Goal: Entertainment & Leisure: Browse casually

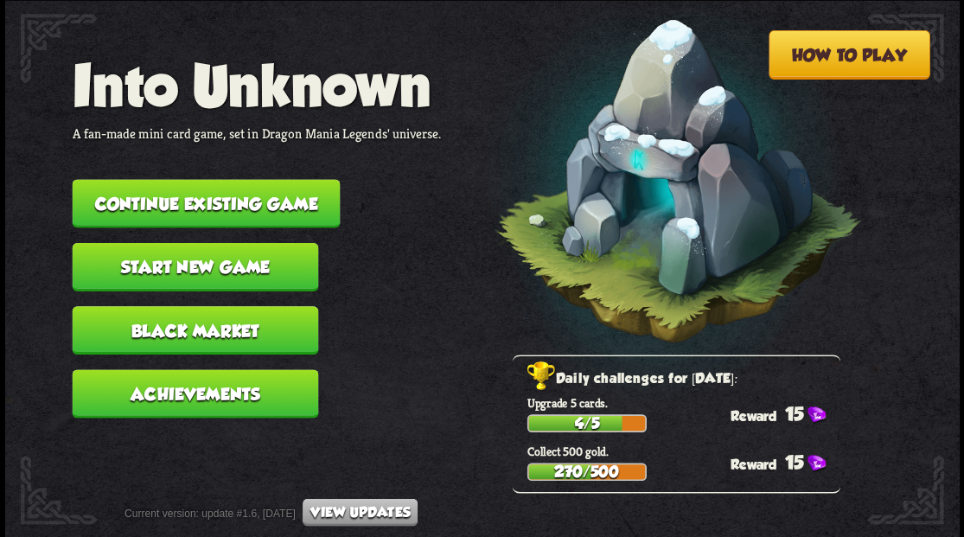
click at [244, 184] on button "Continue existing game" at bounding box center [206, 203] width 268 height 48
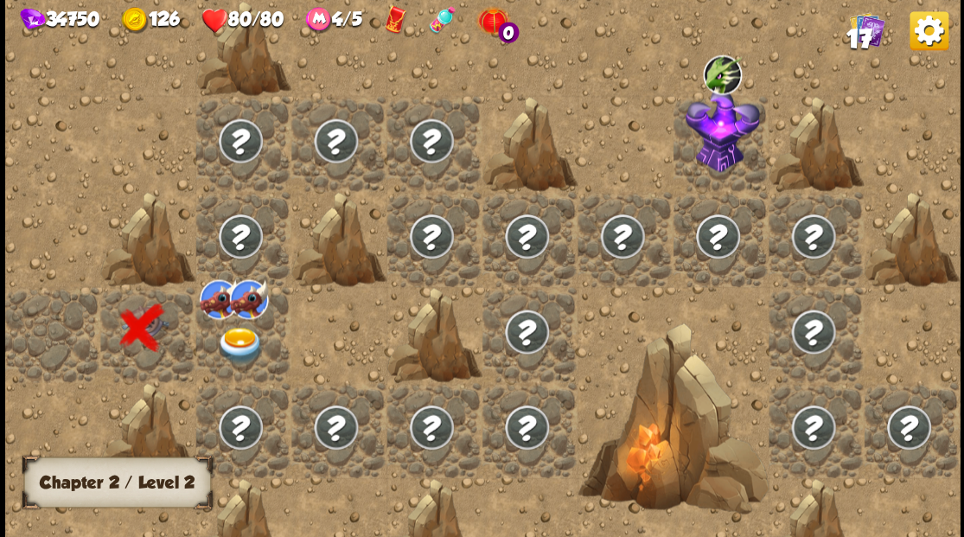
click at [137, 331] on div at bounding box center [147, 333] width 95 height 95
click at [233, 339] on img at bounding box center [240, 345] width 48 height 37
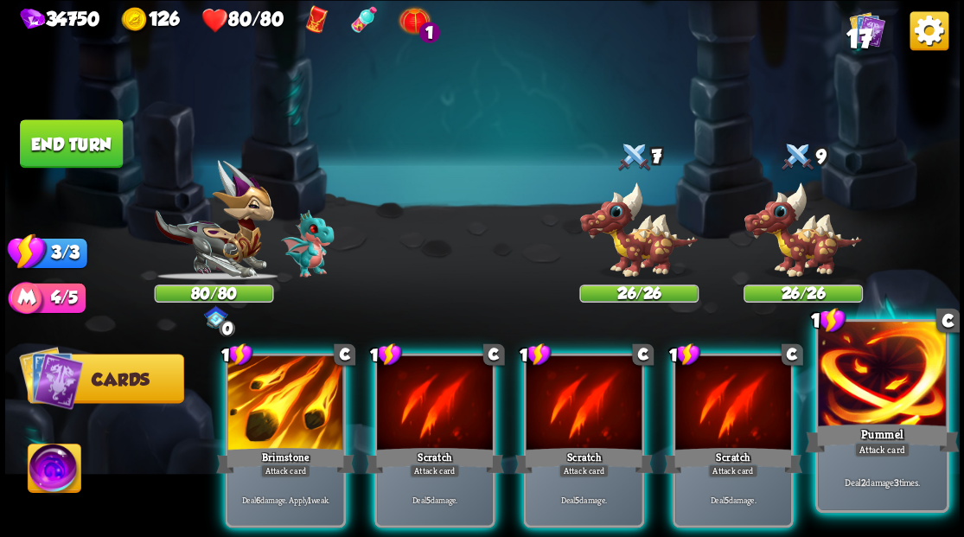
click at [896, 405] on div at bounding box center [882, 376] width 128 height 108
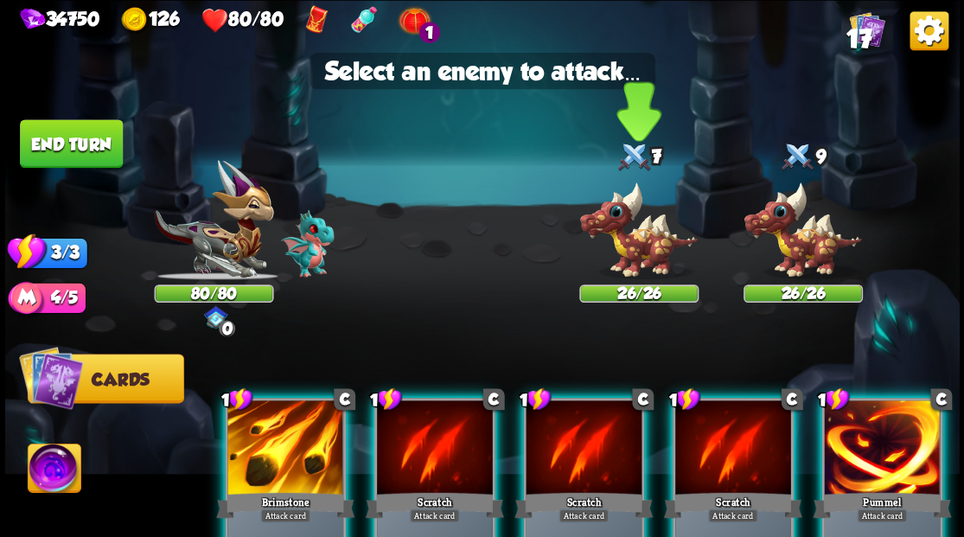
click at [613, 222] on img at bounding box center [638, 230] width 119 height 99
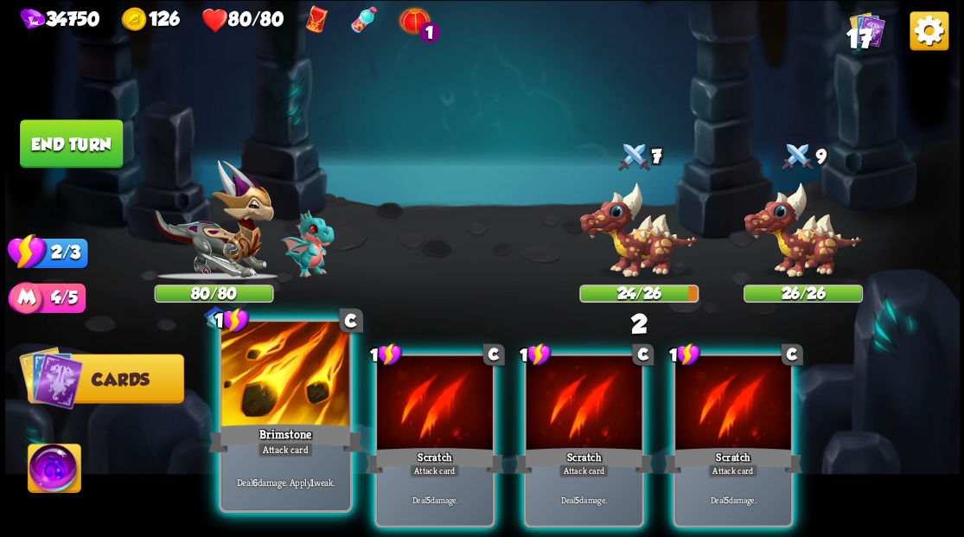
click at [284, 394] on div at bounding box center [285, 376] width 128 height 108
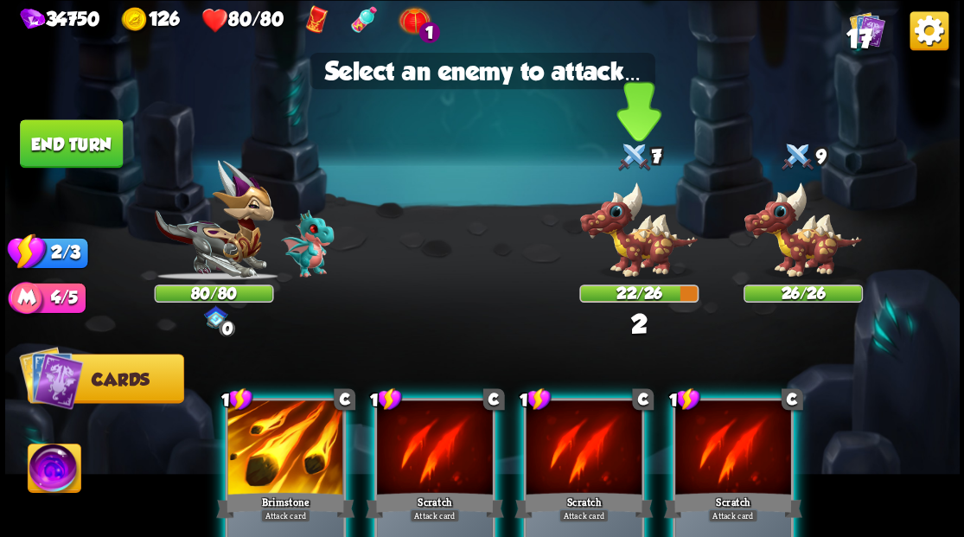
click at [626, 235] on img at bounding box center [638, 230] width 119 height 99
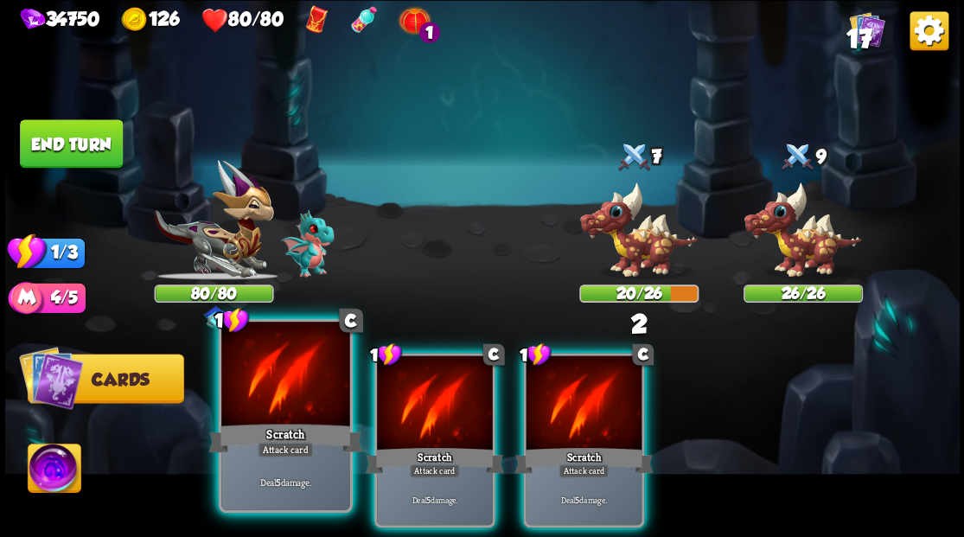
click at [291, 391] on div at bounding box center [285, 376] width 128 height 108
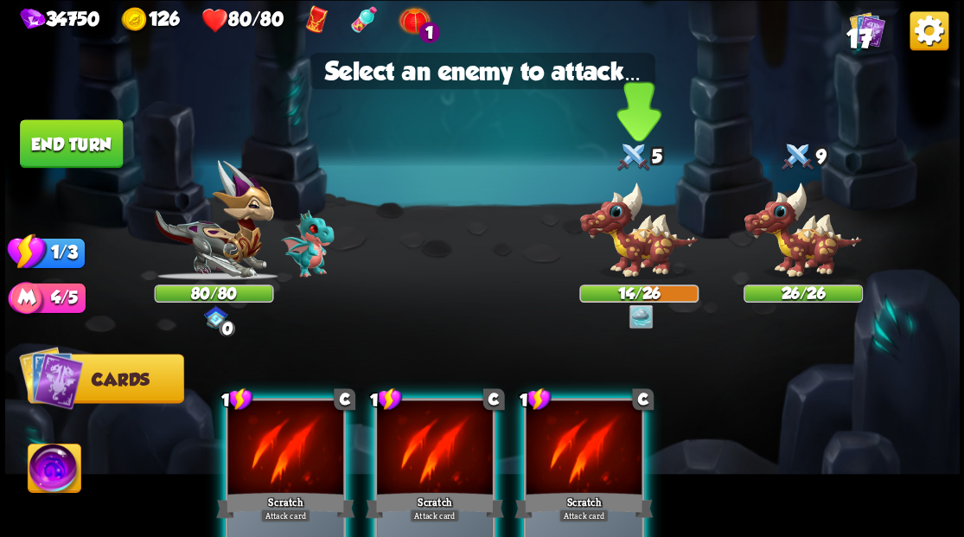
click at [629, 233] on img at bounding box center [638, 230] width 119 height 99
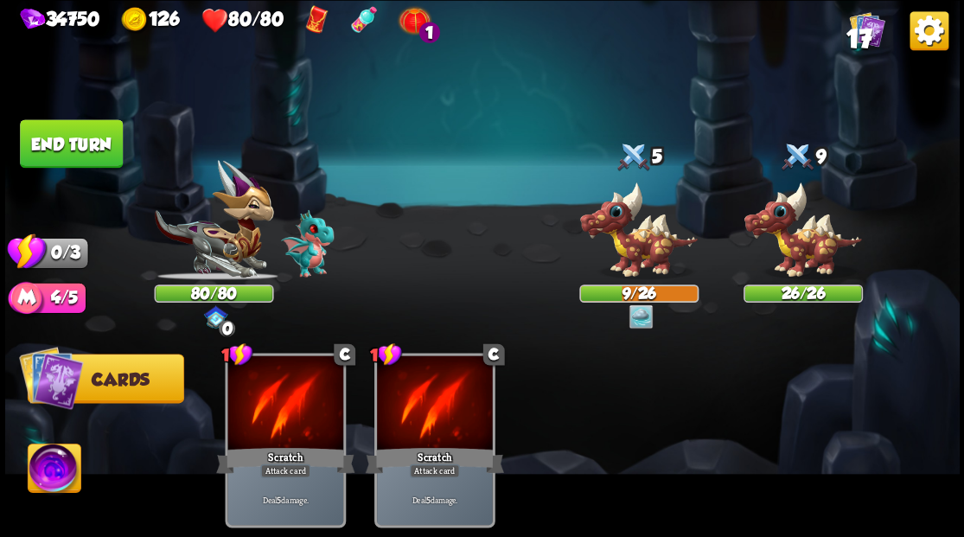
click at [53, 144] on button "End turn" at bounding box center [71, 143] width 103 height 48
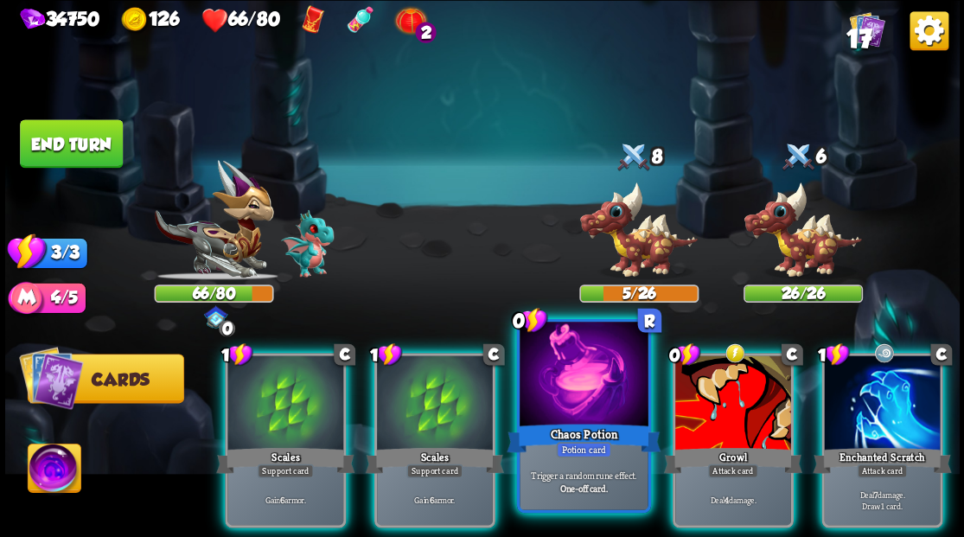
click at [557, 408] on div at bounding box center [584, 376] width 128 height 108
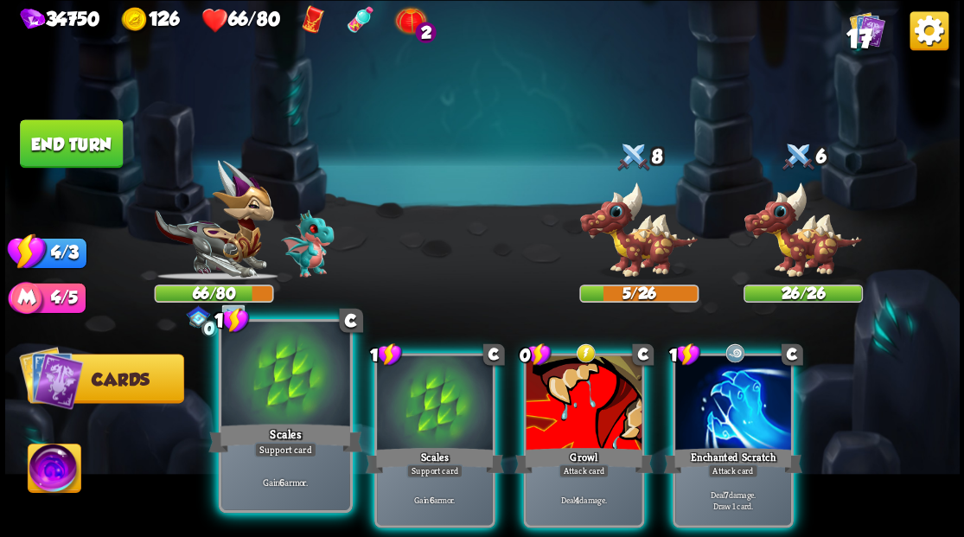
click at [285, 442] on div "Support card" at bounding box center [285, 450] width 62 height 16
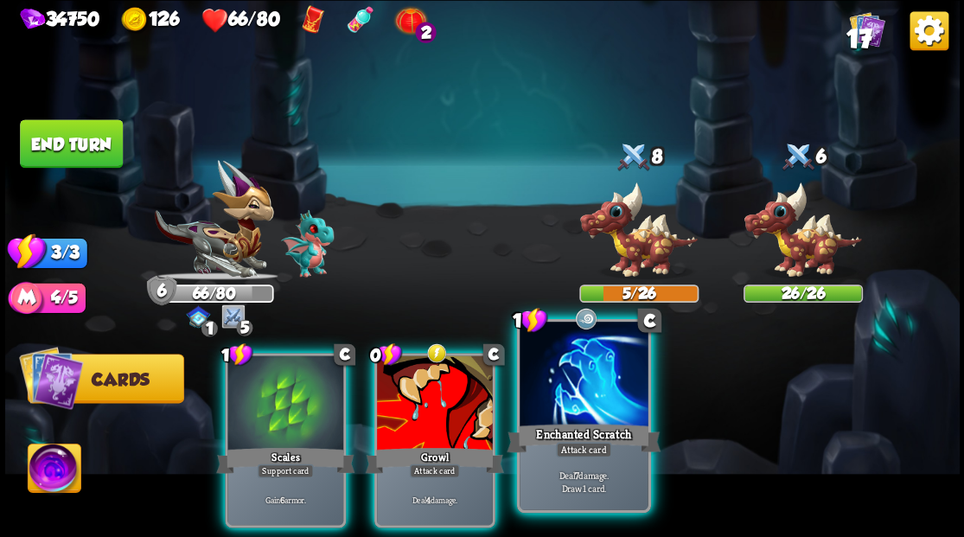
click at [591, 419] on div at bounding box center [584, 376] width 128 height 108
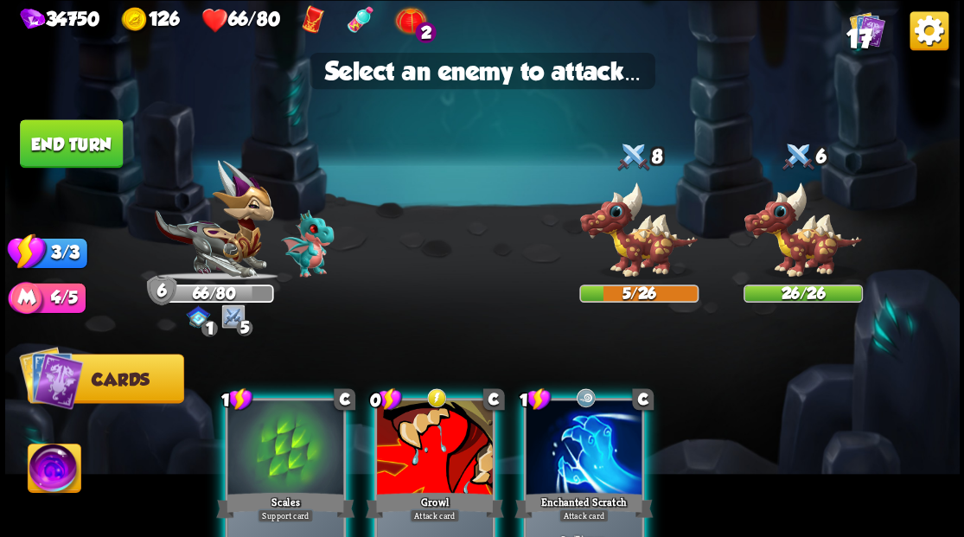
click at [561, 457] on div at bounding box center [584, 449] width 116 height 98
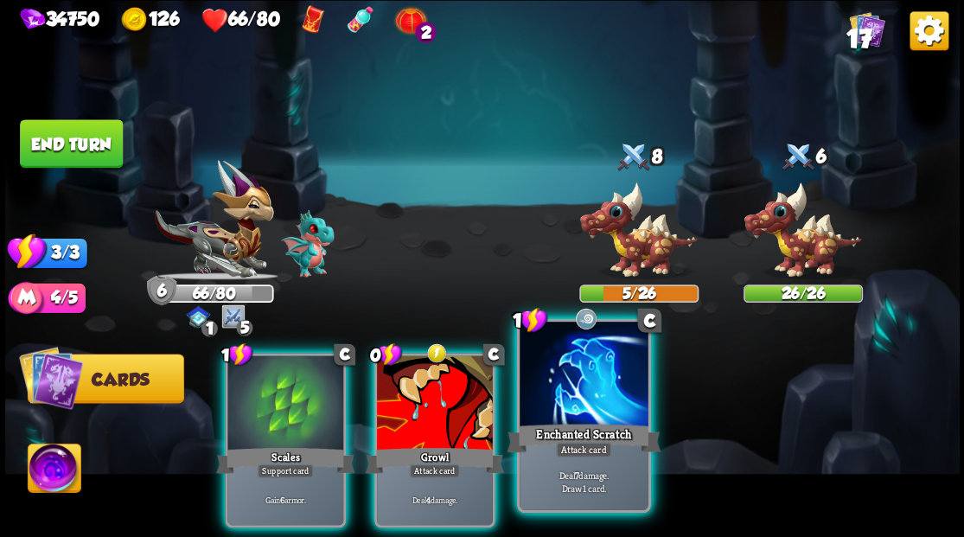
click at [559, 420] on div "Enchanted Scratch" at bounding box center [584, 437] width 154 height 35
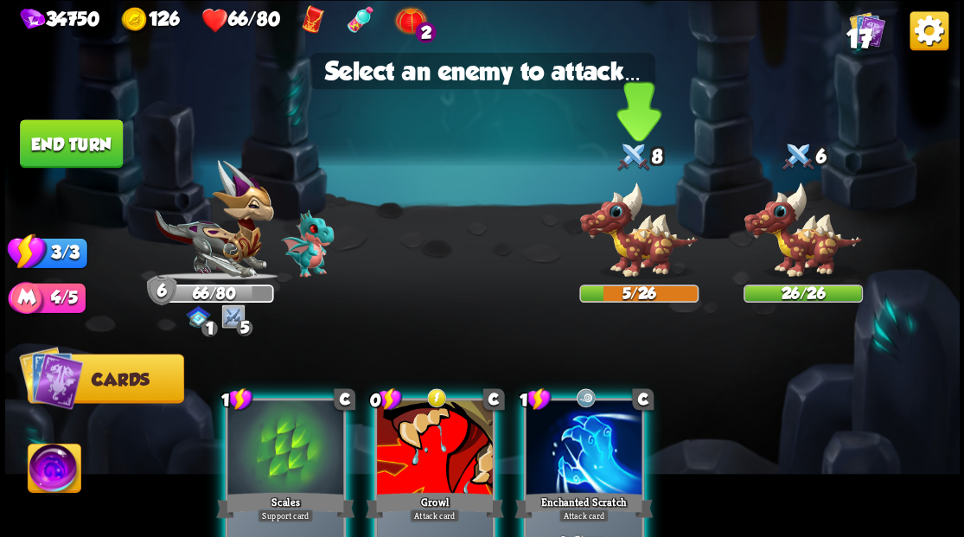
click at [635, 259] on img at bounding box center [638, 230] width 119 height 99
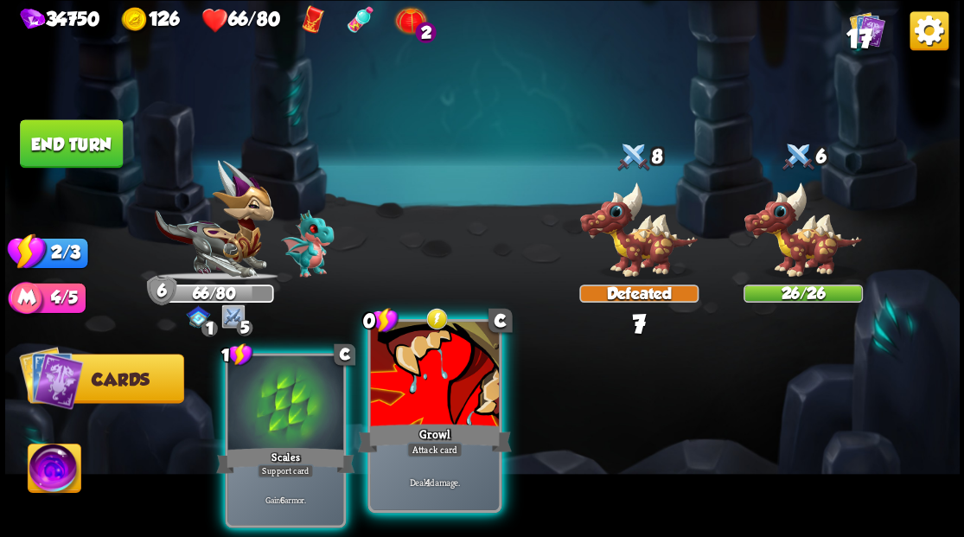
click at [436, 385] on div at bounding box center [434, 376] width 128 height 108
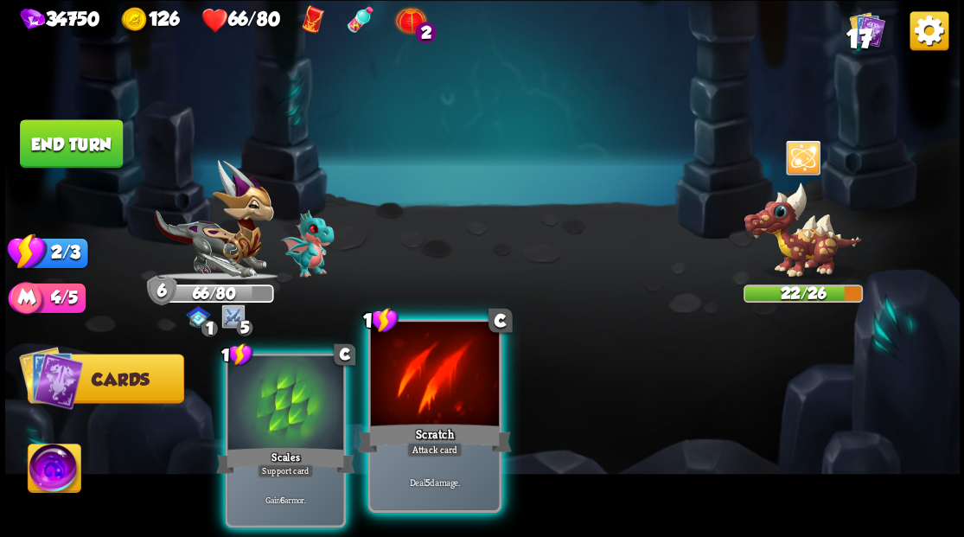
click at [425, 398] on div at bounding box center [434, 376] width 128 height 108
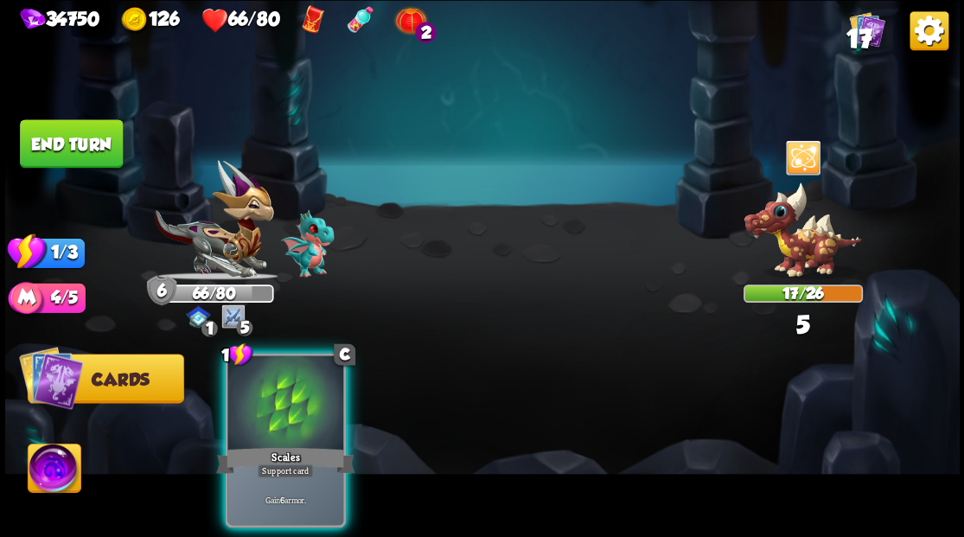
drag, startPoint x: 287, startPoint y: 390, endPoint x: 233, endPoint y: 275, distance: 127.3
click at [288, 381] on div at bounding box center [285, 404] width 116 height 98
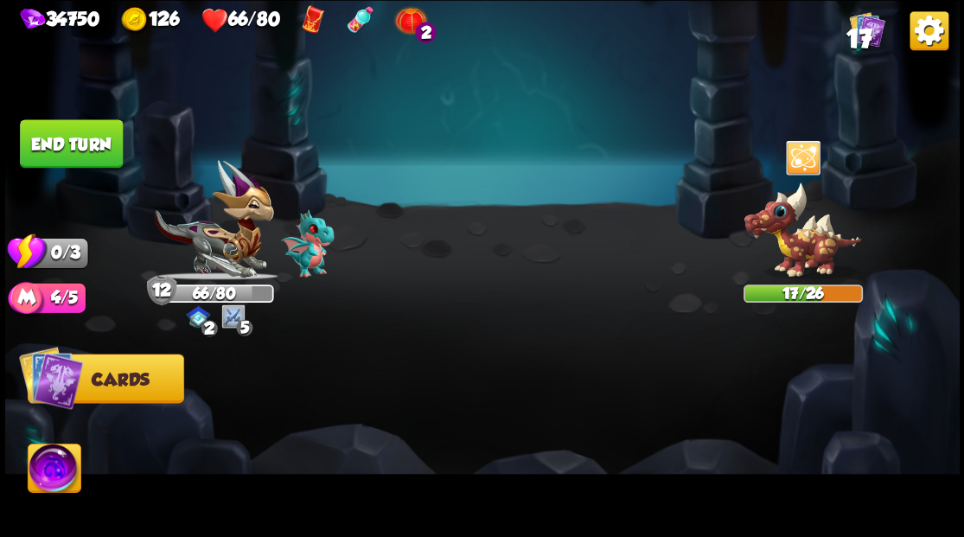
click at [58, 150] on button "End turn" at bounding box center [71, 143] width 103 height 48
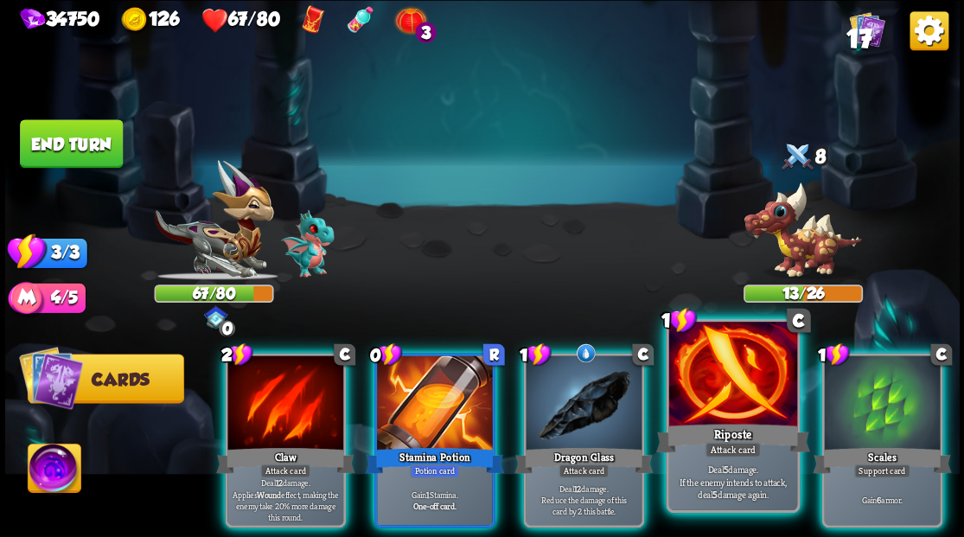
click at [737, 381] on div at bounding box center [732, 376] width 128 height 108
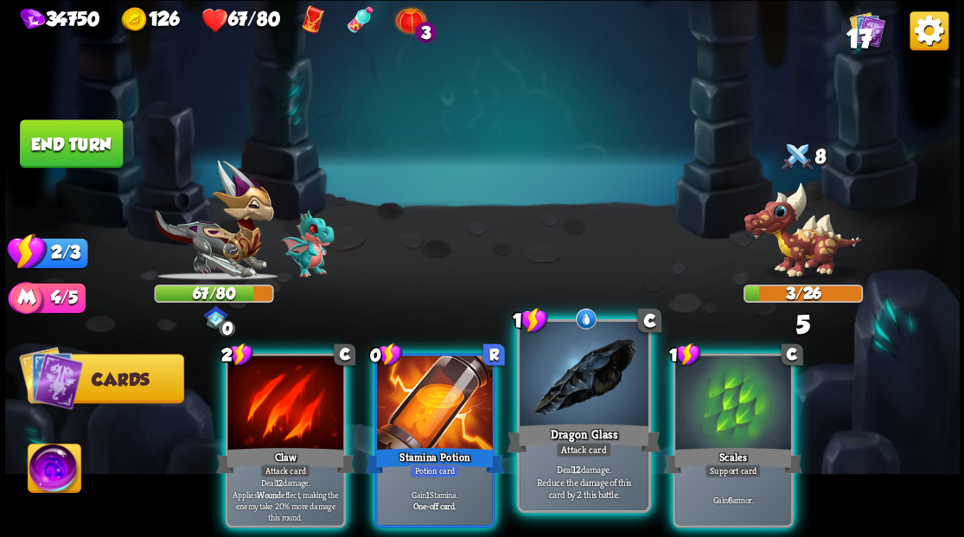
click at [579, 385] on div at bounding box center [584, 376] width 128 height 108
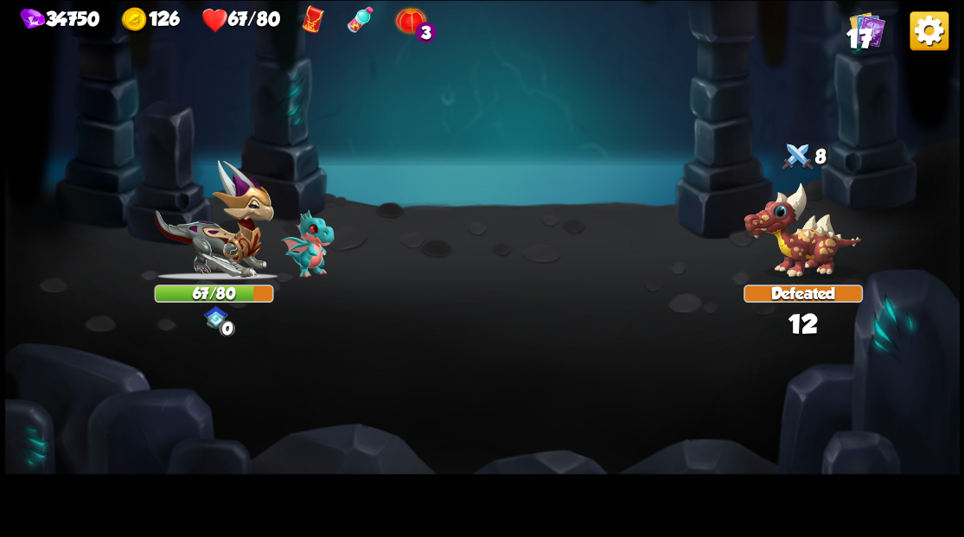
click at [579, 384] on img at bounding box center [482, 268] width 955 height 537
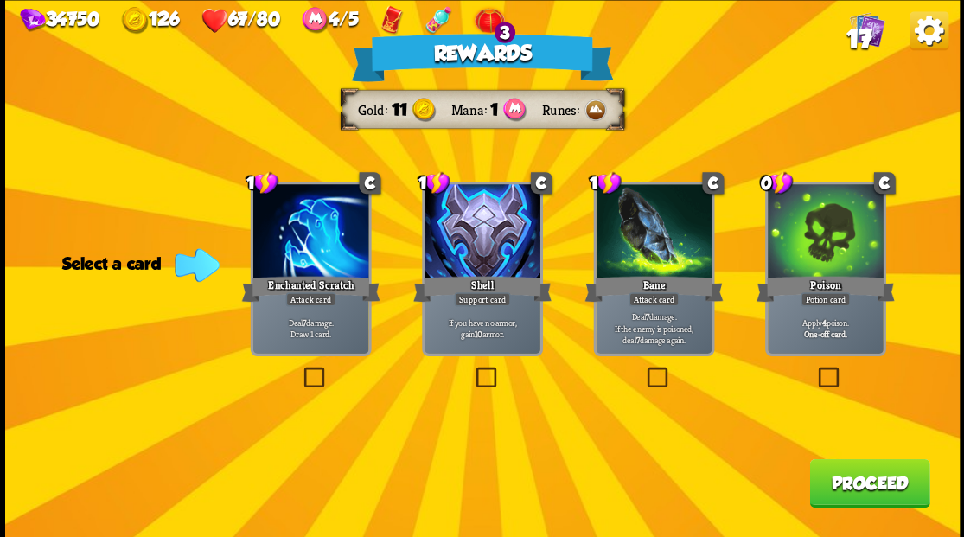
click at [863, 31] on span "17" at bounding box center [858, 38] width 25 height 29
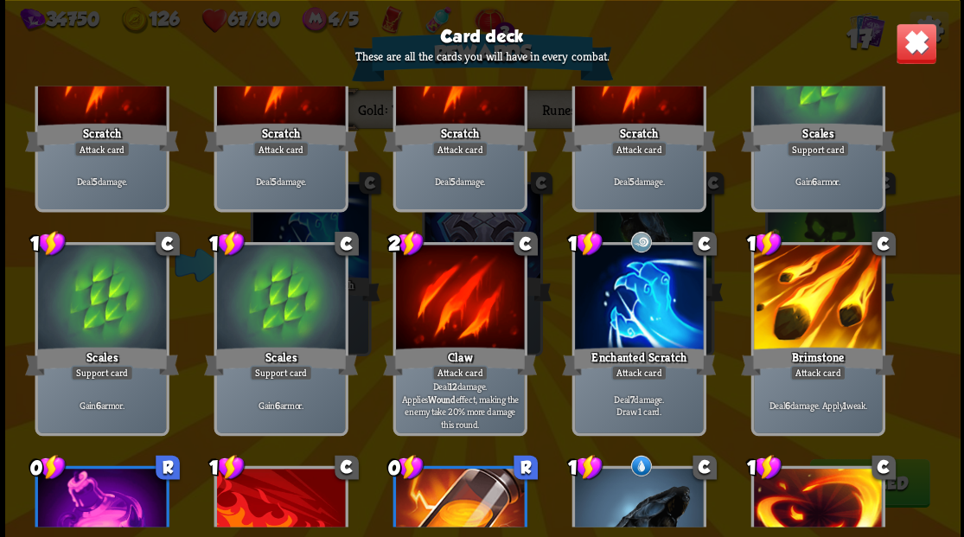
scroll to position [173, 0]
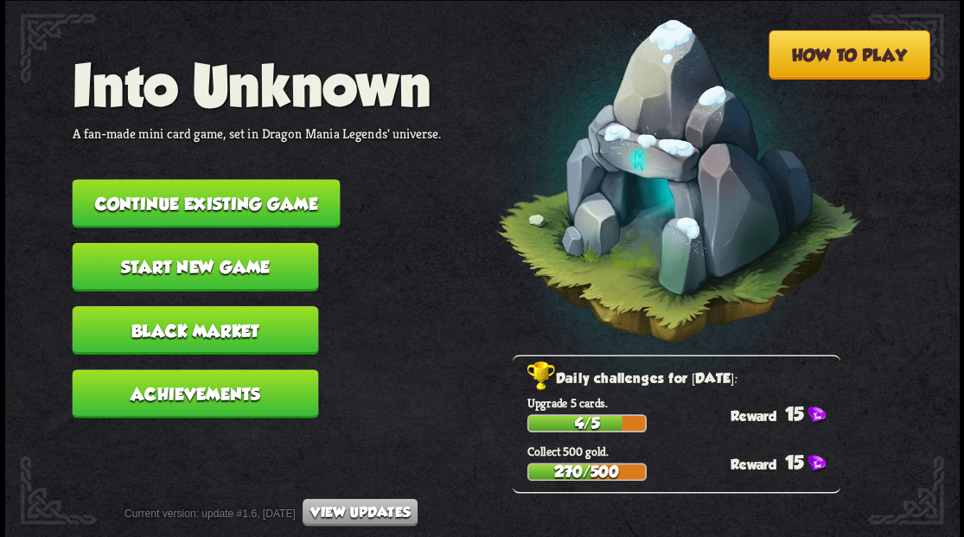
click at [247, 197] on button "Continue existing game" at bounding box center [206, 203] width 268 height 48
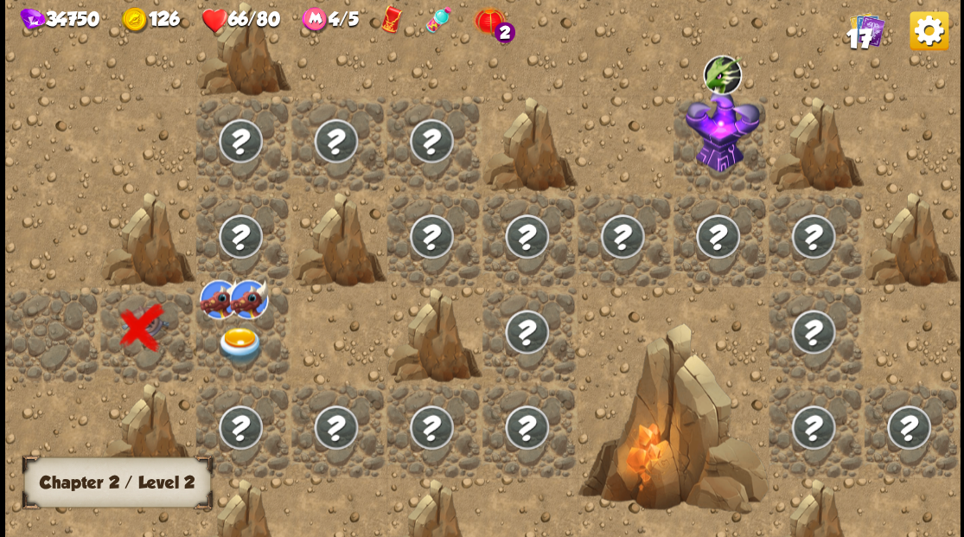
click at [230, 337] on img at bounding box center [240, 345] width 48 height 37
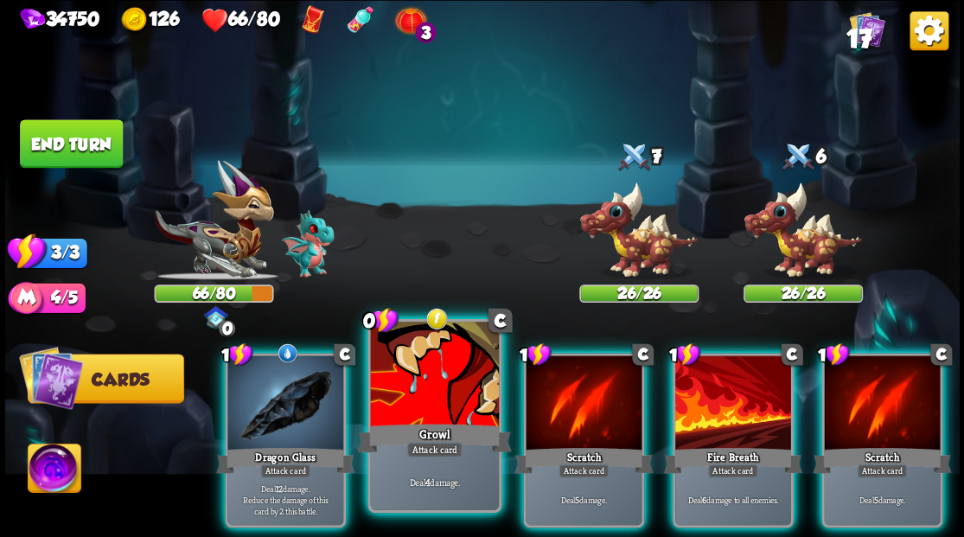
click at [410, 401] on div at bounding box center [434, 376] width 128 height 108
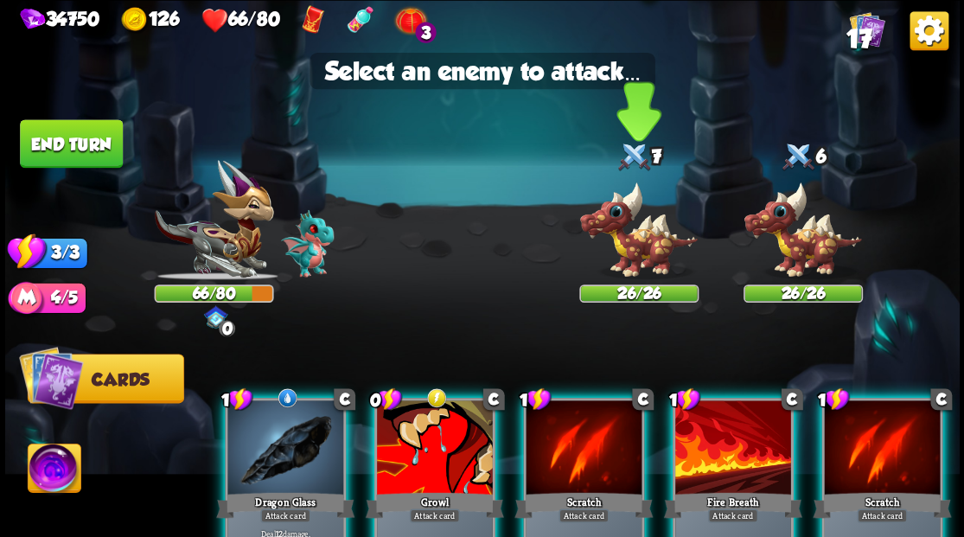
click at [633, 232] on img at bounding box center [638, 230] width 119 height 99
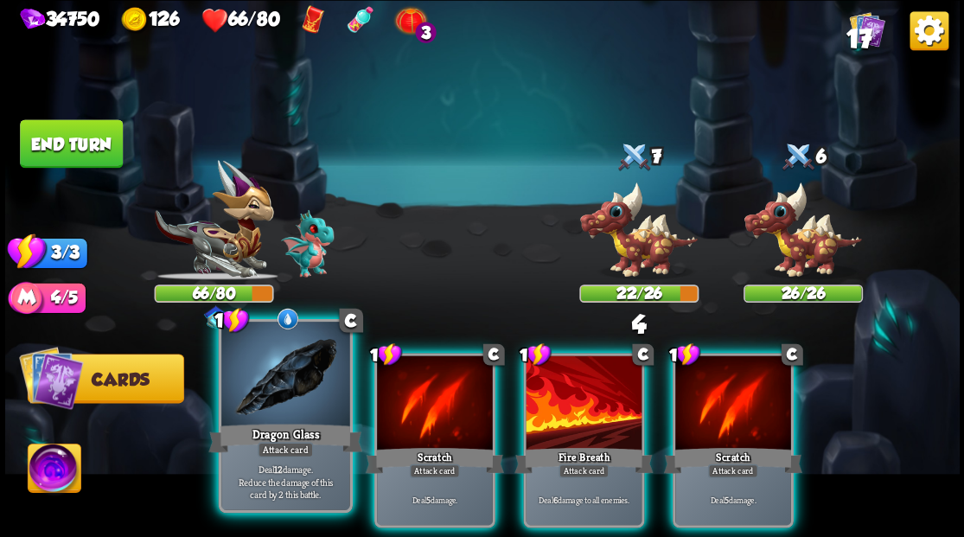
click at [275, 393] on div at bounding box center [285, 376] width 128 height 108
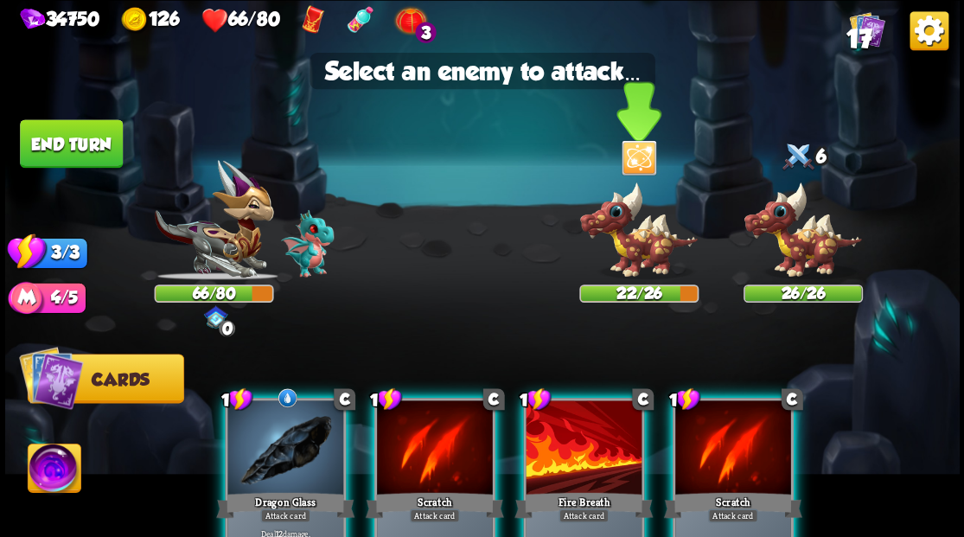
click at [638, 248] on img at bounding box center [638, 230] width 119 height 99
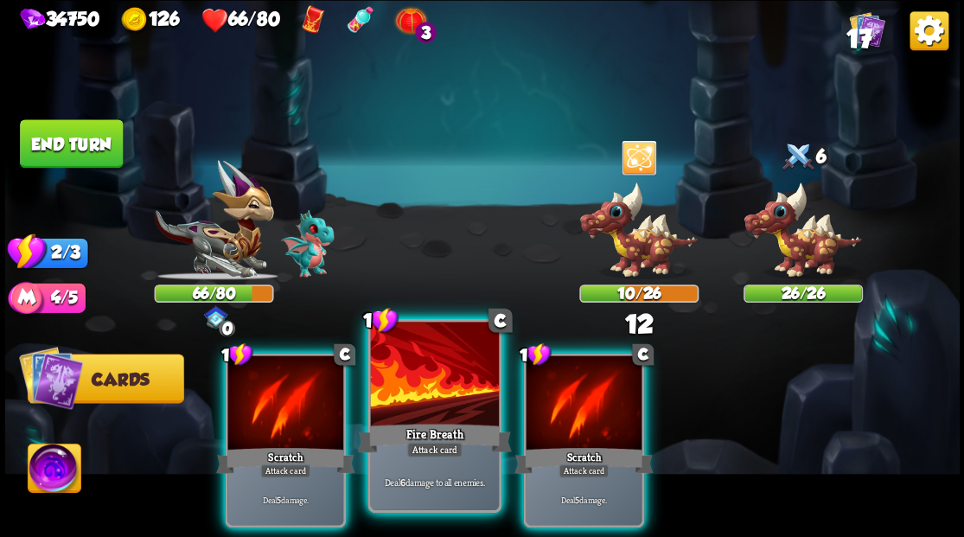
click at [424, 385] on div at bounding box center [434, 376] width 128 height 108
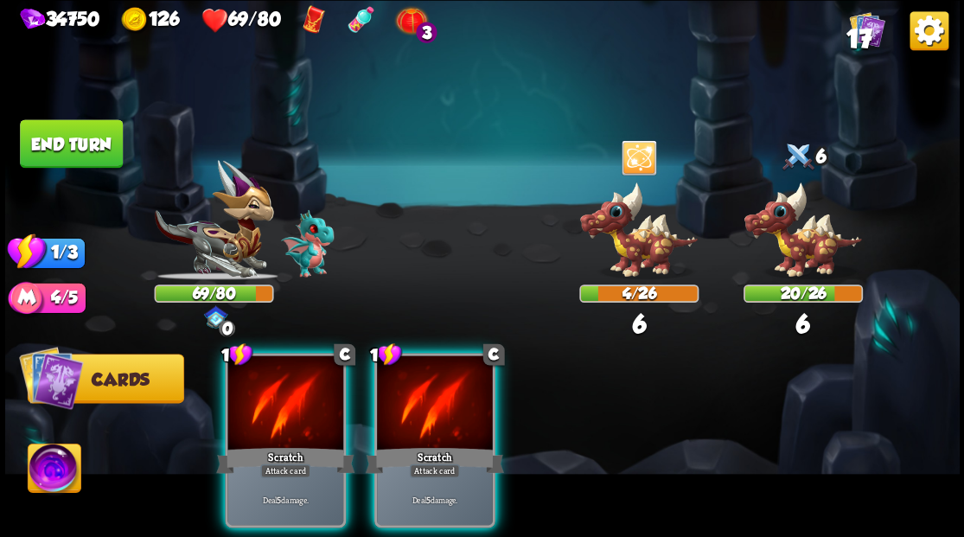
click at [424, 385] on div at bounding box center [435, 404] width 116 height 98
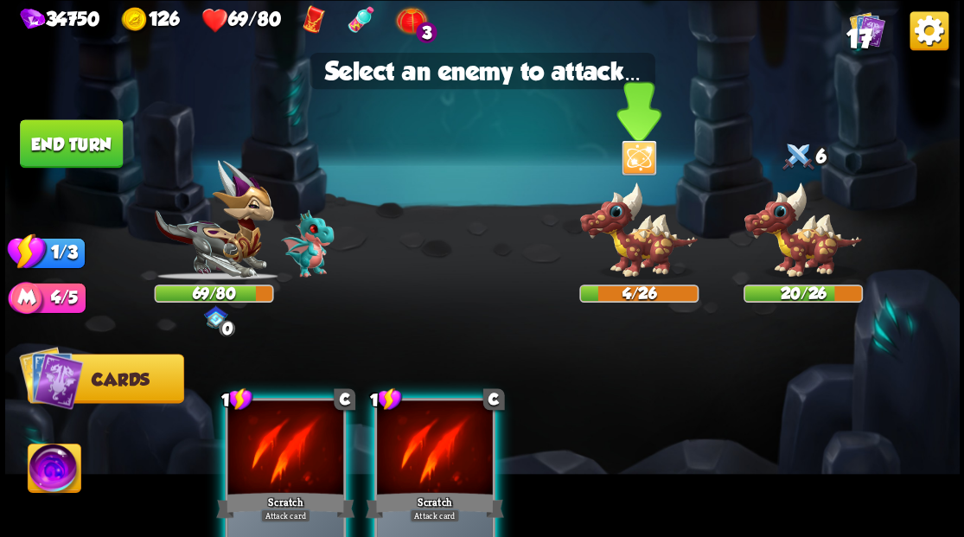
click at [649, 231] on img at bounding box center [638, 230] width 119 height 99
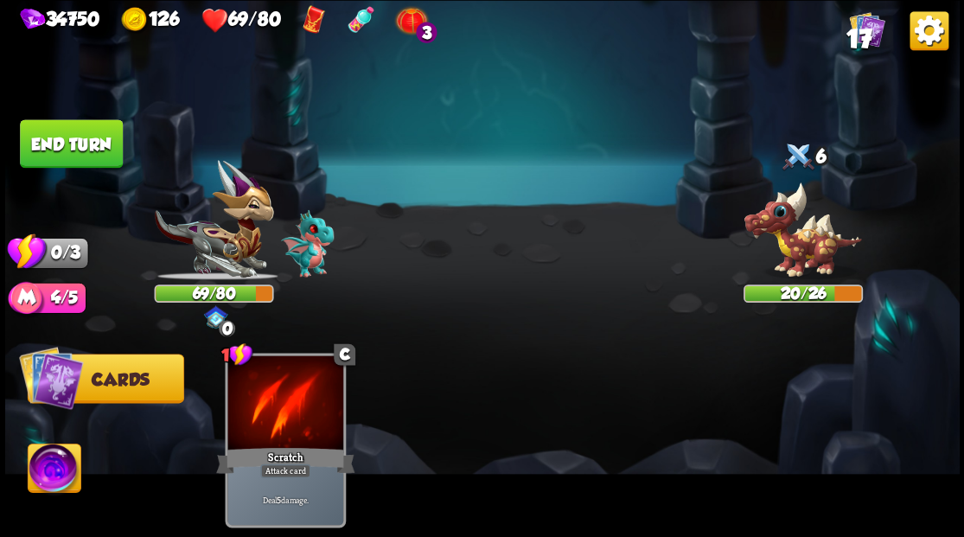
click at [84, 149] on button "End turn" at bounding box center [71, 143] width 103 height 48
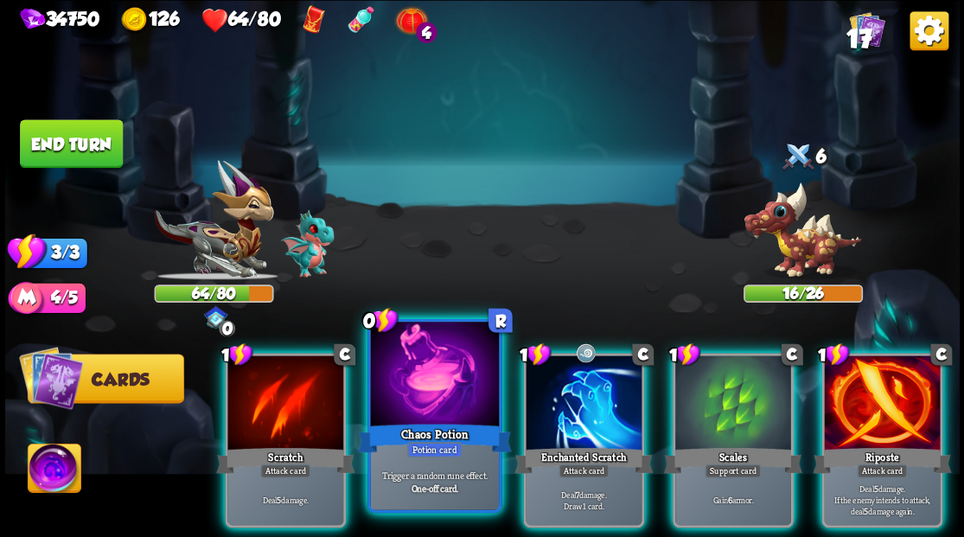
click at [436, 361] on div at bounding box center [434, 376] width 128 height 108
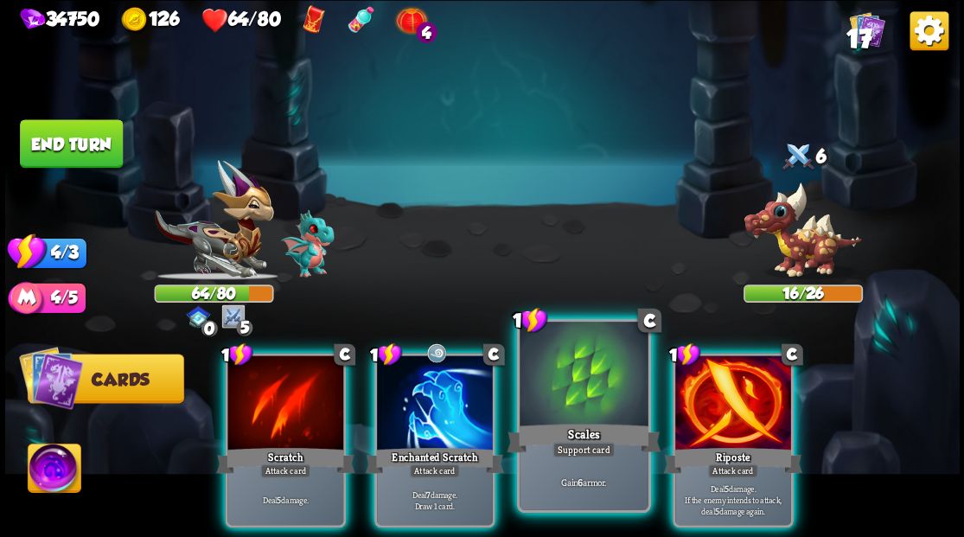
click at [581, 425] on div "Scales" at bounding box center [584, 437] width 154 height 35
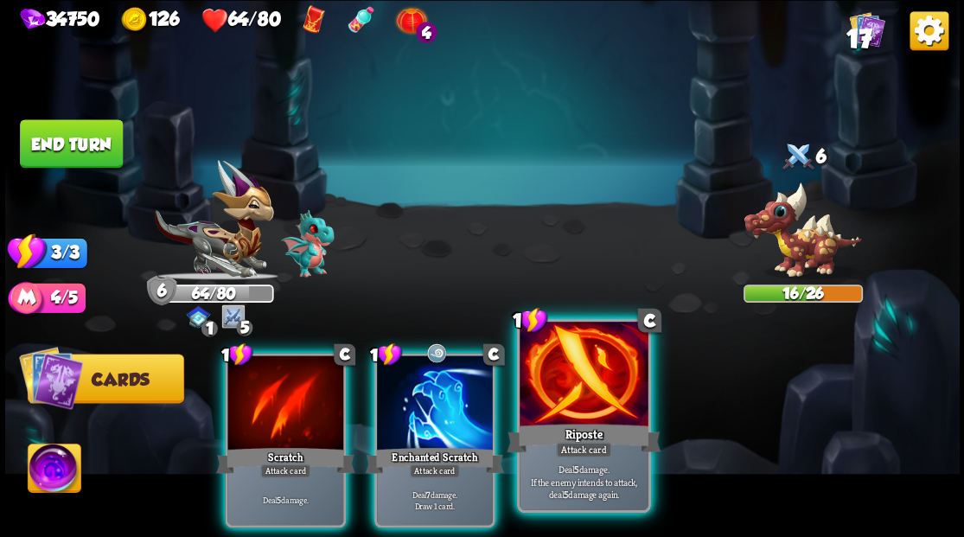
click at [579, 410] on div at bounding box center [584, 376] width 128 height 108
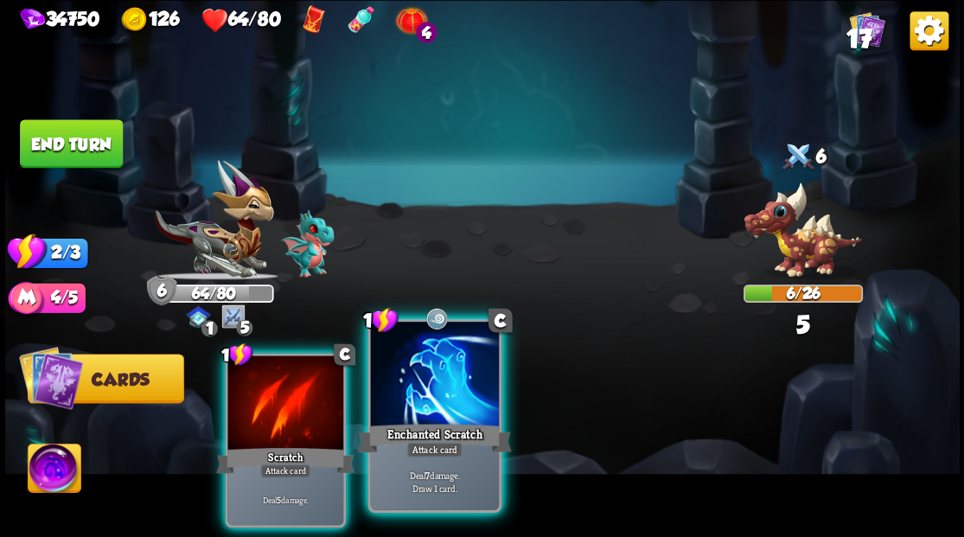
click at [434, 394] on div at bounding box center [434, 376] width 128 height 108
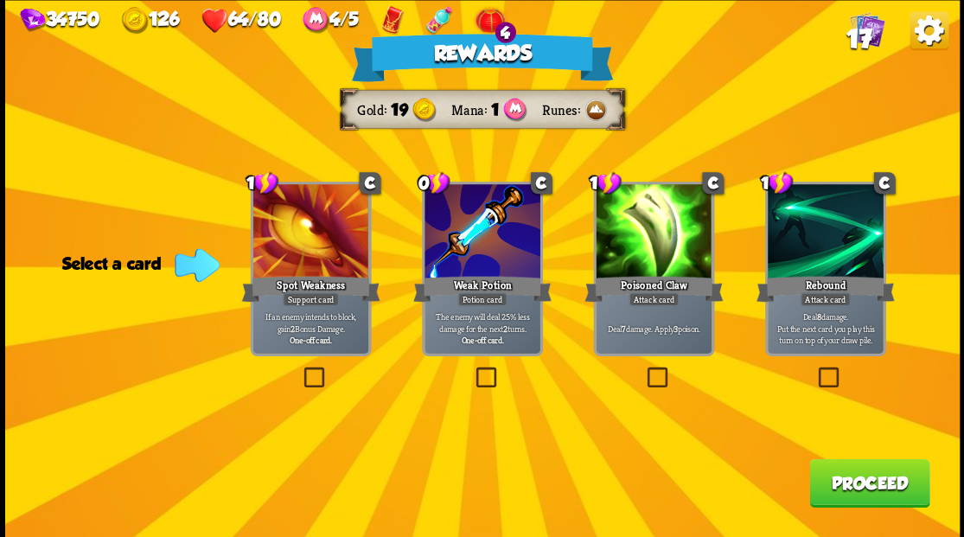
click at [643, 369] on label at bounding box center [643, 369] width 0 height 0
click at [0, 0] on input "checkbox" at bounding box center [0, 0] width 0 height 0
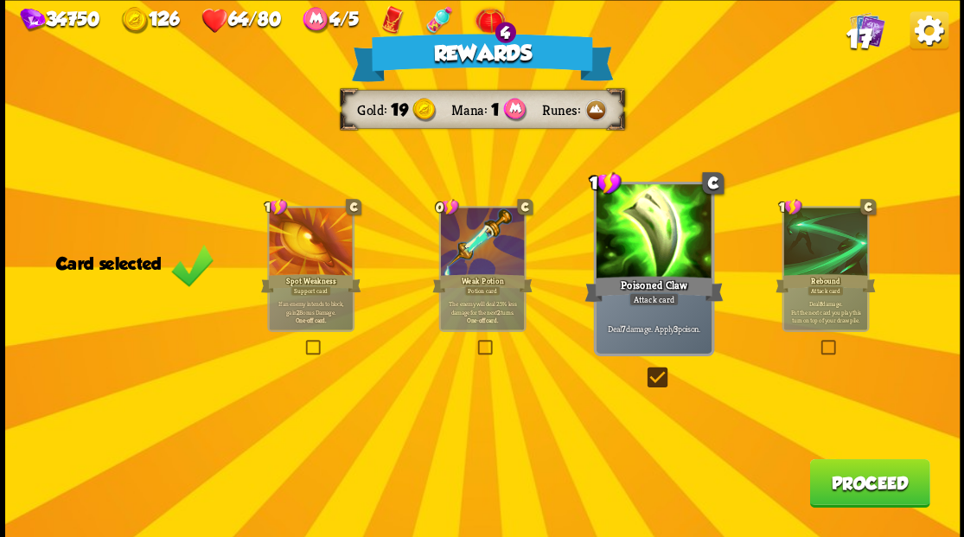
click at [856, 478] on button "Proceed" at bounding box center [869, 482] width 120 height 48
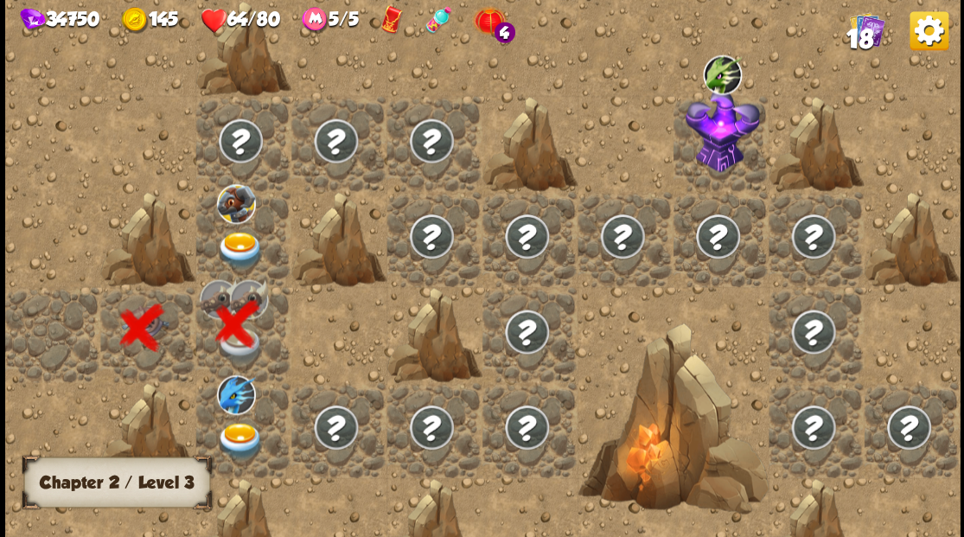
click at [232, 245] on img at bounding box center [240, 249] width 48 height 37
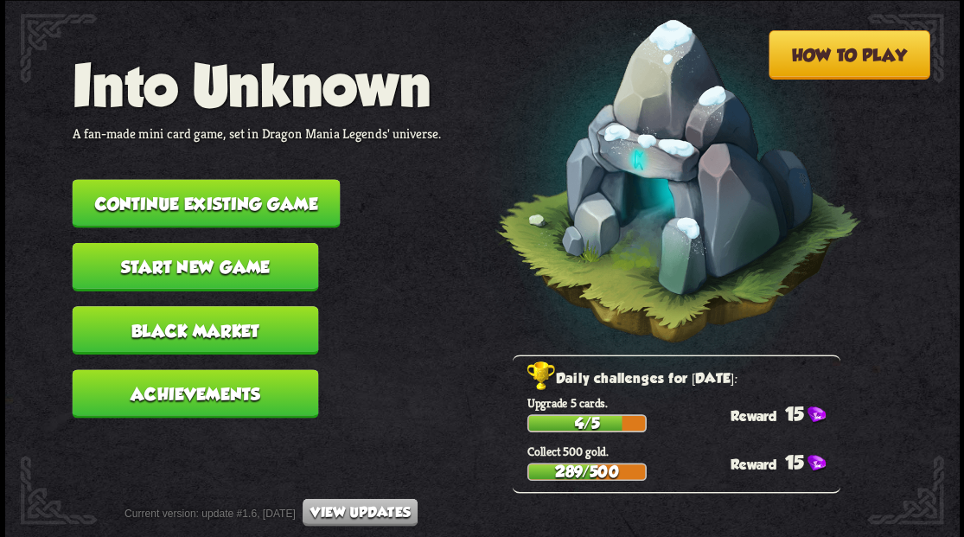
click at [179, 198] on button "Continue existing game" at bounding box center [206, 203] width 268 height 48
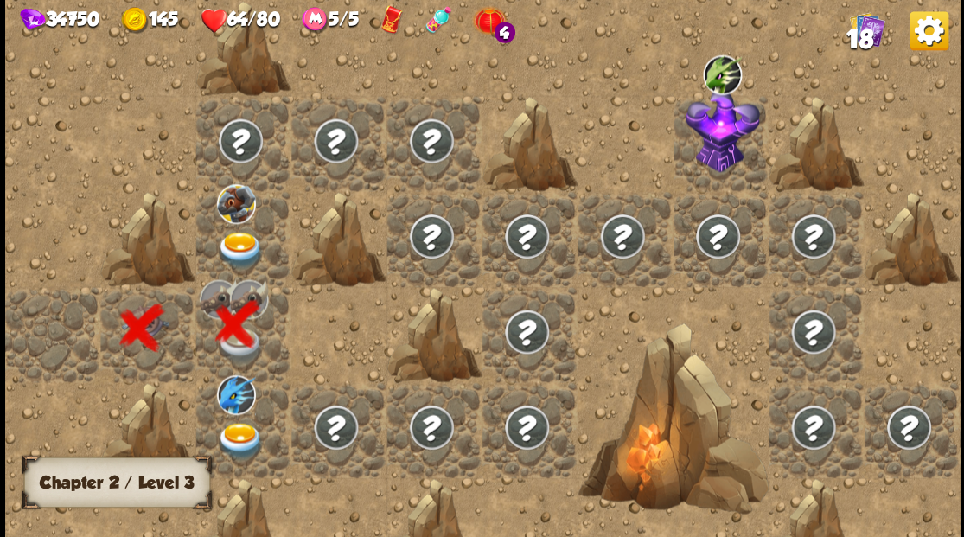
click at [235, 247] on img at bounding box center [240, 249] width 48 height 37
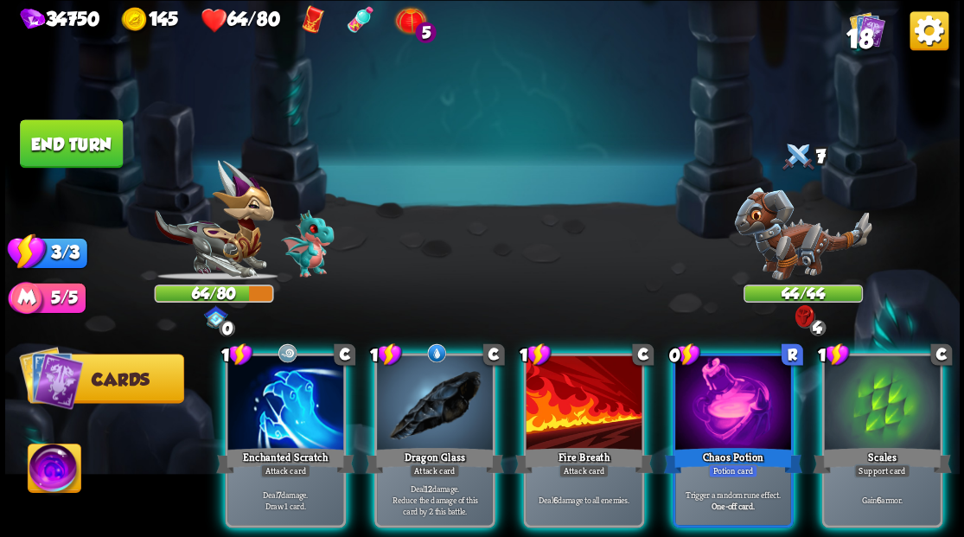
click at [917, 35] on img at bounding box center [929, 30] width 39 height 39
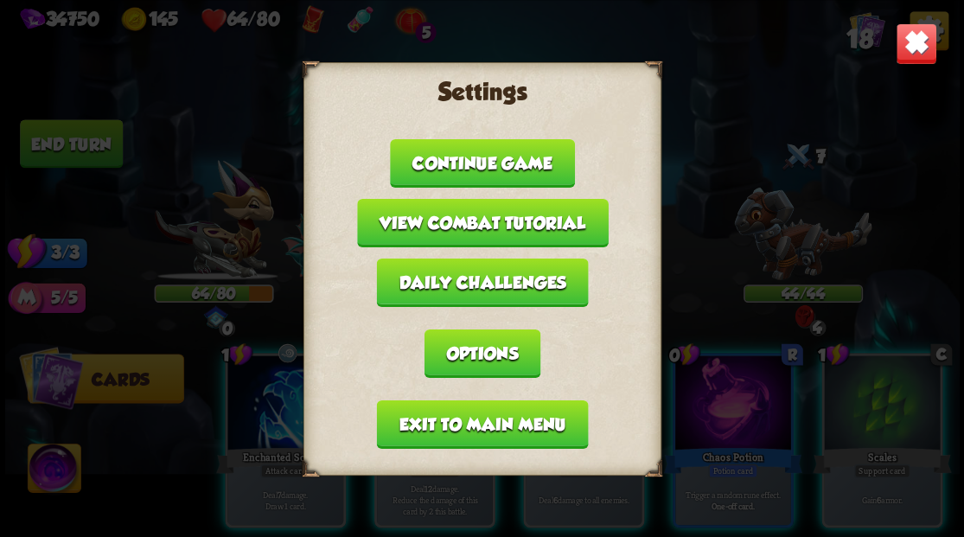
click at [465, 158] on button "Continue game" at bounding box center [482, 162] width 184 height 48
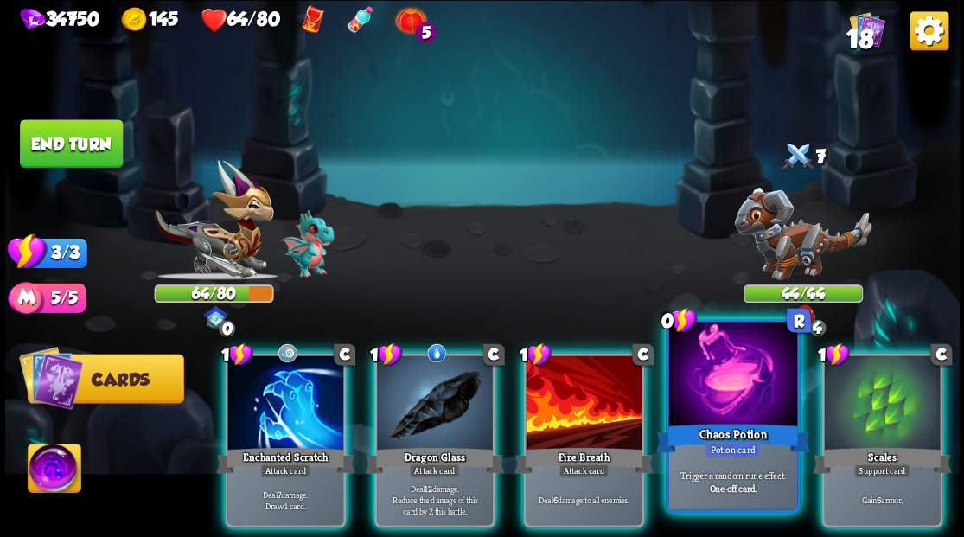
click at [713, 382] on div at bounding box center [732, 376] width 128 height 108
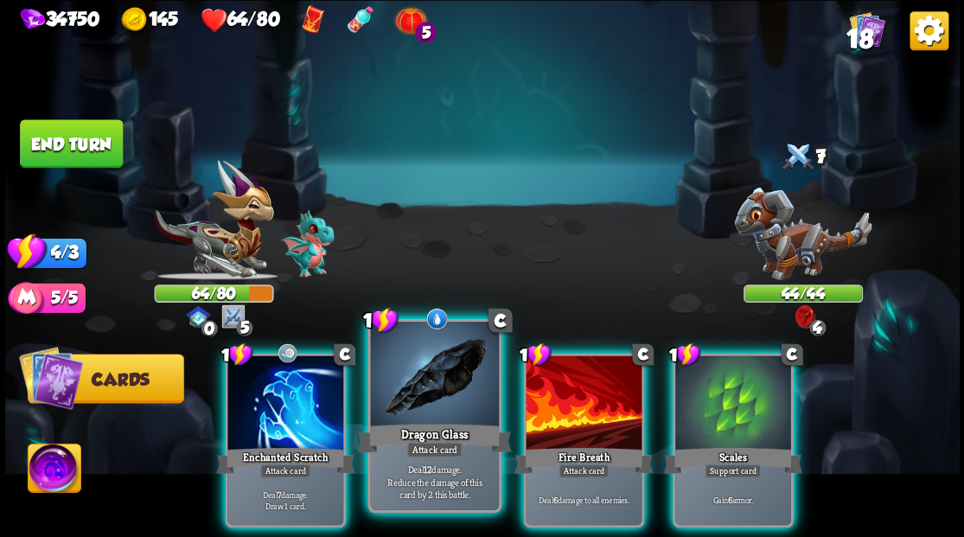
click at [422, 377] on div at bounding box center [434, 376] width 128 height 108
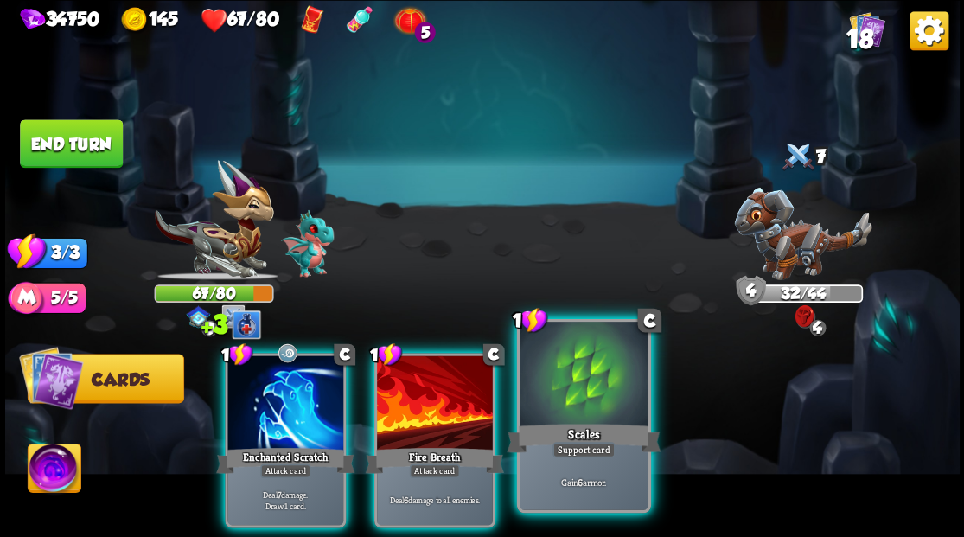
click at [577, 398] on div at bounding box center [584, 376] width 128 height 108
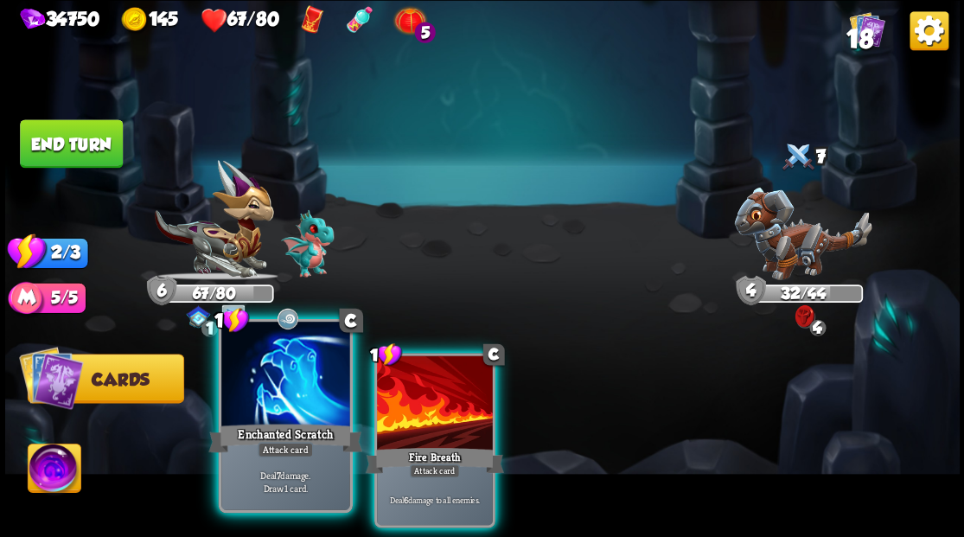
click at [292, 412] on div at bounding box center [285, 376] width 128 height 108
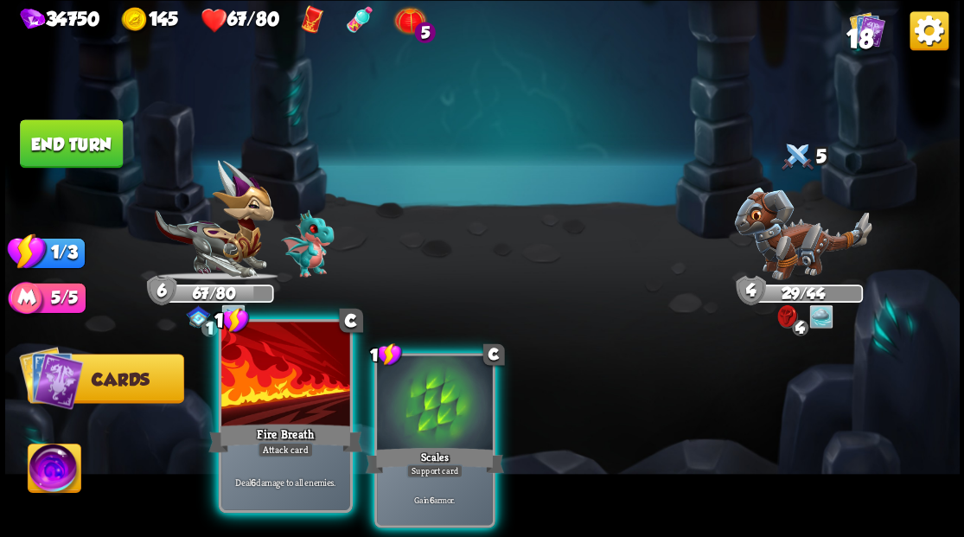
click at [276, 391] on div at bounding box center [285, 376] width 128 height 108
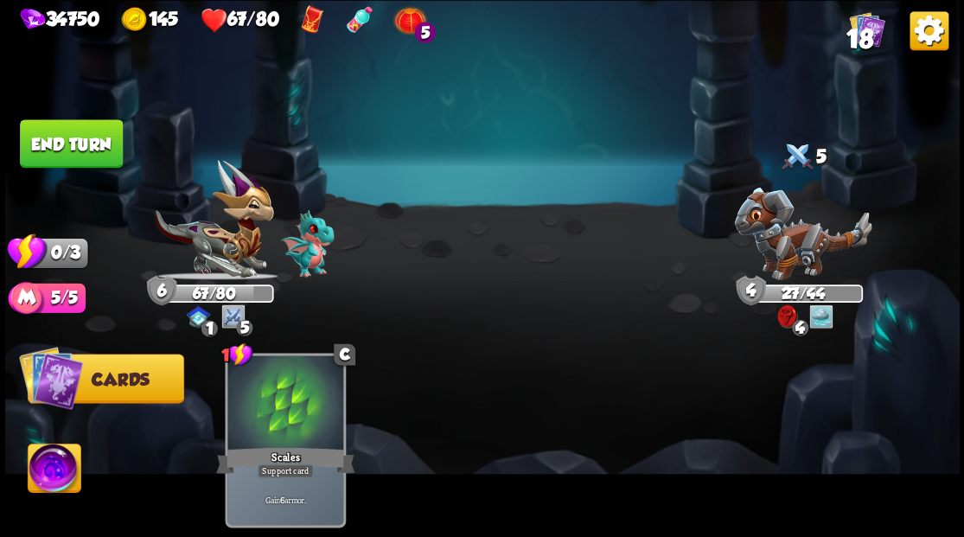
click at [87, 138] on button "End turn" at bounding box center [71, 142] width 106 height 49
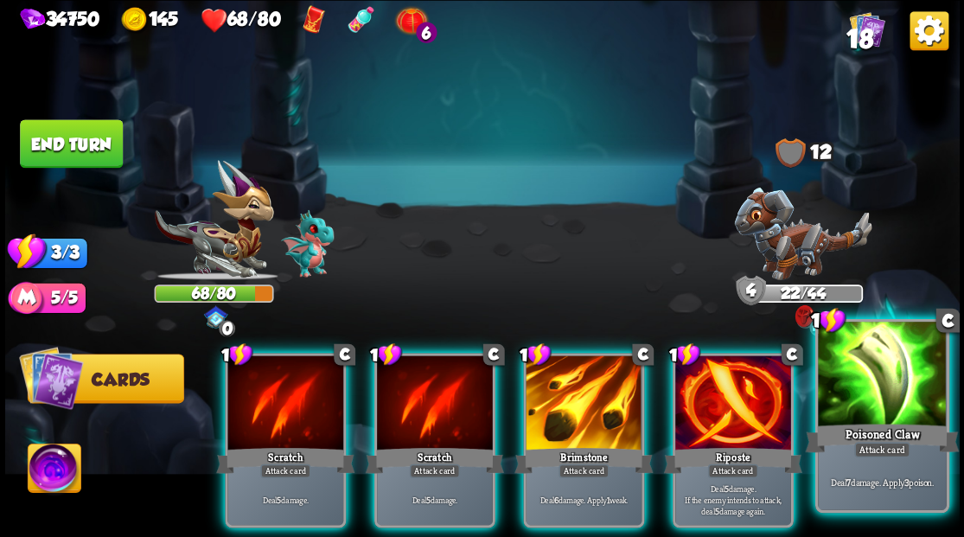
click at [863, 410] on div at bounding box center [882, 376] width 128 height 108
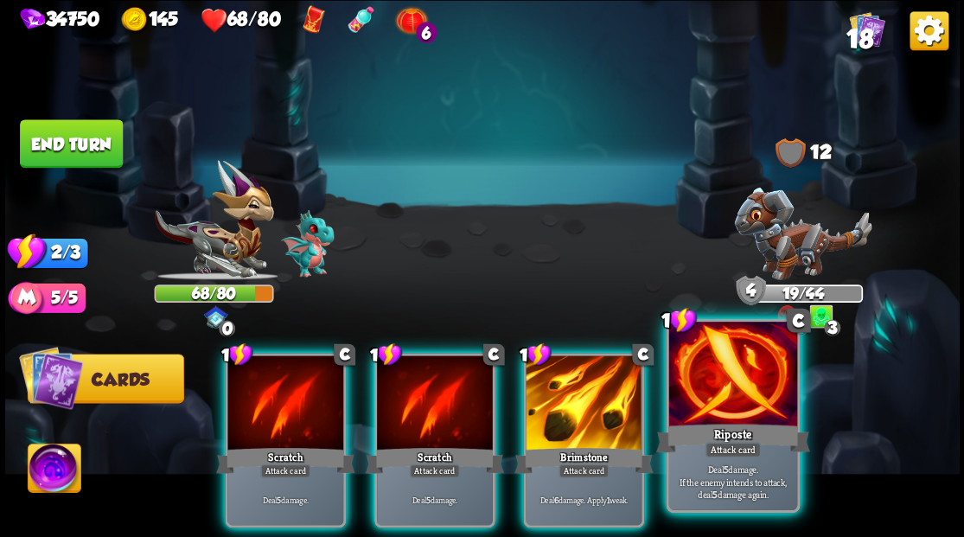
click at [699, 401] on div at bounding box center [732, 376] width 128 height 108
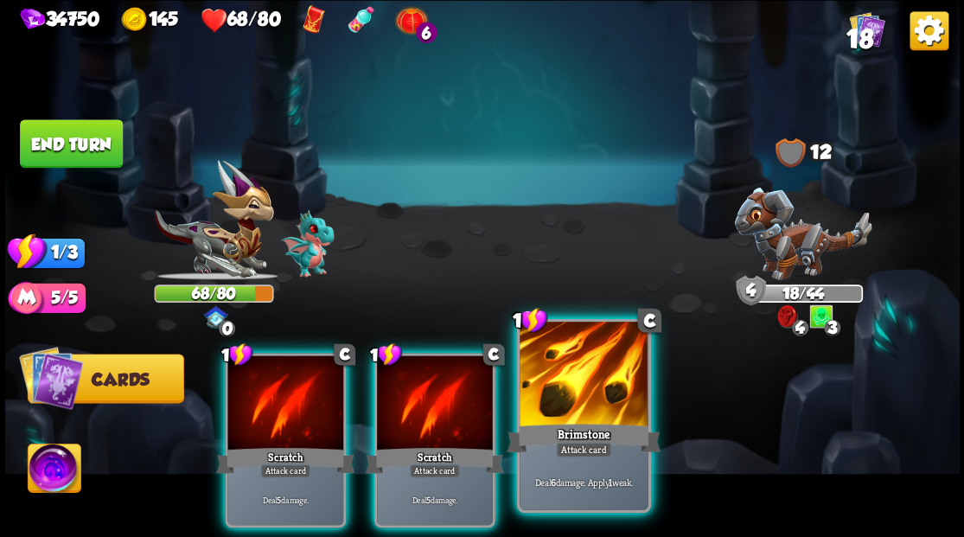
click at [561, 394] on div at bounding box center [584, 376] width 128 height 108
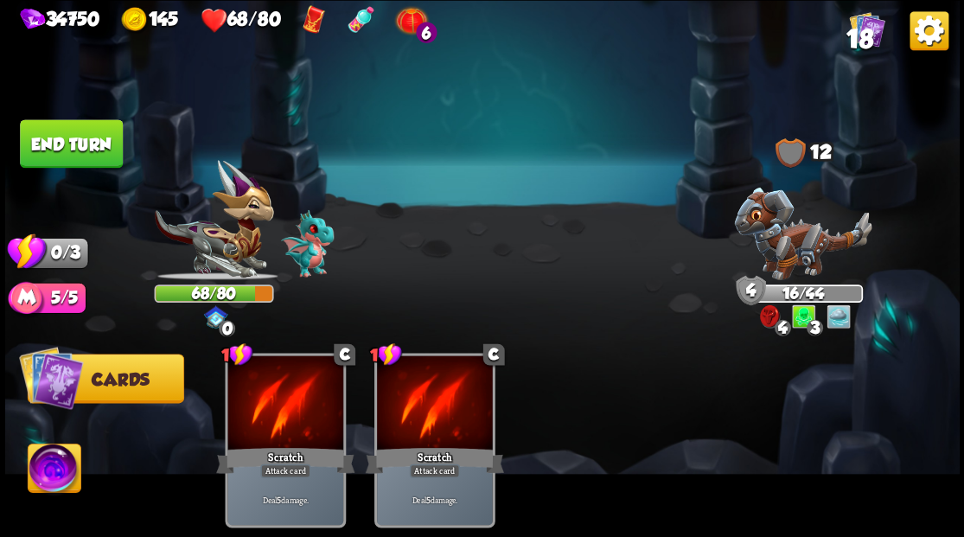
click at [79, 145] on button "End turn" at bounding box center [71, 143] width 103 height 48
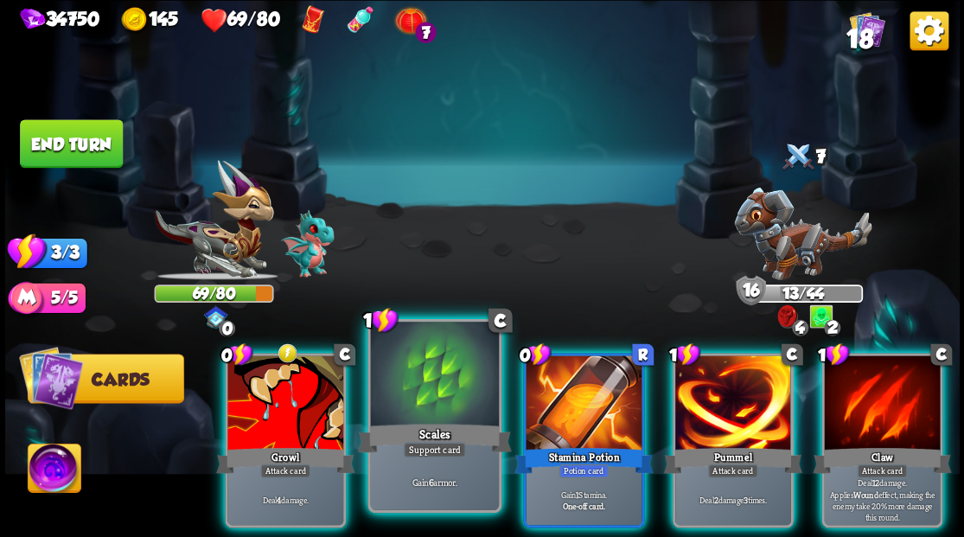
click at [427, 387] on div at bounding box center [434, 376] width 128 height 108
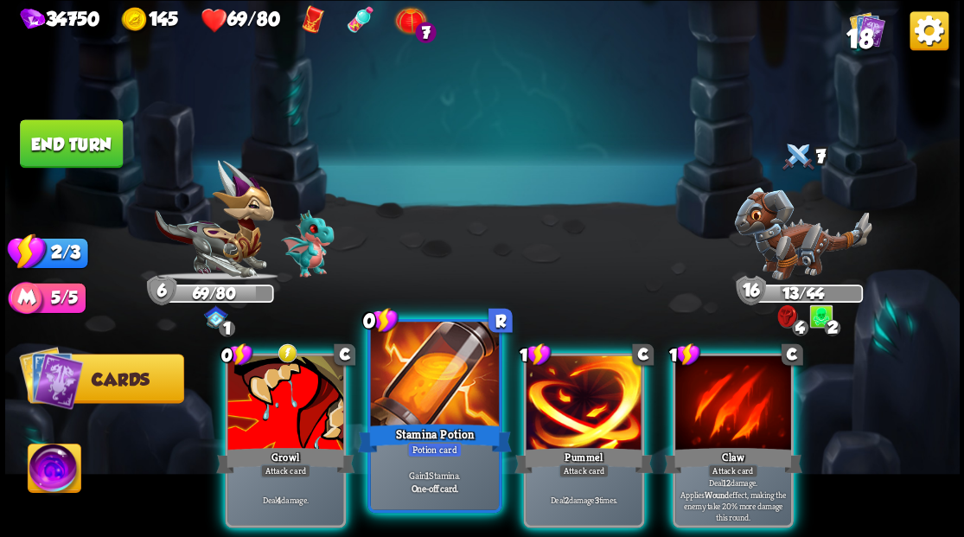
click at [434, 377] on div at bounding box center [434, 376] width 128 height 108
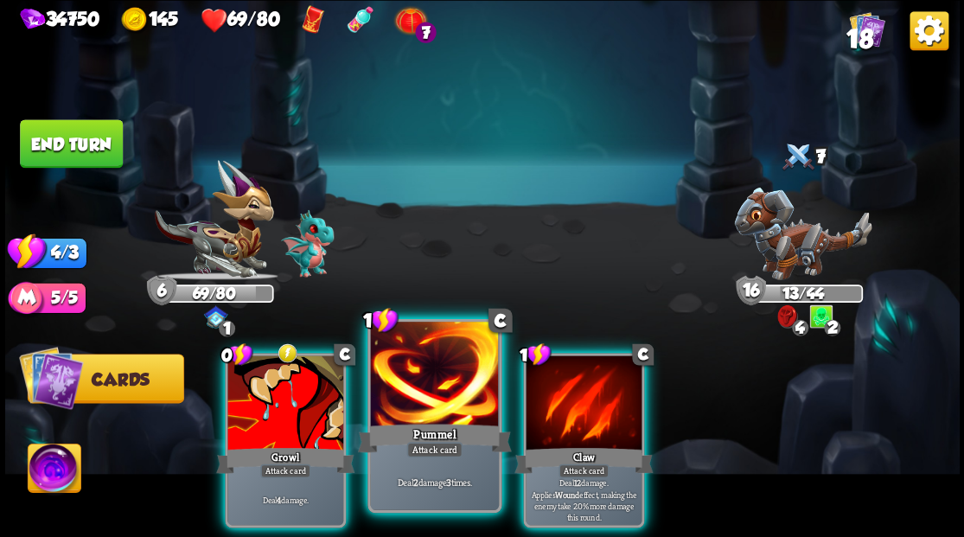
click at [406, 406] on div at bounding box center [434, 376] width 128 height 108
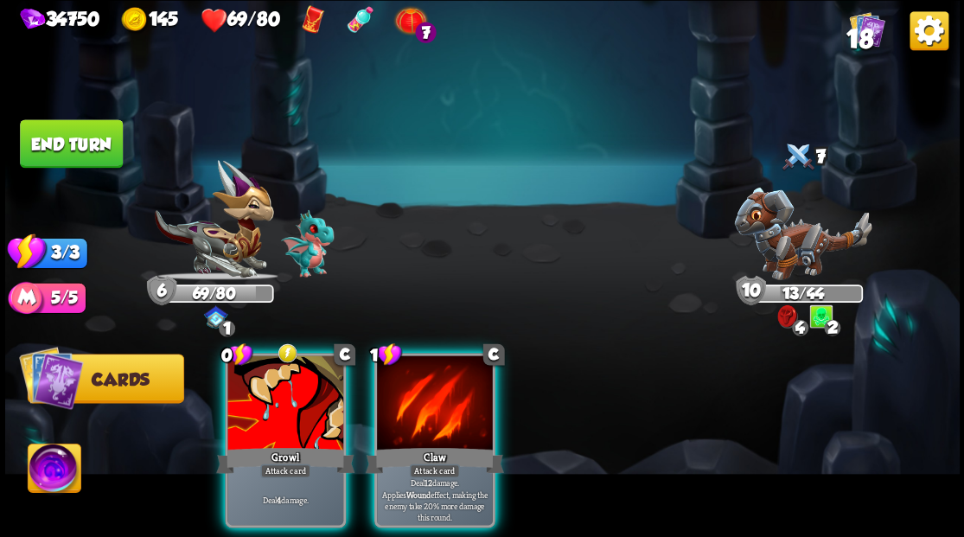
click at [429, 400] on div at bounding box center [435, 404] width 116 height 98
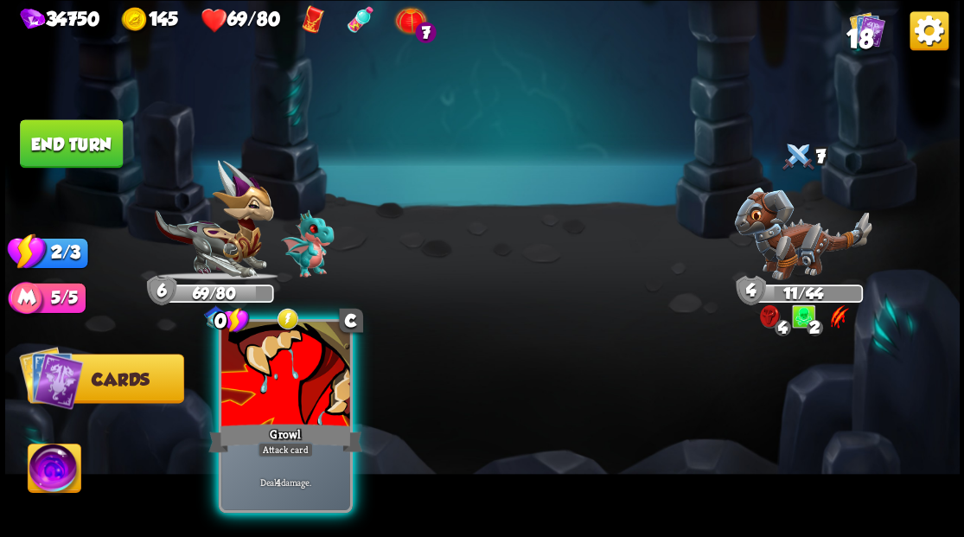
click at [270, 398] on div at bounding box center [285, 376] width 128 height 108
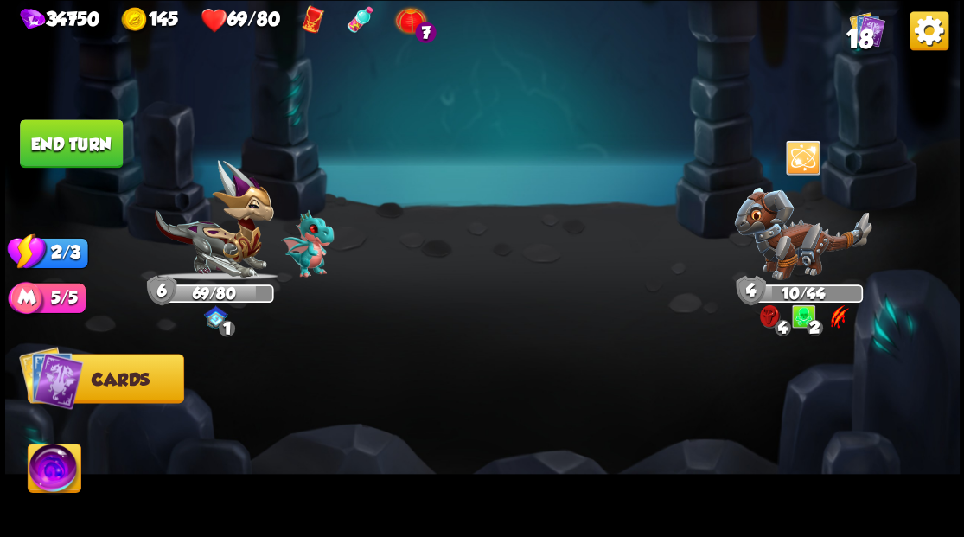
click at [86, 132] on button "End turn" at bounding box center [71, 143] width 103 height 48
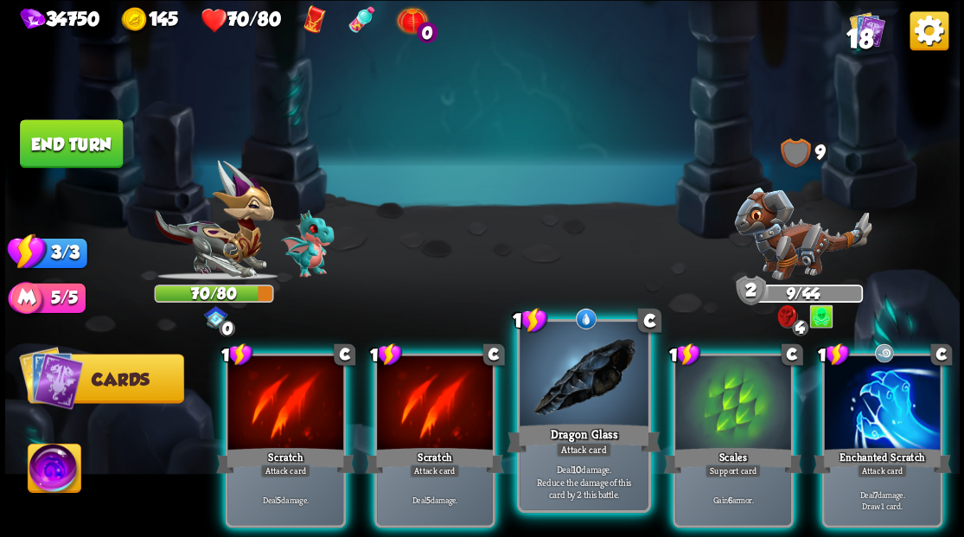
click at [590, 382] on div at bounding box center [584, 376] width 128 height 108
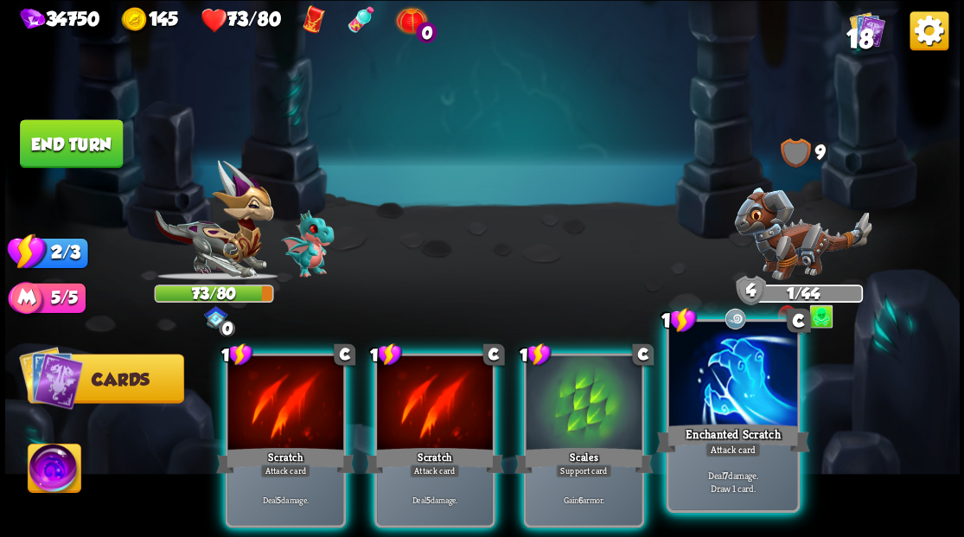
click at [730, 409] on div at bounding box center [732, 376] width 128 height 108
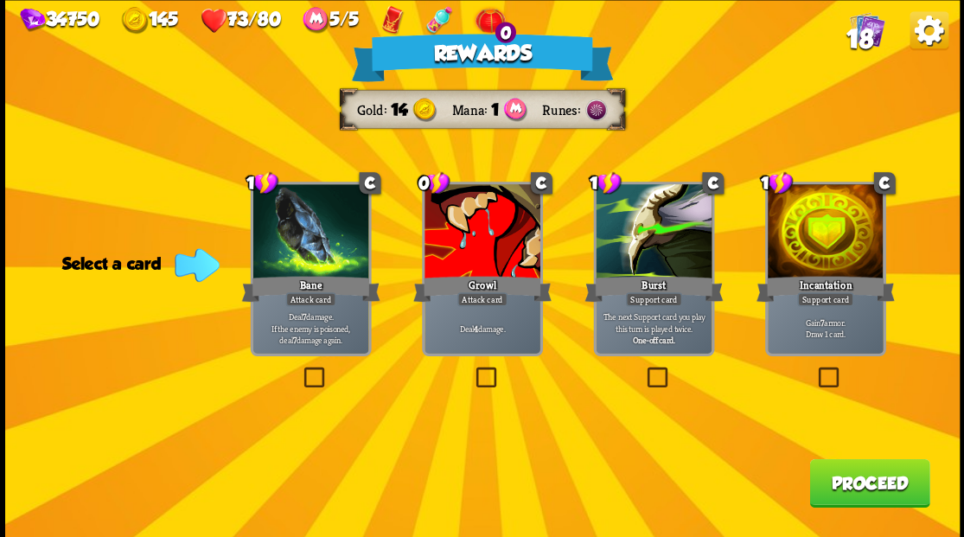
click at [859, 42] on span "18" at bounding box center [859, 38] width 27 height 29
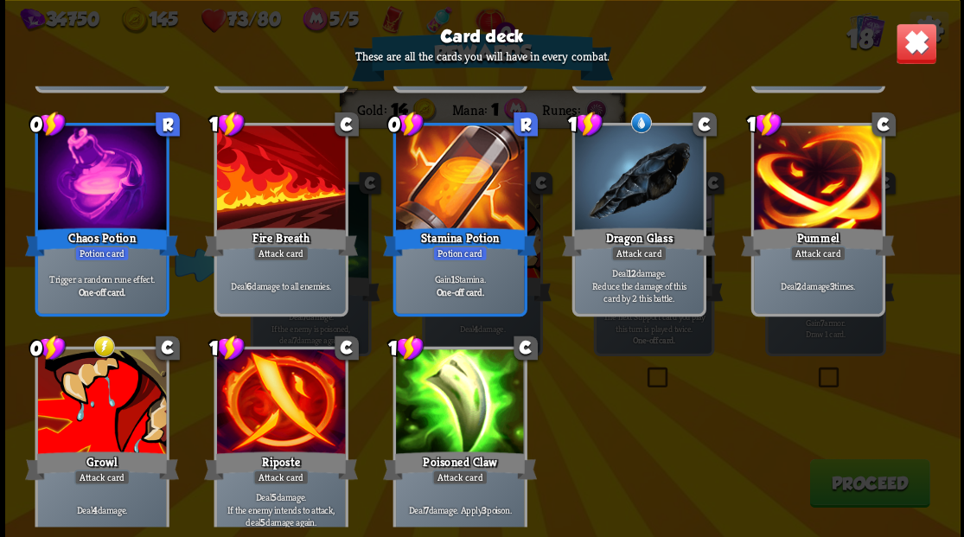
scroll to position [531, 0]
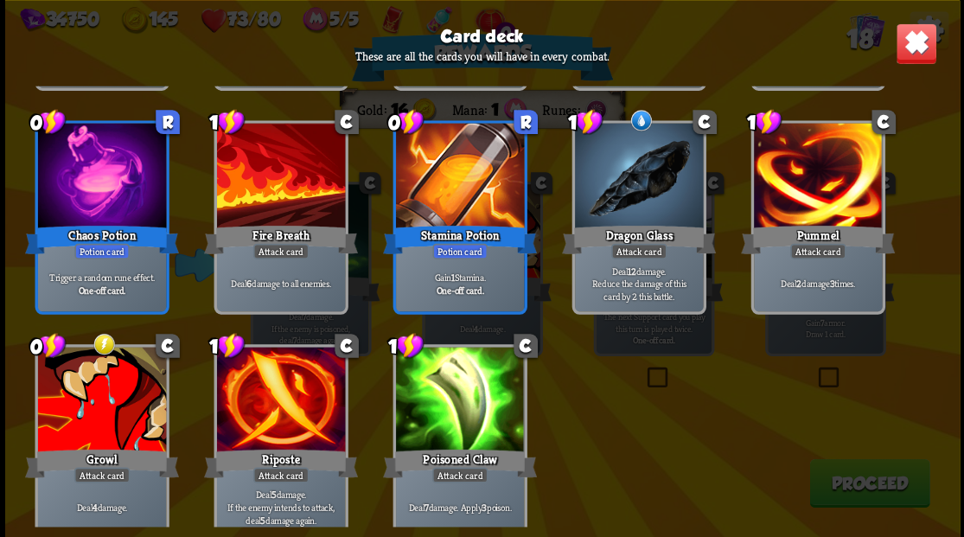
click at [910, 47] on img at bounding box center [916, 43] width 42 height 42
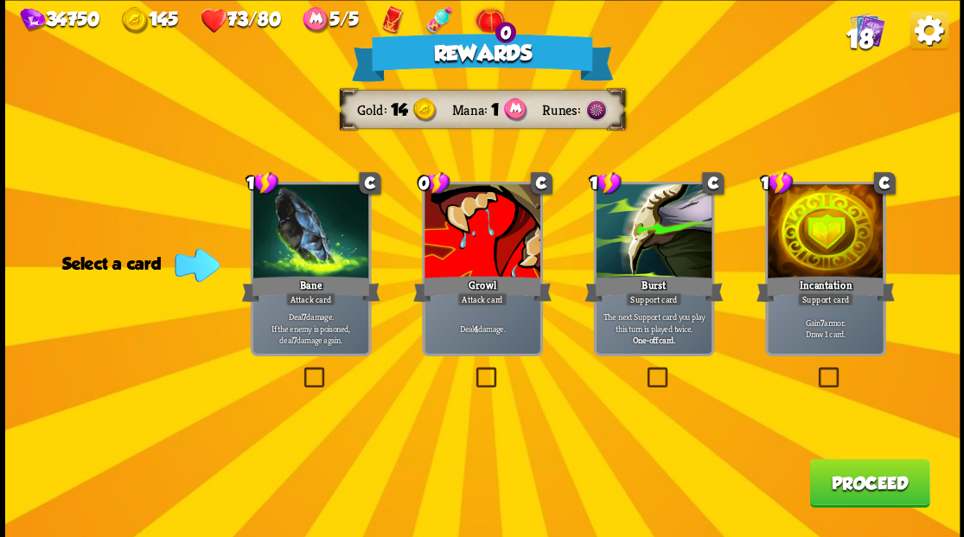
click at [815, 369] on label at bounding box center [815, 369] width 0 height 0
click at [0, 0] on input "checkbox" at bounding box center [0, 0] width 0 height 0
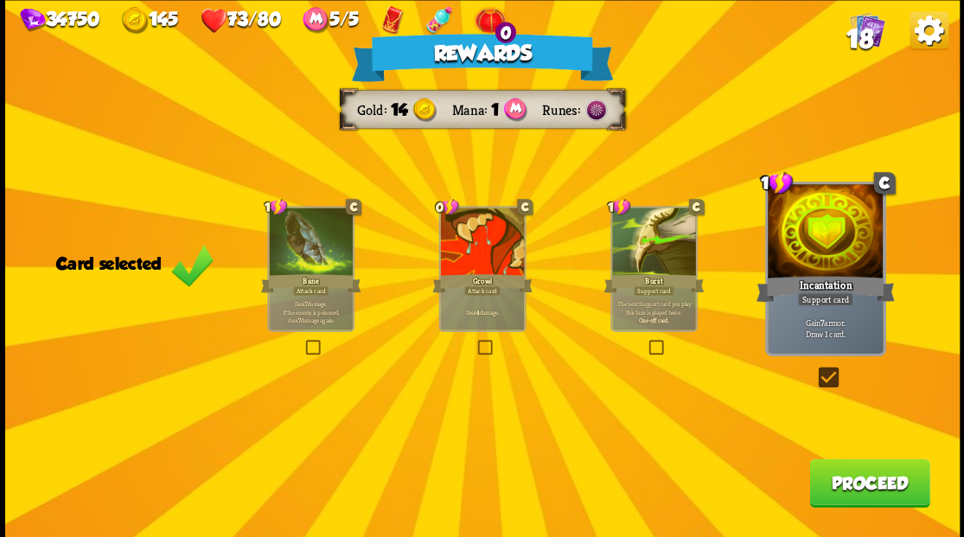
click at [850, 496] on button "Proceed" at bounding box center [869, 482] width 120 height 48
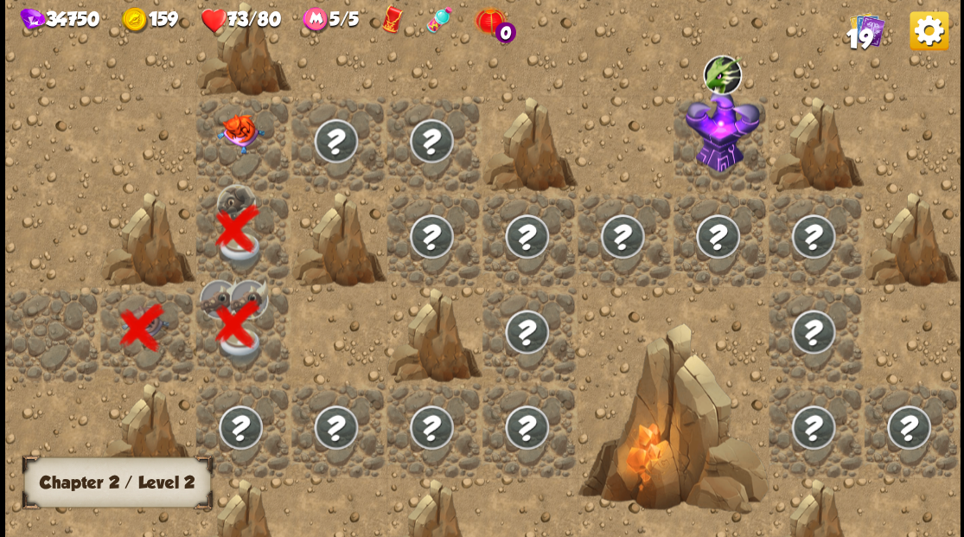
click at [244, 147] on img at bounding box center [240, 133] width 48 height 40
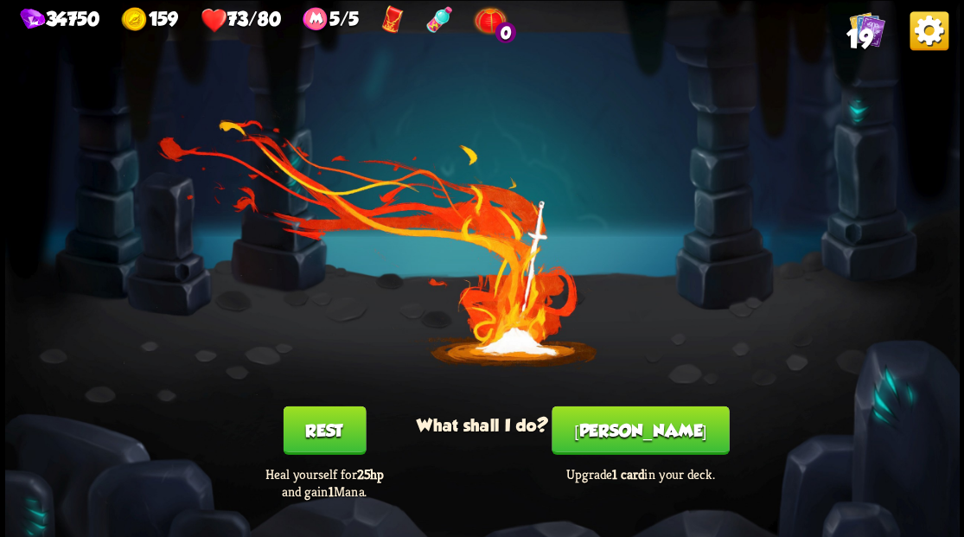
click at [642, 439] on button "[PERSON_NAME]" at bounding box center [640, 430] width 177 height 48
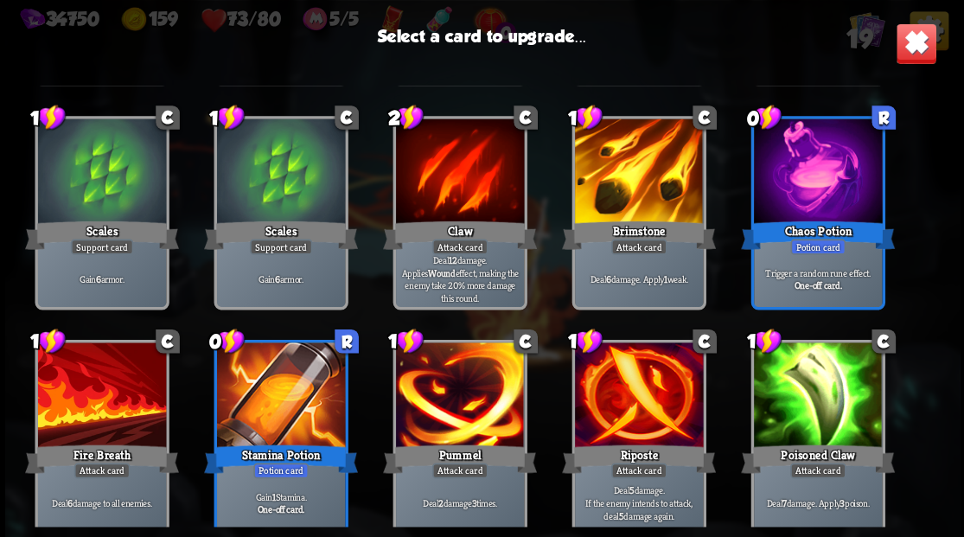
scroll to position [140, 0]
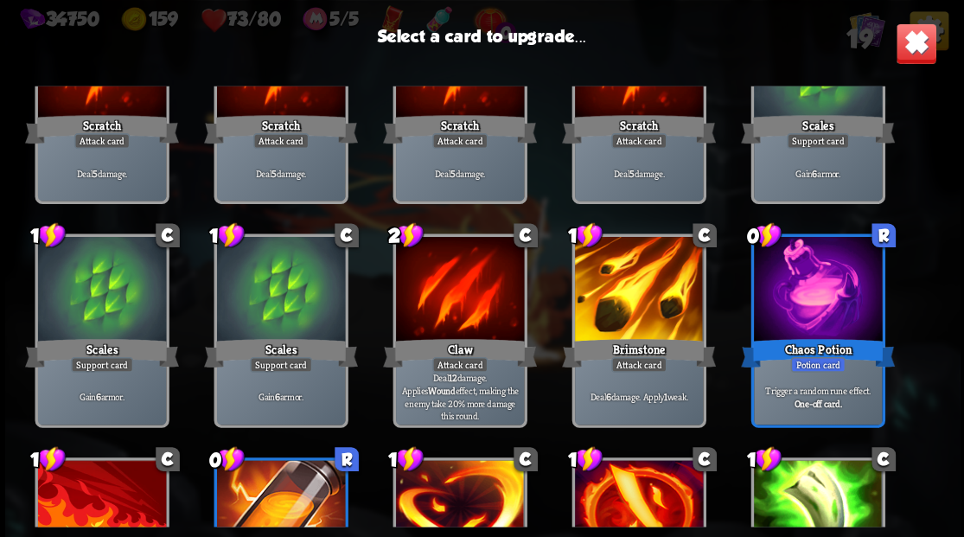
click at [649, 312] on div at bounding box center [638, 291] width 128 height 108
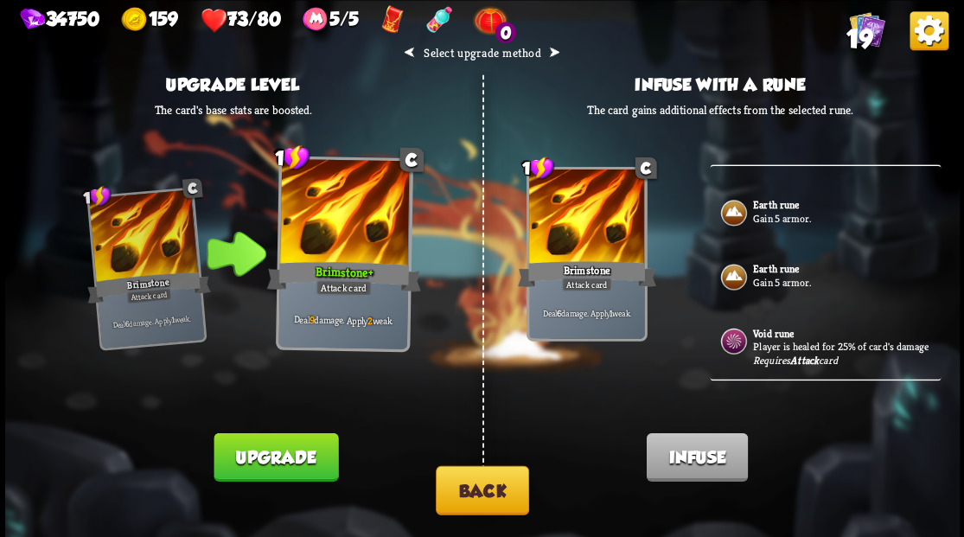
scroll to position [222, 0]
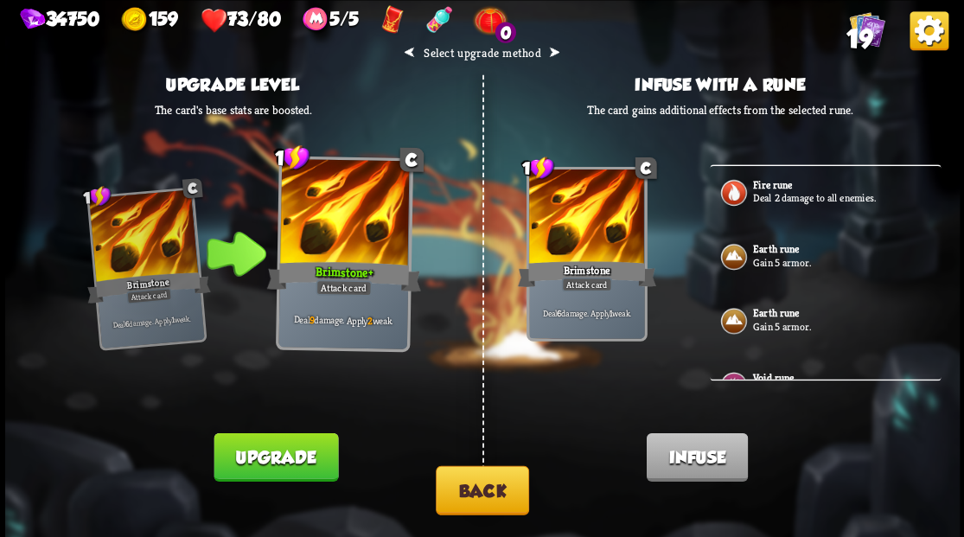
click at [488, 491] on button "Back" at bounding box center [482, 489] width 93 height 49
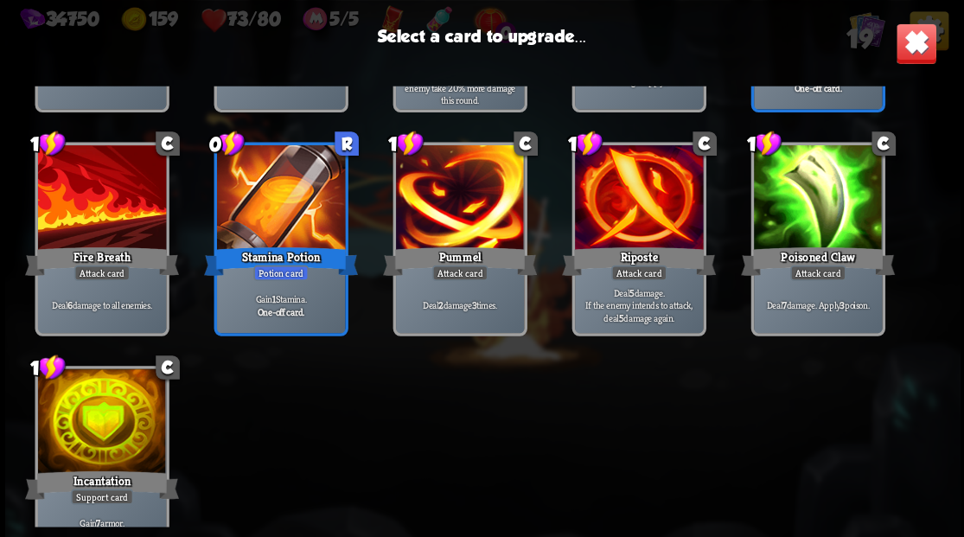
scroll to position [544, 0]
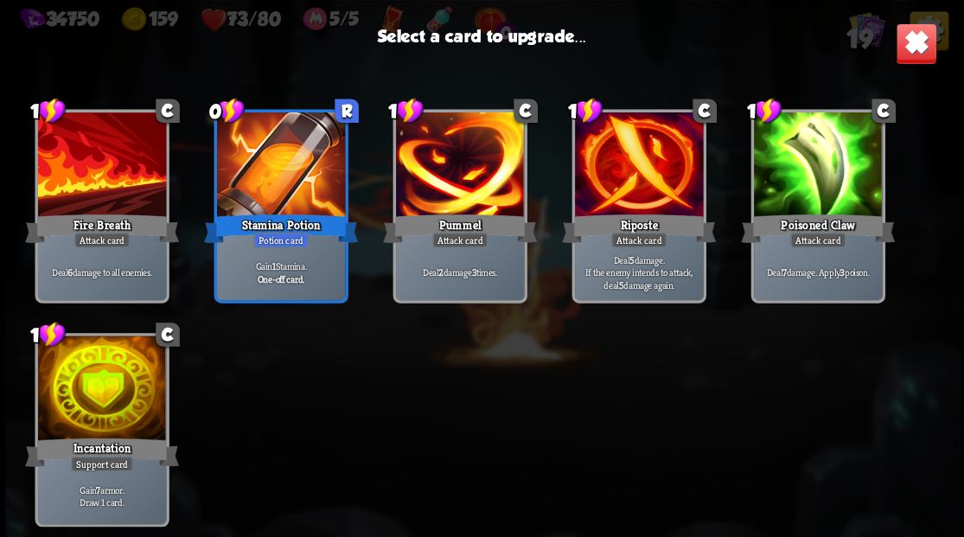
click at [99, 400] on div at bounding box center [101, 390] width 128 height 108
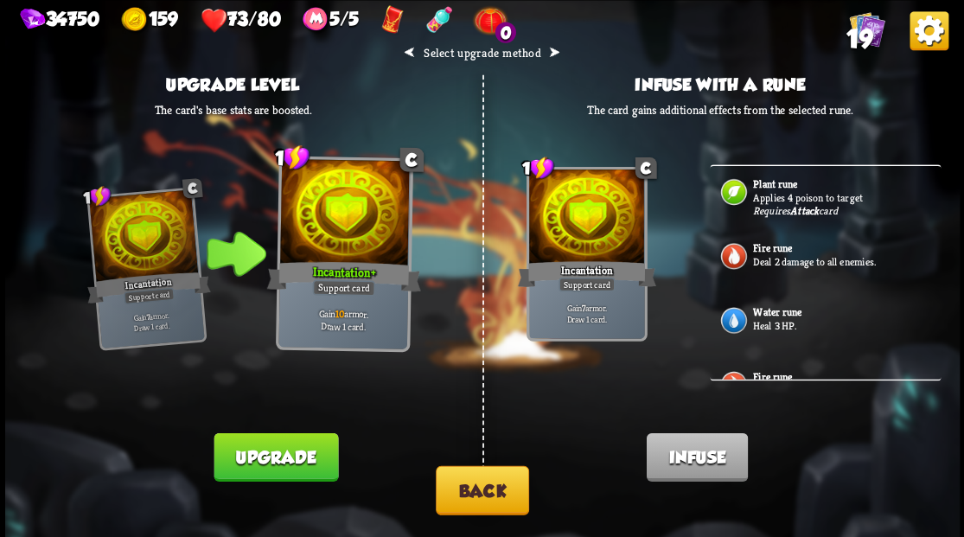
click at [761, 312] on b "Water rune" at bounding box center [777, 312] width 48 height 14
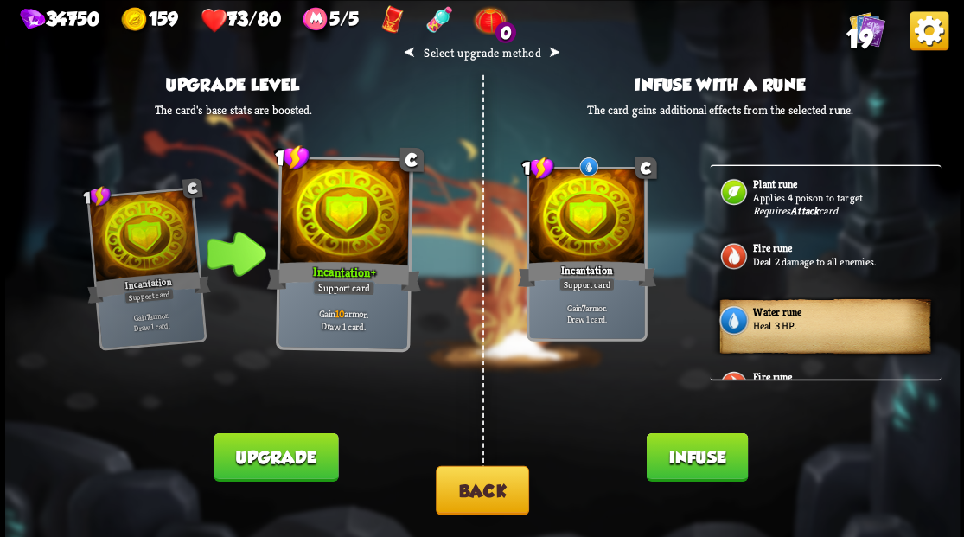
click at [695, 460] on button "Infuse" at bounding box center [696, 456] width 101 height 48
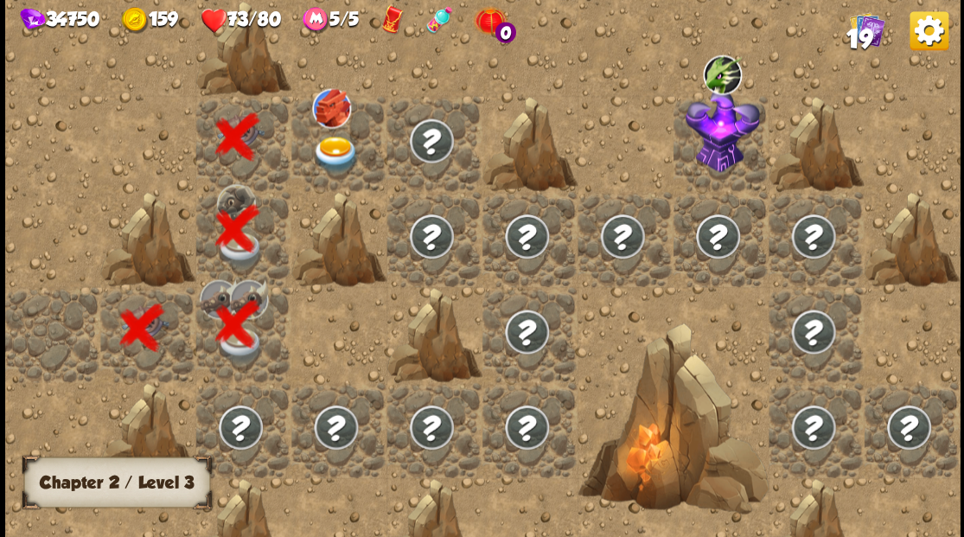
click at [320, 152] on img at bounding box center [336, 154] width 48 height 37
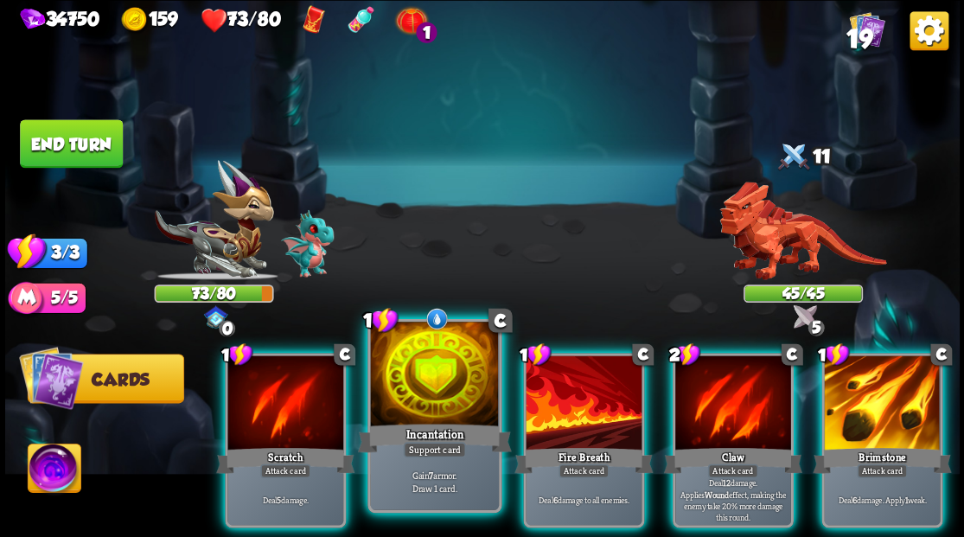
click at [419, 397] on div at bounding box center [434, 376] width 128 height 108
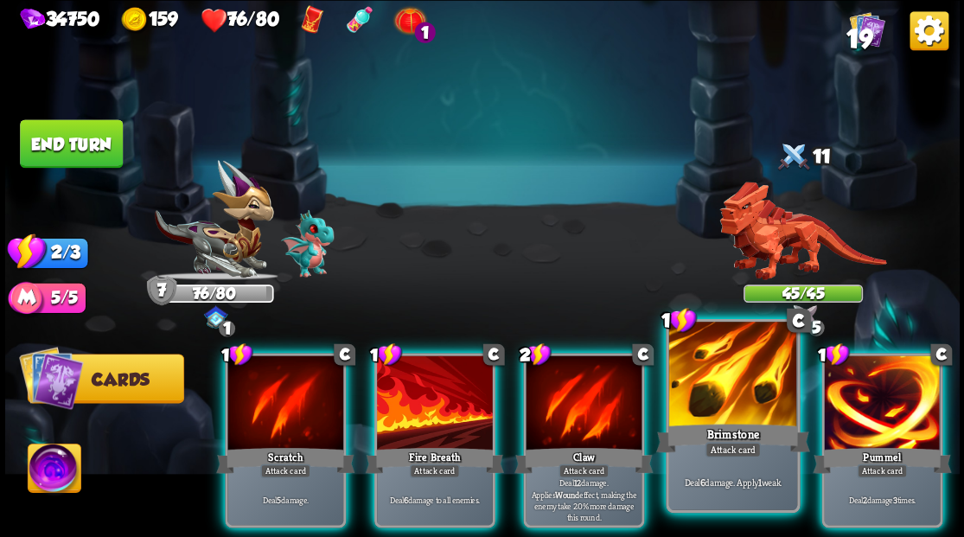
click at [732, 380] on div at bounding box center [732, 376] width 128 height 108
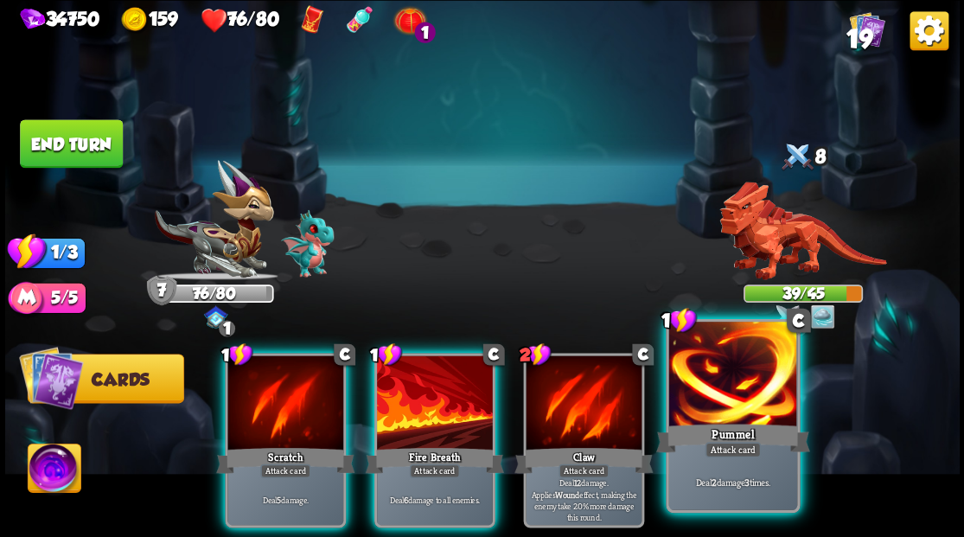
click at [742, 363] on div at bounding box center [732, 376] width 128 height 108
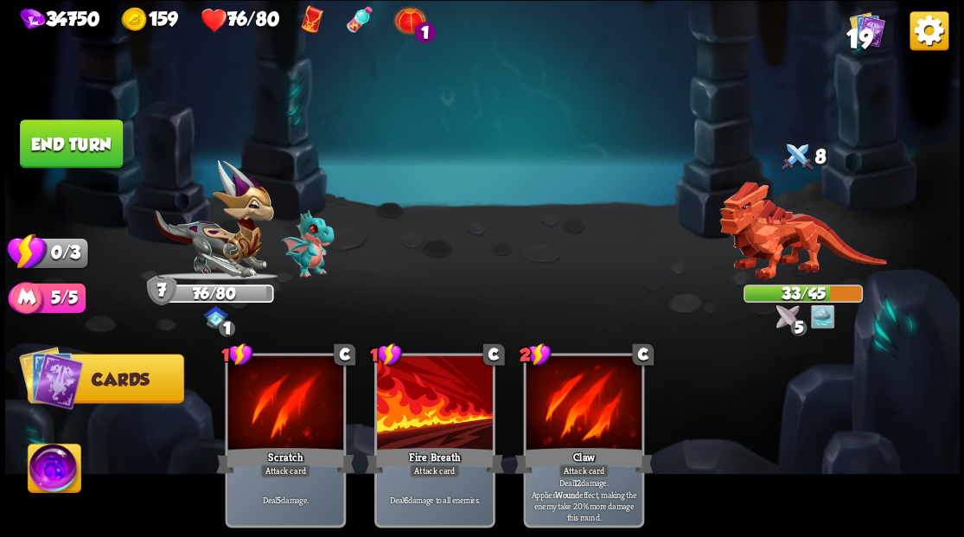
click at [790, 263] on img at bounding box center [803, 231] width 167 height 99
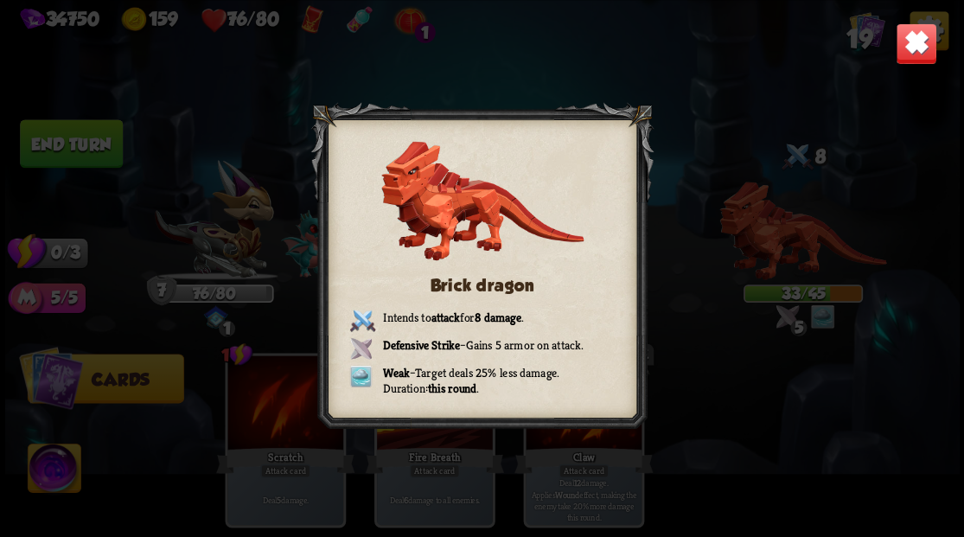
click at [910, 42] on img at bounding box center [916, 43] width 42 height 42
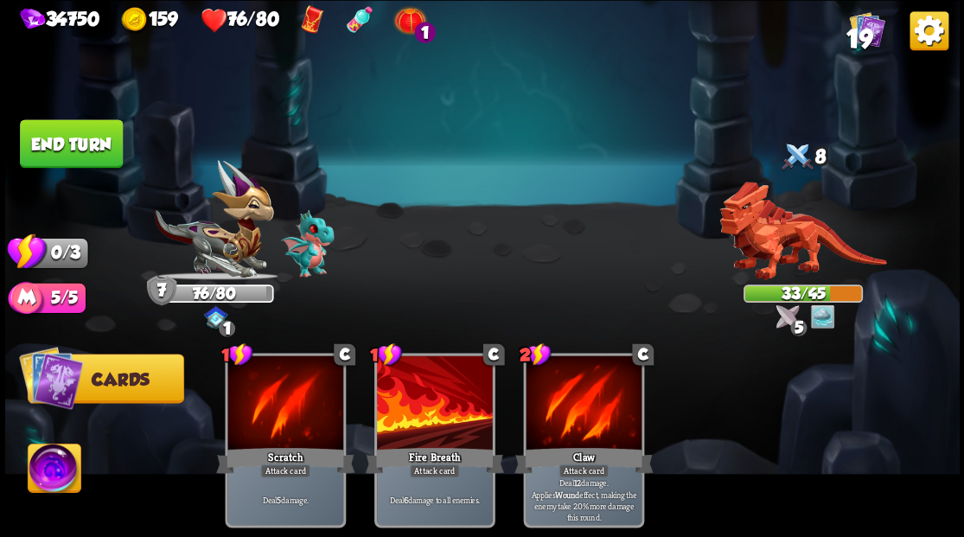
click at [91, 137] on button "End turn" at bounding box center [71, 143] width 103 height 48
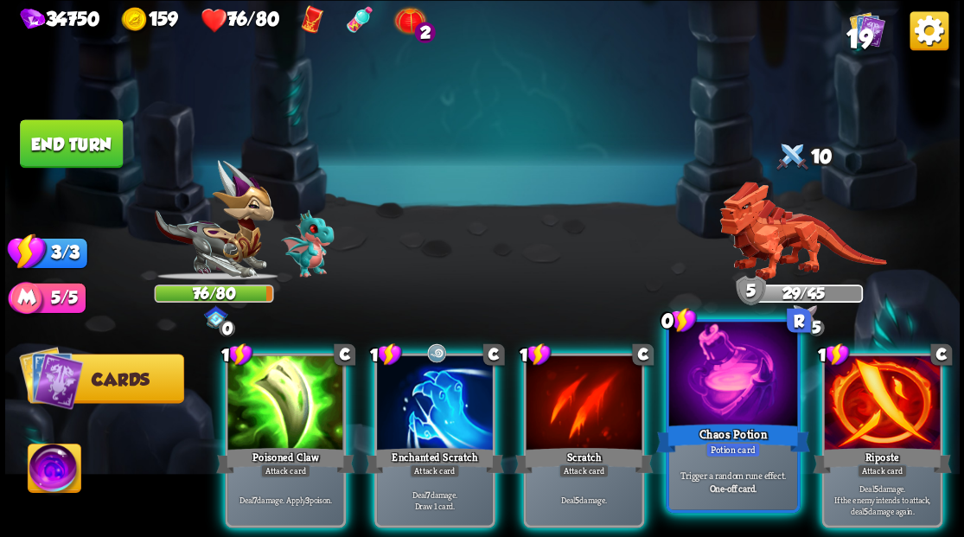
click at [732, 414] on div at bounding box center [732, 376] width 128 height 108
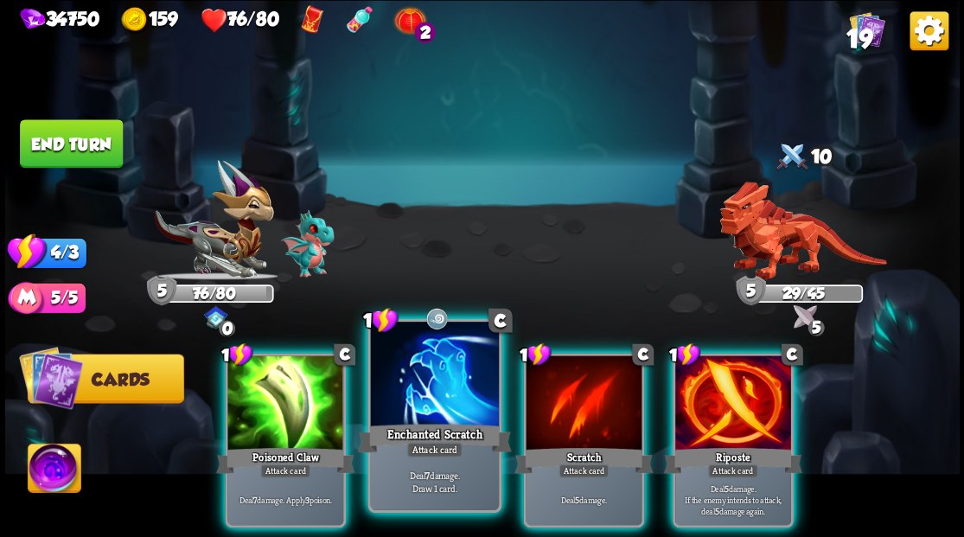
click at [432, 386] on div at bounding box center [434, 376] width 128 height 108
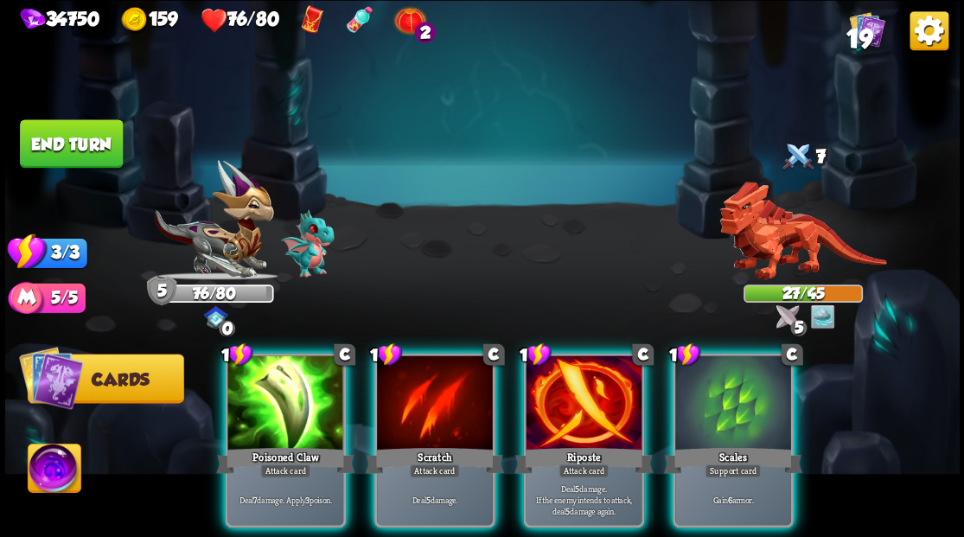
click at [727, 420] on div "1 C Scales Support card Gain 6 armor." at bounding box center [732, 440] width 121 height 175
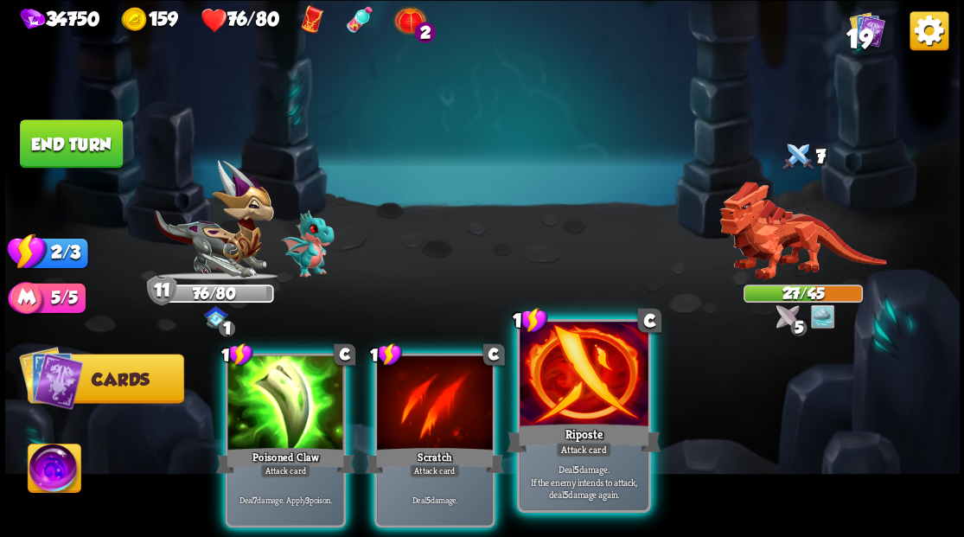
click at [611, 400] on div at bounding box center [584, 376] width 128 height 108
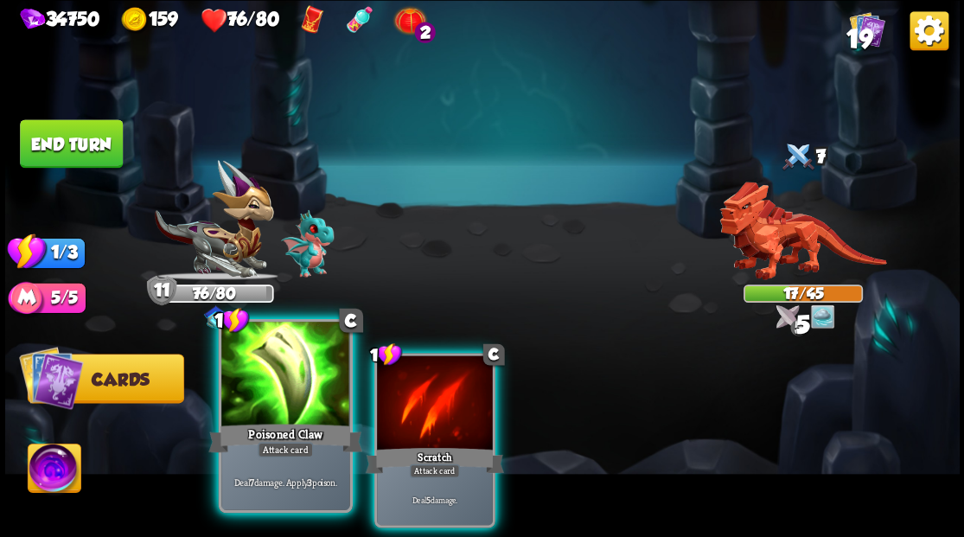
click at [297, 374] on div at bounding box center [285, 376] width 128 height 108
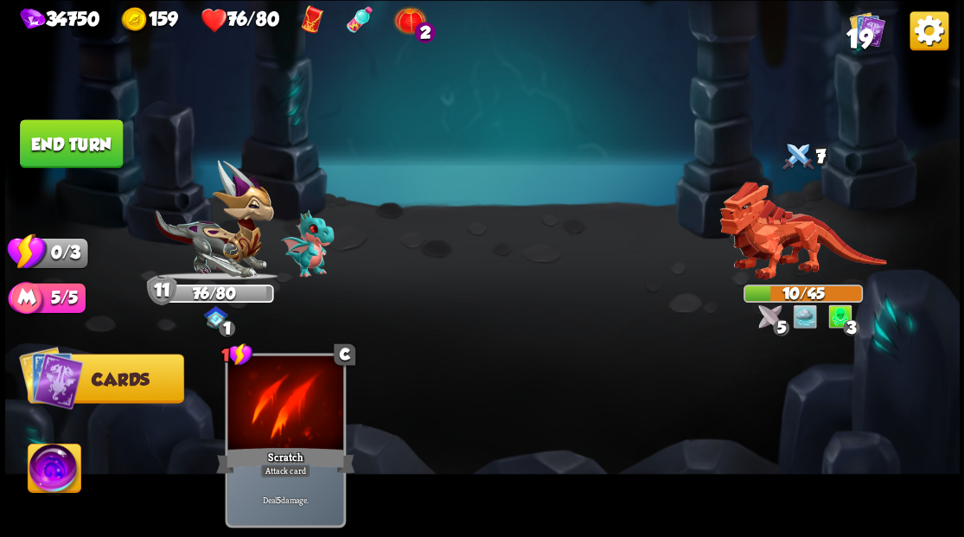
click at [54, 144] on button "End turn" at bounding box center [71, 142] width 106 height 49
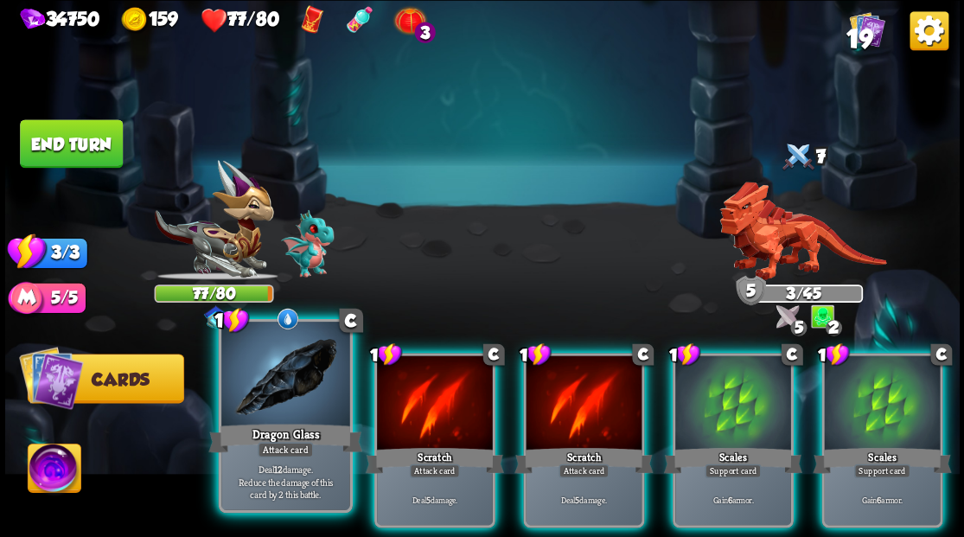
click at [284, 392] on div at bounding box center [285, 376] width 128 height 108
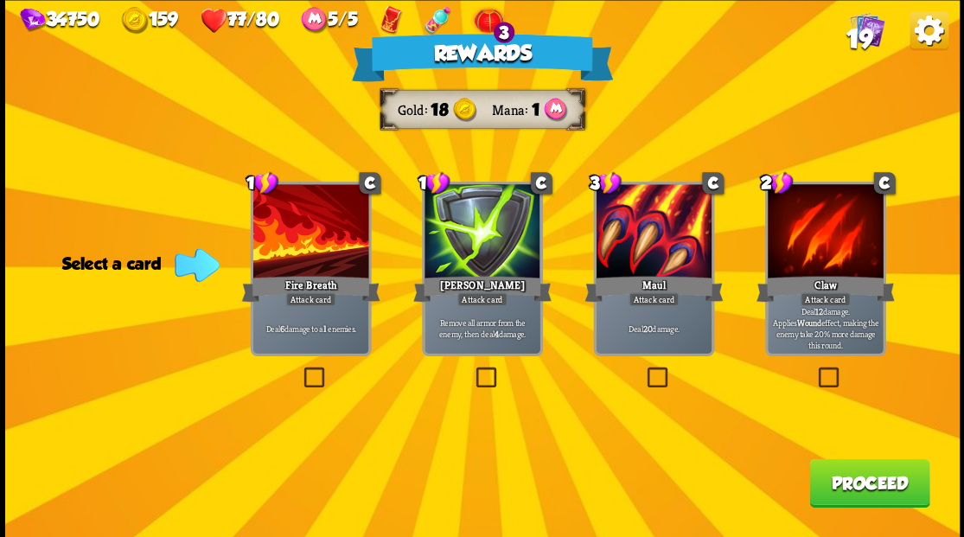
click at [472, 369] on label at bounding box center [472, 369] width 0 height 0
click at [0, 0] on input "checkbox" at bounding box center [0, 0] width 0 height 0
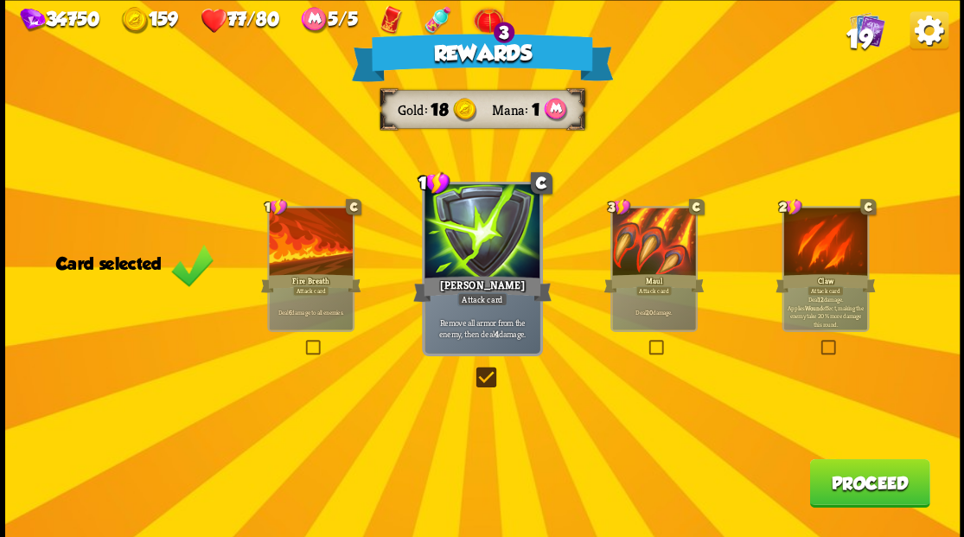
click at [850, 487] on button "Proceed" at bounding box center [869, 482] width 120 height 48
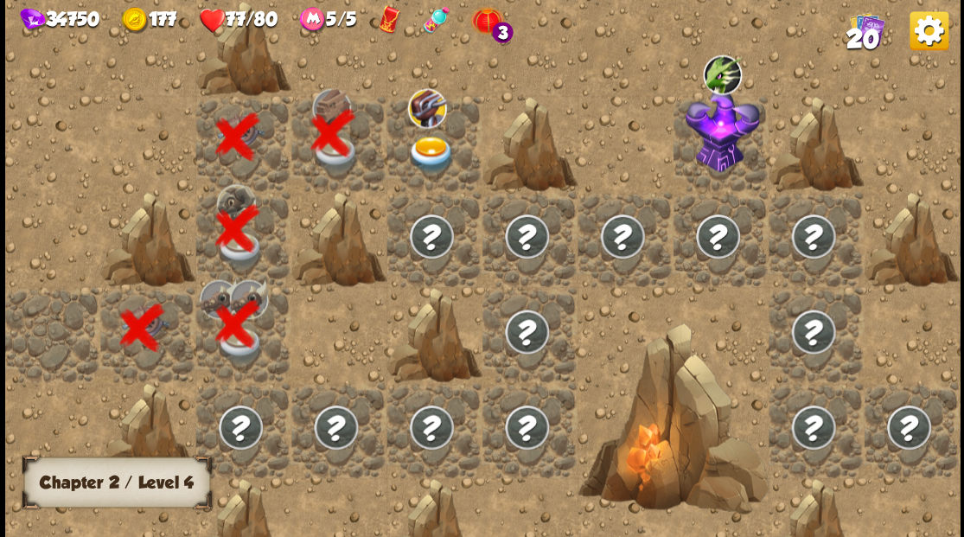
click at [426, 150] on img at bounding box center [431, 154] width 48 height 37
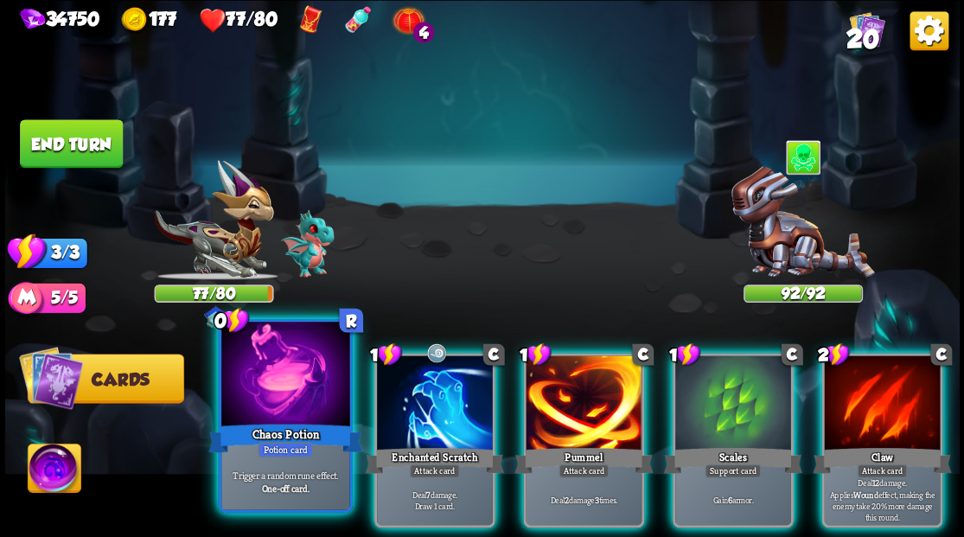
click at [280, 384] on div at bounding box center [285, 376] width 128 height 108
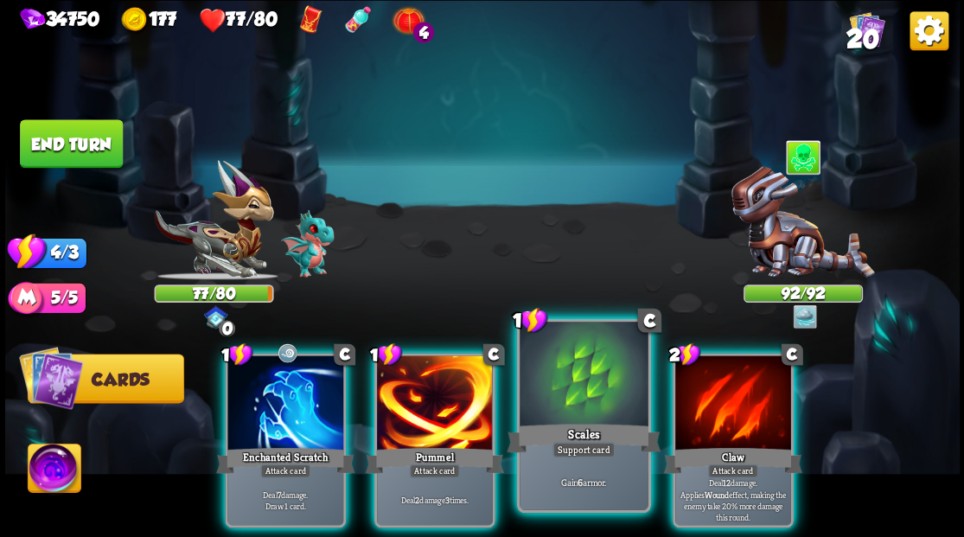
click at [571, 391] on div at bounding box center [584, 376] width 128 height 108
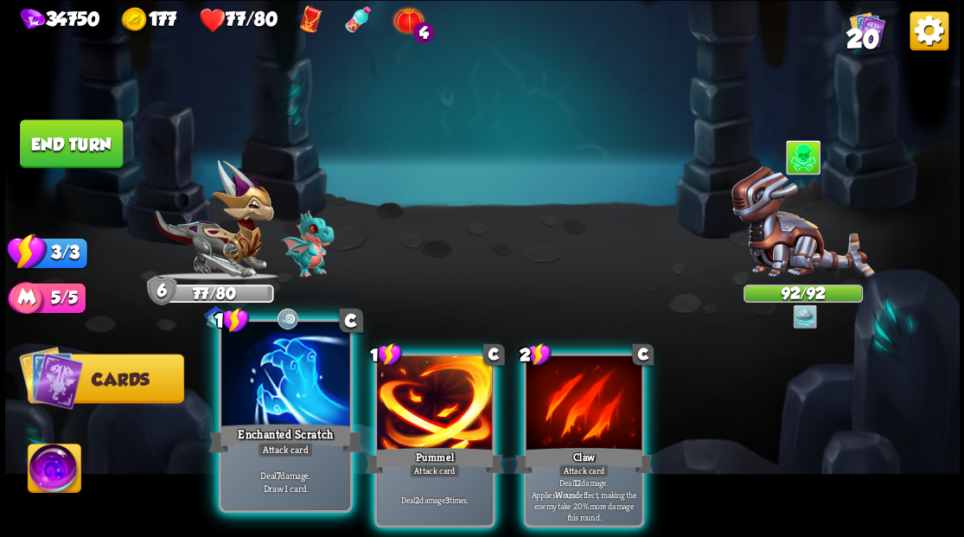
click at [282, 393] on div at bounding box center [285, 376] width 128 height 108
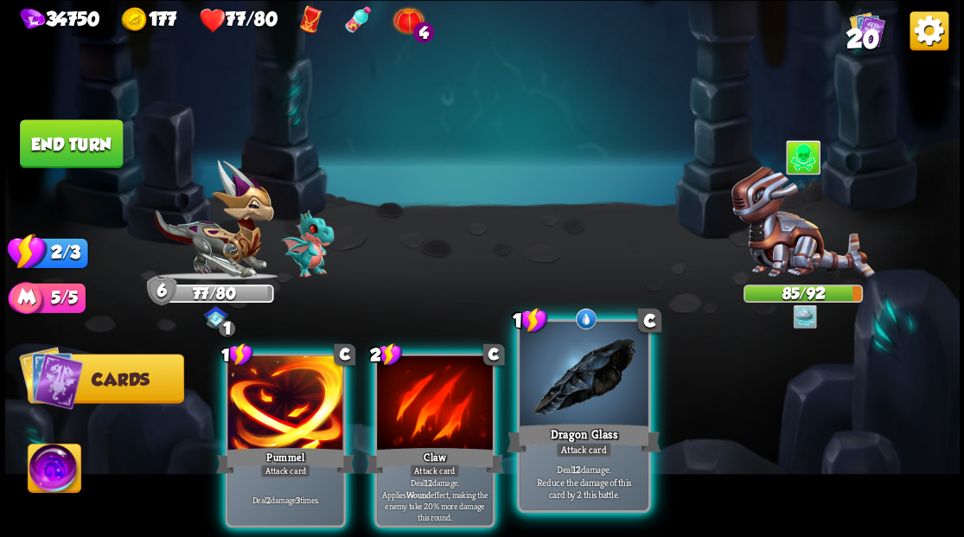
click at [565, 417] on div at bounding box center [584, 376] width 128 height 108
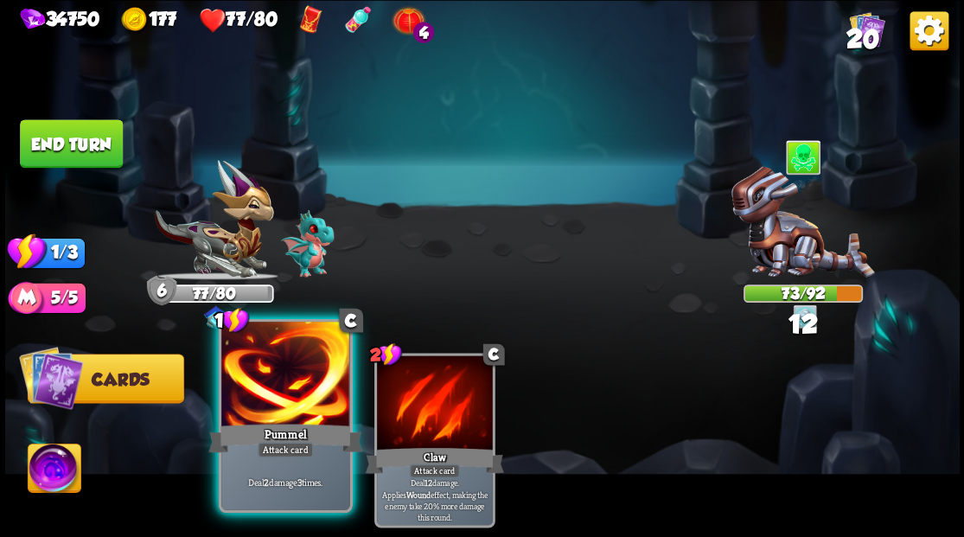
click at [301, 393] on div at bounding box center [285, 376] width 128 height 108
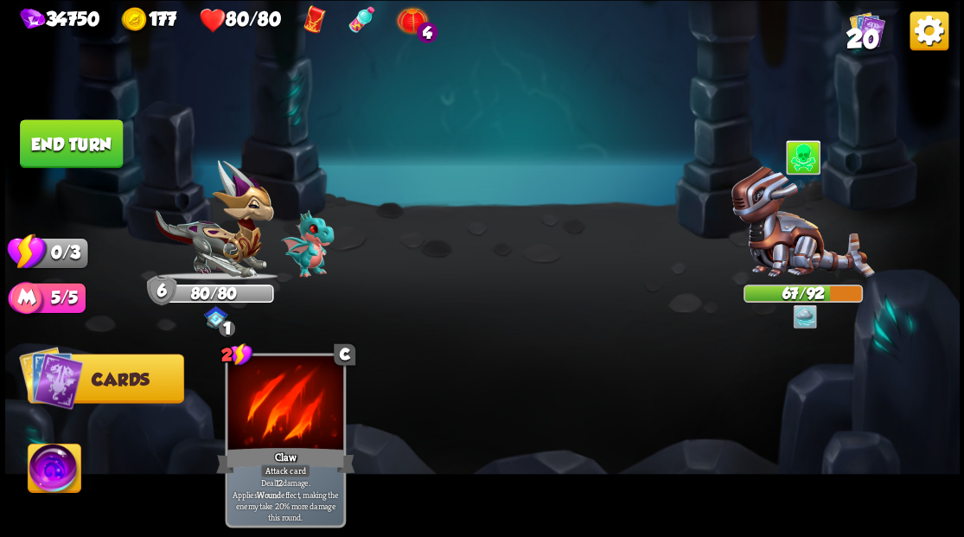
click at [75, 131] on button "End turn" at bounding box center [71, 143] width 103 height 48
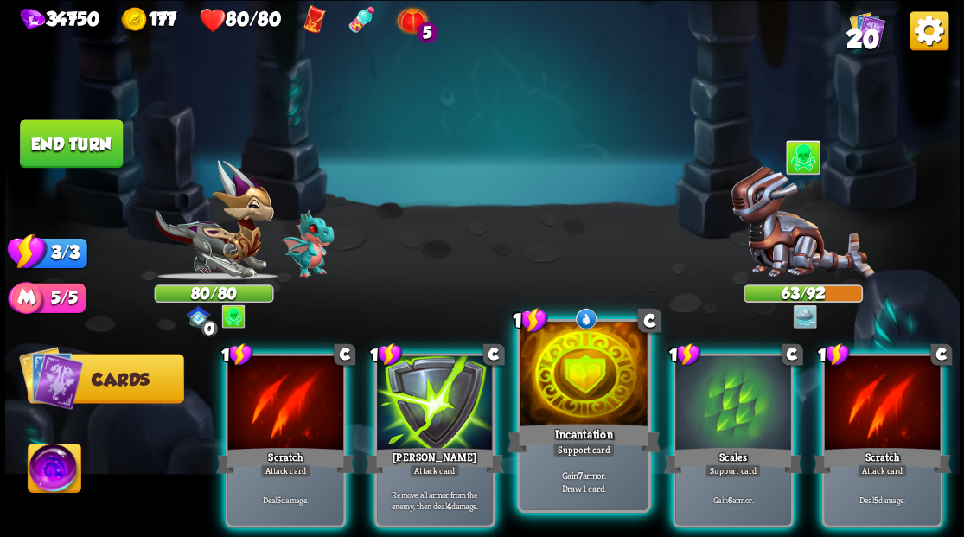
click at [581, 400] on div at bounding box center [584, 376] width 128 height 108
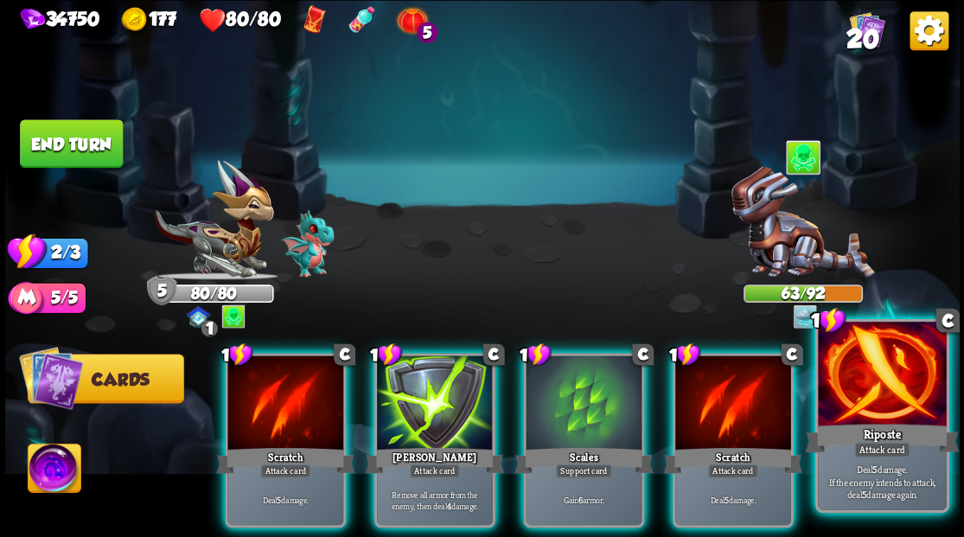
click at [920, 400] on div at bounding box center [882, 376] width 128 height 108
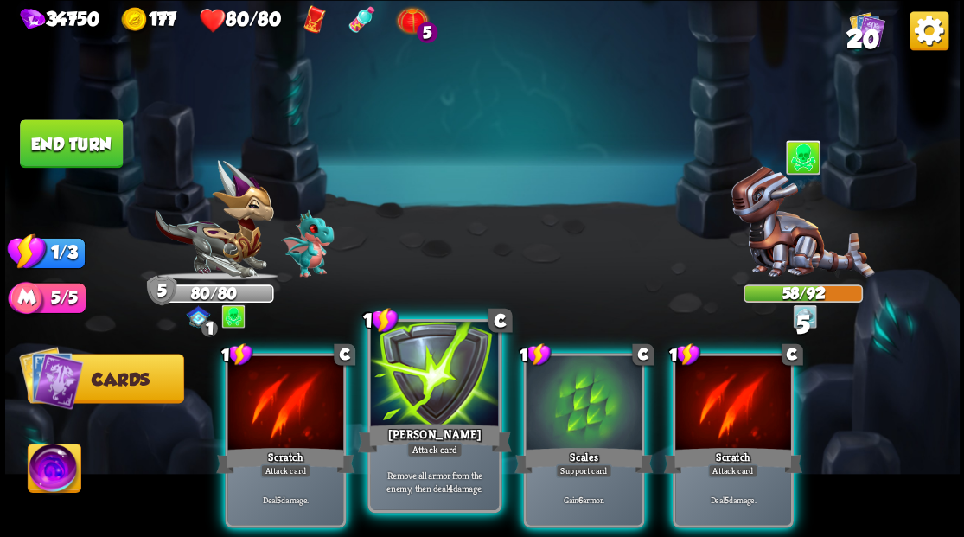
click at [438, 375] on div at bounding box center [434, 376] width 128 height 108
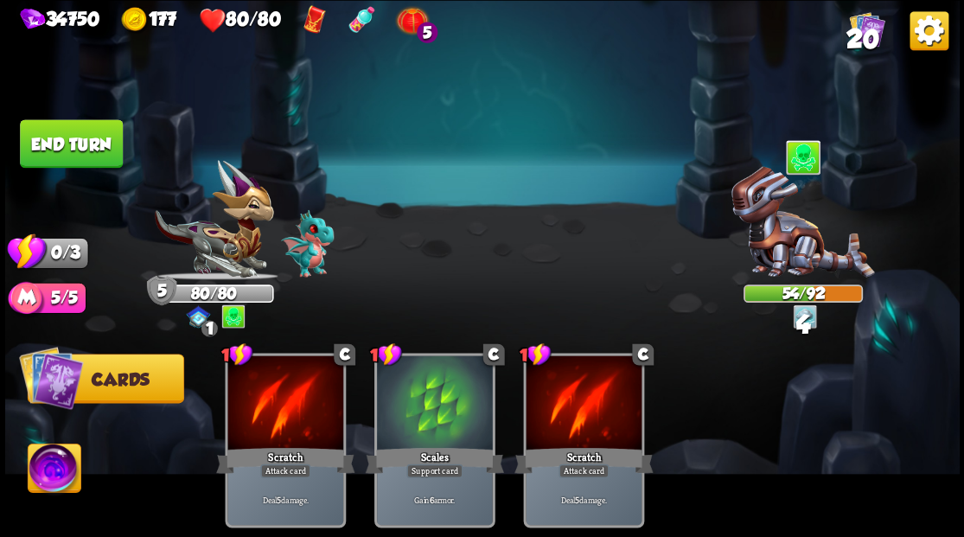
click at [90, 150] on button "End turn" at bounding box center [71, 143] width 103 height 48
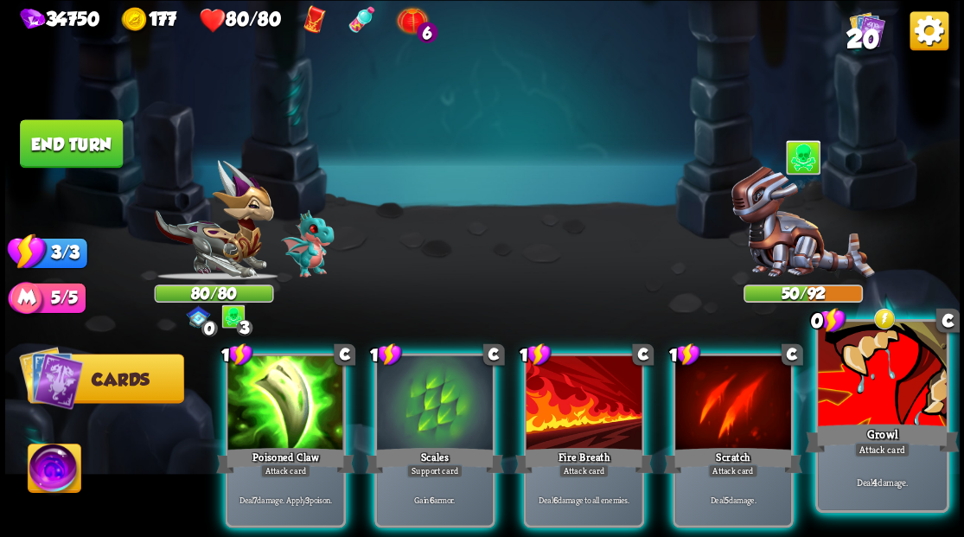
click at [873, 389] on div at bounding box center [882, 376] width 128 height 108
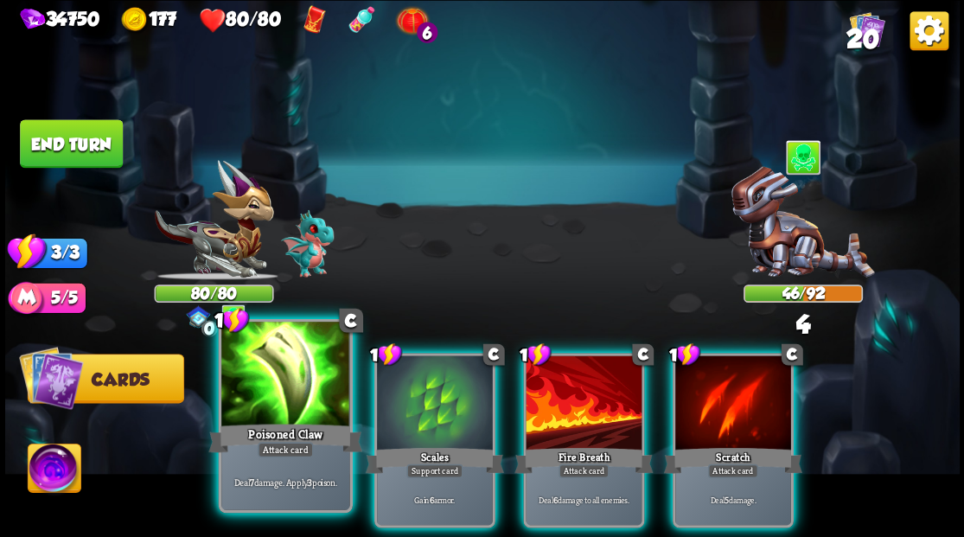
click at [270, 406] on div at bounding box center [285, 376] width 128 height 108
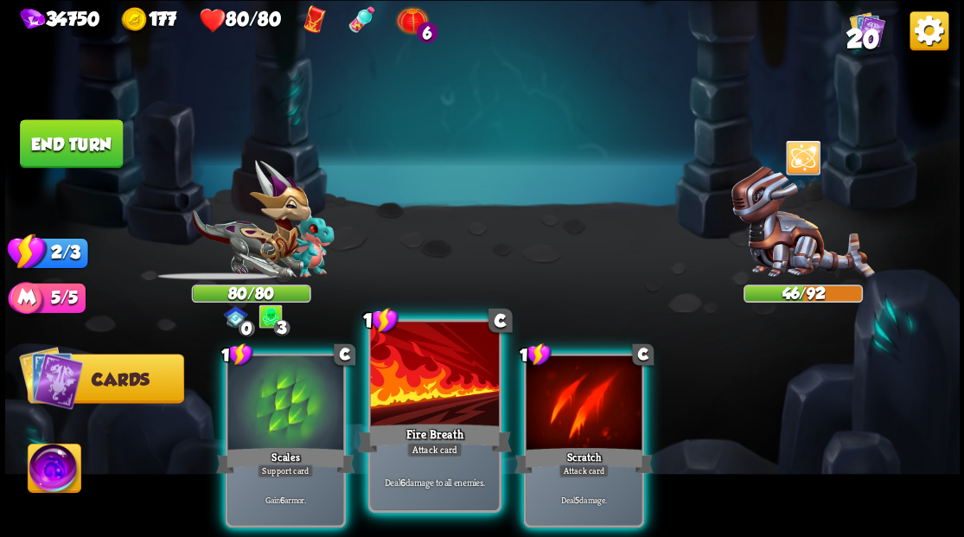
click at [428, 396] on div at bounding box center [434, 376] width 128 height 108
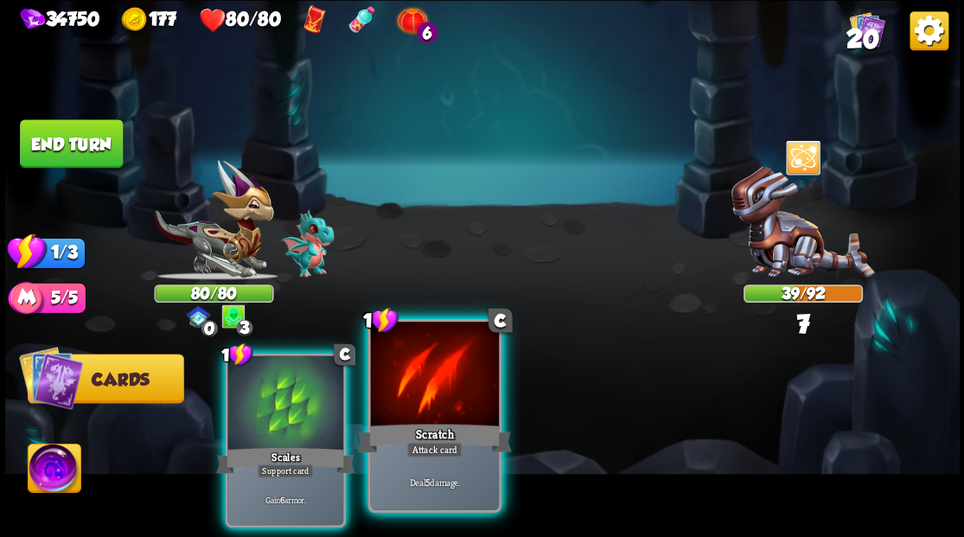
click at [429, 395] on div at bounding box center [434, 376] width 128 height 108
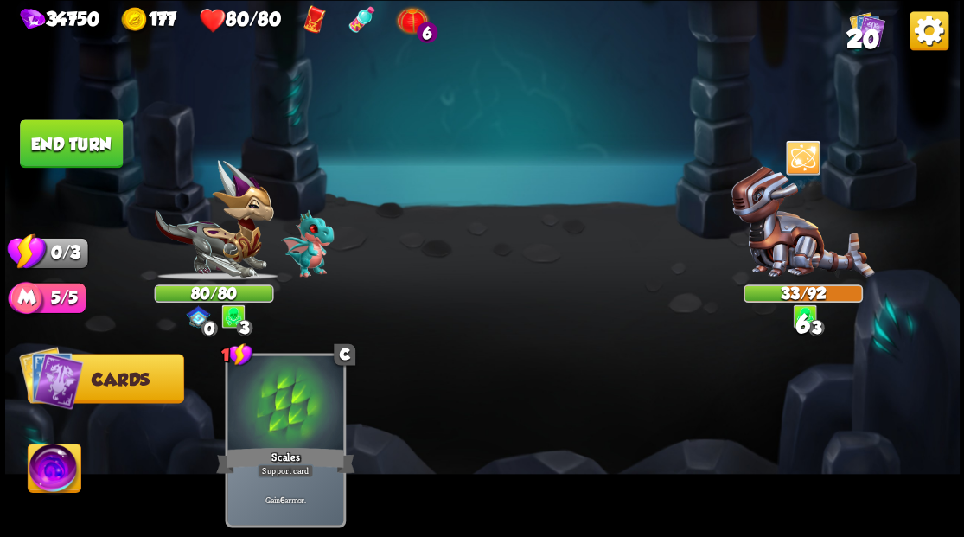
click at [57, 144] on button "End turn" at bounding box center [71, 143] width 103 height 48
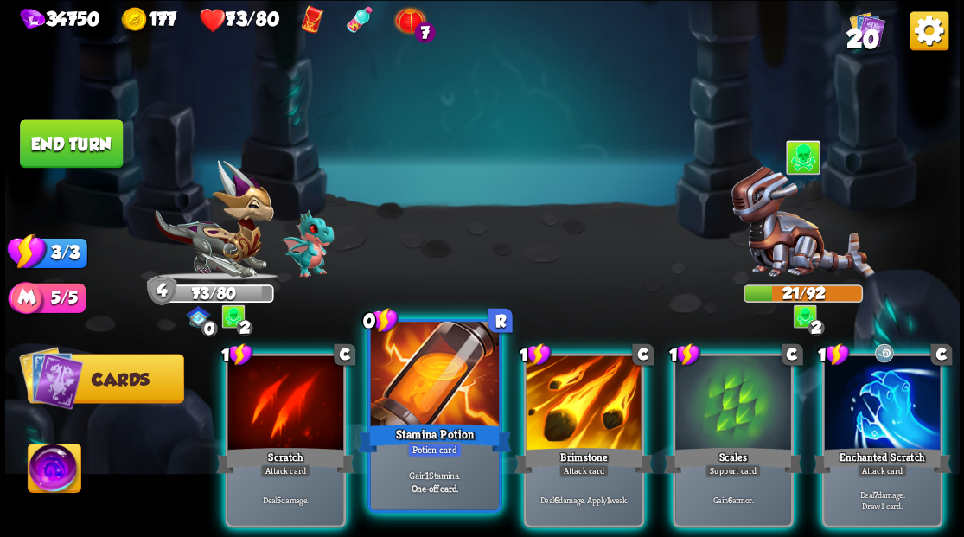
click at [441, 386] on div at bounding box center [434, 376] width 128 height 108
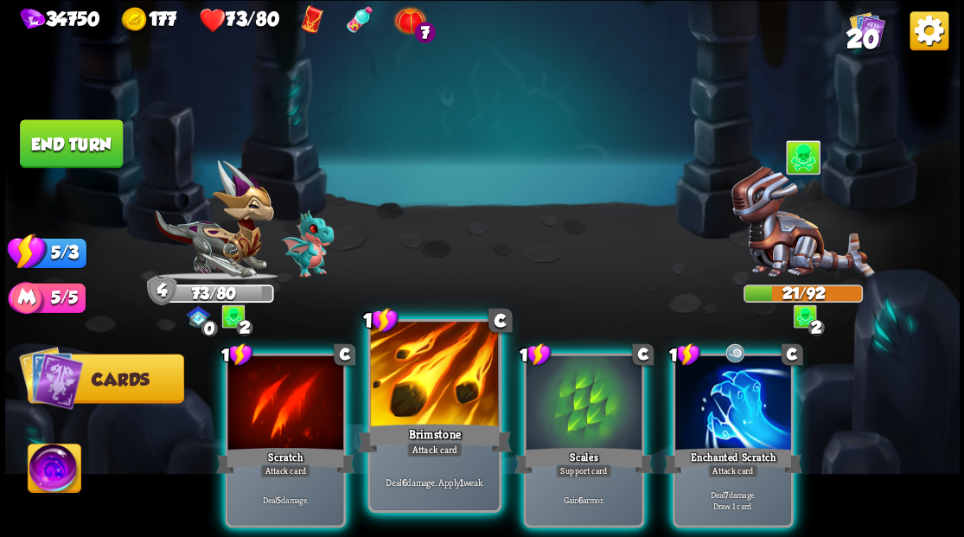
click at [439, 375] on div at bounding box center [434, 376] width 128 height 108
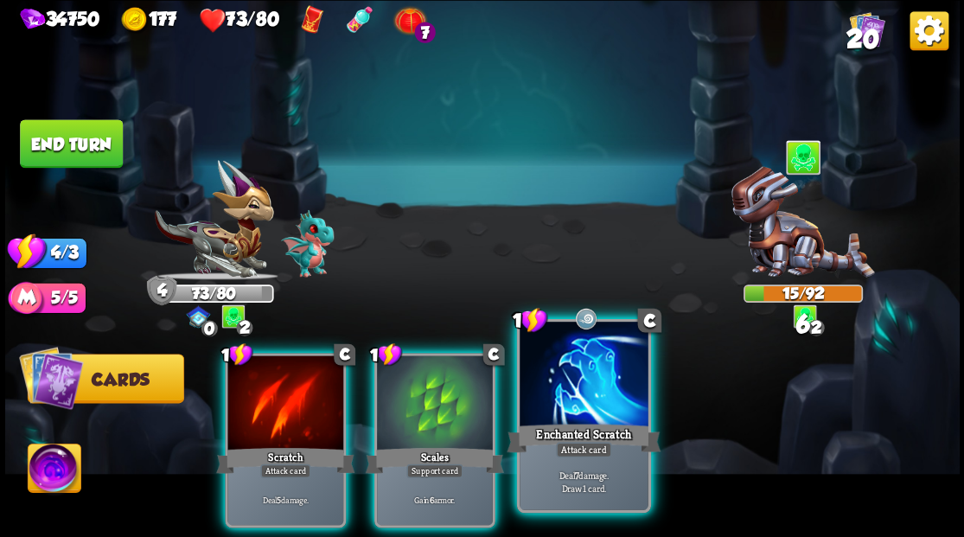
click at [571, 413] on div at bounding box center [584, 376] width 128 height 108
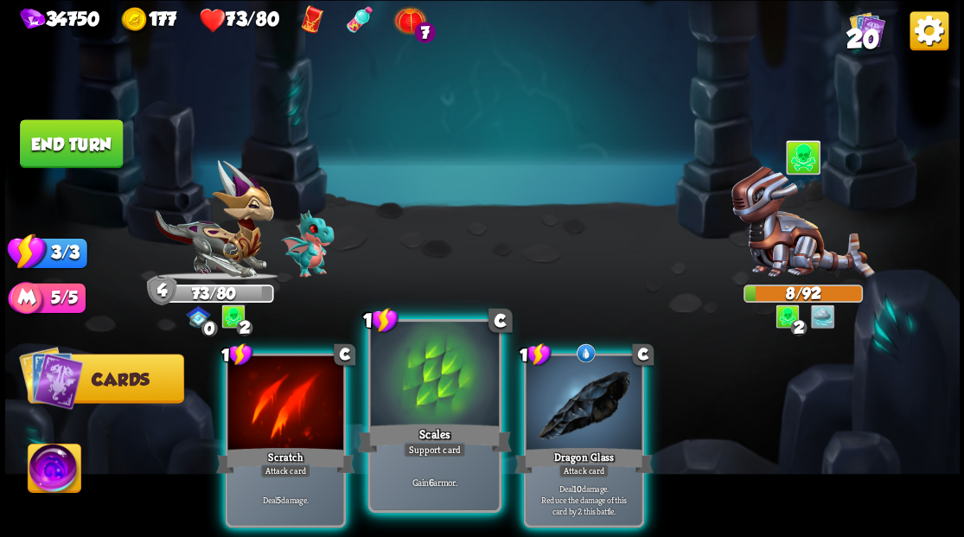
click at [421, 382] on div at bounding box center [434, 376] width 128 height 108
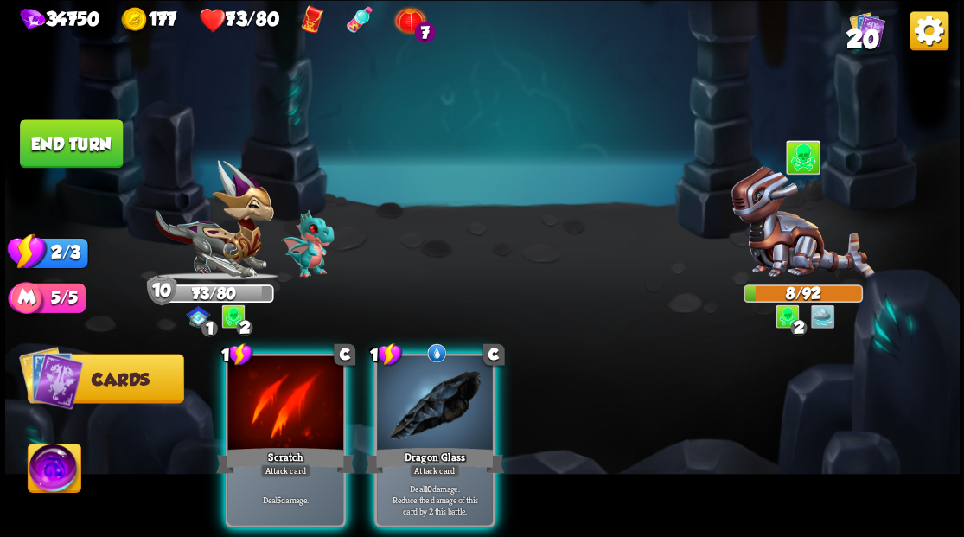
click at [422, 382] on div at bounding box center [435, 404] width 116 height 98
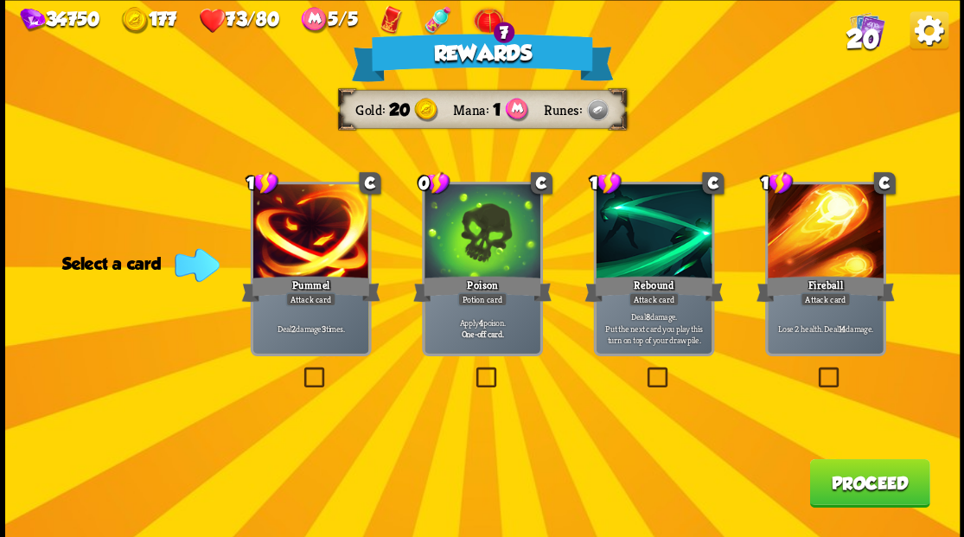
click at [856, 493] on button "Proceed" at bounding box center [869, 482] width 120 height 48
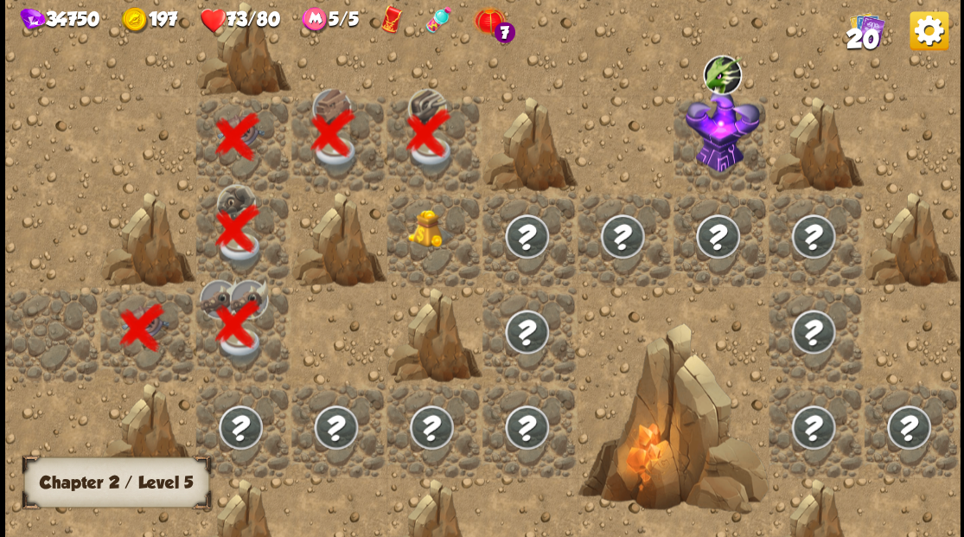
click at [429, 246] on div at bounding box center [434, 238] width 95 height 95
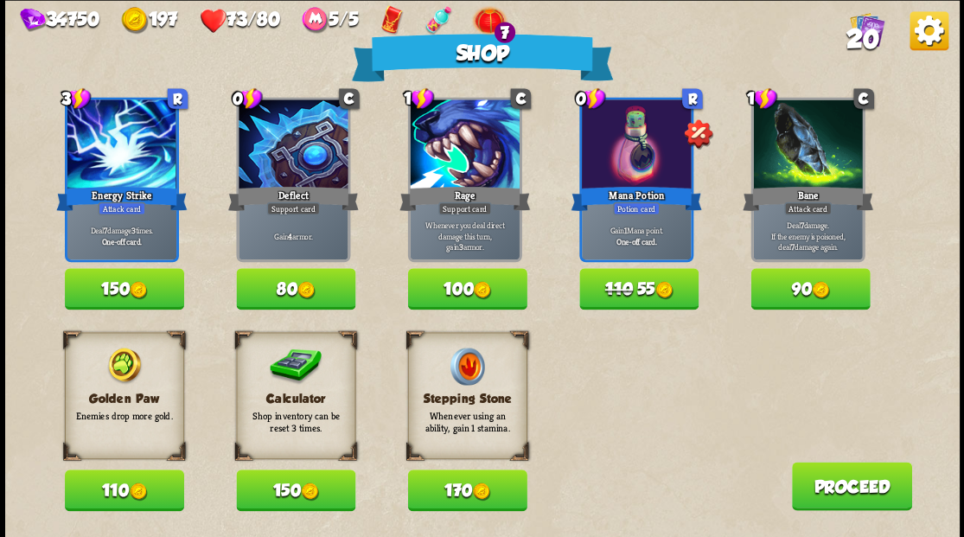
click at [816, 490] on button "Proceed" at bounding box center [851, 486] width 120 height 48
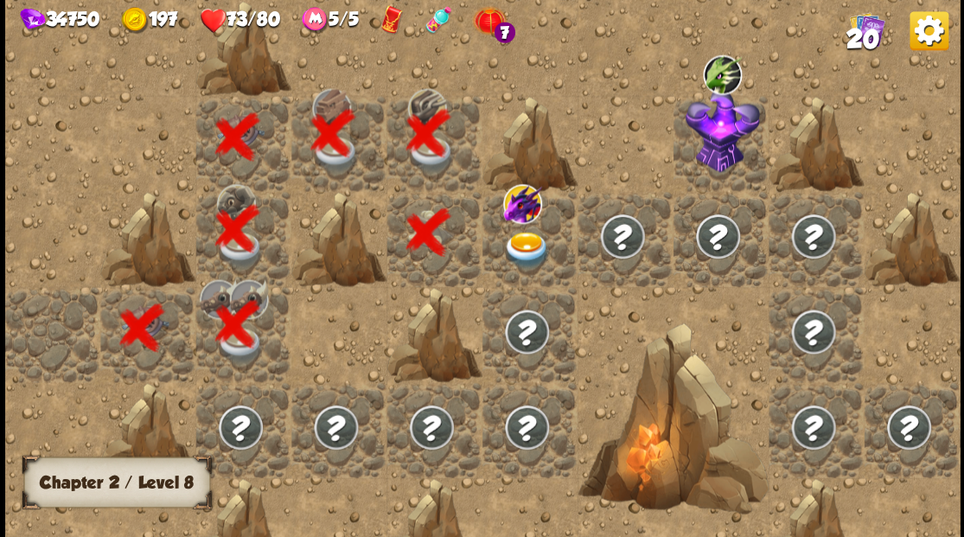
click at [528, 242] on img at bounding box center [527, 249] width 48 height 37
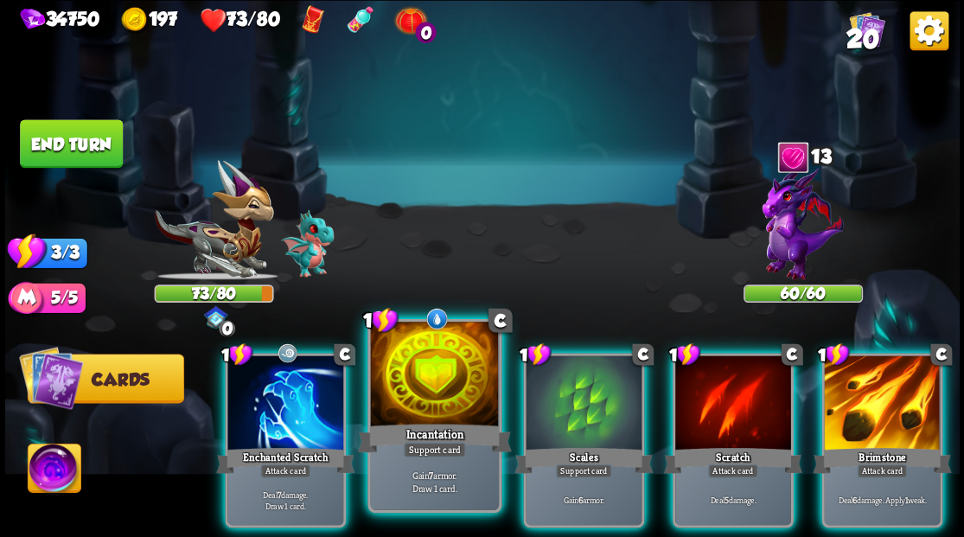
click at [412, 395] on div at bounding box center [434, 376] width 128 height 108
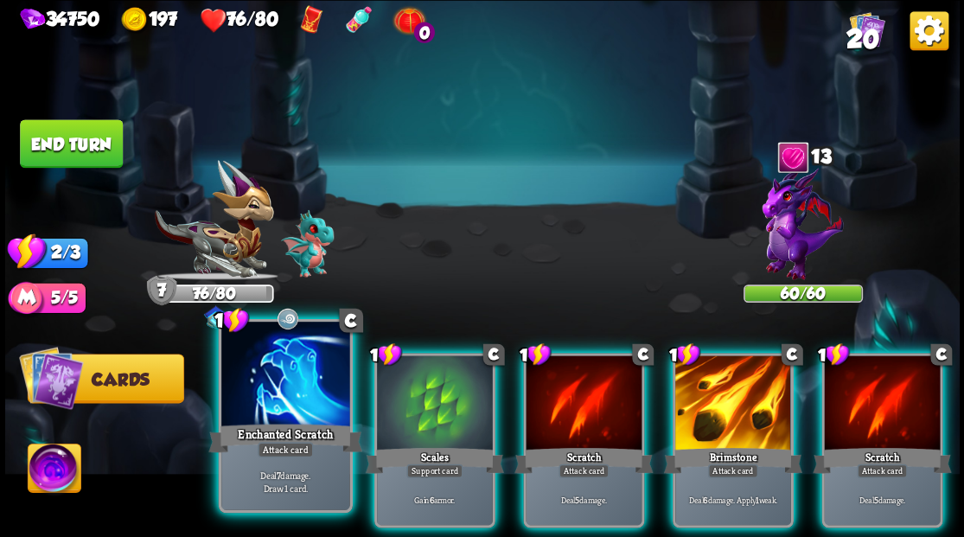
click at [272, 398] on div at bounding box center [285, 376] width 128 height 108
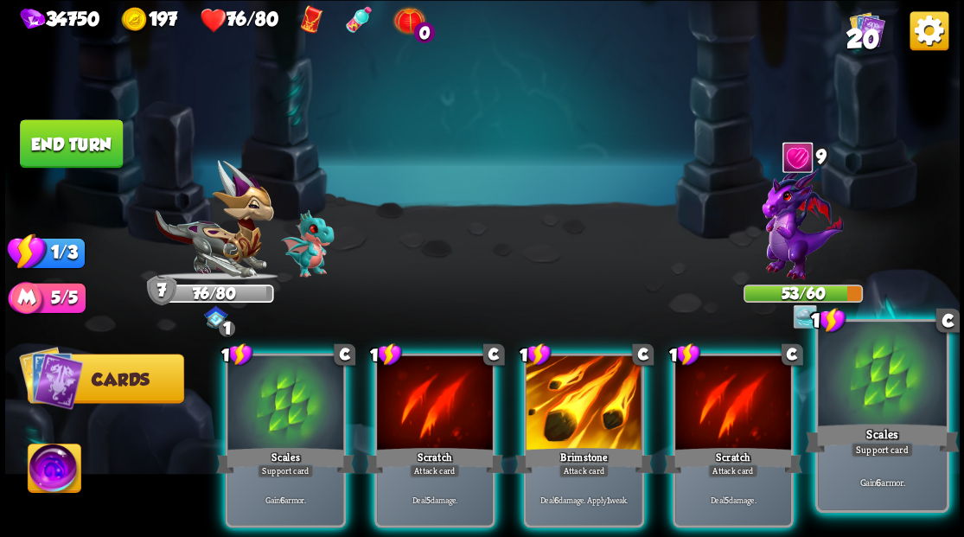
click at [904, 417] on div at bounding box center [882, 376] width 128 height 108
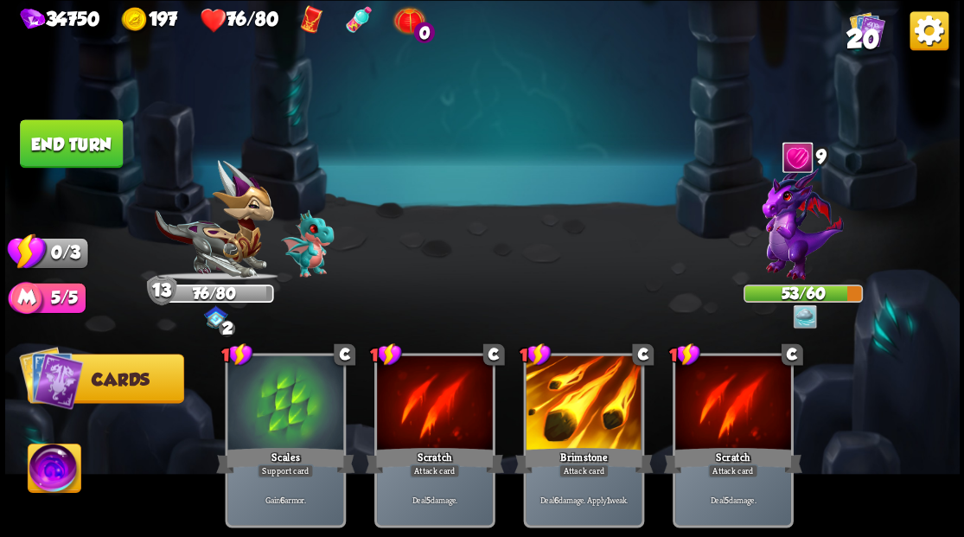
click at [114, 134] on button "End turn" at bounding box center [71, 143] width 103 height 48
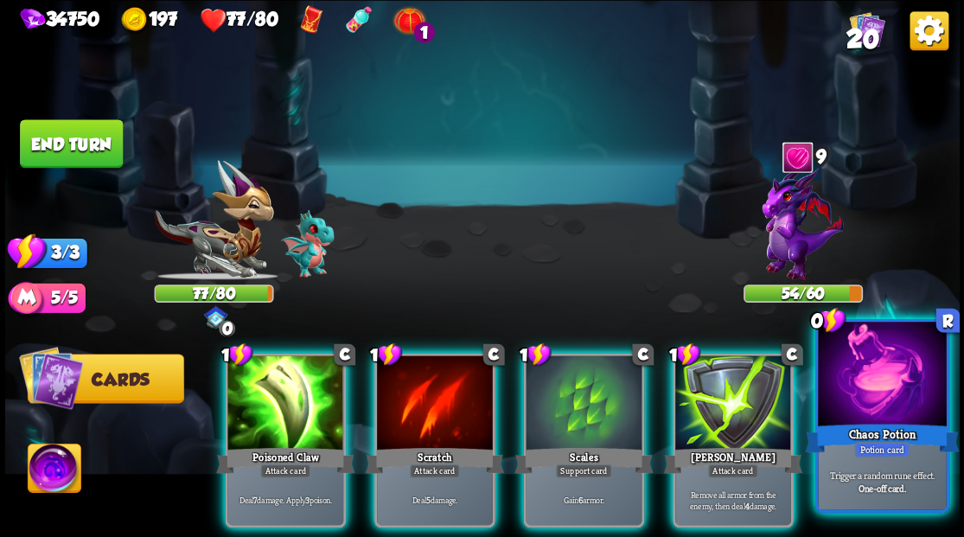
click at [884, 402] on div at bounding box center [882, 376] width 128 height 108
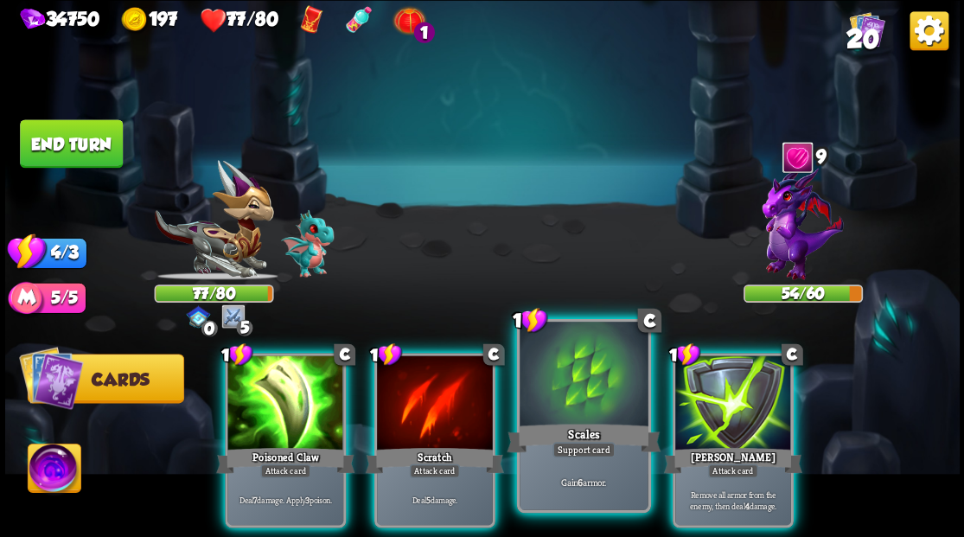
click at [595, 386] on div at bounding box center [584, 376] width 128 height 108
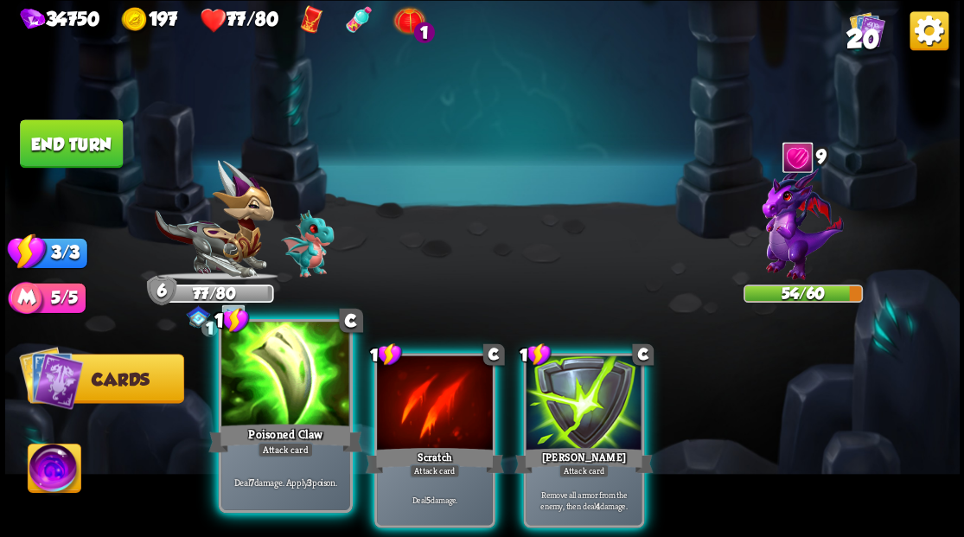
click at [281, 401] on div at bounding box center [285, 376] width 128 height 108
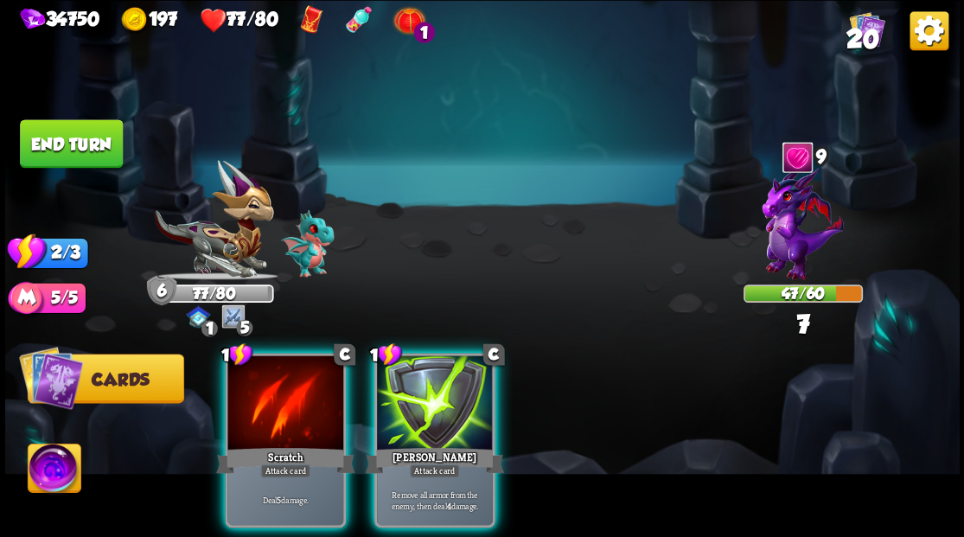
click at [281, 401] on div at bounding box center [285, 404] width 116 height 98
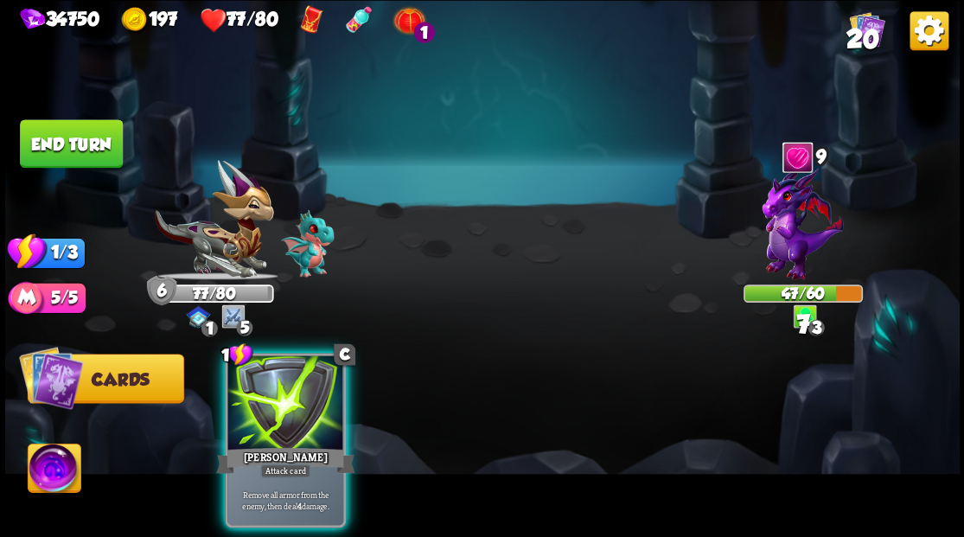
click at [281, 401] on div at bounding box center [285, 404] width 116 height 98
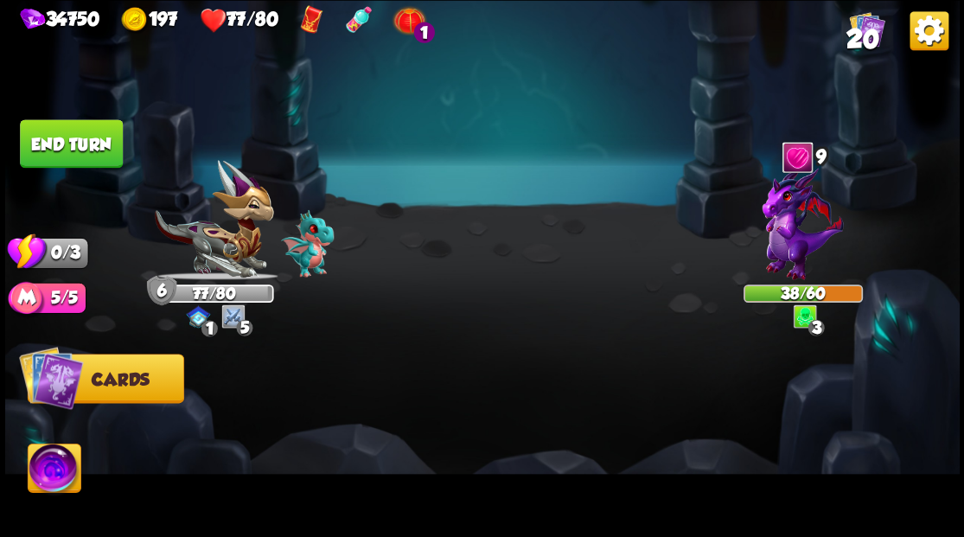
click at [55, 123] on button "End turn" at bounding box center [71, 143] width 103 height 48
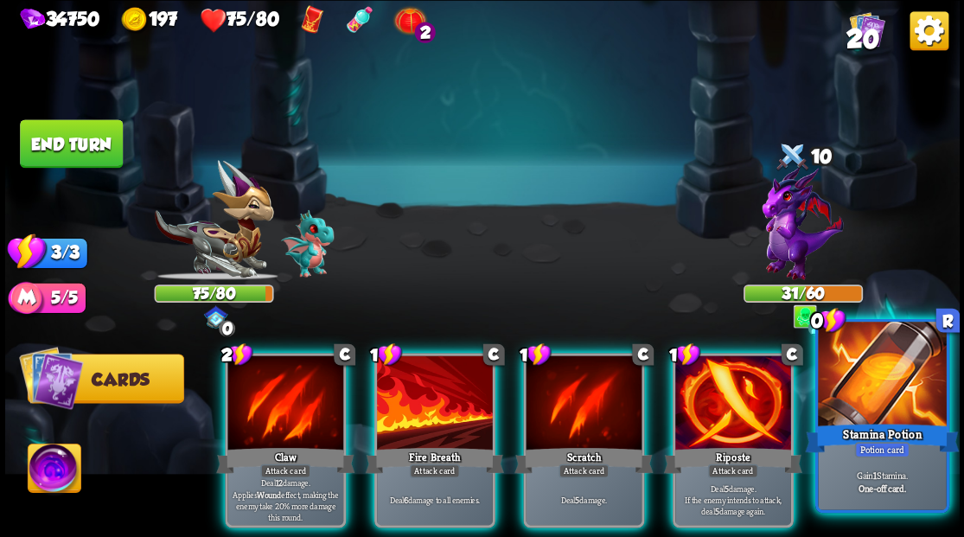
click at [891, 422] on div "Stamina Potion" at bounding box center [882, 437] width 154 height 35
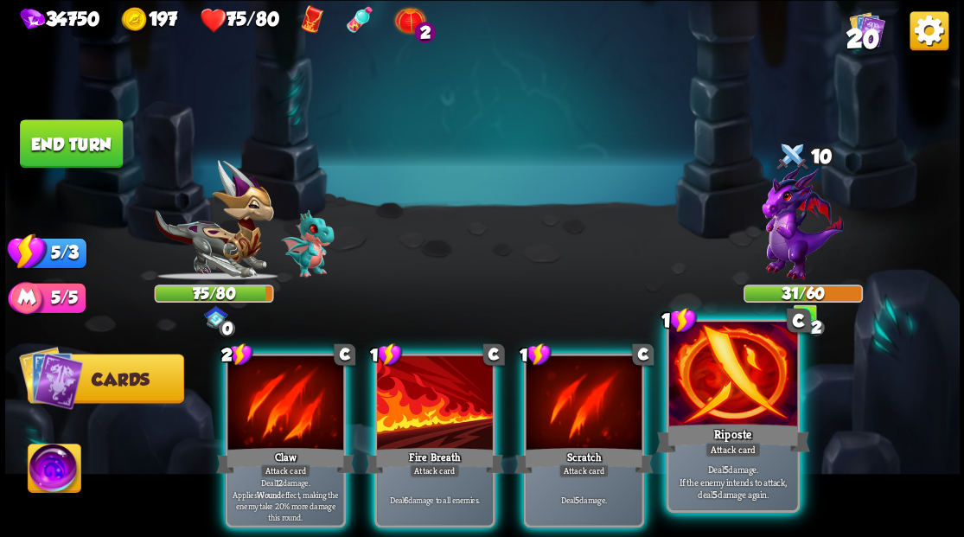
click at [728, 417] on div at bounding box center [732, 376] width 128 height 108
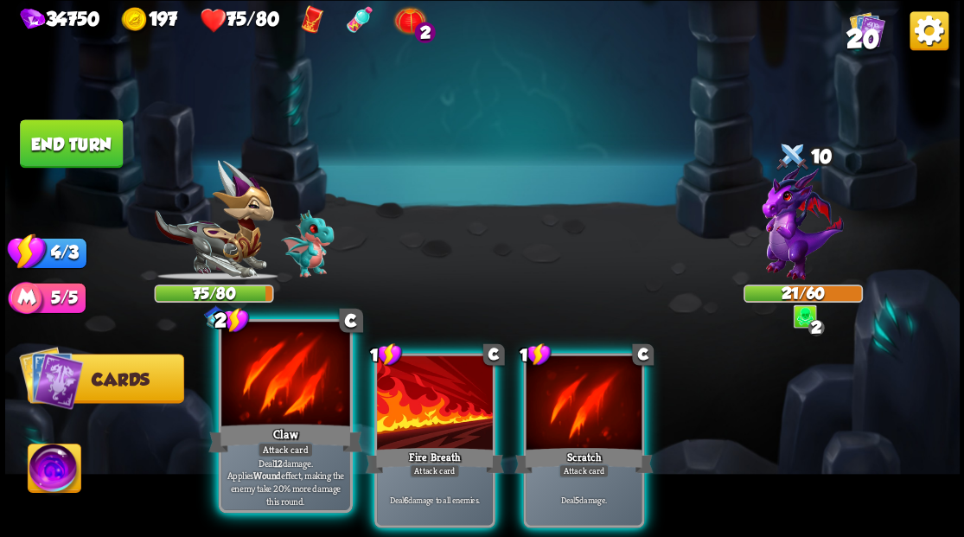
click at [258, 415] on div at bounding box center [285, 376] width 128 height 108
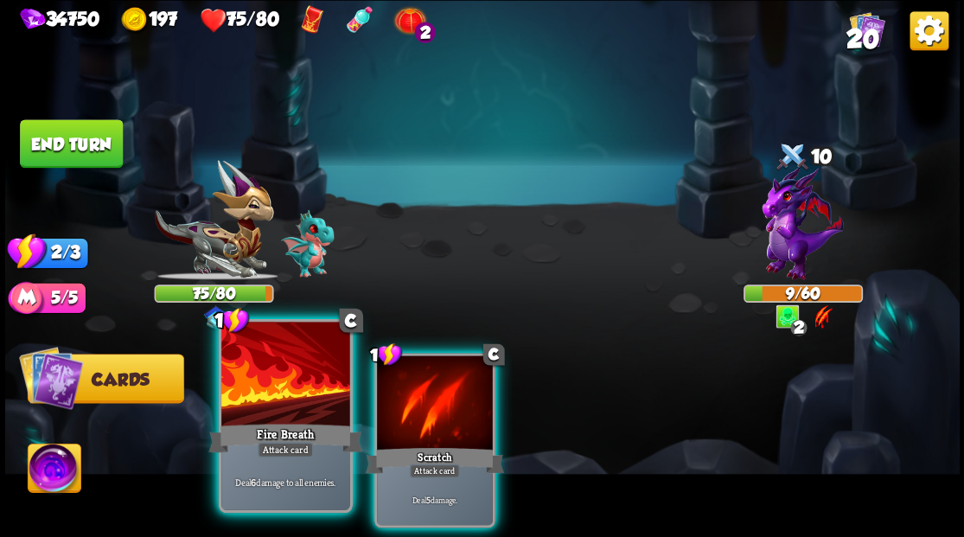
click at [268, 408] on div at bounding box center [285, 376] width 128 height 108
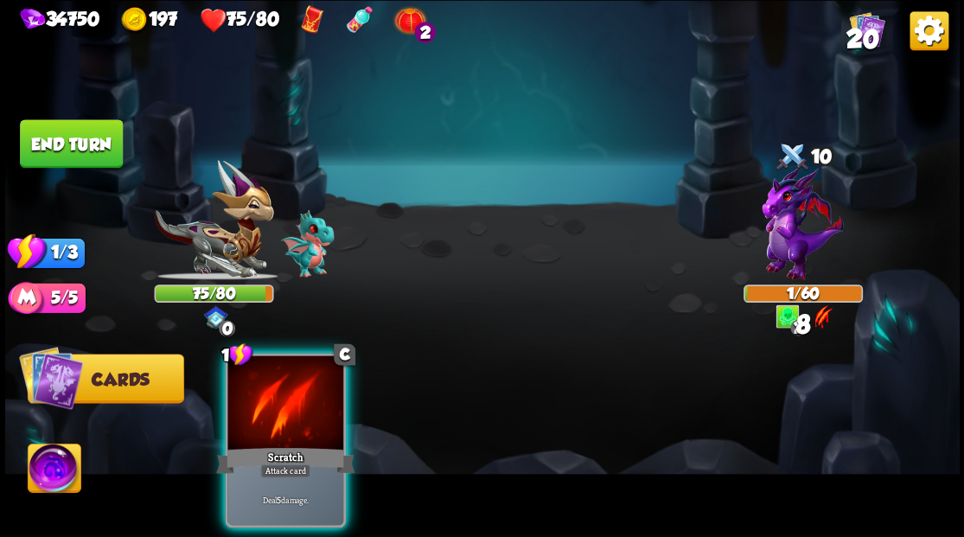
click at [268, 408] on div at bounding box center [285, 404] width 116 height 98
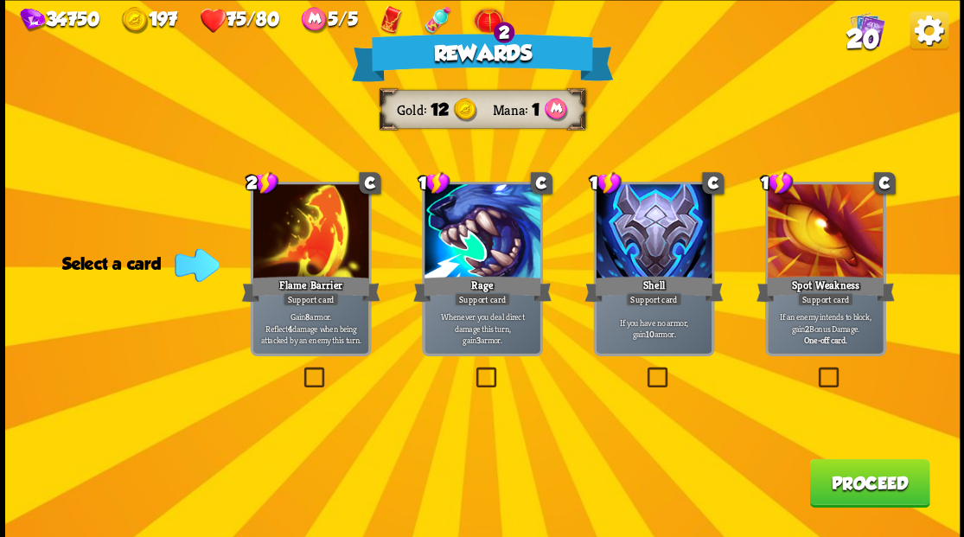
click at [829, 494] on button "Proceed" at bounding box center [869, 482] width 120 height 48
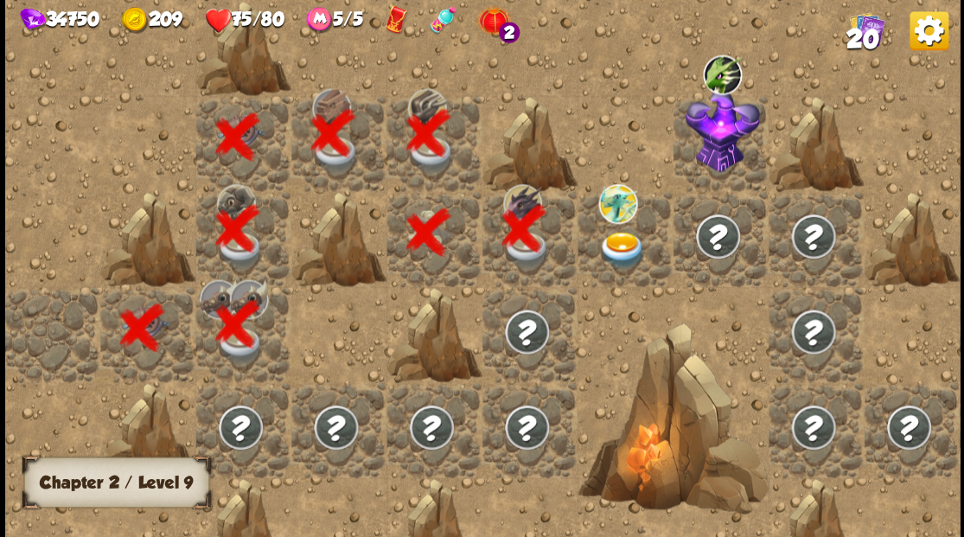
click at [616, 247] on img at bounding box center [622, 249] width 48 height 37
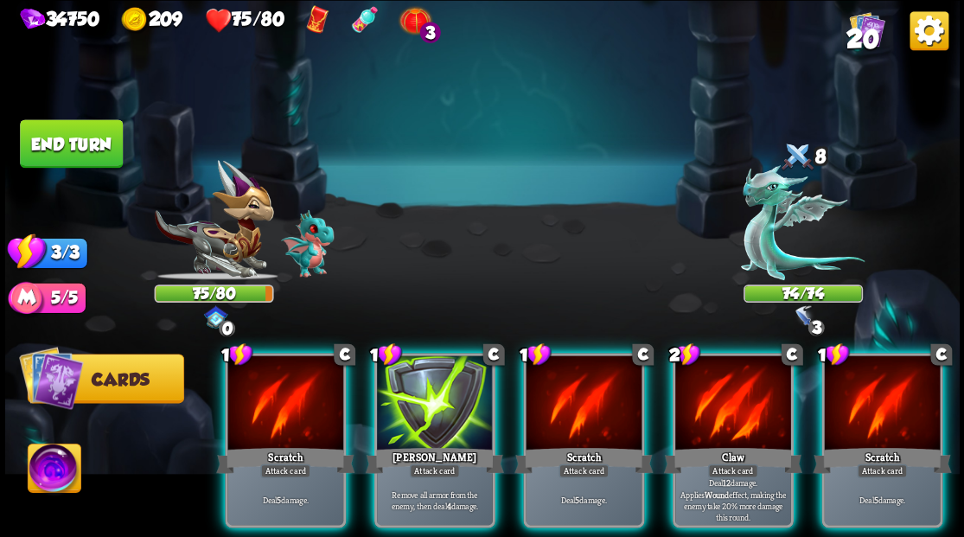
click at [54, 477] on img at bounding box center [54, 471] width 53 height 54
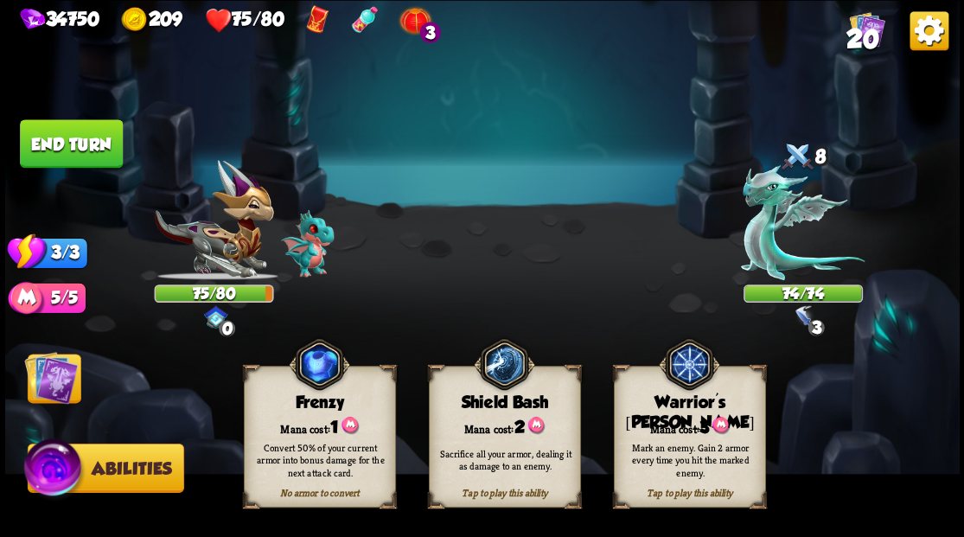
click at [686, 445] on div "Mark an enemy. Gain 2 armor every time you hit the marked enemy." at bounding box center [691, 459] width 138 height 38
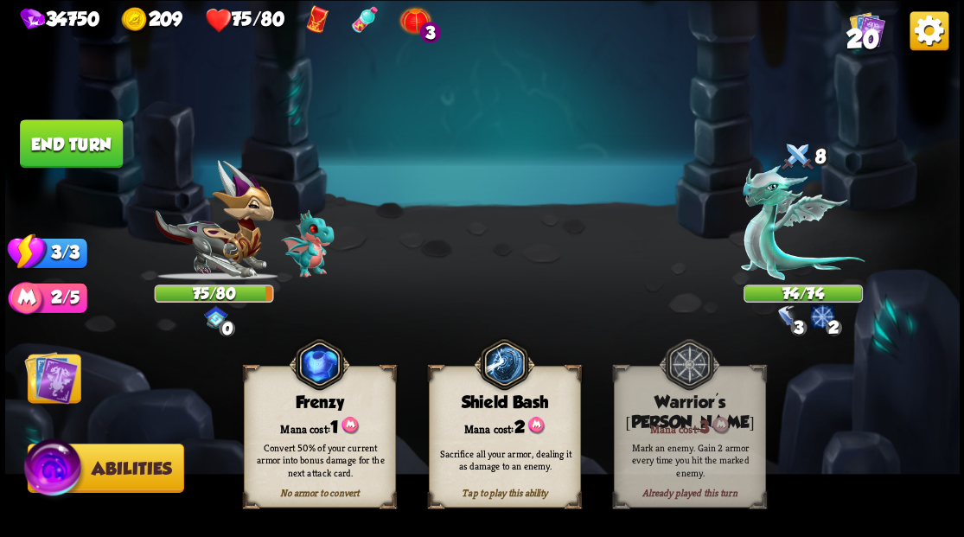
click at [63, 377] on img at bounding box center [51, 377] width 54 height 54
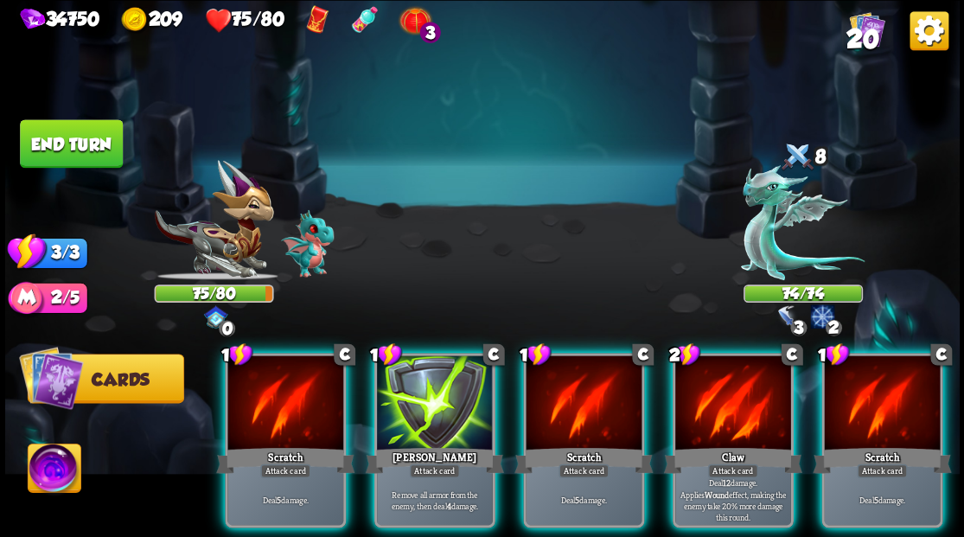
drag, startPoint x: 890, startPoint y: 400, endPoint x: 868, endPoint y: 394, distance: 22.2
click at [889, 400] on div at bounding box center [882, 404] width 116 height 98
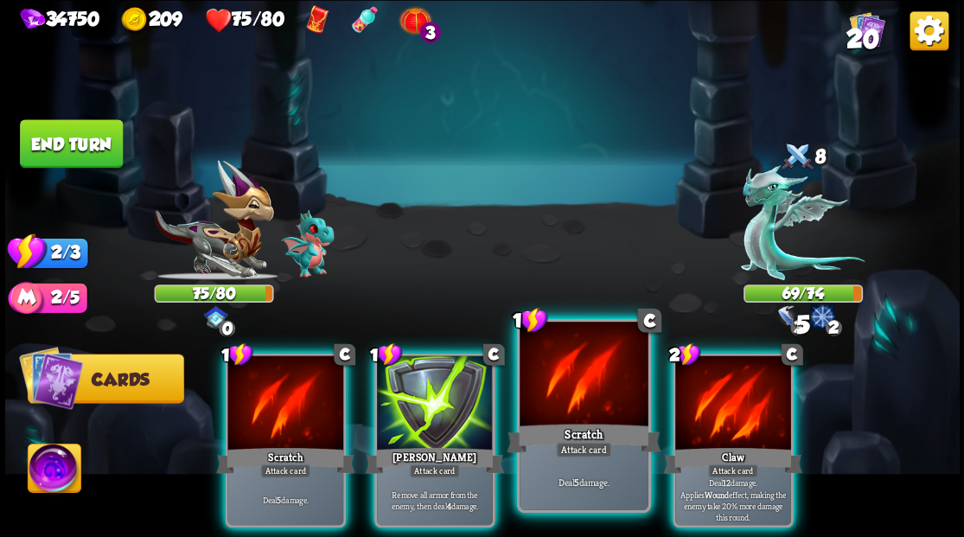
click at [570, 387] on div at bounding box center [584, 376] width 128 height 108
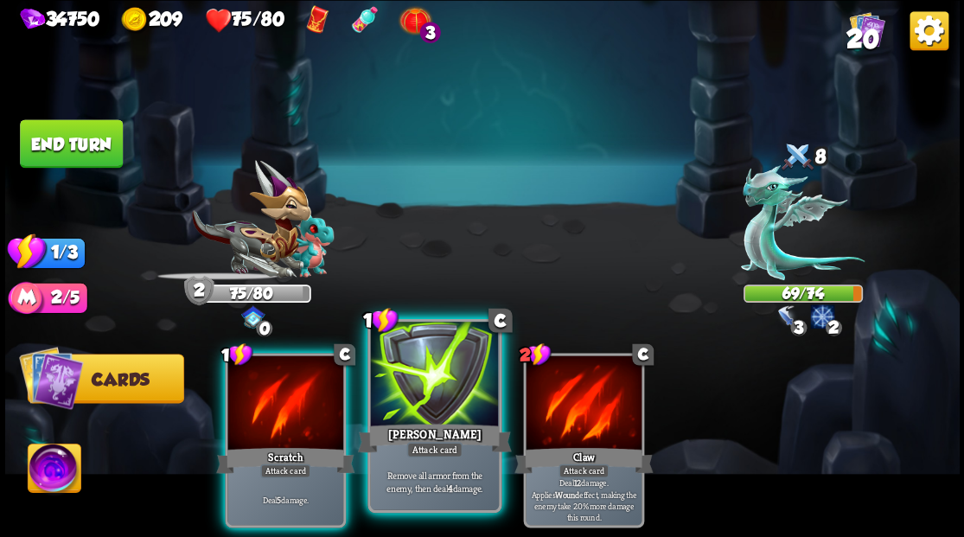
click at [429, 385] on div at bounding box center [434, 376] width 128 height 108
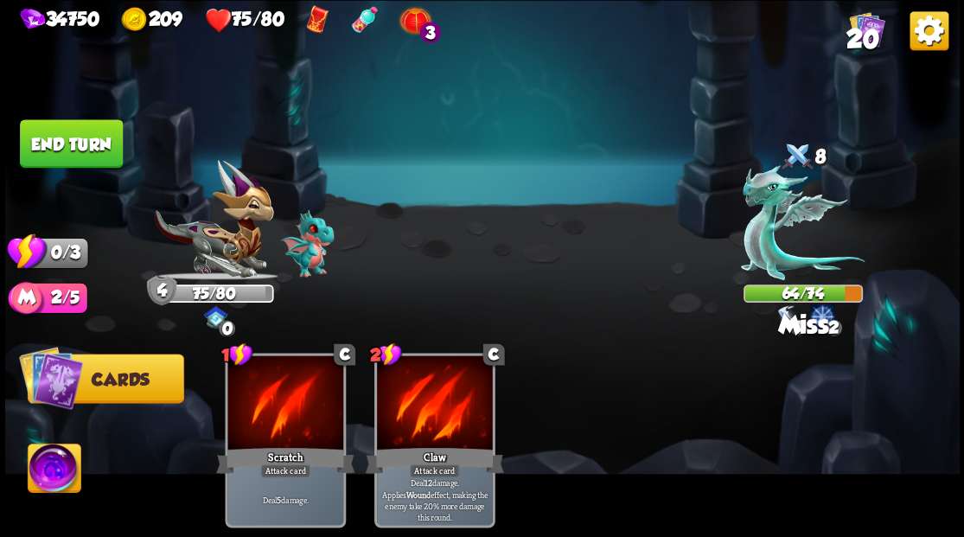
click at [92, 136] on button "End turn" at bounding box center [71, 143] width 103 height 48
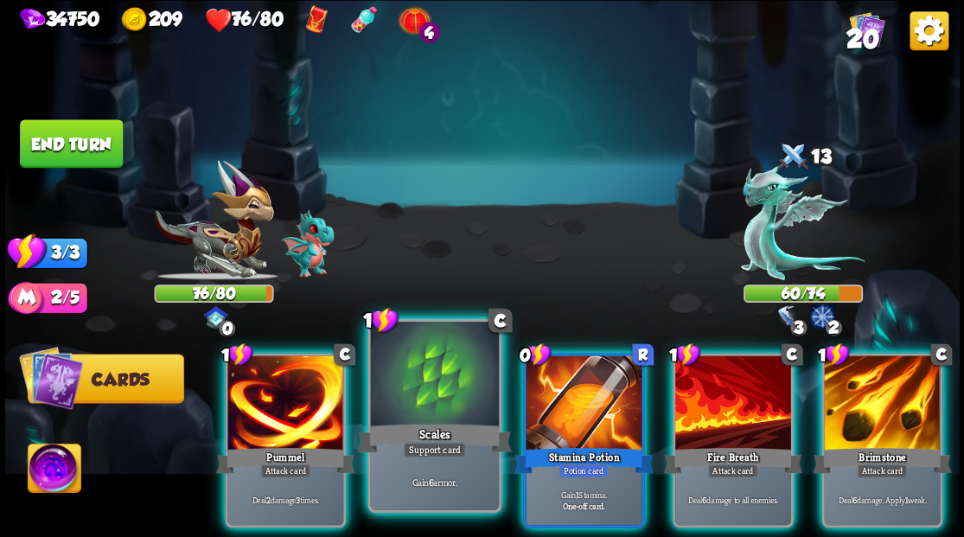
click at [417, 408] on div at bounding box center [434, 376] width 128 height 108
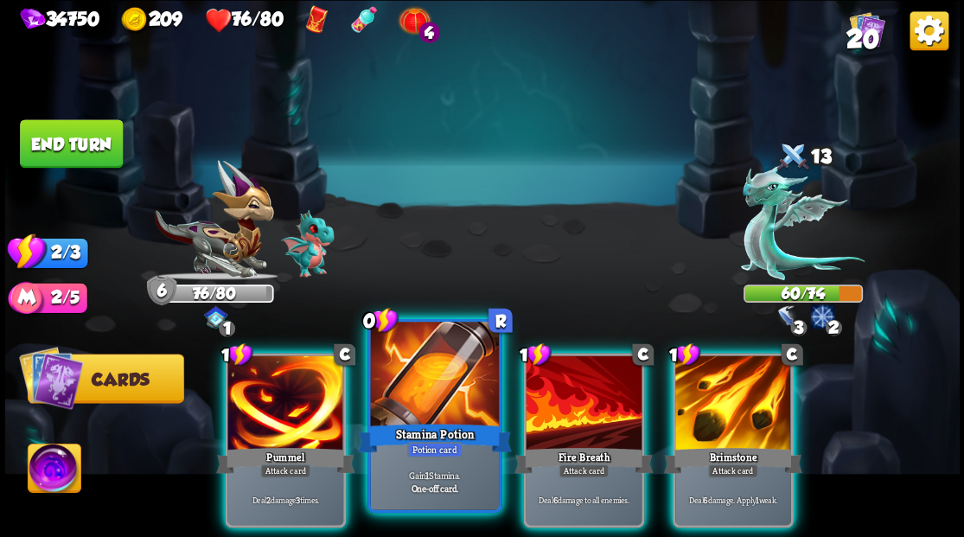
click at [417, 401] on div at bounding box center [434, 376] width 128 height 108
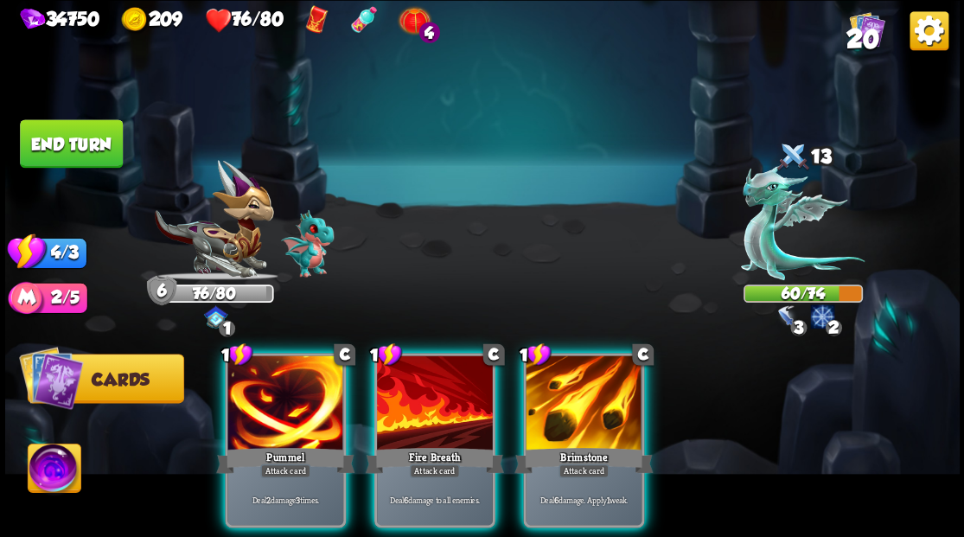
drag, startPoint x: 564, startPoint y: 417, endPoint x: 515, endPoint y: 408, distance: 50.0
click at [563, 416] on div at bounding box center [584, 404] width 116 height 98
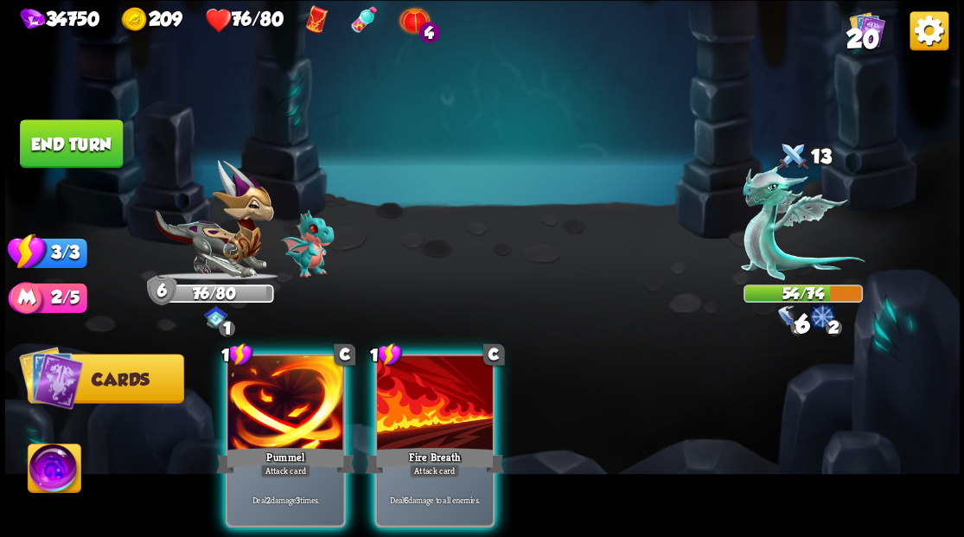
drag, startPoint x: 450, startPoint y: 400, endPoint x: 404, endPoint y: 396, distance: 46.0
click at [448, 400] on div at bounding box center [435, 404] width 116 height 98
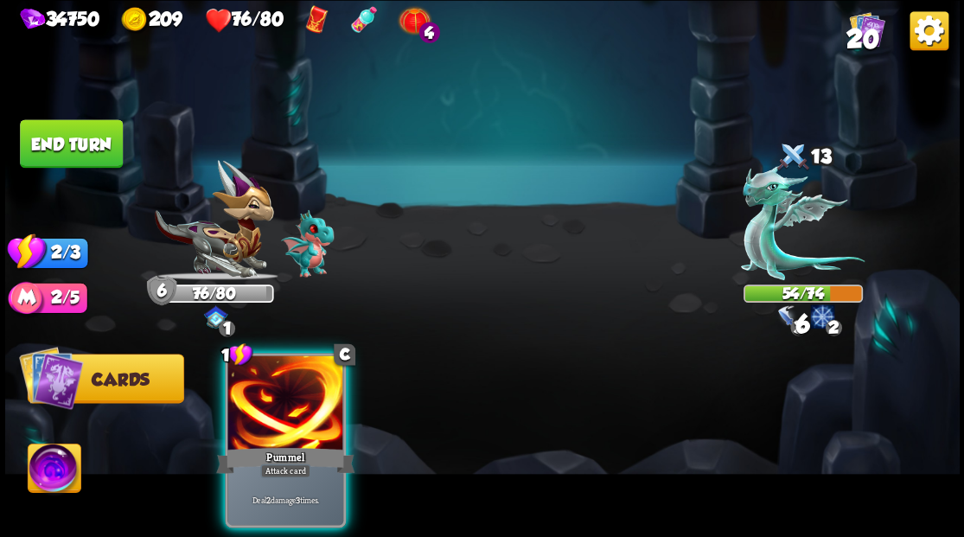
click at [294, 381] on div at bounding box center [285, 404] width 116 height 98
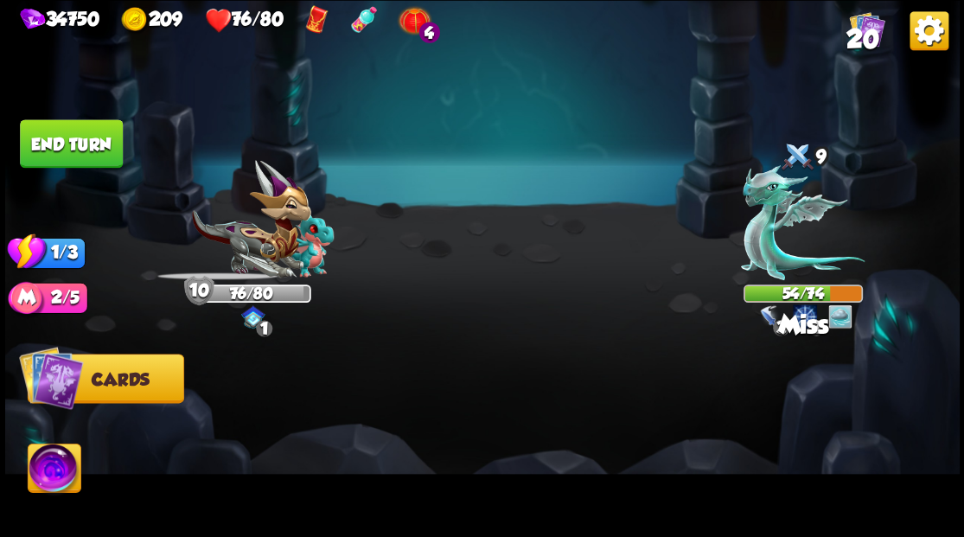
click at [61, 144] on button "End turn" at bounding box center [71, 143] width 103 height 48
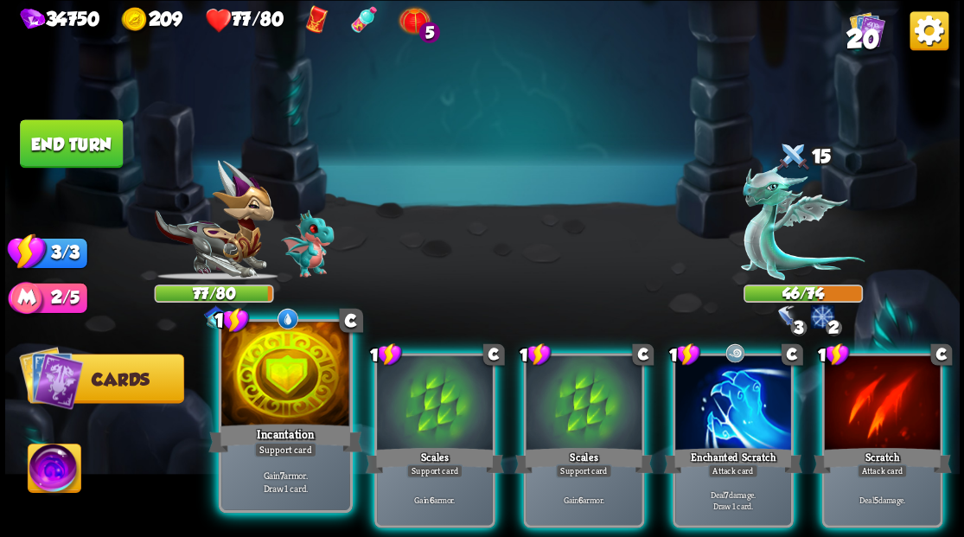
click at [296, 381] on div at bounding box center [285, 376] width 128 height 108
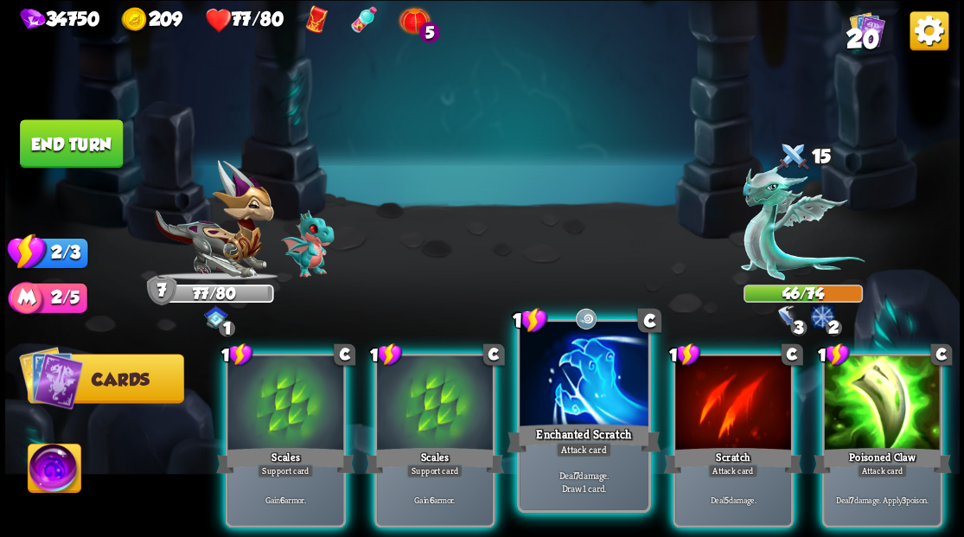
click at [595, 412] on div at bounding box center [584, 376] width 128 height 108
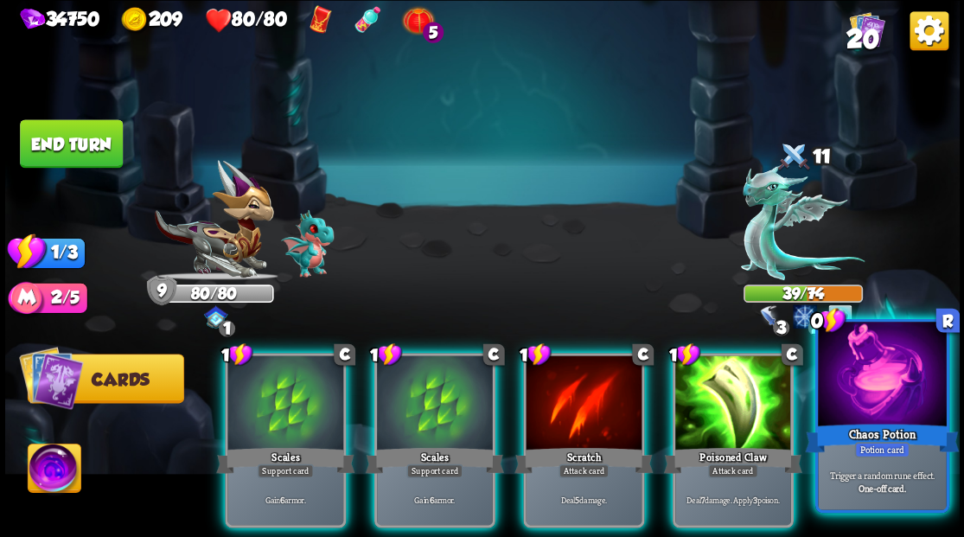
click at [922, 391] on div at bounding box center [882, 376] width 128 height 108
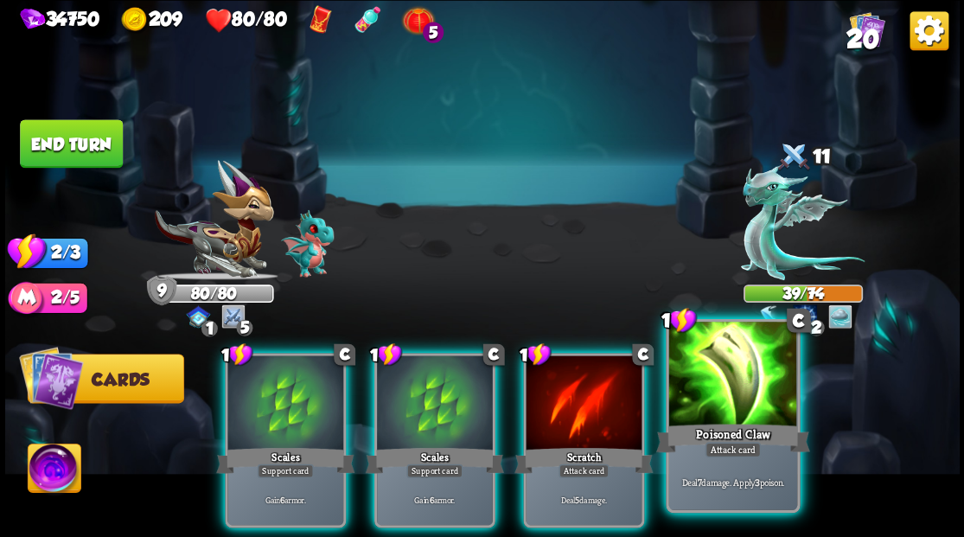
click at [756, 394] on div at bounding box center [732, 376] width 128 height 108
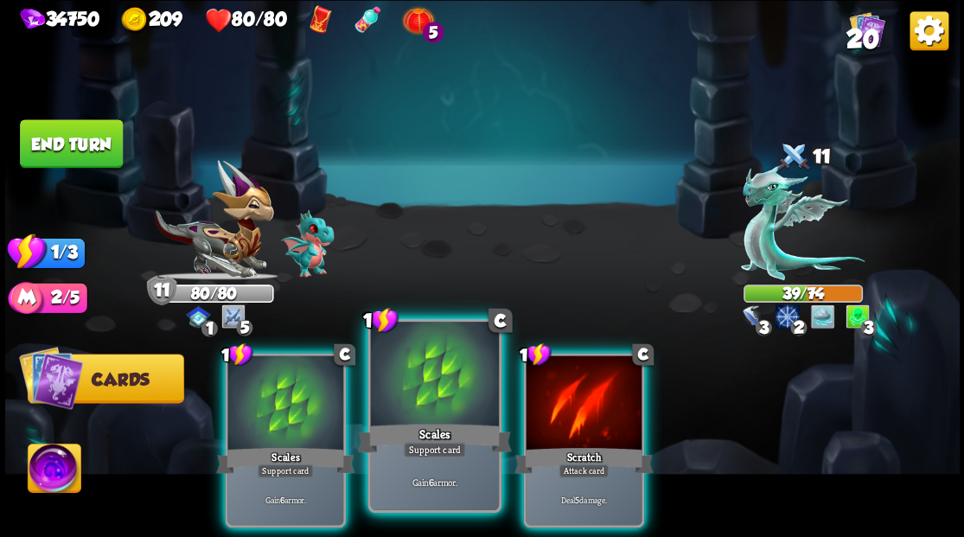
click at [441, 401] on div at bounding box center [434, 376] width 128 height 108
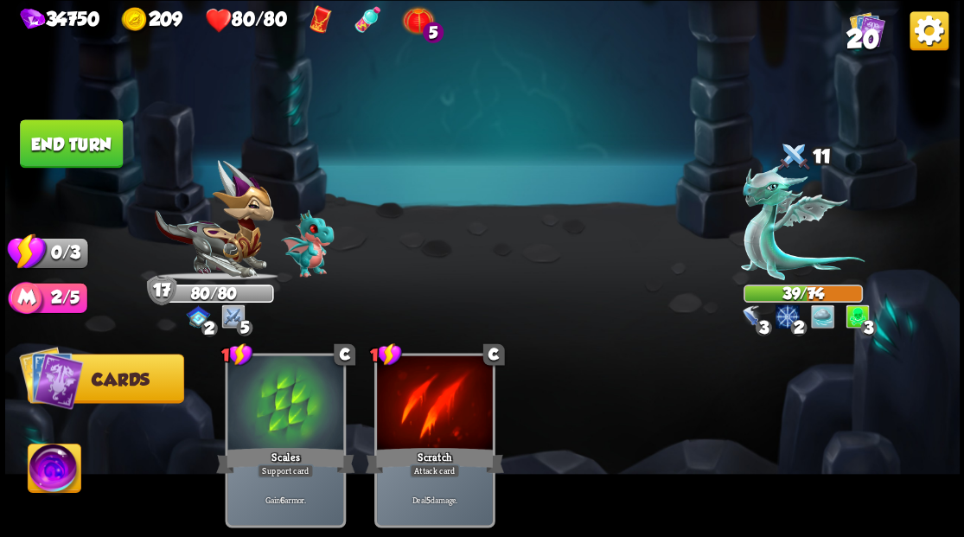
click at [37, 137] on button "End turn" at bounding box center [71, 143] width 103 height 48
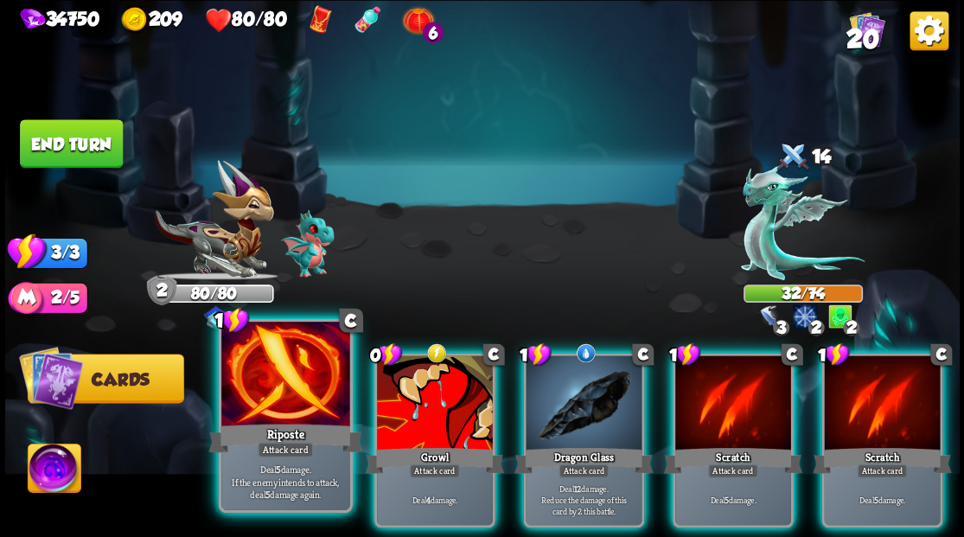
click at [285, 399] on div at bounding box center [285, 376] width 128 height 108
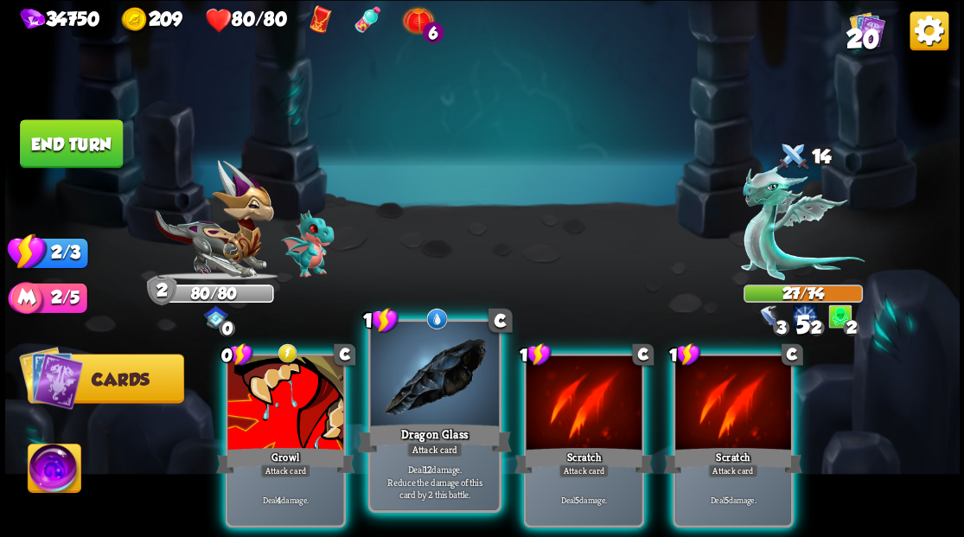
click at [417, 402] on div at bounding box center [434, 376] width 128 height 108
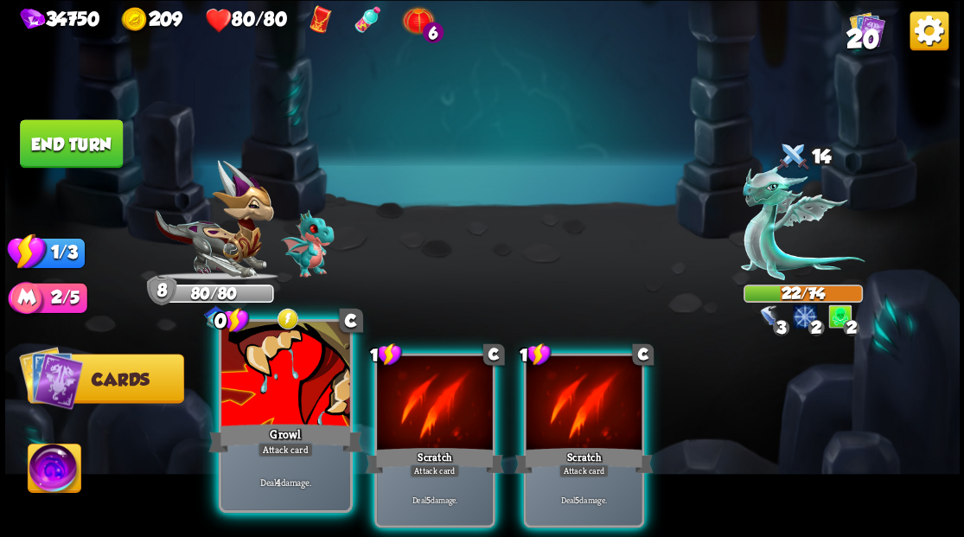
click at [297, 396] on div at bounding box center [285, 376] width 128 height 108
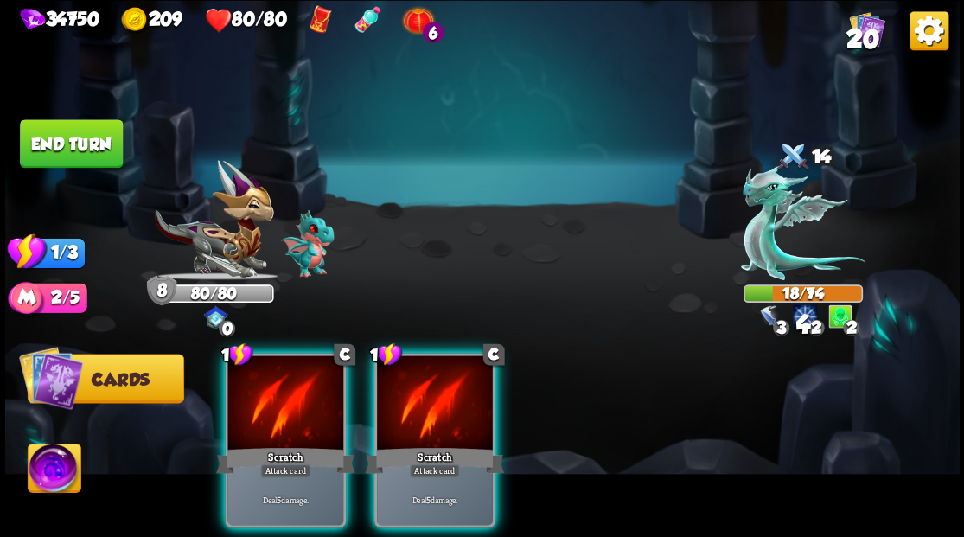
click at [297, 396] on div at bounding box center [285, 404] width 116 height 98
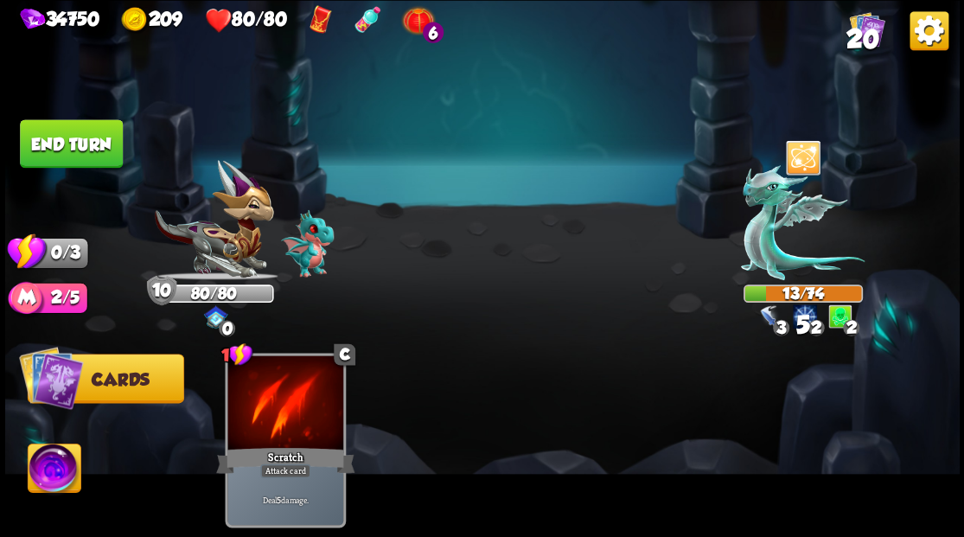
click at [76, 144] on button "End turn" at bounding box center [71, 143] width 103 height 48
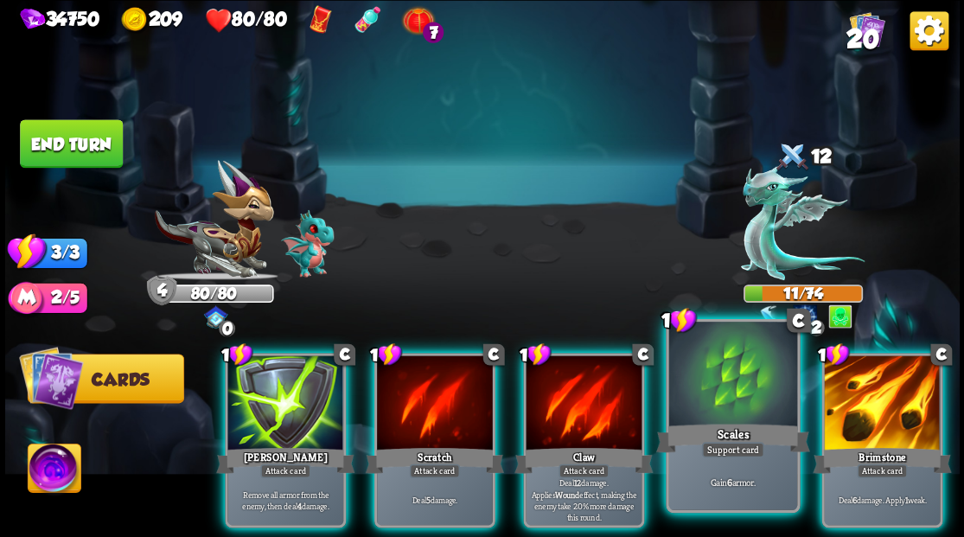
click at [722, 399] on div at bounding box center [732, 376] width 128 height 108
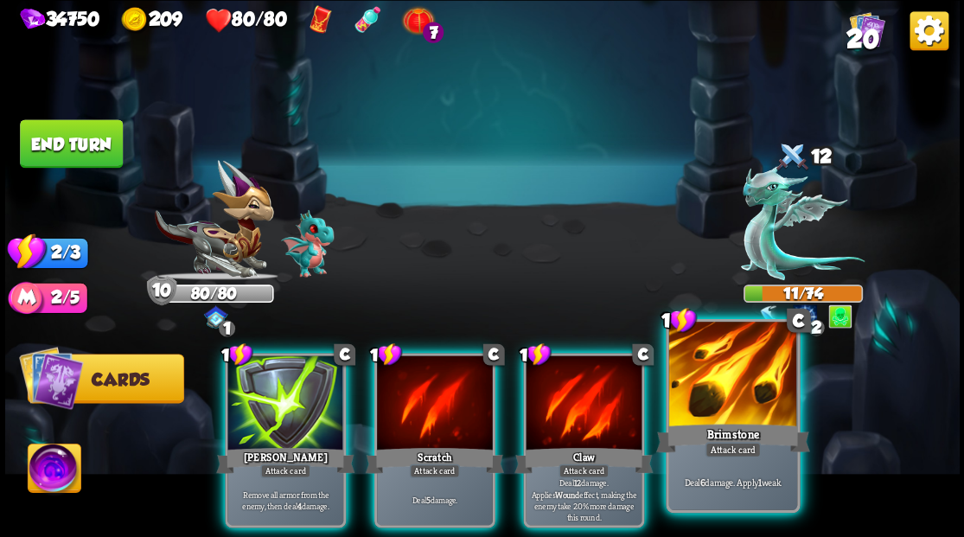
click at [749, 378] on div at bounding box center [732, 376] width 128 height 108
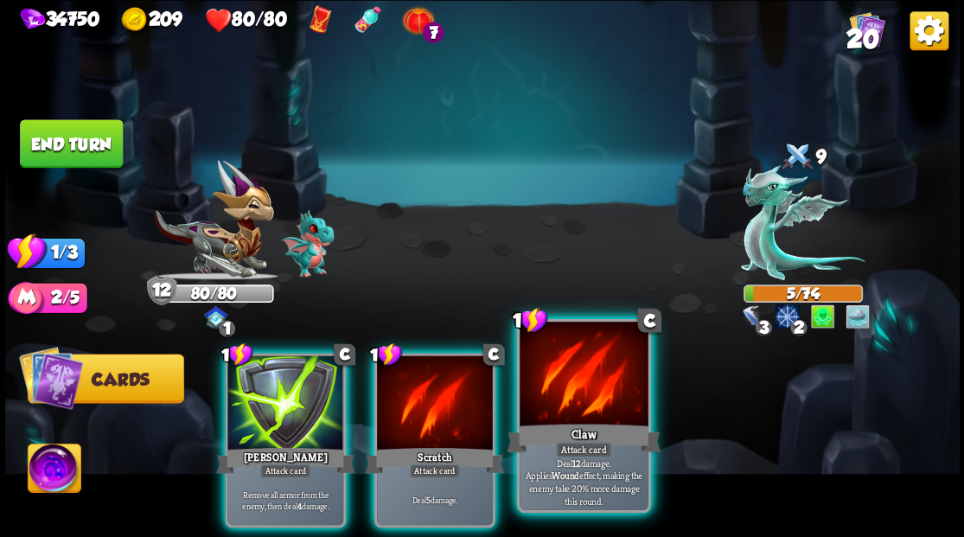
click at [589, 398] on div at bounding box center [584, 376] width 128 height 108
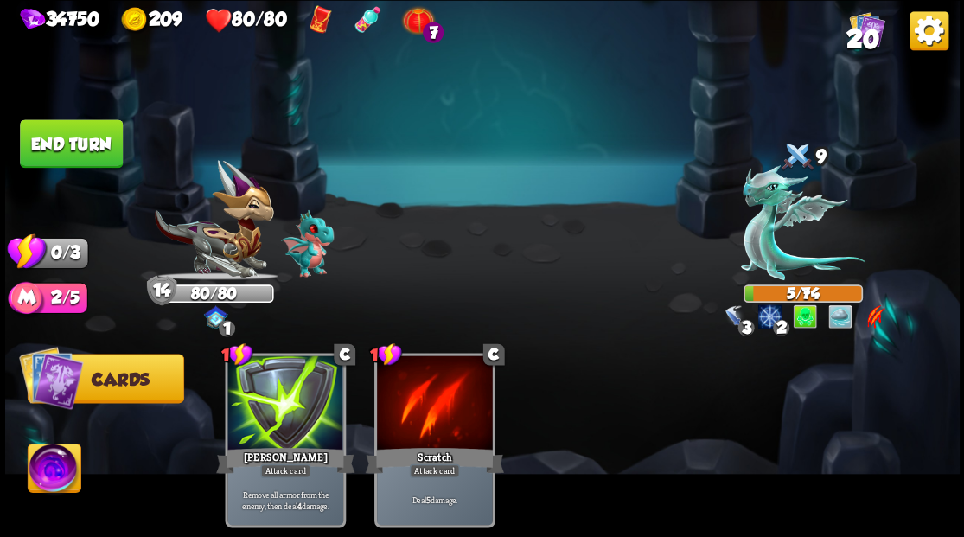
click at [93, 145] on button "End turn" at bounding box center [71, 143] width 103 height 48
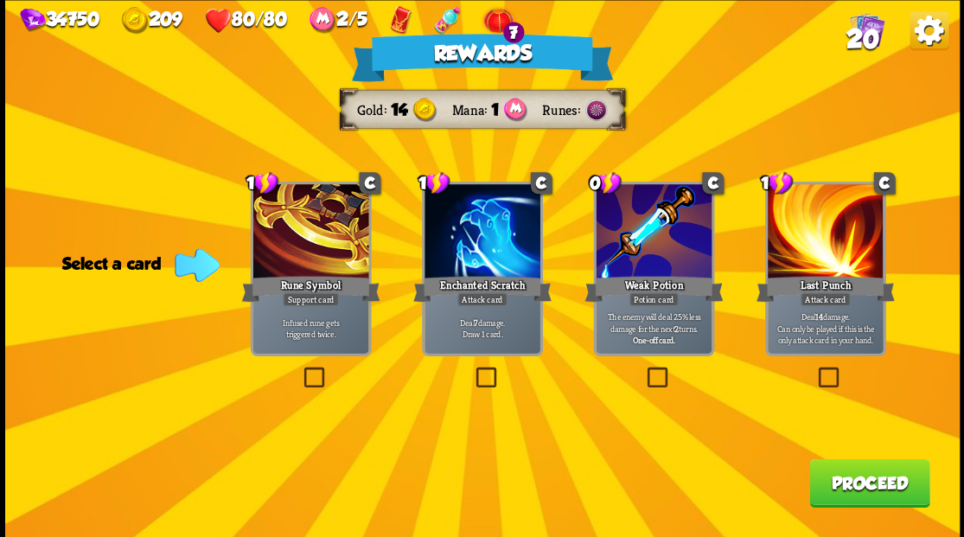
click at [851, 486] on button "Proceed" at bounding box center [869, 482] width 120 height 48
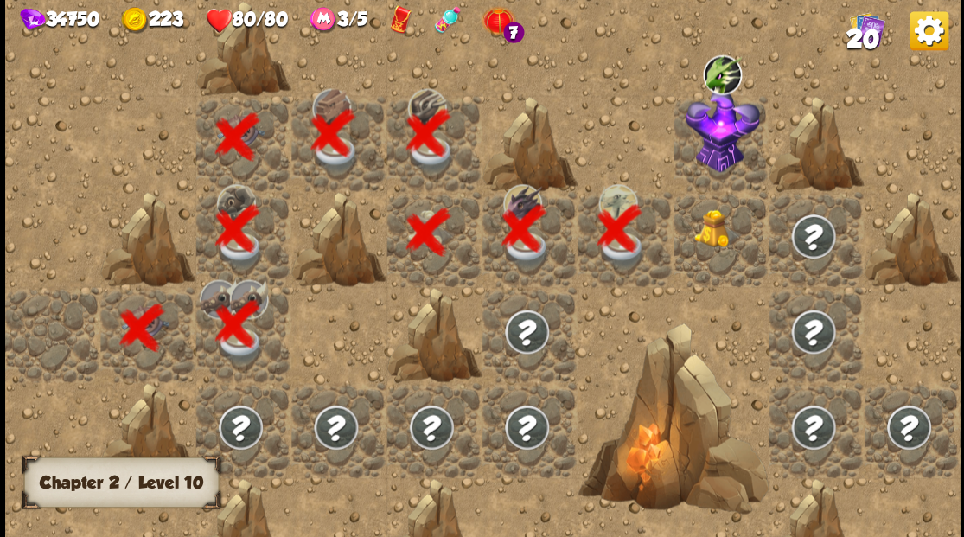
click at [722, 241] on div at bounding box center [720, 238] width 95 height 95
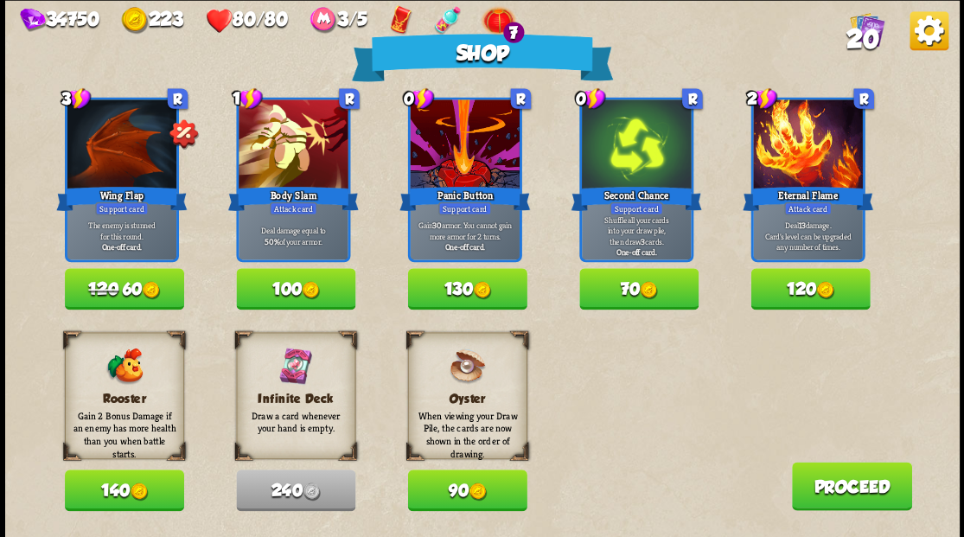
click at [647, 287] on img at bounding box center [648, 290] width 18 height 18
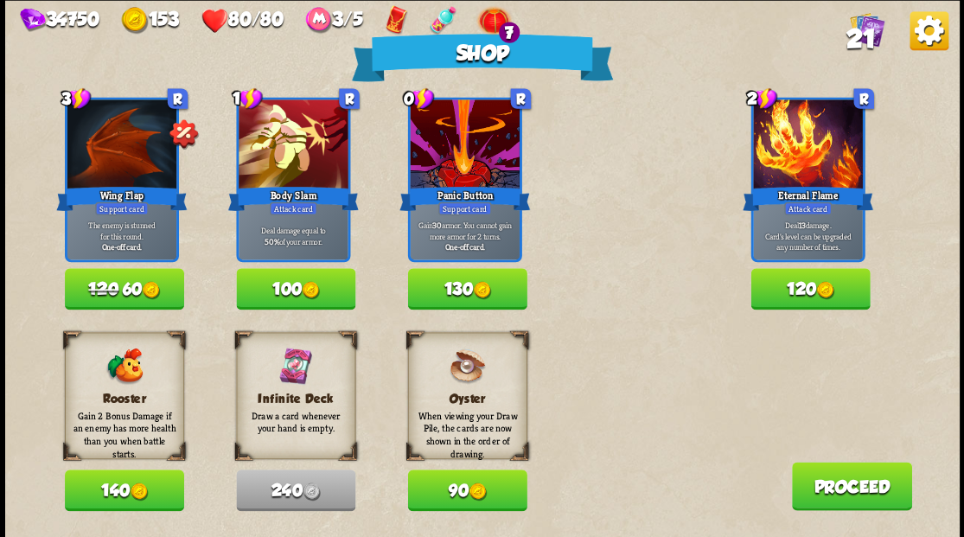
click at [851, 500] on button "Proceed" at bounding box center [851, 486] width 120 height 48
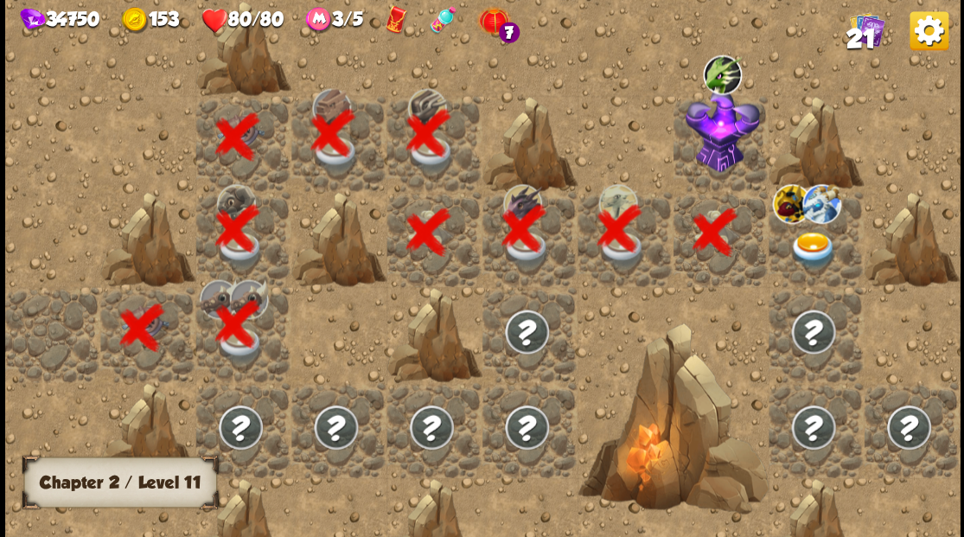
scroll to position [0, 332]
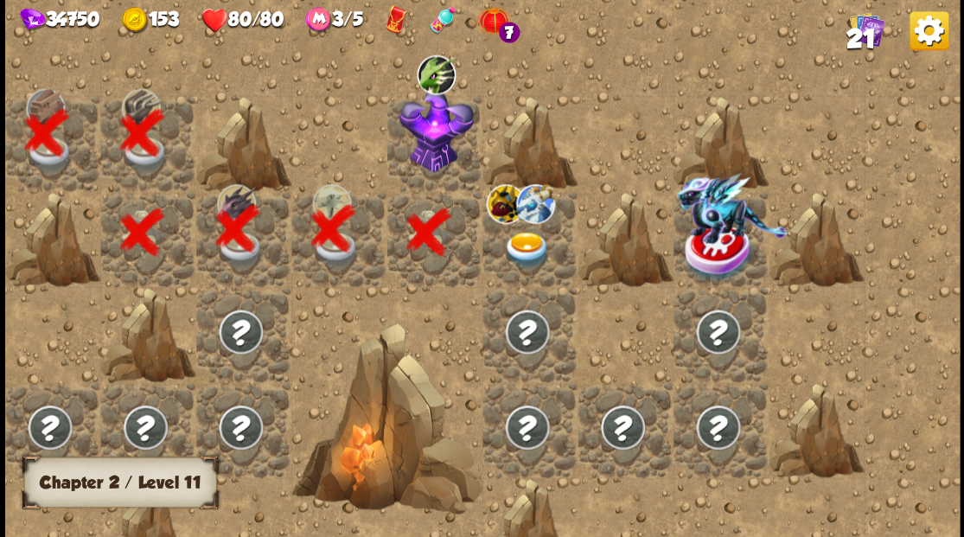
click at [429, 137] on div at bounding box center [434, 142] width 95 height 95
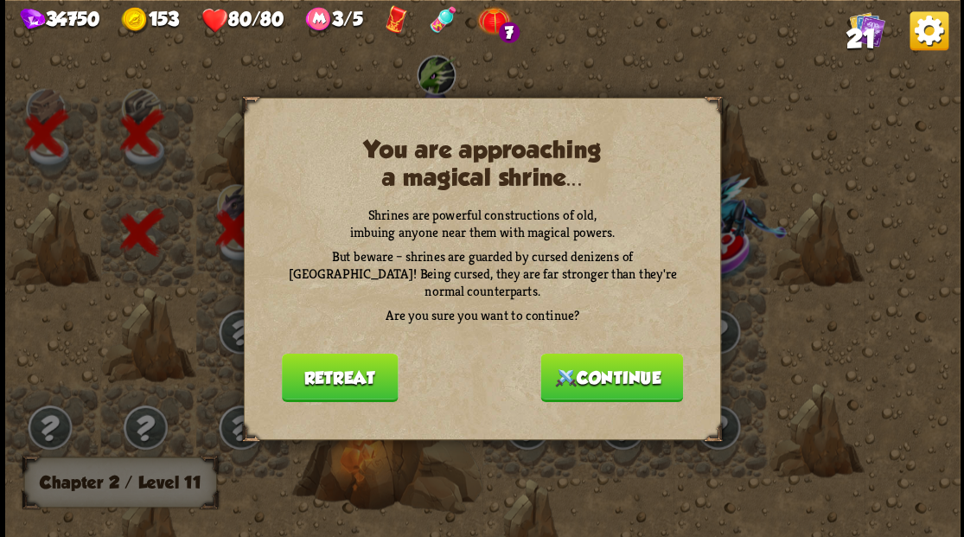
click at [605, 370] on button "Continue" at bounding box center [611, 377] width 143 height 48
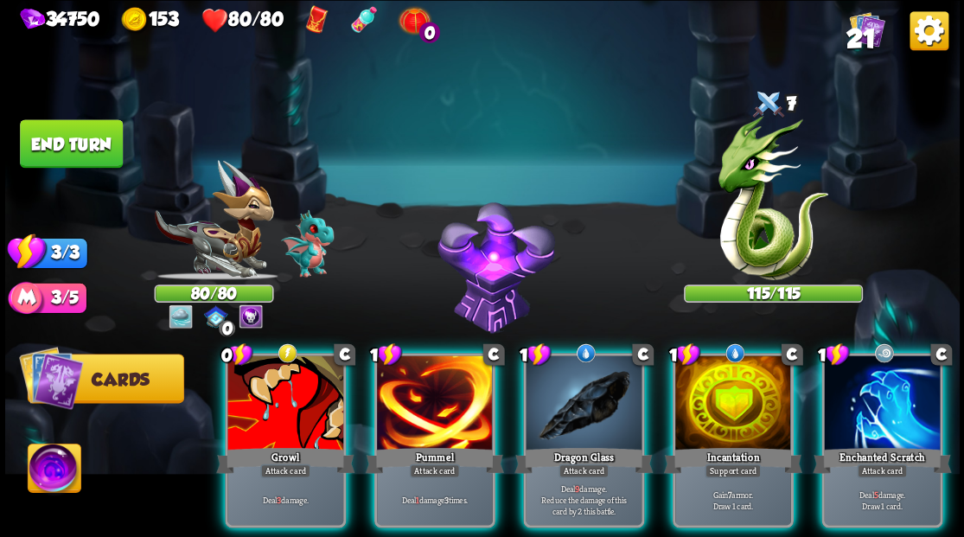
click at [44, 479] on img at bounding box center [54, 471] width 53 height 54
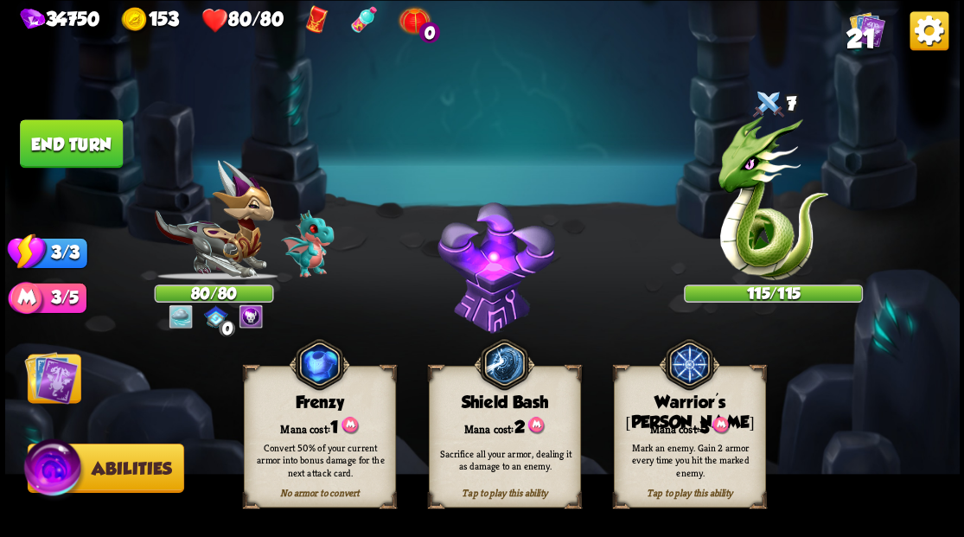
click at [672, 402] on div "Warrior's [PERSON_NAME]" at bounding box center [689, 413] width 150 height 40
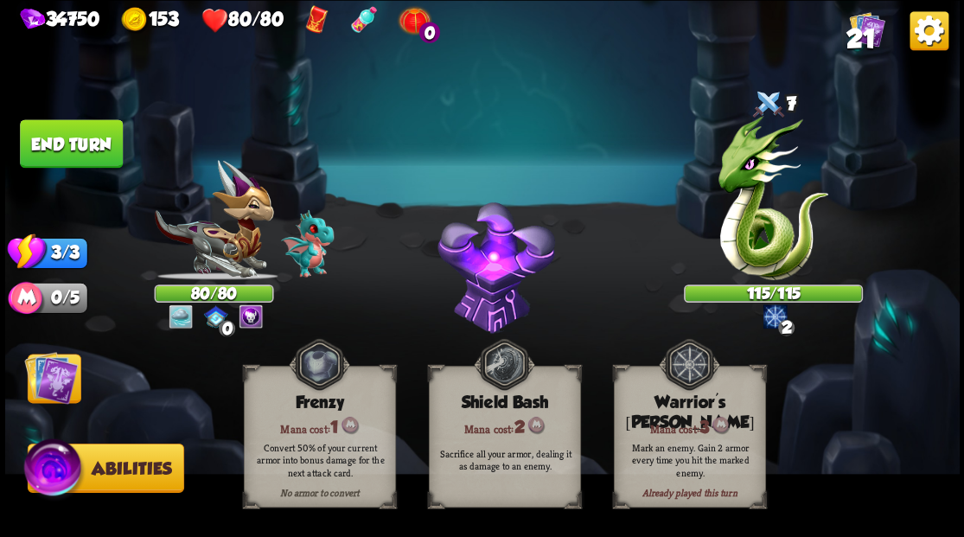
click at [55, 370] on img at bounding box center [51, 377] width 54 height 54
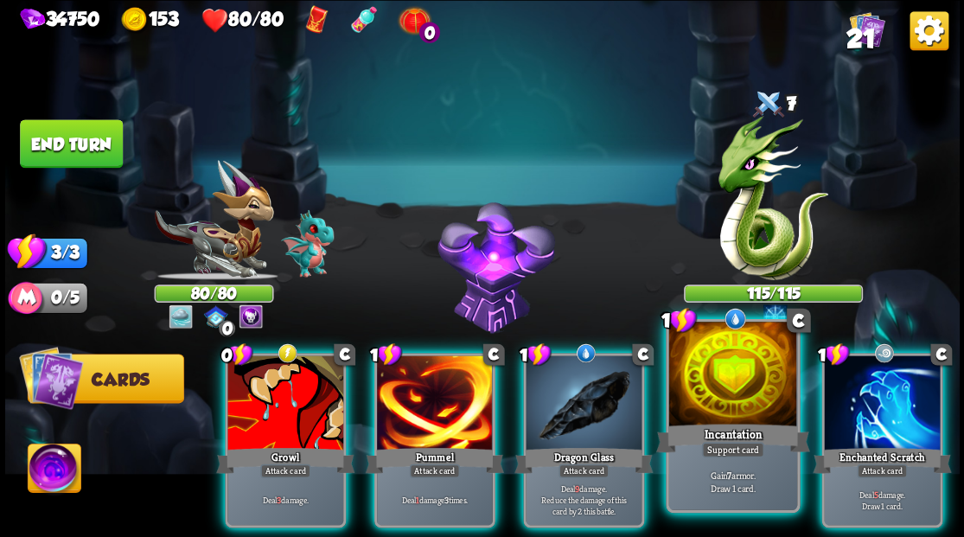
click at [742, 410] on div at bounding box center [732, 376] width 128 height 108
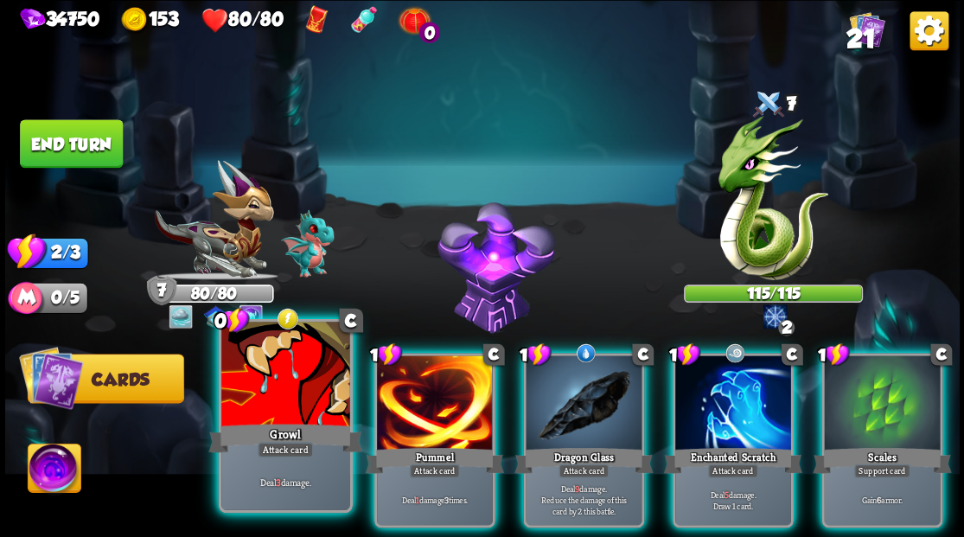
click at [285, 397] on div at bounding box center [285, 376] width 128 height 108
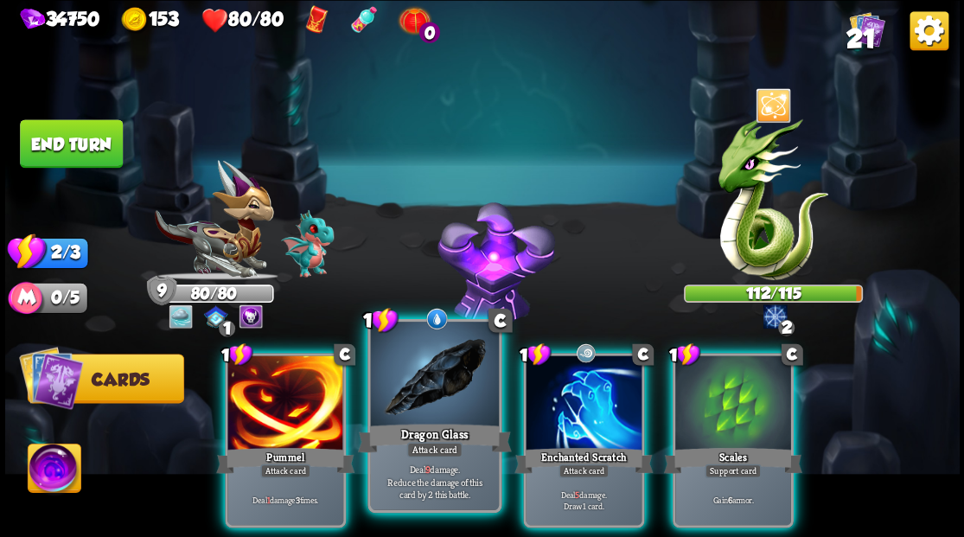
click at [403, 410] on div at bounding box center [434, 376] width 128 height 108
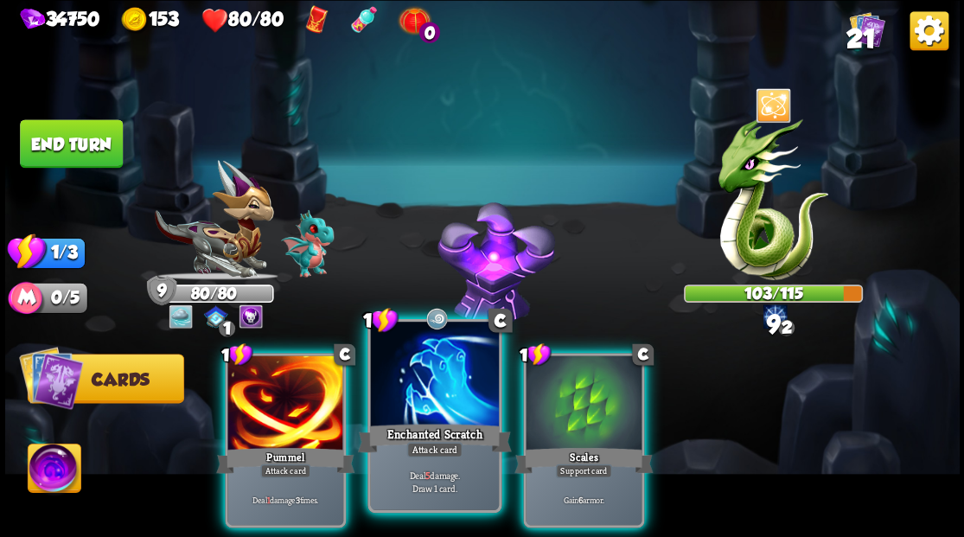
click at [421, 393] on div at bounding box center [434, 376] width 128 height 108
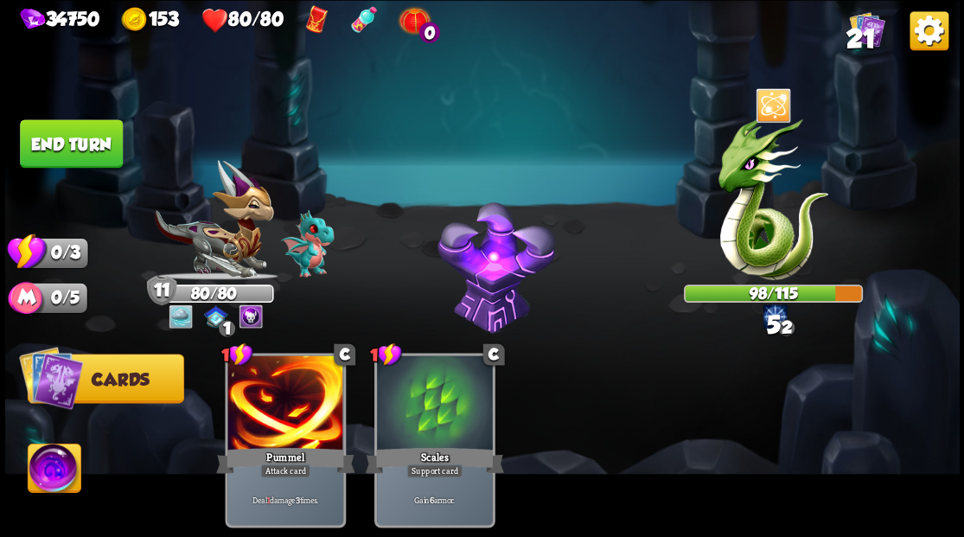
click at [93, 150] on button "End turn" at bounding box center [71, 143] width 103 height 48
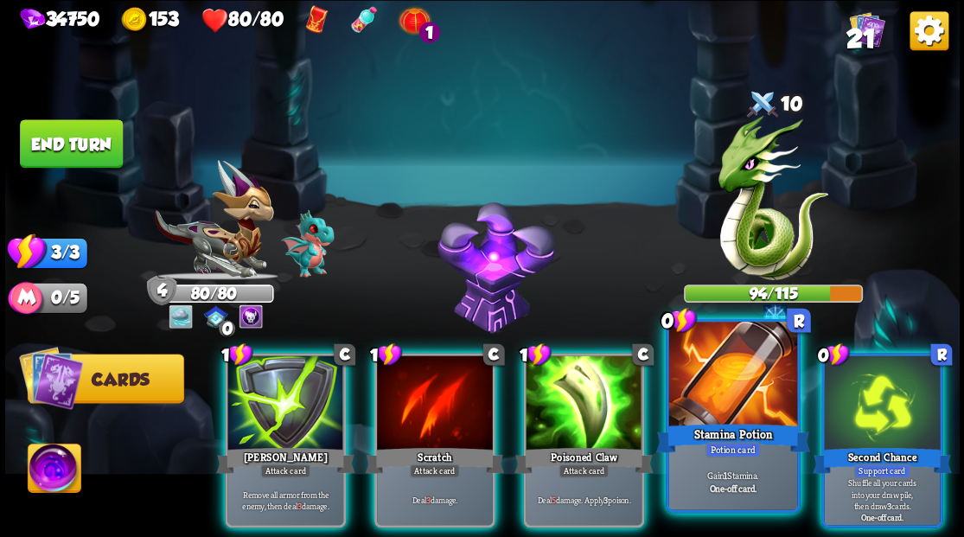
click at [731, 405] on div at bounding box center [732, 376] width 128 height 108
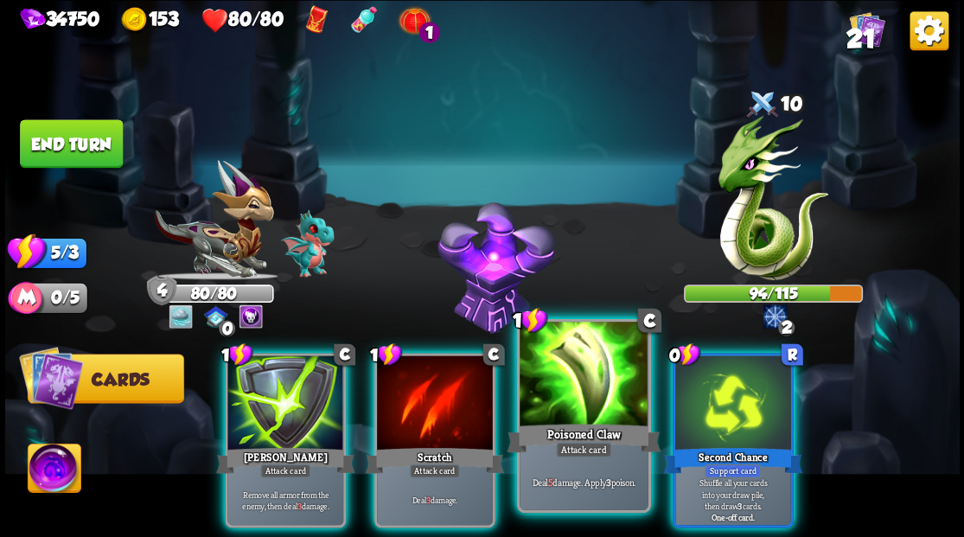
click at [564, 394] on div at bounding box center [584, 376] width 128 height 108
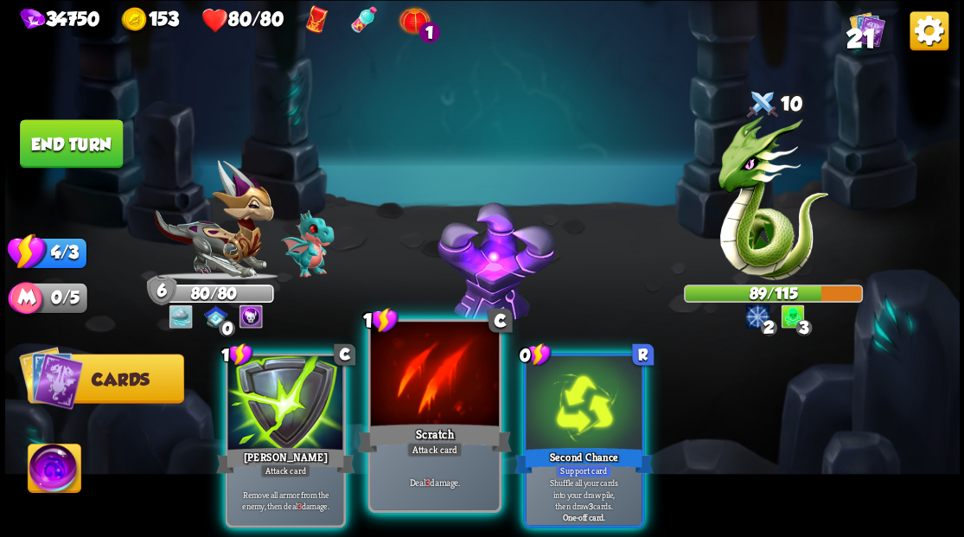
click at [395, 413] on div at bounding box center [434, 376] width 128 height 108
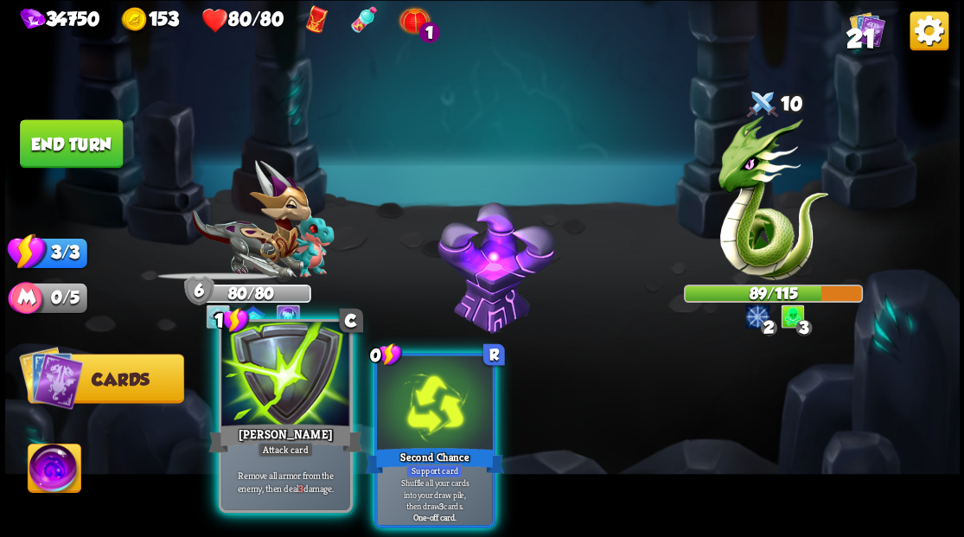
click at [297, 398] on div at bounding box center [285, 376] width 128 height 108
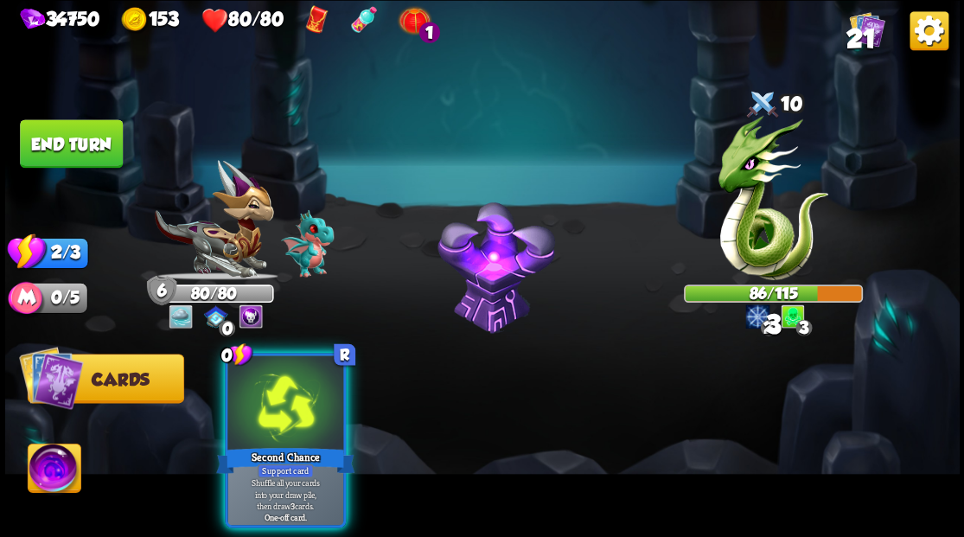
click at [297, 398] on div at bounding box center [285, 404] width 116 height 98
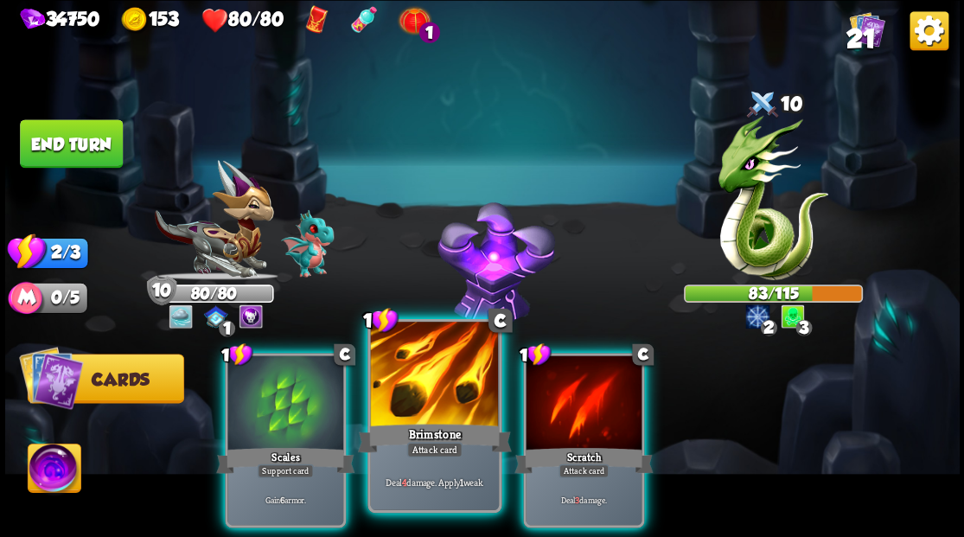
click at [457, 381] on div at bounding box center [434, 376] width 128 height 108
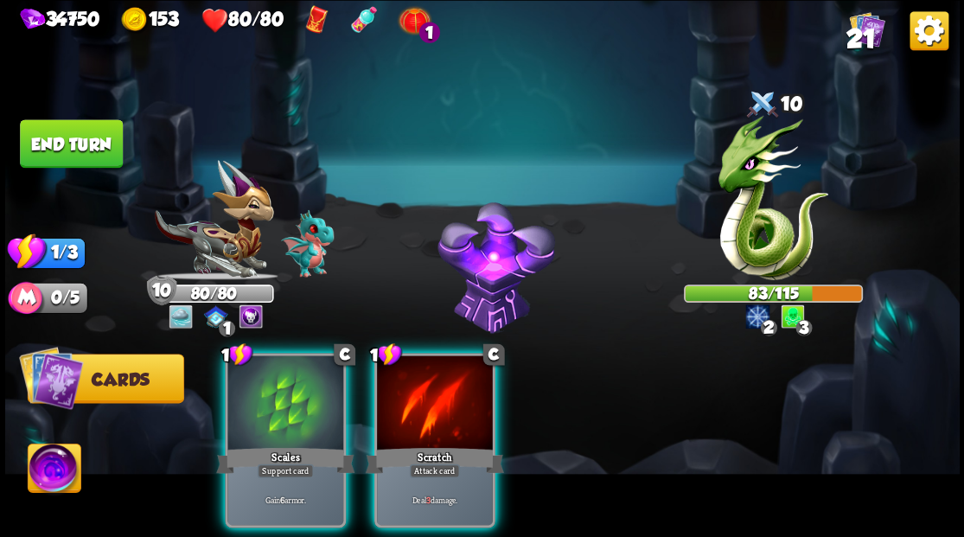
click at [457, 381] on div at bounding box center [435, 404] width 116 height 98
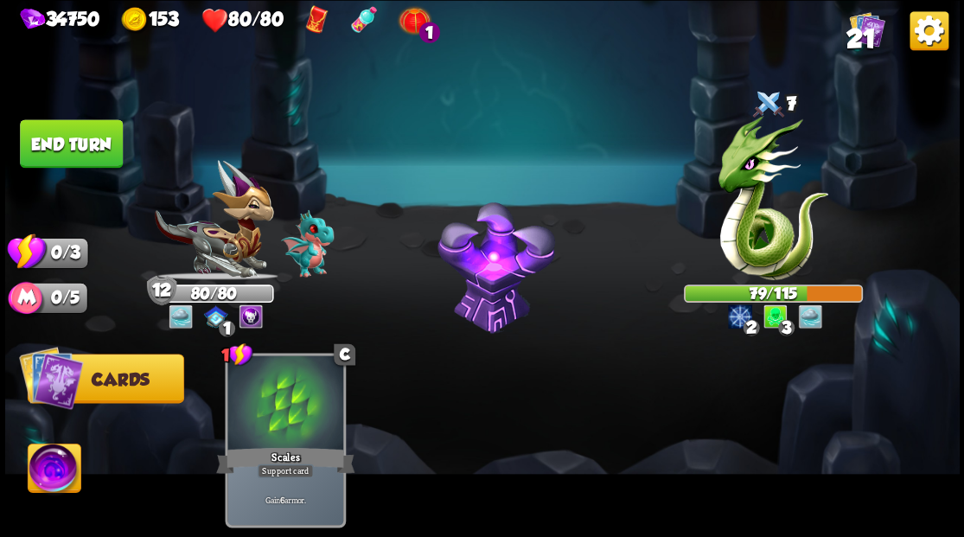
click at [97, 138] on button "End turn" at bounding box center [71, 143] width 103 height 48
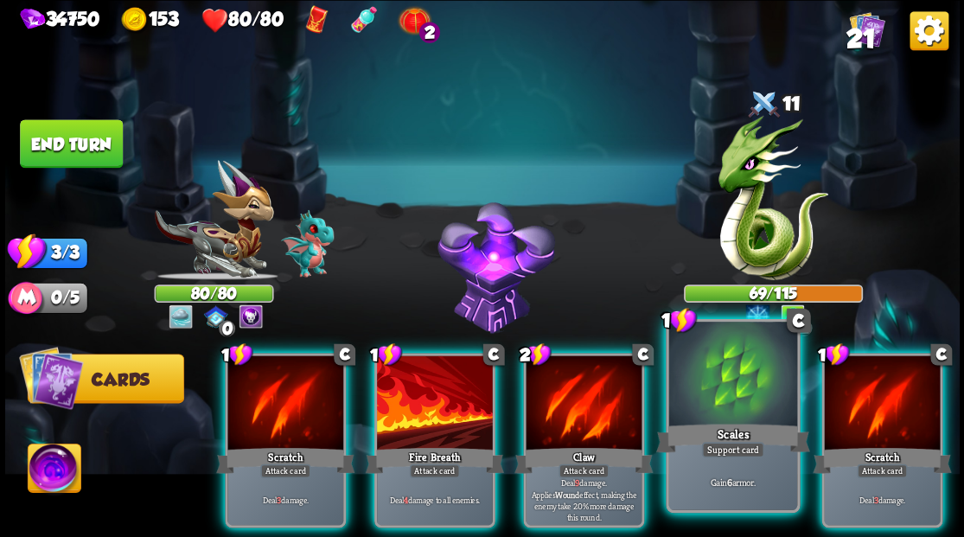
click at [702, 377] on div at bounding box center [732, 376] width 128 height 108
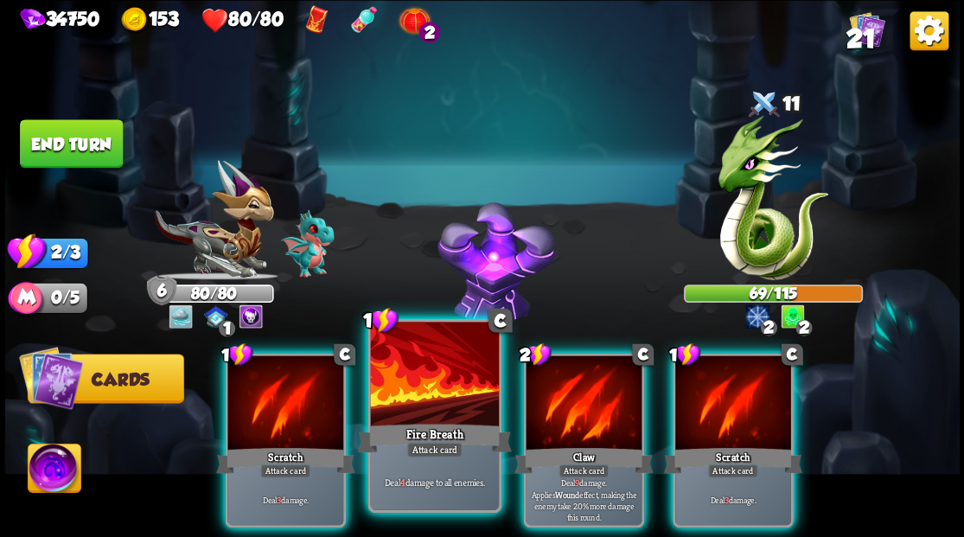
click at [428, 398] on div at bounding box center [434, 376] width 128 height 108
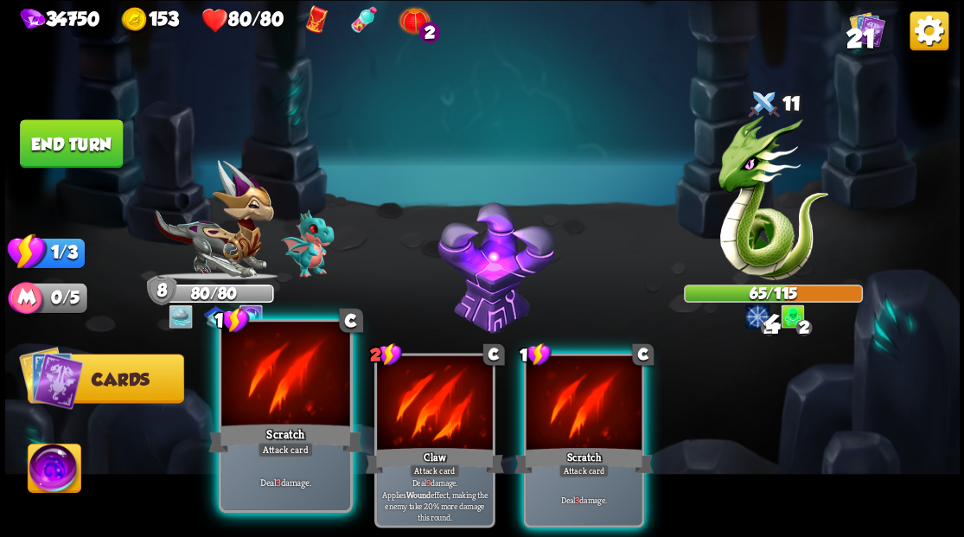
click at [302, 387] on div at bounding box center [285, 376] width 128 height 108
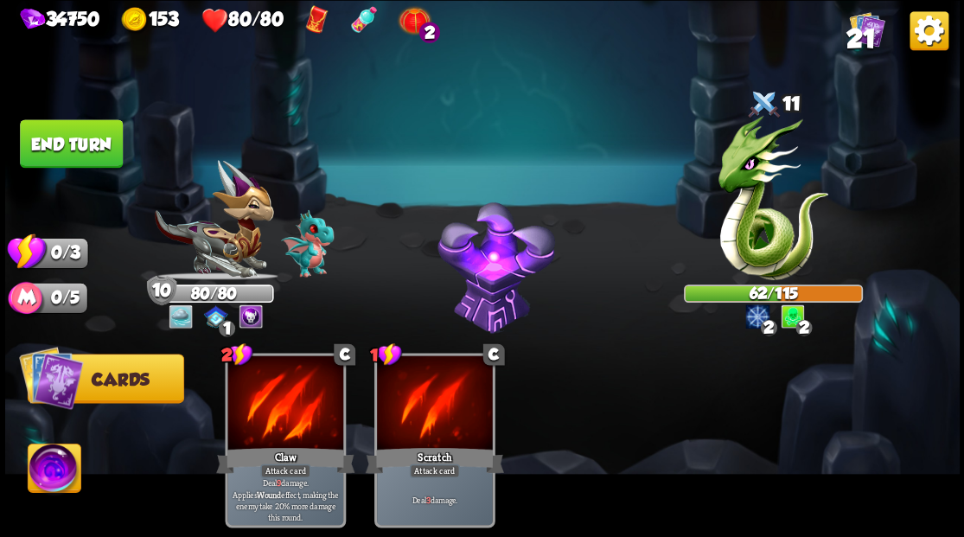
click at [75, 147] on button "End turn" at bounding box center [71, 143] width 103 height 48
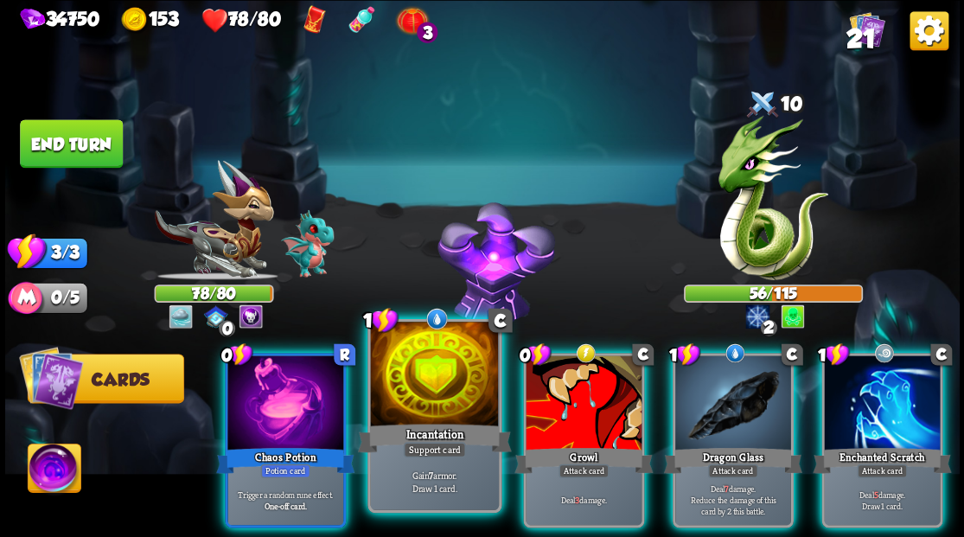
click at [425, 407] on div at bounding box center [434, 376] width 128 height 108
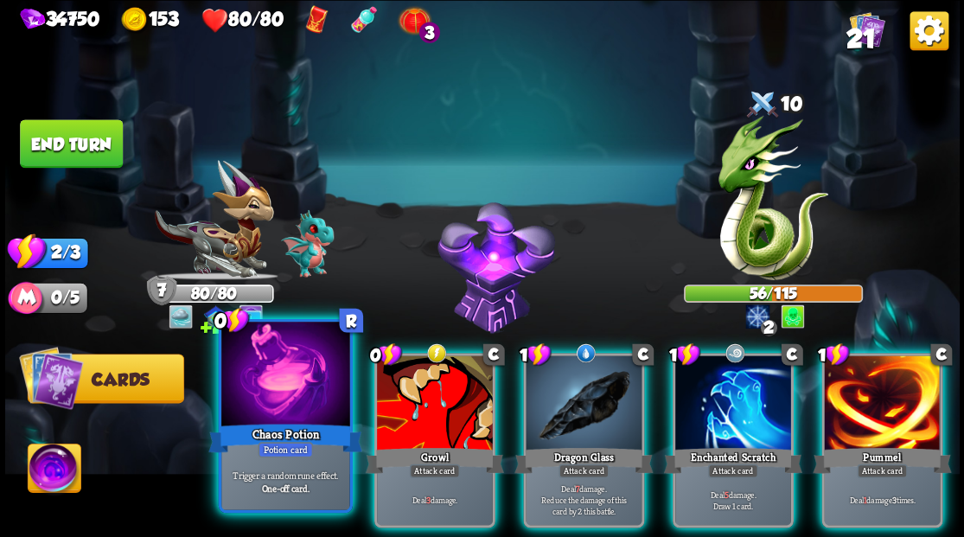
click at [281, 405] on div at bounding box center [285, 376] width 128 height 108
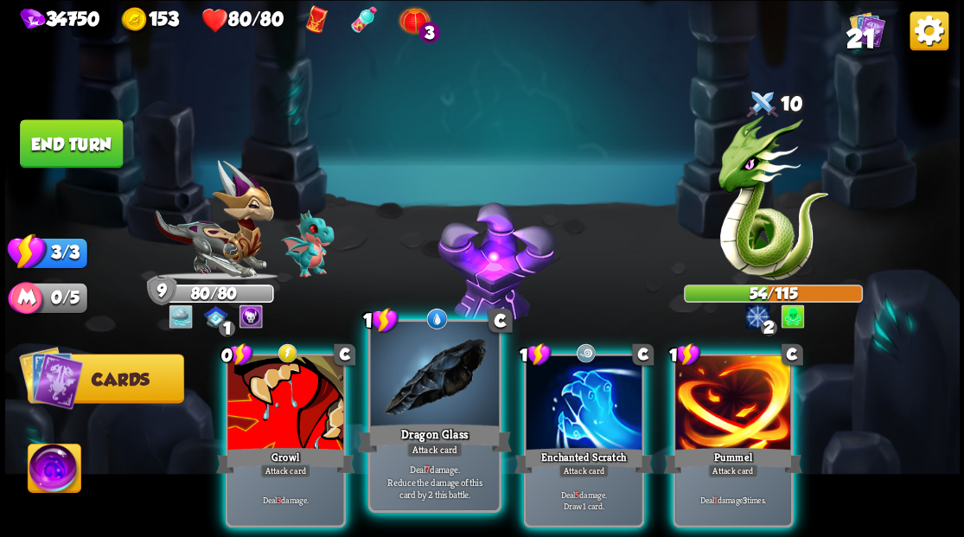
click at [432, 369] on div at bounding box center [434, 376] width 128 height 108
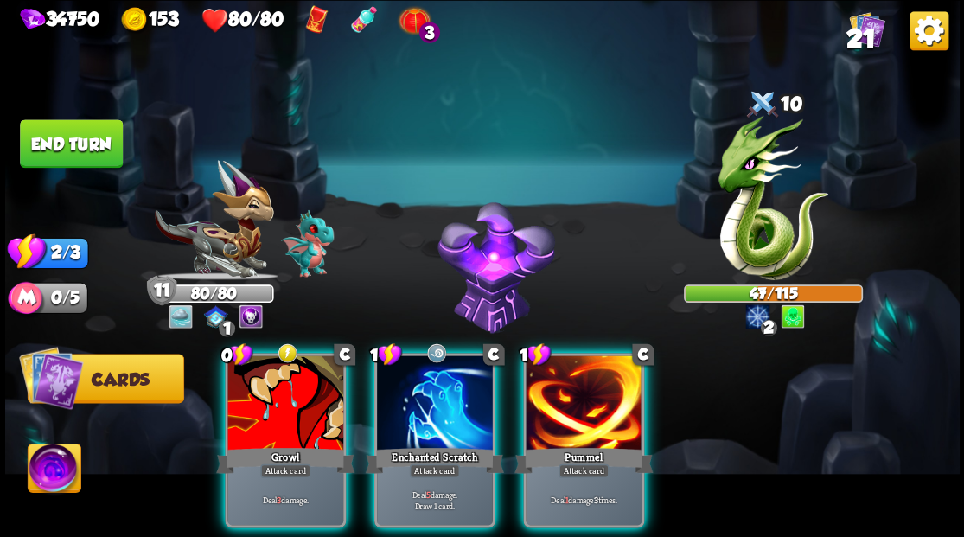
drag, startPoint x: 574, startPoint y: 388, endPoint x: 564, endPoint y: 393, distance: 11.2
click at [574, 389] on div at bounding box center [584, 404] width 116 height 98
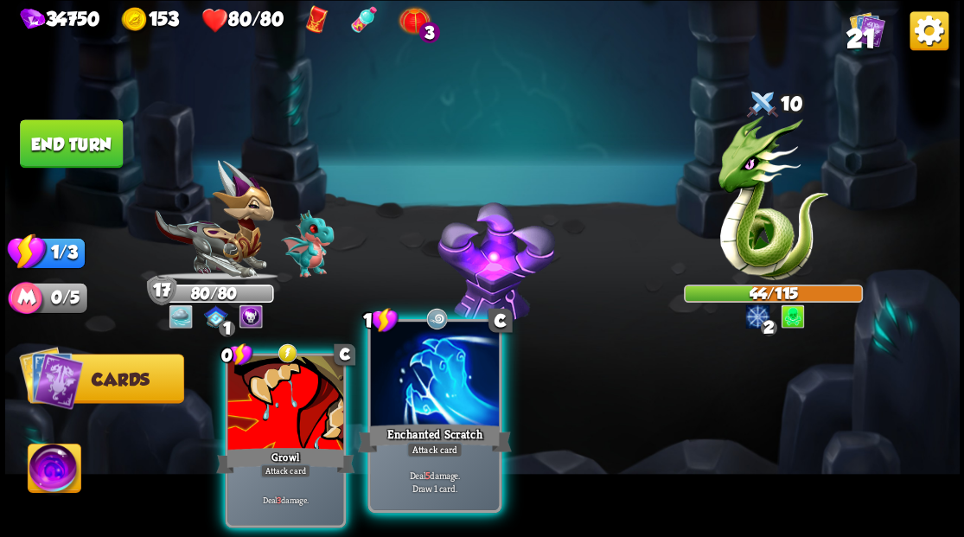
click at [413, 368] on div at bounding box center [434, 376] width 128 height 108
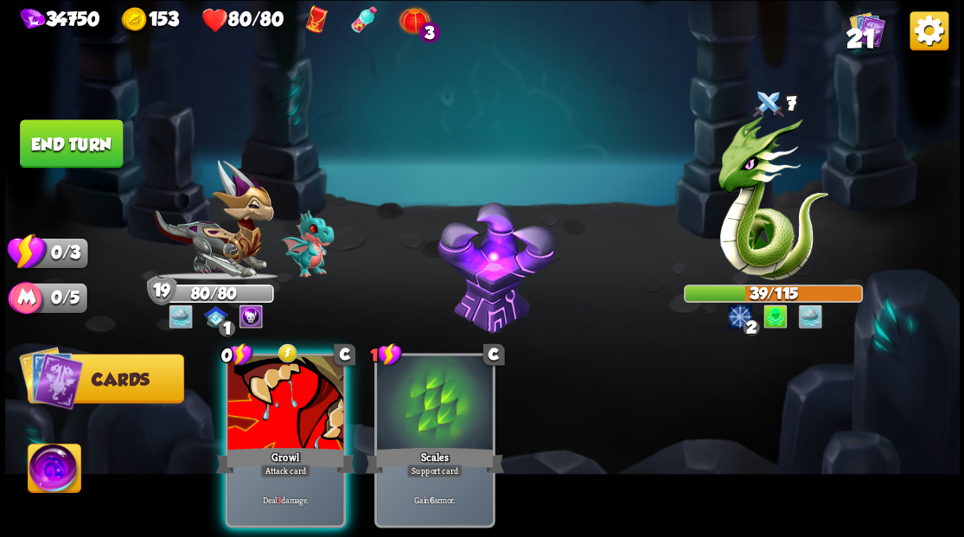
drag, startPoint x: 258, startPoint y: 395, endPoint x: 592, endPoint y: 192, distance: 391.5
click at [261, 394] on div at bounding box center [285, 404] width 116 height 98
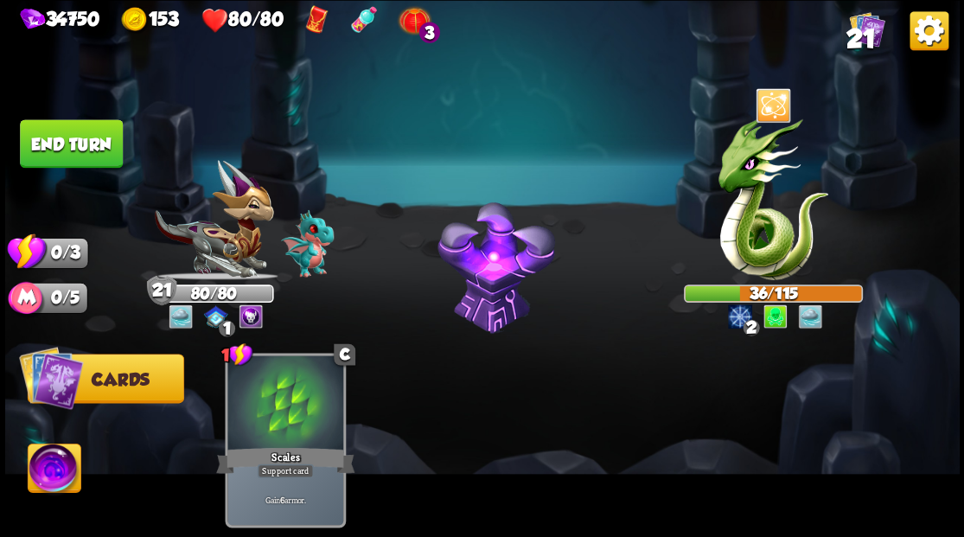
click at [76, 149] on button "End turn" at bounding box center [71, 143] width 103 height 48
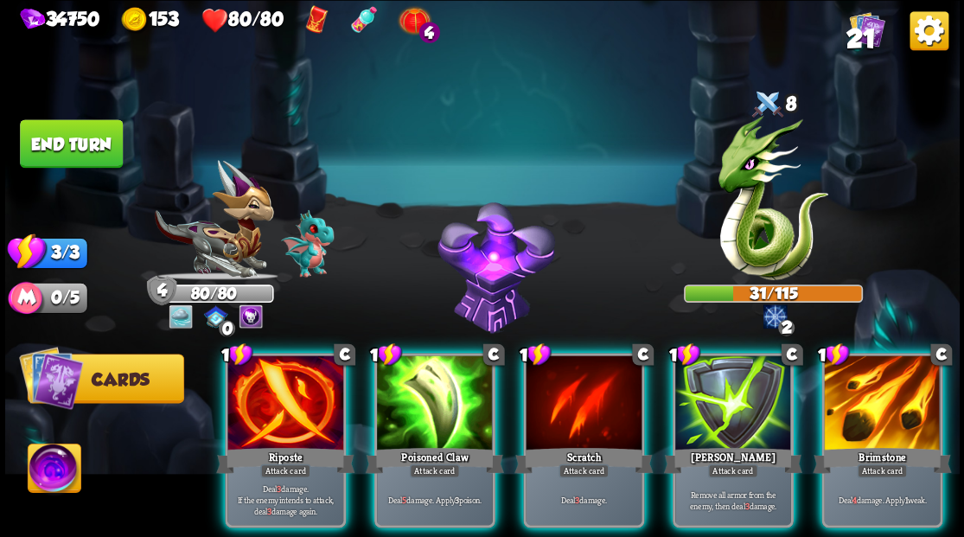
click at [869, 387] on div at bounding box center [882, 404] width 116 height 98
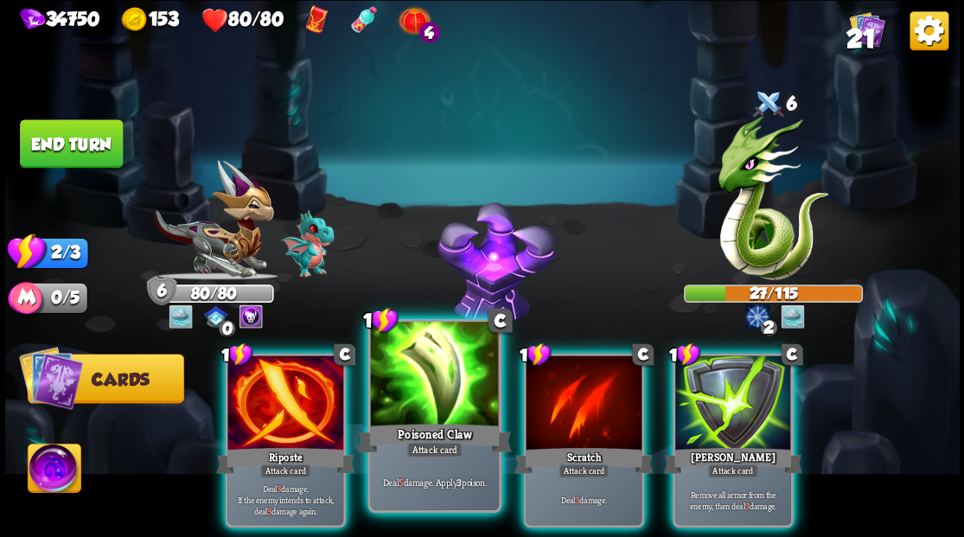
click at [425, 401] on div at bounding box center [434, 376] width 128 height 108
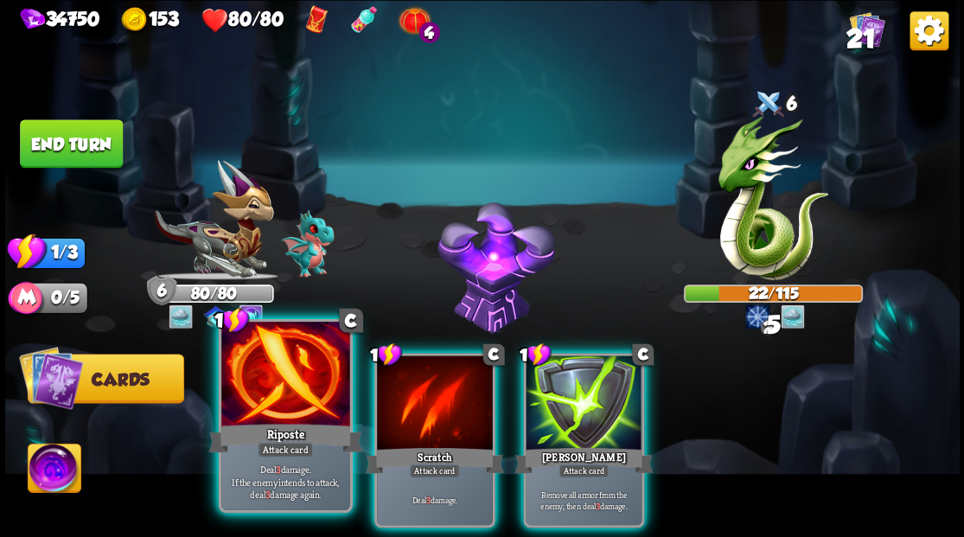
click at [287, 403] on div at bounding box center [285, 376] width 128 height 108
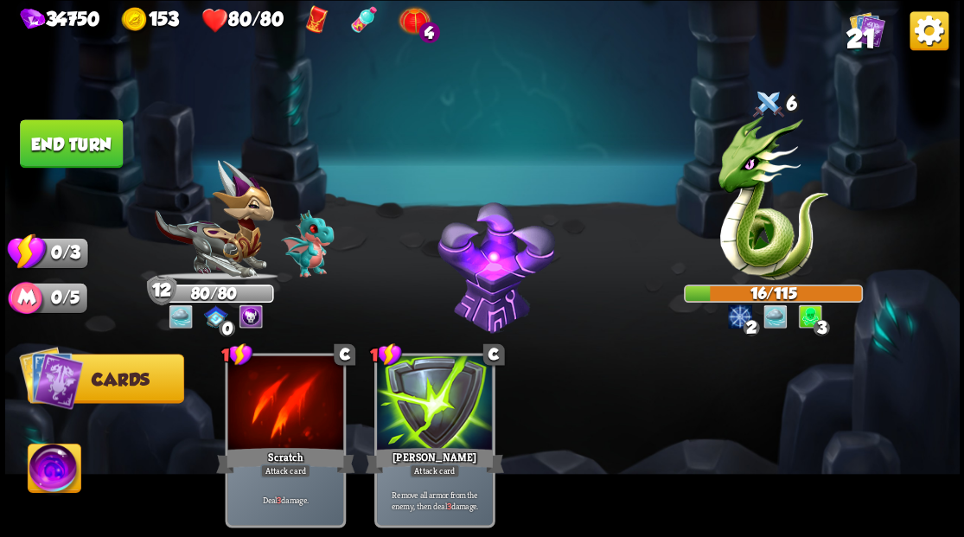
click at [69, 138] on button "End turn" at bounding box center [71, 143] width 103 height 48
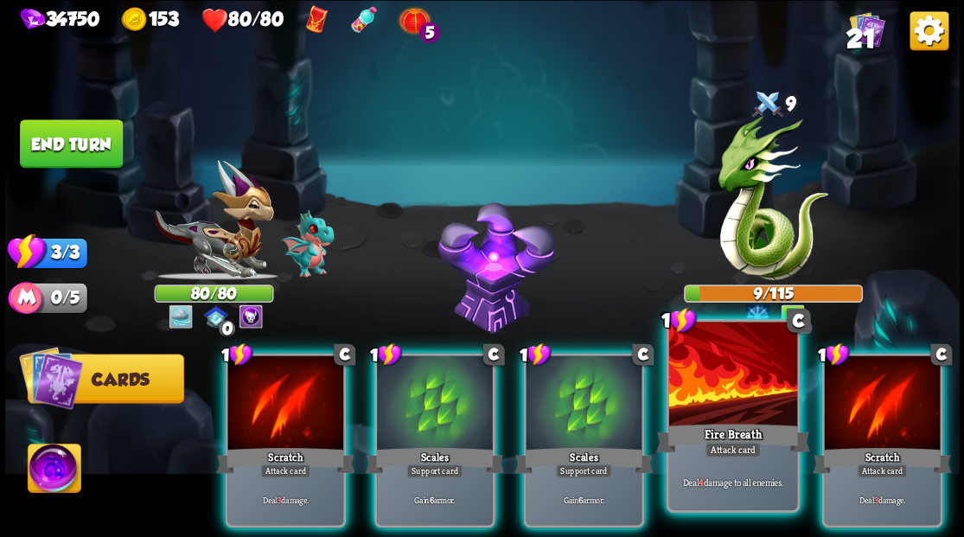
click at [711, 382] on div at bounding box center [732, 376] width 128 height 108
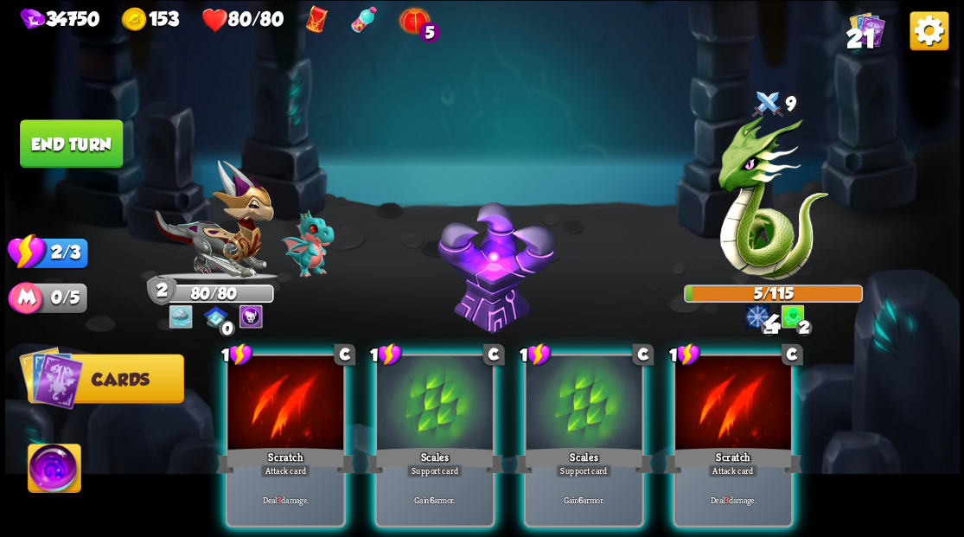
click at [711, 382] on div at bounding box center [733, 404] width 116 height 98
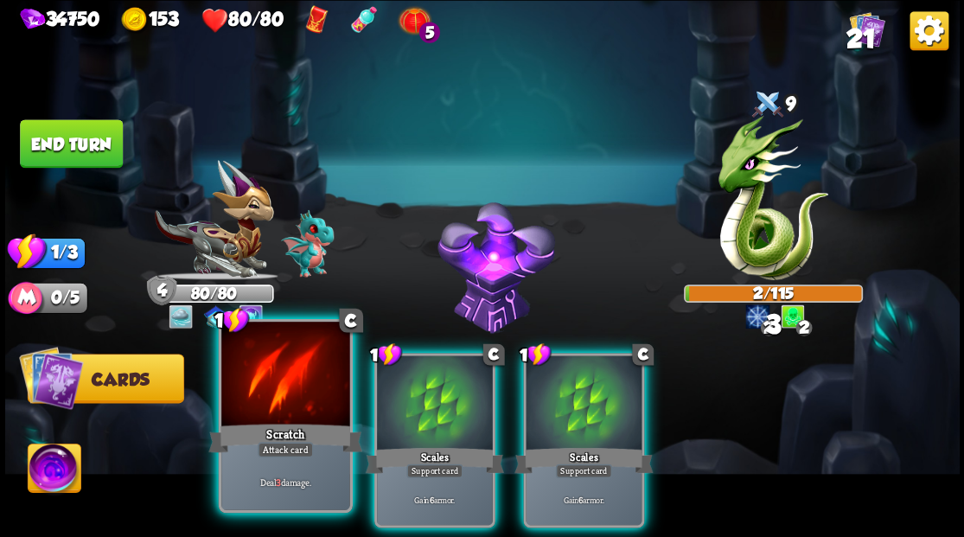
click at [280, 392] on div at bounding box center [285, 376] width 128 height 108
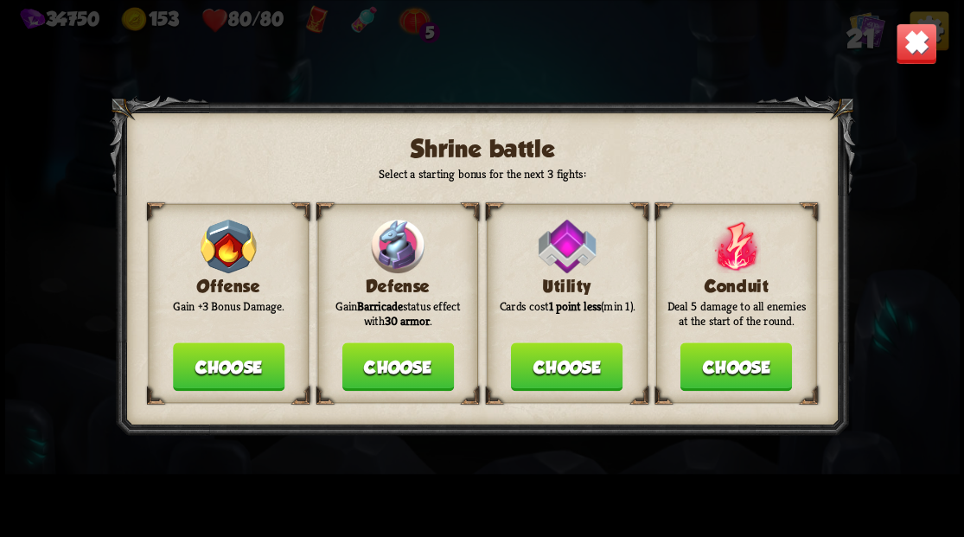
click at [399, 362] on button "Choose" at bounding box center [398, 366] width 112 height 48
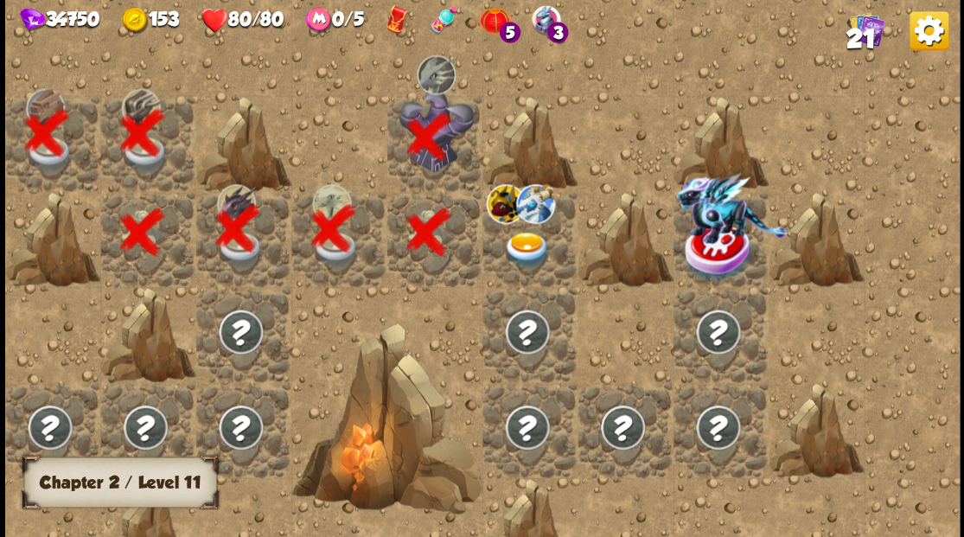
click at [521, 242] on img at bounding box center [527, 249] width 48 height 37
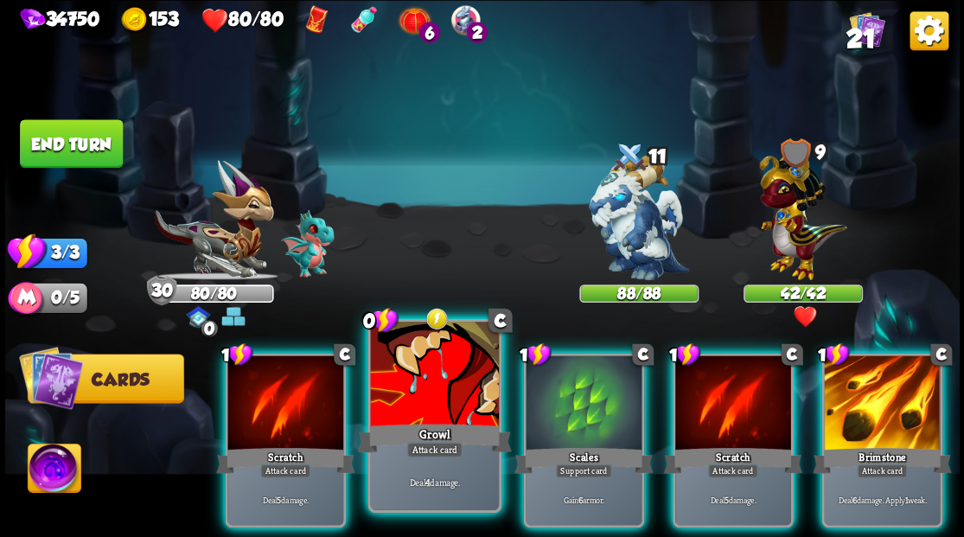
click at [416, 406] on div at bounding box center [434, 376] width 128 height 108
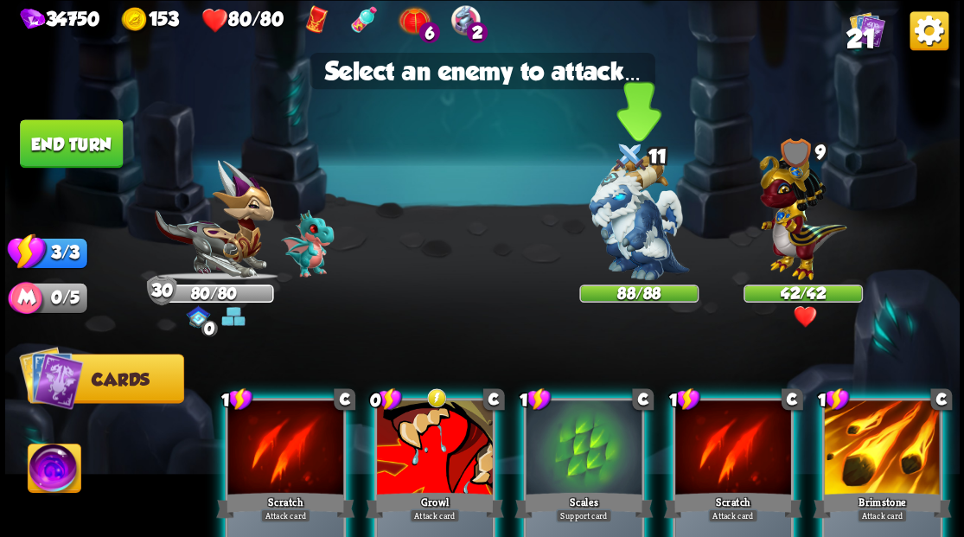
drag, startPoint x: 630, startPoint y: 227, endPoint x: 600, endPoint y: 255, distance: 41.0
click at [631, 227] on img at bounding box center [639, 217] width 100 height 125
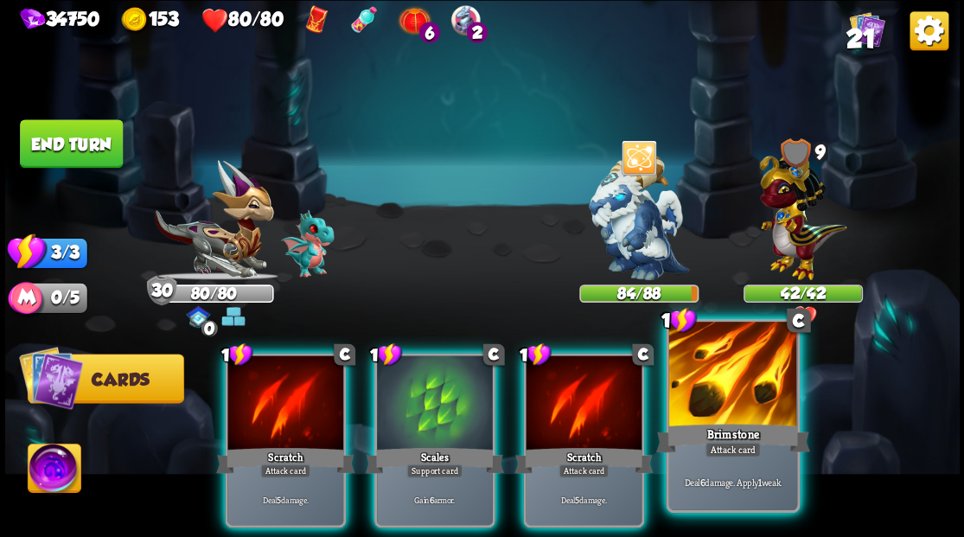
click at [745, 412] on div at bounding box center [732, 376] width 128 height 108
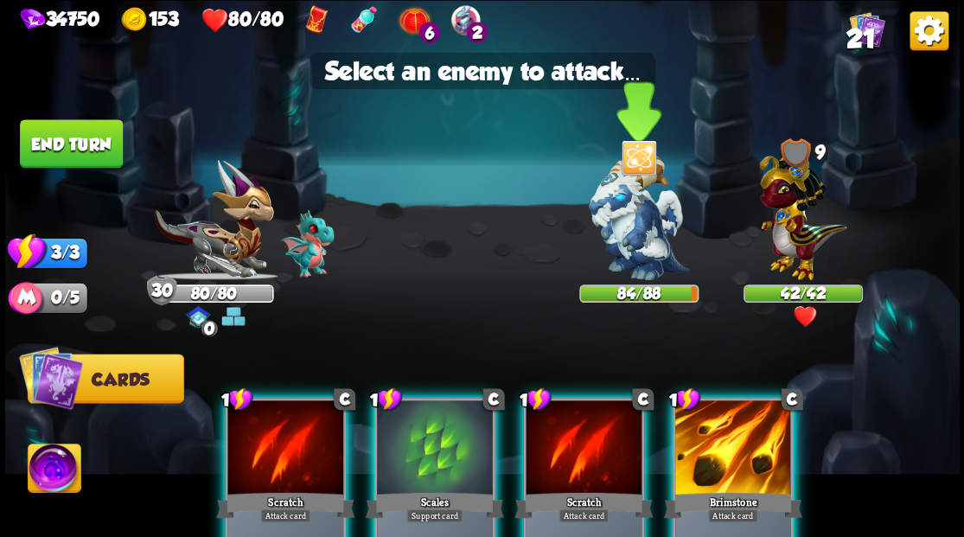
click at [640, 228] on img at bounding box center [639, 217] width 100 height 125
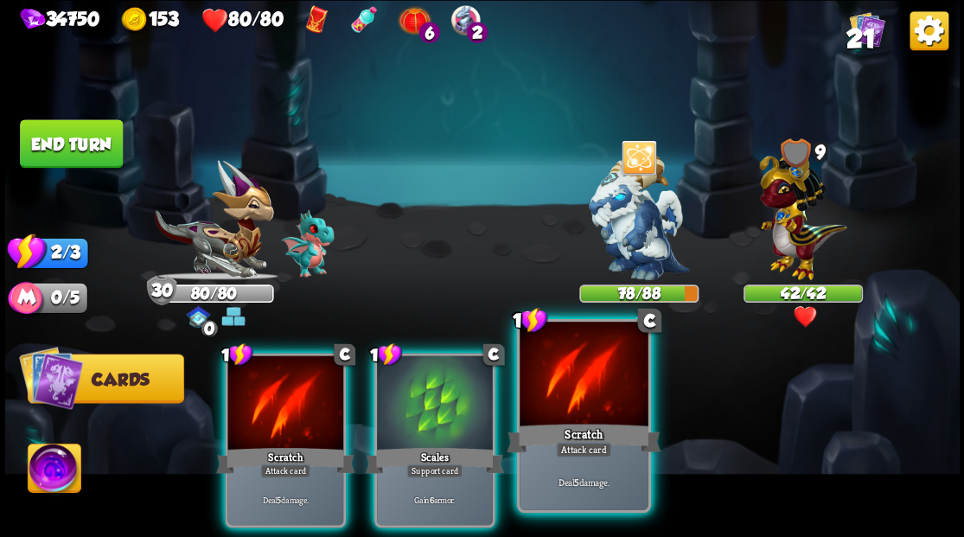
click at [595, 397] on div at bounding box center [584, 376] width 128 height 108
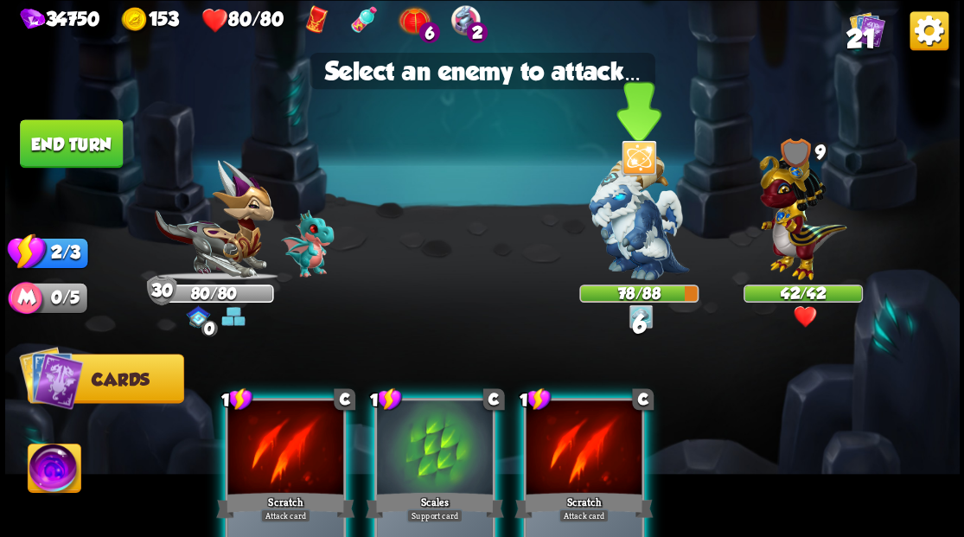
click at [615, 221] on img at bounding box center [639, 217] width 100 height 125
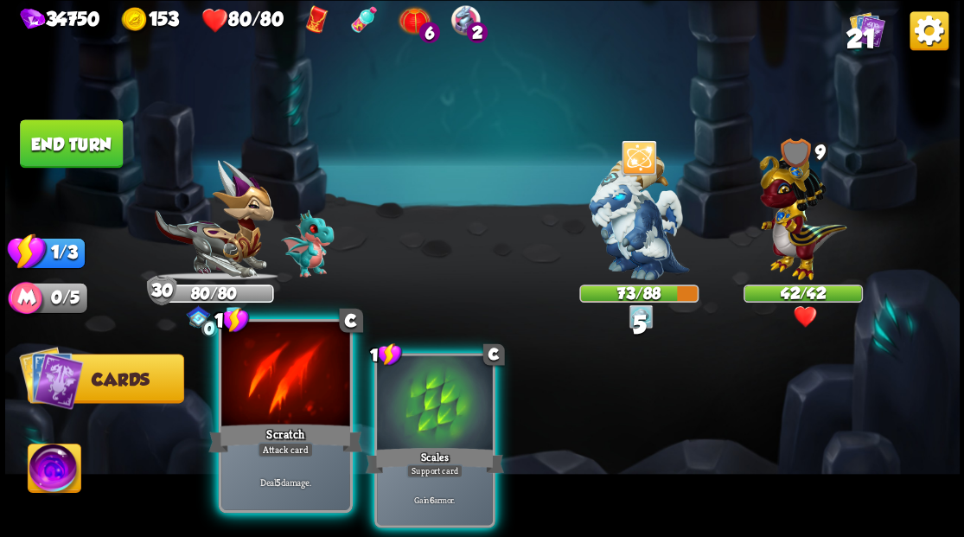
click at [291, 392] on div at bounding box center [285, 376] width 128 height 108
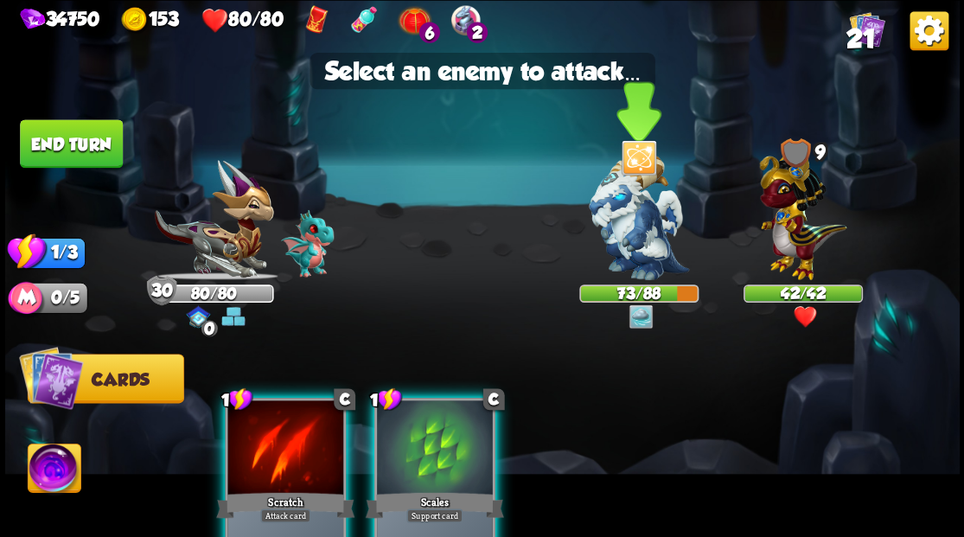
click at [628, 225] on img at bounding box center [639, 217] width 100 height 125
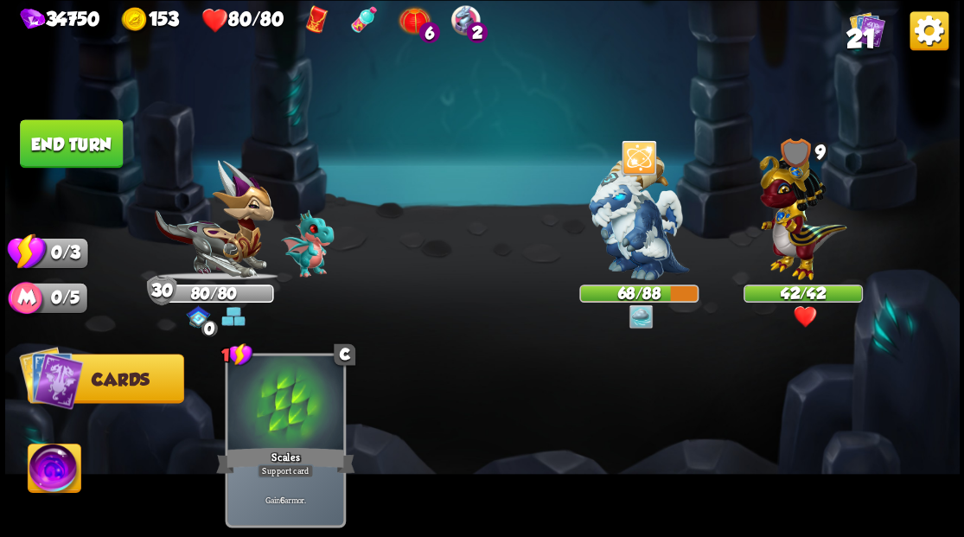
click at [81, 144] on button "End turn" at bounding box center [71, 143] width 103 height 48
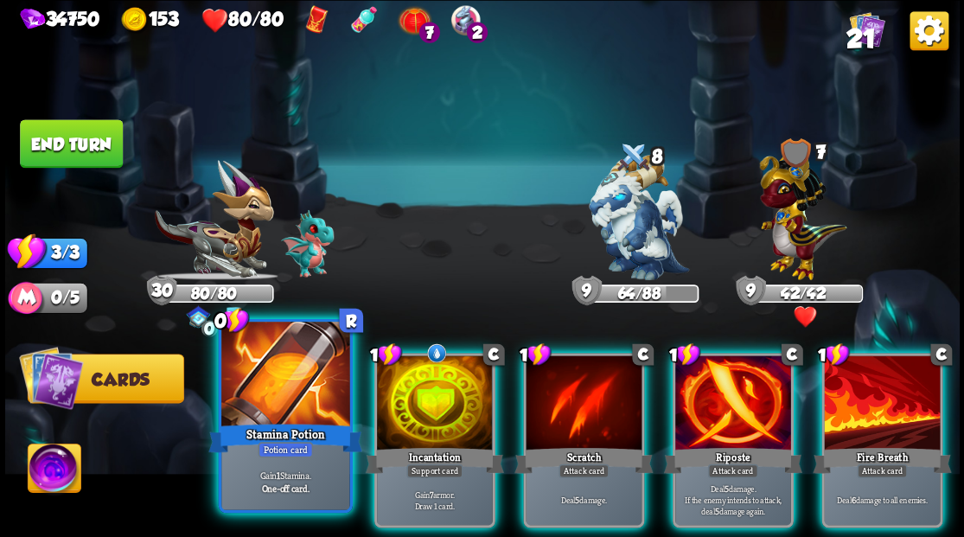
click at [273, 401] on div at bounding box center [285, 376] width 128 height 108
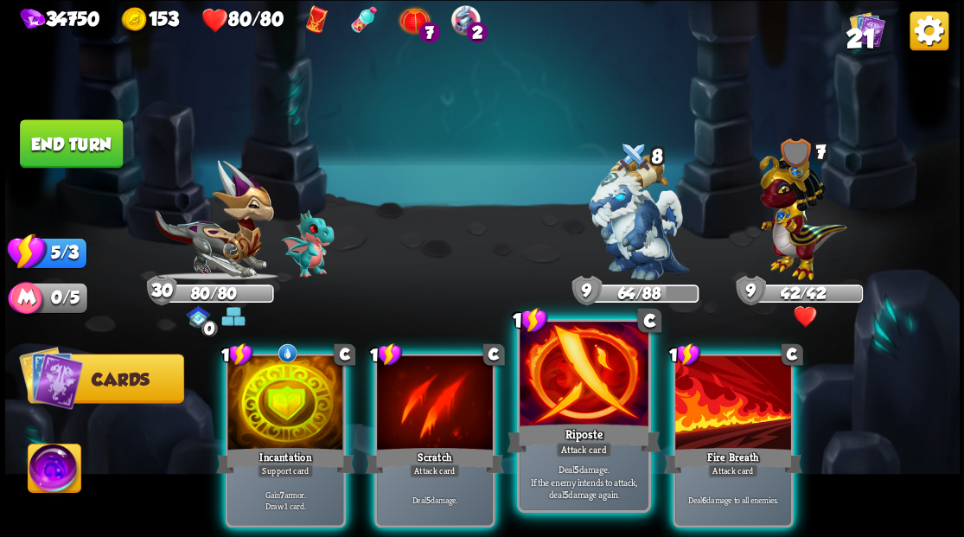
click at [566, 400] on div at bounding box center [584, 376] width 128 height 108
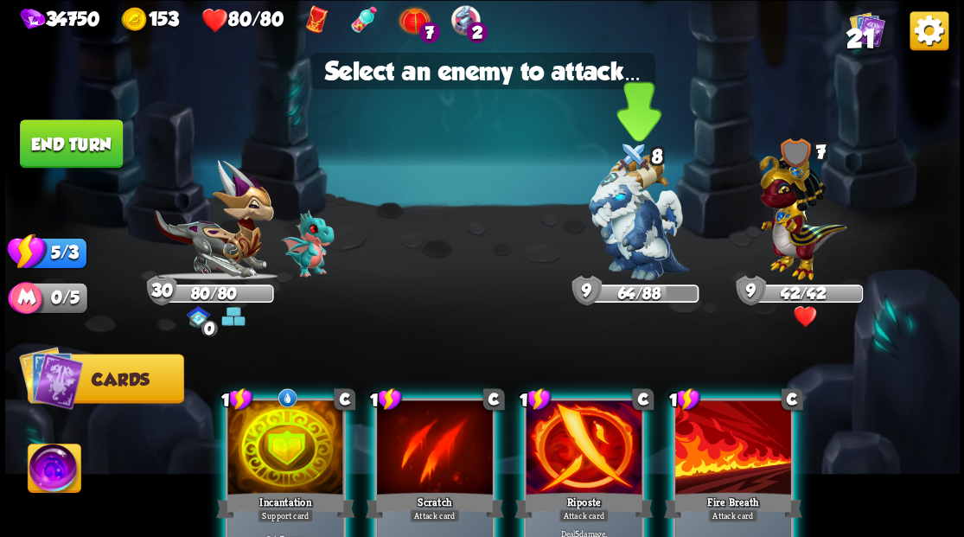
click at [621, 232] on img at bounding box center [639, 217] width 100 height 125
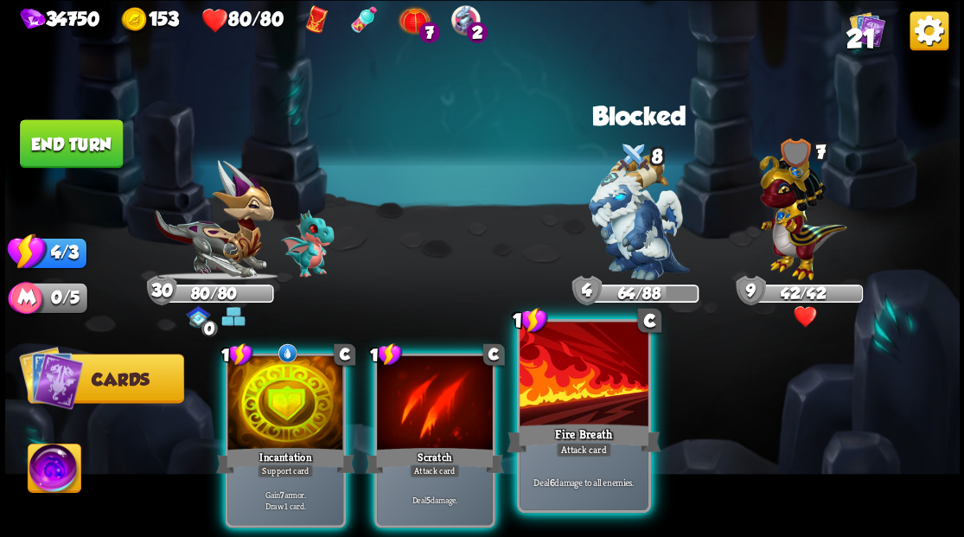
click at [582, 384] on div at bounding box center [584, 376] width 128 height 108
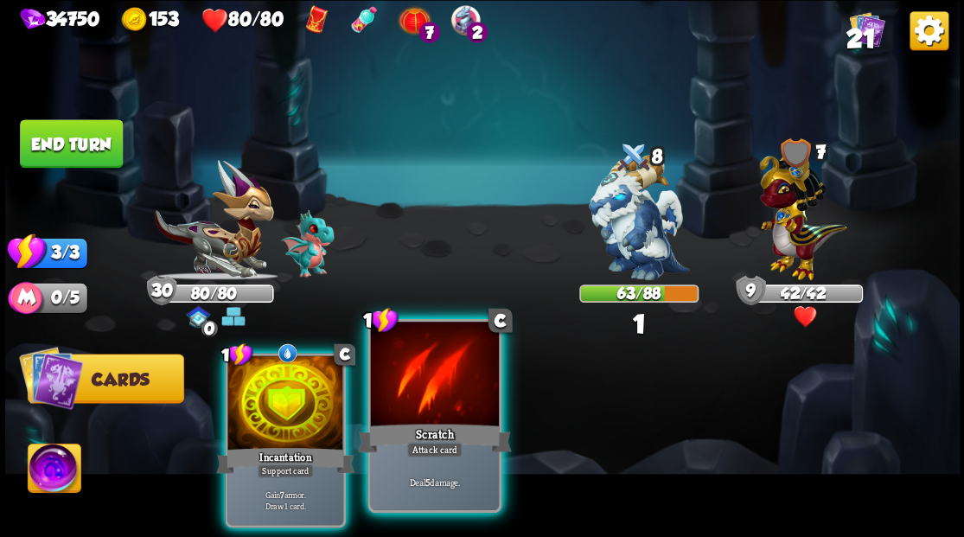
drag, startPoint x: 451, startPoint y: 397, endPoint x: 479, endPoint y: 386, distance: 30.7
click at [450, 398] on div at bounding box center [434, 376] width 128 height 108
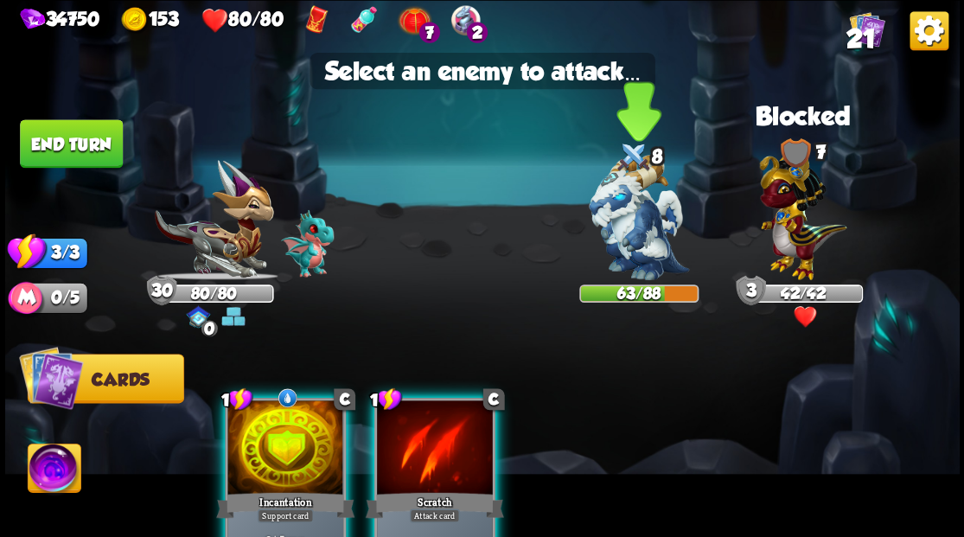
click at [649, 195] on img at bounding box center [639, 217] width 100 height 125
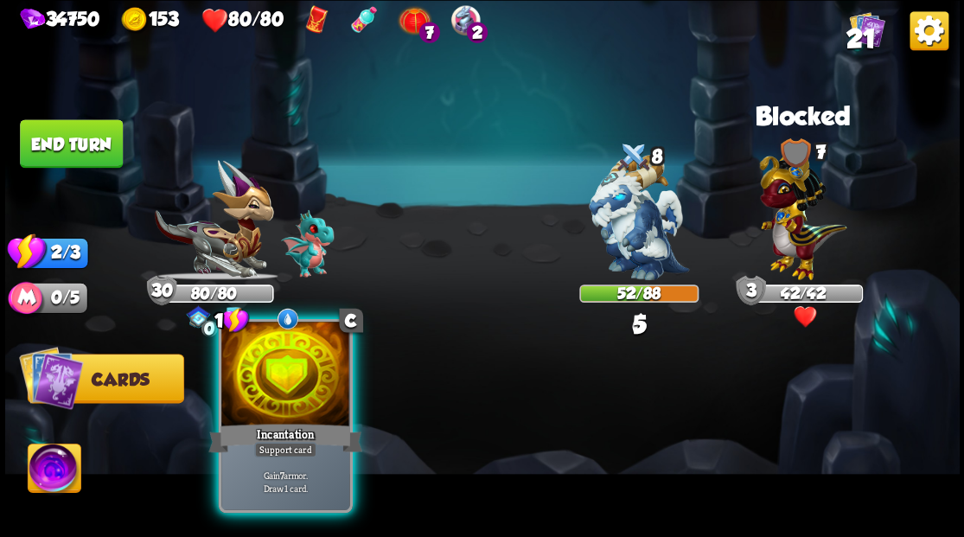
click at [304, 405] on div at bounding box center [285, 376] width 128 height 108
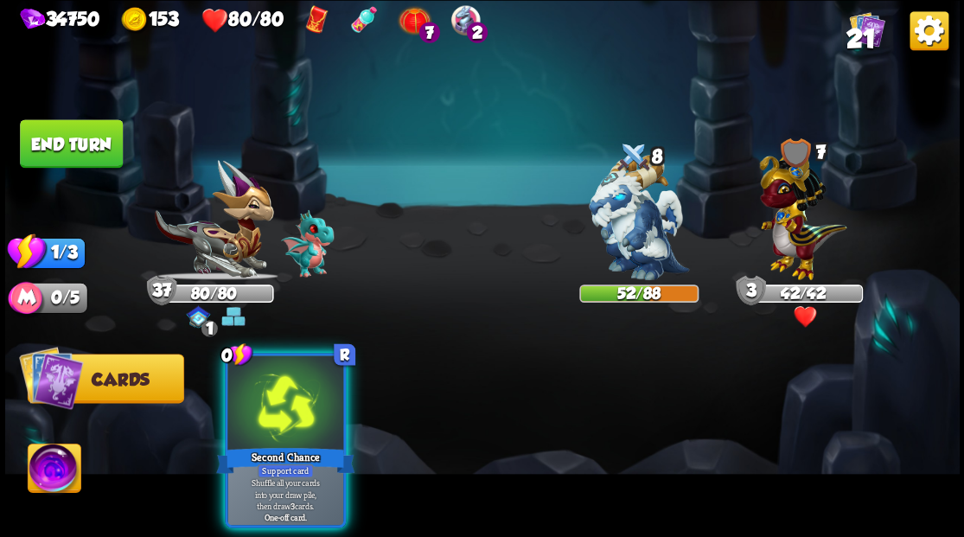
click at [61, 149] on button "End turn" at bounding box center [71, 143] width 103 height 48
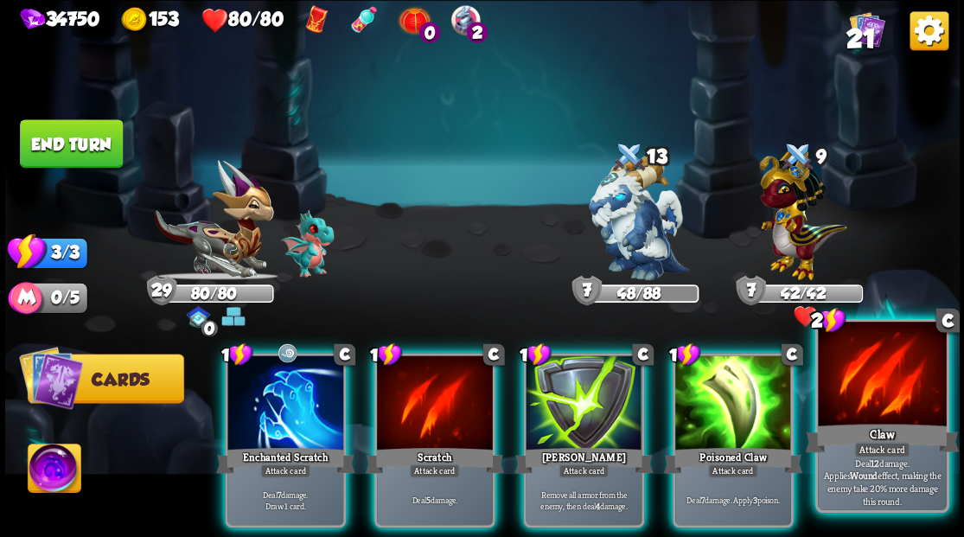
click at [887, 393] on div at bounding box center [882, 376] width 128 height 108
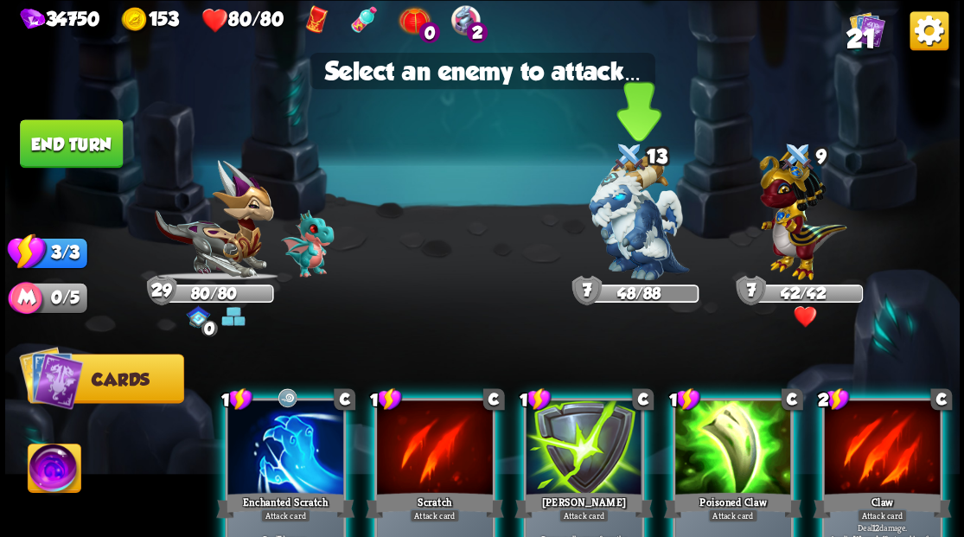
click at [633, 239] on img at bounding box center [639, 217] width 100 height 125
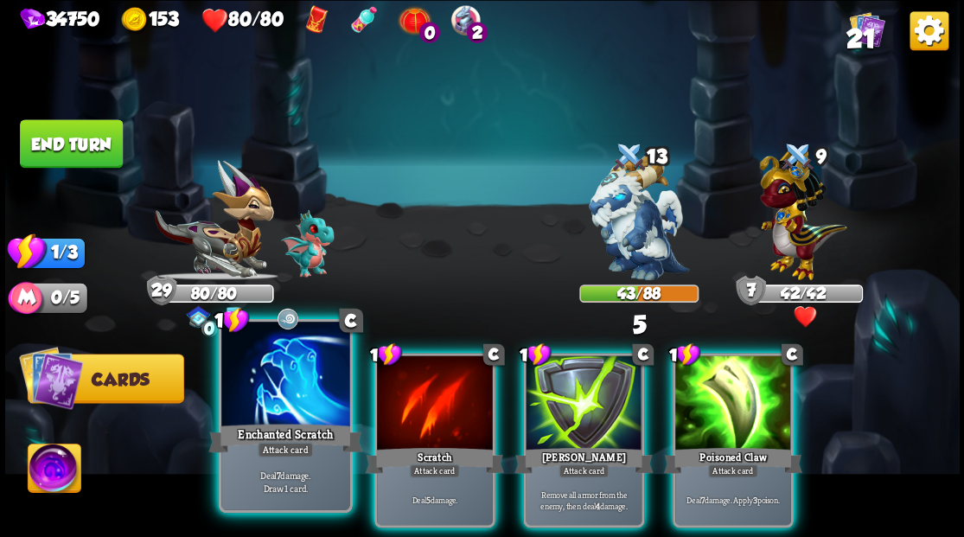
click at [275, 412] on div at bounding box center [285, 376] width 128 height 108
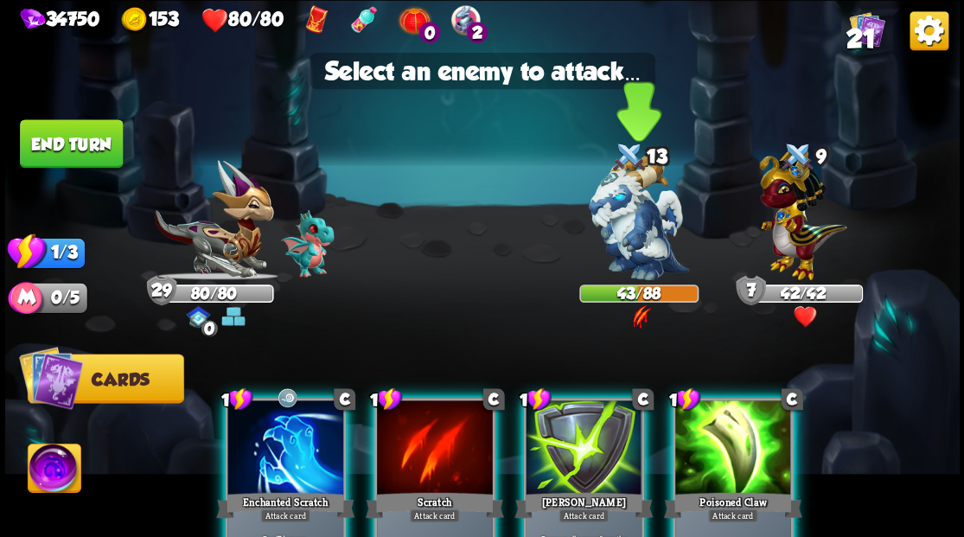
click at [636, 220] on img at bounding box center [639, 217] width 100 height 125
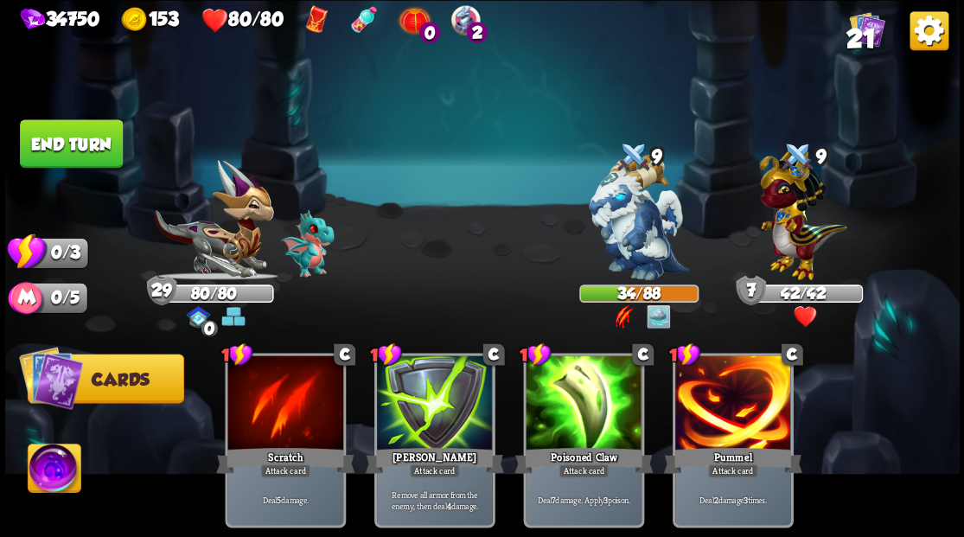
click at [73, 138] on button "End turn" at bounding box center [71, 143] width 103 height 48
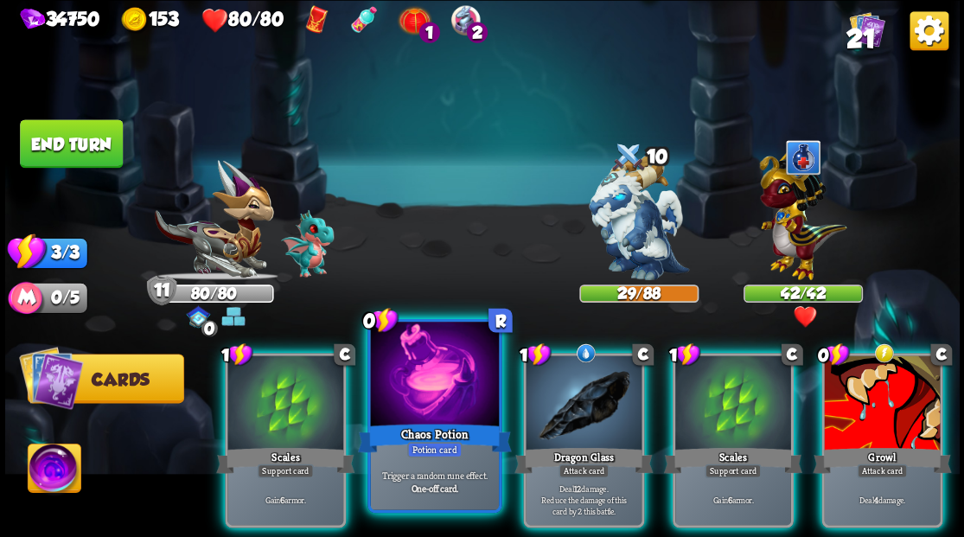
click at [406, 424] on div "Chaos Potion" at bounding box center [434, 437] width 154 height 35
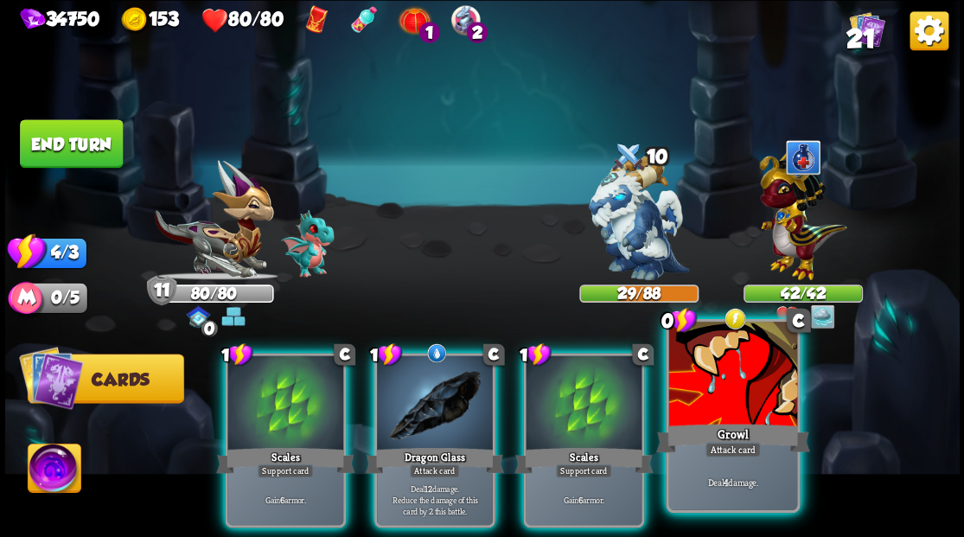
click at [761, 412] on div at bounding box center [732, 376] width 128 height 108
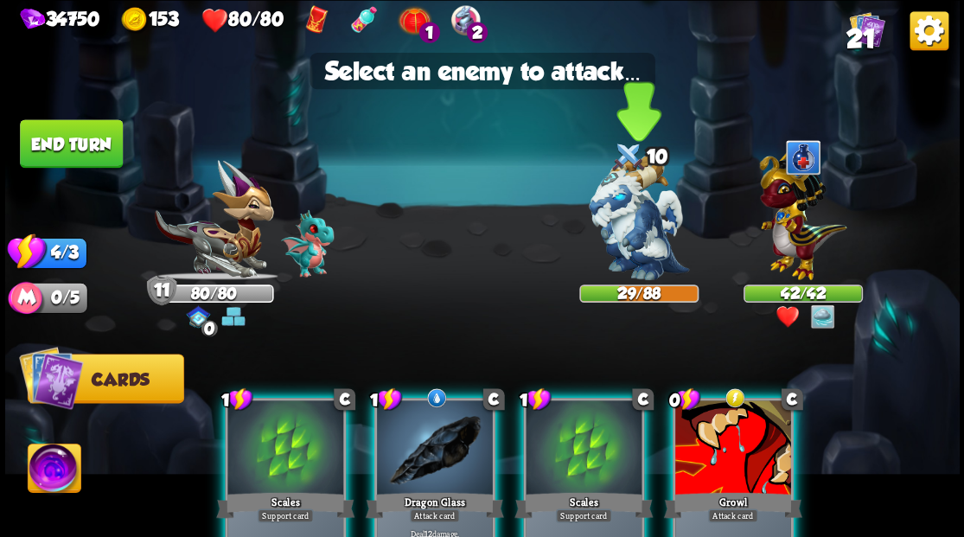
click at [643, 221] on img at bounding box center [639, 217] width 100 height 125
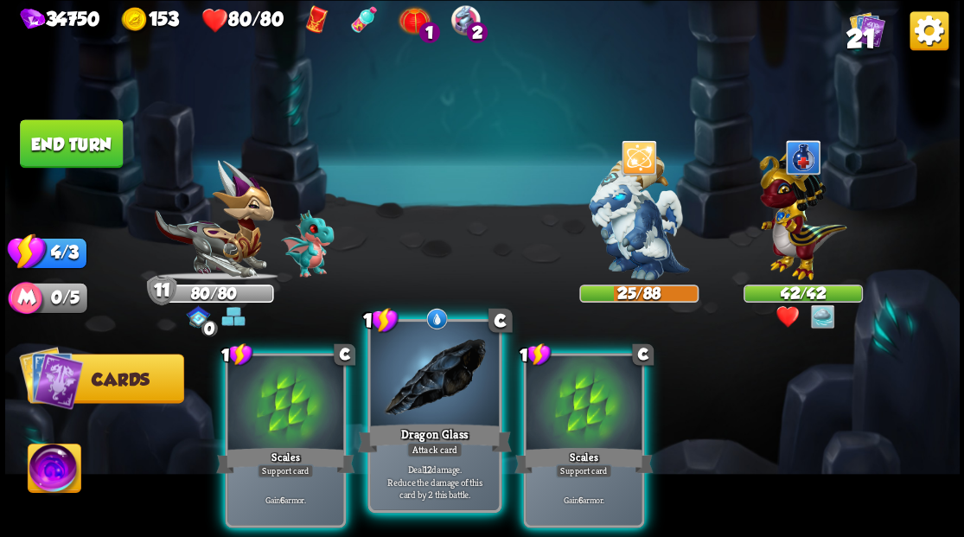
click at [427, 387] on div at bounding box center [434, 376] width 128 height 108
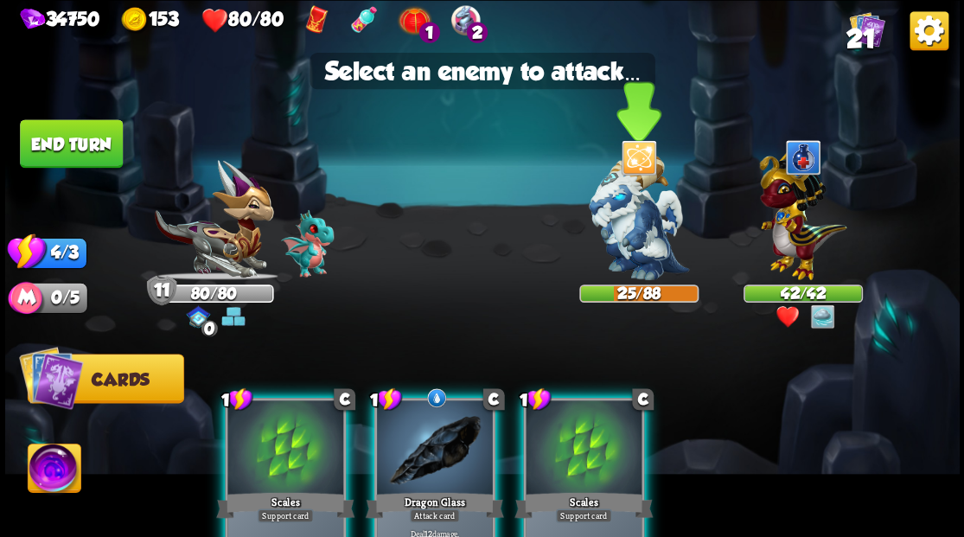
click at [638, 220] on img at bounding box center [639, 217] width 100 height 125
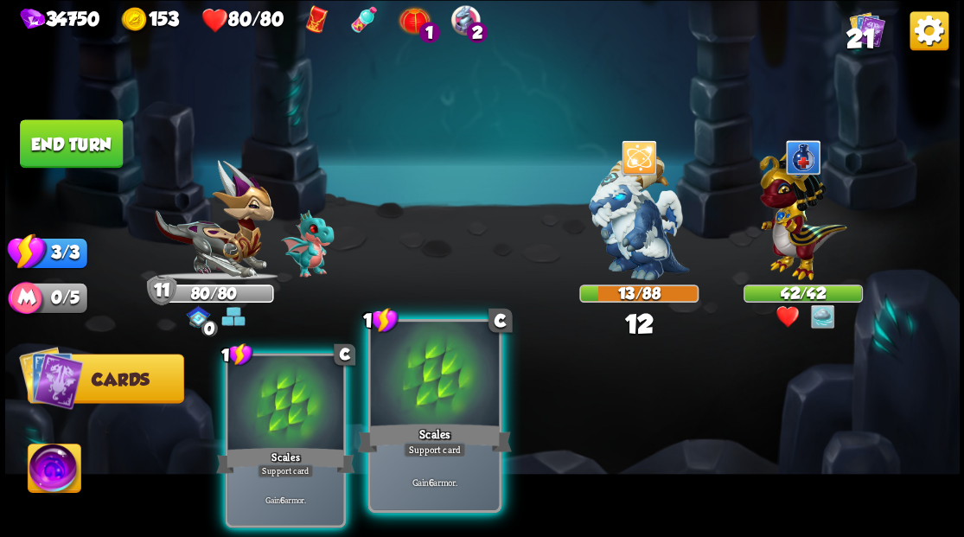
click at [450, 397] on div at bounding box center [434, 376] width 128 height 108
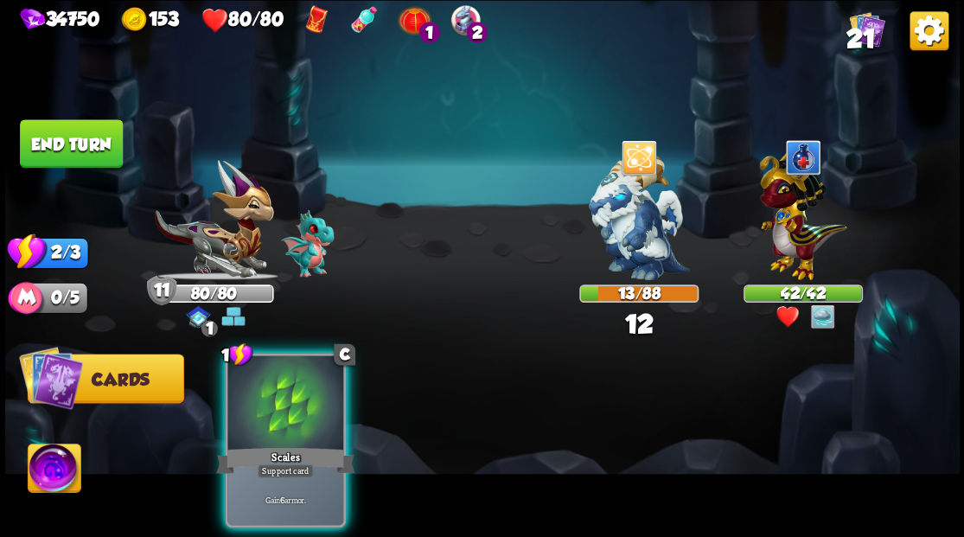
click at [323, 395] on div at bounding box center [285, 404] width 116 height 98
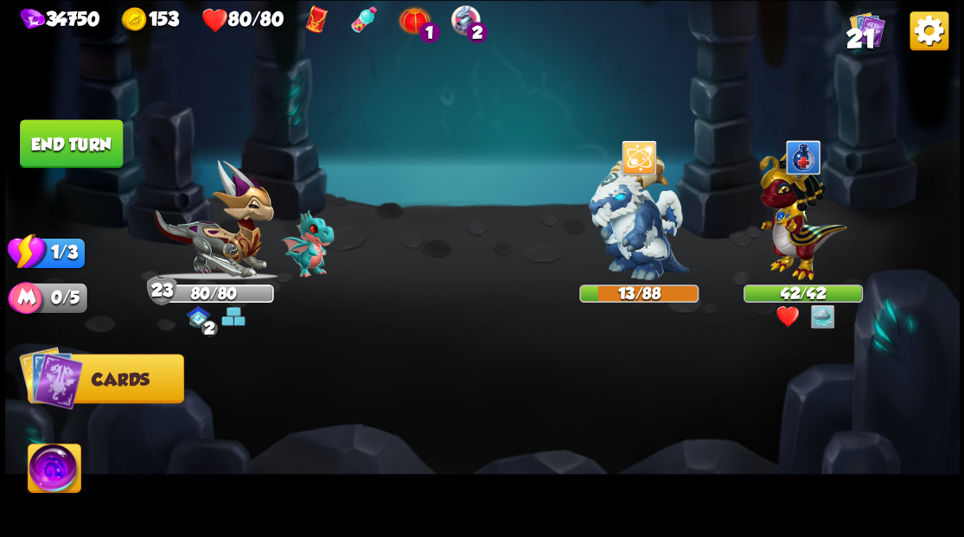
click at [83, 158] on button "End turn" at bounding box center [71, 143] width 103 height 48
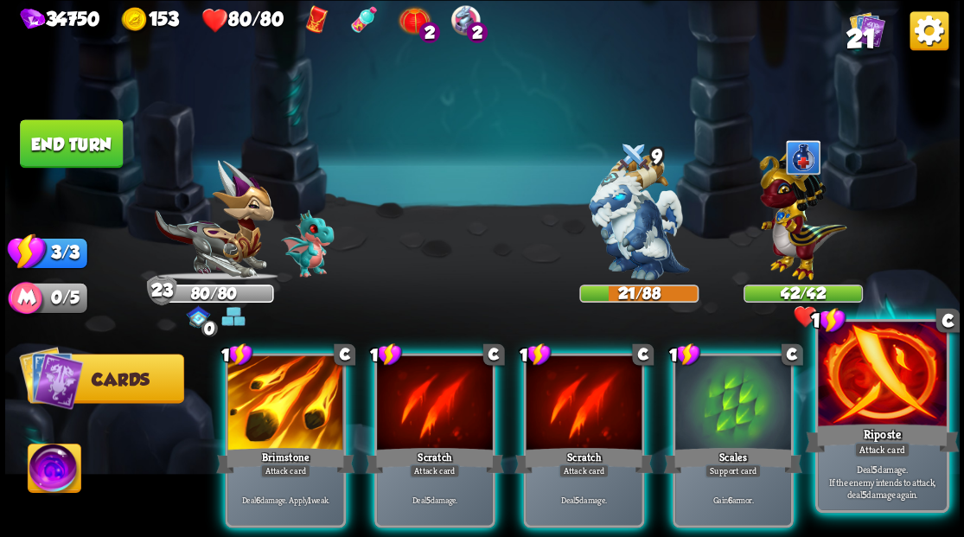
click at [874, 425] on div "Riposte" at bounding box center [882, 437] width 154 height 35
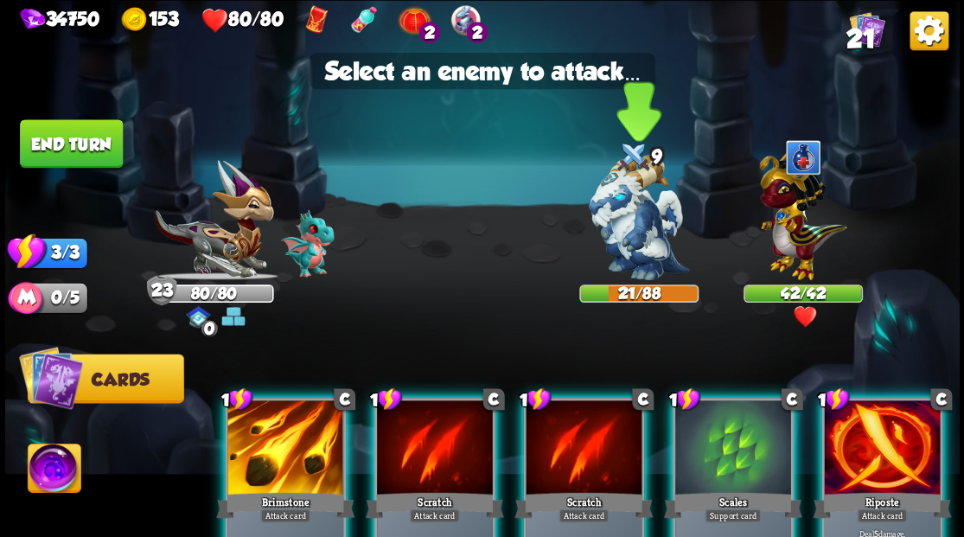
click at [629, 212] on img at bounding box center [639, 217] width 100 height 125
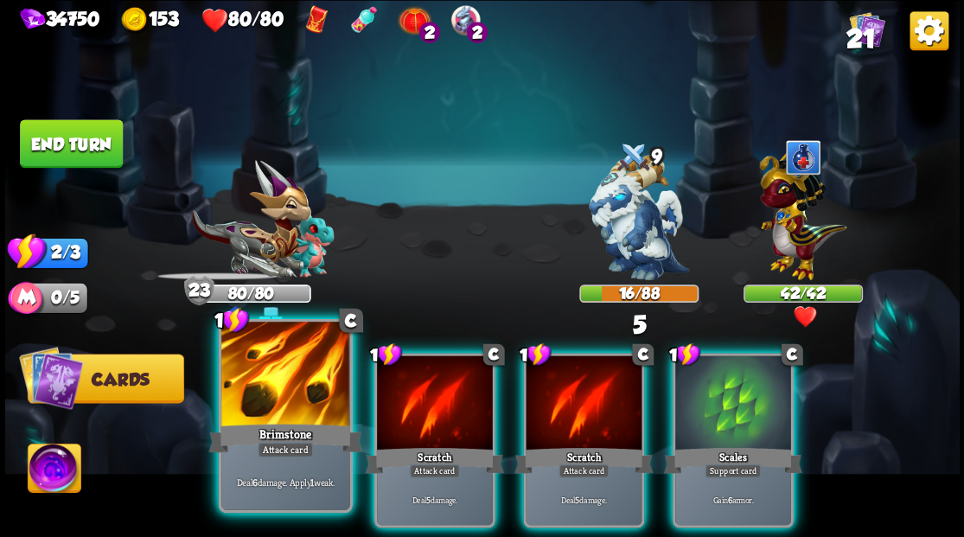
click at [287, 384] on div at bounding box center [285, 376] width 128 height 108
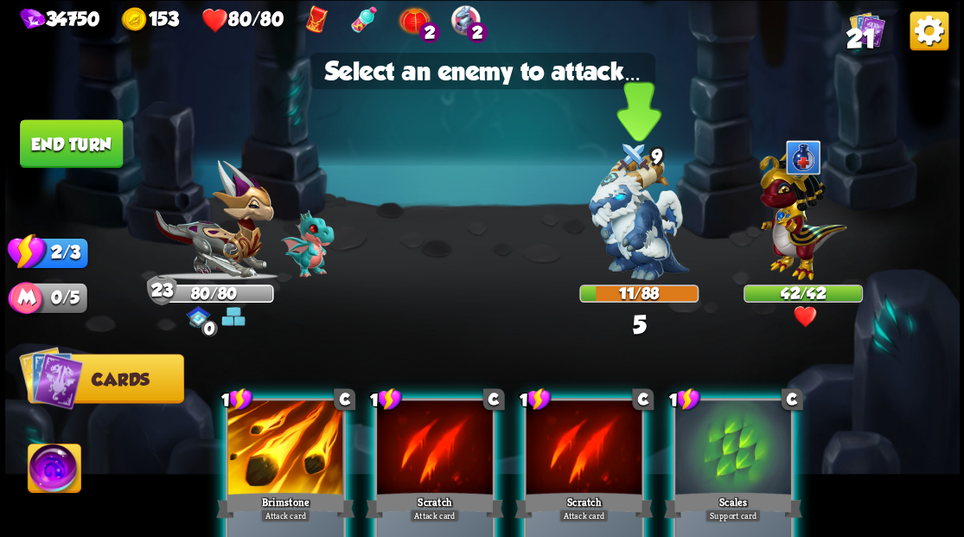
click at [648, 216] on img at bounding box center [639, 217] width 100 height 125
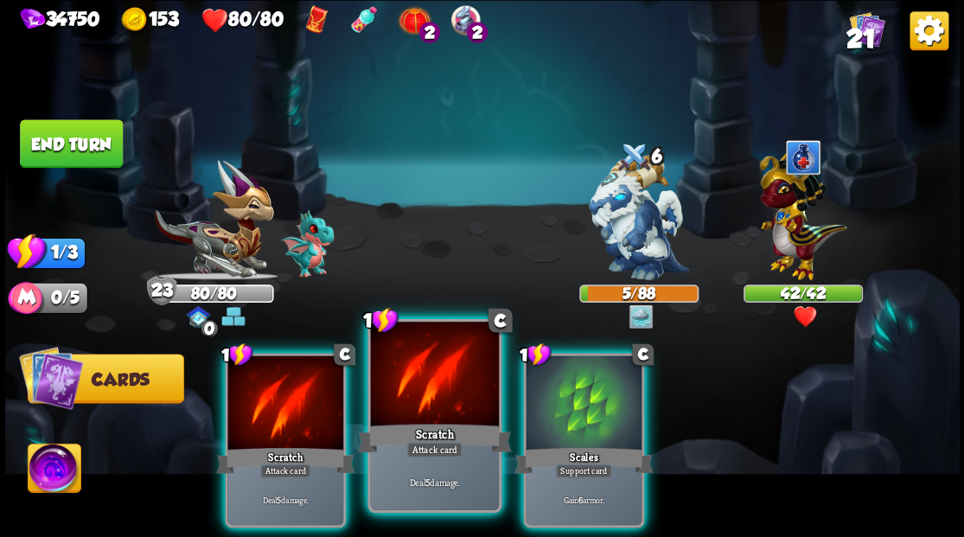
drag, startPoint x: 425, startPoint y: 389, endPoint x: 446, endPoint y: 367, distance: 30.6
click at [425, 389] on div at bounding box center [434, 376] width 128 height 108
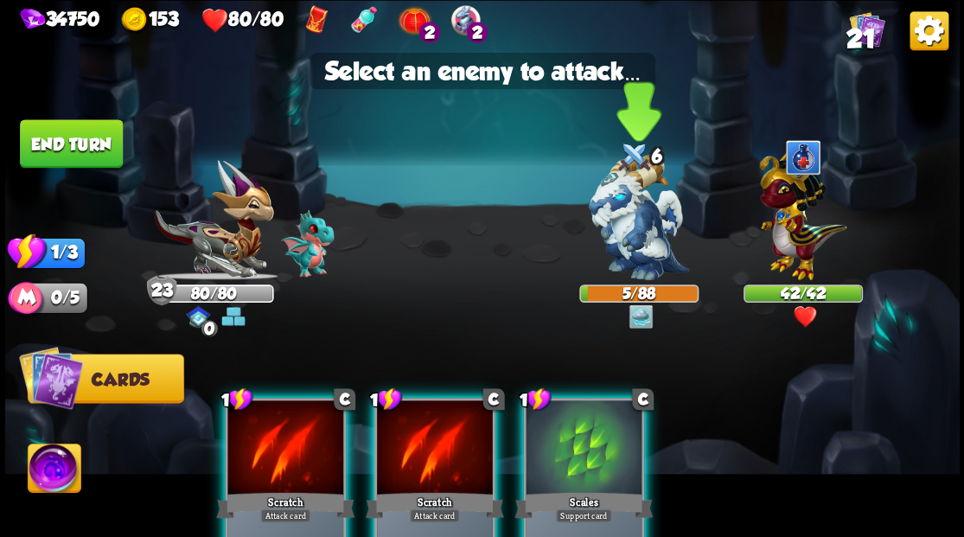
click at [614, 227] on img at bounding box center [639, 217] width 100 height 125
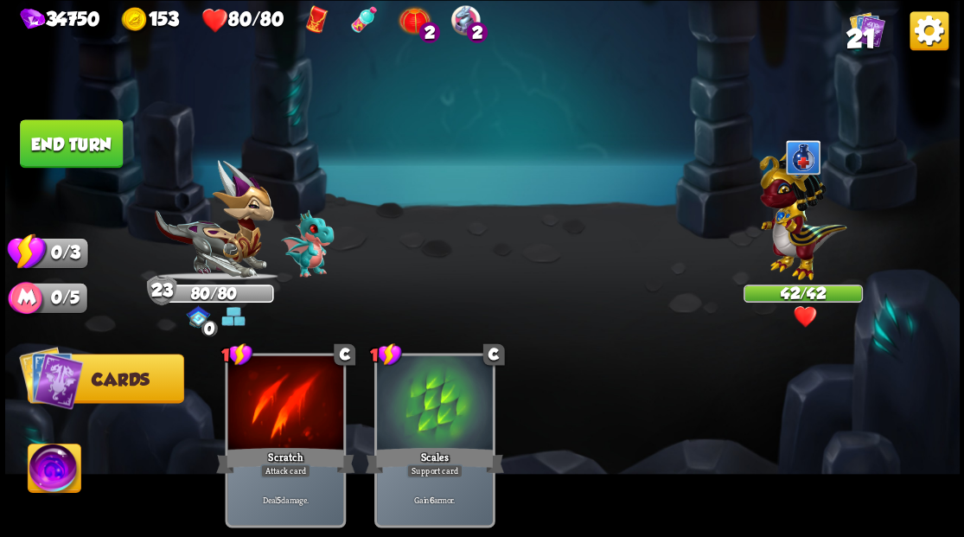
click at [99, 145] on button "End turn" at bounding box center [71, 143] width 103 height 48
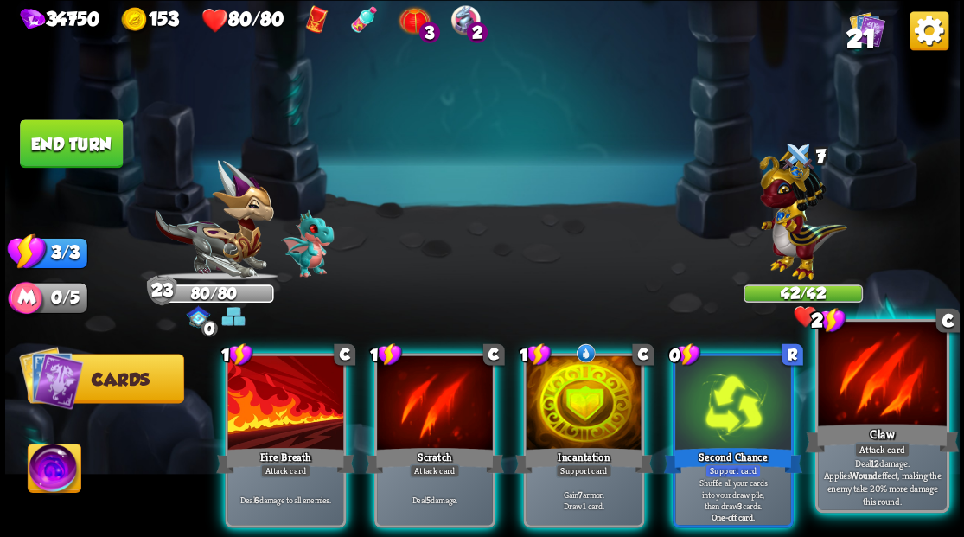
click at [914, 400] on div at bounding box center [882, 376] width 128 height 108
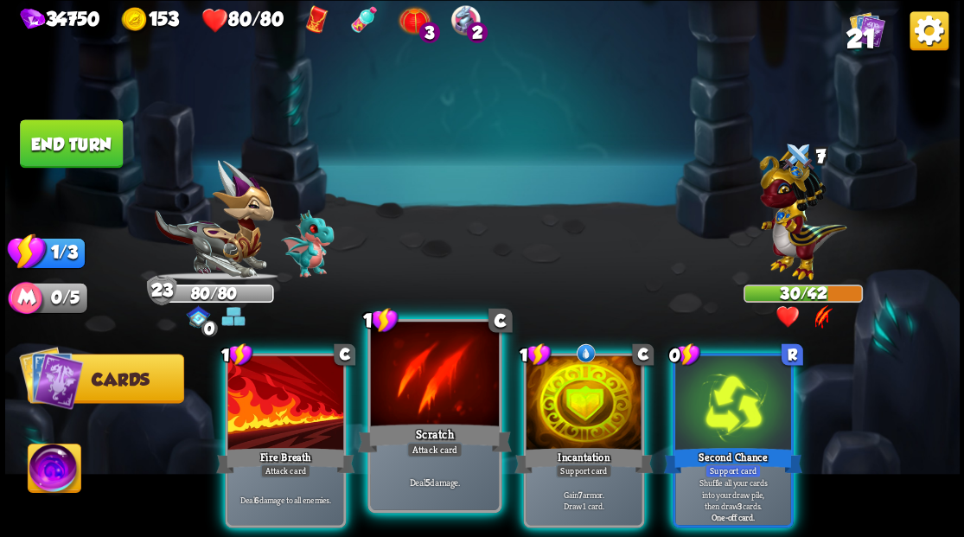
click at [443, 387] on div at bounding box center [434, 376] width 128 height 108
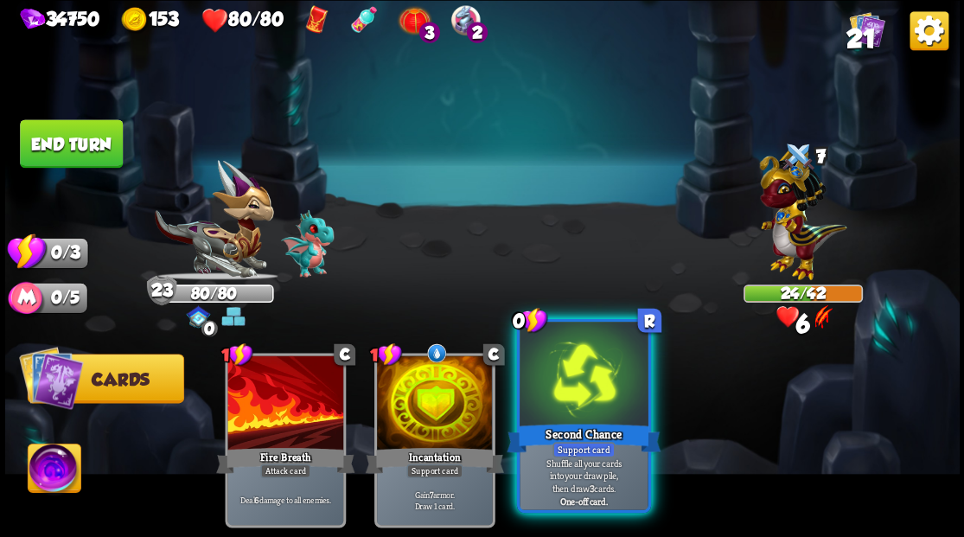
click at [584, 394] on div at bounding box center [584, 376] width 128 height 108
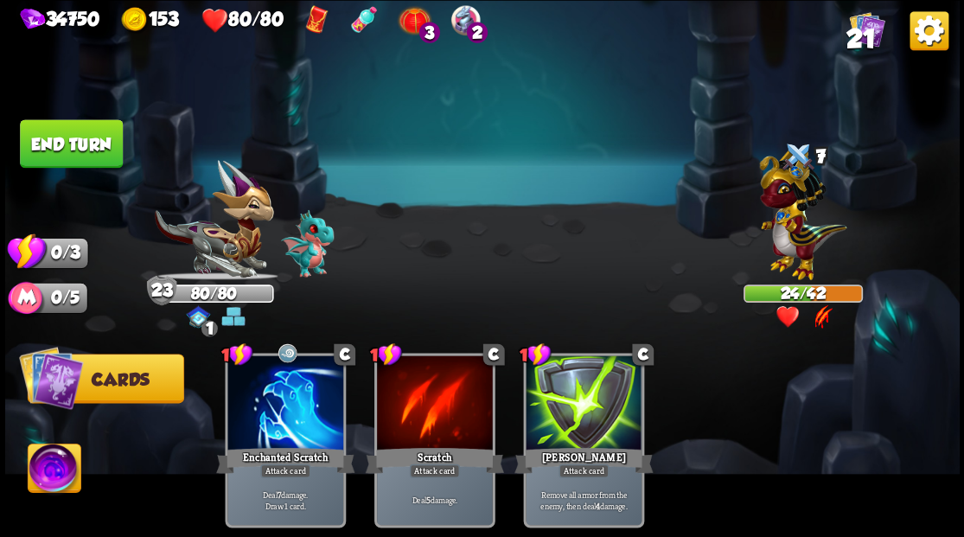
drag, startPoint x: 93, startPoint y: 145, endPoint x: 587, endPoint y: 195, distance: 496.2
click at [93, 145] on button "End turn" at bounding box center [71, 143] width 103 height 48
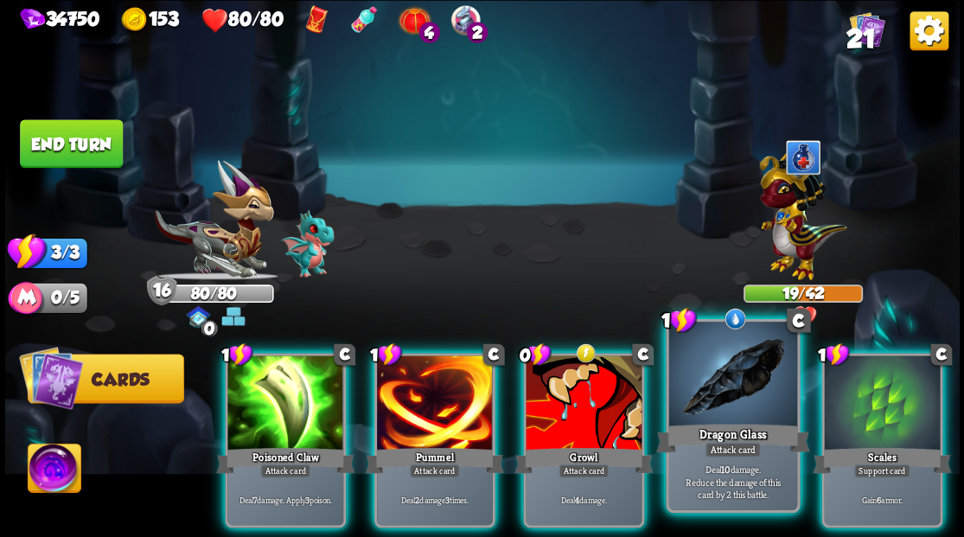
click at [731, 387] on div at bounding box center [732, 376] width 128 height 108
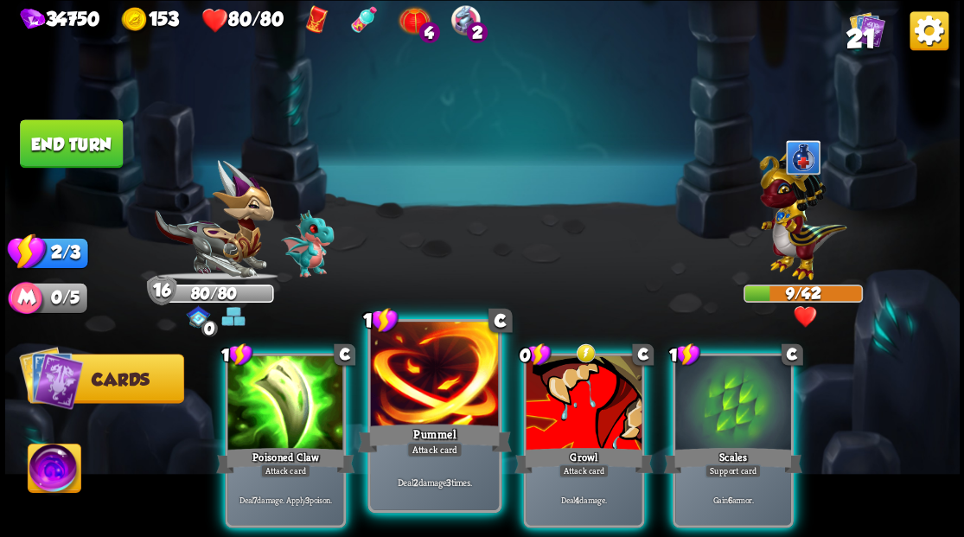
click at [429, 392] on div at bounding box center [434, 376] width 128 height 108
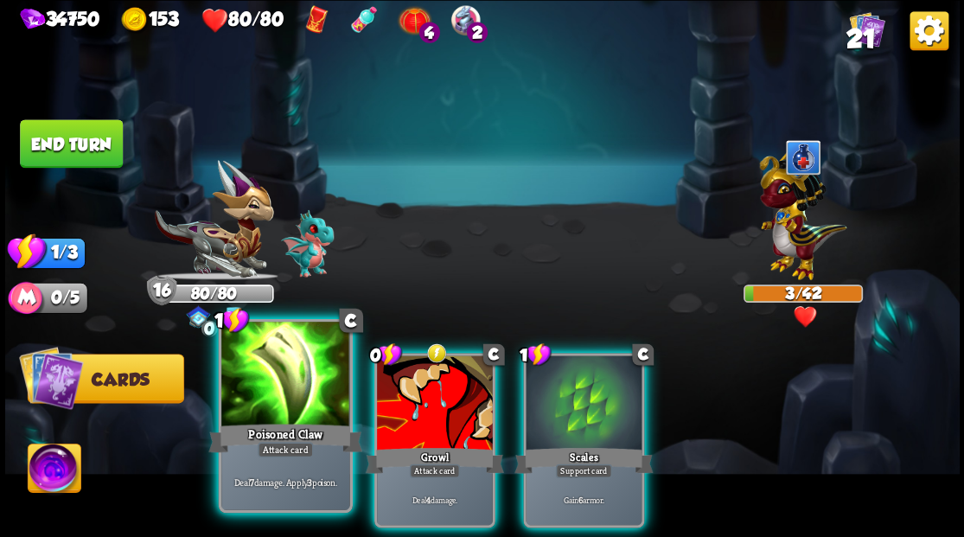
click at [256, 406] on div at bounding box center [285, 376] width 128 height 108
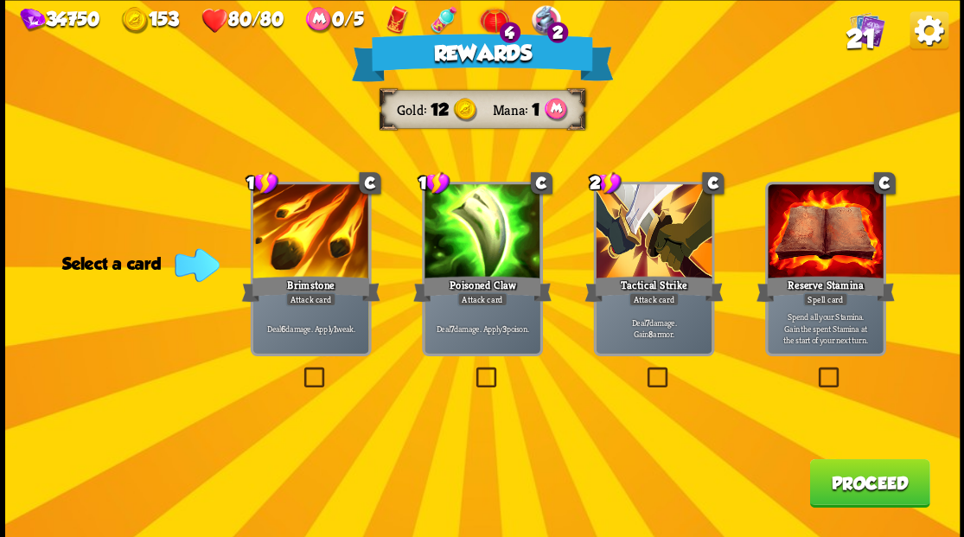
click at [846, 479] on button "Proceed" at bounding box center [869, 482] width 120 height 48
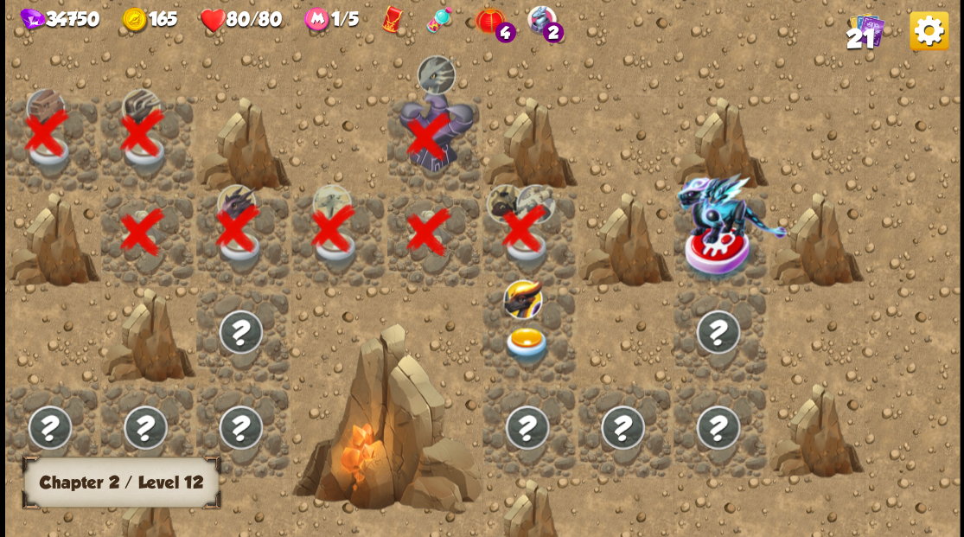
click at [514, 344] on img at bounding box center [527, 345] width 48 height 37
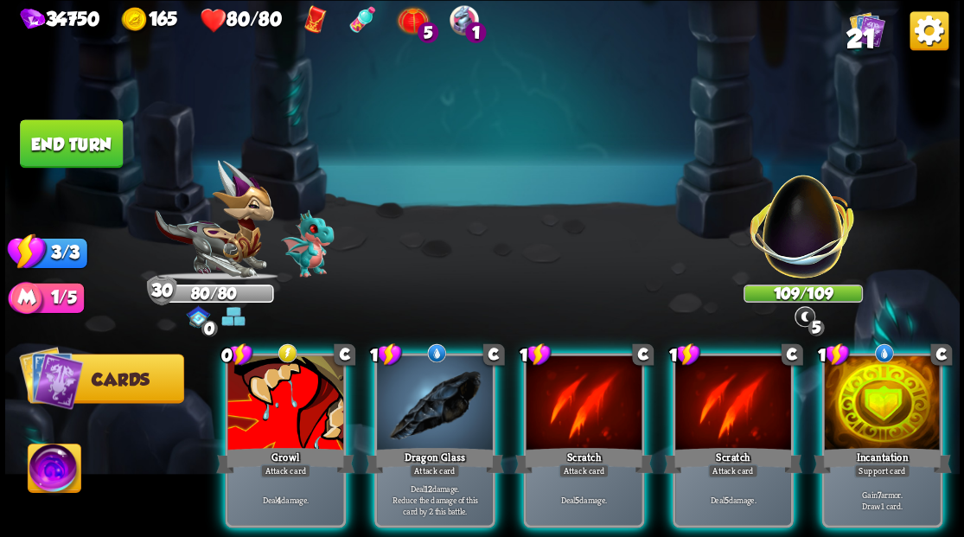
drag, startPoint x: 568, startPoint y: 182, endPoint x: 524, endPoint y: 189, distance: 44.5
click at [567, 182] on img at bounding box center [482, 268] width 955 height 537
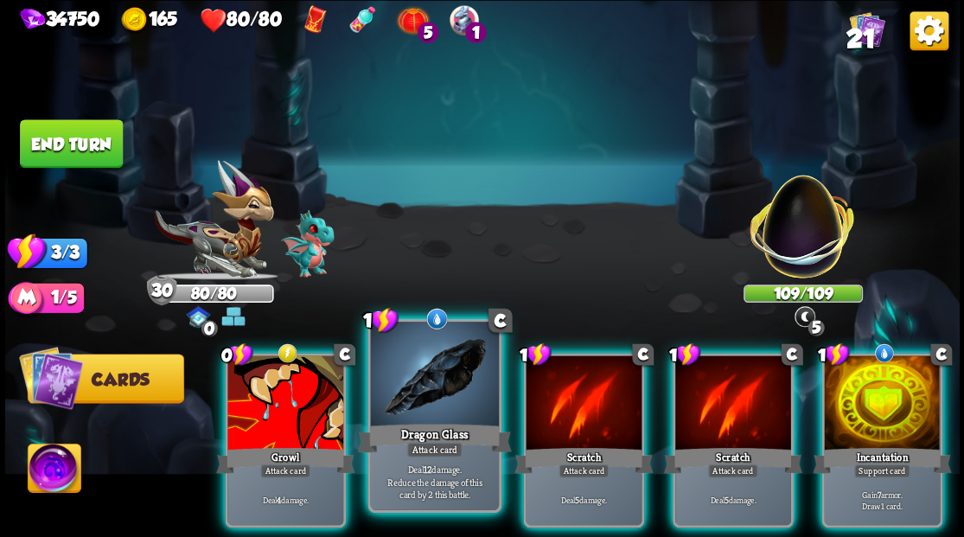
click at [432, 409] on div at bounding box center [434, 376] width 128 height 108
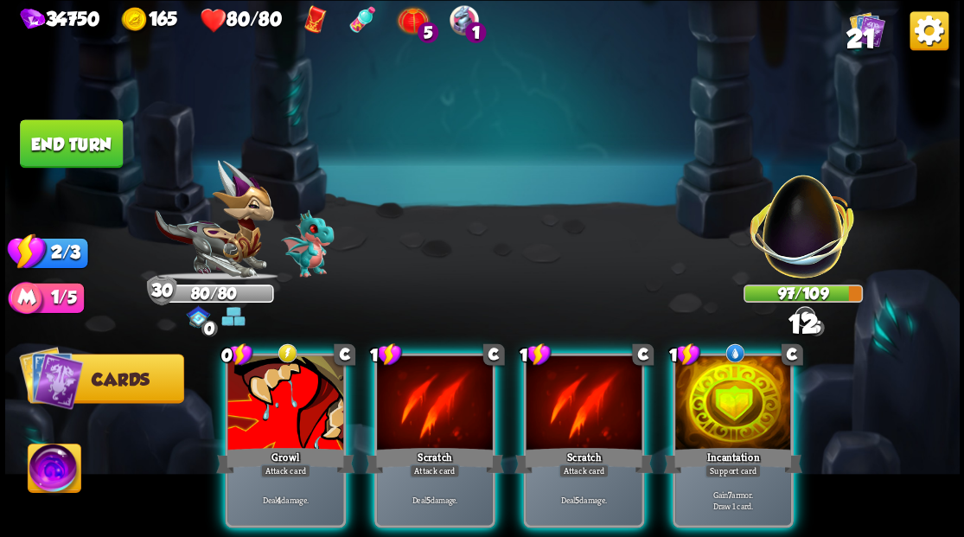
click at [432, 409] on div at bounding box center [435, 404] width 116 height 98
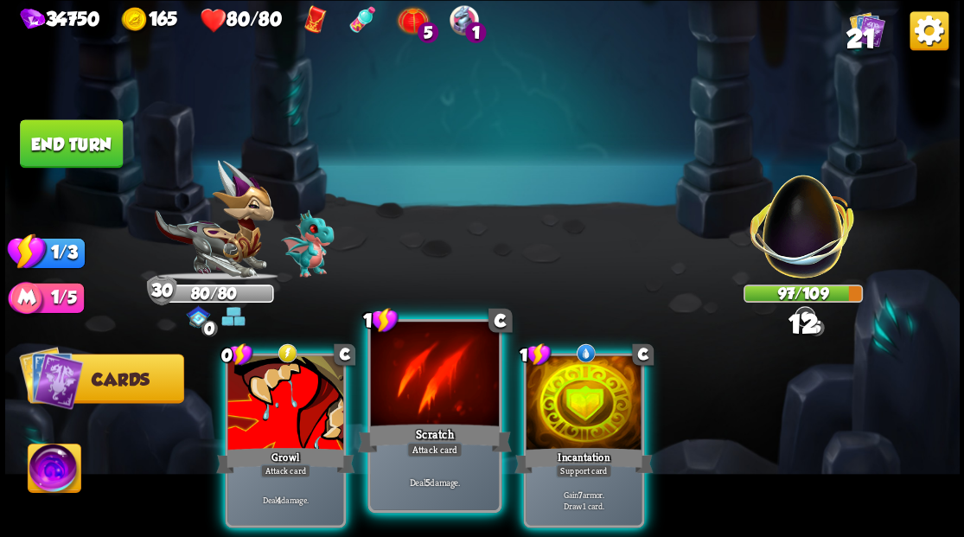
click at [432, 409] on div at bounding box center [434, 376] width 128 height 108
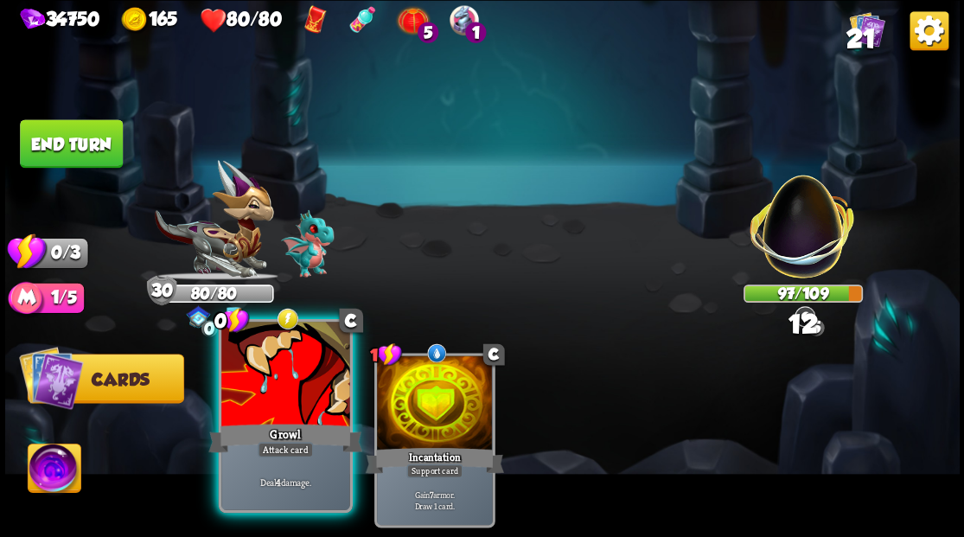
click at [292, 387] on div at bounding box center [285, 376] width 128 height 108
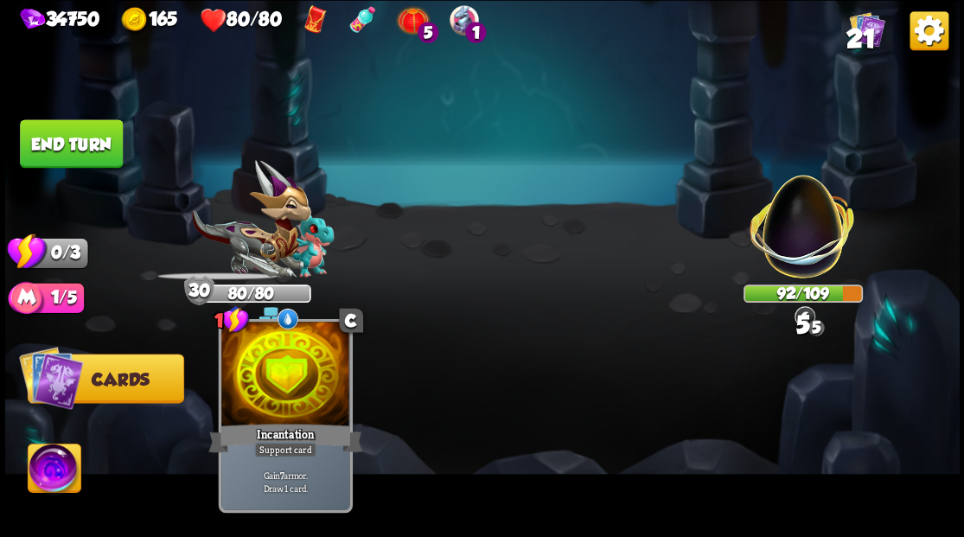
click at [291, 383] on div at bounding box center [285, 376] width 128 height 108
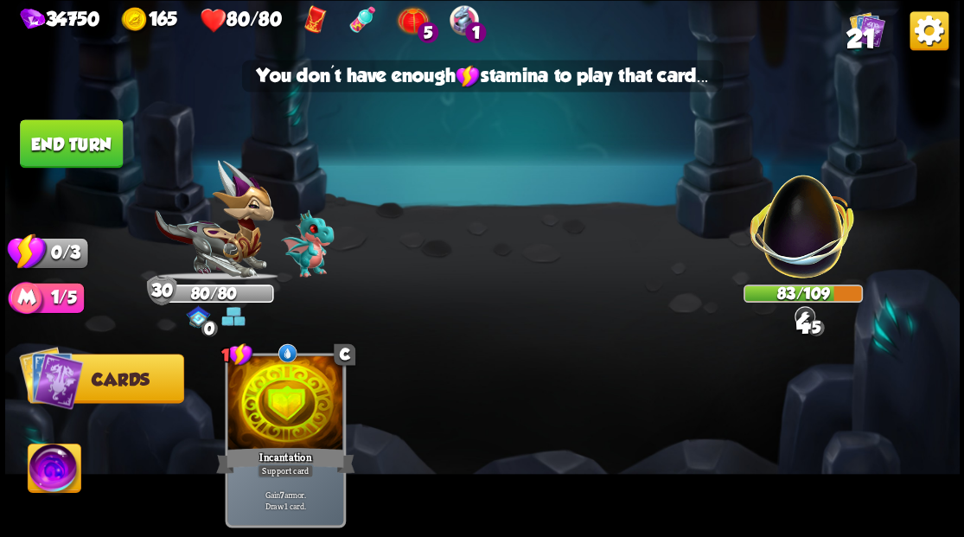
click at [67, 144] on button "End turn" at bounding box center [71, 143] width 103 height 48
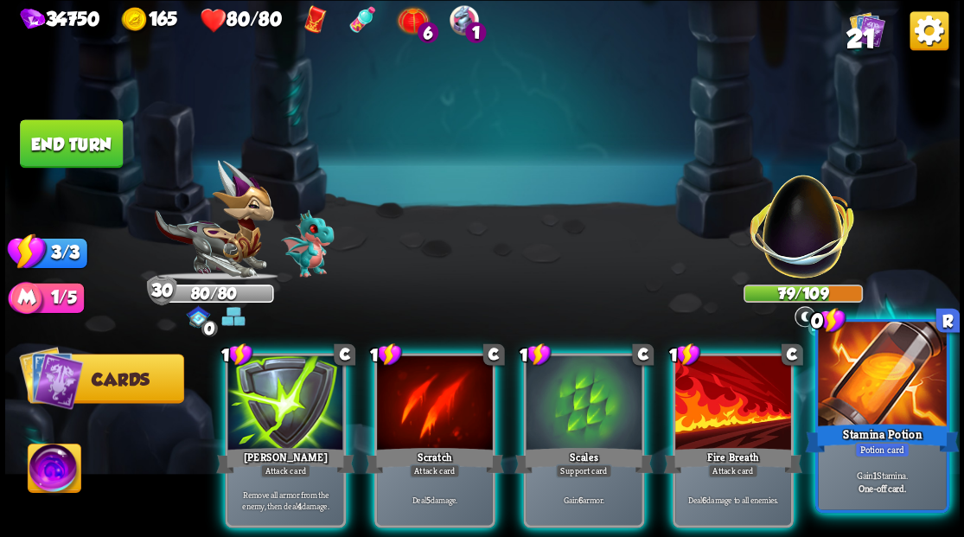
click at [875, 393] on div at bounding box center [882, 376] width 128 height 108
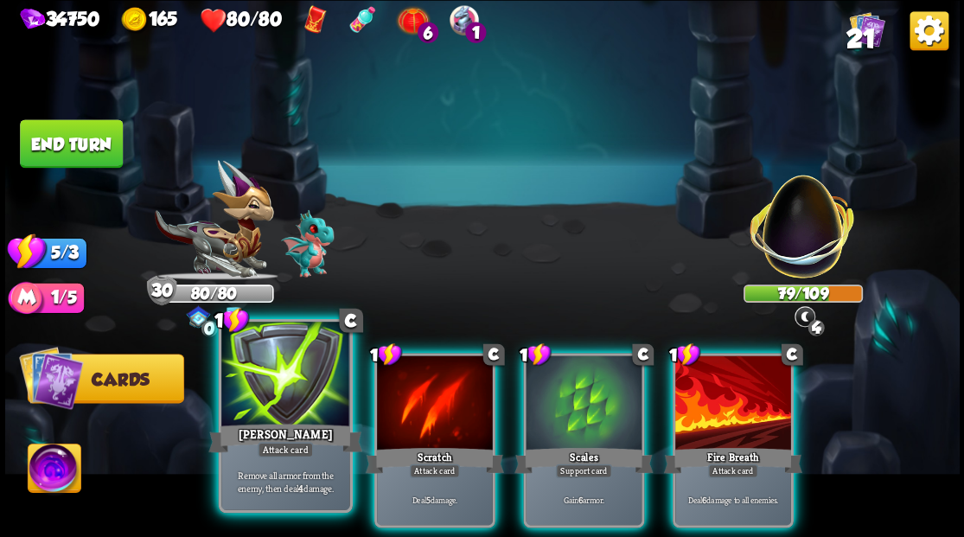
click at [276, 378] on div at bounding box center [285, 376] width 128 height 108
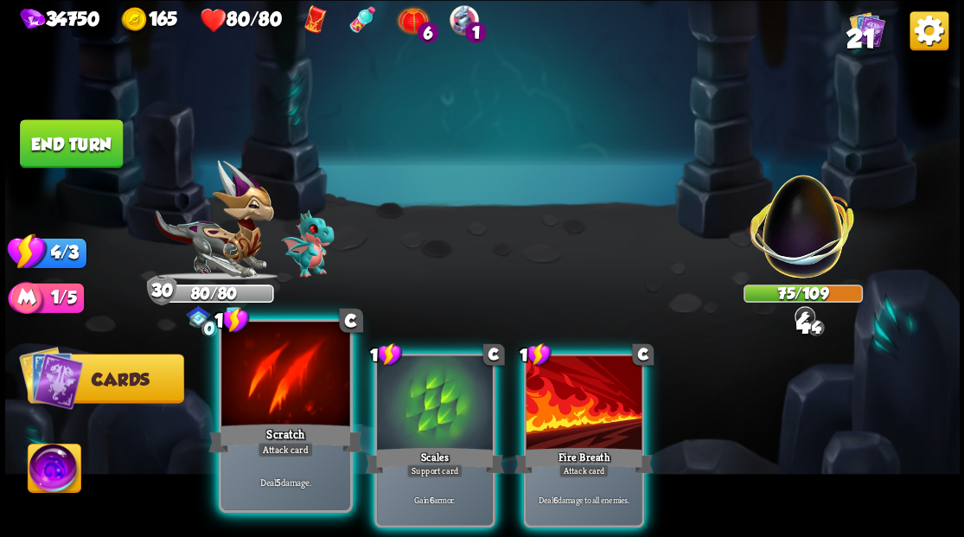
click at [277, 377] on div at bounding box center [285, 376] width 128 height 108
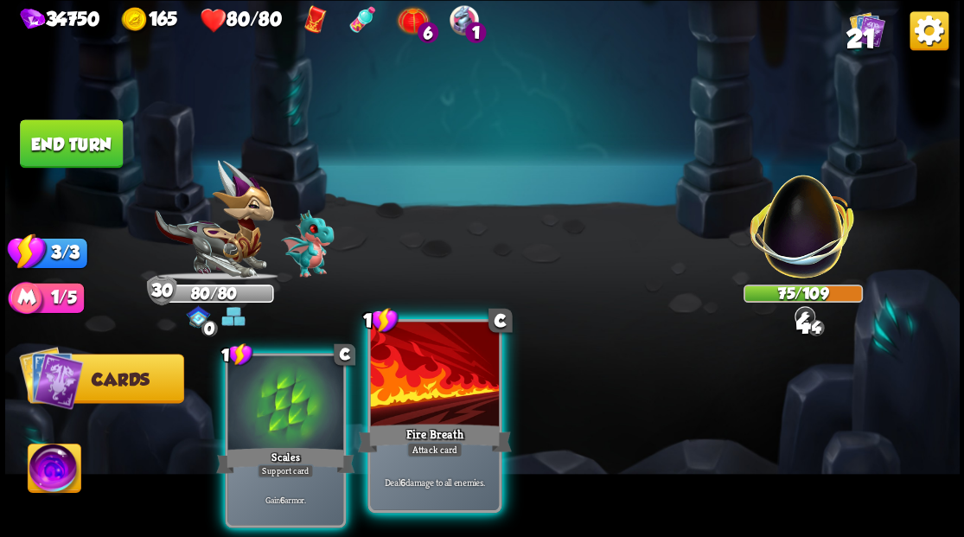
click at [446, 405] on div at bounding box center [434, 376] width 128 height 108
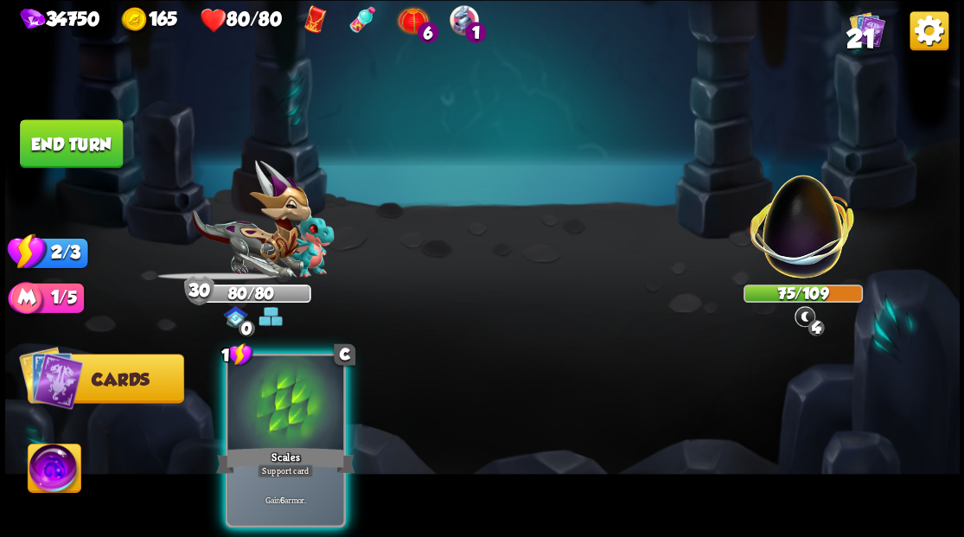
click at [297, 396] on div at bounding box center [285, 404] width 116 height 98
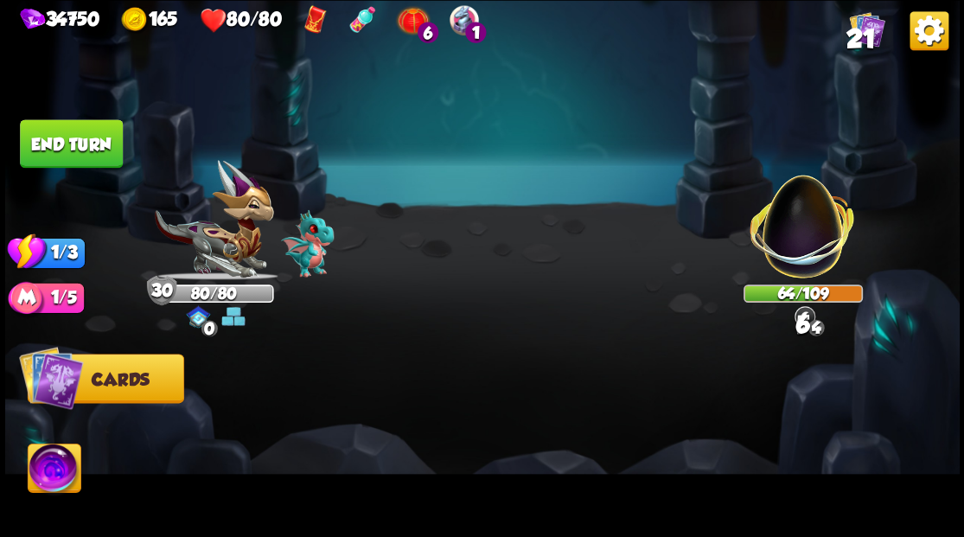
click at [46, 137] on button "End turn" at bounding box center [71, 143] width 103 height 48
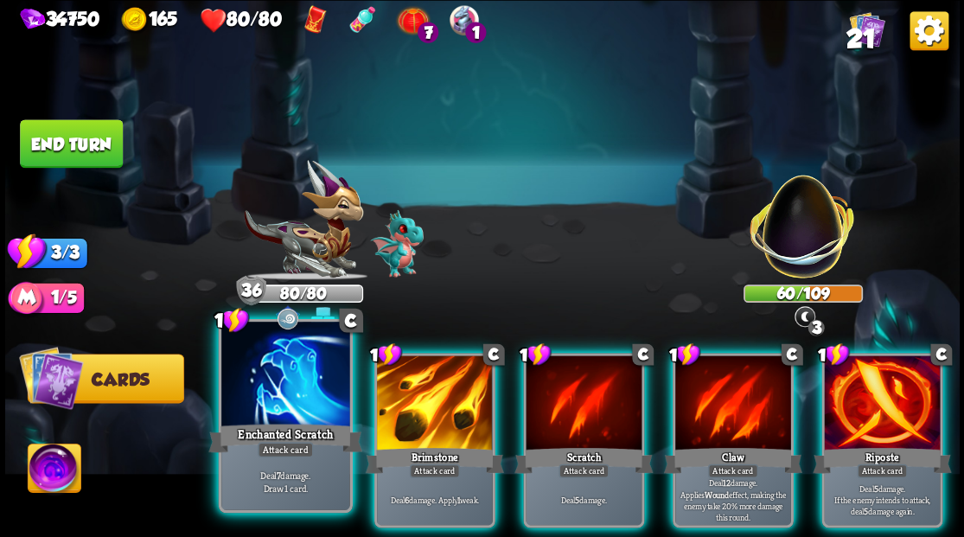
click at [284, 398] on div at bounding box center [285, 376] width 128 height 108
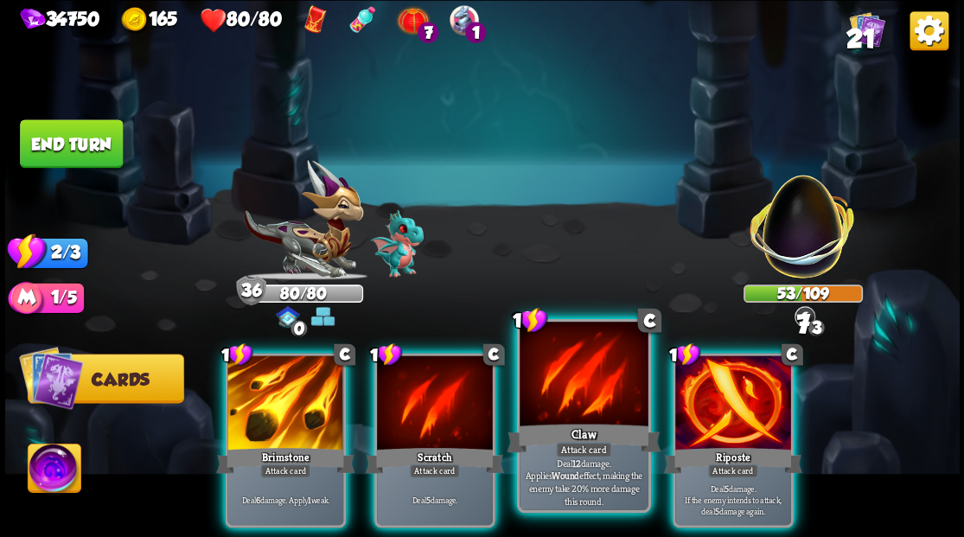
click at [579, 400] on div at bounding box center [584, 376] width 128 height 108
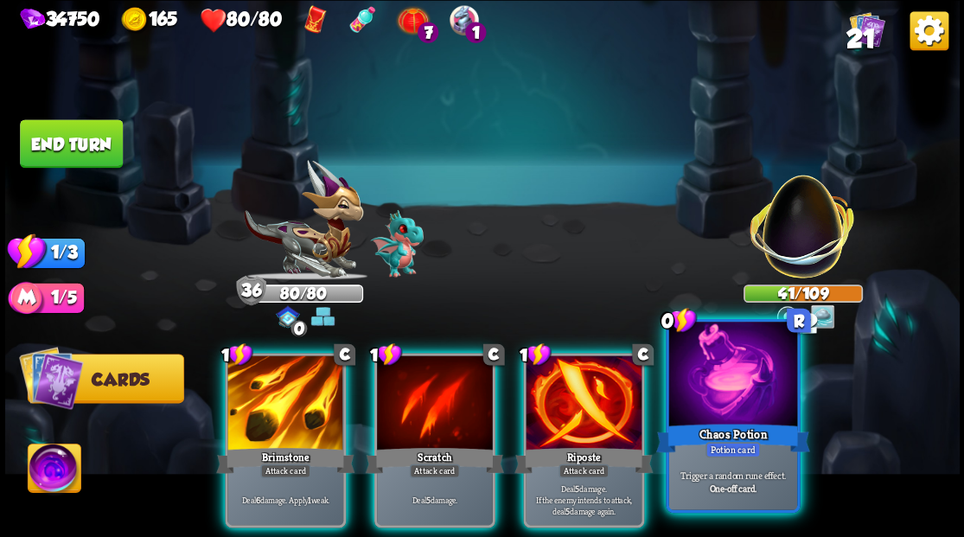
click at [740, 399] on div at bounding box center [732, 376] width 128 height 108
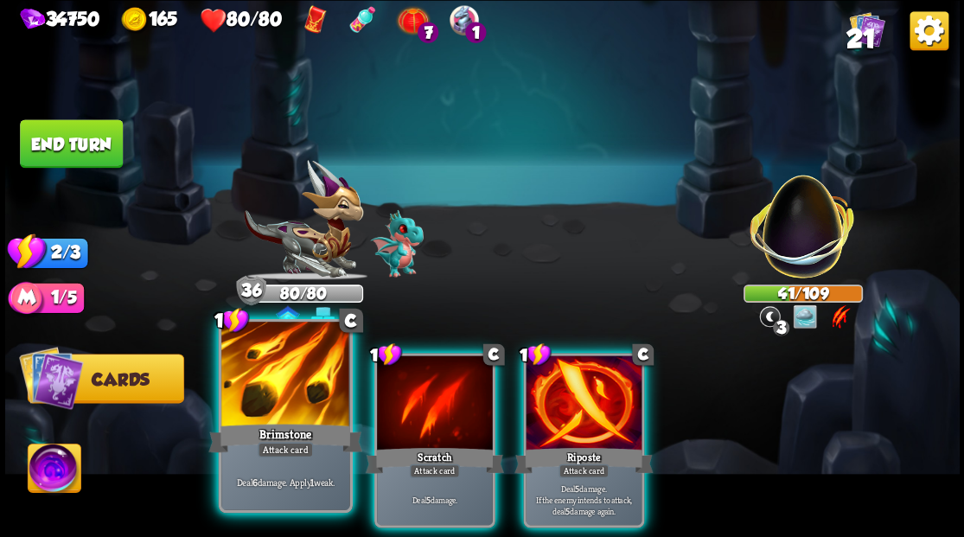
click at [295, 400] on div at bounding box center [285, 376] width 128 height 108
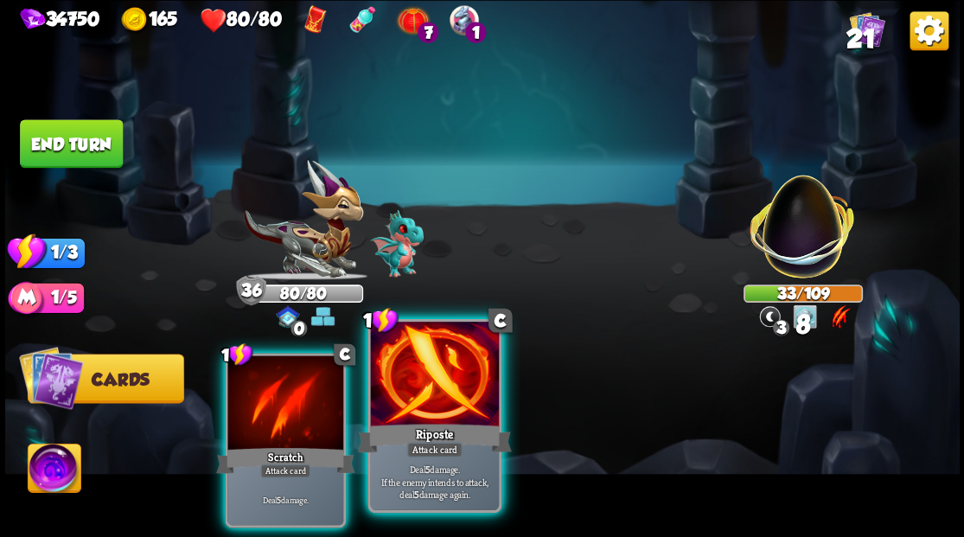
click at [441, 393] on div at bounding box center [434, 376] width 128 height 108
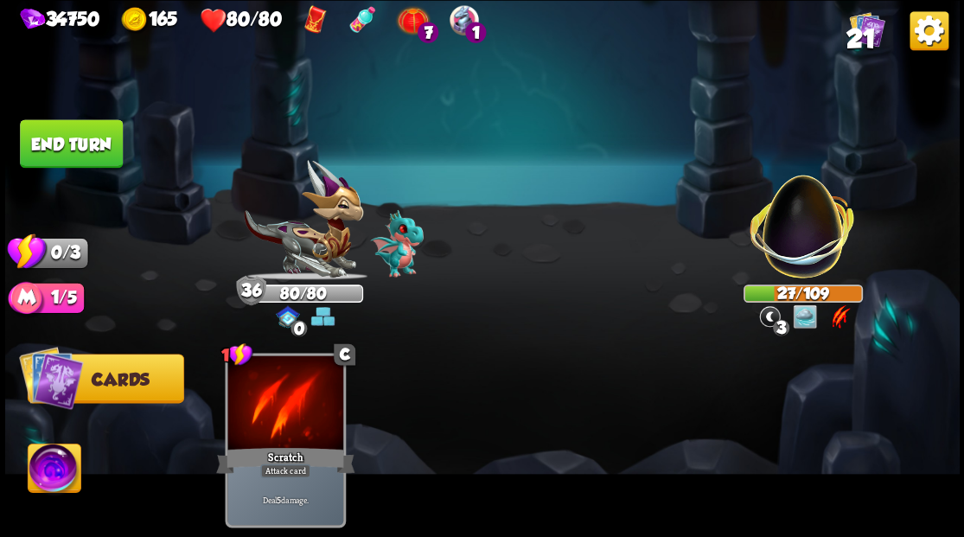
click at [69, 154] on button "End turn" at bounding box center [71, 143] width 103 height 48
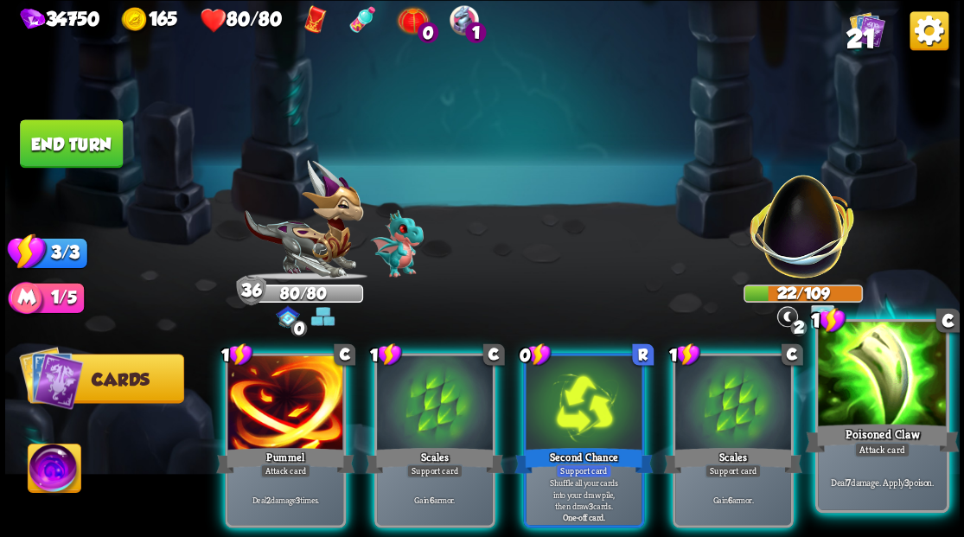
click at [884, 377] on div at bounding box center [882, 376] width 128 height 108
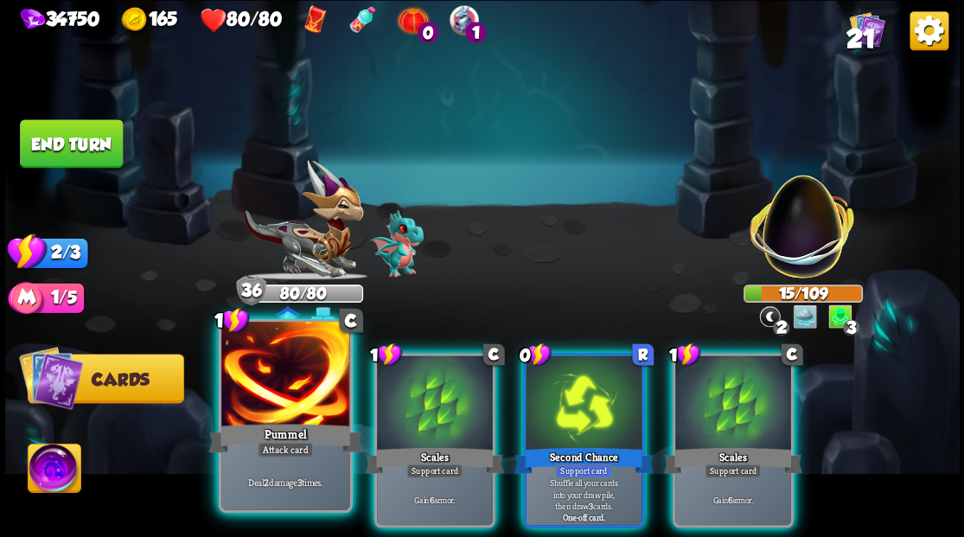
click at [285, 425] on div "Pummel" at bounding box center [285, 437] width 154 height 35
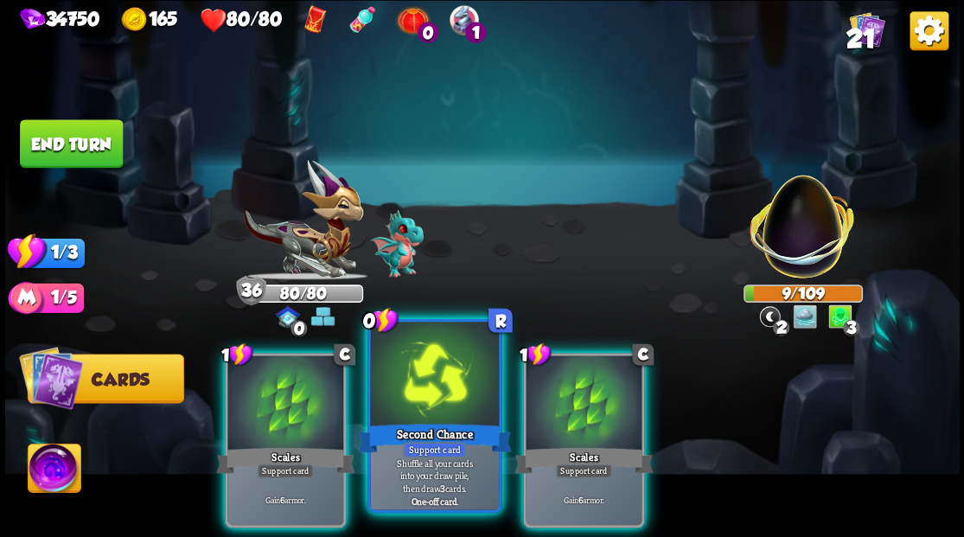
click at [441, 383] on div at bounding box center [434, 376] width 128 height 108
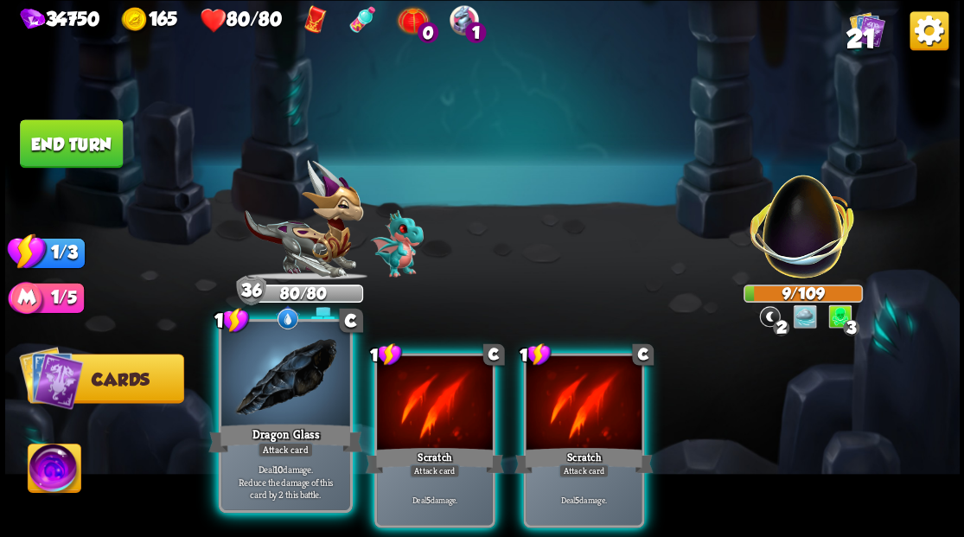
click at [313, 399] on div at bounding box center [285, 376] width 128 height 108
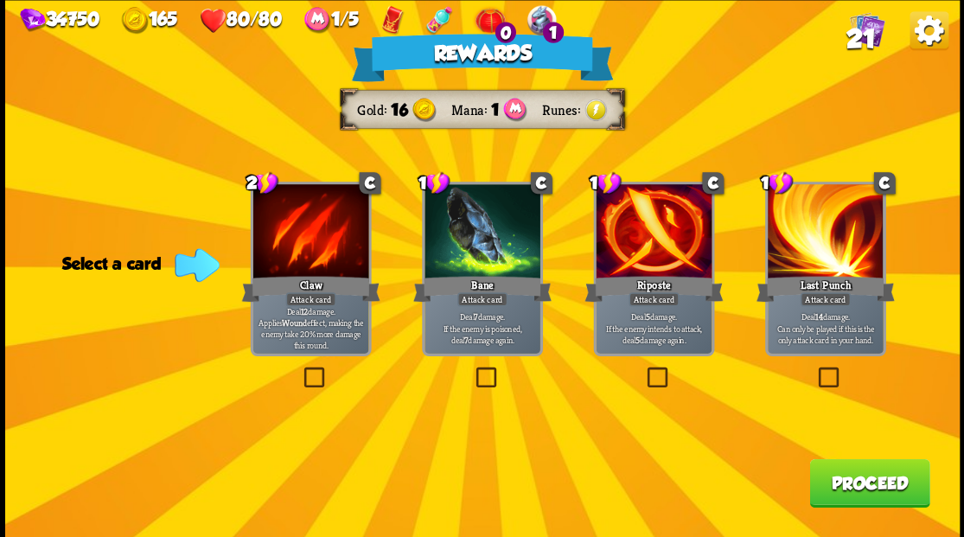
click at [848, 486] on button "Proceed" at bounding box center [869, 482] width 120 height 48
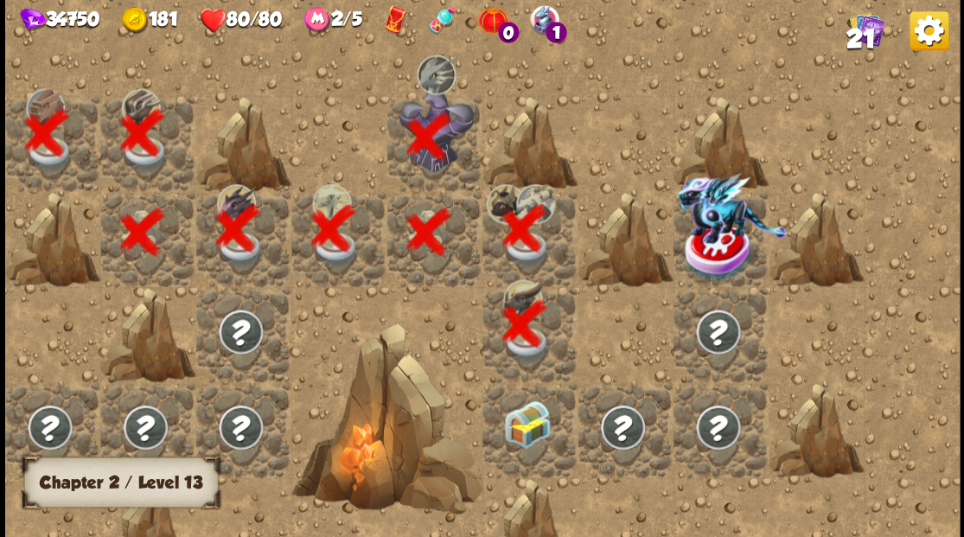
click at [549, 422] on div at bounding box center [530, 429] width 95 height 95
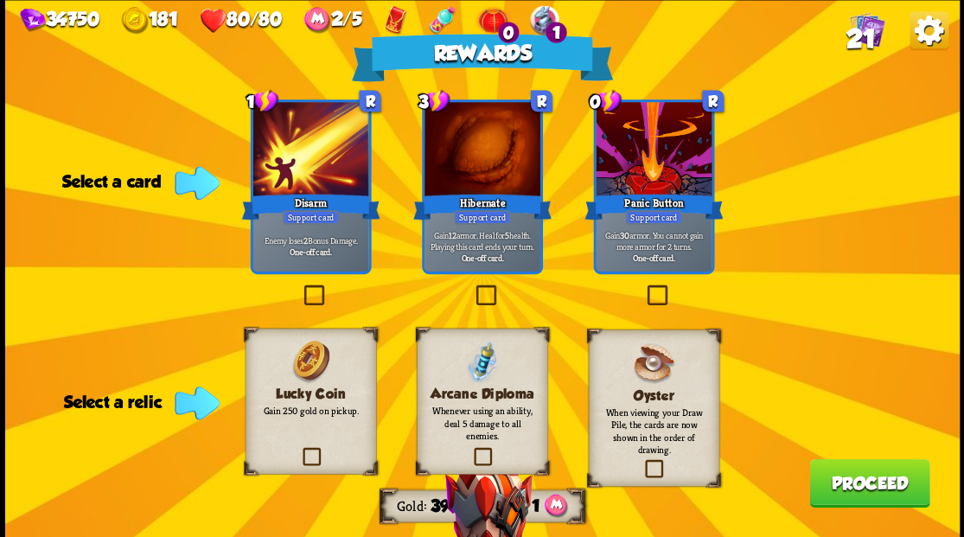
click at [299, 450] on label at bounding box center [299, 450] width 0 height 0
click at [0, 0] on input "checkbox" at bounding box center [0, 0] width 0 height 0
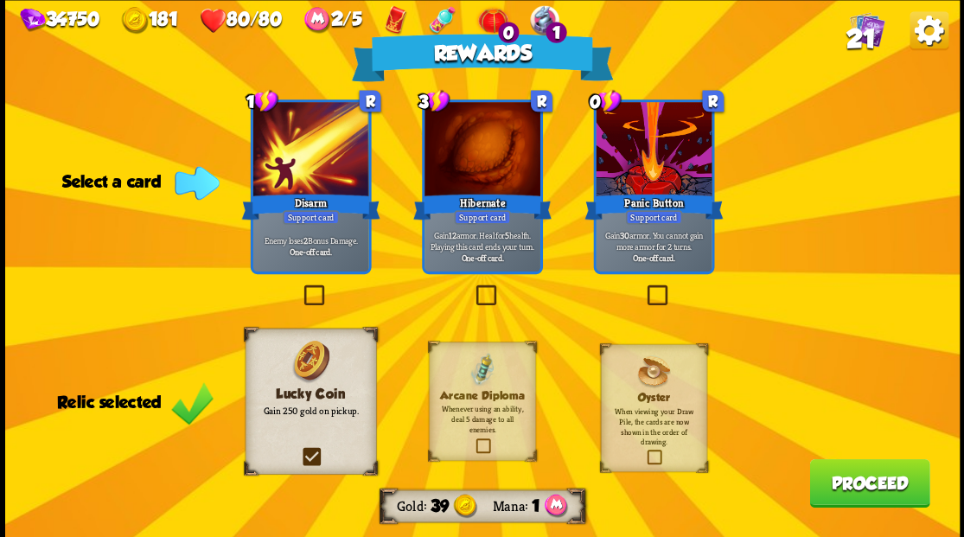
click at [841, 488] on button "Proceed" at bounding box center [869, 482] width 120 height 48
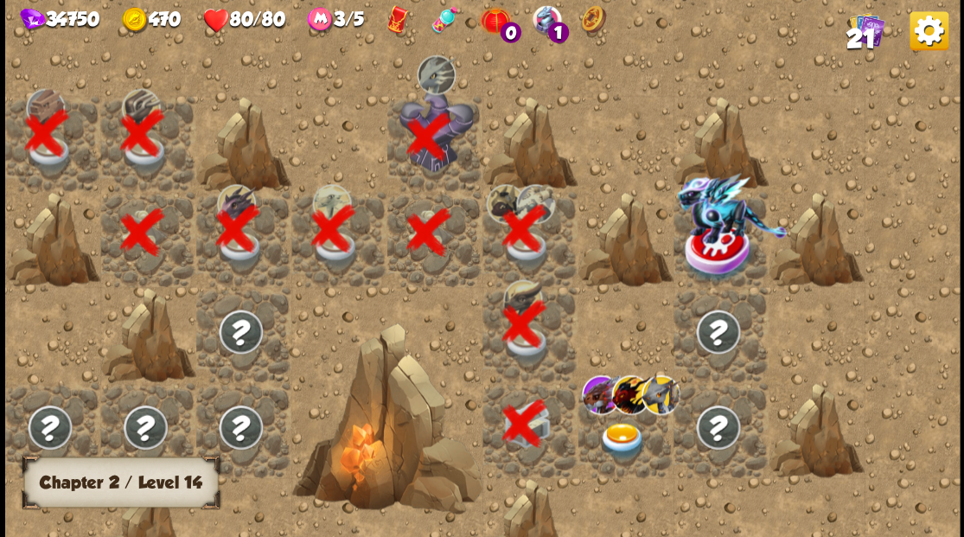
click at [620, 441] on img at bounding box center [622, 440] width 48 height 37
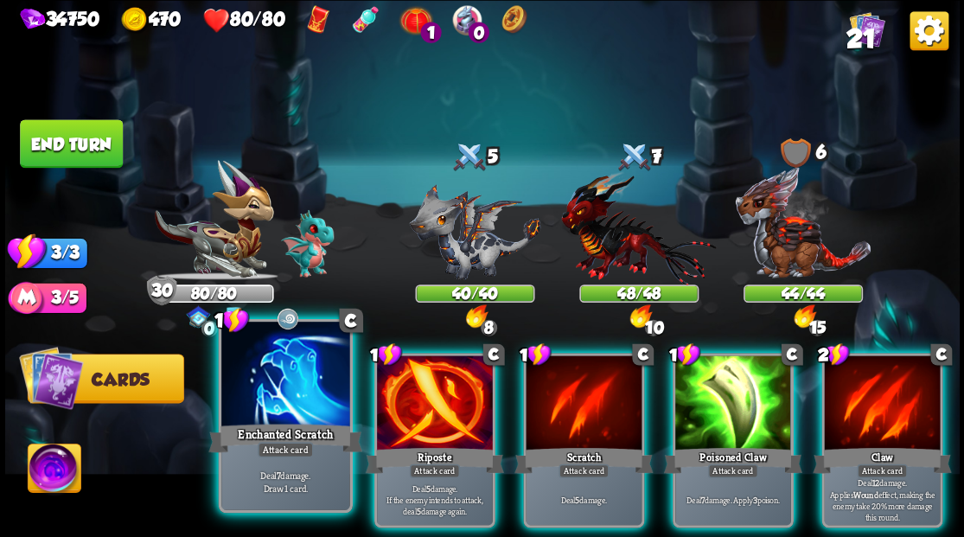
click at [256, 393] on div at bounding box center [285, 376] width 128 height 108
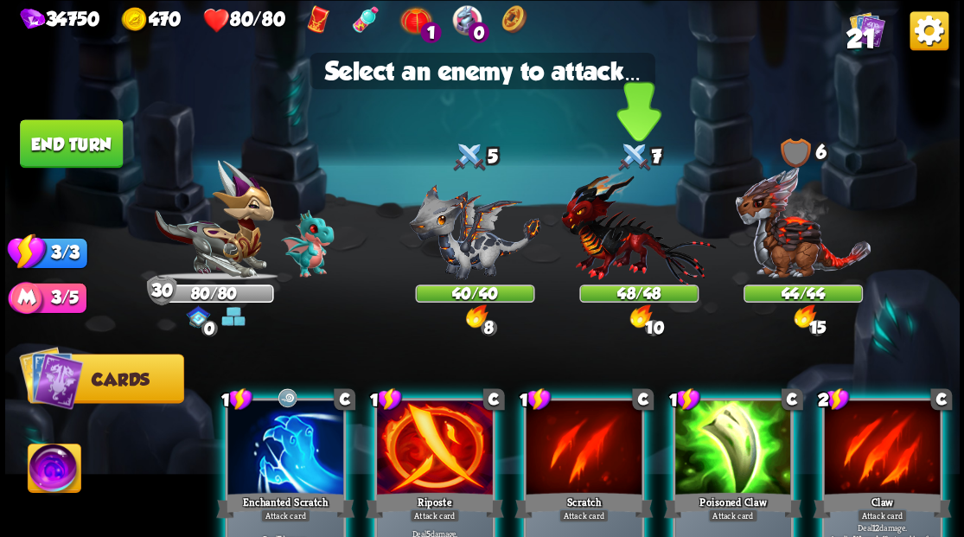
click at [595, 225] on img at bounding box center [638, 227] width 155 height 114
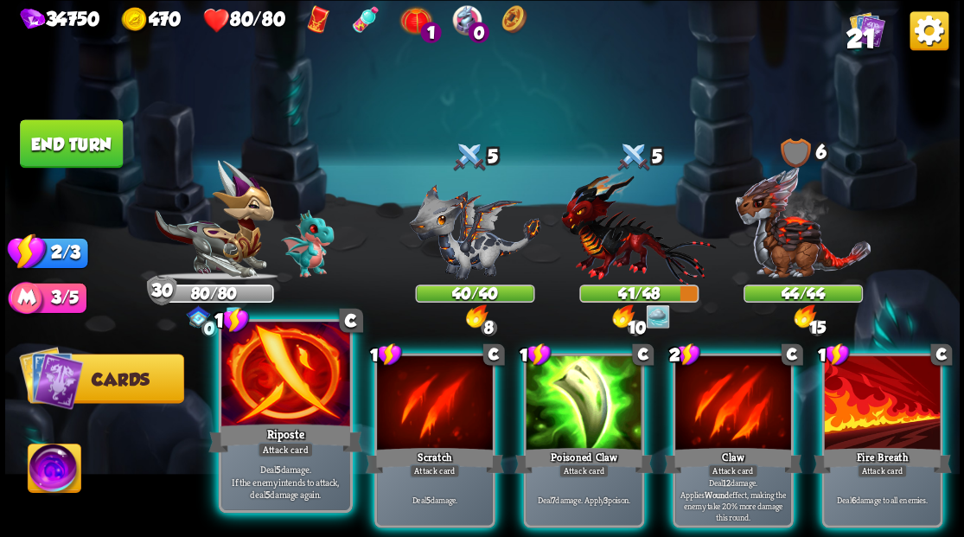
click at [288, 379] on div at bounding box center [285, 376] width 128 height 108
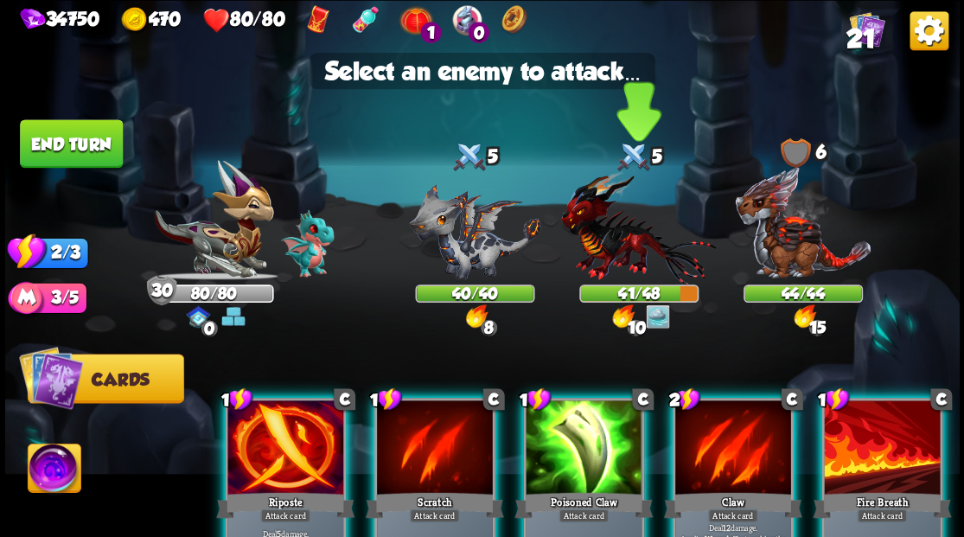
click at [592, 232] on img at bounding box center [638, 227] width 155 height 114
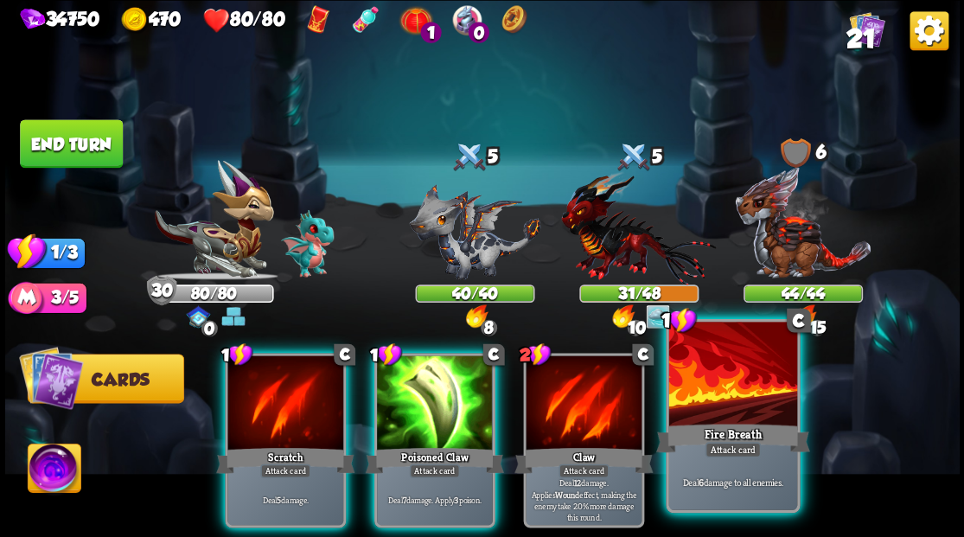
click at [750, 378] on div at bounding box center [732, 376] width 128 height 108
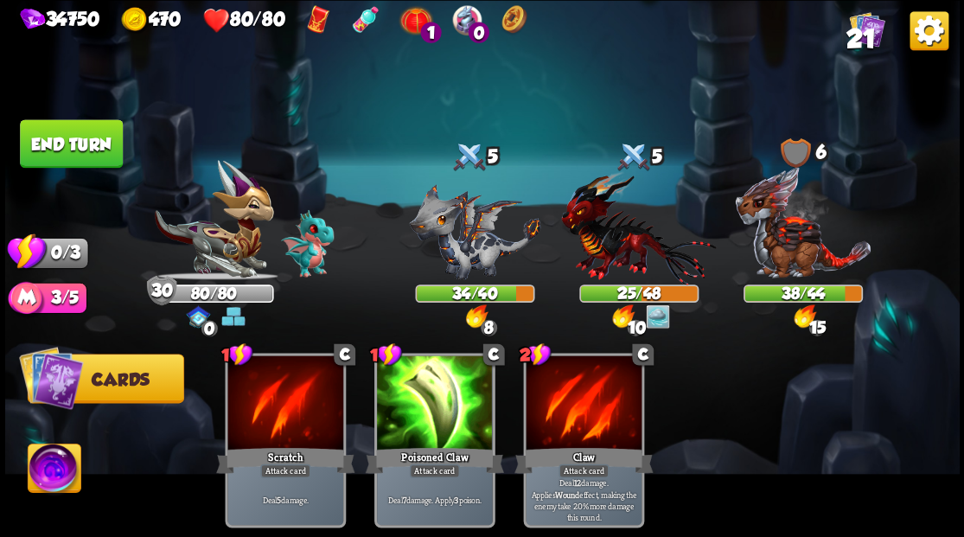
click at [77, 139] on button "End turn" at bounding box center [71, 143] width 103 height 48
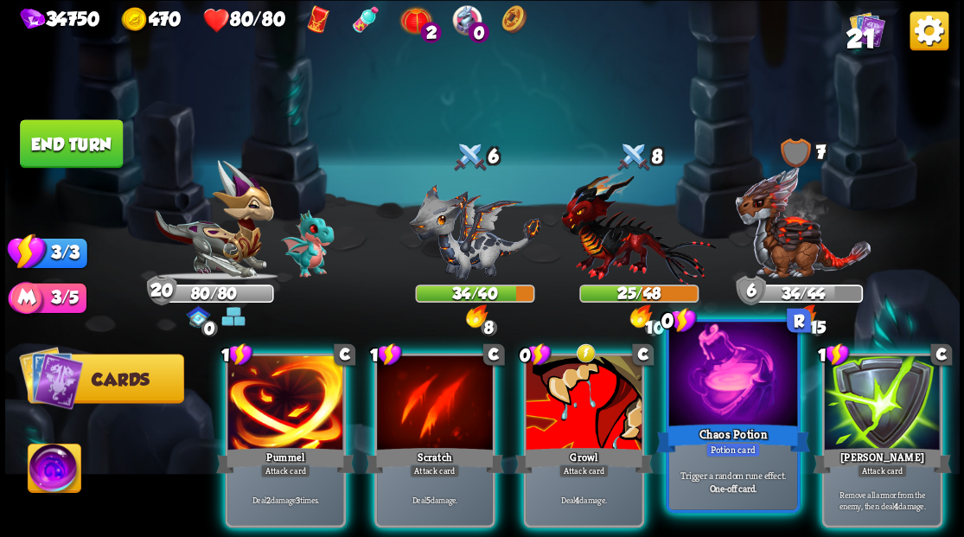
click at [740, 393] on div at bounding box center [732, 376] width 128 height 108
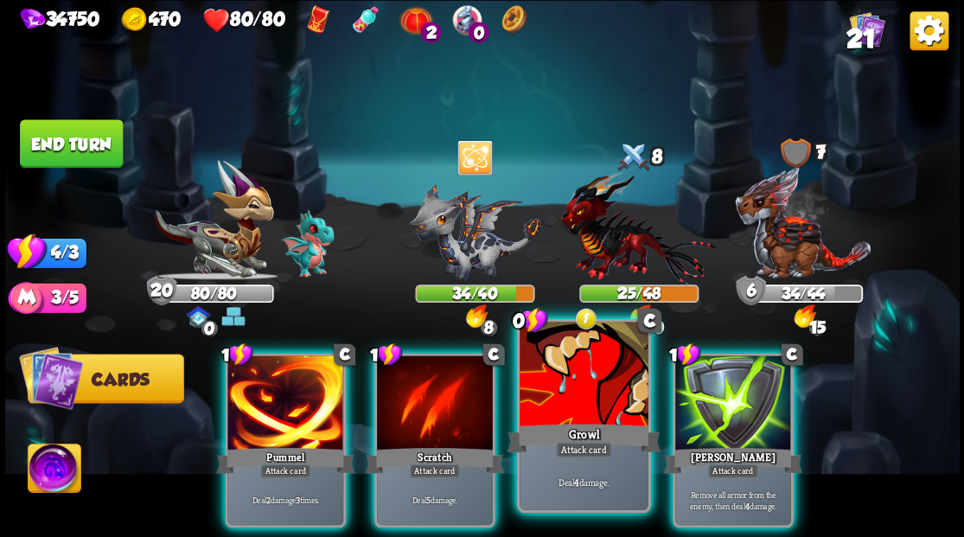
click at [578, 420] on div "Growl" at bounding box center [584, 437] width 154 height 35
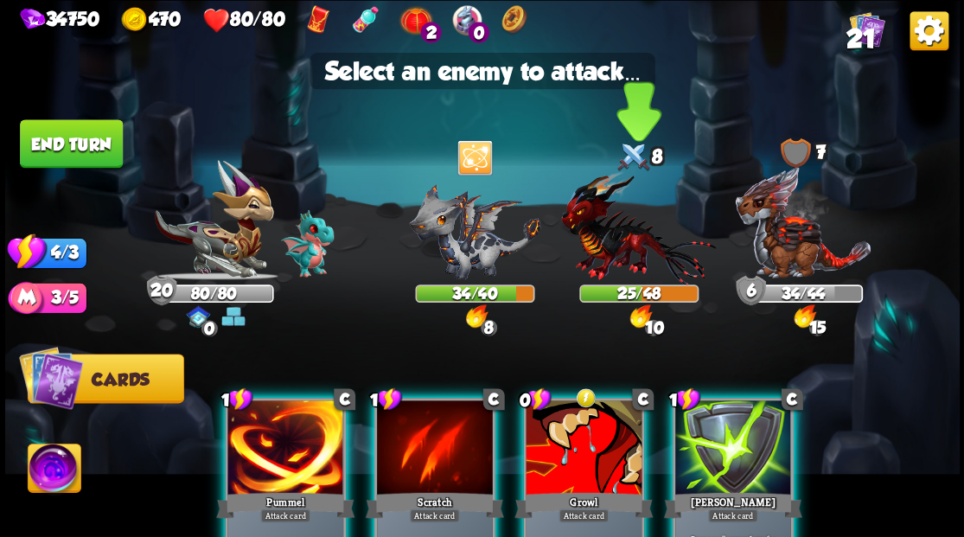
click at [603, 259] on img at bounding box center [638, 227] width 155 height 114
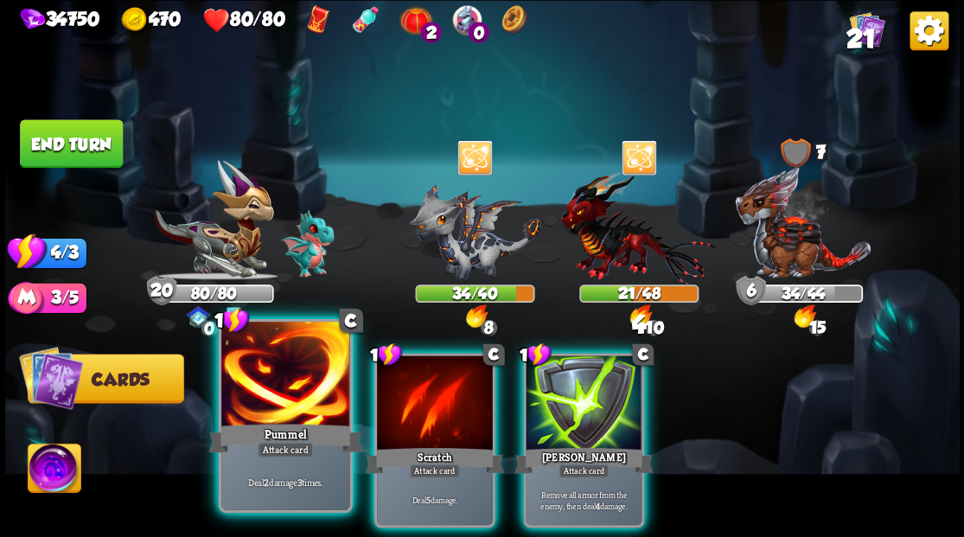
click at [278, 390] on div at bounding box center [285, 376] width 128 height 108
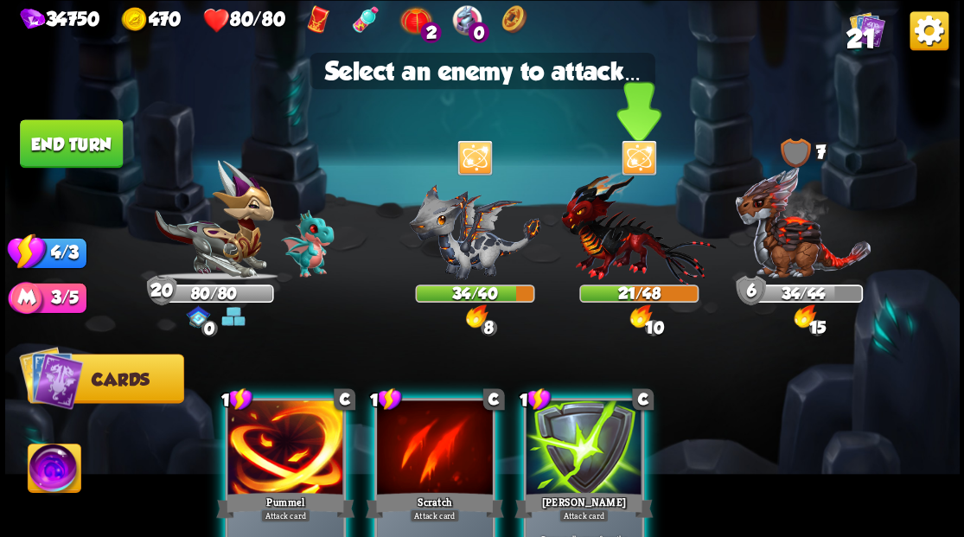
click at [602, 240] on img at bounding box center [638, 227] width 155 height 114
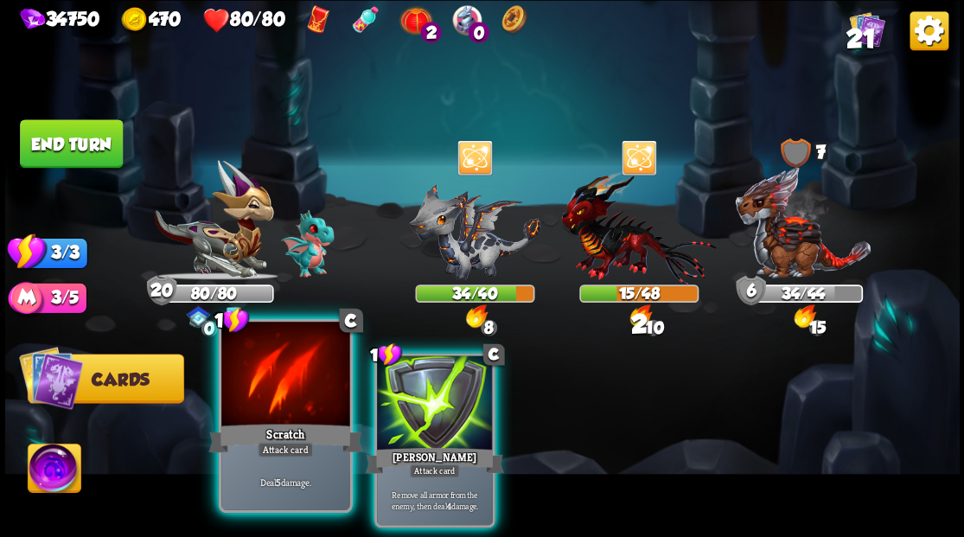
click at [260, 399] on div at bounding box center [285, 376] width 128 height 108
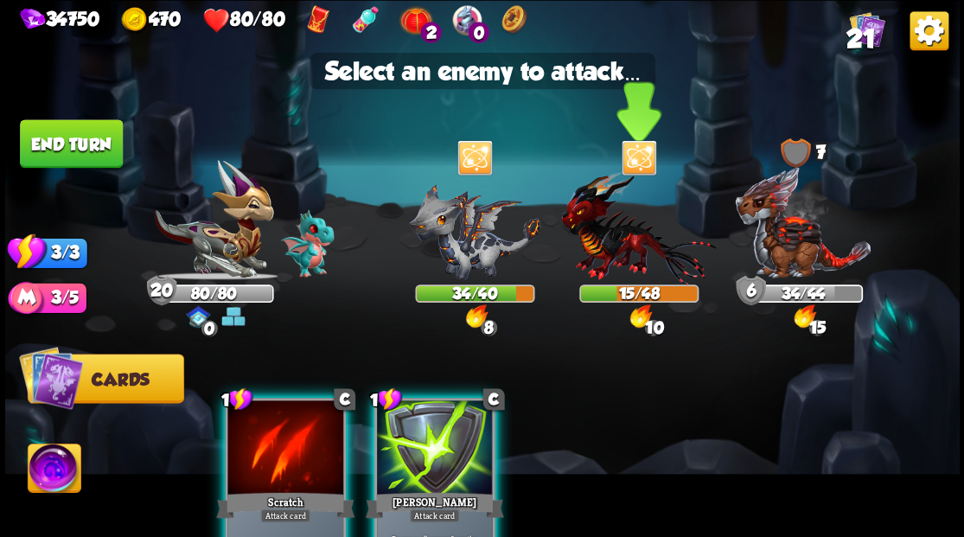
click at [617, 243] on img at bounding box center [638, 227] width 155 height 114
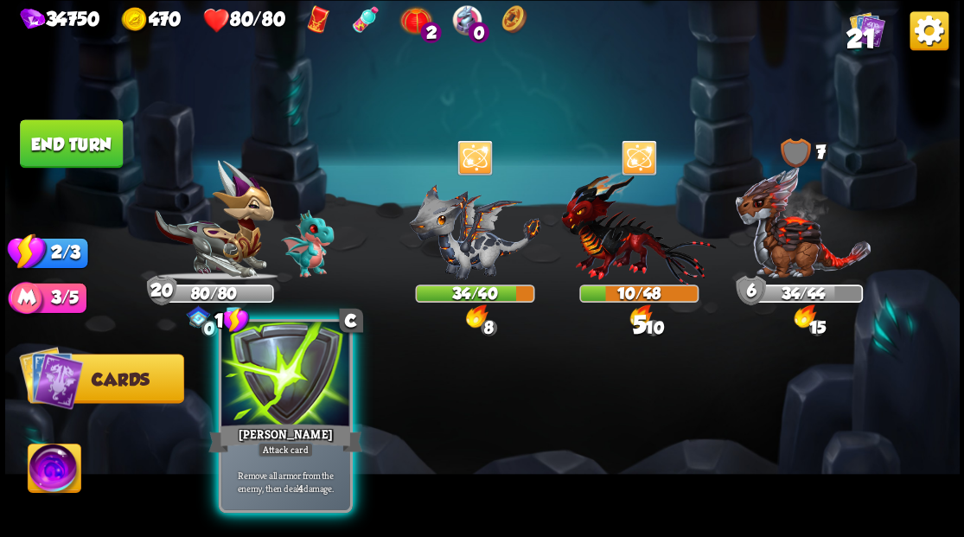
drag, startPoint x: 313, startPoint y: 387, endPoint x: 323, endPoint y: 388, distance: 10.4
click at [312, 387] on div at bounding box center [285, 376] width 128 height 108
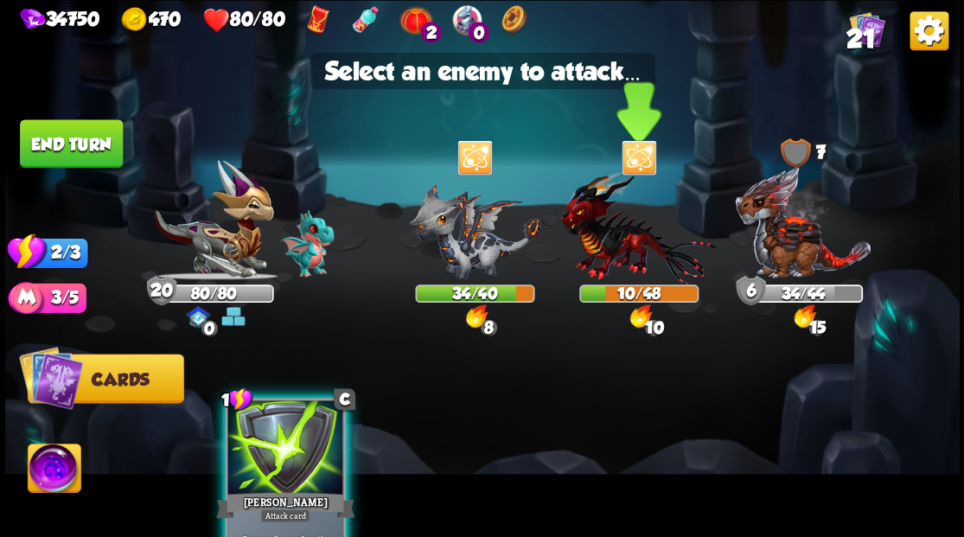
click at [610, 254] on img at bounding box center [638, 227] width 155 height 114
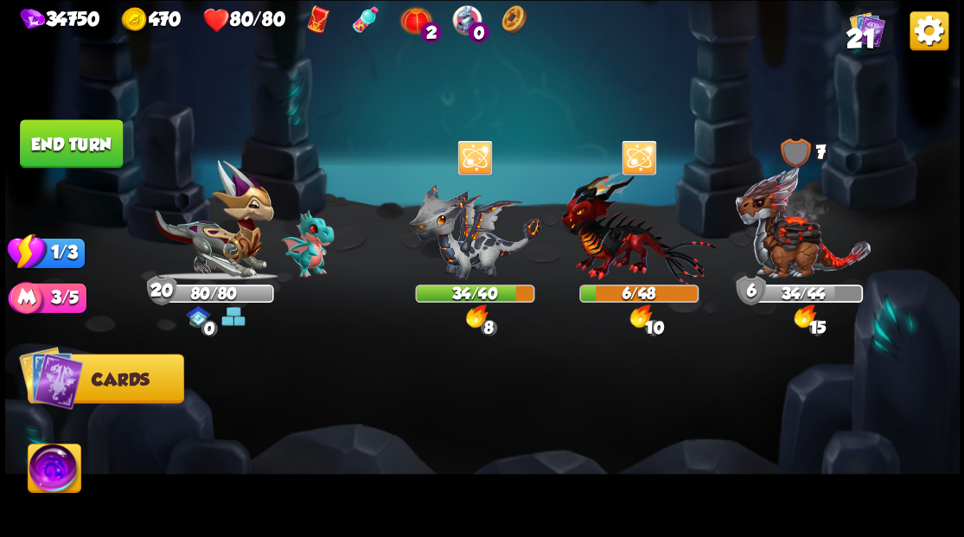
click at [102, 147] on button "End turn" at bounding box center [71, 143] width 103 height 48
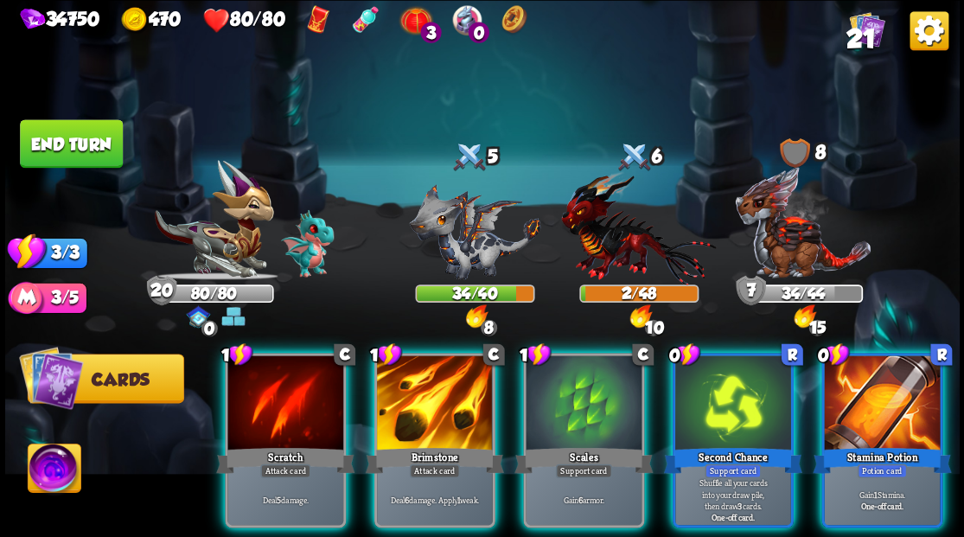
click at [863, 387] on div at bounding box center [882, 404] width 116 height 98
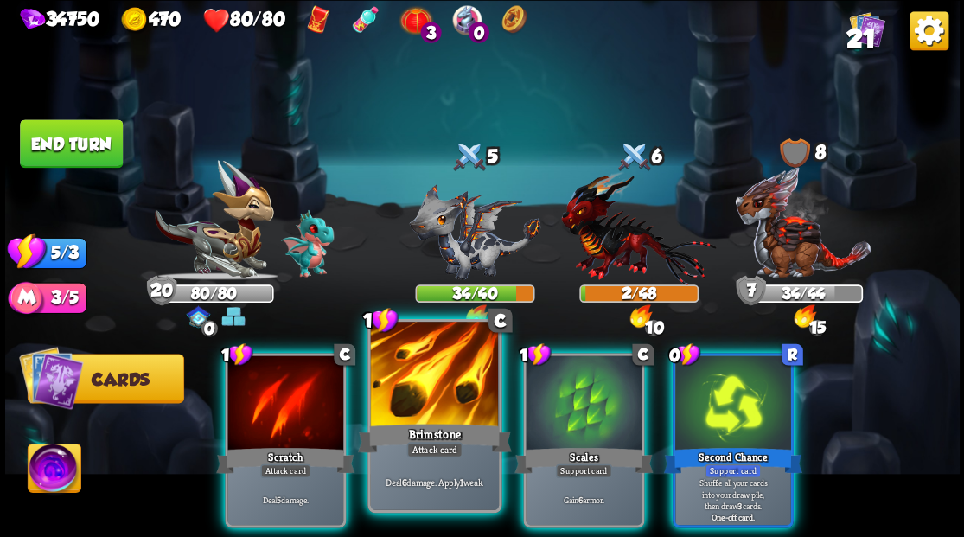
click at [416, 386] on div at bounding box center [434, 376] width 128 height 108
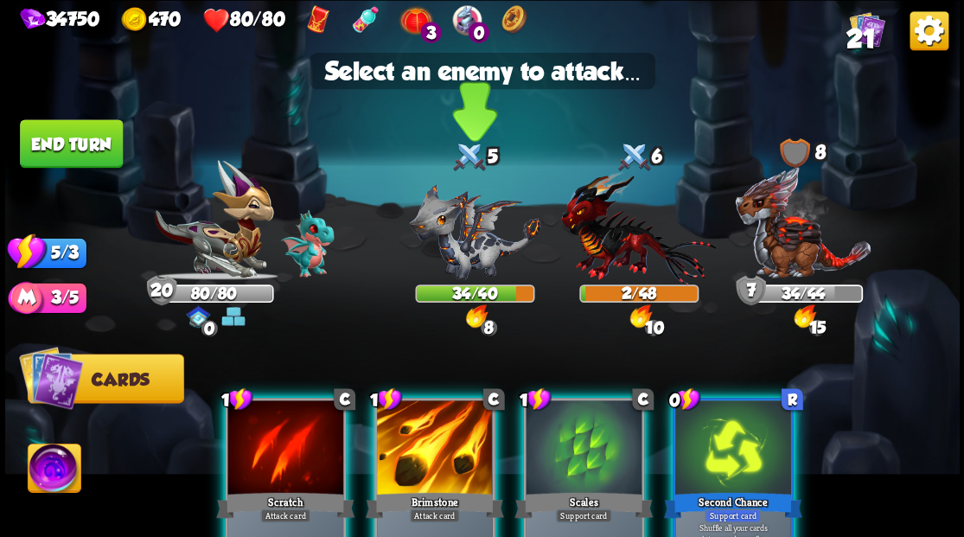
click at [456, 240] on img at bounding box center [474, 231] width 131 height 96
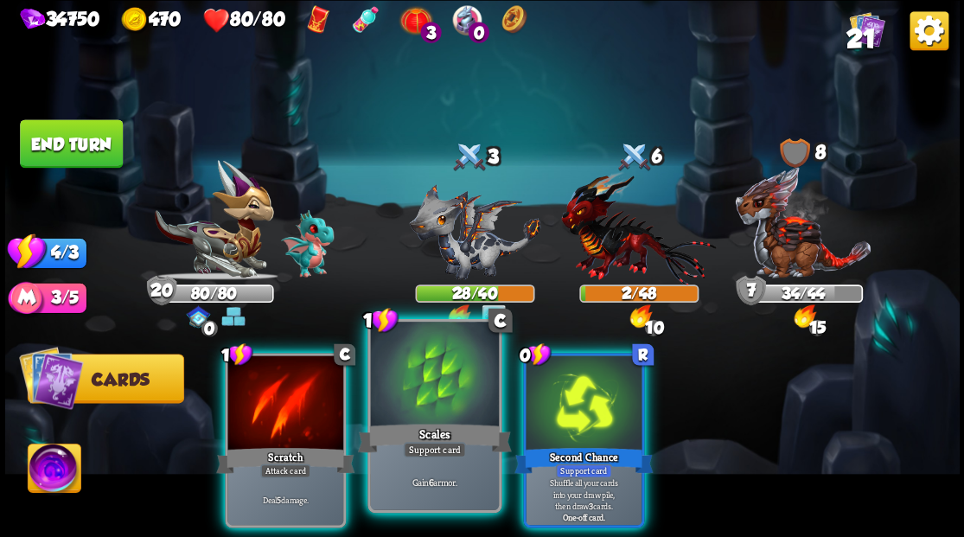
click at [443, 392] on div at bounding box center [434, 376] width 128 height 108
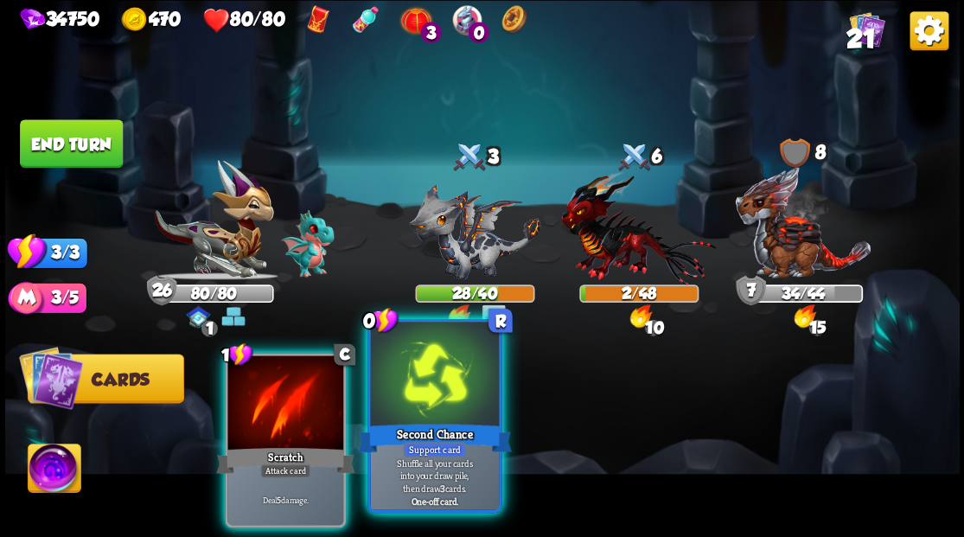
click at [445, 391] on div at bounding box center [434, 376] width 128 height 108
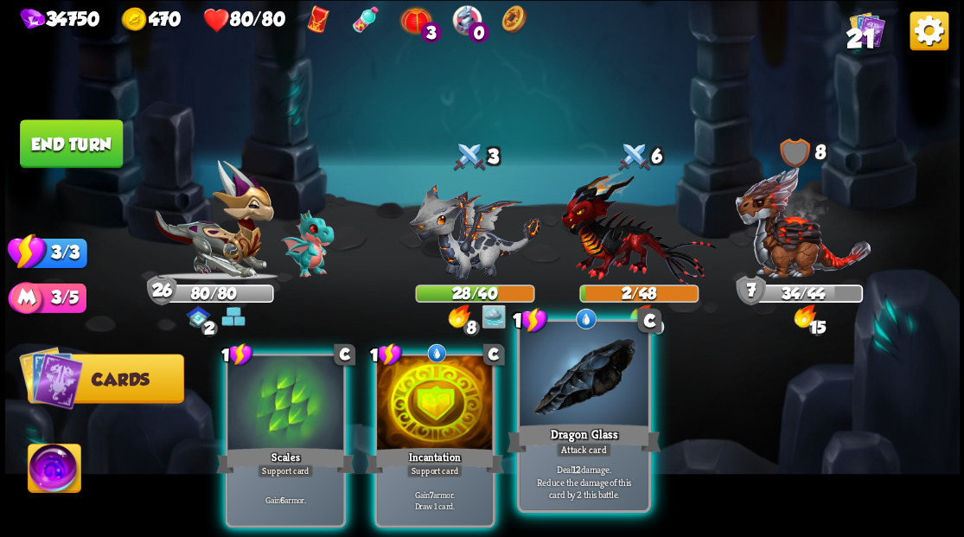
click at [572, 385] on div at bounding box center [584, 376] width 128 height 108
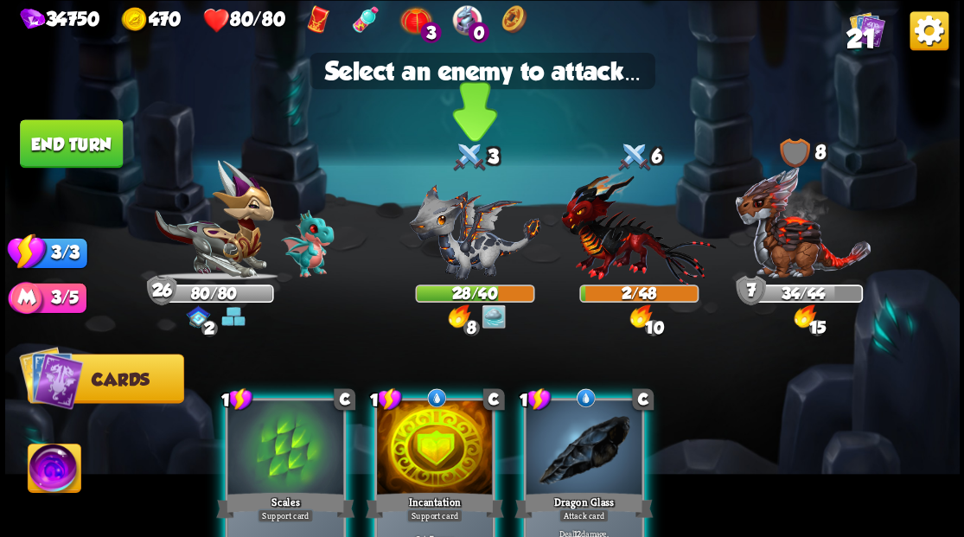
click at [458, 245] on img at bounding box center [474, 231] width 131 height 96
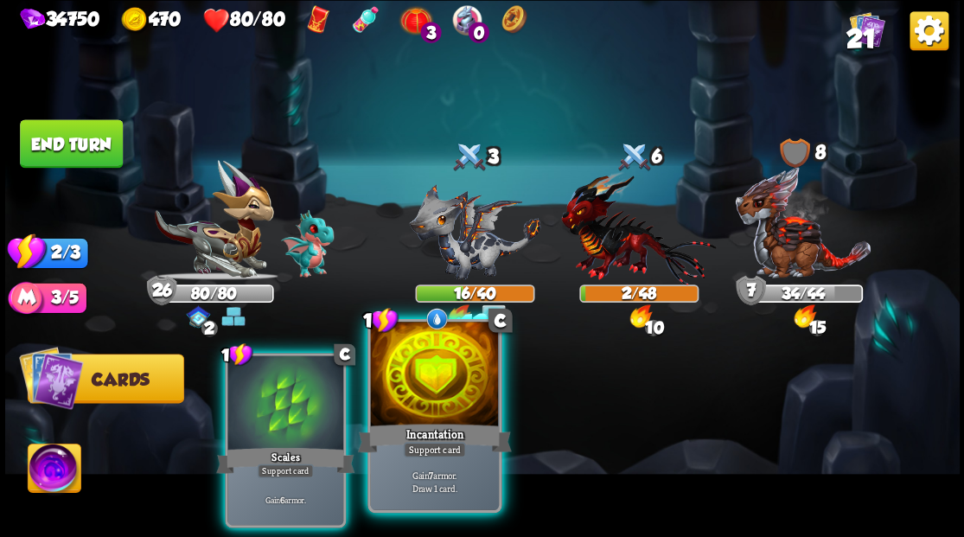
click at [433, 381] on div at bounding box center [434, 376] width 128 height 108
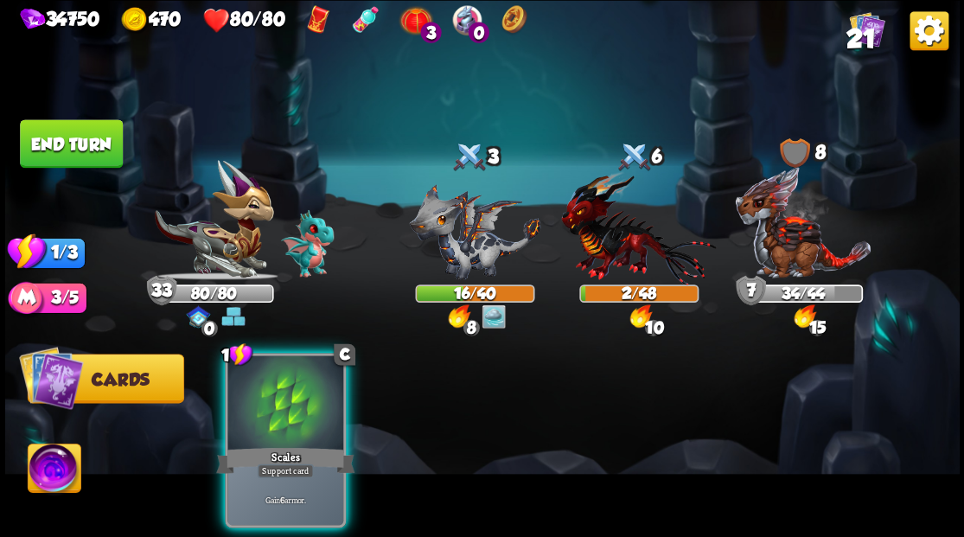
click at [278, 394] on div at bounding box center [285, 404] width 116 height 98
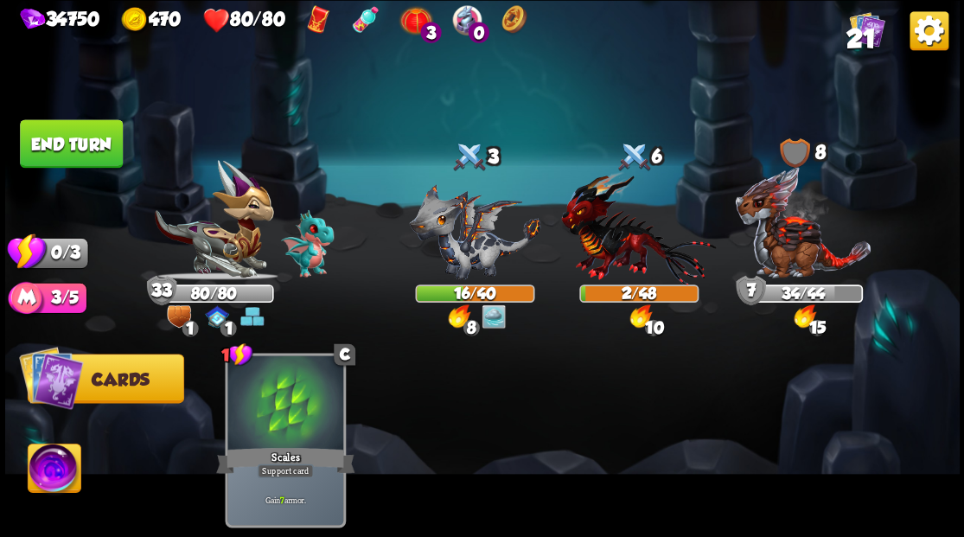
click at [74, 150] on button "End turn" at bounding box center [71, 143] width 103 height 48
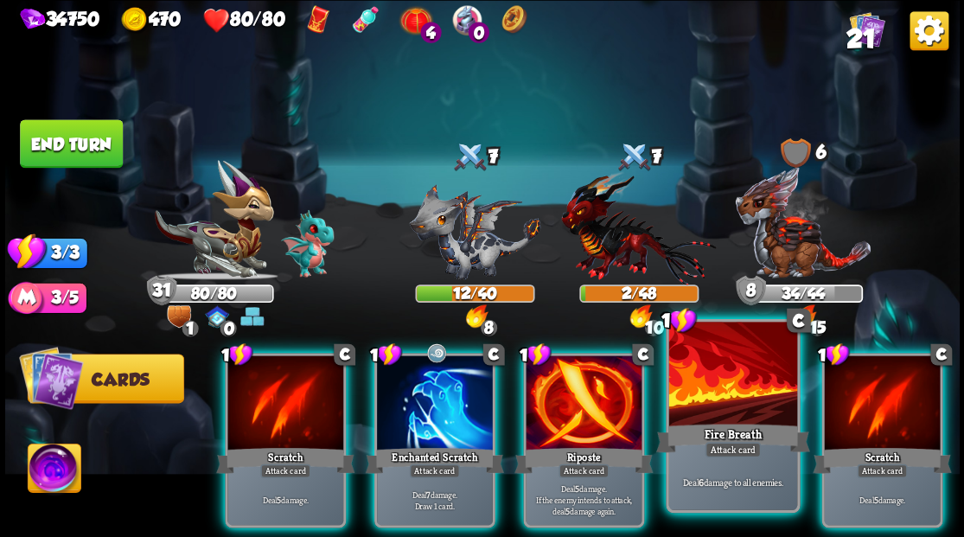
click at [739, 401] on div at bounding box center [732, 376] width 128 height 108
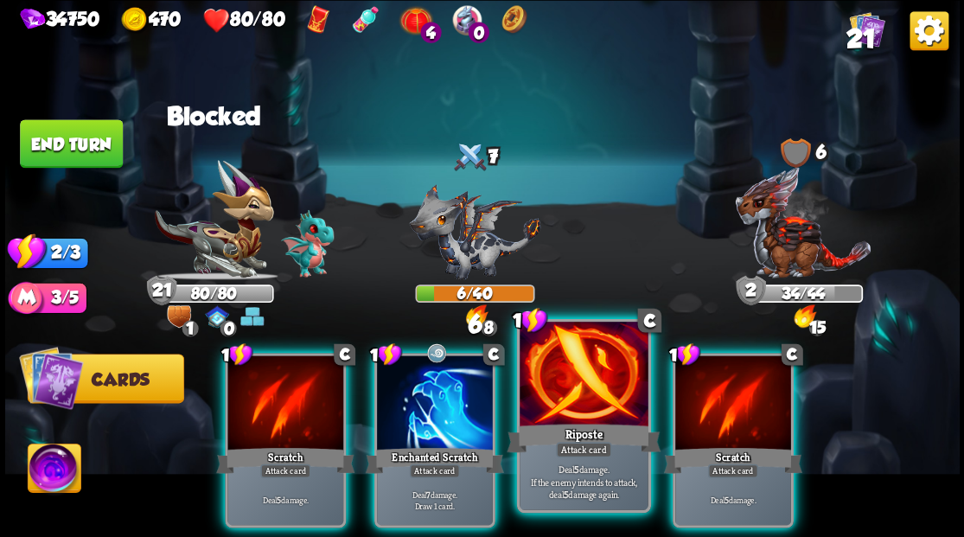
click at [566, 402] on div at bounding box center [584, 376] width 128 height 108
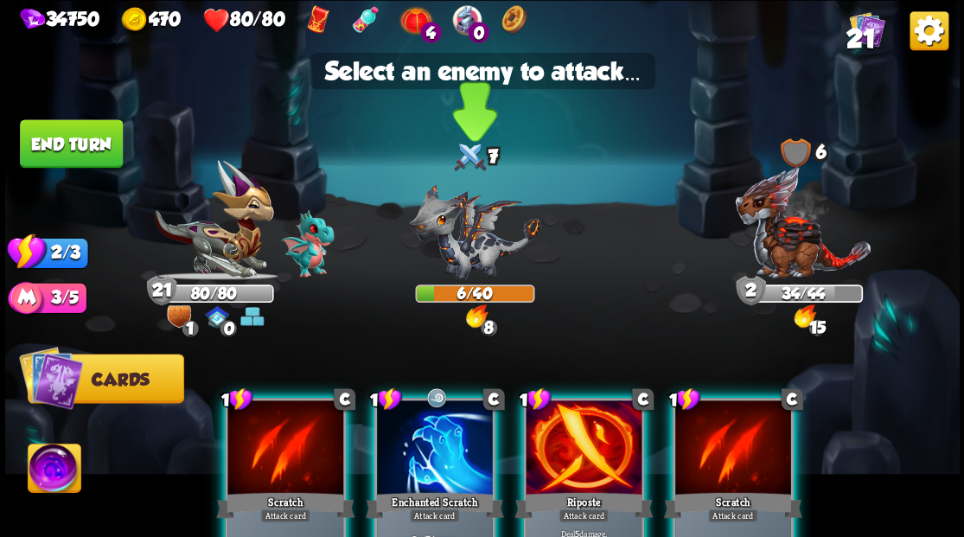
click at [453, 247] on img at bounding box center [474, 231] width 131 height 96
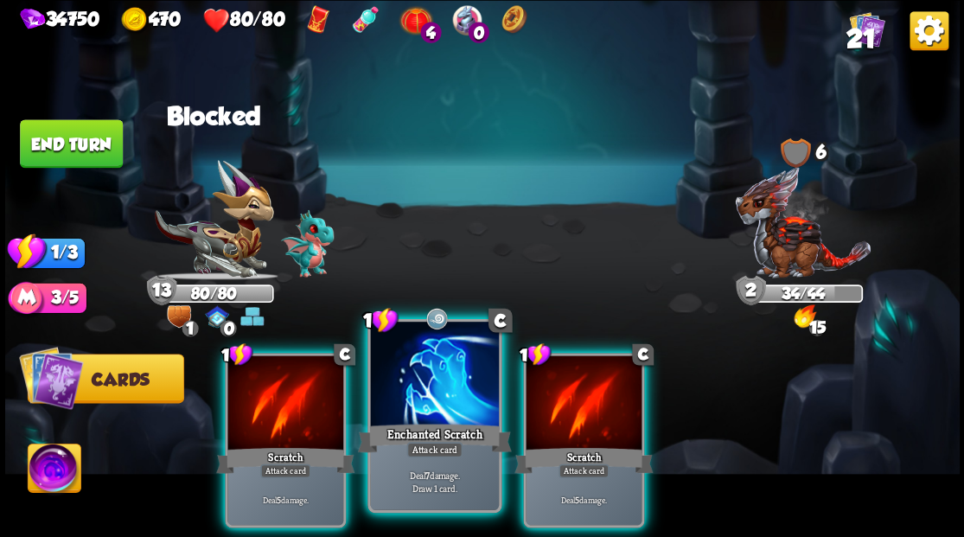
click at [415, 380] on div at bounding box center [434, 376] width 128 height 108
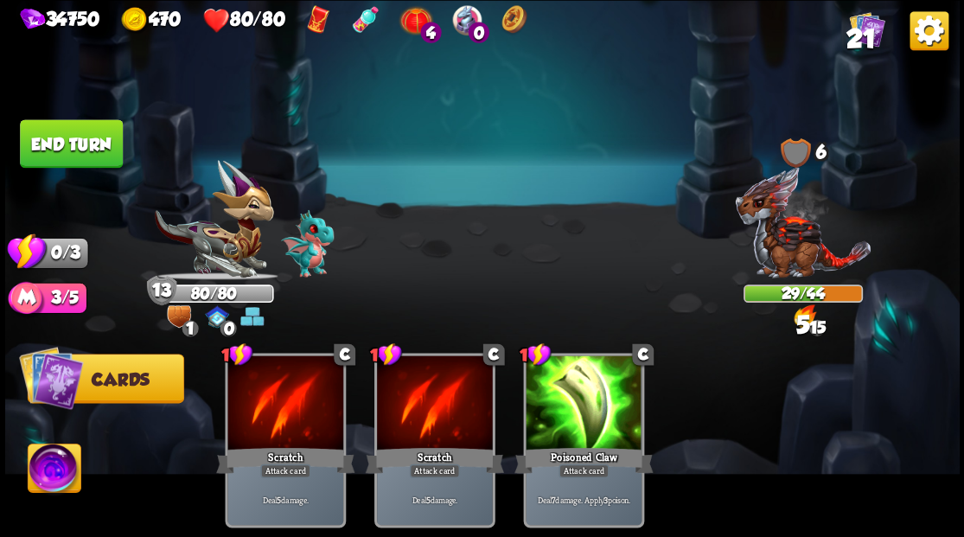
click at [82, 138] on button "End turn" at bounding box center [71, 143] width 103 height 48
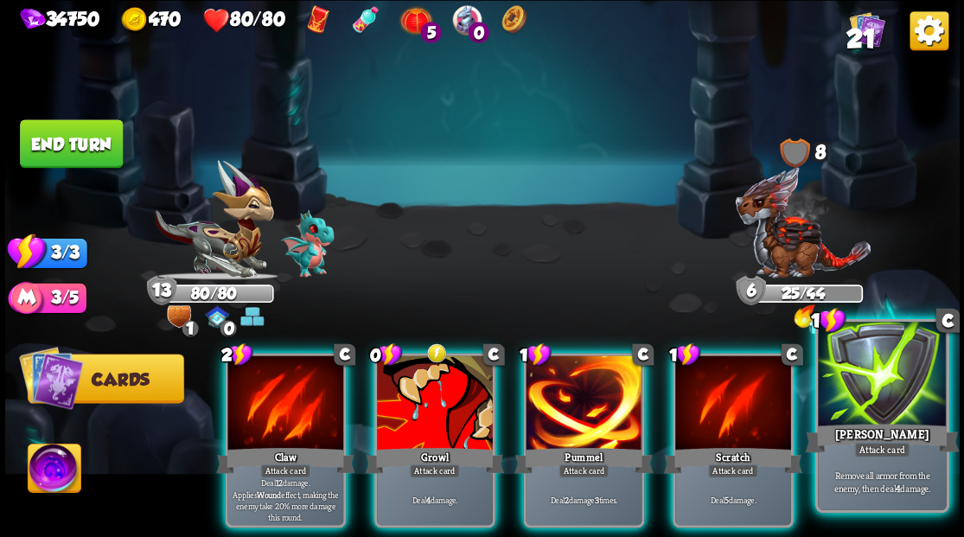
click at [893, 400] on div at bounding box center [882, 376] width 128 height 108
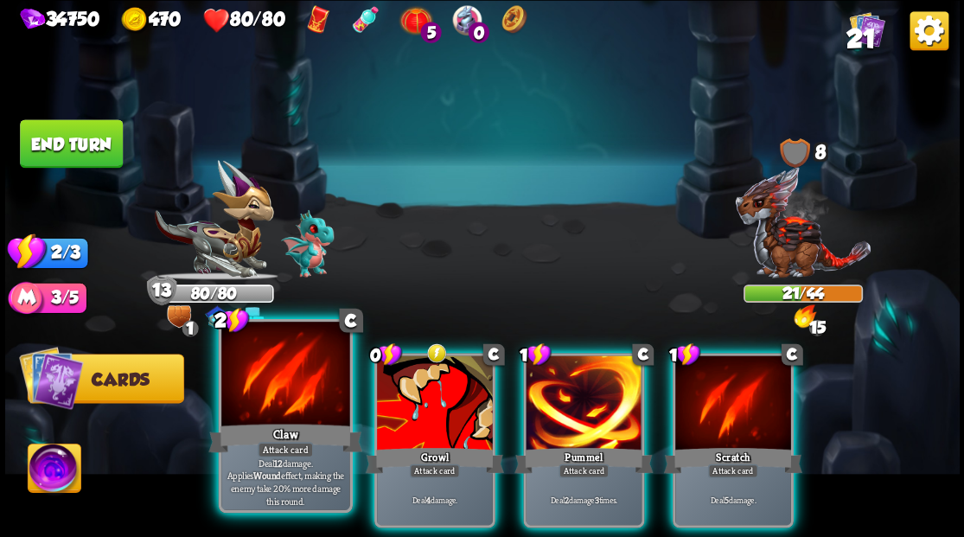
click at [276, 389] on div at bounding box center [285, 376] width 128 height 108
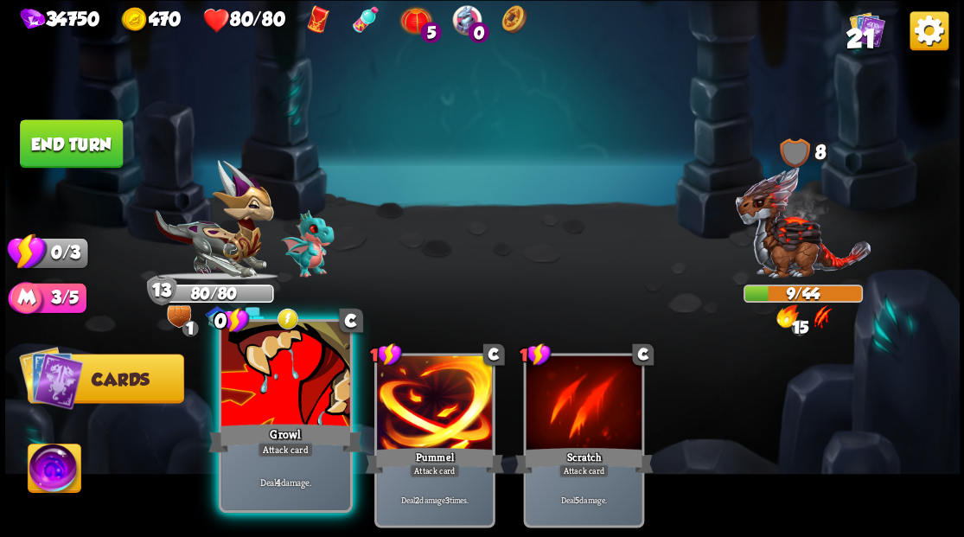
click at [253, 411] on div at bounding box center [285, 376] width 128 height 108
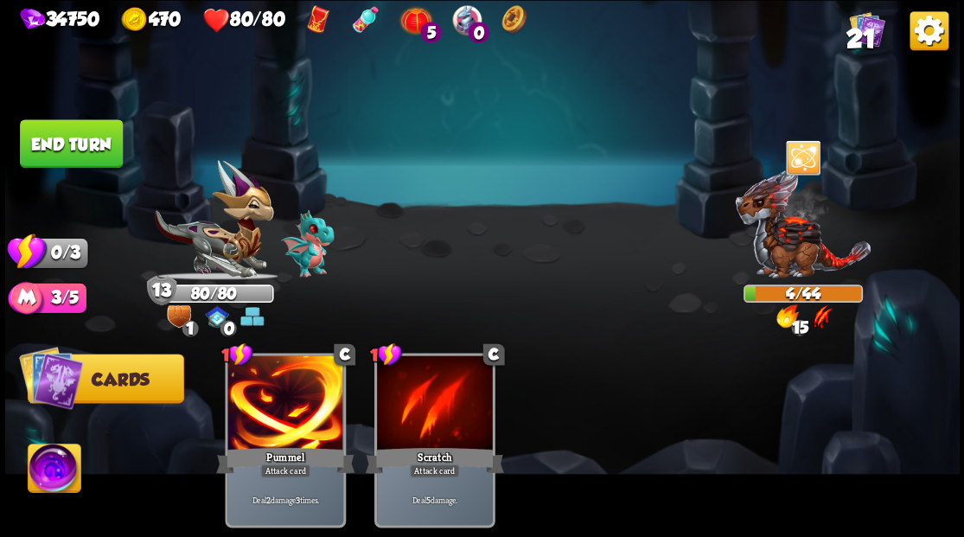
click at [65, 137] on button "End turn" at bounding box center [71, 143] width 103 height 48
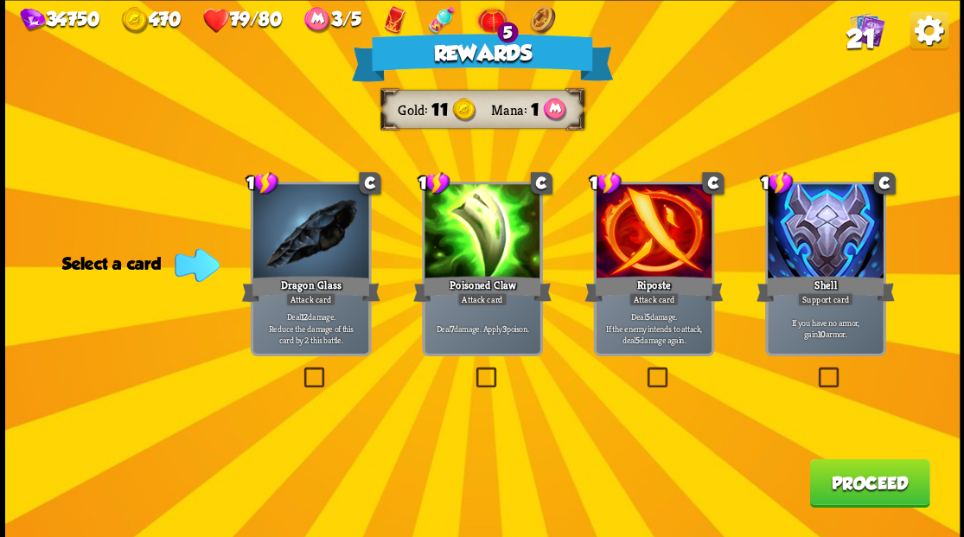
click at [868, 491] on button "Proceed" at bounding box center [869, 482] width 120 height 48
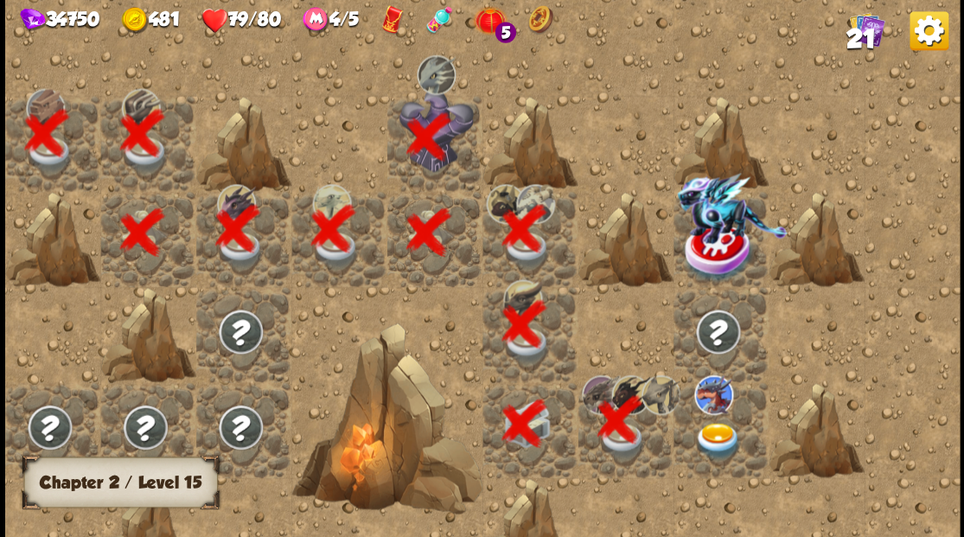
click at [719, 443] on img at bounding box center [718, 440] width 48 height 37
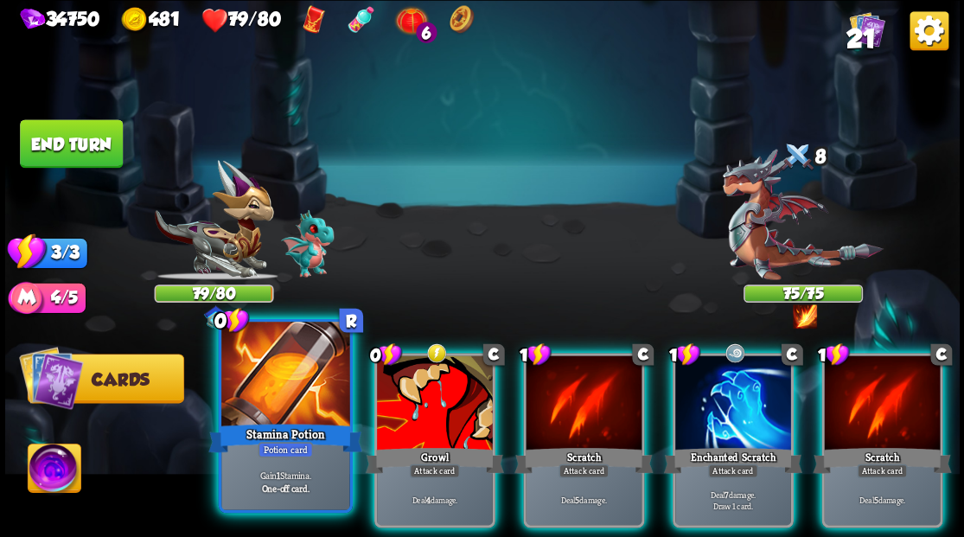
click at [275, 367] on div at bounding box center [285, 376] width 128 height 108
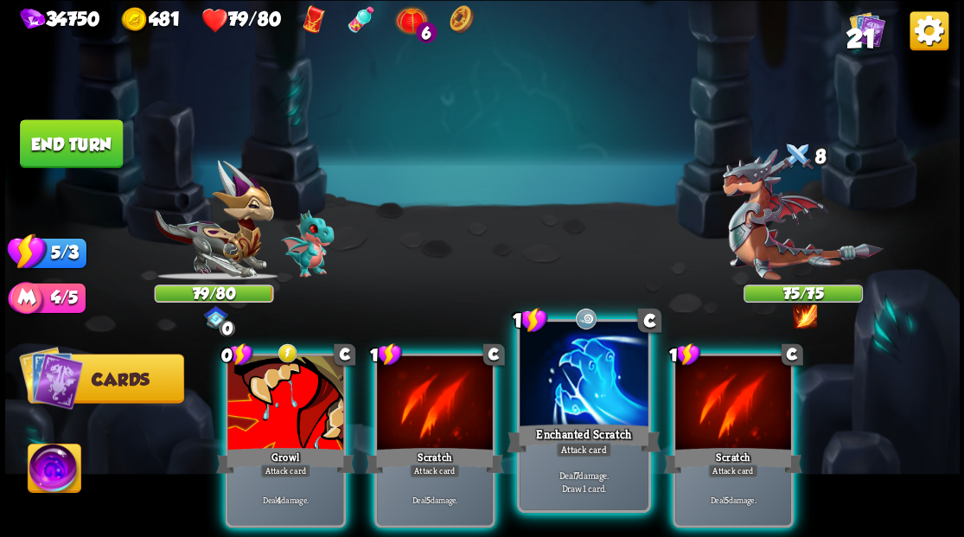
click at [579, 401] on div at bounding box center [584, 376] width 128 height 108
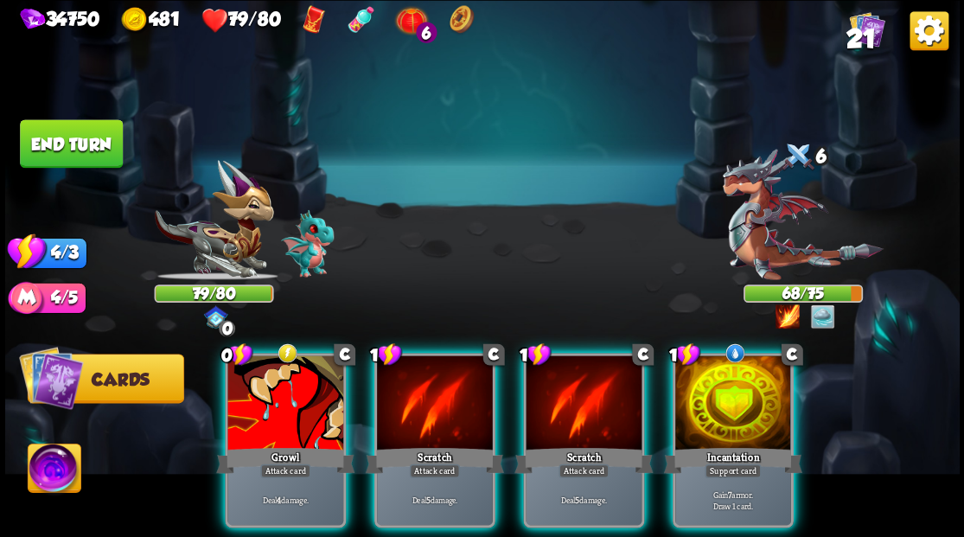
drag, startPoint x: 740, startPoint y: 387, endPoint x: 741, endPoint y: 370, distance: 17.3
click at [741, 386] on div at bounding box center [733, 404] width 116 height 98
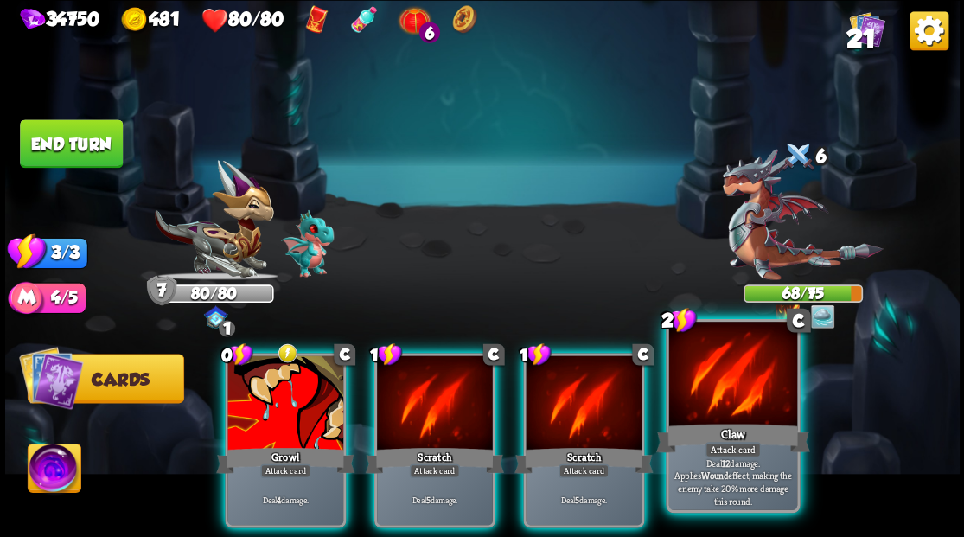
click at [753, 368] on div at bounding box center [732, 376] width 128 height 108
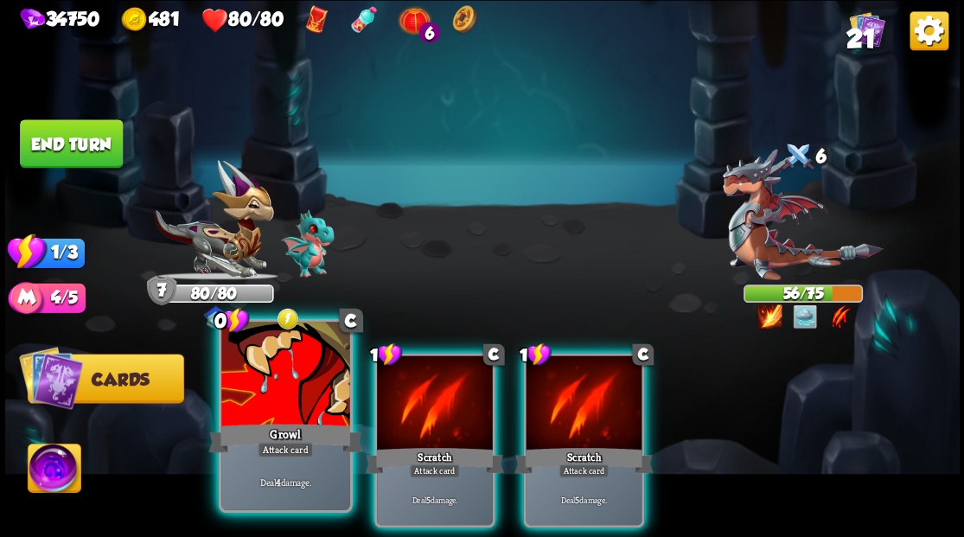
click at [265, 398] on div at bounding box center [285, 376] width 128 height 108
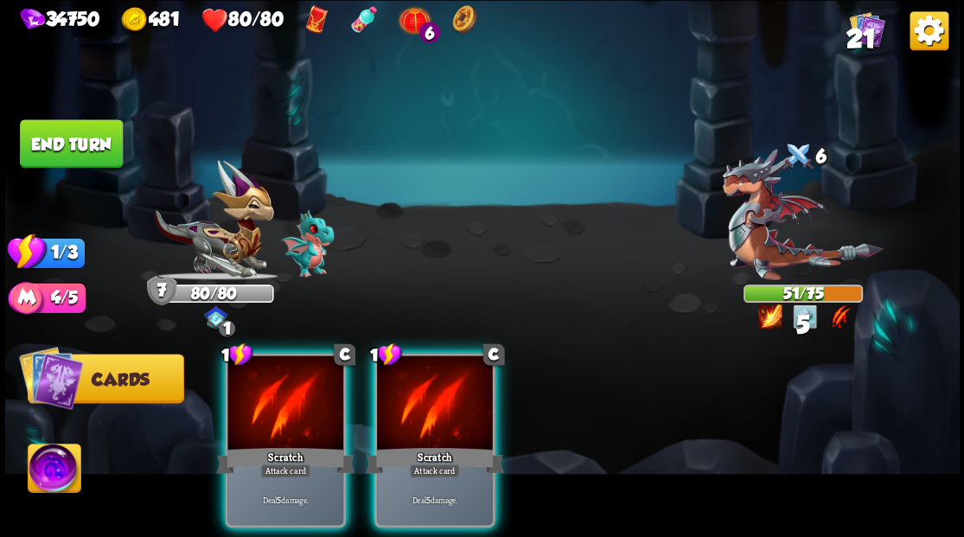
click at [265, 398] on div at bounding box center [285, 404] width 116 height 98
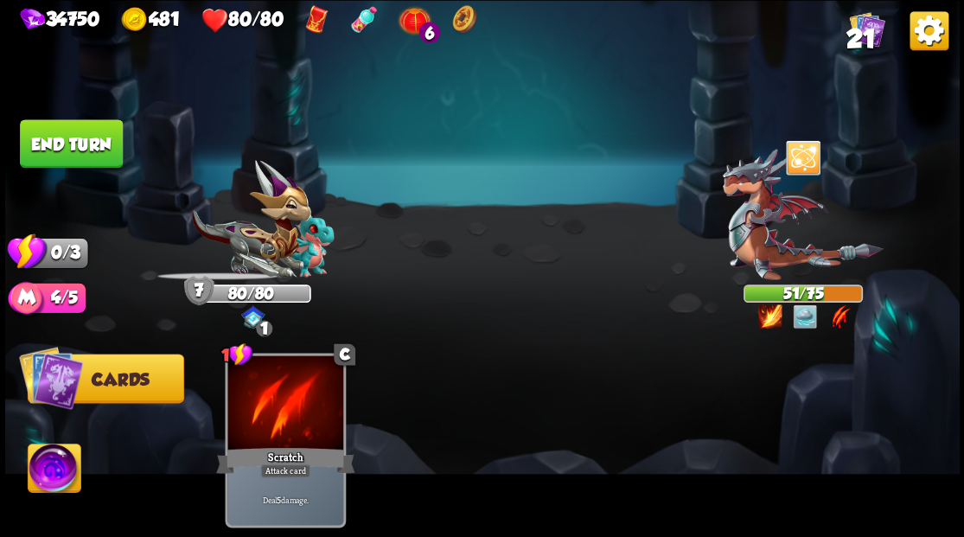
click at [76, 142] on button "End turn" at bounding box center [71, 142] width 106 height 49
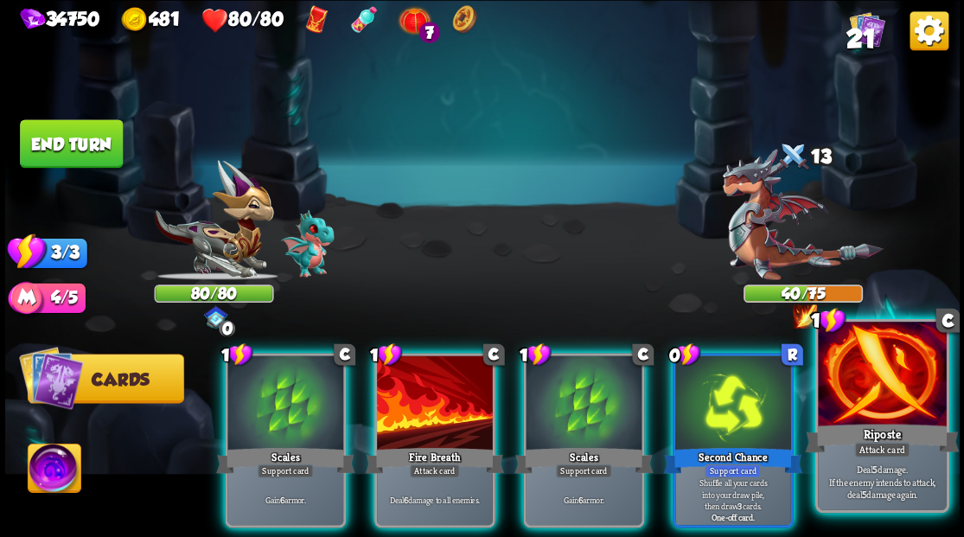
click at [861, 397] on div at bounding box center [882, 376] width 128 height 108
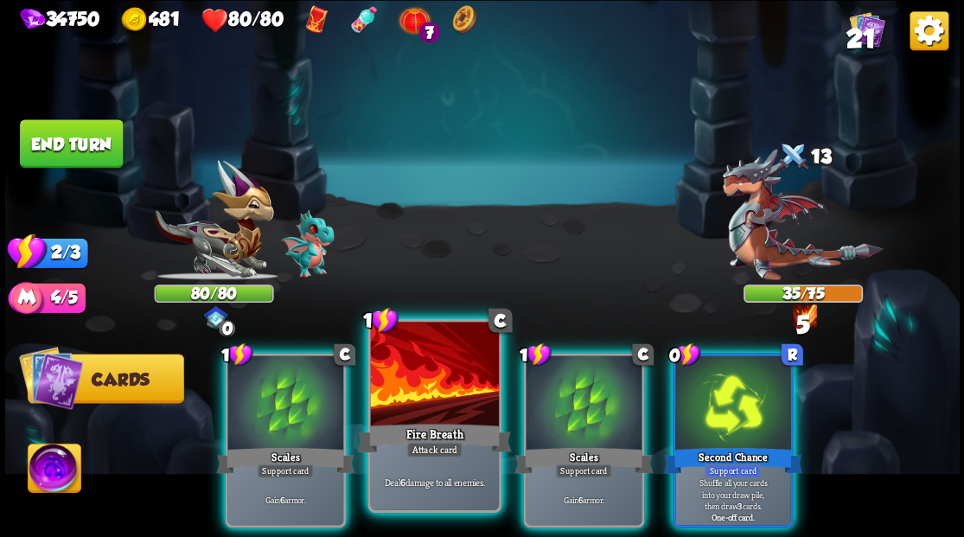
click at [410, 400] on div at bounding box center [434, 376] width 128 height 108
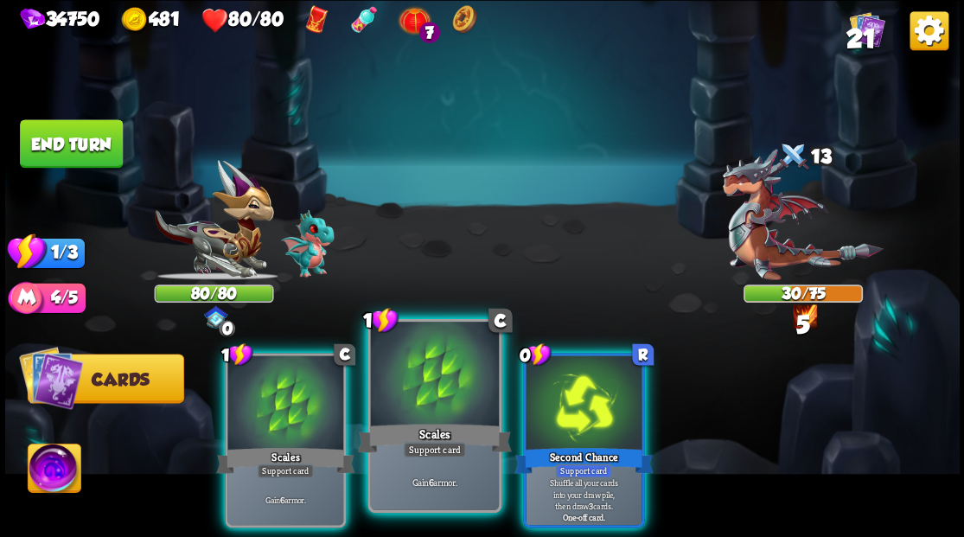
click at [399, 399] on div at bounding box center [434, 376] width 128 height 108
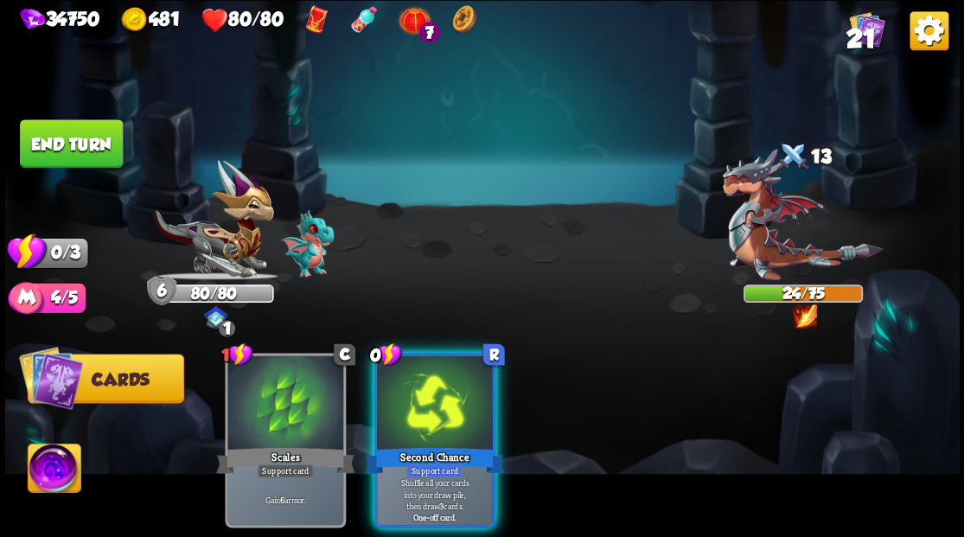
click at [419, 403] on div at bounding box center [435, 404] width 116 height 98
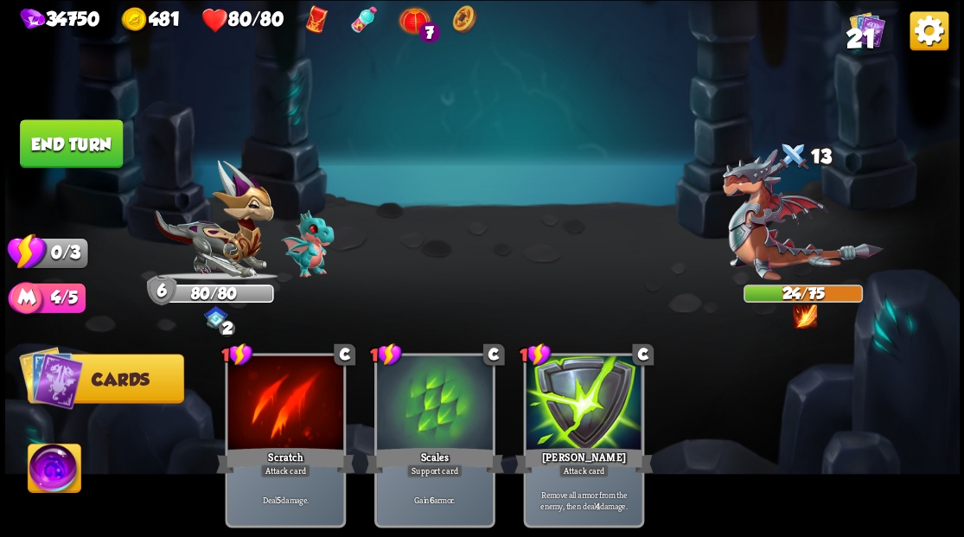
click at [101, 142] on button "End turn" at bounding box center [71, 143] width 103 height 48
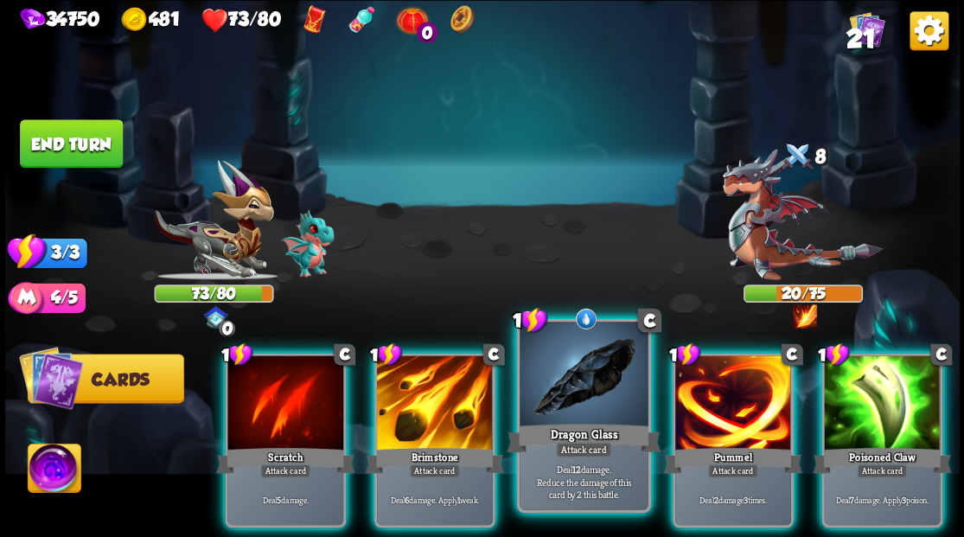
click at [575, 388] on div at bounding box center [584, 376] width 128 height 108
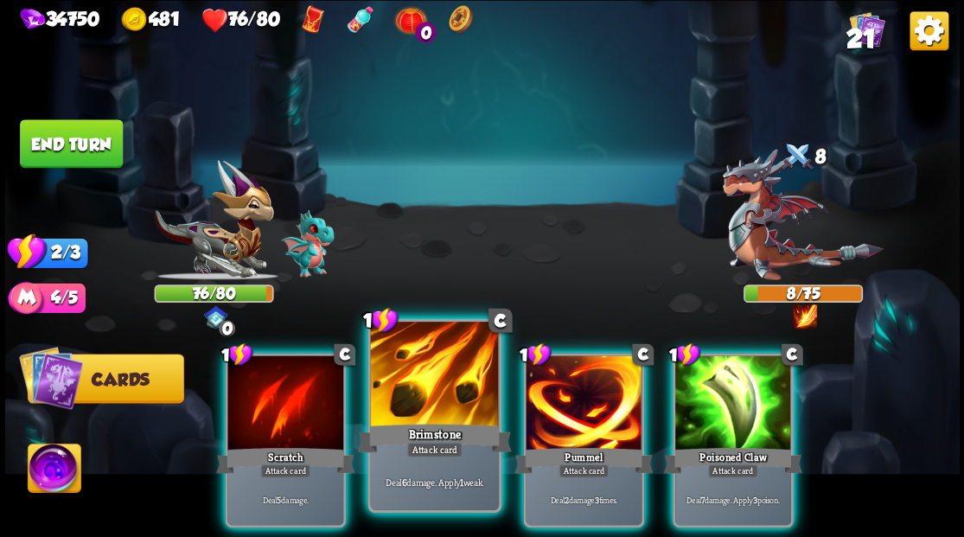
click at [431, 391] on div at bounding box center [434, 376] width 128 height 108
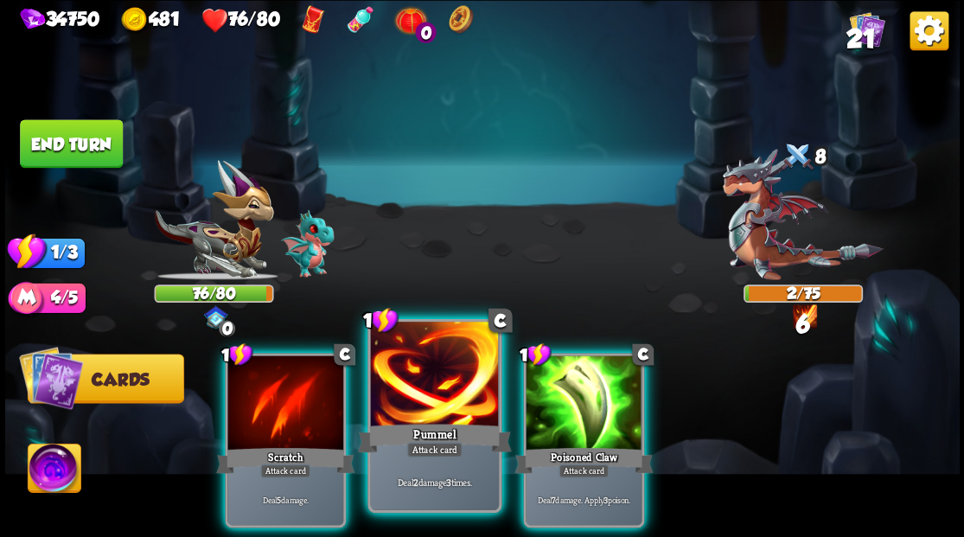
click at [431, 391] on div at bounding box center [434, 376] width 128 height 108
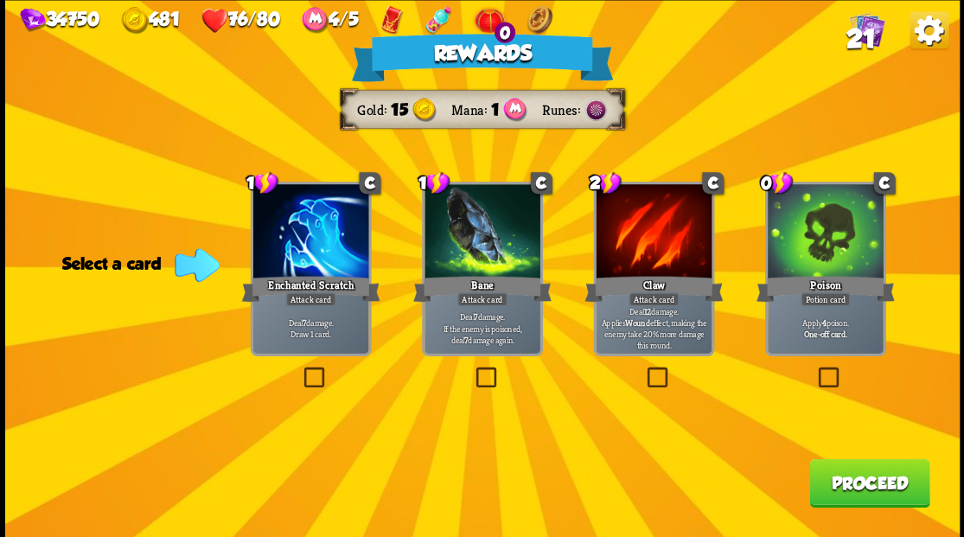
click at [815, 369] on label at bounding box center [815, 369] width 0 height 0
click at [0, 0] on input "checkbox" at bounding box center [0, 0] width 0 height 0
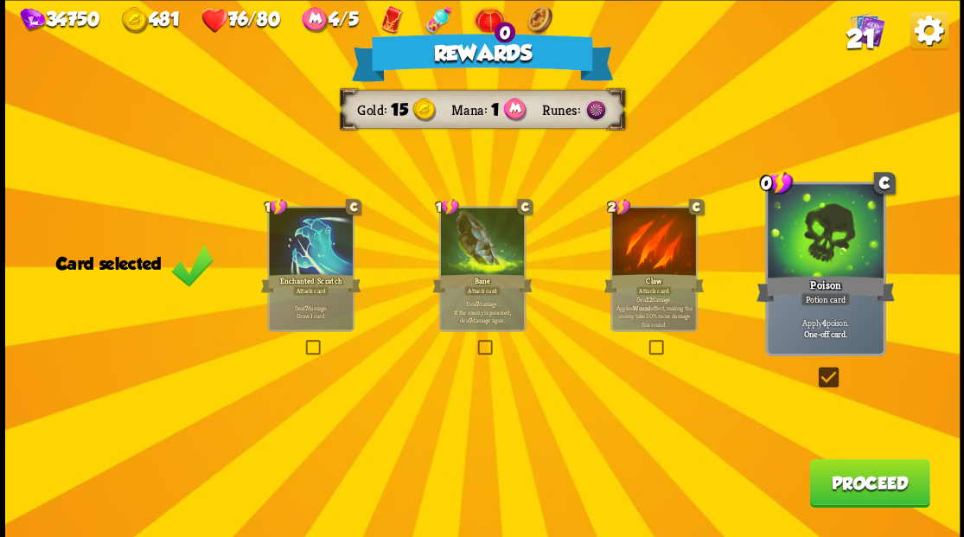
click at [835, 493] on button "Proceed" at bounding box center [869, 482] width 120 height 48
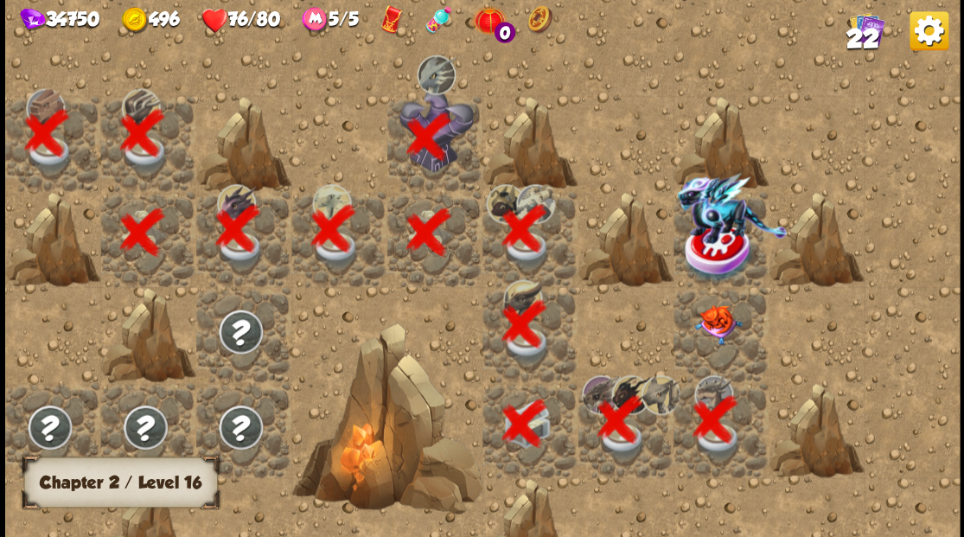
click at [716, 336] on img at bounding box center [718, 324] width 48 height 40
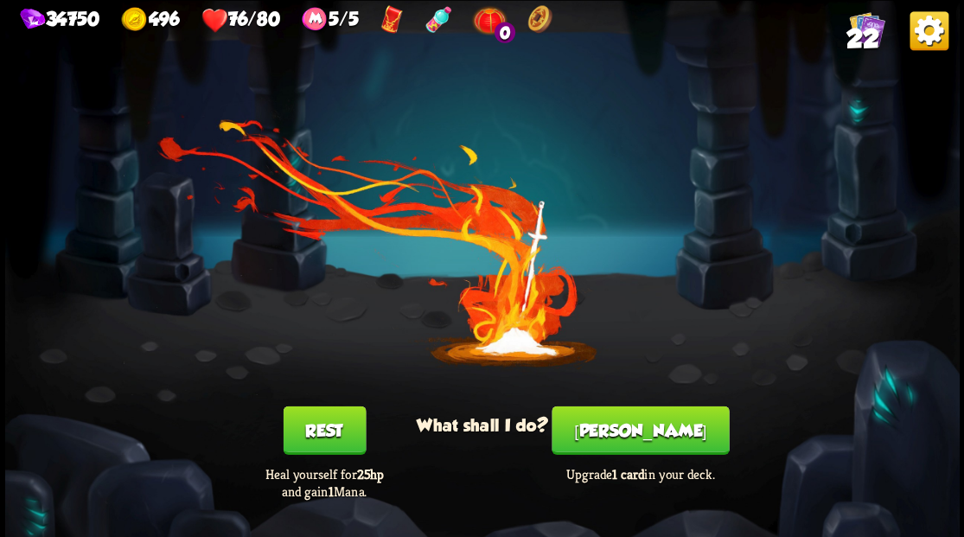
click at [635, 448] on button "[PERSON_NAME]" at bounding box center [640, 430] width 177 height 48
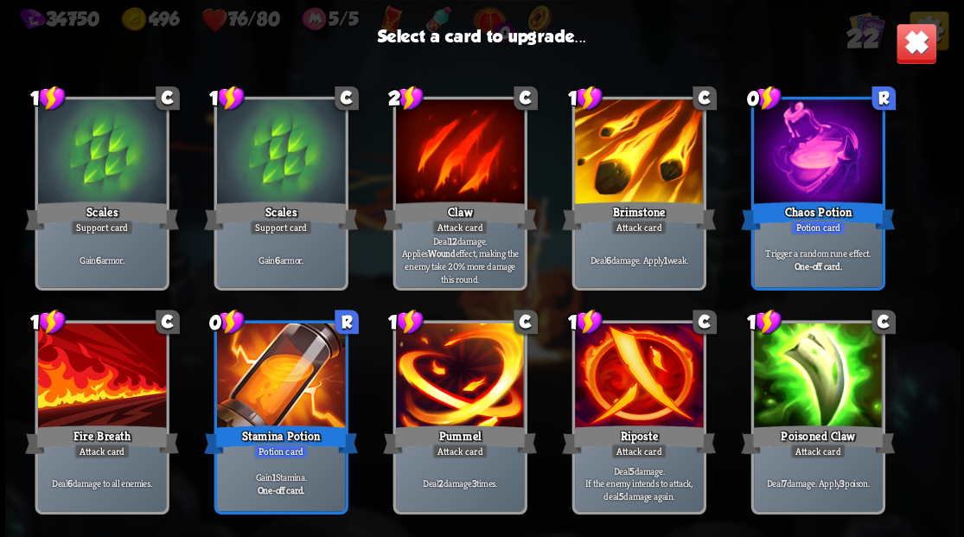
scroll to position [256, 0]
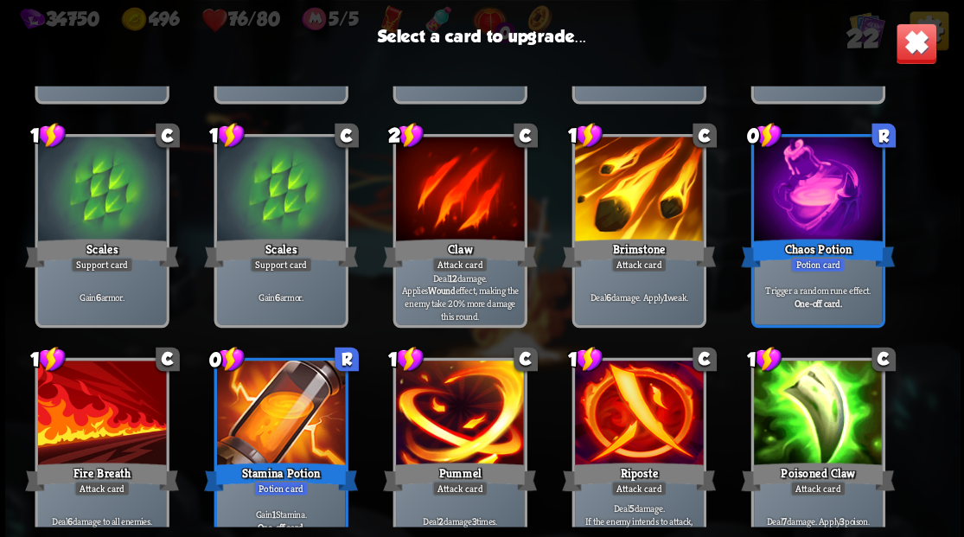
click at [638, 188] on div at bounding box center [638, 191] width 128 height 108
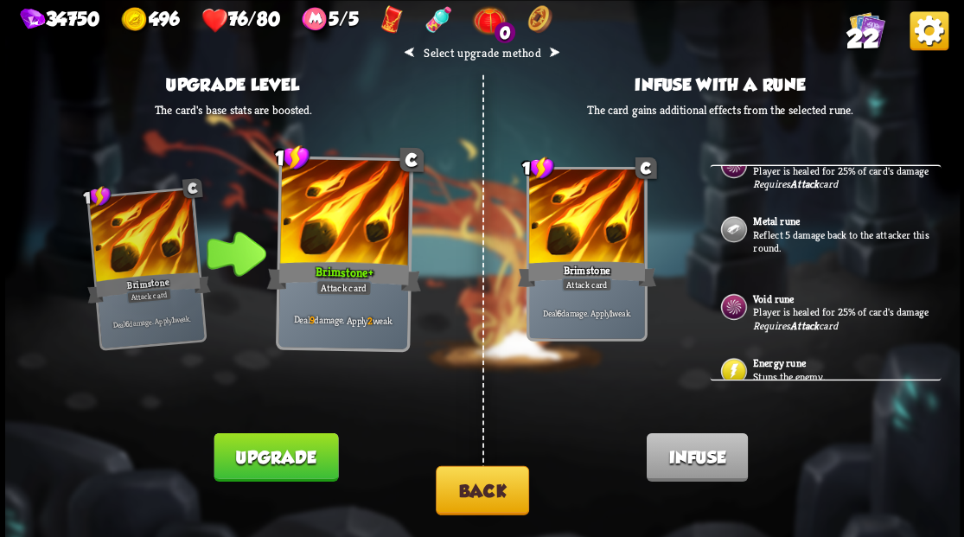
scroll to position [403, 0]
click at [766, 235] on p "Reflect 5 damage back to the attacker this round." at bounding box center [845, 240] width 184 height 27
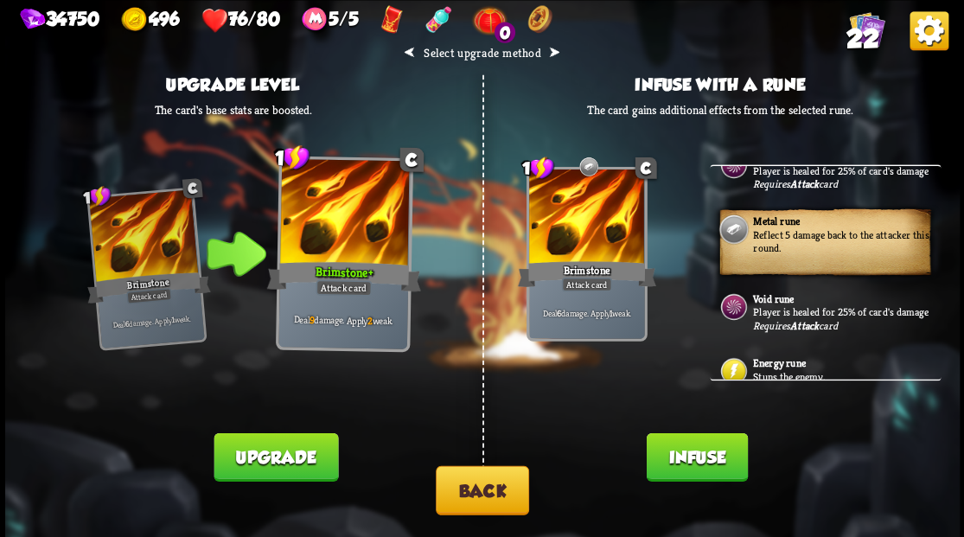
click at [686, 467] on button "Infuse" at bounding box center [696, 456] width 101 height 48
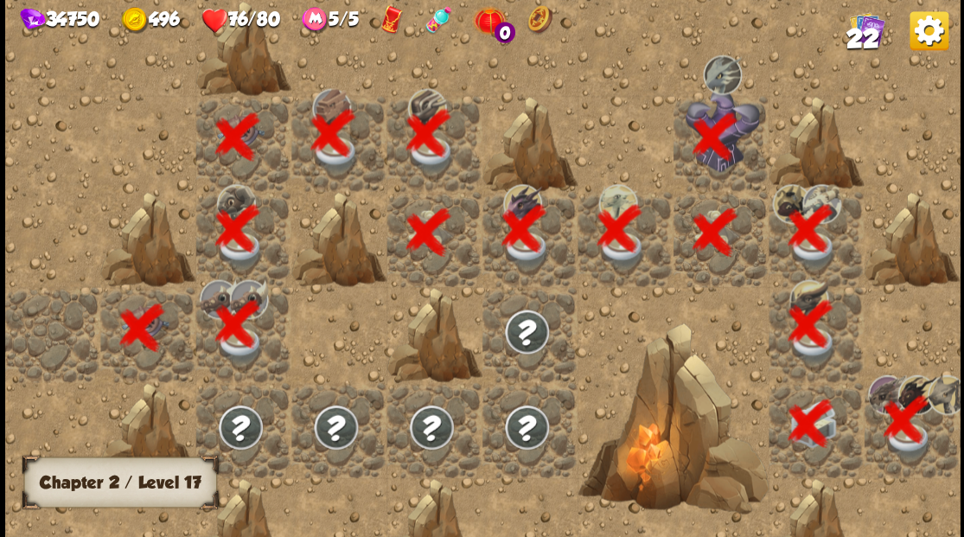
scroll to position [0, 332]
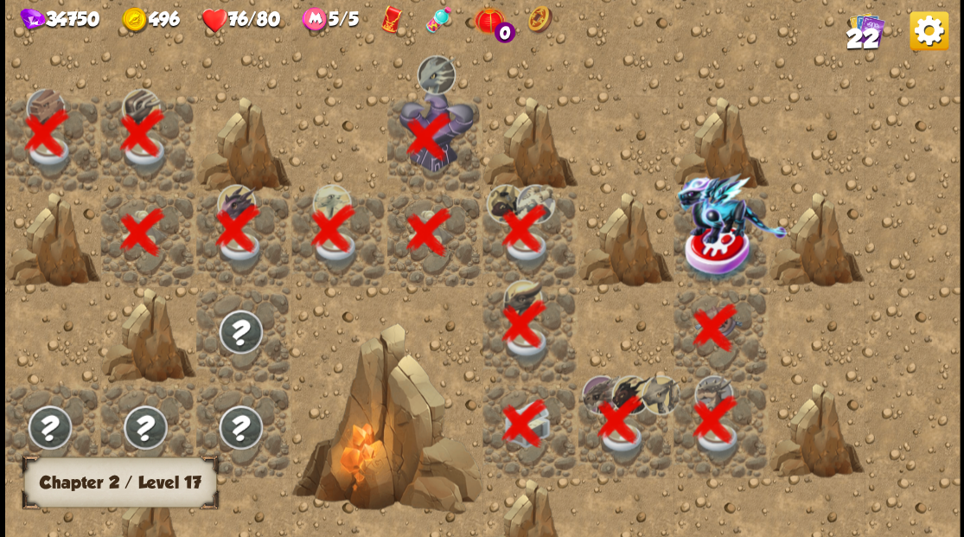
click at [712, 246] on img at bounding box center [719, 252] width 72 height 62
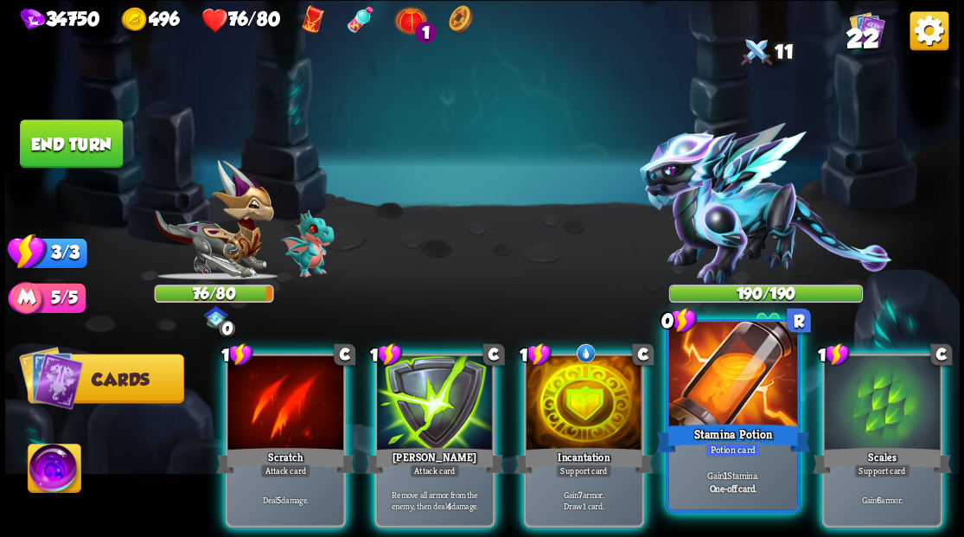
click at [707, 391] on div at bounding box center [732, 376] width 128 height 108
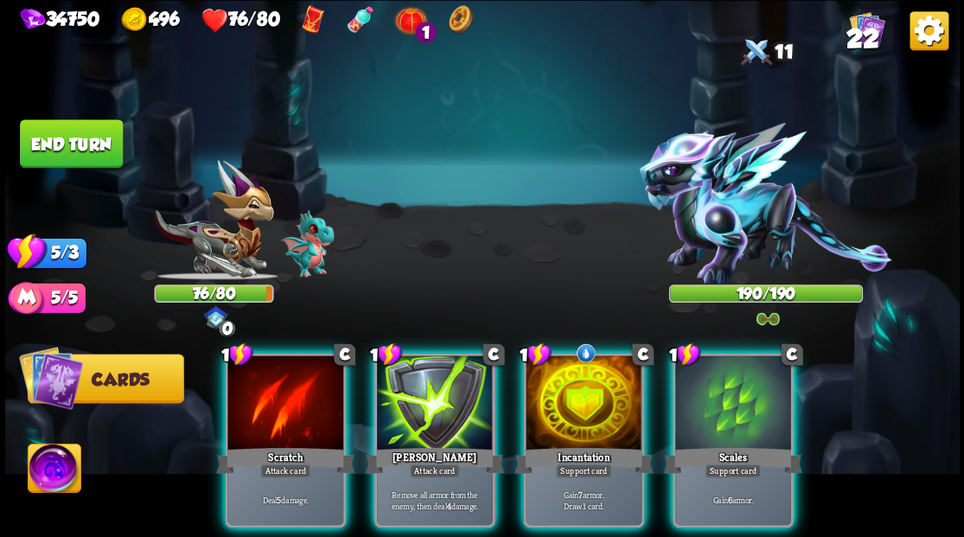
click at [48, 469] on img at bounding box center [54, 471] width 53 height 54
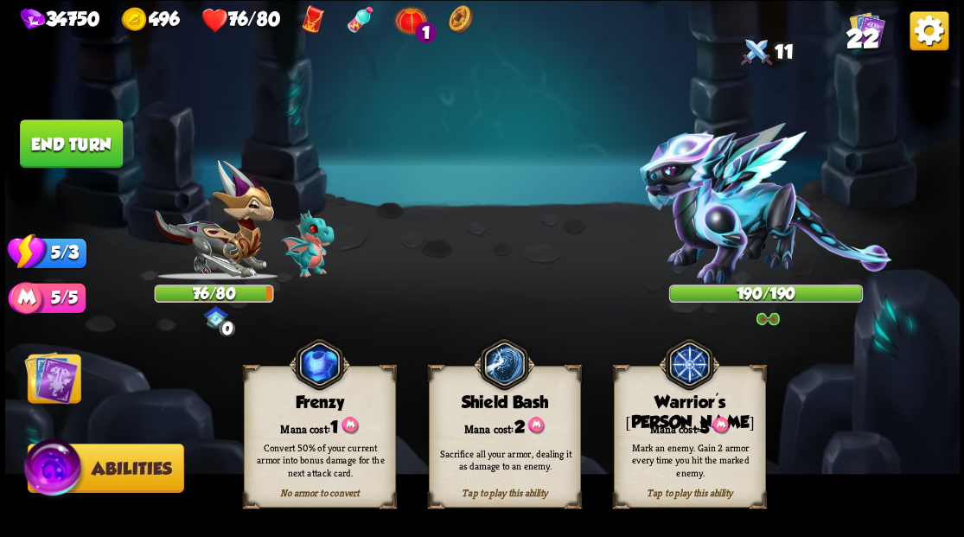
drag, startPoint x: 680, startPoint y: 454, endPoint x: 670, endPoint y: 442, distance: 15.4
click at [679, 454] on div "Mark an enemy. Gain 2 armor every time you hit the marked enemy." at bounding box center [691, 459] width 138 height 38
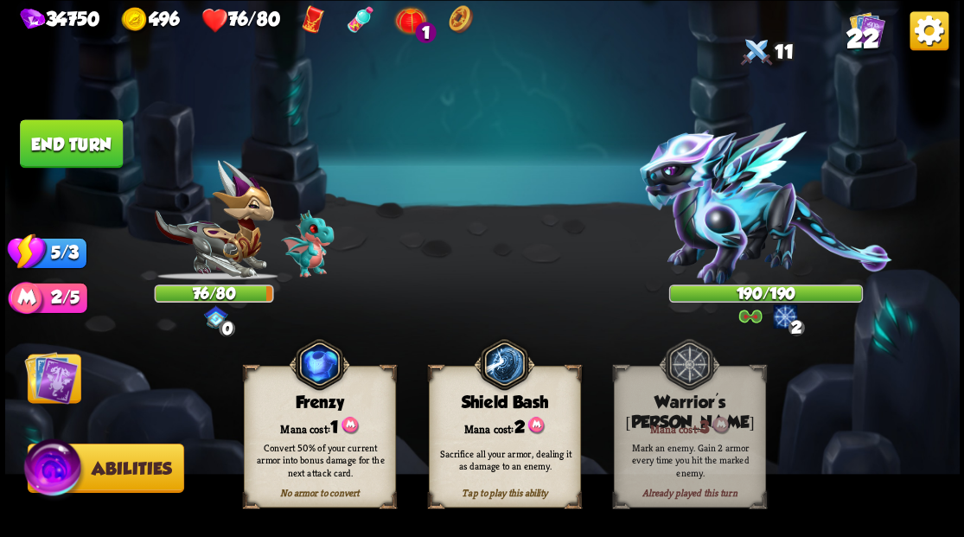
click at [53, 385] on img at bounding box center [51, 377] width 54 height 54
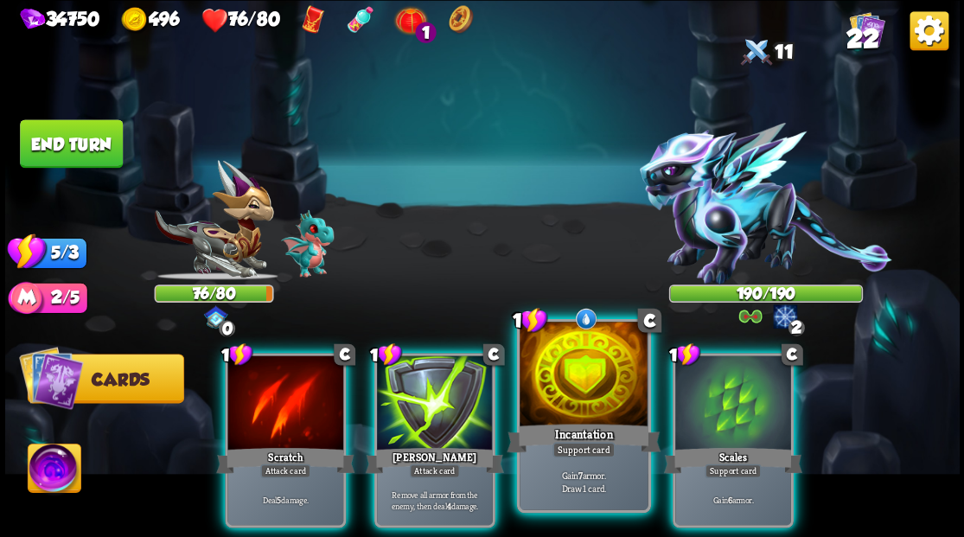
click at [557, 389] on div at bounding box center [584, 376] width 128 height 108
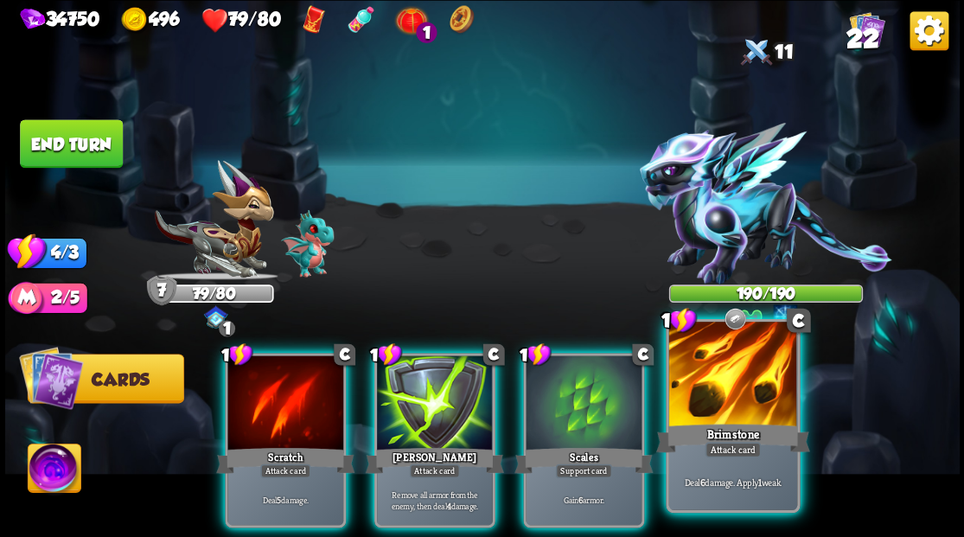
click at [750, 399] on div at bounding box center [732, 376] width 128 height 108
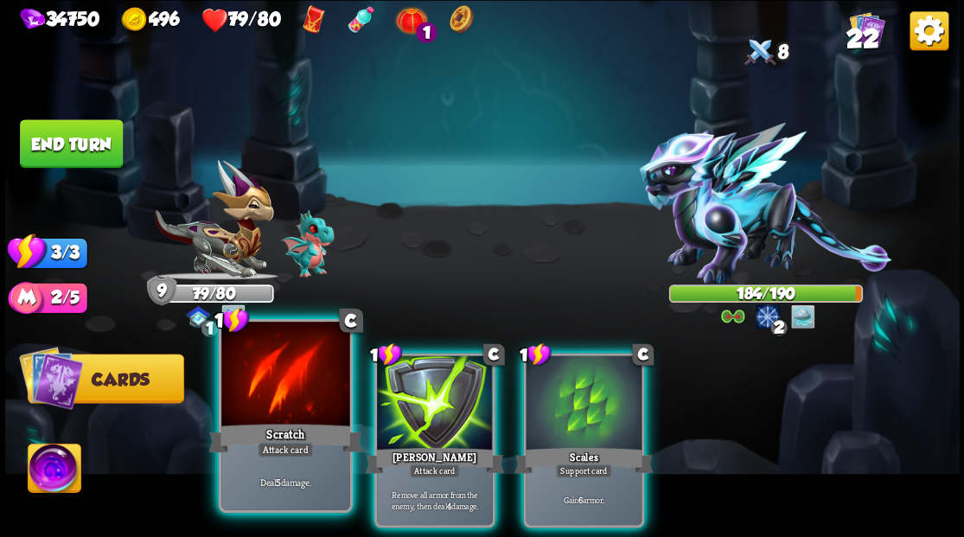
click at [303, 388] on div at bounding box center [285, 376] width 128 height 108
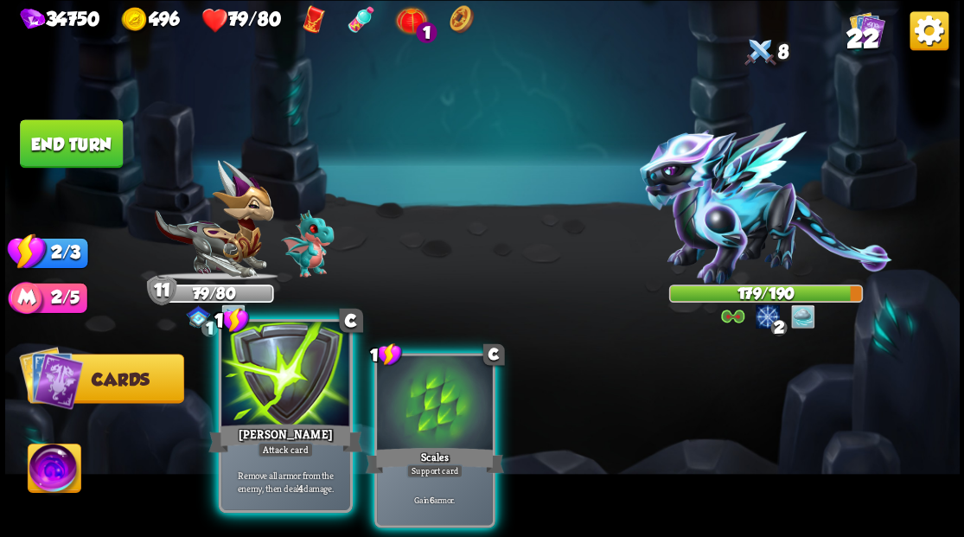
click at [306, 384] on div at bounding box center [285, 376] width 128 height 108
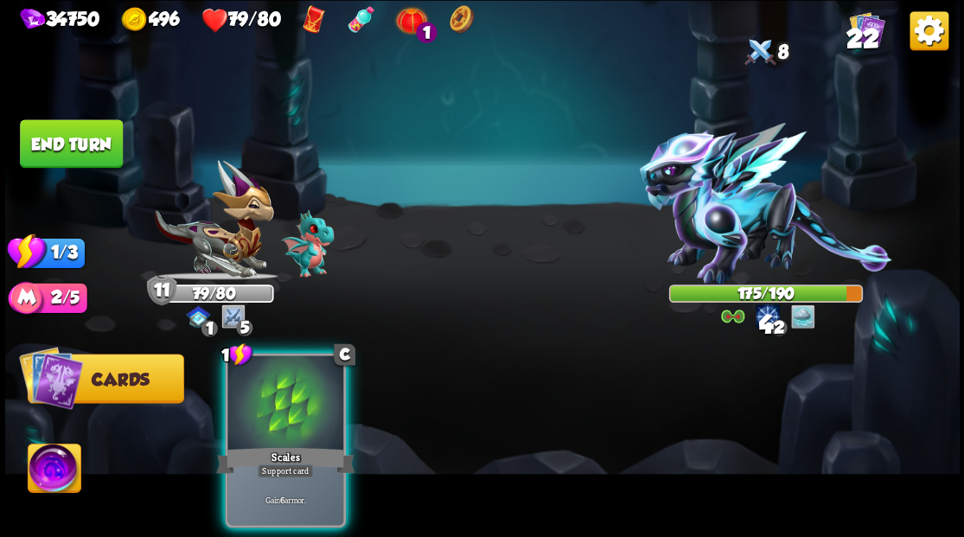
drag, startPoint x: 306, startPoint y: 384, endPoint x: 222, endPoint y: 247, distance: 160.3
click at [307, 383] on div at bounding box center [285, 404] width 116 height 98
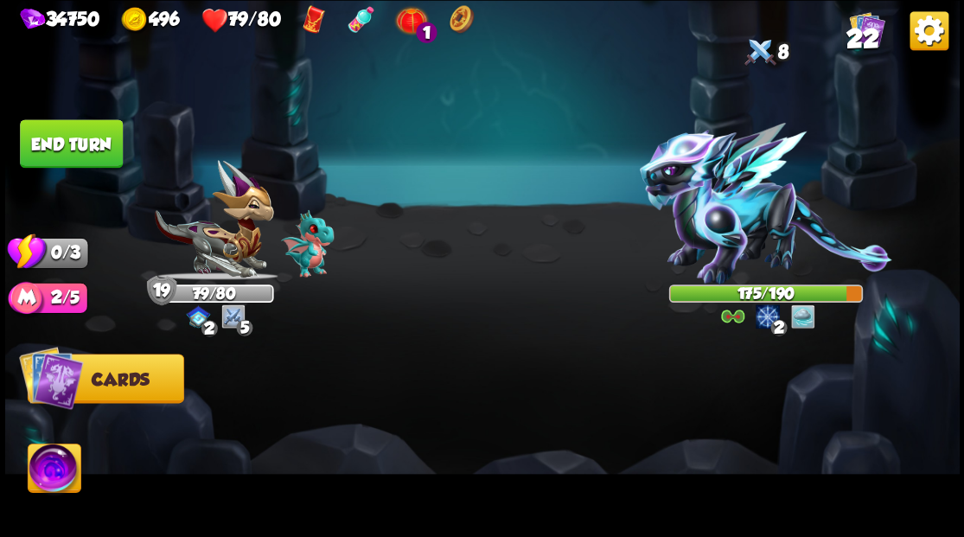
click at [91, 154] on button "End turn" at bounding box center [71, 143] width 103 height 48
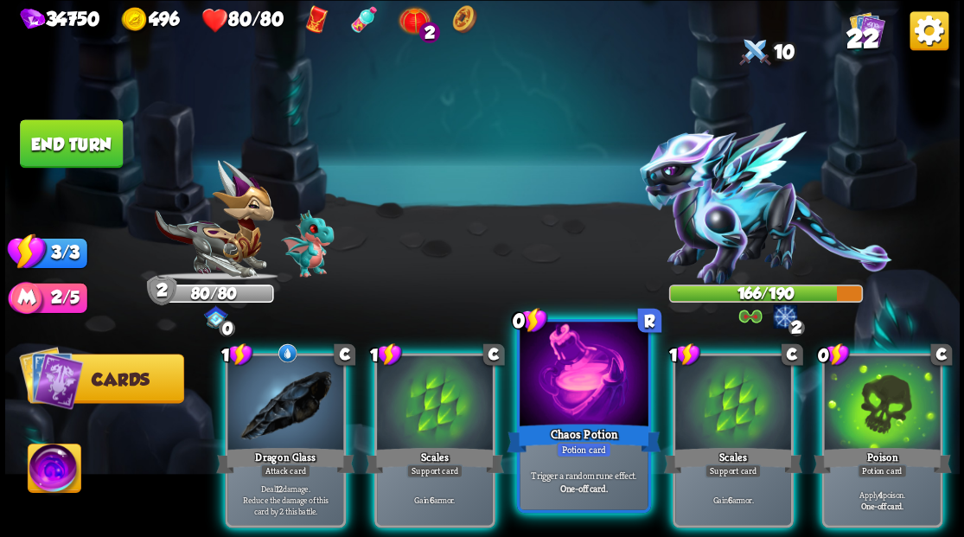
click at [562, 378] on div at bounding box center [584, 376] width 128 height 108
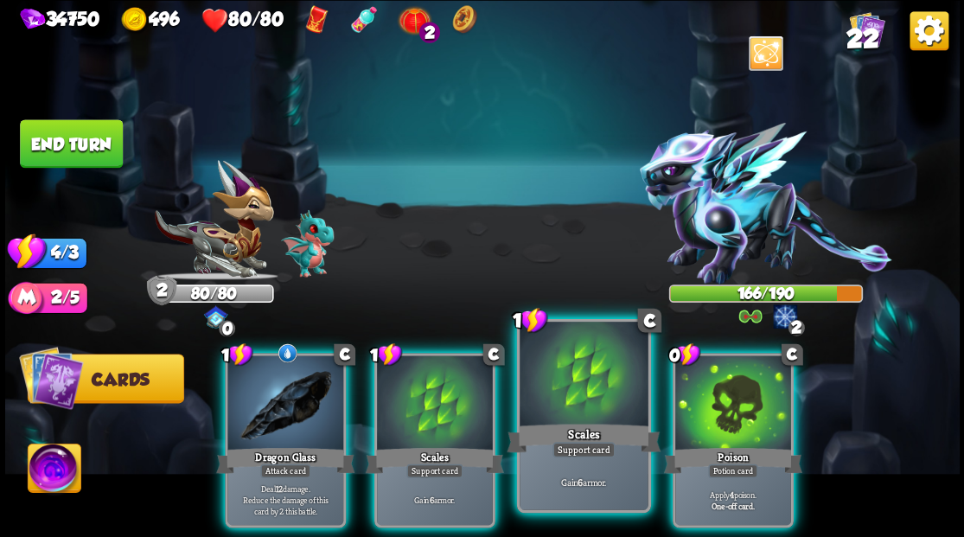
drag, startPoint x: 729, startPoint y: 400, endPoint x: 603, endPoint y: 393, distance: 126.4
click at [730, 400] on div at bounding box center [733, 404] width 116 height 98
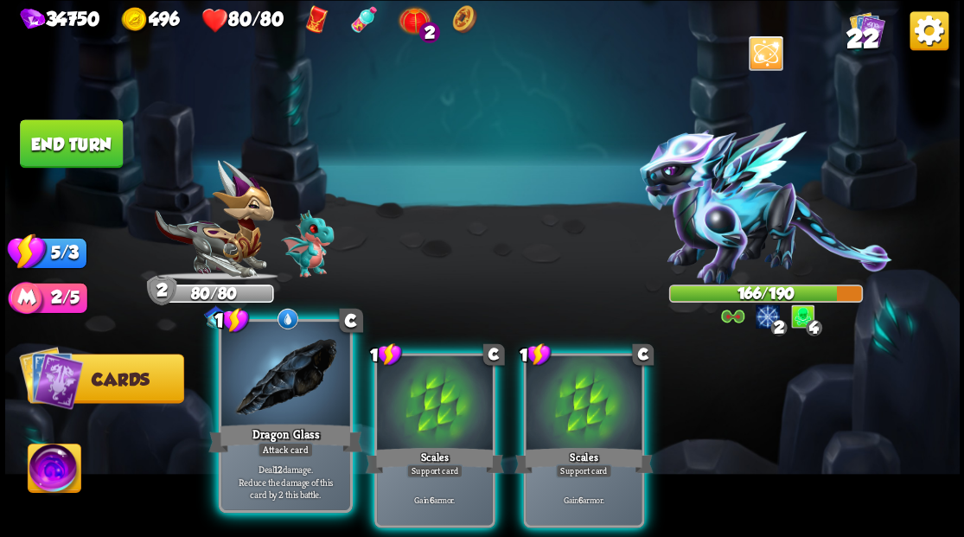
click at [291, 389] on div at bounding box center [285, 376] width 128 height 108
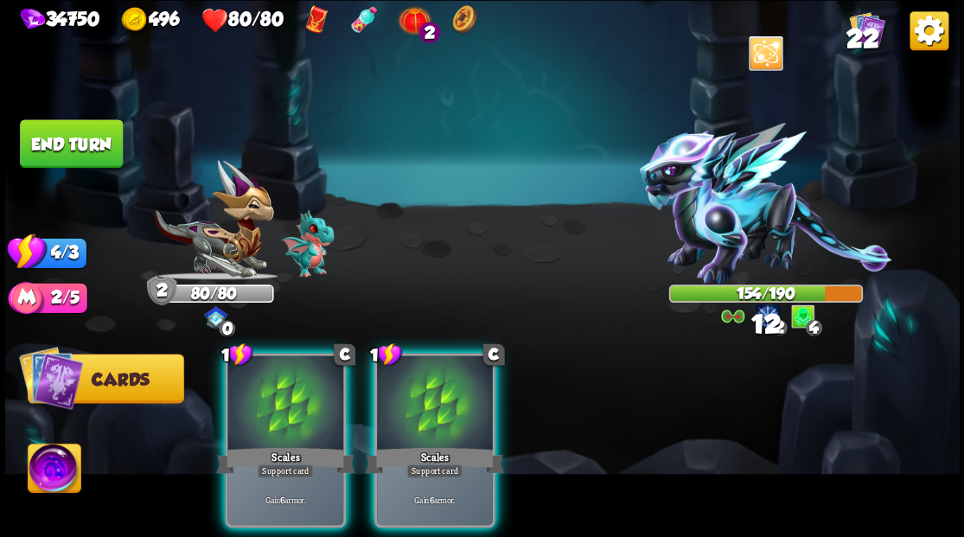
click at [291, 389] on div at bounding box center [285, 404] width 116 height 98
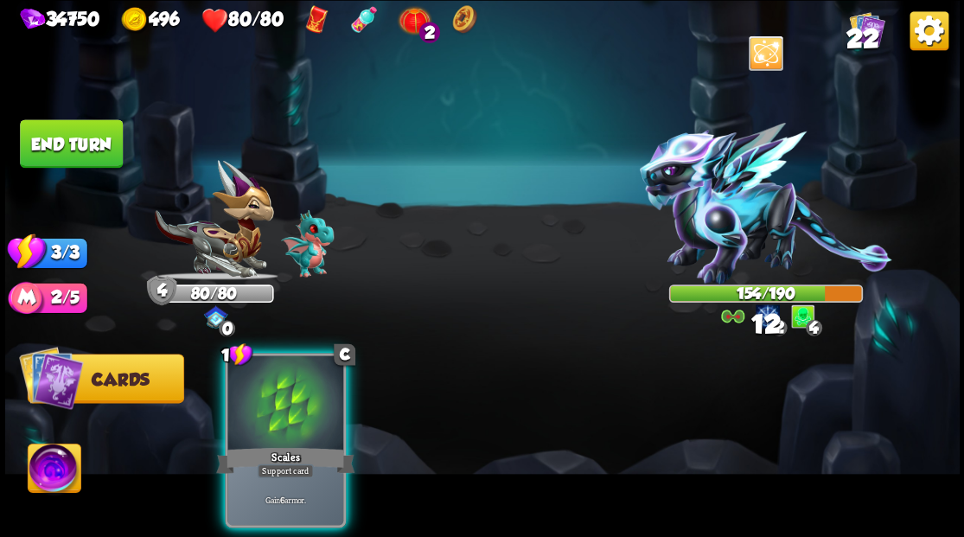
click at [291, 389] on div at bounding box center [285, 404] width 116 height 98
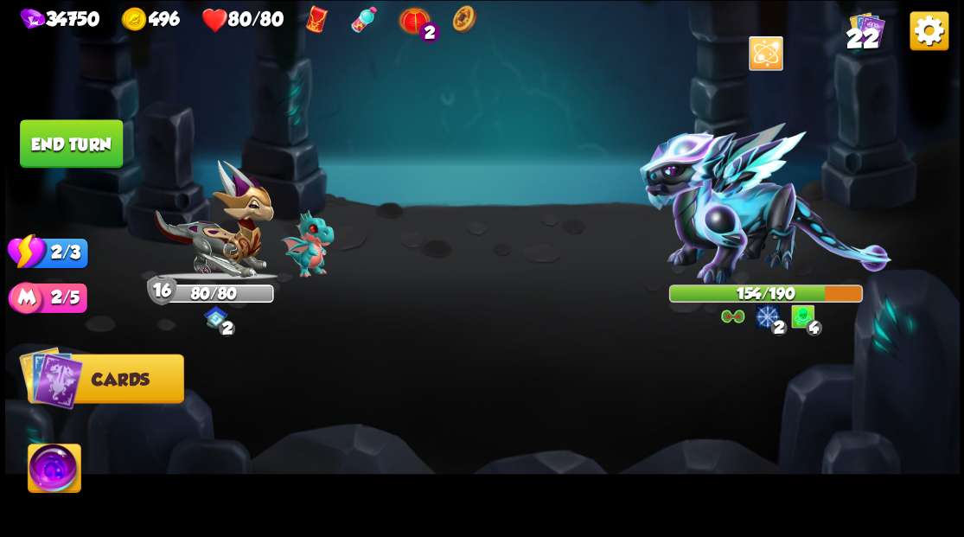
click at [104, 152] on button "End turn" at bounding box center [71, 143] width 103 height 48
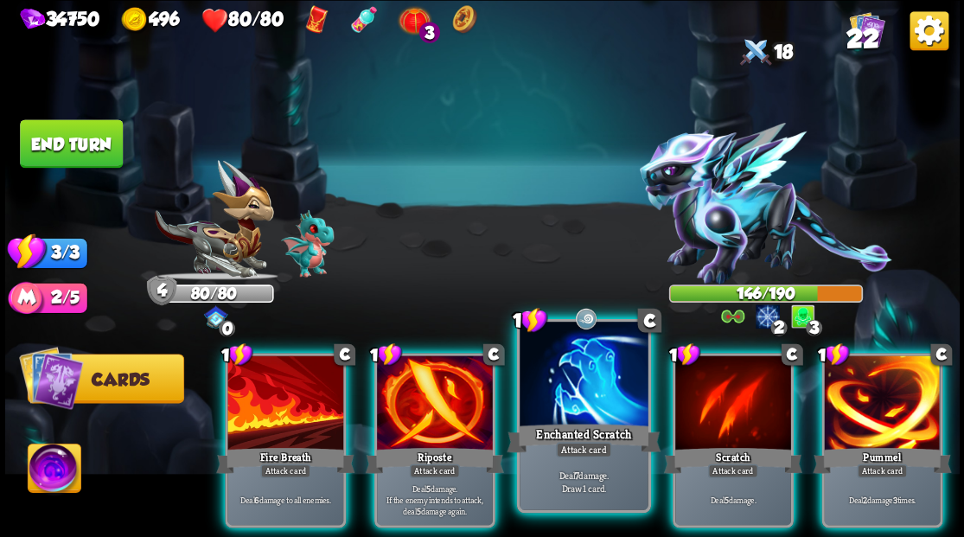
click at [576, 397] on div at bounding box center [584, 376] width 128 height 108
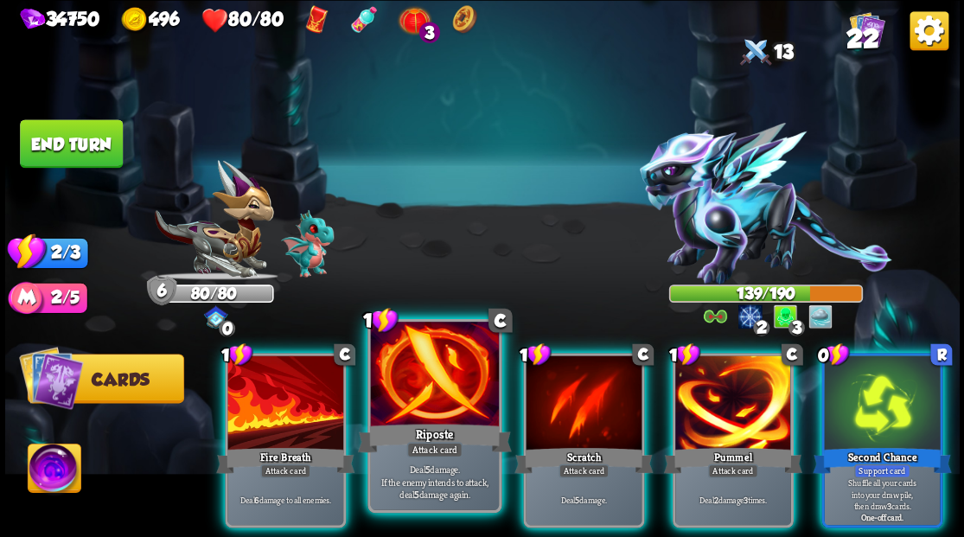
click at [439, 391] on div at bounding box center [434, 376] width 128 height 108
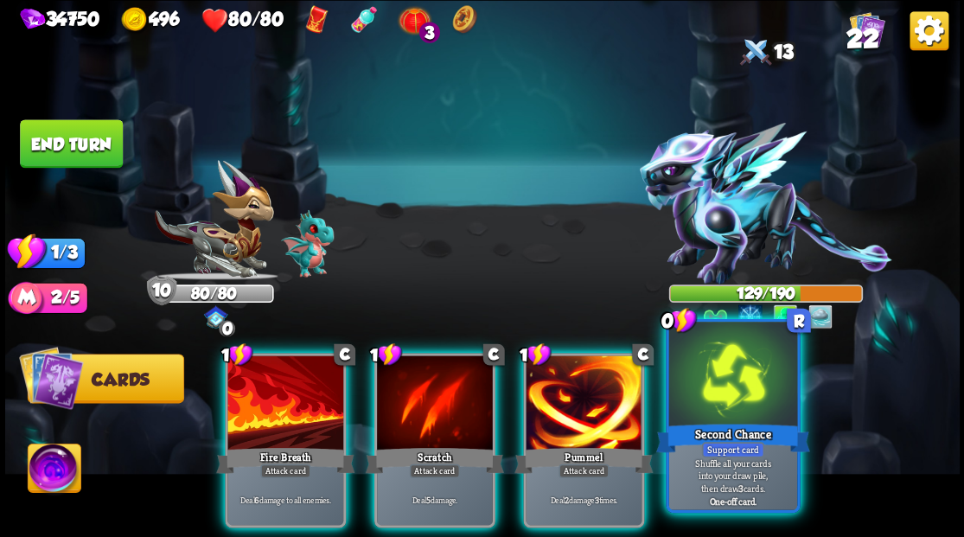
click at [724, 405] on div at bounding box center [732, 376] width 128 height 108
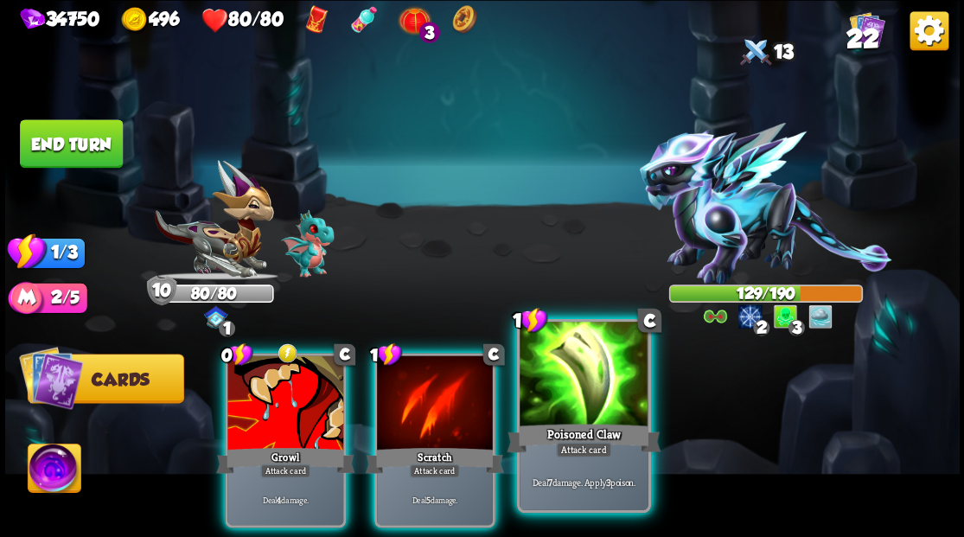
click at [566, 373] on div at bounding box center [584, 376] width 128 height 108
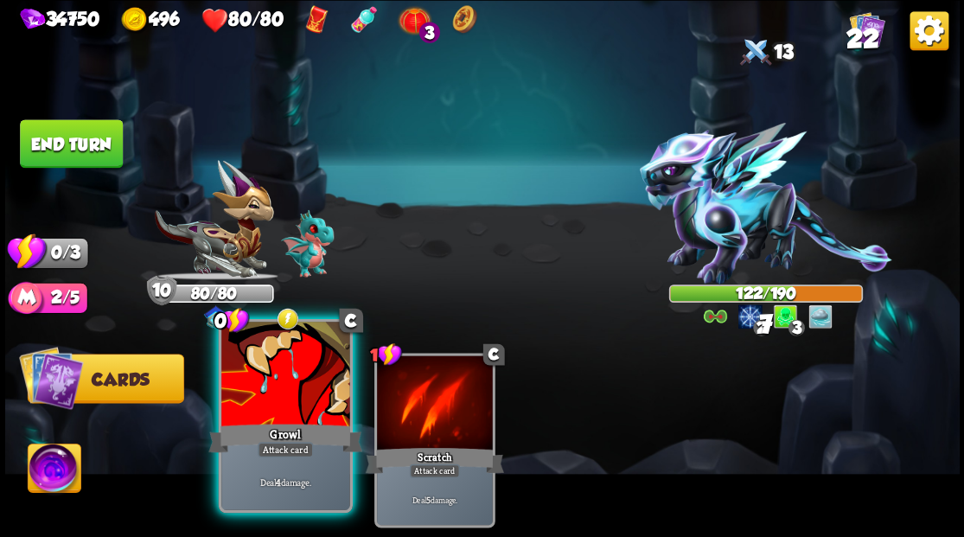
click at [307, 377] on div at bounding box center [285, 376] width 128 height 108
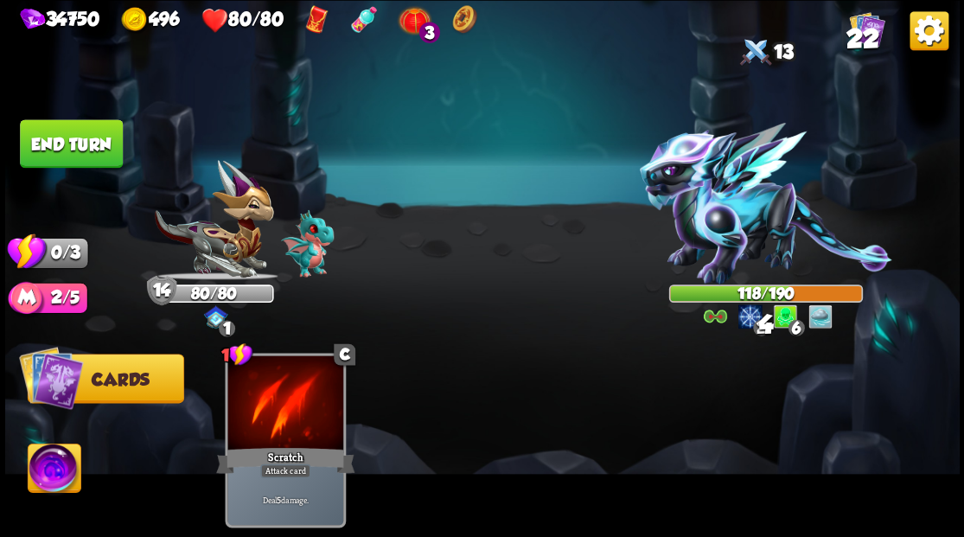
click at [42, 128] on button "End turn" at bounding box center [71, 143] width 103 height 48
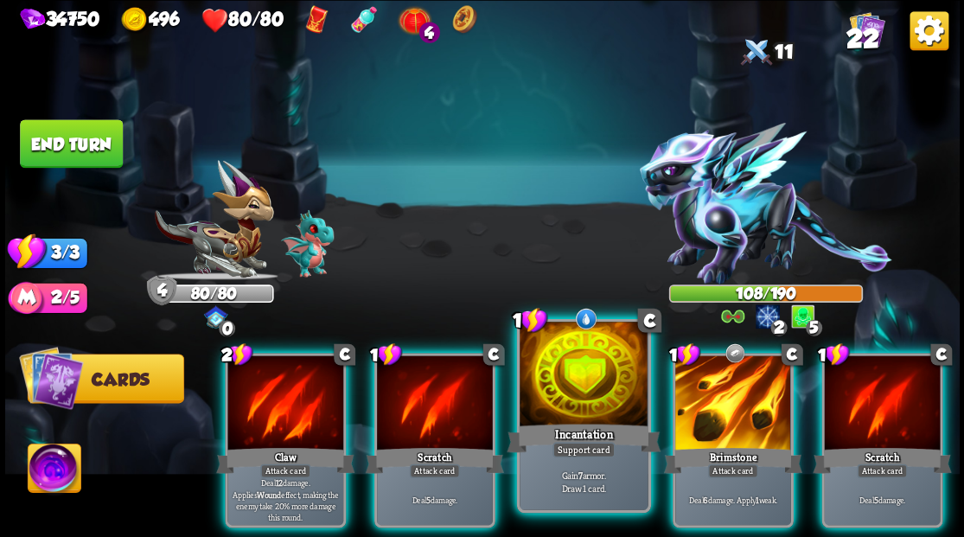
click at [586, 388] on div at bounding box center [584, 376] width 128 height 108
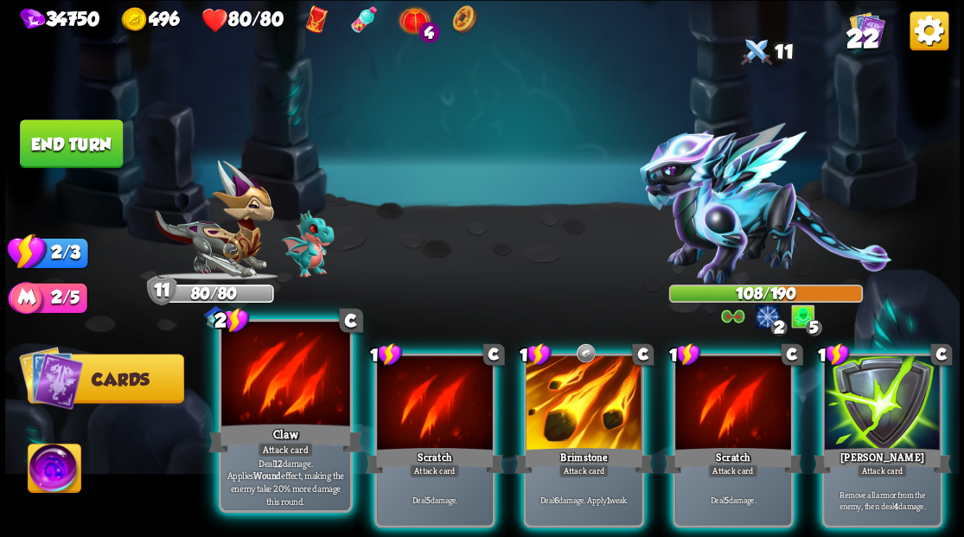
click at [270, 397] on div at bounding box center [285, 376] width 128 height 108
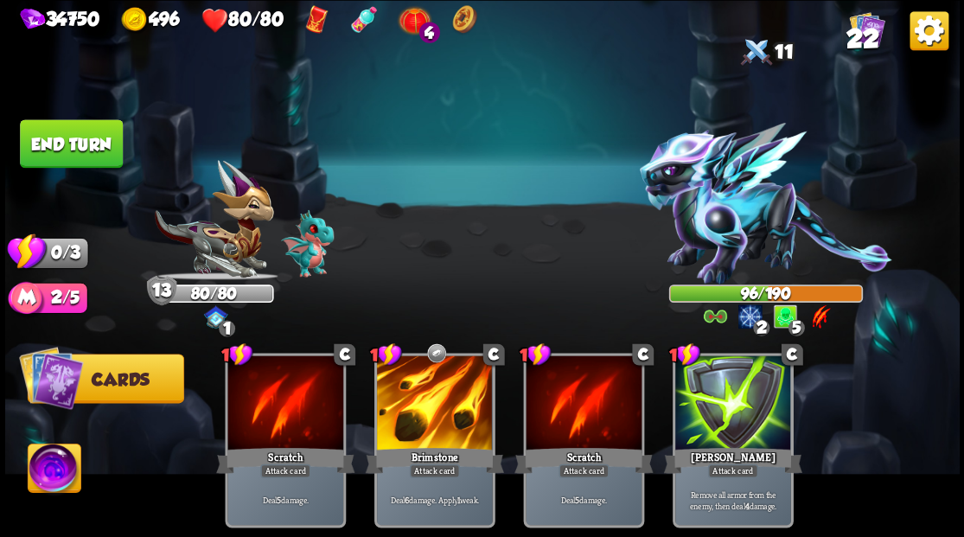
click at [84, 140] on button "End turn" at bounding box center [71, 143] width 103 height 48
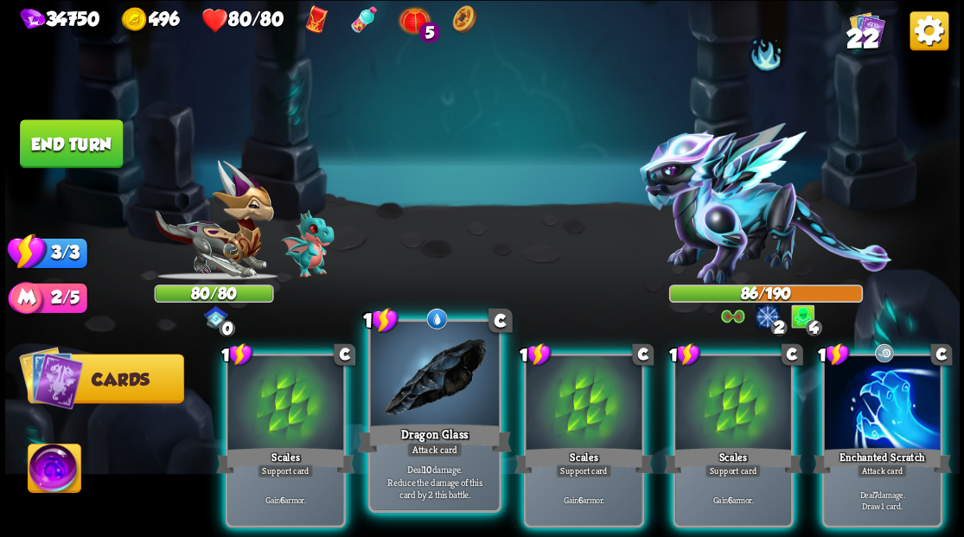
click at [430, 420] on div "Dragon Glass" at bounding box center [434, 437] width 154 height 35
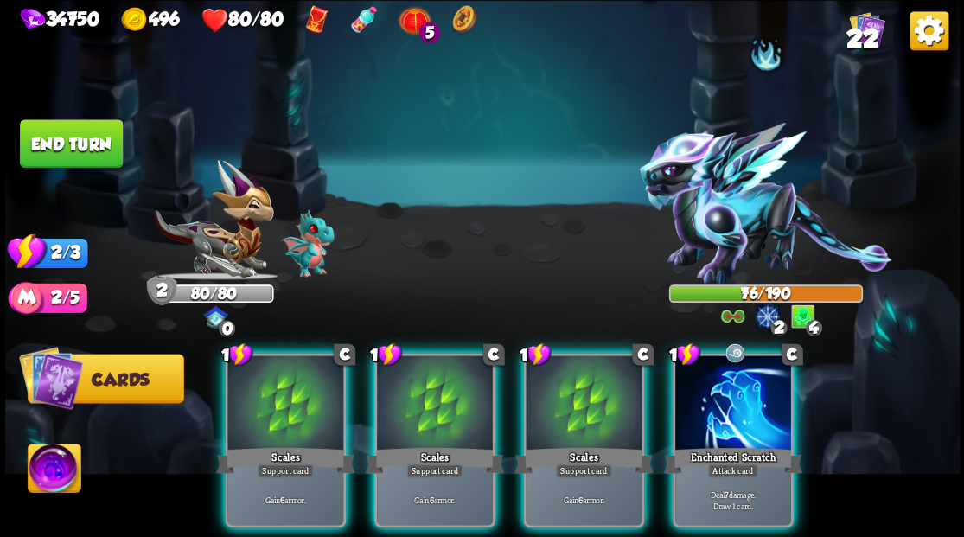
drag, startPoint x: 744, startPoint y: 427, endPoint x: 726, endPoint y: 413, distance: 22.1
click at [744, 445] on div "Enchanted Scratch" at bounding box center [732, 460] width 138 height 31
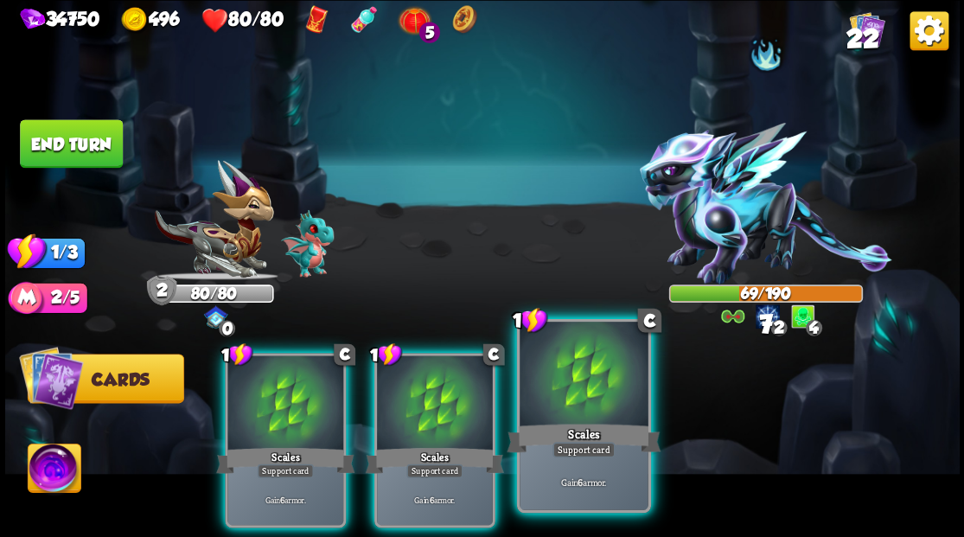
click at [583, 398] on div at bounding box center [584, 376] width 128 height 108
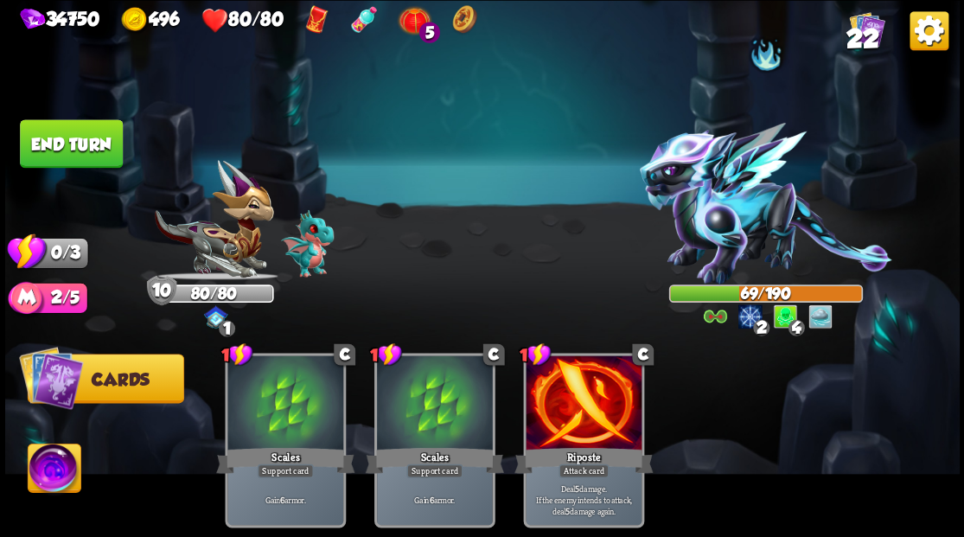
click at [74, 137] on button "End turn" at bounding box center [71, 143] width 103 height 48
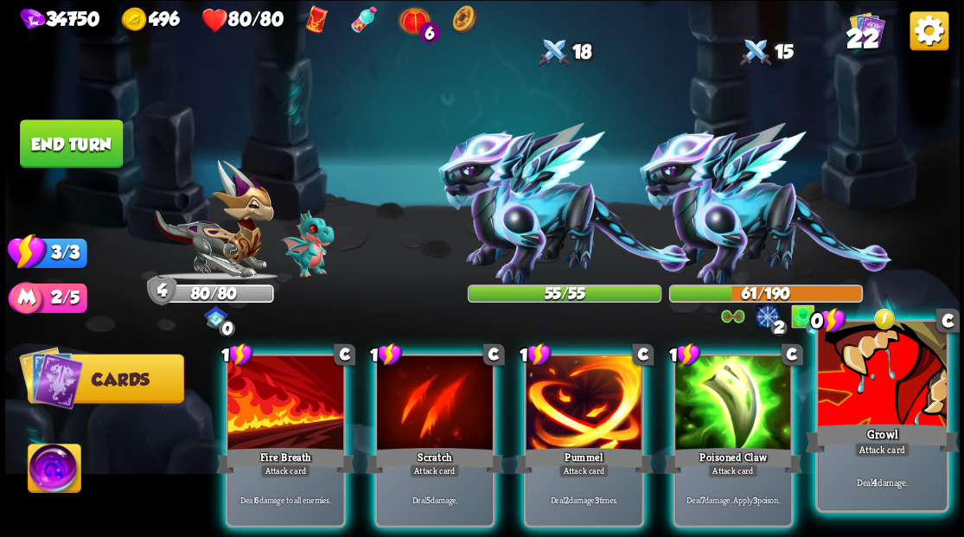
click at [864, 400] on div at bounding box center [882, 376] width 128 height 108
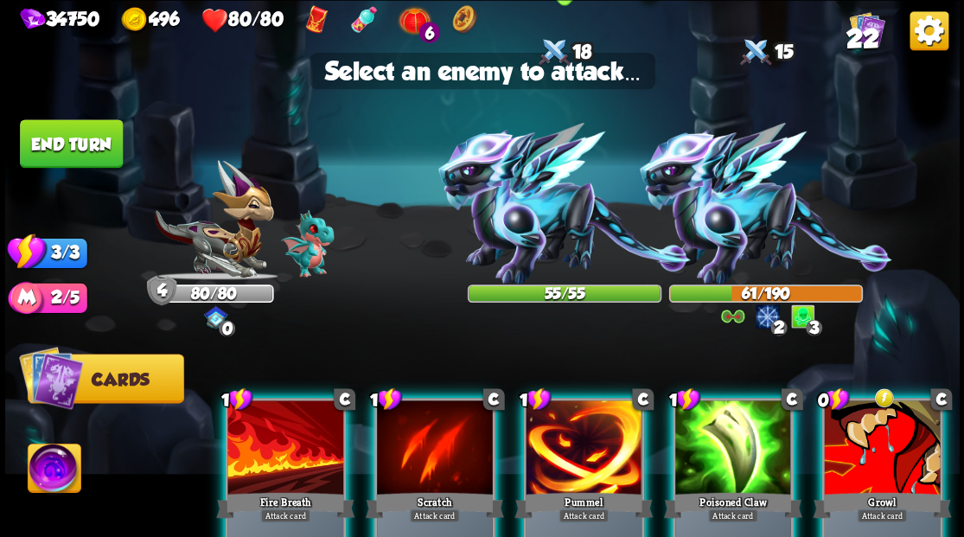
click at [535, 215] on img at bounding box center [564, 204] width 253 height 162
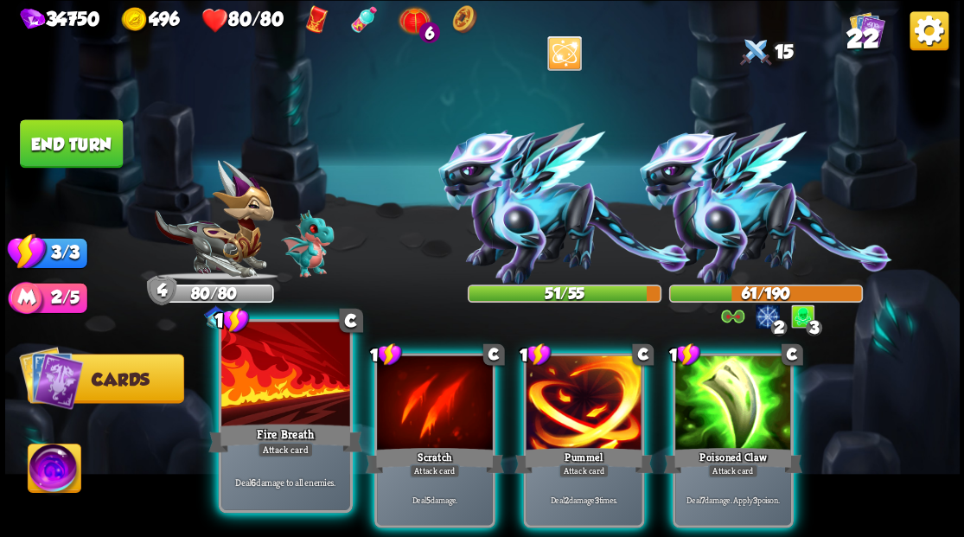
click at [282, 425] on div "Fire Breath" at bounding box center [285, 437] width 154 height 35
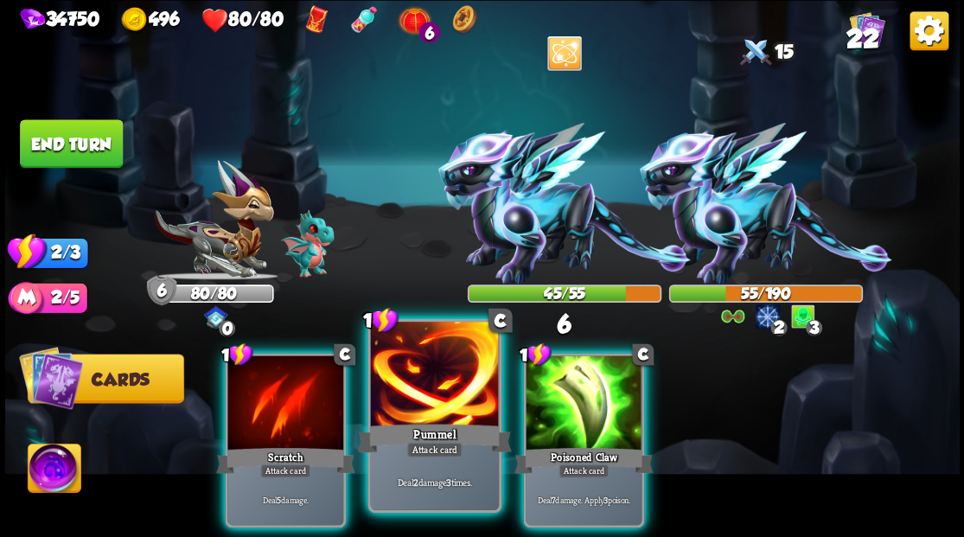
click at [424, 399] on div at bounding box center [434, 376] width 128 height 108
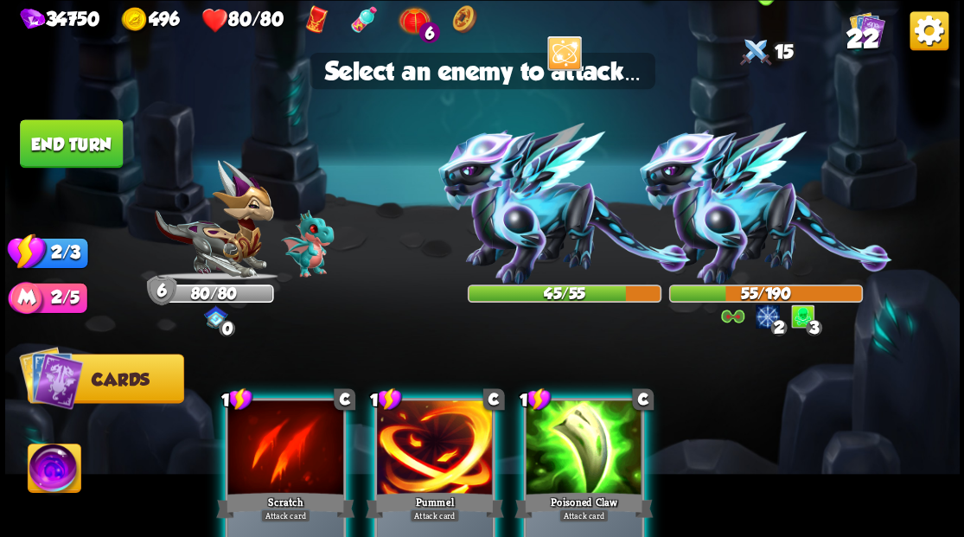
click at [714, 226] on img at bounding box center [765, 204] width 253 height 162
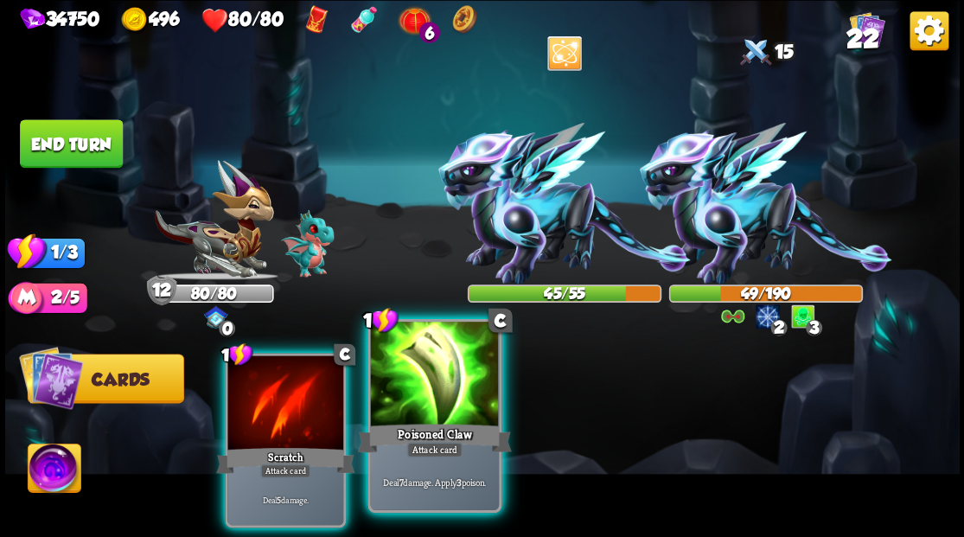
click at [421, 386] on div at bounding box center [434, 376] width 128 height 108
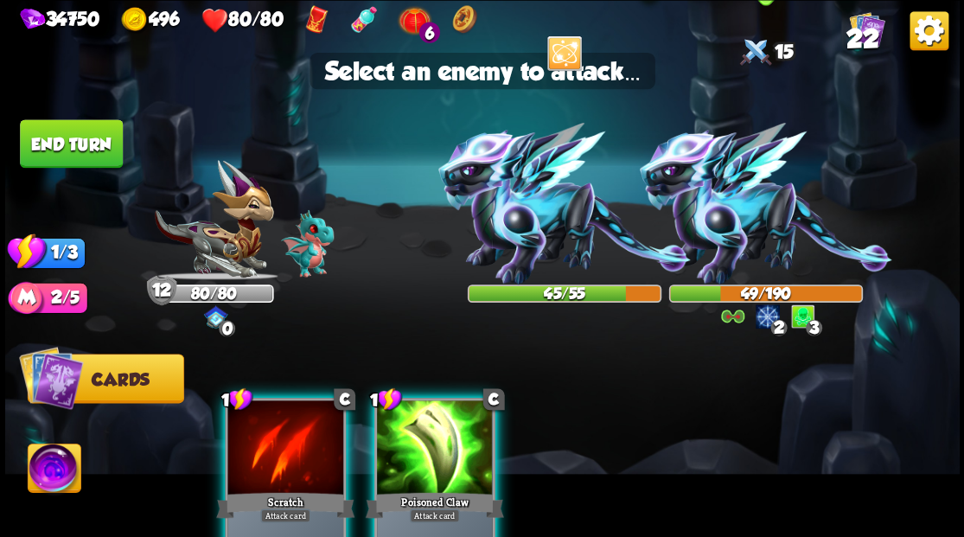
click at [728, 213] on img at bounding box center [765, 204] width 253 height 162
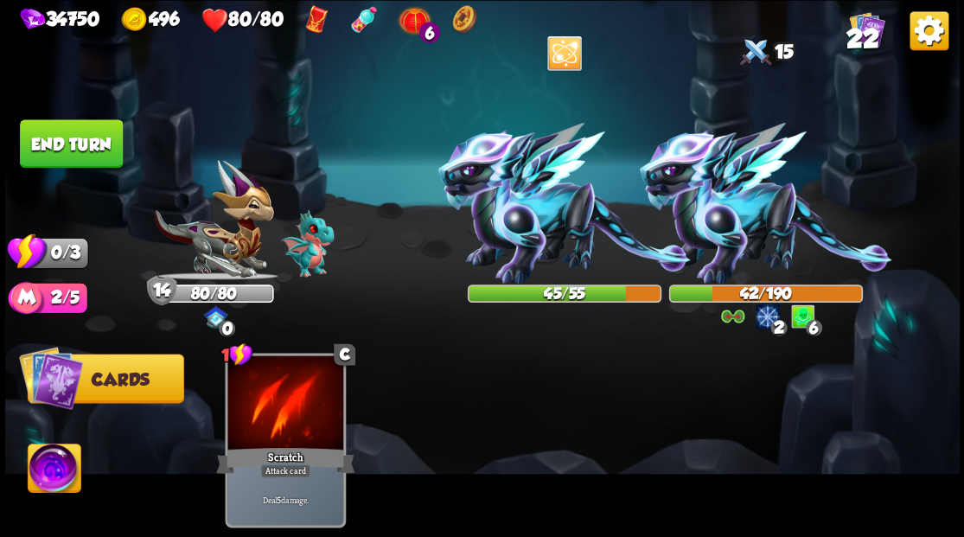
click at [60, 135] on button "End turn" at bounding box center [71, 143] width 103 height 48
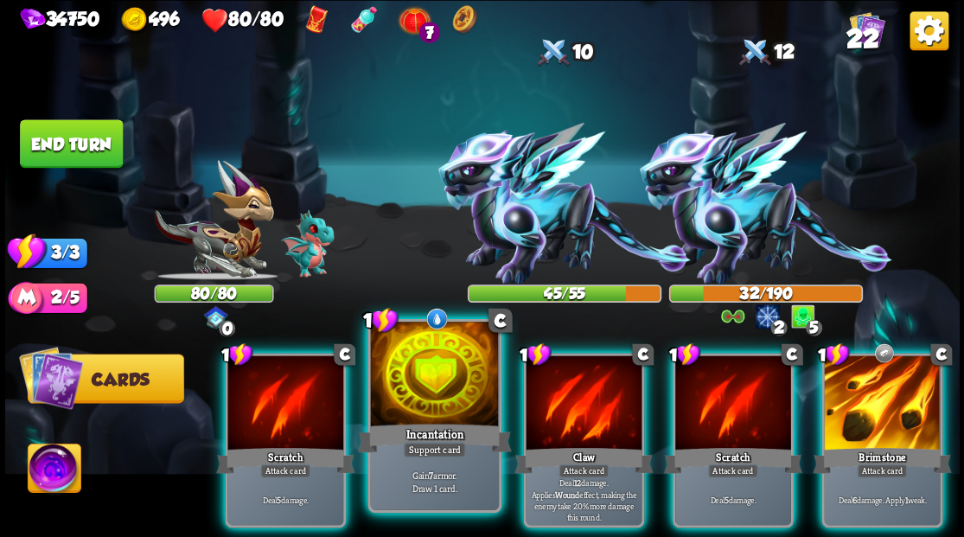
click at [439, 365] on div at bounding box center [434, 376] width 128 height 108
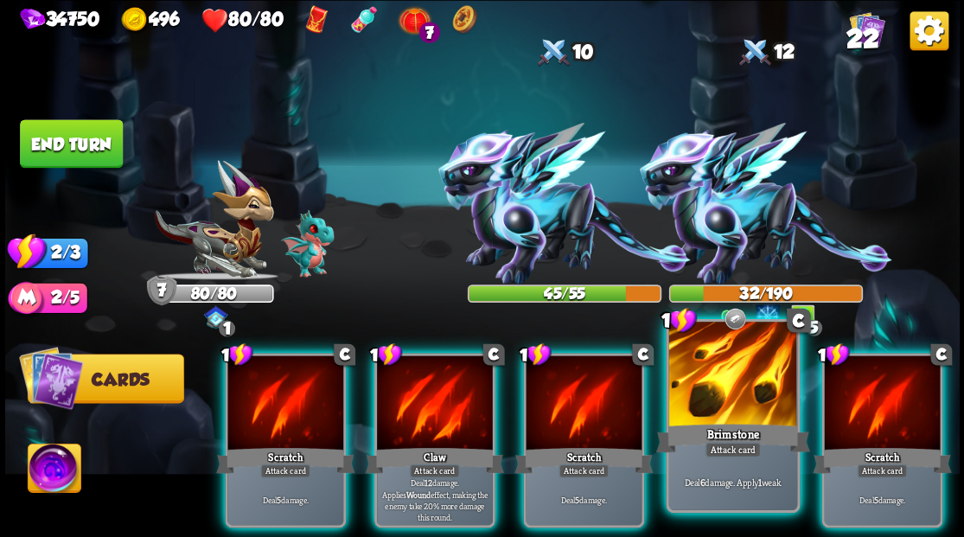
click at [744, 401] on div at bounding box center [732, 376] width 128 height 108
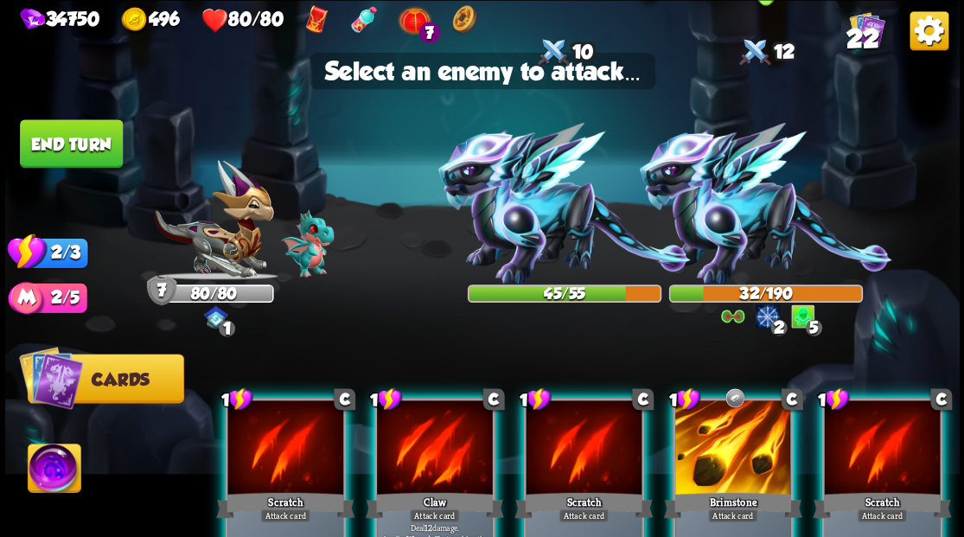
click at [752, 184] on img at bounding box center [765, 204] width 253 height 162
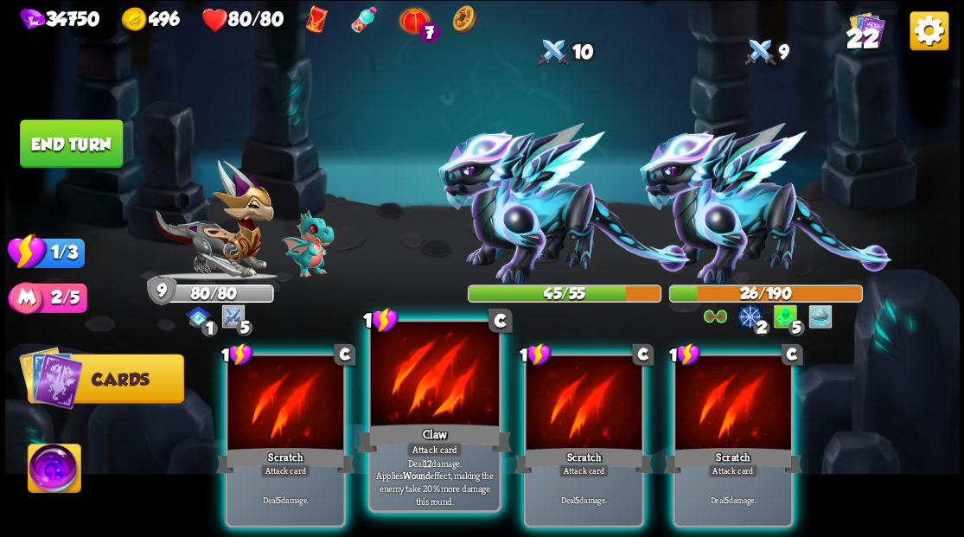
click at [415, 375] on div at bounding box center [434, 376] width 128 height 108
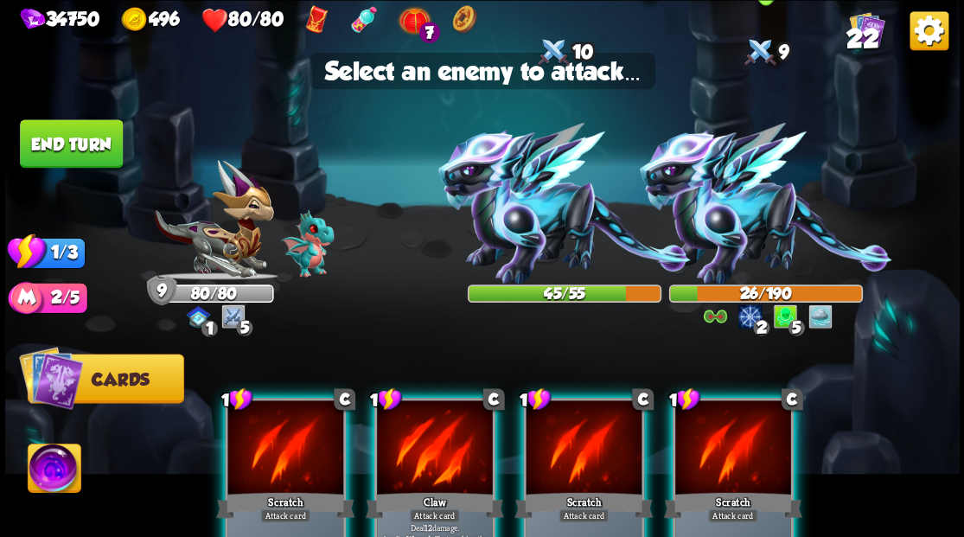
click at [736, 208] on img at bounding box center [765, 204] width 253 height 162
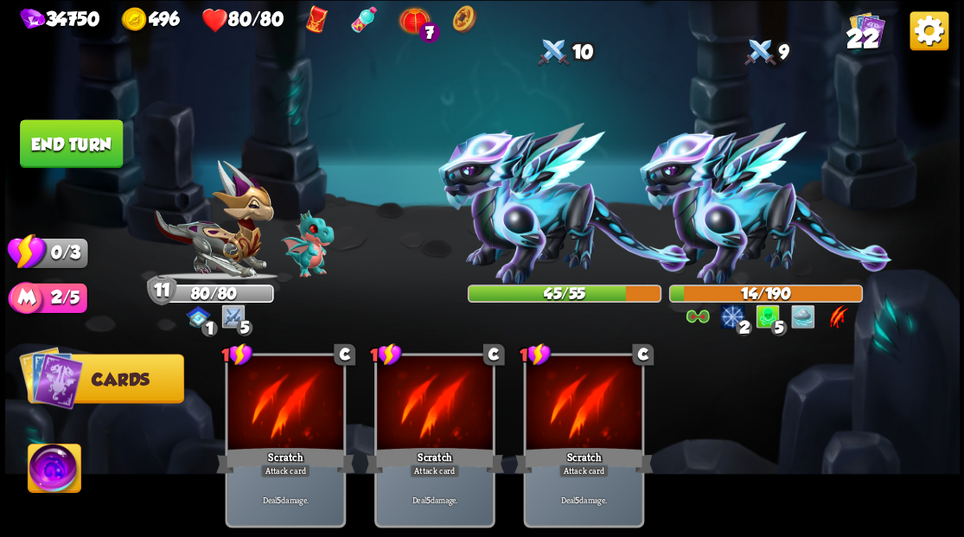
click at [78, 147] on button "End turn" at bounding box center [71, 143] width 103 height 48
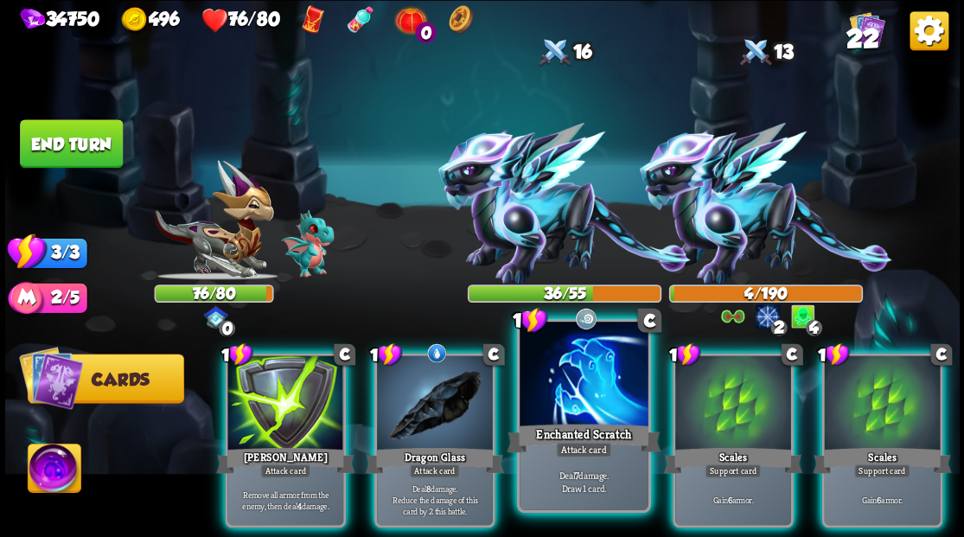
click at [578, 392] on div at bounding box center [584, 376] width 128 height 108
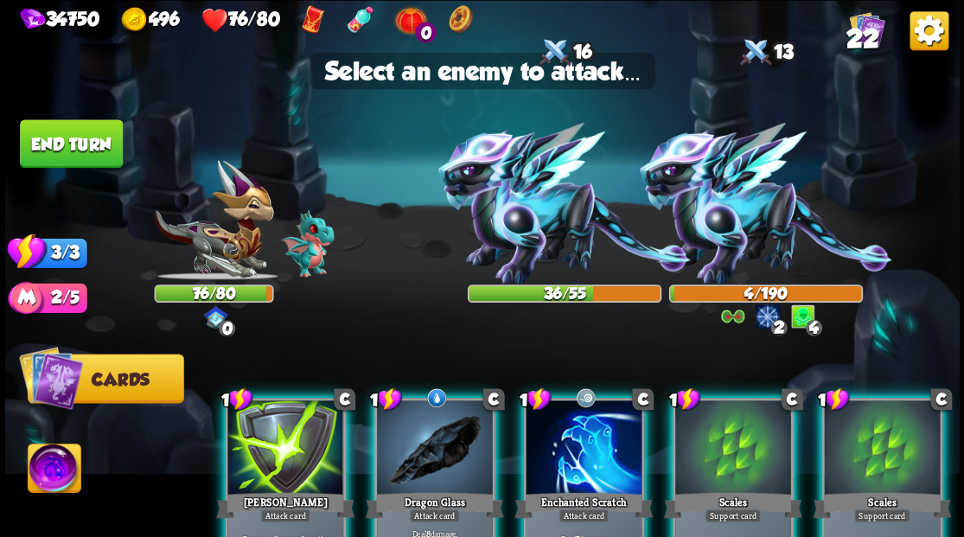
click at [570, 446] on div at bounding box center [584, 449] width 116 height 98
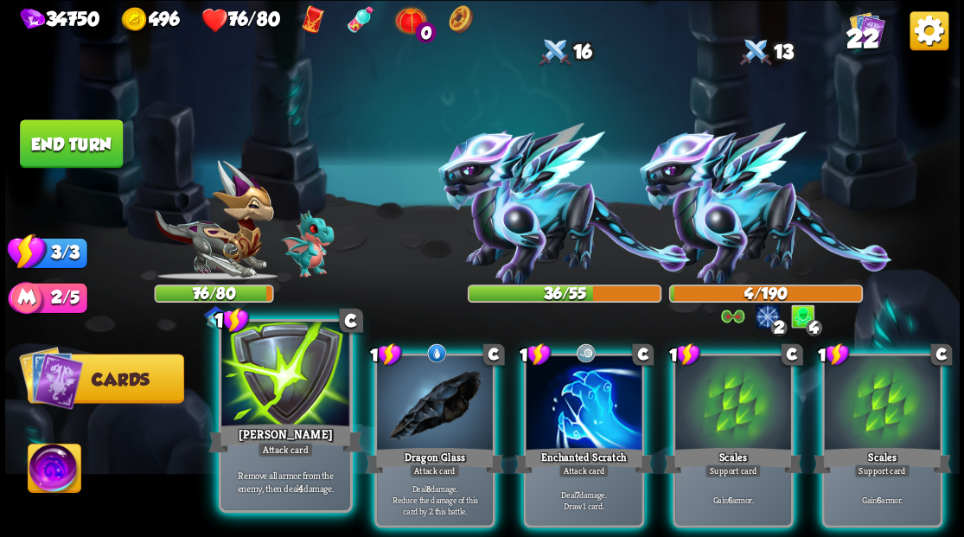
drag, startPoint x: 293, startPoint y: 382, endPoint x: 337, endPoint y: 372, distance: 45.3
click at [304, 381] on div at bounding box center [285, 376] width 128 height 108
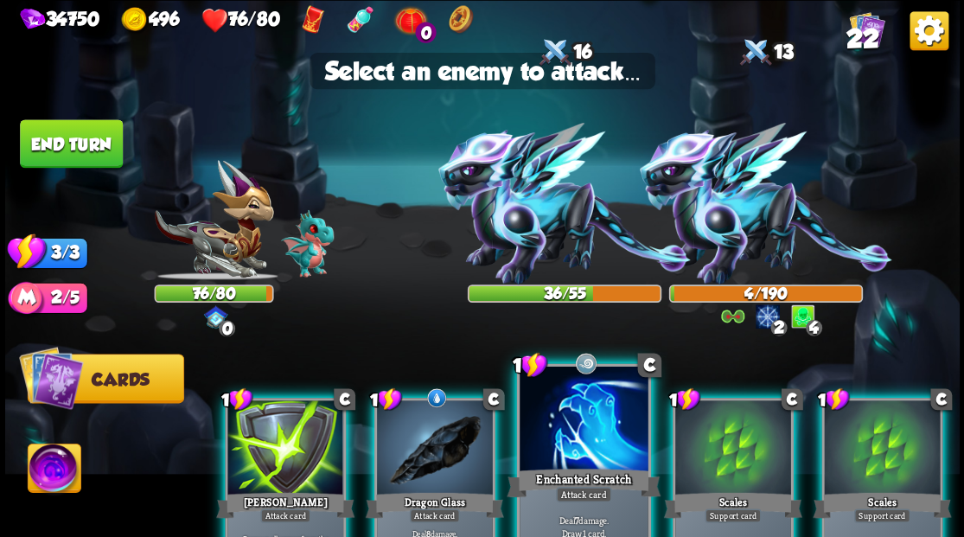
click at [571, 455] on div at bounding box center [584, 420] width 128 height 108
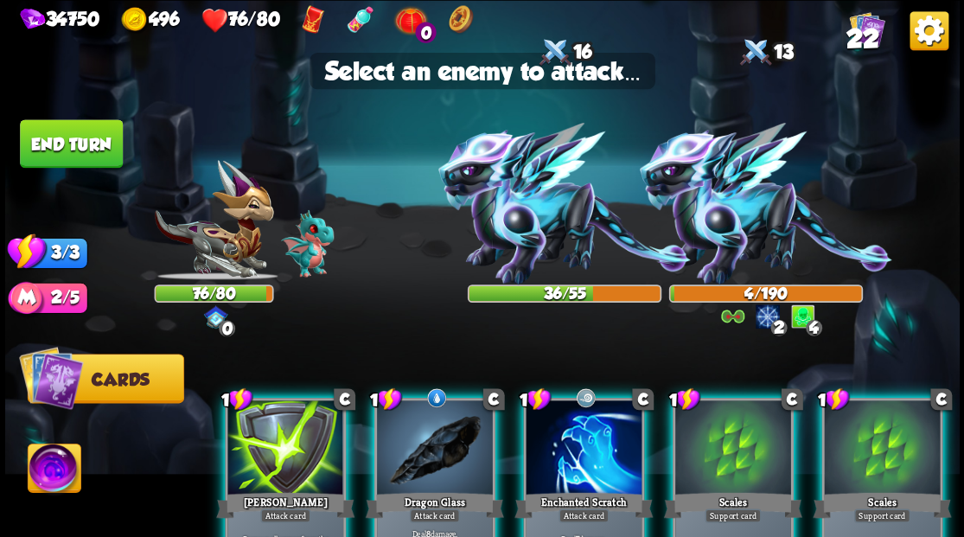
click at [572, 443] on div at bounding box center [584, 449] width 116 height 98
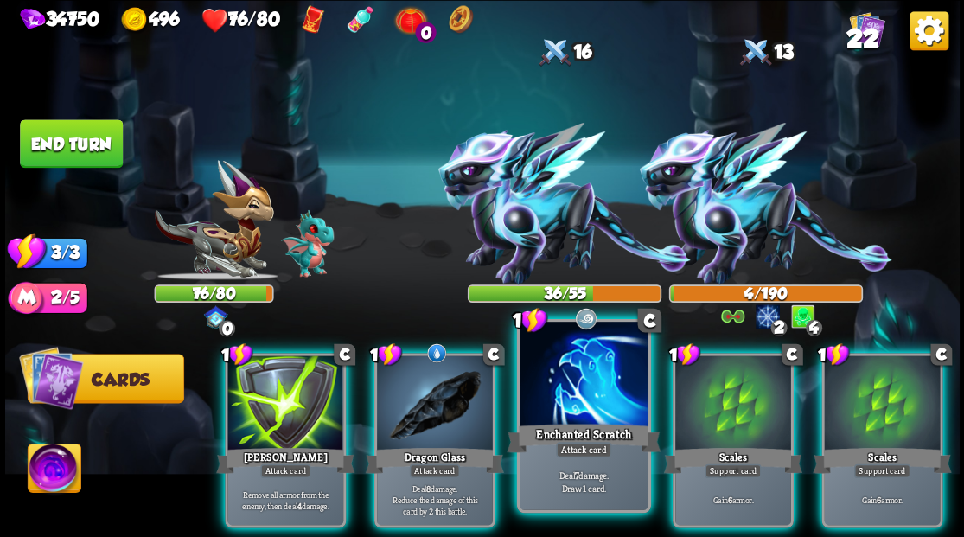
click at [570, 405] on div at bounding box center [584, 376] width 128 height 108
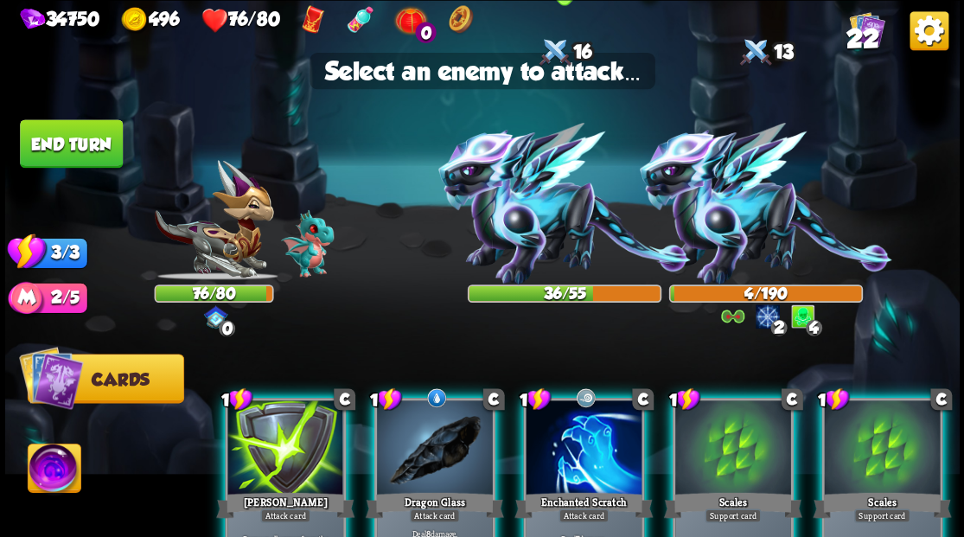
click at [526, 228] on img at bounding box center [564, 204] width 253 height 162
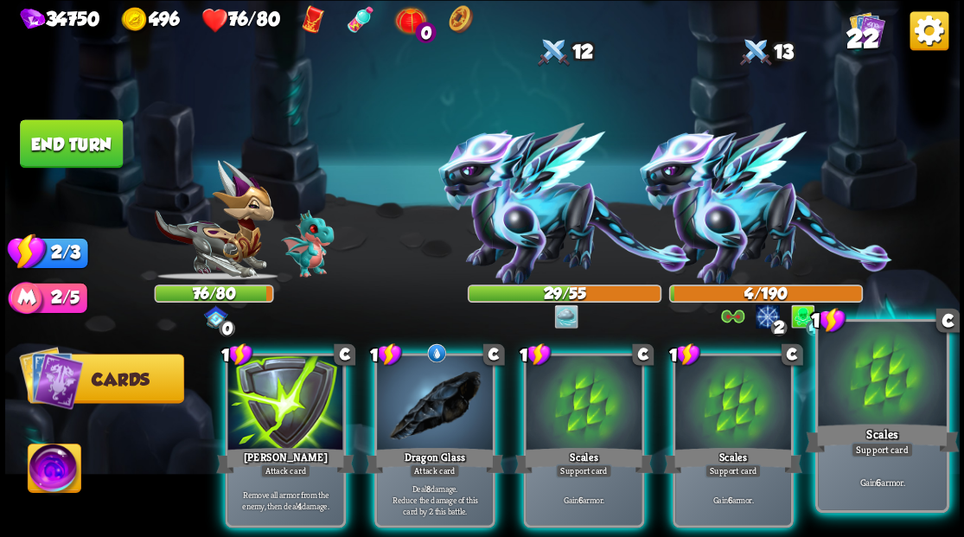
click at [886, 398] on div at bounding box center [882, 376] width 128 height 108
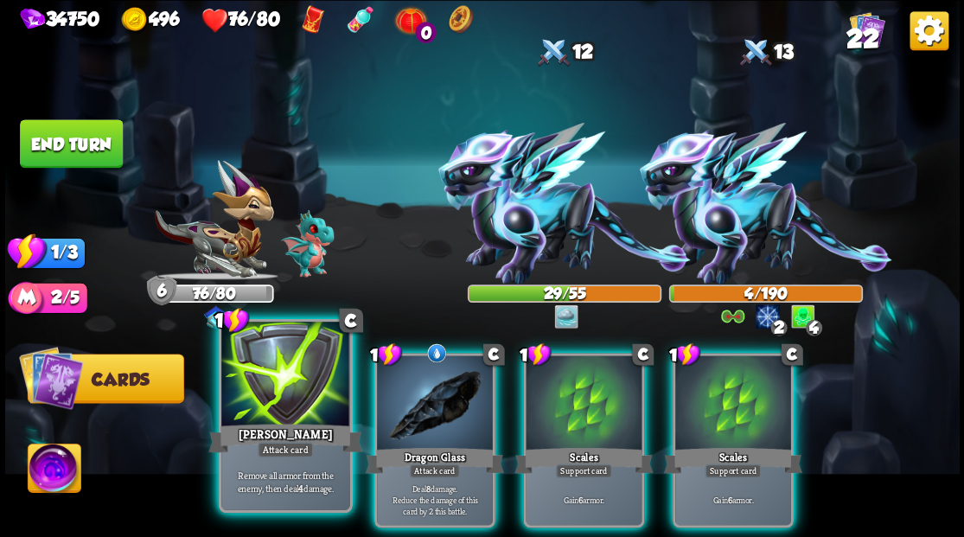
click at [266, 392] on div at bounding box center [285, 376] width 128 height 108
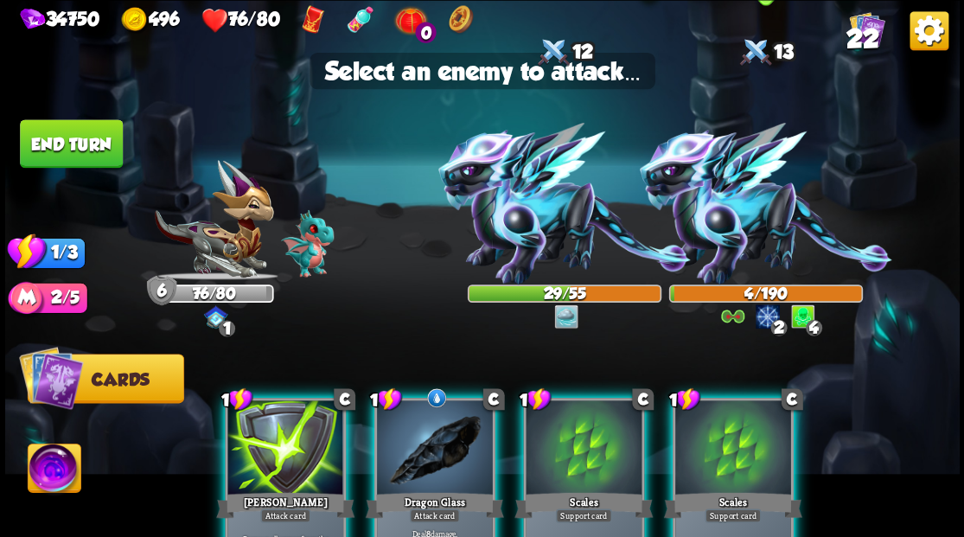
click at [744, 232] on img at bounding box center [765, 204] width 253 height 162
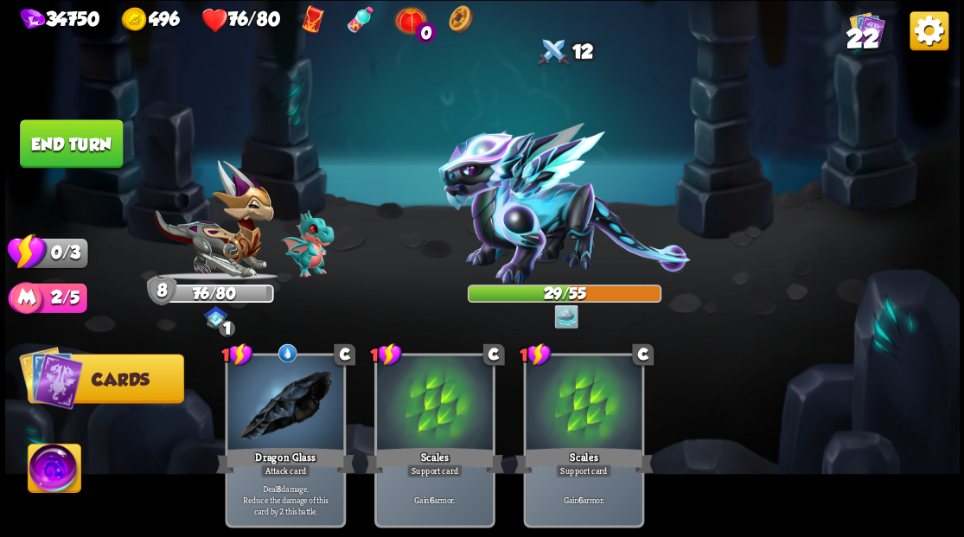
click at [90, 152] on button "End turn" at bounding box center [71, 143] width 103 height 48
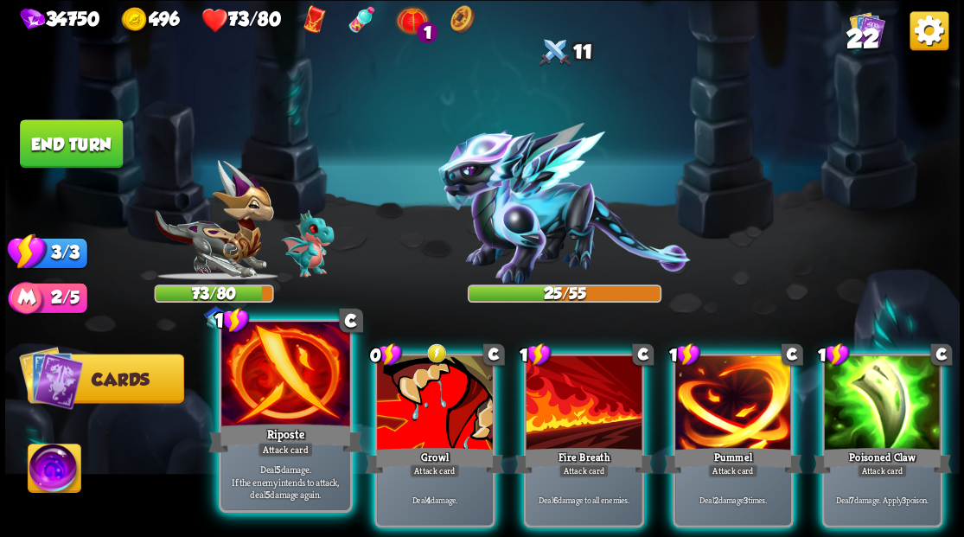
click at [287, 375] on div at bounding box center [285, 376] width 128 height 108
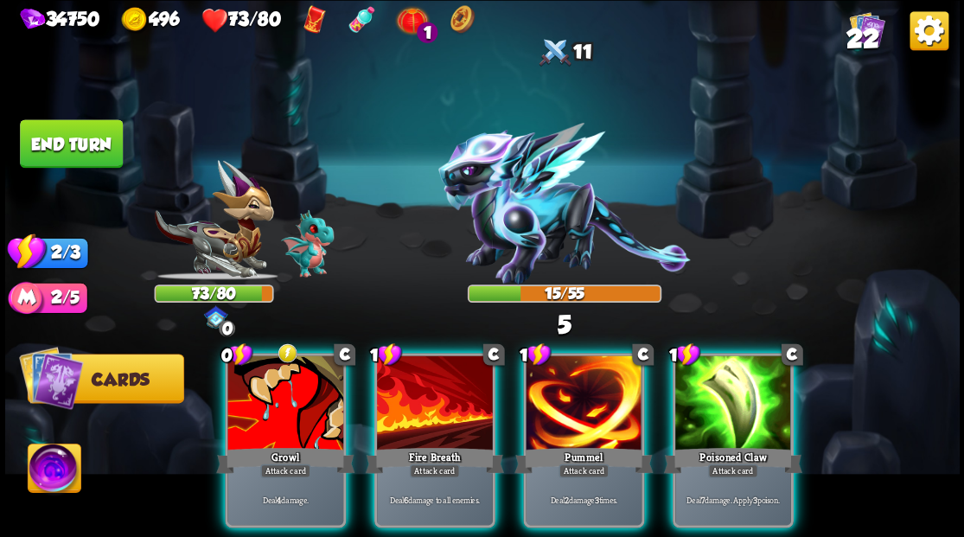
click at [287, 375] on div at bounding box center [285, 404] width 116 height 98
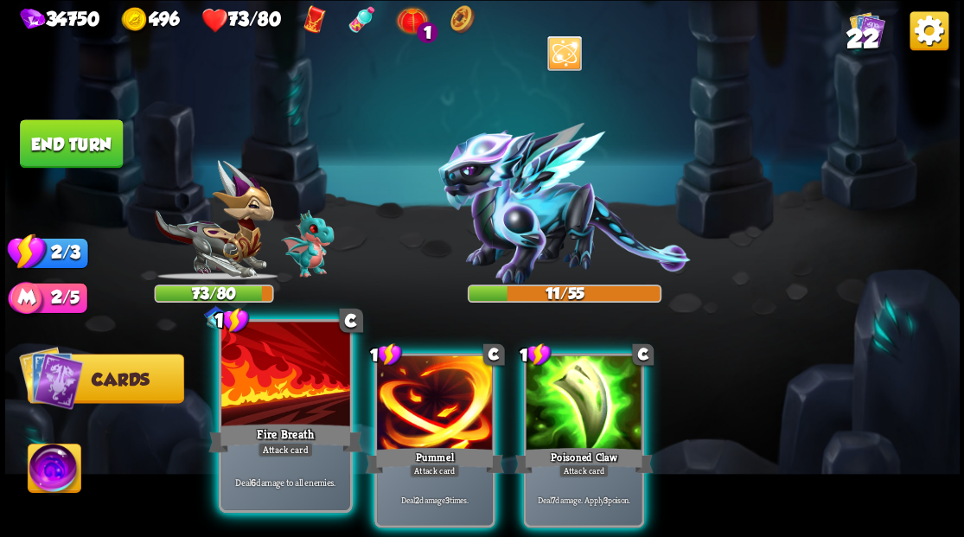
click at [292, 393] on div at bounding box center [285, 376] width 128 height 108
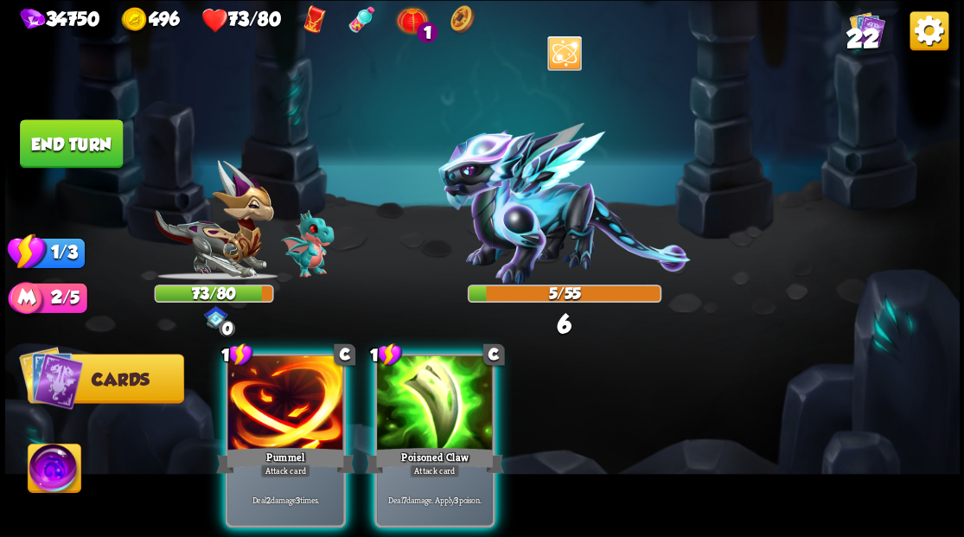
click at [292, 393] on div at bounding box center [285, 404] width 116 height 98
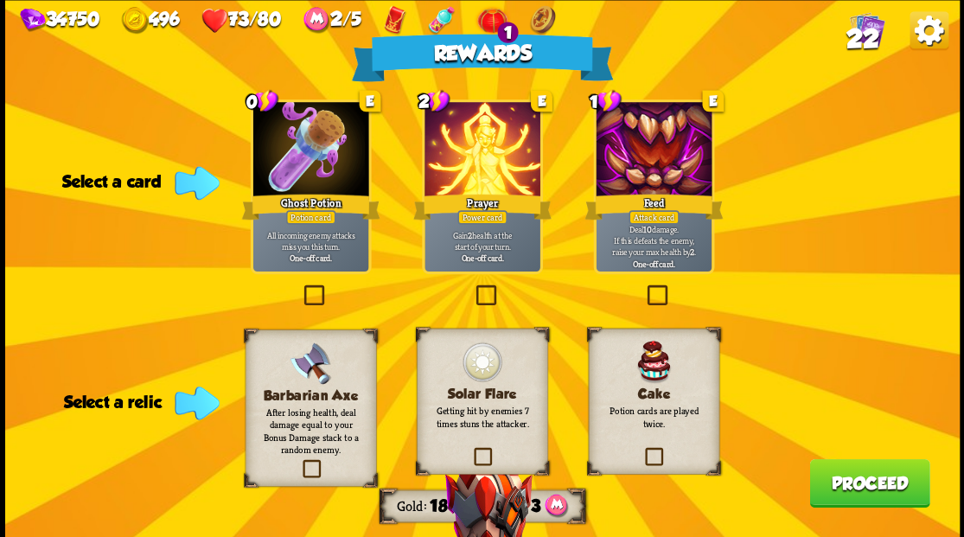
click at [300, 287] on label at bounding box center [300, 287] width 0 height 0
click at [0, 0] on input "checkbox" at bounding box center [0, 0] width 0 height 0
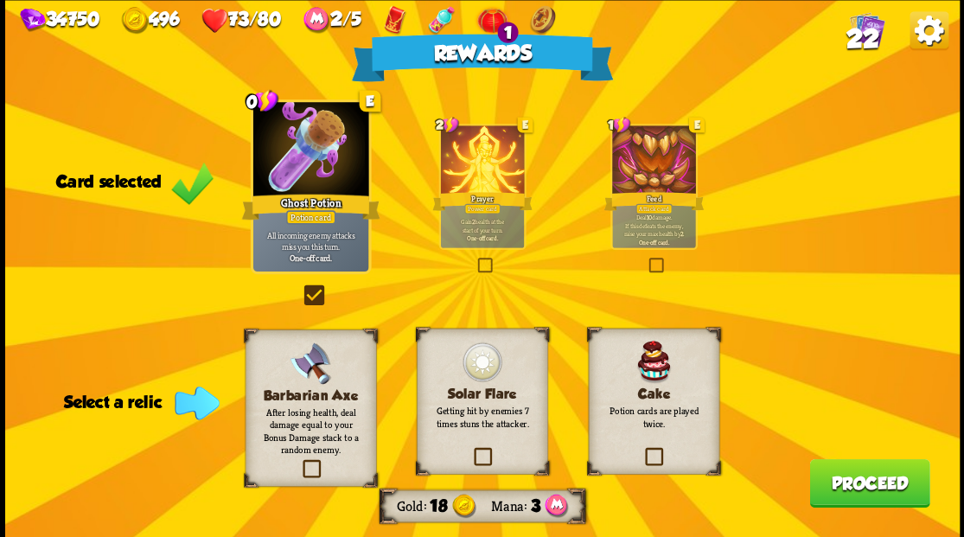
click at [643, 450] on label at bounding box center [643, 450] width 0 height 0
click at [0, 0] on input "checkbox" at bounding box center [0, 0] width 0 height 0
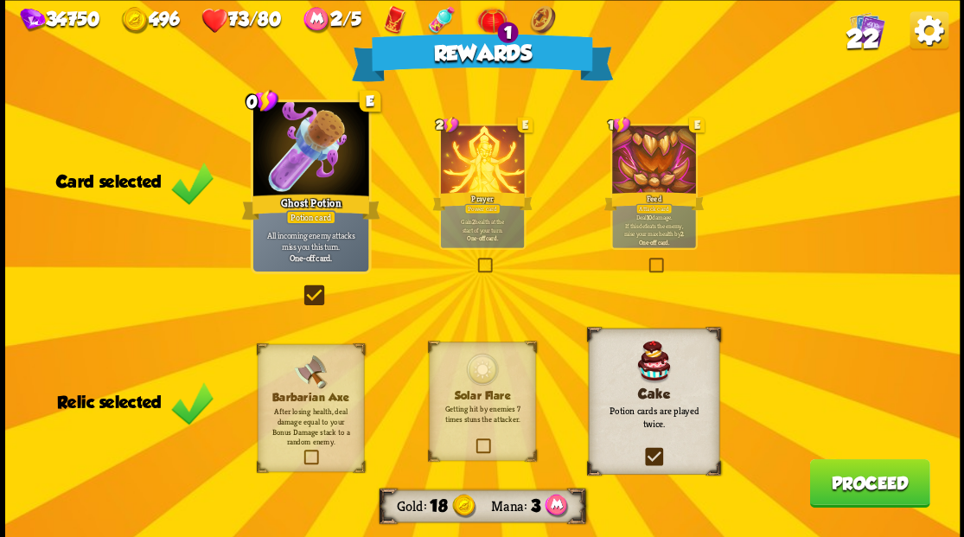
click at [849, 492] on button "Proceed" at bounding box center [869, 482] width 120 height 48
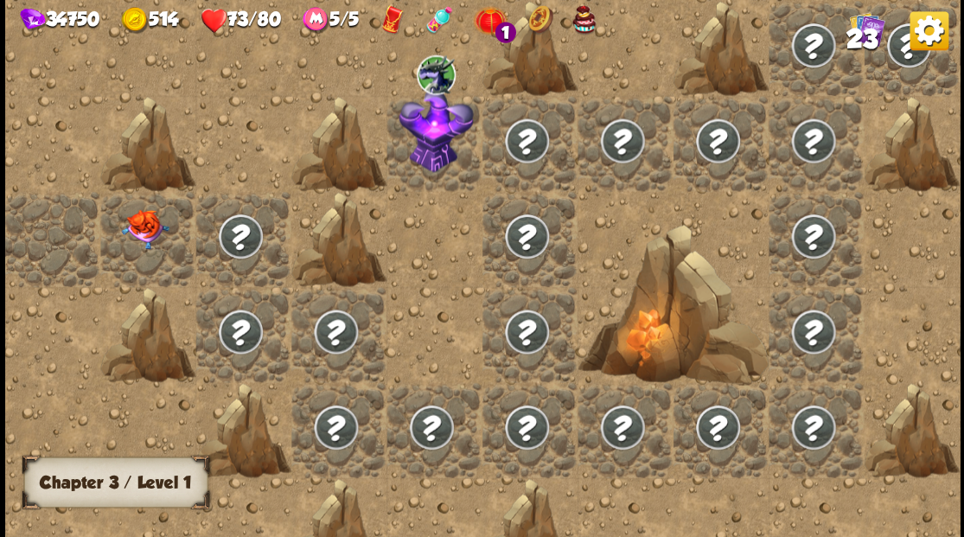
click at [867, 35] on span "23" at bounding box center [861, 38] width 31 height 29
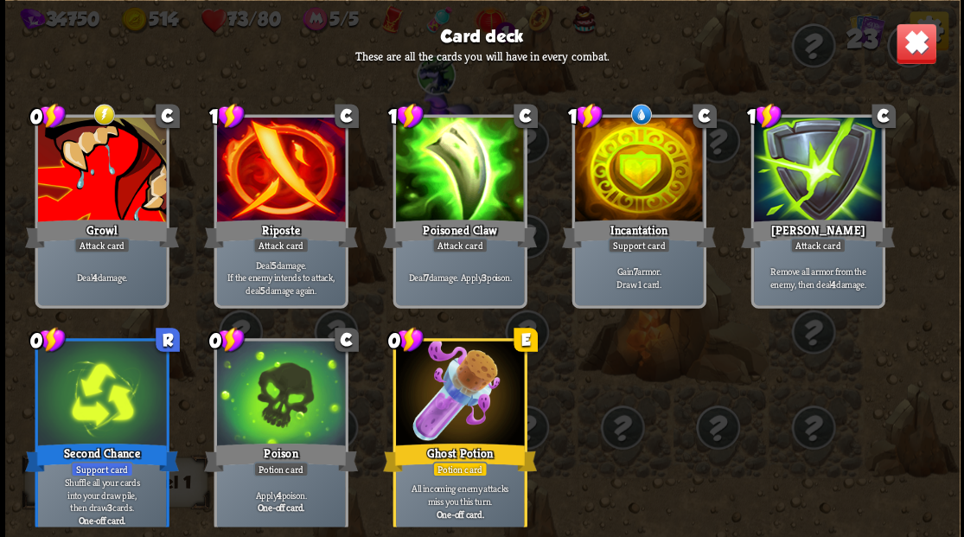
scroll to position [803, 0]
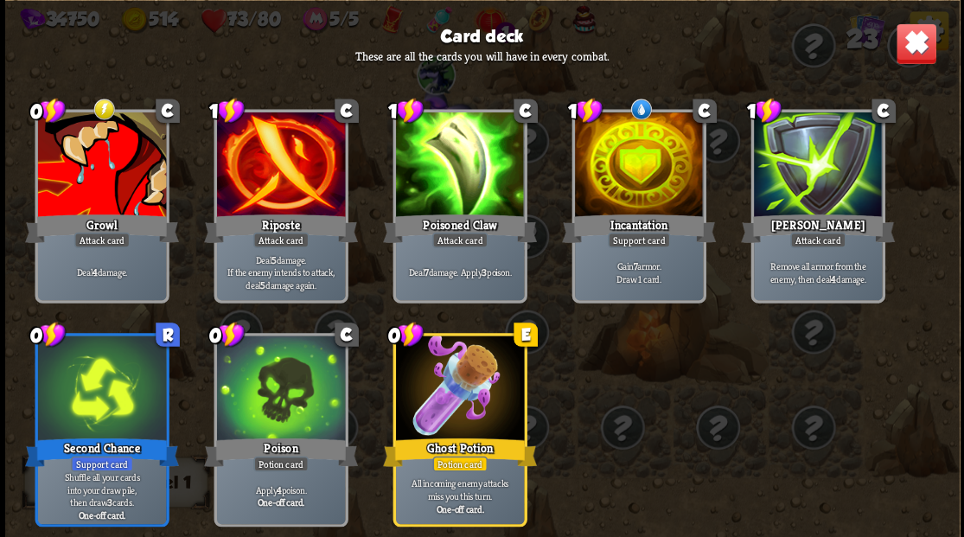
click at [914, 54] on img at bounding box center [916, 43] width 42 height 42
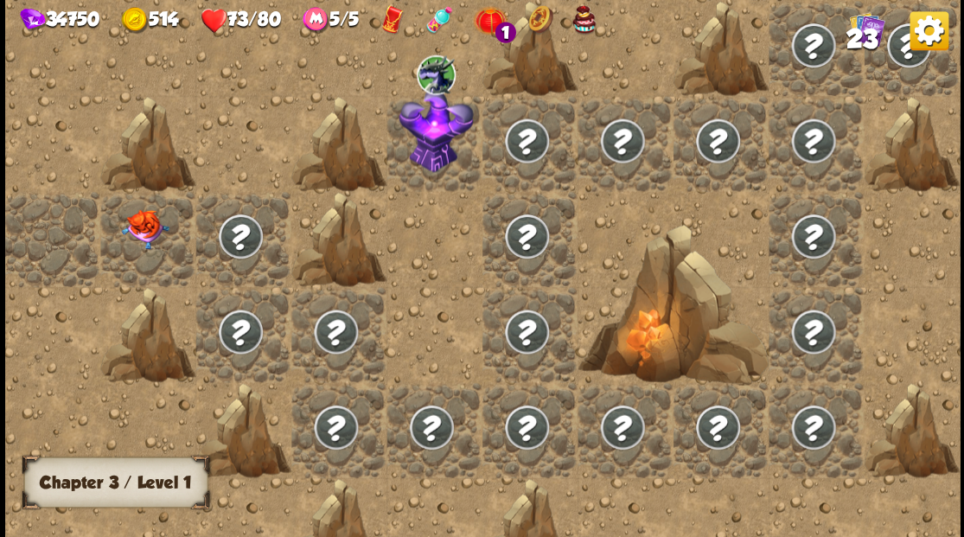
click at [157, 236] on img at bounding box center [145, 229] width 48 height 40
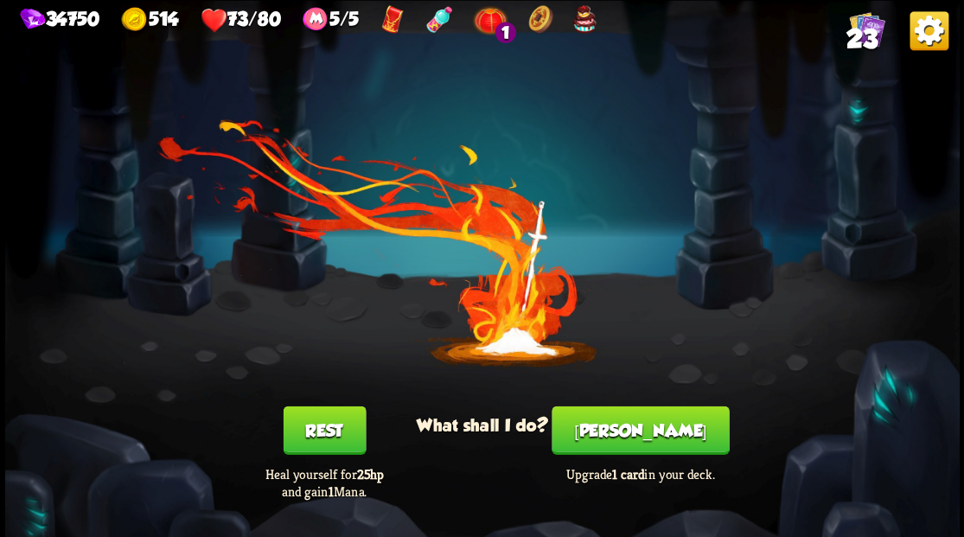
click at [649, 436] on button "[PERSON_NAME]" at bounding box center [640, 430] width 177 height 48
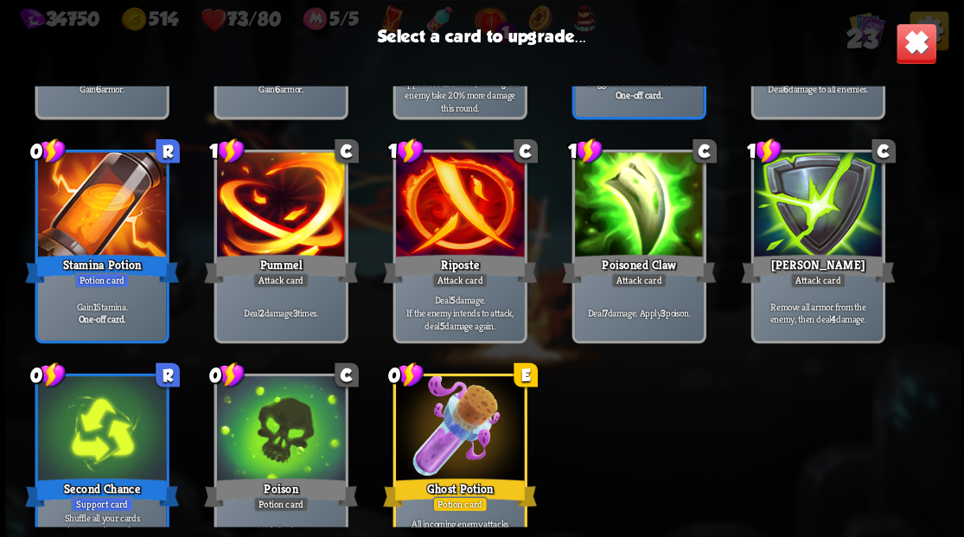
scroll to position [429, 0]
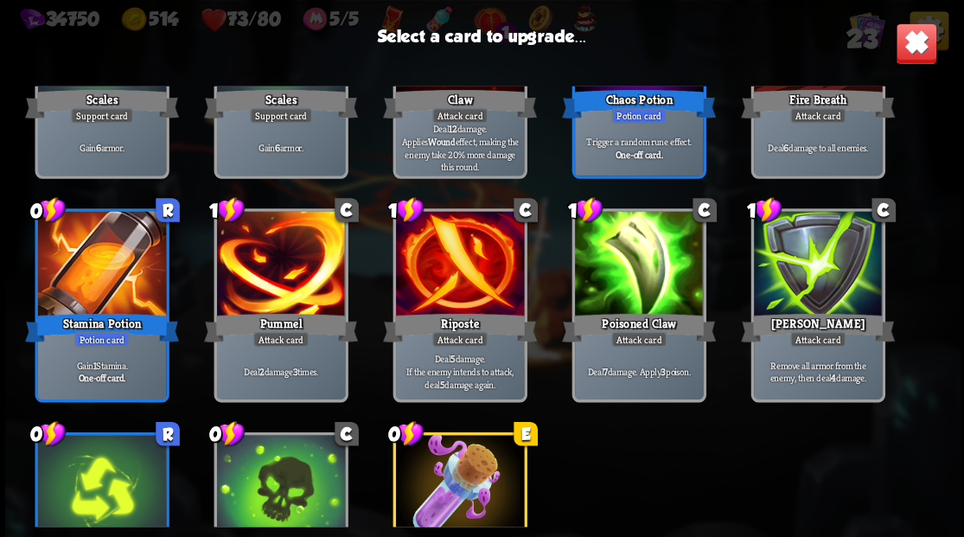
click at [299, 268] on div at bounding box center [280, 265] width 128 height 108
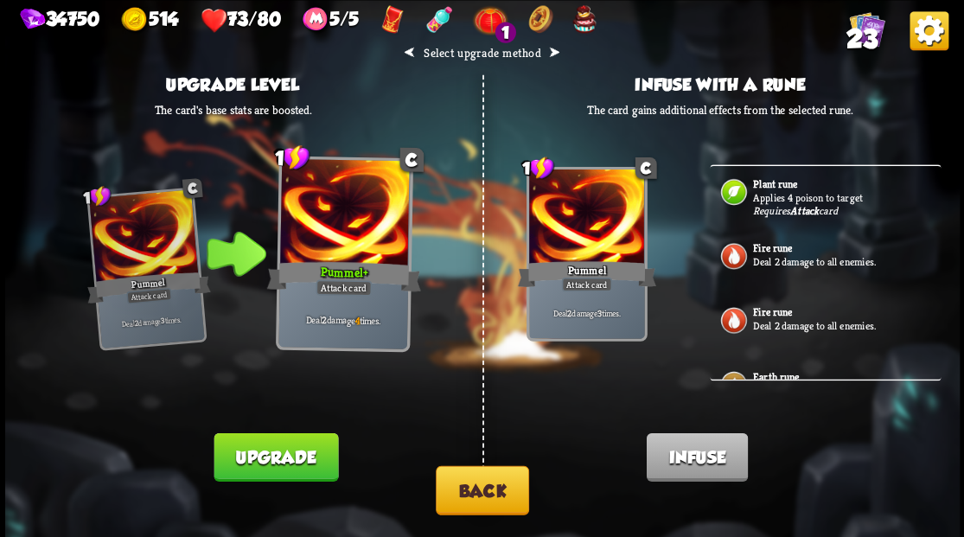
click at [493, 496] on button "Back" at bounding box center [482, 489] width 93 height 49
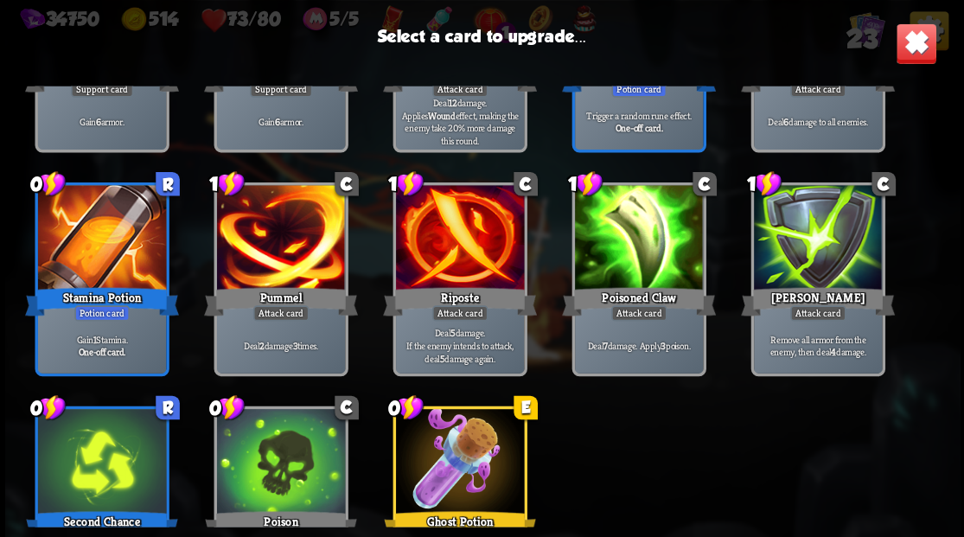
scroll to position [461, 0]
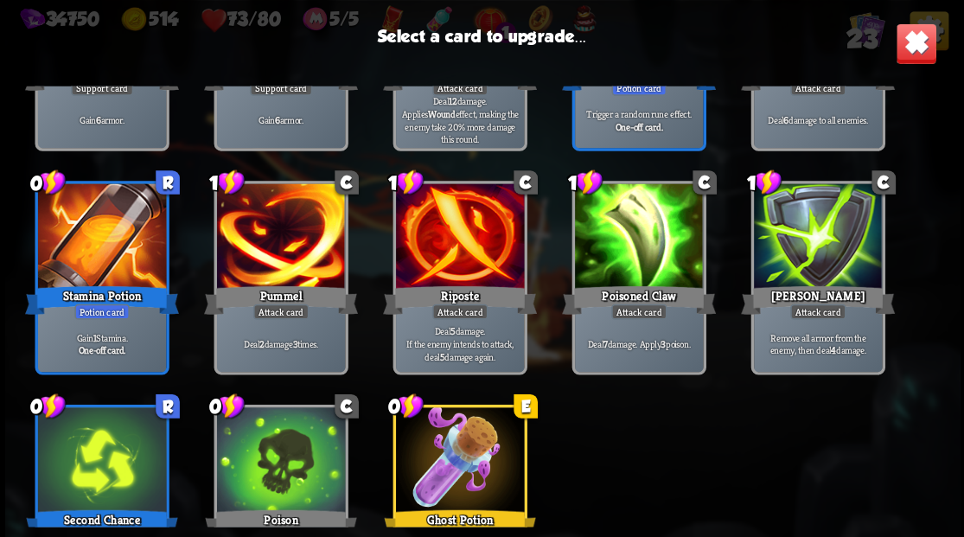
click at [812, 237] on div at bounding box center [817, 237] width 128 height 108
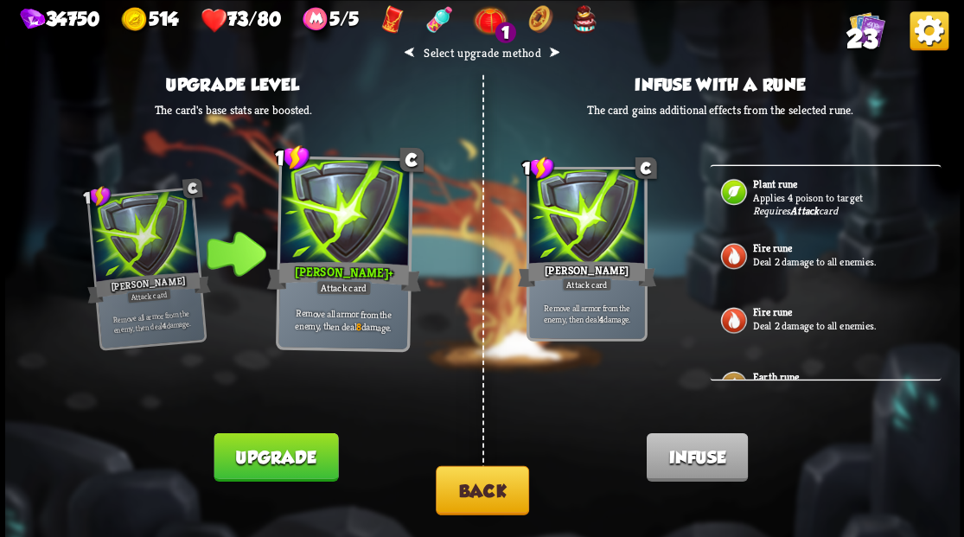
click at [265, 469] on button "Upgrade" at bounding box center [276, 456] width 125 height 48
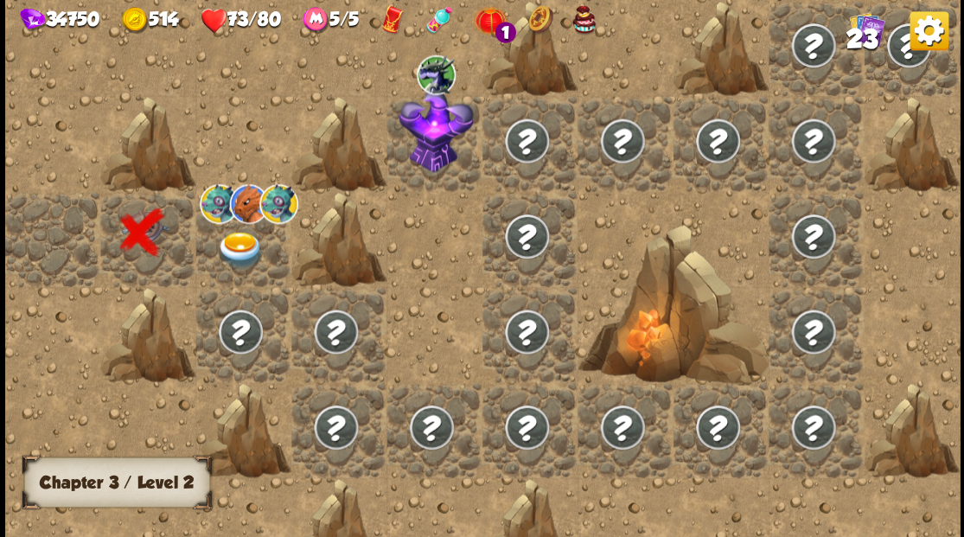
click at [240, 246] on img at bounding box center [240, 249] width 48 height 37
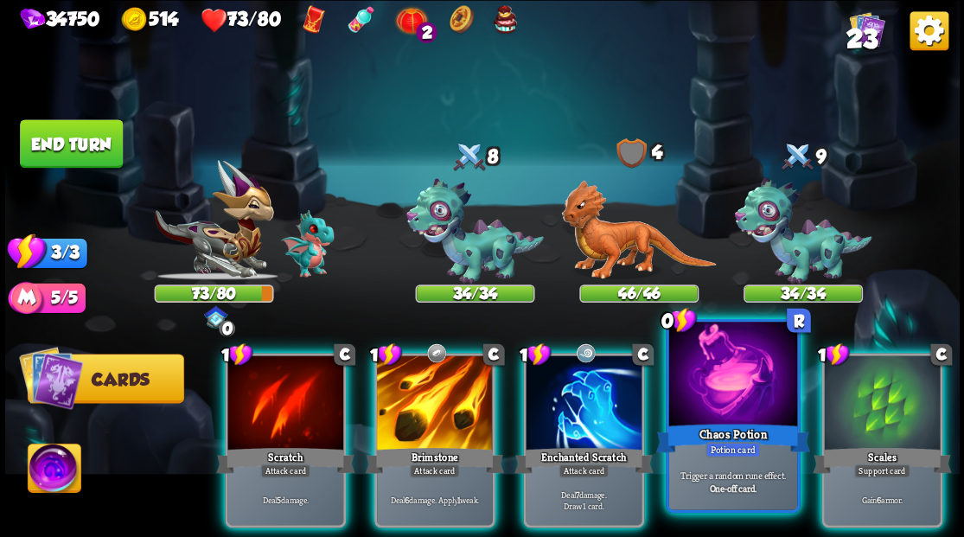
click at [723, 395] on div at bounding box center [732, 376] width 128 height 108
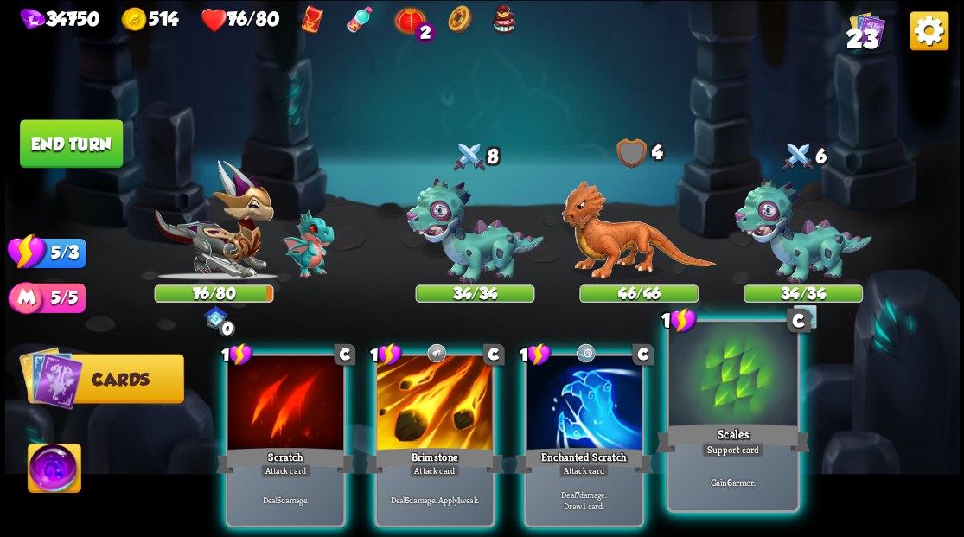
click at [726, 405] on div at bounding box center [732, 376] width 128 height 108
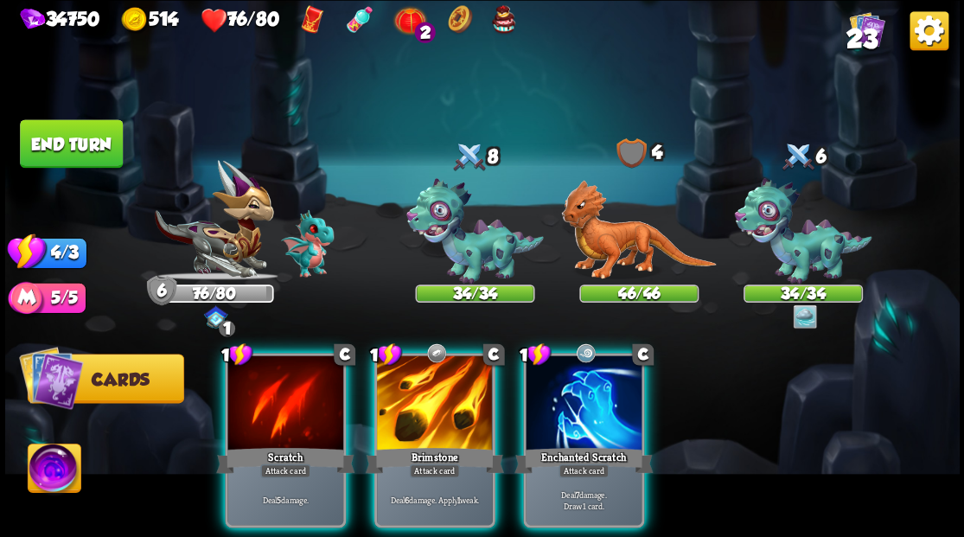
drag, startPoint x: 429, startPoint y: 391, endPoint x: 436, endPoint y: 329, distance: 61.8
click at [428, 390] on div at bounding box center [435, 404] width 116 height 98
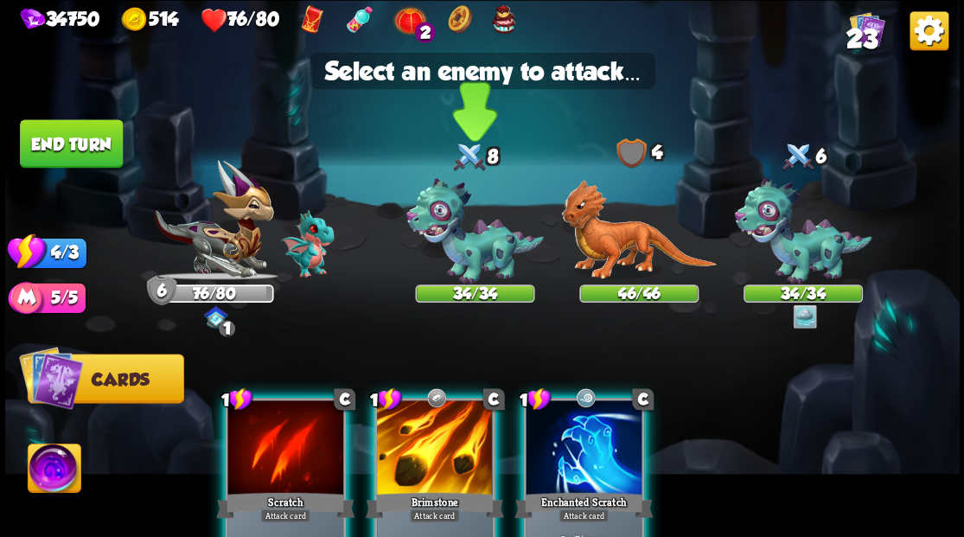
click at [472, 232] on img at bounding box center [475, 231] width 138 height 106
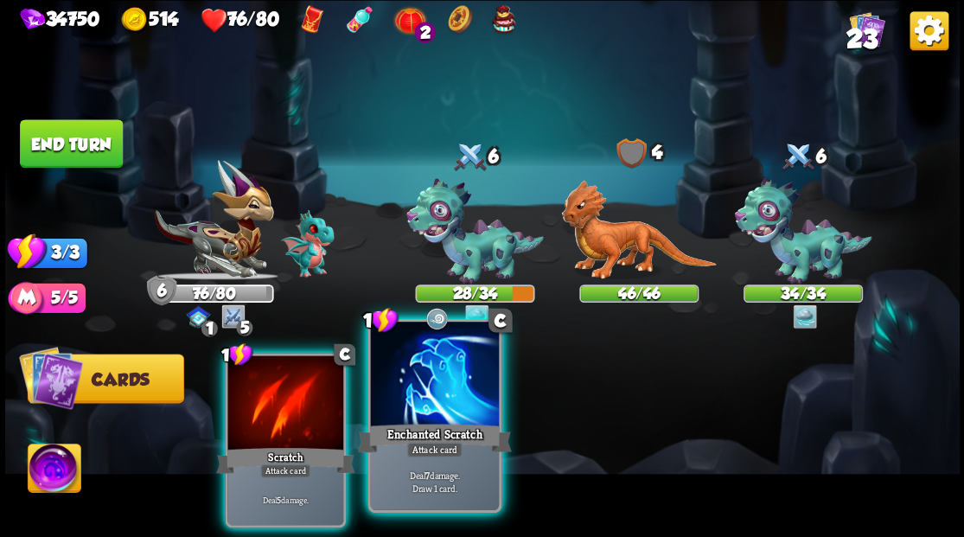
click at [446, 425] on div "Enchanted Scratch" at bounding box center [434, 437] width 154 height 35
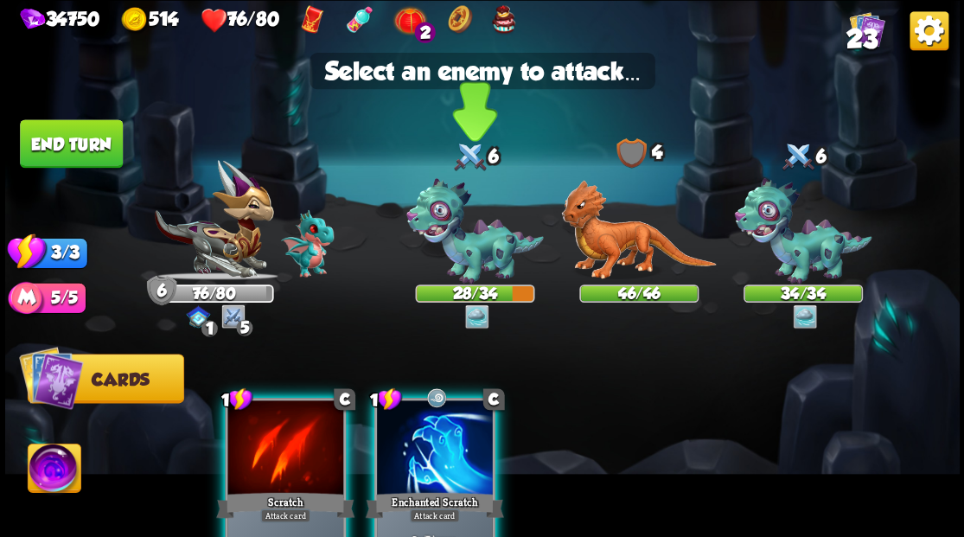
click at [468, 236] on img at bounding box center [475, 231] width 138 height 106
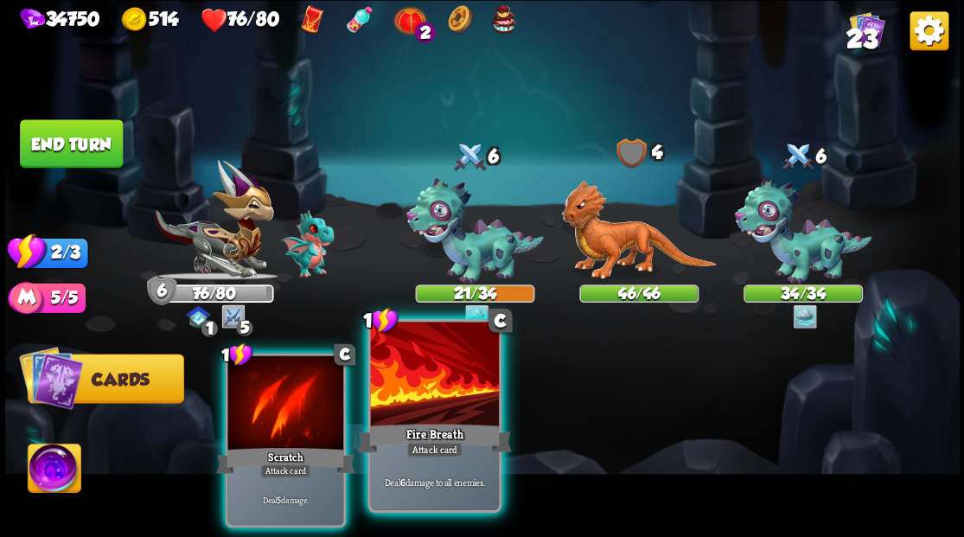
click at [420, 406] on div at bounding box center [434, 376] width 128 height 108
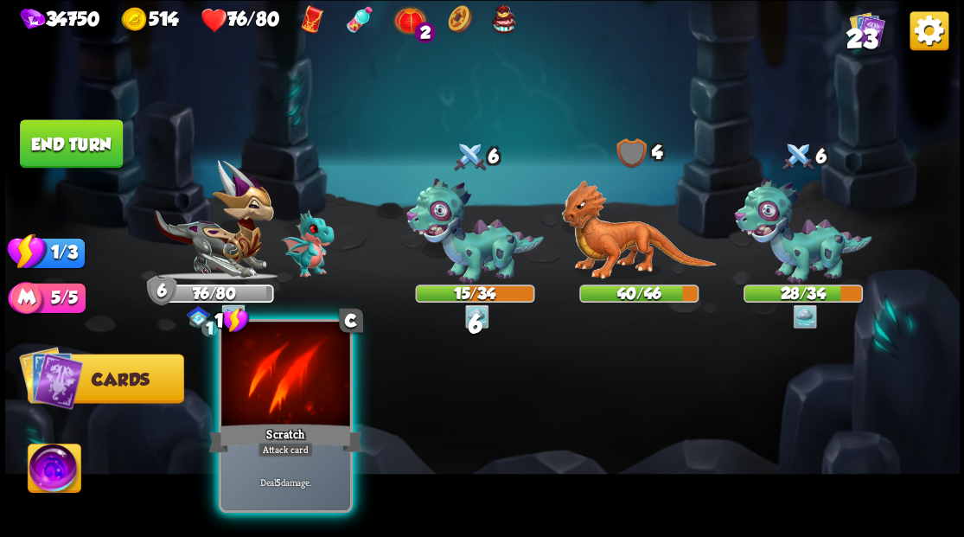
click at [294, 375] on div at bounding box center [285, 376] width 128 height 108
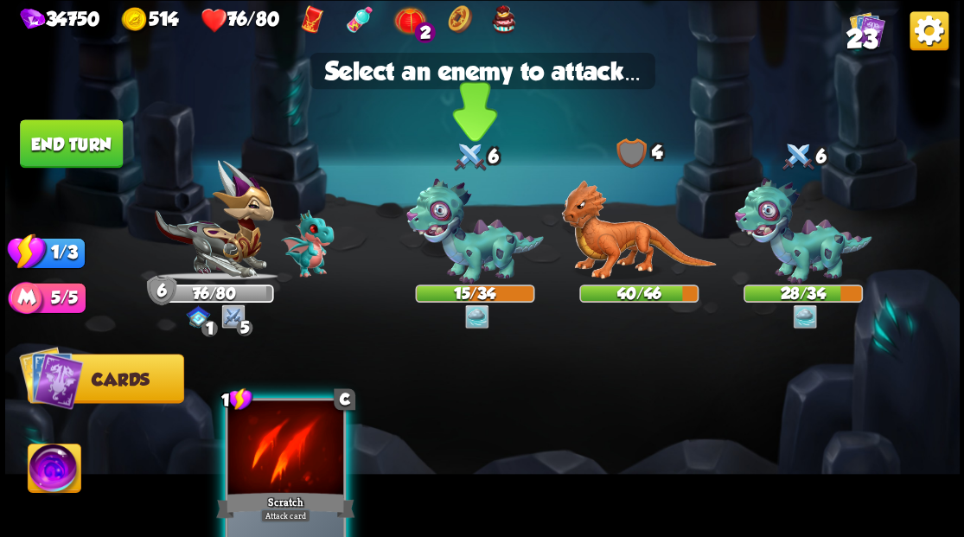
click at [450, 249] on img at bounding box center [475, 231] width 138 height 106
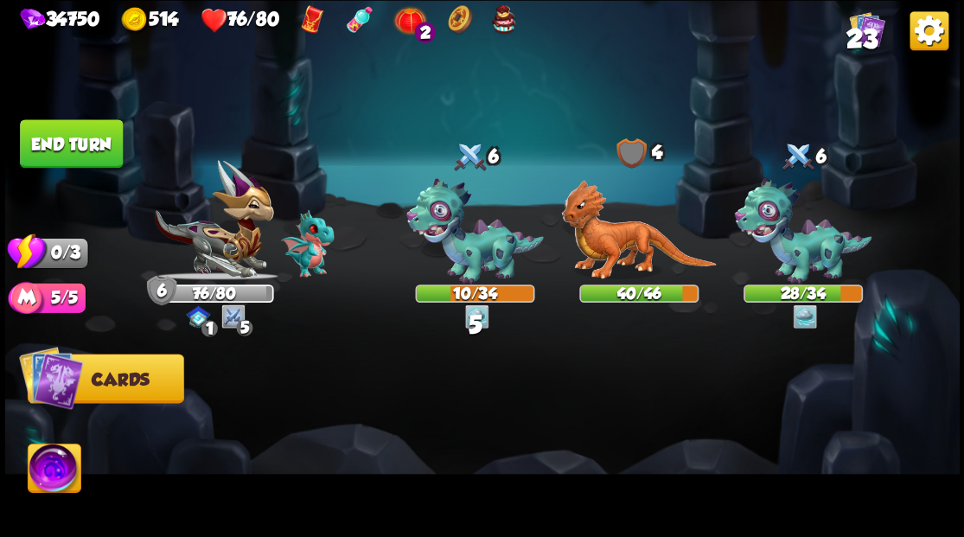
click at [97, 147] on button "End turn" at bounding box center [71, 143] width 103 height 48
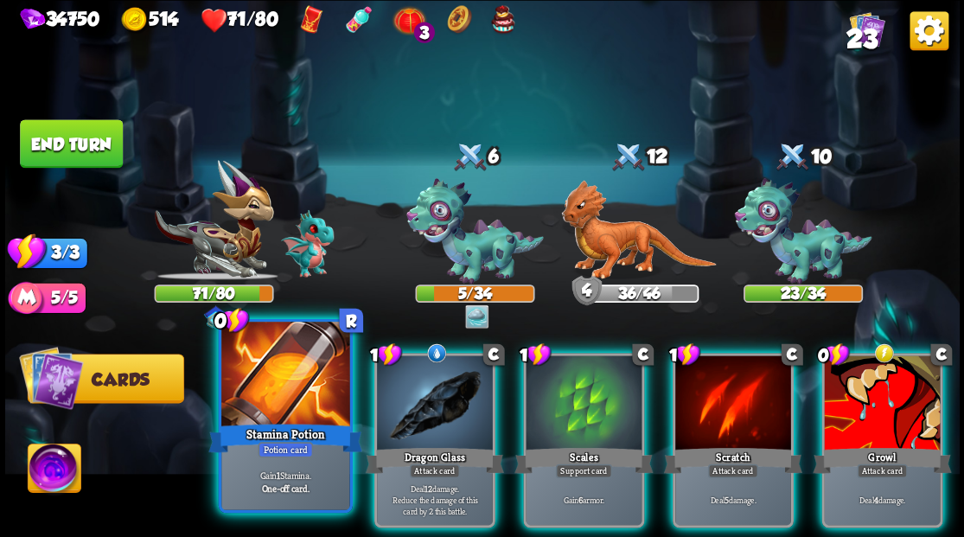
click at [271, 382] on div at bounding box center [285, 376] width 128 height 108
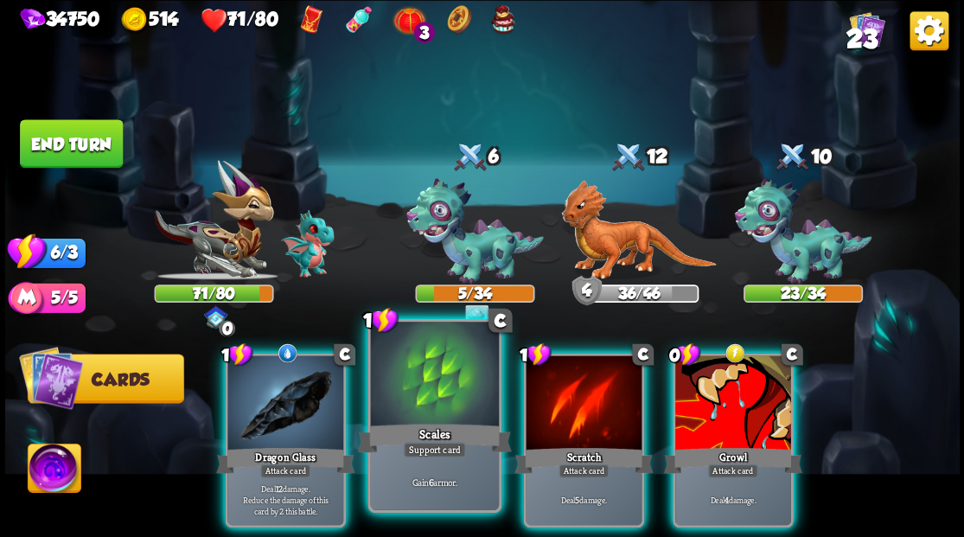
click at [422, 393] on div at bounding box center [434, 376] width 128 height 108
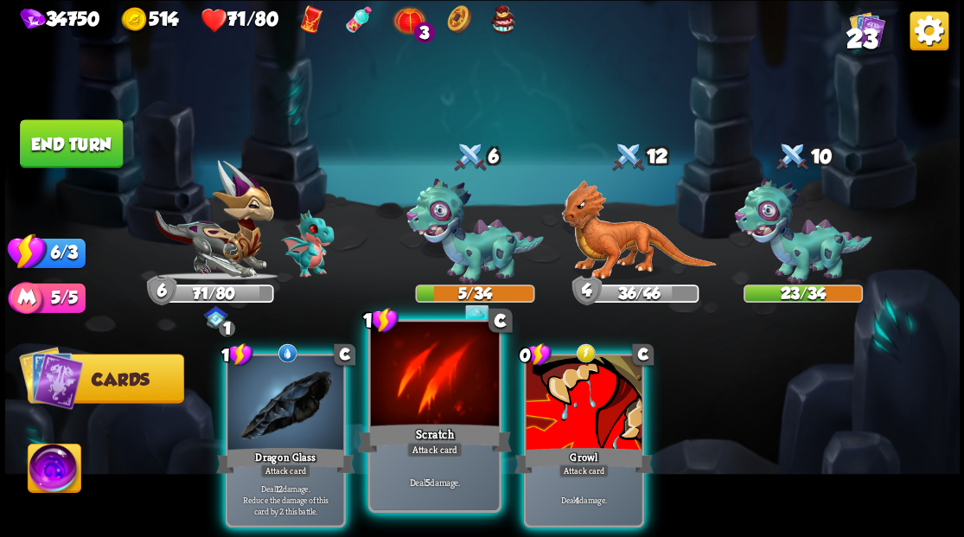
drag, startPoint x: 441, startPoint y: 387, endPoint x: 441, endPoint y: 374, distance: 12.1
click at [441, 384] on div at bounding box center [434, 376] width 128 height 108
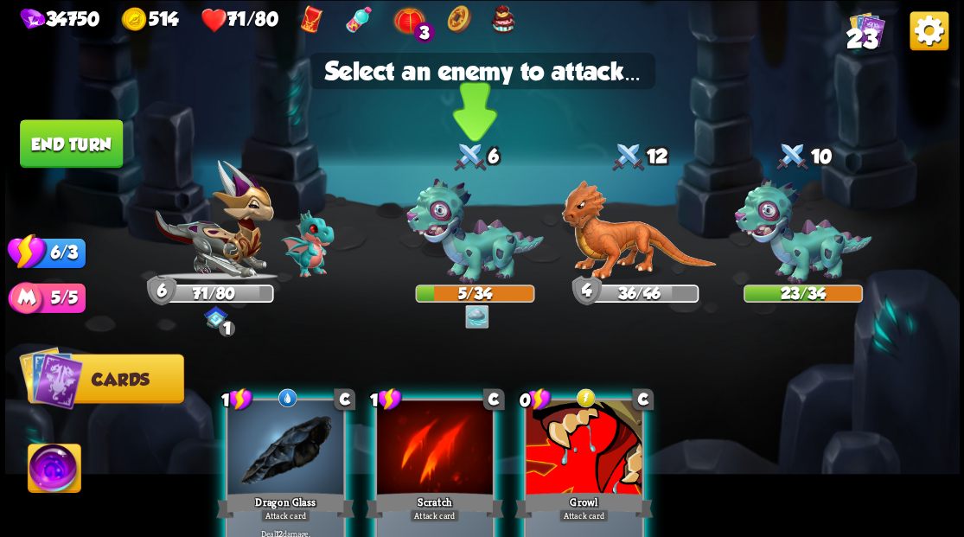
click at [466, 237] on img at bounding box center [475, 231] width 138 height 106
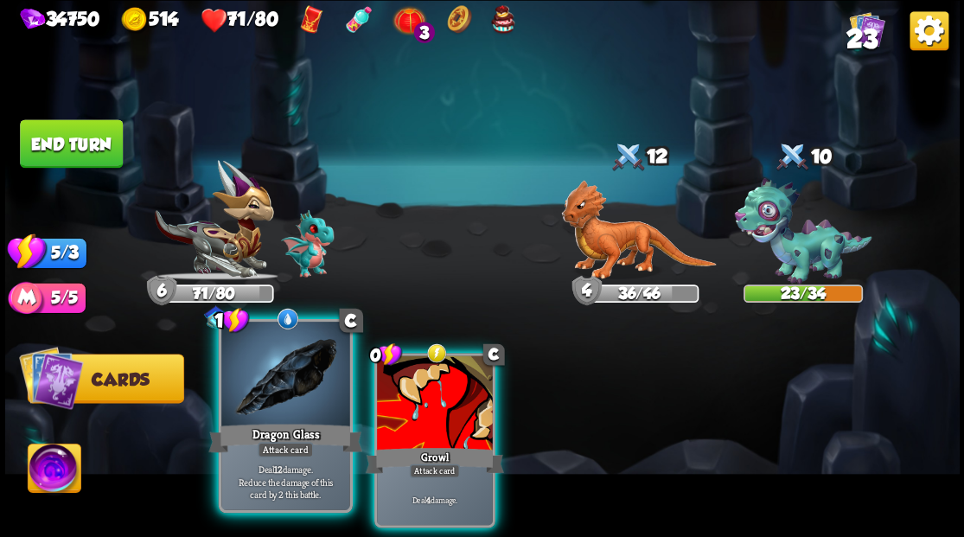
click at [265, 392] on div at bounding box center [285, 376] width 128 height 108
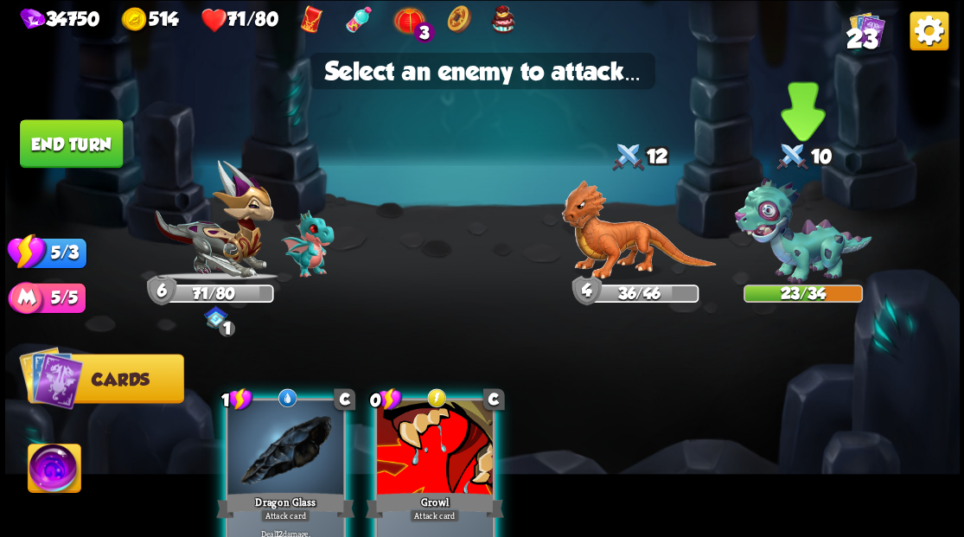
click at [806, 261] on img at bounding box center [803, 231] width 138 height 106
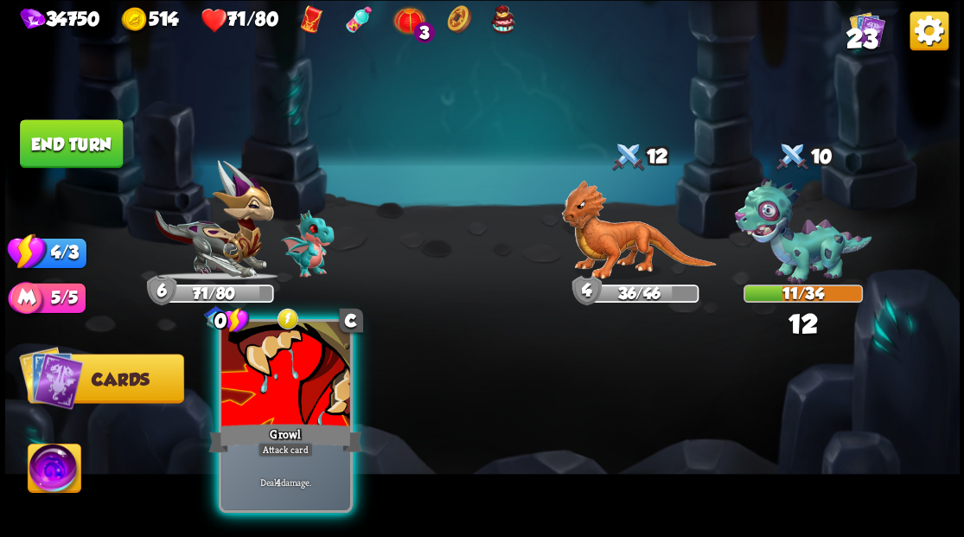
click at [300, 387] on div at bounding box center [285, 376] width 128 height 108
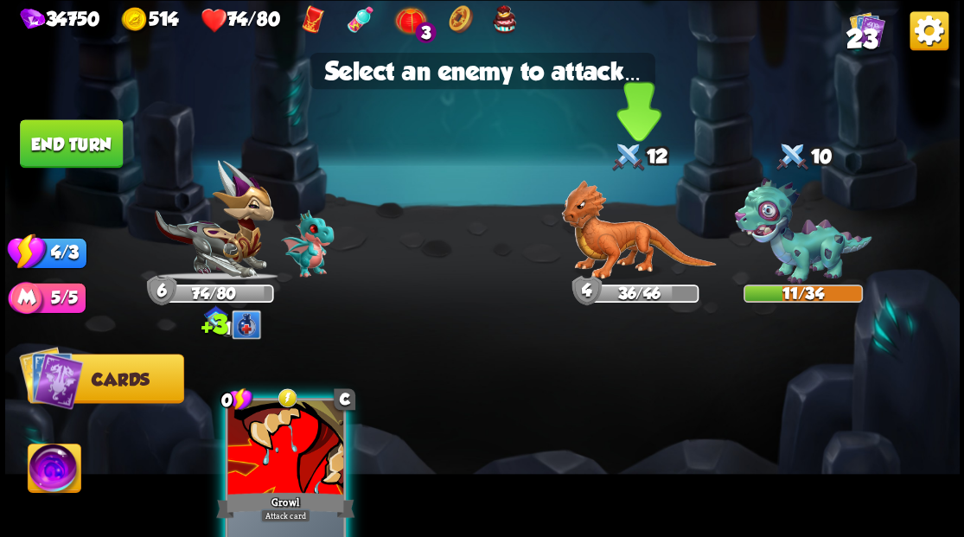
click at [610, 249] on img at bounding box center [638, 230] width 155 height 100
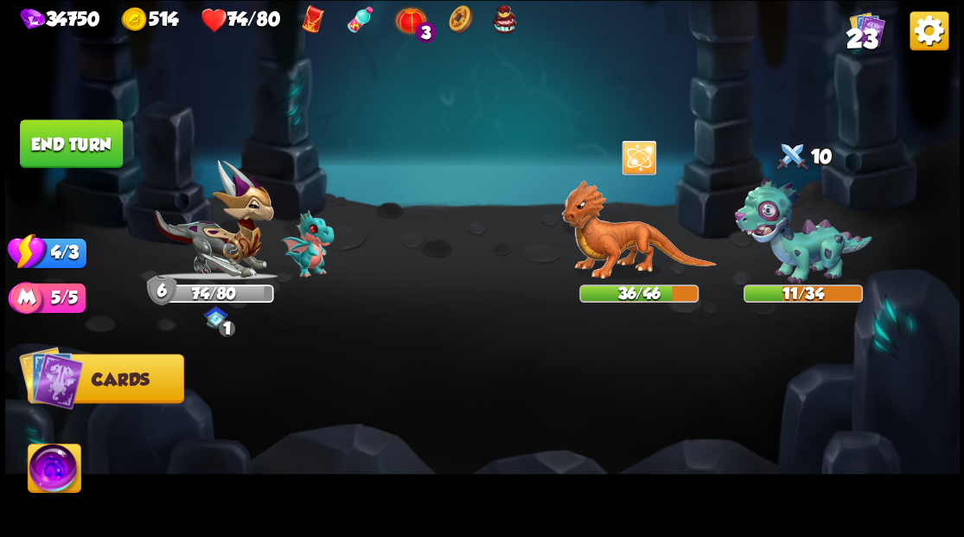
click at [62, 137] on button "End turn" at bounding box center [71, 143] width 103 height 48
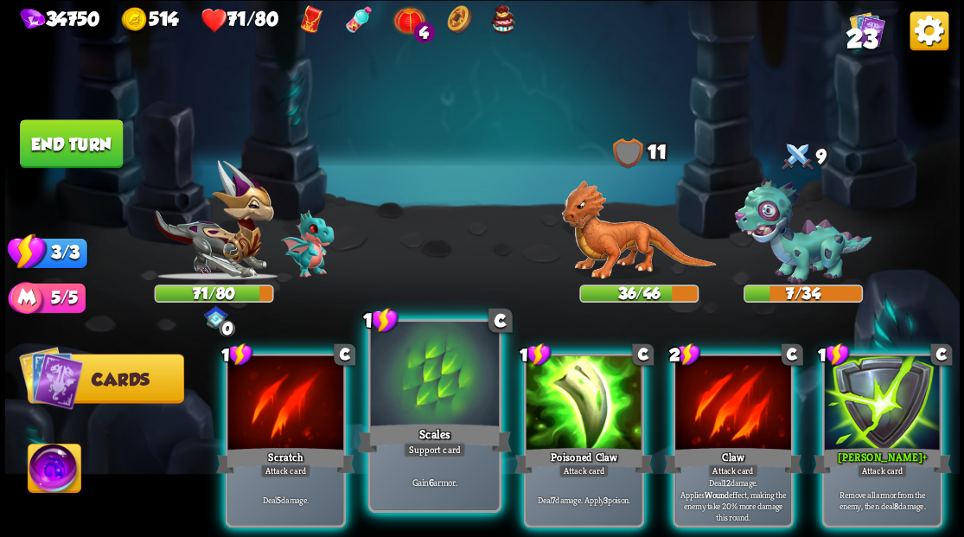
click at [415, 390] on div at bounding box center [434, 376] width 128 height 108
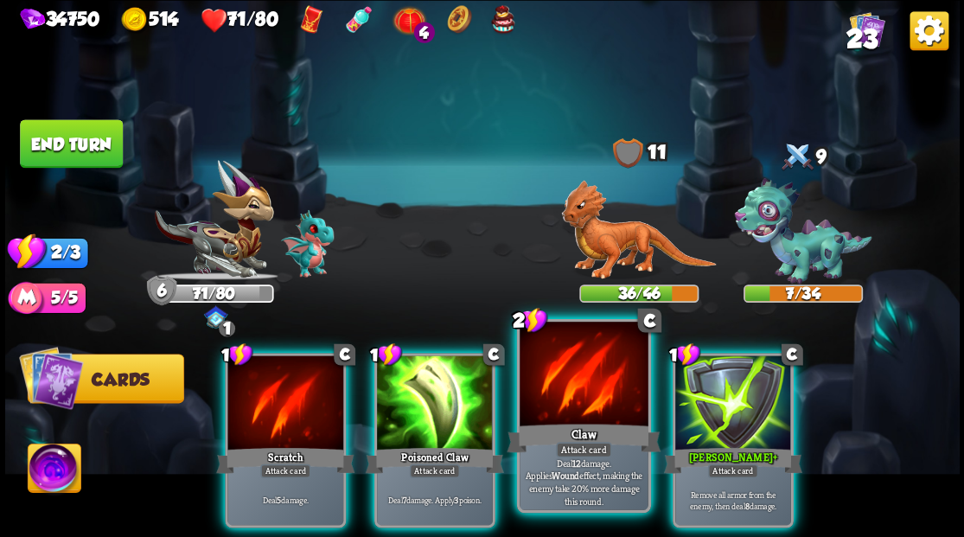
click at [560, 405] on div at bounding box center [584, 376] width 128 height 108
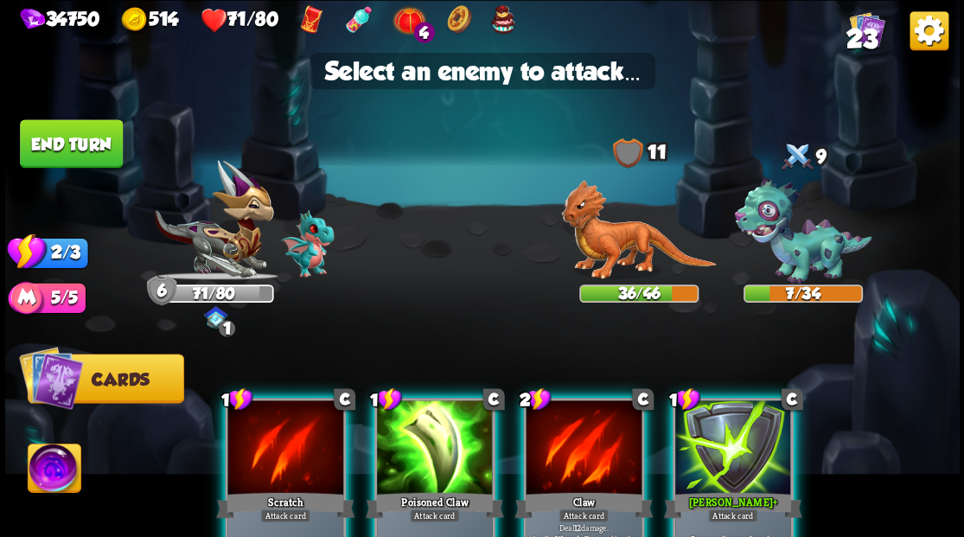
click at [579, 447] on div at bounding box center [584, 449] width 116 height 98
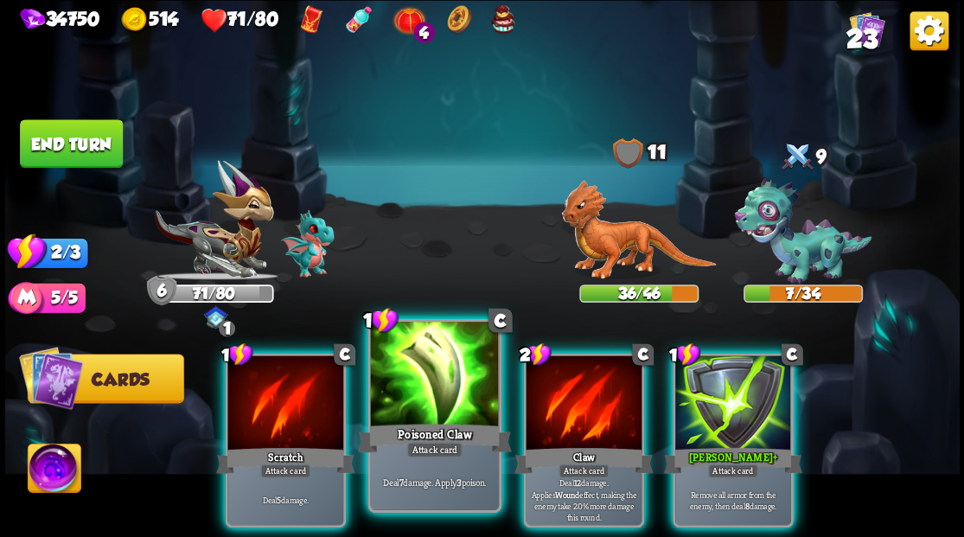
drag, startPoint x: 417, startPoint y: 423, endPoint x: 482, endPoint y: 382, distance: 76.5
click at [418, 423] on div "Poisoned Claw" at bounding box center [434, 437] width 154 height 35
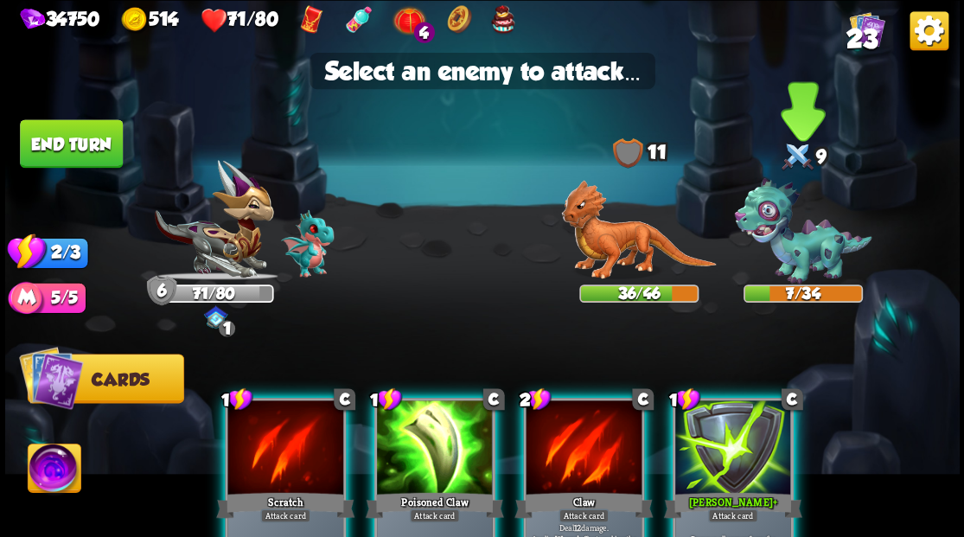
click at [767, 221] on img at bounding box center [803, 231] width 138 height 106
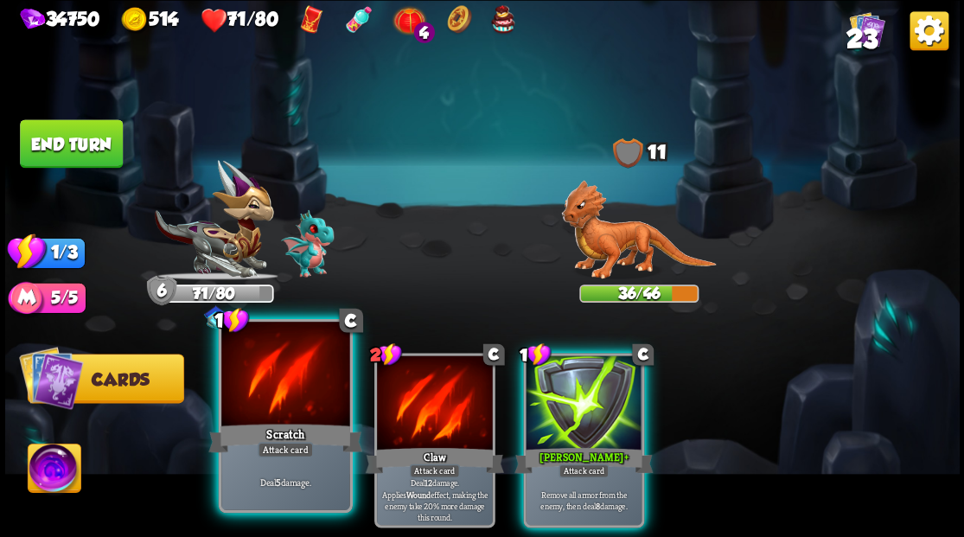
drag, startPoint x: 289, startPoint y: 375, endPoint x: 366, endPoint y: 353, distance: 80.2
click at [289, 376] on div at bounding box center [285, 376] width 128 height 108
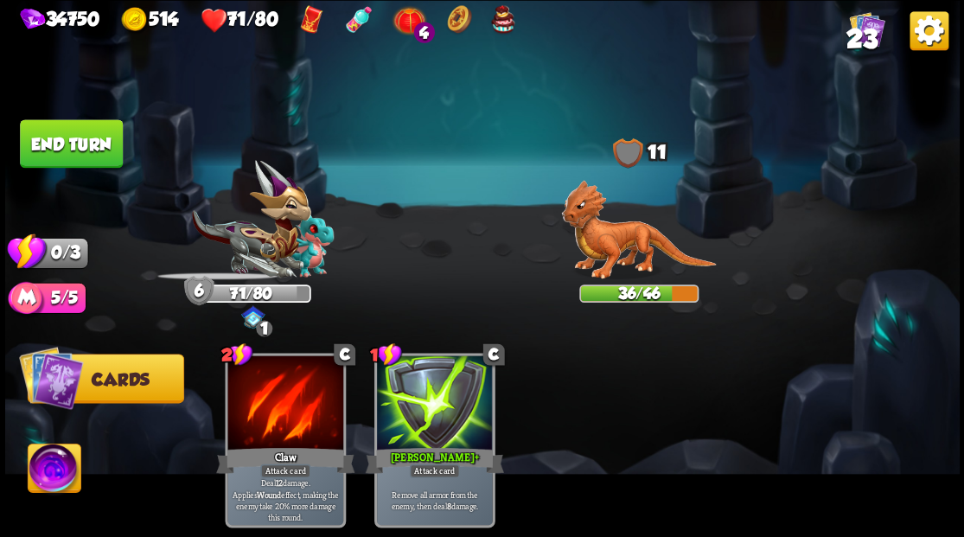
click at [643, 230] on img at bounding box center [638, 230] width 155 height 100
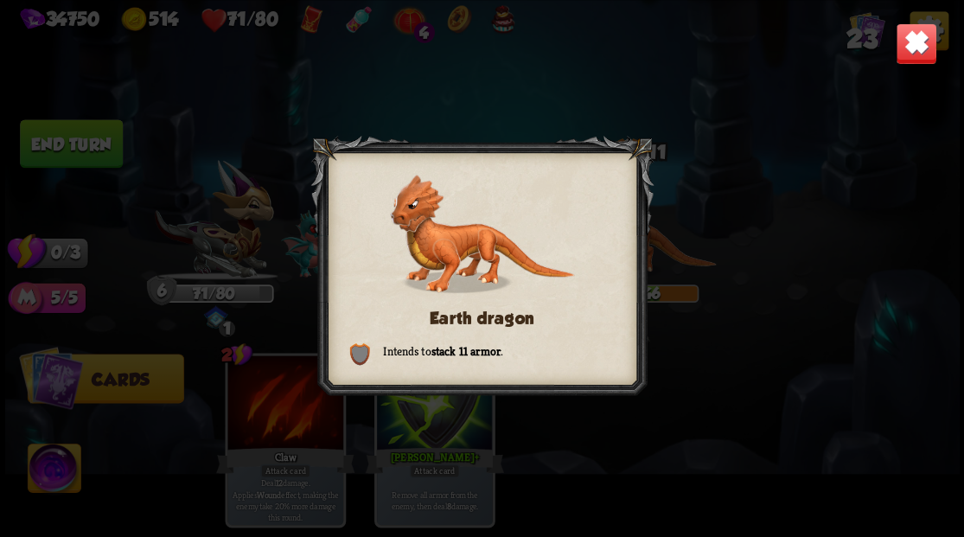
click at [915, 45] on img at bounding box center [916, 43] width 42 height 42
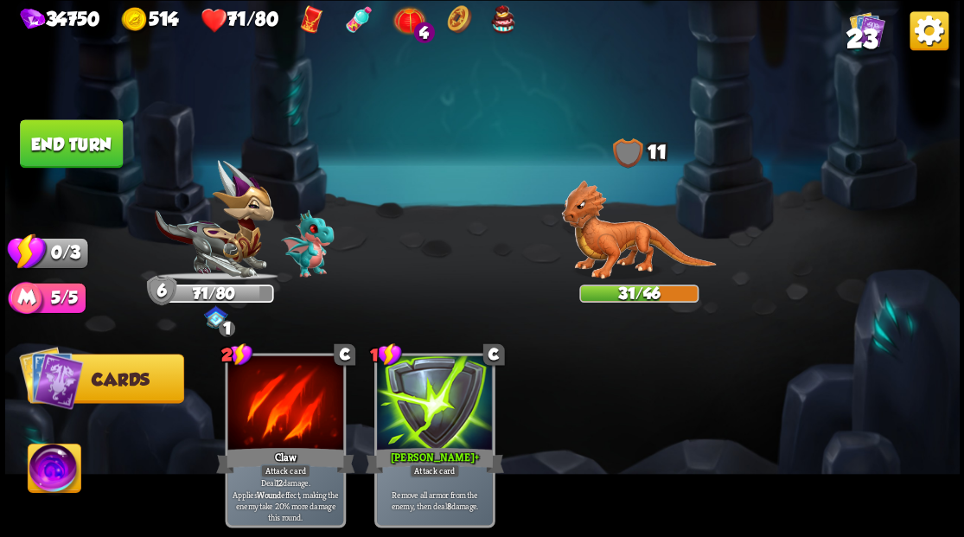
click at [62, 137] on button "End turn" at bounding box center [71, 143] width 103 height 48
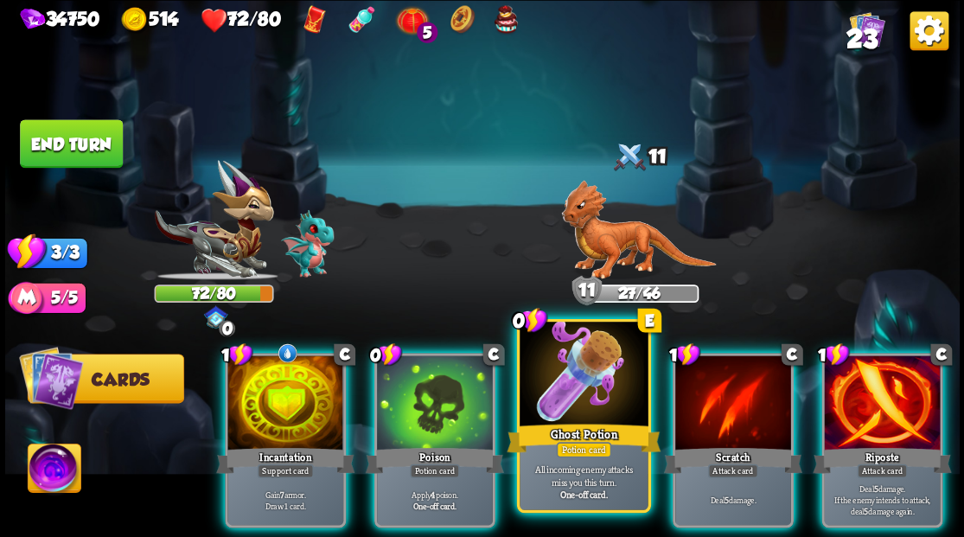
click at [566, 389] on div at bounding box center [584, 376] width 128 height 108
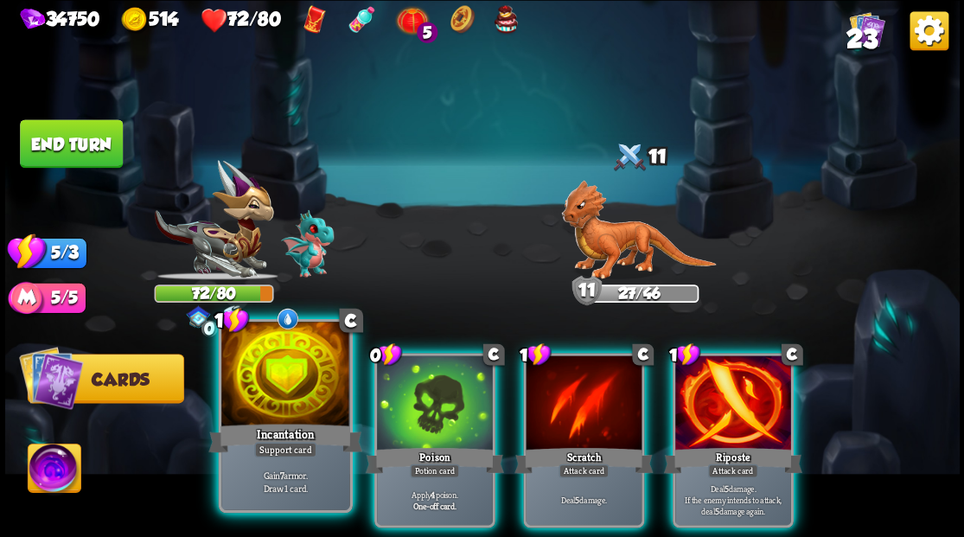
click at [278, 360] on div at bounding box center [285, 376] width 128 height 108
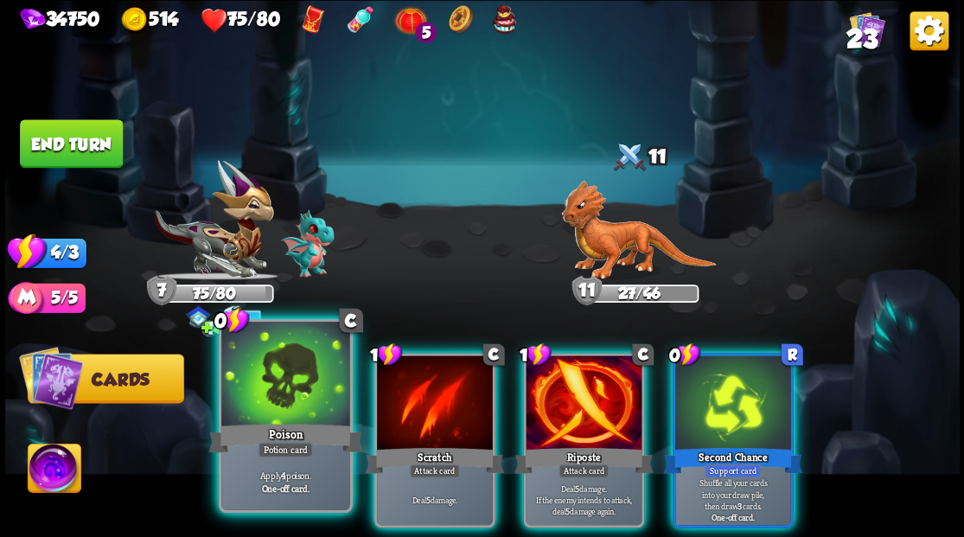
click at [259, 355] on div at bounding box center [285, 376] width 128 height 108
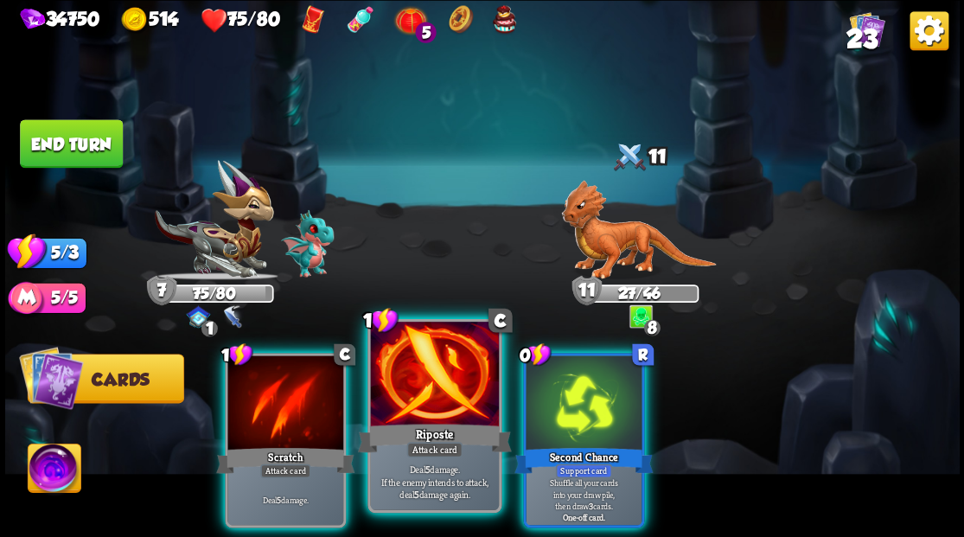
click at [404, 388] on div at bounding box center [434, 376] width 128 height 108
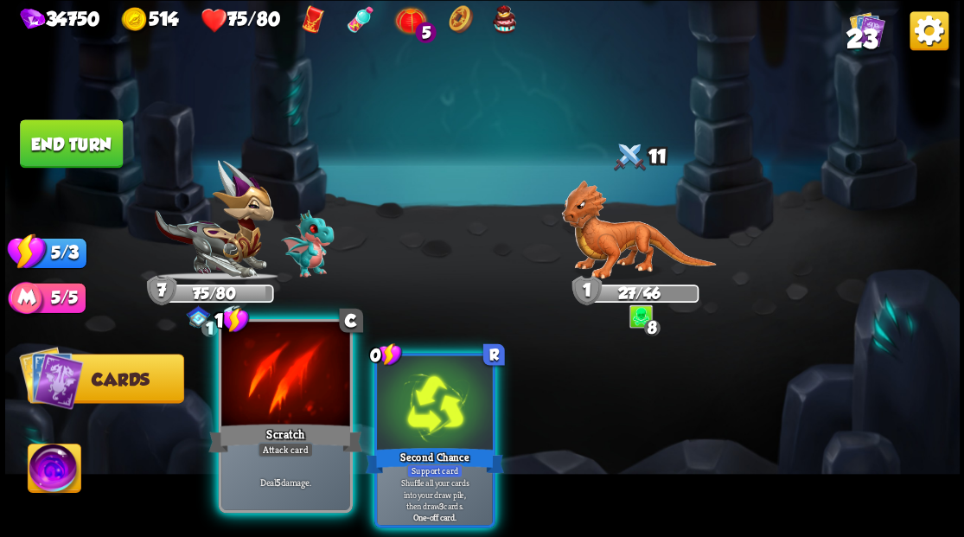
click at [283, 386] on div at bounding box center [285, 376] width 128 height 108
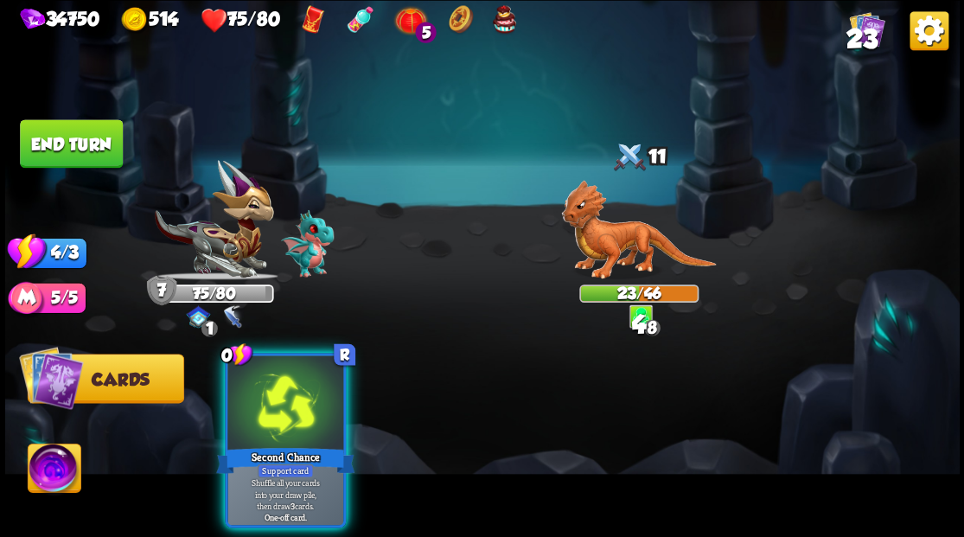
click at [283, 385] on div at bounding box center [285, 404] width 116 height 98
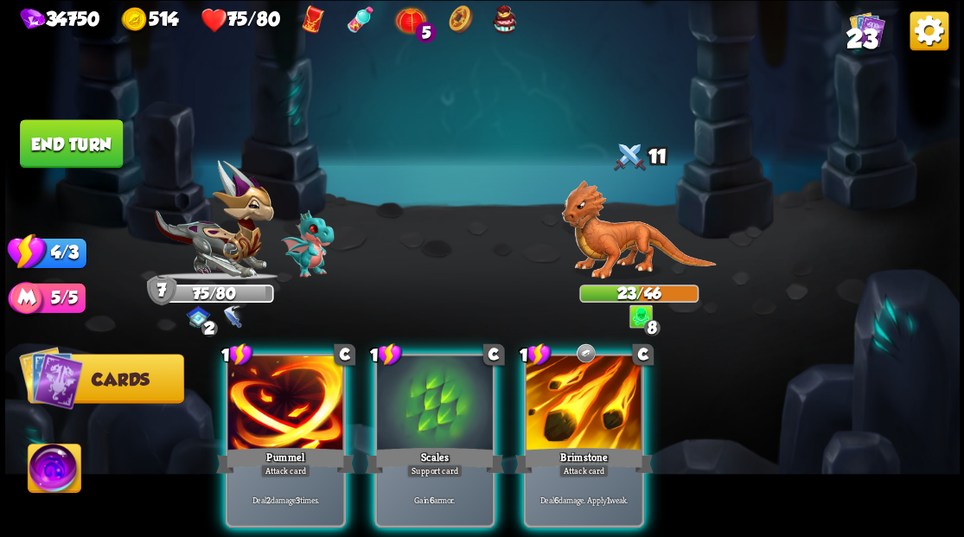
click at [562, 377] on div at bounding box center [584, 404] width 116 height 98
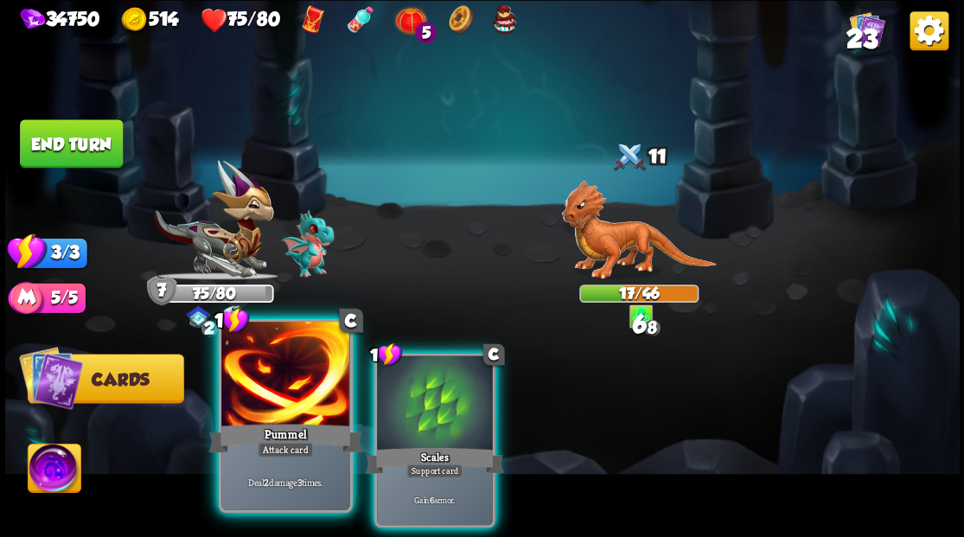
click at [253, 384] on div at bounding box center [285, 376] width 128 height 108
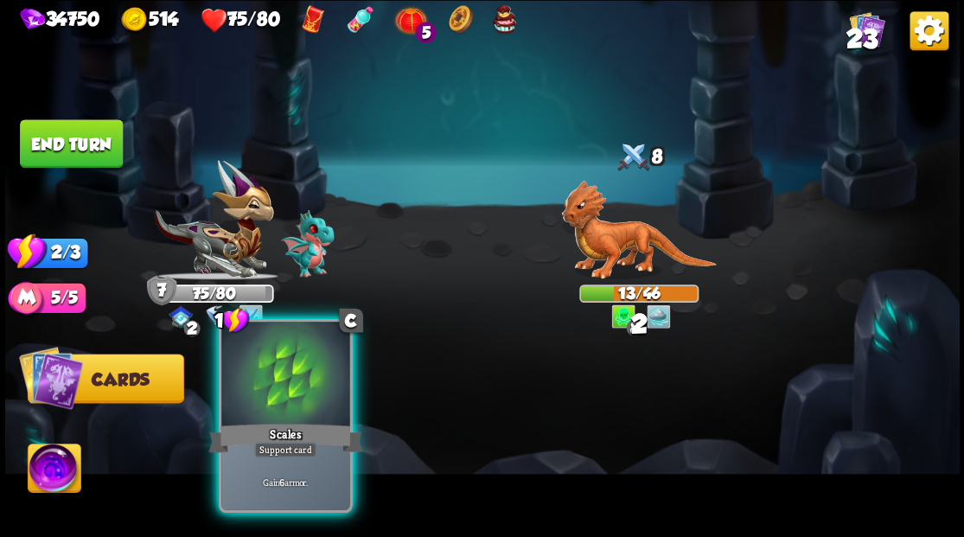
click at [262, 379] on div at bounding box center [285, 376] width 128 height 108
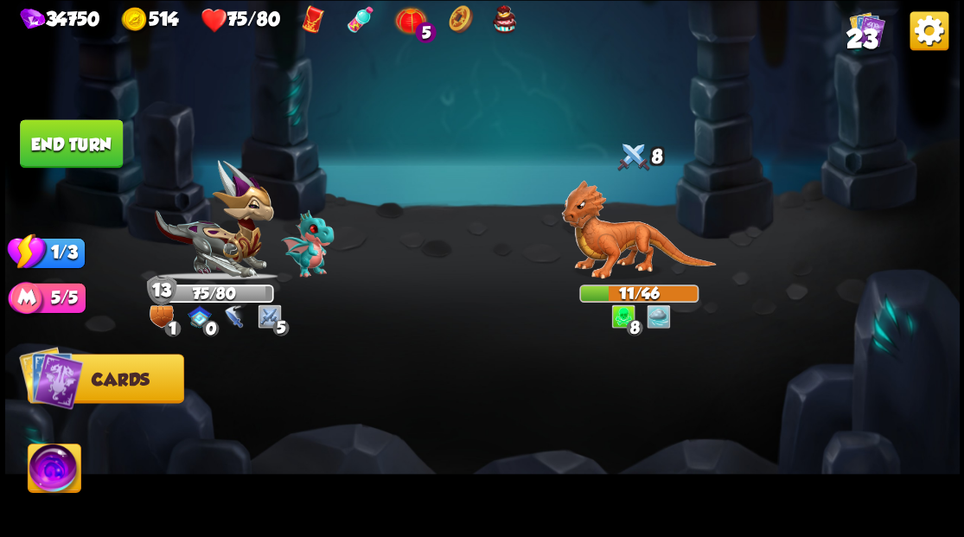
click at [67, 140] on button "End turn" at bounding box center [71, 143] width 103 height 48
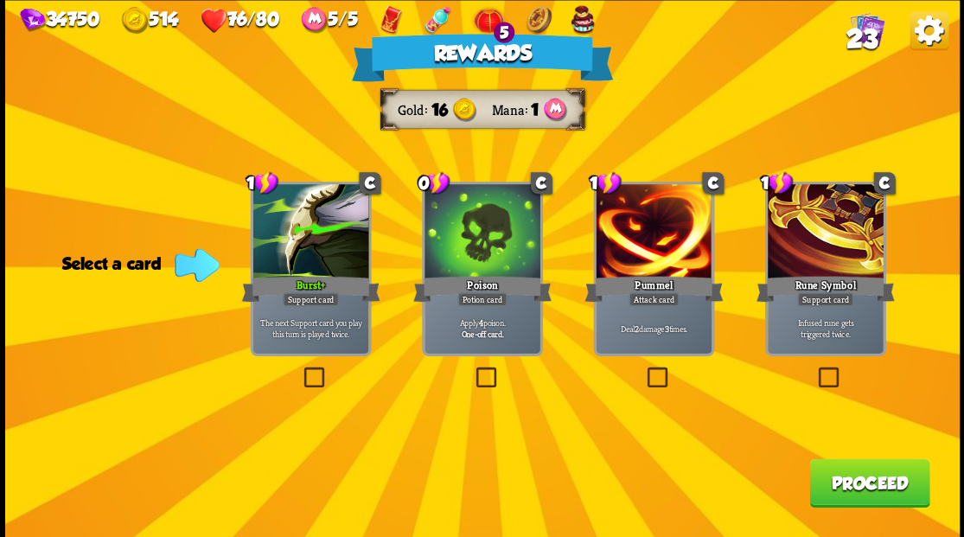
click at [876, 485] on button "Proceed" at bounding box center [869, 482] width 120 height 48
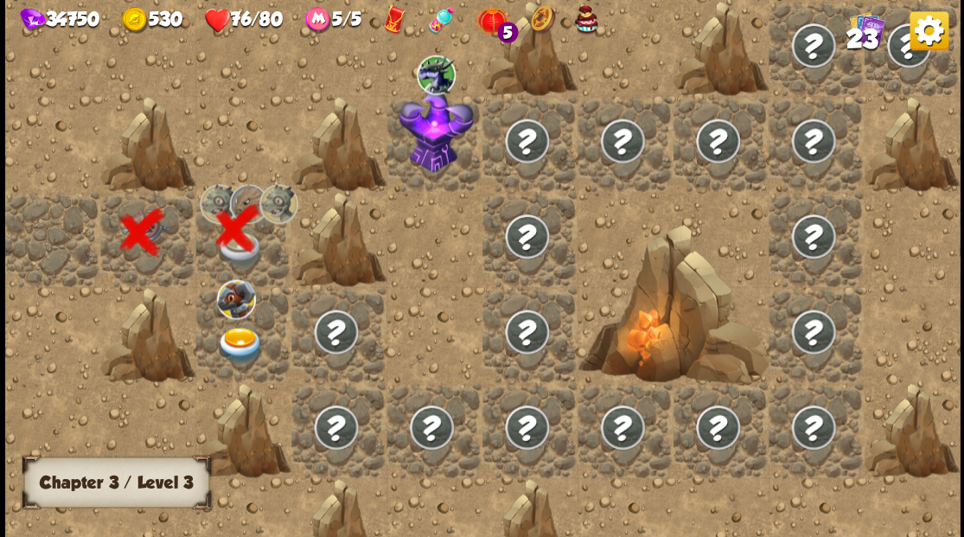
click at [241, 339] on img at bounding box center [240, 345] width 48 height 37
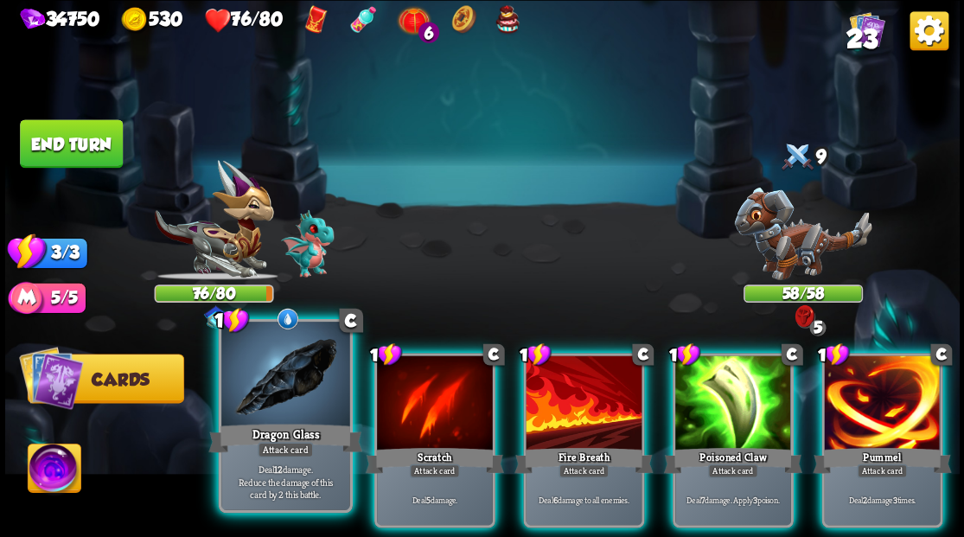
click at [261, 392] on div at bounding box center [285, 376] width 128 height 108
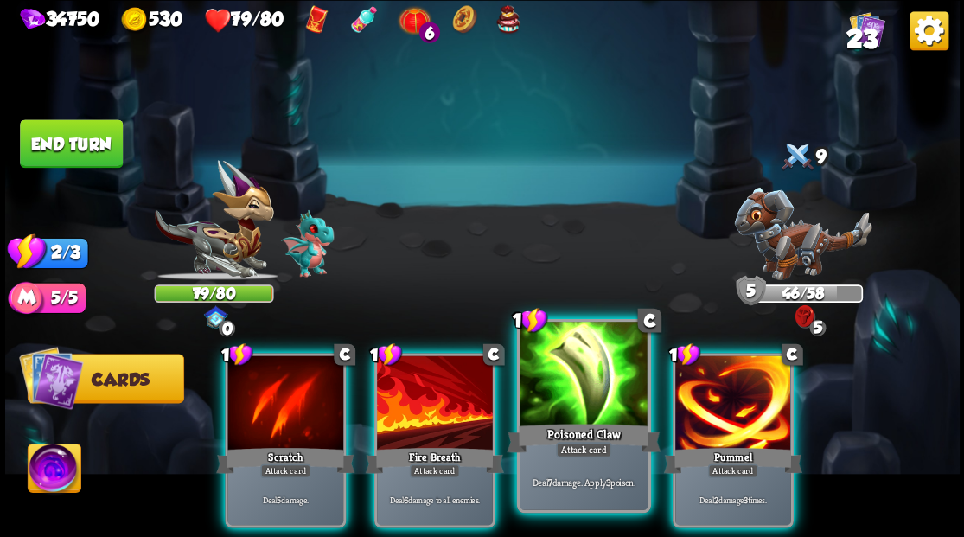
click at [560, 377] on div at bounding box center [584, 376] width 128 height 108
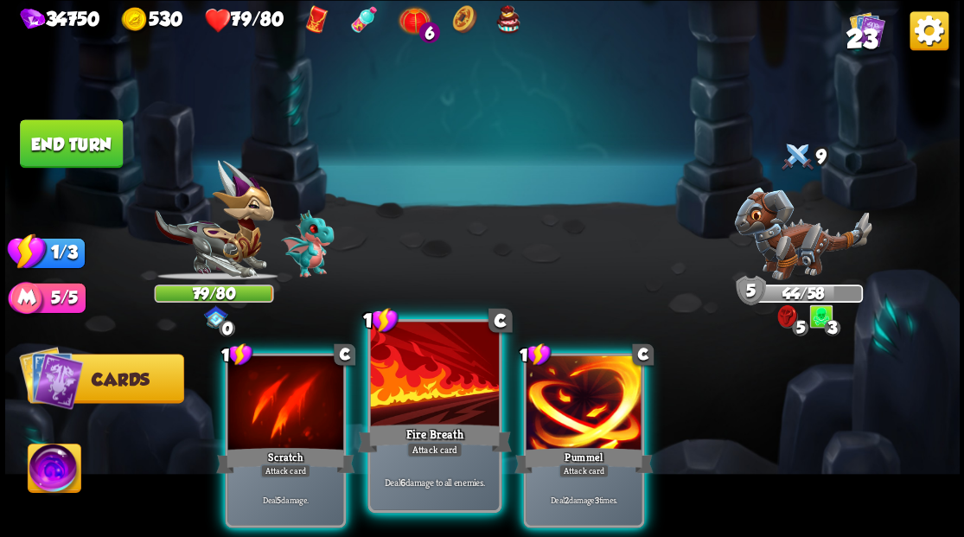
click at [408, 368] on div at bounding box center [434, 376] width 128 height 108
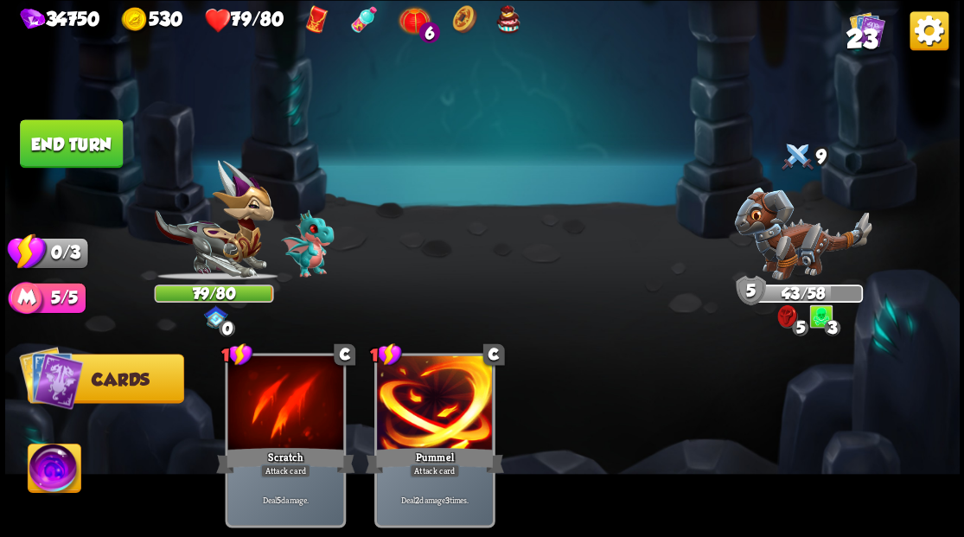
click at [75, 147] on button "End turn" at bounding box center [71, 143] width 103 height 48
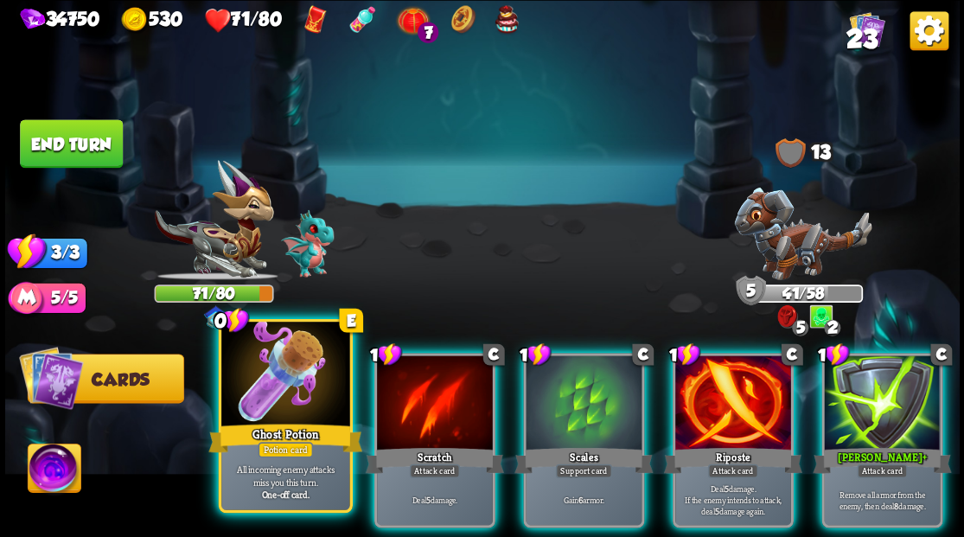
click at [269, 397] on div at bounding box center [285, 376] width 128 height 108
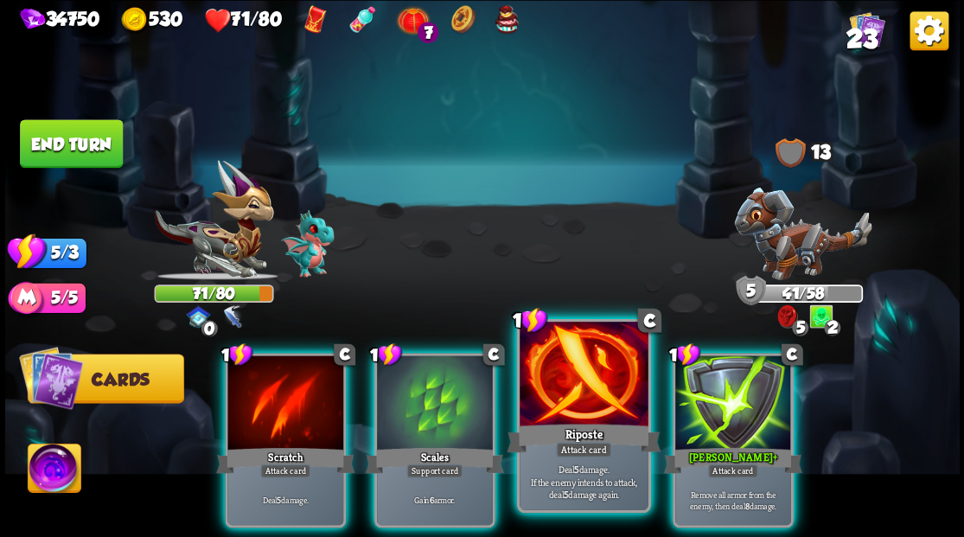
click at [571, 371] on div at bounding box center [584, 376] width 128 height 108
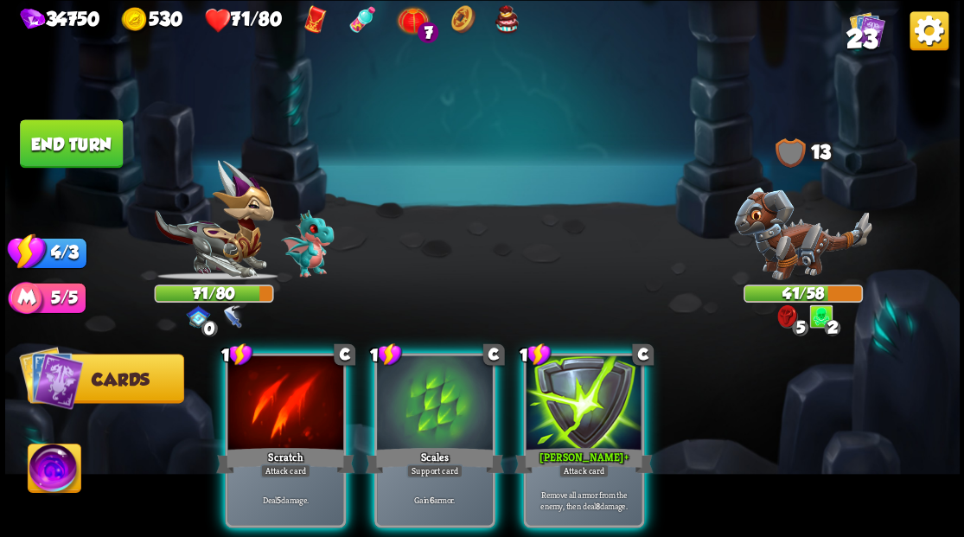
drag, startPoint x: 579, startPoint y: 370, endPoint x: 575, endPoint y: 352, distance: 18.5
click at [579, 365] on div at bounding box center [584, 404] width 116 height 98
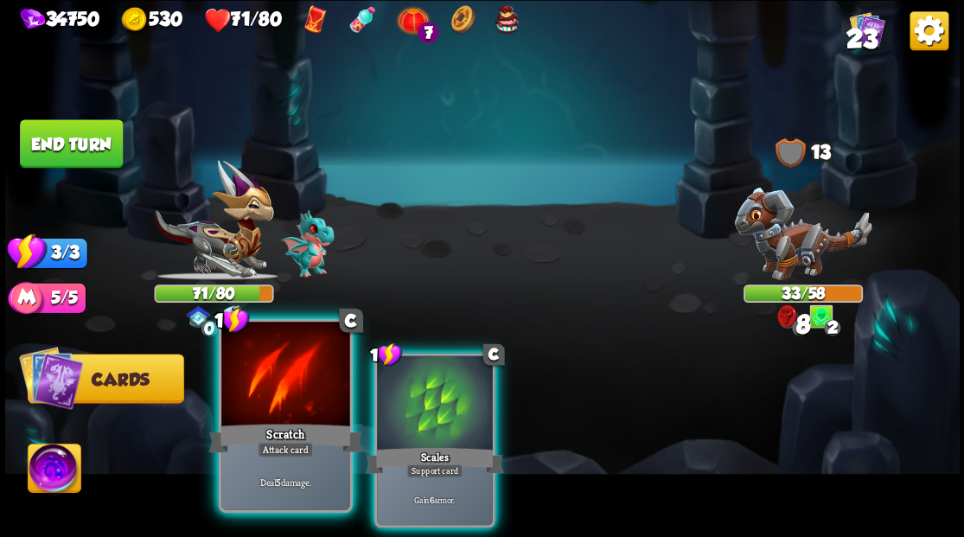
click at [254, 385] on div at bounding box center [285, 376] width 128 height 108
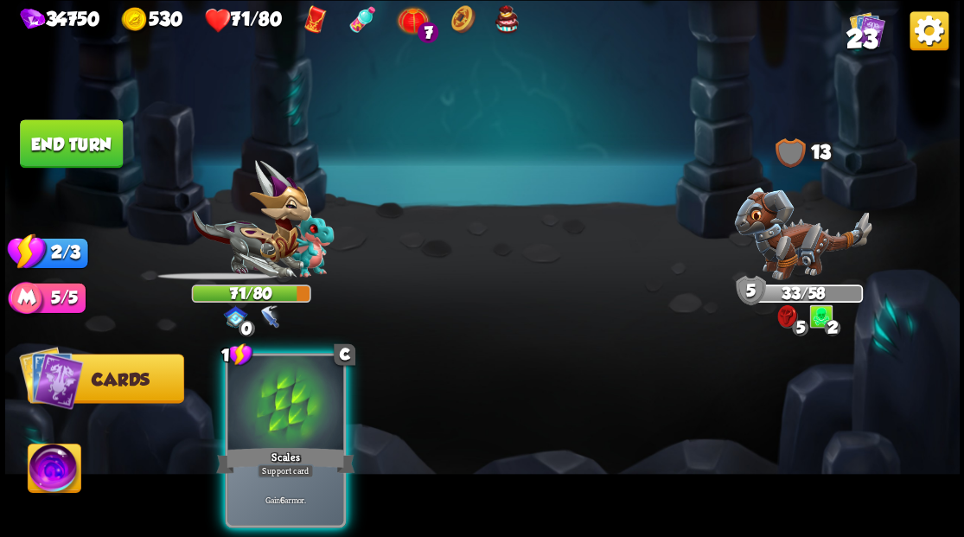
drag, startPoint x: 247, startPoint y: 426, endPoint x: 268, endPoint y: 398, distance: 35.3
click at [247, 445] on div "Scales" at bounding box center [285, 460] width 138 height 31
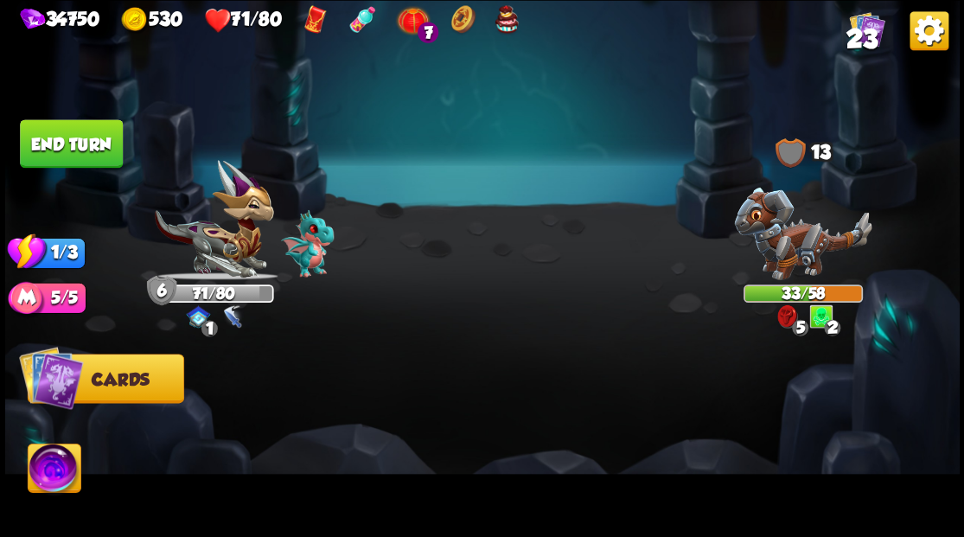
drag, startPoint x: 74, startPoint y: 145, endPoint x: 455, endPoint y: 134, distance: 380.7
click at [78, 145] on button "End turn" at bounding box center [71, 143] width 103 height 48
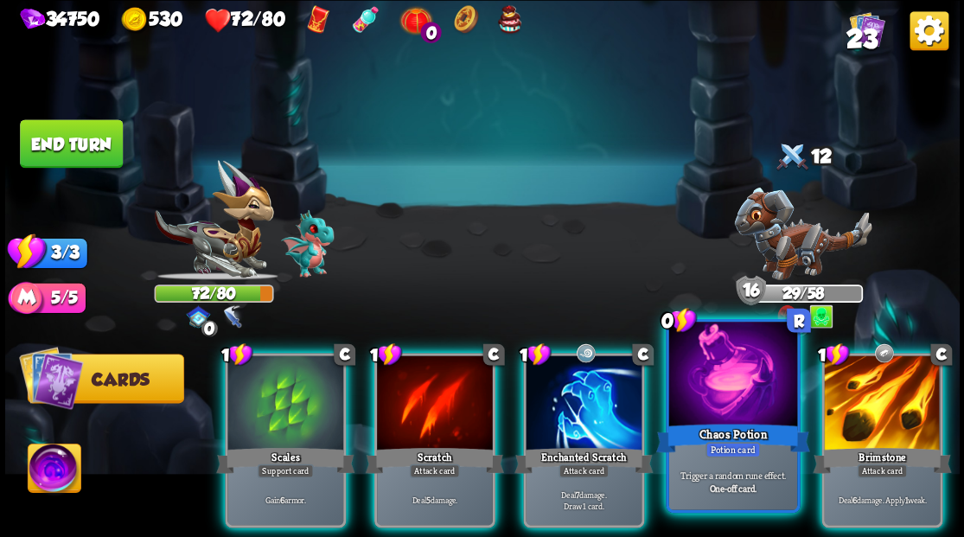
click at [729, 374] on div at bounding box center [732, 376] width 128 height 108
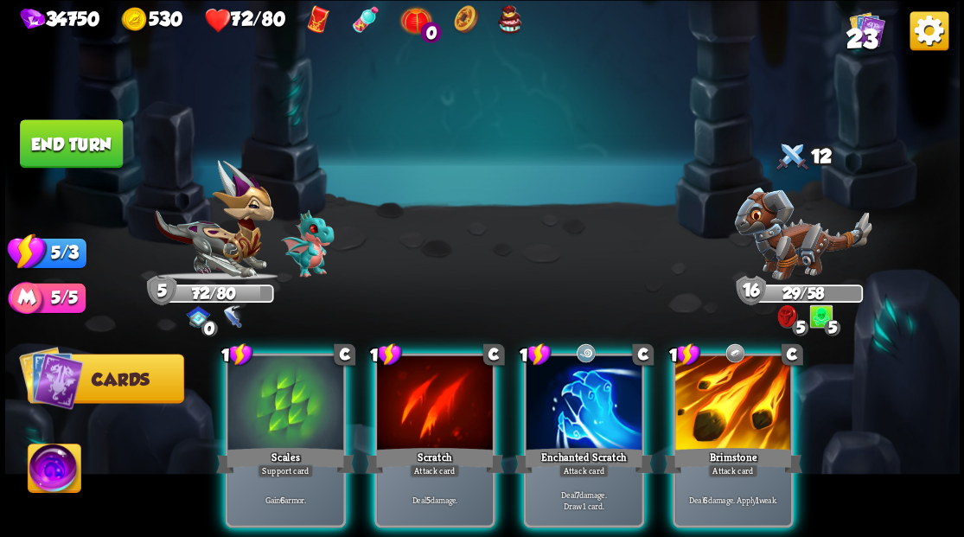
drag, startPoint x: 293, startPoint y: 373, endPoint x: 500, endPoint y: 242, distance: 244.5
click at [293, 372] on div at bounding box center [285, 404] width 116 height 98
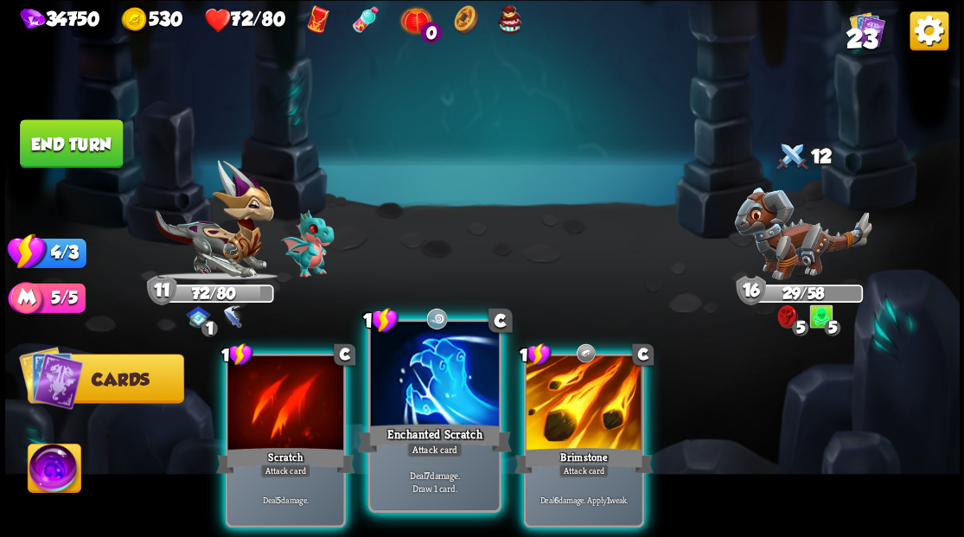
click at [439, 383] on div at bounding box center [434, 376] width 128 height 108
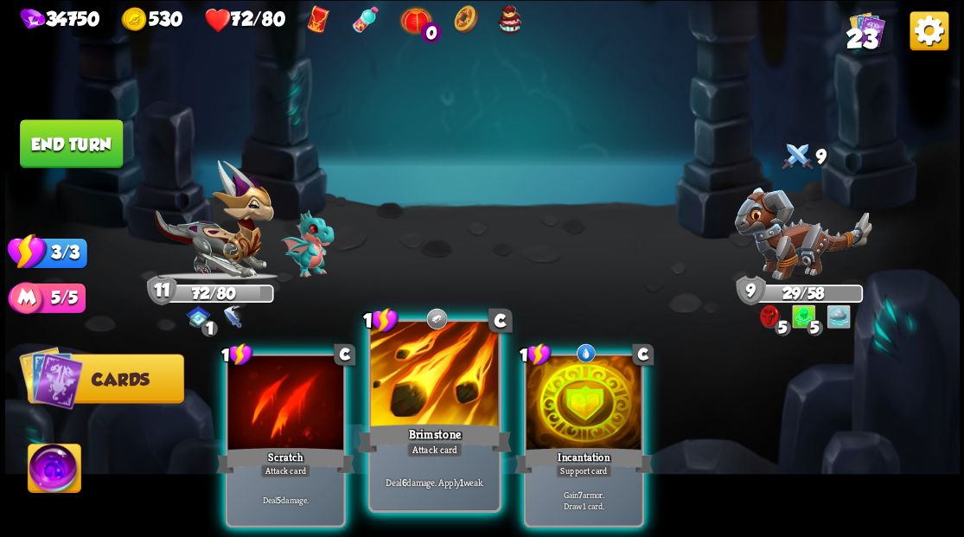
click at [439, 381] on div at bounding box center [434, 376] width 128 height 108
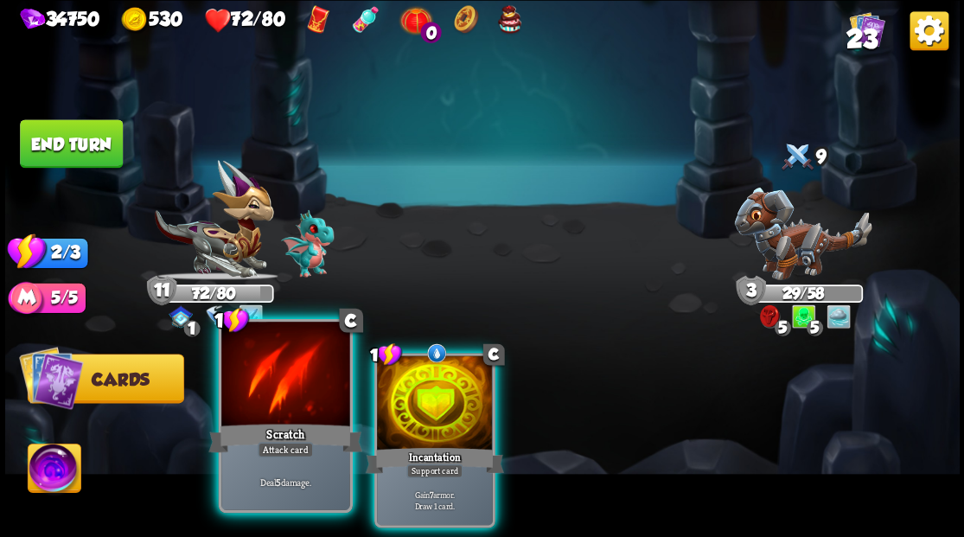
click at [285, 393] on div at bounding box center [285, 376] width 128 height 108
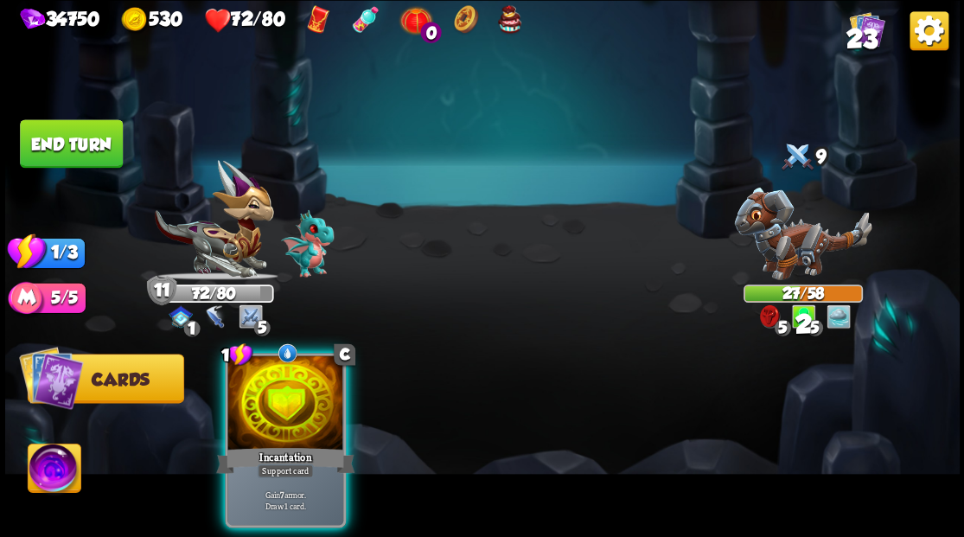
click at [284, 393] on div at bounding box center [285, 404] width 116 height 98
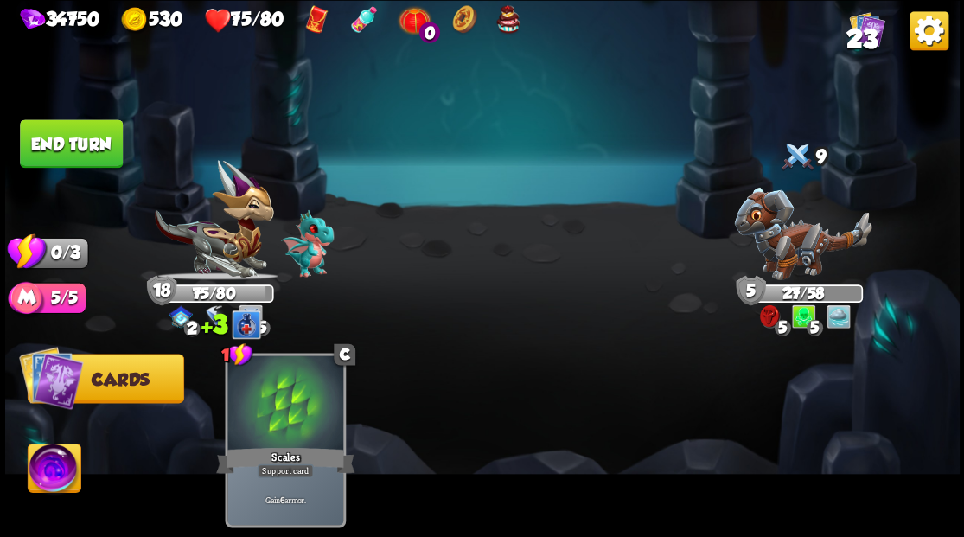
drag, startPoint x: 100, startPoint y: 149, endPoint x: 642, endPoint y: 258, distance: 552.2
click at [114, 149] on button "End turn" at bounding box center [71, 143] width 103 height 48
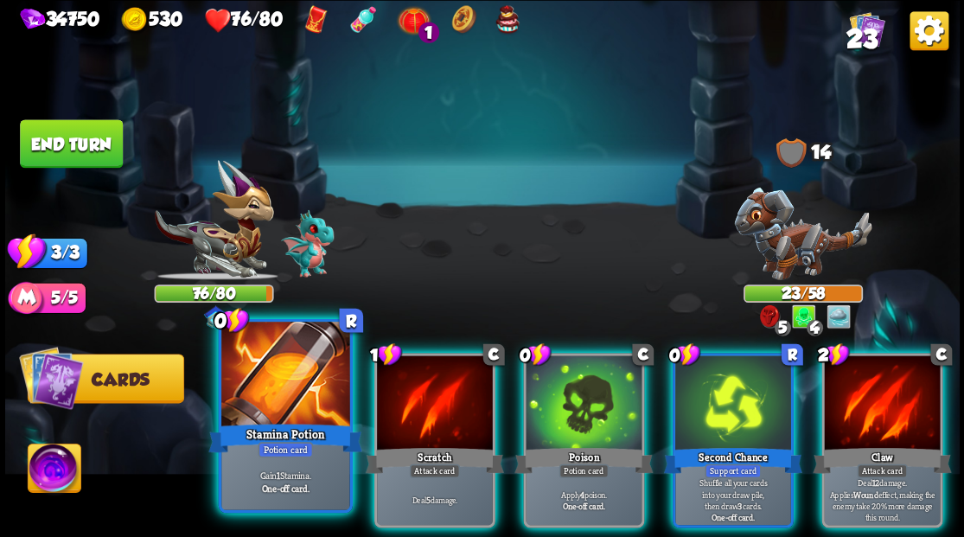
click at [292, 410] on div at bounding box center [285, 376] width 128 height 108
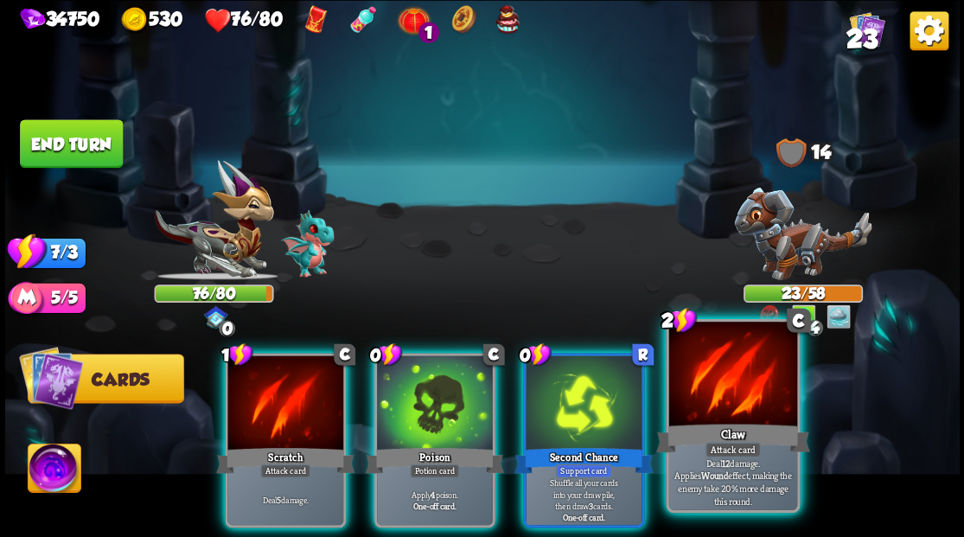
click at [725, 389] on div at bounding box center [732, 376] width 128 height 108
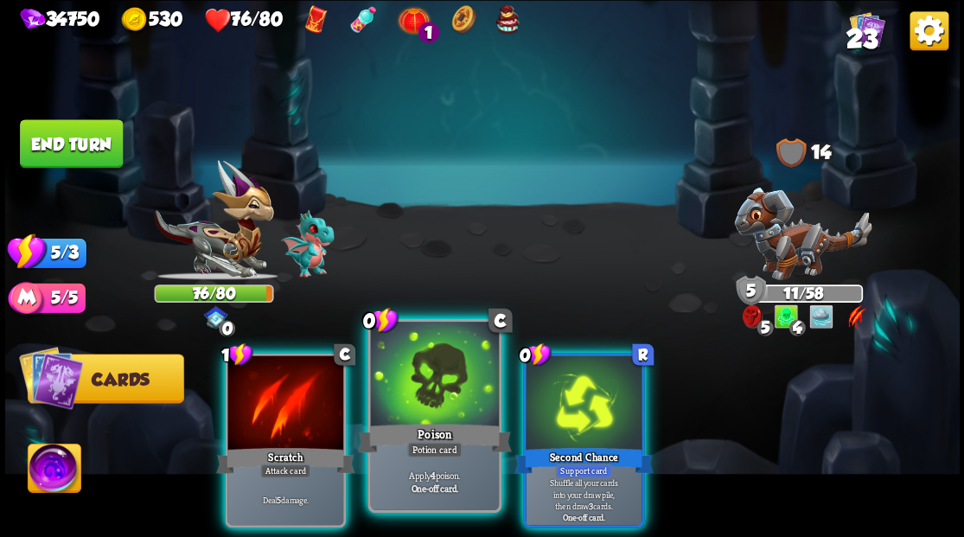
click at [450, 423] on div "Poison" at bounding box center [434, 437] width 154 height 35
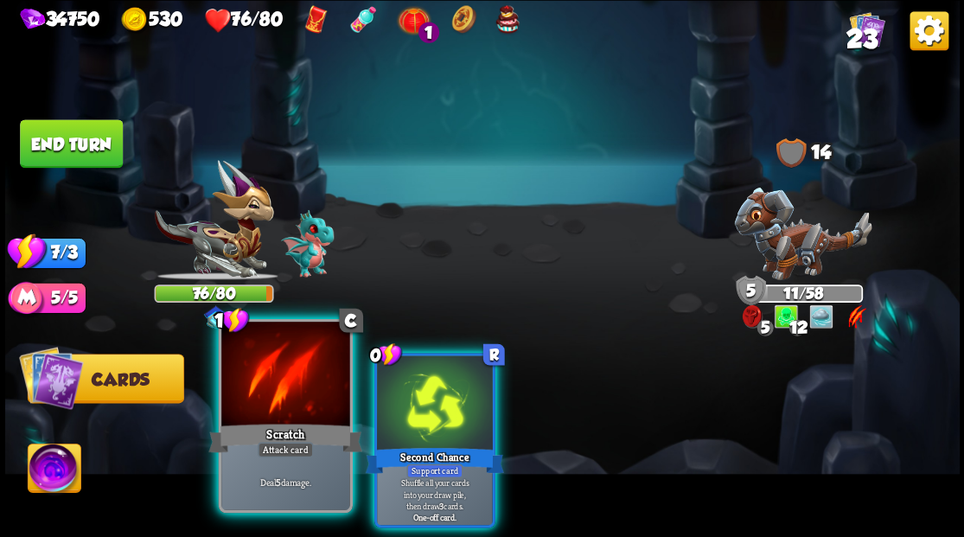
click at [286, 386] on div at bounding box center [285, 376] width 128 height 108
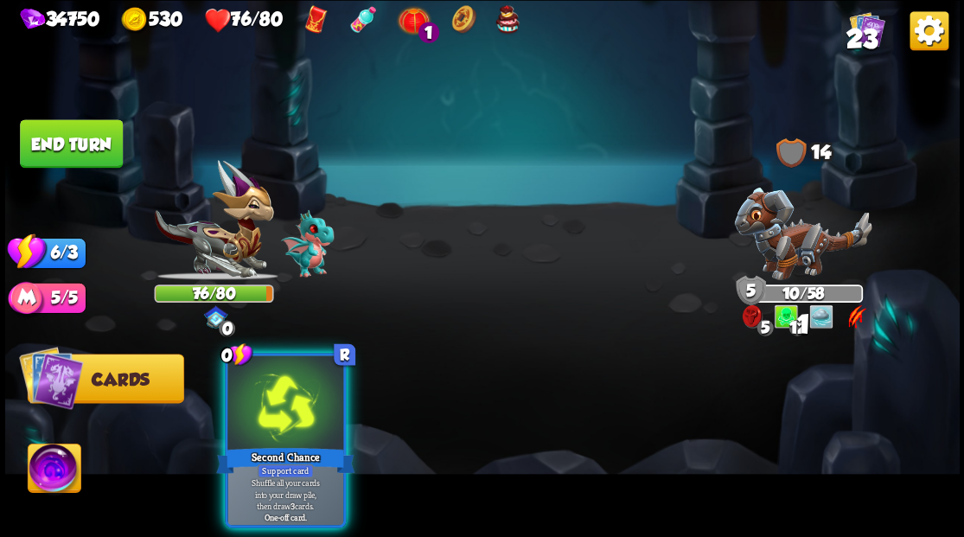
click at [286, 386] on div at bounding box center [285, 404] width 116 height 98
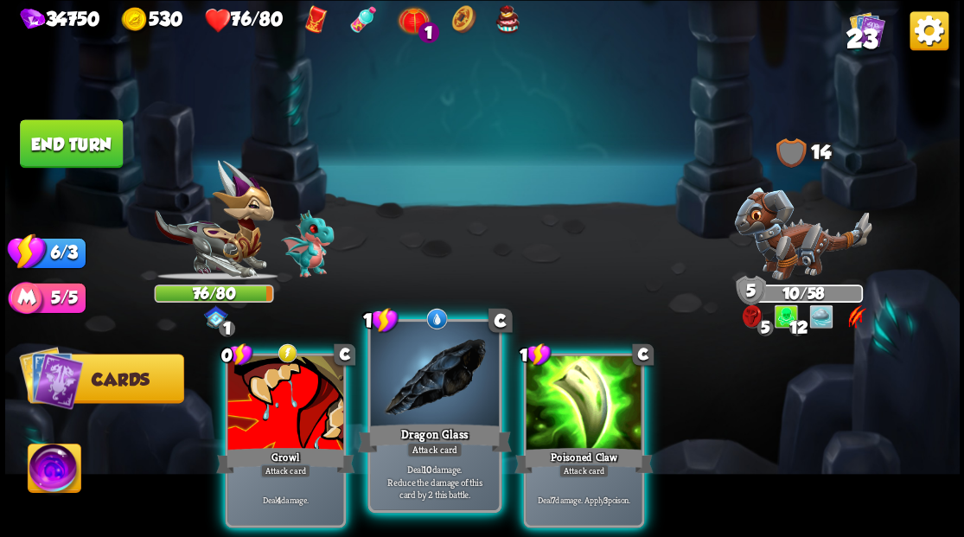
click at [441, 388] on div at bounding box center [434, 376] width 128 height 108
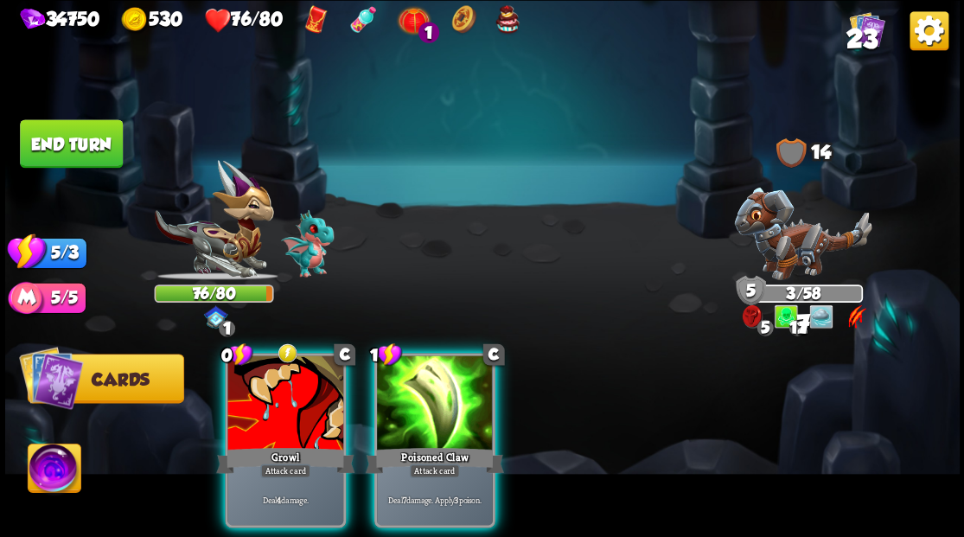
drag, startPoint x: 403, startPoint y: 419, endPoint x: 461, endPoint y: 306, distance: 127.2
click at [405, 415] on div at bounding box center [435, 404] width 116 height 98
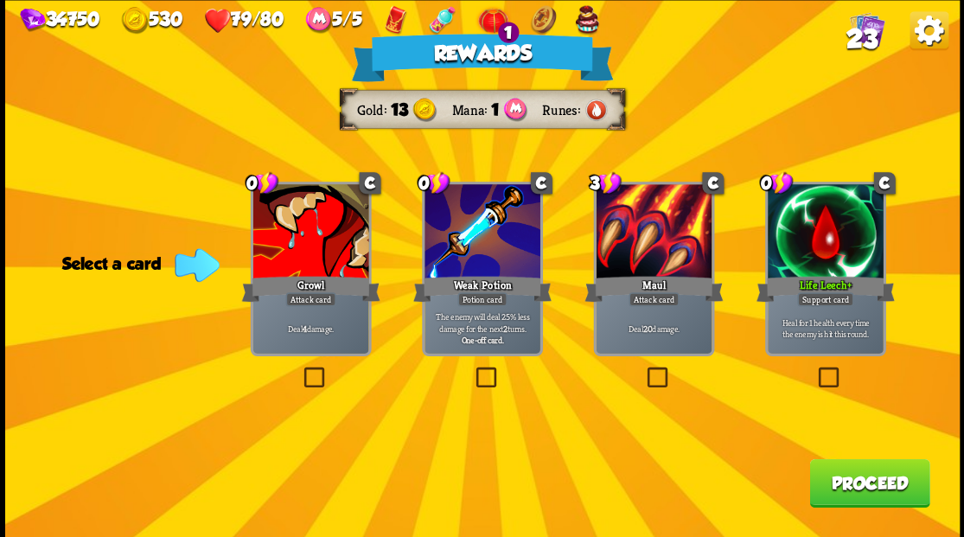
click at [858, 486] on button "Proceed" at bounding box center [869, 482] width 120 height 48
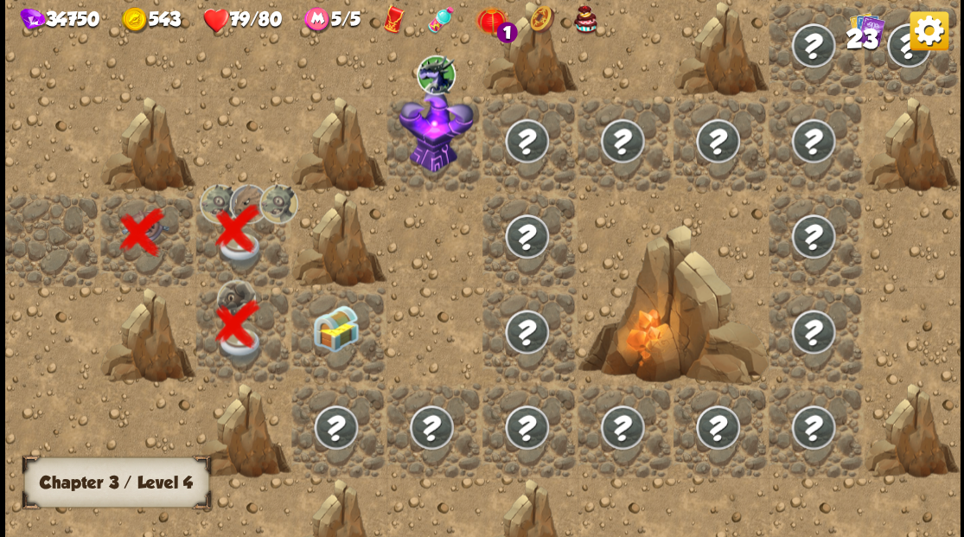
click at [335, 332] on div at bounding box center [338, 333] width 95 height 95
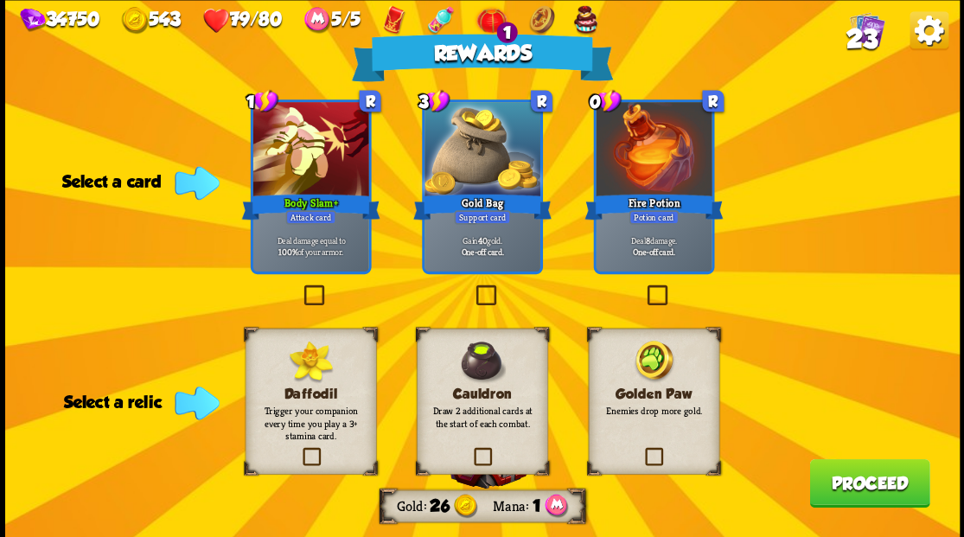
click at [643, 450] on label at bounding box center [643, 450] width 0 height 0
click at [0, 0] on input "checkbox" at bounding box center [0, 0] width 0 height 0
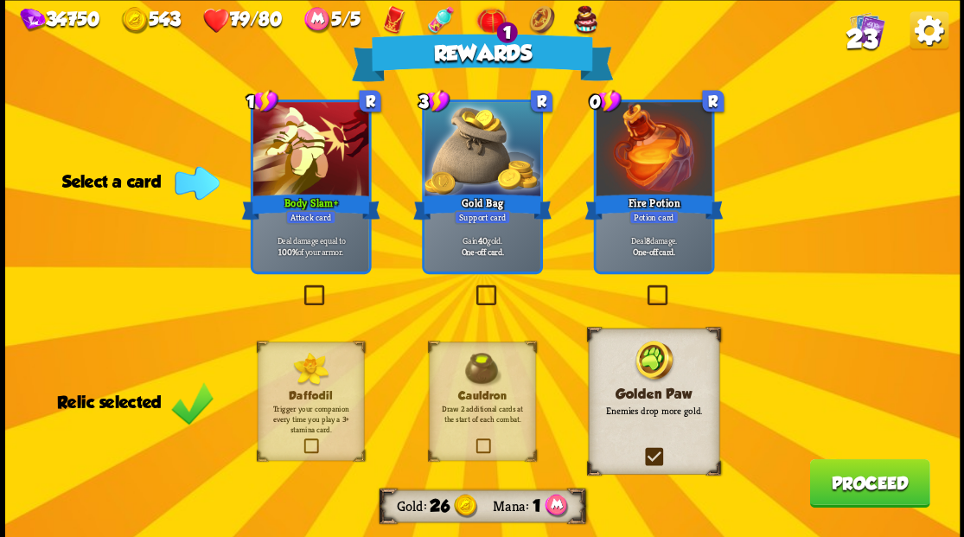
click at [643, 287] on label at bounding box center [643, 287] width 0 height 0
click at [0, 0] on input "checkbox" at bounding box center [0, 0] width 0 height 0
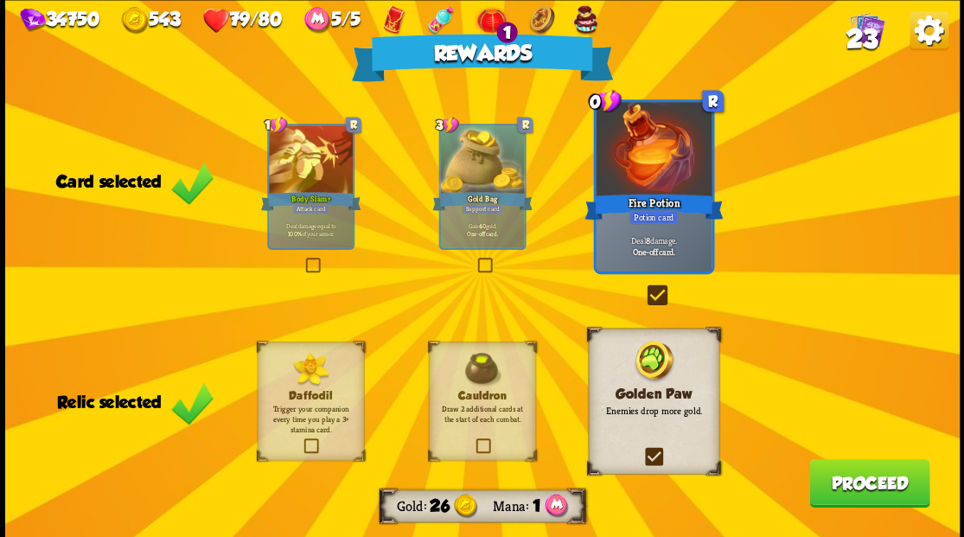
click at [849, 483] on button "Proceed" at bounding box center [869, 482] width 120 height 48
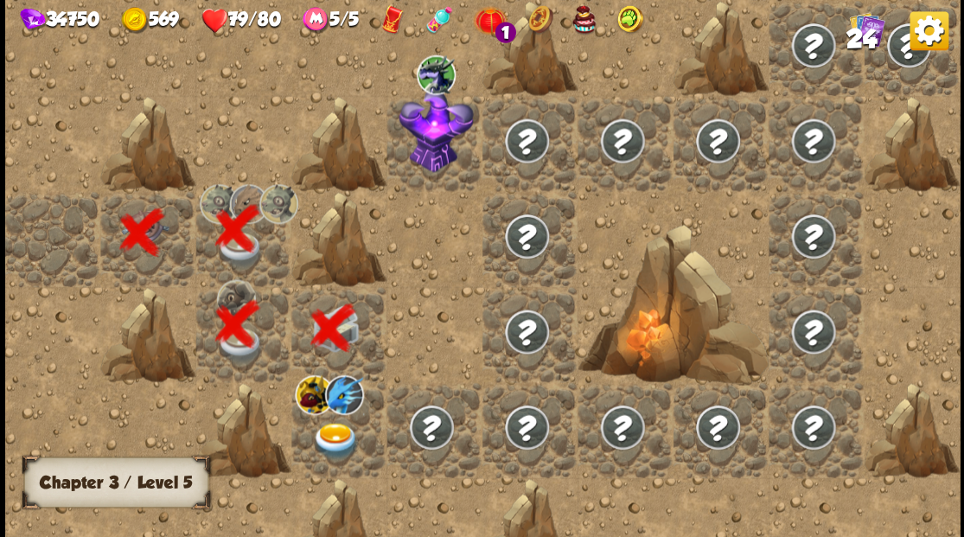
click at [332, 427] on img at bounding box center [336, 440] width 48 height 37
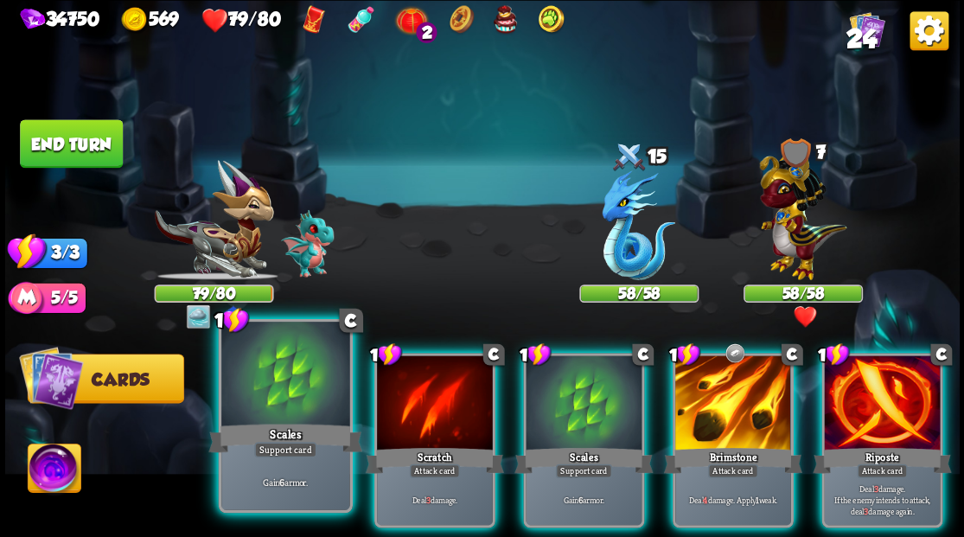
click at [274, 369] on div at bounding box center [285, 376] width 128 height 108
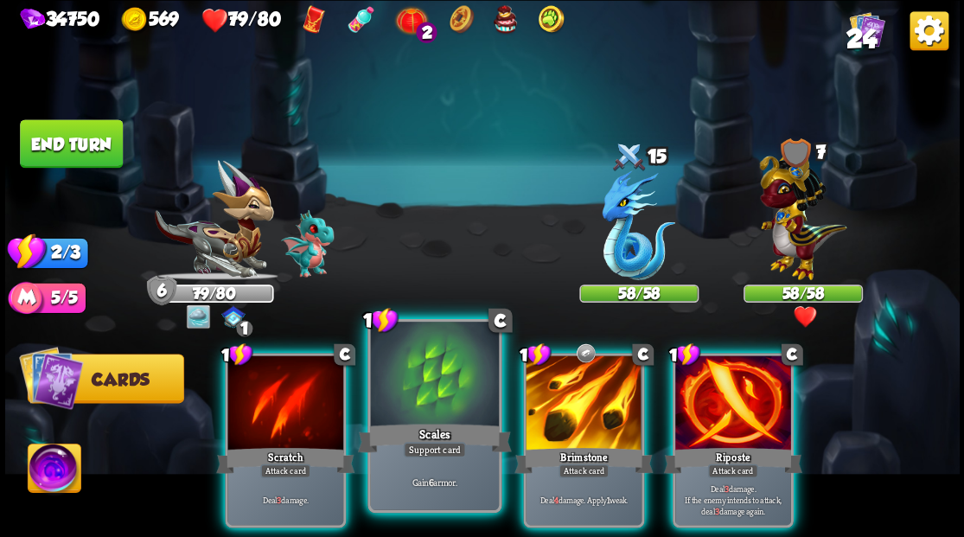
click at [396, 386] on div at bounding box center [434, 376] width 128 height 108
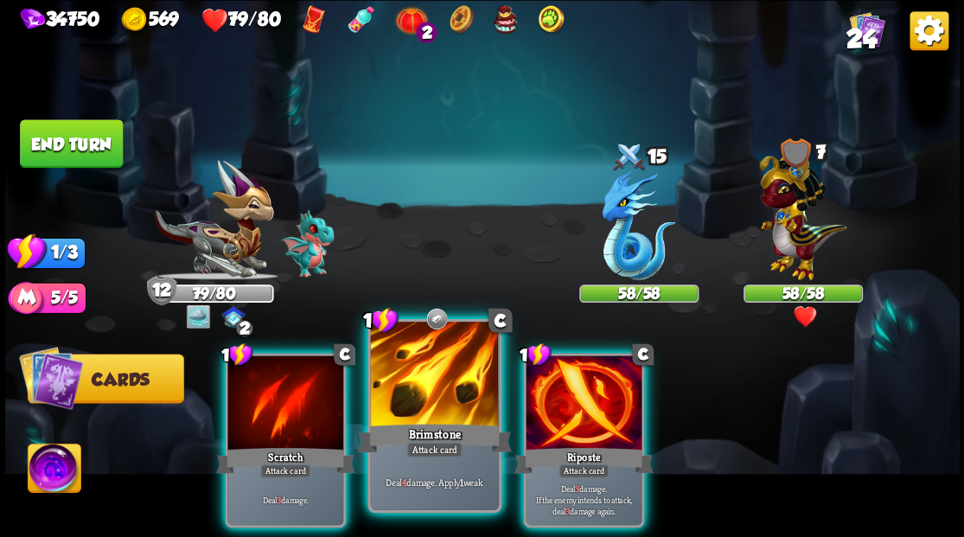
click at [408, 397] on div at bounding box center [434, 376] width 128 height 108
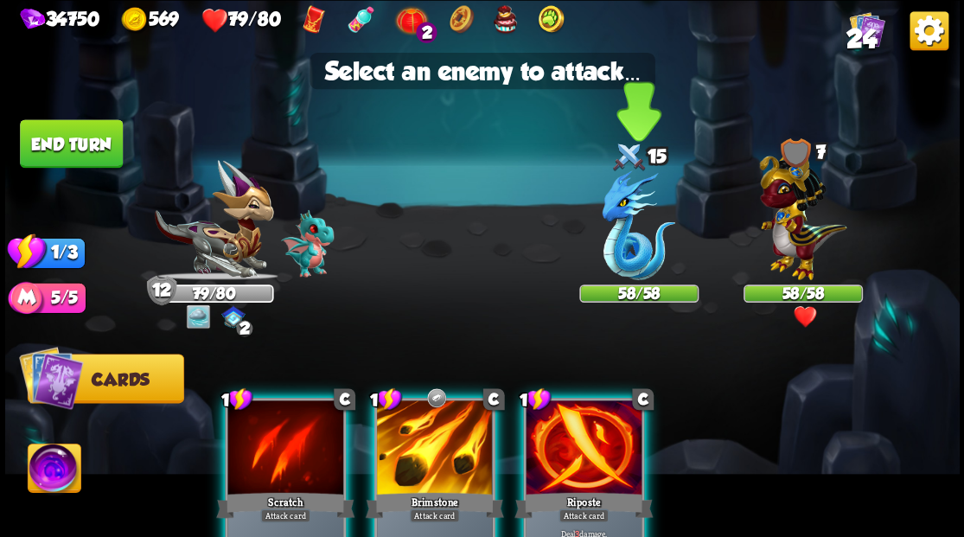
click at [626, 216] on img at bounding box center [639, 225] width 74 height 110
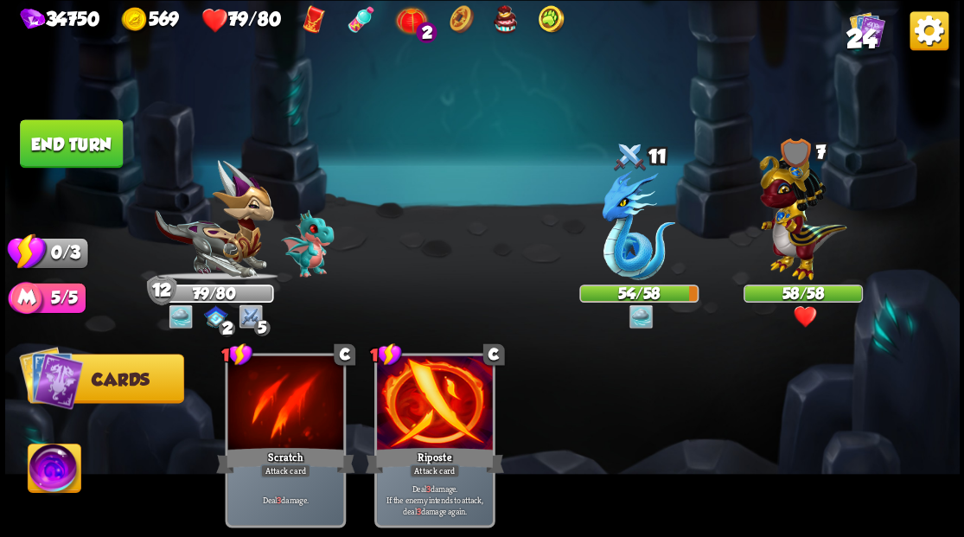
click at [92, 141] on button "End turn" at bounding box center [71, 143] width 103 height 48
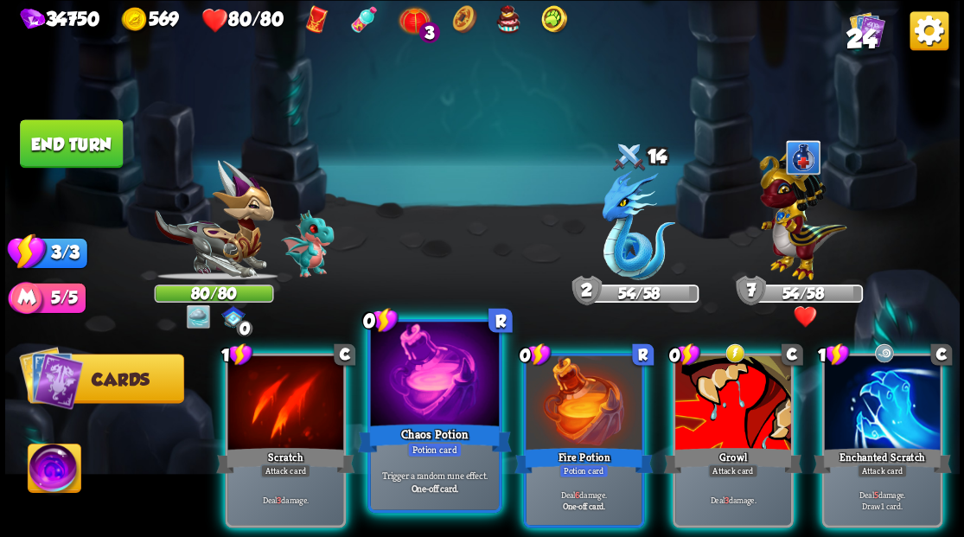
click at [437, 409] on div at bounding box center [434, 376] width 128 height 108
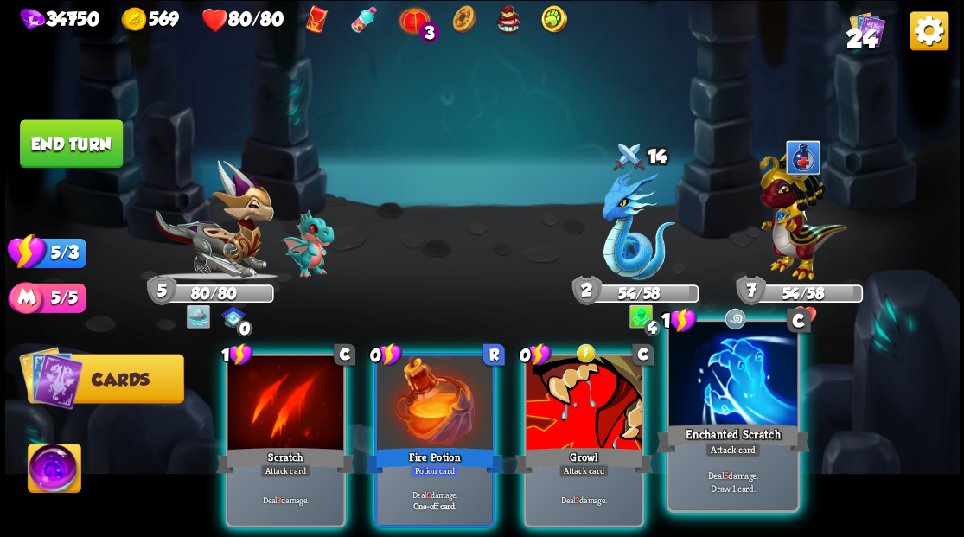
click at [709, 413] on div at bounding box center [732, 376] width 128 height 108
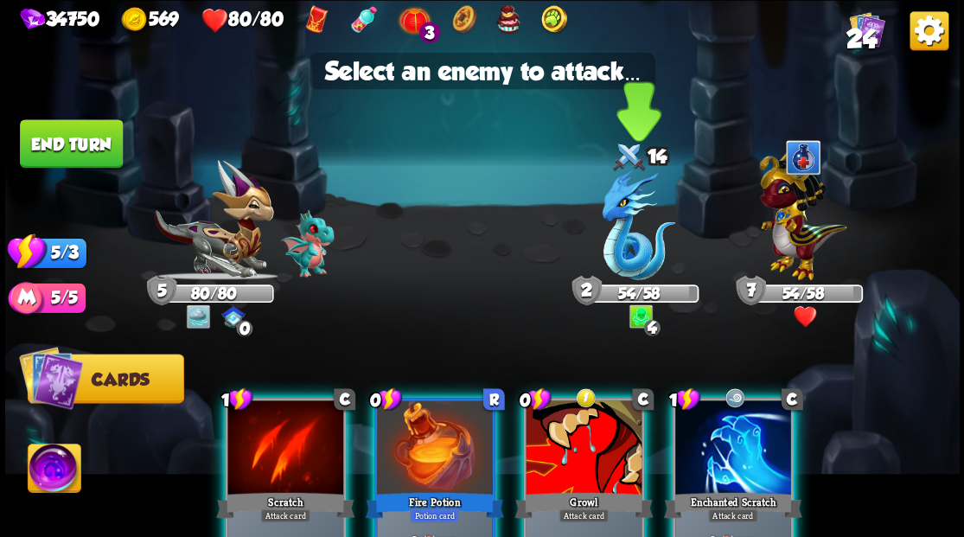
click at [621, 253] on img at bounding box center [639, 225] width 74 height 110
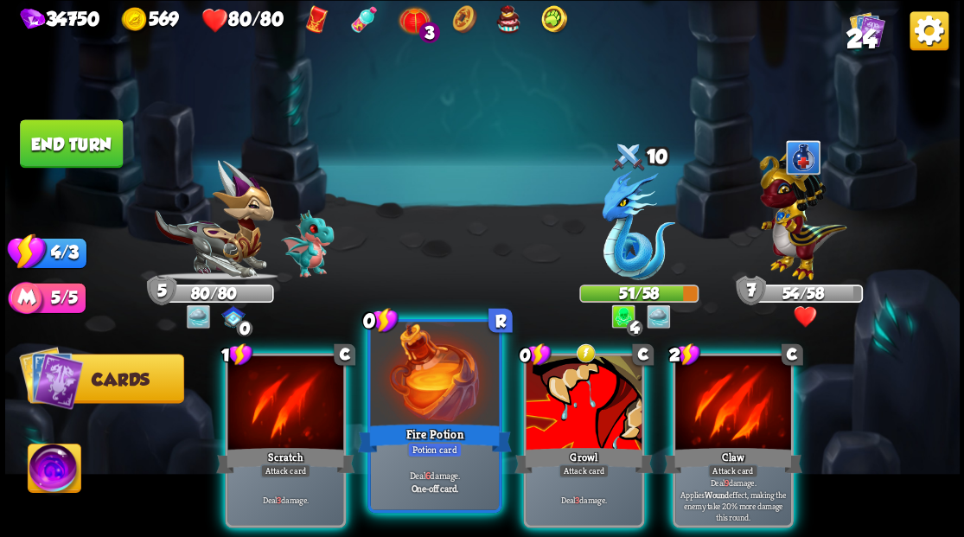
click at [422, 412] on div at bounding box center [434, 376] width 128 height 108
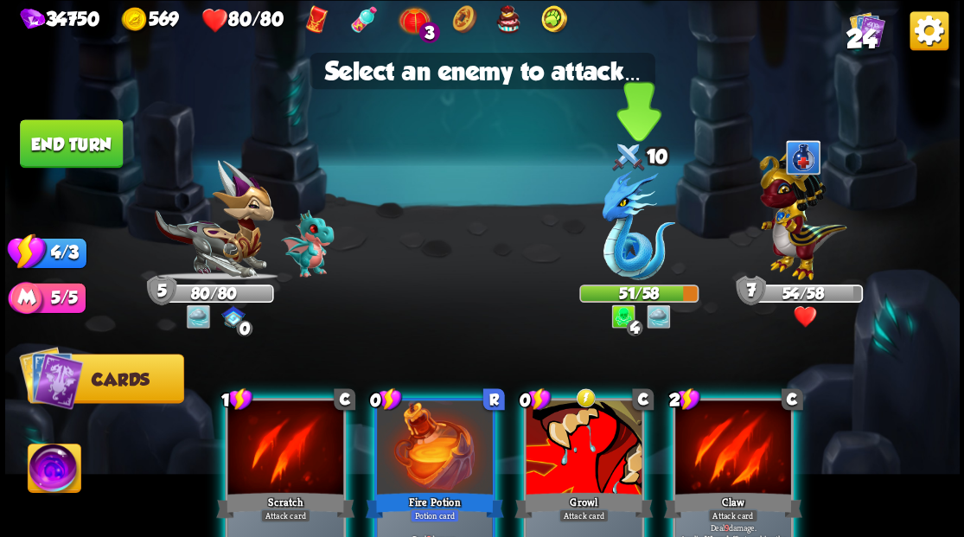
click at [621, 245] on img at bounding box center [639, 225] width 74 height 110
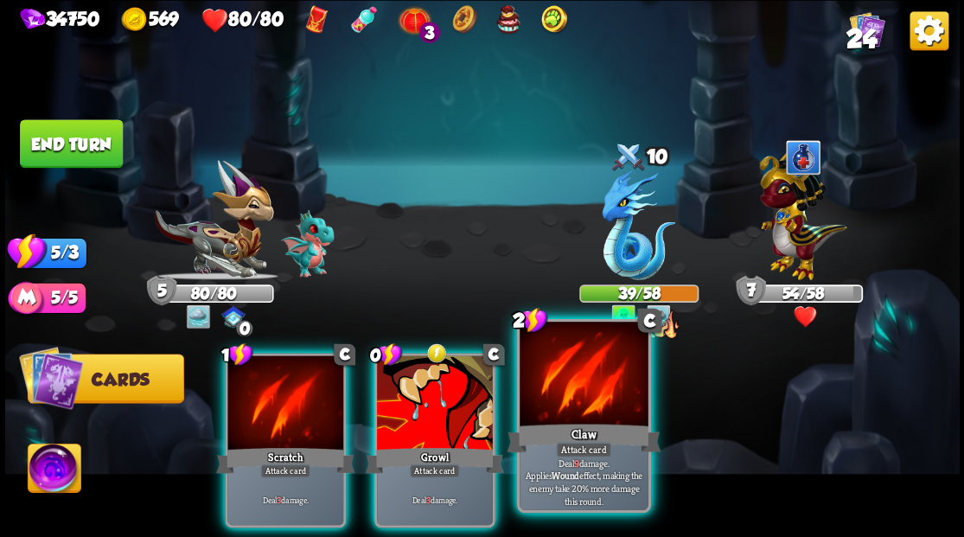
click at [569, 435] on div "Claw" at bounding box center [584, 437] width 154 height 35
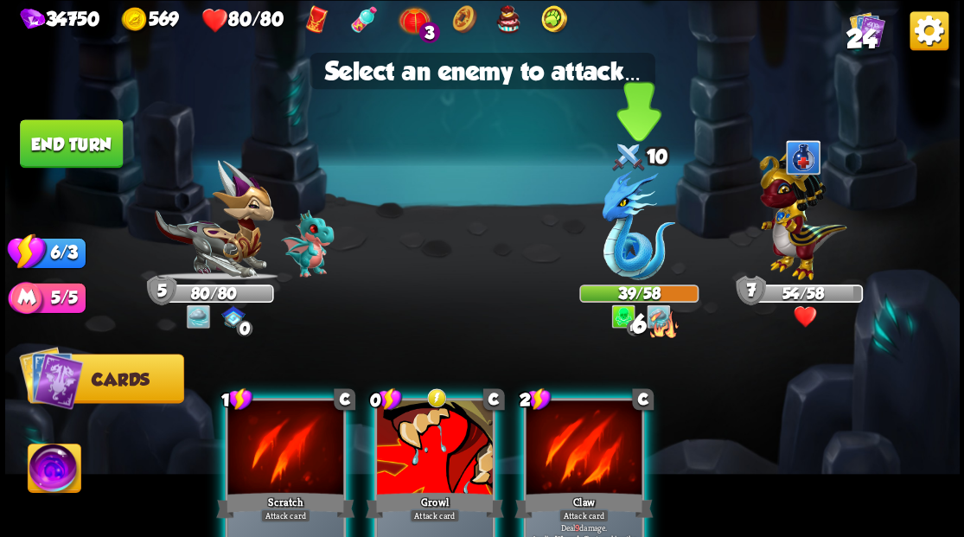
click at [614, 246] on img at bounding box center [639, 225] width 74 height 110
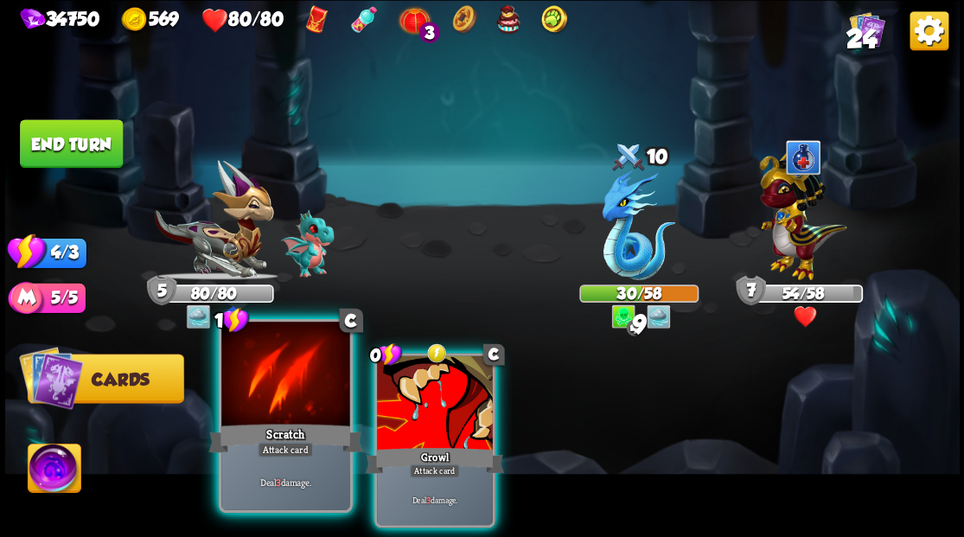
click at [264, 400] on div at bounding box center [285, 376] width 128 height 108
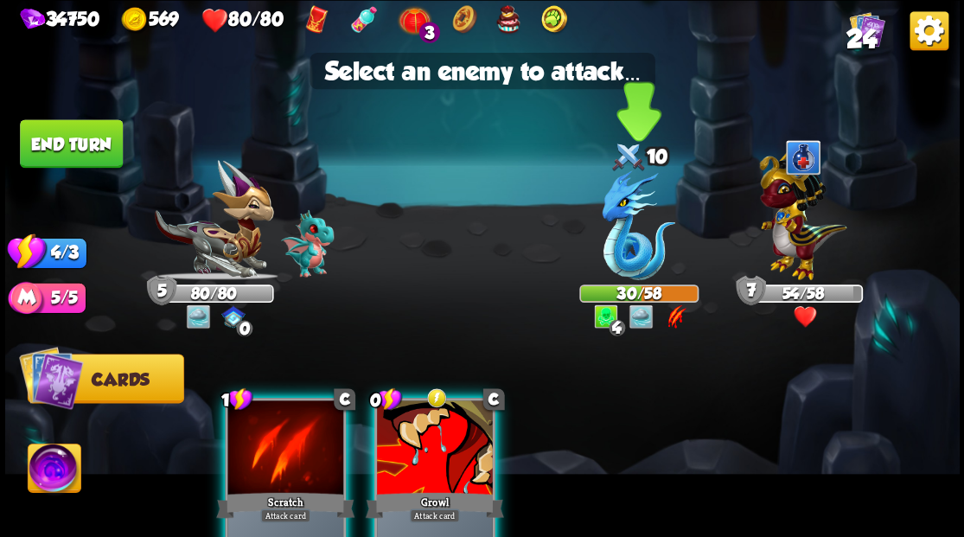
click at [618, 244] on img at bounding box center [639, 225] width 74 height 110
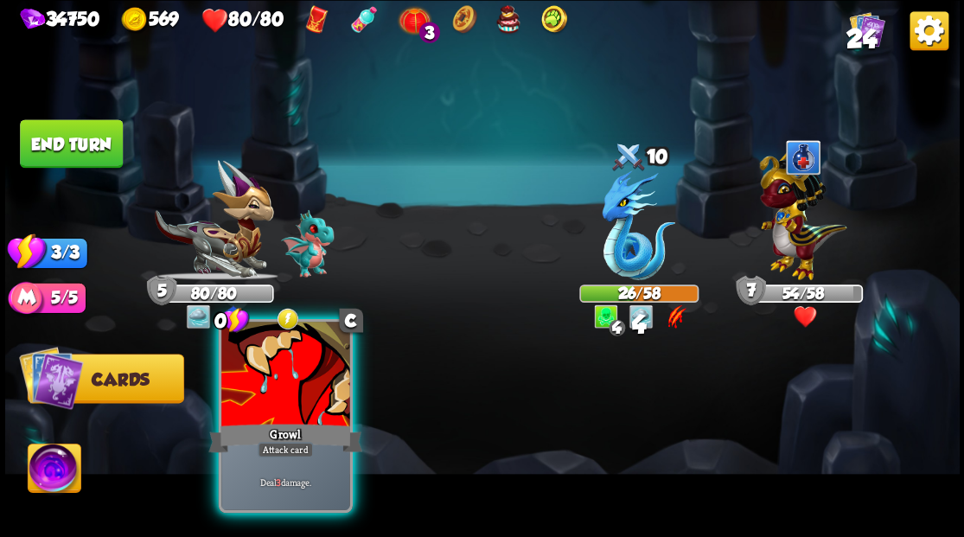
click at [301, 379] on div at bounding box center [285, 376] width 128 height 108
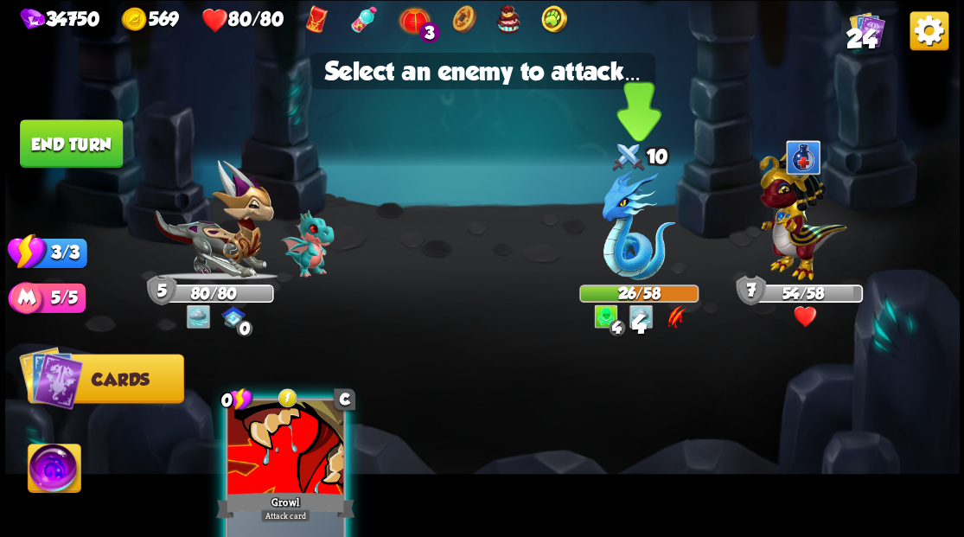
drag, startPoint x: 624, startPoint y: 229, endPoint x: 617, endPoint y: 233, distance: 8.9
click at [624, 229] on img at bounding box center [639, 225] width 74 height 110
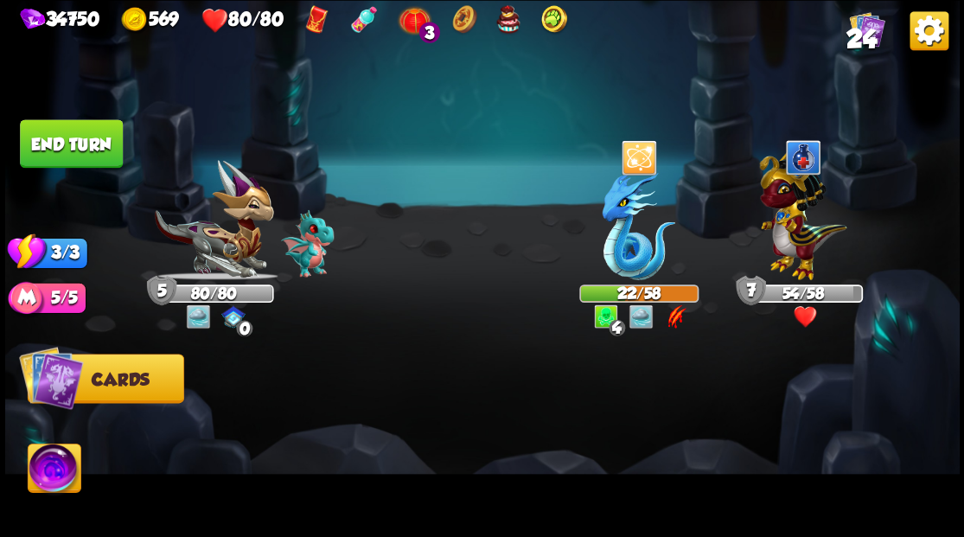
click at [61, 138] on button "End turn" at bounding box center [71, 143] width 103 height 48
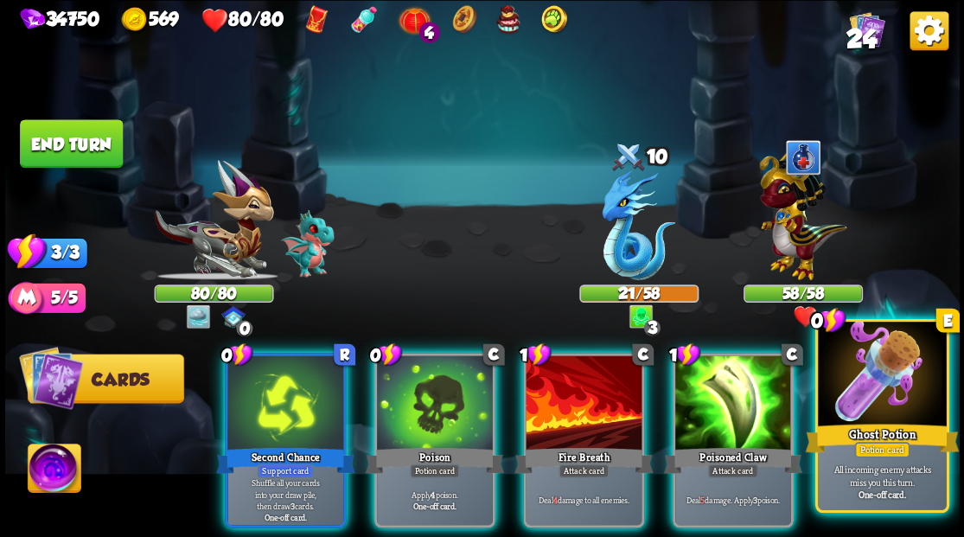
click at [898, 386] on div at bounding box center [882, 376] width 128 height 108
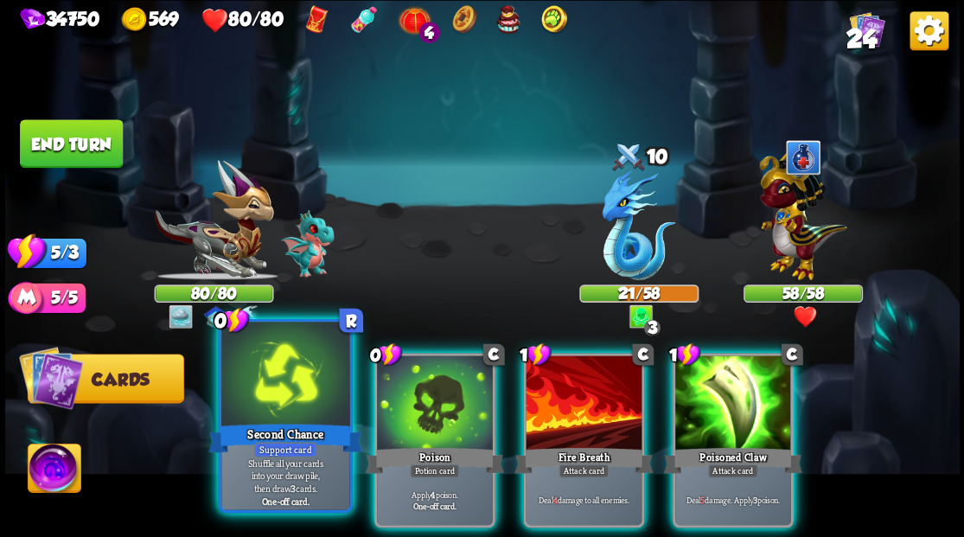
click at [273, 401] on div at bounding box center [285, 376] width 128 height 108
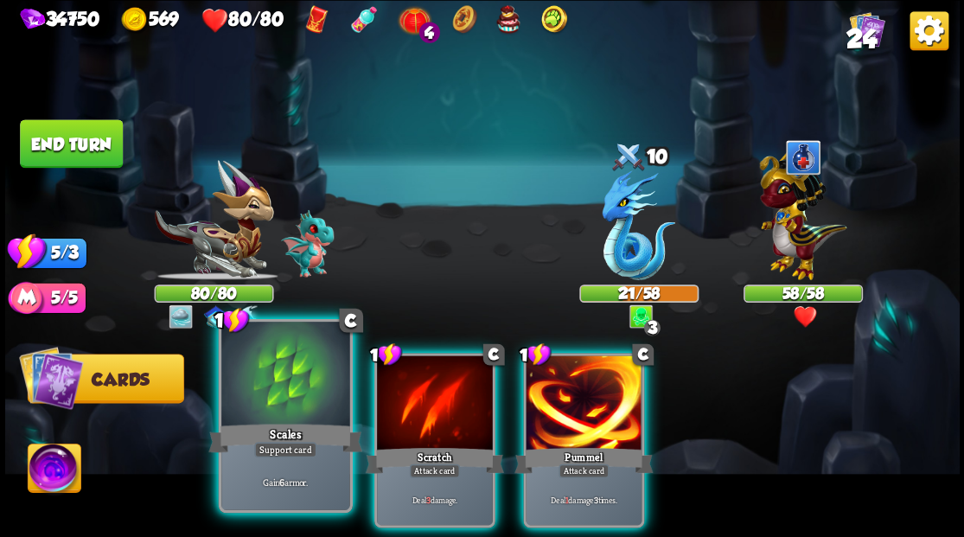
click at [274, 413] on div at bounding box center [285, 376] width 128 height 108
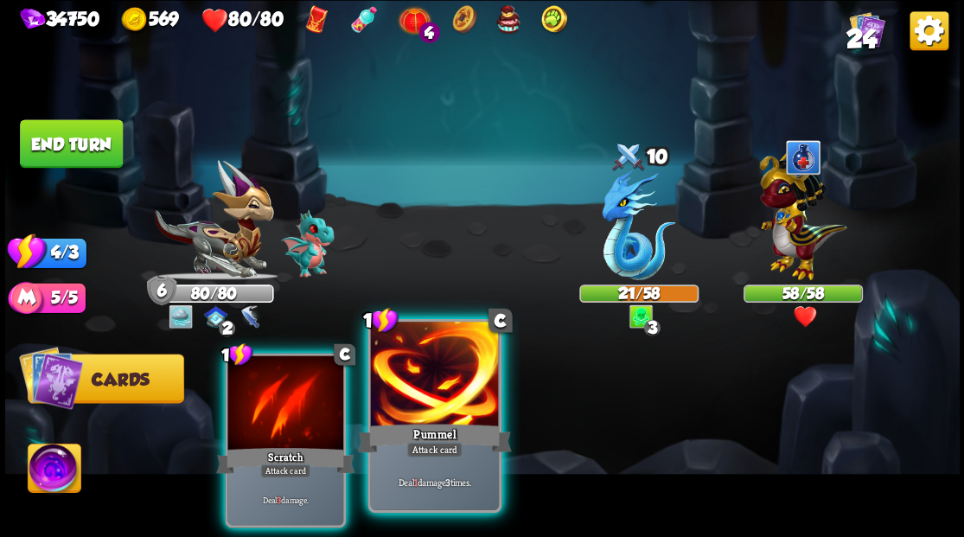
click at [438, 421] on div "Pummel" at bounding box center [434, 437] width 154 height 35
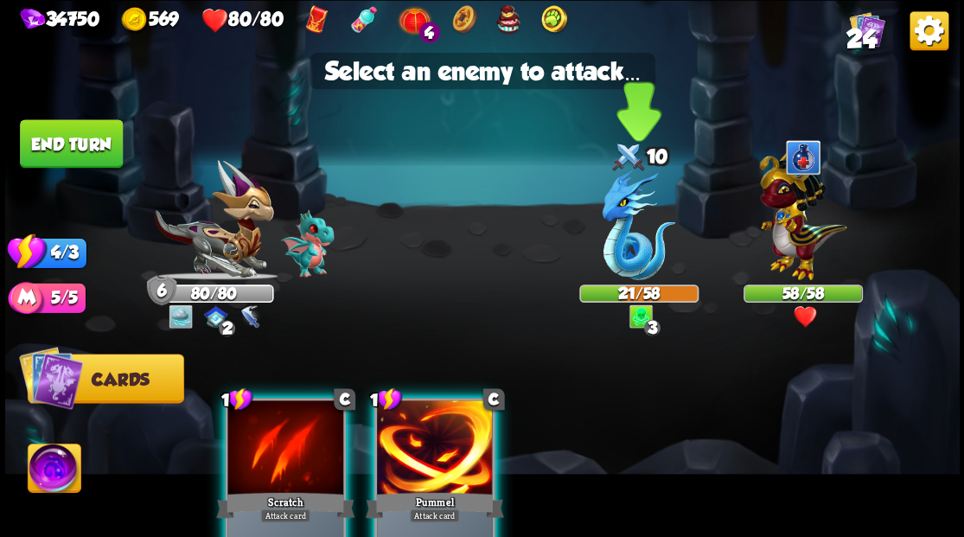
click at [617, 247] on img at bounding box center [639, 225] width 74 height 110
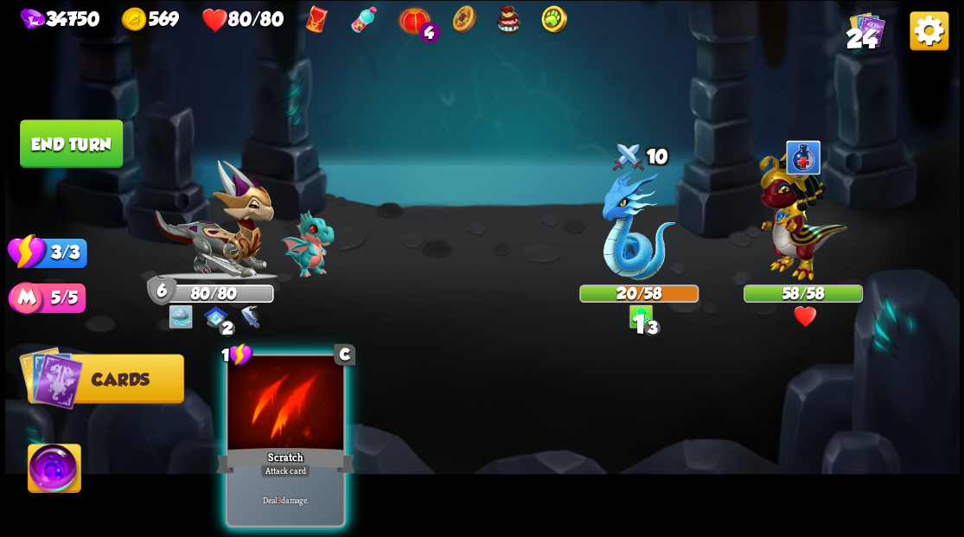
drag, startPoint x: 281, startPoint y: 383, endPoint x: 372, endPoint y: 368, distance: 92.0
click at [282, 383] on div at bounding box center [285, 404] width 116 height 98
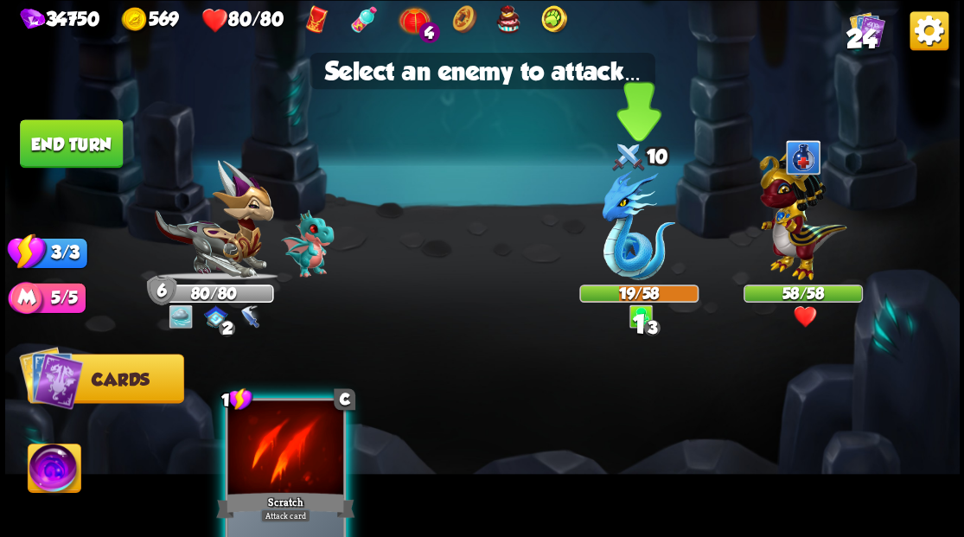
click at [619, 251] on img at bounding box center [639, 225] width 74 height 110
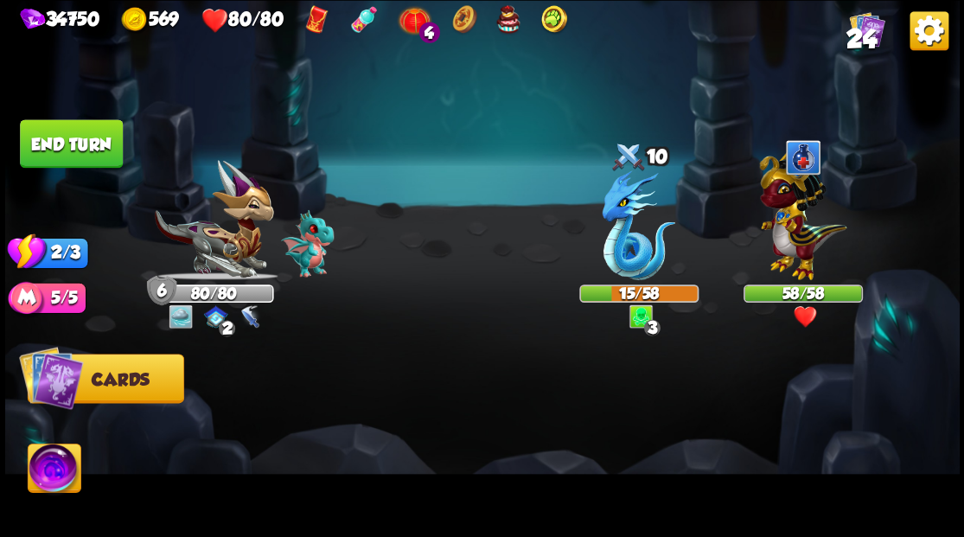
drag, startPoint x: 56, startPoint y: 147, endPoint x: 528, endPoint y: 281, distance: 490.0
click at [57, 147] on button "End turn" at bounding box center [71, 143] width 103 height 48
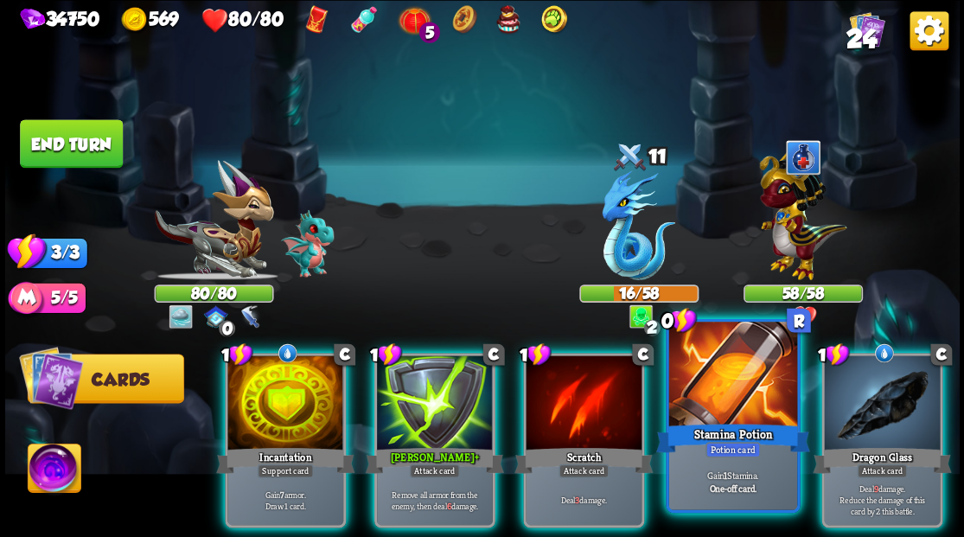
click at [714, 394] on div at bounding box center [732, 376] width 128 height 108
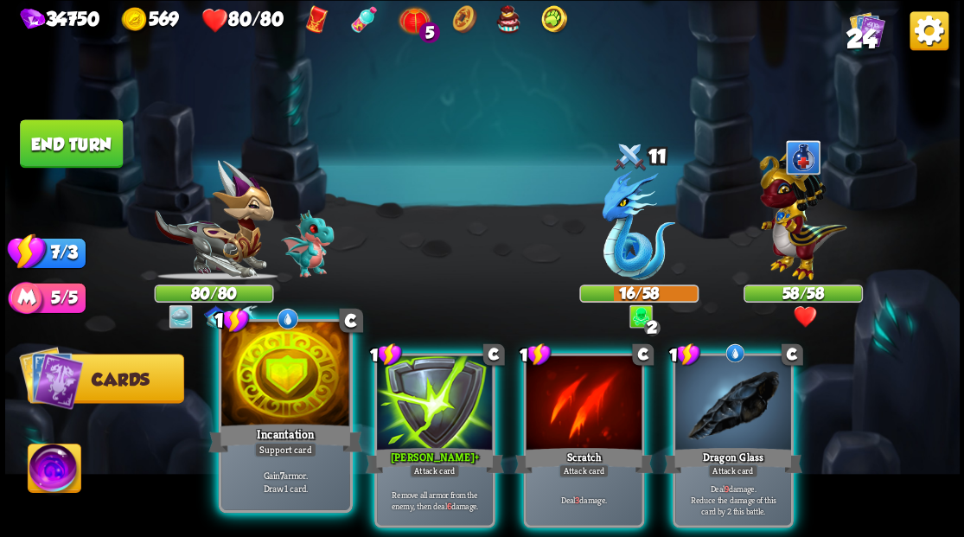
click at [272, 393] on div at bounding box center [285, 376] width 128 height 108
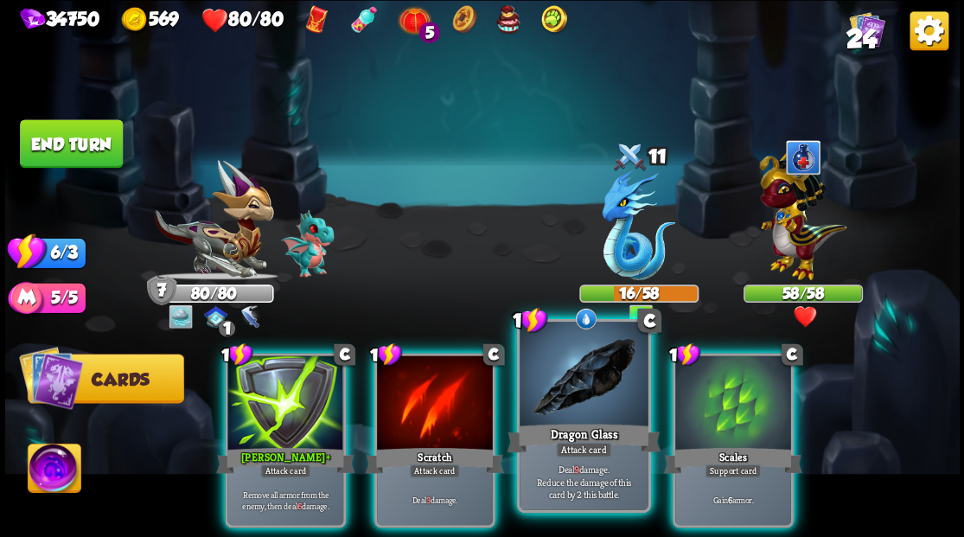
click at [577, 403] on div at bounding box center [584, 376] width 128 height 108
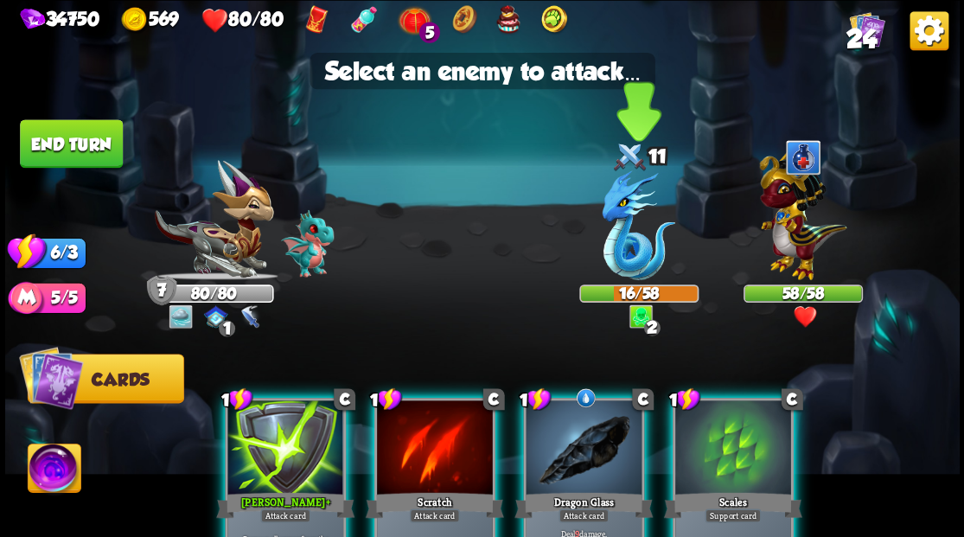
click at [626, 243] on img at bounding box center [639, 225] width 74 height 110
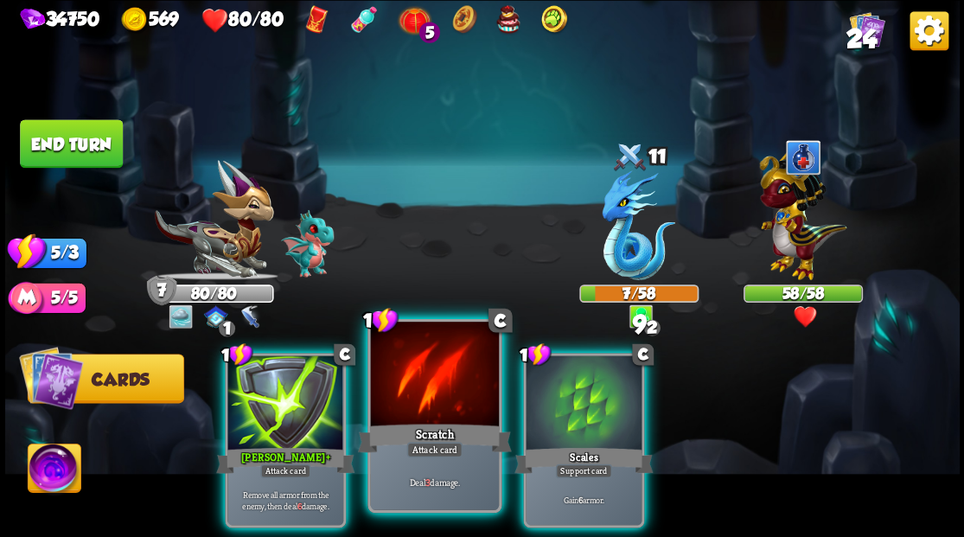
click at [440, 384] on div at bounding box center [434, 376] width 128 height 108
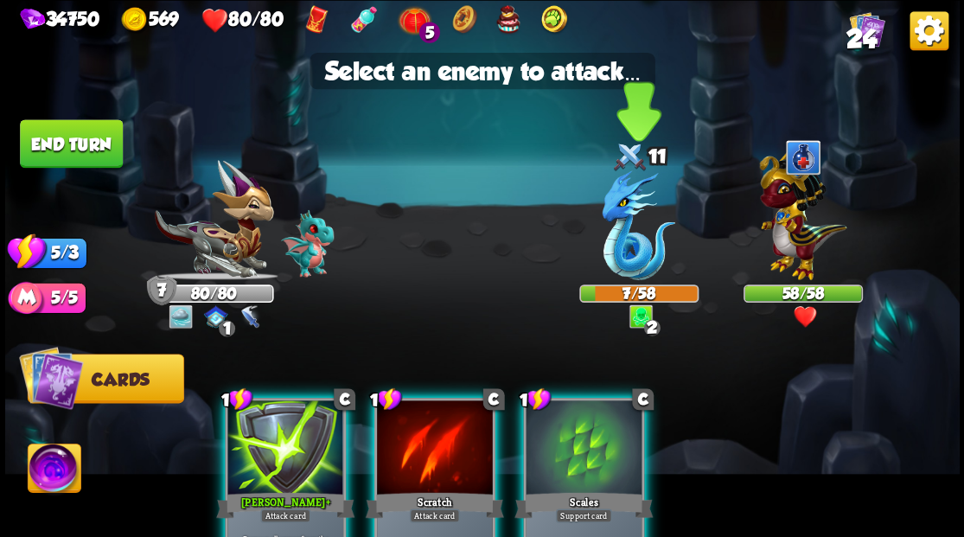
click at [626, 246] on img at bounding box center [639, 225] width 74 height 110
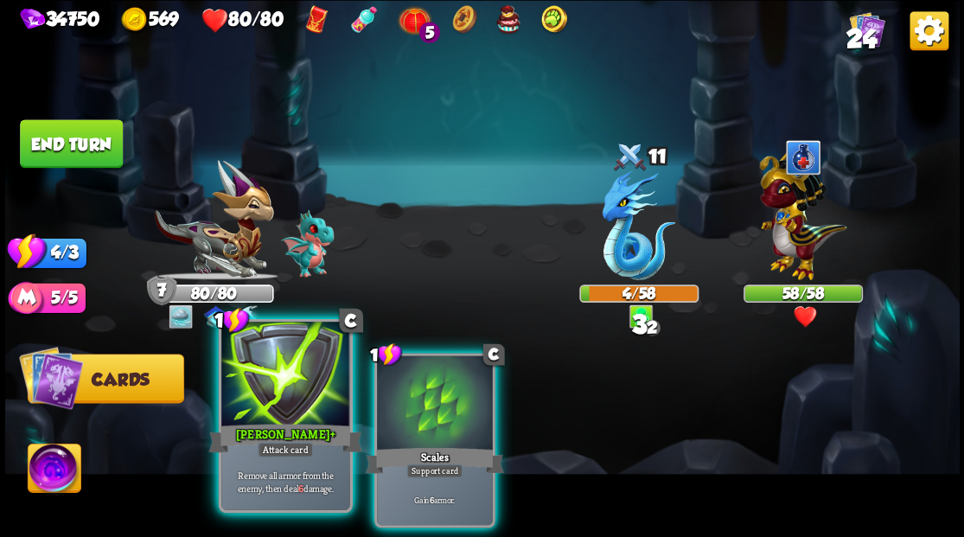
drag, startPoint x: 285, startPoint y: 389, endPoint x: 317, endPoint y: 382, distance: 33.6
click at [291, 389] on div at bounding box center [285, 376] width 128 height 108
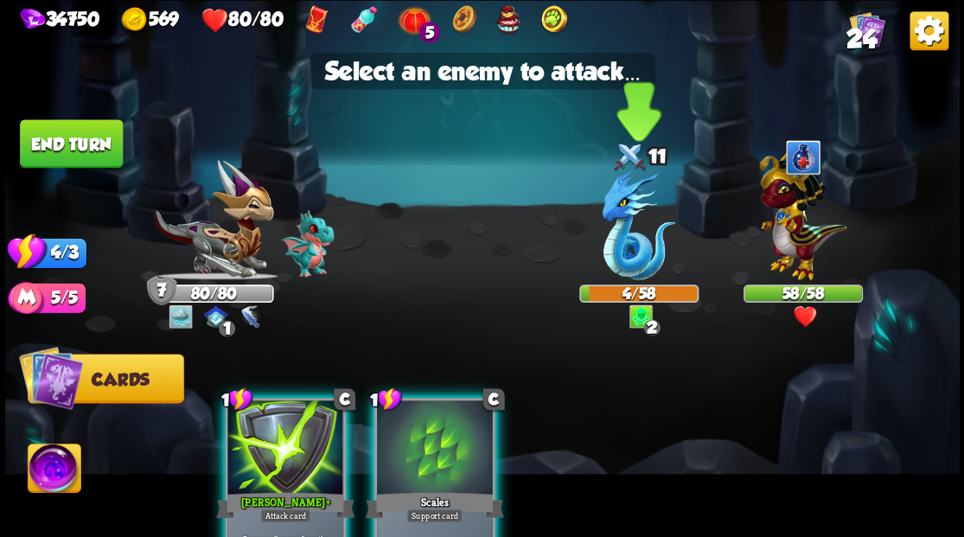
click at [621, 251] on img at bounding box center [639, 225] width 74 height 110
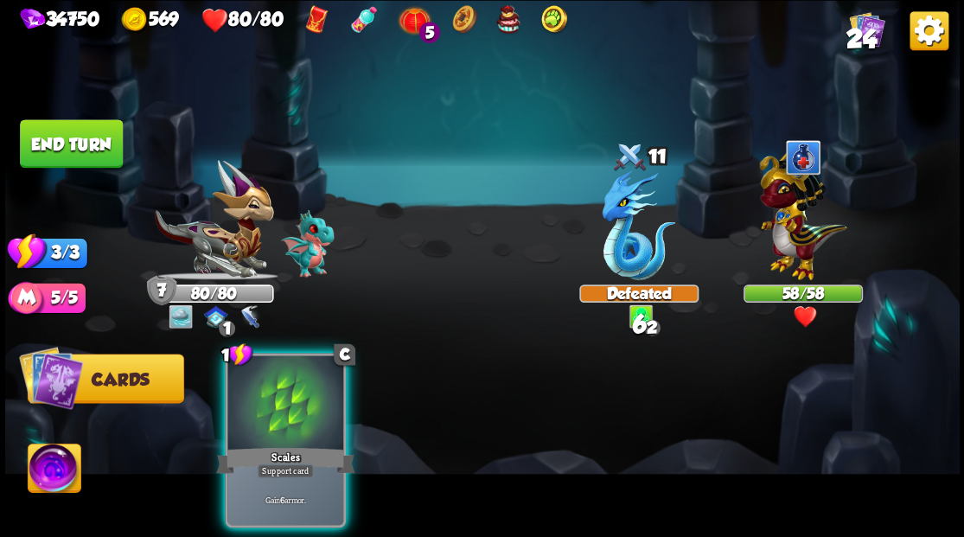
drag, startPoint x: 279, startPoint y: 429, endPoint x: 266, endPoint y: 419, distance: 16.6
click at [277, 445] on div "Scales" at bounding box center [285, 460] width 138 height 31
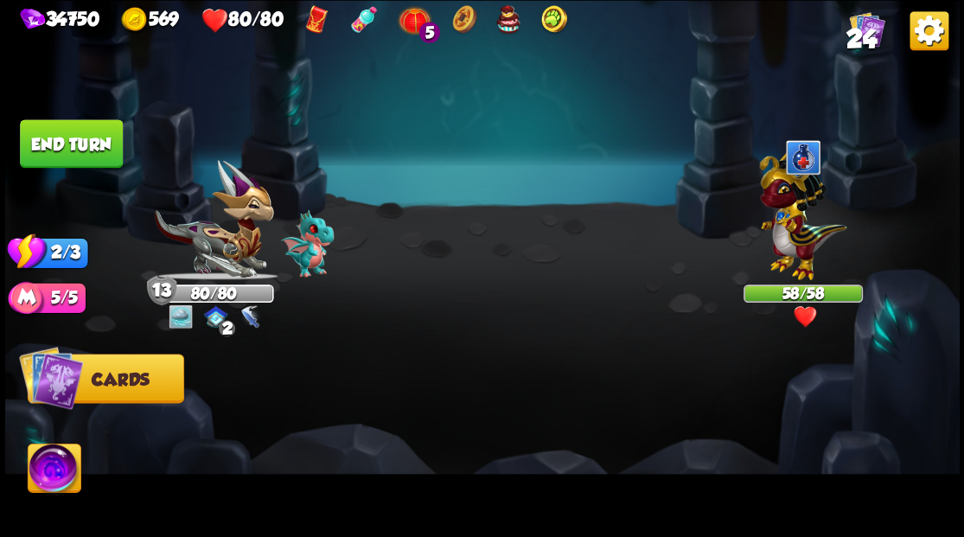
click at [82, 151] on button "End turn" at bounding box center [71, 143] width 103 height 48
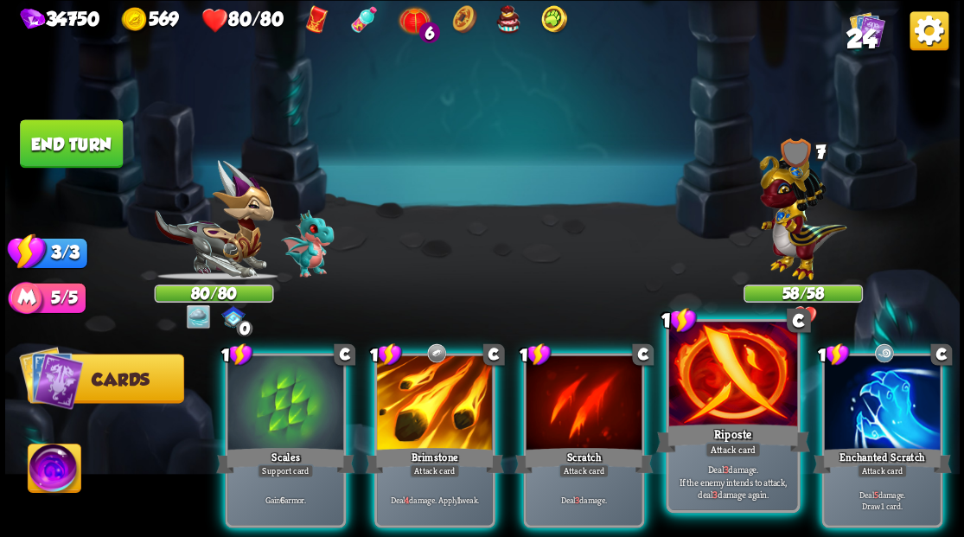
click at [739, 385] on div at bounding box center [732, 376] width 128 height 108
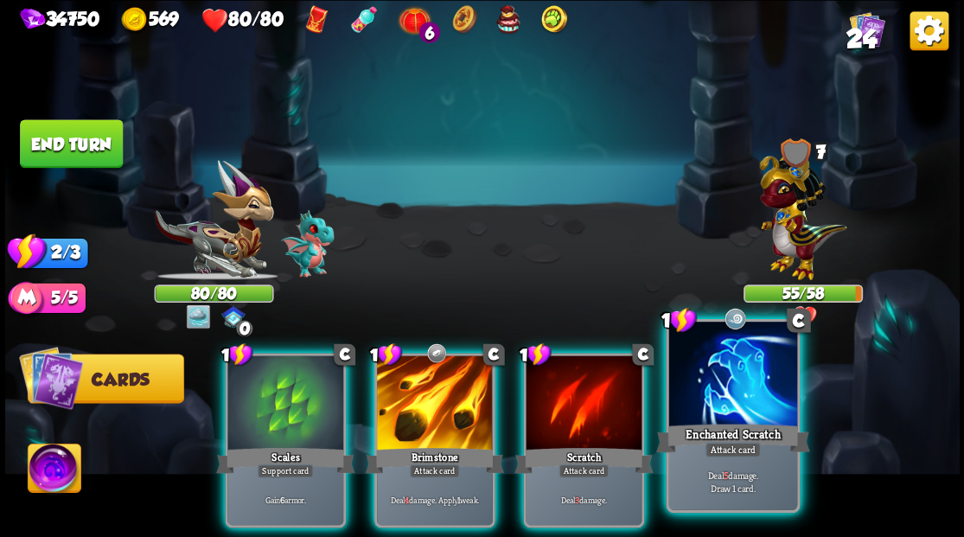
click at [726, 394] on div at bounding box center [732, 376] width 128 height 108
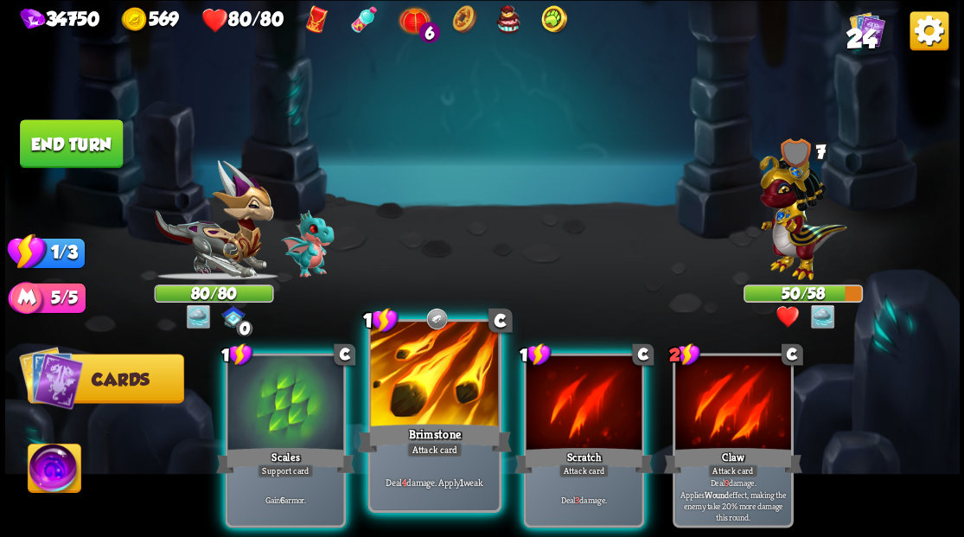
click at [434, 397] on div at bounding box center [434, 376] width 128 height 108
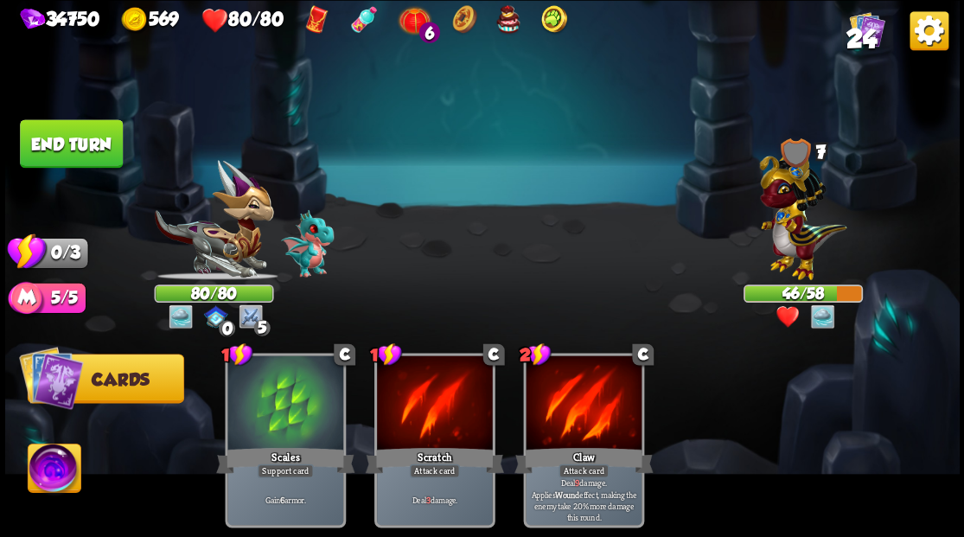
click at [71, 140] on button "End turn" at bounding box center [71, 143] width 103 height 48
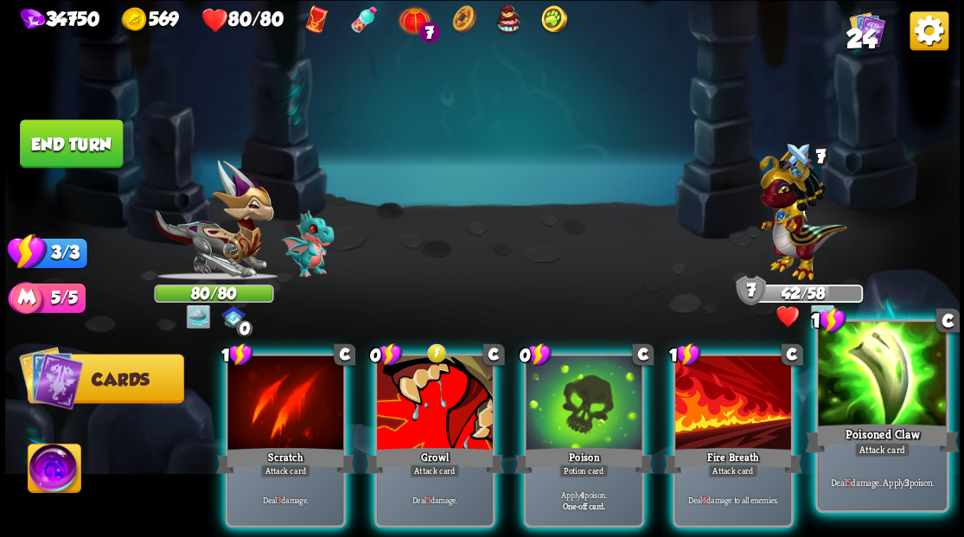
click at [871, 384] on div at bounding box center [882, 376] width 128 height 108
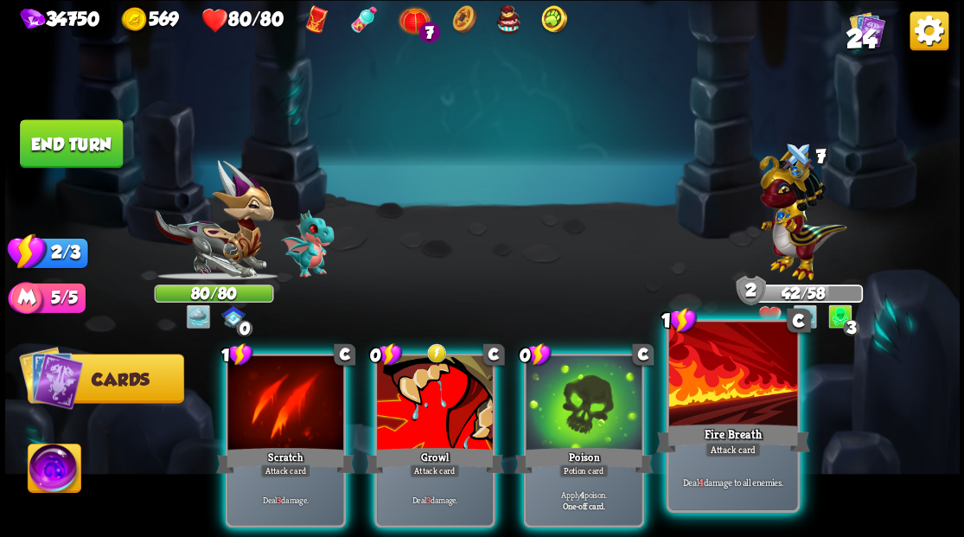
click at [736, 394] on div at bounding box center [732, 376] width 128 height 108
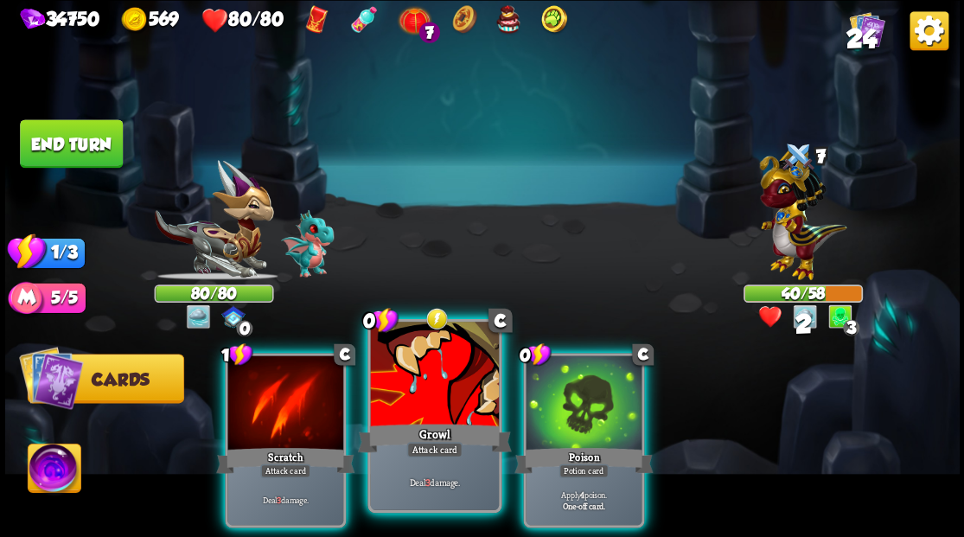
click at [424, 378] on div at bounding box center [434, 376] width 128 height 108
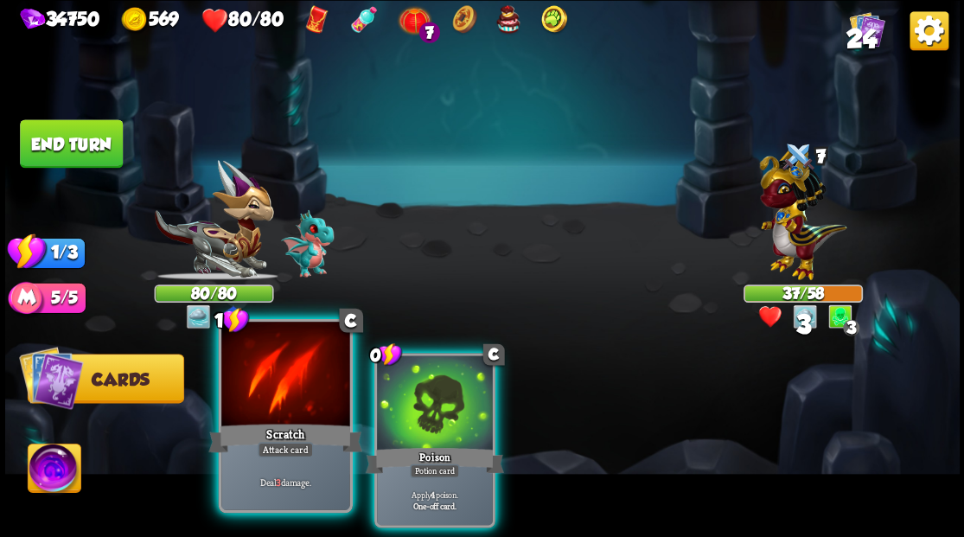
click at [254, 388] on div at bounding box center [285, 376] width 128 height 108
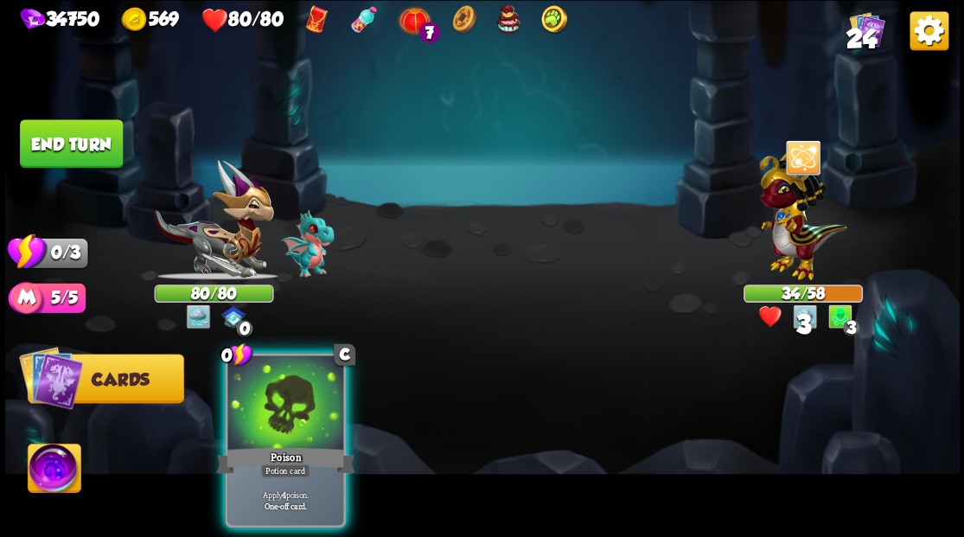
click at [287, 445] on div "Poison" at bounding box center [285, 460] width 138 height 31
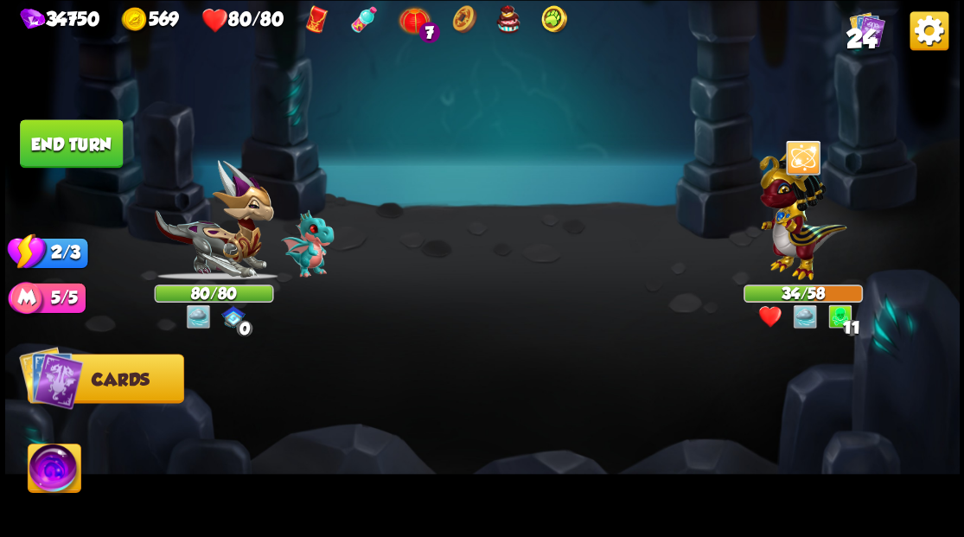
click at [85, 147] on button "End turn" at bounding box center [71, 143] width 103 height 48
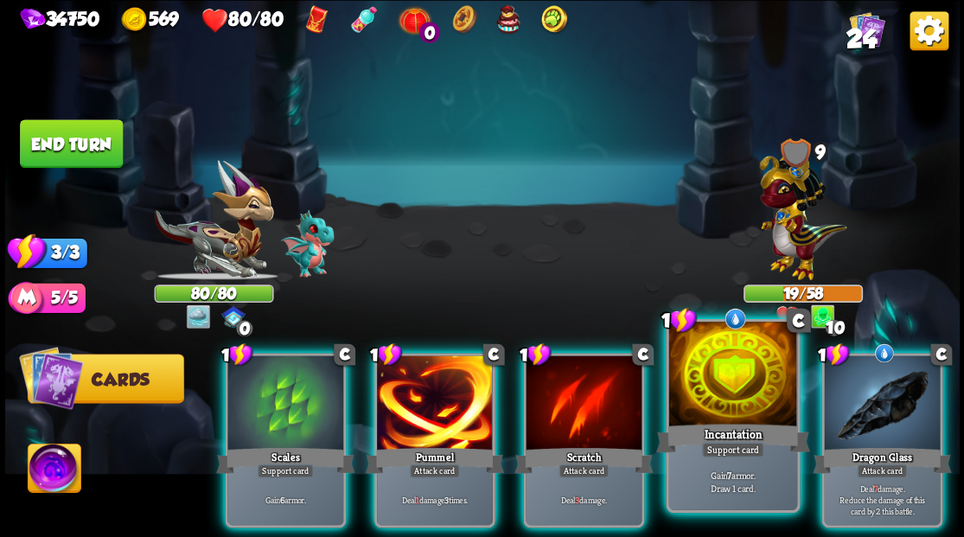
click at [760, 400] on div at bounding box center [732, 376] width 128 height 108
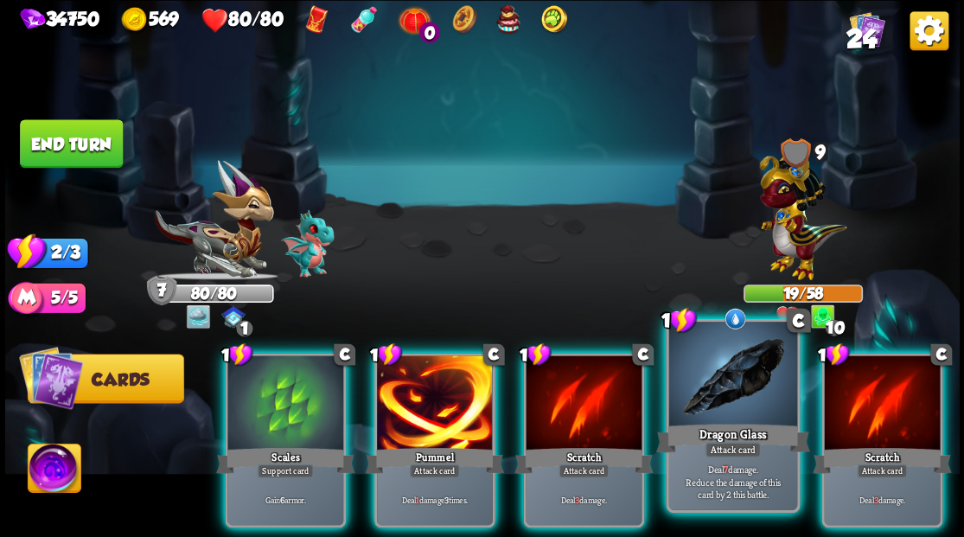
click at [745, 395] on div at bounding box center [732, 376] width 128 height 108
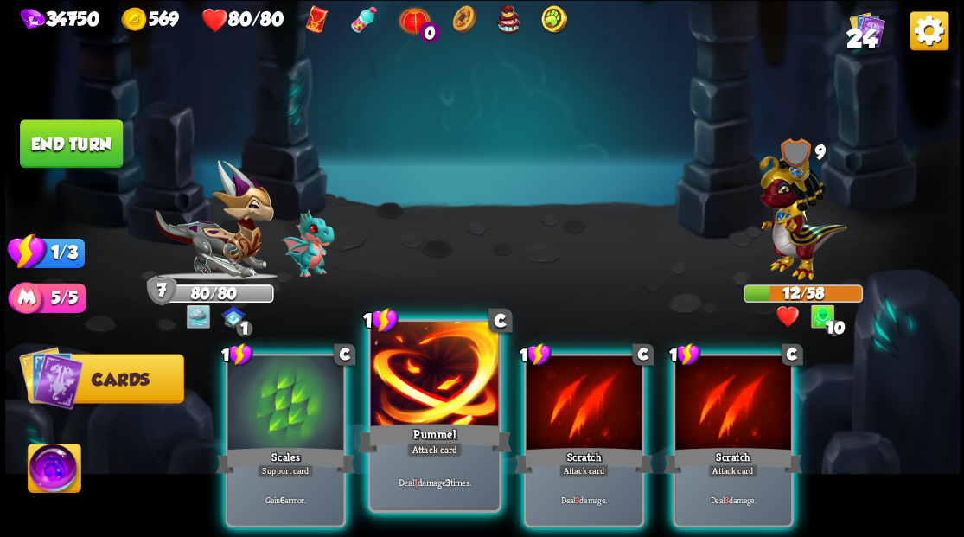
click at [428, 375] on div at bounding box center [434, 376] width 128 height 108
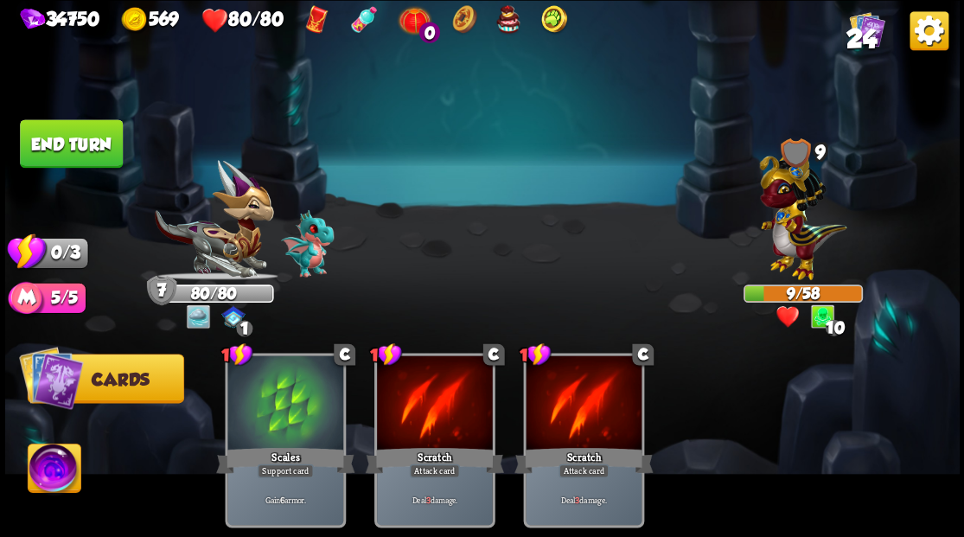
click at [42, 138] on button "End turn" at bounding box center [71, 143] width 103 height 48
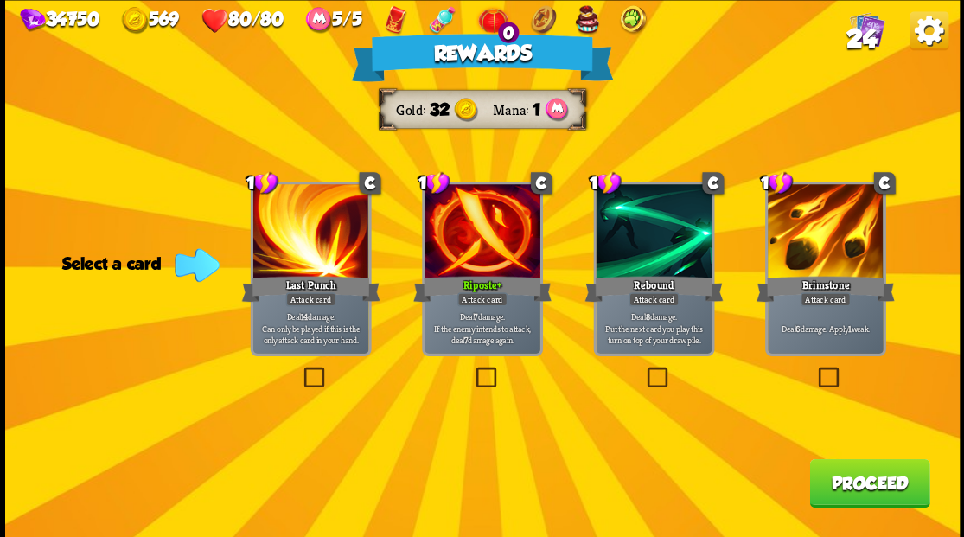
click at [868, 489] on button "Proceed" at bounding box center [869, 482] width 120 height 48
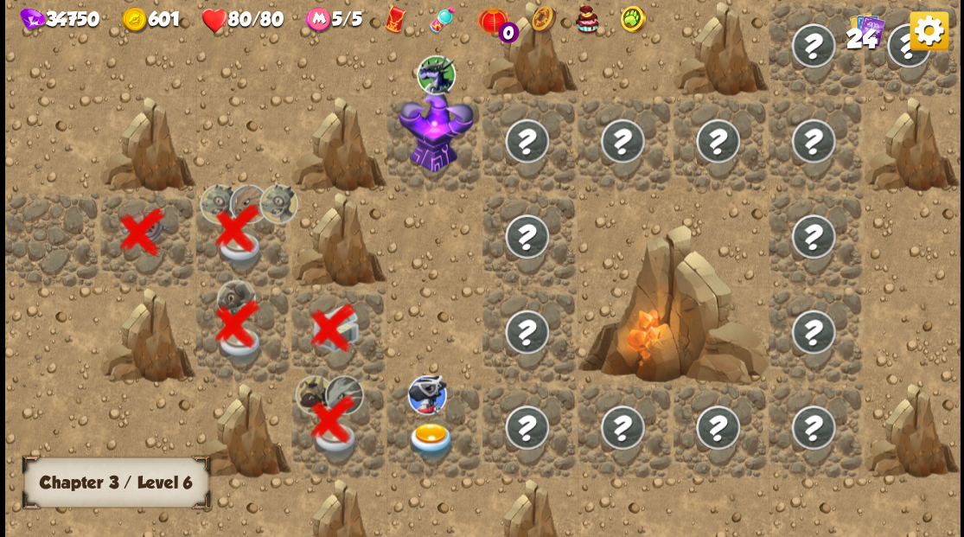
click at [433, 432] on img at bounding box center [431, 440] width 48 height 37
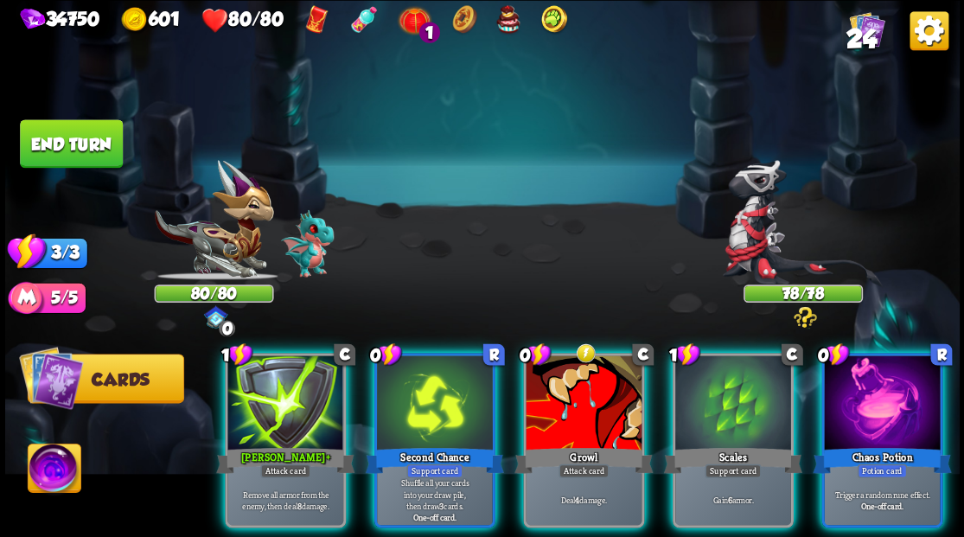
click at [893, 393] on div at bounding box center [882, 404] width 116 height 98
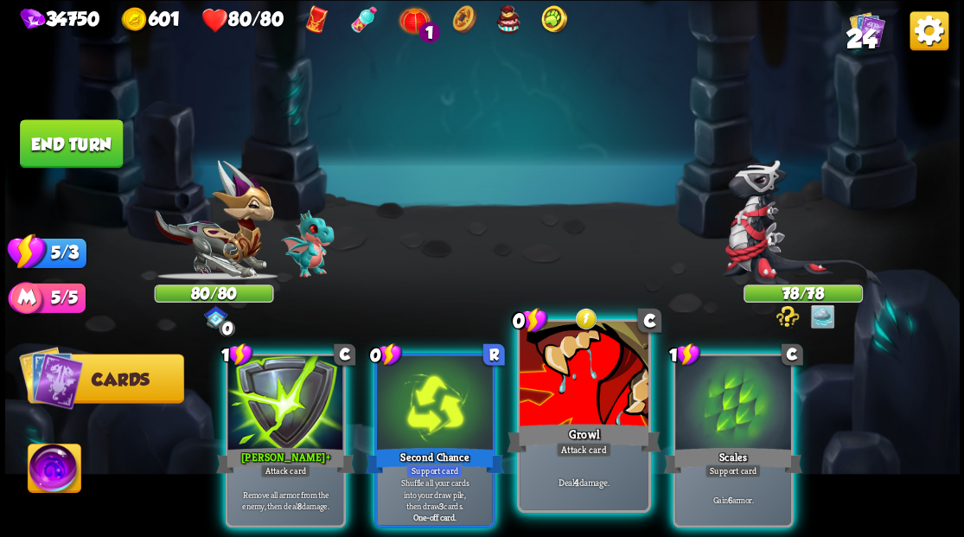
click at [607, 397] on div at bounding box center [584, 376] width 128 height 108
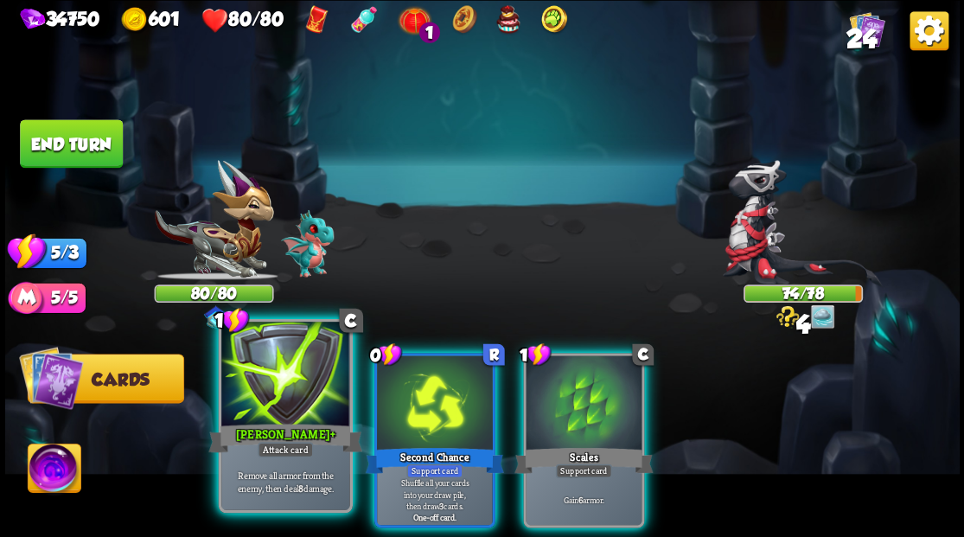
click at [255, 389] on div at bounding box center [285, 376] width 128 height 108
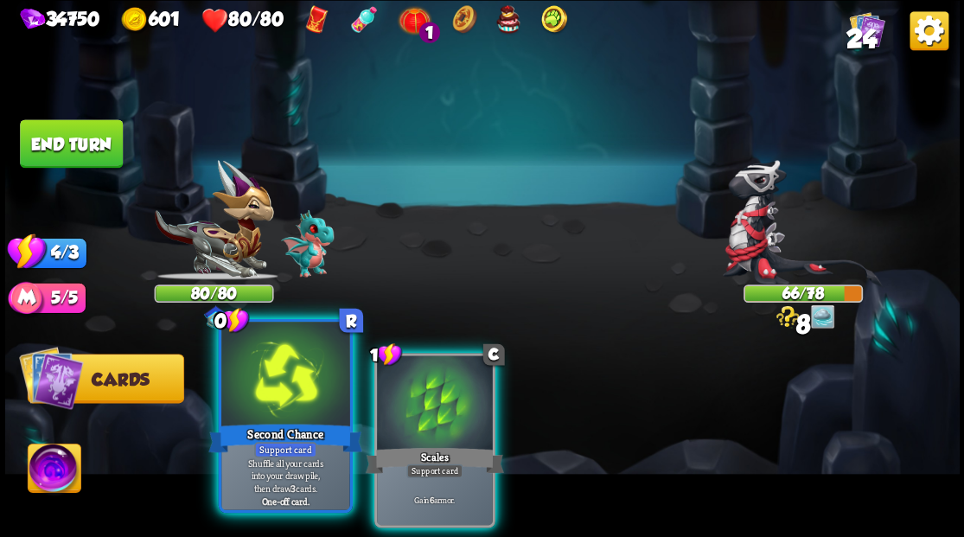
click at [269, 376] on div at bounding box center [285, 376] width 128 height 108
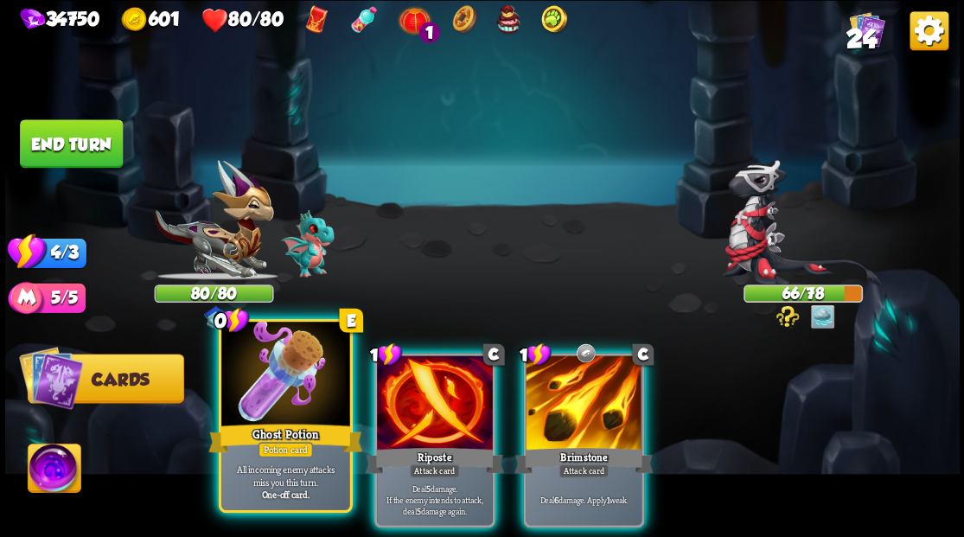
click at [272, 377] on div at bounding box center [285, 376] width 128 height 108
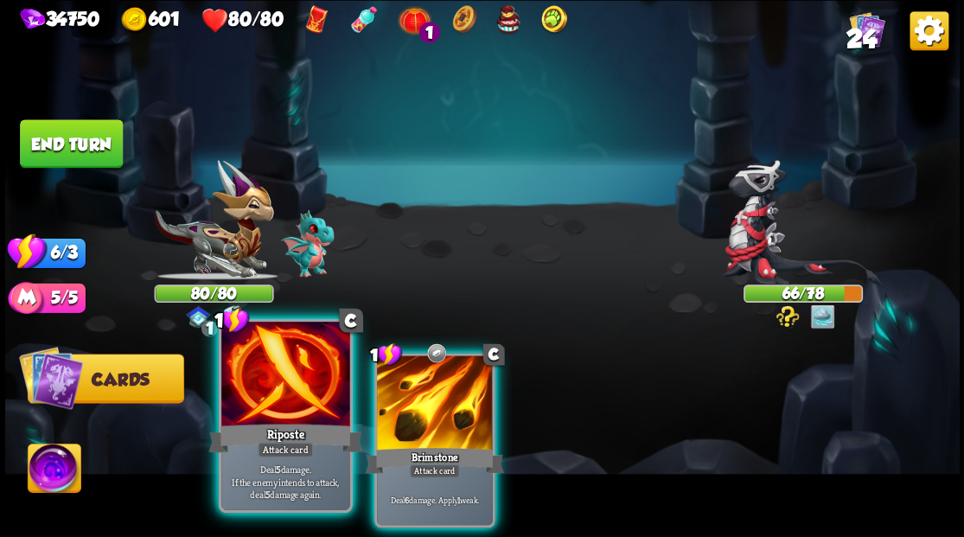
click at [272, 386] on div at bounding box center [285, 376] width 128 height 108
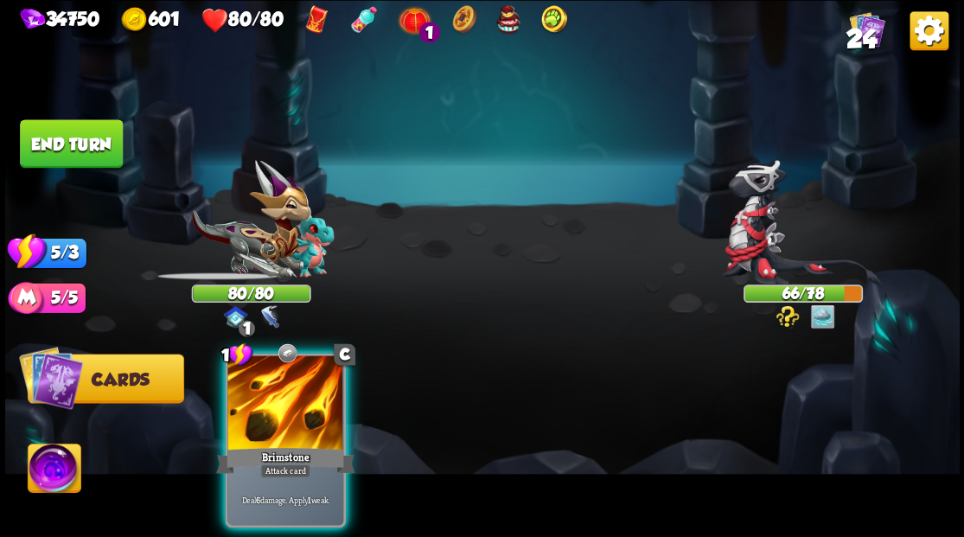
click at [273, 387] on div at bounding box center [285, 404] width 116 height 98
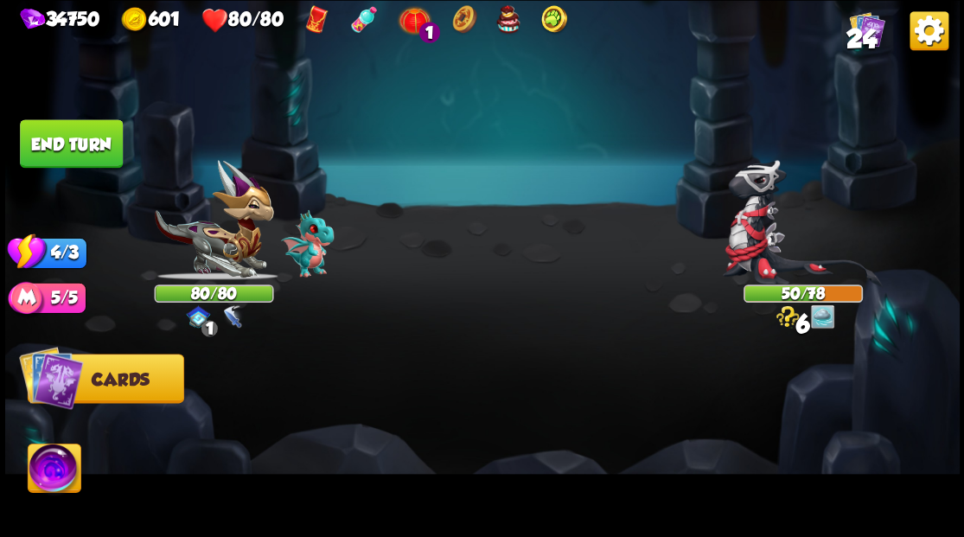
click at [54, 135] on button "End turn" at bounding box center [71, 143] width 103 height 48
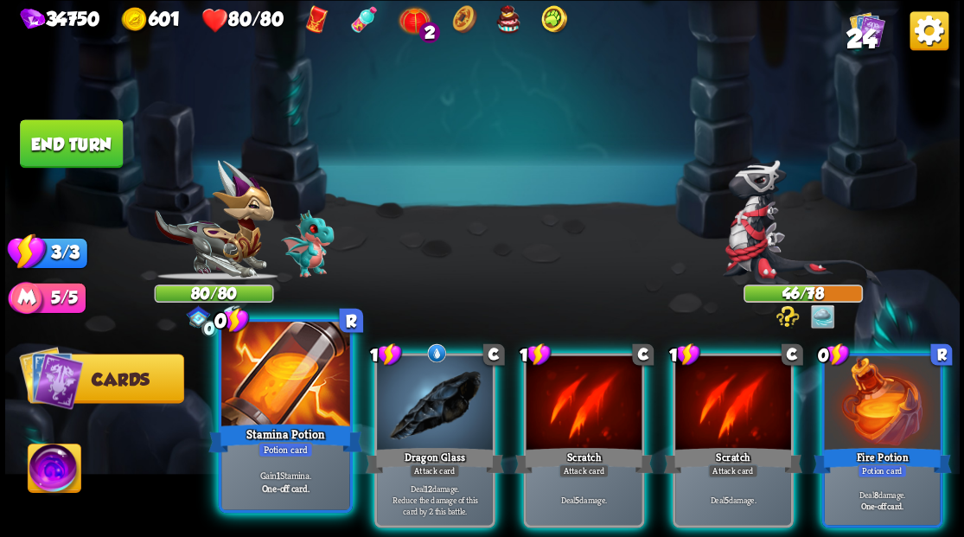
click at [240, 401] on div at bounding box center [285, 376] width 128 height 108
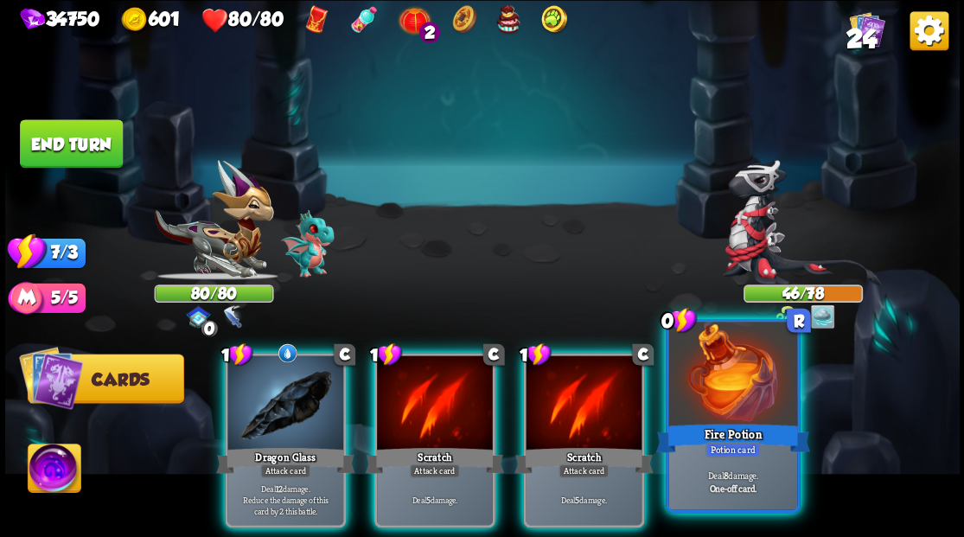
click at [746, 412] on div at bounding box center [732, 376] width 128 height 108
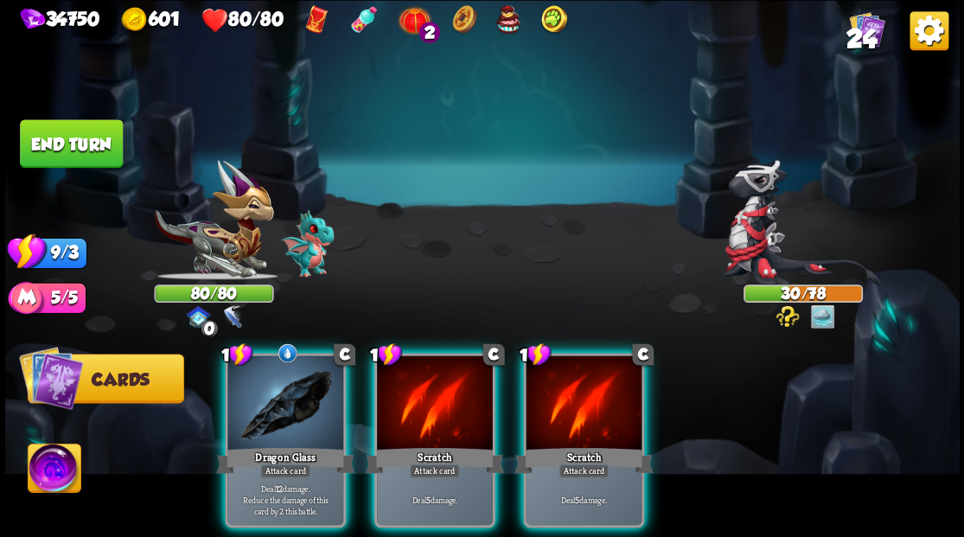
click at [59, 468] on img at bounding box center [54, 471] width 53 height 54
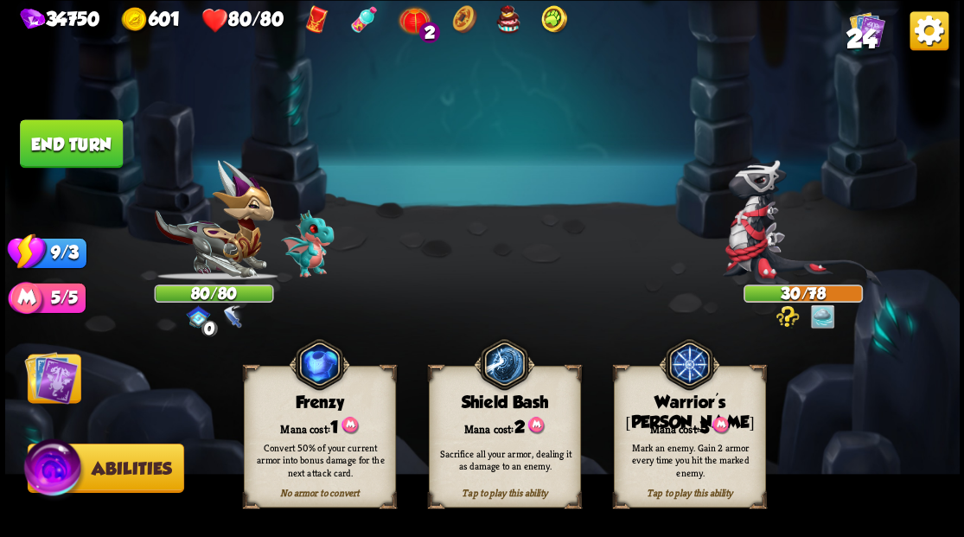
drag, startPoint x: 688, startPoint y: 420, endPoint x: 646, endPoint y: 420, distance: 41.5
click at [688, 420] on div "Mana cost: 3" at bounding box center [689, 426] width 150 height 22
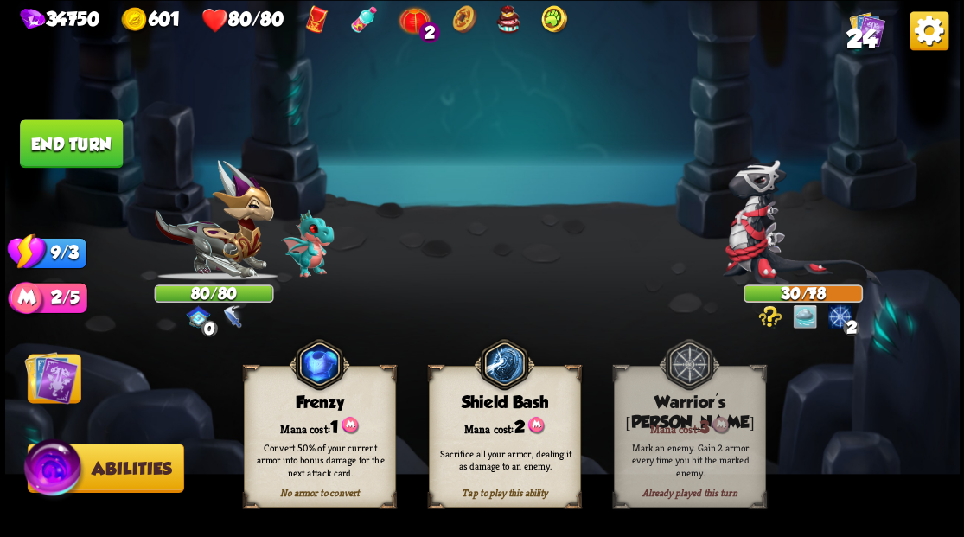
click at [57, 364] on img at bounding box center [51, 377] width 54 height 54
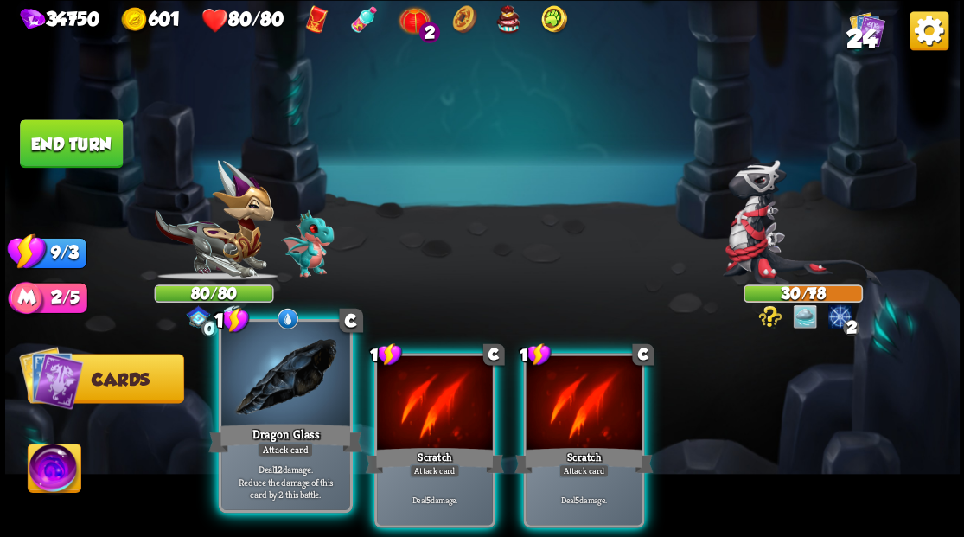
click at [286, 379] on div at bounding box center [285, 376] width 128 height 108
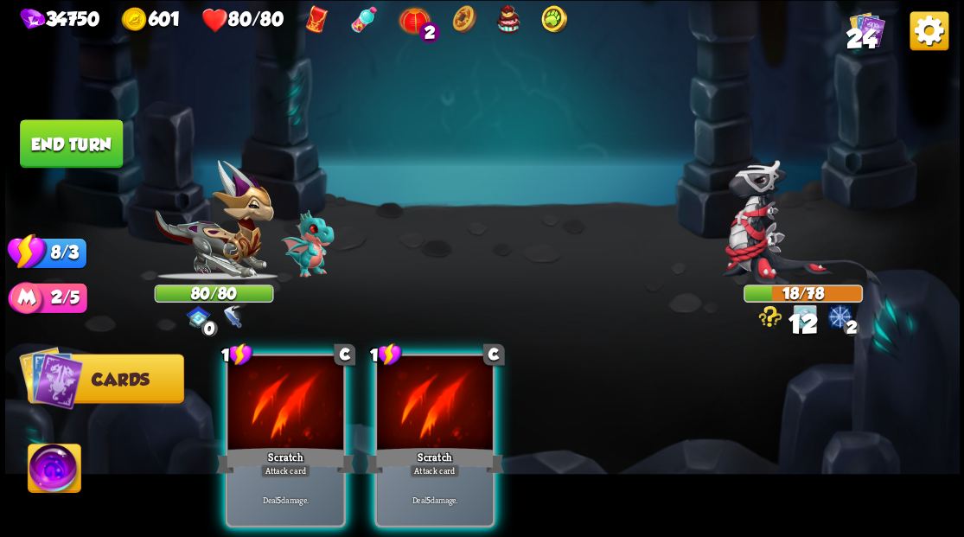
click at [416, 410] on div at bounding box center [435, 404] width 116 height 98
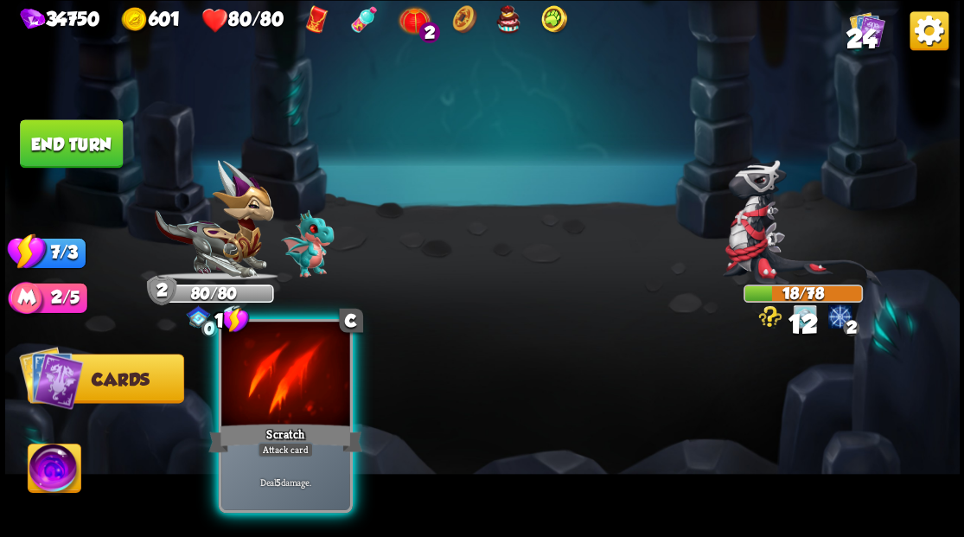
click at [308, 413] on div at bounding box center [285, 376] width 128 height 108
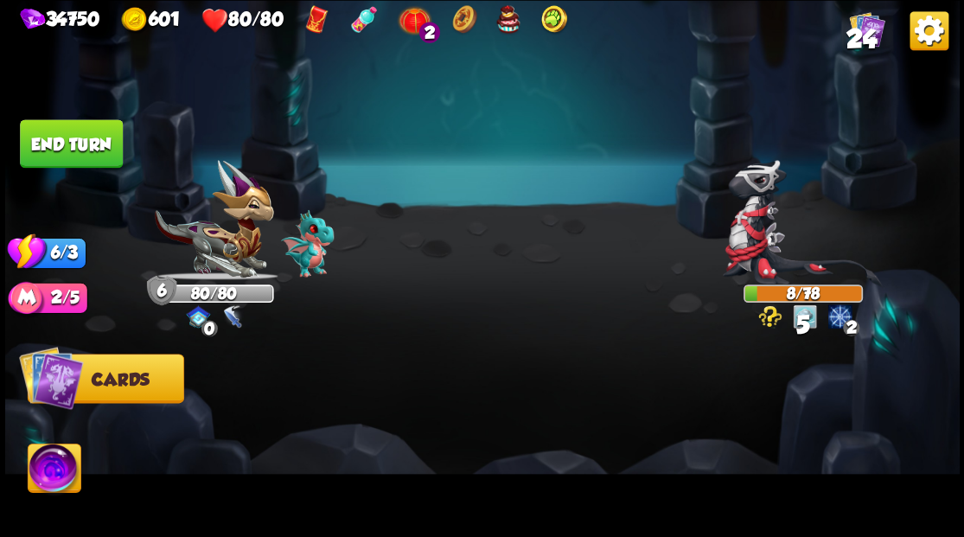
click at [89, 140] on button "End turn" at bounding box center [71, 143] width 103 height 48
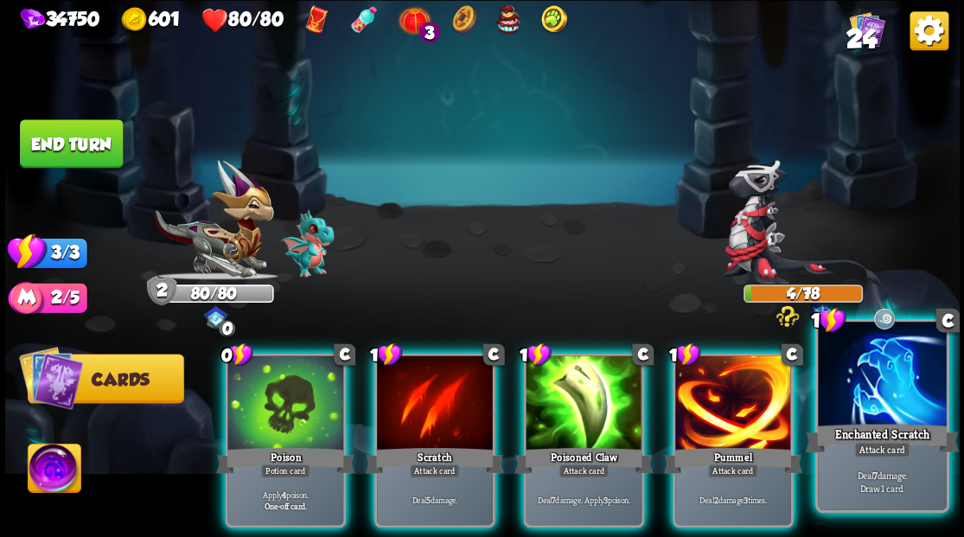
click at [867, 389] on div at bounding box center [882, 376] width 128 height 108
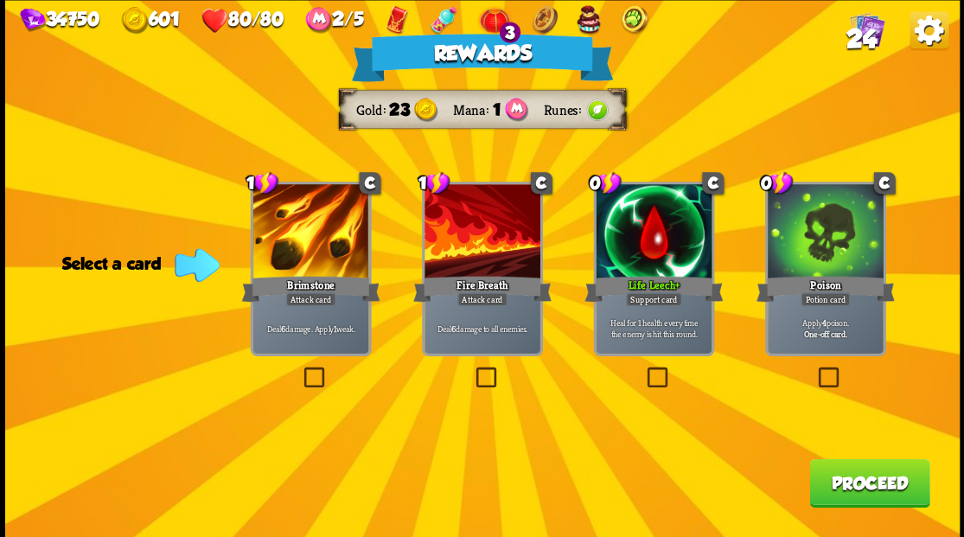
click at [472, 369] on label at bounding box center [472, 369] width 0 height 0
click at [0, 0] on input "checkbox" at bounding box center [0, 0] width 0 height 0
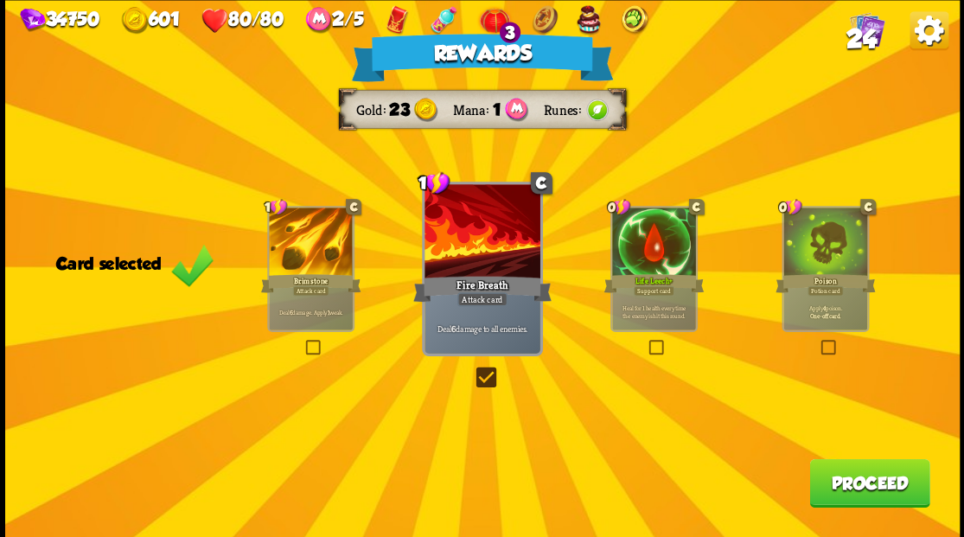
click at [860, 484] on button "Proceed" at bounding box center [869, 482] width 120 height 48
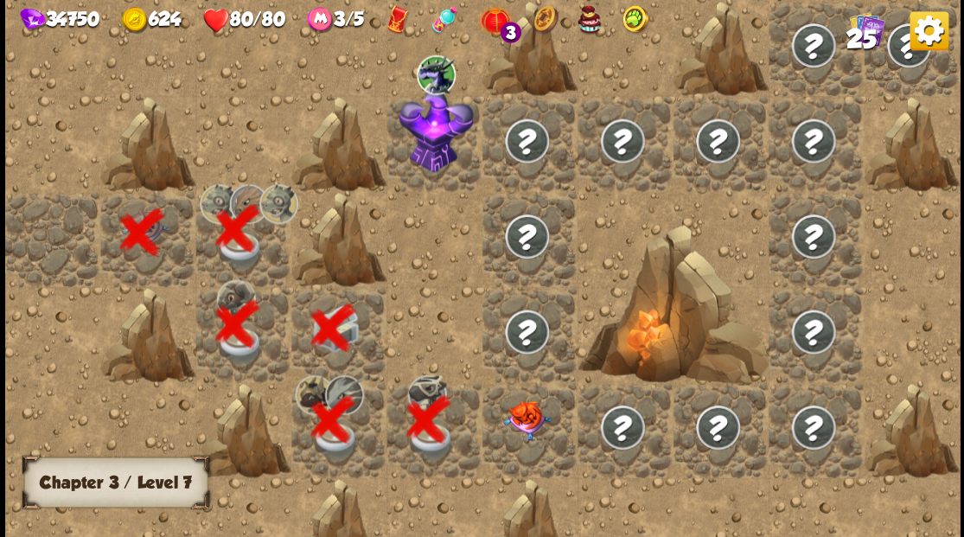
click at [438, 157] on img at bounding box center [436, 130] width 74 height 84
click at [515, 426] on img at bounding box center [527, 420] width 48 height 40
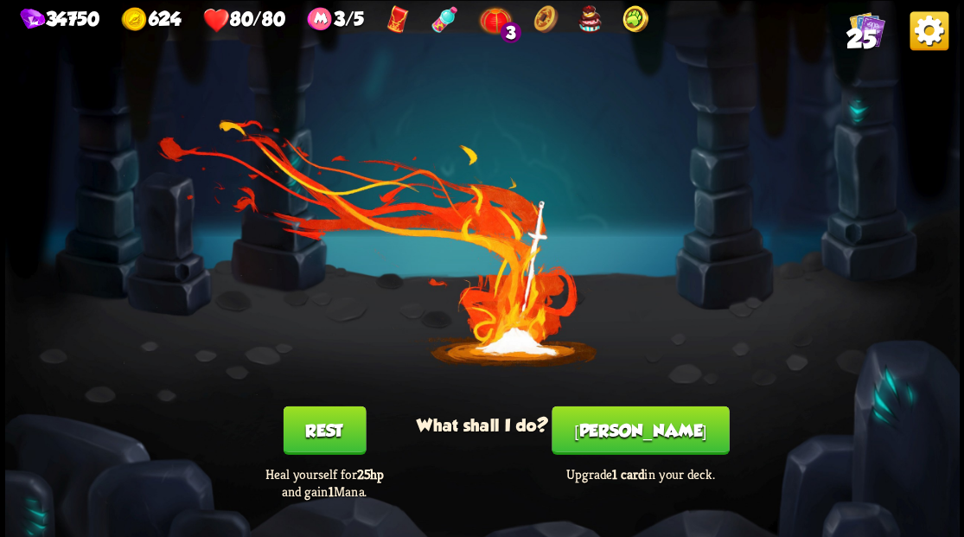
click at [629, 429] on button "[PERSON_NAME]" at bounding box center [640, 430] width 177 height 48
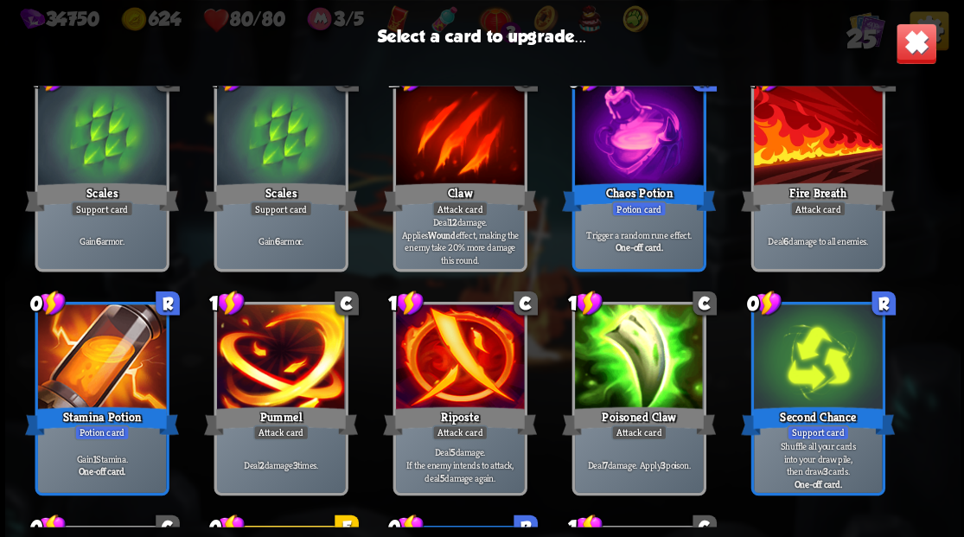
scroll to position [199, 0]
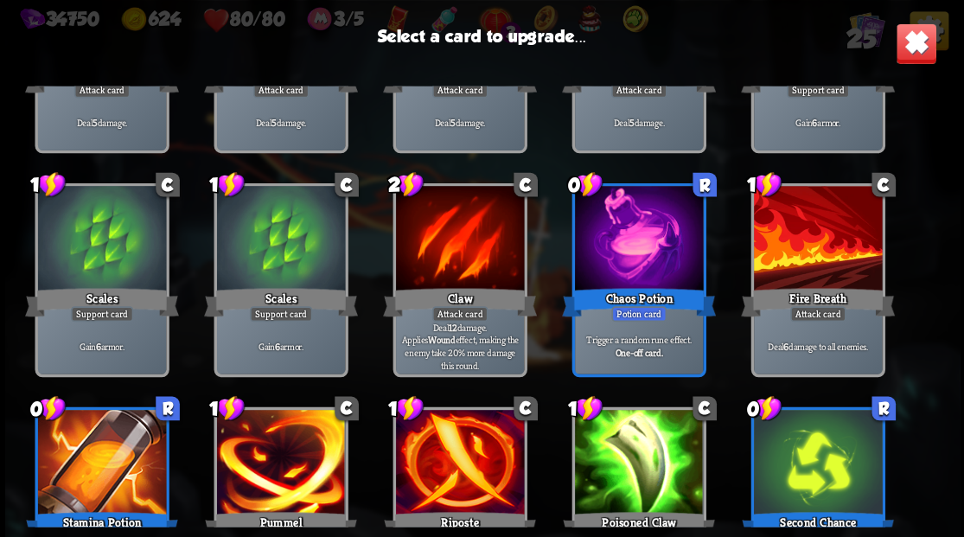
click at [818, 240] on div at bounding box center [817, 240] width 128 height 108
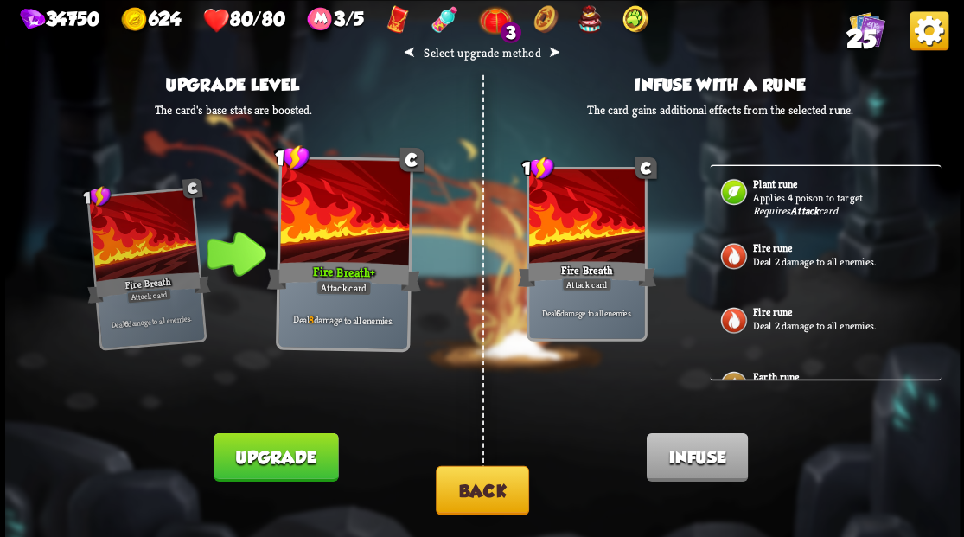
click at [278, 454] on button "Upgrade" at bounding box center [276, 456] width 125 height 48
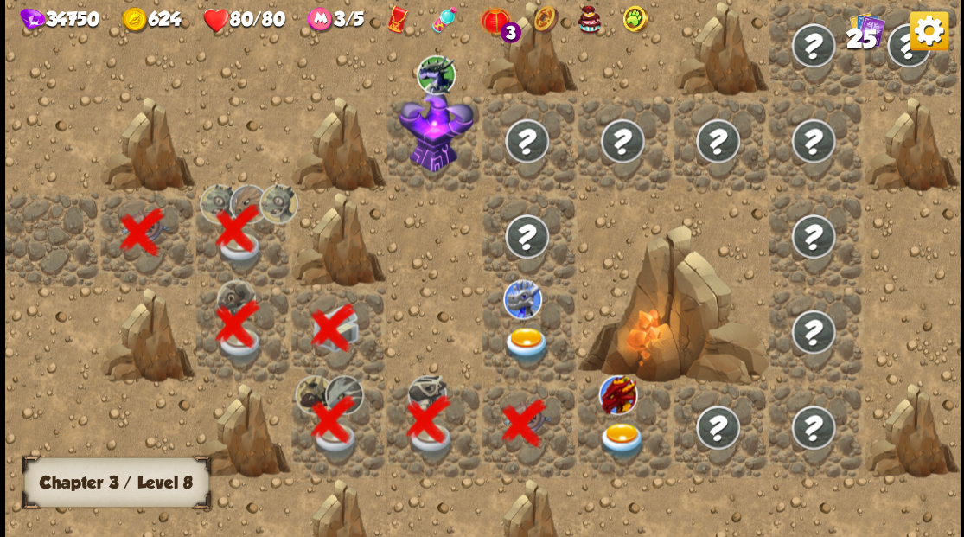
click at [522, 345] on img at bounding box center [527, 345] width 48 height 37
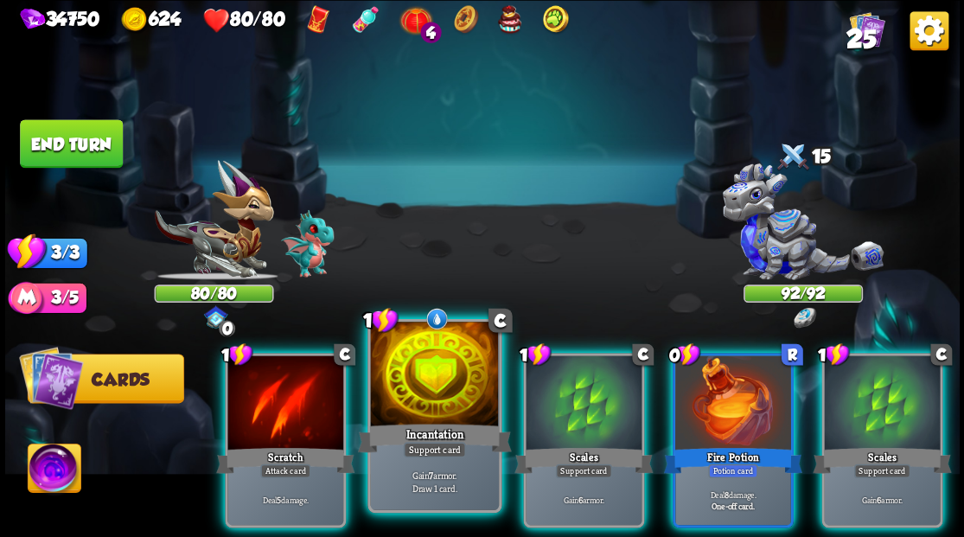
click at [433, 393] on div at bounding box center [434, 376] width 128 height 108
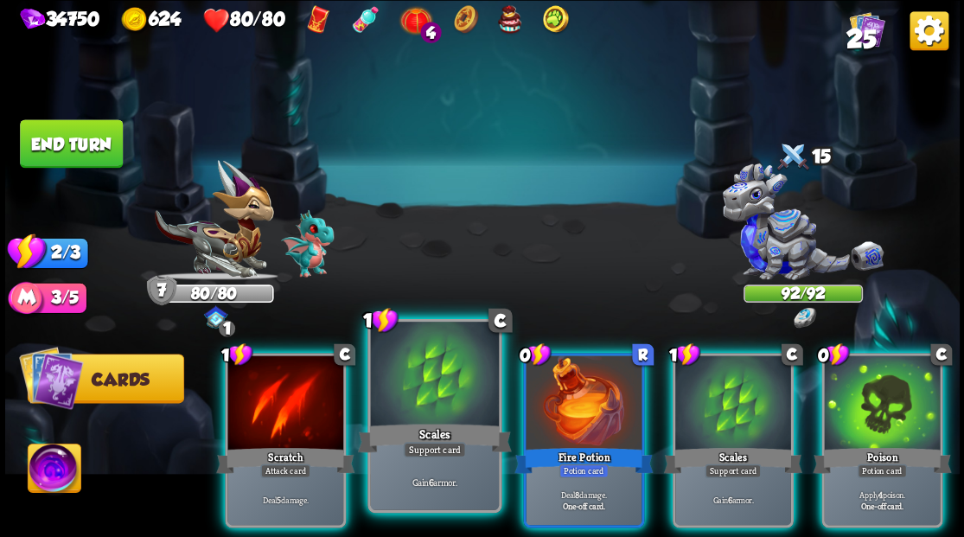
click at [436, 391] on div at bounding box center [434, 376] width 128 height 108
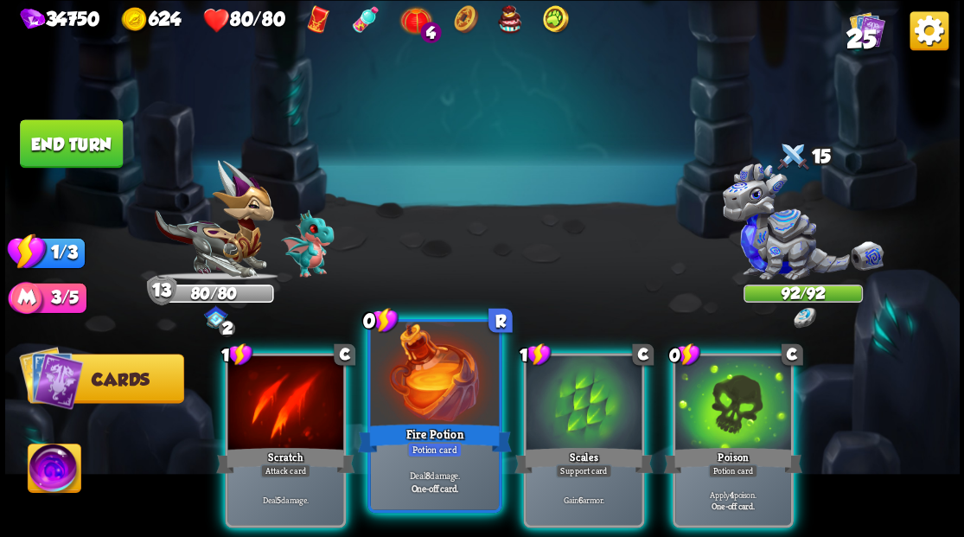
click at [431, 403] on div at bounding box center [434, 376] width 128 height 108
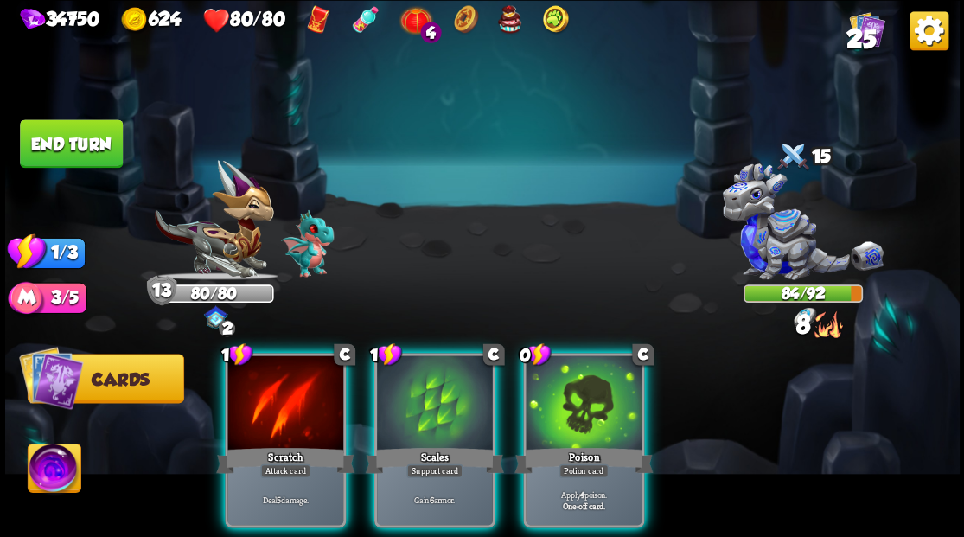
drag, startPoint x: 578, startPoint y: 415, endPoint x: 590, endPoint y: 364, distance: 52.4
click at [581, 401] on div at bounding box center [584, 404] width 116 height 98
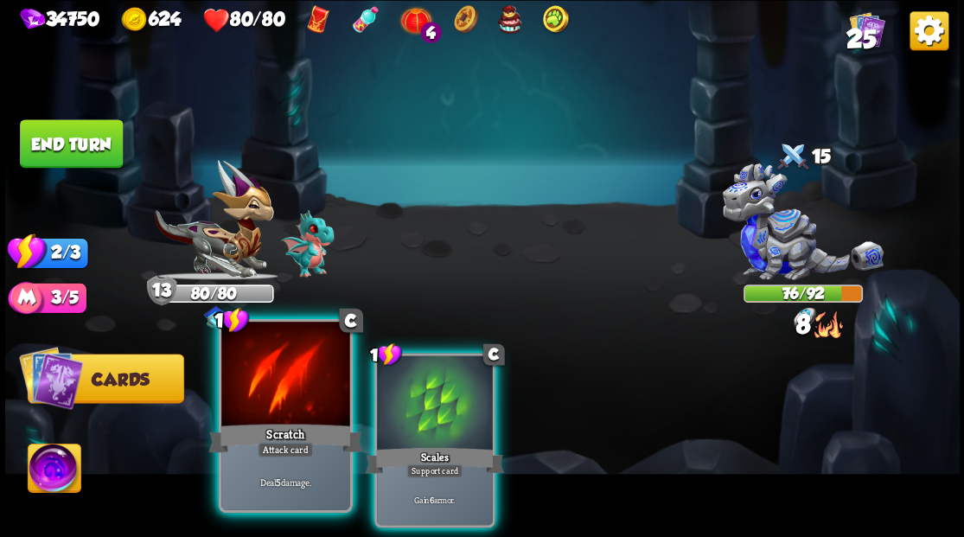
click at [293, 391] on div at bounding box center [285, 376] width 128 height 108
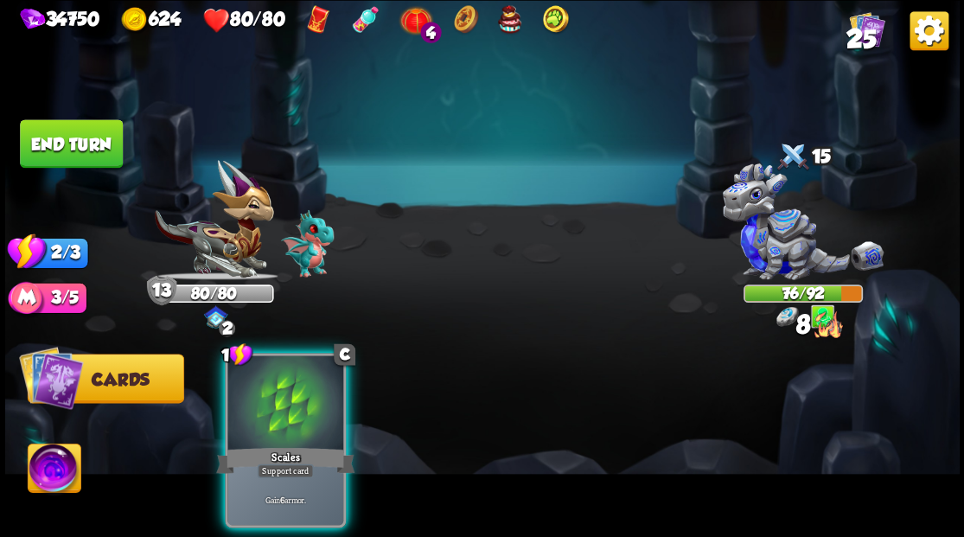
drag, startPoint x: 293, startPoint y: 391, endPoint x: 278, endPoint y: 323, distance: 69.2
click at [294, 388] on div at bounding box center [285, 404] width 116 height 98
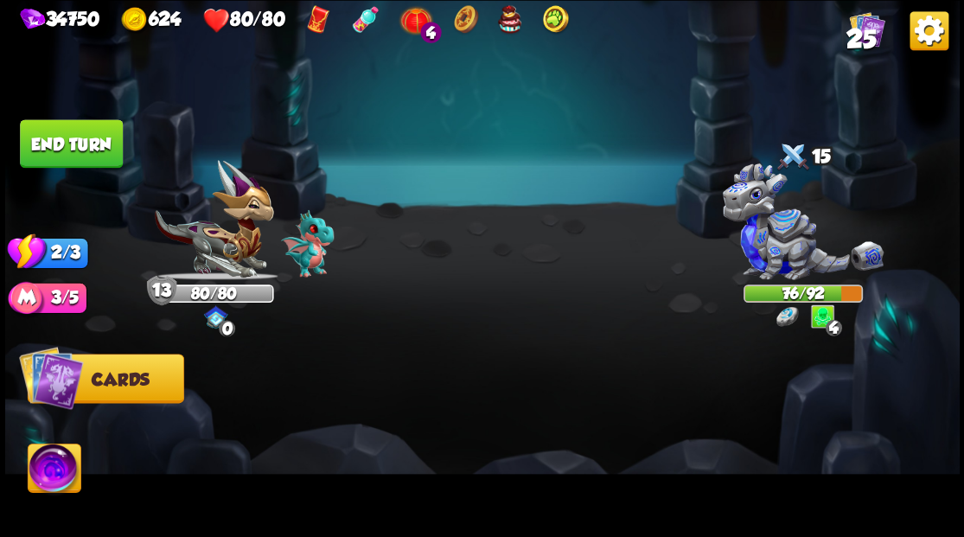
click at [79, 126] on button "End turn" at bounding box center [71, 143] width 103 height 48
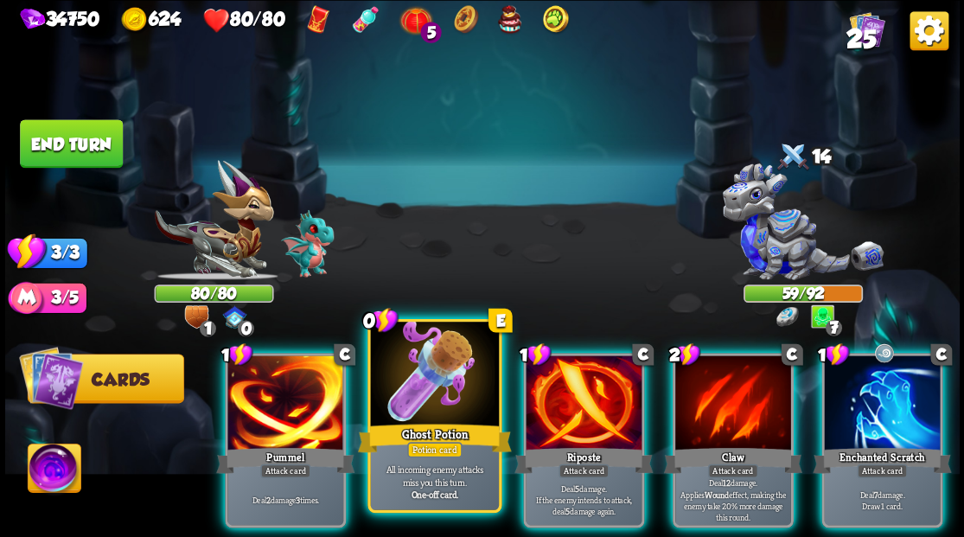
click at [403, 392] on div at bounding box center [434, 376] width 128 height 108
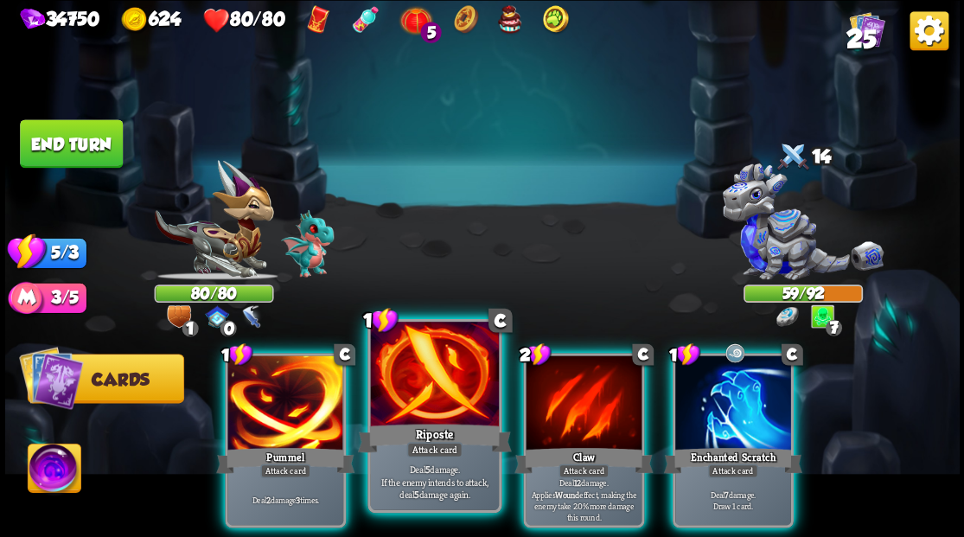
click at [414, 384] on div at bounding box center [434, 376] width 128 height 108
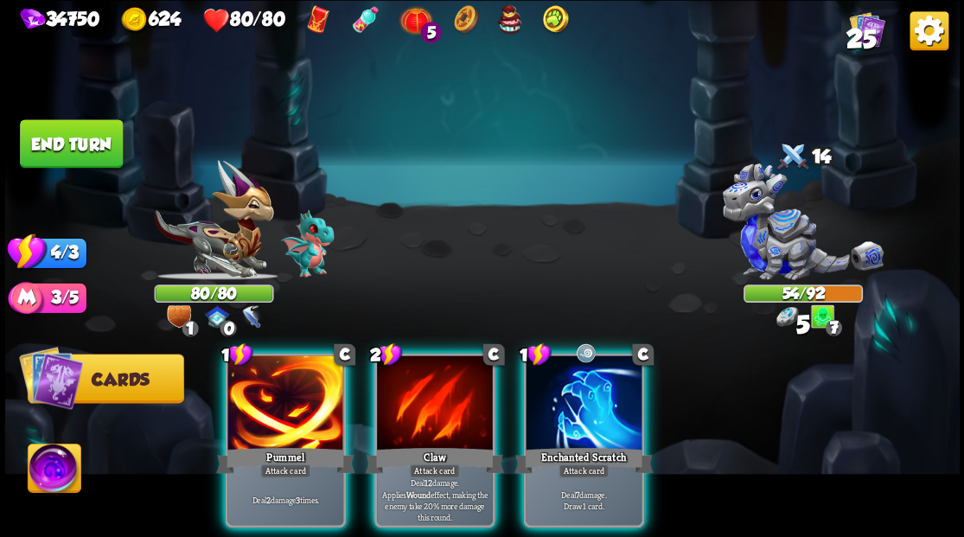
click at [578, 394] on div at bounding box center [584, 404] width 116 height 98
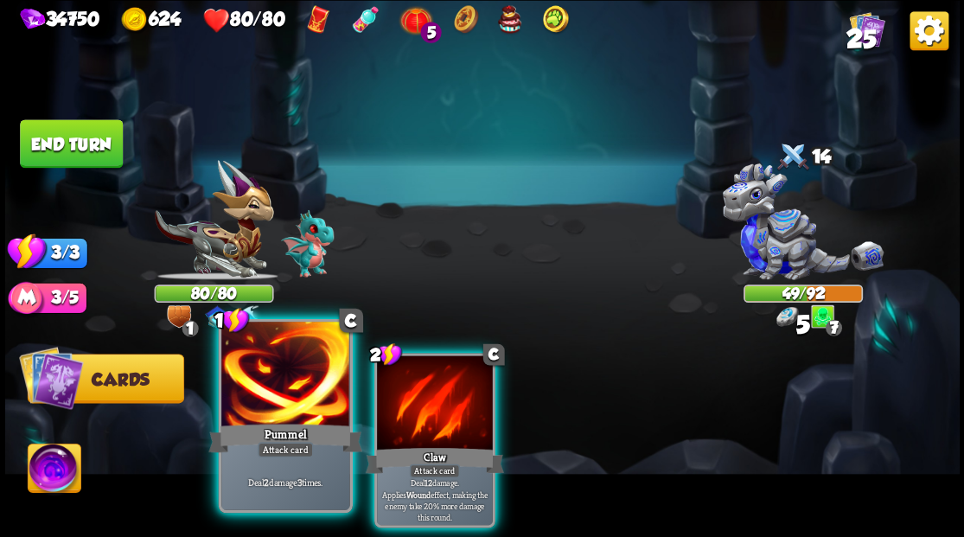
click at [305, 383] on div at bounding box center [285, 376] width 128 height 108
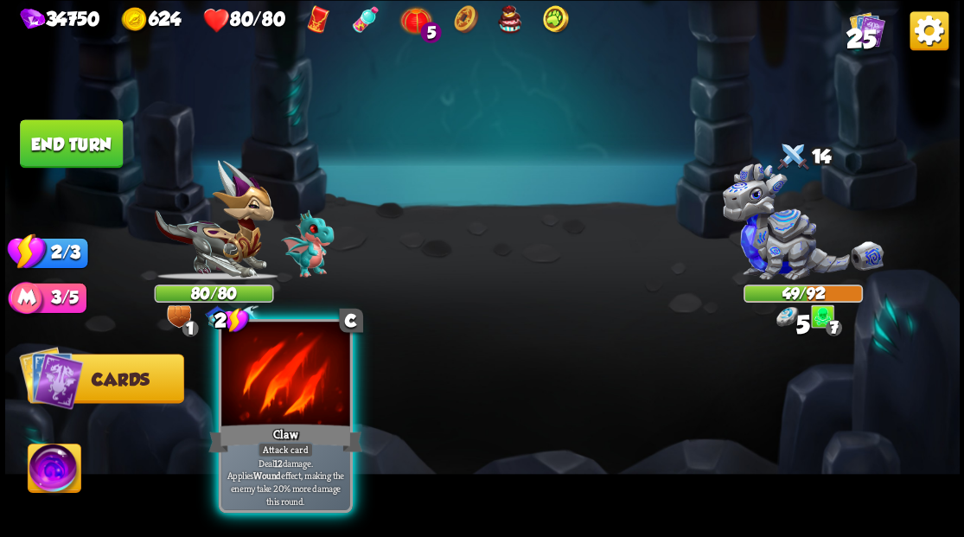
click at [299, 384] on div at bounding box center [285, 376] width 128 height 108
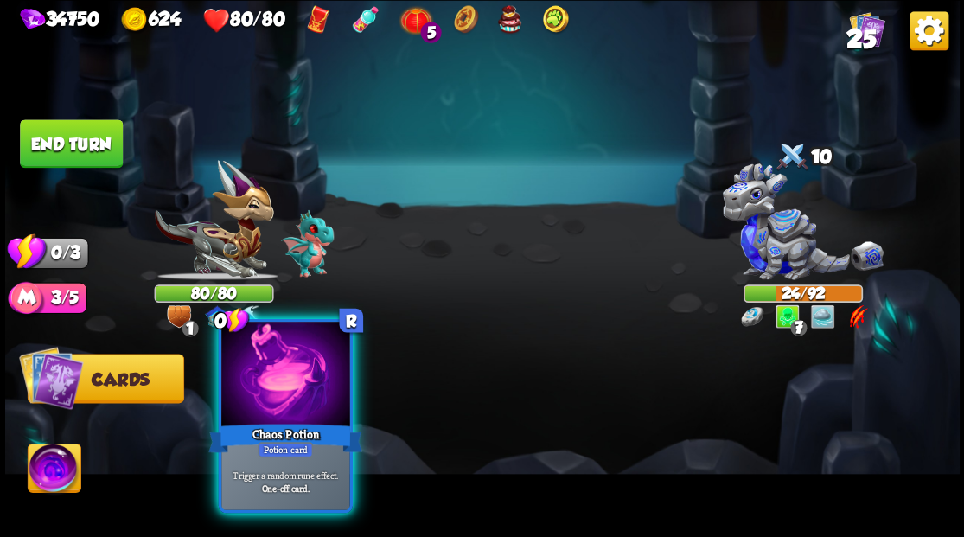
click at [294, 403] on div at bounding box center [285, 376] width 128 height 108
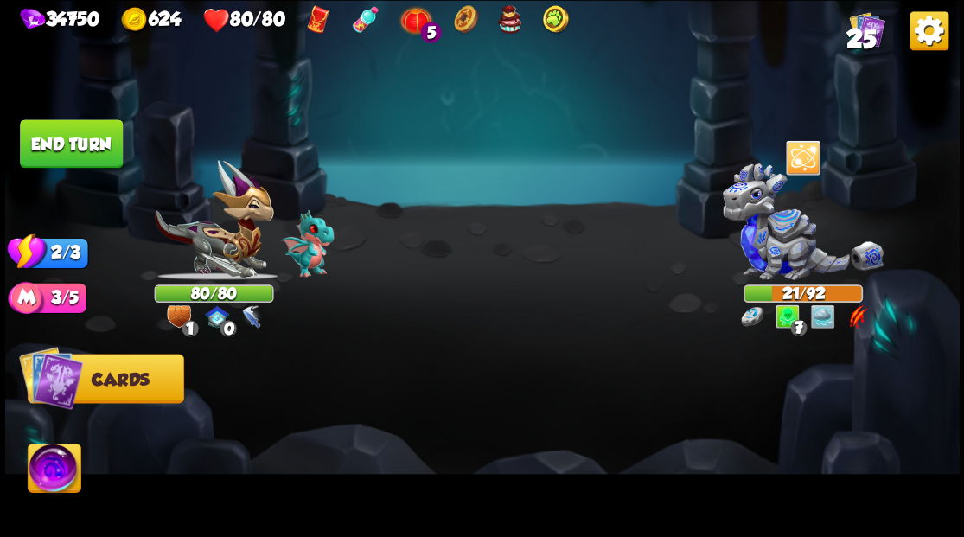
click at [99, 148] on button "End turn" at bounding box center [71, 143] width 103 height 48
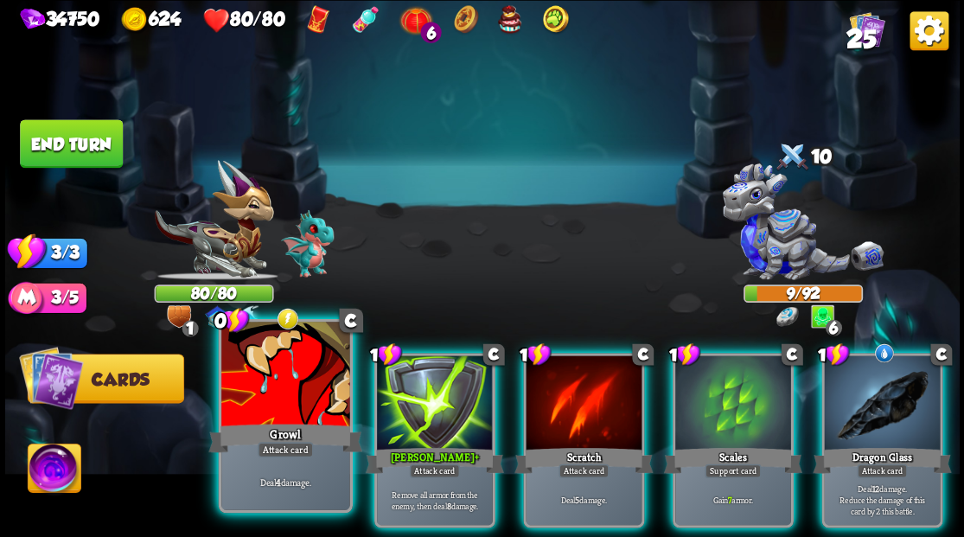
click at [289, 374] on div at bounding box center [285, 376] width 128 height 108
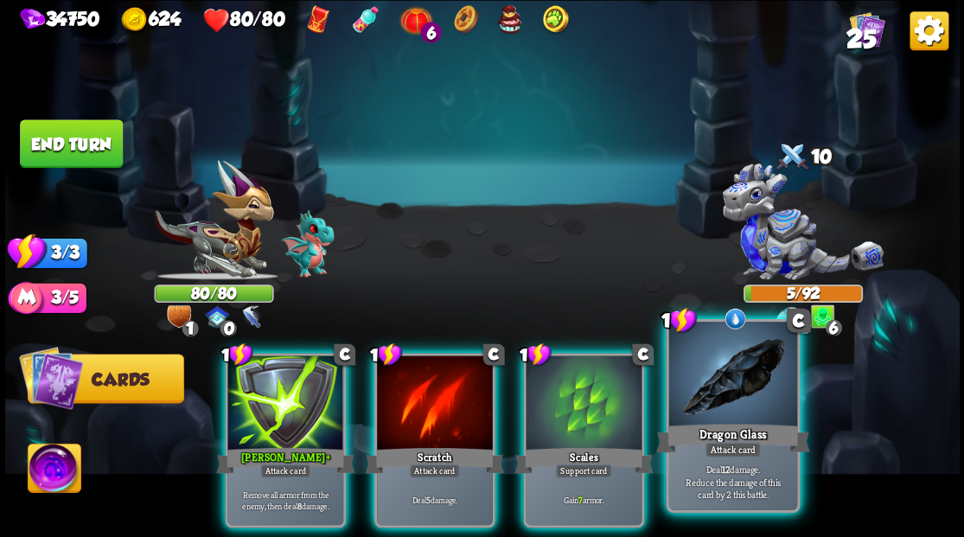
click at [725, 408] on div at bounding box center [732, 376] width 128 height 108
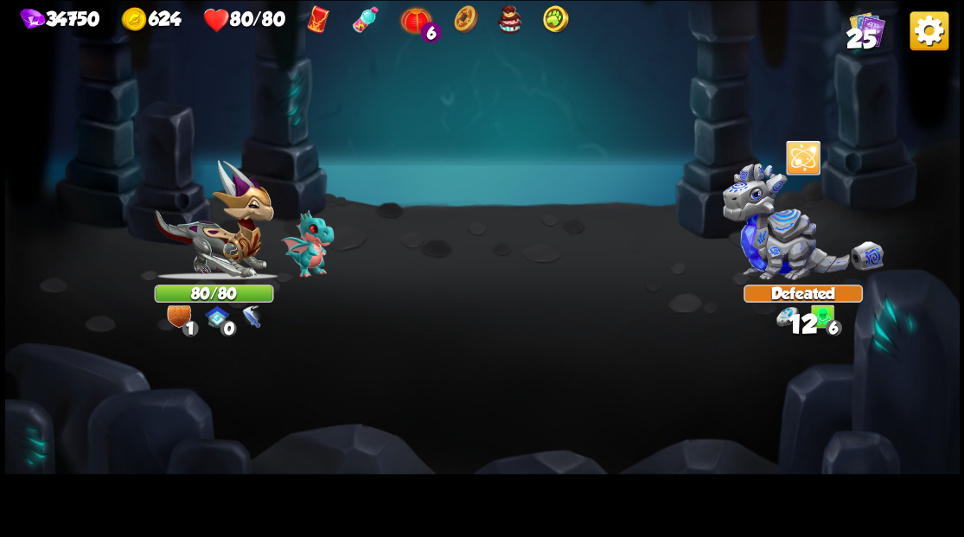
click at [303, 381] on div "Select an enemy to attack... You don't have enough stamina to play that card...…" at bounding box center [482, 268] width 955 height 537
drag, startPoint x: 303, startPoint y: 381, endPoint x: 286, endPoint y: 380, distance: 16.5
click at [301, 381] on img at bounding box center [482, 268] width 955 height 537
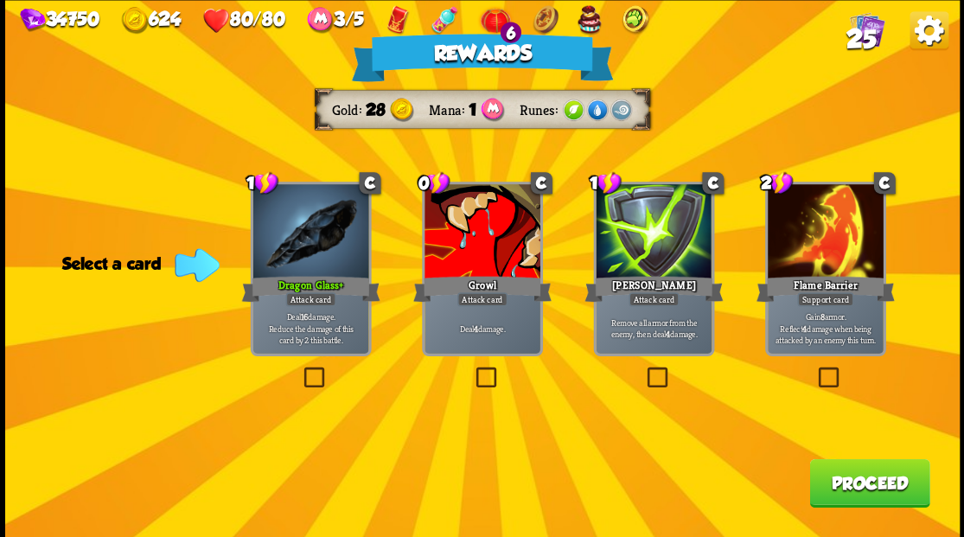
click at [863, 37] on span "25" at bounding box center [861, 38] width 30 height 29
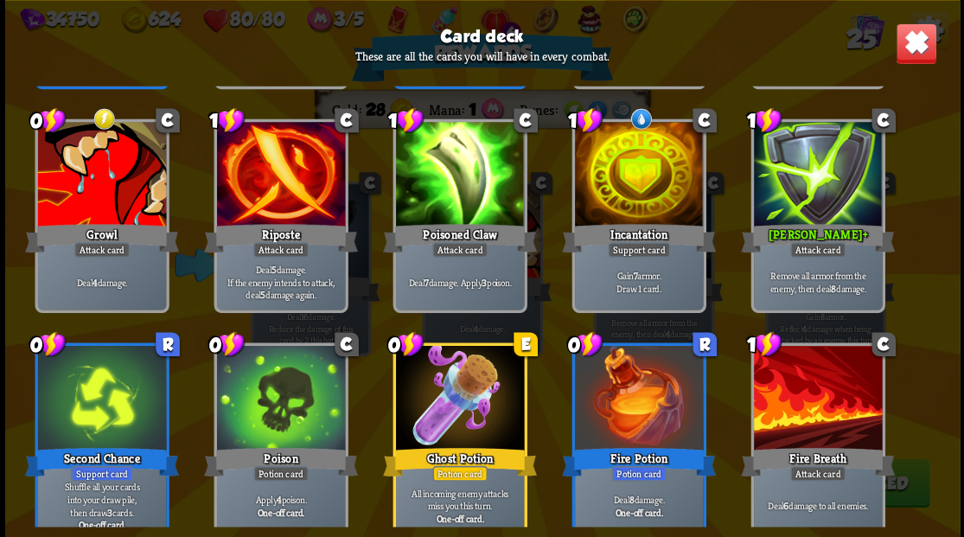
scroll to position [803, 0]
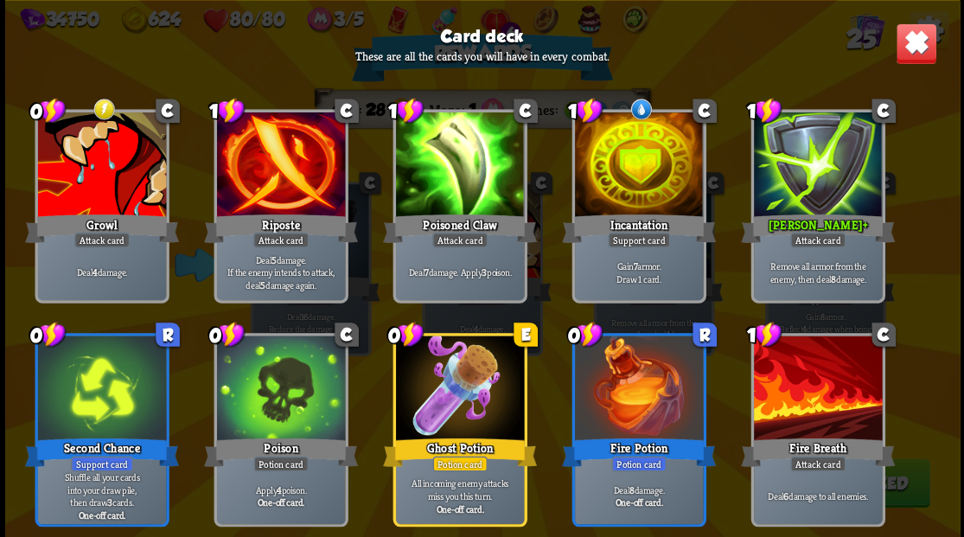
click at [916, 42] on img at bounding box center [916, 43] width 42 height 42
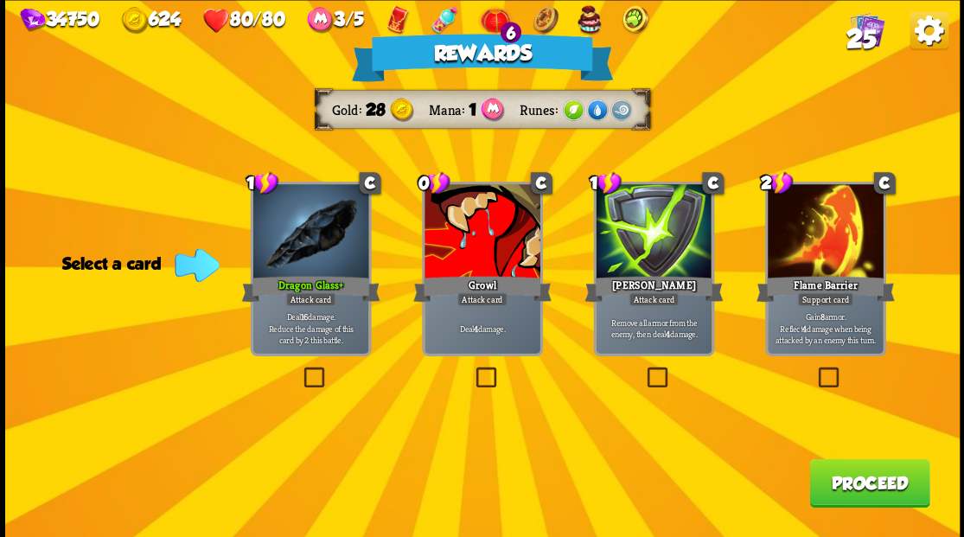
click at [643, 369] on label at bounding box center [643, 369] width 0 height 0
click at [0, 0] on input "checkbox" at bounding box center [0, 0] width 0 height 0
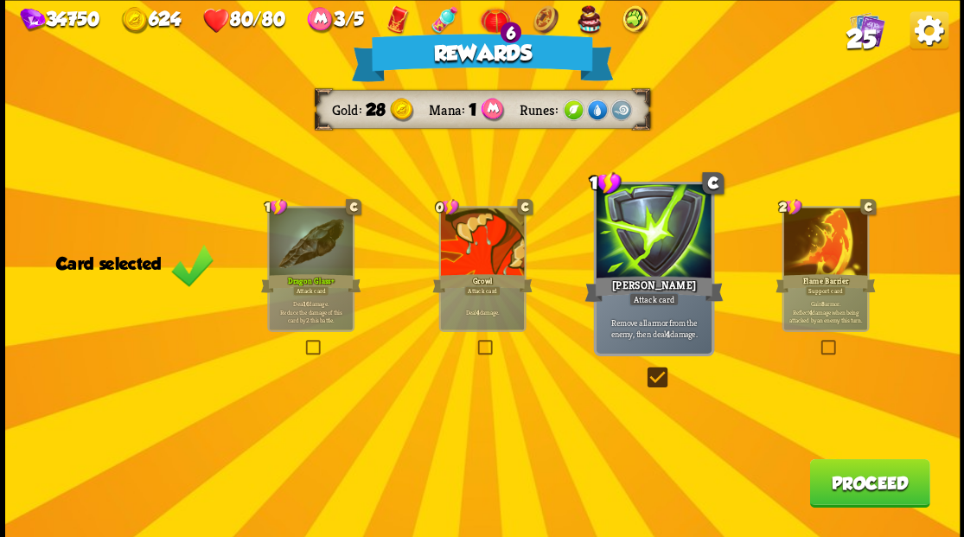
click at [849, 492] on button "Proceed" at bounding box center [869, 482] width 120 height 48
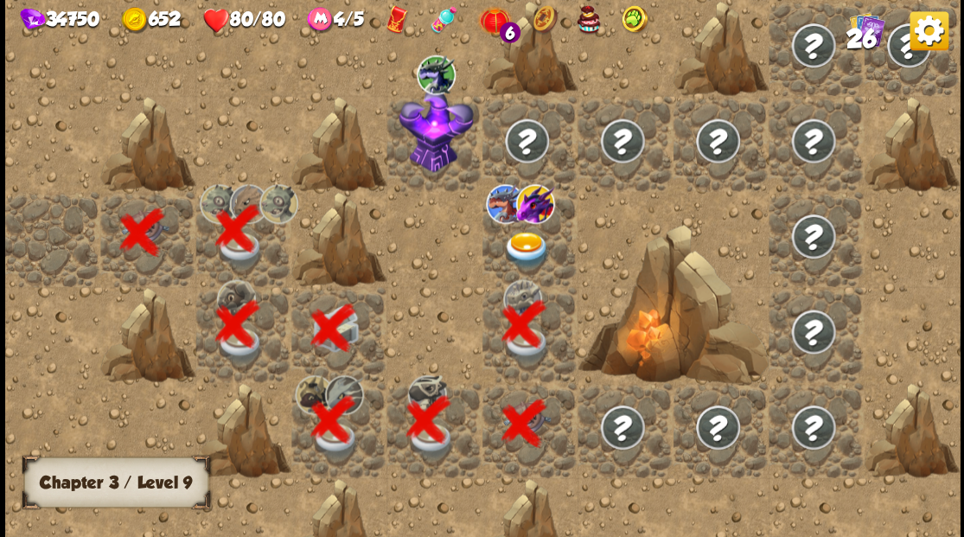
click at [525, 242] on img at bounding box center [527, 249] width 48 height 37
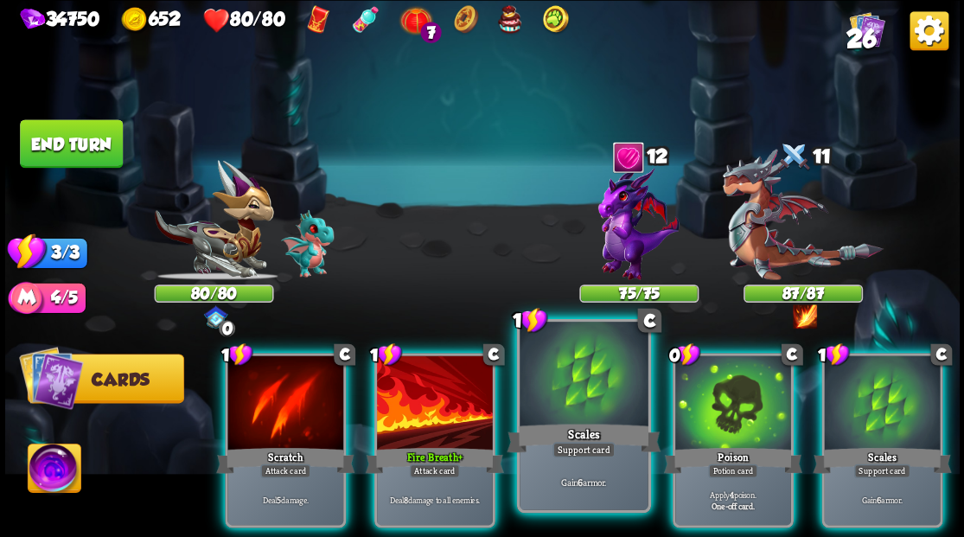
click at [571, 395] on div at bounding box center [584, 376] width 128 height 108
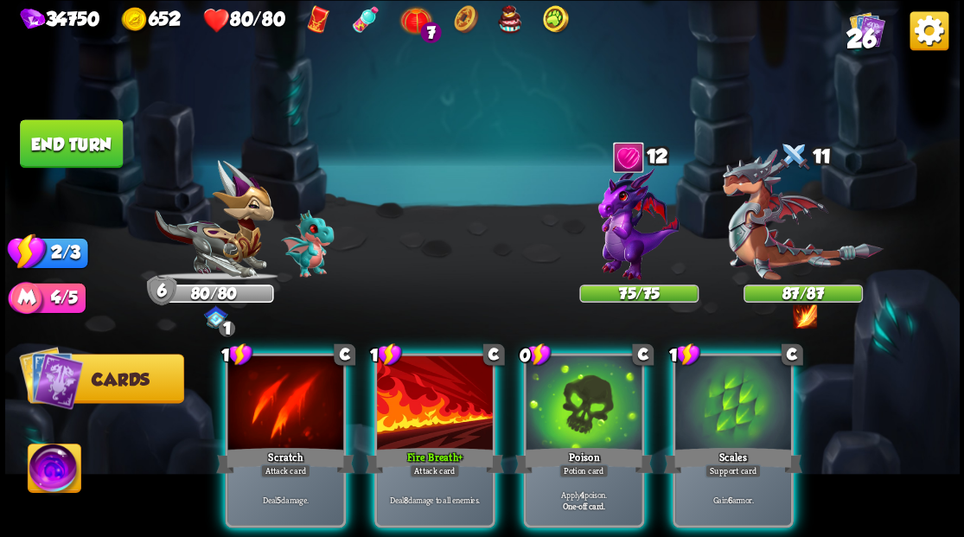
drag, startPoint x: 741, startPoint y: 400, endPoint x: 669, endPoint y: 408, distance: 72.2
click at [740, 400] on div at bounding box center [733, 404] width 116 height 98
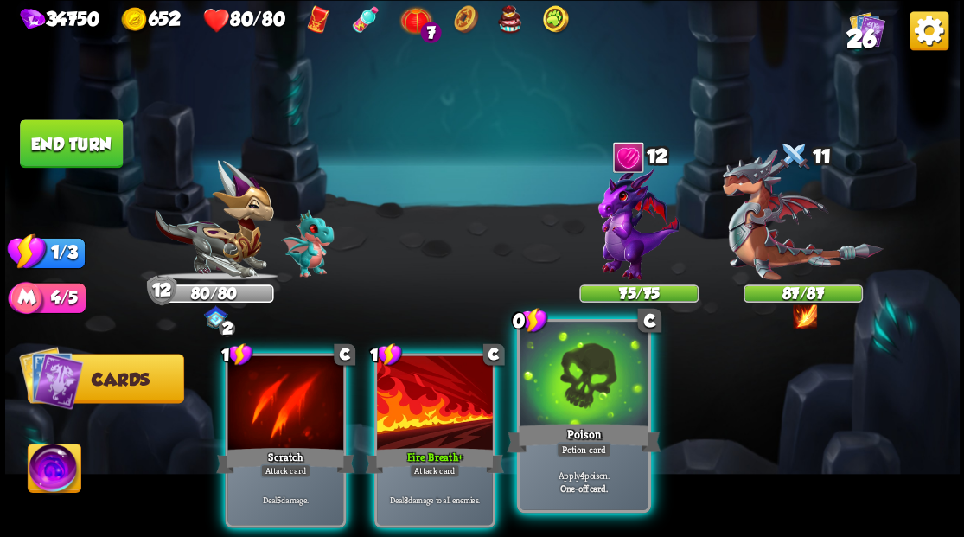
click at [609, 396] on div at bounding box center [584, 376] width 128 height 108
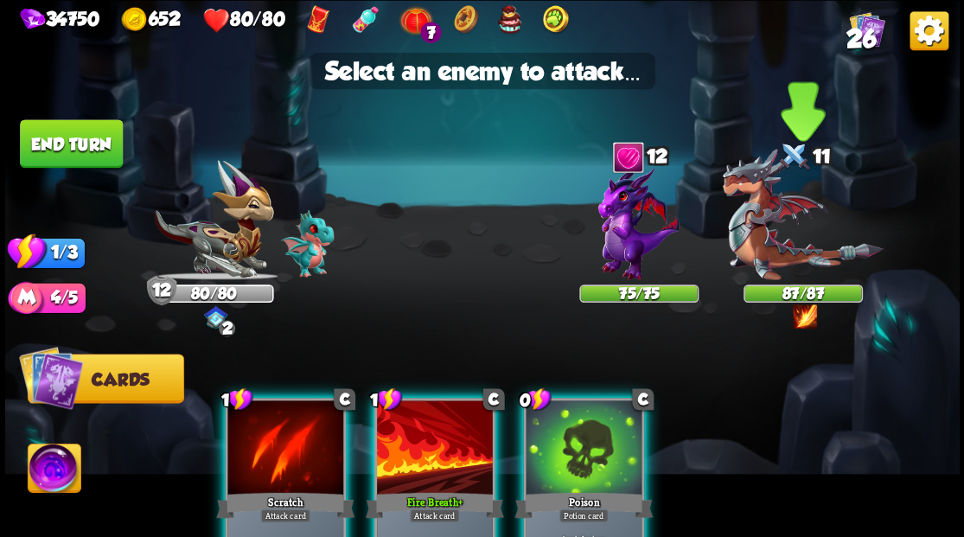
click at [763, 242] on img at bounding box center [802, 214] width 161 height 131
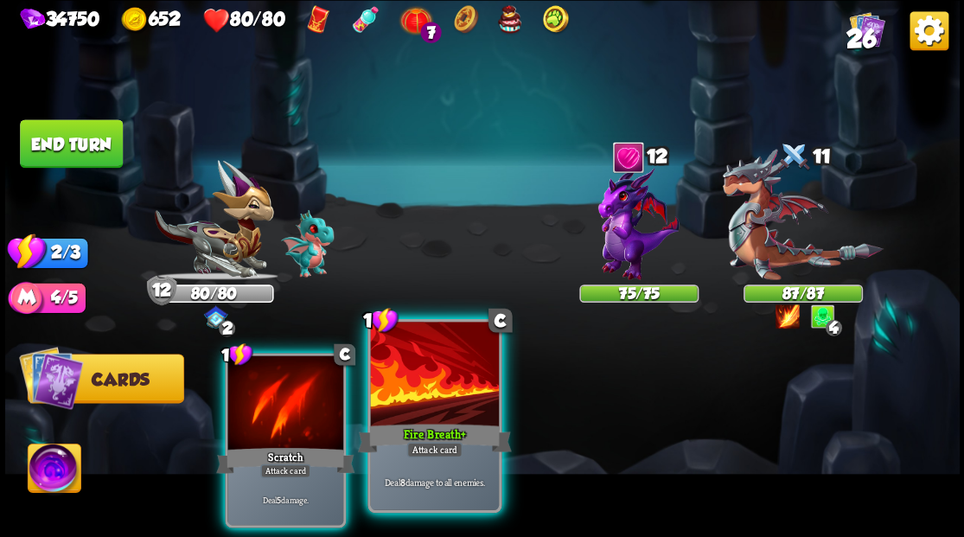
click at [458, 398] on div at bounding box center [434, 376] width 128 height 108
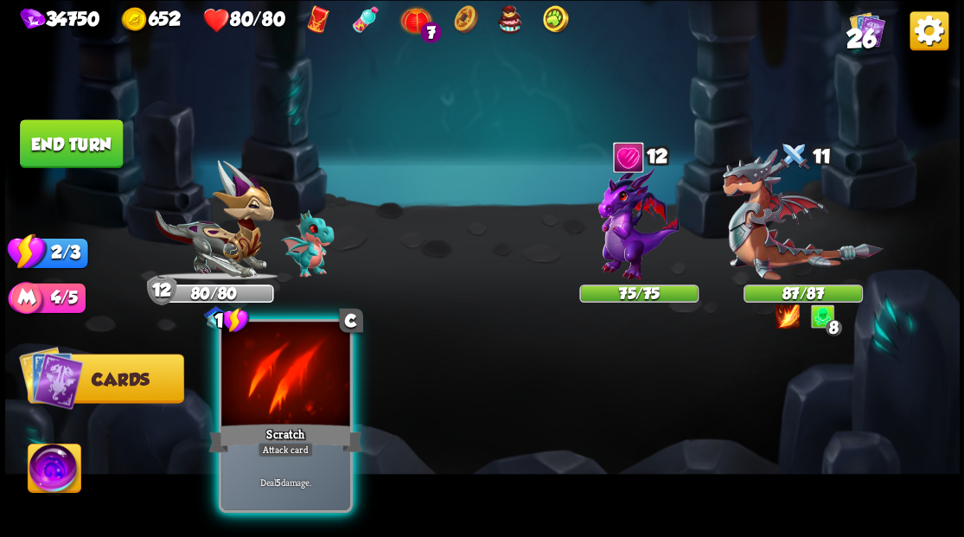
click at [310, 395] on div at bounding box center [285, 376] width 128 height 108
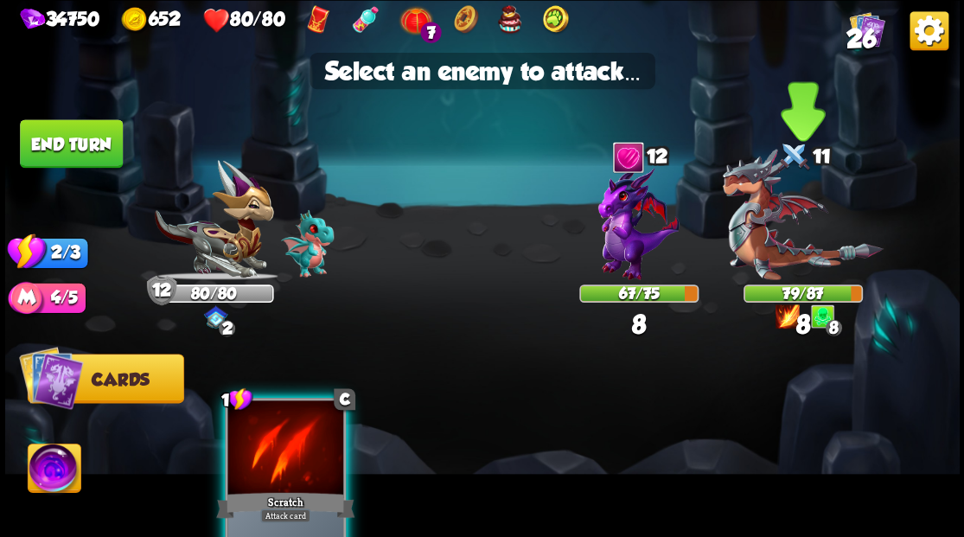
click at [772, 265] on img at bounding box center [802, 214] width 161 height 131
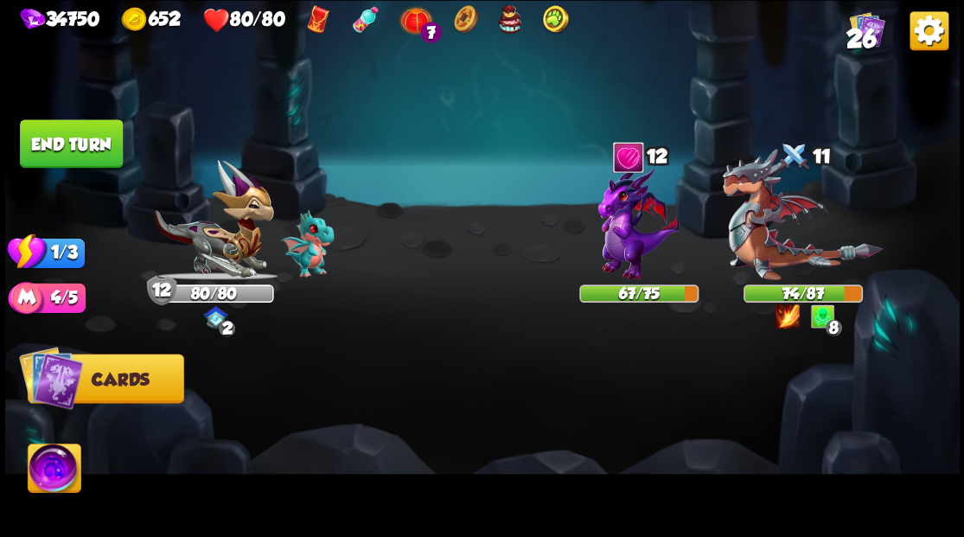
click at [76, 151] on button "End turn" at bounding box center [71, 143] width 103 height 48
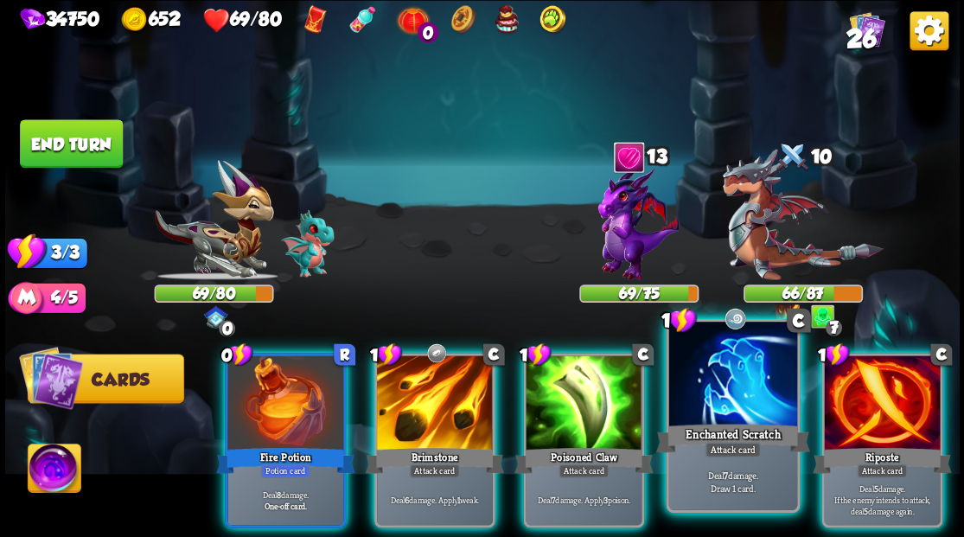
click at [730, 396] on div at bounding box center [732, 376] width 128 height 108
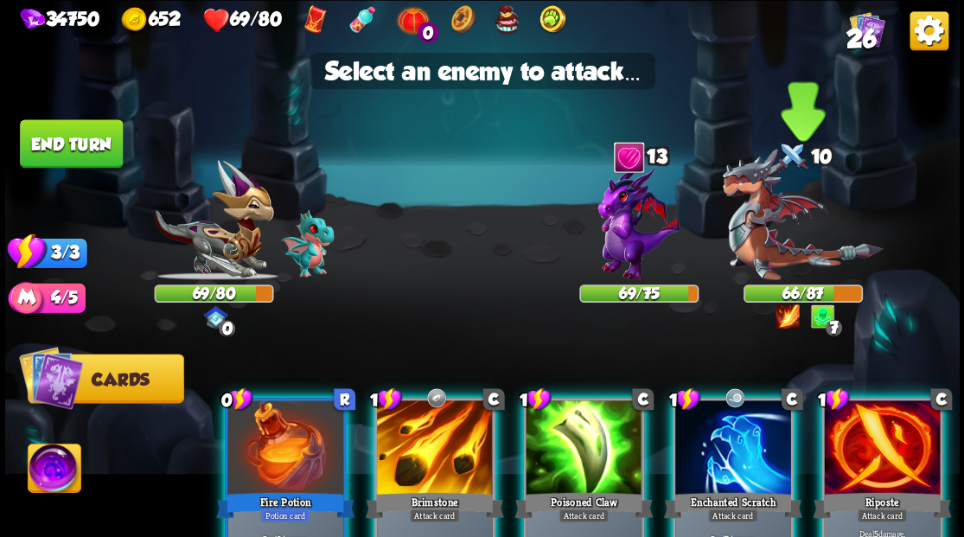
click at [780, 242] on img at bounding box center [802, 214] width 161 height 131
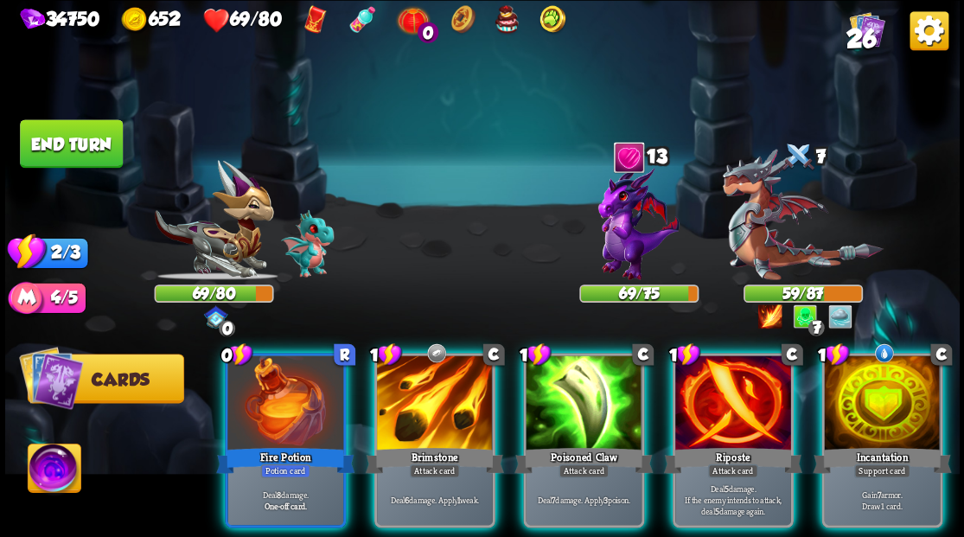
click at [915, 410] on div at bounding box center [882, 404] width 116 height 98
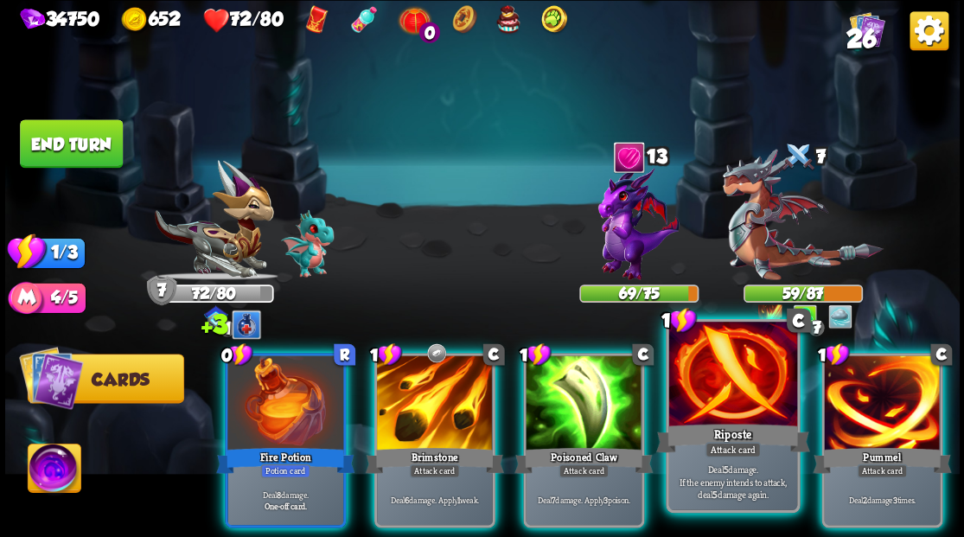
click at [741, 393] on div at bounding box center [732, 376] width 128 height 108
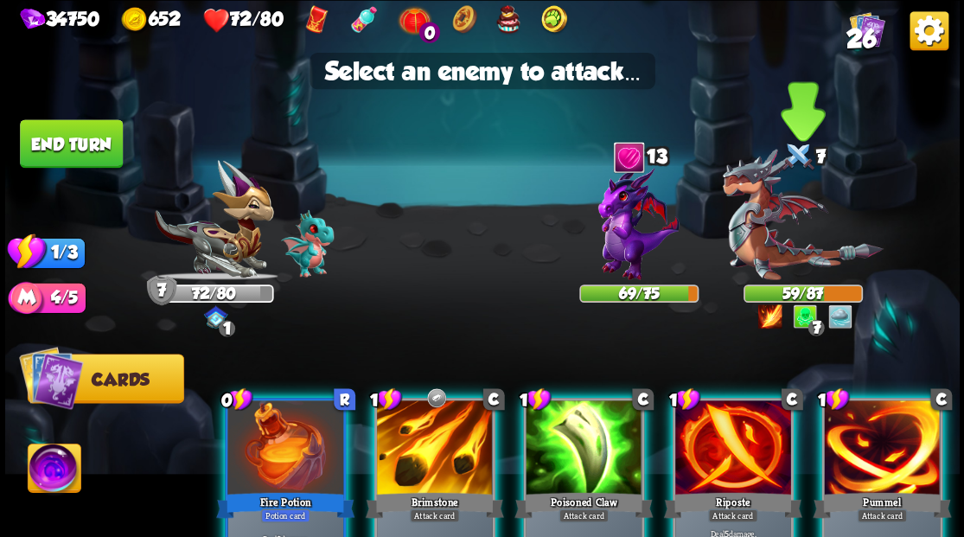
click at [764, 246] on img at bounding box center [802, 214] width 161 height 131
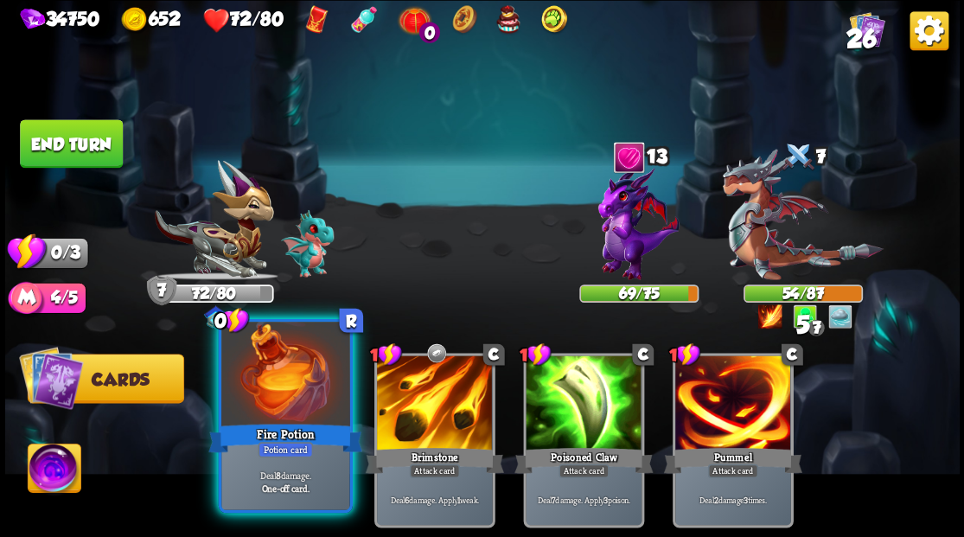
click at [290, 383] on div at bounding box center [285, 376] width 128 height 108
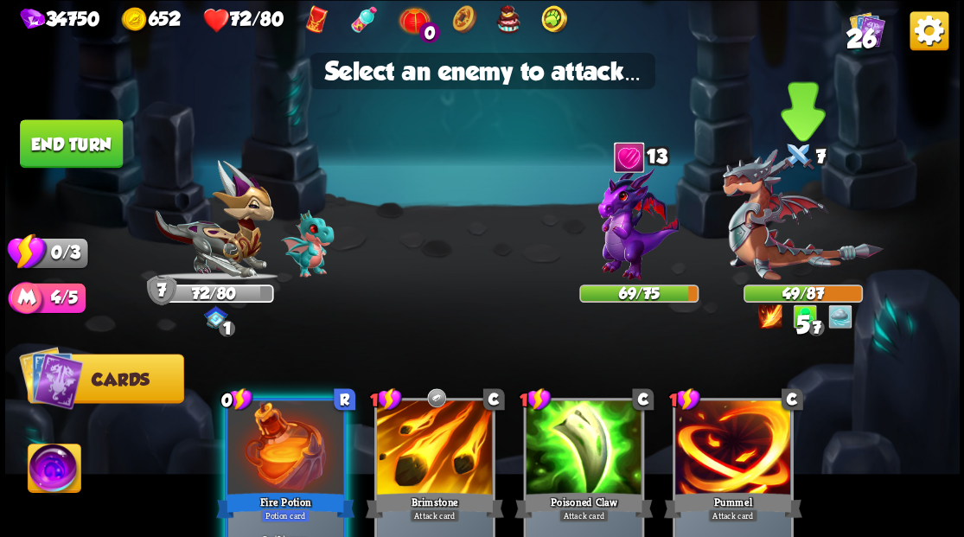
click at [785, 227] on img at bounding box center [802, 214] width 161 height 131
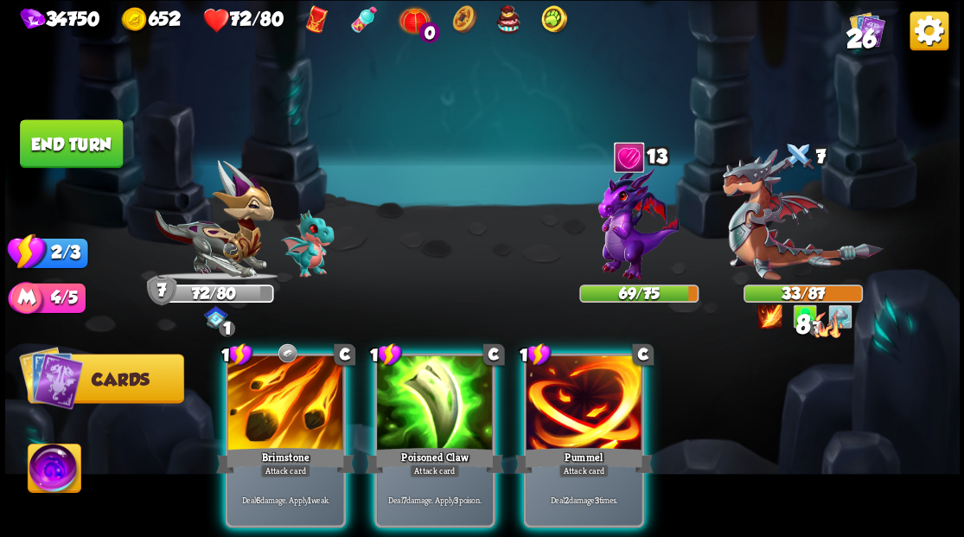
click at [83, 141] on button "End turn" at bounding box center [71, 143] width 103 height 48
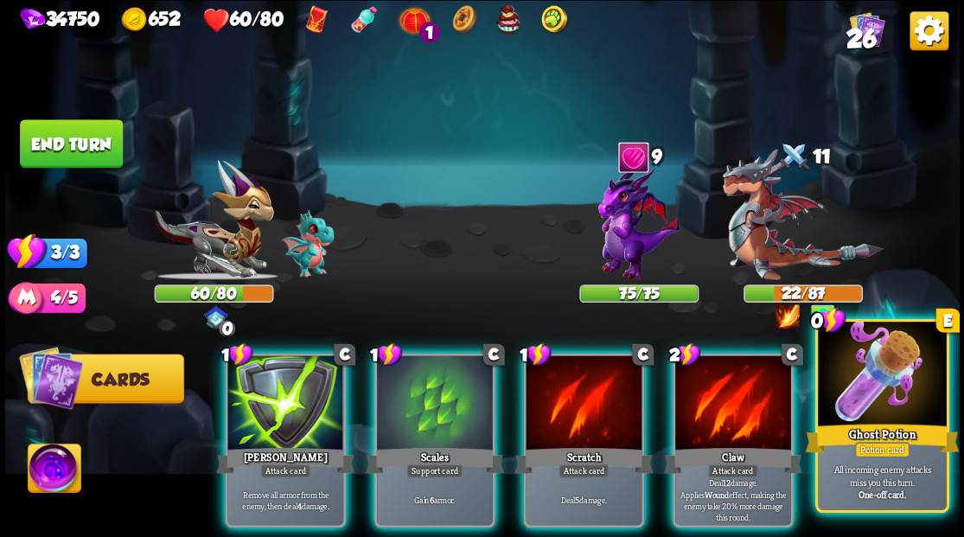
click at [892, 386] on div at bounding box center [882, 376] width 128 height 108
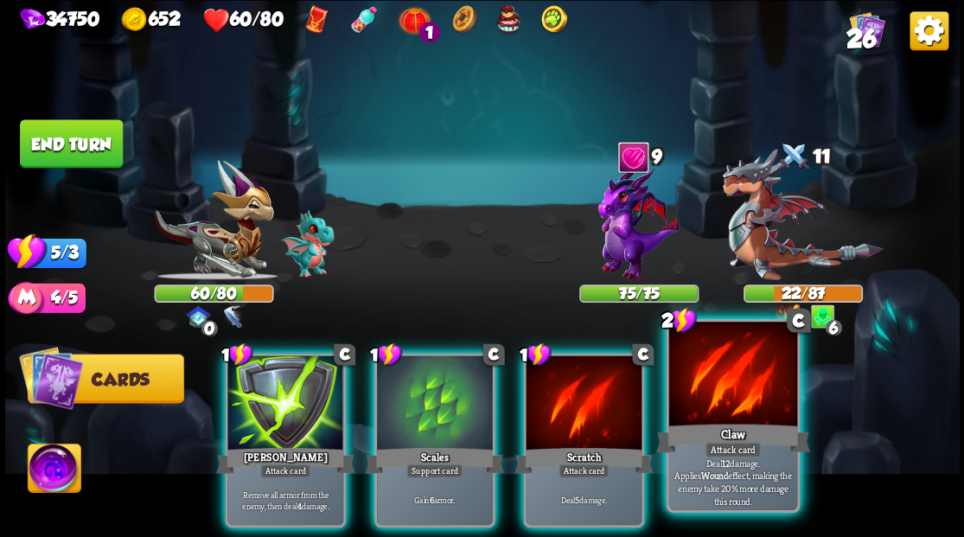
click at [744, 401] on div at bounding box center [732, 376] width 128 height 108
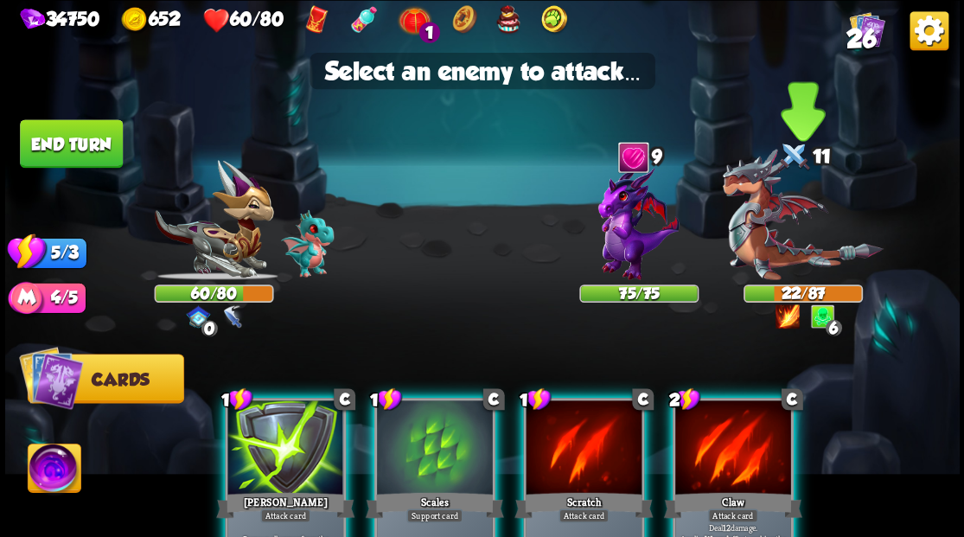
click at [773, 261] on img at bounding box center [802, 214] width 161 height 131
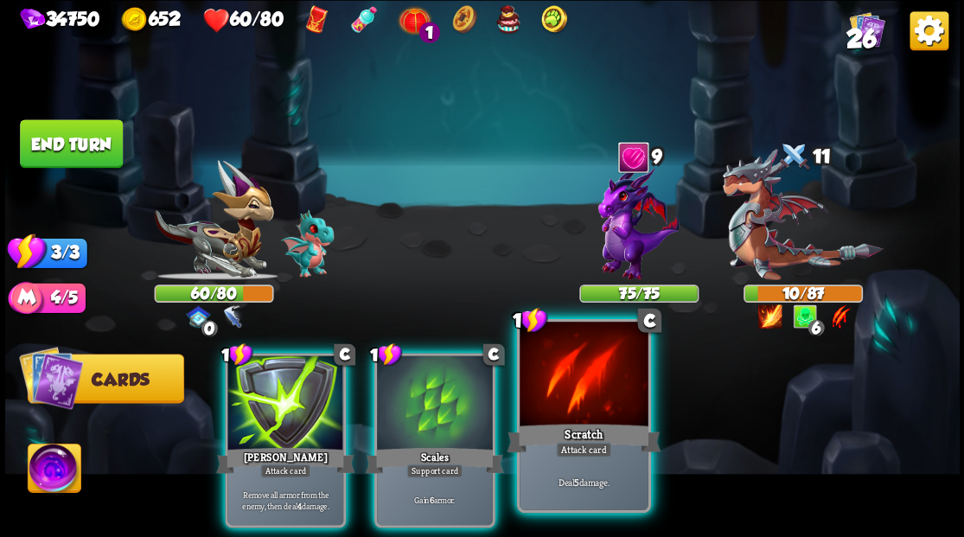
click at [588, 389] on div at bounding box center [584, 376] width 128 height 108
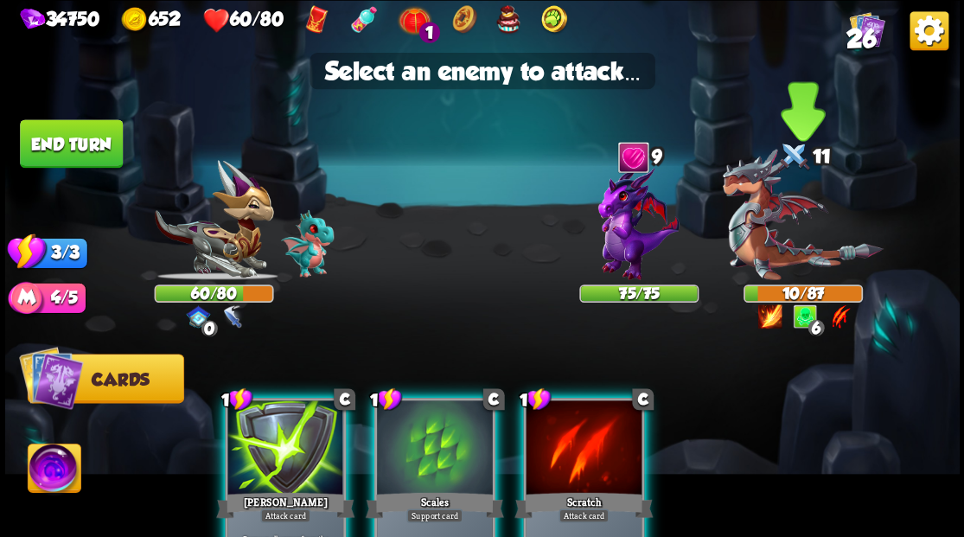
click at [761, 243] on img at bounding box center [802, 214] width 161 height 131
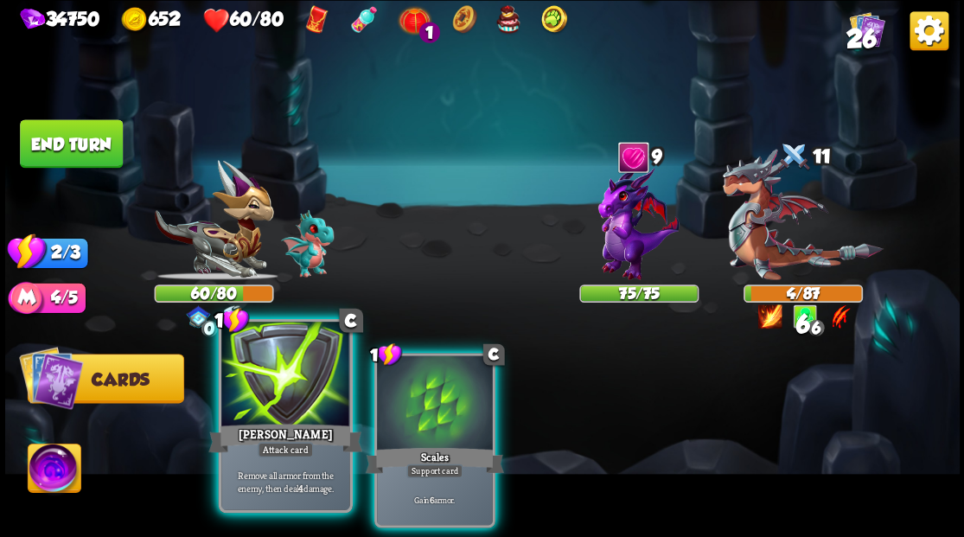
click at [263, 382] on div at bounding box center [285, 376] width 128 height 108
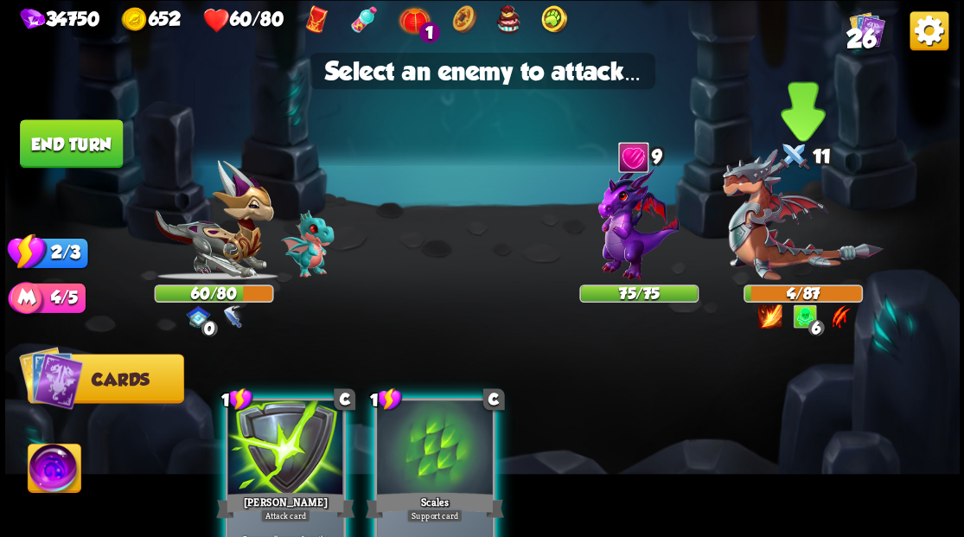
click at [765, 237] on img at bounding box center [802, 214] width 161 height 131
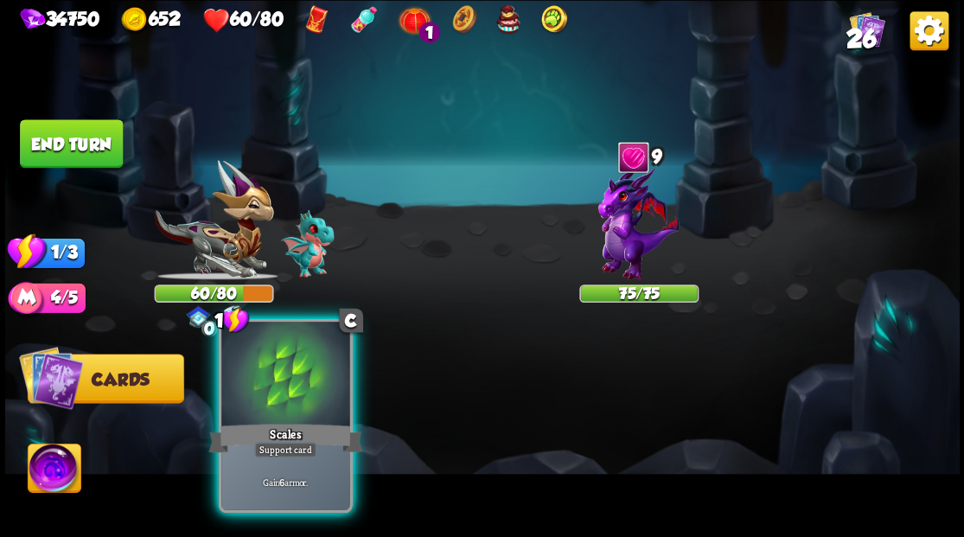
click at [283, 393] on div at bounding box center [285, 376] width 128 height 108
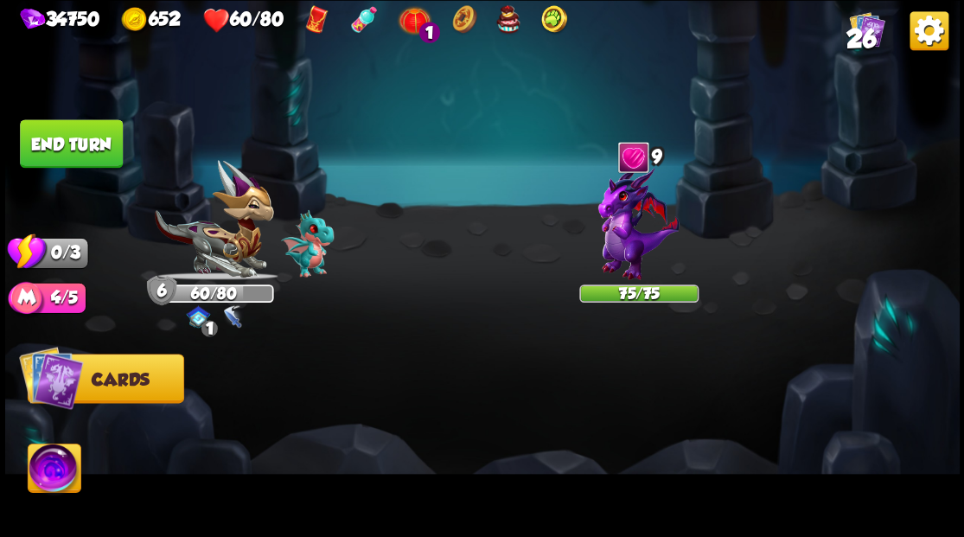
click at [100, 145] on button "End turn" at bounding box center [71, 143] width 103 height 48
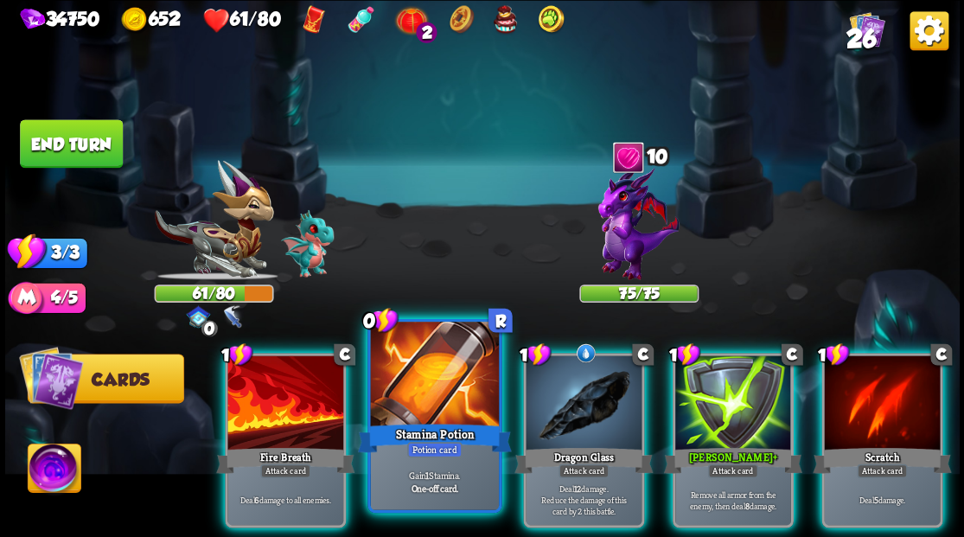
click at [423, 394] on div at bounding box center [434, 376] width 128 height 108
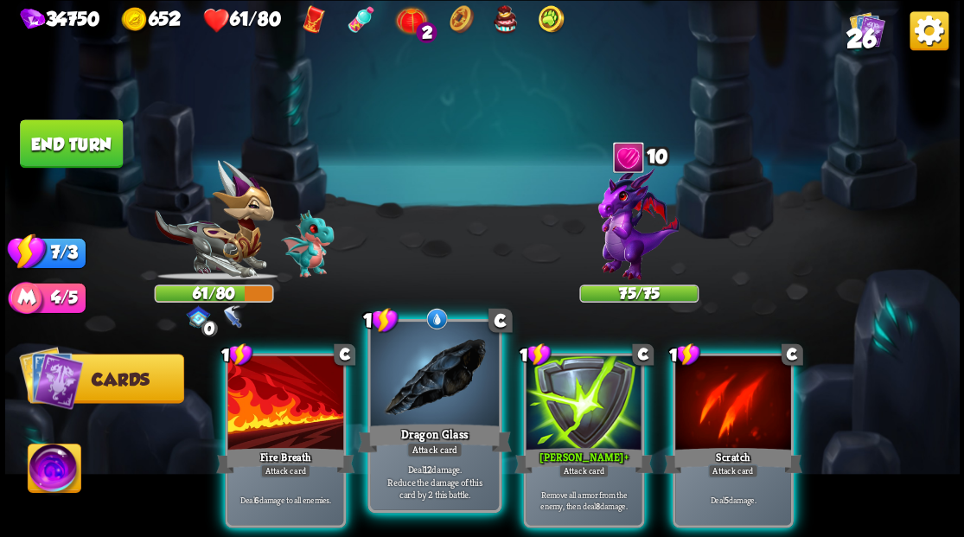
click at [424, 368] on div at bounding box center [434, 376] width 128 height 108
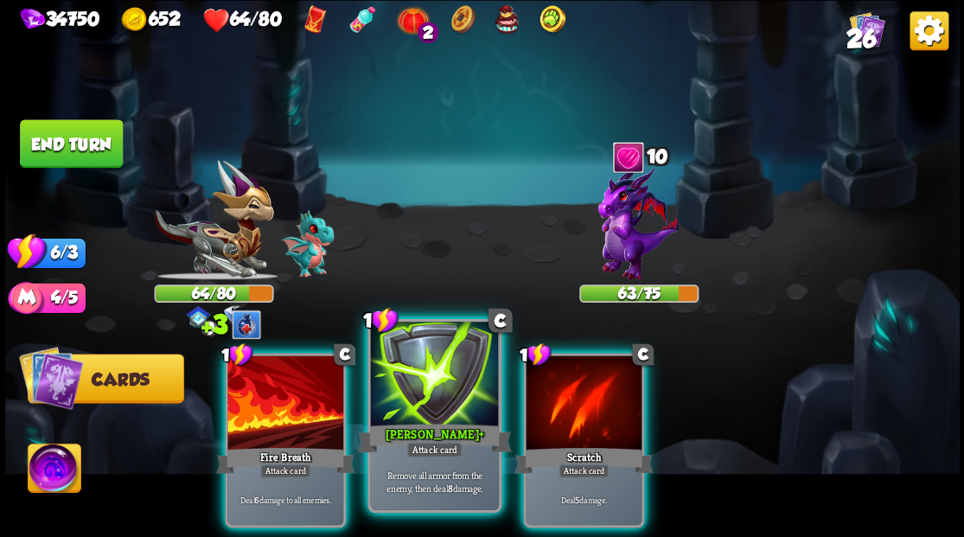
click at [423, 370] on div at bounding box center [434, 376] width 128 height 108
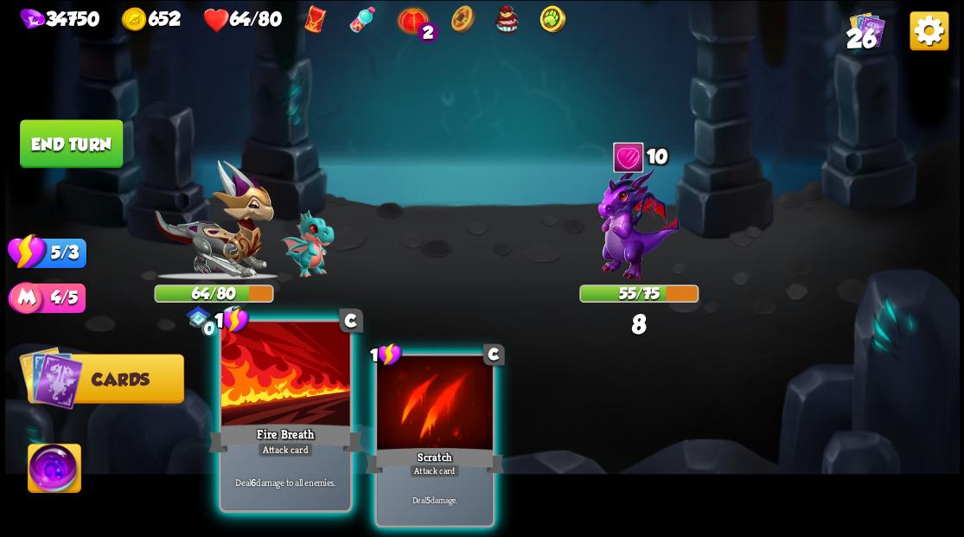
click at [278, 391] on div at bounding box center [285, 376] width 128 height 108
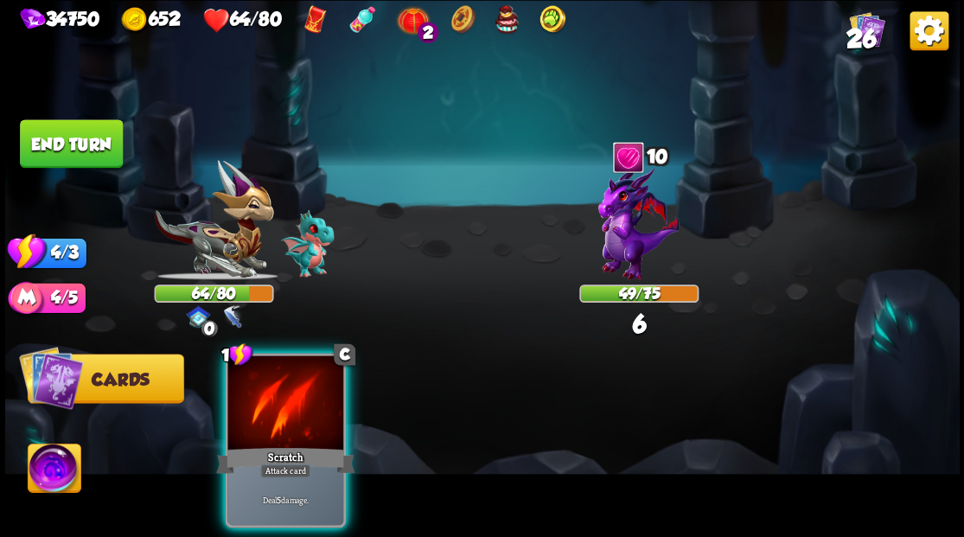
click at [278, 391] on div at bounding box center [285, 404] width 116 height 98
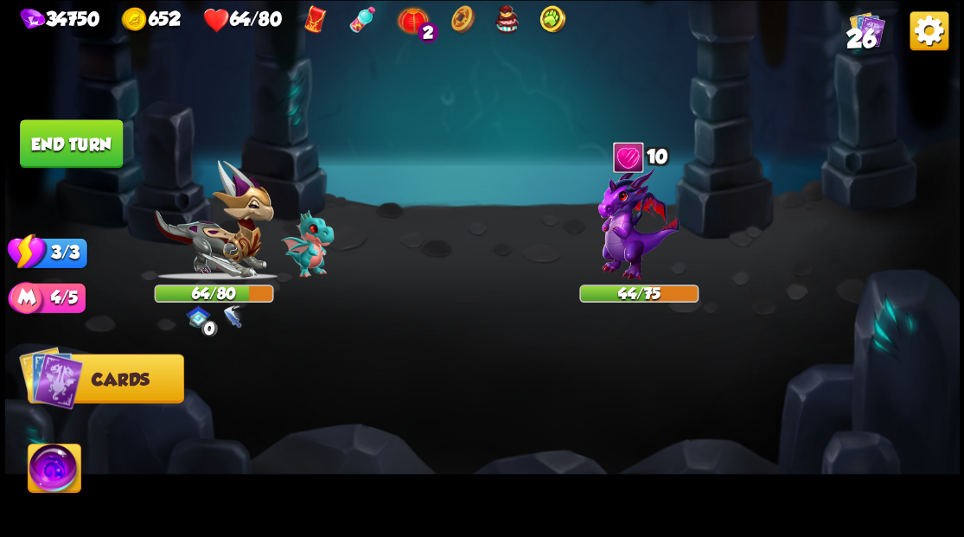
drag, startPoint x: 78, startPoint y: 138, endPoint x: 349, endPoint y: 145, distance: 270.8
click at [79, 138] on button "End turn" at bounding box center [71, 143] width 103 height 48
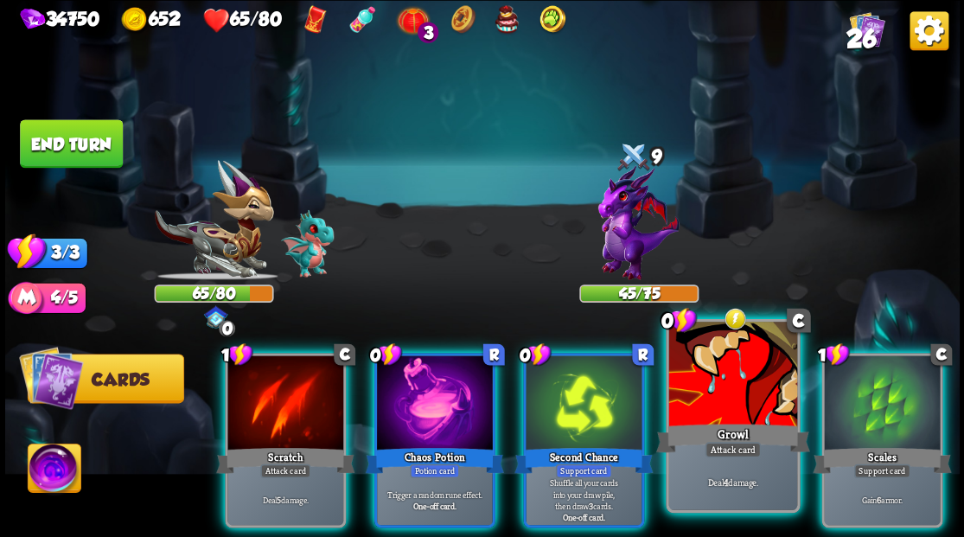
click at [726, 387] on div at bounding box center [732, 376] width 128 height 108
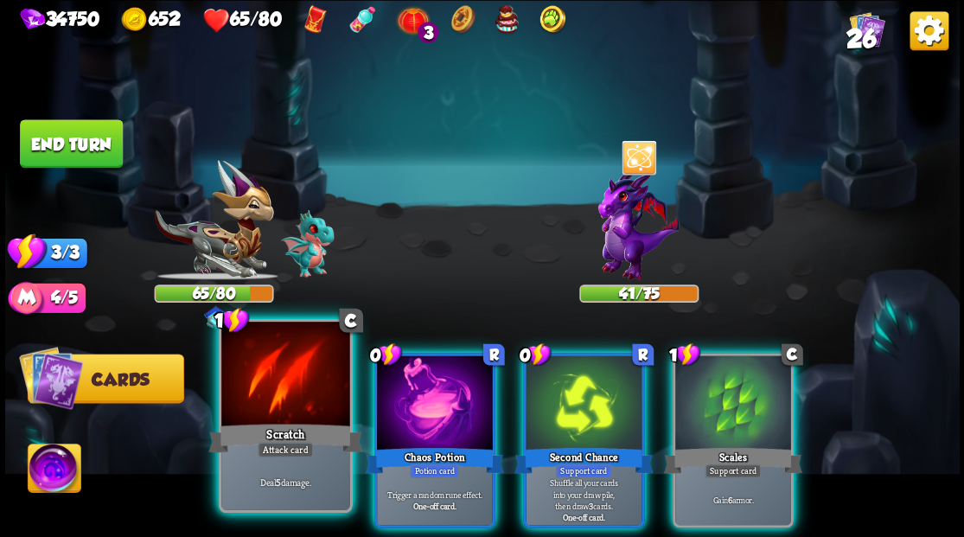
drag, startPoint x: 406, startPoint y: 401, endPoint x: 307, endPoint y: 411, distance: 99.0
click at [406, 401] on div at bounding box center [435, 404] width 116 height 98
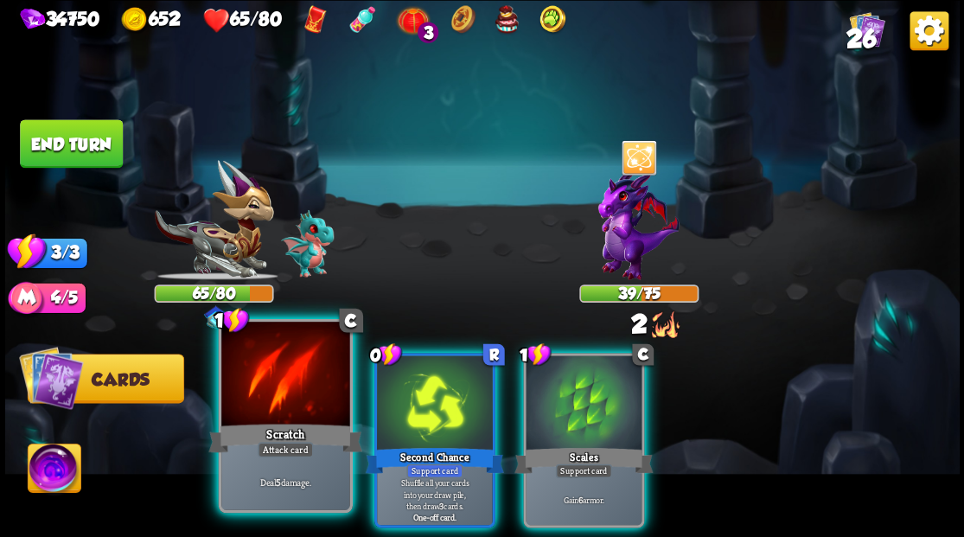
click at [278, 405] on div at bounding box center [285, 376] width 128 height 108
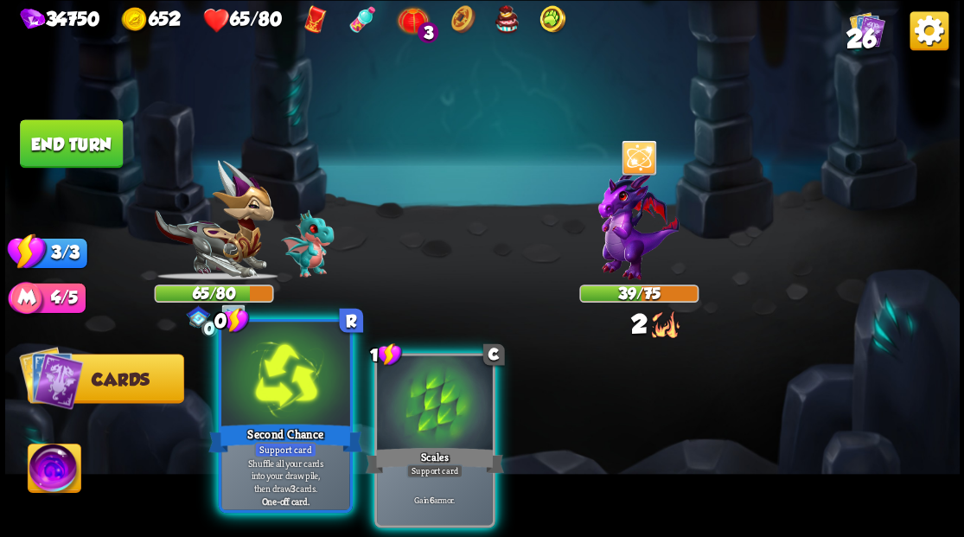
click at [270, 397] on div at bounding box center [285, 376] width 128 height 108
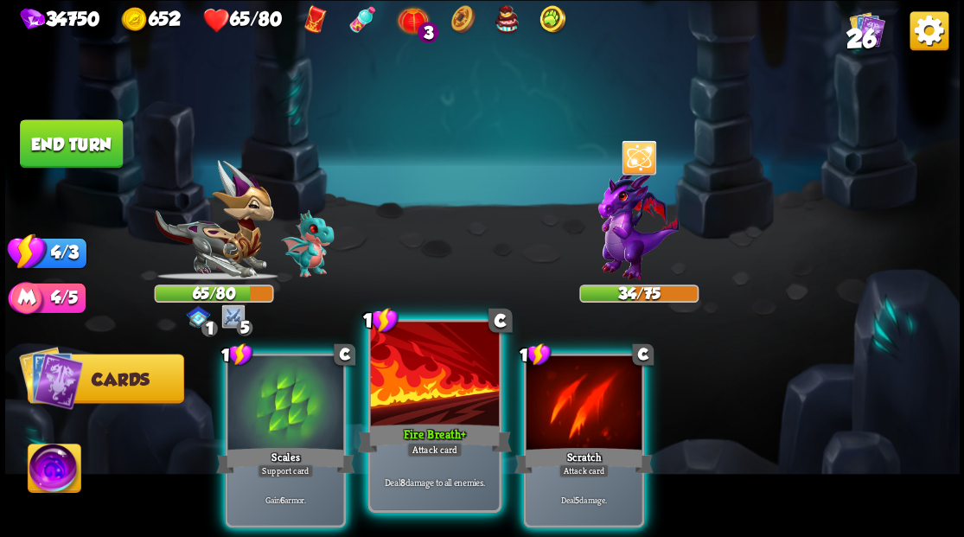
click at [439, 381] on div at bounding box center [434, 376] width 128 height 108
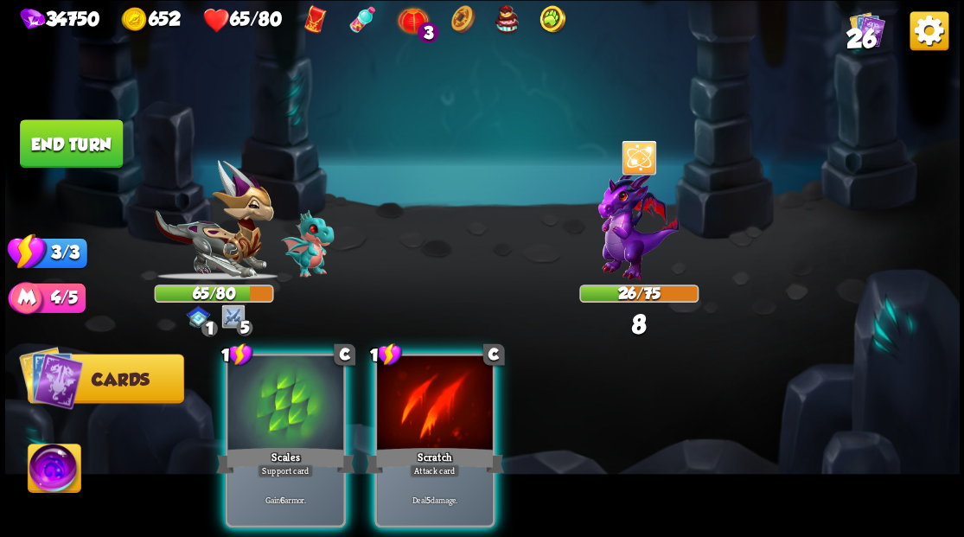
click at [439, 381] on div at bounding box center [435, 404] width 116 height 98
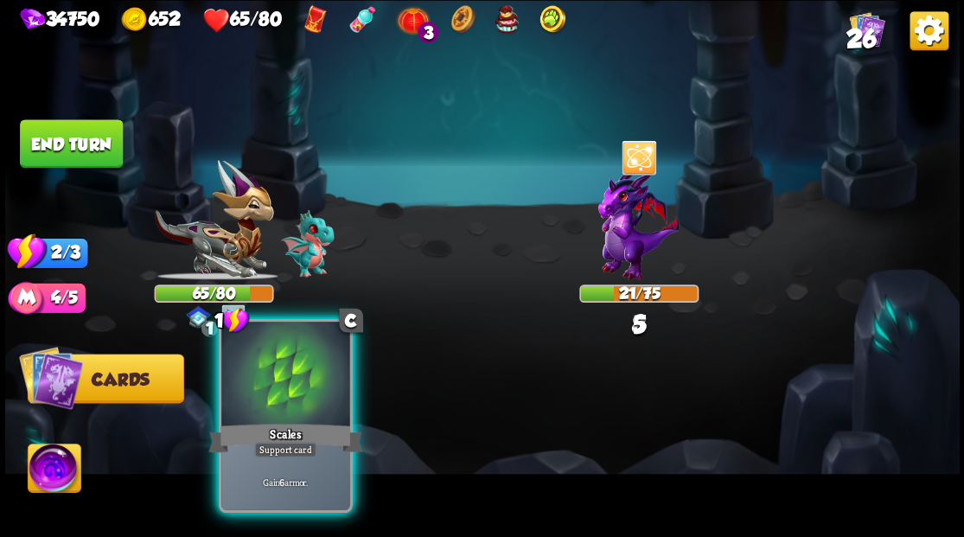
click at [268, 419] on div at bounding box center [285, 376] width 128 height 108
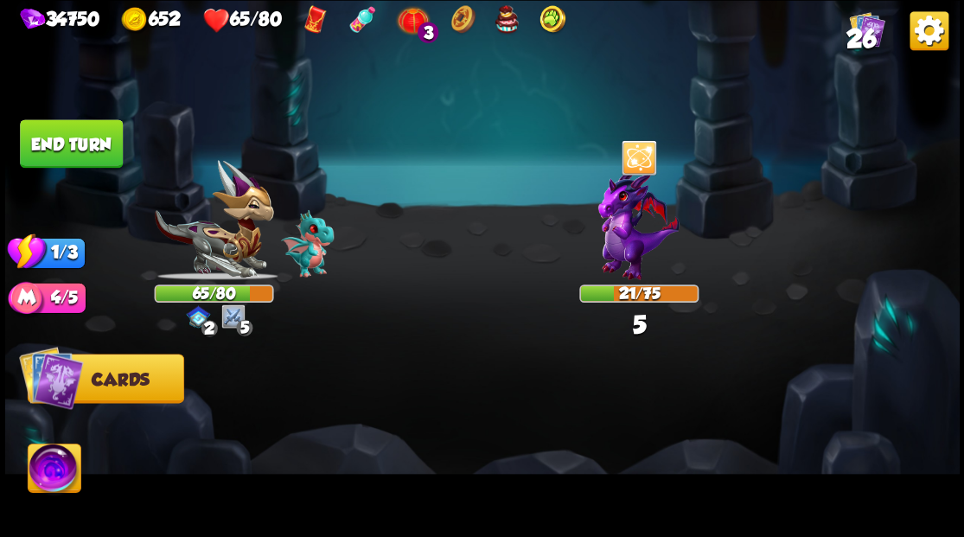
drag, startPoint x: 62, startPoint y: 144, endPoint x: 509, endPoint y: 24, distance: 462.7
click at [67, 139] on button "End turn" at bounding box center [71, 143] width 103 height 48
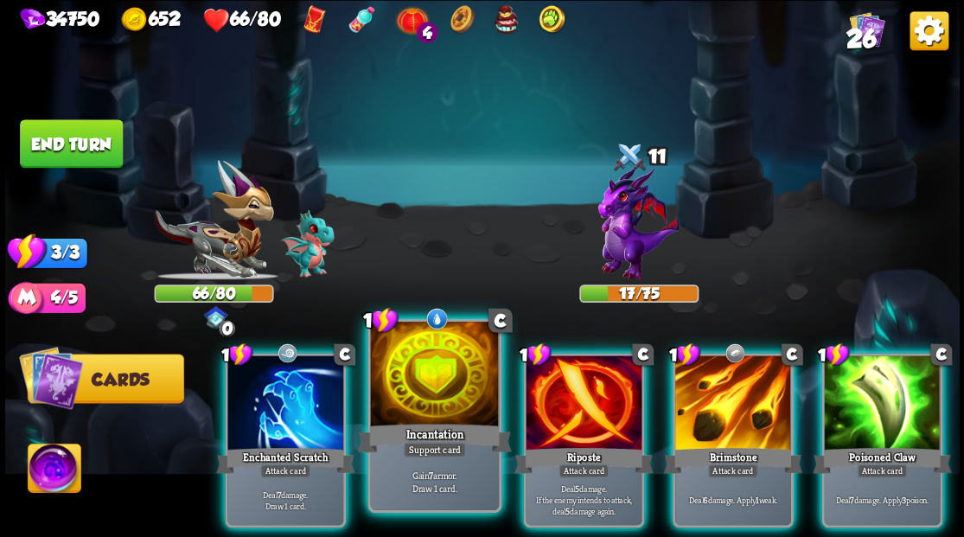
click at [422, 385] on div at bounding box center [434, 376] width 128 height 108
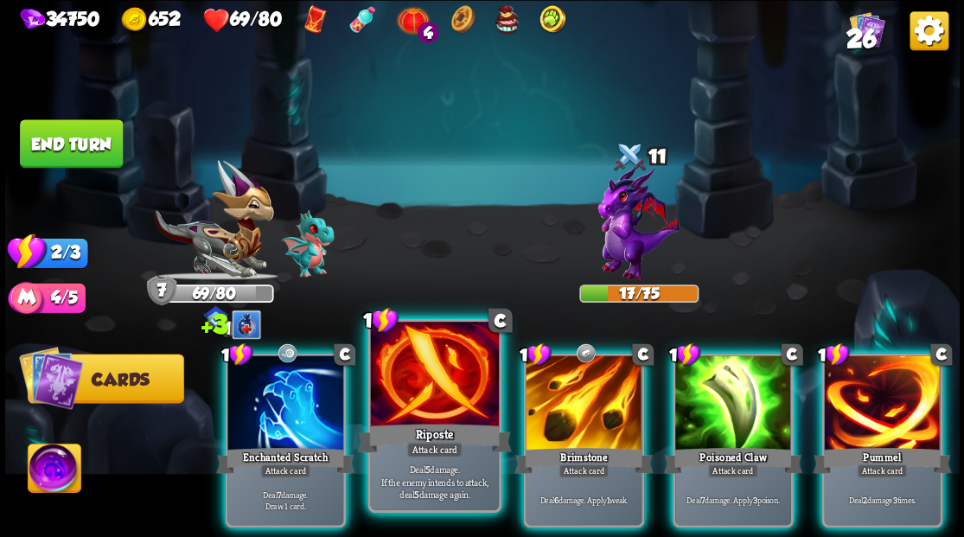
click at [423, 386] on div at bounding box center [434, 376] width 128 height 108
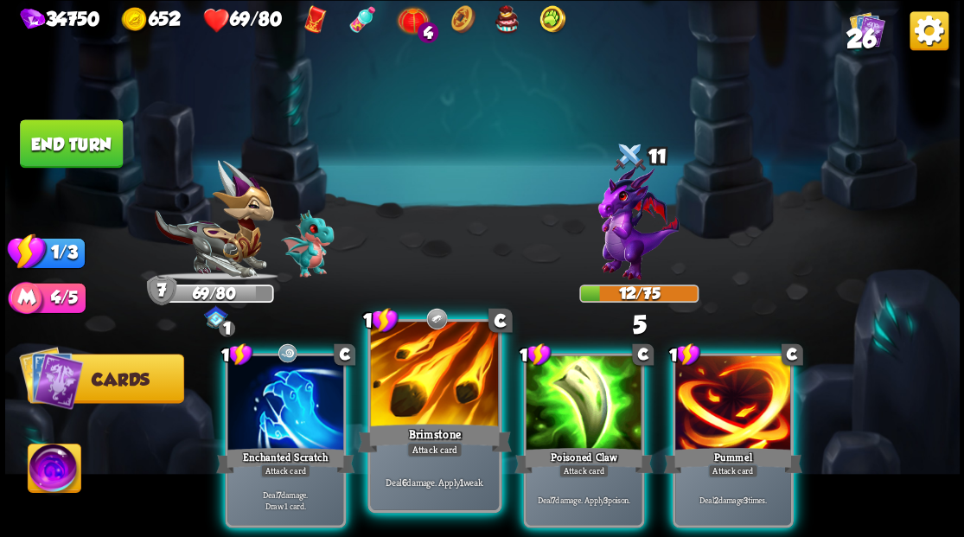
click at [431, 375] on div at bounding box center [434, 376] width 128 height 108
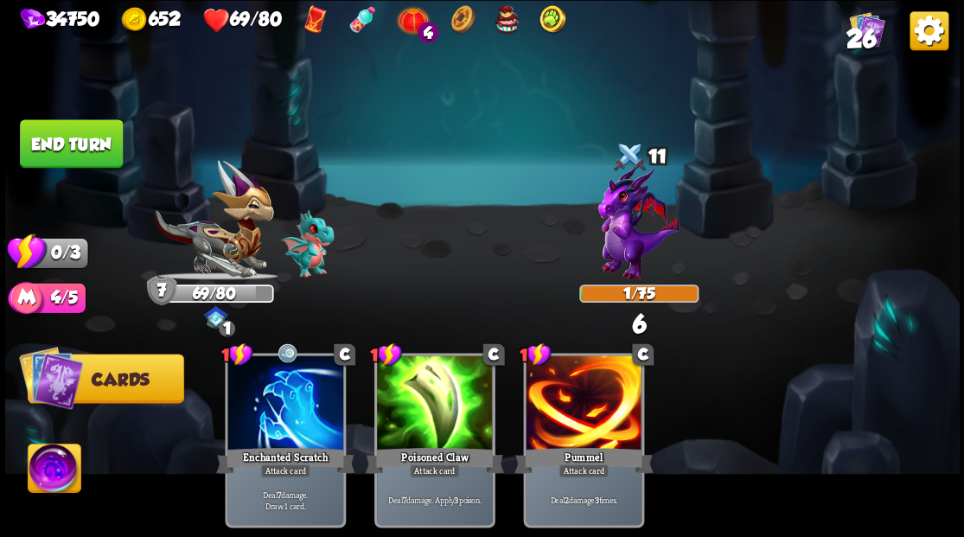
click at [76, 129] on button "End turn" at bounding box center [71, 143] width 103 height 48
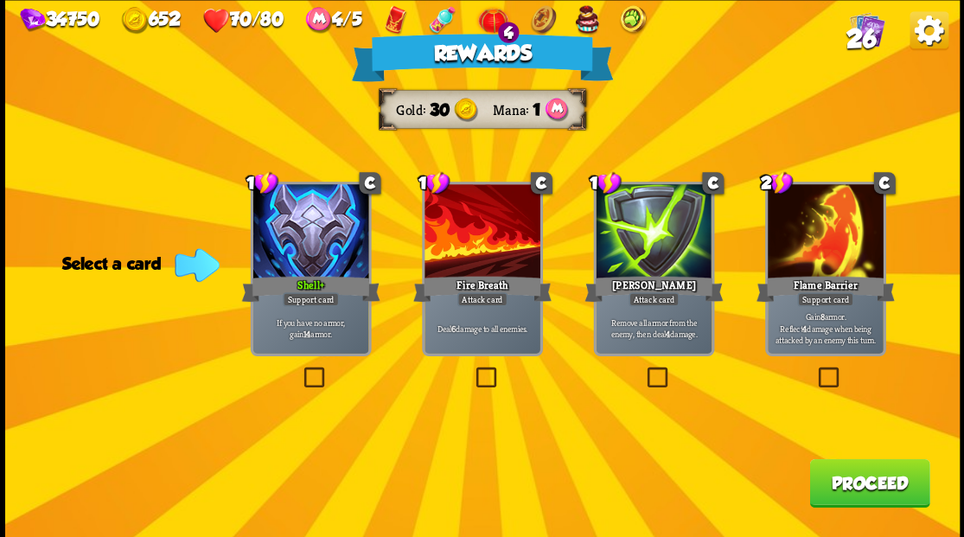
drag, startPoint x: 853, startPoint y: 486, endPoint x: 844, endPoint y: 484, distance: 8.8
click at [844, 484] on button "Proceed" at bounding box center [869, 482] width 120 height 48
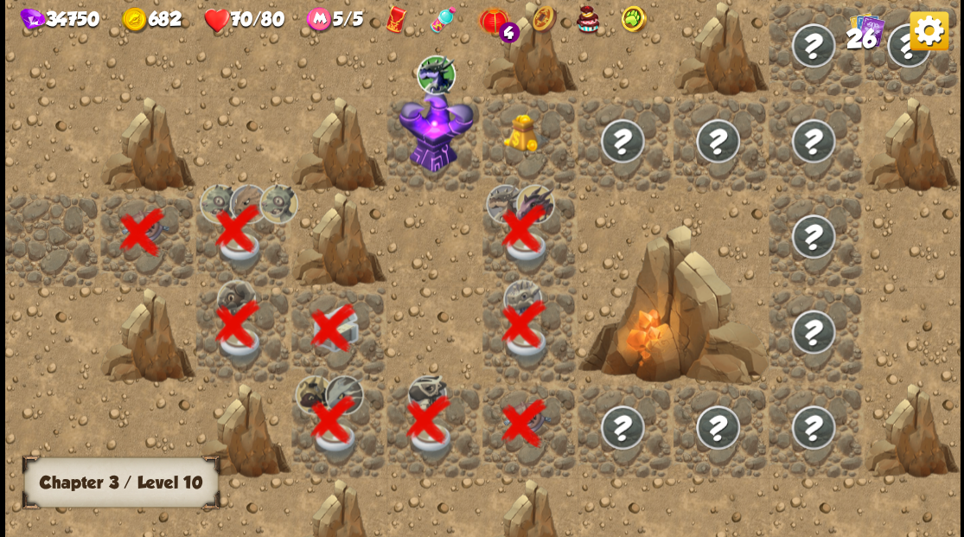
click at [539, 150] on img at bounding box center [527, 132] width 48 height 39
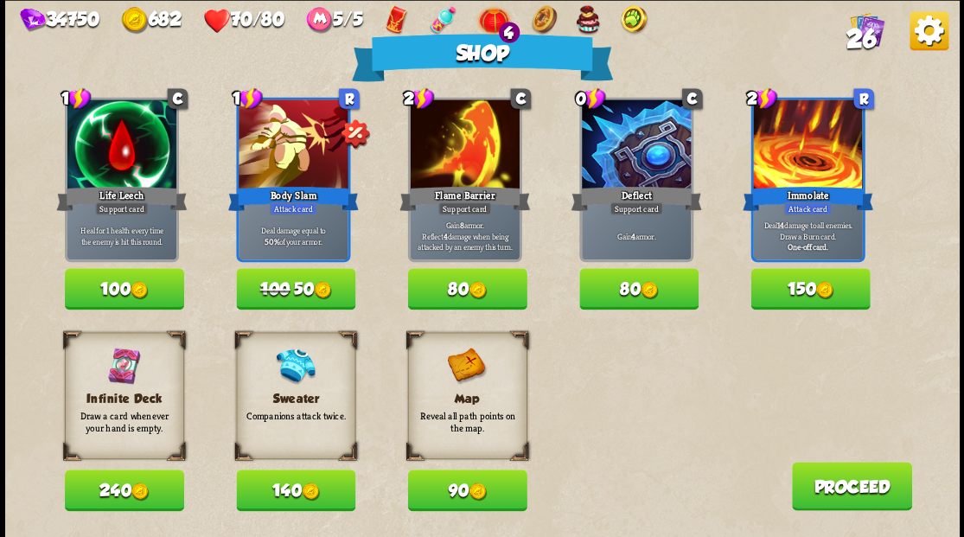
click at [280, 491] on button "140" at bounding box center [295, 491] width 119 height 42
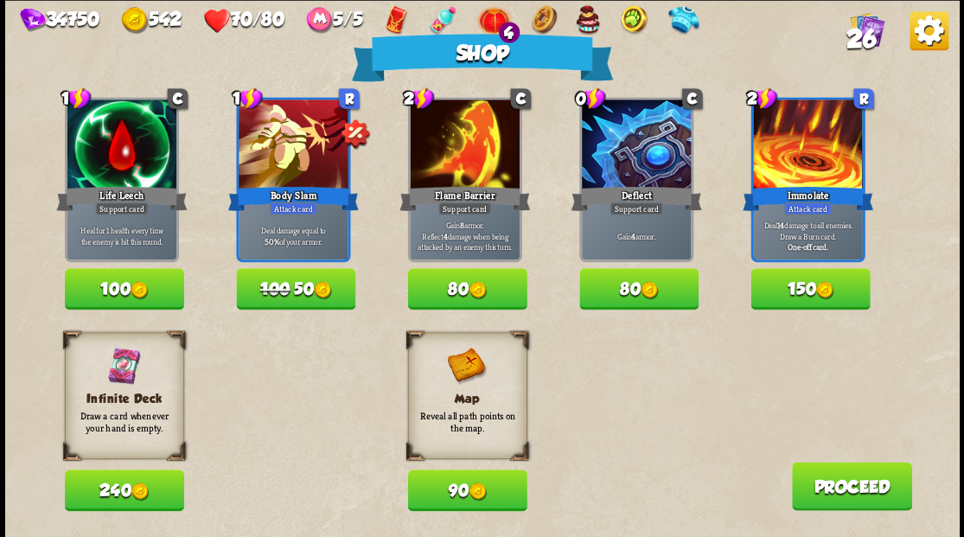
click at [841, 483] on button "Proceed" at bounding box center [851, 486] width 120 height 48
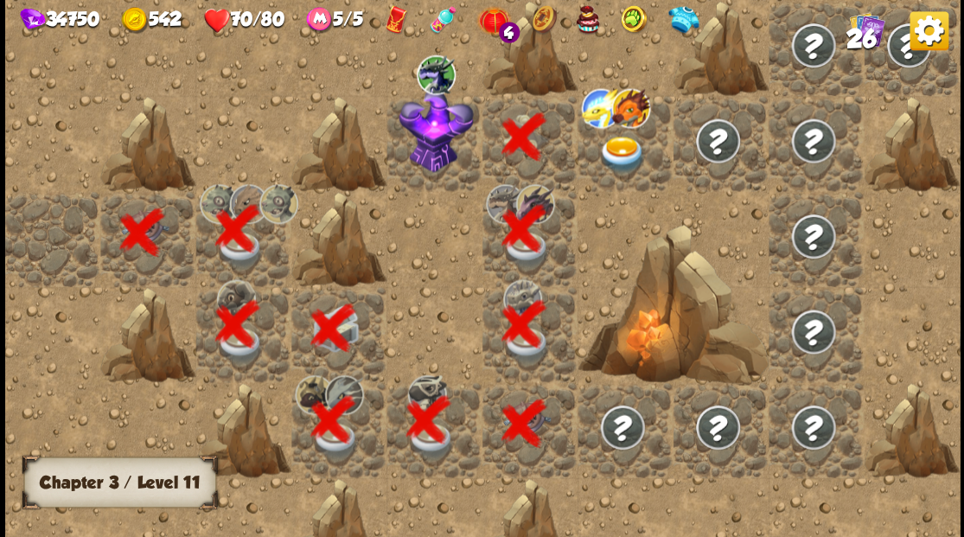
scroll to position [0, 332]
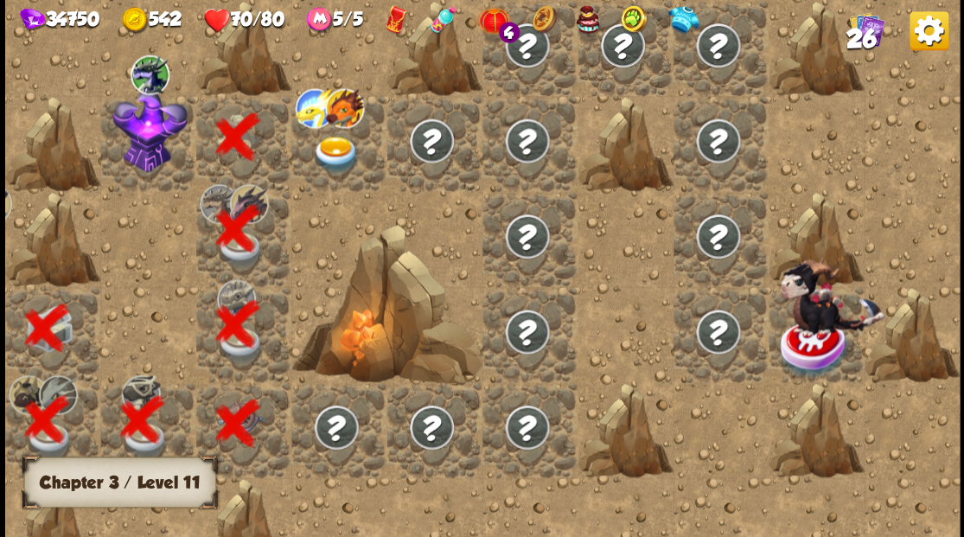
click at [150, 137] on img at bounding box center [149, 130] width 74 height 84
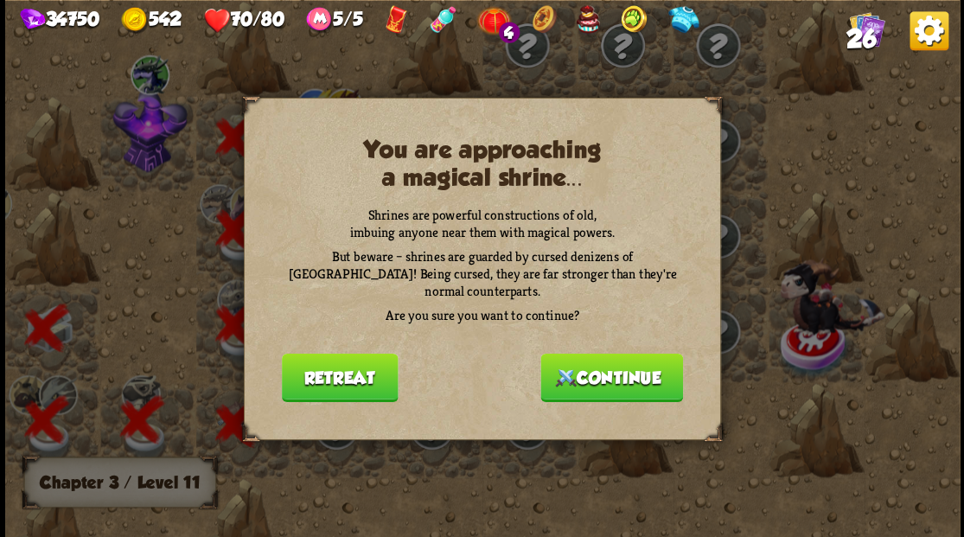
click at [605, 374] on button "Continue" at bounding box center [611, 377] width 143 height 48
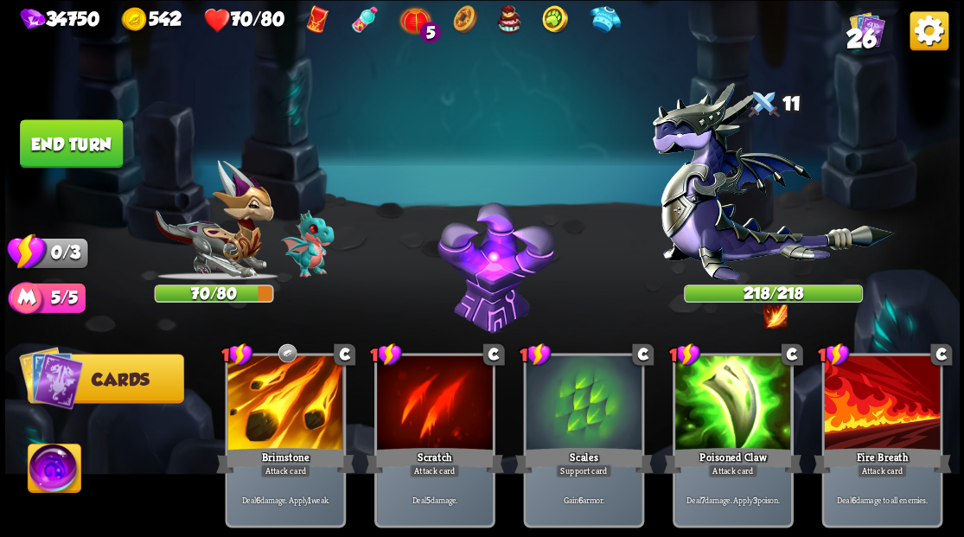
click at [50, 470] on img at bounding box center [54, 471] width 53 height 54
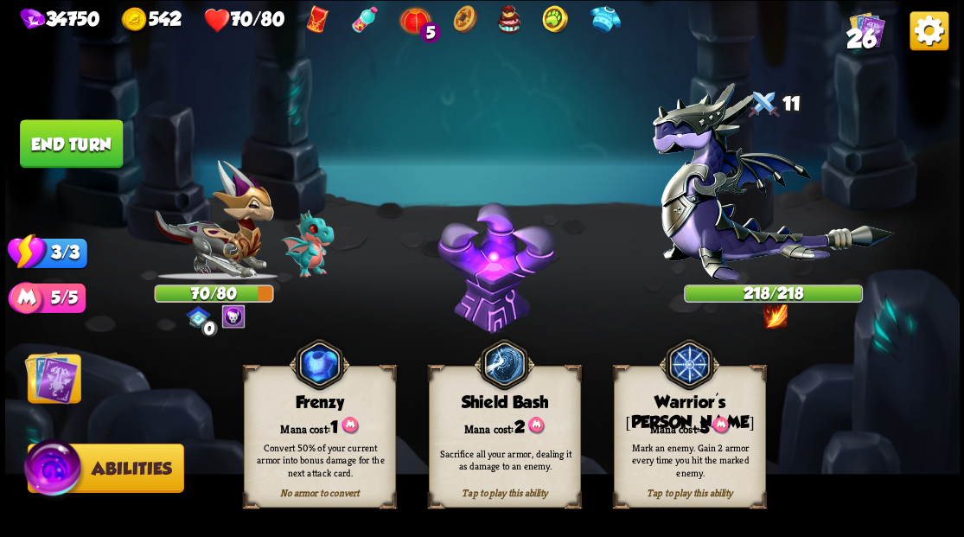
drag, startPoint x: 700, startPoint y: 429, endPoint x: 679, endPoint y: 418, distance: 24.4
click at [700, 429] on div "Mana cost: 3" at bounding box center [689, 426] width 150 height 22
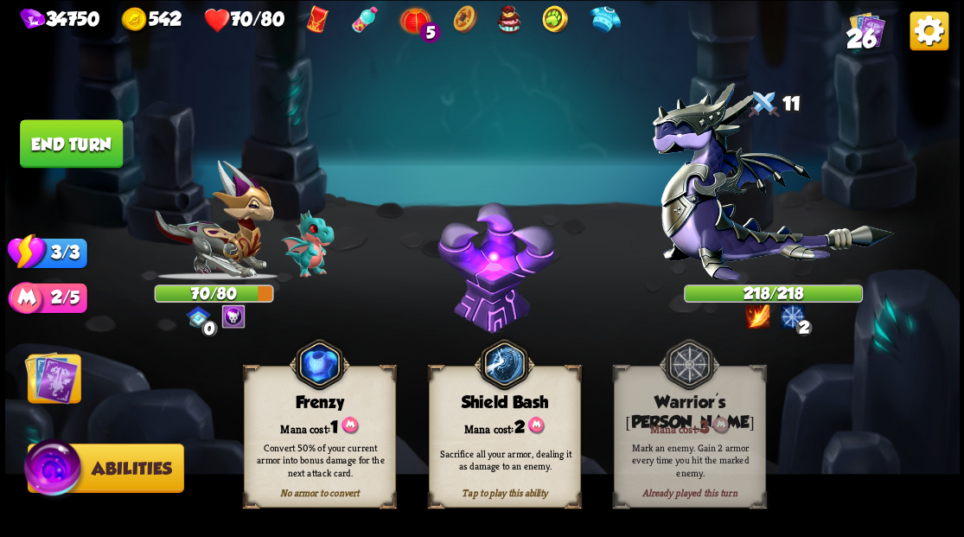
click at [52, 381] on img at bounding box center [51, 377] width 54 height 54
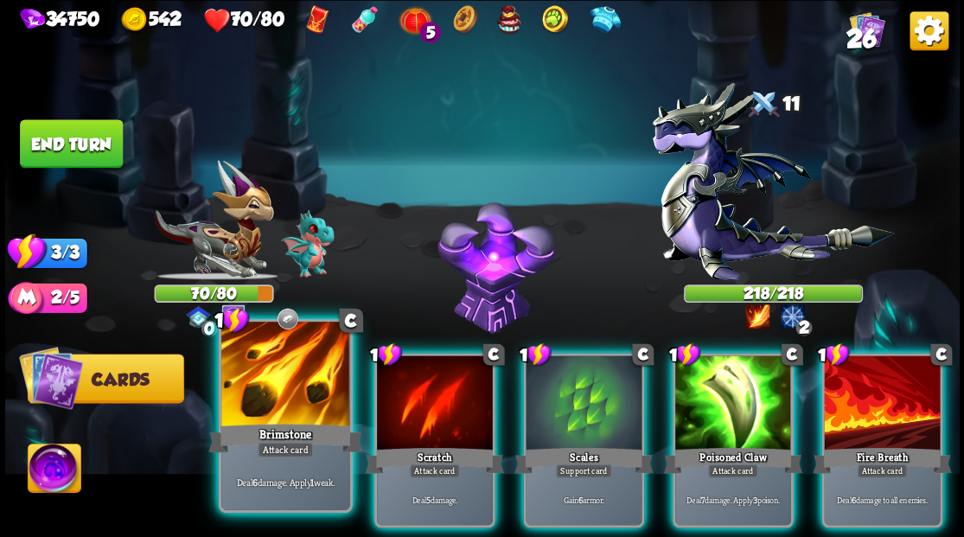
click at [282, 377] on div at bounding box center [285, 376] width 128 height 108
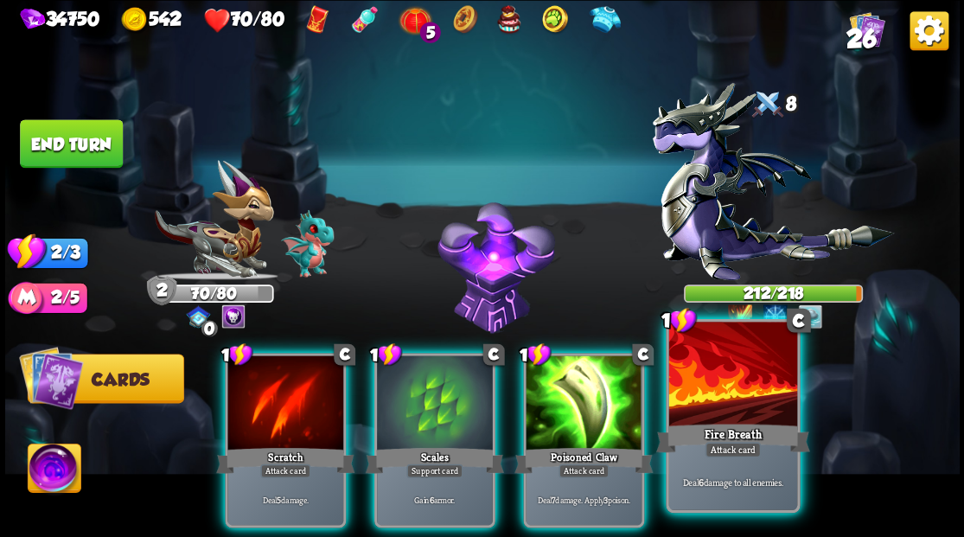
click at [753, 384] on div at bounding box center [732, 376] width 128 height 108
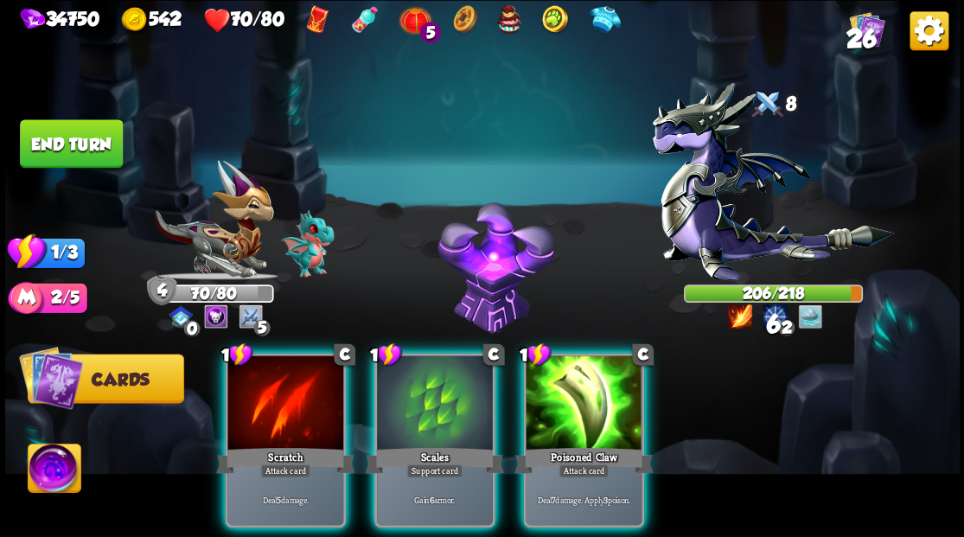
drag, startPoint x: 604, startPoint y: 393, endPoint x: 586, endPoint y: 317, distance: 77.2
click at [604, 376] on div at bounding box center [584, 404] width 116 height 98
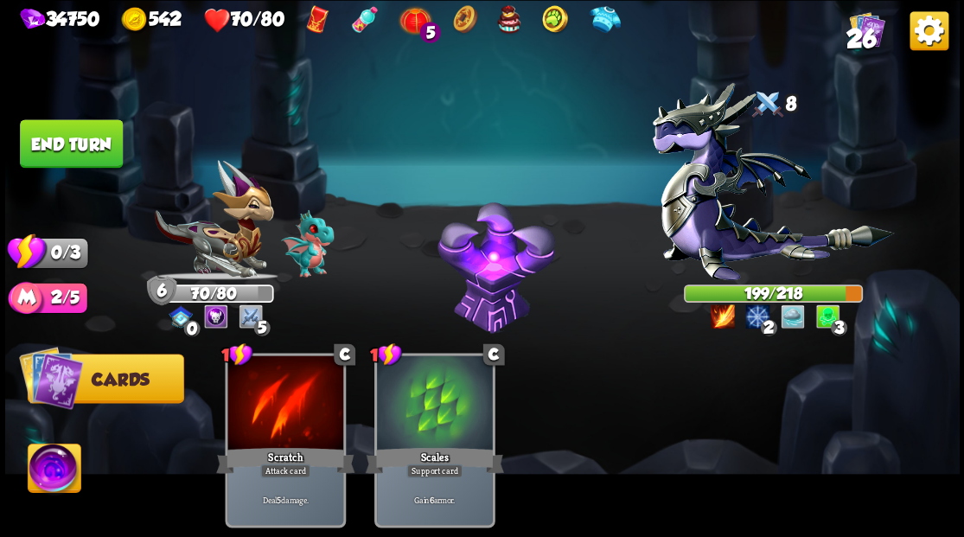
click at [67, 139] on button "End turn" at bounding box center [71, 143] width 103 height 48
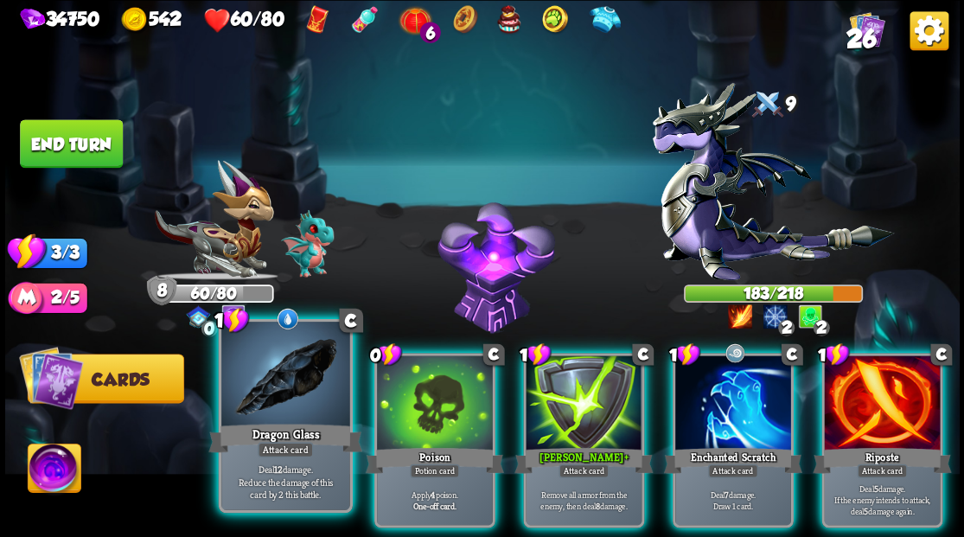
click at [266, 384] on div at bounding box center [285, 376] width 128 height 108
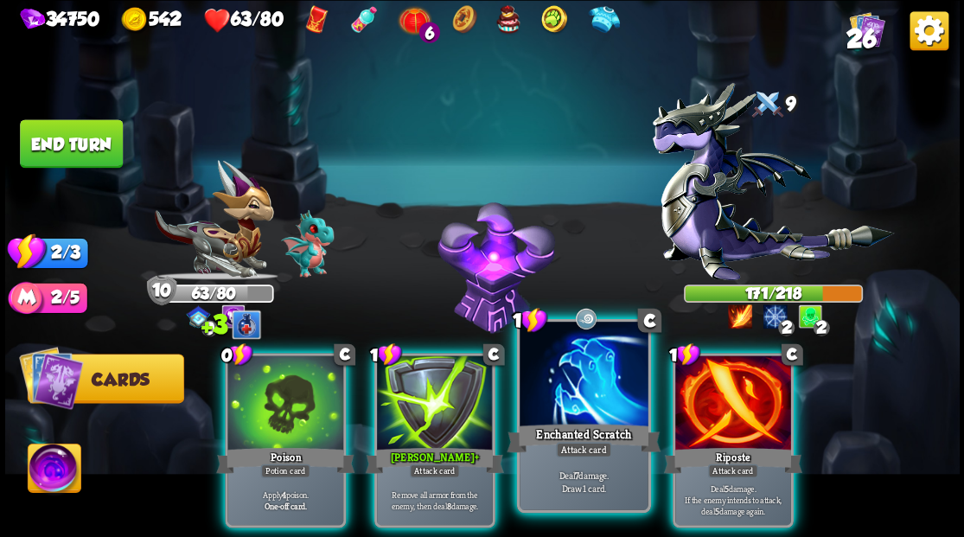
click at [572, 382] on div at bounding box center [584, 376] width 128 height 108
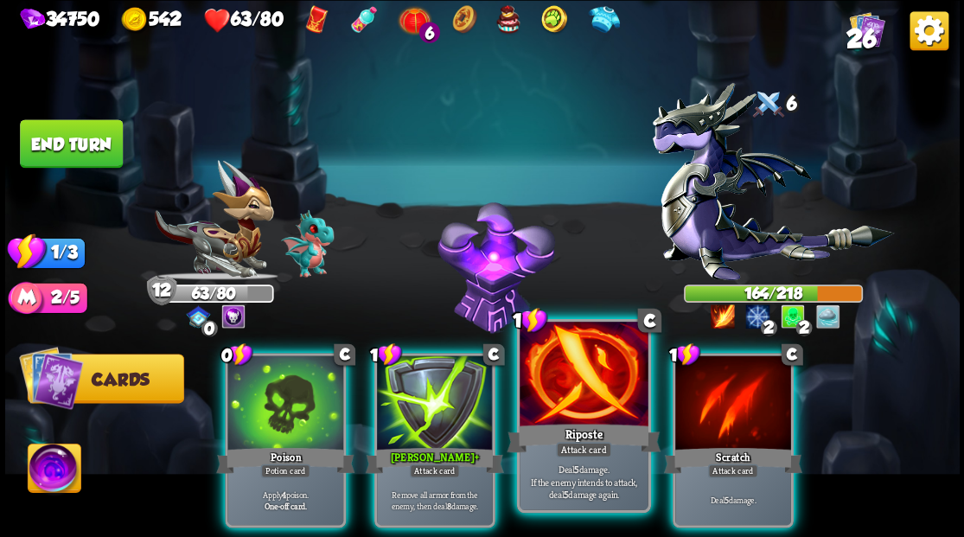
click at [560, 387] on div at bounding box center [584, 376] width 128 height 108
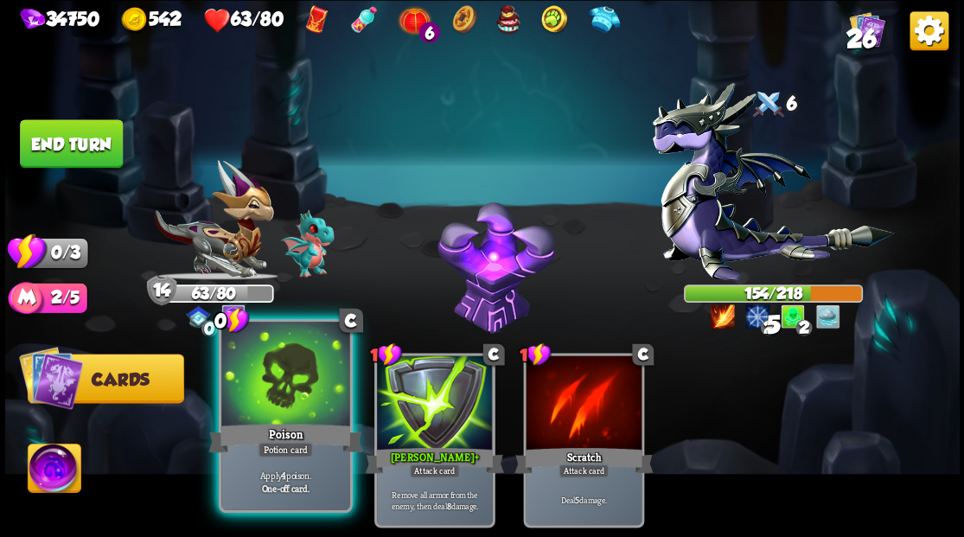
click at [271, 410] on div at bounding box center [285, 376] width 128 height 108
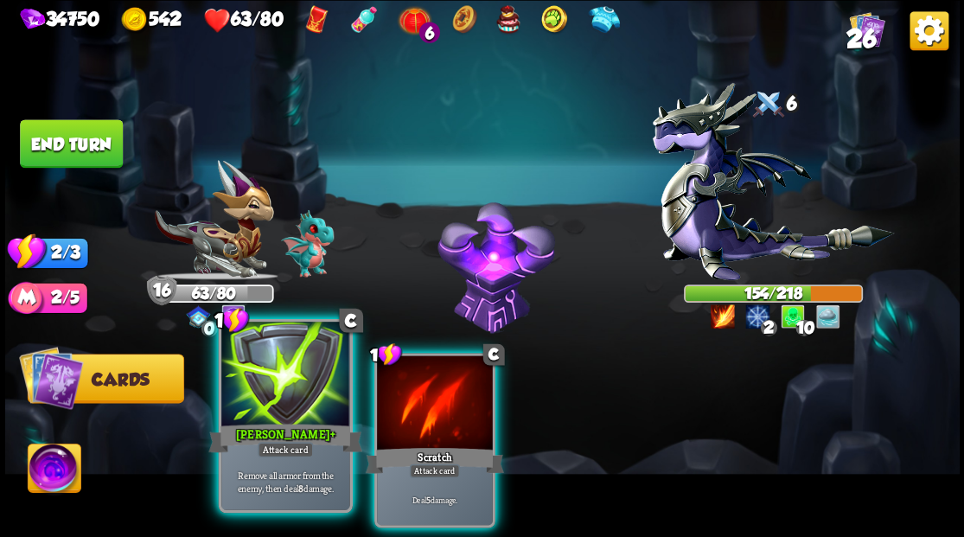
click at [273, 389] on div at bounding box center [285, 376] width 128 height 108
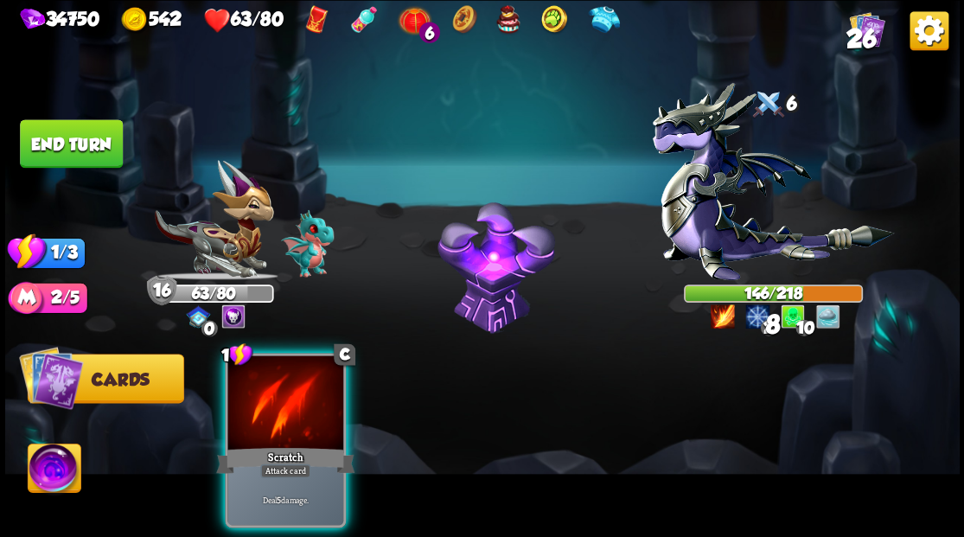
click at [273, 389] on div at bounding box center [285, 404] width 116 height 98
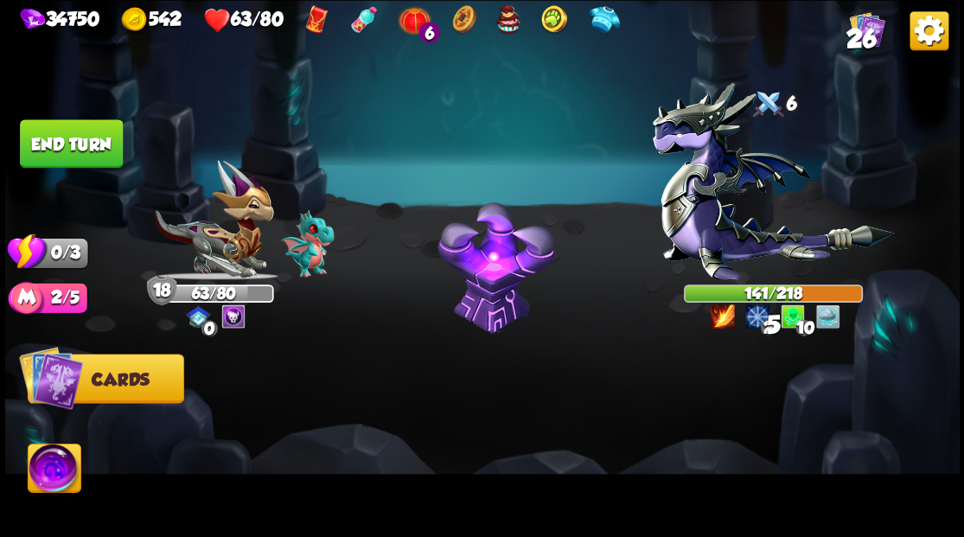
click at [86, 149] on button "End turn" at bounding box center [71, 143] width 103 height 48
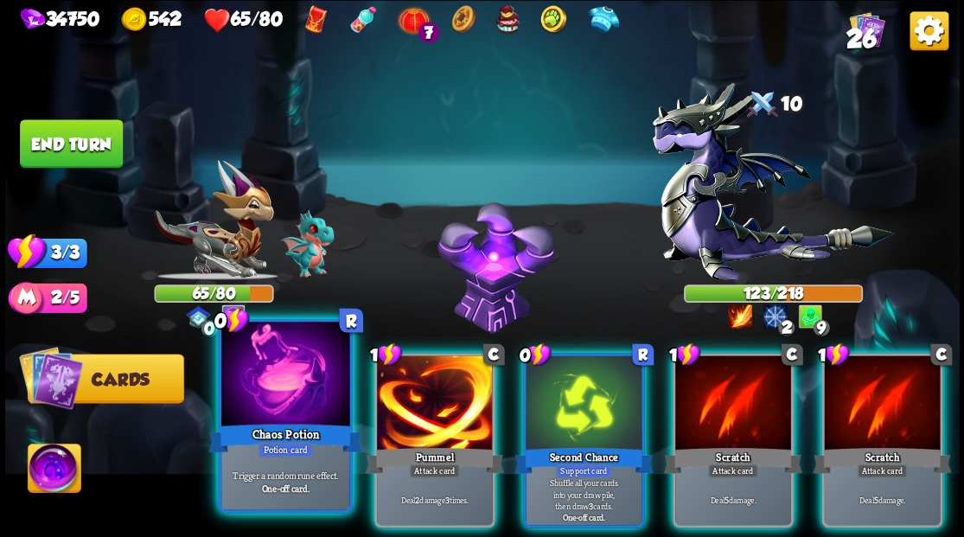
click at [290, 381] on div at bounding box center [285, 376] width 128 height 108
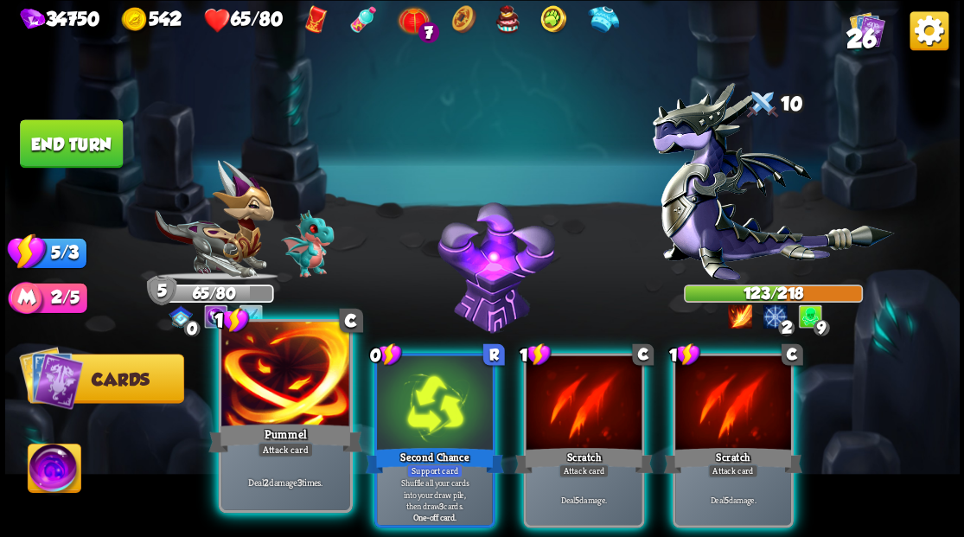
click at [286, 374] on div at bounding box center [285, 376] width 128 height 108
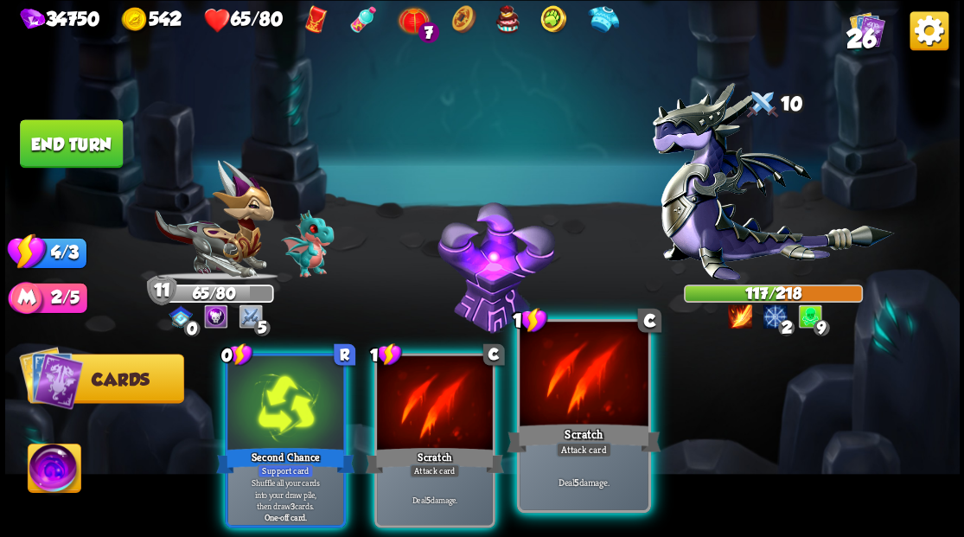
click at [568, 399] on div at bounding box center [584, 376] width 128 height 108
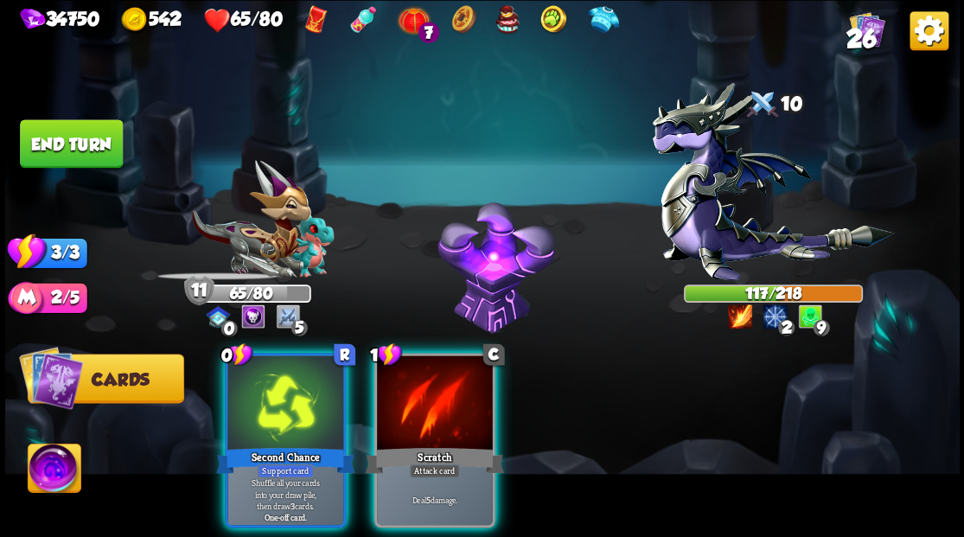
click at [438, 398] on div at bounding box center [435, 404] width 116 height 98
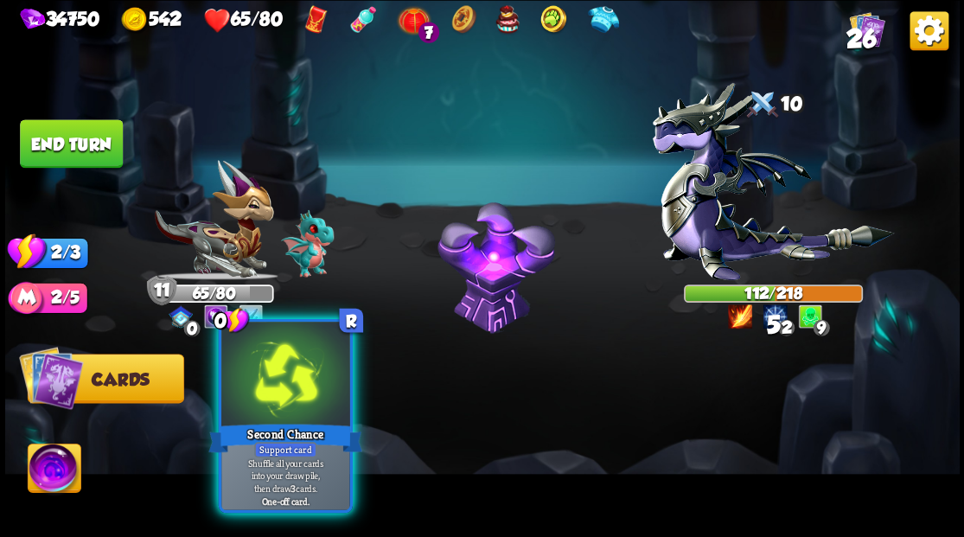
click at [303, 406] on div at bounding box center [285, 376] width 128 height 108
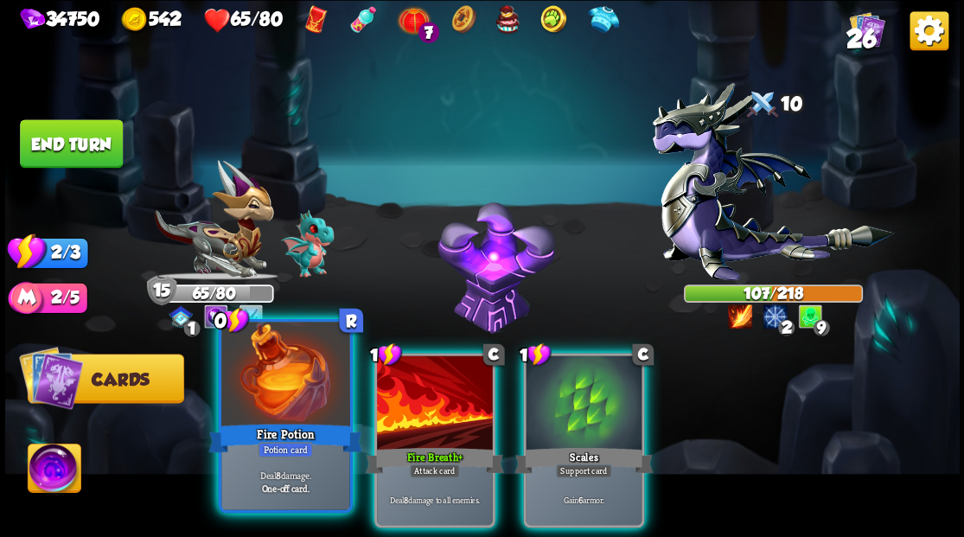
click at [289, 377] on div at bounding box center [285, 376] width 128 height 108
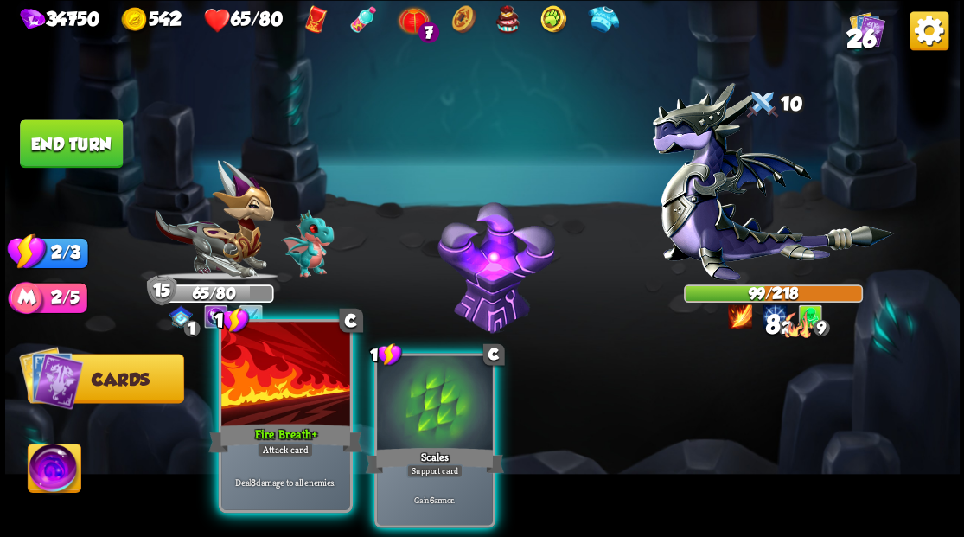
click at [293, 368] on div at bounding box center [285, 376] width 128 height 108
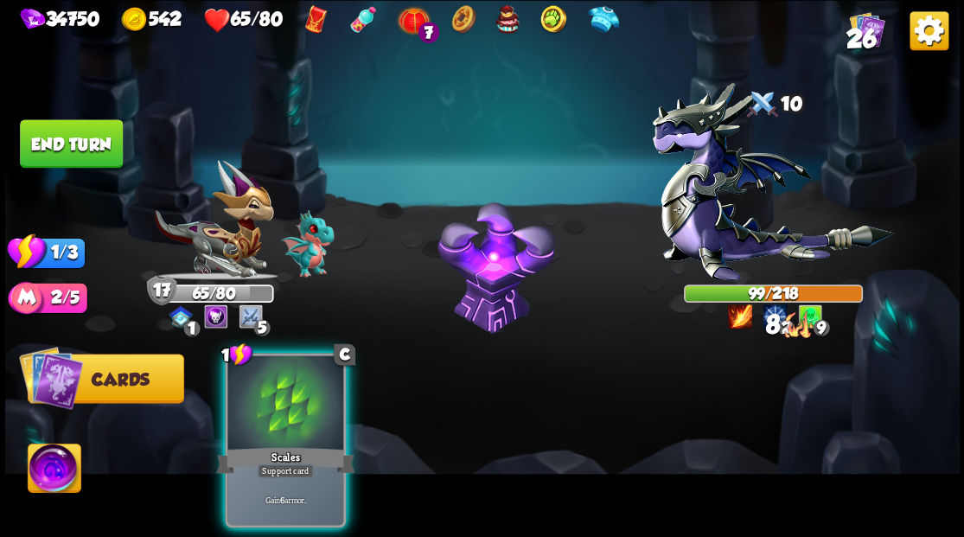
click at [293, 368] on div at bounding box center [285, 404] width 116 height 98
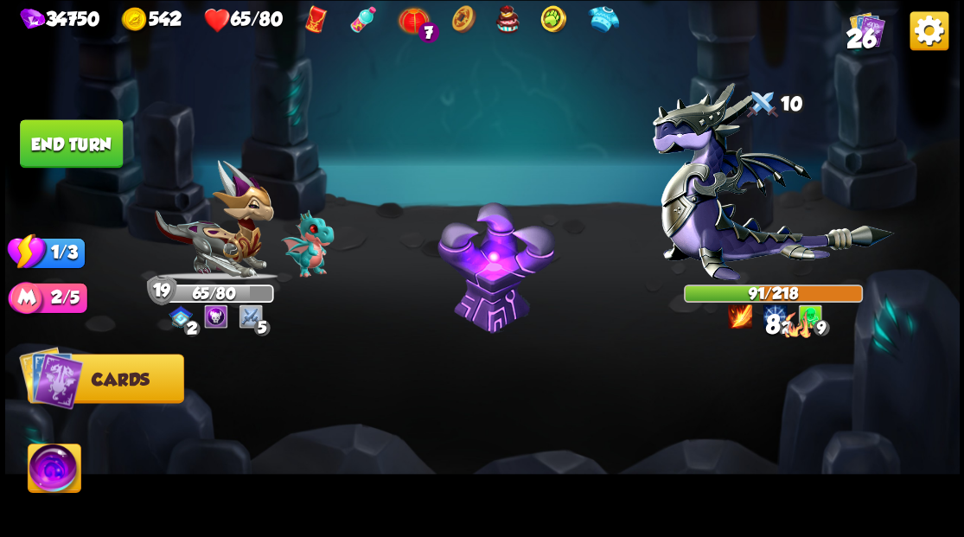
click at [67, 136] on button "End turn" at bounding box center [71, 143] width 103 height 48
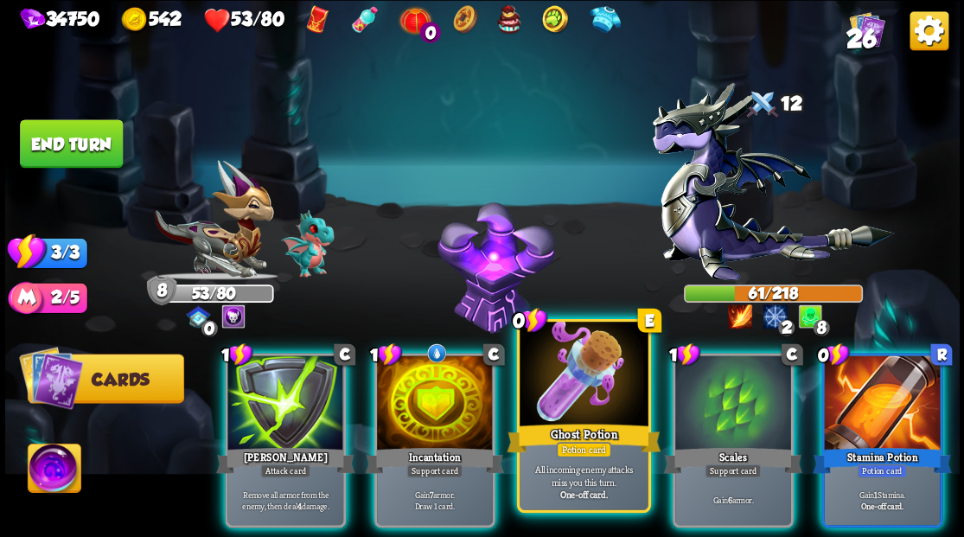
click at [547, 393] on div at bounding box center [584, 376] width 128 height 108
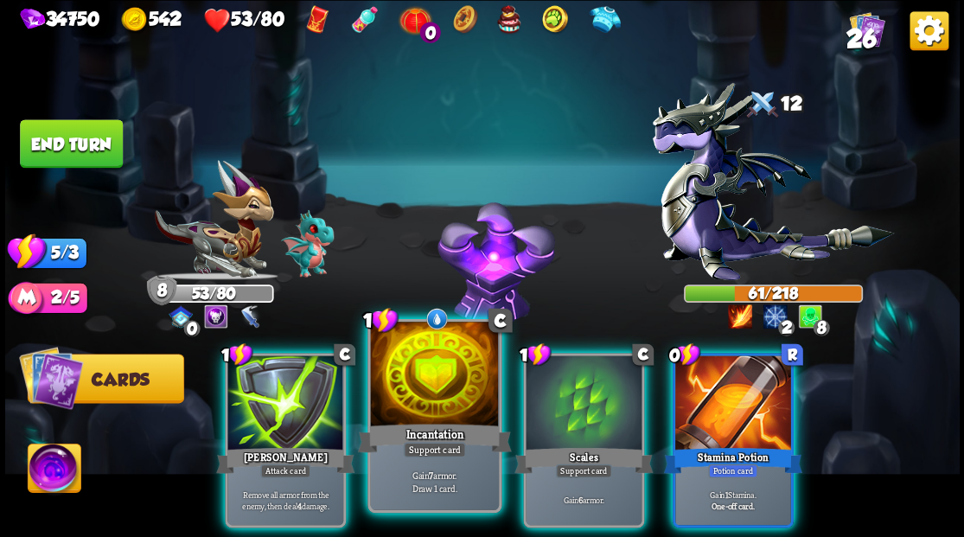
click at [439, 377] on div at bounding box center [434, 376] width 128 height 108
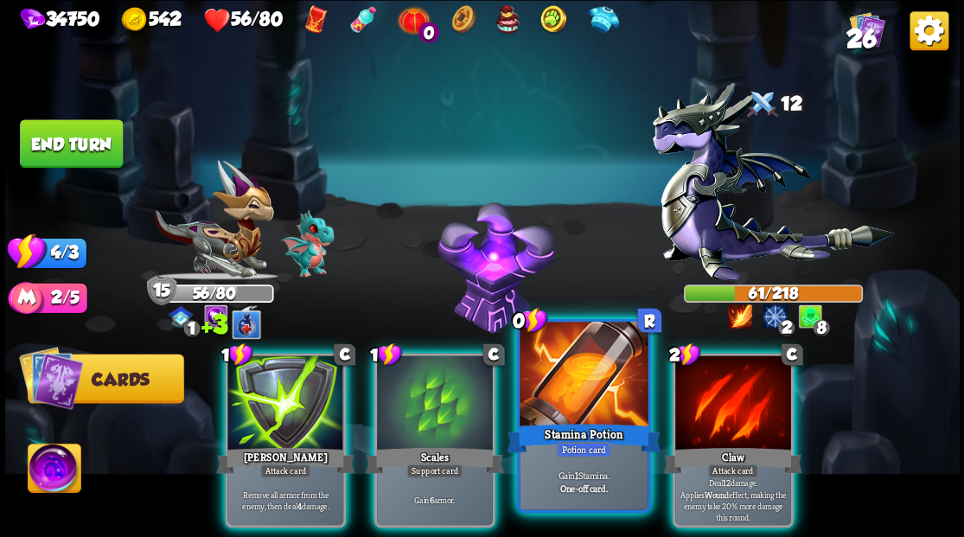
click at [561, 398] on div at bounding box center [584, 376] width 128 height 108
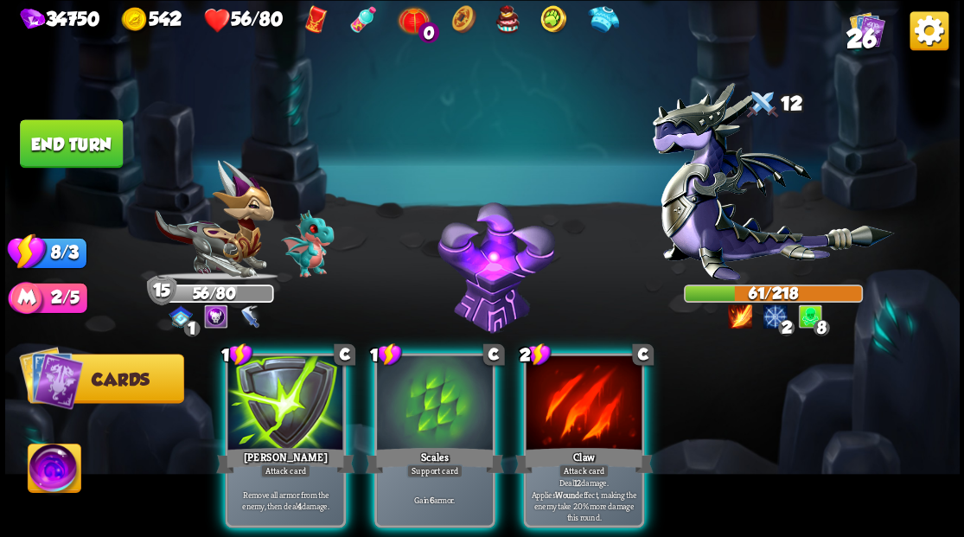
click at [583, 393] on div at bounding box center [584, 404] width 116 height 98
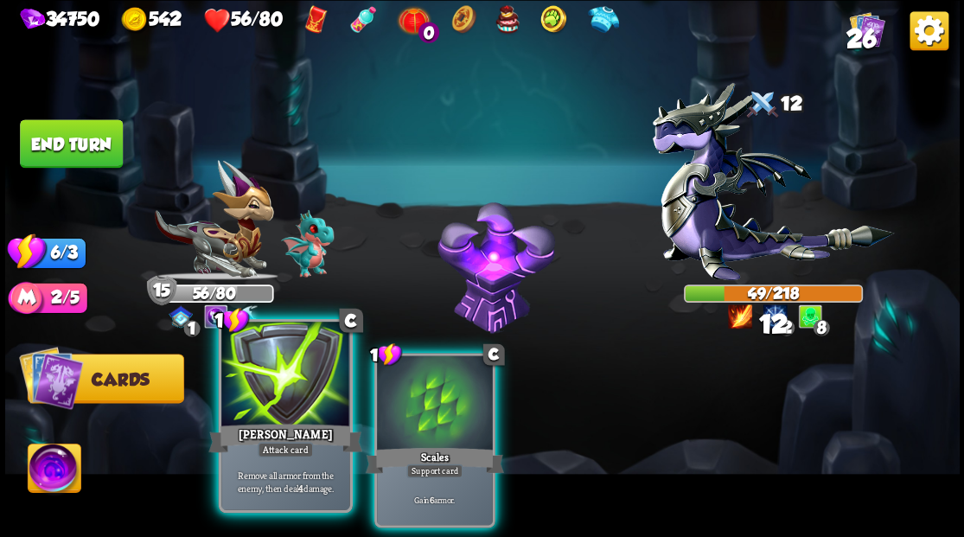
click at [296, 376] on div at bounding box center [285, 376] width 128 height 108
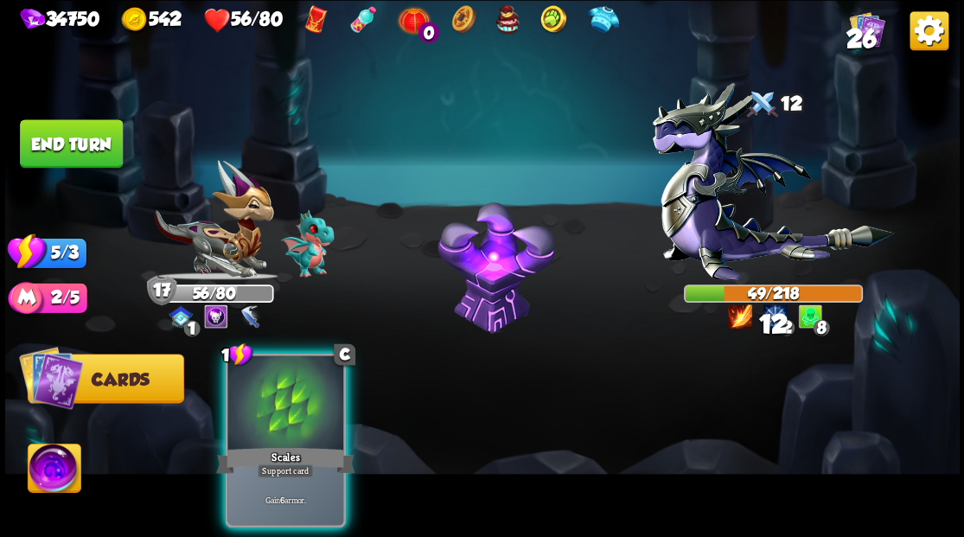
click at [296, 376] on div at bounding box center [285, 404] width 116 height 98
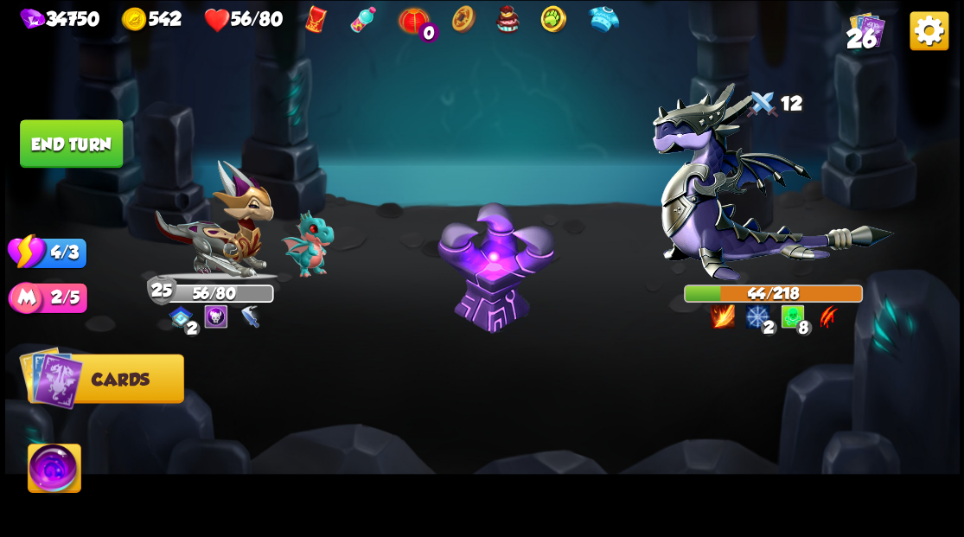
drag, startPoint x: 106, startPoint y: 150, endPoint x: 141, endPoint y: 144, distance: 36.1
click at [104, 149] on button "End turn" at bounding box center [71, 143] width 103 height 48
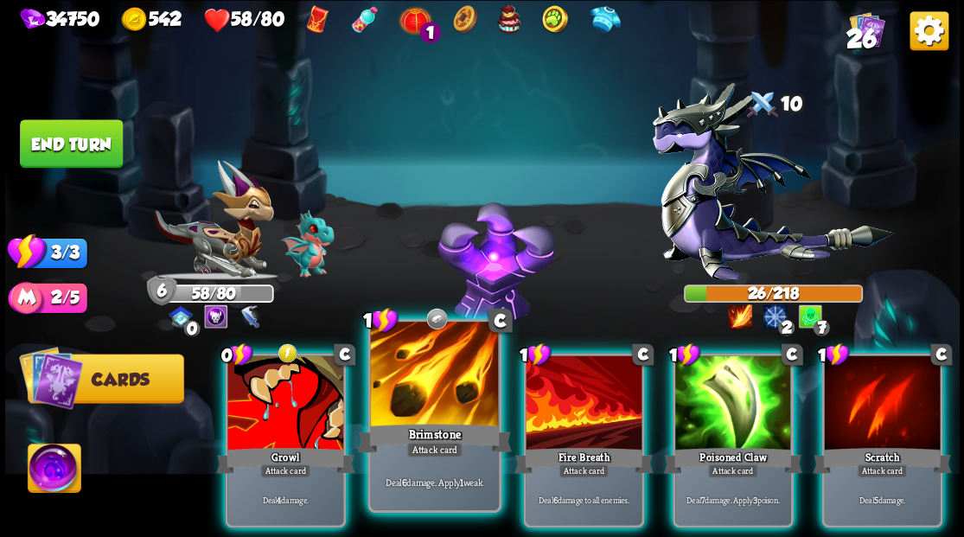
click at [422, 387] on div at bounding box center [434, 376] width 128 height 108
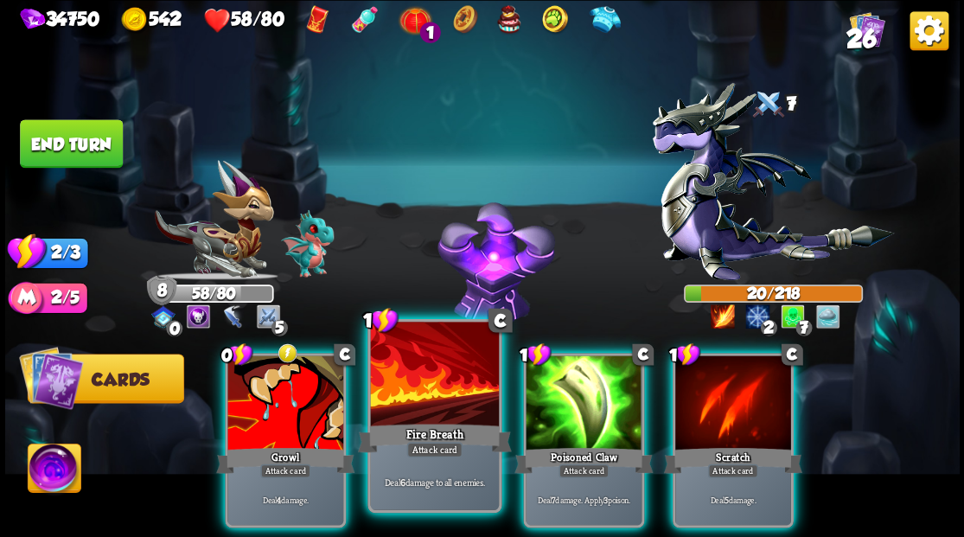
click at [413, 376] on div at bounding box center [434, 376] width 128 height 108
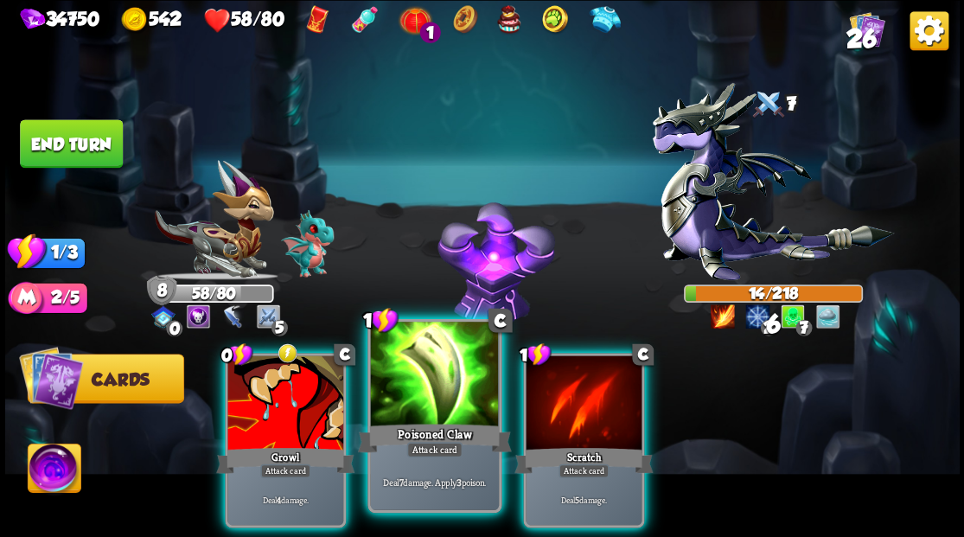
click at [413, 376] on div at bounding box center [434, 376] width 128 height 108
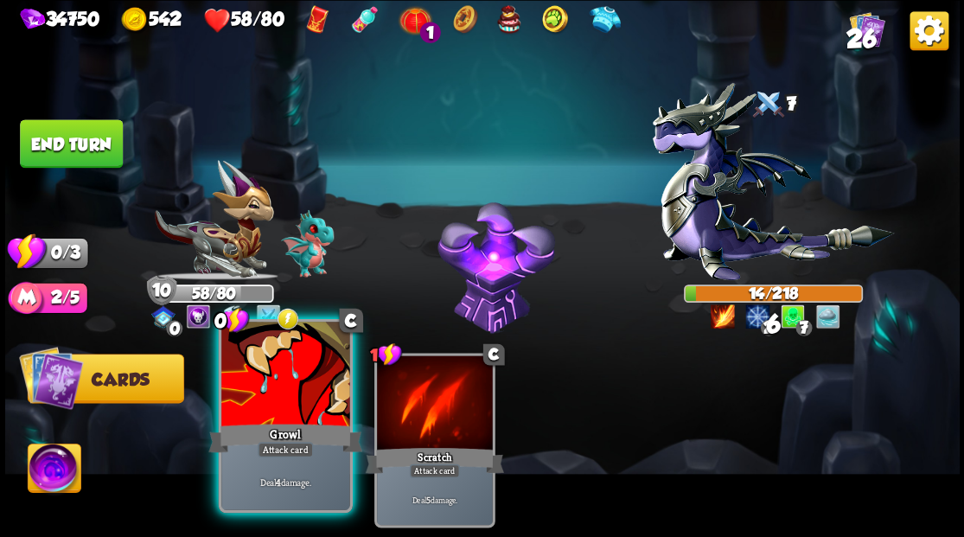
click at [285, 386] on div at bounding box center [285, 376] width 128 height 108
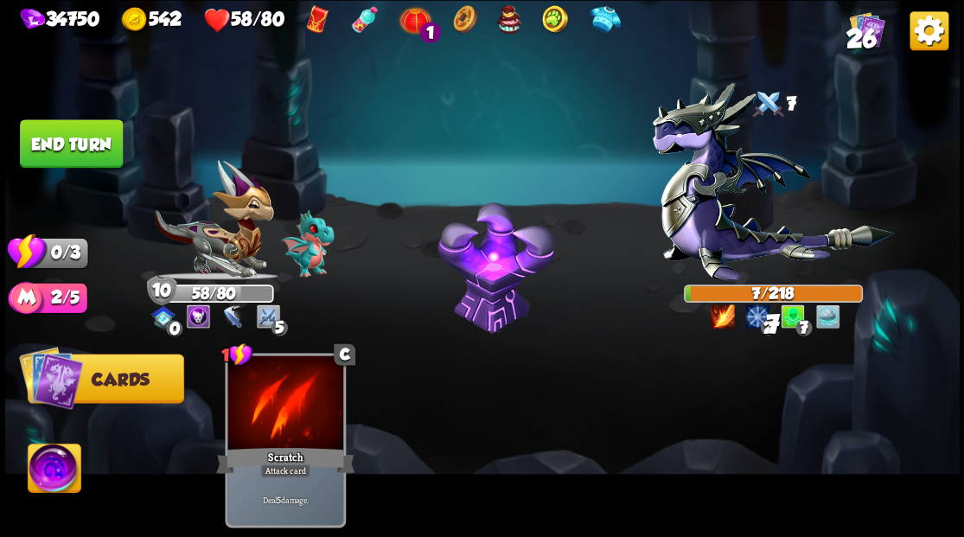
click at [59, 144] on button "End turn" at bounding box center [71, 143] width 103 height 48
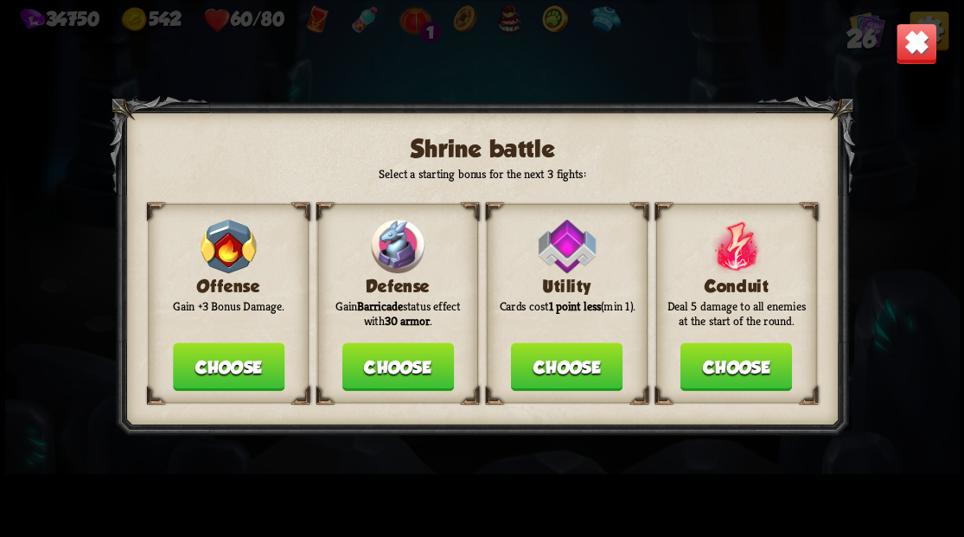
click at [382, 375] on button "Choose" at bounding box center [398, 366] width 112 height 48
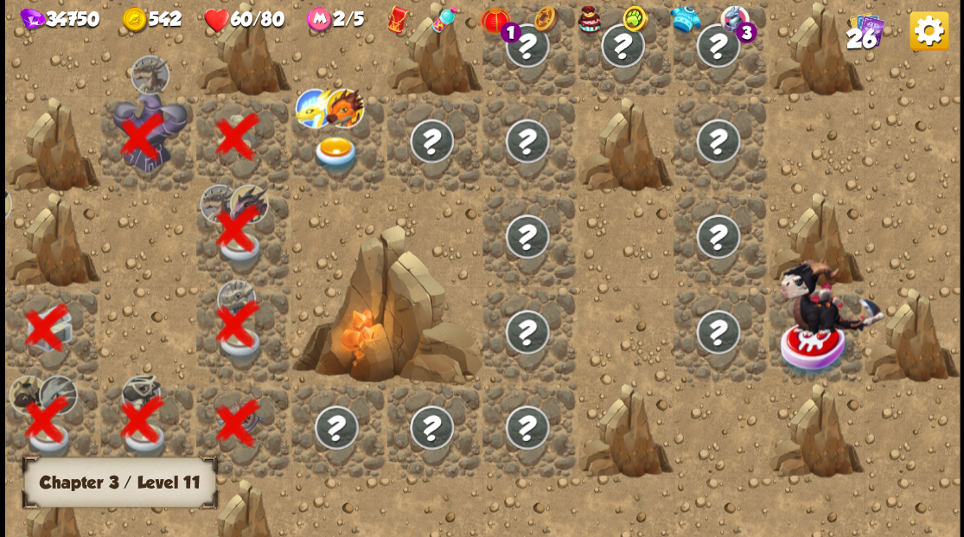
click at [334, 157] on img at bounding box center [336, 154] width 48 height 37
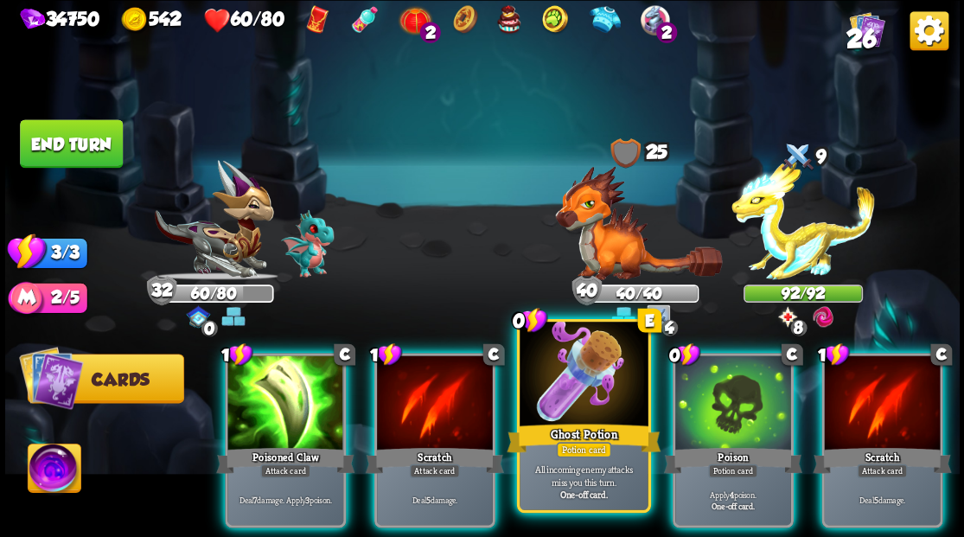
click at [592, 398] on div at bounding box center [584, 376] width 128 height 108
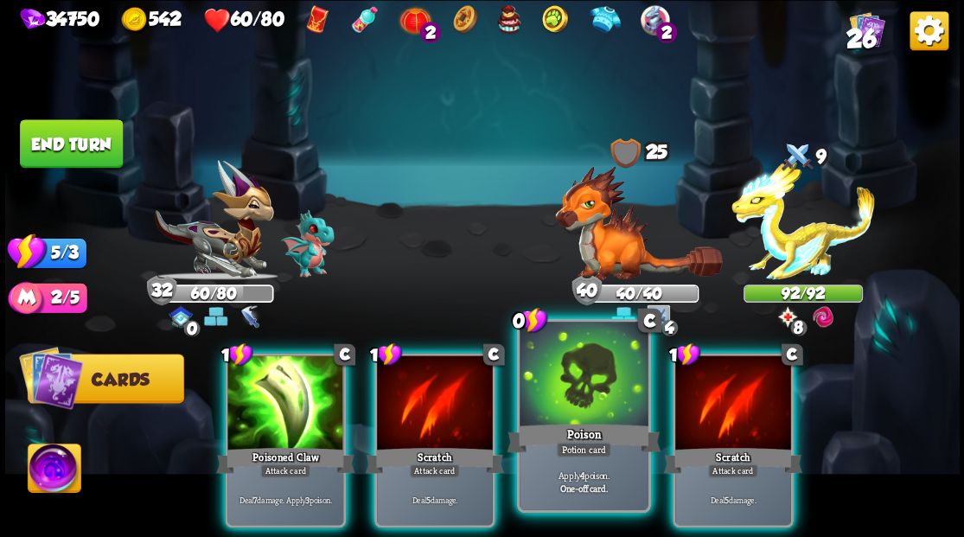
click at [598, 398] on div at bounding box center [584, 376] width 128 height 108
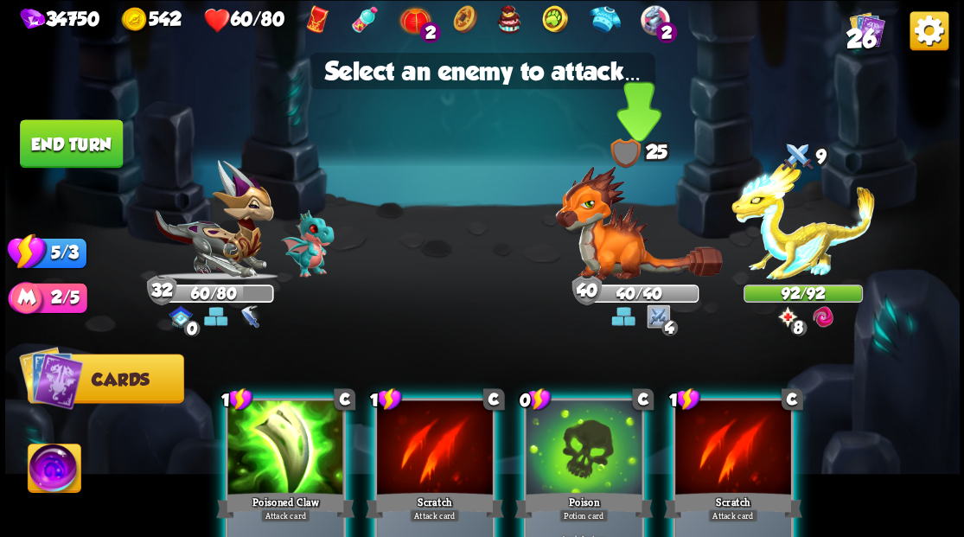
click at [605, 248] on img at bounding box center [638, 222] width 167 height 114
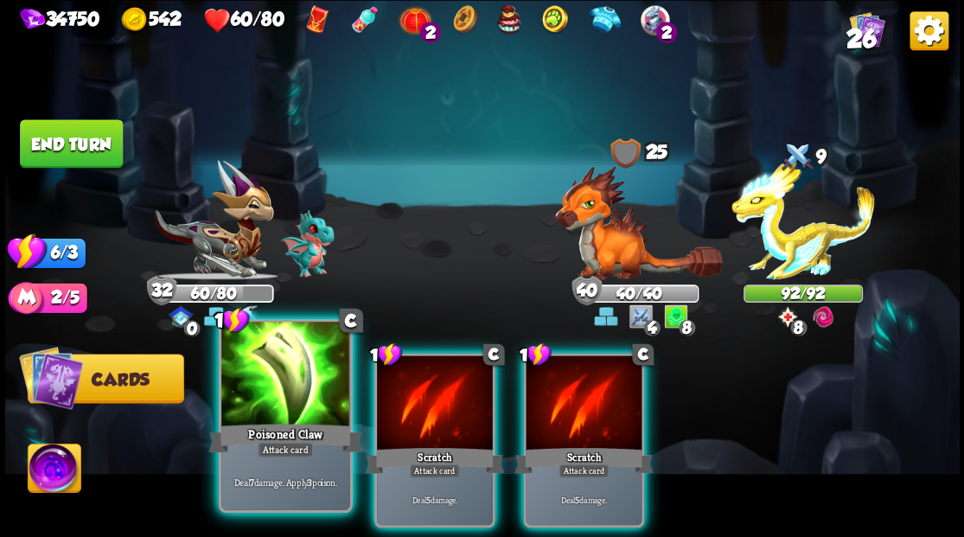
click at [282, 386] on div at bounding box center [285, 376] width 128 height 108
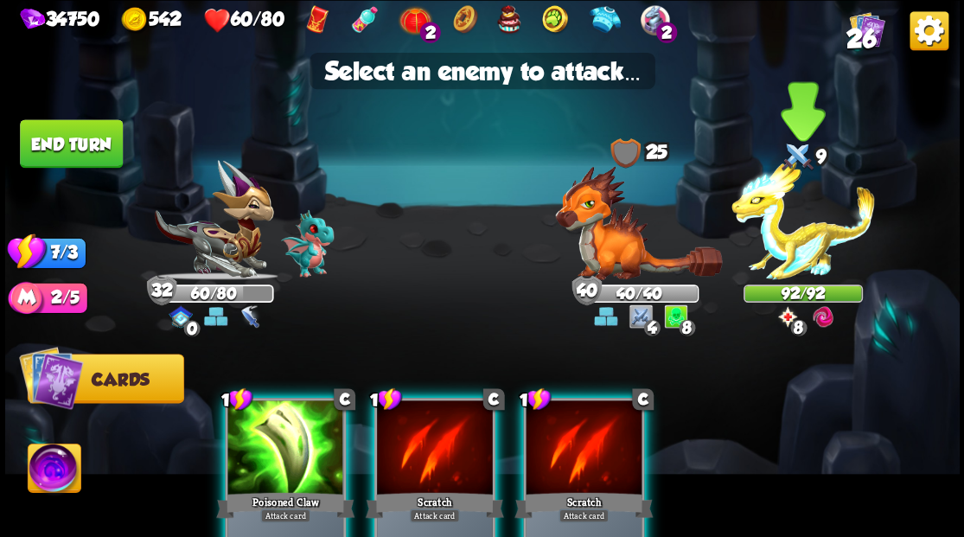
click at [792, 240] on img at bounding box center [804, 220] width 144 height 120
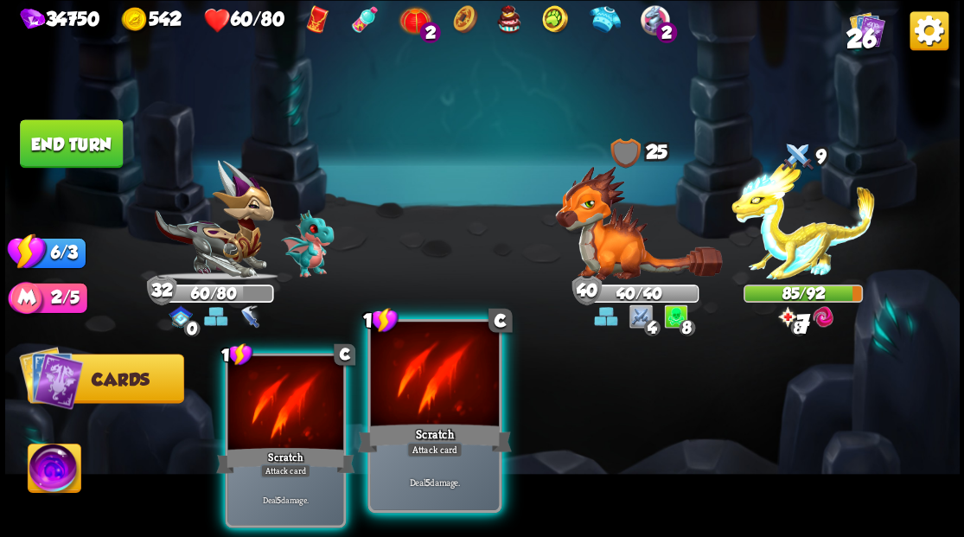
click at [437, 381] on div at bounding box center [434, 376] width 128 height 108
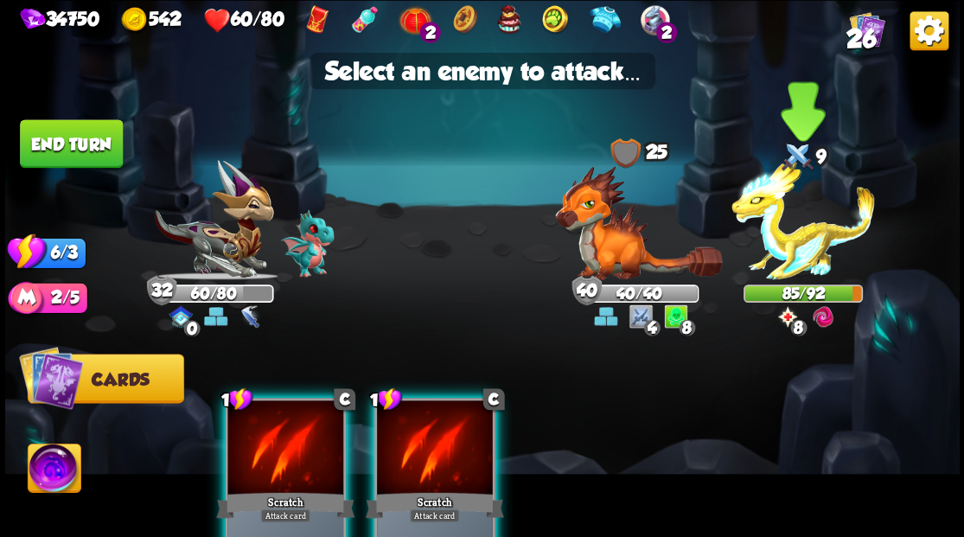
click at [803, 239] on img at bounding box center [804, 220] width 144 height 120
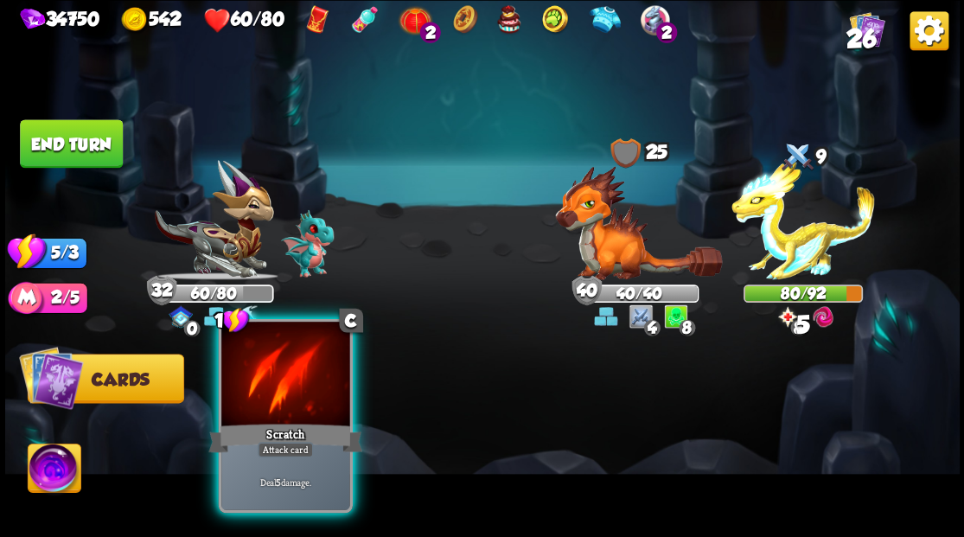
click at [277, 387] on div at bounding box center [285, 376] width 128 height 108
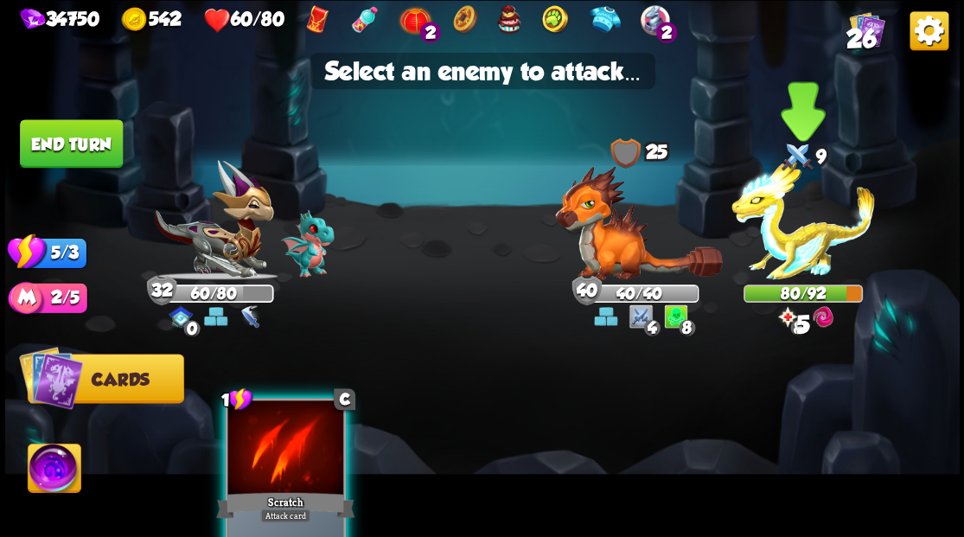
click at [784, 254] on img at bounding box center [804, 220] width 144 height 120
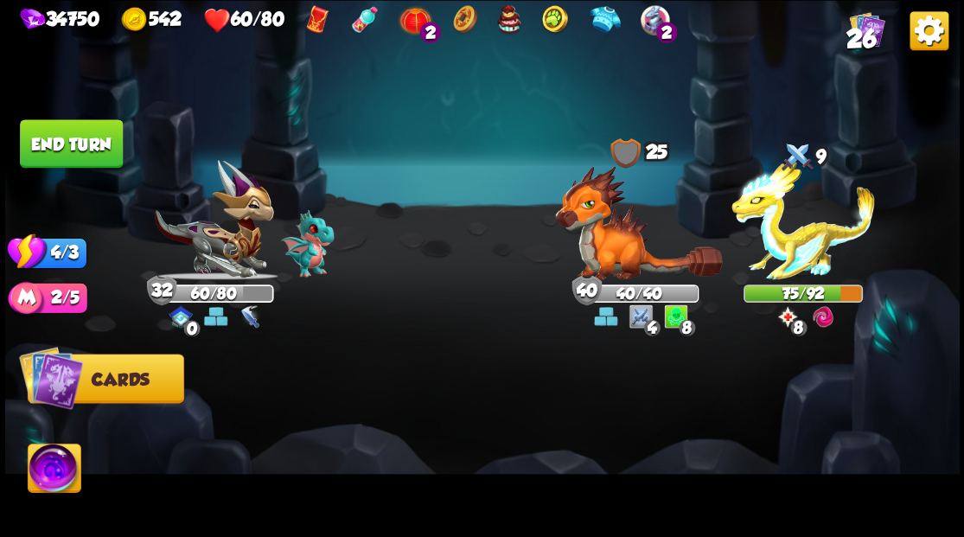
click at [76, 145] on button "End turn" at bounding box center [71, 143] width 103 height 48
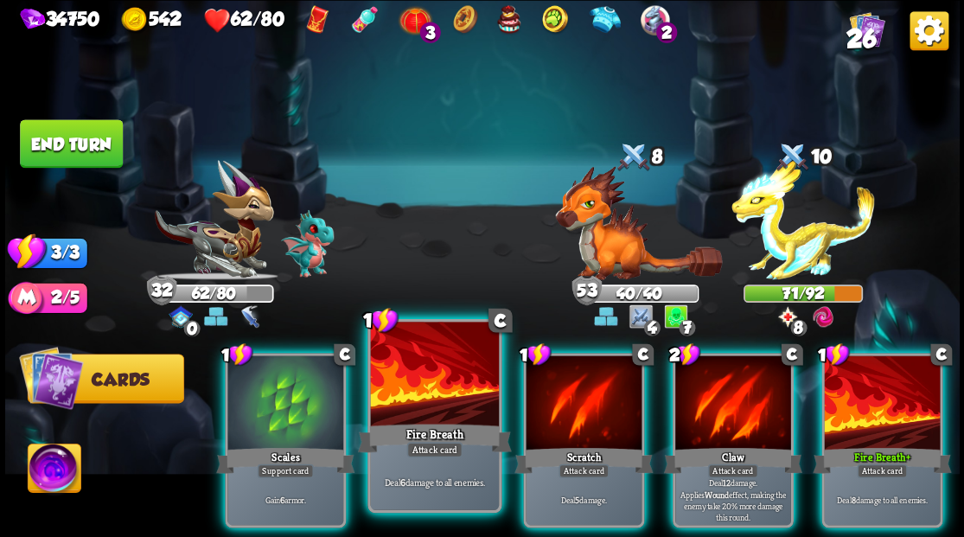
click at [414, 368] on div at bounding box center [434, 376] width 128 height 108
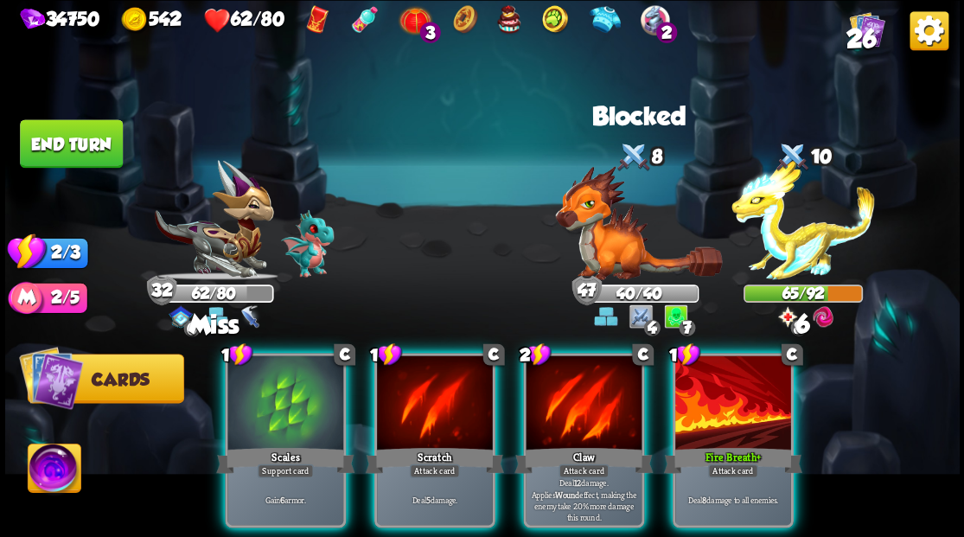
click at [713, 386] on div at bounding box center [733, 404] width 116 height 98
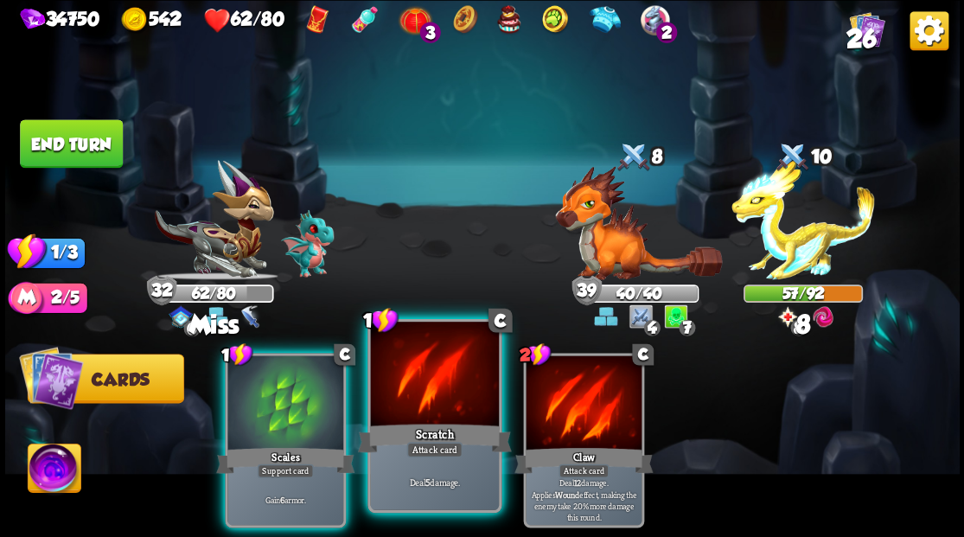
click at [432, 385] on div at bounding box center [434, 376] width 128 height 108
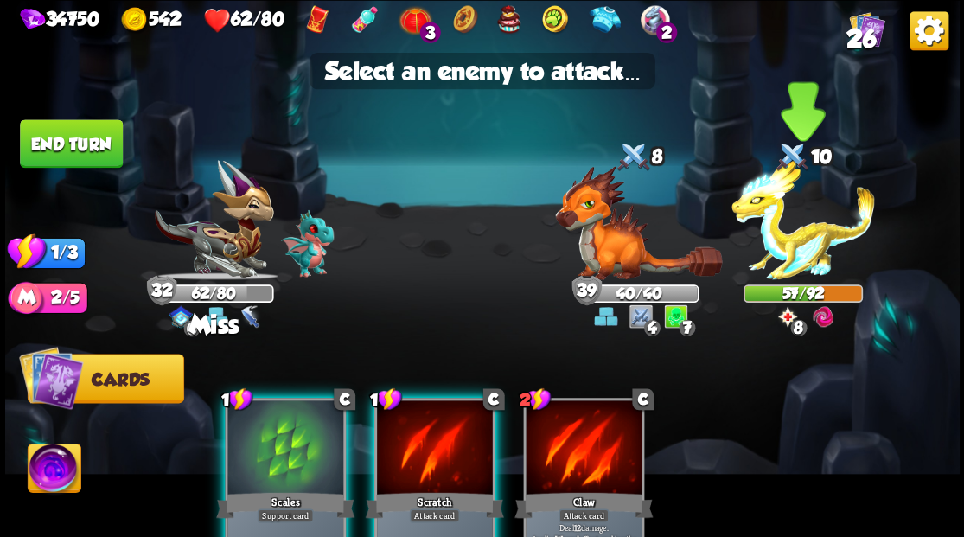
click at [790, 248] on img at bounding box center [804, 220] width 144 height 120
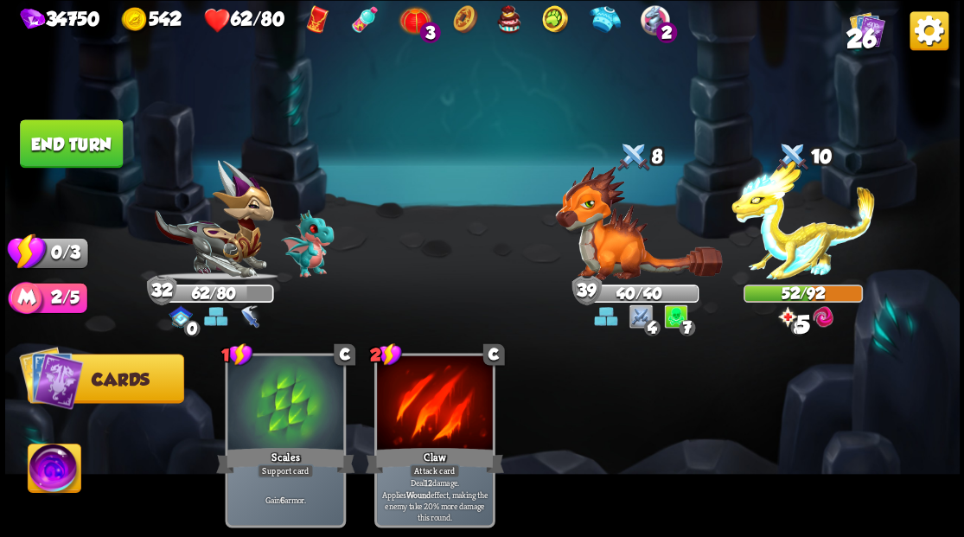
click at [93, 144] on button "End turn" at bounding box center [71, 143] width 103 height 48
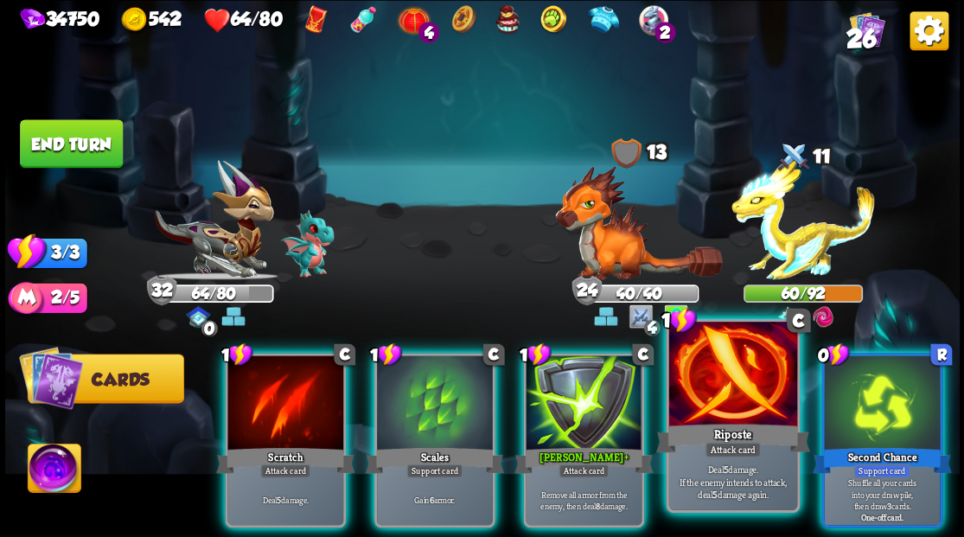
click at [699, 375] on div at bounding box center [732, 376] width 128 height 108
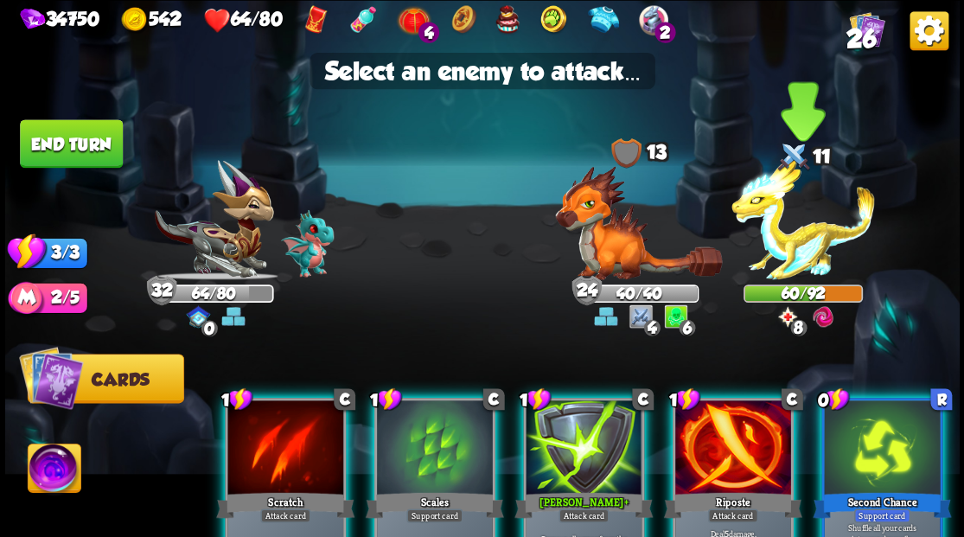
click at [775, 240] on img at bounding box center [804, 220] width 144 height 120
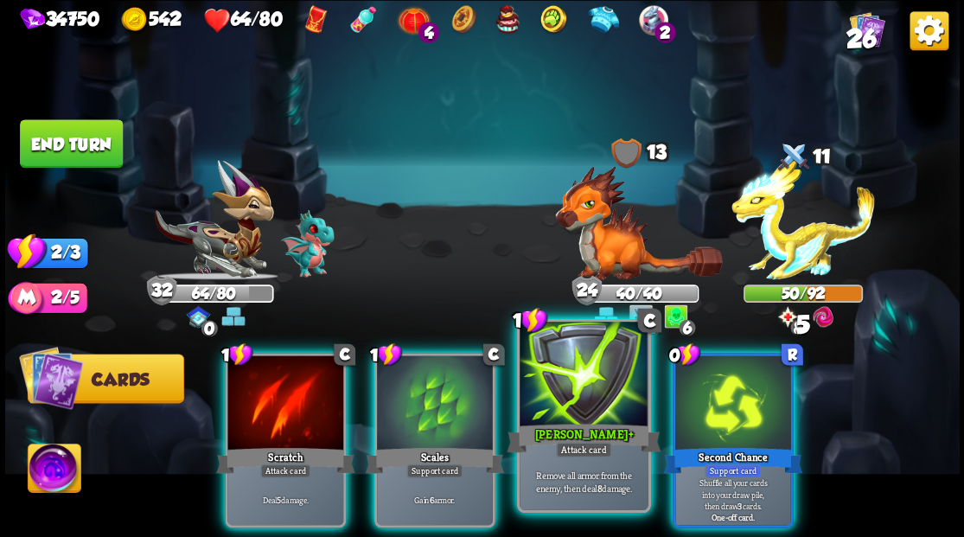
click at [592, 371] on div at bounding box center [584, 376] width 128 height 108
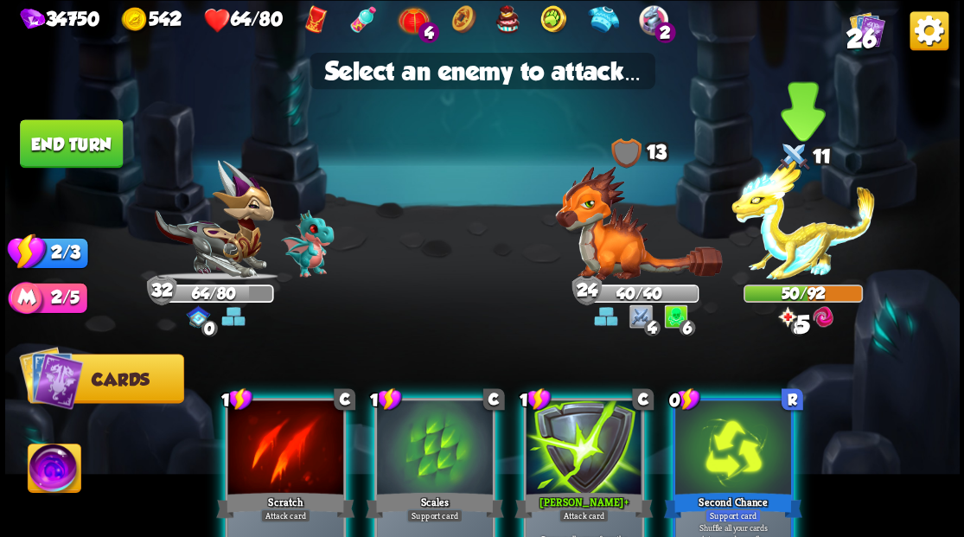
click at [804, 236] on img at bounding box center [804, 220] width 144 height 120
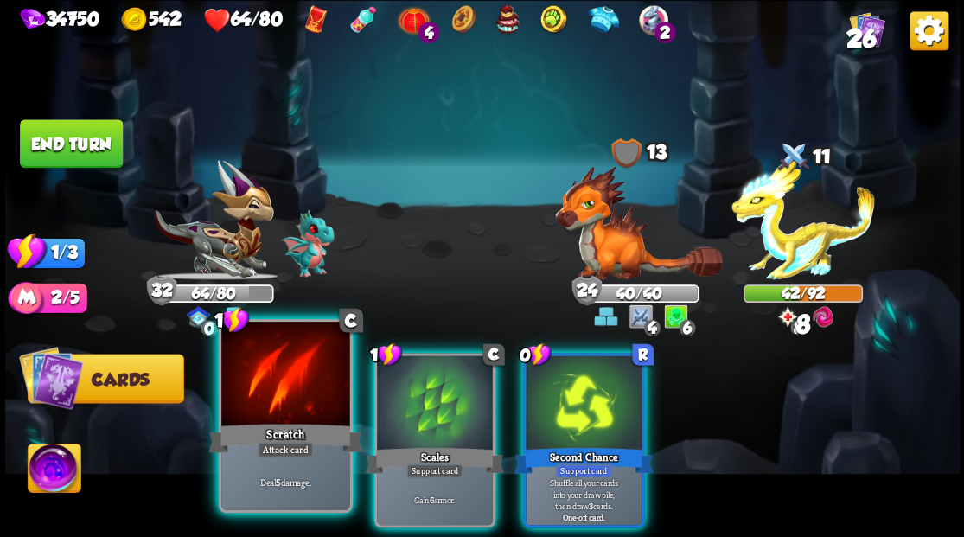
click at [257, 412] on div at bounding box center [285, 376] width 128 height 108
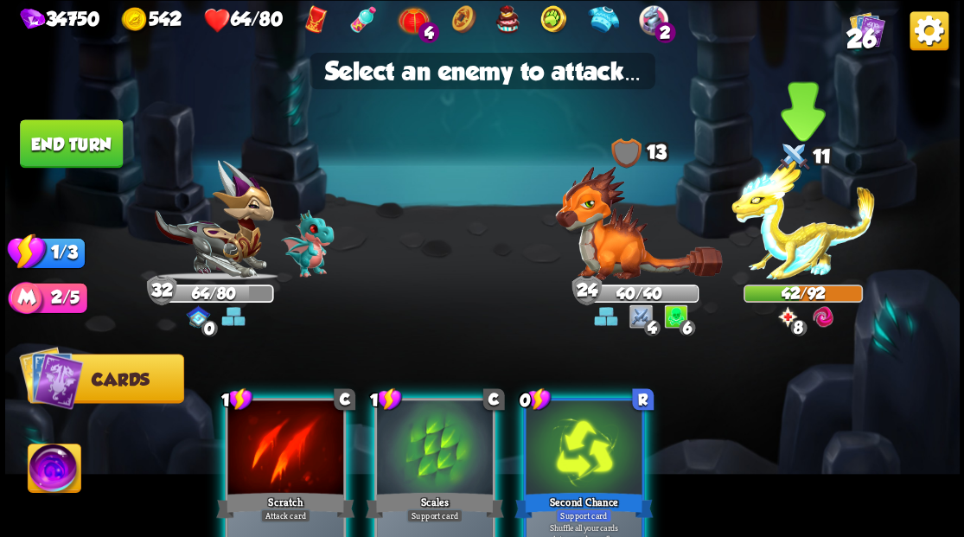
click at [818, 240] on img at bounding box center [804, 220] width 144 height 120
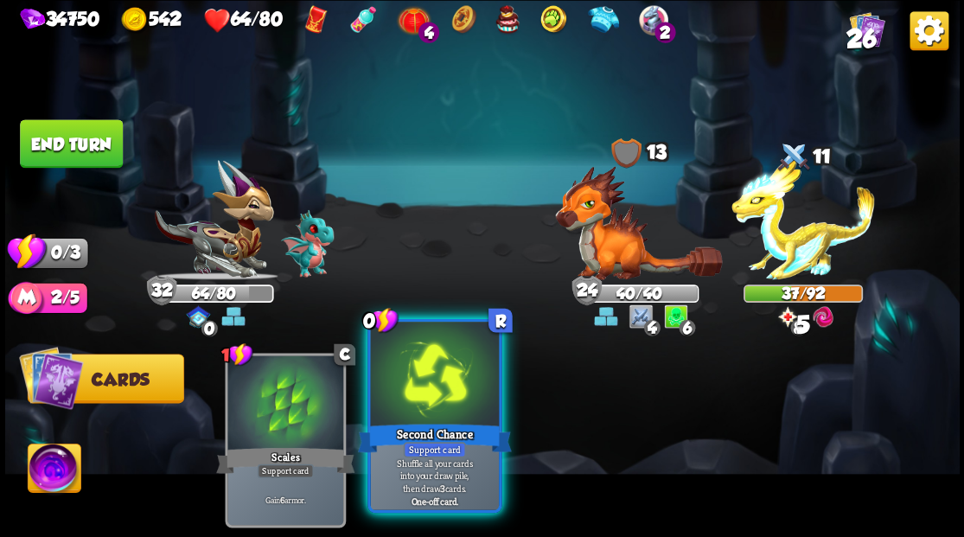
click at [418, 382] on div at bounding box center [434, 376] width 128 height 108
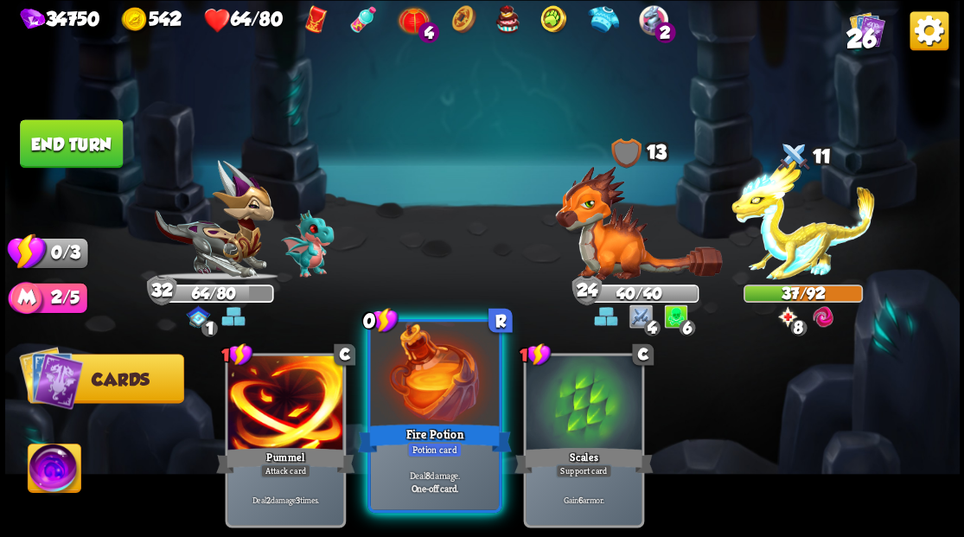
click at [419, 381] on div at bounding box center [434, 376] width 128 height 108
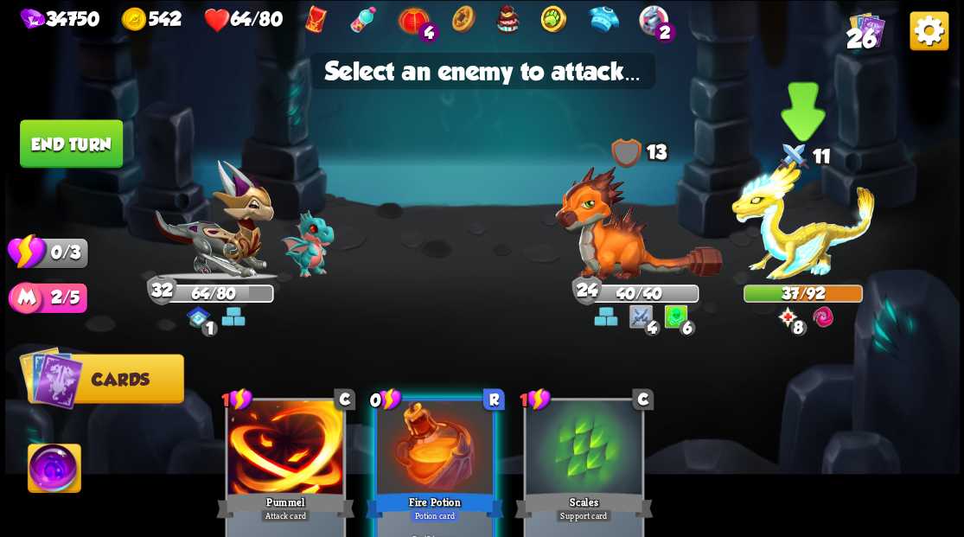
click at [803, 258] on img at bounding box center [804, 220] width 144 height 120
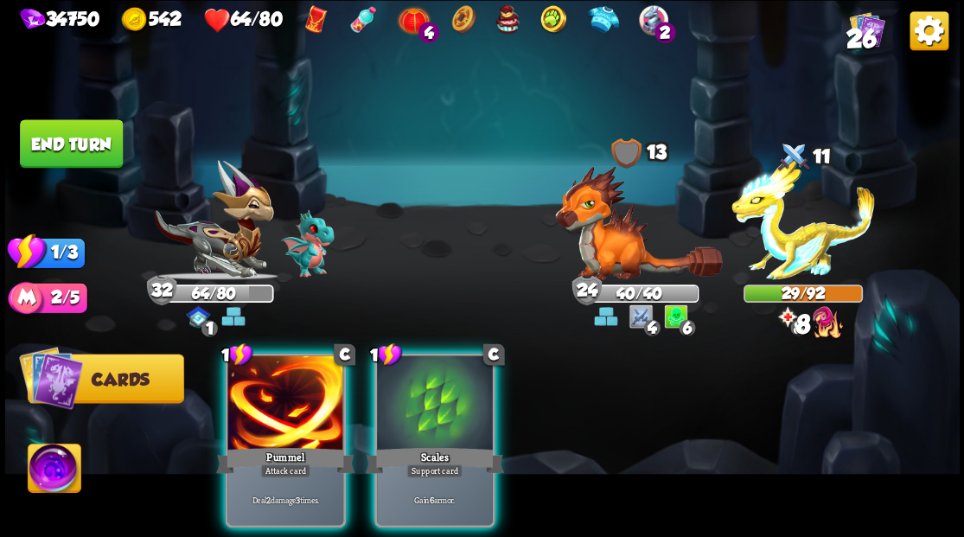
click at [69, 130] on button "End turn" at bounding box center [71, 143] width 103 height 48
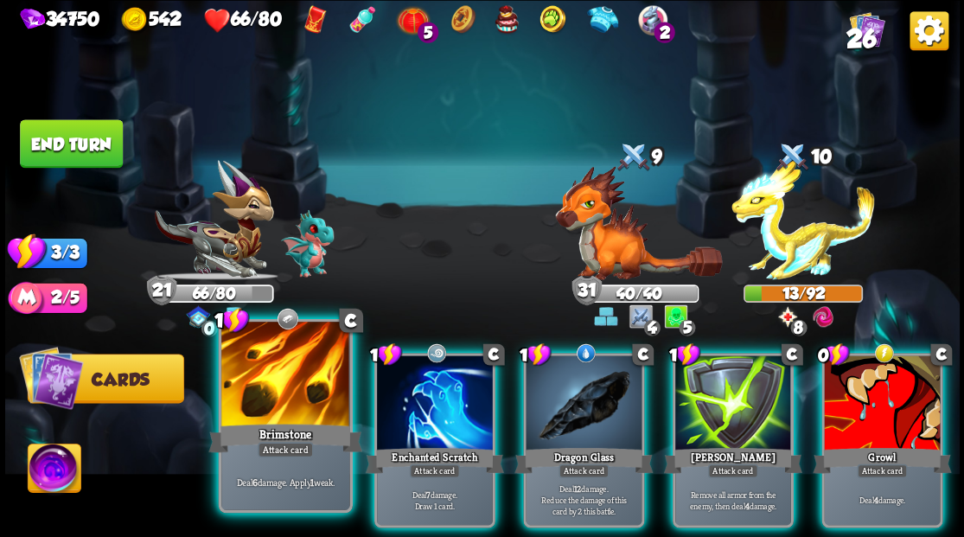
click at [285, 389] on div at bounding box center [285, 376] width 128 height 108
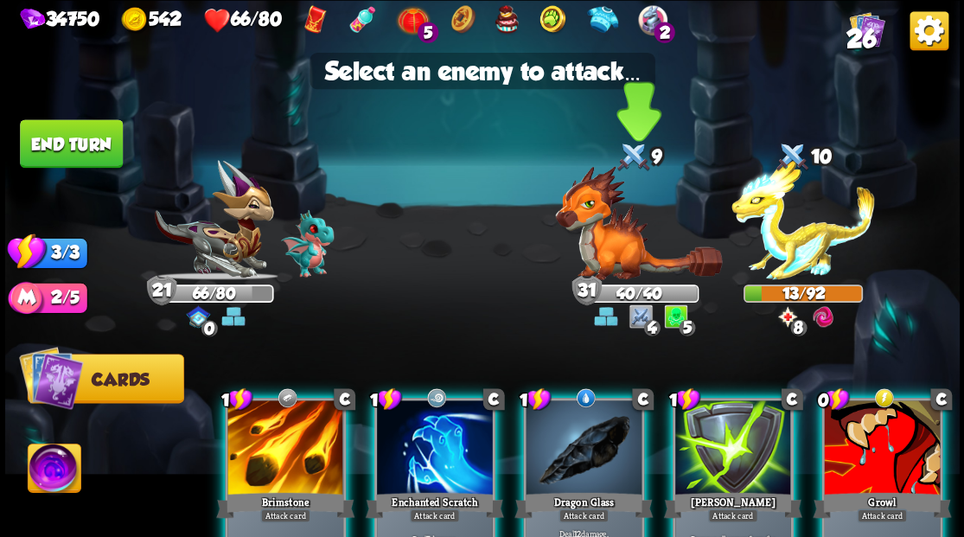
click at [619, 242] on img at bounding box center [638, 222] width 167 height 114
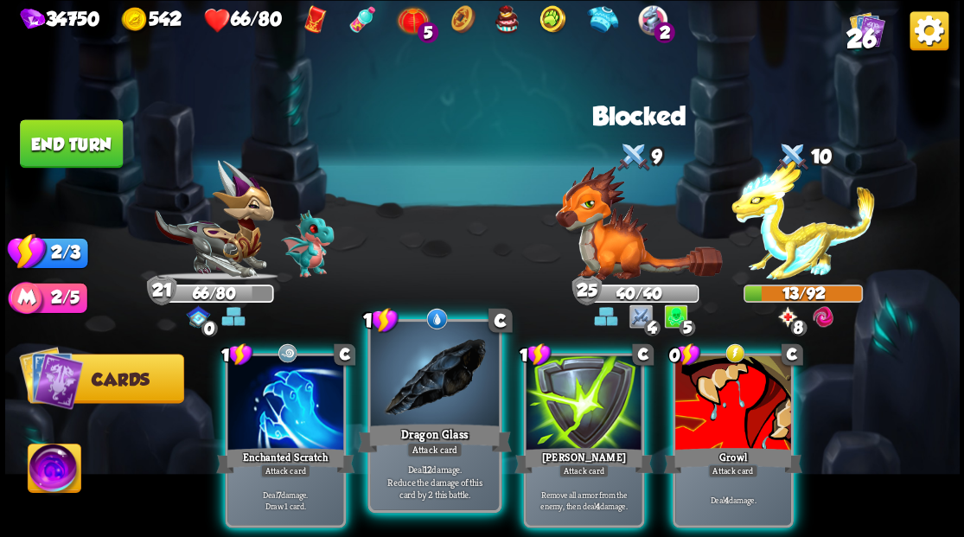
click at [443, 383] on div at bounding box center [434, 376] width 128 height 108
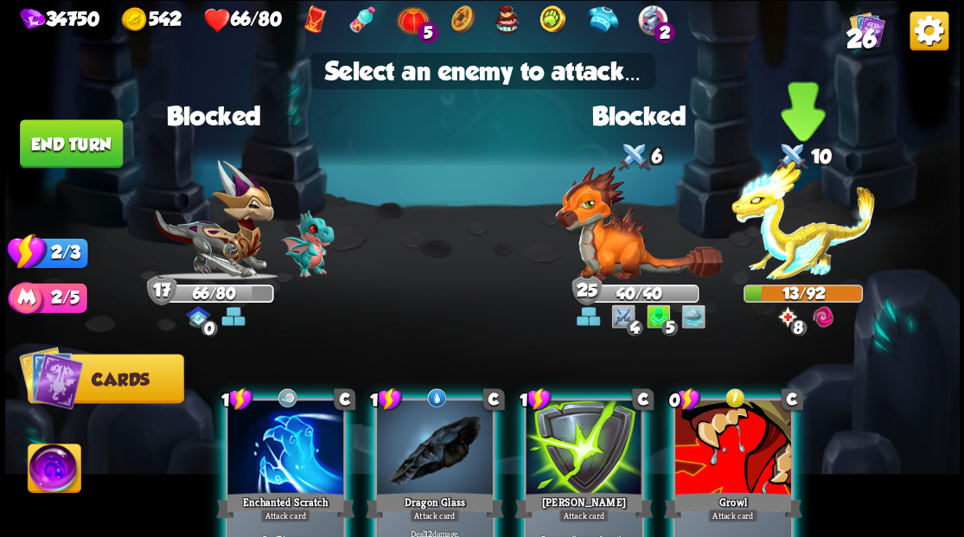
click at [766, 236] on img at bounding box center [804, 220] width 144 height 120
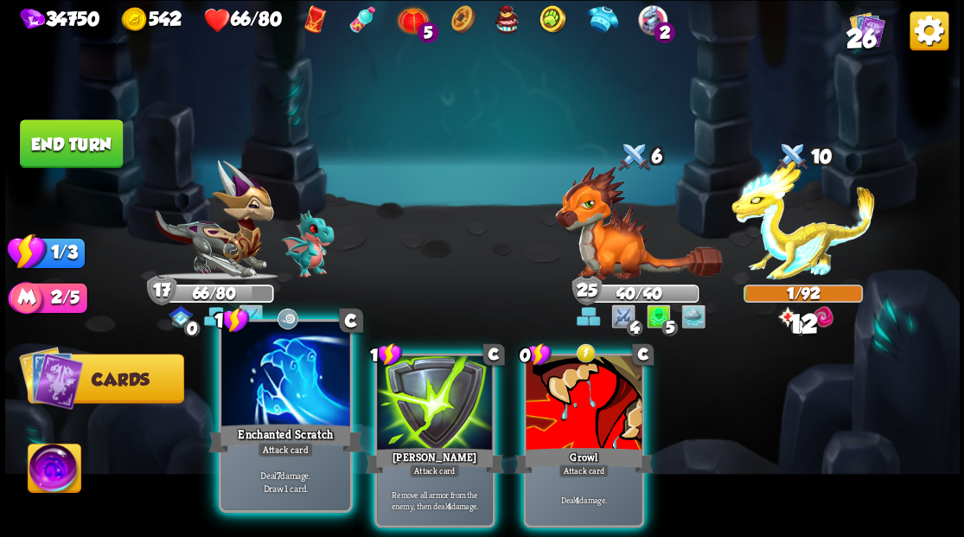
click at [270, 384] on div at bounding box center [285, 376] width 128 height 108
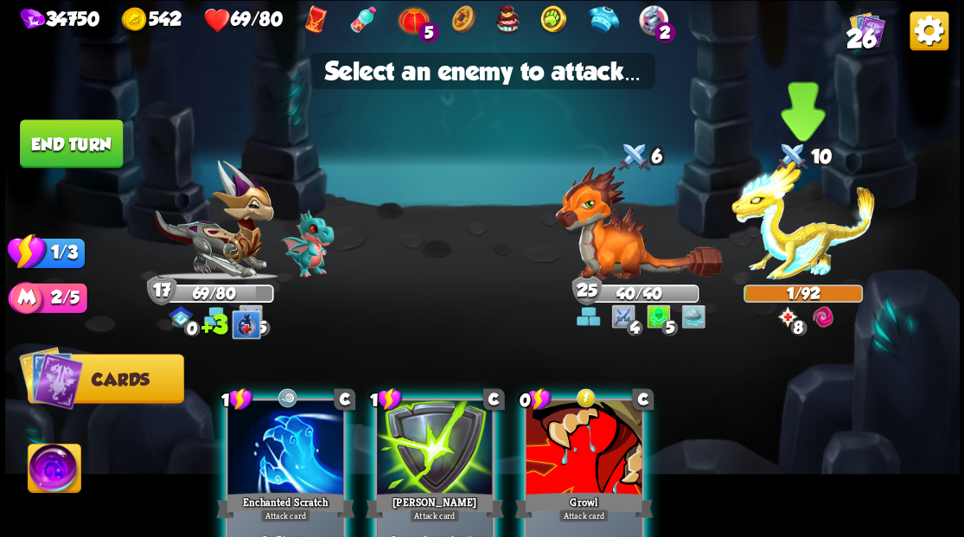
click at [784, 253] on img at bounding box center [804, 220] width 144 height 120
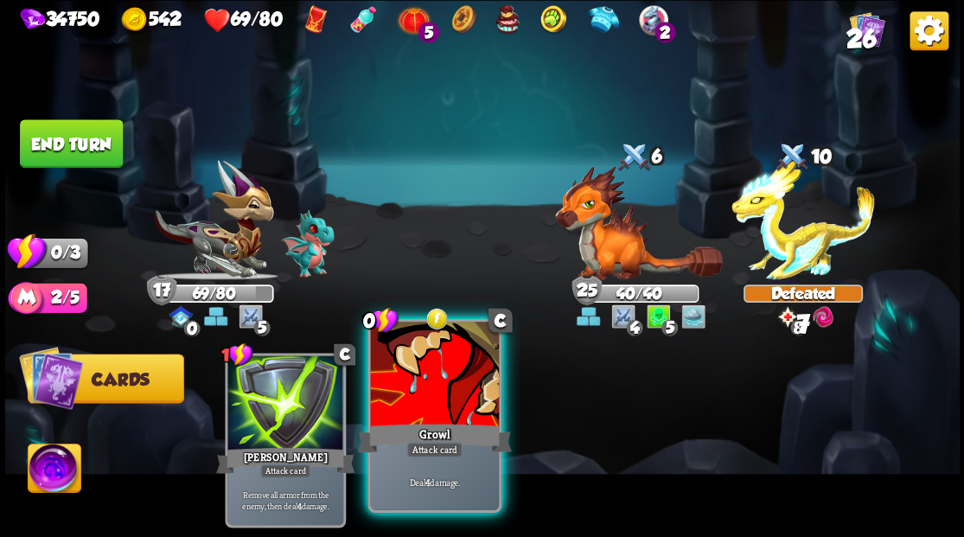
click at [439, 394] on div at bounding box center [434, 376] width 128 height 108
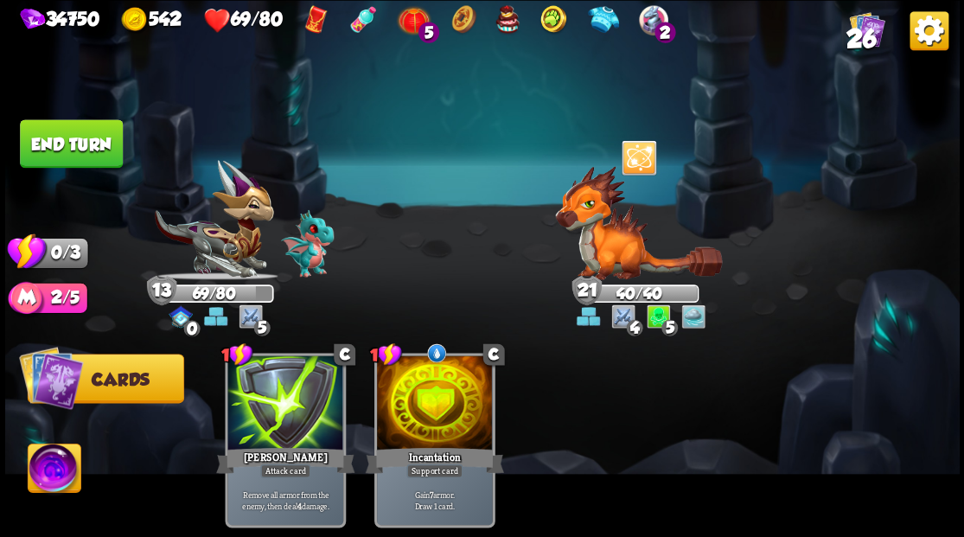
click at [78, 143] on button "End turn" at bounding box center [71, 143] width 103 height 48
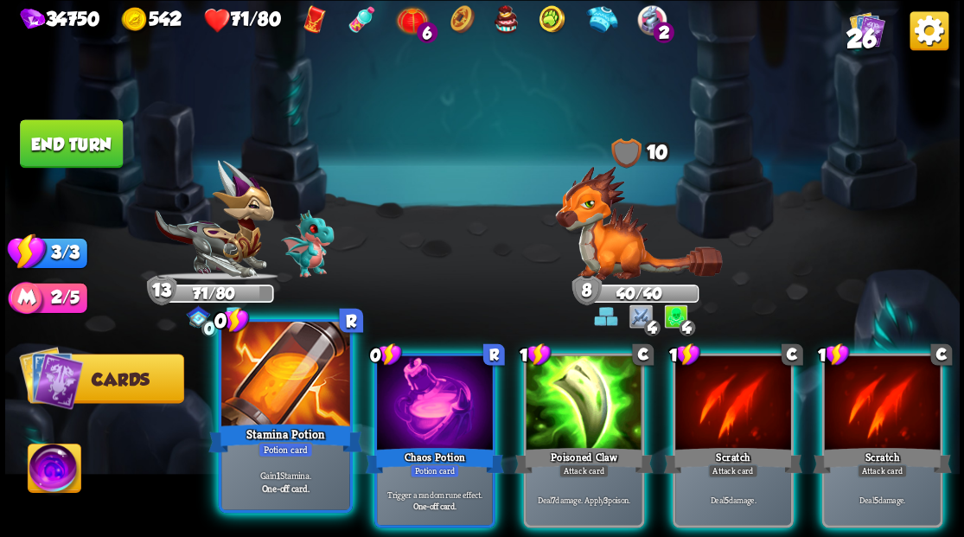
click at [279, 396] on div at bounding box center [285, 376] width 128 height 108
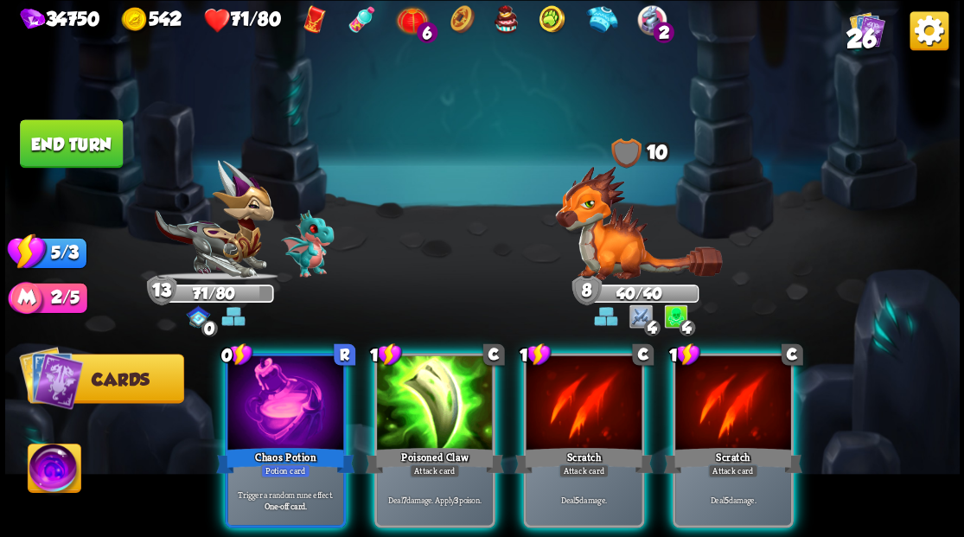
click at [279, 396] on div at bounding box center [285, 404] width 116 height 98
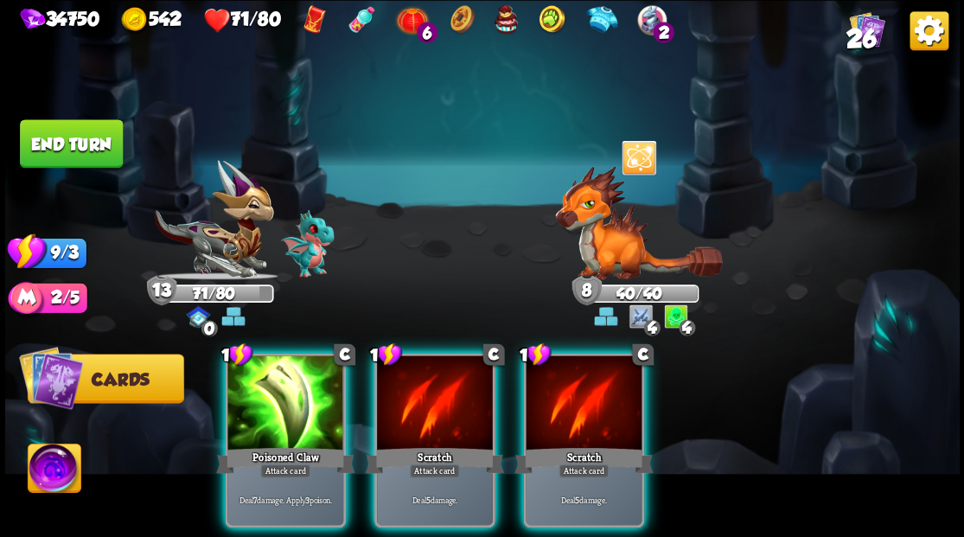
click at [279, 396] on div at bounding box center [285, 404] width 116 height 98
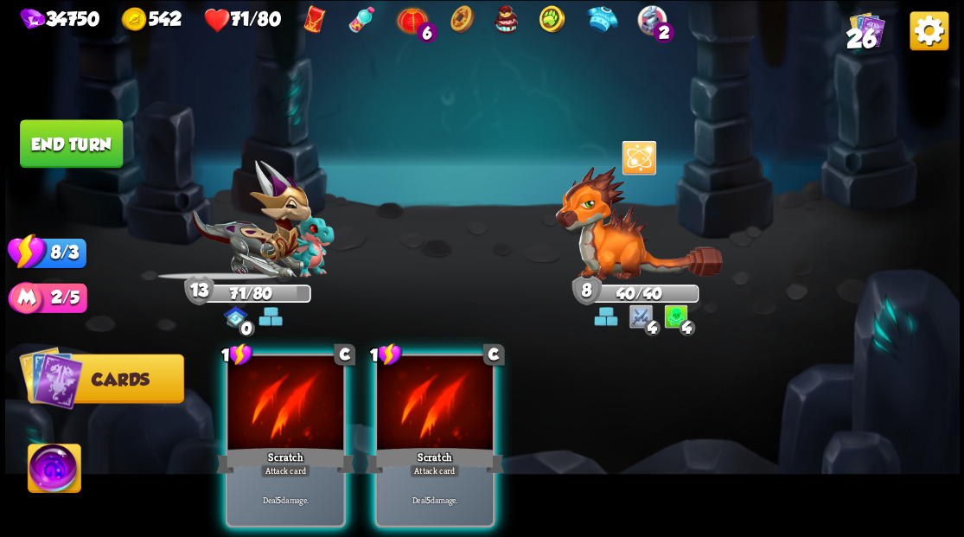
click at [279, 396] on div at bounding box center [285, 404] width 116 height 98
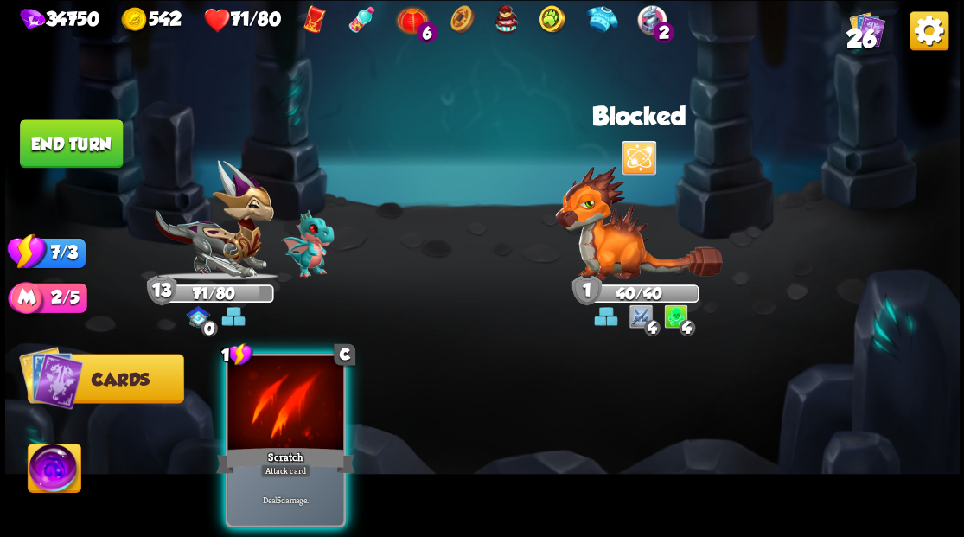
click at [279, 396] on div at bounding box center [285, 404] width 116 height 98
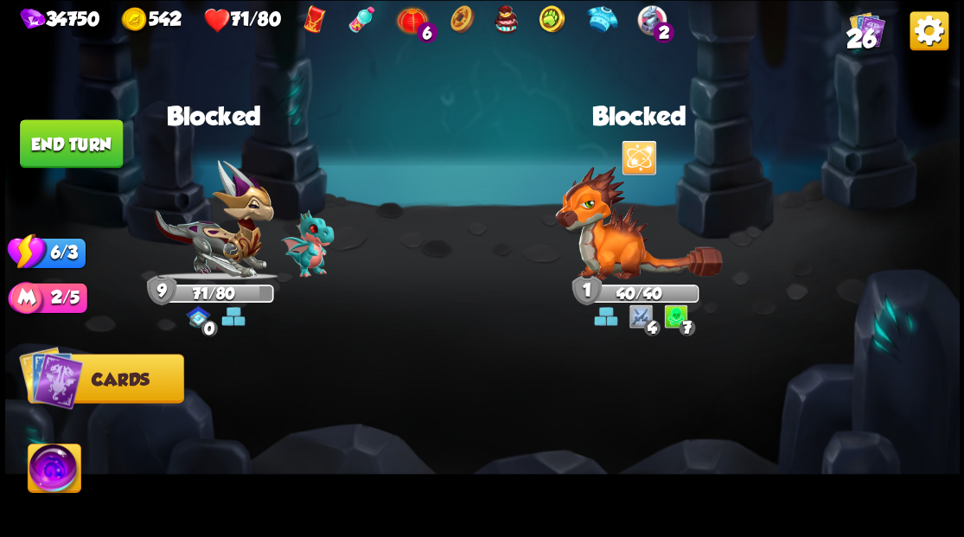
click at [81, 138] on button "End turn" at bounding box center [71, 143] width 103 height 48
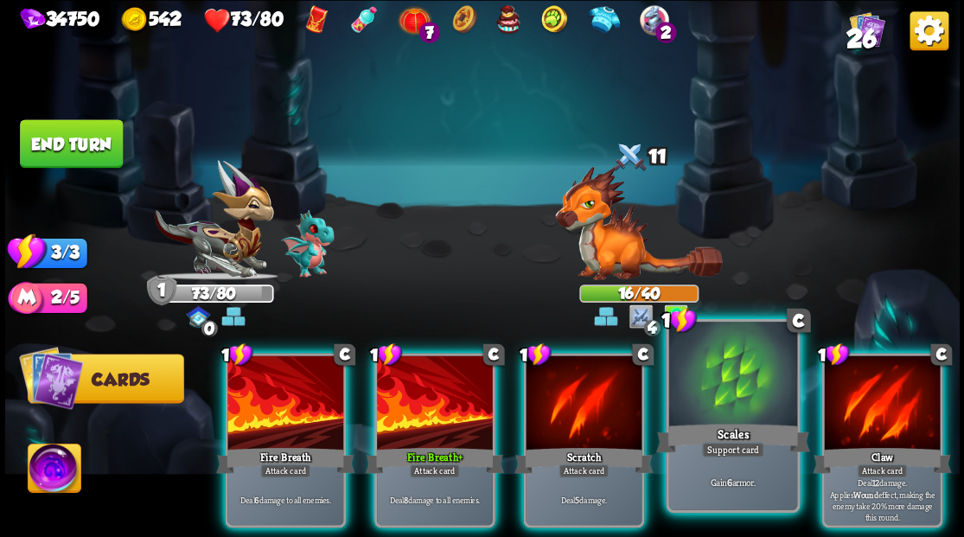
click at [723, 381] on div at bounding box center [732, 376] width 128 height 108
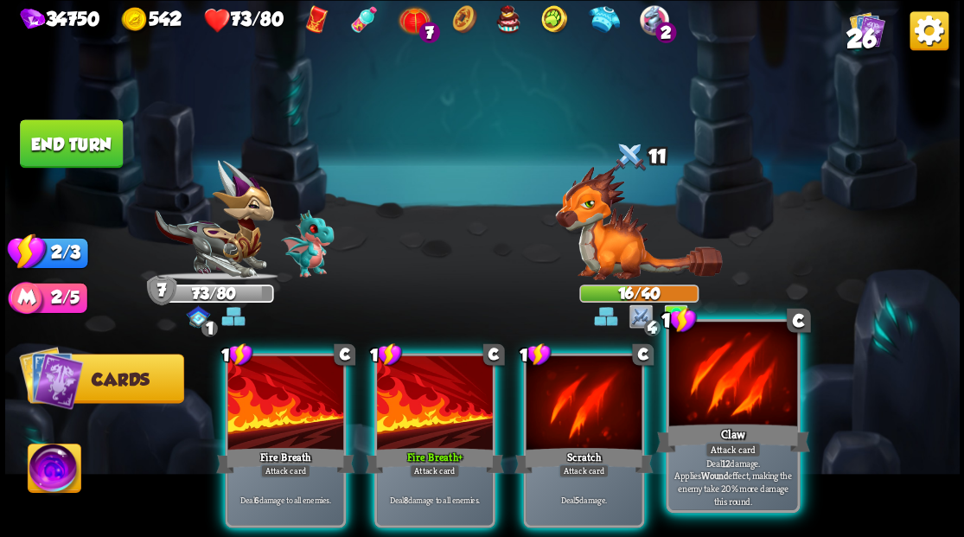
click at [723, 382] on div at bounding box center [732, 376] width 128 height 108
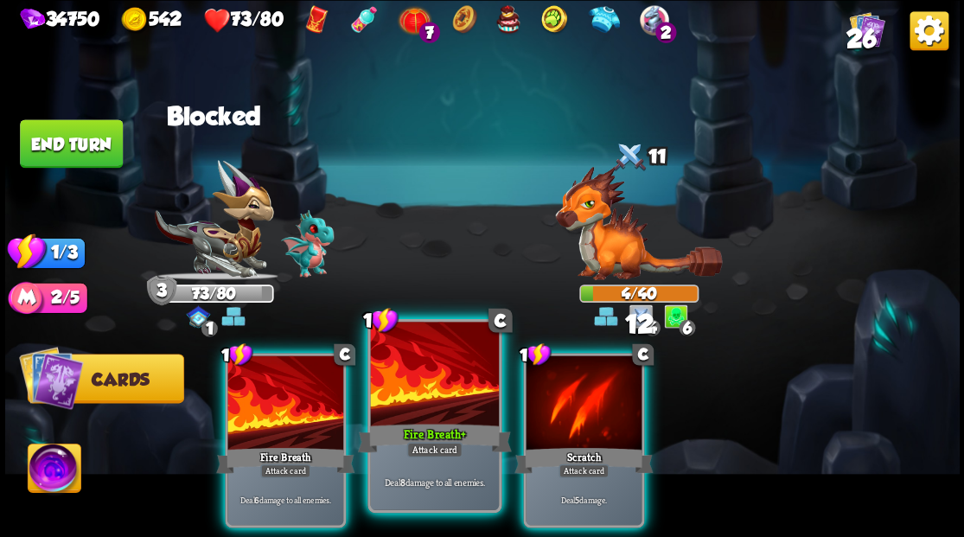
click at [439, 396] on div at bounding box center [434, 376] width 128 height 108
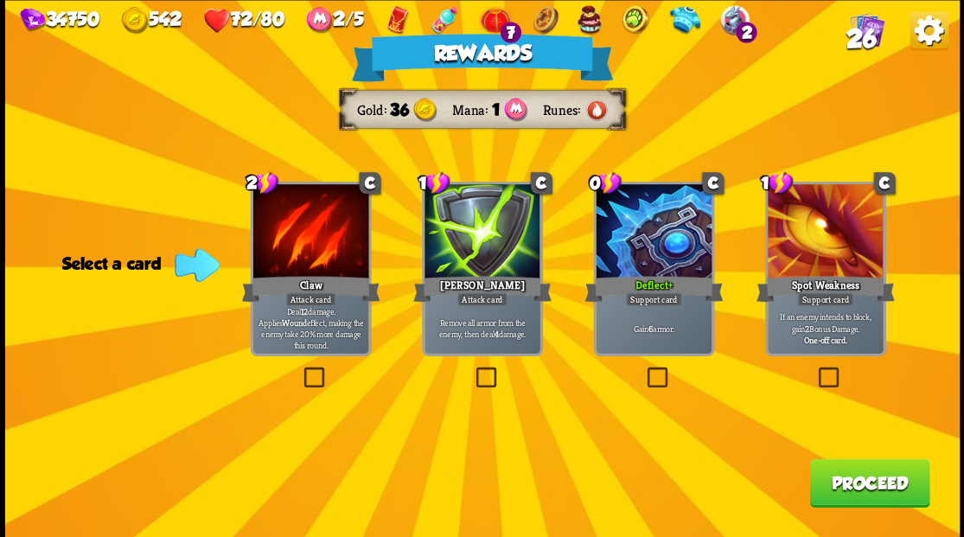
click at [643, 369] on label at bounding box center [643, 369] width 0 height 0
click at [0, 0] on input "checkbox" at bounding box center [0, 0] width 0 height 0
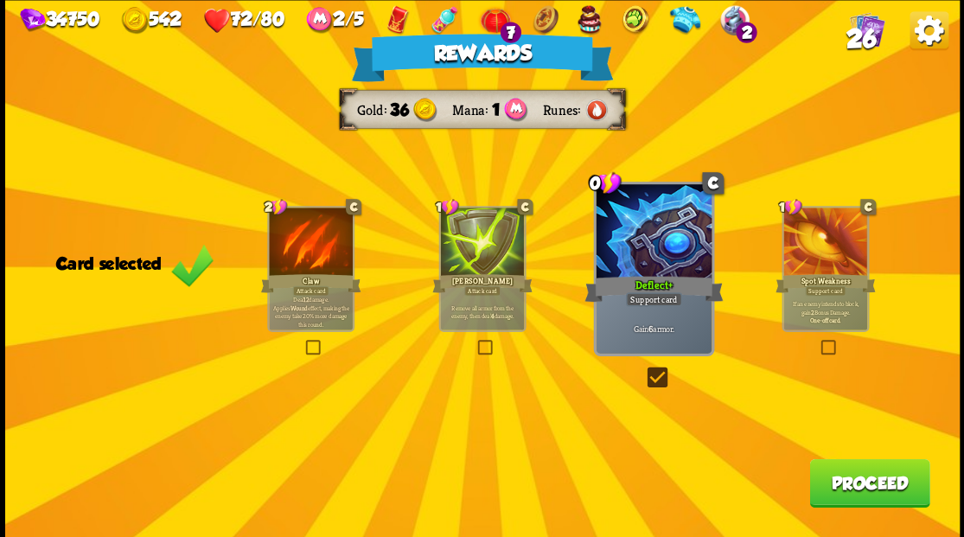
click at [831, 489] on button "Proceed" at bounding box center [869, 482] width 120 height 48
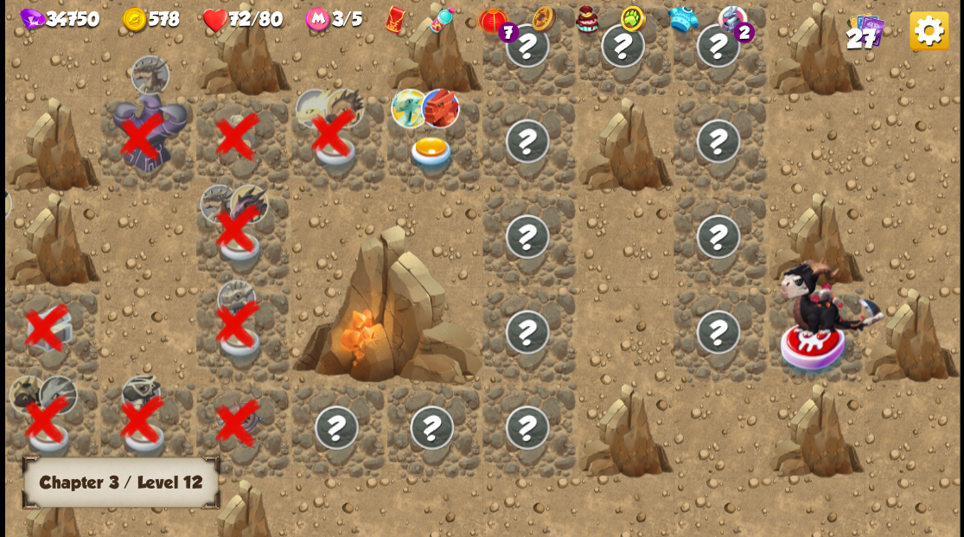
click at [419, 148] on img at bounding box center [431, 154] width 48 height 37
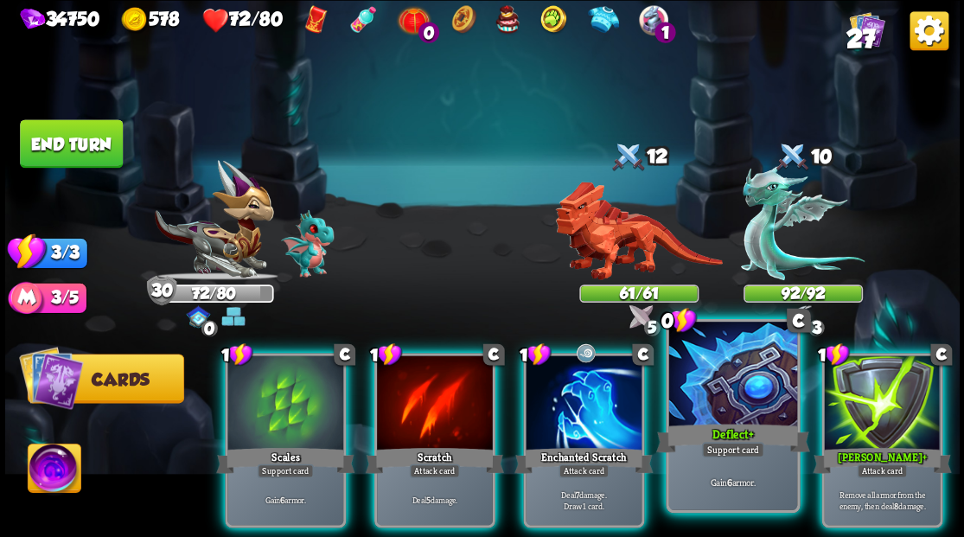
click at [718, 411] on div at bounding box center [732, 376] width 128 height 108
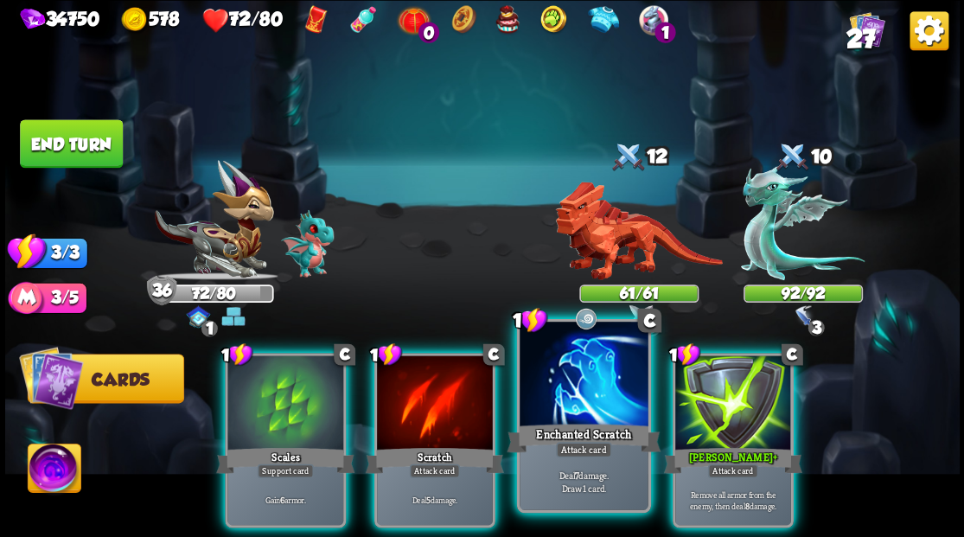
click at [564, 405] on div at bounding box center [584, 376] width 128 height 108
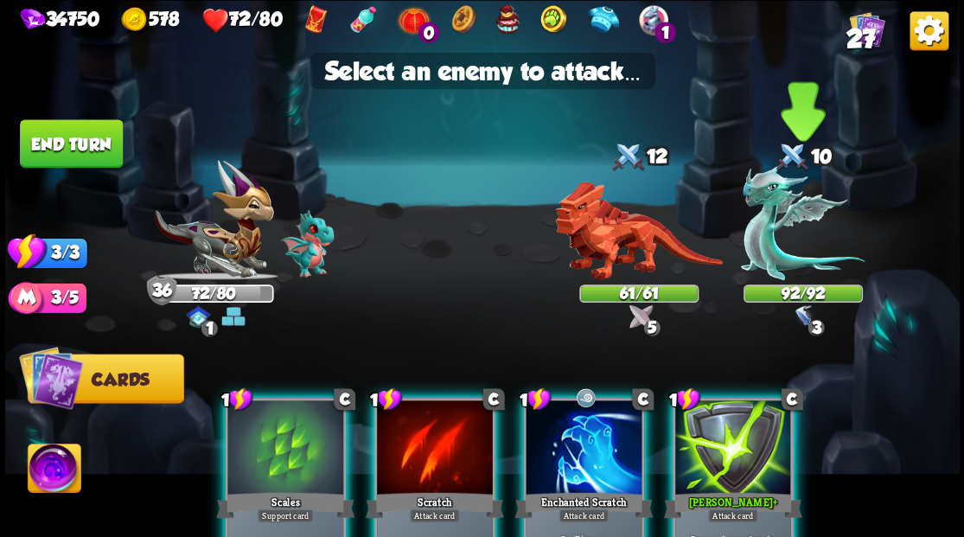
click at [766, 233] on img at bounding box center [803, 222] width 124 height 115
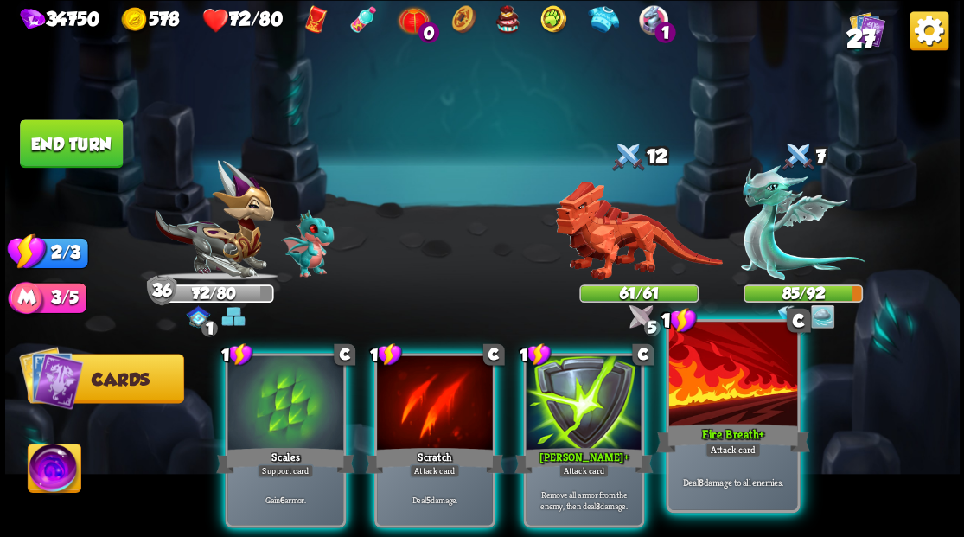
click at [732, 392] on div at bounding box center [732, 376] width 128 height 108
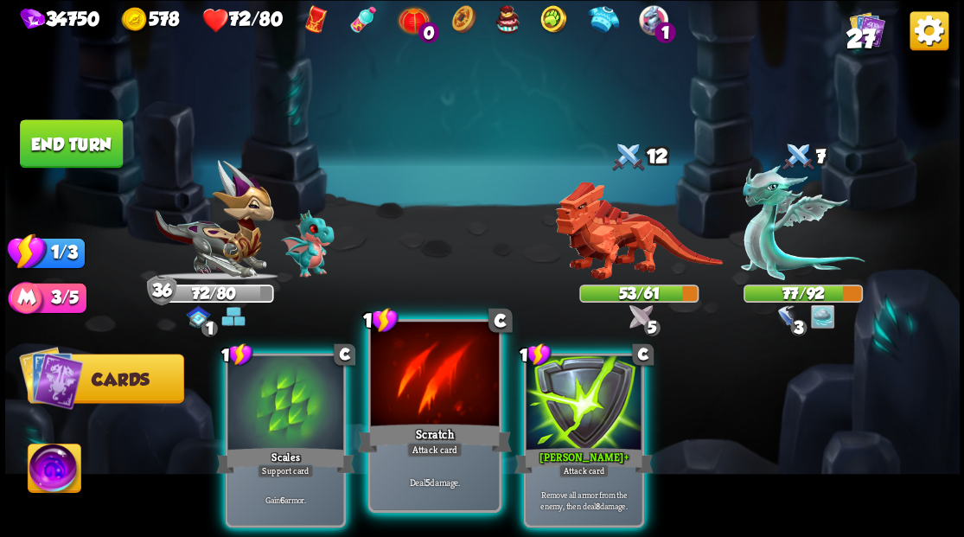
drag, startPoint x: 448, startPoint y: 385, endPoint x: 488, endPoint y: 373, distance: 41.6
click at [448, 385] on div at bounding box center [434, 376] width 128 height 108
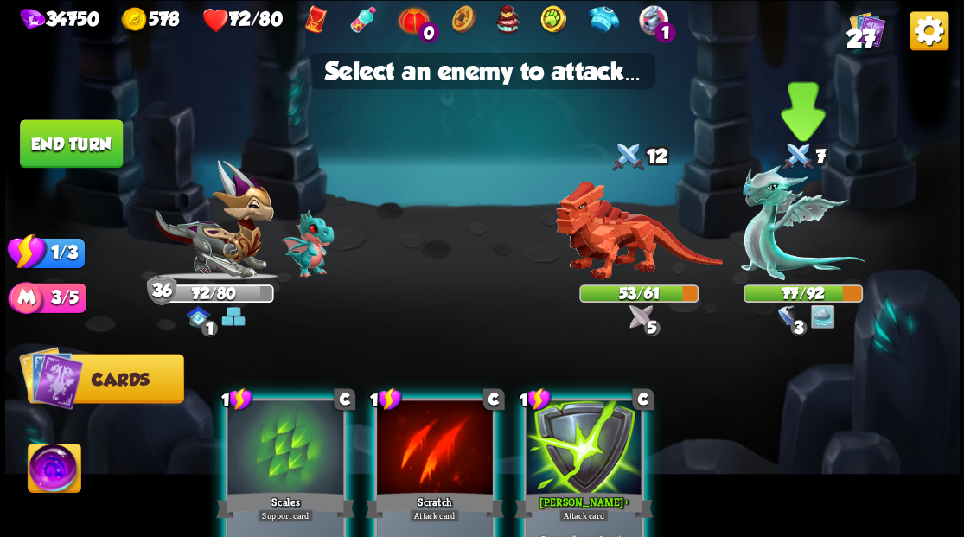
click at [773, 251] on img at bounding box center [803, 222] width 124 height 115
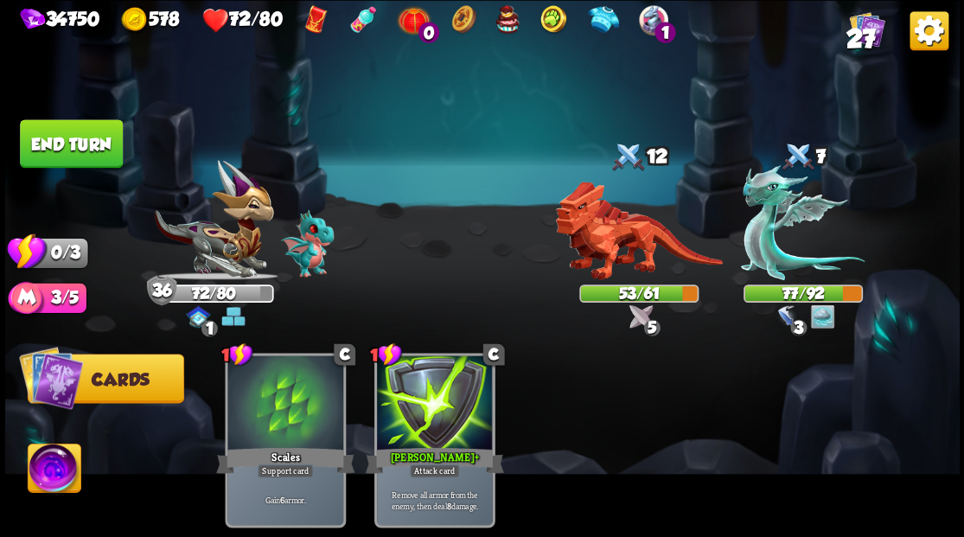
drag, startPoint x: 53, startPoint y: 148, endPoint x: 356, endPoint y: 118, distance: 305.0
click at [54, 149] on button "End turn" at bounding box center [71, 143] width 103 height 48
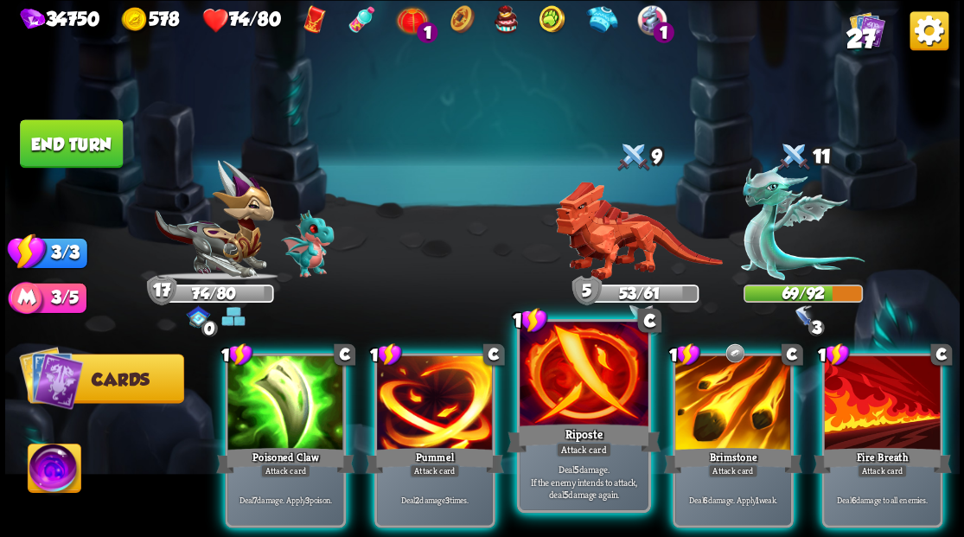
click at [568, 415] on div at bounding box center [584, 376] width 128 height 108
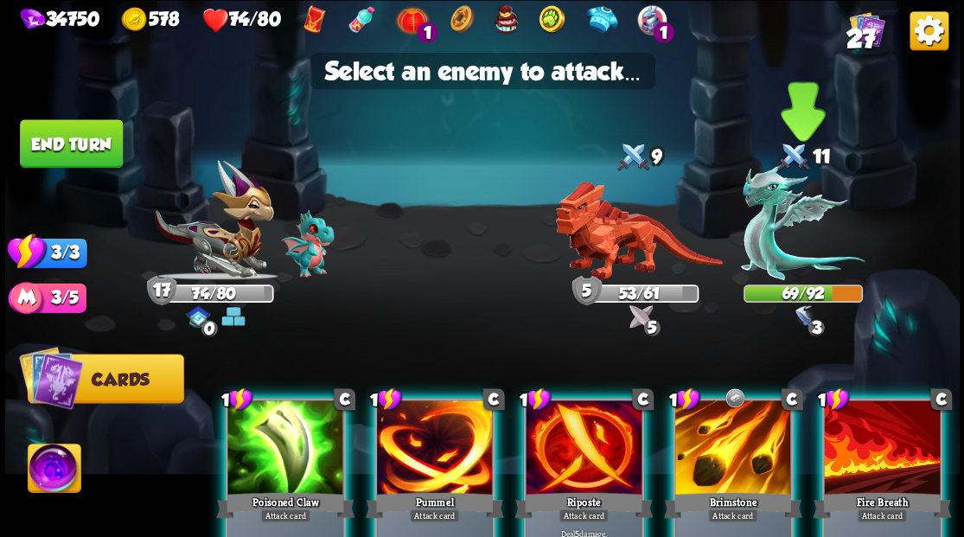
click at [766, 240] on img at bounding box center [803, 222] width 124 height 115
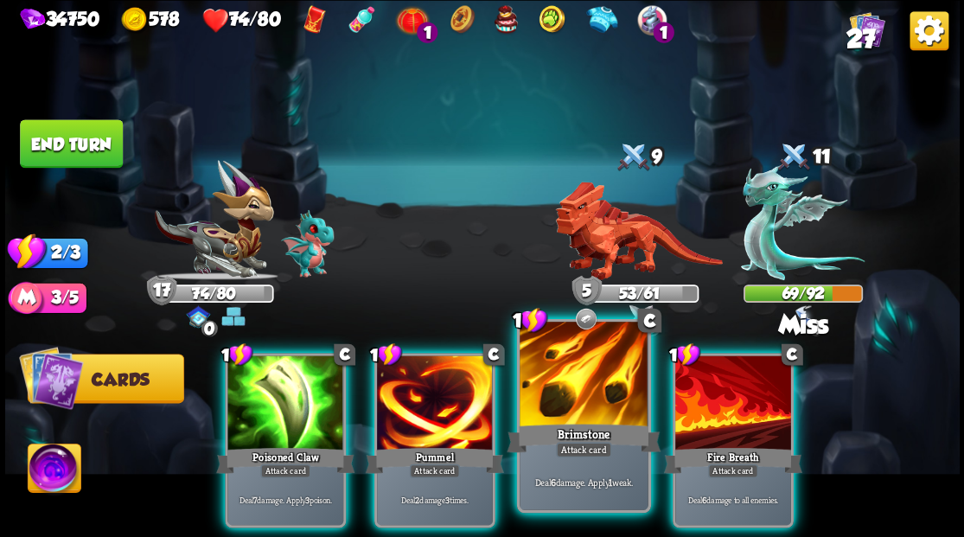
click at [578, 403] on div at bounding box center [584, 376] width 128 height 108
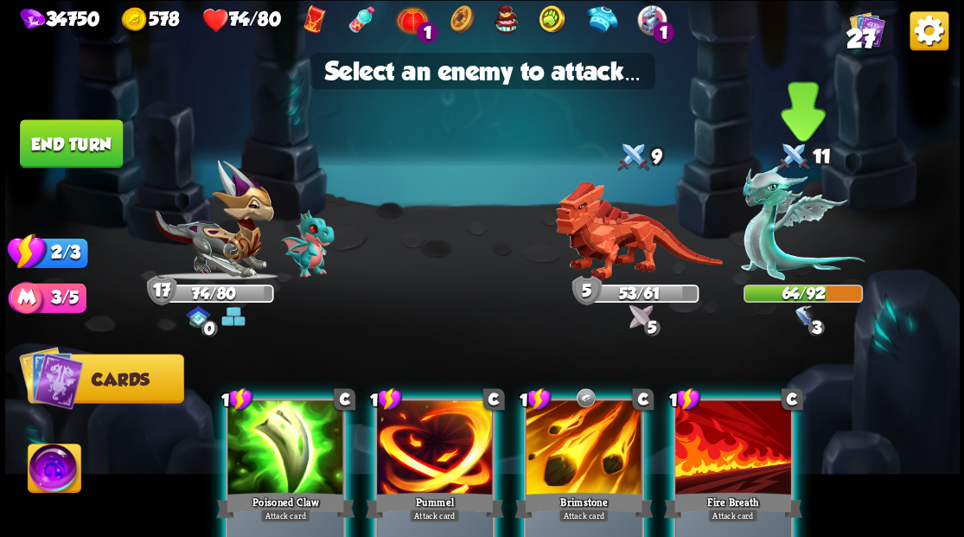
click at [768, 230] on img at bounding box center [803, 222] width 124 height 115
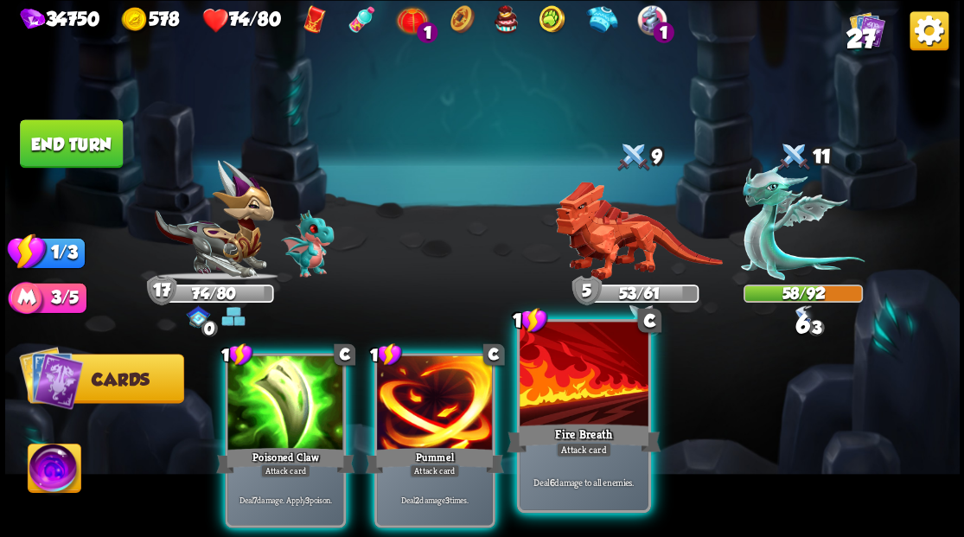
click at [585, 382] on div at bounding box center [584, 376] width 128 height 108
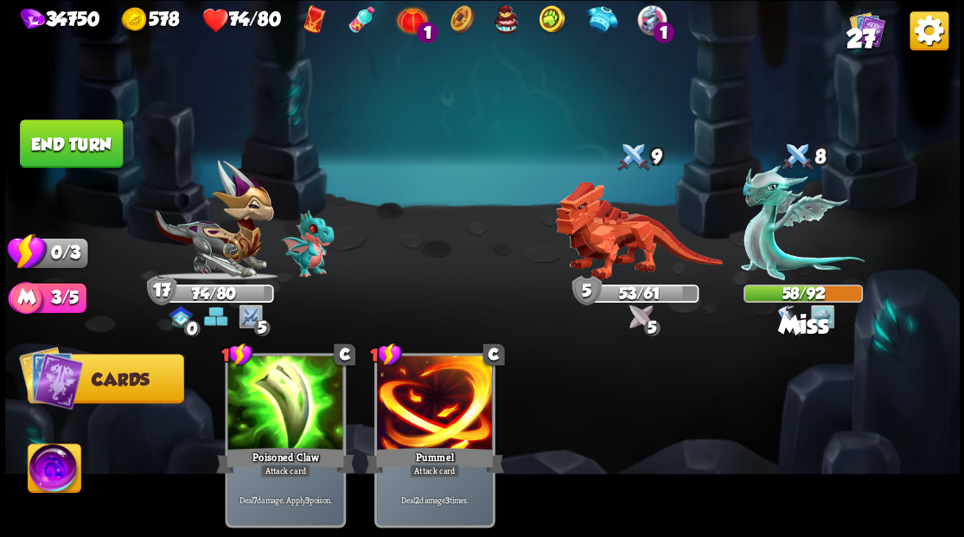
click at [47, 138] on button "End turn" at bounding box center [71, 143] width 103 height 48
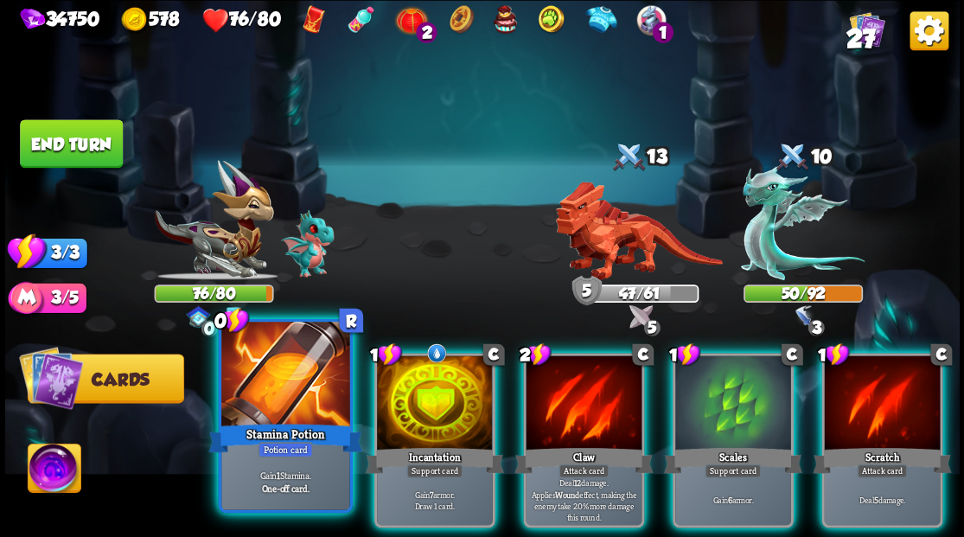
click at [266, 390] on div at bounding box center [285, 376] width 128 height 108
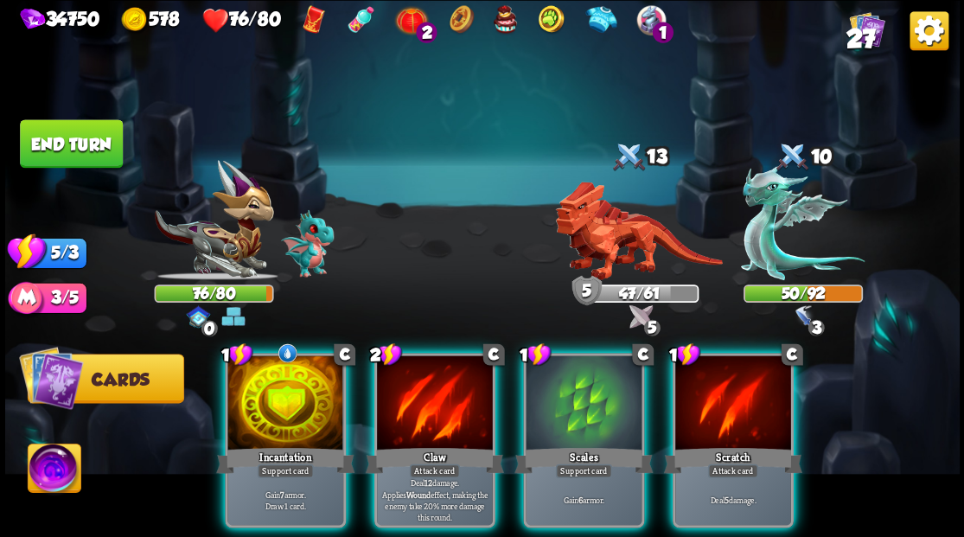
click at [266, 390] on div at bounding box center [285, 404] width 116 height 98
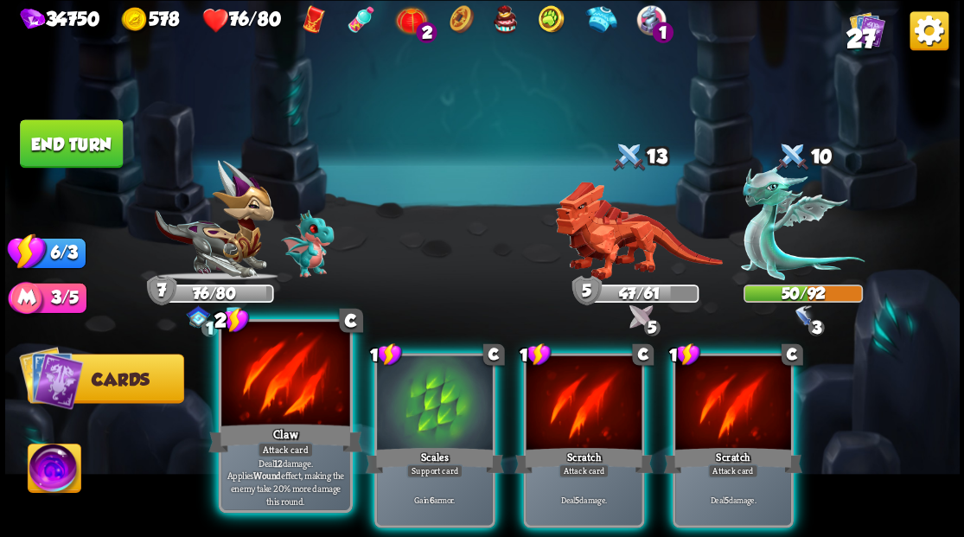
click at [271, 391] on div at bounding box center [285, 376] width 128 height 108
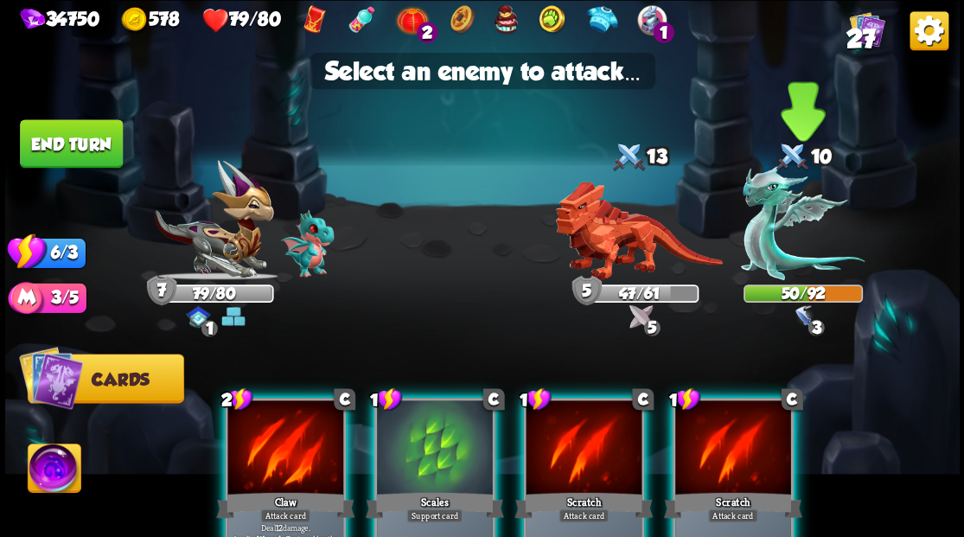
click at [794, 261] on img at bounding box center [803, 222] width 124 height 115
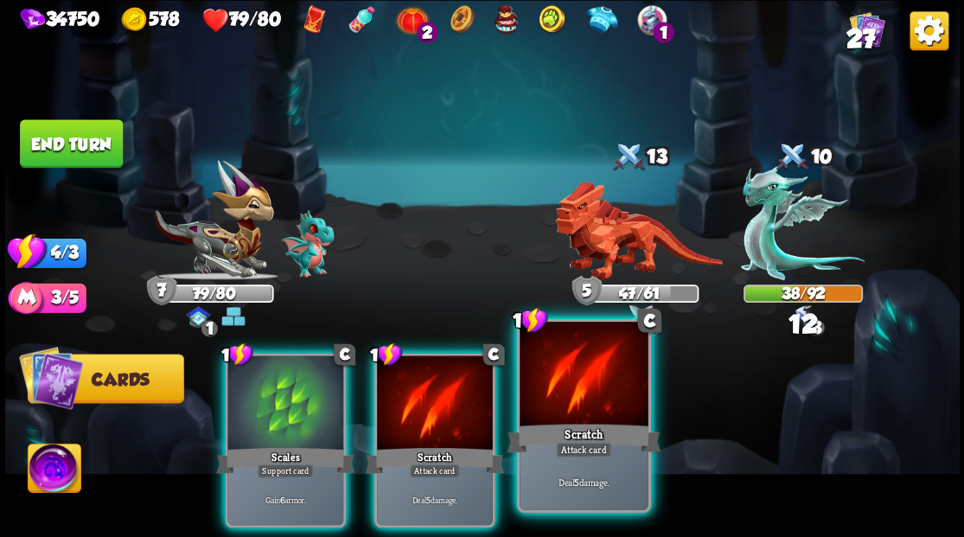
click at [566, 394] on div at bounding box center [584, 376] width 128 height 108
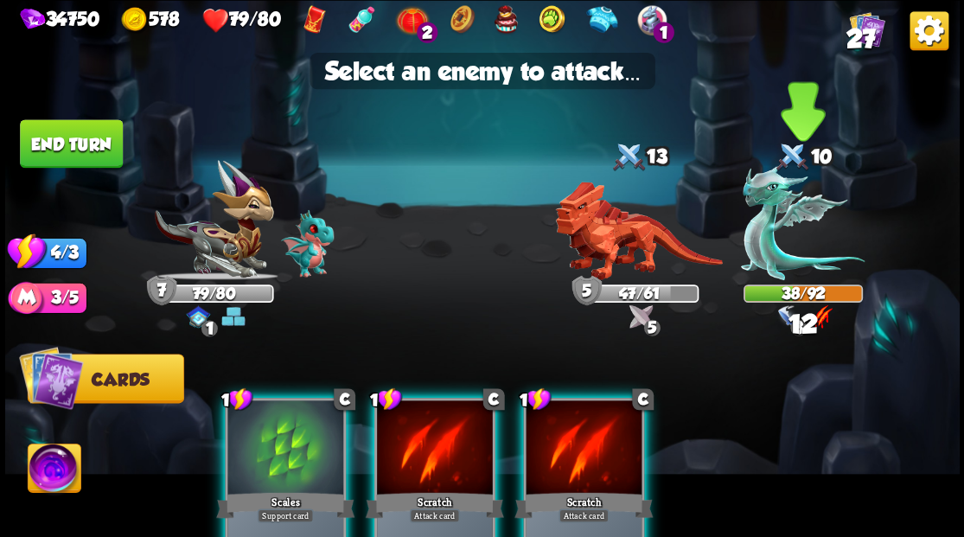
click at [782, 238] on img at bounding box center [803, 222] width 124 height 115
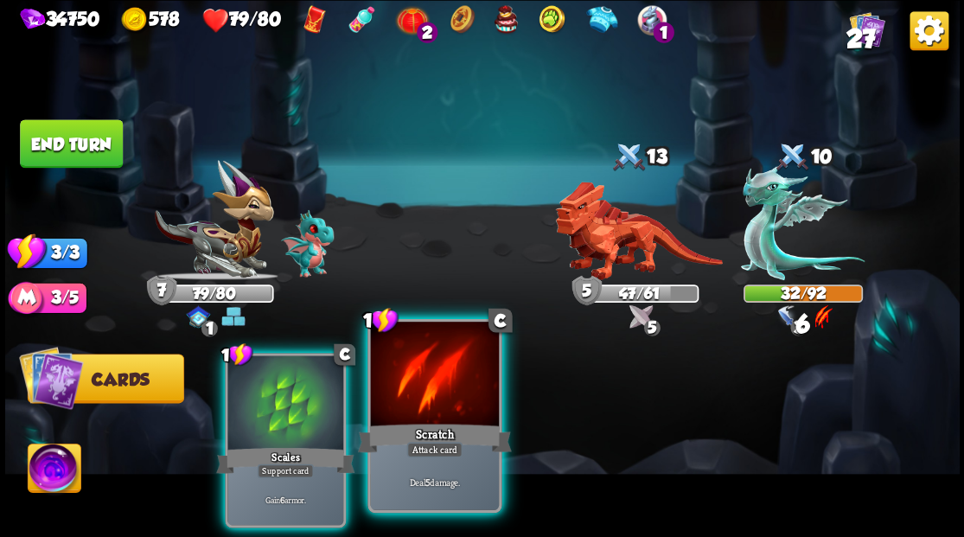
click at [440, 368] on div at bounding box center [434, 376] width 128 height 108
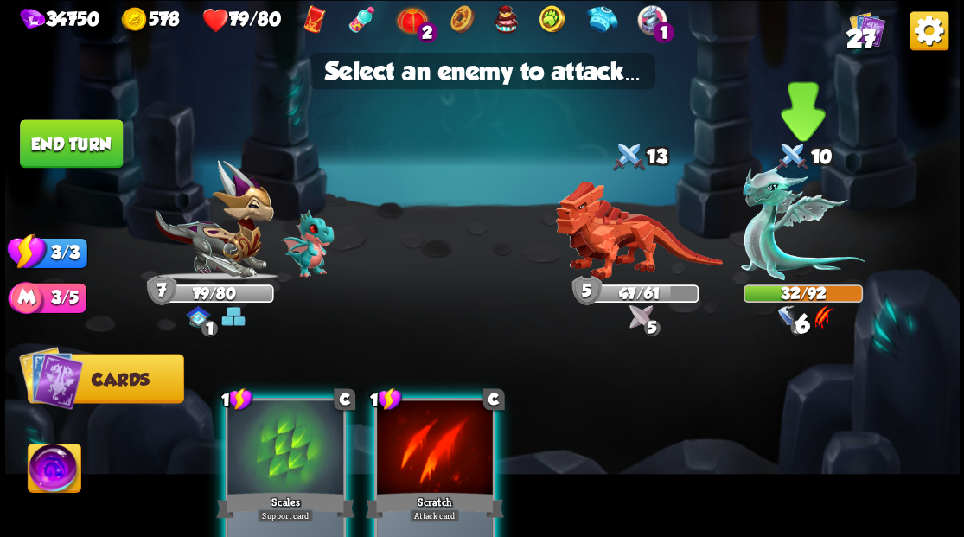
click at [759, 237] on img at bounding box center [803, 222] width 124 height 115
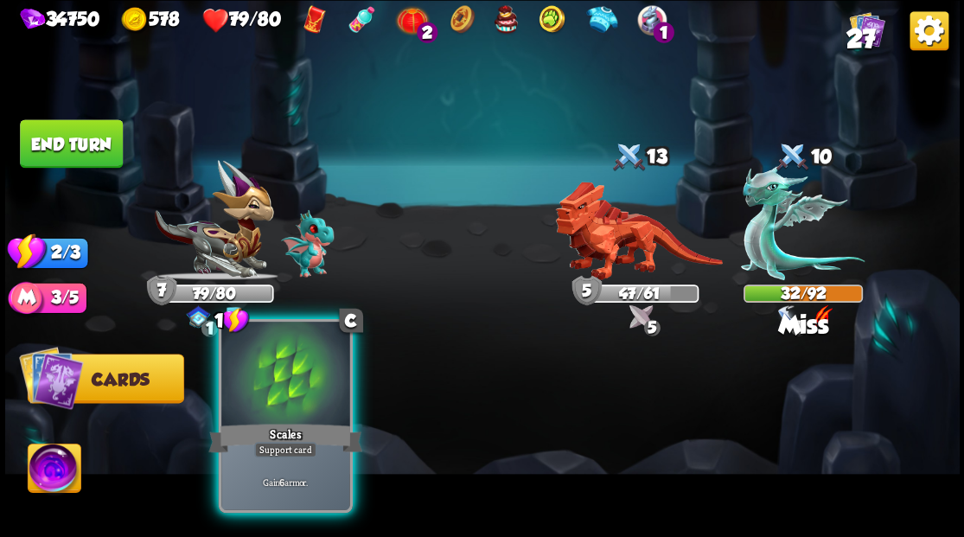
drag, startPoint x: 293, startPoint y: 389, endPoint x: 333, endPoint y: 418, distance: 49.0
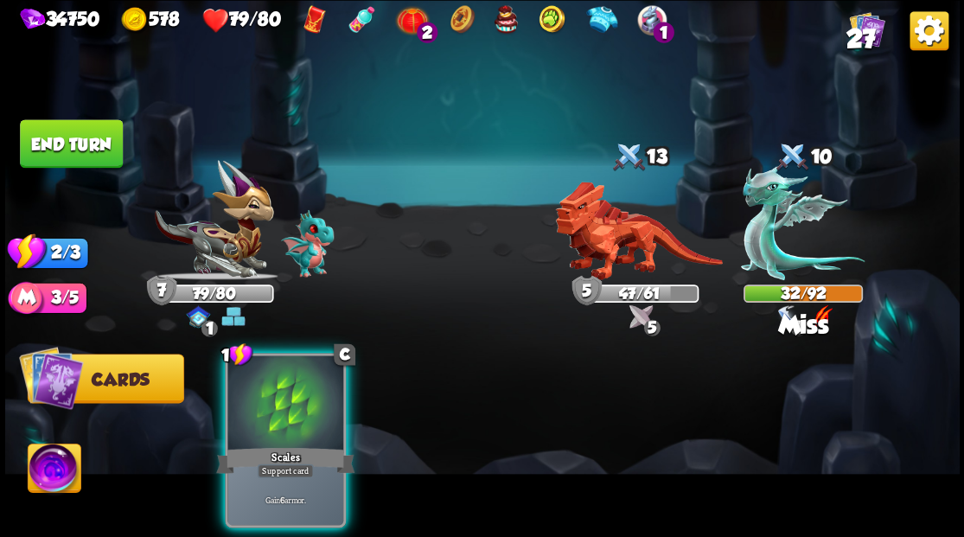
click at [294, 389] on div at bounding box center [285, 404] width 116 height 98
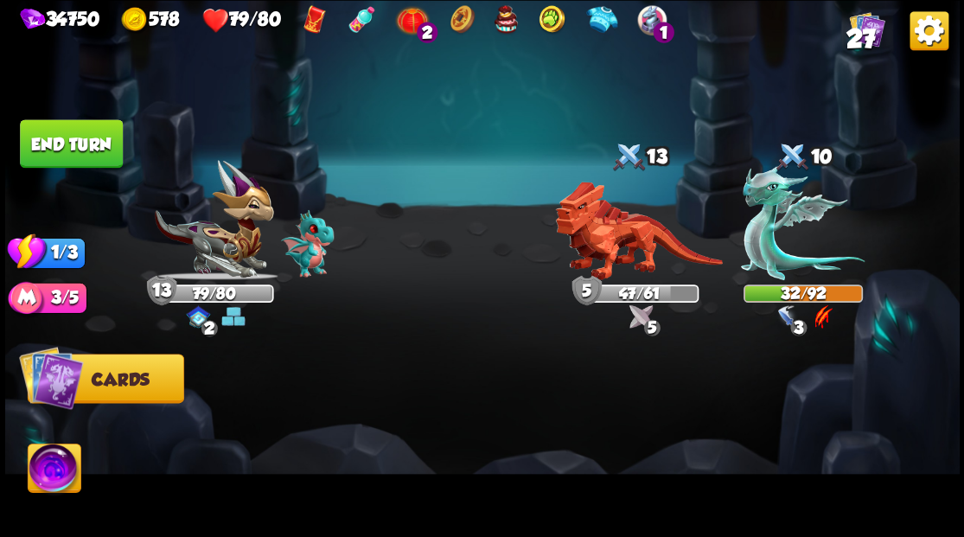
drag, startPoint x: 70, startPoint y: 138, endPoint x: 427, endPoint y: 0, distance: 383.0
click at [73, 138] on button "End turn" at bounding box center [71, 143] width 103 height 48
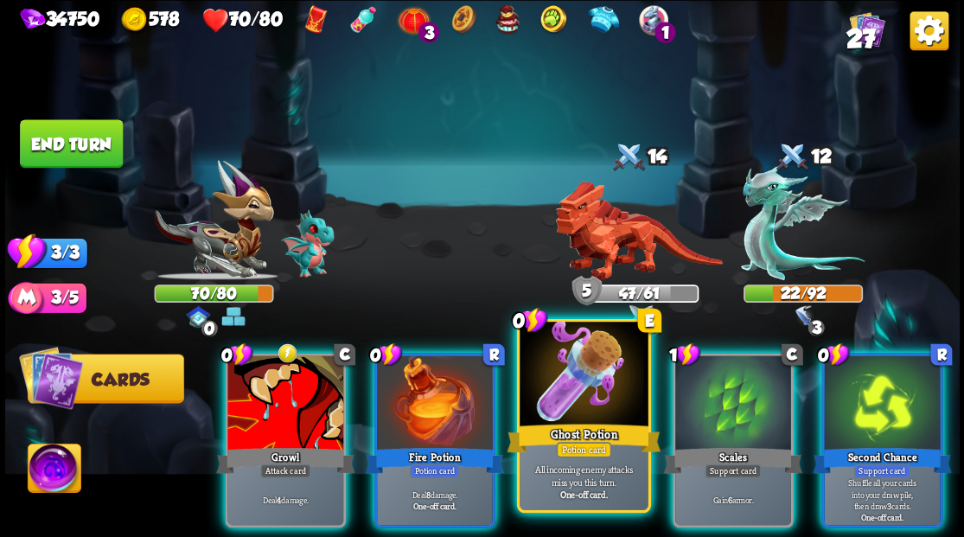
click at [576, 414] on div at bounding box center [584, 376] width 128 height 108
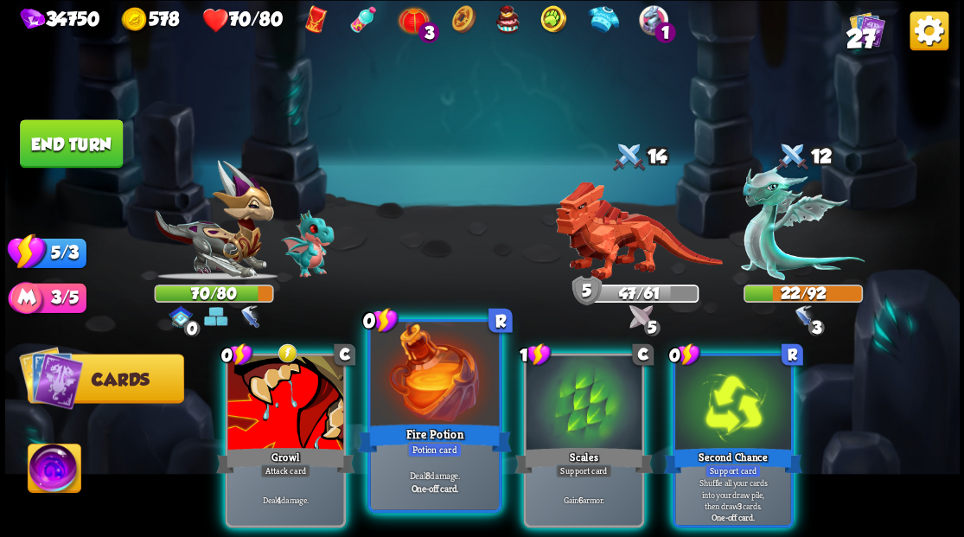
click at [426, 398] on div at bounding box center [434, 376] width 128 height 108
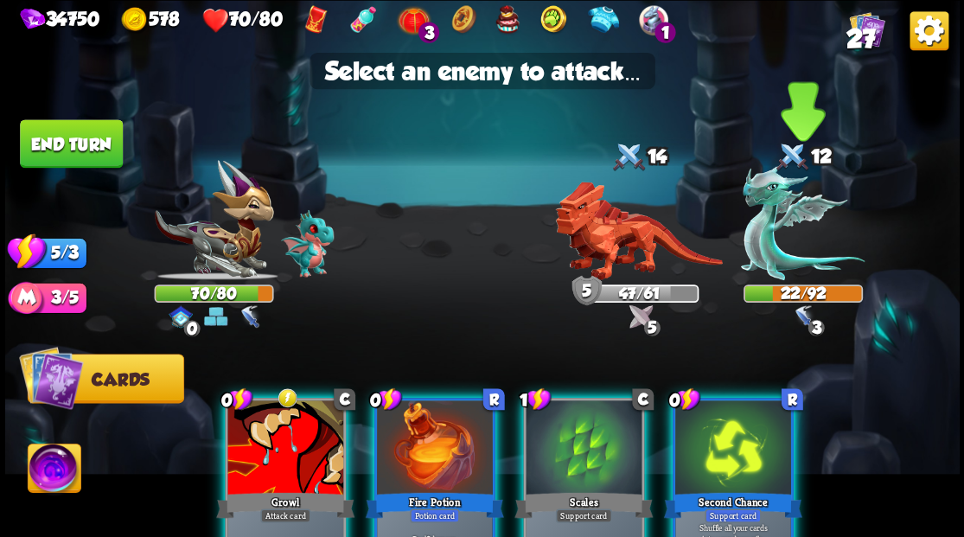
click at [768, 221] on img at bounding box center [803, 222] width 124 height 115
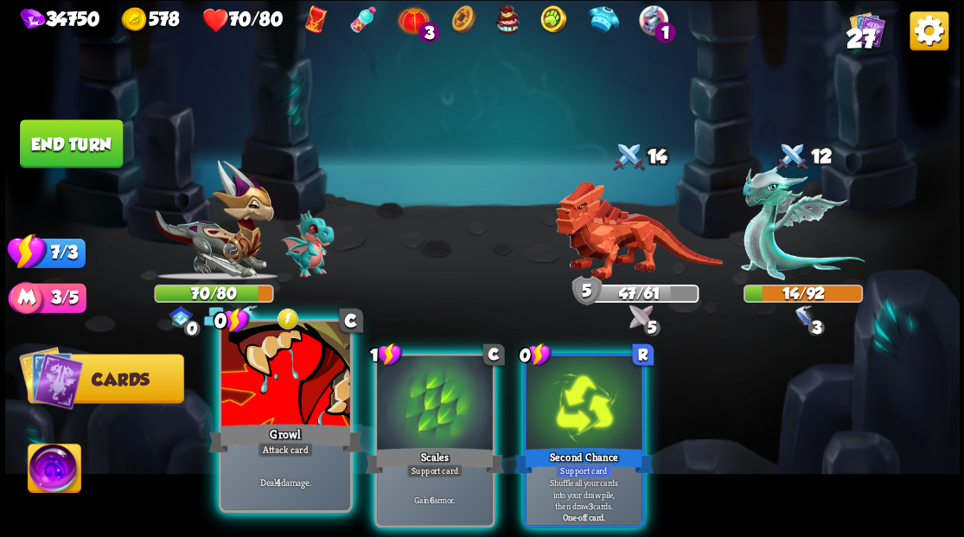
click at [254, 368] on div at bounding box center [285, 376] width 128 height 108
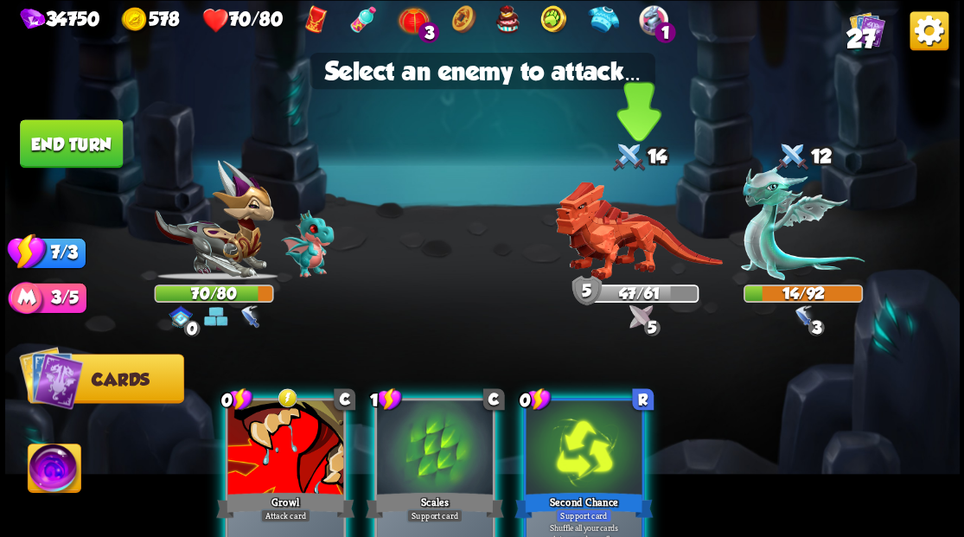
click at [610, 233] on img at bounding box center [638, 231] width 167 height 99
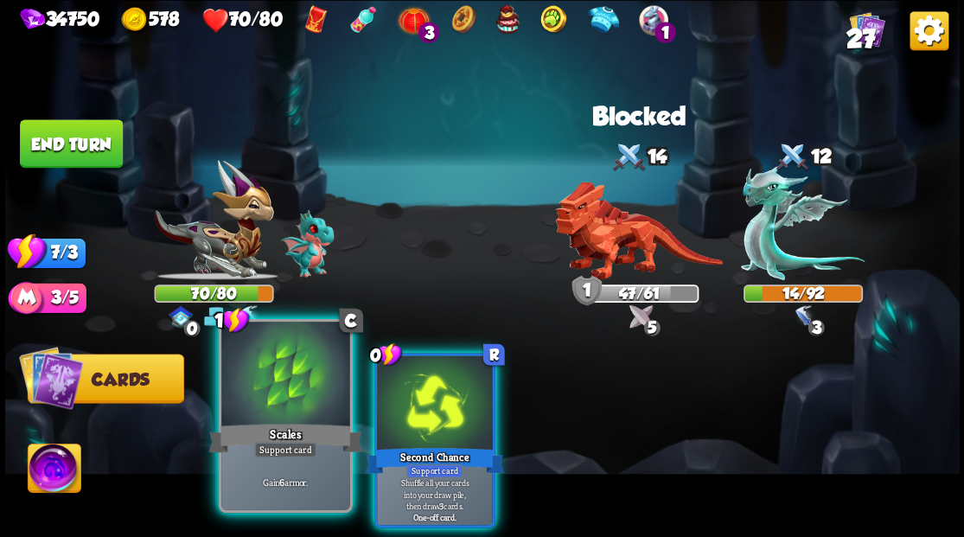
click at [283, 397] on div at bounding box center [285, 376] width 128 height 108
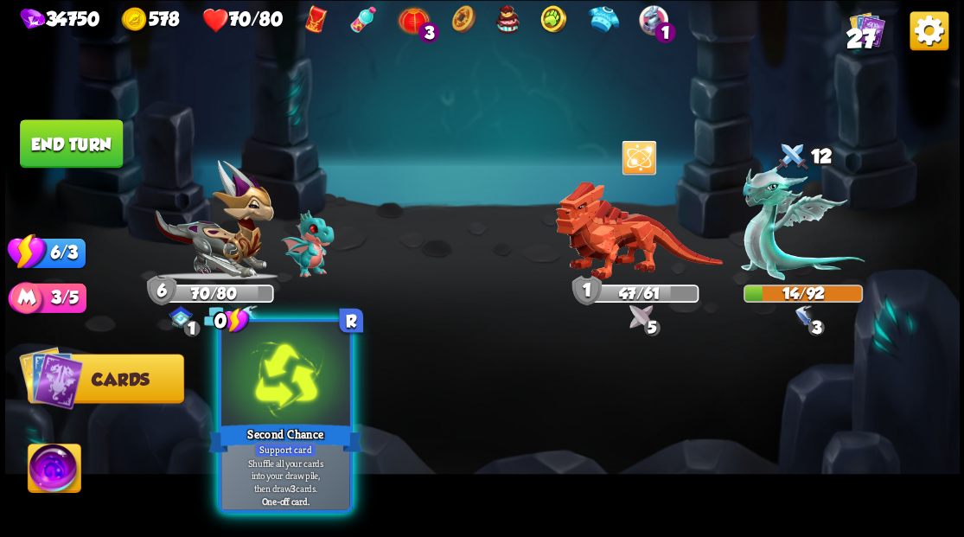
click at [280, 386] on div at bounding box center [285, 376] width 128 height 108
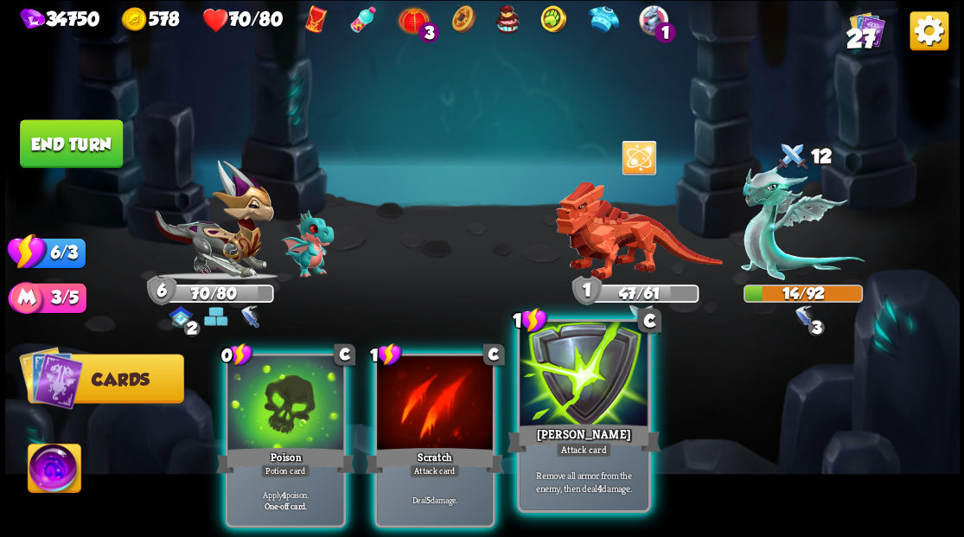
click at [583, 387] on div at bounding box center [584, 376] width 128 height 108
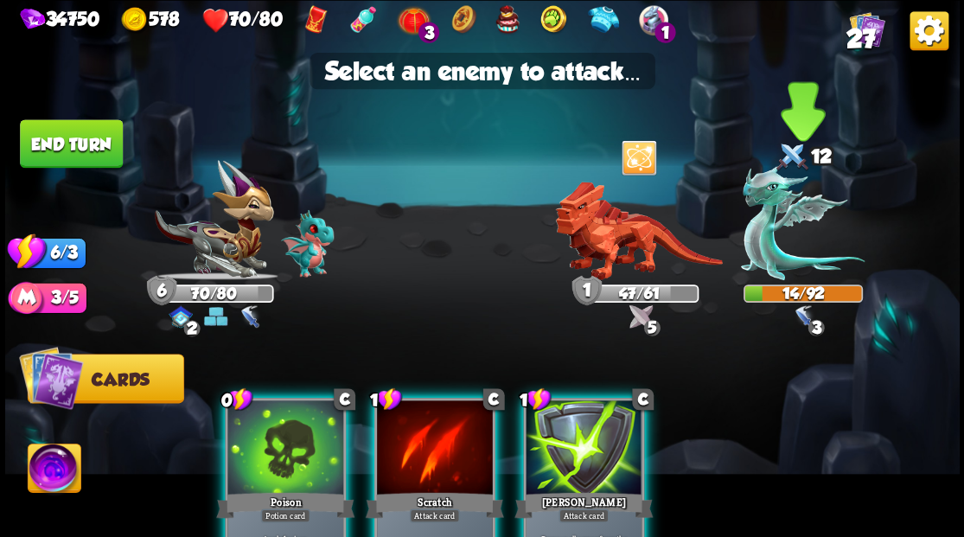
click at [766, 233] on img at bounding box center [803, 222] width 124 height 115
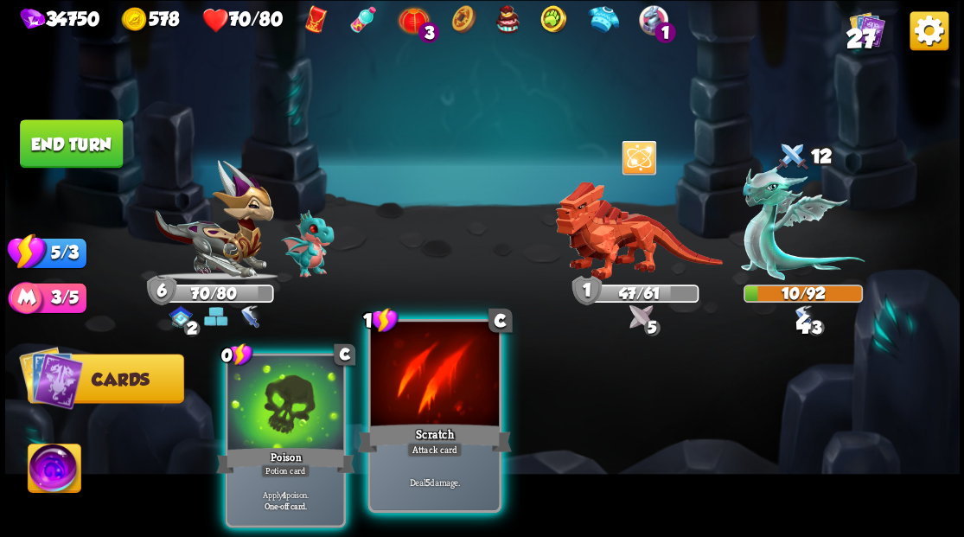
click at [438, 392] on div at bounding box center [434, 376] width 128 height 108
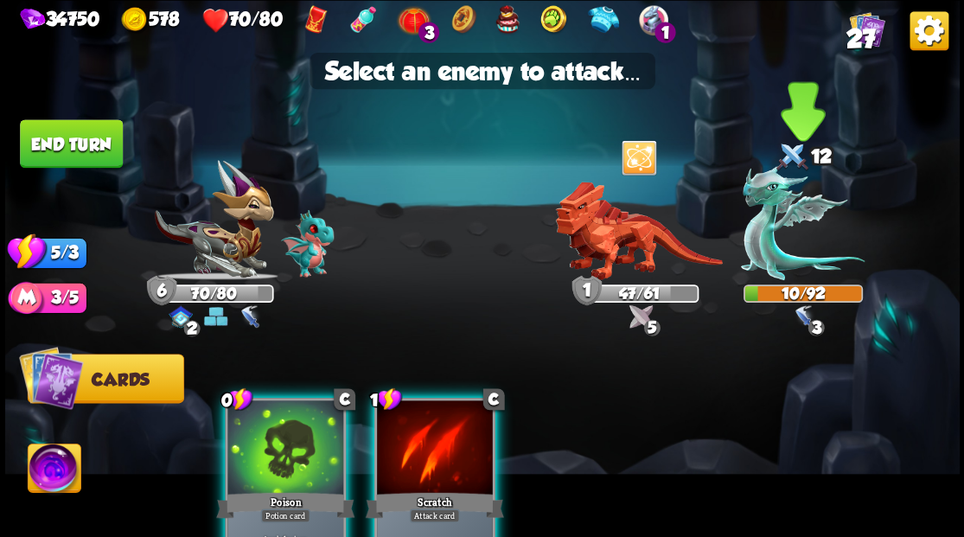
click at [768, 233] on img at bounding box center [803, 222] width 124 height 115
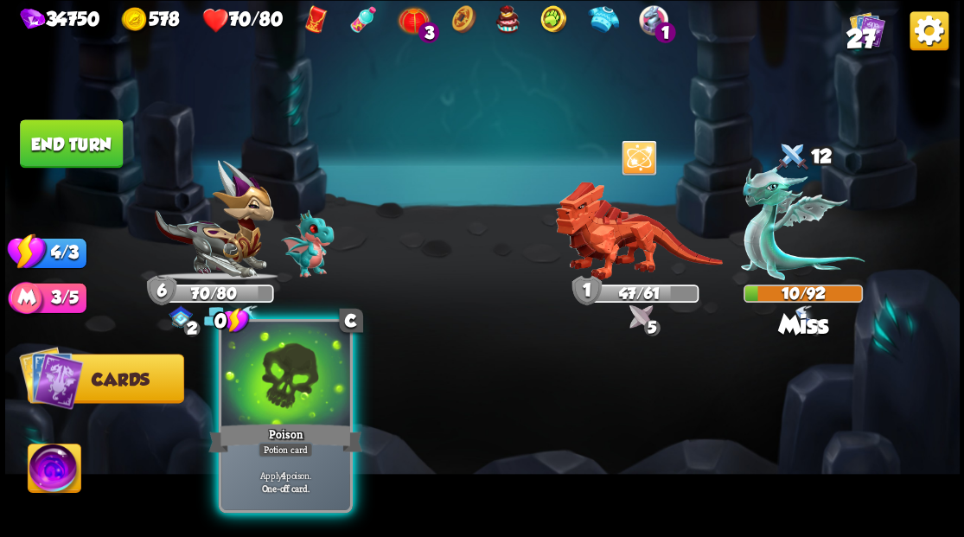
click at [294, 389] on div at bounding box center [285, 376] width 128 height 108
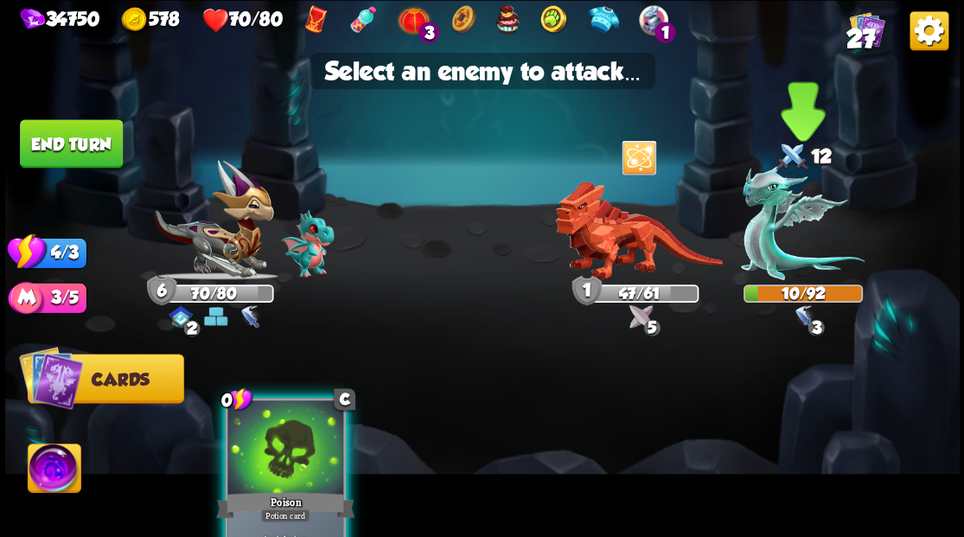
click at [759, 218] on img at bounding box center [803, 222] width 124 height 115
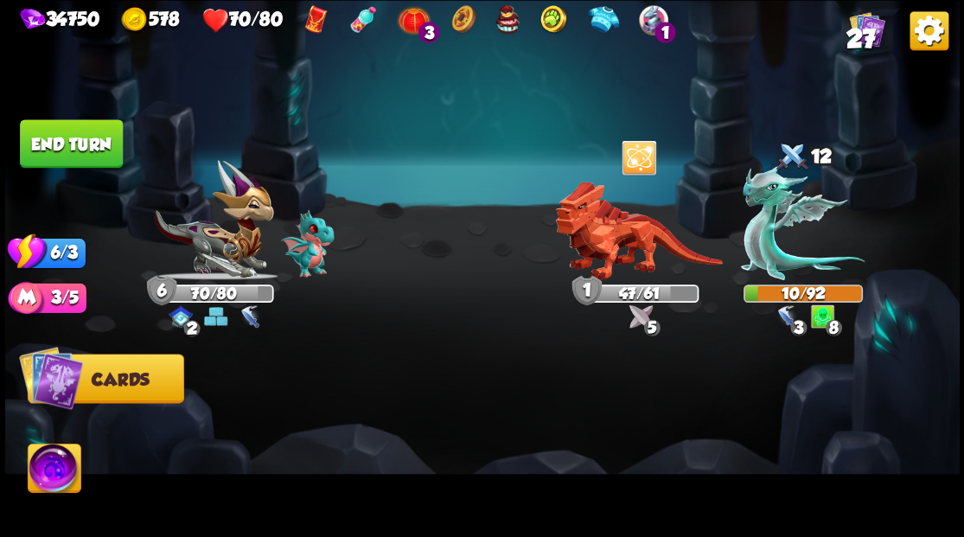
click at [81, 135] on button "End turn" at bounding box center [71, 143] width 103 height 48
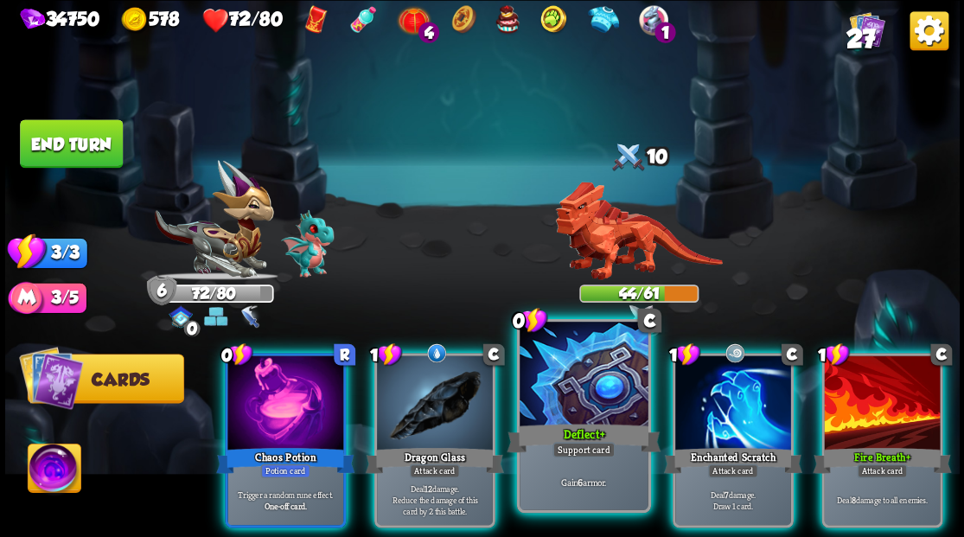
click at [558, 376] on div at bounding box center [584, 376] width 128 height 108
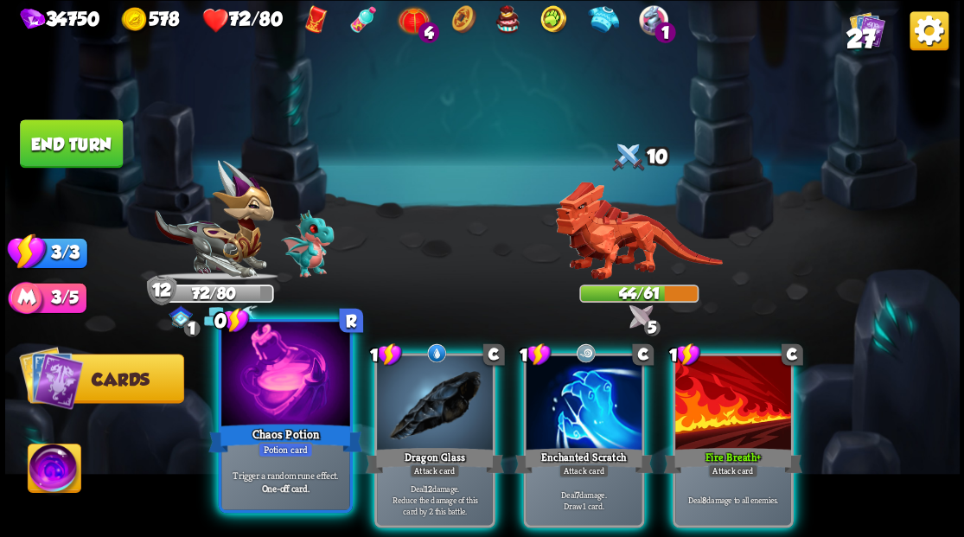
click at [293, 384] on div at bounding box center [285, 376] width 128 height 108
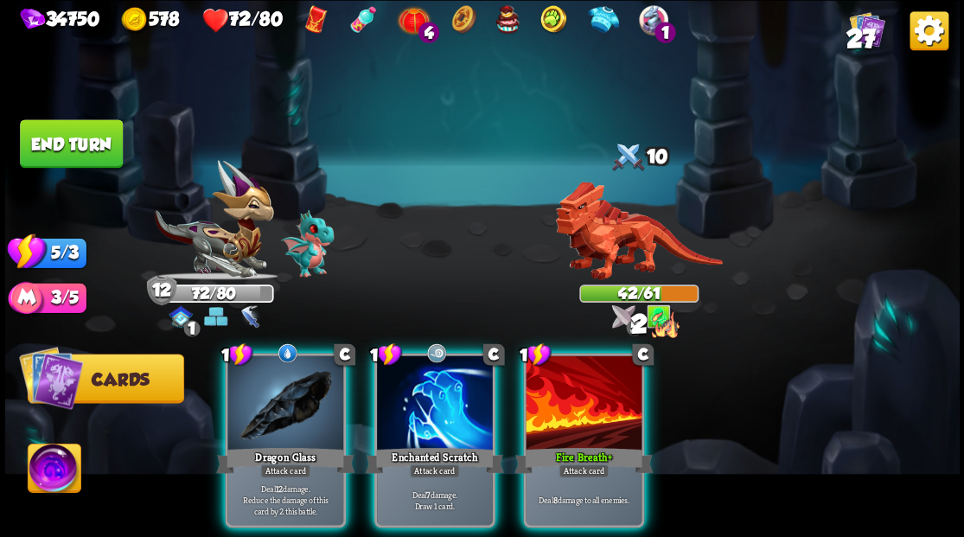
click at [292, 384] on div at bounding box center [285, 404] width 116 height 98
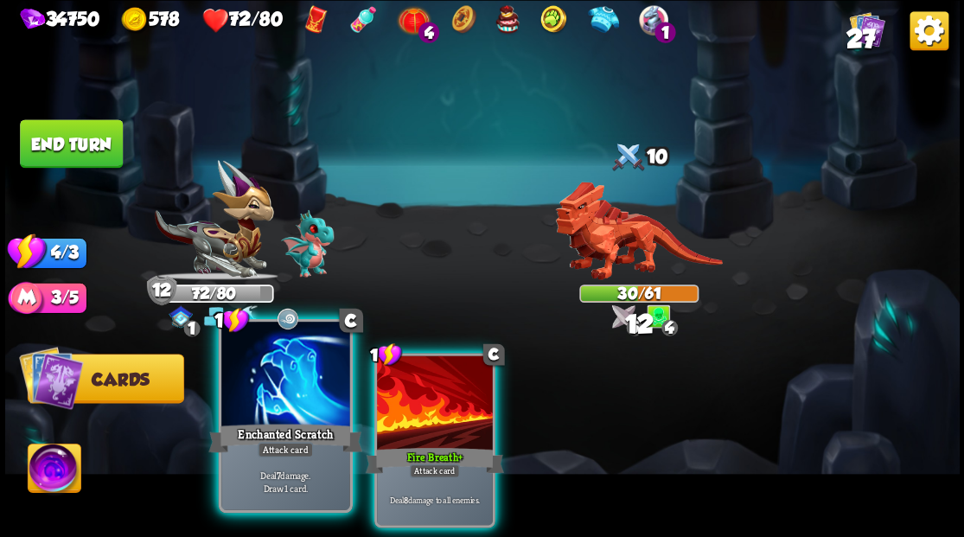
click at [288, 381] on div at bounding box center [285, 376] width 128 height 108
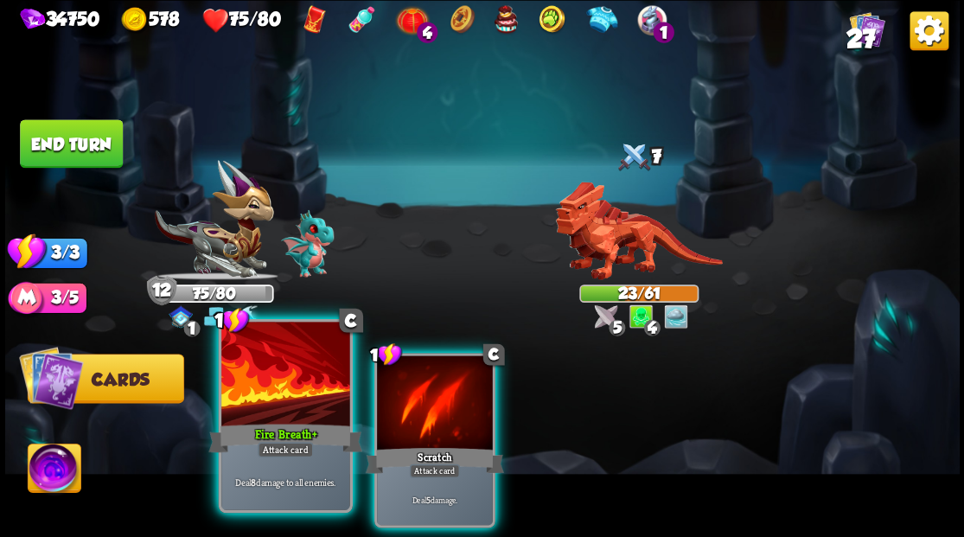
click at [271, 371] on div at bounding box center [285, 376] width 128 height 108
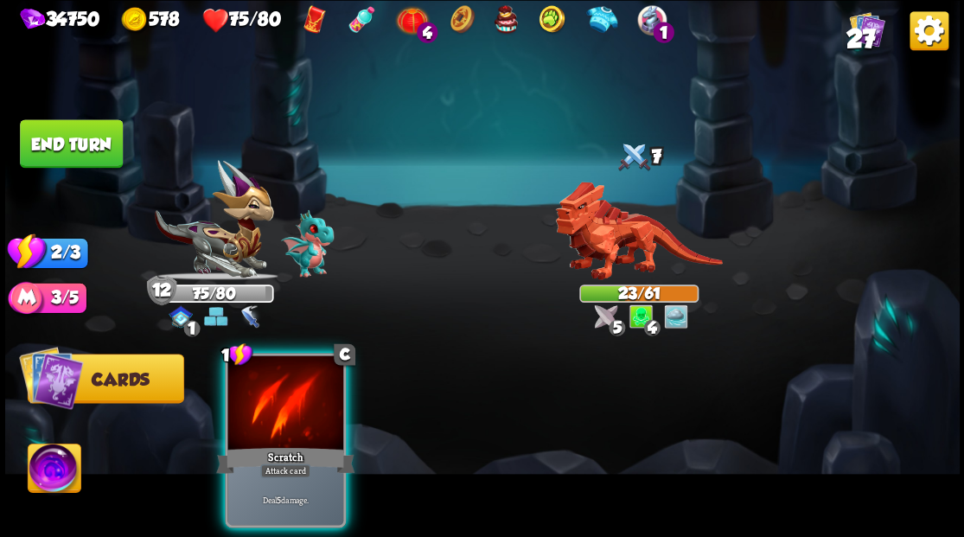
click at [271, 371] on div at bounding box center [285, 404] width 116 height 98
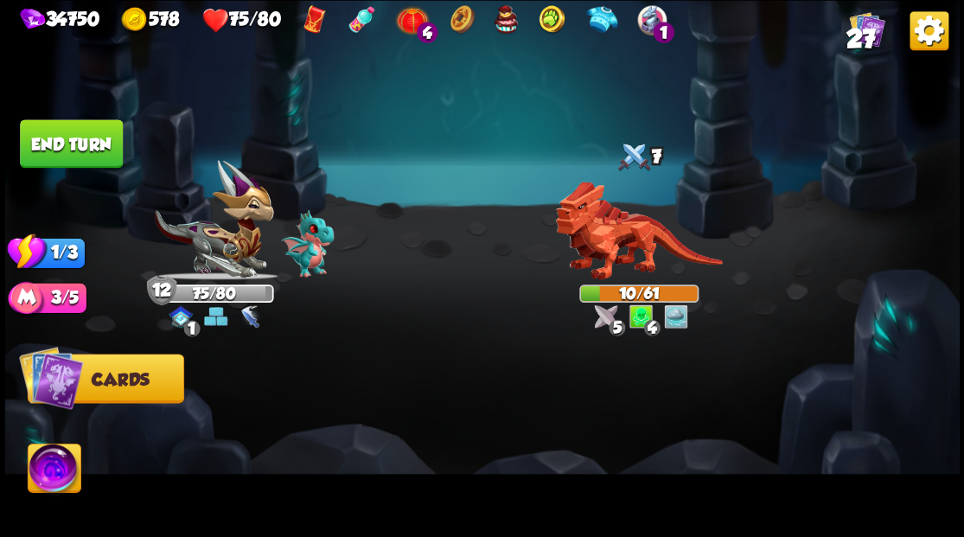
click at [62, 150] on button "End turn" at bounding box center [71, 143] width 103 height 48
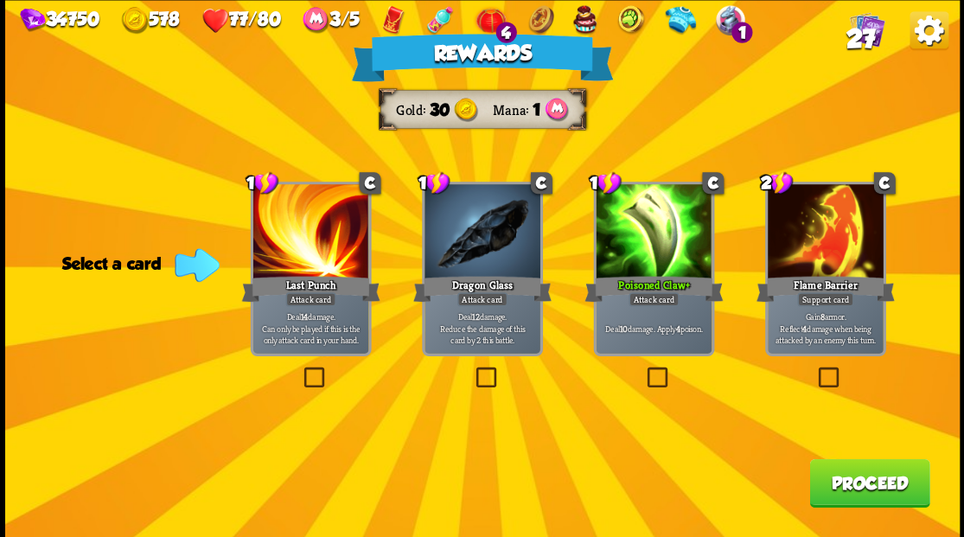
click at [841, 503] on button "Proceed" at bounding box center [869, 482] width 120 height 48
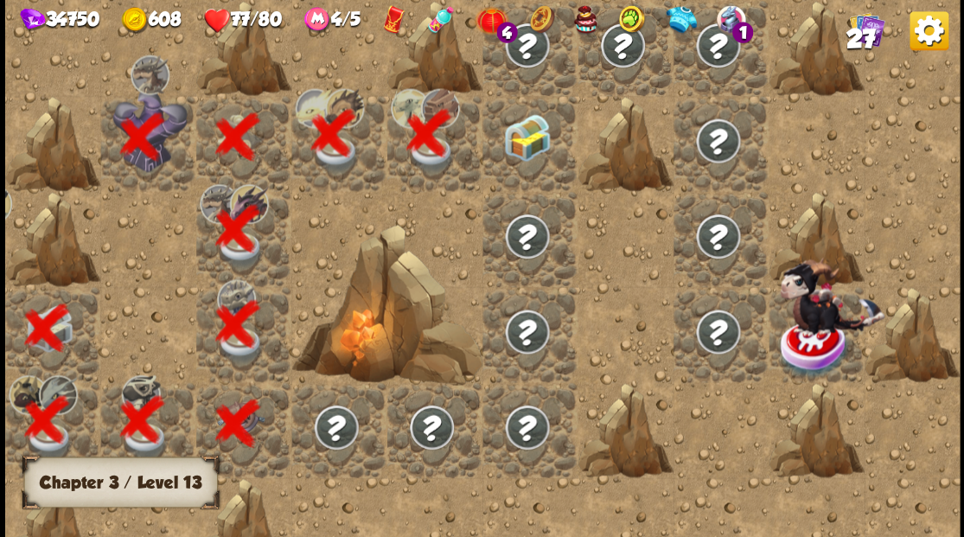
click at [531, 147] on img at bounding box center [527, 137] width 48 height 48
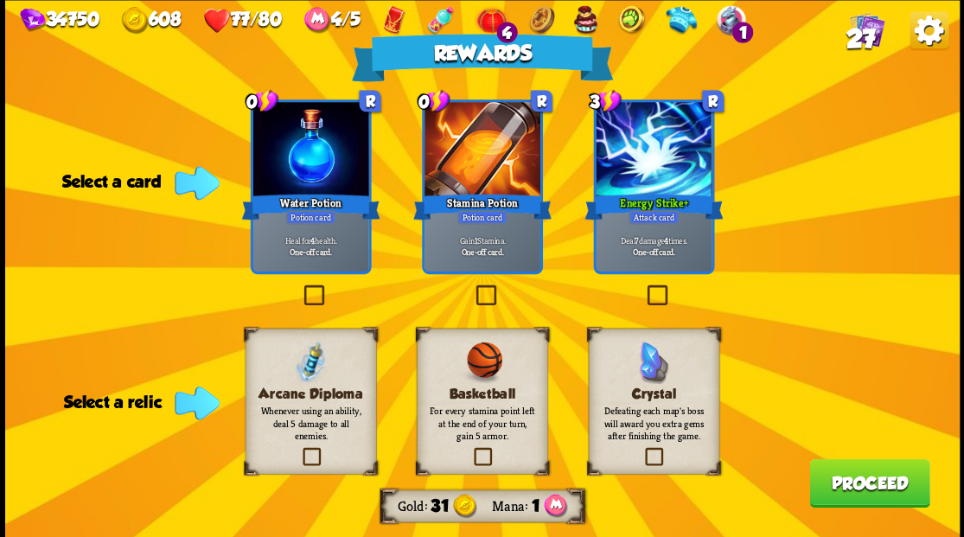
click at [300, 287] on label at bounding box center [300, 287] width 0 height 0
click at [0, 0] on input "checkbox" at bounding box center [0, 0] width 0 height 0
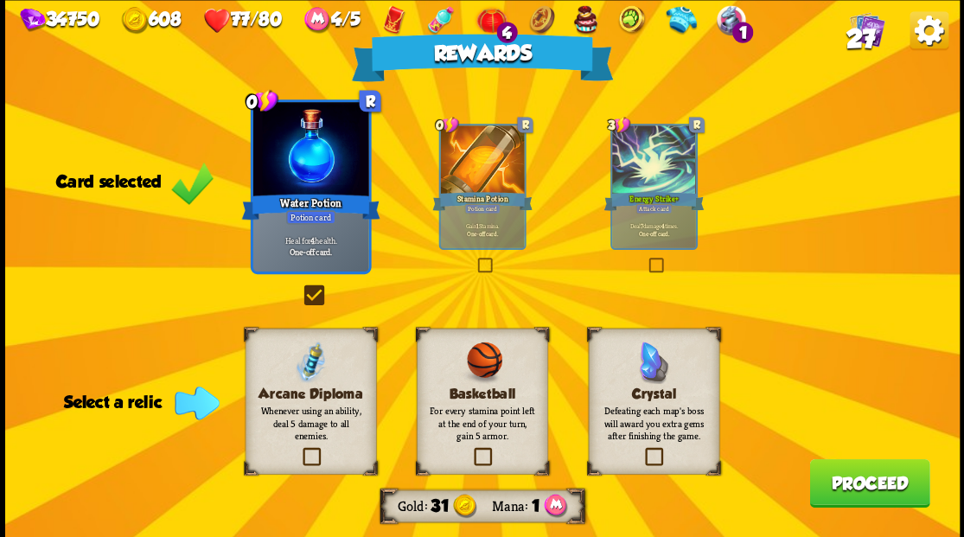
click at [839, 485] on button "Proceed" at bounding box center [869, 482] width 120 height 48
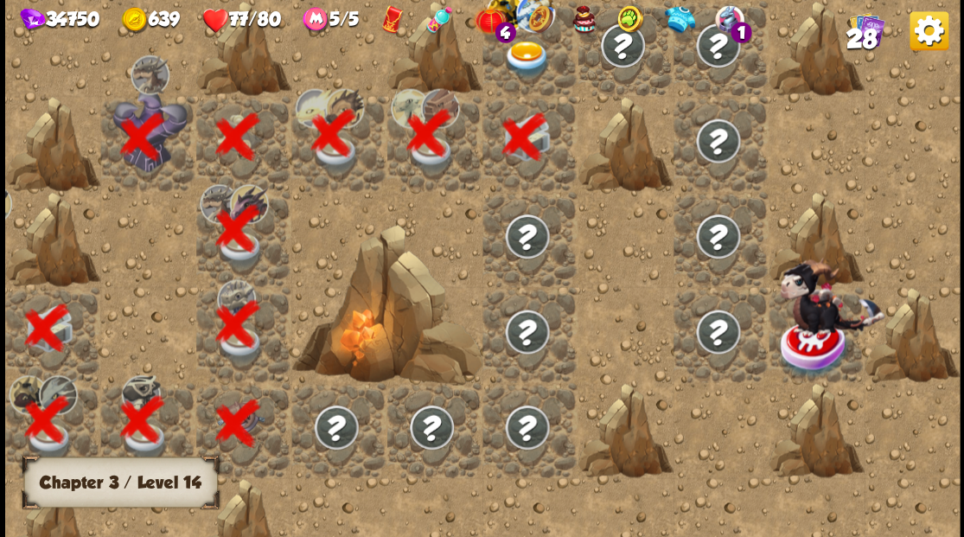
click at [553, 76] on div at bounding box center [530, 47] width 95 height 95
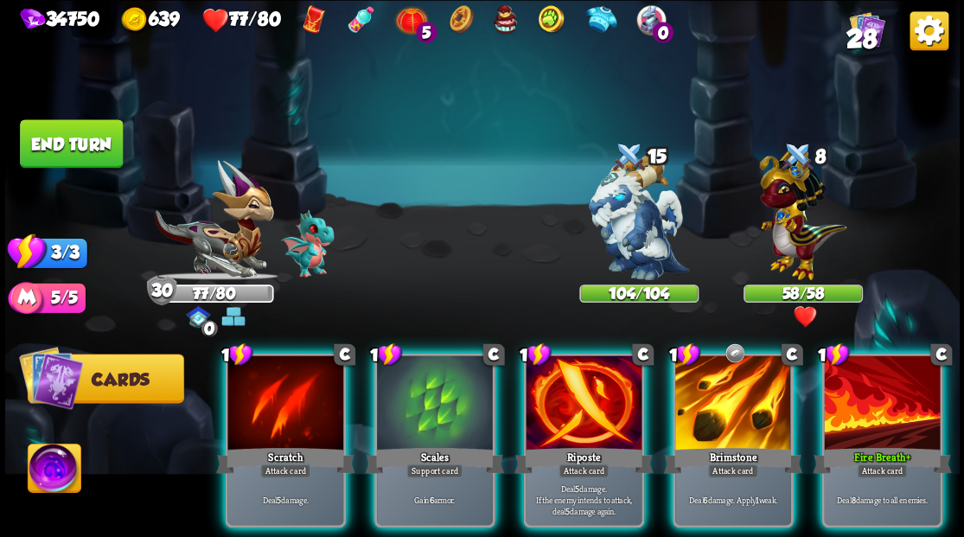
click at [59, 481] on img at bounding box center [54, 471] width 53 height 54
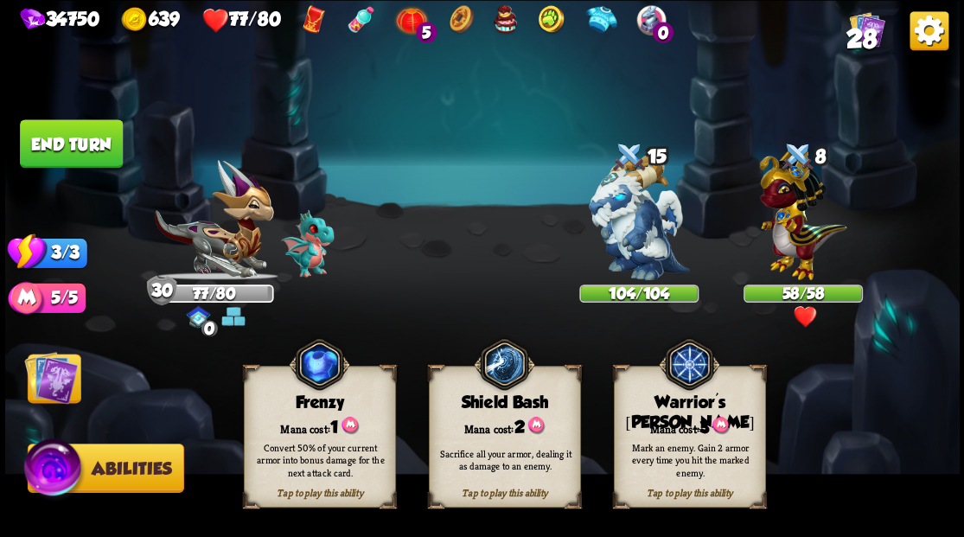
drag, startPoint x: 665, startPoint y: 454, endPoint x: 633, endPoint y: 377, distance: 83.4
click at [662, 445] on div "Mark an enemy. Gain 2 armor every time you hit the marked enemy." at bounding box center [691, 459] width 138 height 38
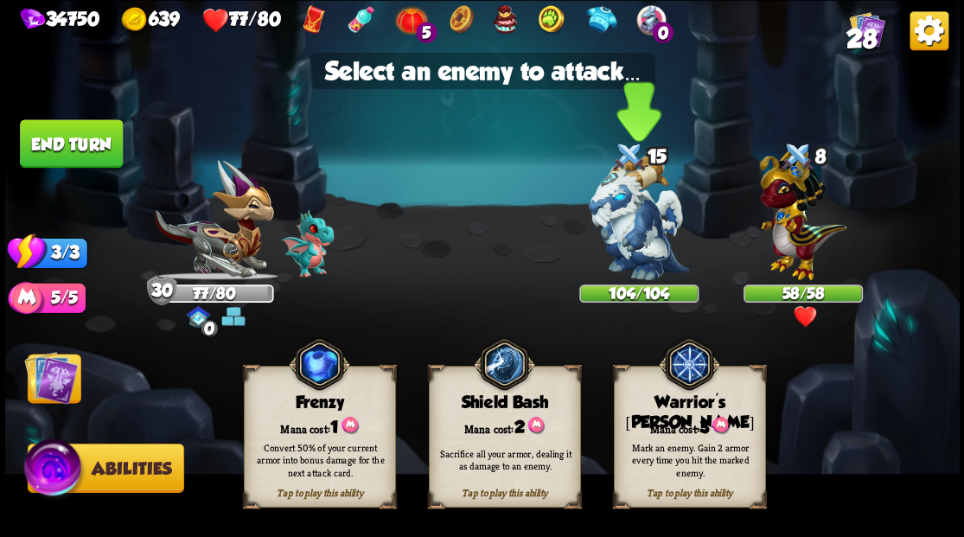
click at [623, 230] on img at bounding box center [639, 217] width 100 height 125
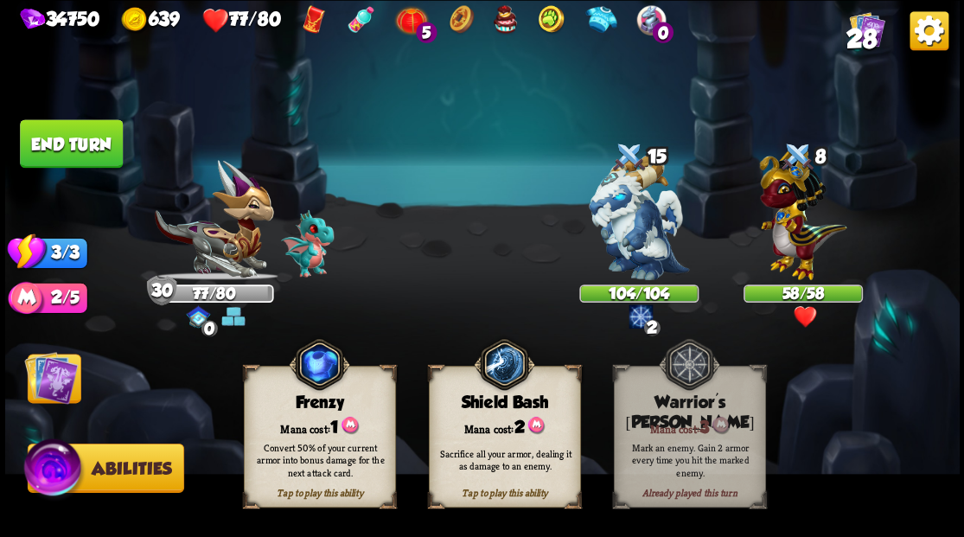
click at [57, 390] on img at bounding box center [51, 377] width 54 height 54
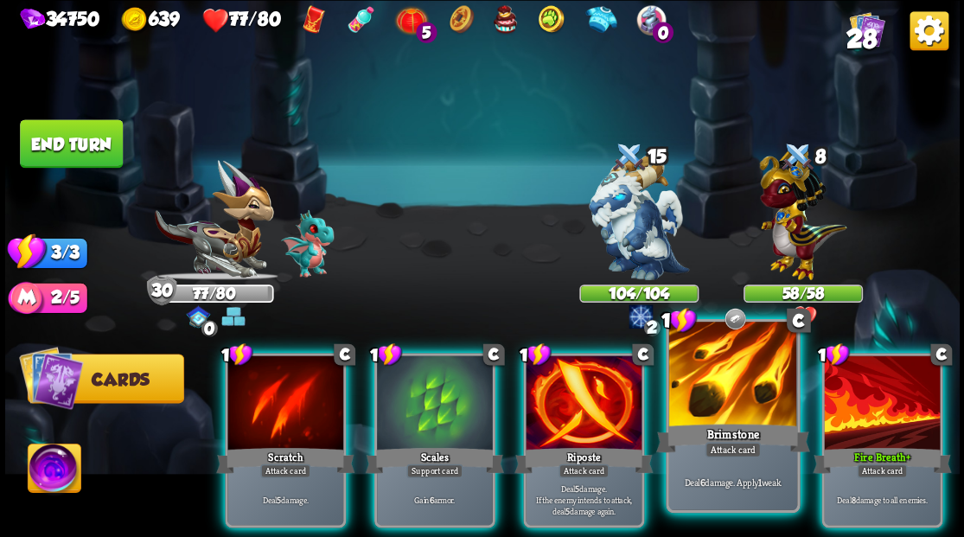
click at [725, 385] on div at bounding box center [732, 376] width 128 height 108
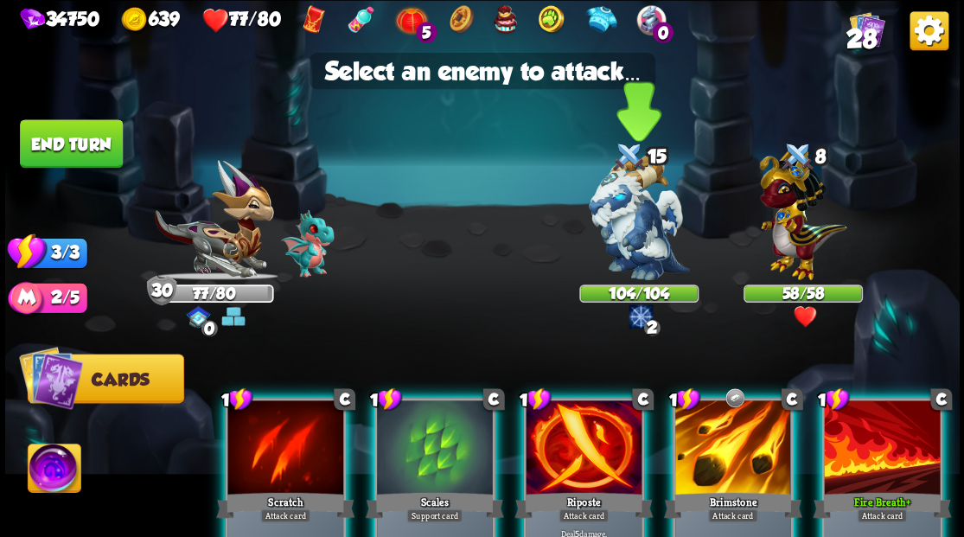
click at [639, 243] on img at bounding box center [639, 217] width 100 height 125
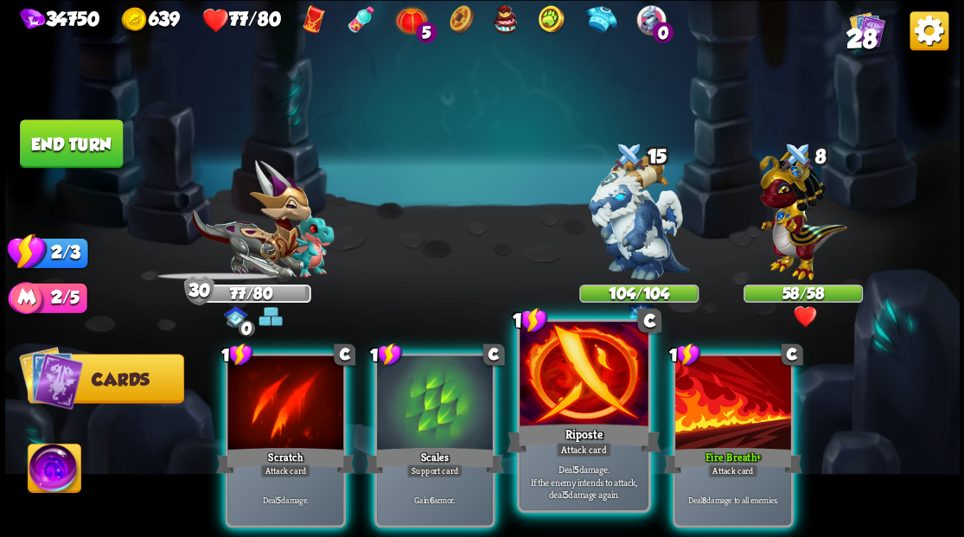
click at [572, 421] on div "Riposte" at bounding box center [584, 437] width 154 height 35
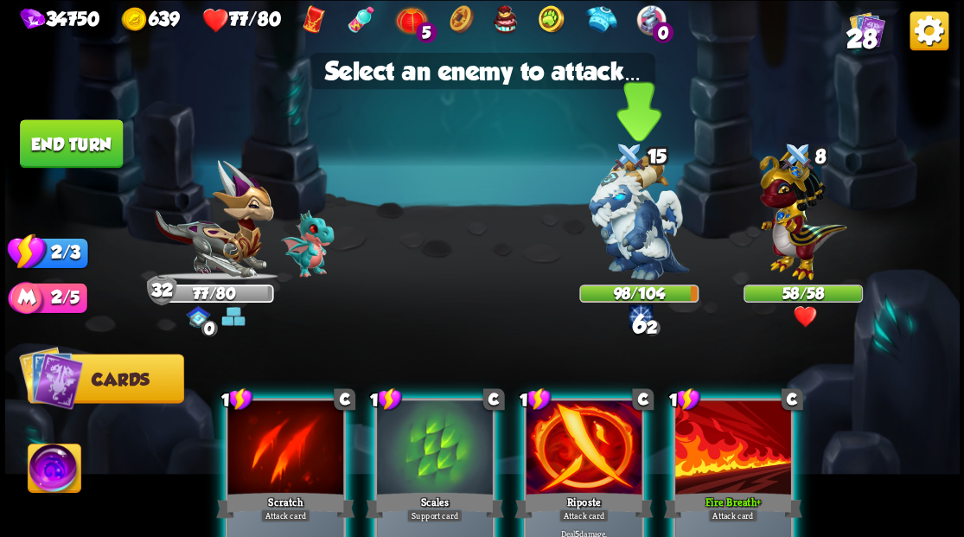
click at [623, 228] on img at bounding box center [639, 217] width 100 height 125
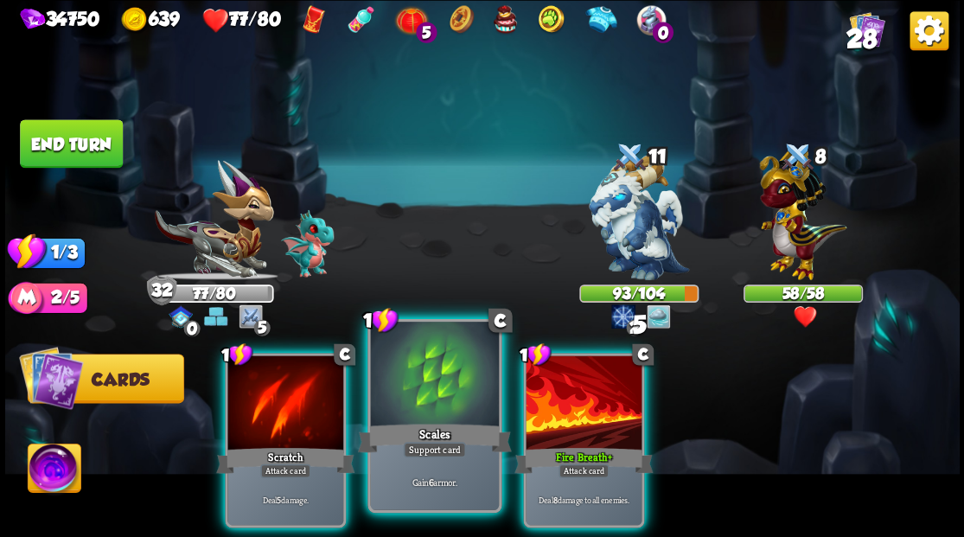
click at [451, 370] on div at bounding box center [434, 376] width 128 height 108
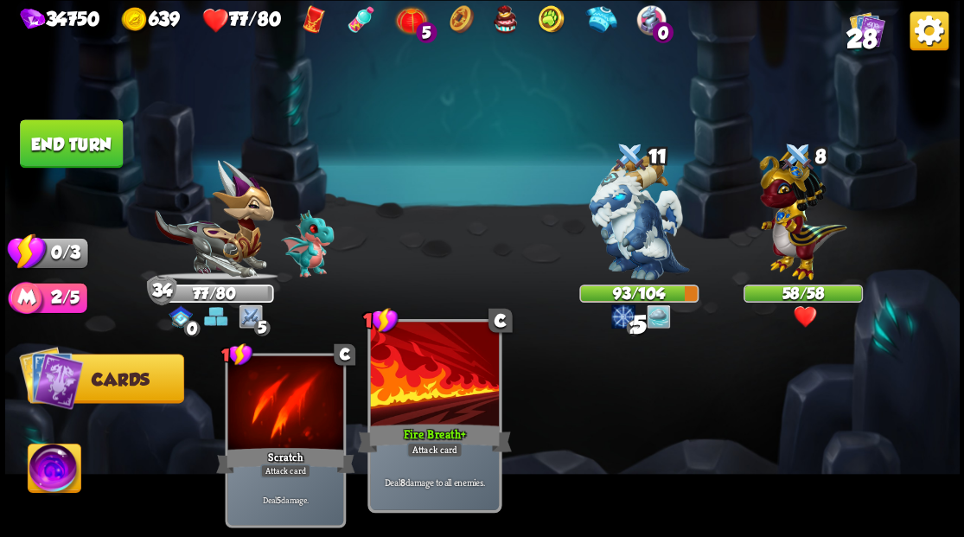
click at [450, 370] on div at bounding box center [434, 376] width 128 height 108
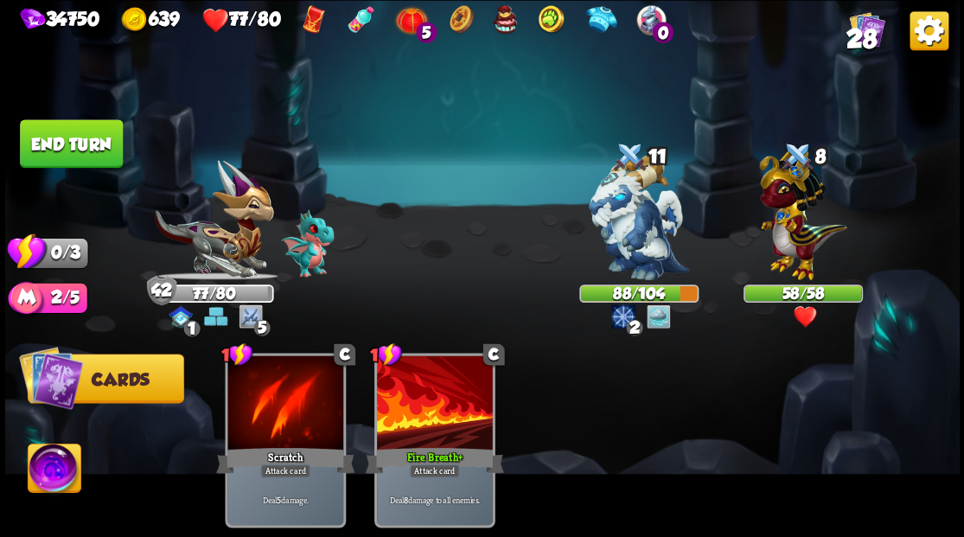
click at [59, 141] on button "End turn" at bounding box center [71, 143] width 103 height 48
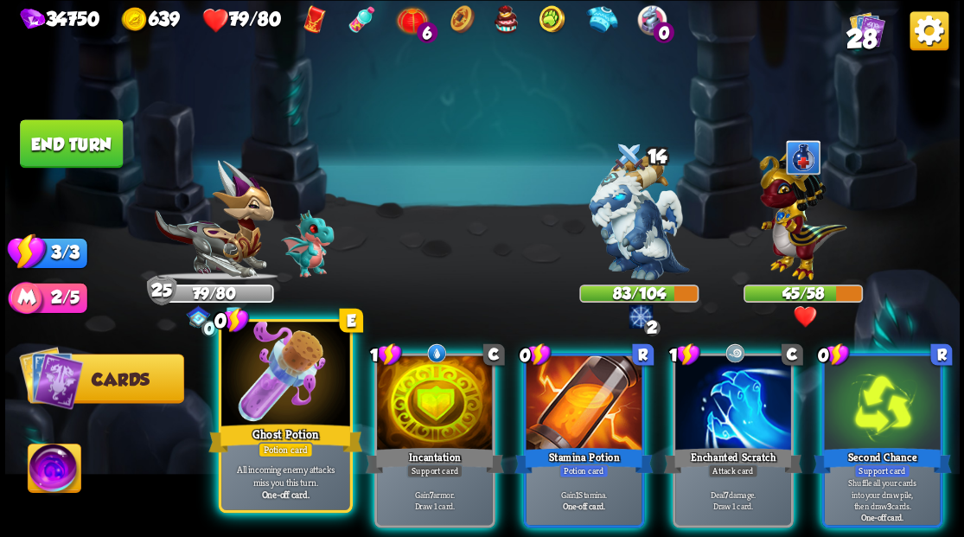
click at [232, 431] on div "Ghost Potion" at bounding box center [285, 437] width 154 height 35
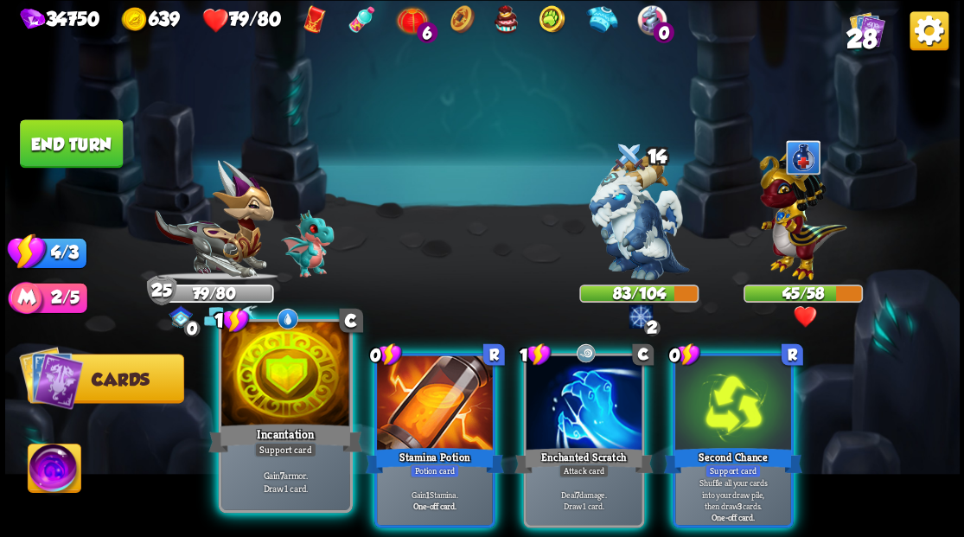
click at [261, 396] on div at bounding box center [285, 376] width 128 height 108
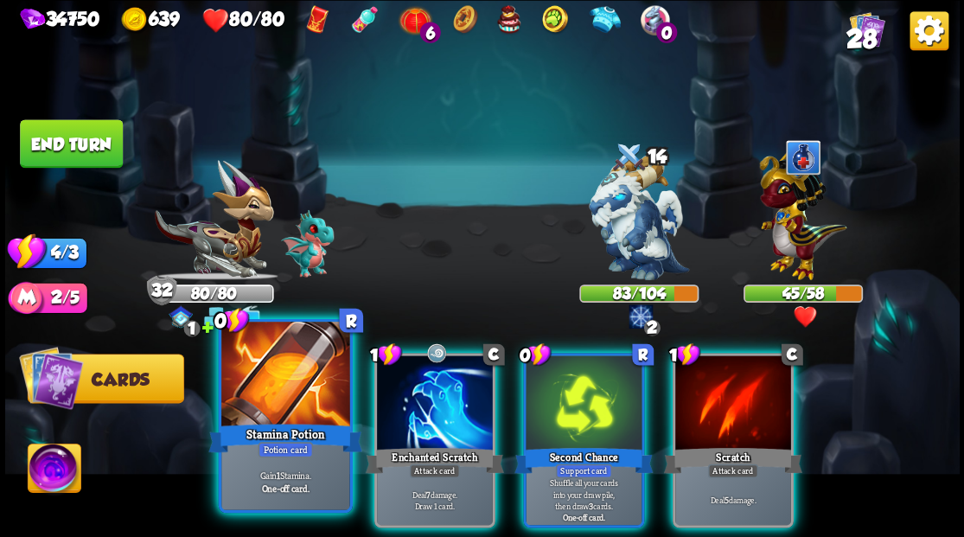
click at [259, 395] on div at bounding box center [285, 376] width 128 height 108
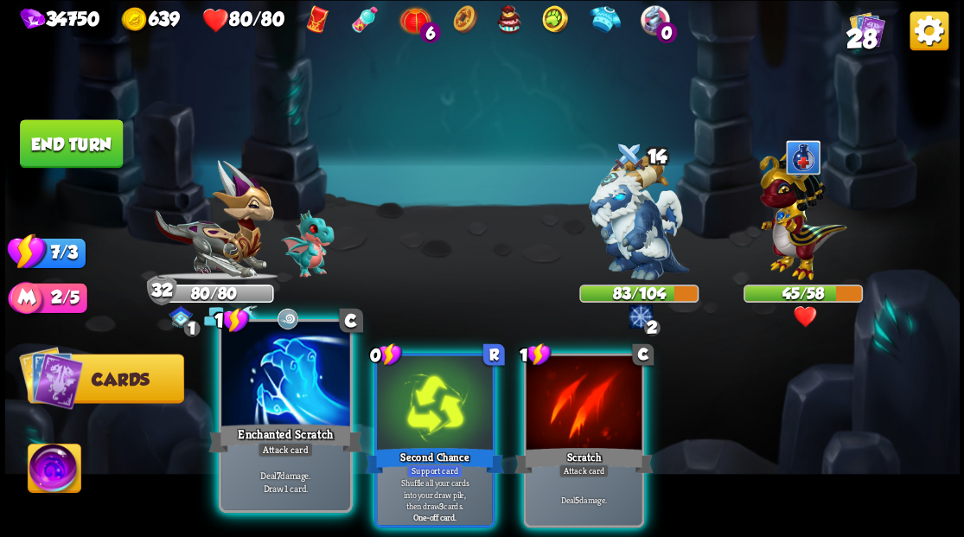
click at [260, 386] on div at bounding box center [285, 376] width 128 height 108
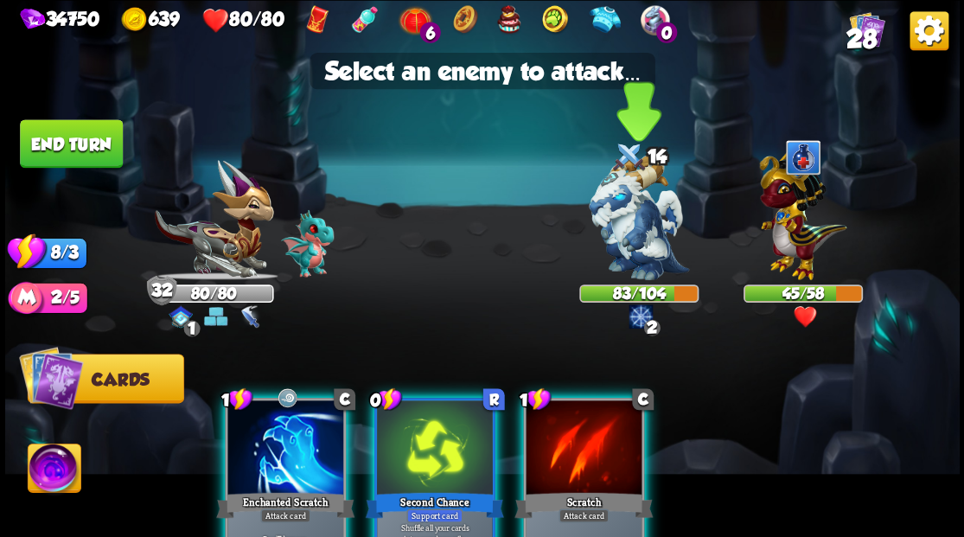
click at [643, 221] on img at bounding box center [639, 217] width 100 height 125
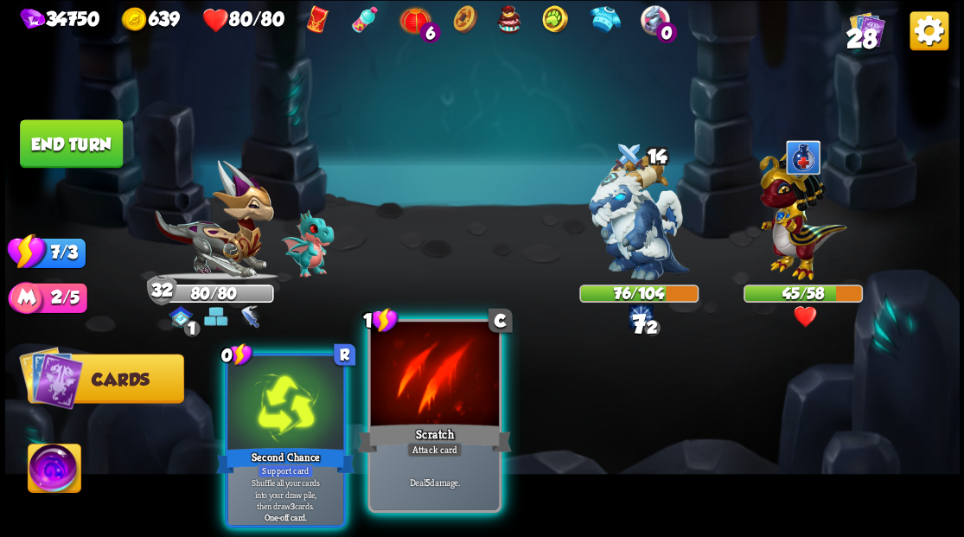
drag, startPoint x: 434, startPoint y: 403, endPoint x: 445, endPoint y: 394, distance: 13.5
click at [445, 394] on div at bounding box center [434, 376] width 128 height 108
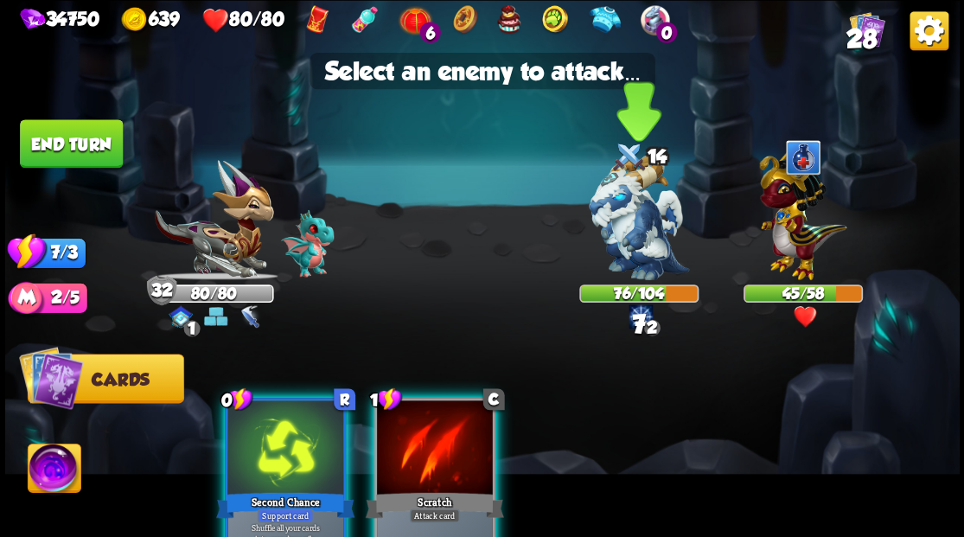
click at [649, 216] on img at bounding box center [639, 217] width 100 height 125
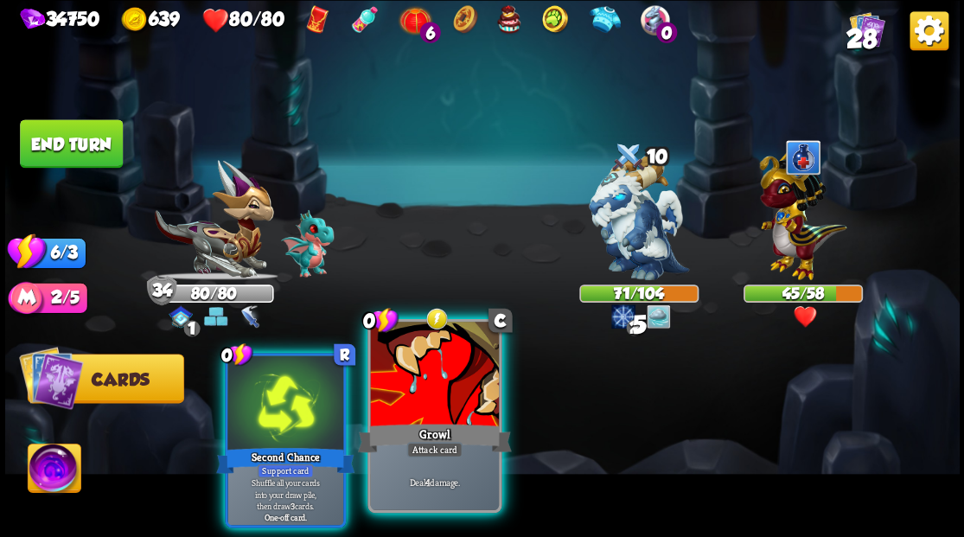
click at [431, 396] on div at bounding box center [434, 376] width 128 height 108
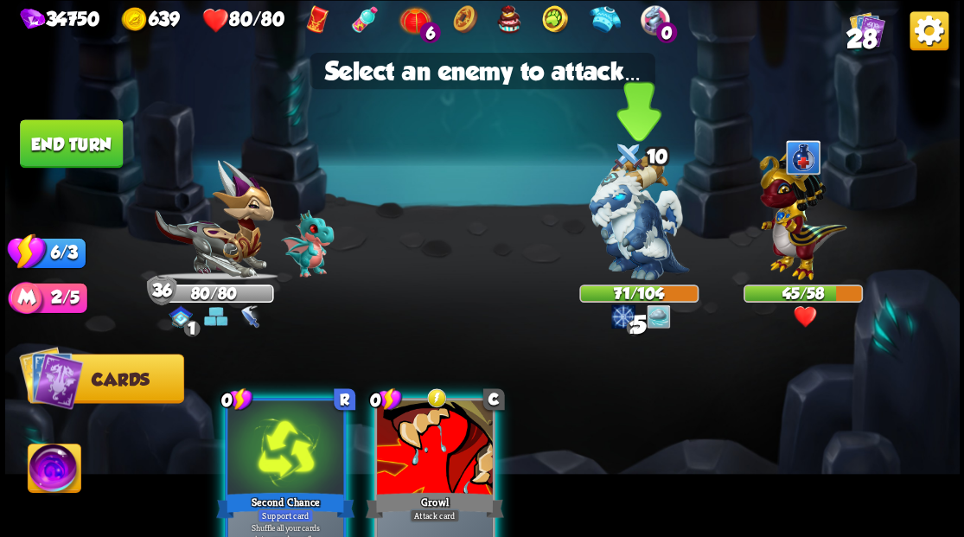
click at [633, 230] on img at bounding box center [639, 217] width 100 height 125
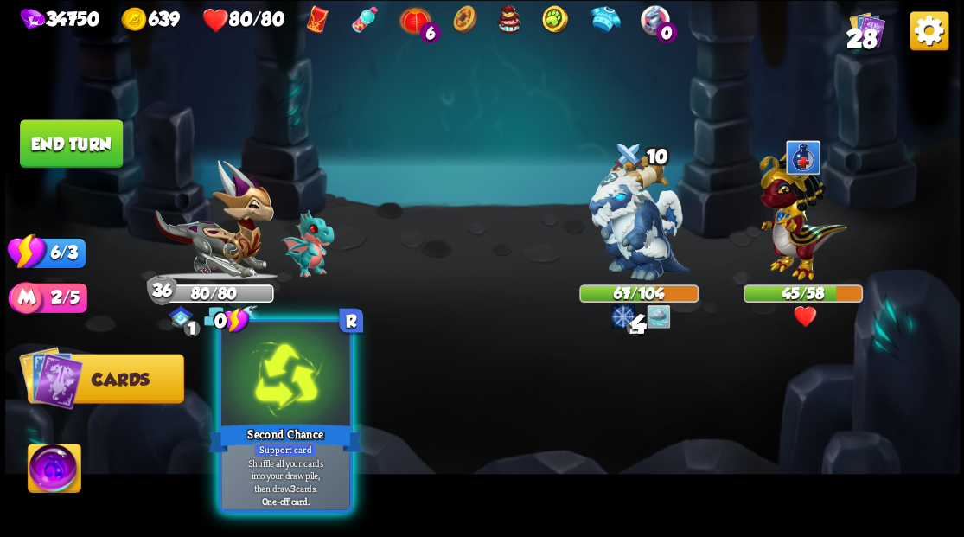
click at [299, 375] on div at bounding box center [285, 376] width 128 height 108
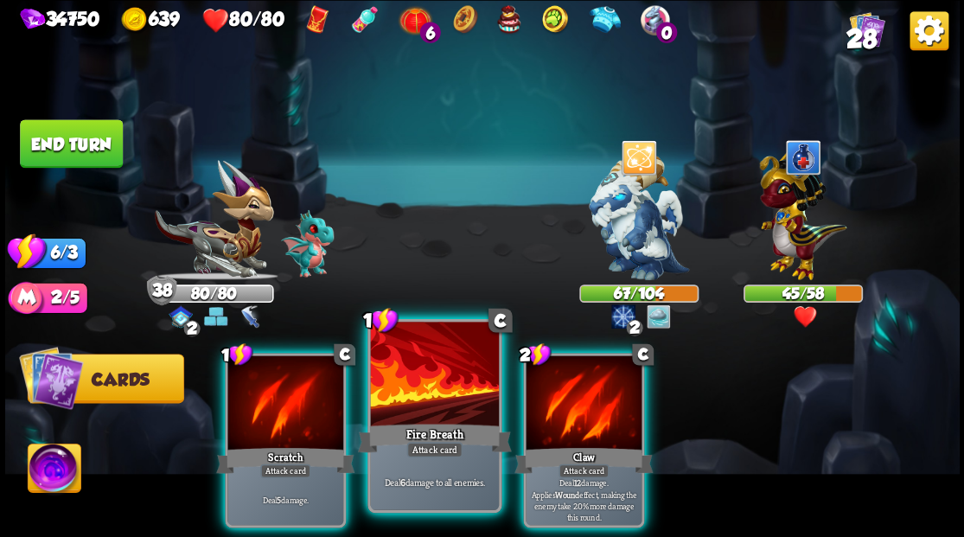
click at [422, 391] on div at bounding box center [434, 376] width 128 height 108
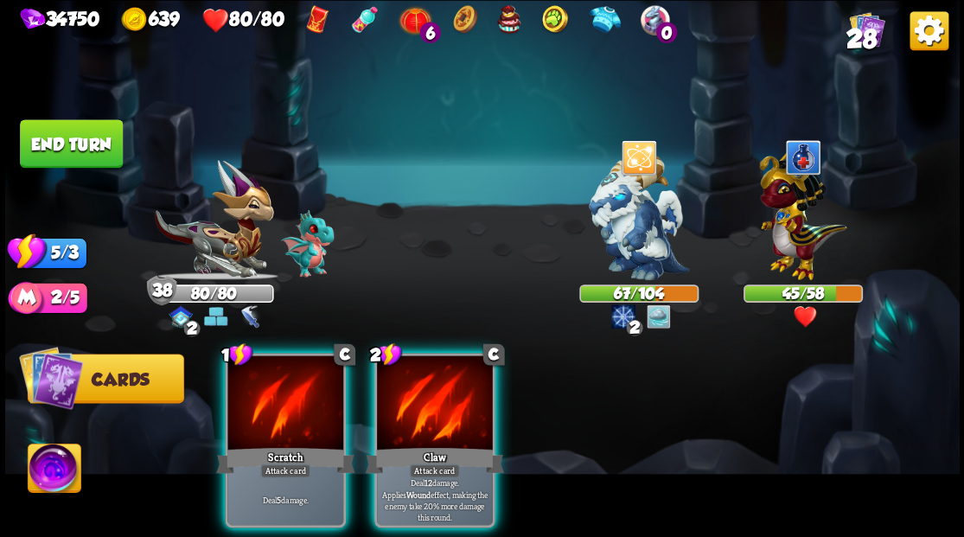
click at [422, 391] on div at bounding box center [435, 404] width 116 height 98
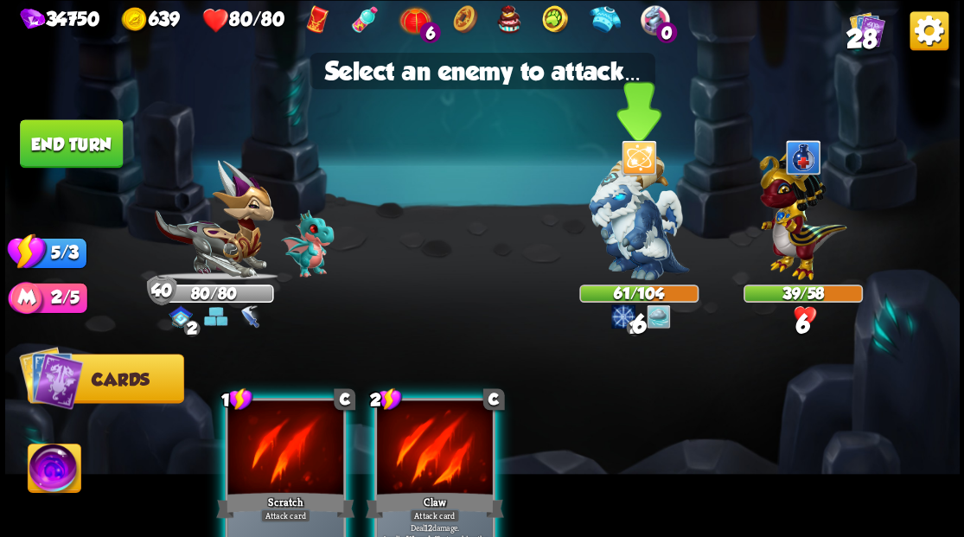
click at [623, 224] on img at bounding box center [639, 217] width 100 height 125
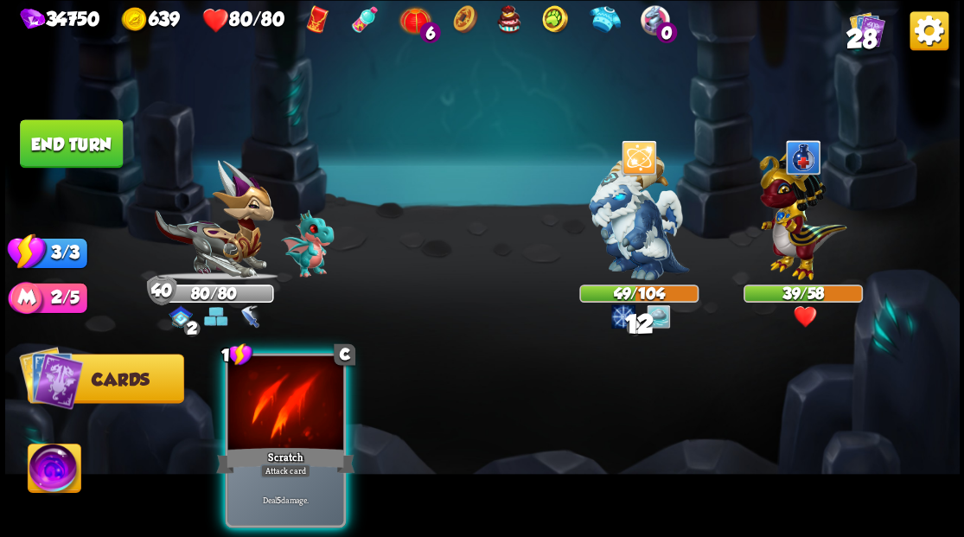
drag, startPoint x: 276, startPoint y: 415, endPoint x: 489, endPoint y: 314, distance: 236.4
click at [277, 415] on div at bounding box center [285, 404] width 116 height 98
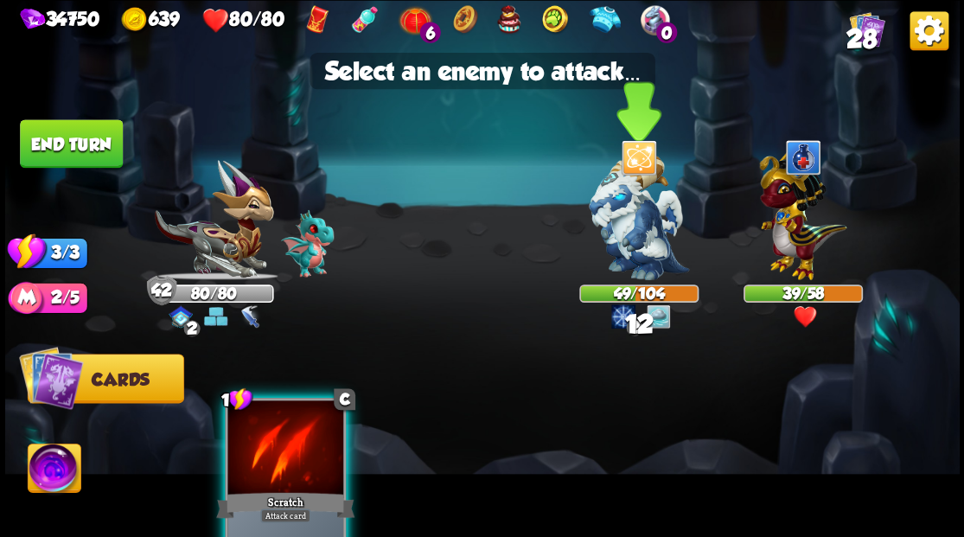
click at [649, 213] on img at bounding box center [639, 217] width 100 height 125
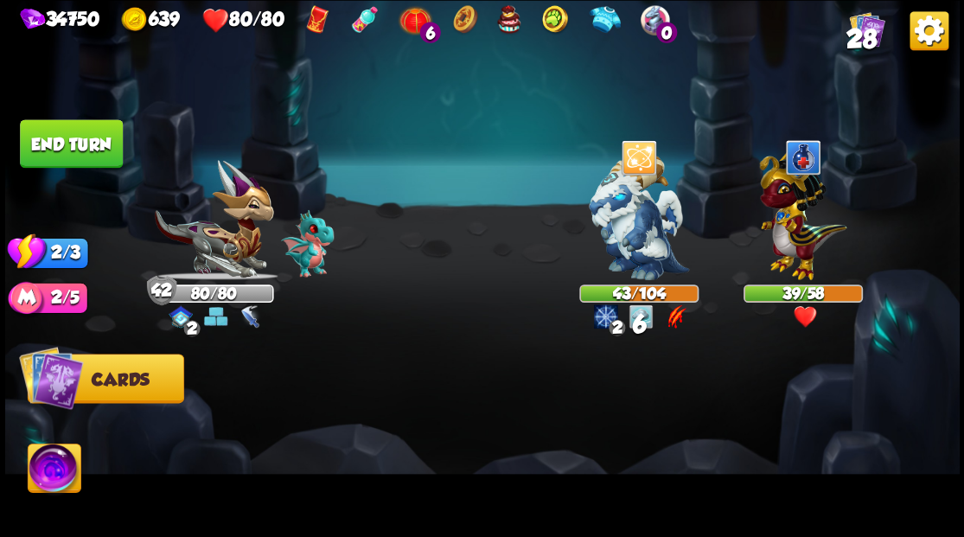
drag, startPoint x: 79, startPoint y: 133, endPoint x: 531, endPoint y: 3, distance: 470.8
click at [78, 133] on button "End turn" at bounding box center [71, 143] width 103 height 48
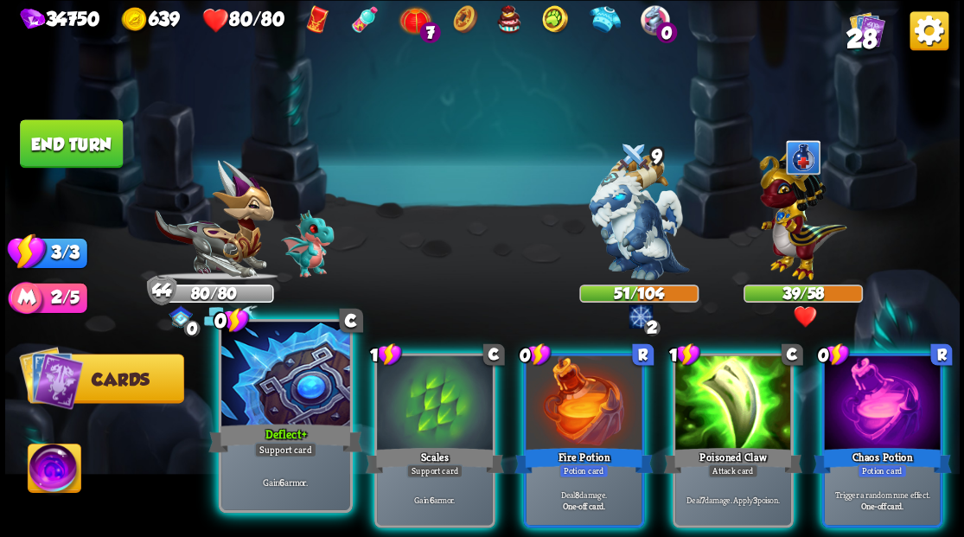
click at [299, 374] on div at bounding box center [285, 376] width 128 height 108
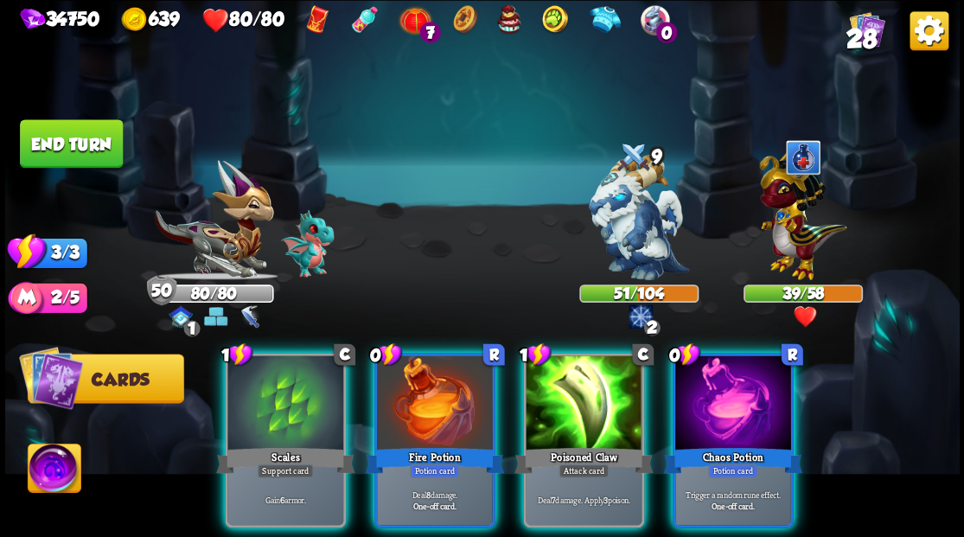
click at [360, 381] on div "1 C Scales Support card Gain 6 armor. 0 R Fire Potion Potion card Deal 8 damage…" at bounding box center [577, 417] width 764 height 239
click at [306, 363] on div at bounding box center [285, 404] width 116 height 98
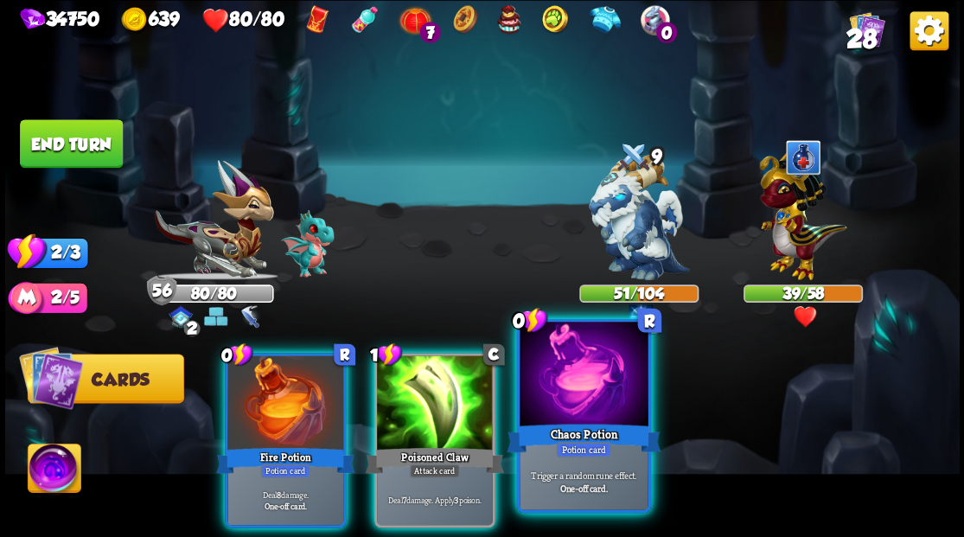
click at [608, 406] on div at bounding box center [584, 376] width 128 height 108
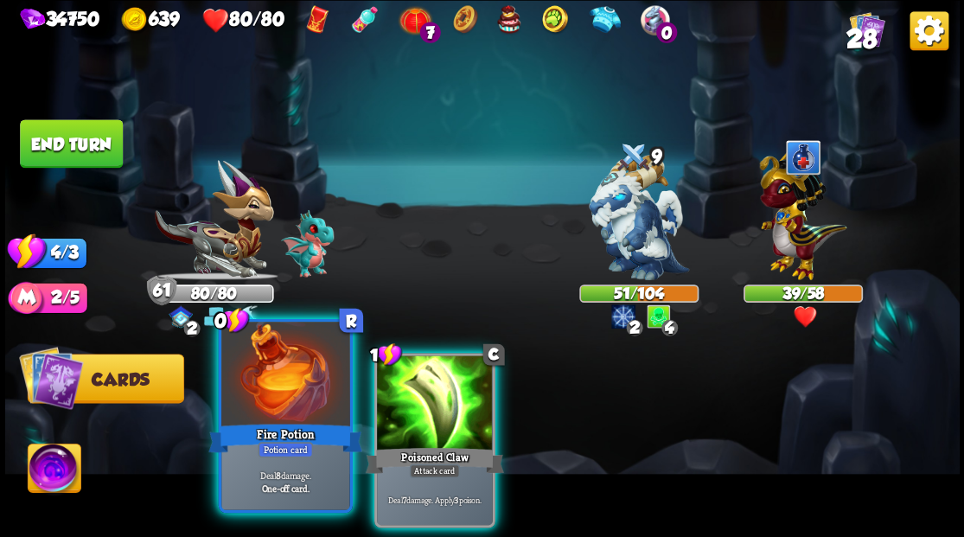
click at [271, 392] on div at bounding box center [285, 376] width 128 height 108
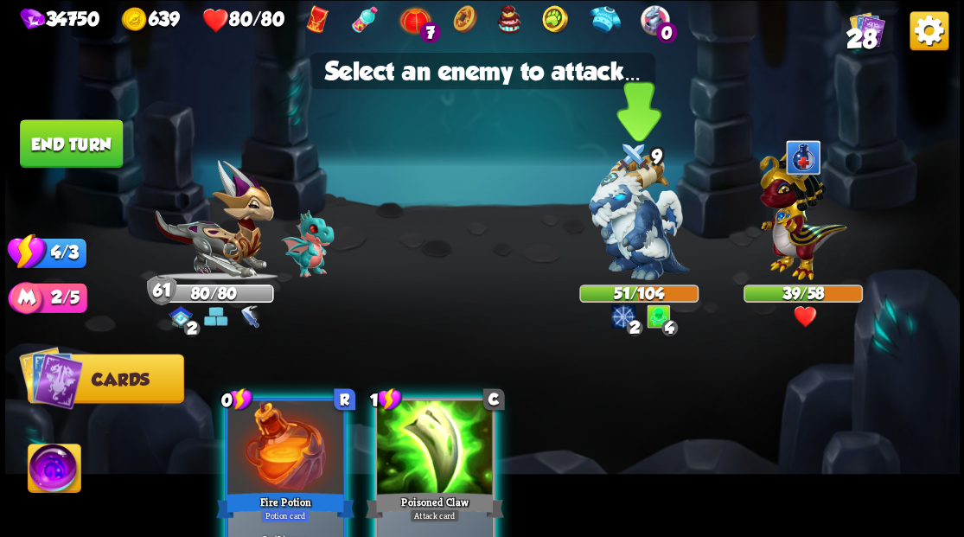
click at [626, 227] on img at bounding box center [639, 217] width 100 height 125
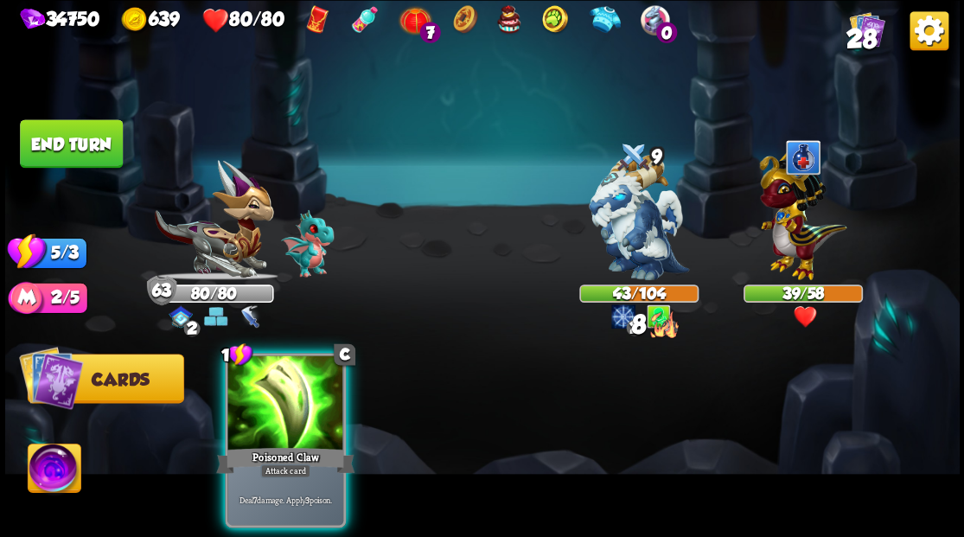
drag, startPoint x: 282, startPoint y: 400, endPoint x: 487, endPoint y: 382, distance: 205.8
click at [286, 403] on div at bounding box center [285, 404] width 116 height 98
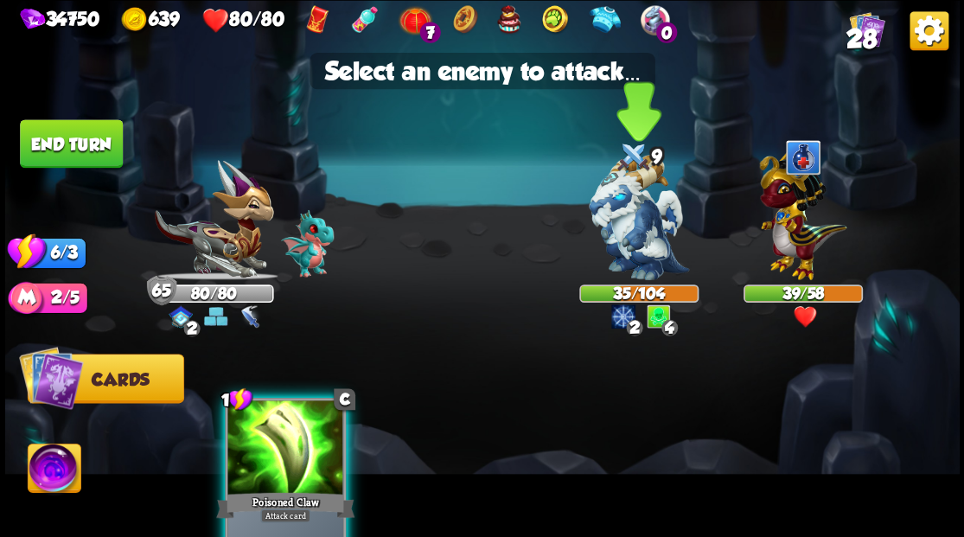
click at [633, 219] on img at bounding box center [639, 217] width 100 height 125
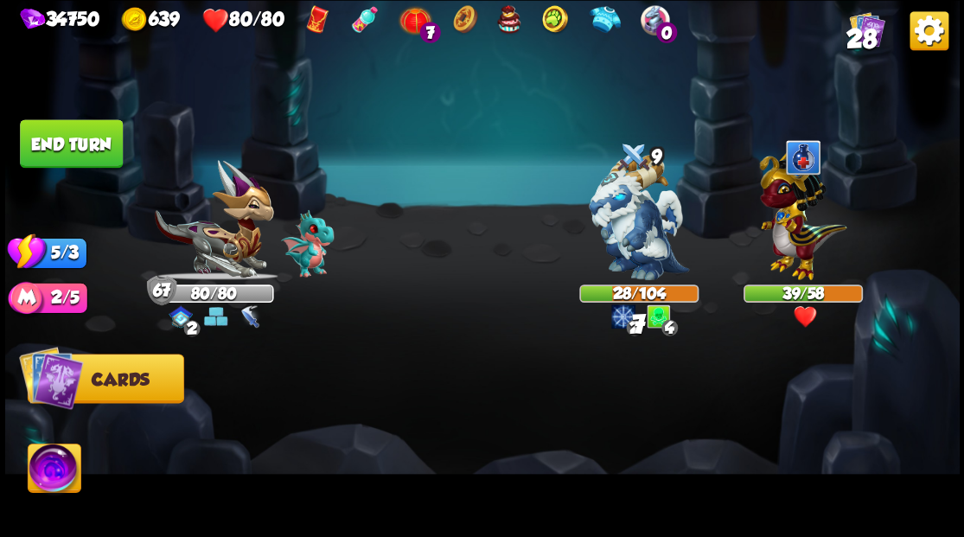
click at [71, 138] on button "End turn" at bounding box center [71, 143] width 103 height 48
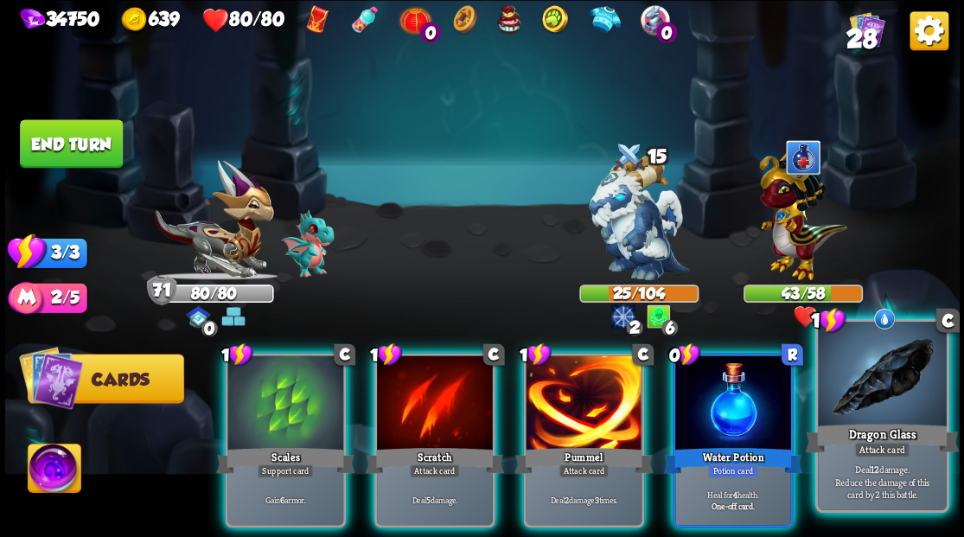
click at [880, 384] on div at bounding box center [882, 376] width 128 height 108
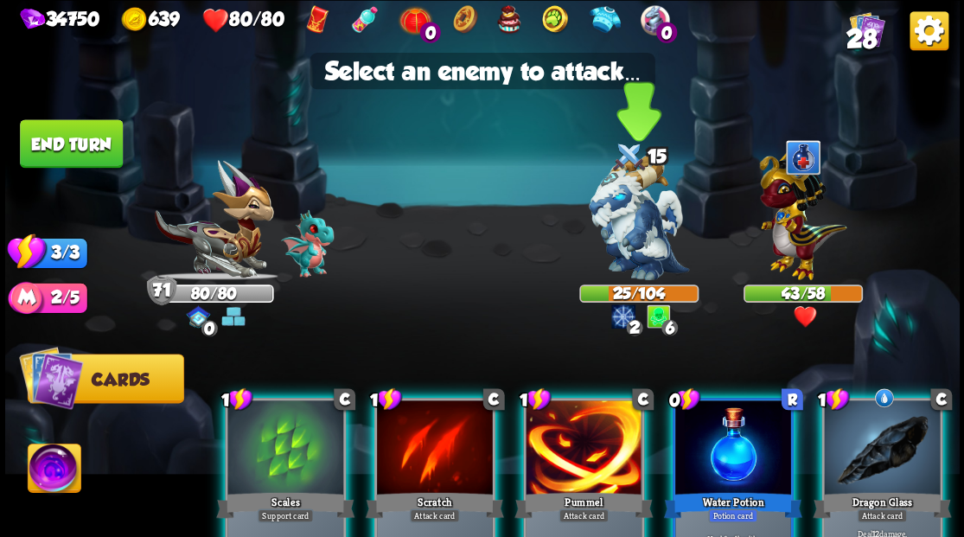
click at [631, 227] on img at bounding box center [639, 217] width 100 height 125
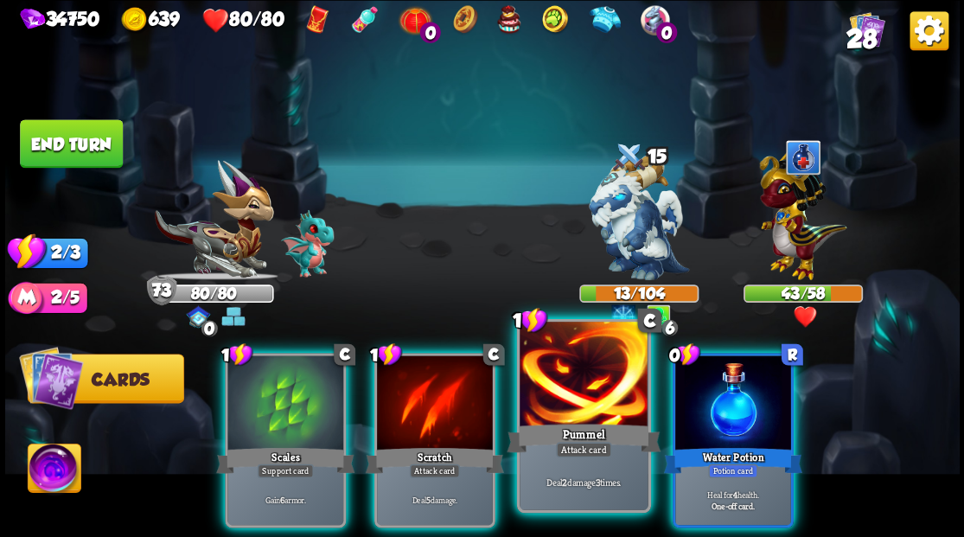
click at [560, 389] on div at bounding box center [584, 376] width 128 height 108
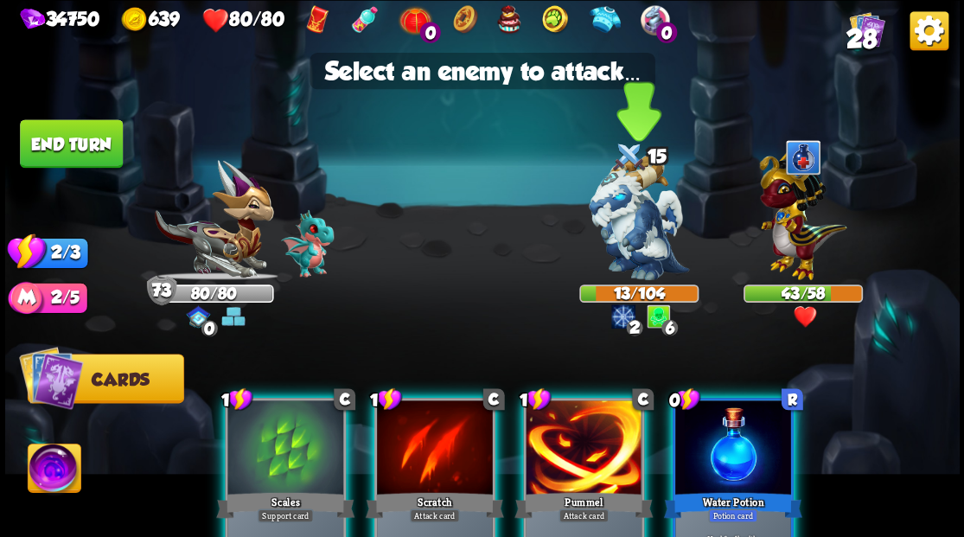
click at [619, 232] on img at bounding box center [639, 217] width 100 height 125
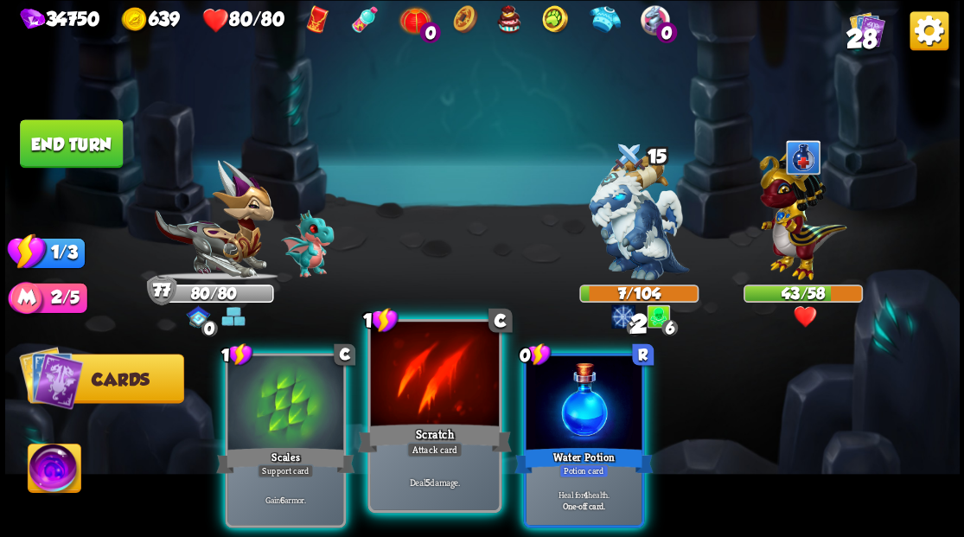
click at [422, 401] on div at bounding box center [434, 376] width 128 height 108
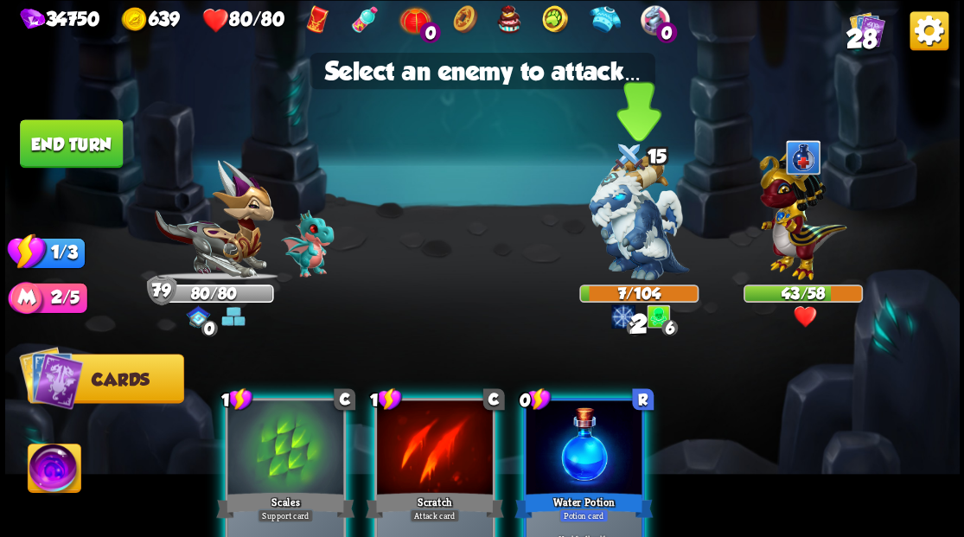
click at [617, 240] on img at bounding box center [639, 217] width 100 height 125
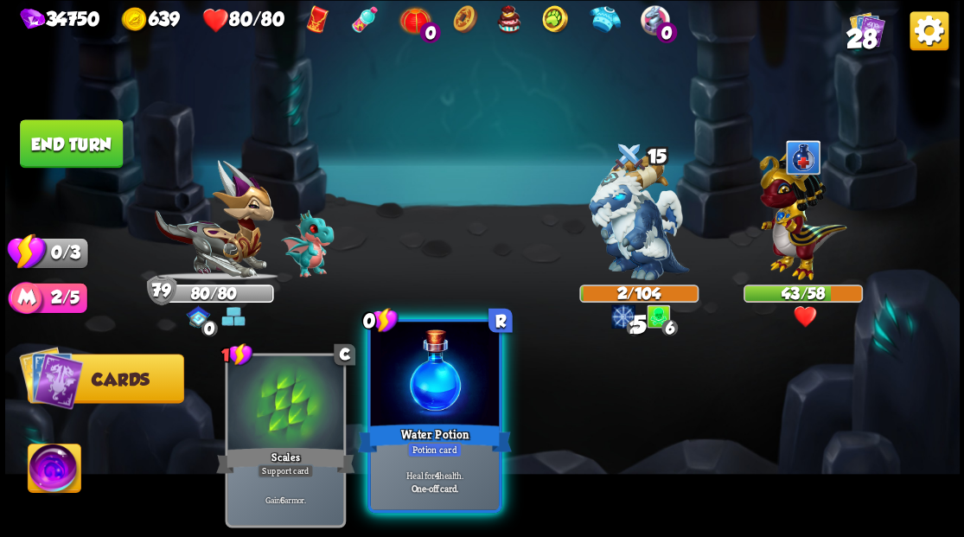
click at [441, 393] on div at bounding box center [434, 376] width 128 height 108
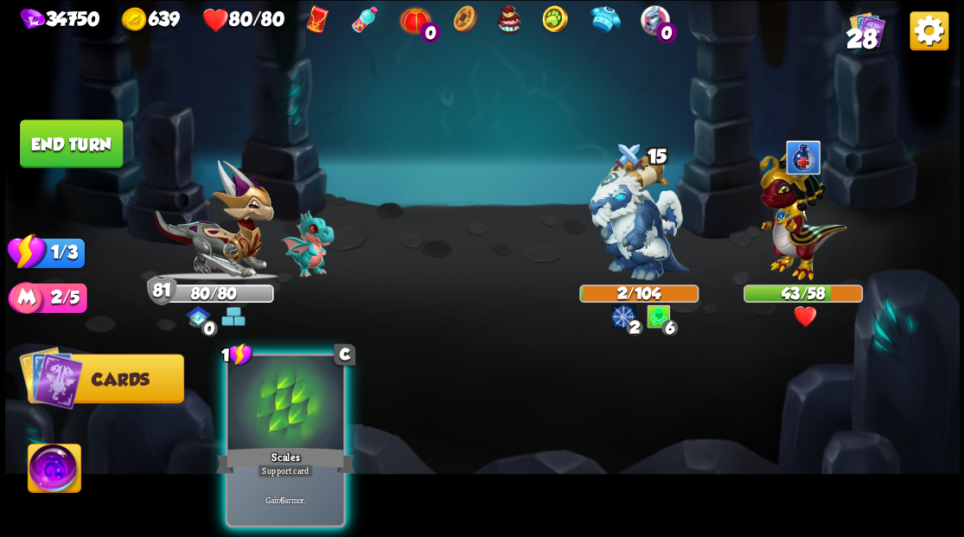
click at [94, 161] on button "End turn" at bounding box center [71, 143] width 103 height 48
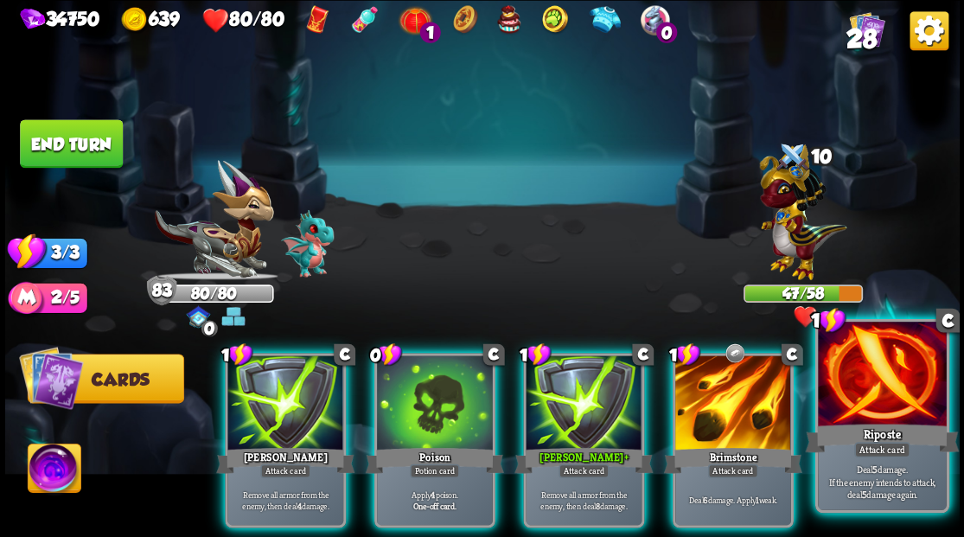
click at [880, 406] on div at bounding box center [882, 376] width 128 height 108
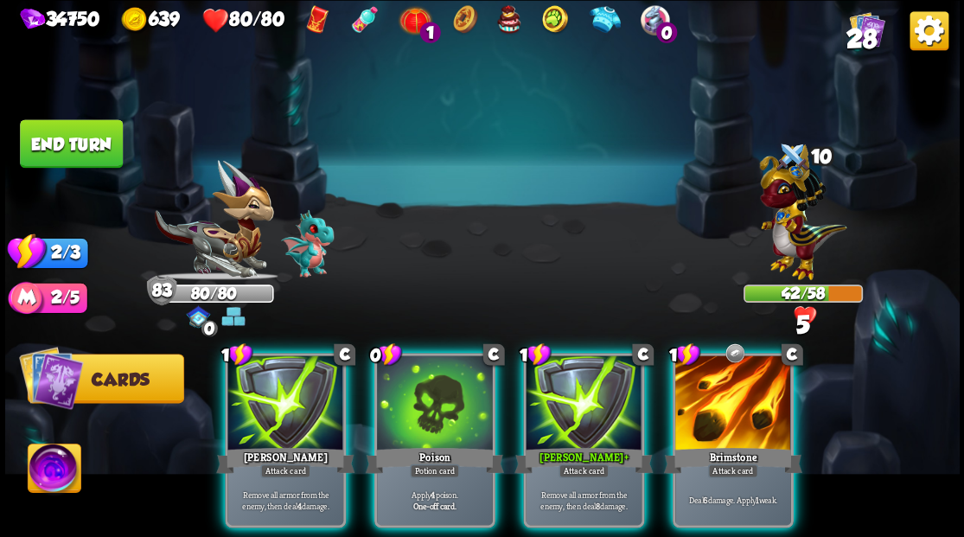
click at [732, 399] on div at bounding box center [733, 404] width 116 height 98
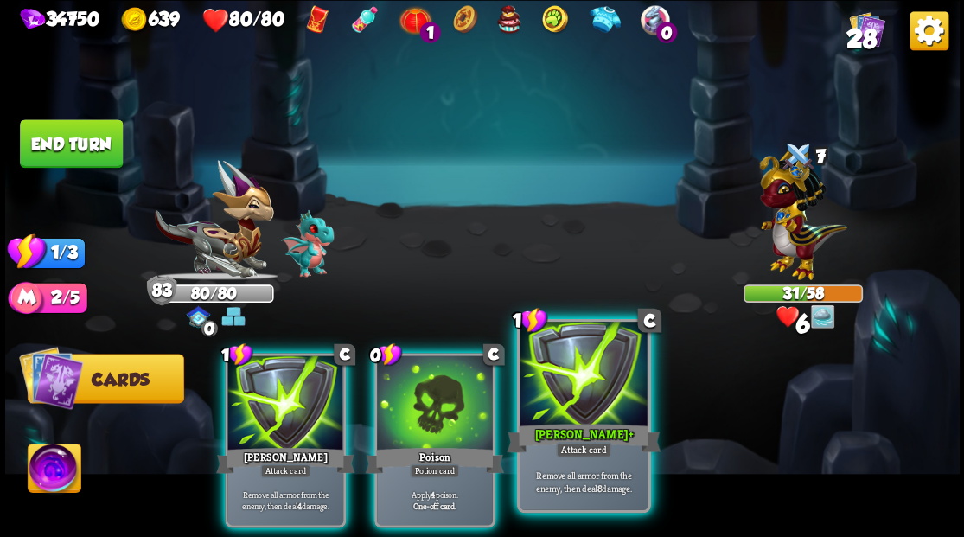
click at [564, 388] on div at bounding box center [584, 376] width 128 height 108
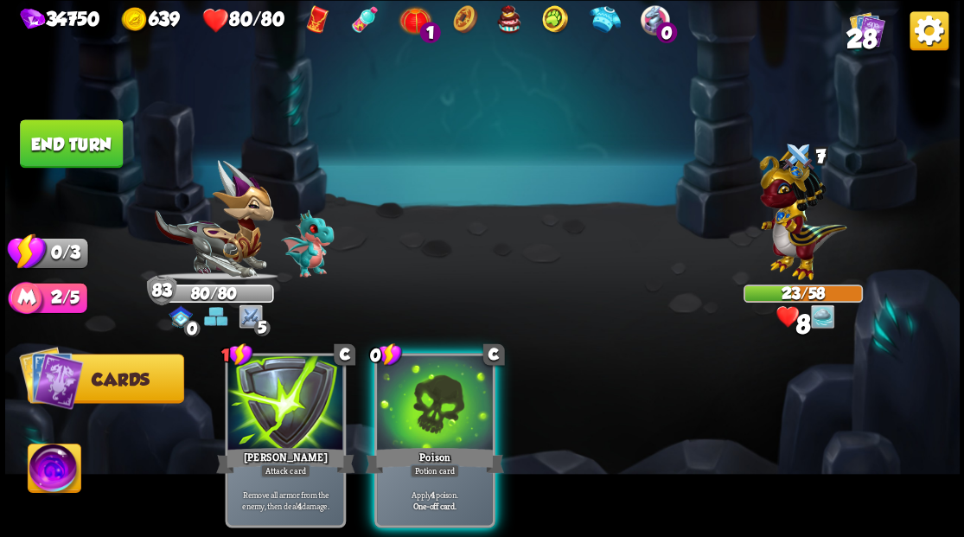
drag, startPoint x: 425, startPoint y: 385, endPoint x: 401, endPoint y: 366, distance: 30.8
click at [424, 383] on div at bounding box center [435, 404] width 116 height 98
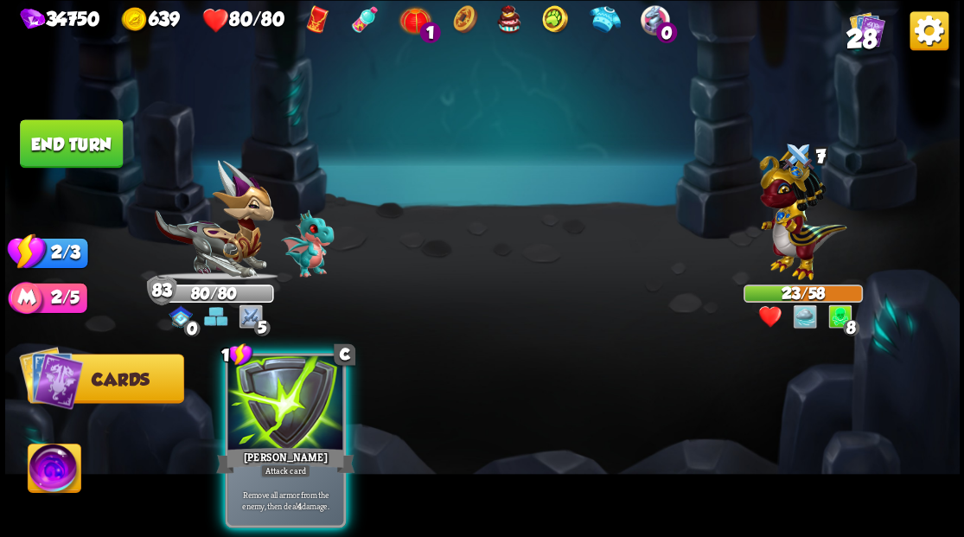
click at [81, 144] on button "End turn" at bounding box center [71, 143] width 103 height 48
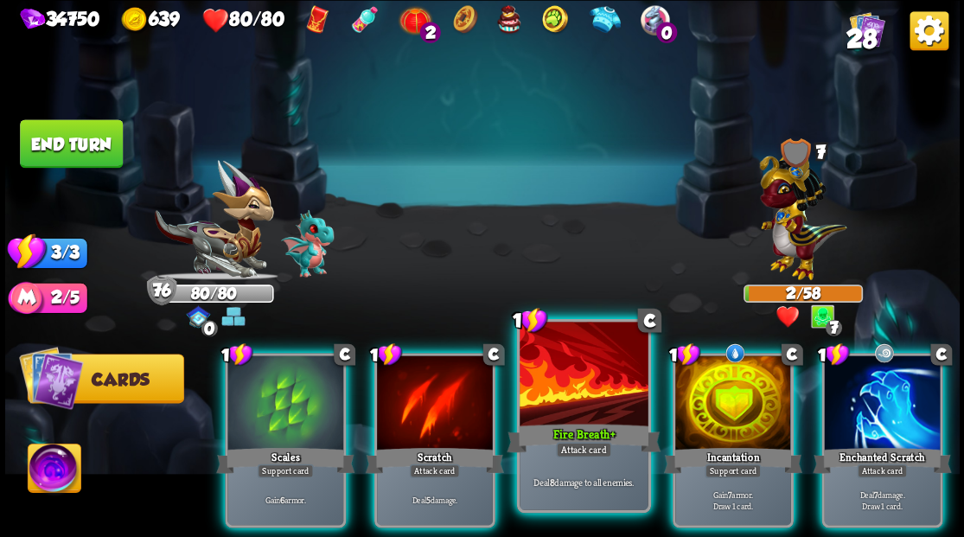
click at [593, 368] on div at bounding box center [584, 376] width 128 height 108
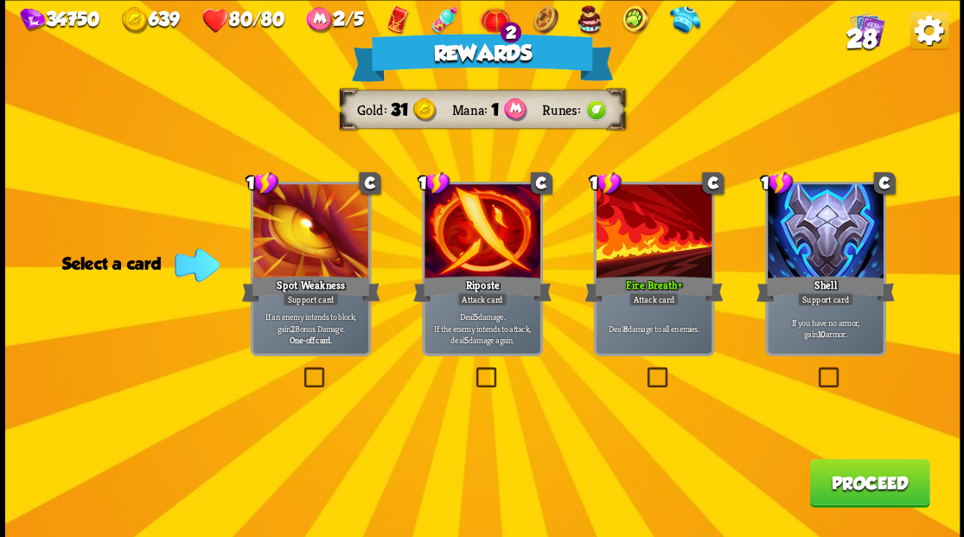
click at [852, 488] on button "Proceed" at bounding box center [869, 482] width 120 height 48
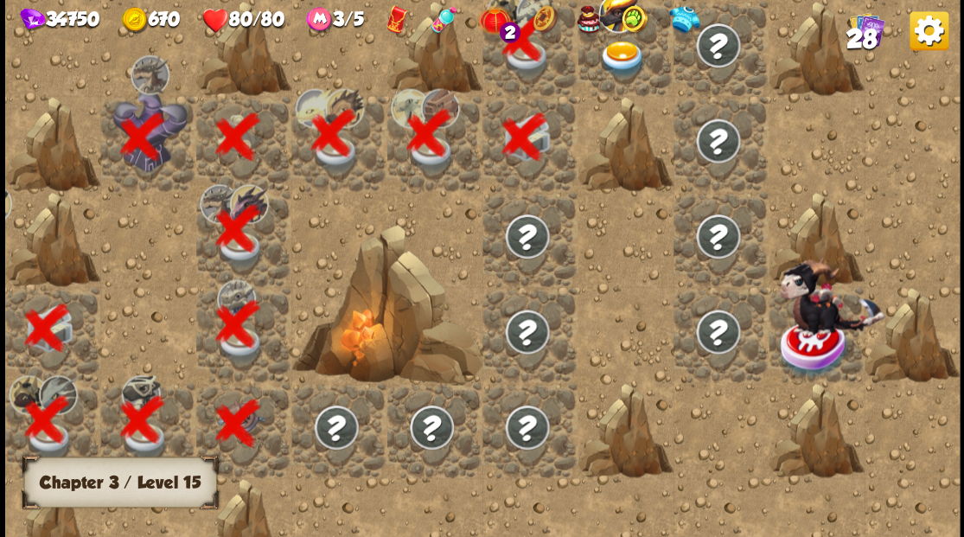
click at [618, 75] on img at bounding box center [622, 59] width 48 height 37
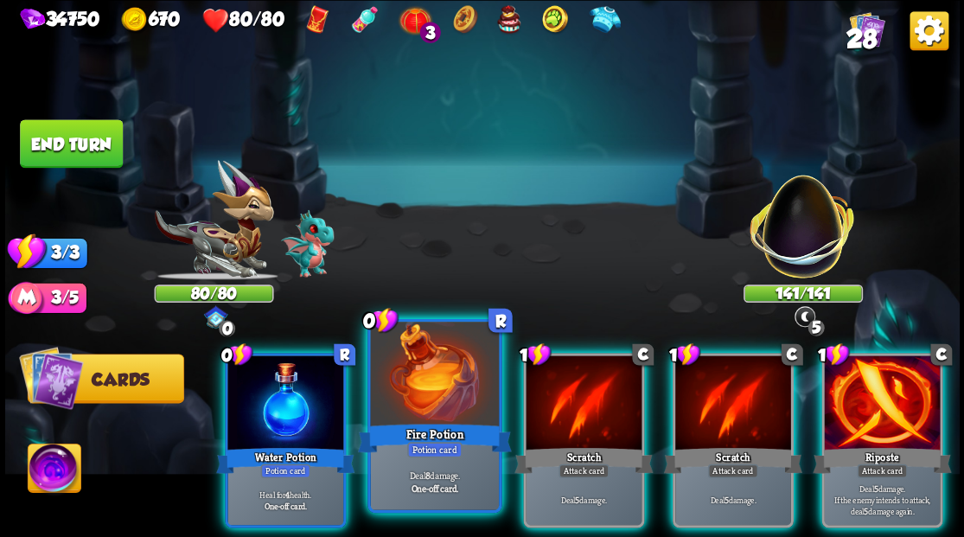
click at [417, 392] on div at bounding box center [434, 376] width 128 height 108
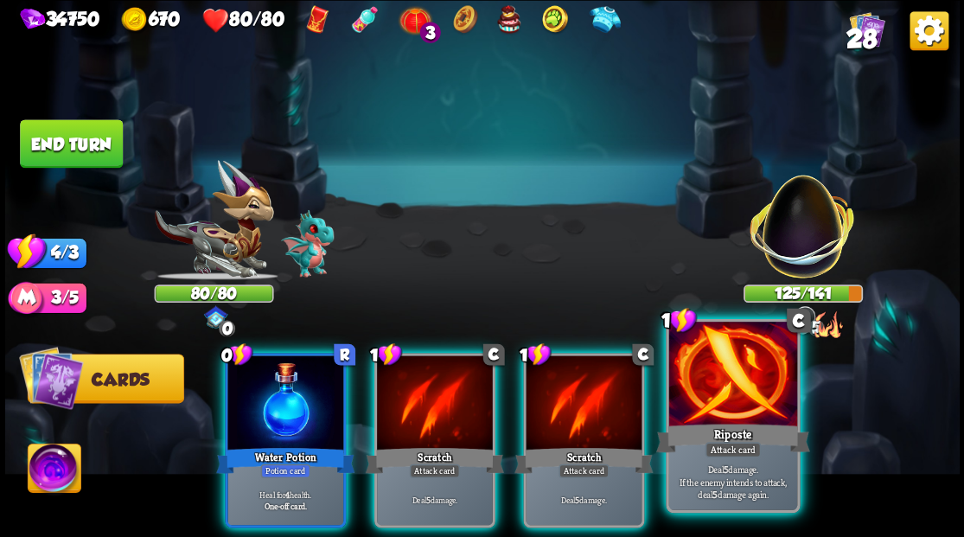
click at [716, 394] on div at bounding box center [732, 376] width 128 height 108
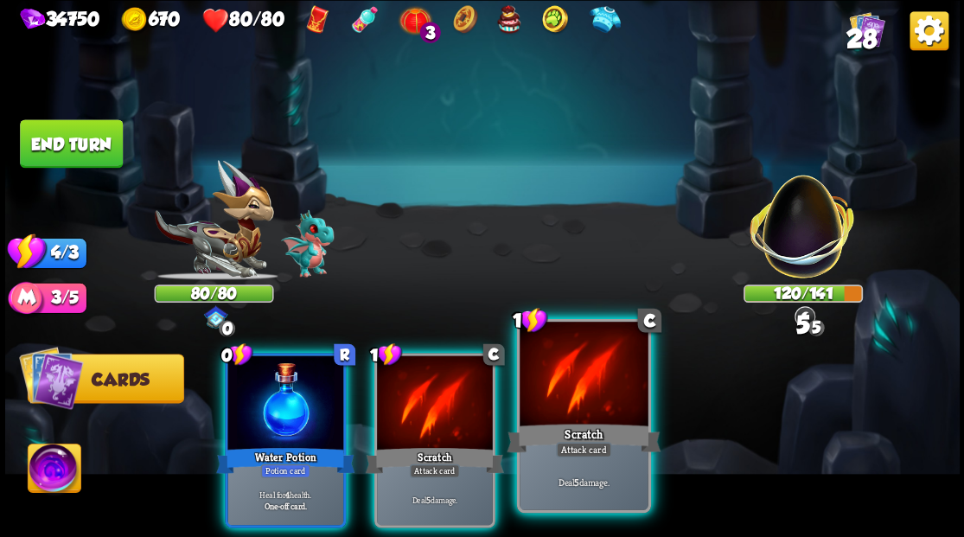
drag, startPoint x: 593, startPoint y: 387, endPoint x: 500, endPoint y: 408, distance: 95.7
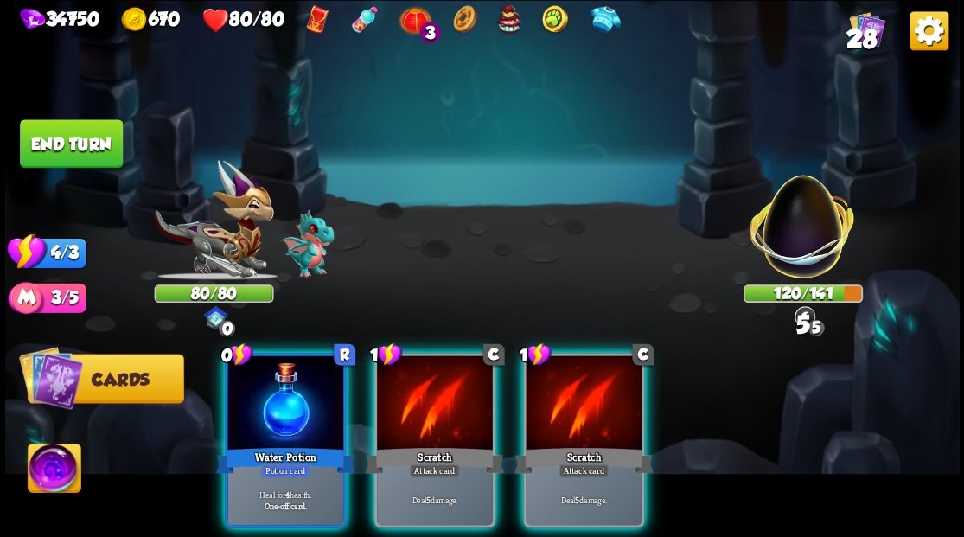
click at [592, 387] on div at bounding box center [584, 404] width 116 height 98
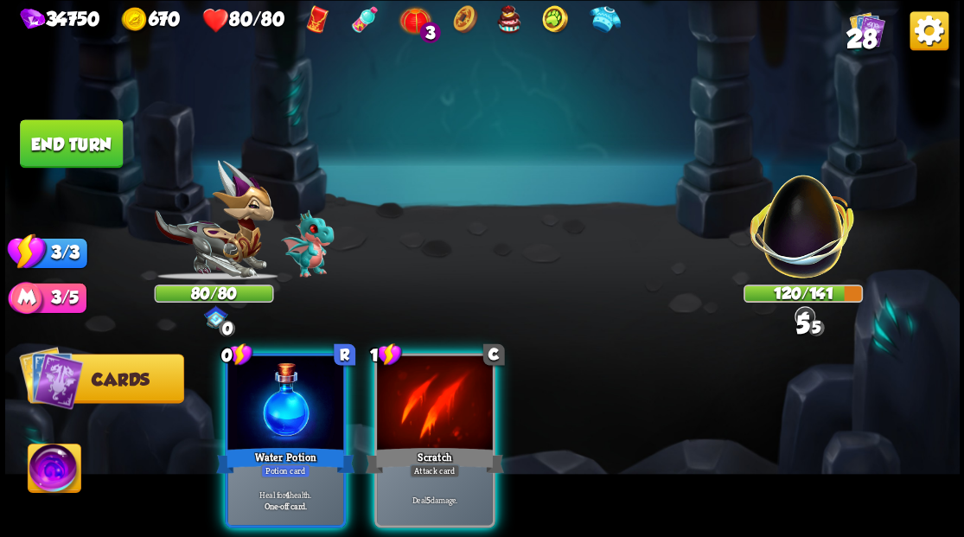
click at [446, 384] on div at bounding box center [435, 404] width 116 height 98
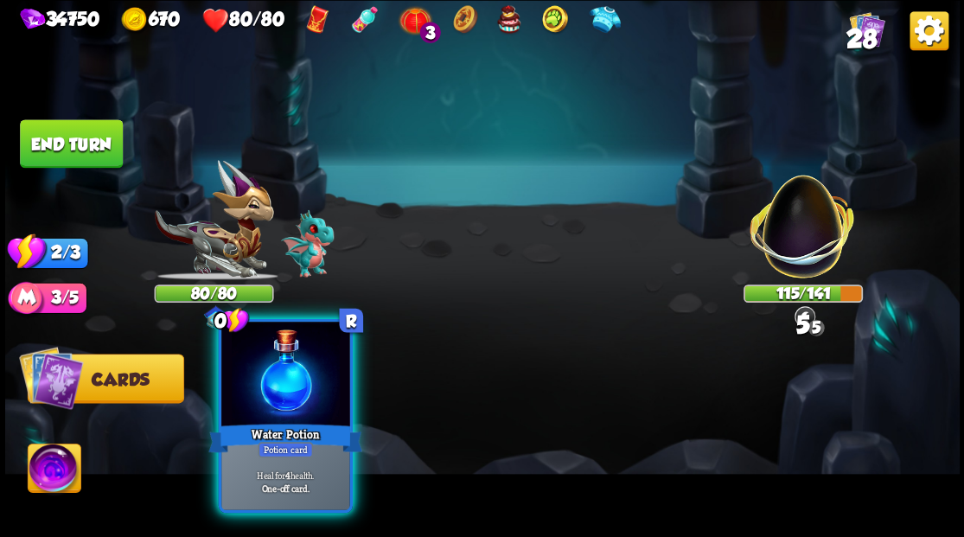
click at [289, 395] on div at bounding box center [285, 376] width 128 height 108
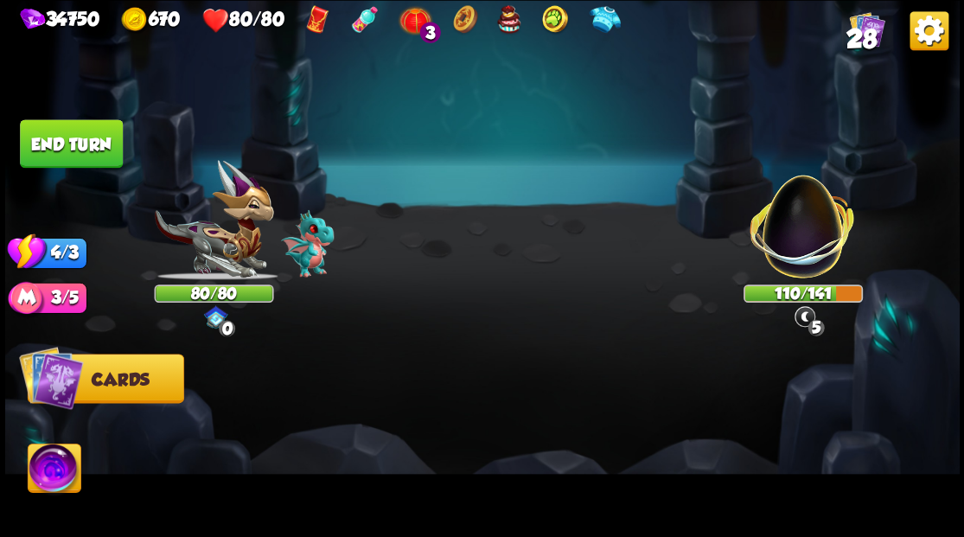
click at [85, 138] on button "End turn" at bounding box center [71, 143] width 103 height 48
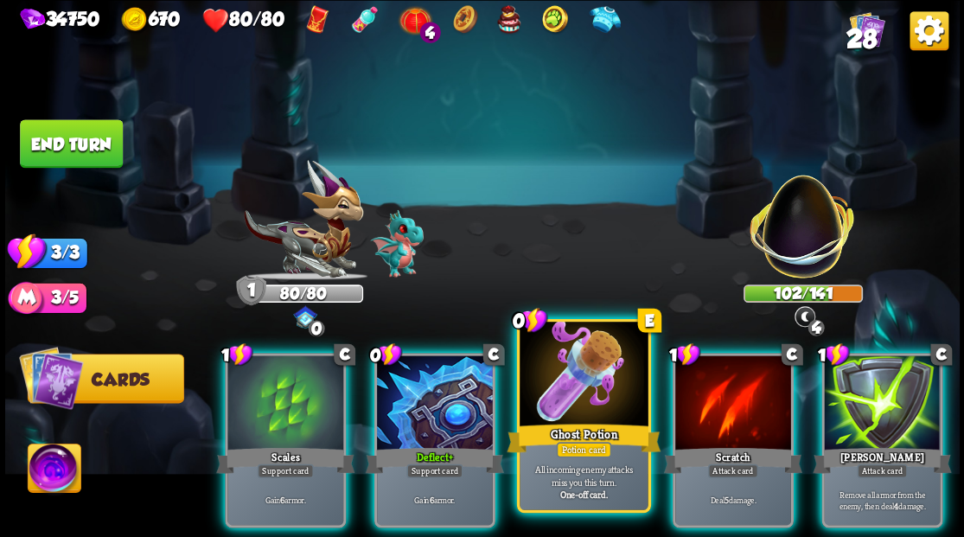
click at [564, 362] on div at bounding box center [584, 376] width 128 height 108
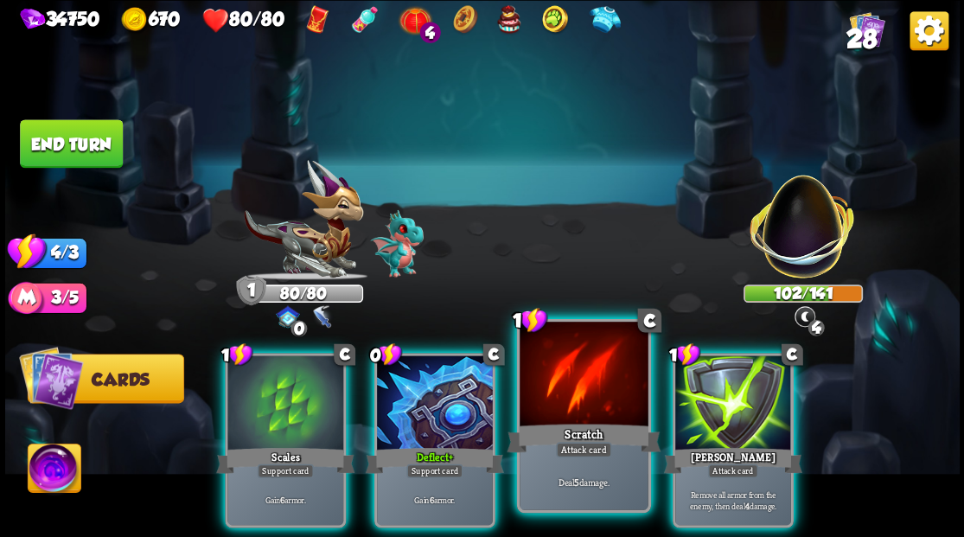
click at [563, 361] on div at bounding box center [584, 376] width 128 height 108
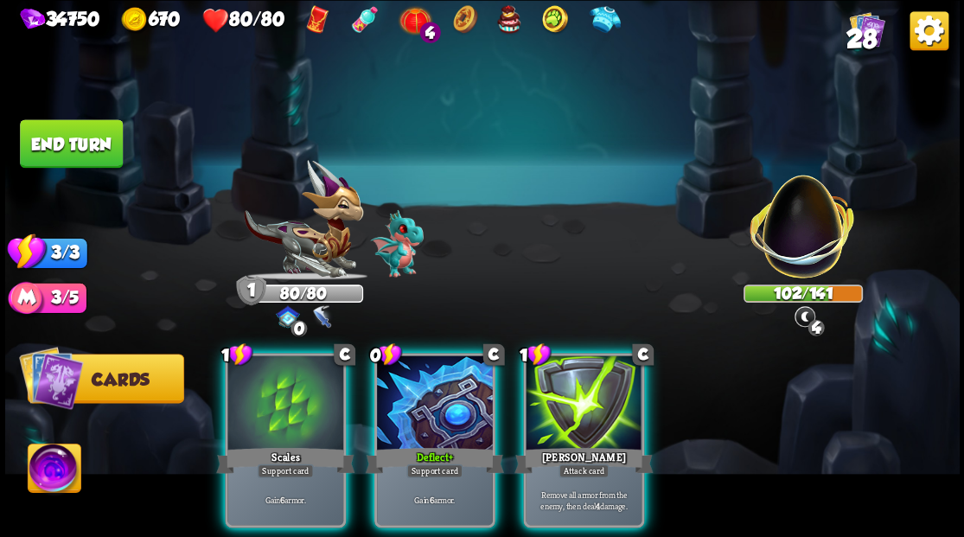
click at [563, 361] on div at bounding box center [584, 404] width 116 height 98
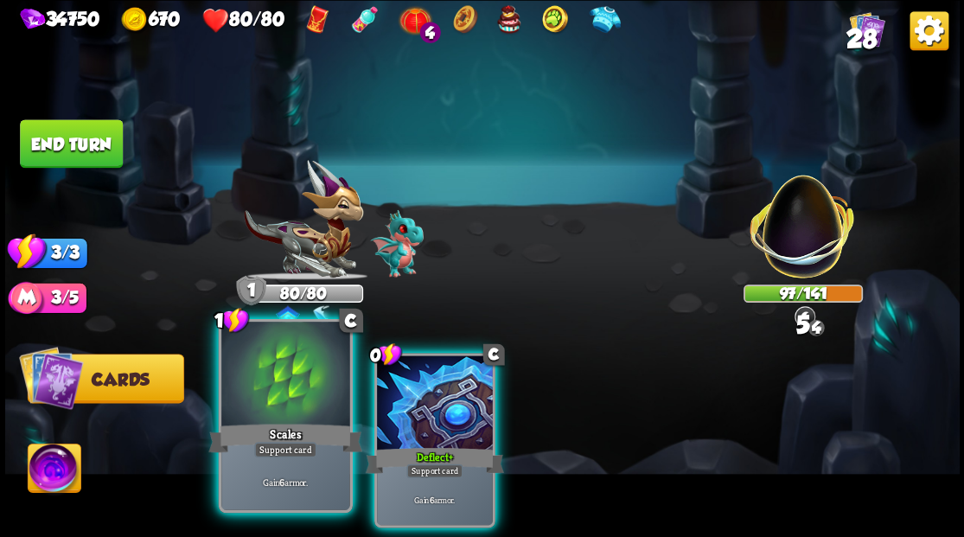
drag, startPoint x: 462, startPoint y: 387, endPoint x: 341, endPoint y: 397, distance: 121.5
click at [445, 387] on div at bounding box center [435, 404] width 116 height 98
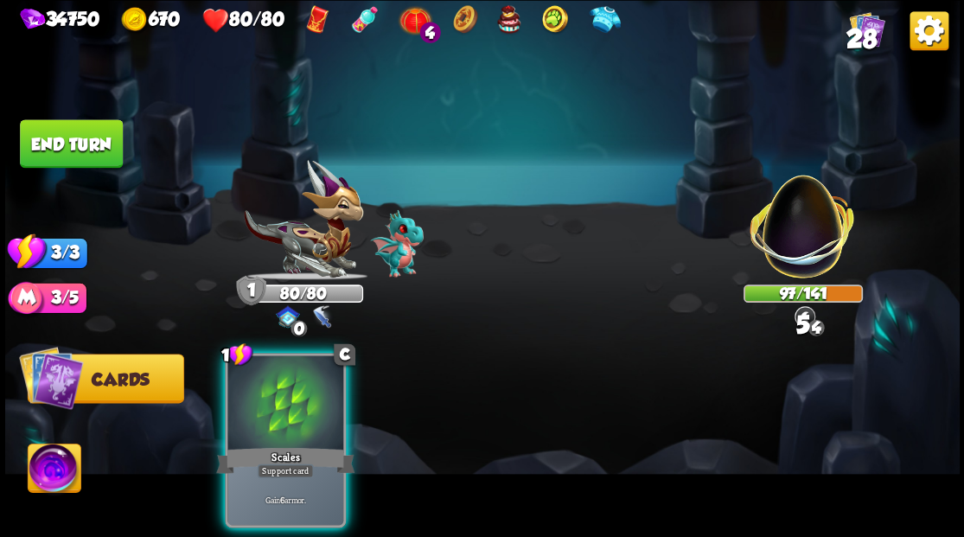
drag, startPoint x: 297, startPoint y: 400, endPoint x: 237, endPoint y: 377, distance: 64.6
click at [284, 394] on div at bounding box center [285, 404] width 116 height 98
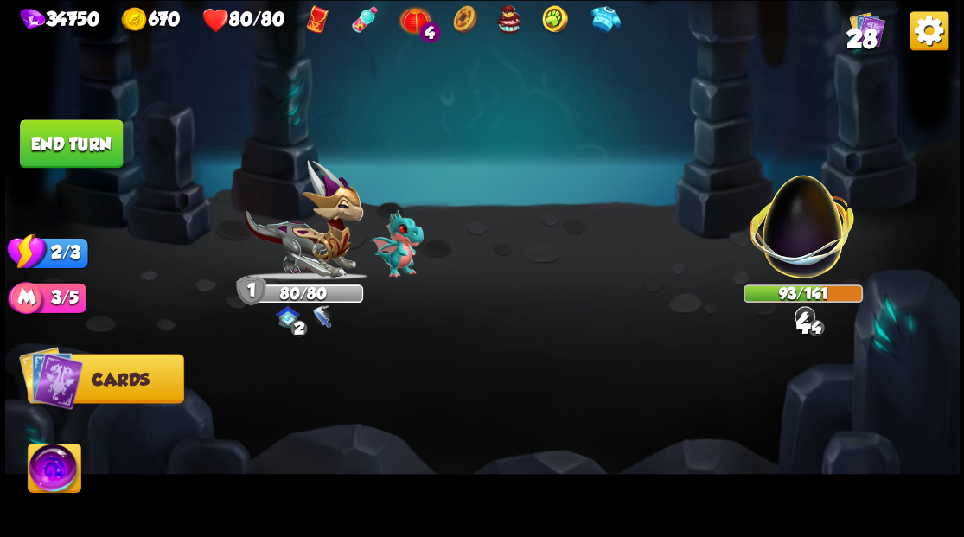
click at [87, 148] on button "End turn" at bounding box center [71, 143] width 103 height 48
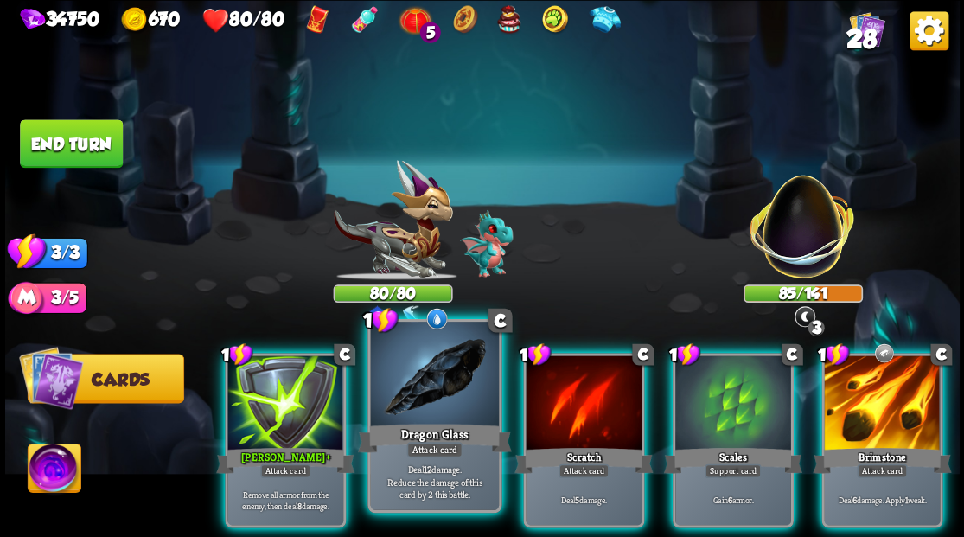
click at [413, 389] on div at bounding box center [434, 376] width 128 height 108
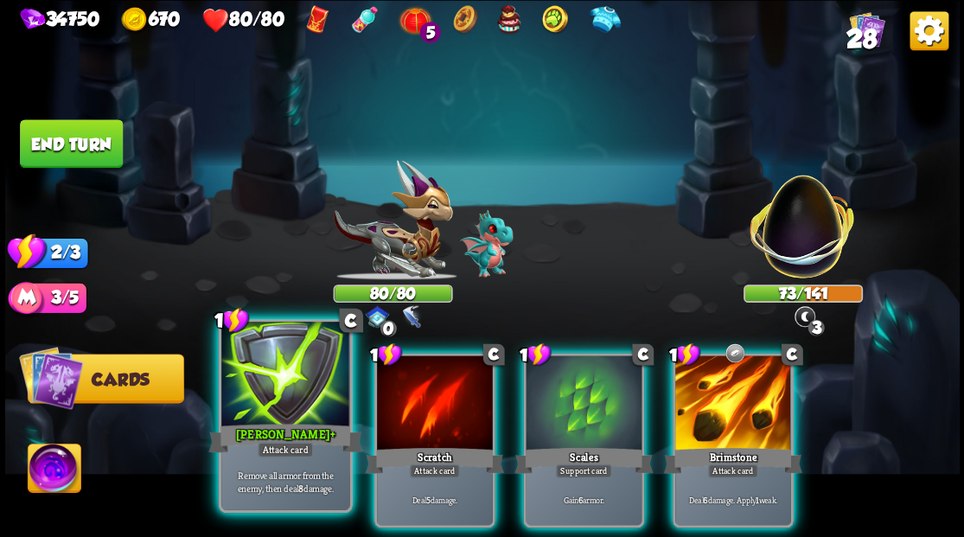
click at [290, 419] on div at bounding box center [285, 376] width 128 height 108
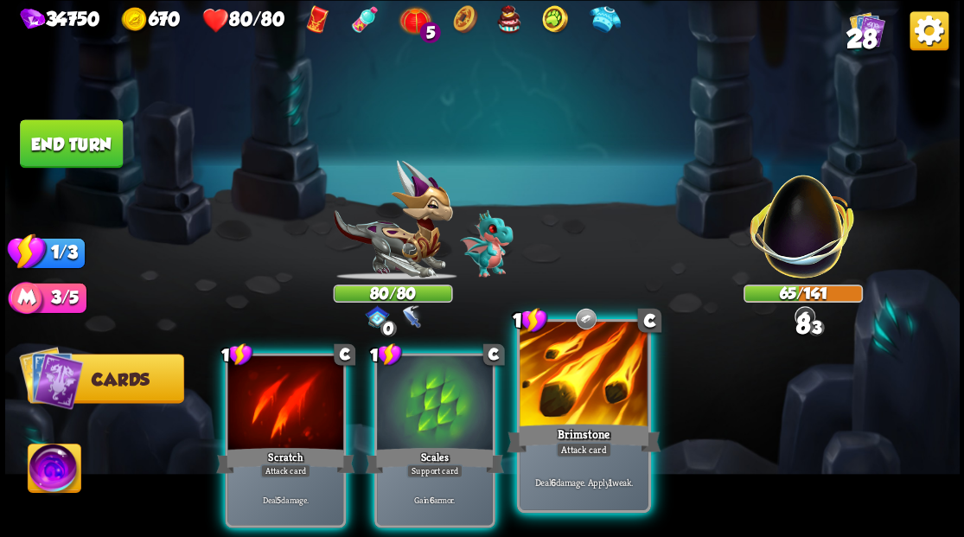
click at [602, 420] on div "Brimstone" at bounding box center [584, 437] width 154 height 35
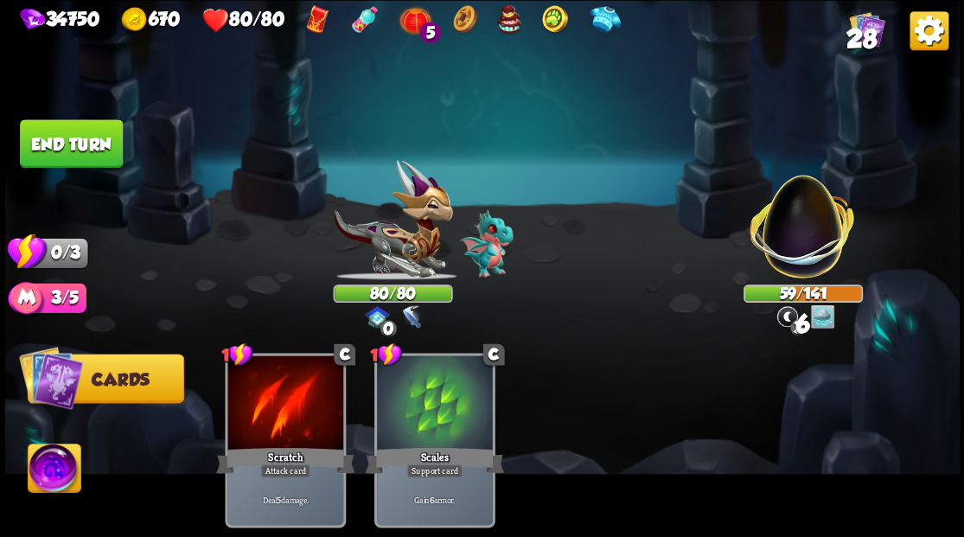
click at [85, 143] on button "End turn" at bounding box center [71, 143] width 103 height 48
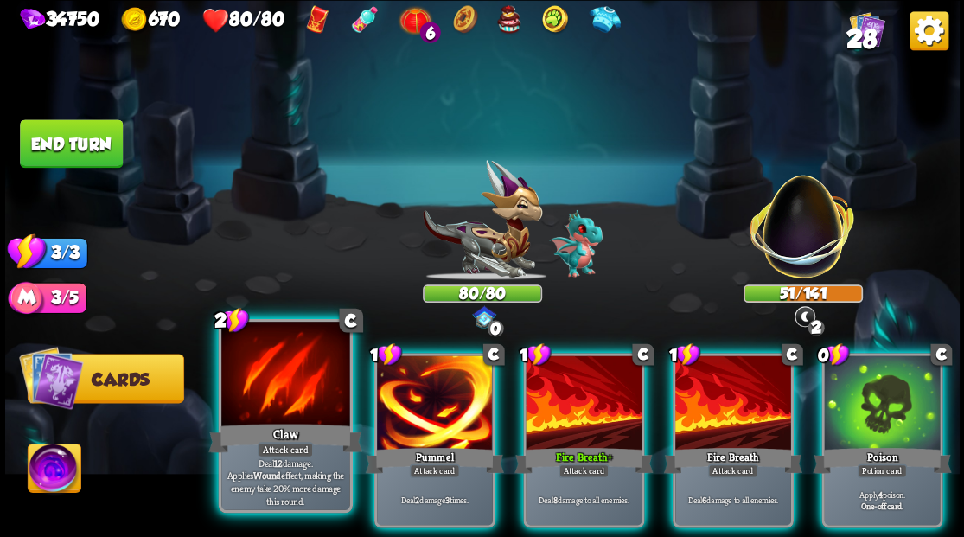
click at [270, 398] on div at bounding box center [285, 376] width 128 height 108
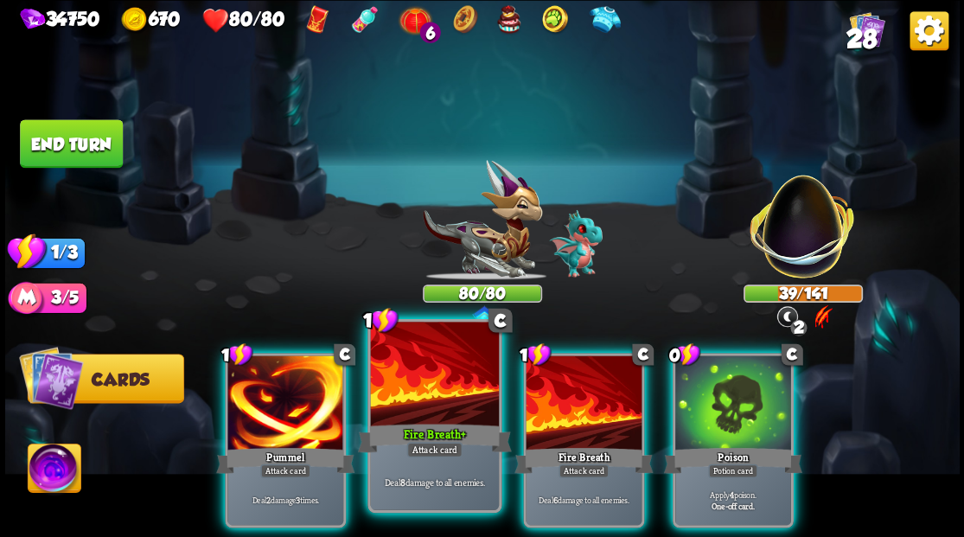
click at [413, 410] on div at bounding box center [434, 376] width 128 height 108
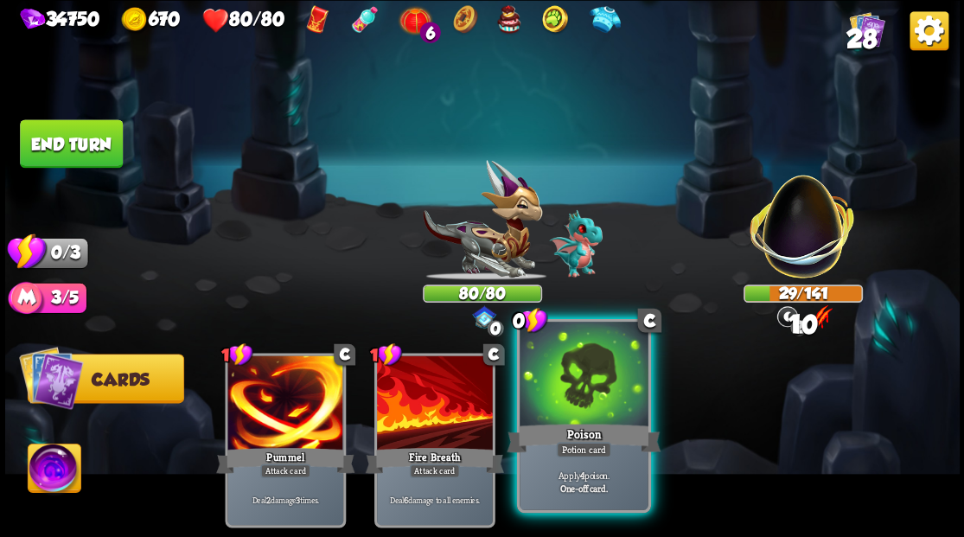
click at [587, 398] on div at bounding box center [584, 376] width 128 height 108
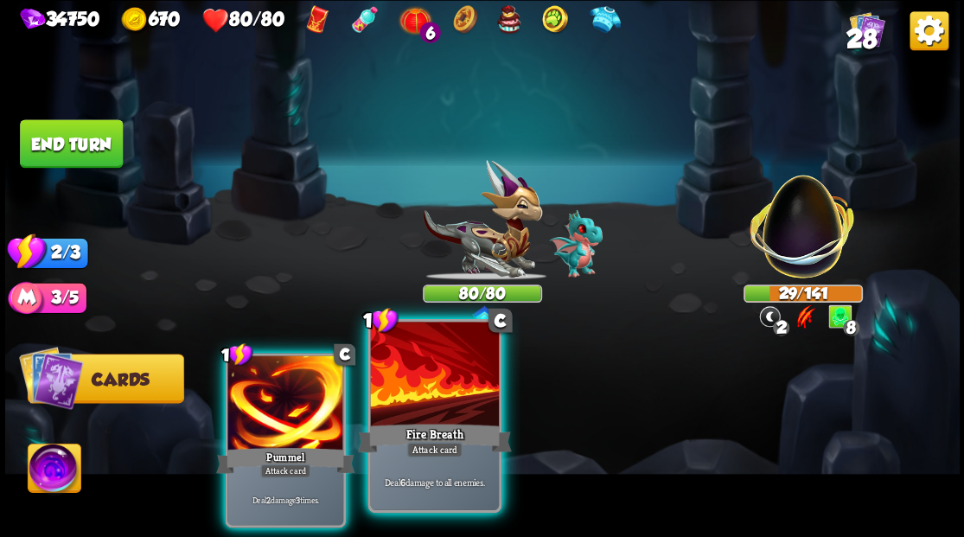
click at [405, 381] on div at bounding box center [434, 376] width 128 height 108
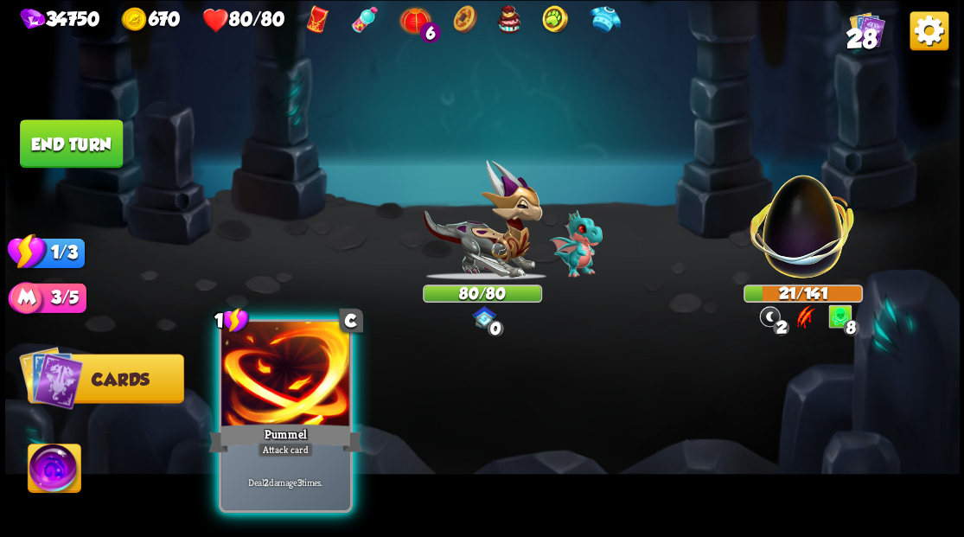
click at [255, 382] on div at bounding box center [285, 376] width 128 height 108
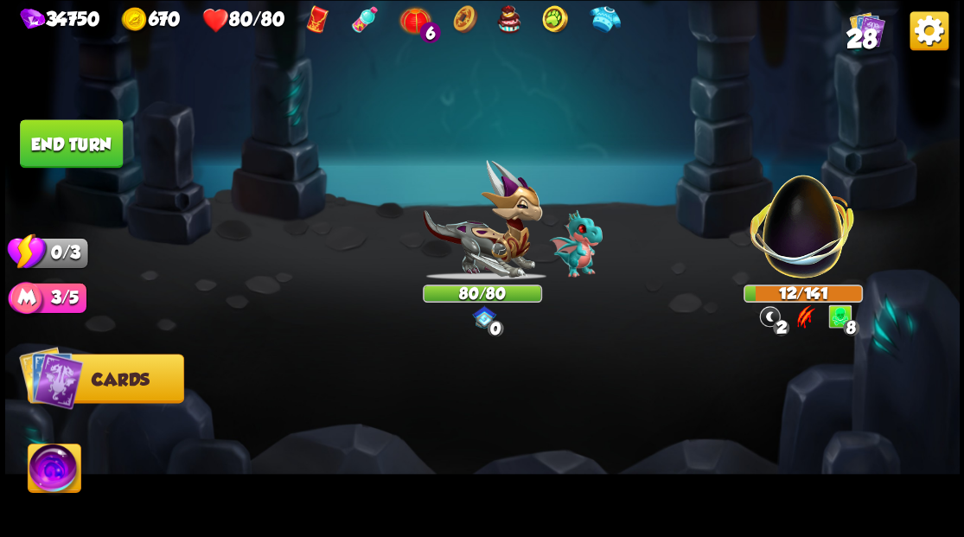
click at [67, 144] on button "End turn" at bounding box center [71, 143] width 103 height 48
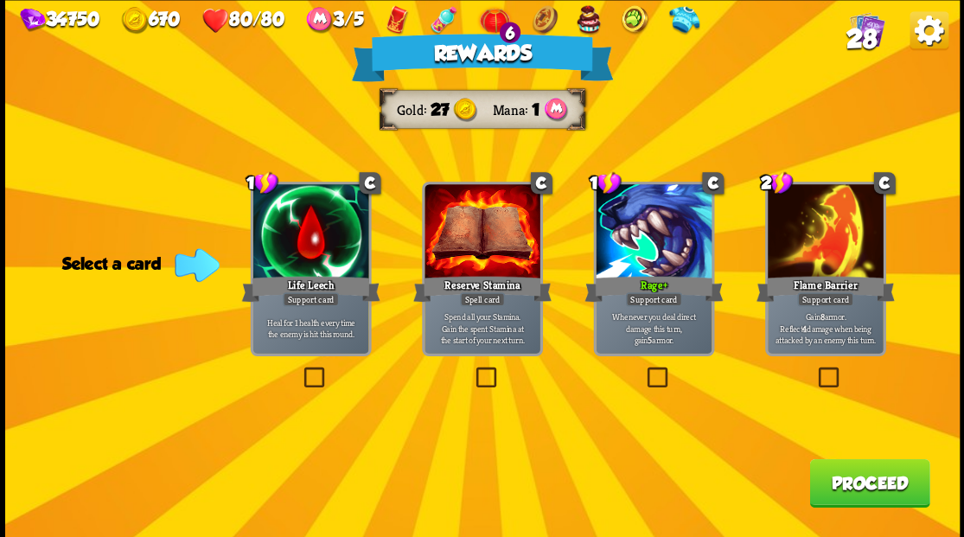
click at [855, 488] on button "Proceed" at bounding box center [869, 482] width 120 height 48
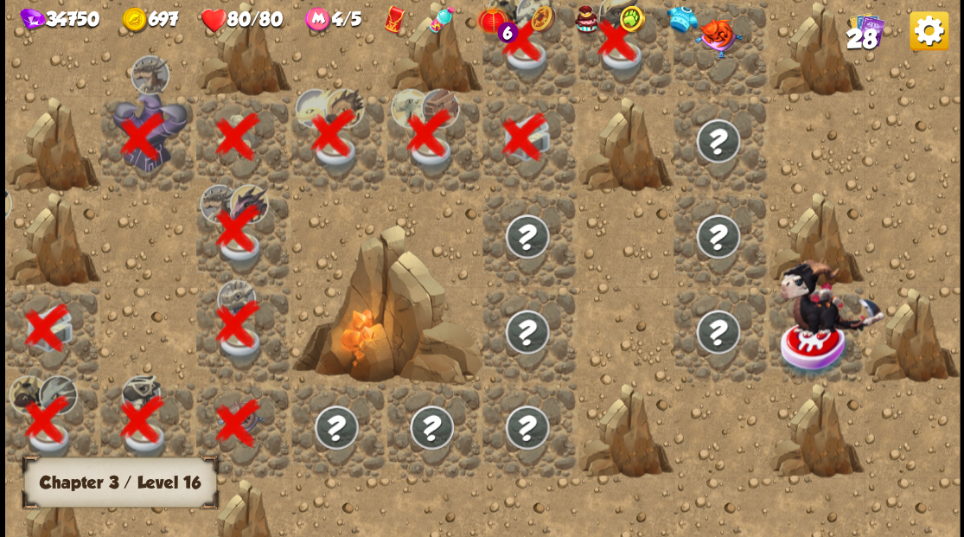
click at [722, 67] on div at bounding box center [720, 47] width 95 height 95
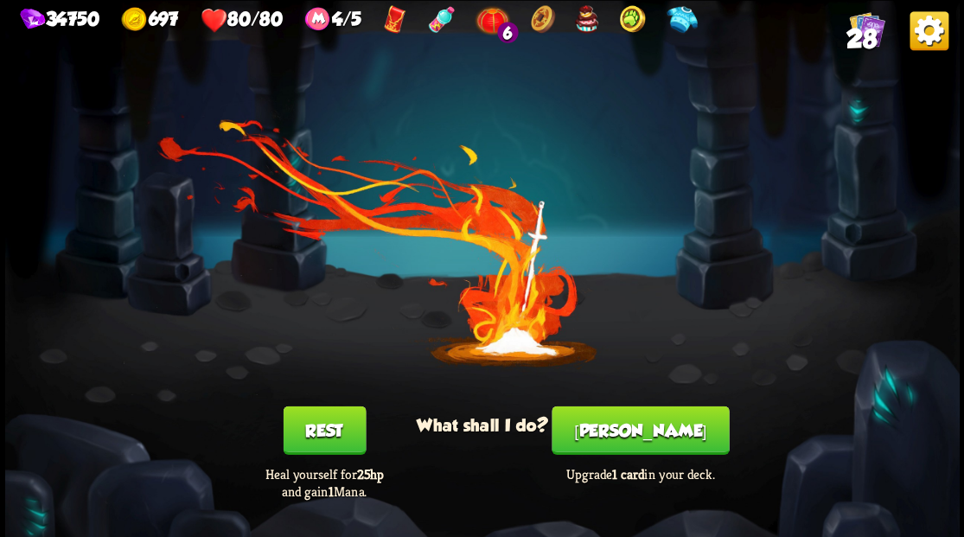
click at [653, 442] on button "[PERSON_NAME]" at bounding box center [640, 430] width 177 height 48
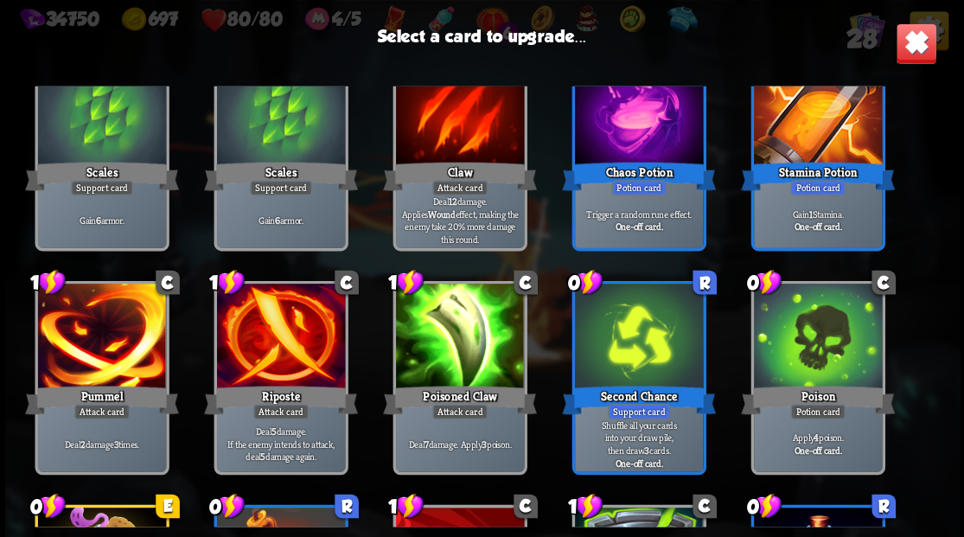
scroll to position [346, 0]
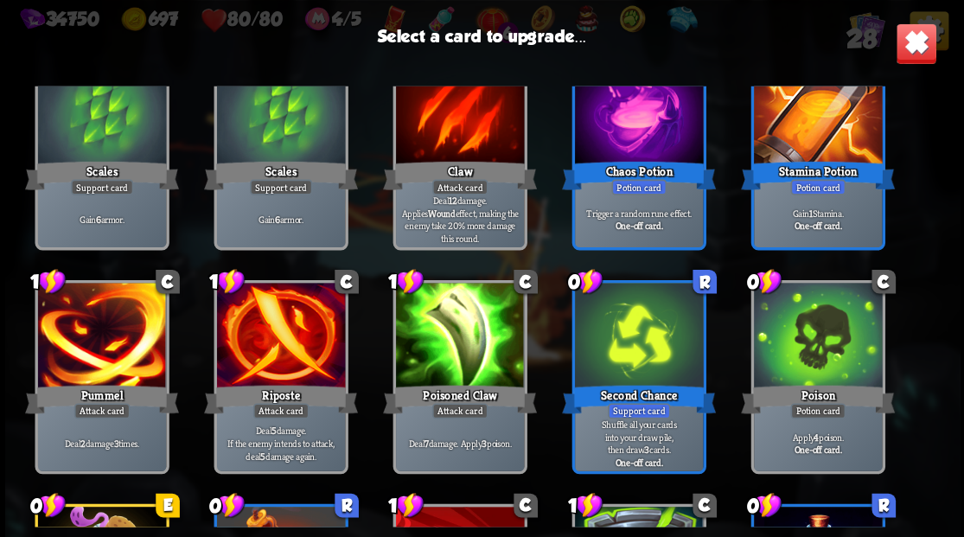
click at [119, 337] on div at bounding box center [101, 337] width 128 height 108
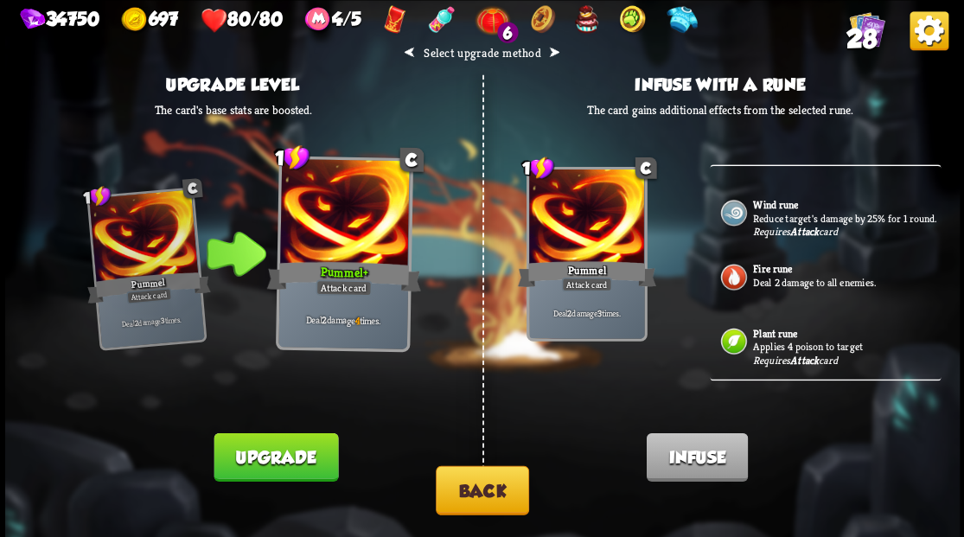
scroll to position [984, 0]
click at [484, 486] on button "Back" at bounding box center [482, 489] width 93 height 49
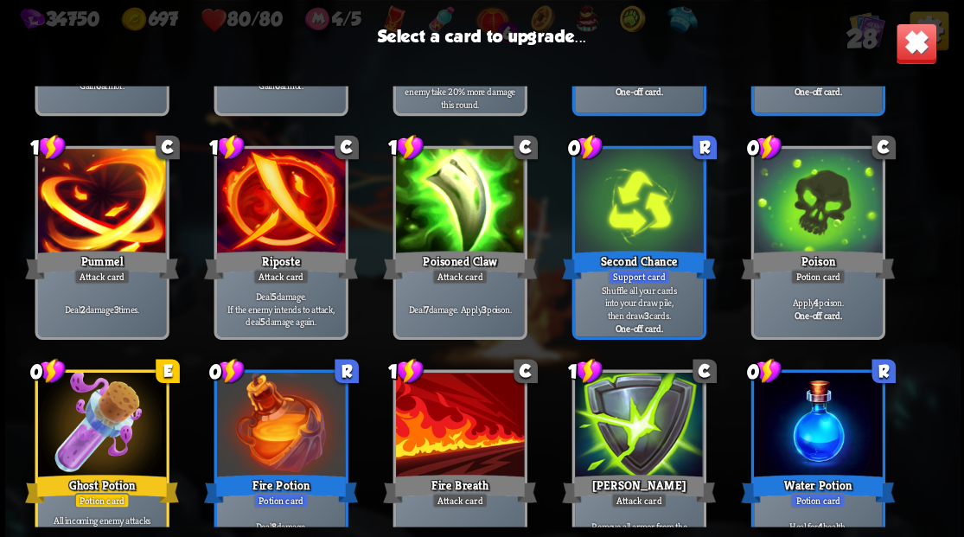
scroll to position [519, 0]
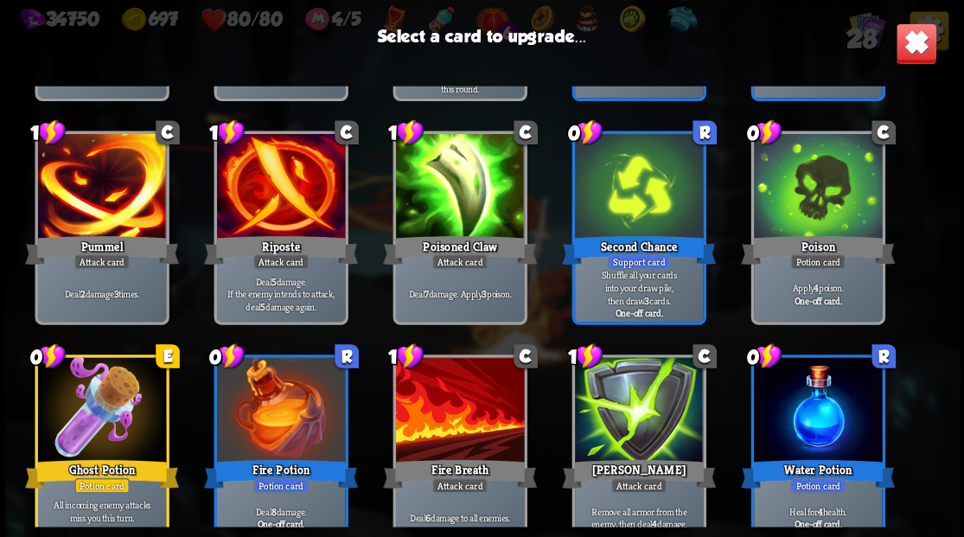
click at [279, 208] on div at bounding box center [280, 188] width 128 height 108
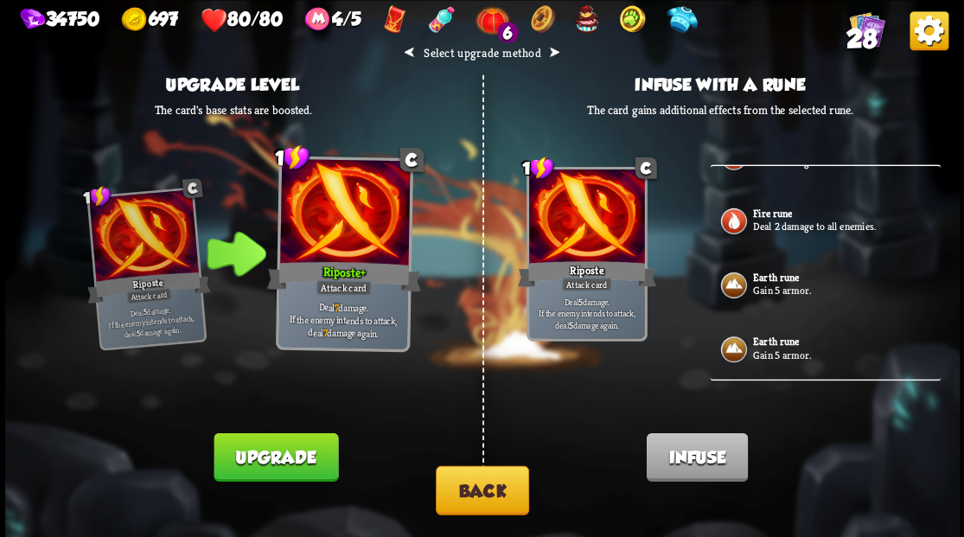
scroll to position [173, 0]
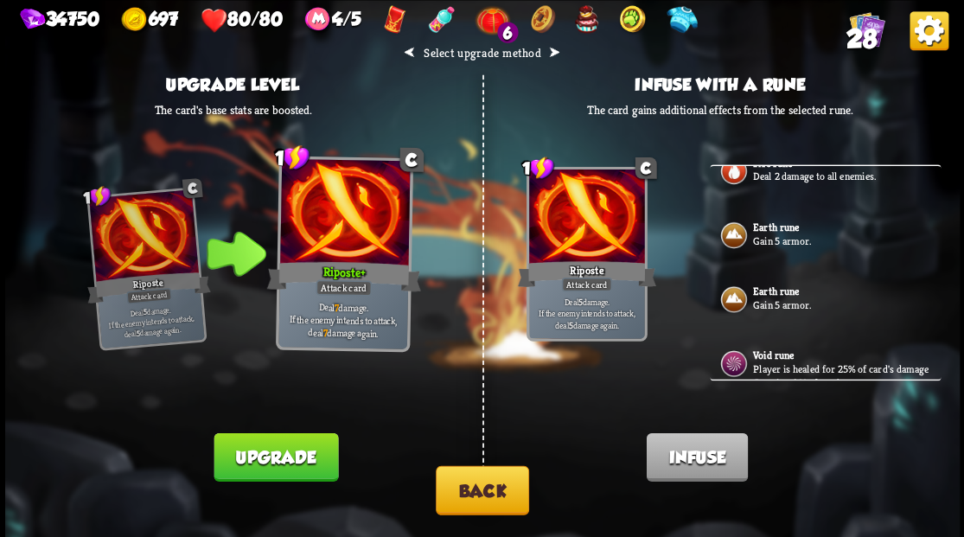
click at [276, 448] on button "Upgrade" at bounding box center [276, 456] width 125 height 48
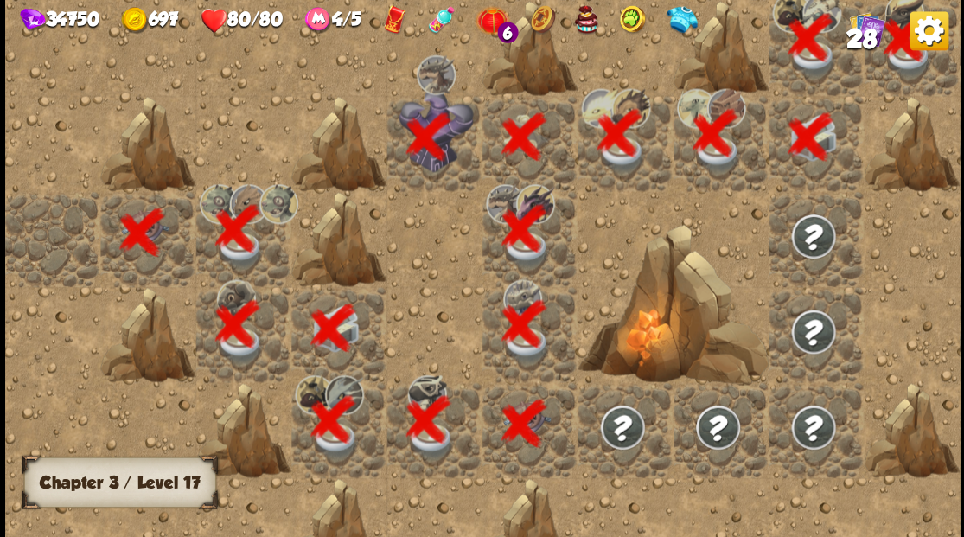
scroll to position [0, 332]
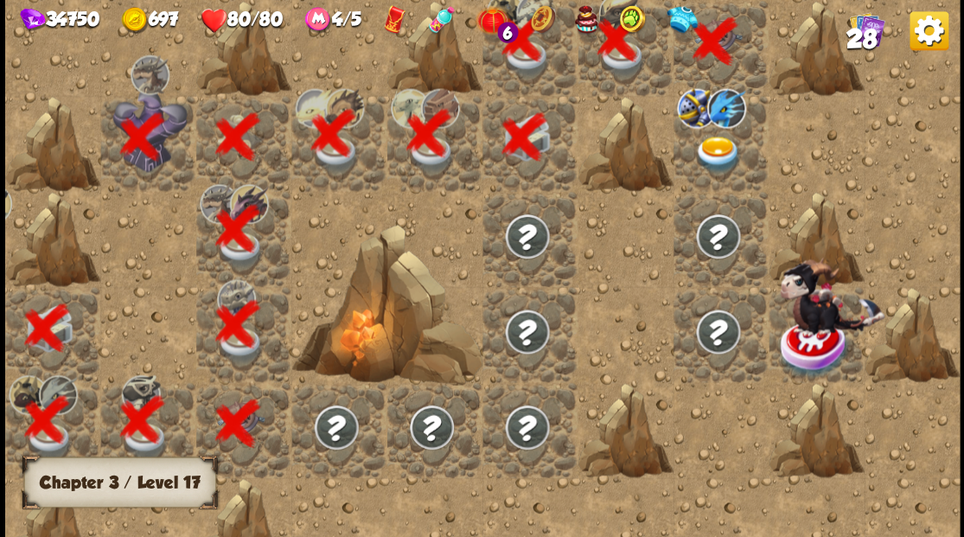
click at [713, 154] on img at bounding box center [718, 154] width 48 height 37
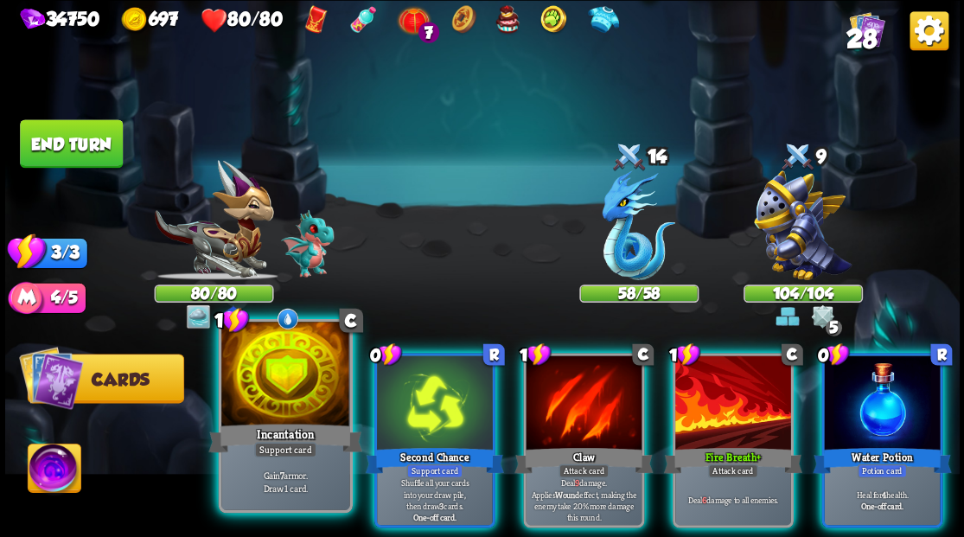
click at [277, 379] on div at bounding box center [285, 376] width 128 height 108
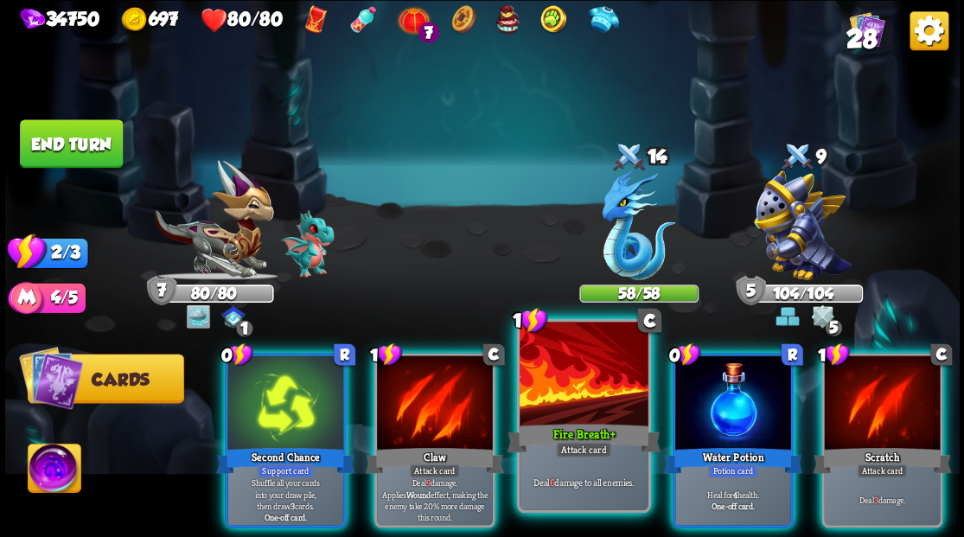
click at [576, 379] on div at bounding box center [584, 376] width 128 height 108
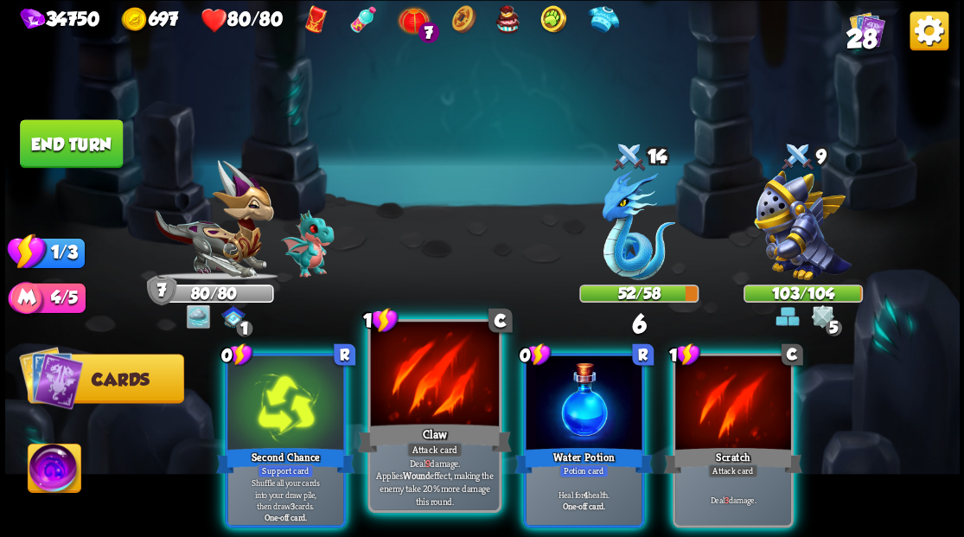
click at [410, 386] on div at bounding box center [434, 376] width 128 height 108
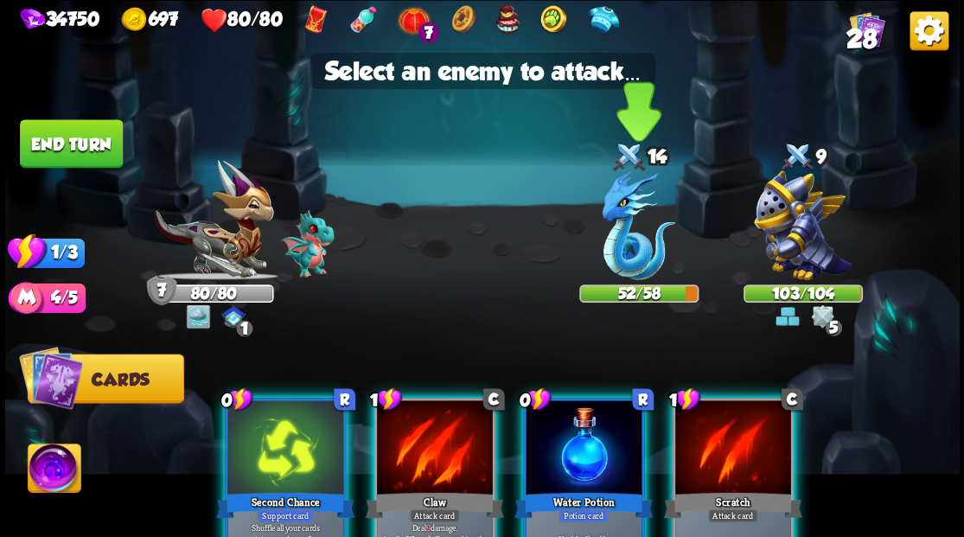
click at [619, 244] on img at bounding box center [639, 225] width 74 height 110
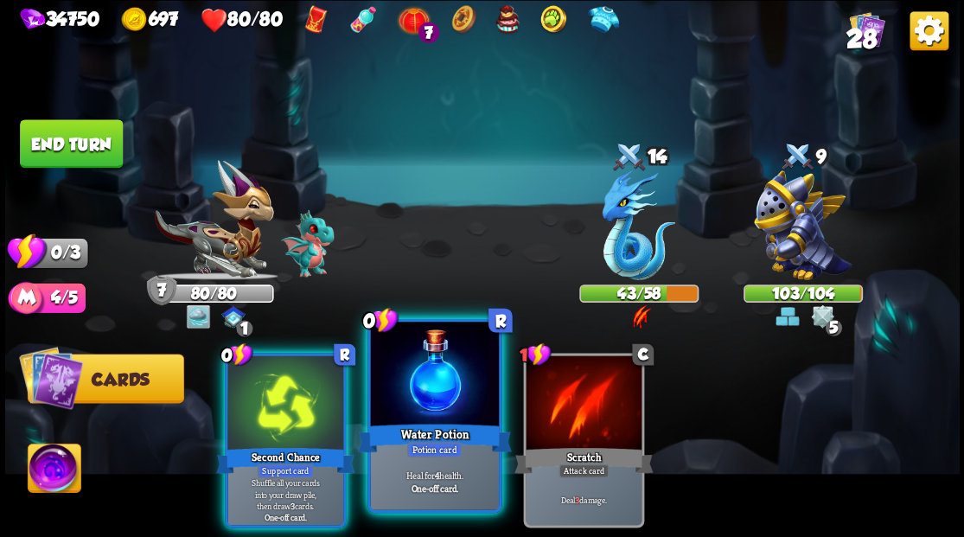
click at [441, 375] on div at bounding box center [434, 376] width 128 height 108
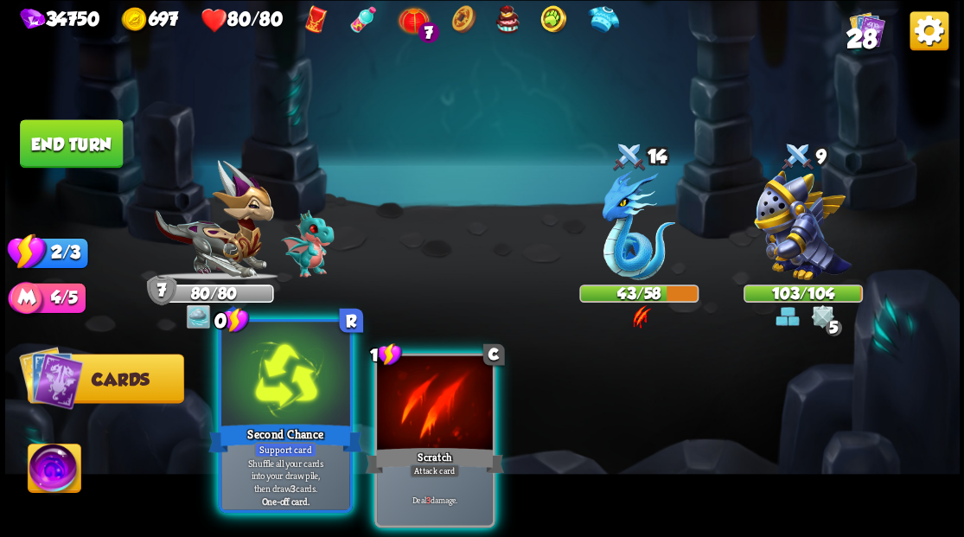
click at [306, 387] on div at bounding box center [285, 376] width 128 height 108
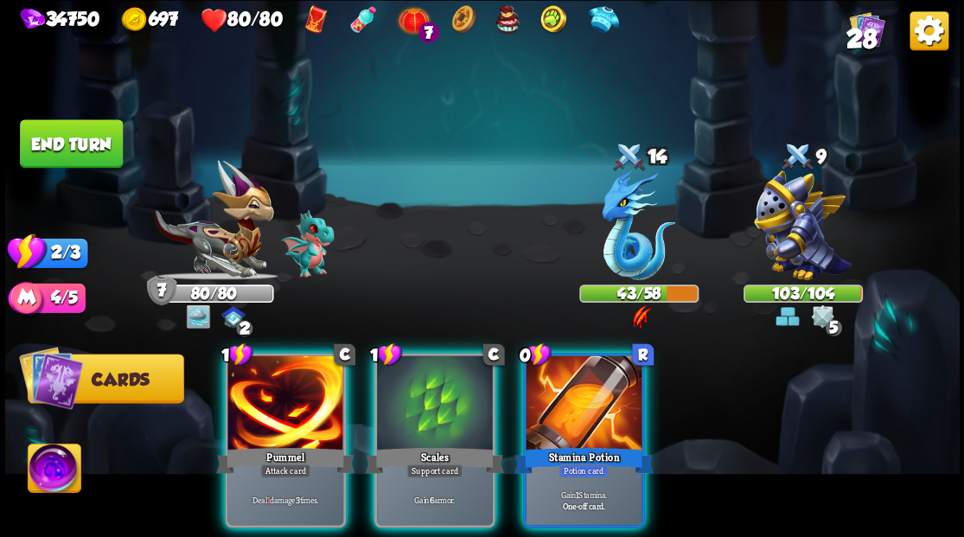
click at [562, 403] on div at bounding box center [584, 404] width 116 height 98
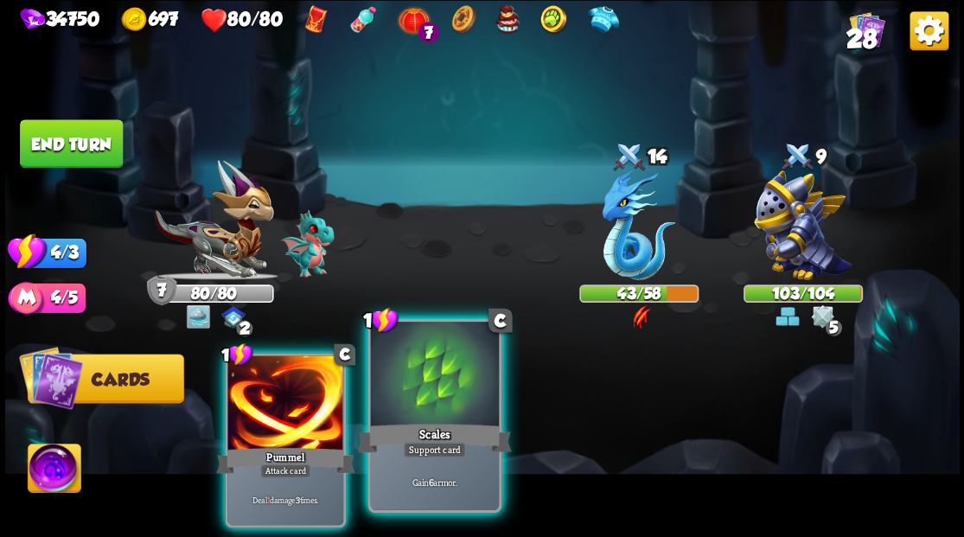
click at [419, 393] on div at bounding box center [434, 376] width 128 height 108
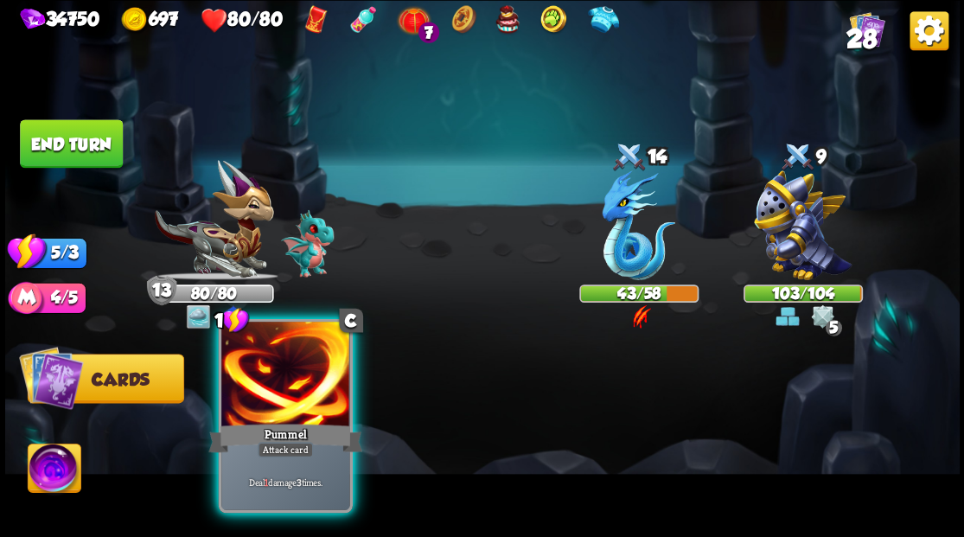
click at [284, 367] on div at bounding box center [285, 376] width 128 height 108
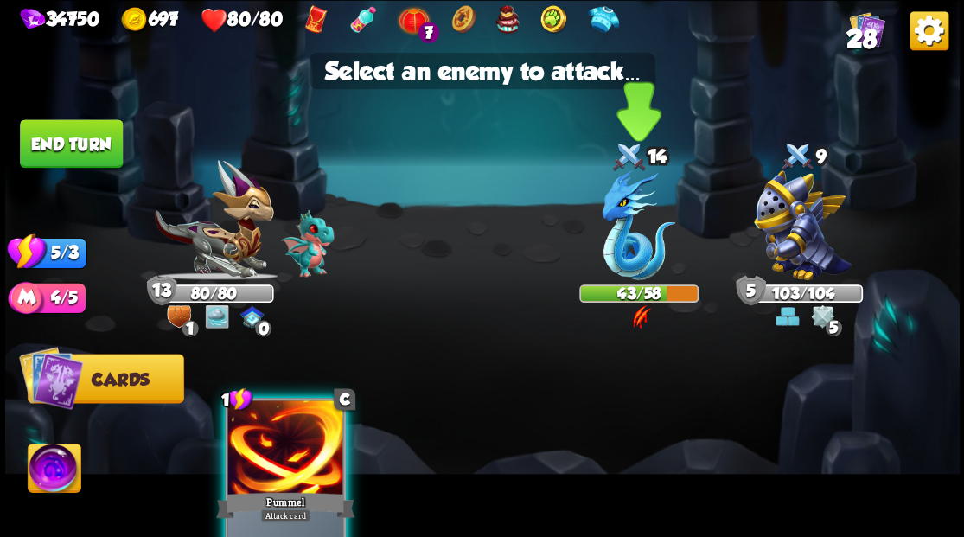
click at [628, 223] on img at bounding box center [639, 225] width 74 height 110
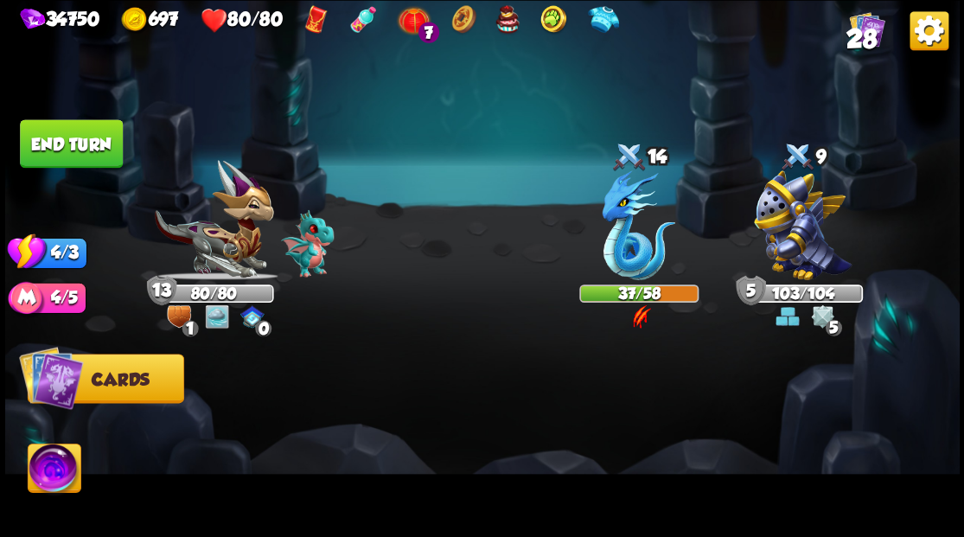
click at [84, 141] on button "End turn" at bounding box center [71, 143] width 103 height 48
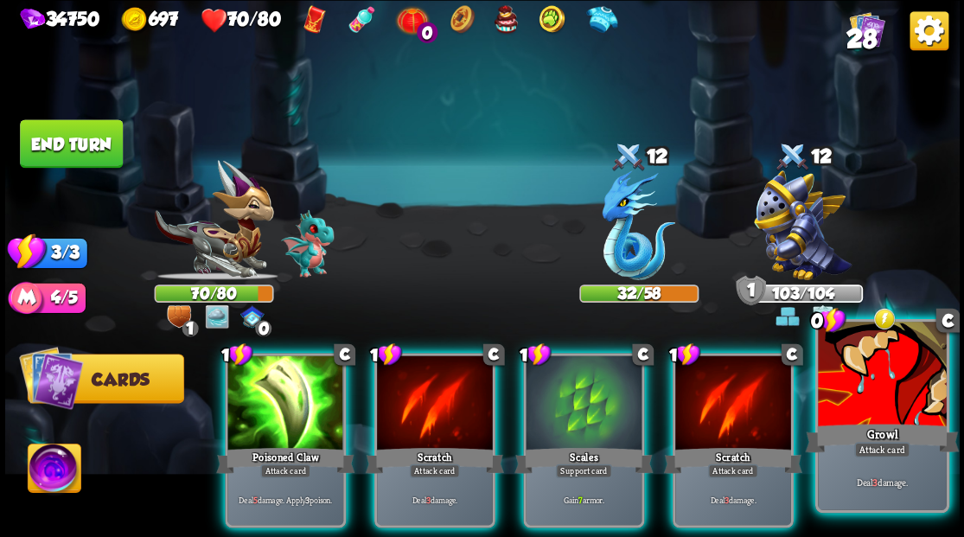
click at [877, 395] on div at bounding box center [882, 376] width 128 height 108
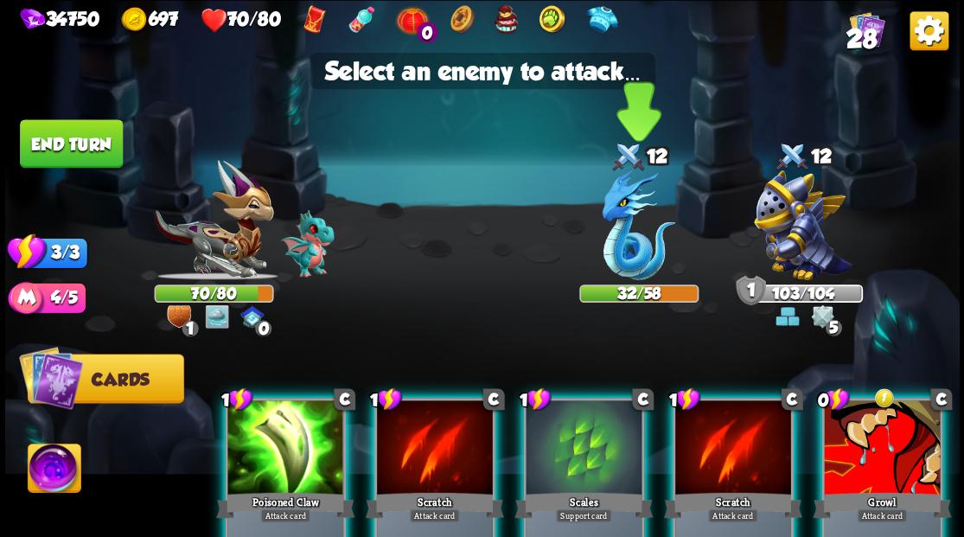
click at [619, 220] on img at bounding box center [639, 225] width 74 height 110
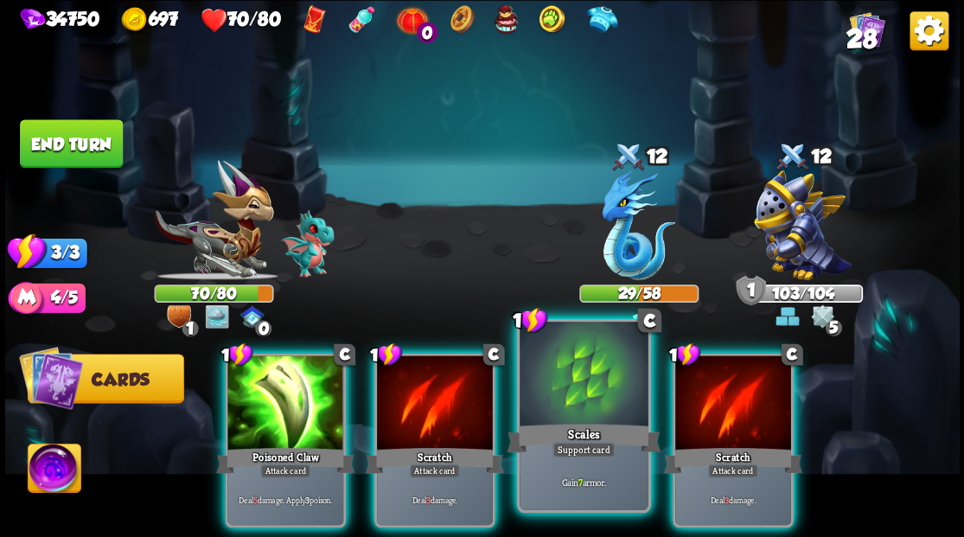
click at [599, 387] on div at bounding box center [584, 376] width 128 height 108
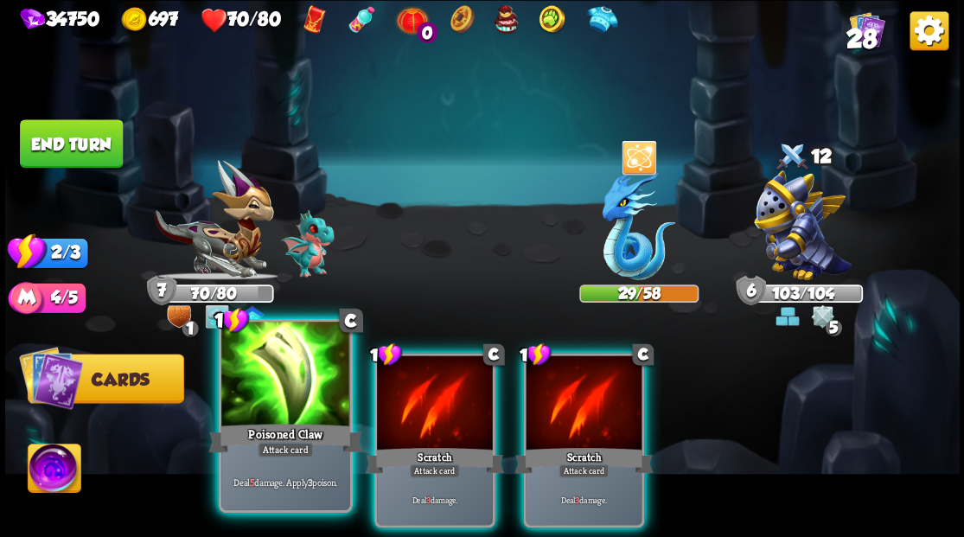
click at [284, 392] on div at bounding box center [285, 376] width 128 height 108
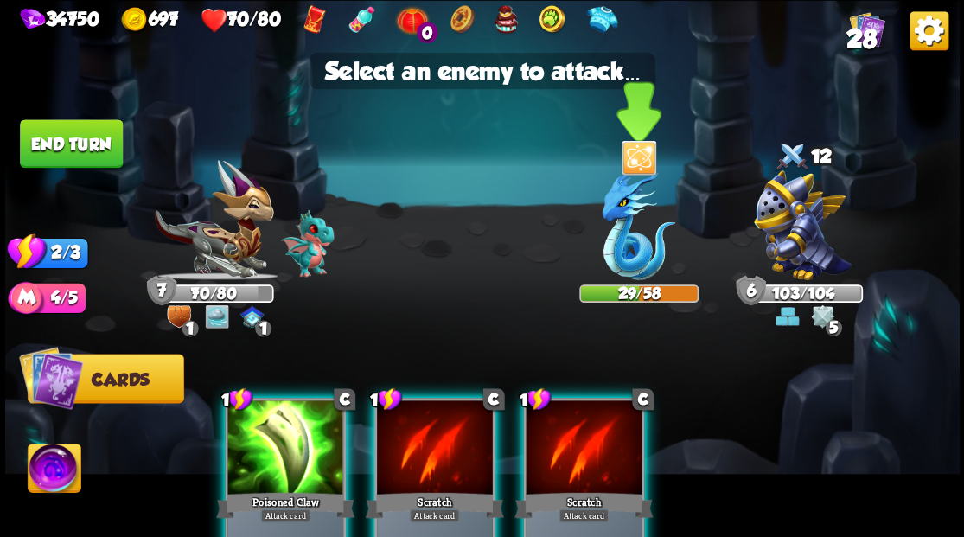
click at [617, 250] on img at bounding box center [639, 225] width 74 height 110
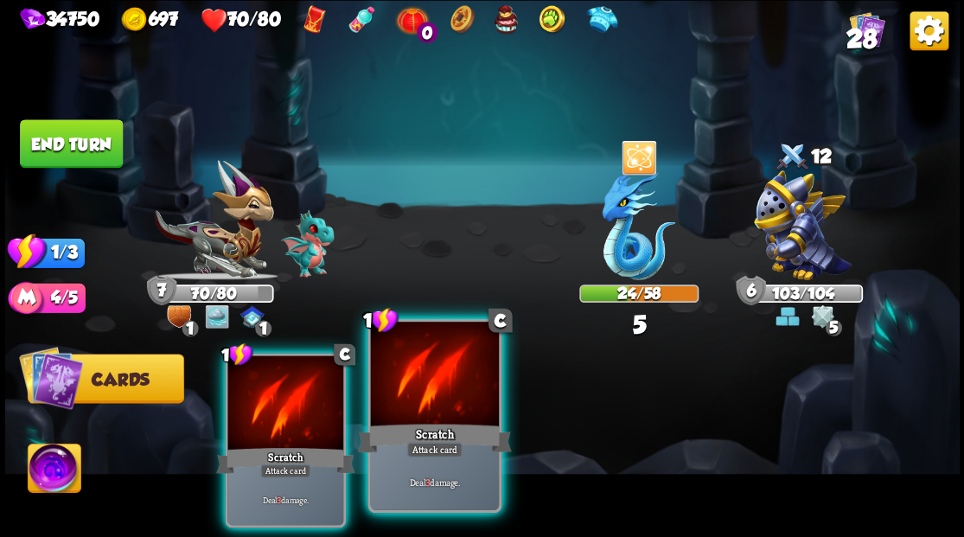
click at [430, 386] on div at bounding box center [434, 376] width 128 height 108
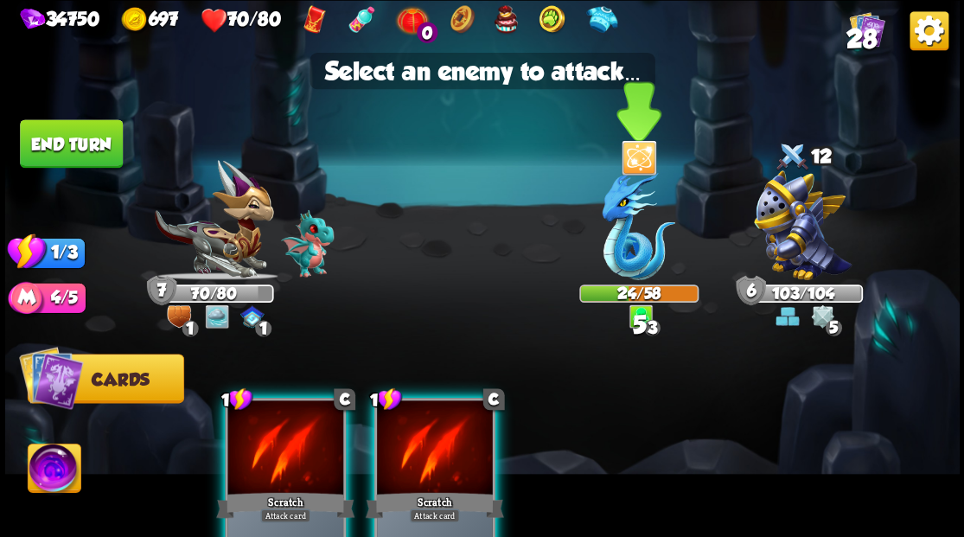
click at [624, 239] on img at bounding box center [639, 225] width 74 height 110
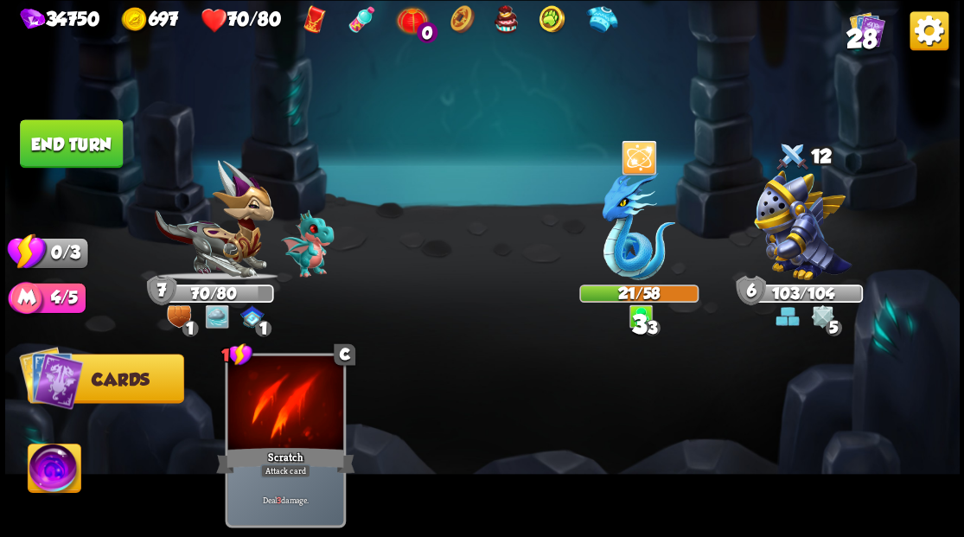
drag, startPoint x: 79, startPoint y: 139, endPoint x: 533, endPoint y: 79, distance: 458.0
click at [80, 139] on button "End turn" at bounding box center [71, 143] width 103 height 48
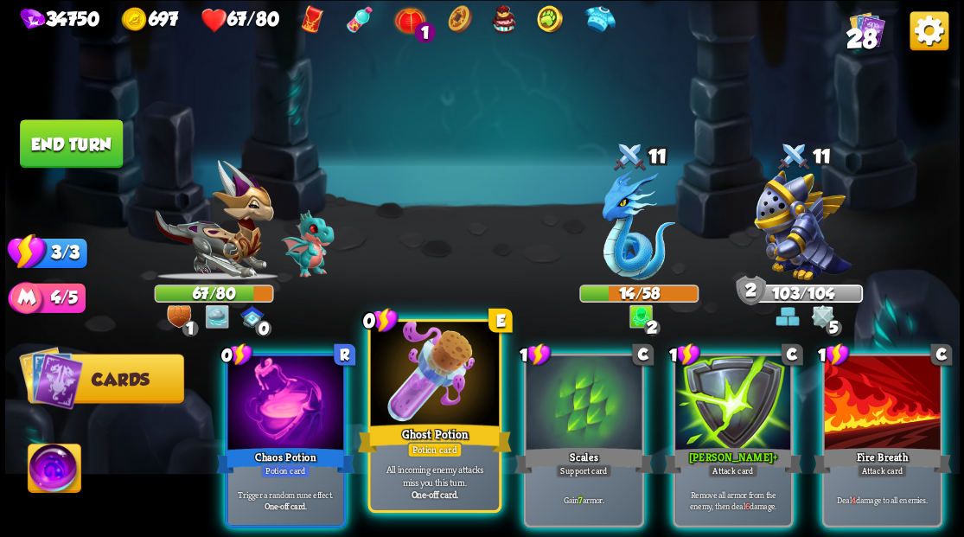
click at [422, 387] on div at bounding box center [434, 376] width 128 height 108
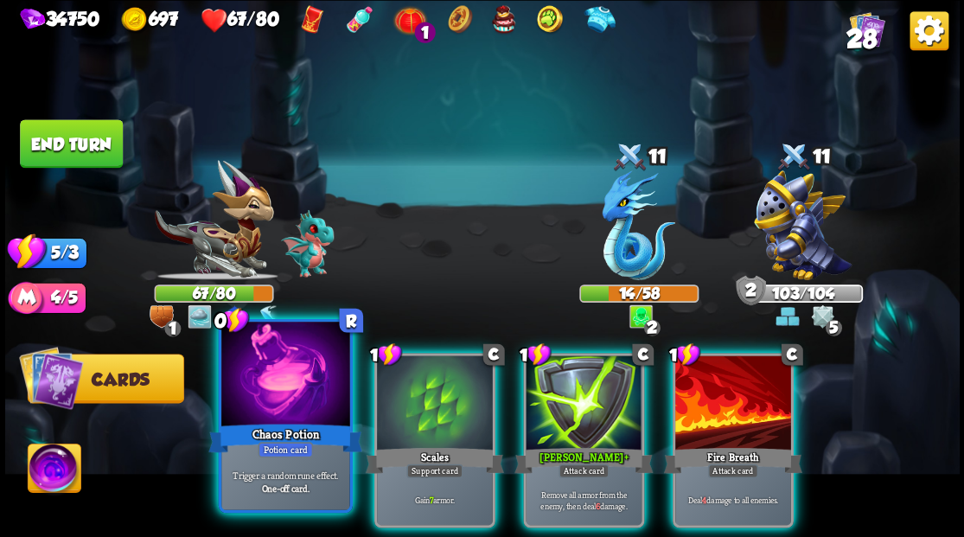
click at [278, 402] on div at bounding box center [285, 376] width 128 height 108
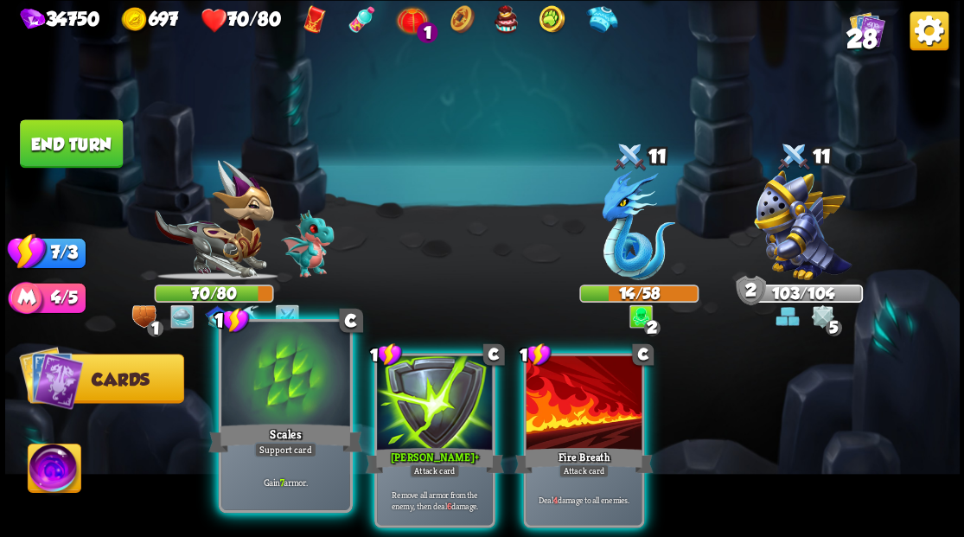
click at [278, 386] on div at bounding box center [285, 376] width 128 height 108
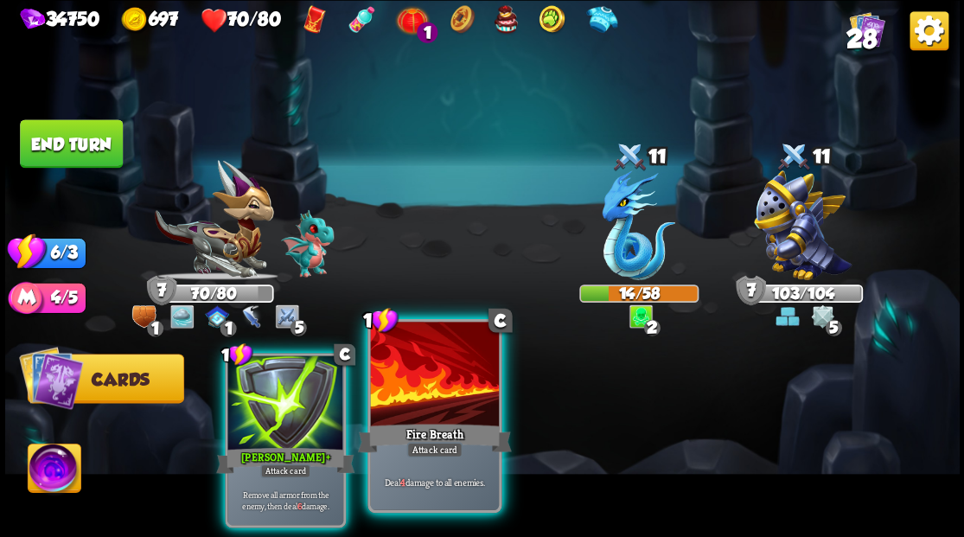
click at [413, 397] on div at bounding box center [434, 376] width 128 height 108
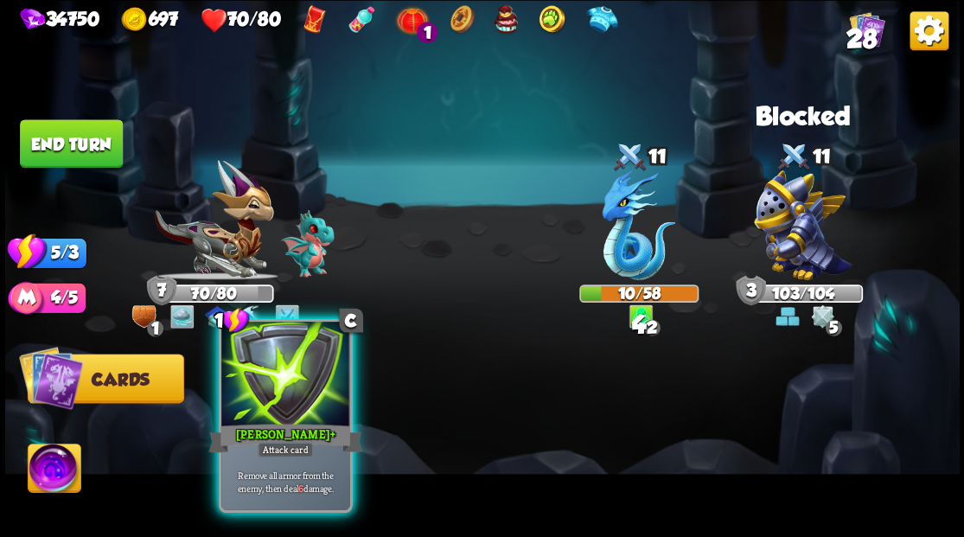
drag, startPoint x: 304, startPoint y: 389, endPoint x: 330, endPoint y: 387, distance: 26.0
click at [305, 389] on div at bounding box center [285, 376] width 128 height 108
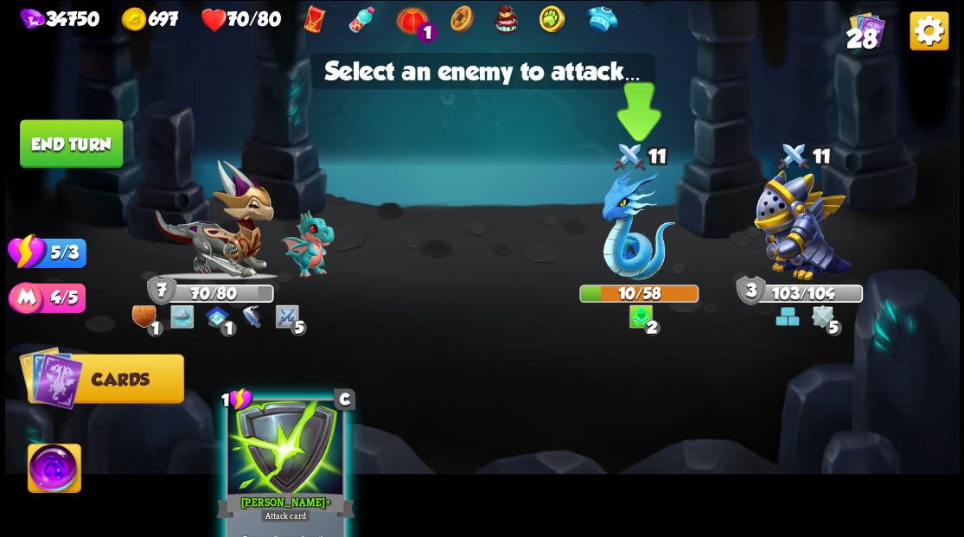
click at [617, 249] on img at bounding box center [639, 225] width 74 height 110
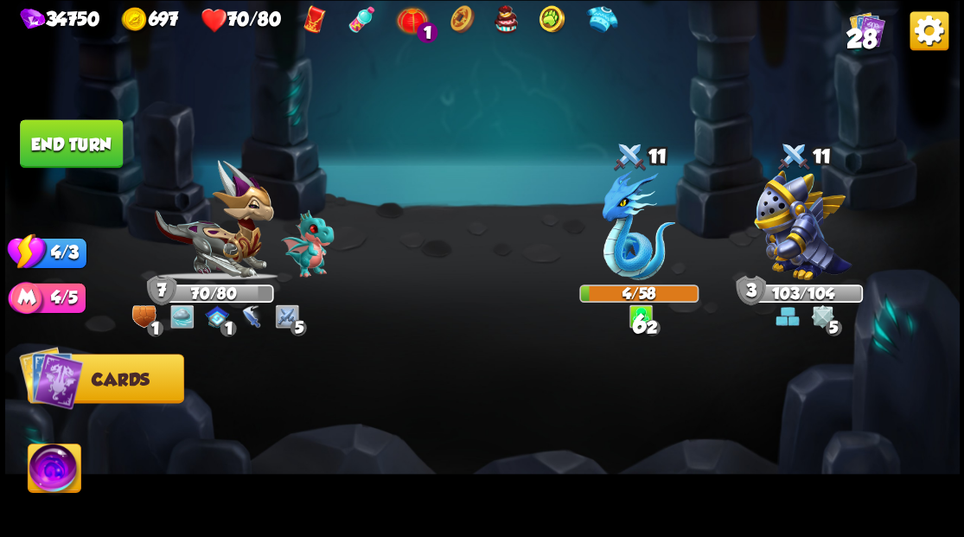
click at [61, 147] on button "End turn" at bounding box center [71, 143] width 103 height 48
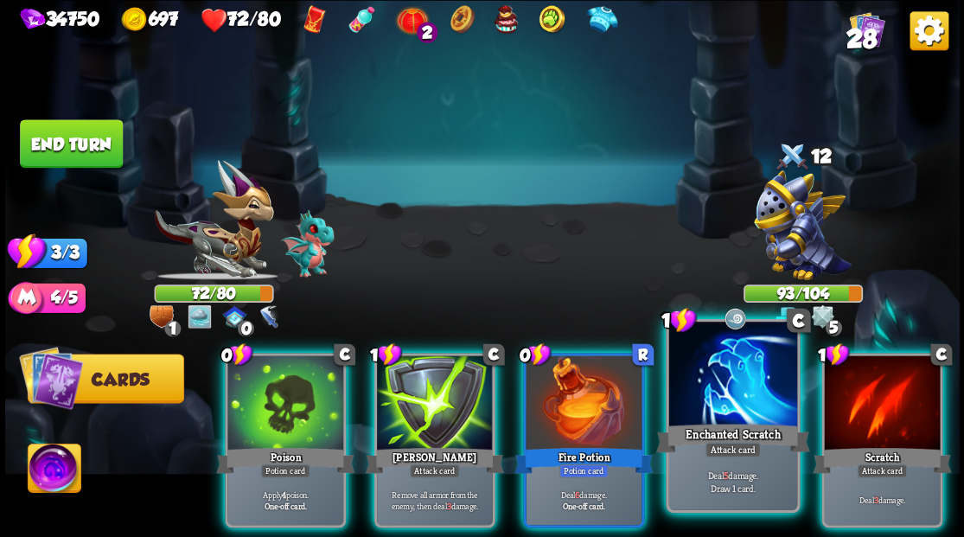
click at [713, 385] on div at bounding box center [732, 376] width 128 height 108
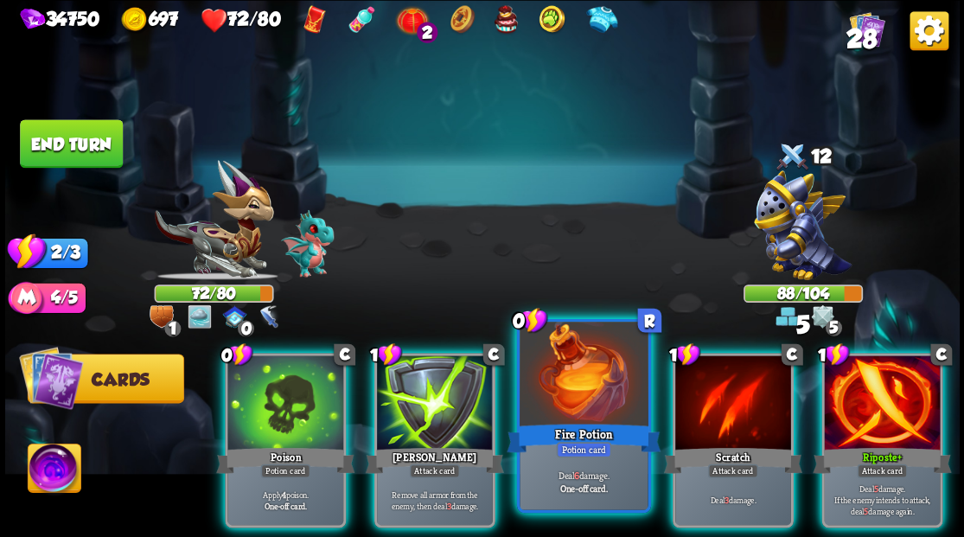
click at [598, 390] on div at bounding box center [584, 376] width 128 height 108
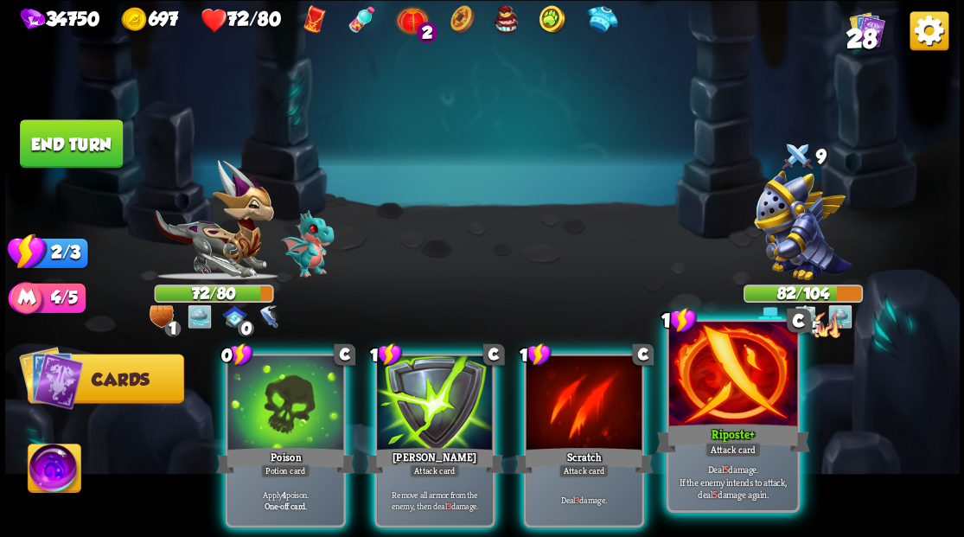
click at [744, 401] on div at bounding box center [732, 376] width 128 height 108
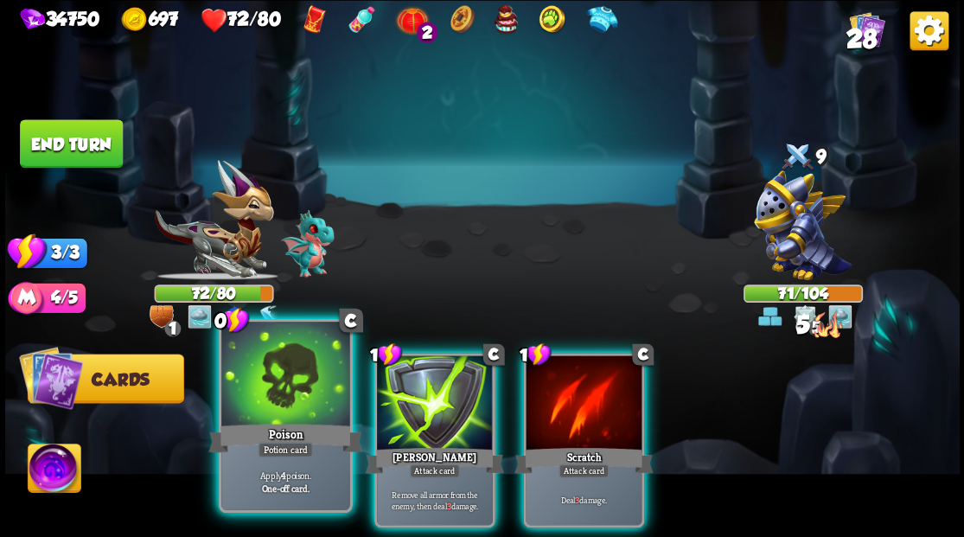
click at [285, 400] on div at bounding box center [285, 376] width 128 height 108
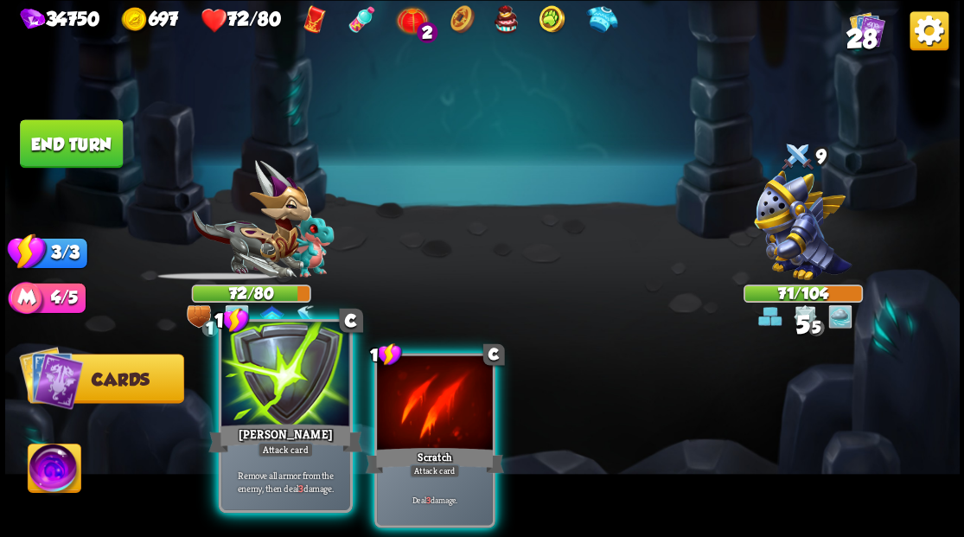
click at [278, 387] on div at bounding box center [285, 376] width 128 height 108
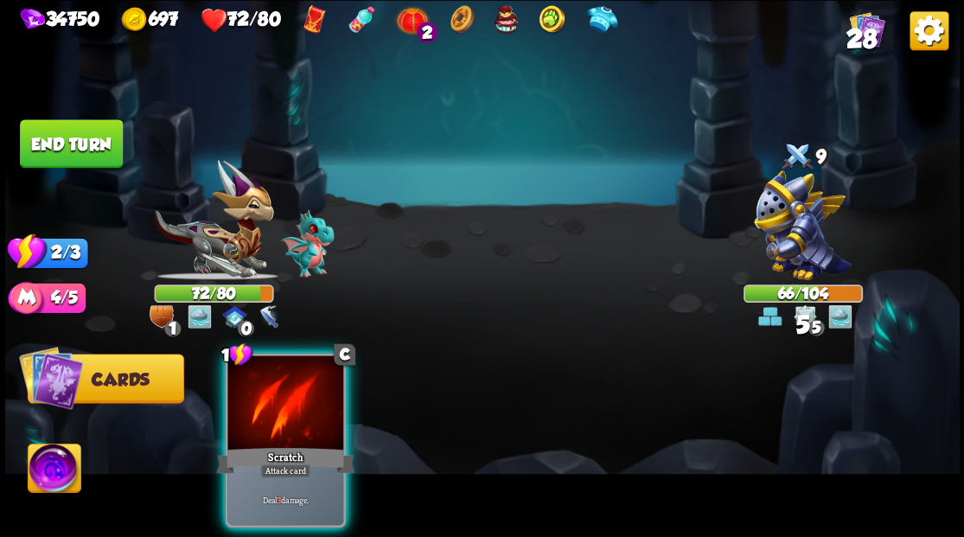
click at [278, 387] on div at bounding box center [285, 404] width 116 height 98
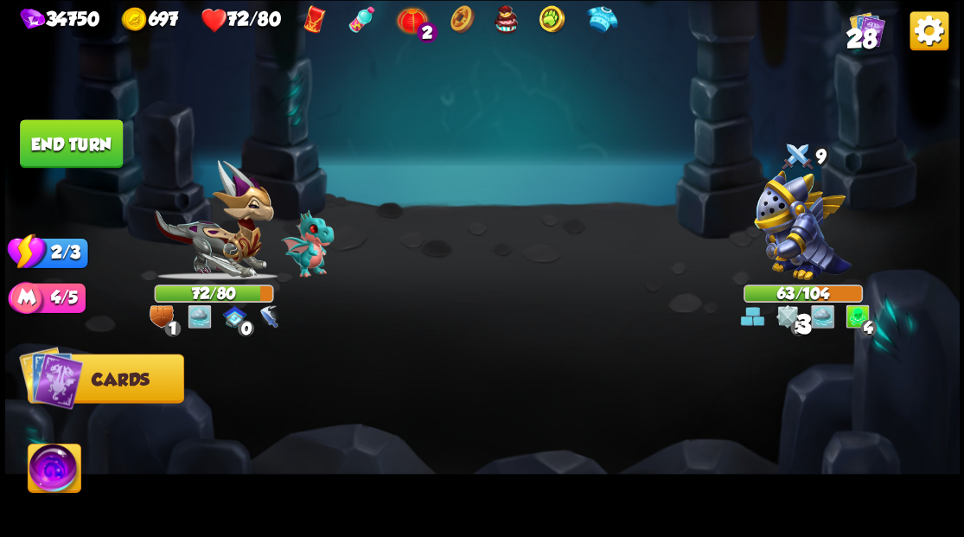
click at [71, 150] on button "End turn" at bounding box center [71, 143] width 103 height 48
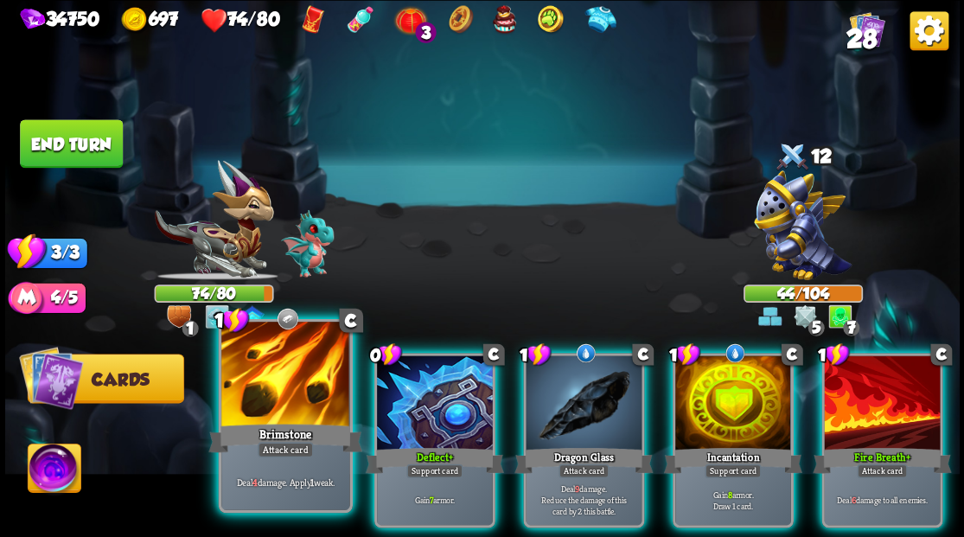
click at [279, 406] on div at bounding box center [285, 376] width 128 height 108
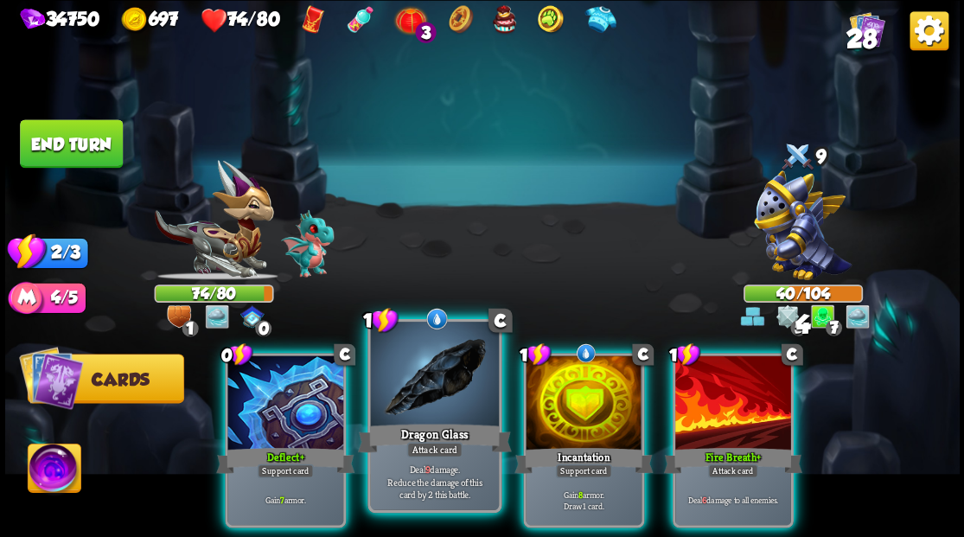
click at [423, 405] on div at bounding box center [434, 376] width 128 height 108
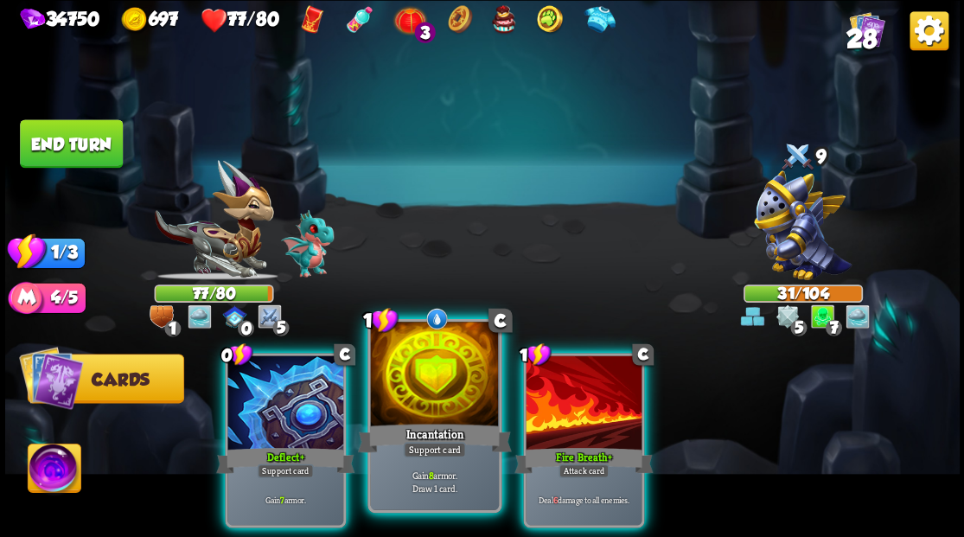
click at [413, 391] on div at bounding box center [434, 376] width 128 height 108
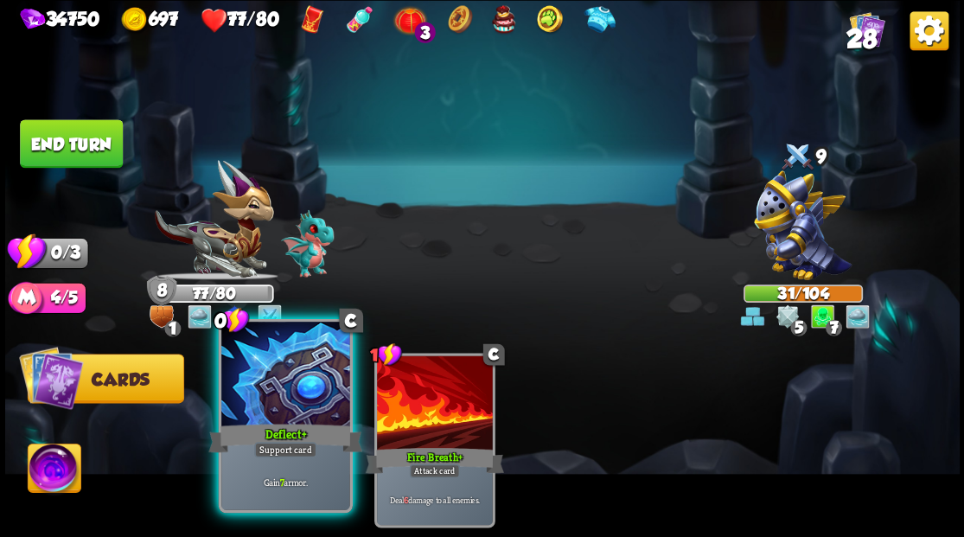
click at [275, 392] on div at bounding box center [285, 376] width 128 height 108
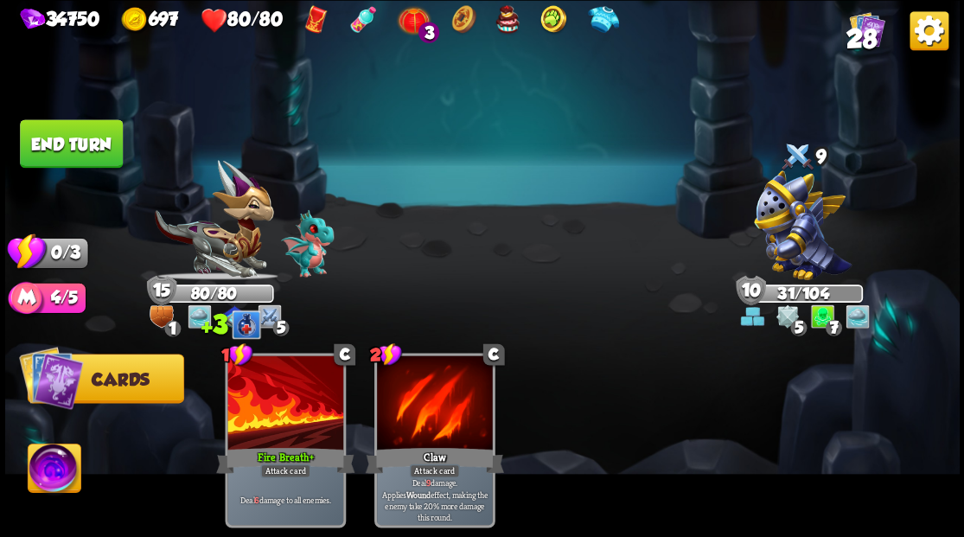
click at [76, 152] on button "End turn" at bounding box center [71, 143] width 103 height 48
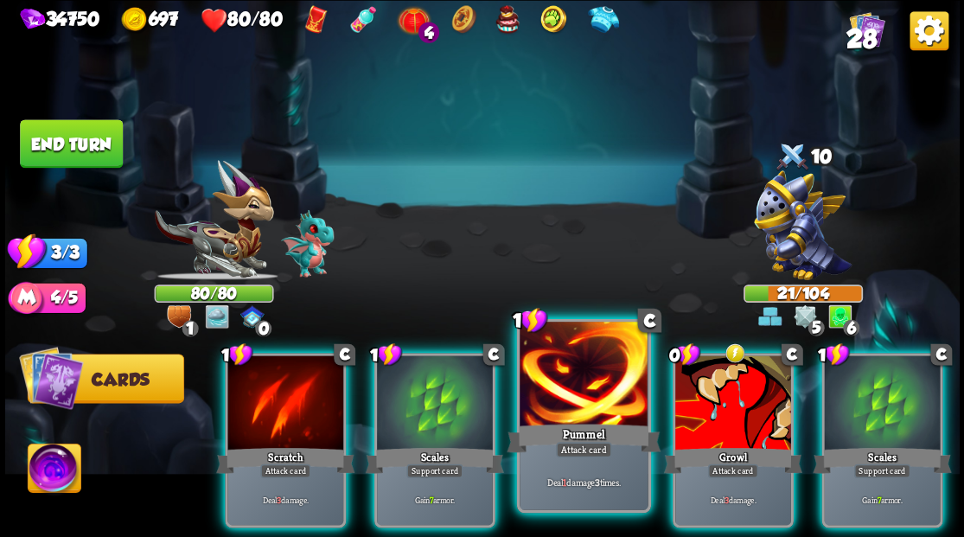
click at [560, 389] on div at bounding box center [584, 376] width 128 height 108
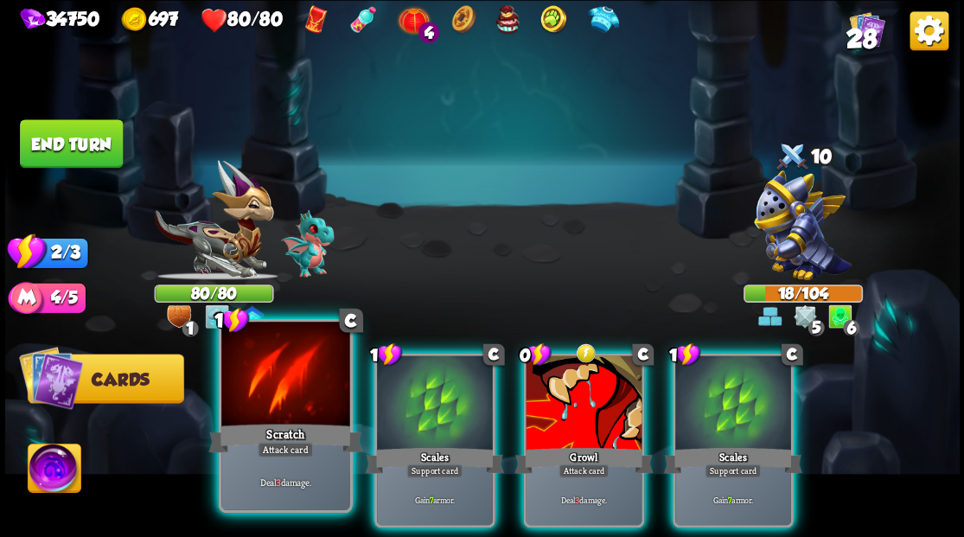
click at [291, 386] on div at bounding box center [285, 376] width 128 height 108
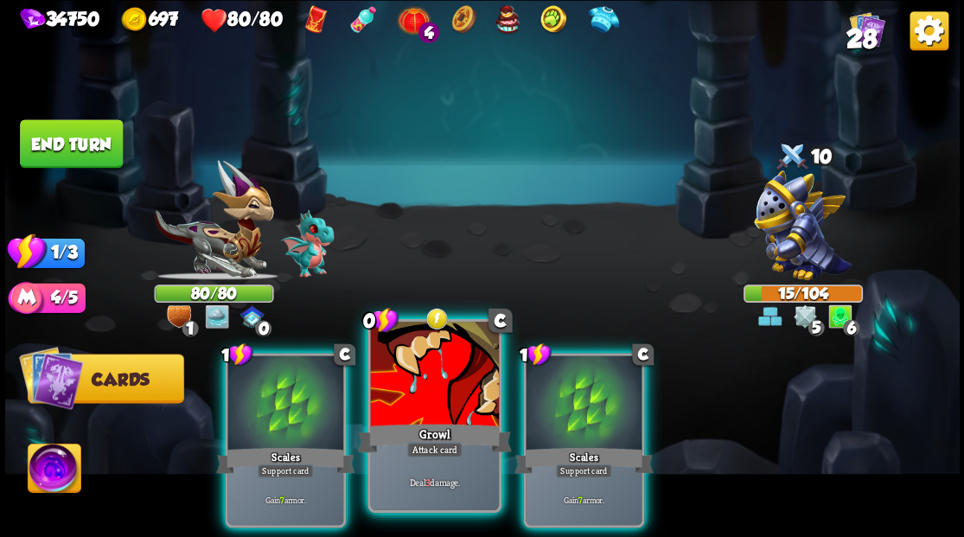
click at [420, 402] on div at bounding box center [434, 376] width 128 height 108
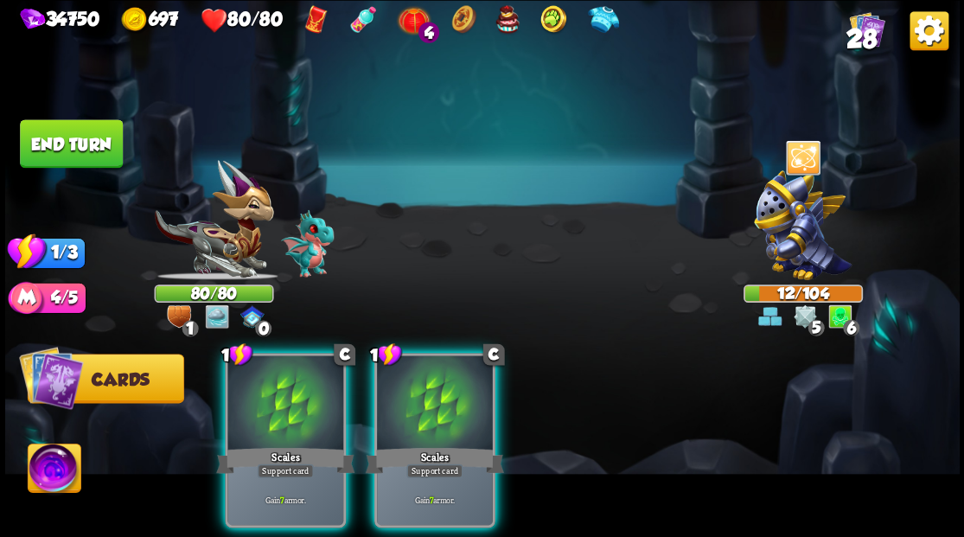
click at [73, 142] on button "End turn" at bounding box center [71, 143] width 103 height 48
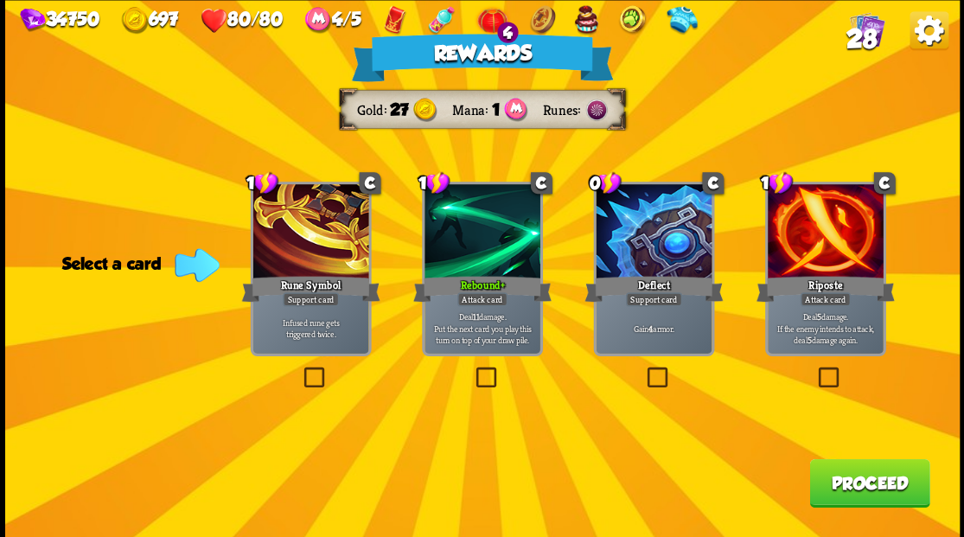
click at [860, 494] on button "Proceed" at bounding box center [869, 482] width 120 height 48
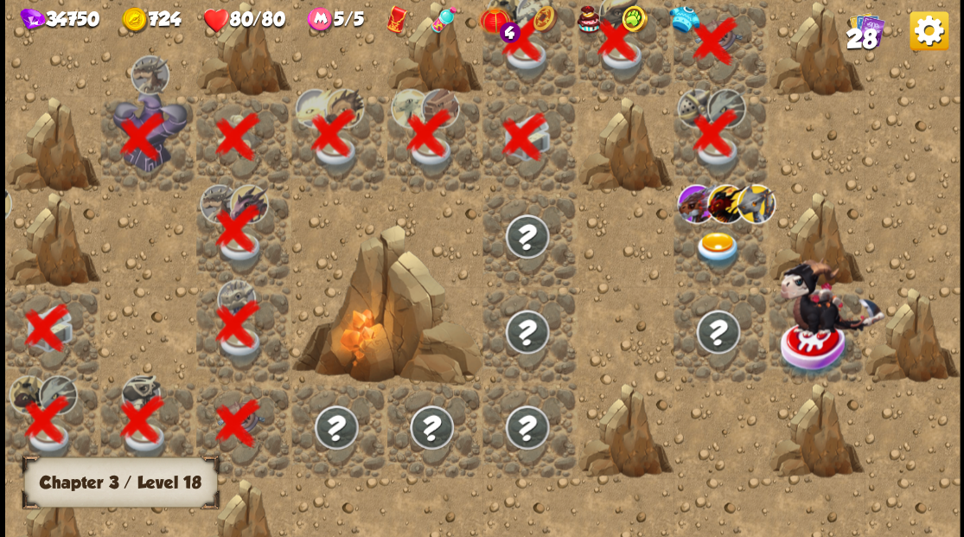
click at [719, 243] on img at bounding box center [718, 249] width 48 height 37
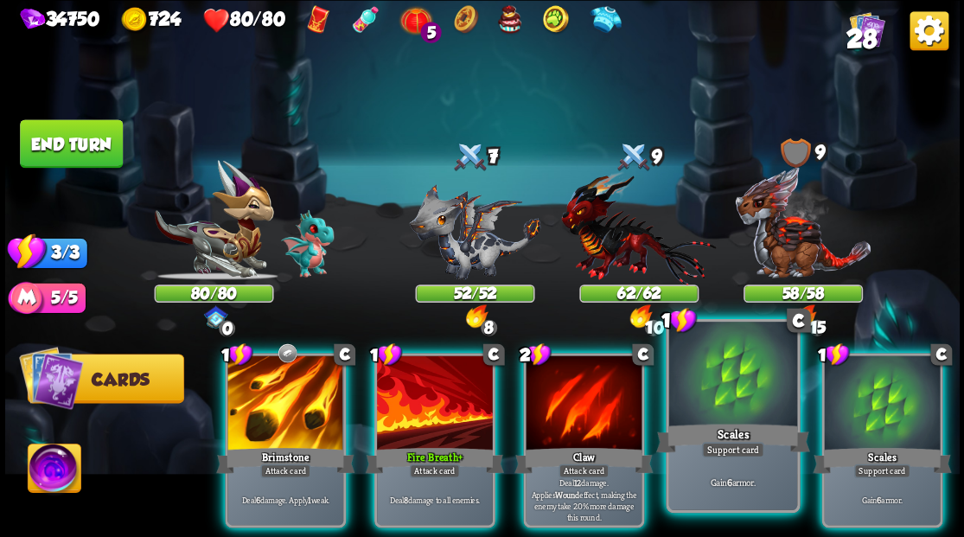
click at [724, 408] on div at bounding box center [732, 376] width 128 height 108
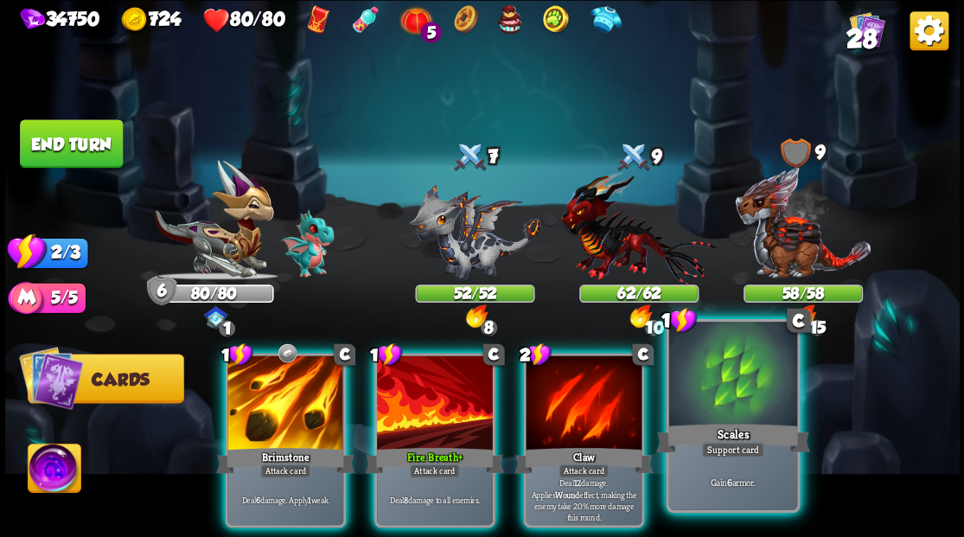
click at [747, 392] on div at bounding box center [732, 376] width 128 height 108
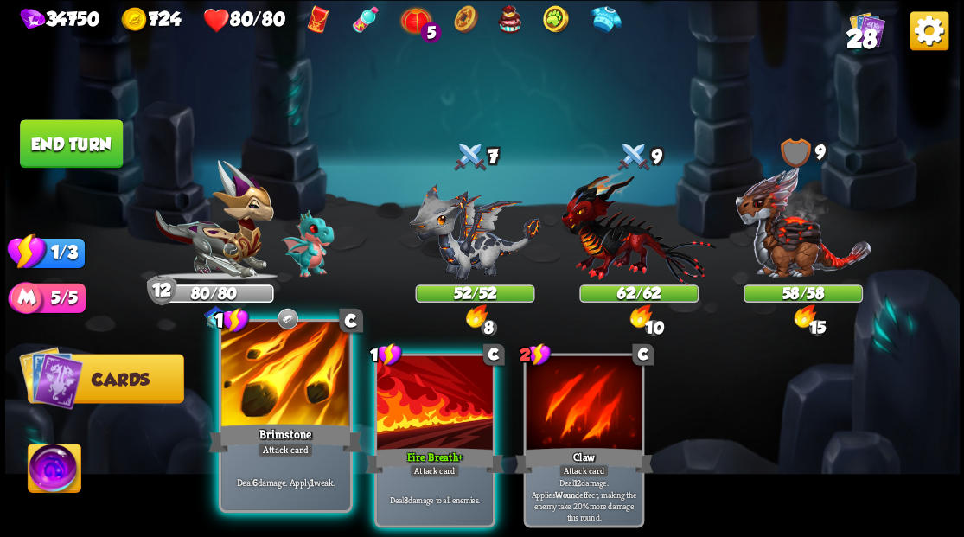
click at [292, 367] on div at bounding box center [285, 376] width 128 height 108
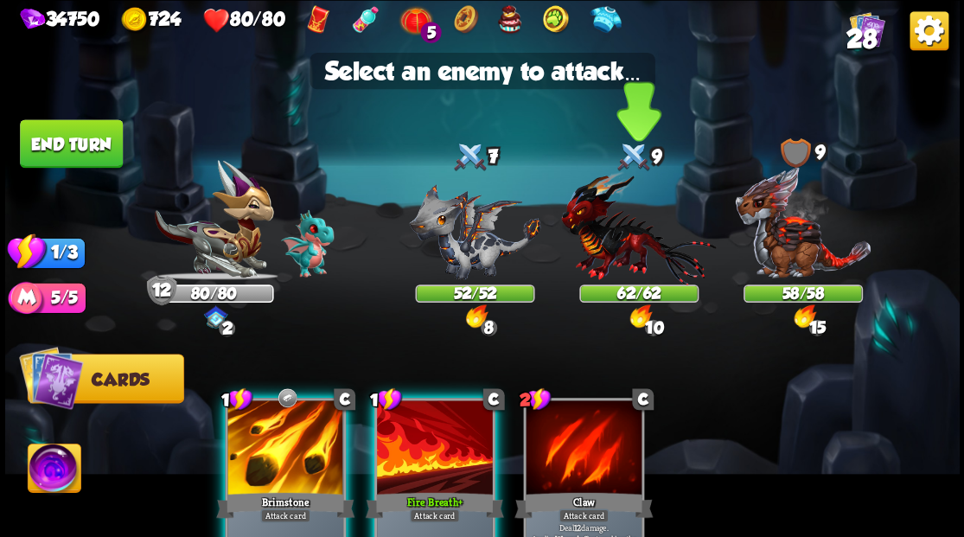
click at [595, 235] on img at bounding box center [638, 227] width 155 height 114
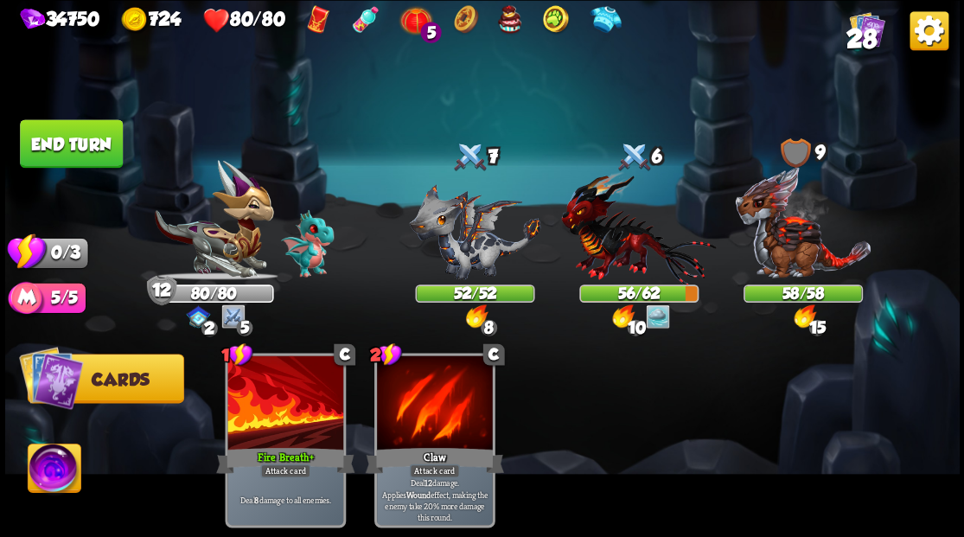
drag, startPoint x: 92, startPoint y: 149, endPoint x: 180, endPoint y: 256, distance: 138.9
click at [91, 149] on button "End turn" at bounding box center [71, 143] width 103 height 48
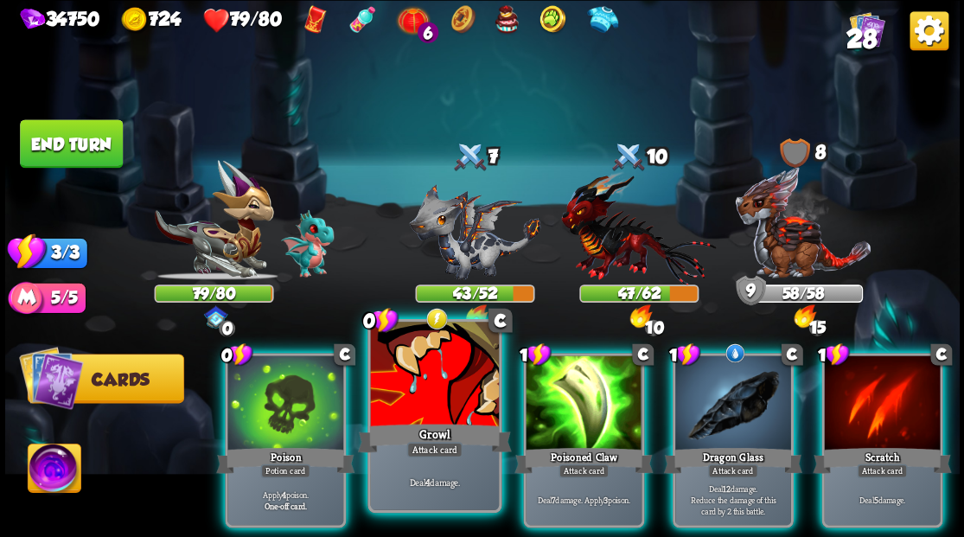
click at [427, 393] on div at bounding box center [434, 376] width 128 height 108
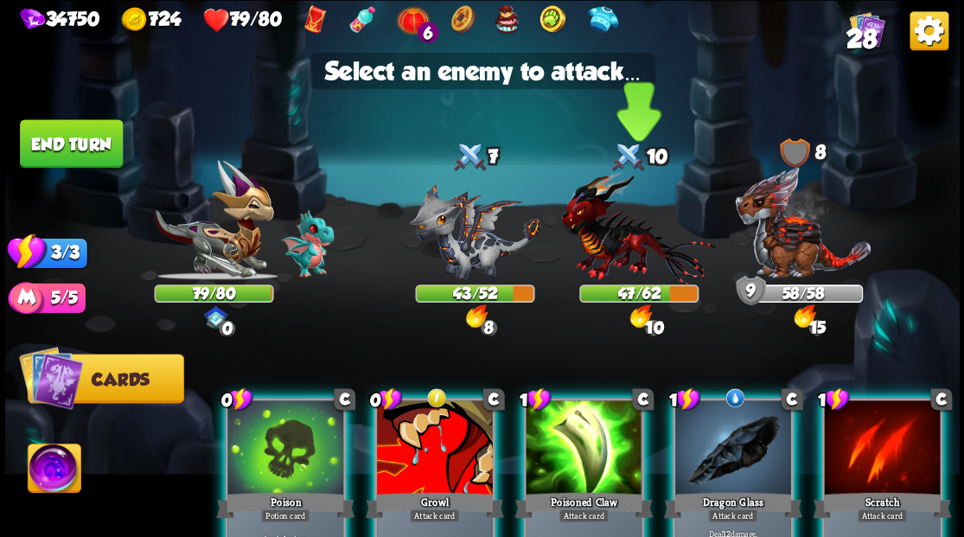
click at [604, 246] on img at bounding box center [638, 227] width 155 height 114
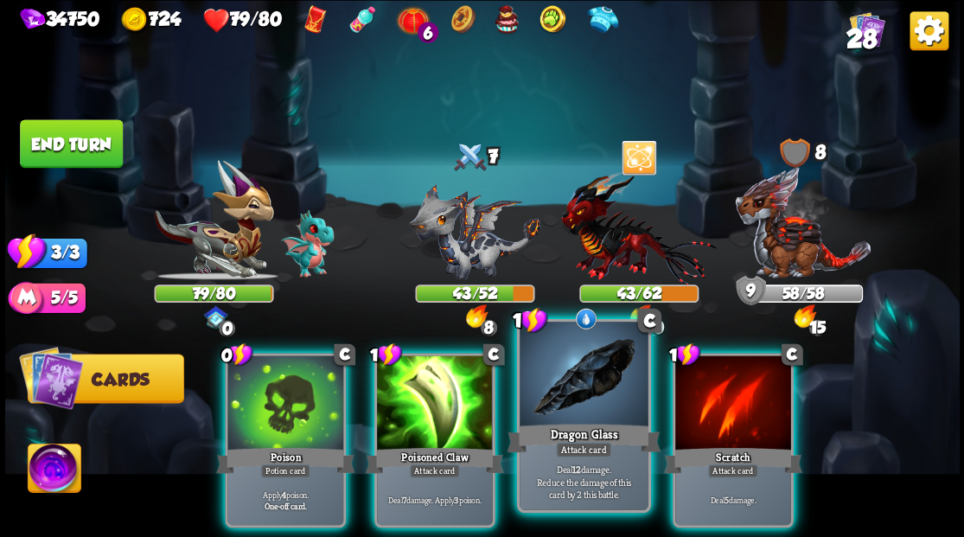
click at [578, 403] on div at bounding box center [584, 376] width 128 height 108
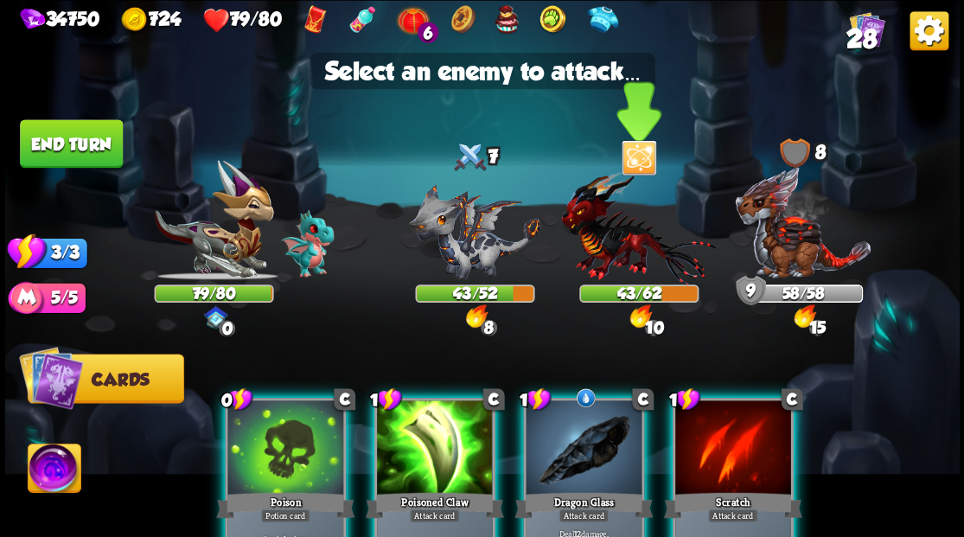
click at [607, 237] on img at bounding box center [638, 227] width 155 height 114
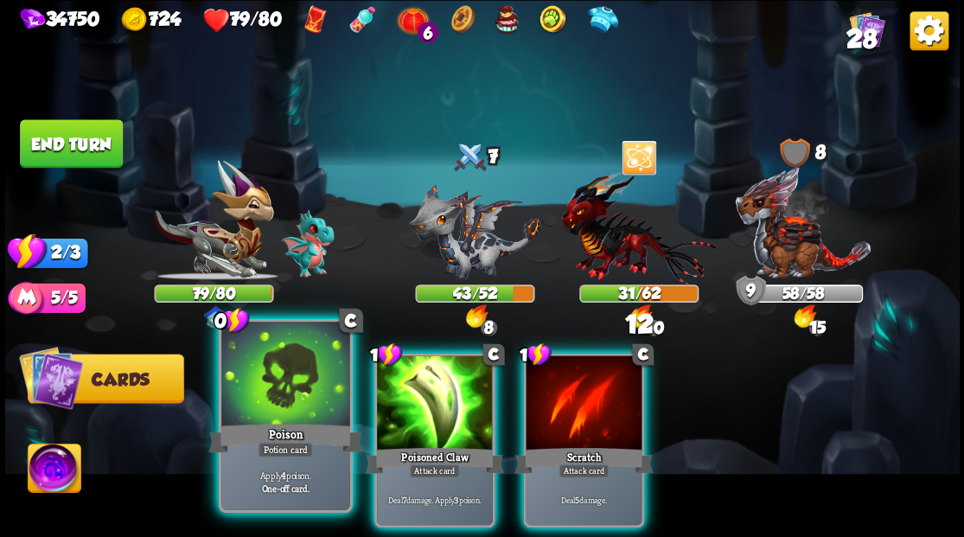
click at [281, 388] on div at bounding box center [285, 376] width 128 height 108
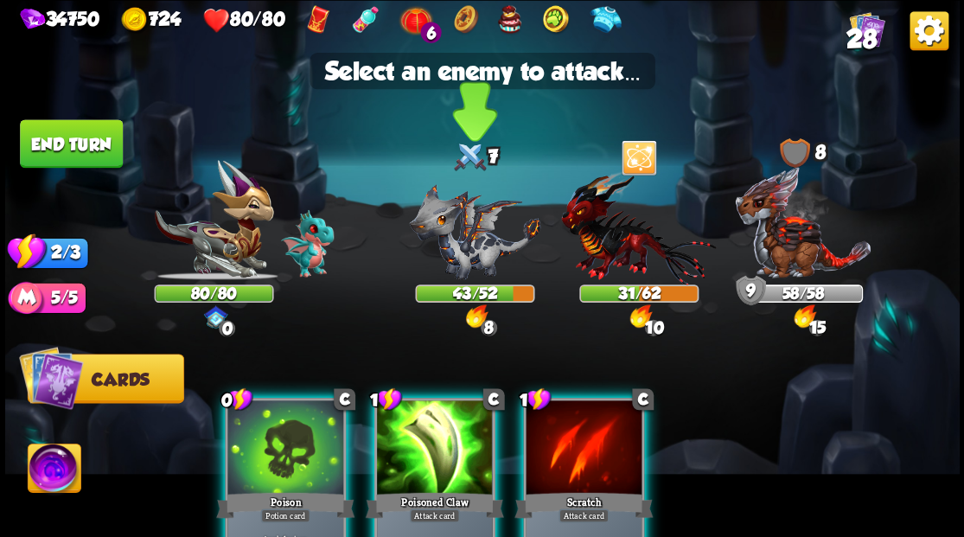
click at [464, 249] on img at bounding box center [474, 231] width 131 height 96
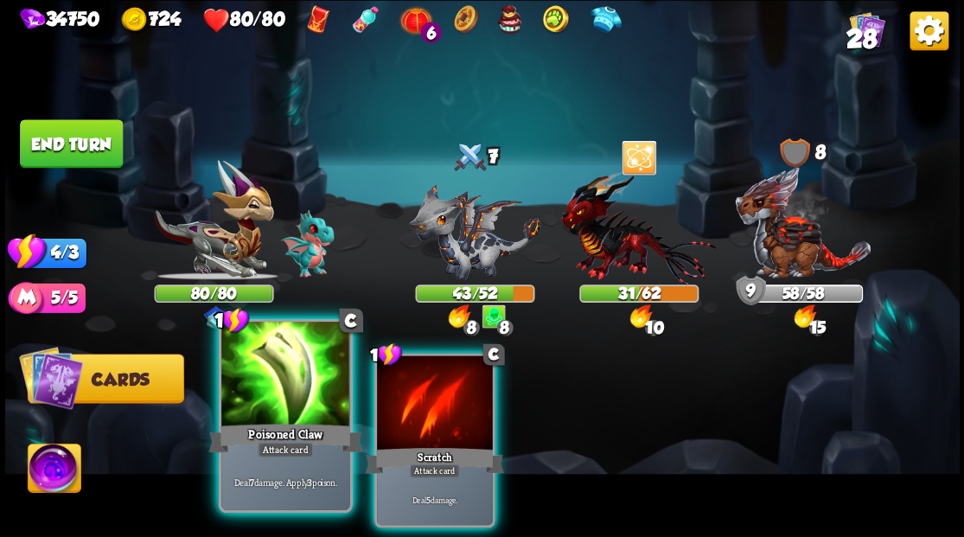
click at [280, 383] on div at bounding box center [285, 376] width 128 height 108
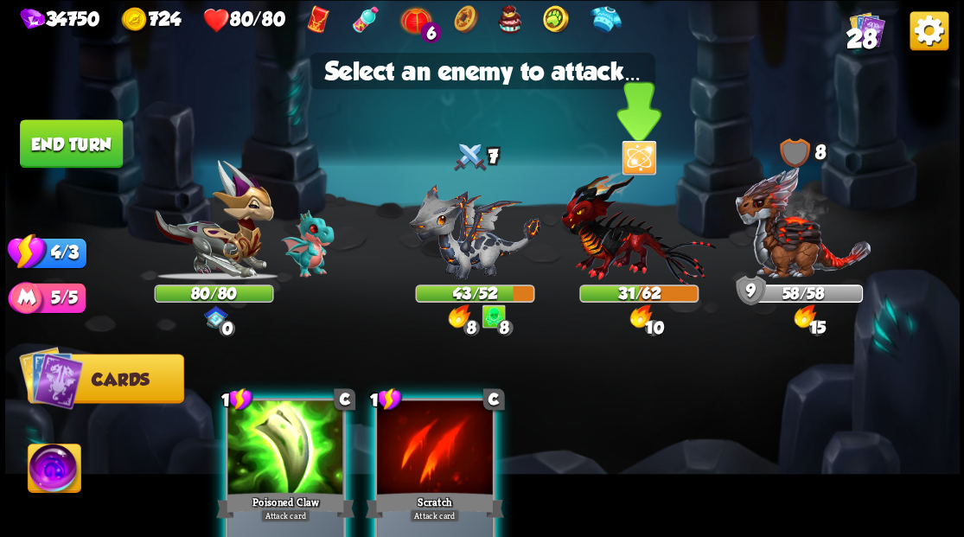
click at [609, 240] on img at bounding box center [638, 227] width 155 height 114
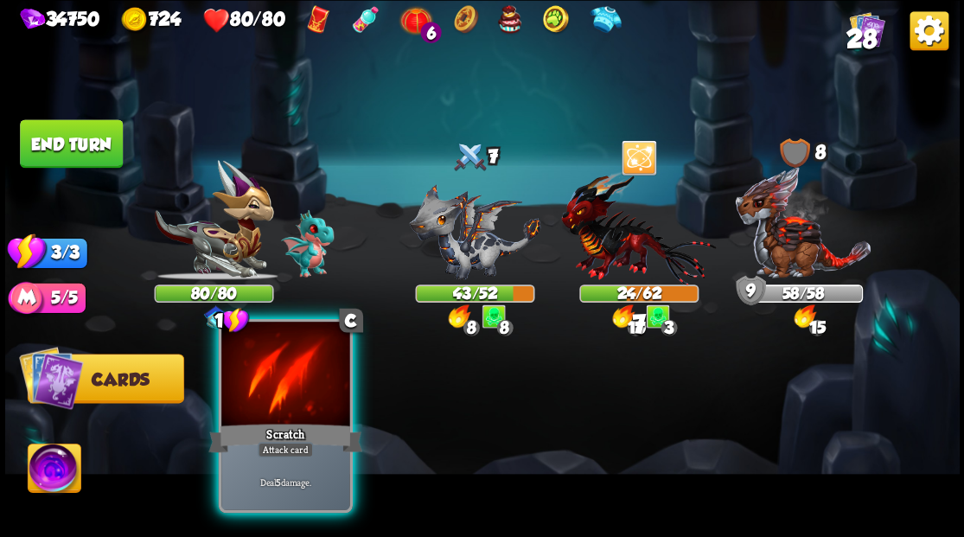
click at [262, 393] on div at bounding box center [285, 376] width 128 height 108
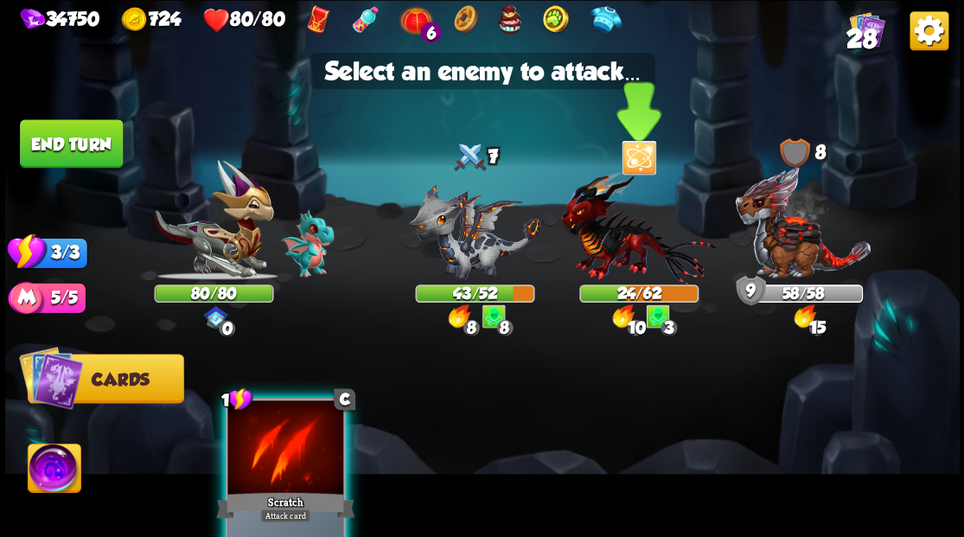
click at [636, 251] on img at bounding box center [638, 227] width 155 height 114
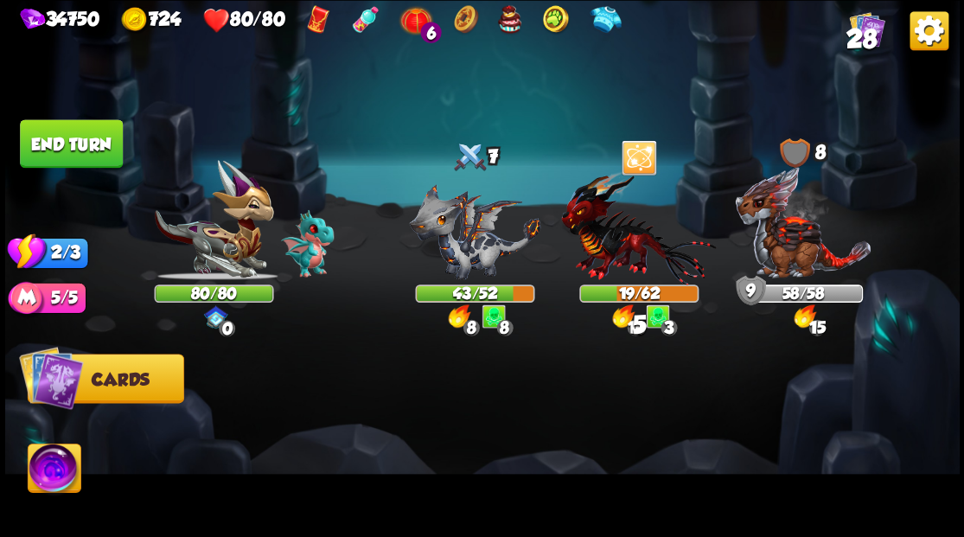
click at [62, 154] on button "End turn" at bounding box center [71, 143] width 103 height 48
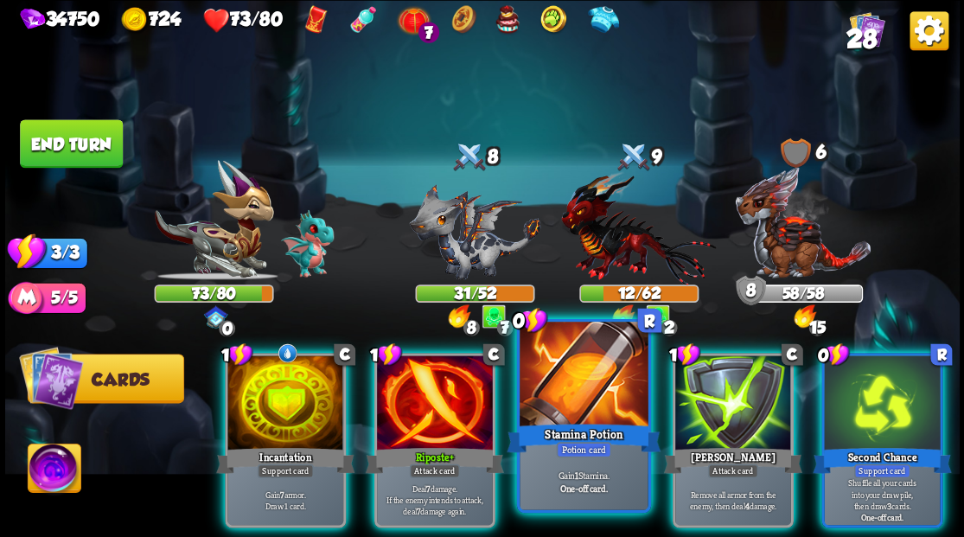
click at [561, 394] on div at bounding box center [584, 376] width 128 height 108
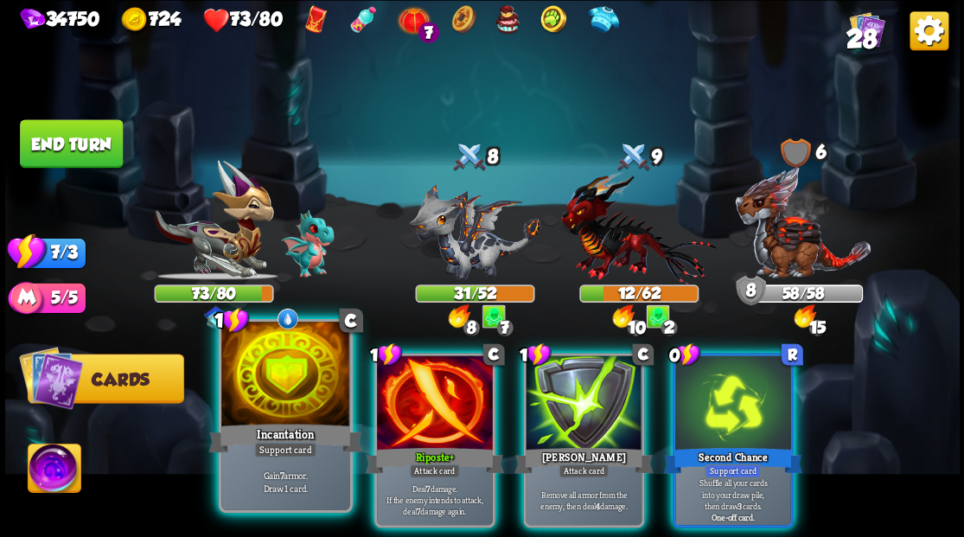
click at [238, 384] on div at bounding box center [285, 376] width 128 height 108
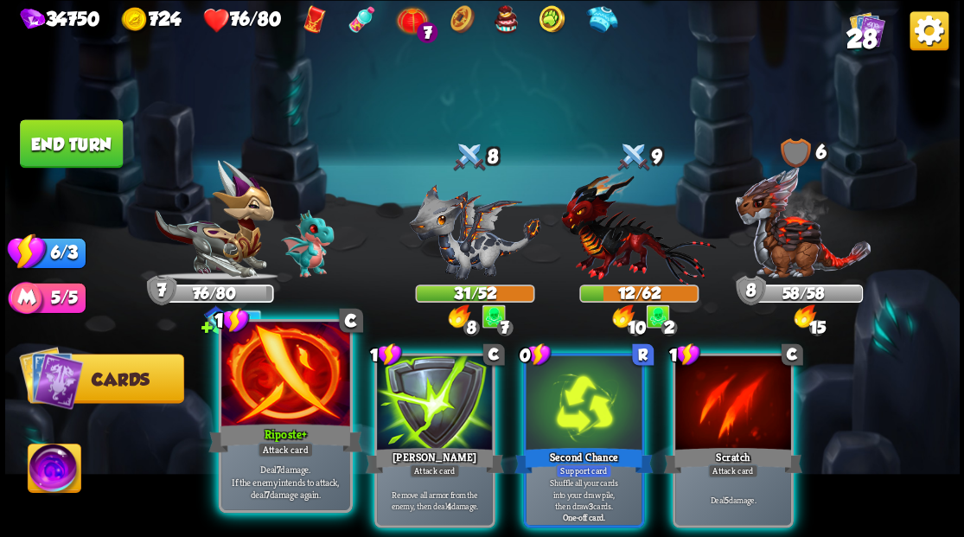
click at [248, 393] on div at bounding box center [285, 376] width 128 height 108
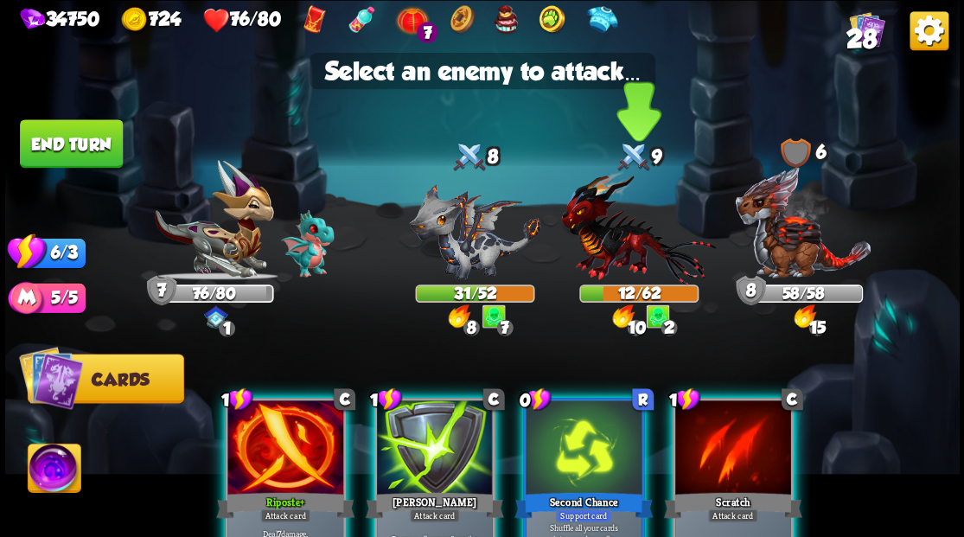
click at [604, 244] on img at bounding box center [638, 227] width 155 height 114
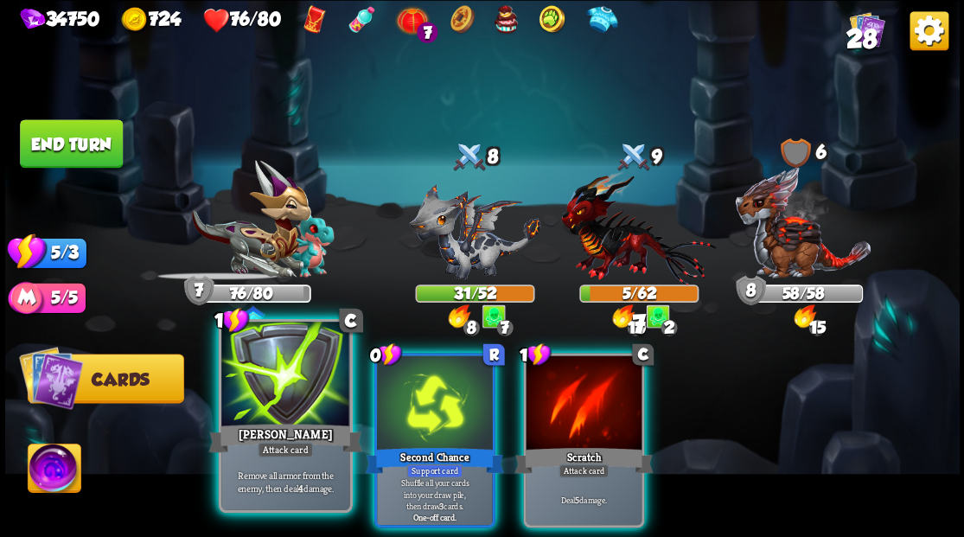
click at [273, 393] on div at bounding box center [285, 376] width 128 height 108
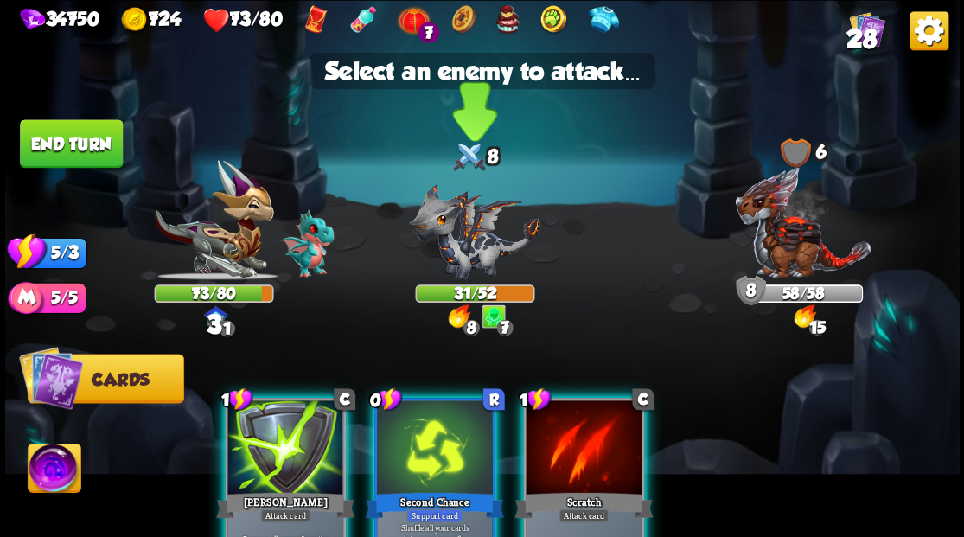
click at [454, 237] on img at bounding box center [474, 231] width 131 height 96
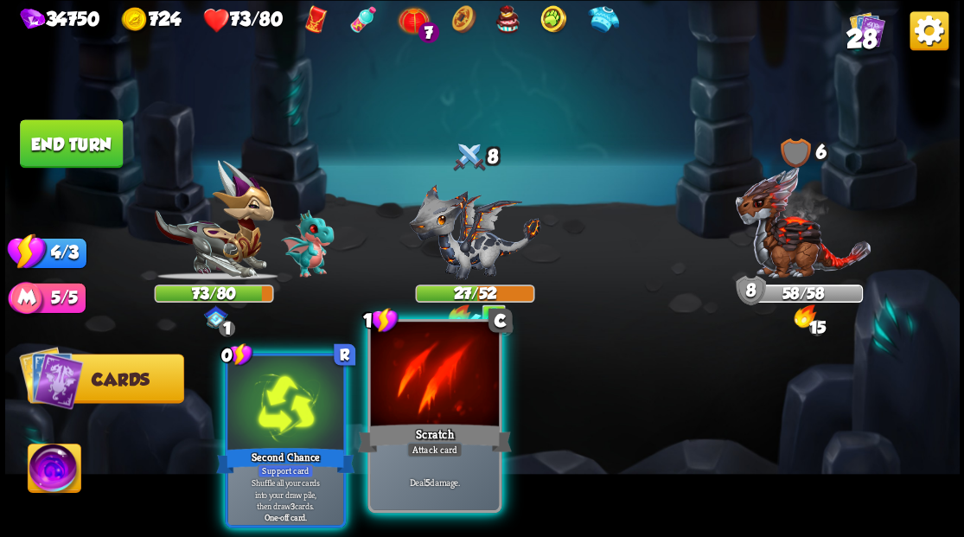
drag, startPoint x: 434, startPoint y: 424, endPoint x: 439, endPoint y: 414, distance: 10.8
click at [436, 421] on div "Scratch" at bounding box center [434, 437] width 154 height 35
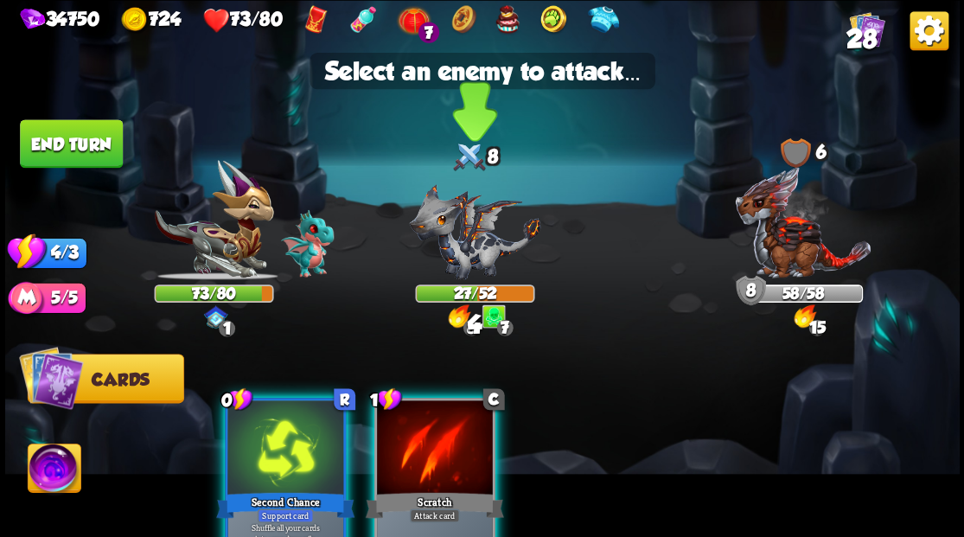
click at [469, 241] on img at bounding box center [474, 231] width 131 height 96
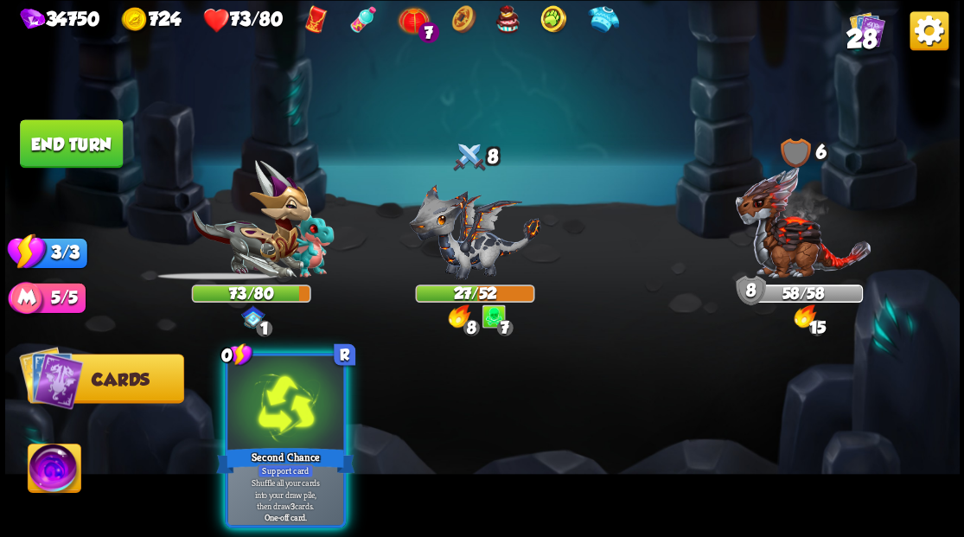
click at [310, 403] on div at bounding box center [285, 404] width 116 height 98
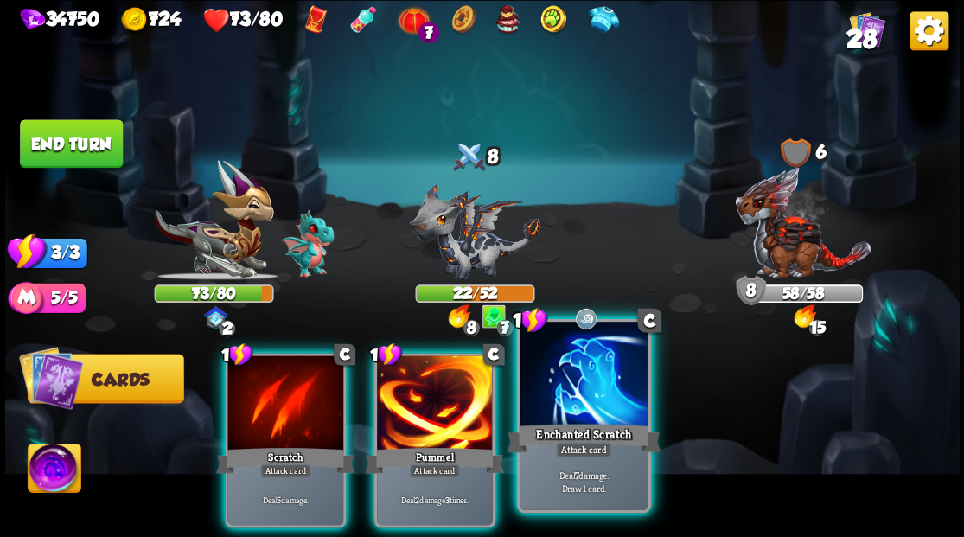
click at [583, 377] on div at bounding box center [584, 376] width 128 height 108
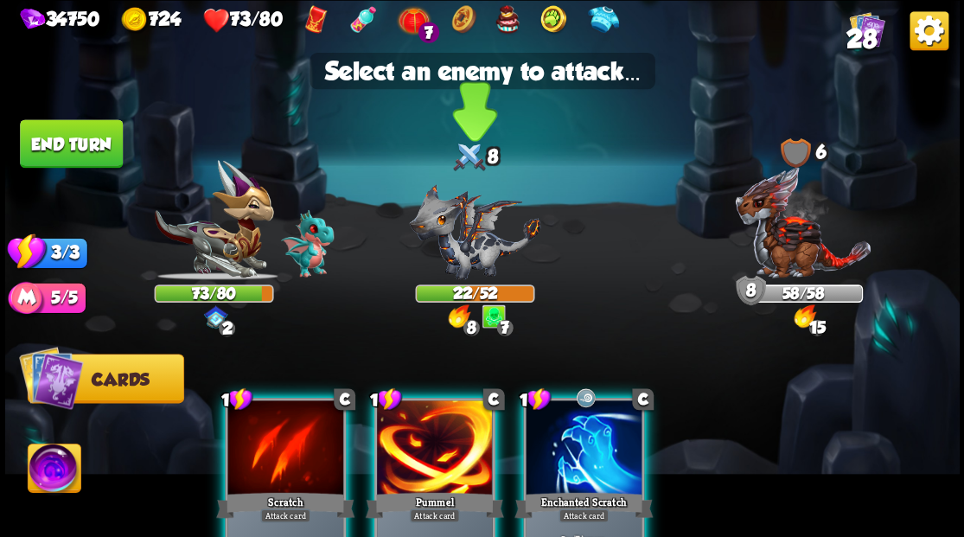
click at [478, 234] on img at bounding box center [474, 231] width 131 height 96
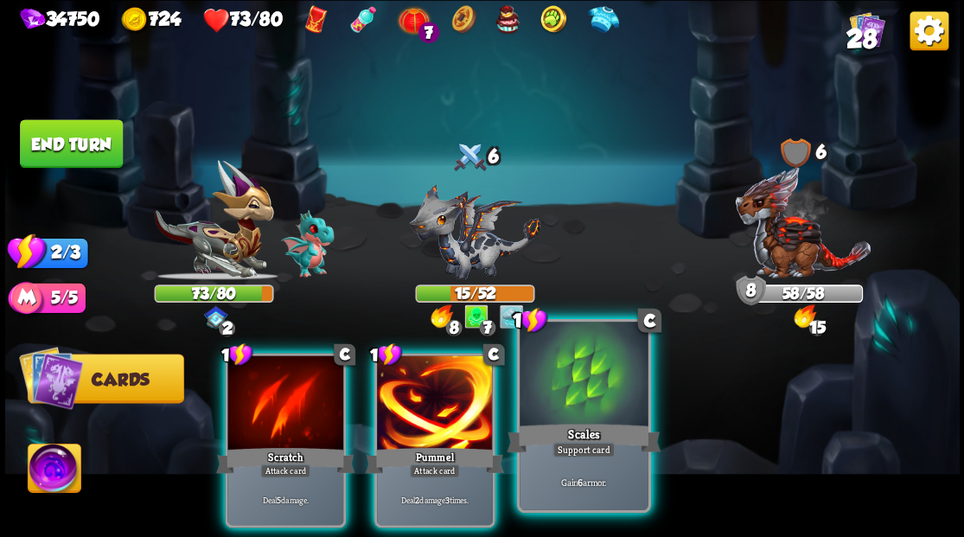
click at [584, 398] on div at bounding box center [584, 376] width 128 height 108
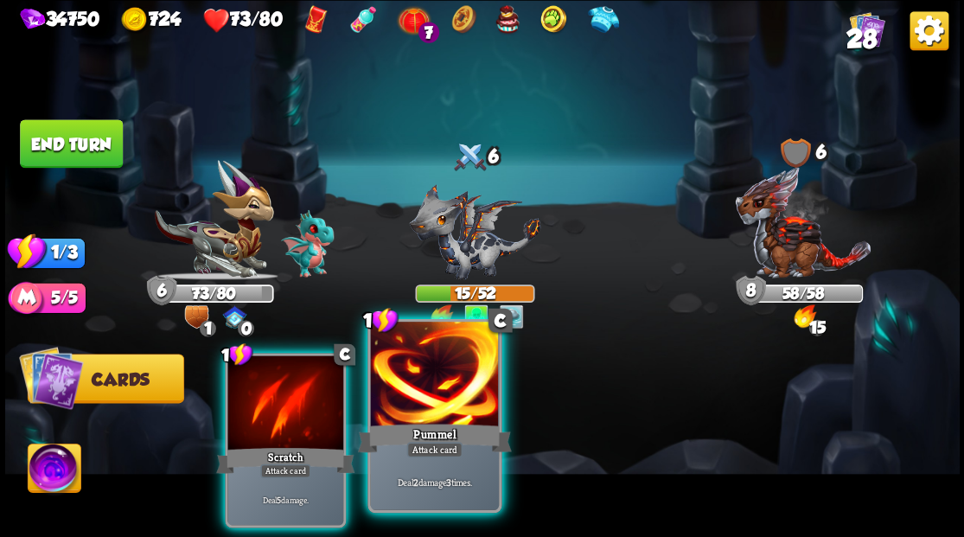
click at [424, 374] on div at bounding box center [434, 376] width 128 height 108
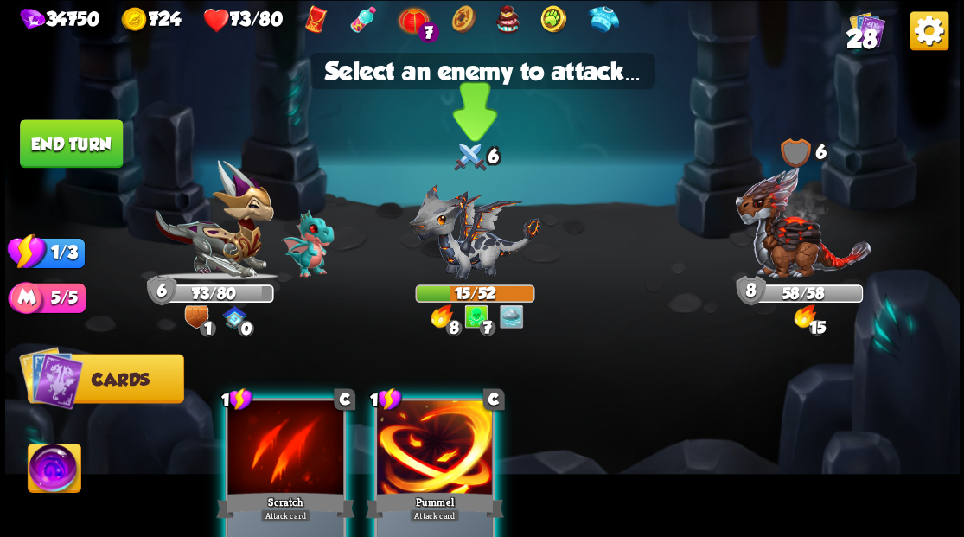
click at [457, 229] on img at bounding box center [474, 231] width 131 height 96
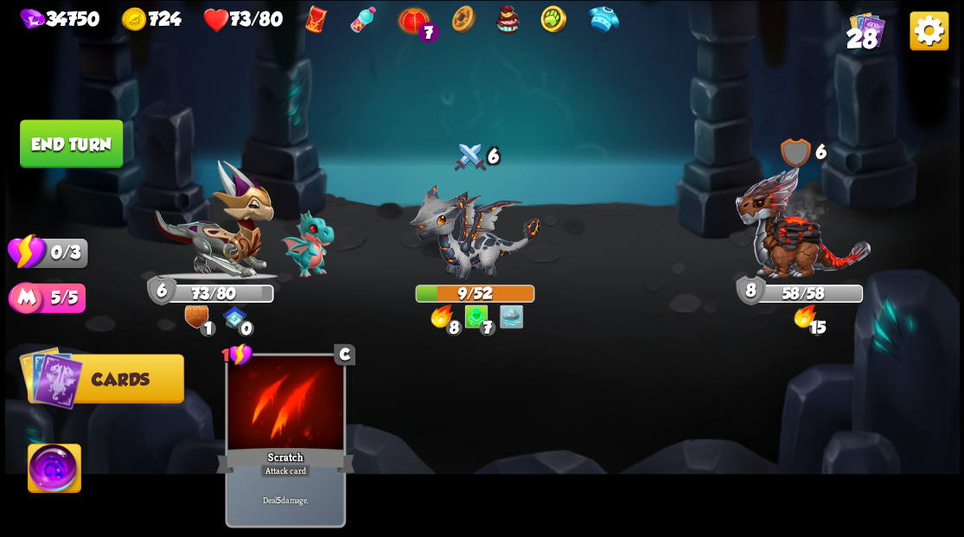
click at [69, 145] on button "End turn" at bounding box center [71, 143] width 103 height 48
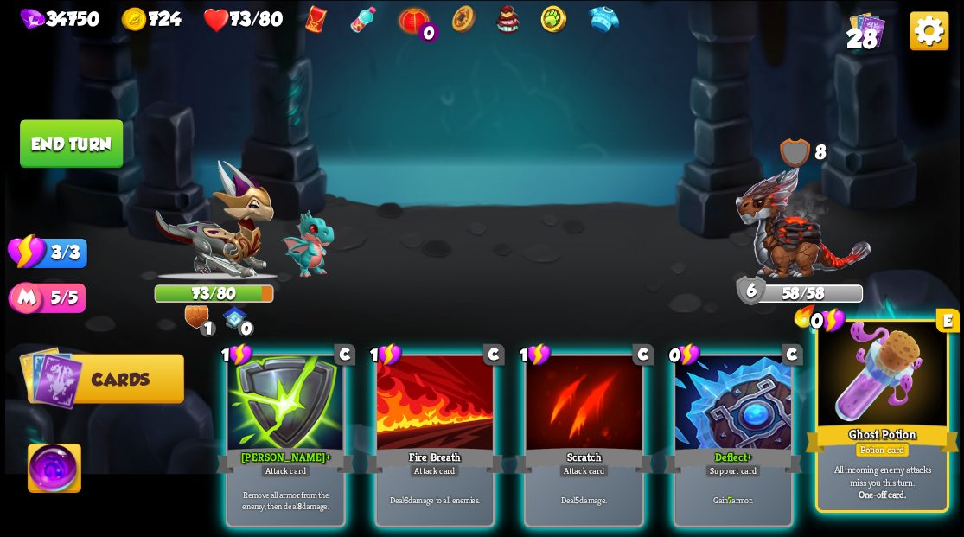
click at [879, 394] on div at bounding box center [882, 376] width 128 height 108
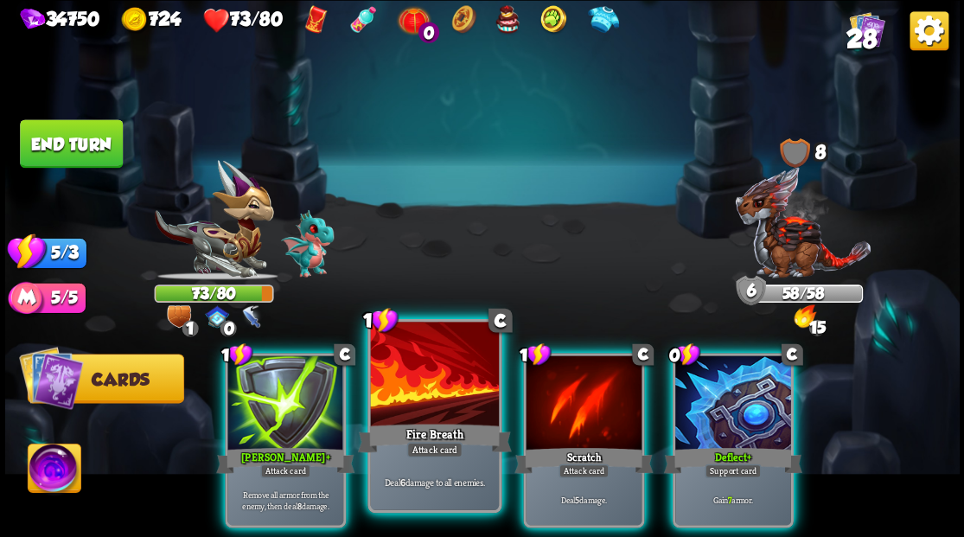
click at [439, 381] on div at bounding box center [434, 376] width 128 height 108
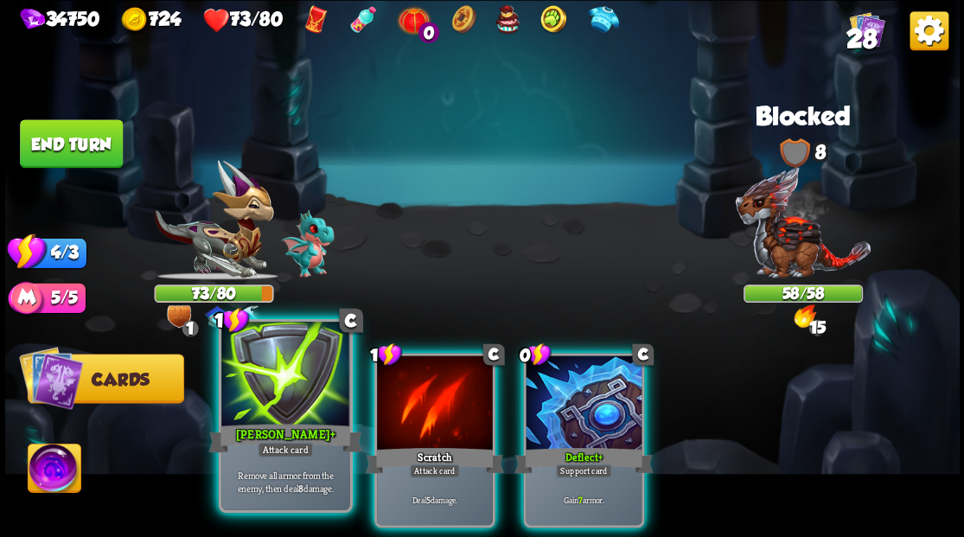
click at [280, 390] on div at bounding box center [285, 376] width 128 height 108
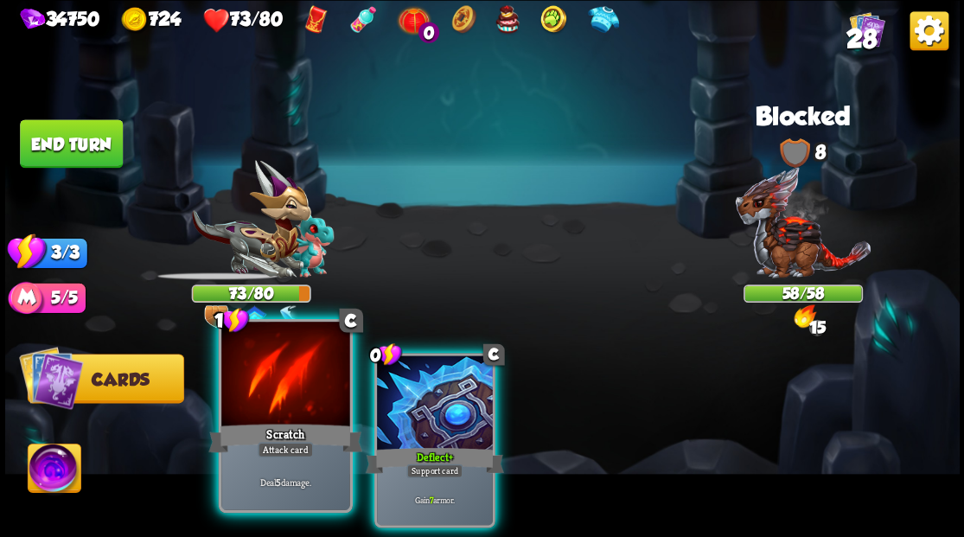
click at [278, 390] on div at bounding box center [285, 376] width 128 height 108
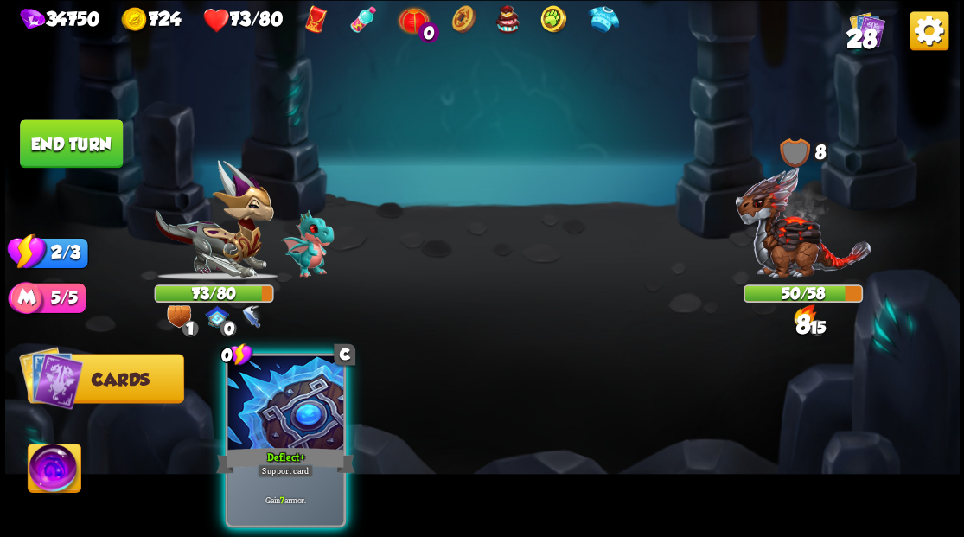
click at [278, 390] on div at bounding box center [285, 404] width 116 height 98
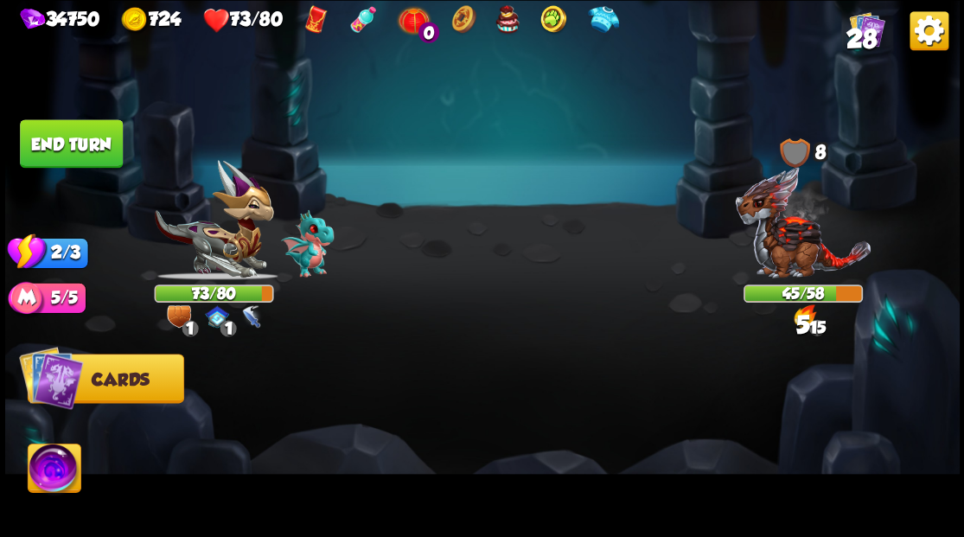
click at [78, 142] on button "End turn" at bounding box center [71, 143] width 103 height 48
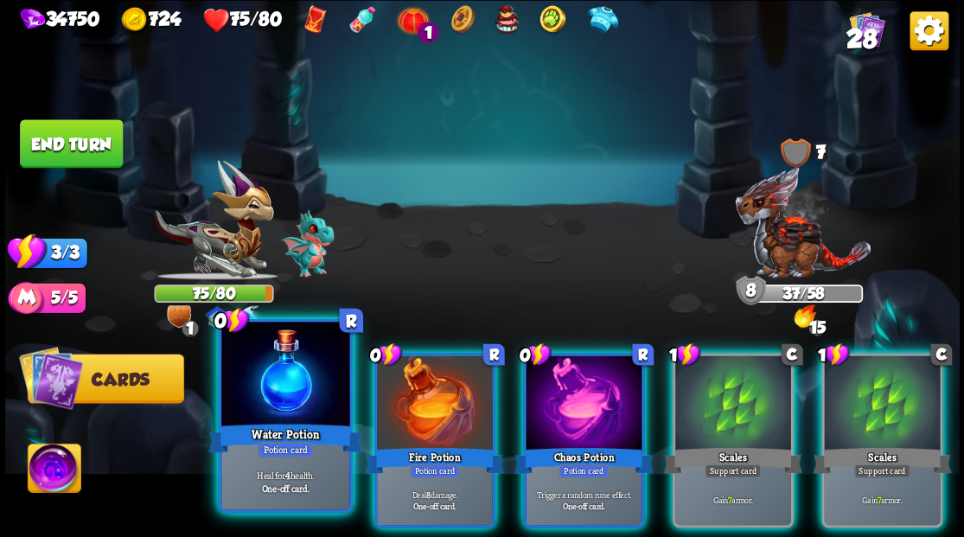
click at [285, 393] on div at bounding box center [285, 376] width 128 height 108
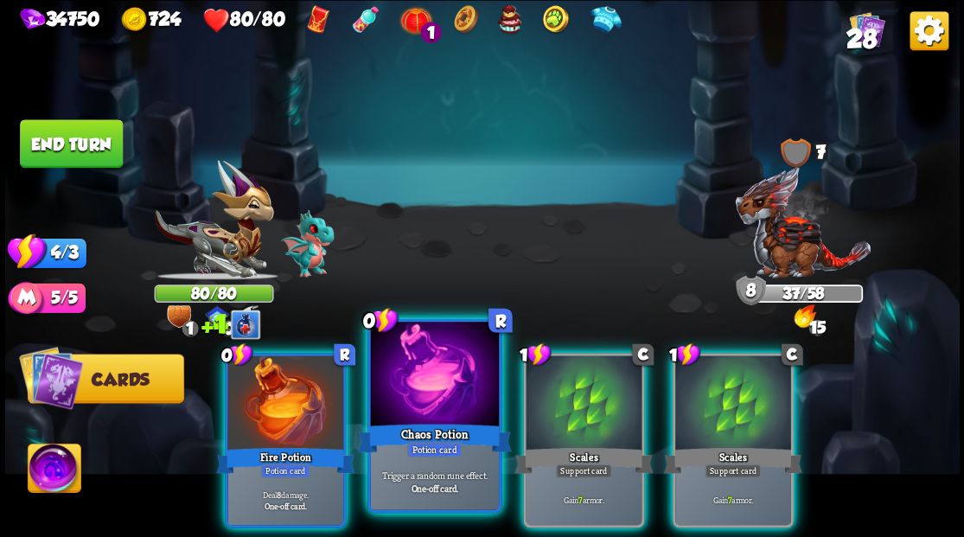
click at [427, 377] on div at bounding box center [434, 376] width 128 height 108
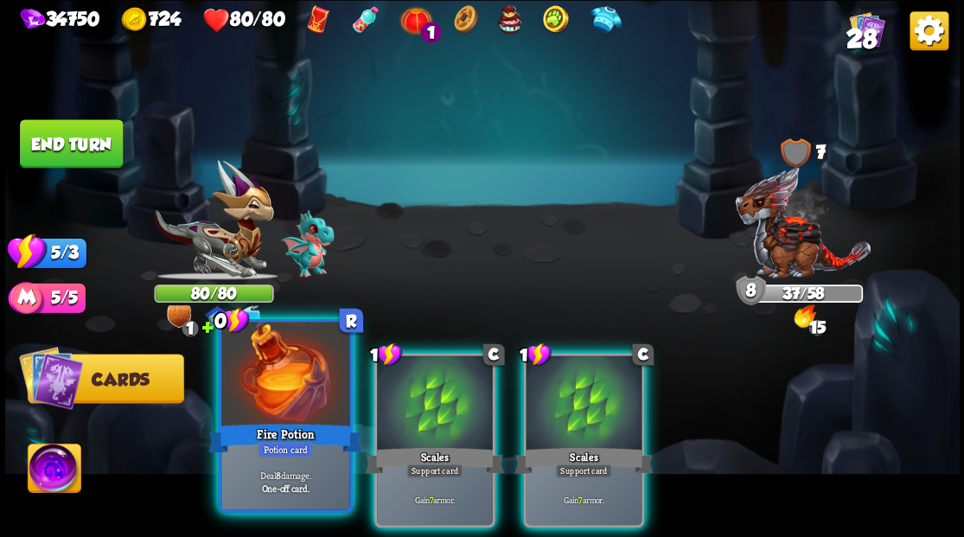
click at [275, 382] on div at bounding box center [285, 376] width 128 height 108
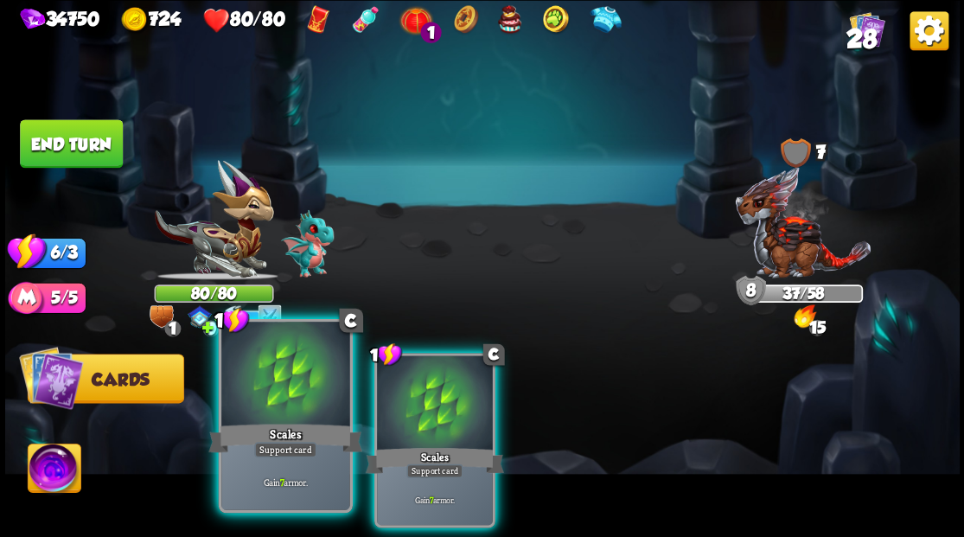
click at [276, 382] on div at bounding box center [285, 376] width 128 height 108
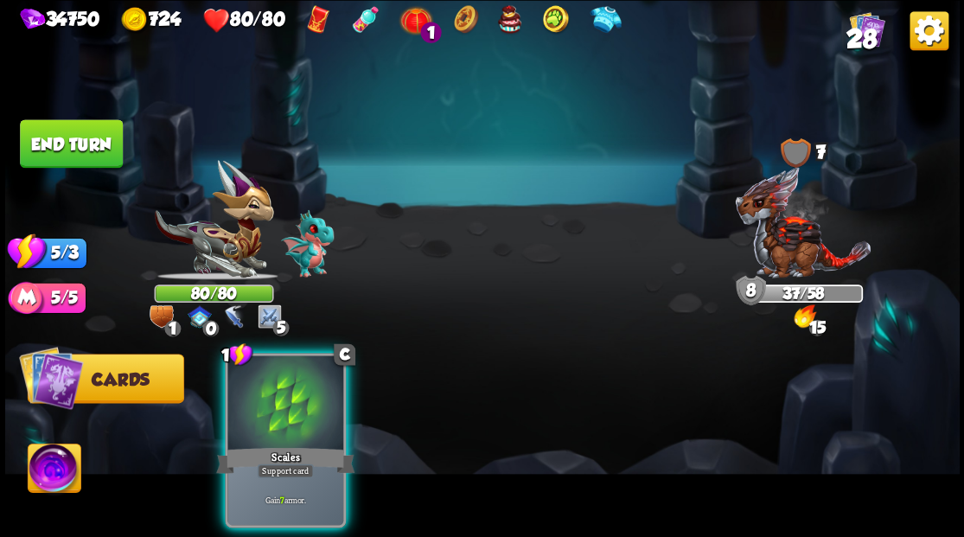
click at [305, 393] on div at bounding box center [285, 404] width 116 height 98
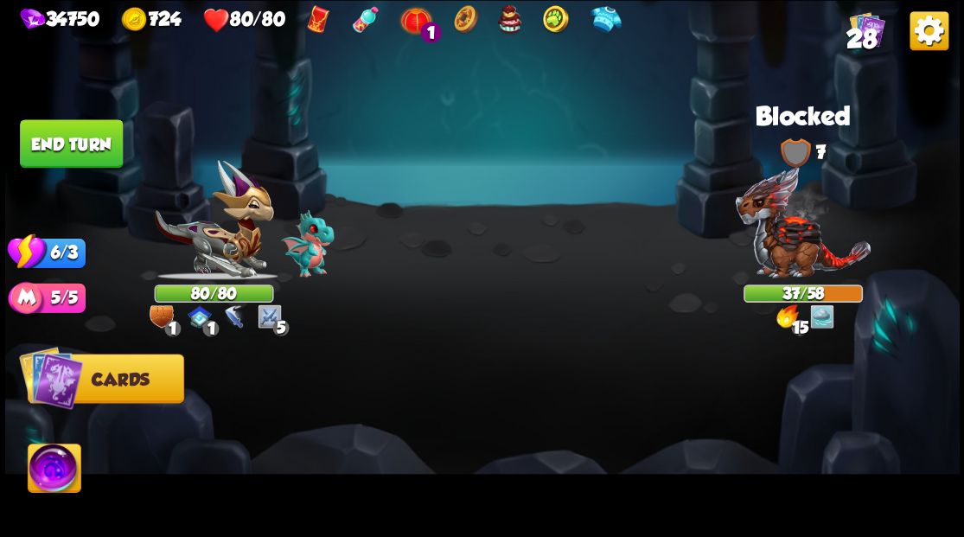
click at [104, 154] on button "End turn" at bounding box center [71, 143] width 103 height 48
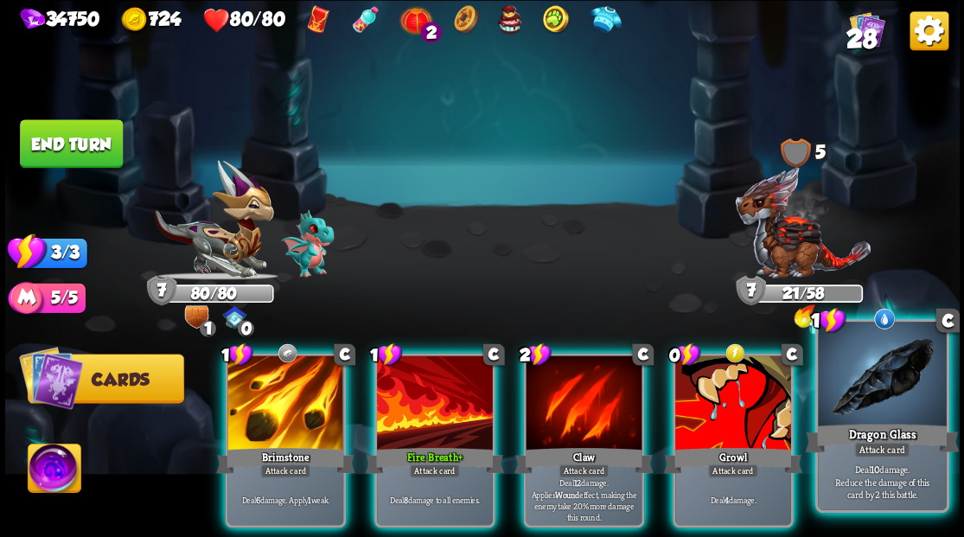
click at [865, 386] on div at bounding box center [882, 376] width 128 height 108
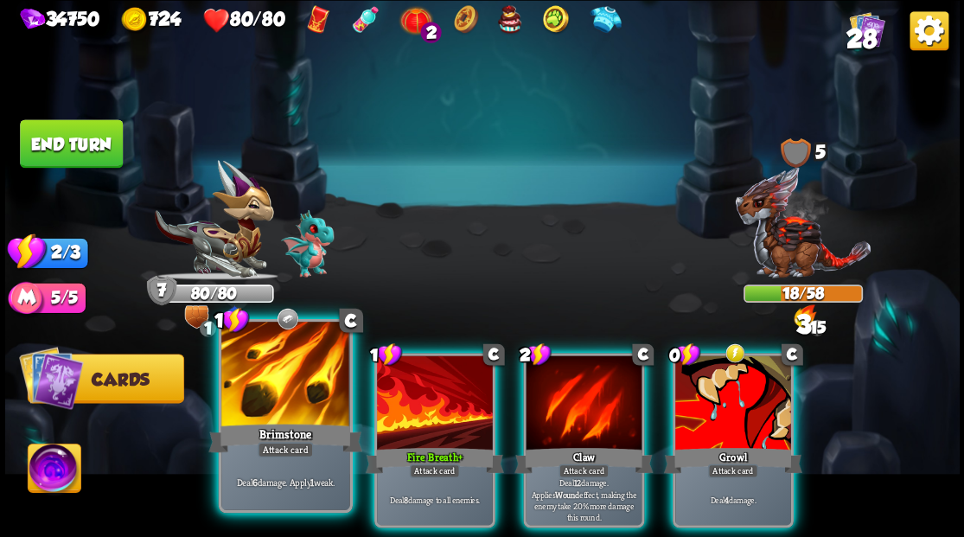
click at [275, 420] on div "Brimstone" at bounding box center [285, 437] width 154 height 35
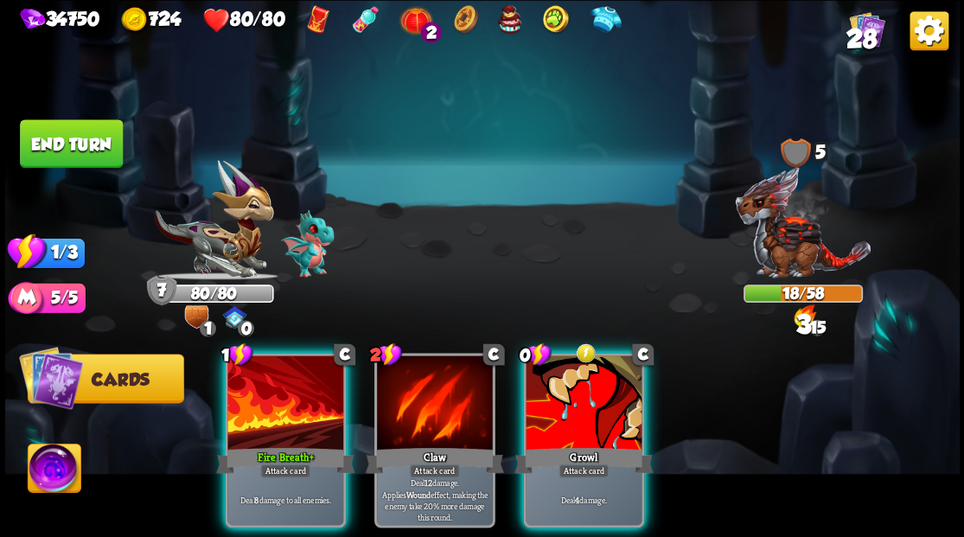
click at [275, 445] on div "Fire Breath +" at bounding box center [285, 460] width 138 height 31
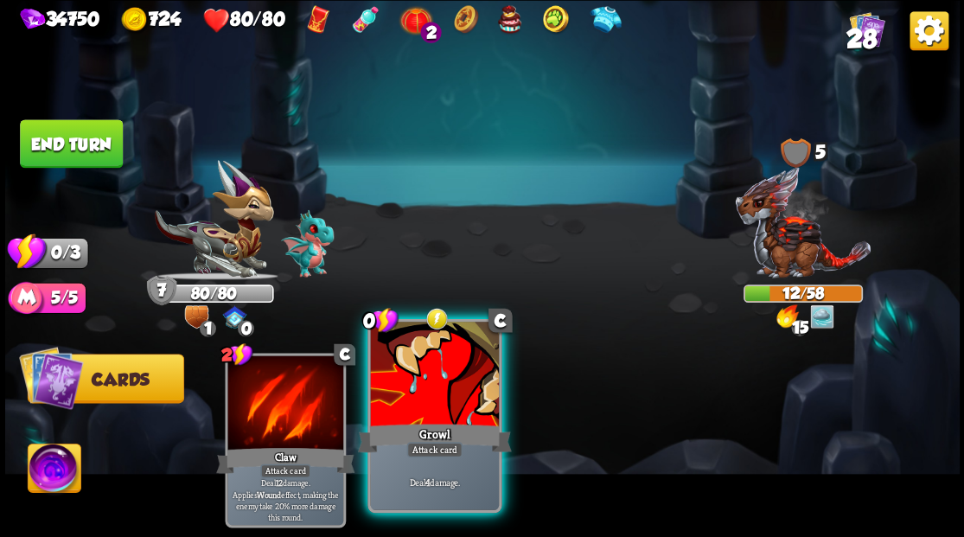
click at [395, 417] on div at bounding box center [434, 376] width 128 height 108
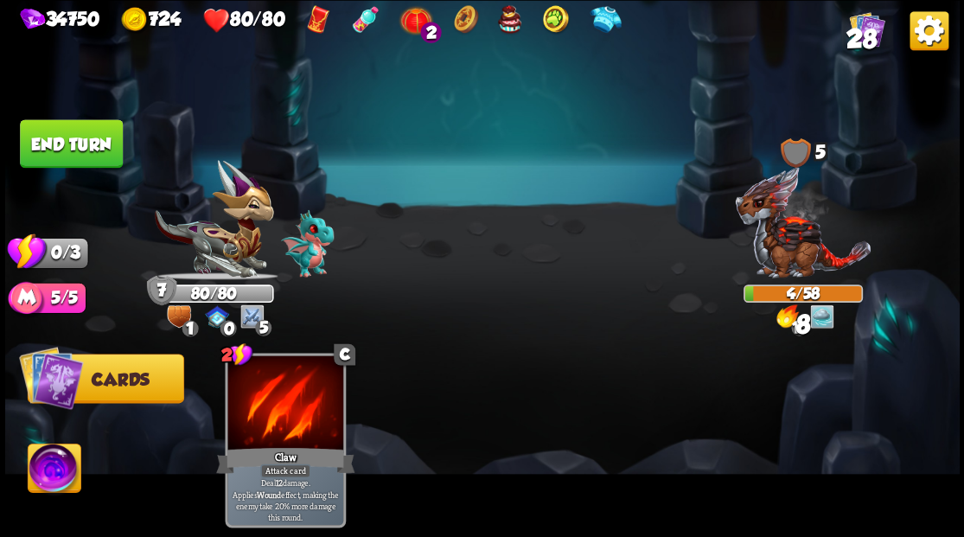
click at [48, 144] on button "End turn" at bounding box center [71, 143] width 103 height 48
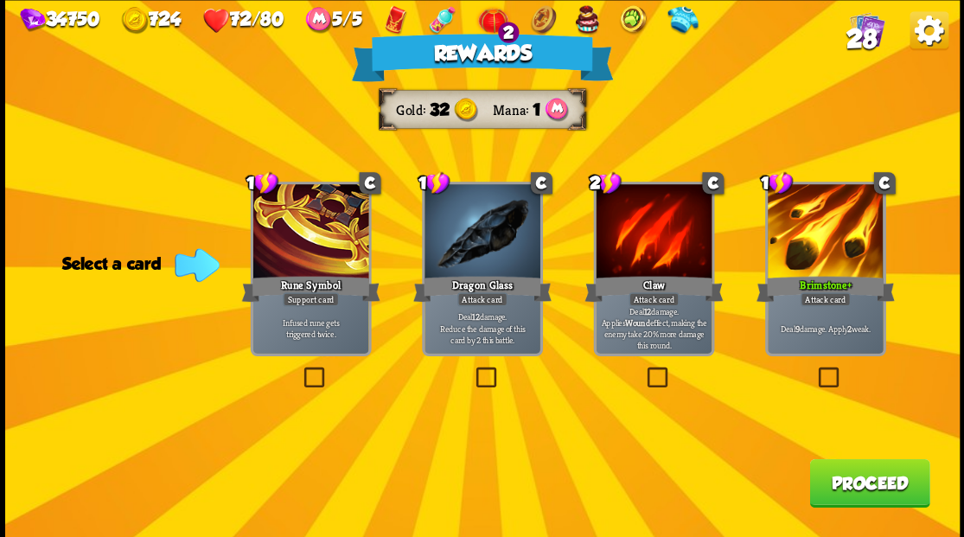
click at [860, 481] on button "Proceed" at bounding box center [869, 482] width 120 height 48
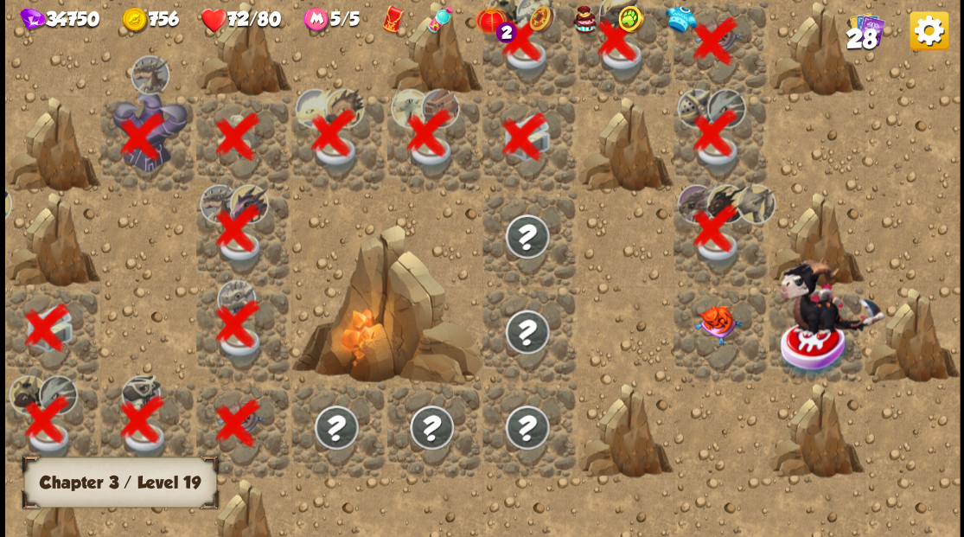
click at [726, 329] on img at bounding box center [718, 324] width 48 height 40
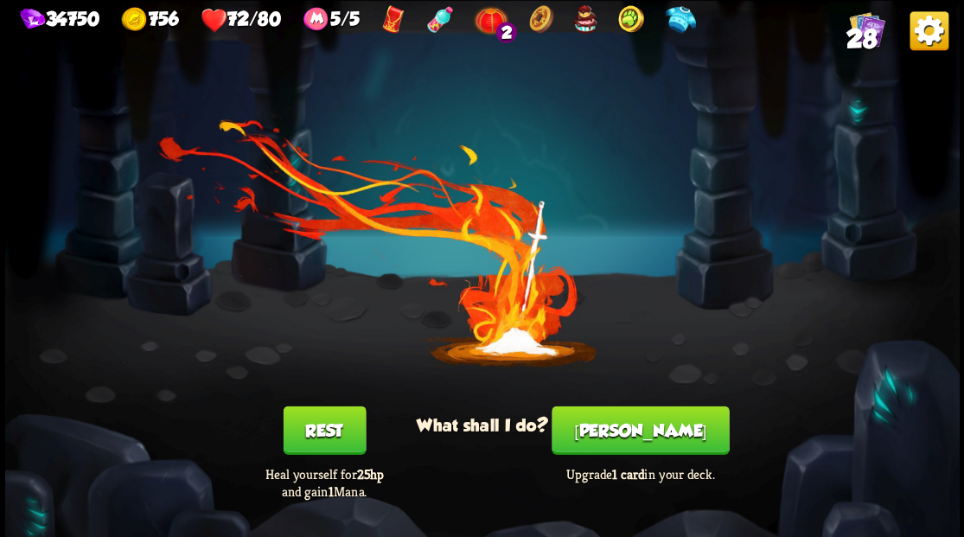
click at [645, 426] on button "[PERSON_NAME]" at bounding box center [640, 430] width 177 height 48
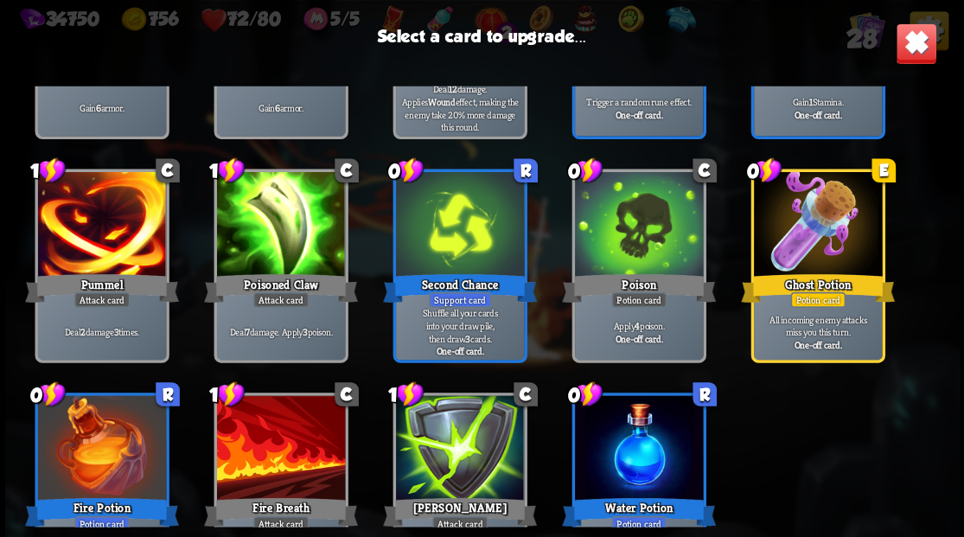
scroll to position [429, 0]
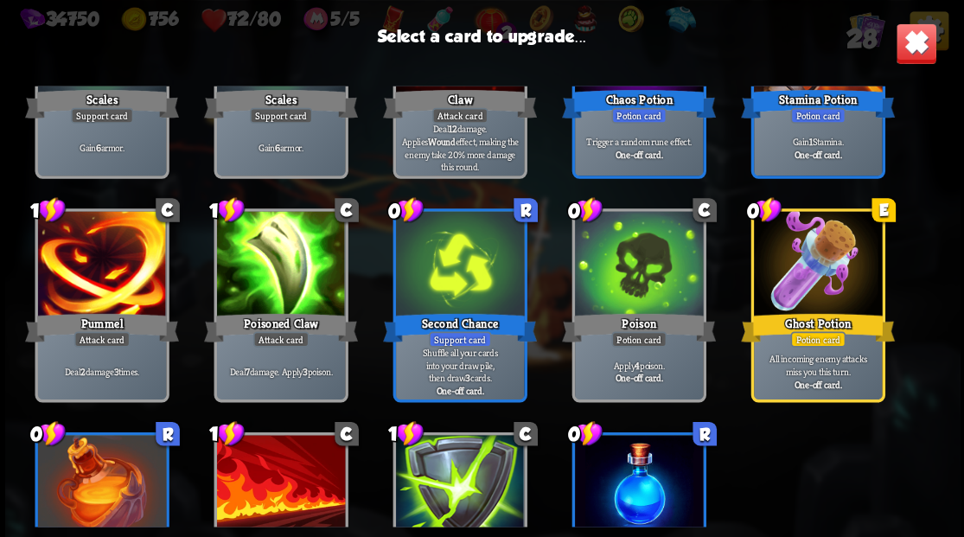
click at [106, 253] on div at bounding box center [101, 265] width 128 height 108
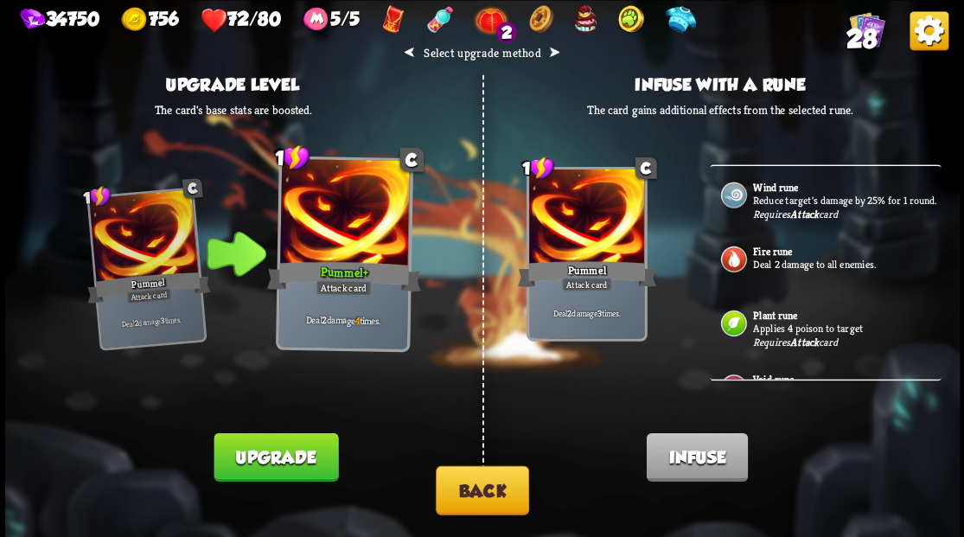
scroll to position [956, 0]
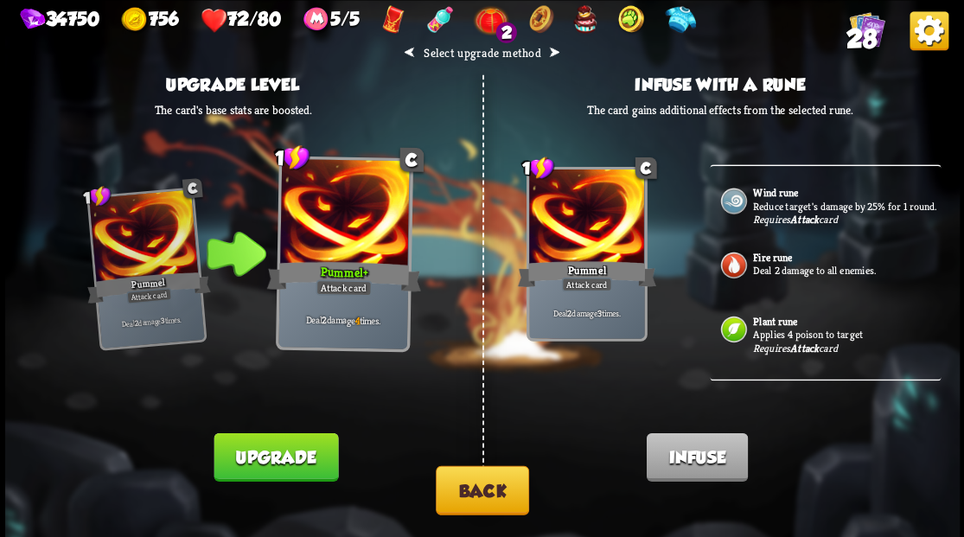
click at [778, 277] on p "Deal 2 damage to all enemies." at bounding box center [845, 270] width 184 height 14
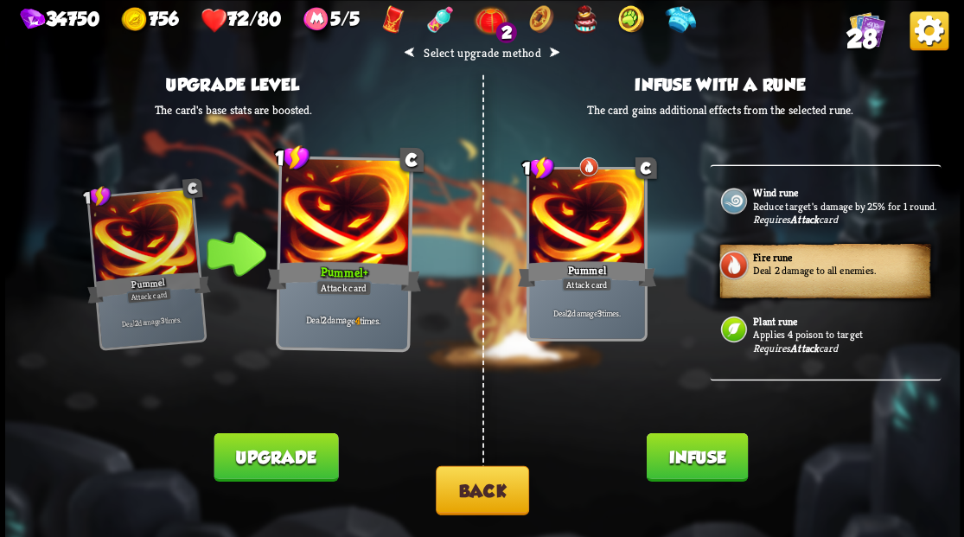
click at [699, 459] on button "Infuse" at bounding box center [696, 456] width 101 height 48
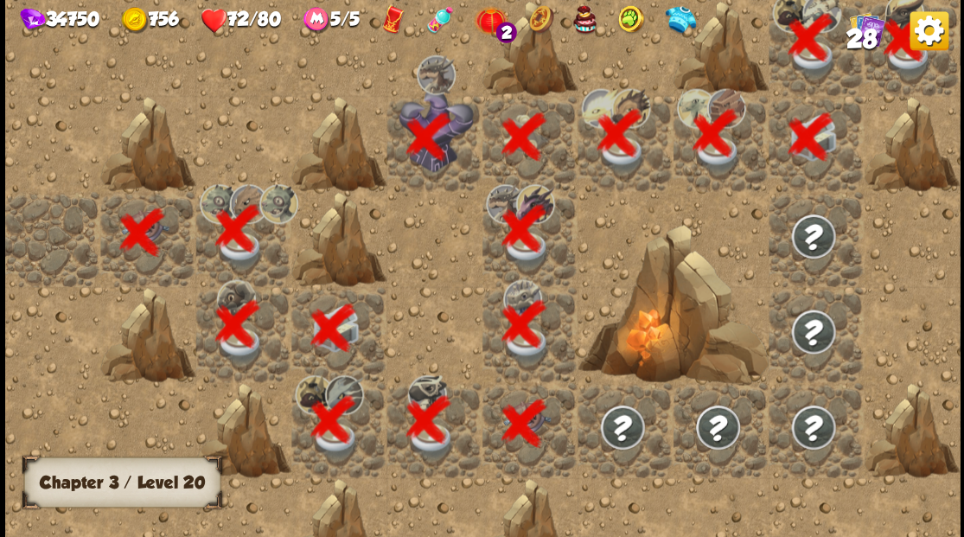
scroll to position [0, 332]
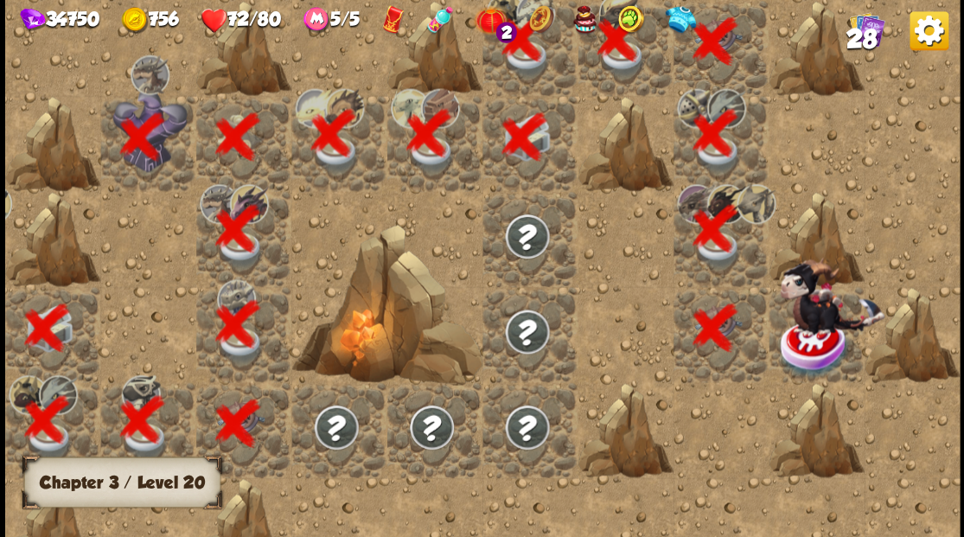
click at [803, 335] on img at bounding box center [832, 296] width 105 height 79
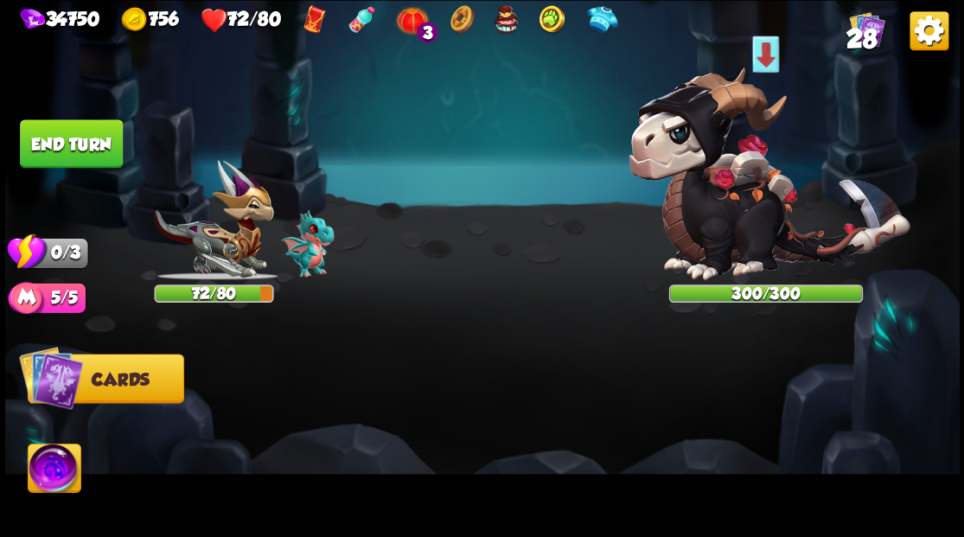
click at [50, 468] on img at bounding box center [54, 471] width 53 height 54
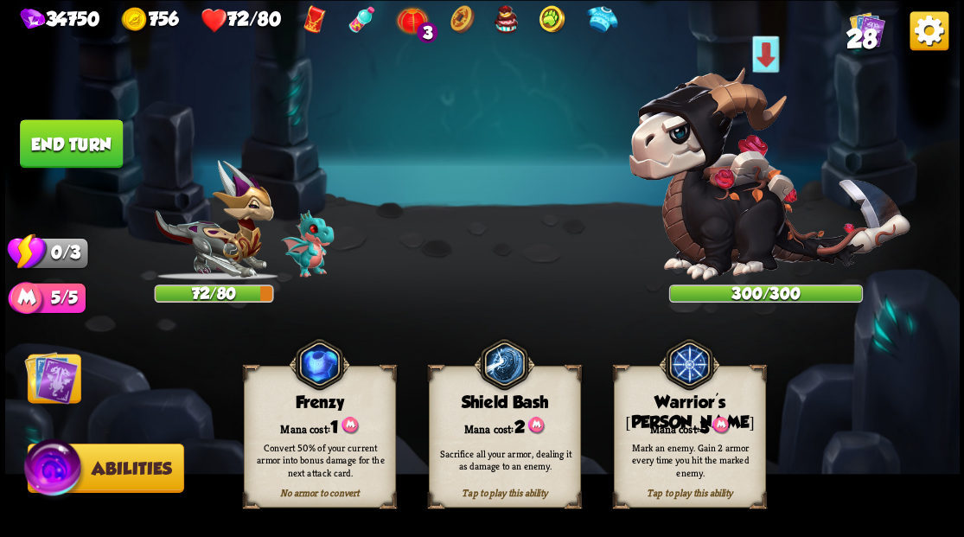
click at [681, 420] on div "Tap to play this ability Warrior's [PERSON_NAME] cost: 3 Mark an enemy. Gain 2 …" at bounding box center [689, 437] width 152 height 142
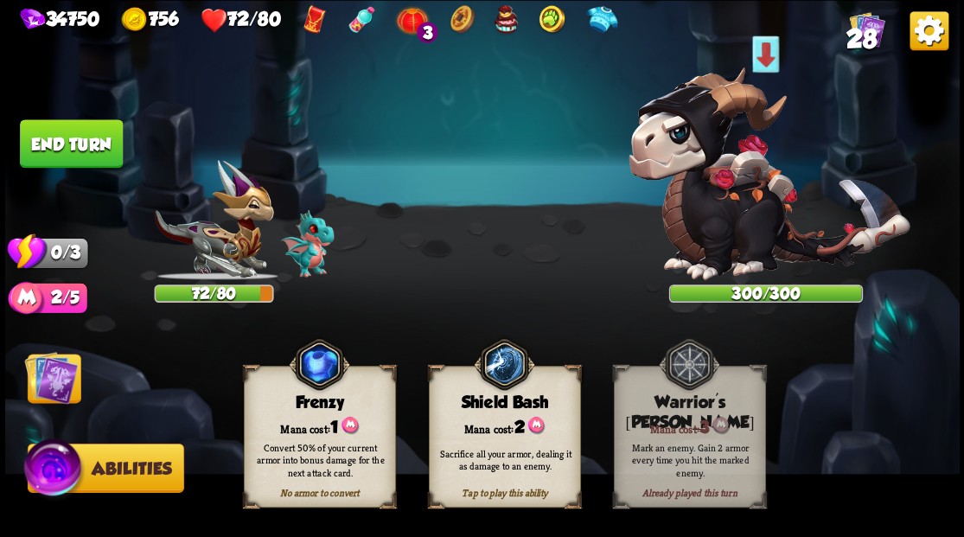
click at [63, 411] on img at bounding box center [482, 268] width 955 height 537
click at [60, 395] on img at bounding box center [51, 377] width 54 height 54
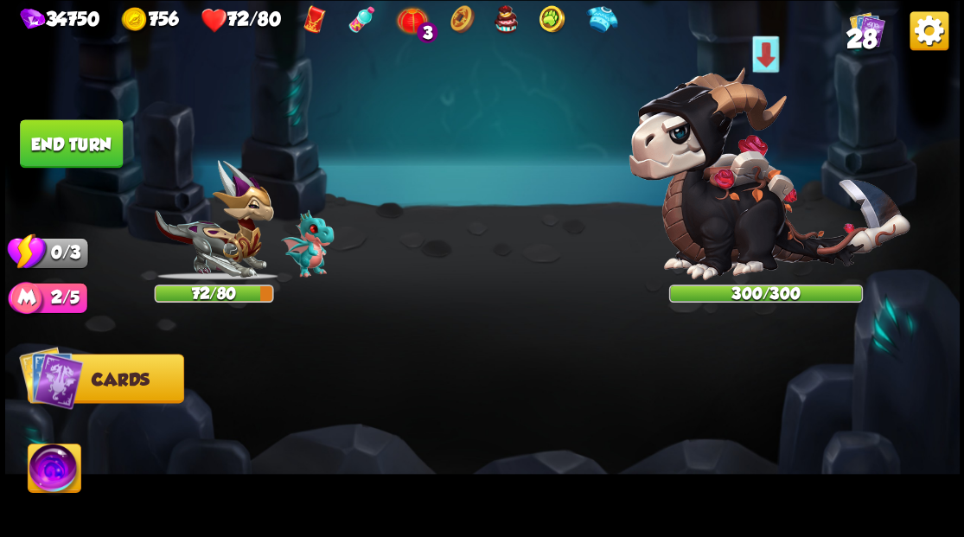
click at [55, 465] on img at bounding box center [54, 471] width 53 height 54
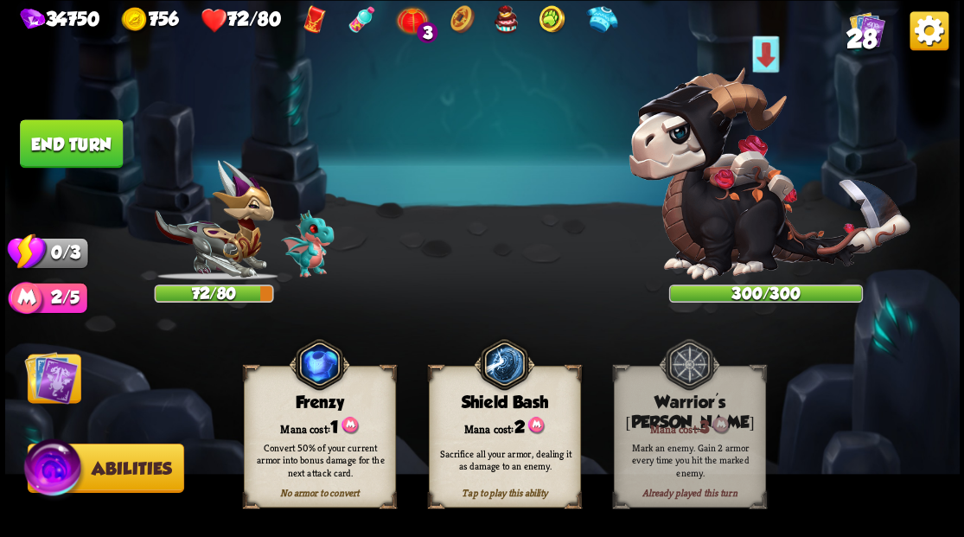
click at [50, 389] on img at bounding box center [51, 377] width 54 height 54
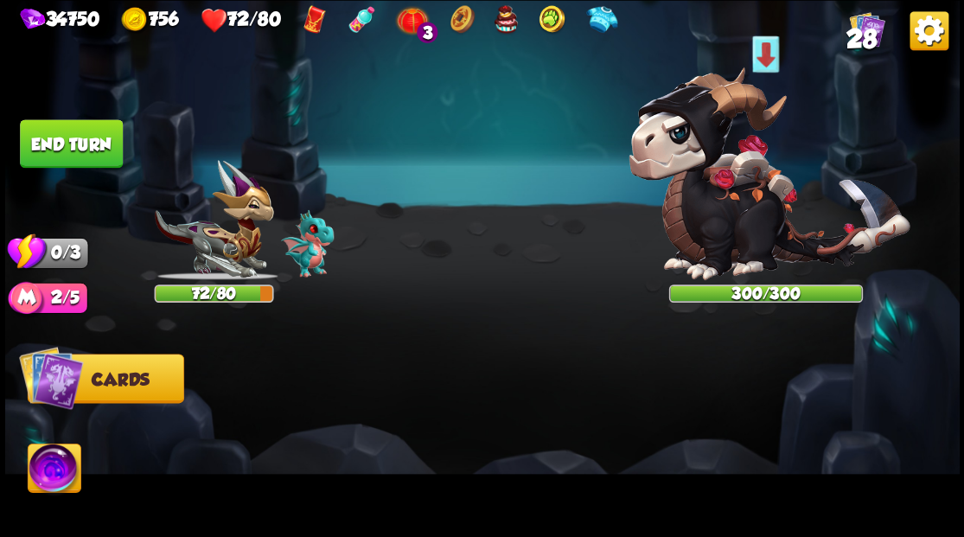
click at [86, 145] on button "End turn" at bounding box center [71, 143] width 103 height 48
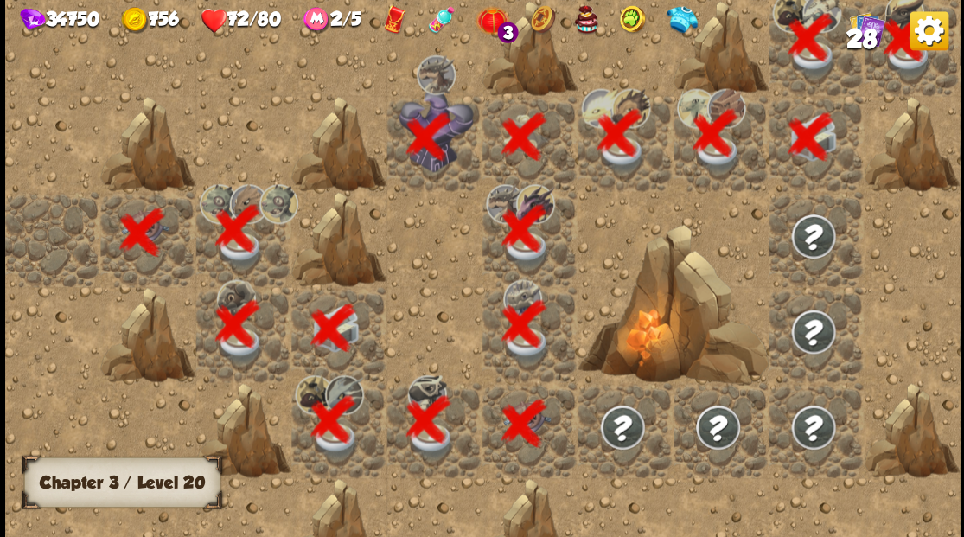
scroll to position [0, 332]
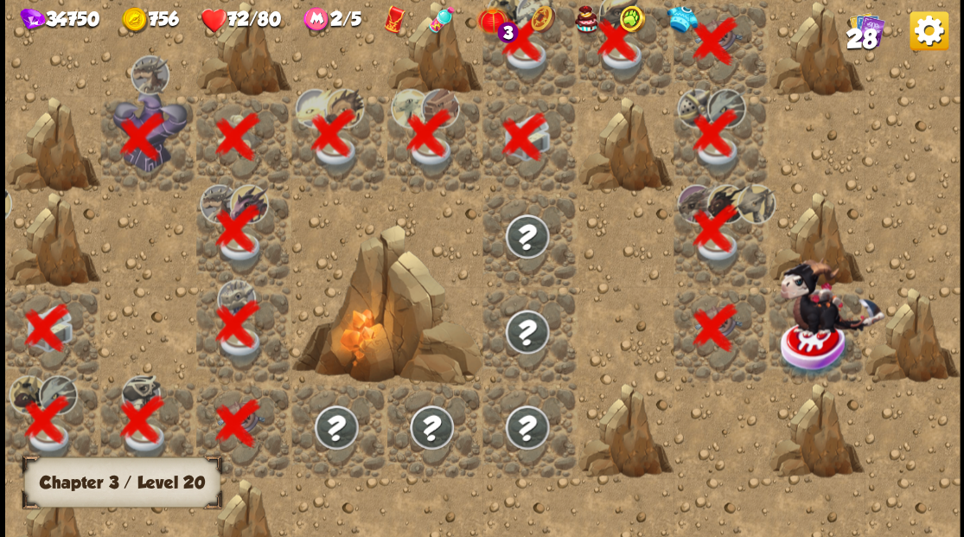
click at [816, 342] on img at bounding box center [815, 348] width 72 height 62
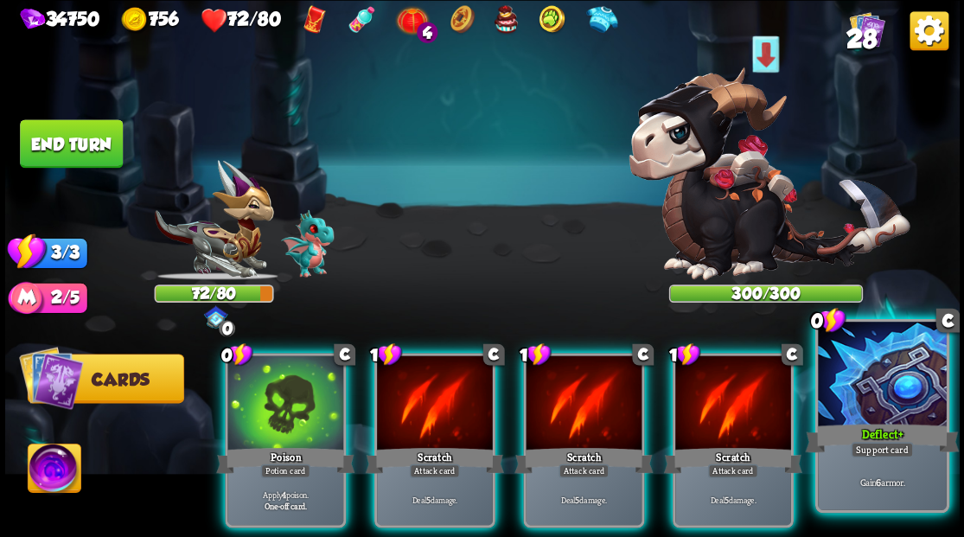
click at [880, 396] on div at bounding box center [882, 376] width 128 height 108
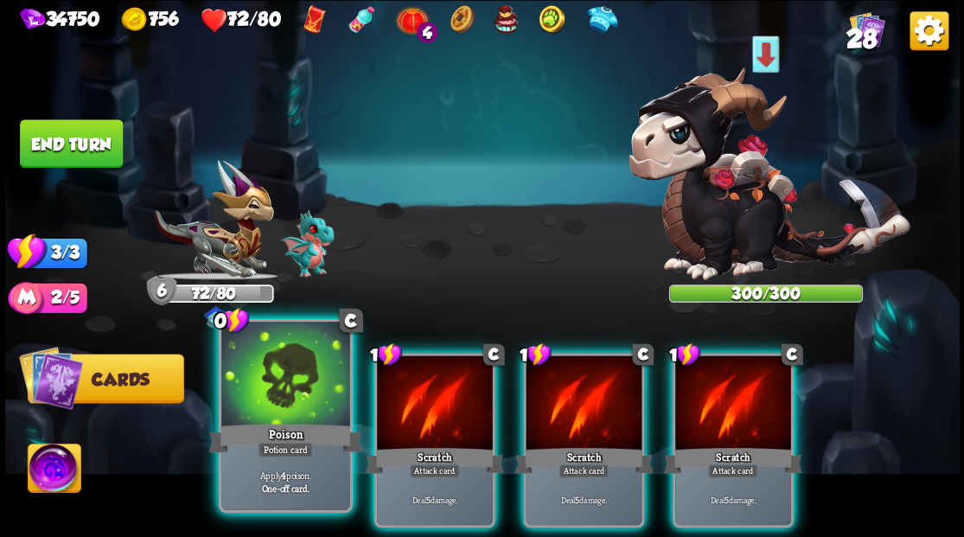
click at [281, 369] on div at bounding box center [285, 376] width 128 height 108
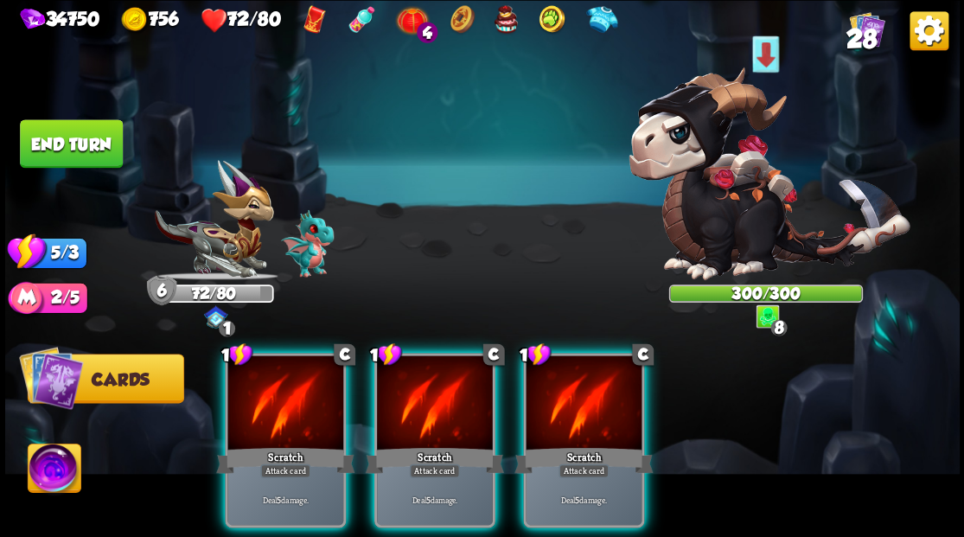
click at [54, 467] on img at bounding box center [54, 471] width 53 height 54
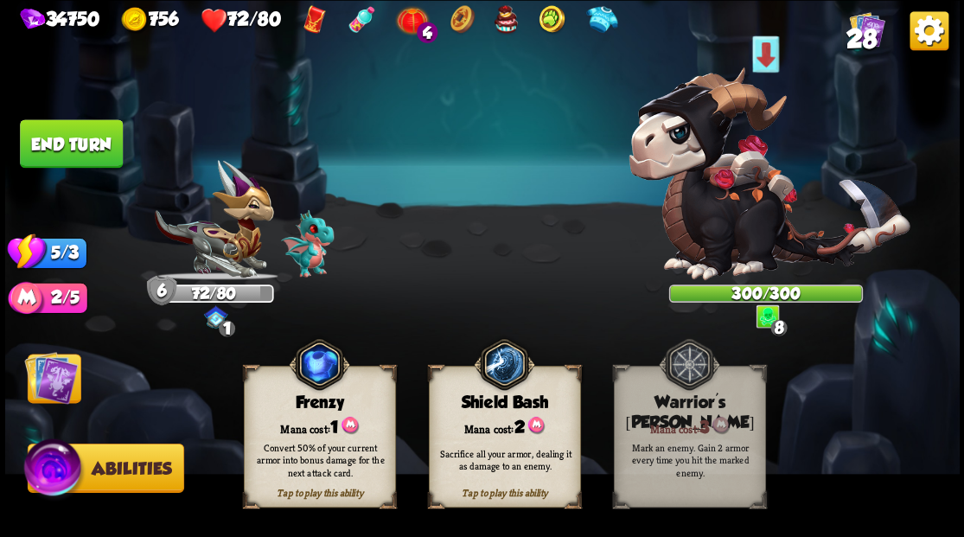
click at [46, 382] on img at bounding box center [51, 377] width 54 height 54
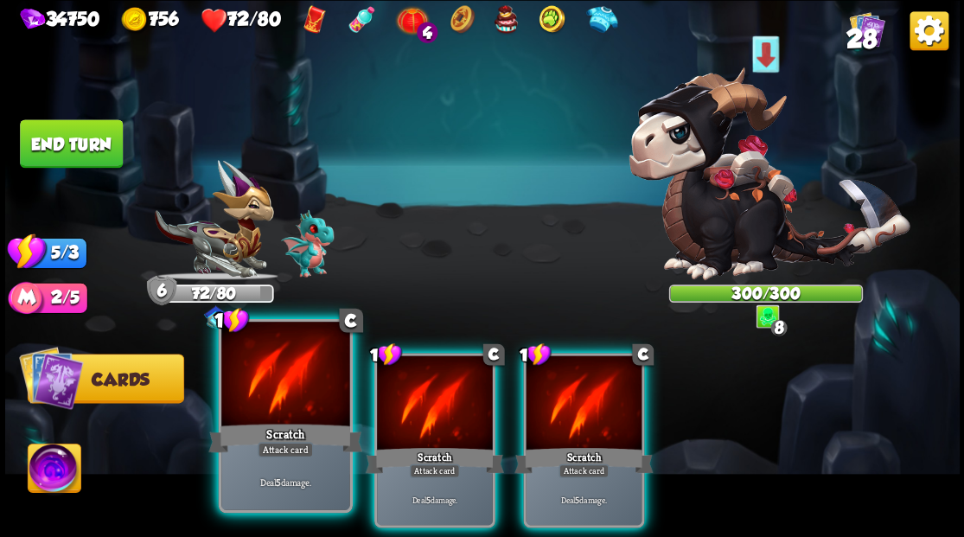
click at [269, 403] on div at bounding box center [285, 376] width 128 height 108
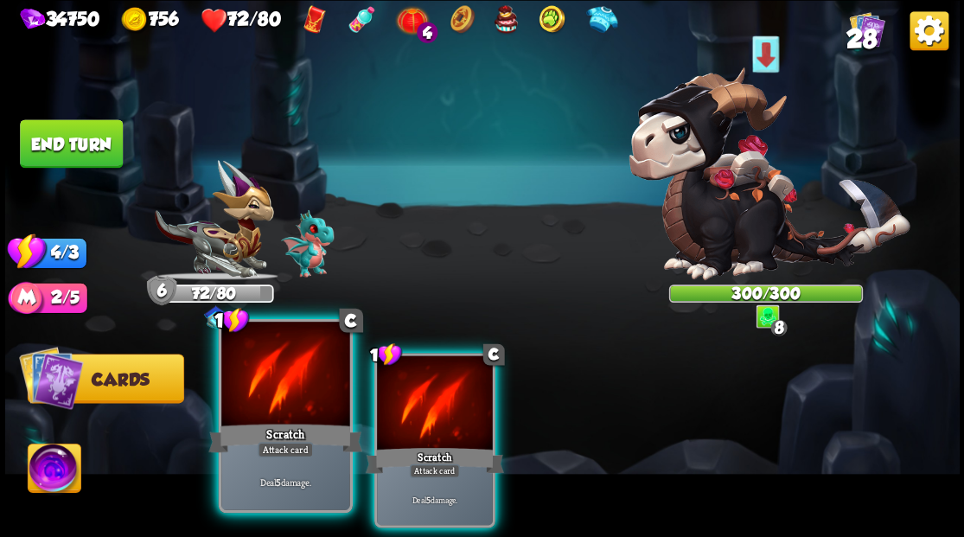
click at [269, 403] on div at bounding box center [285, 376] width 128 height 108
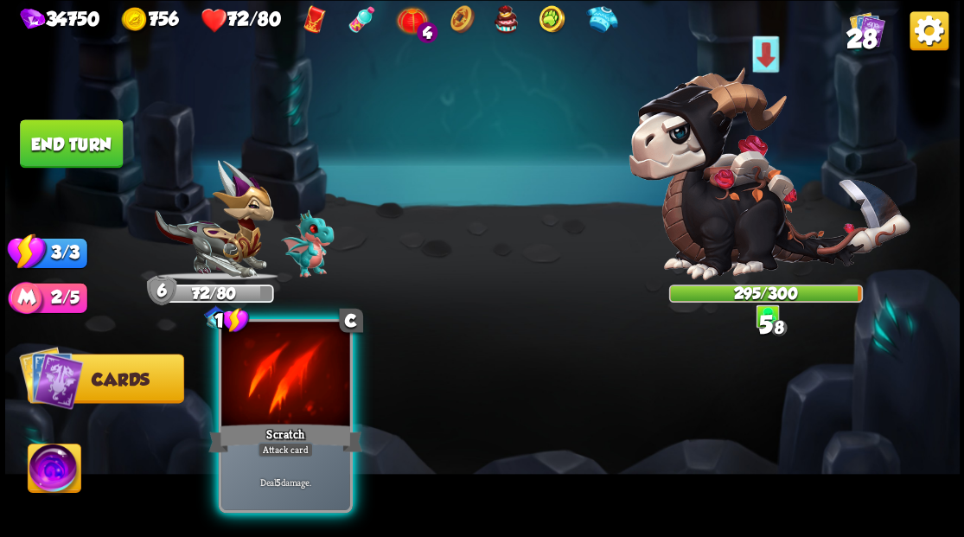
click at [269, 403] on div at bounding box center [285, 376] width 128 height 108
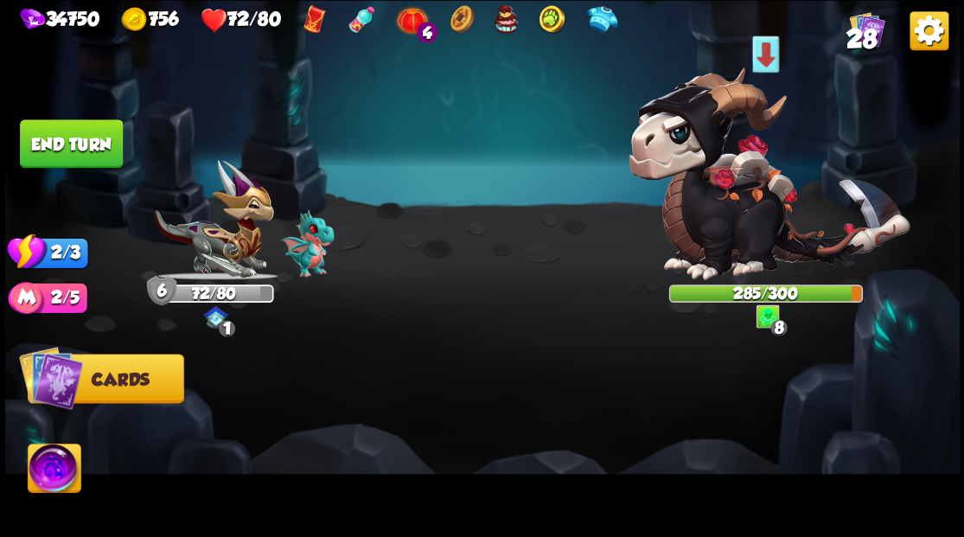
click at [86, 138] on button "End turn" at bounding box center [71, 143] width 103 height 48
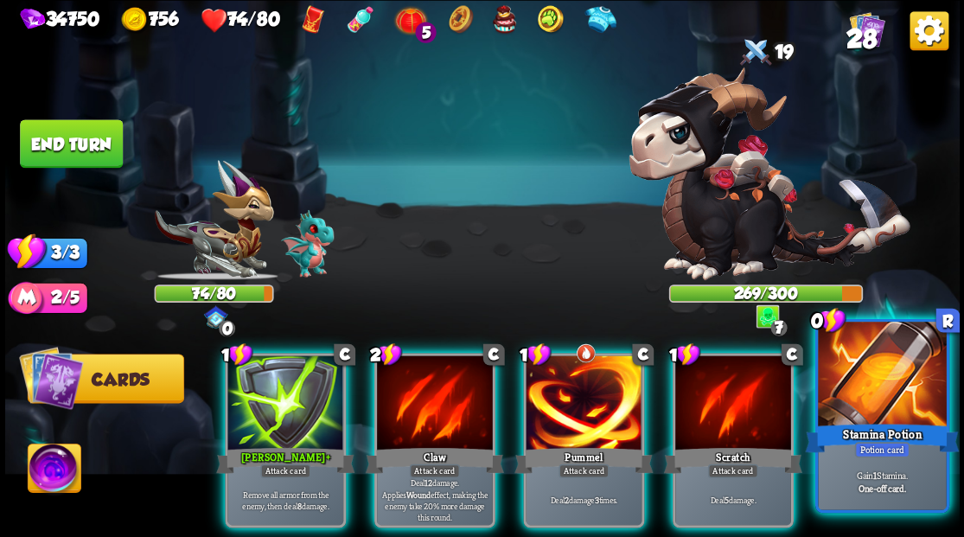
click at [874, 386] on div at bounding box center [882, 376] width 128 height 108
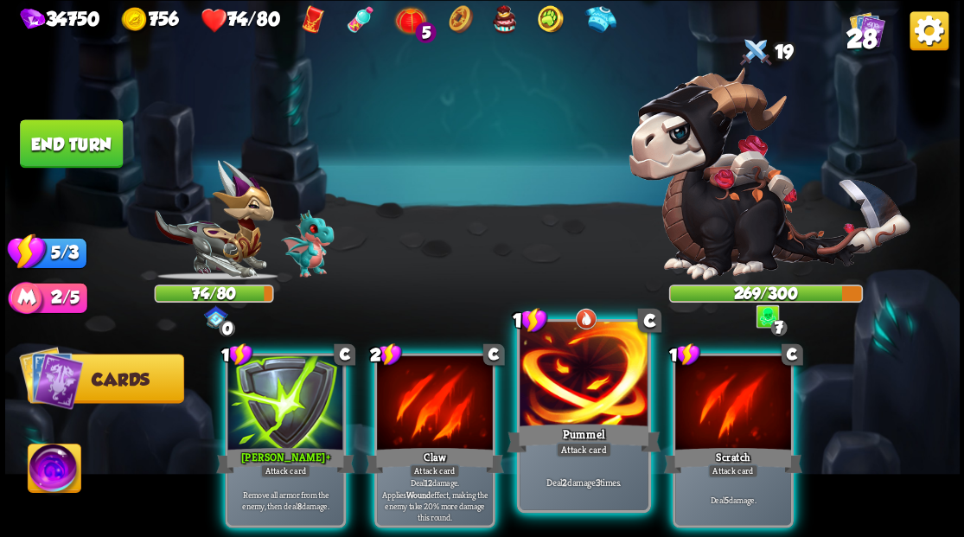
click at [567, 375] on div at bounding box center [584, 376] width 128 height 108
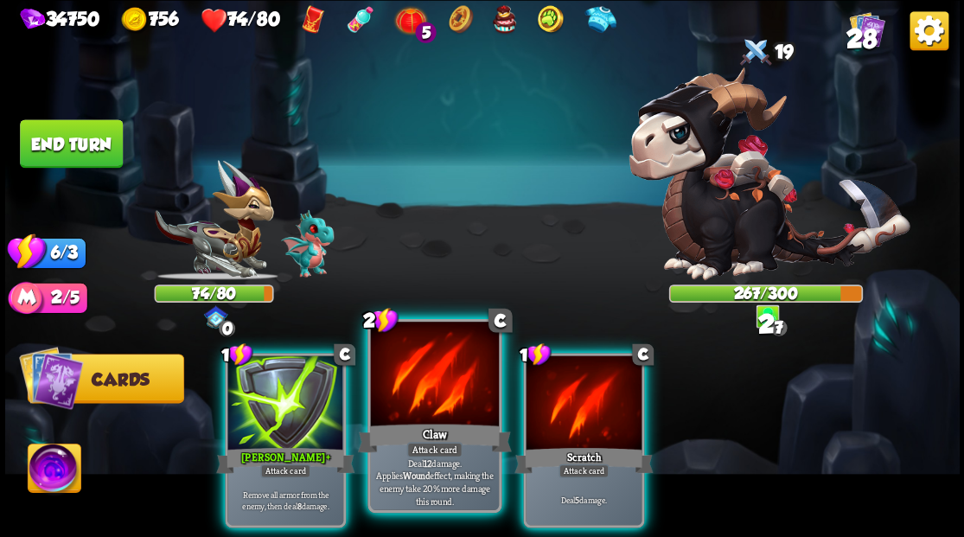
click at [451, 385] on div at bounding box center [434, 376] width 128 height 108
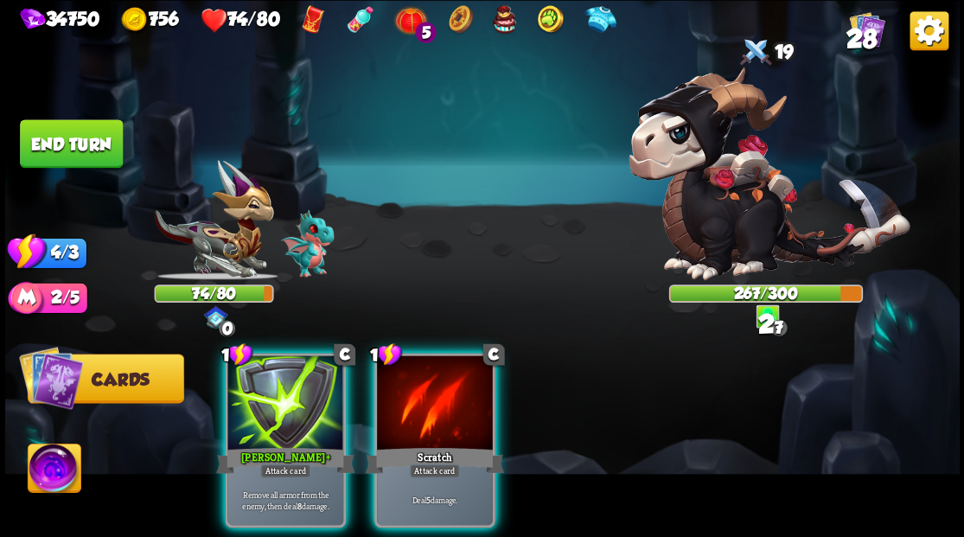
click at [451, 385] on div at bounding box center [435, 404] width 116 height 98
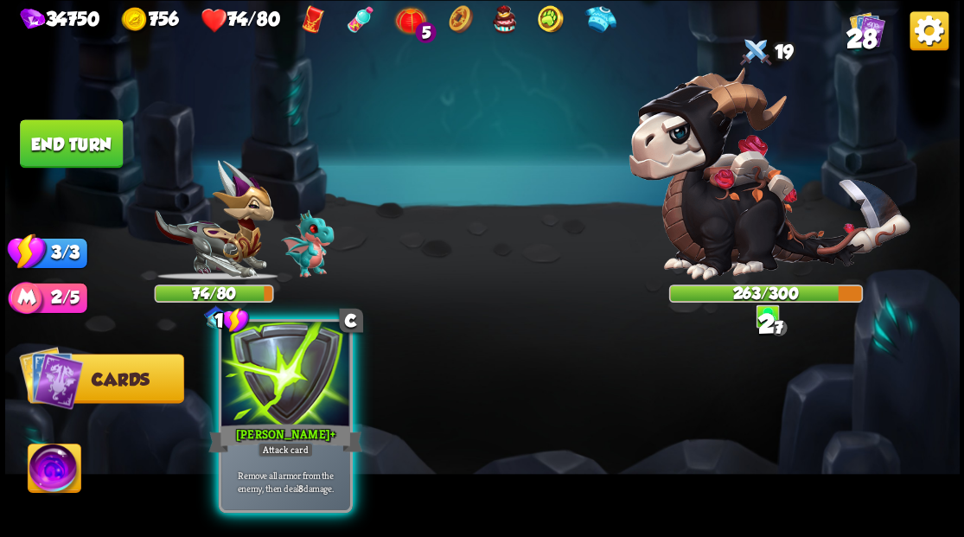
click at [294, 387] on div at bounding box center [285, 376] width 128 height 108
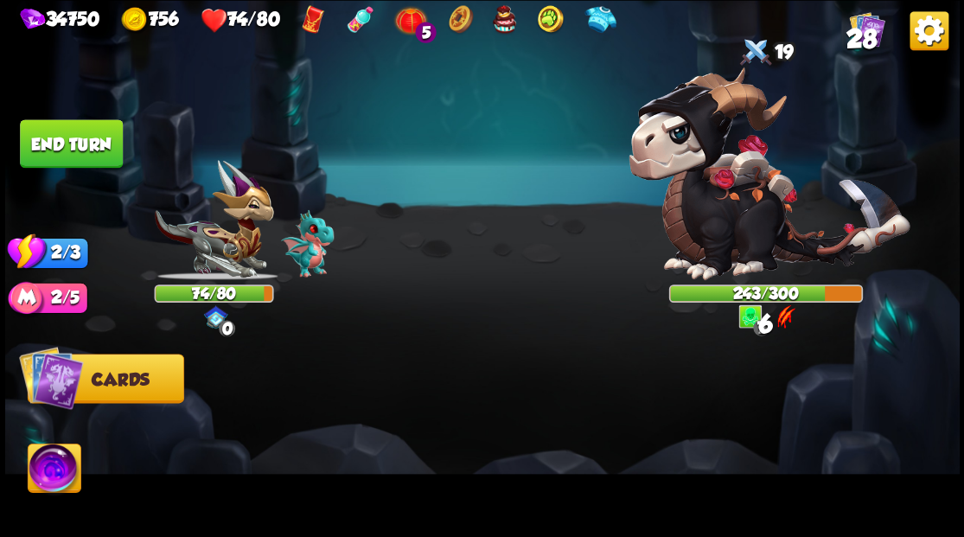
click at [91, 144] on button "End turn" at bounding box center [71, 143] width 103 height 48
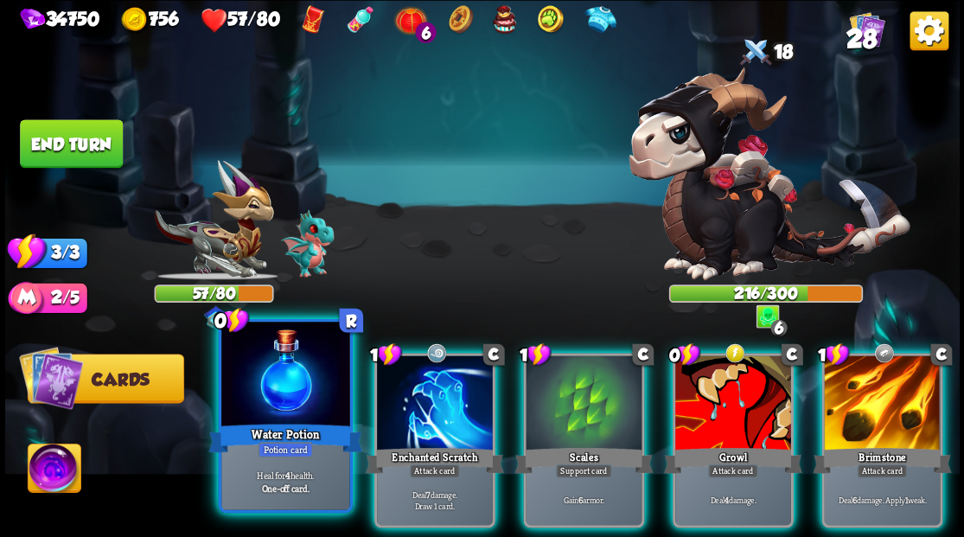
click at [275, 382] on div at bounding box center [285, 376] width 128 height 108
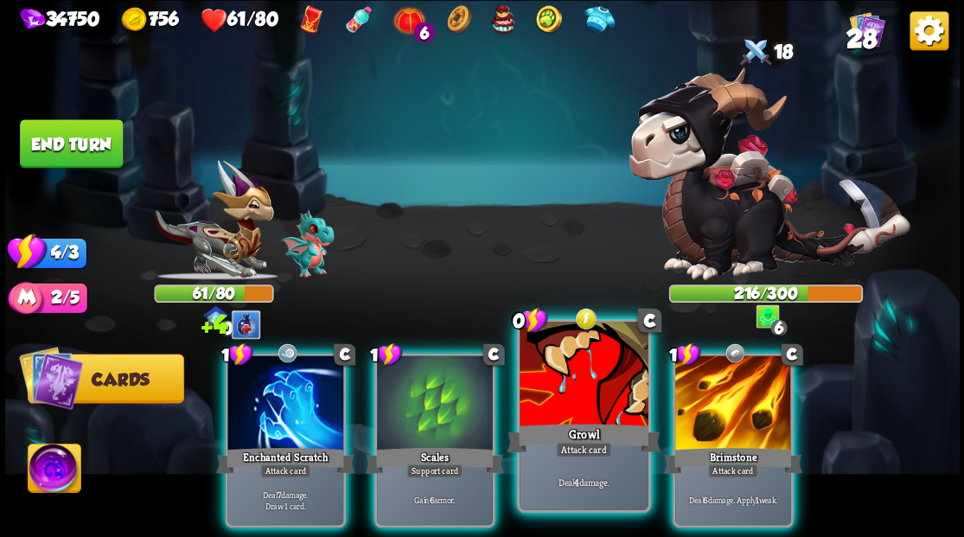
click at [585, 387] on div at bounding box center [584, 376] width 128 height 108
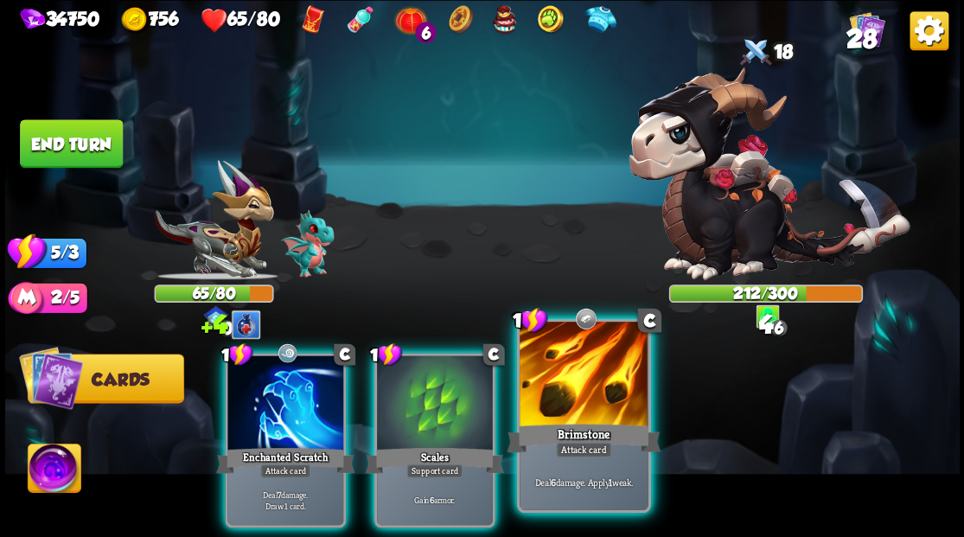
click at [587, 381] on div at bounding box center [584, 376] width 128 height 108
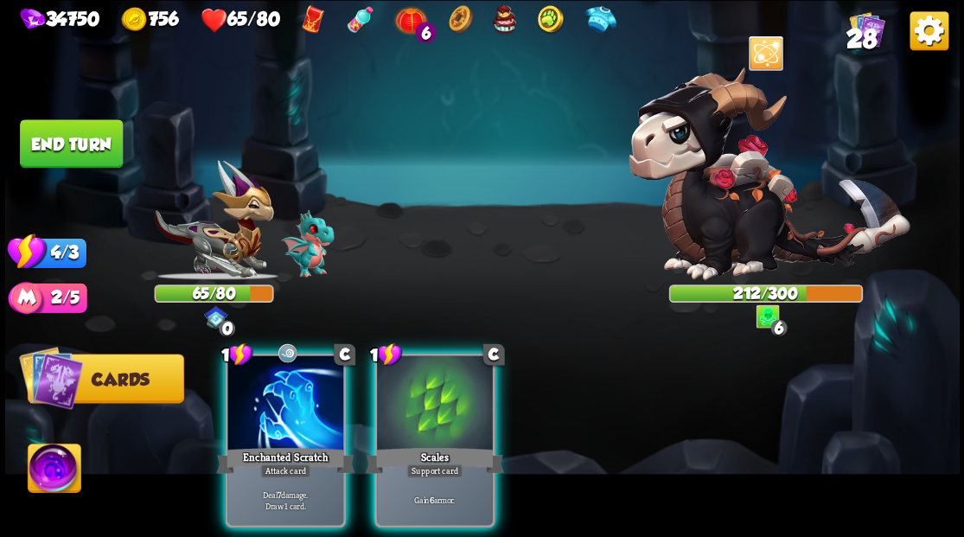
drag, startPoint x: 422, startPoint y: 379, endPoint x: 358, endPoint y: 381, distance: 64.0
click at [422, 379] on div at bounding box center [435, 404] width 116 height 98
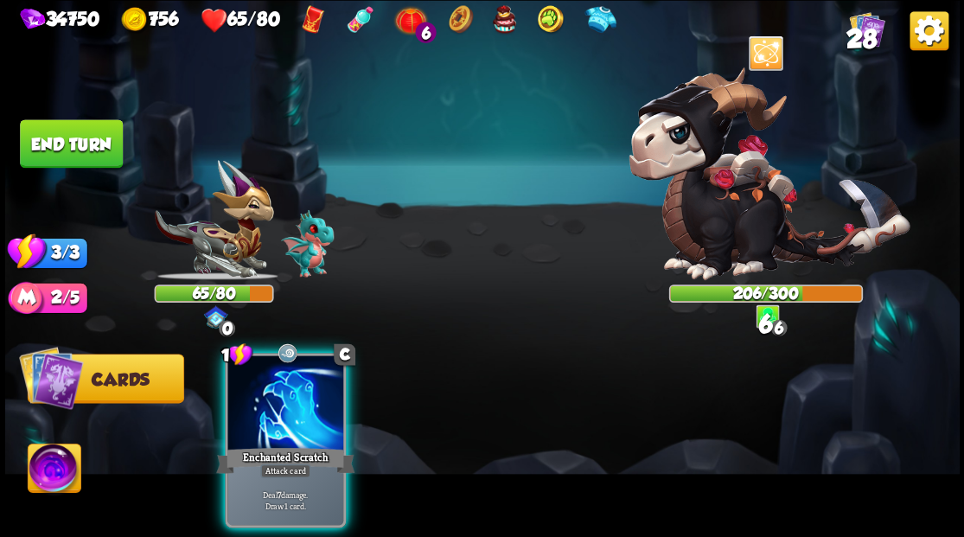
click at [310, 370] on div at bounding box center [285, 404] width 116 height 98
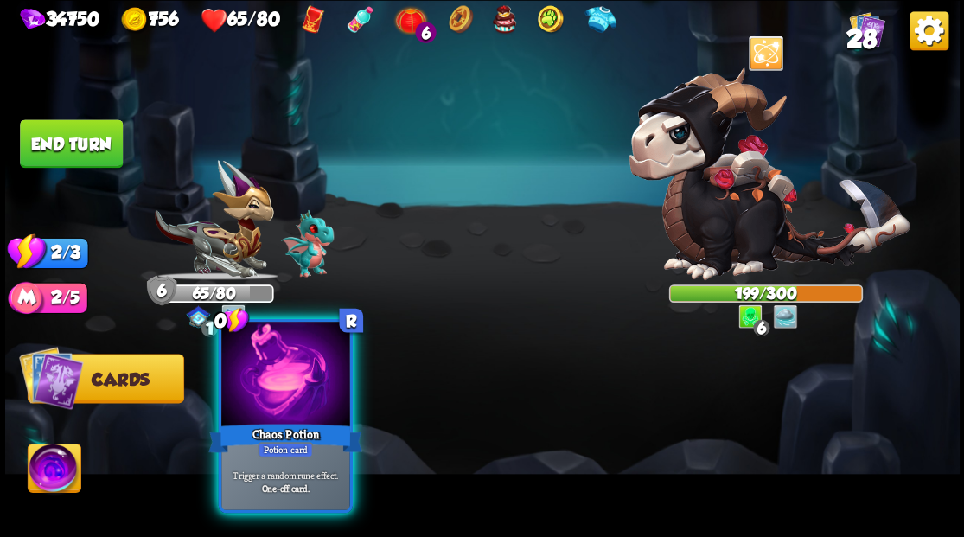
click at [305, 398] on div at bounding box center [285, 376] width 128 height 108
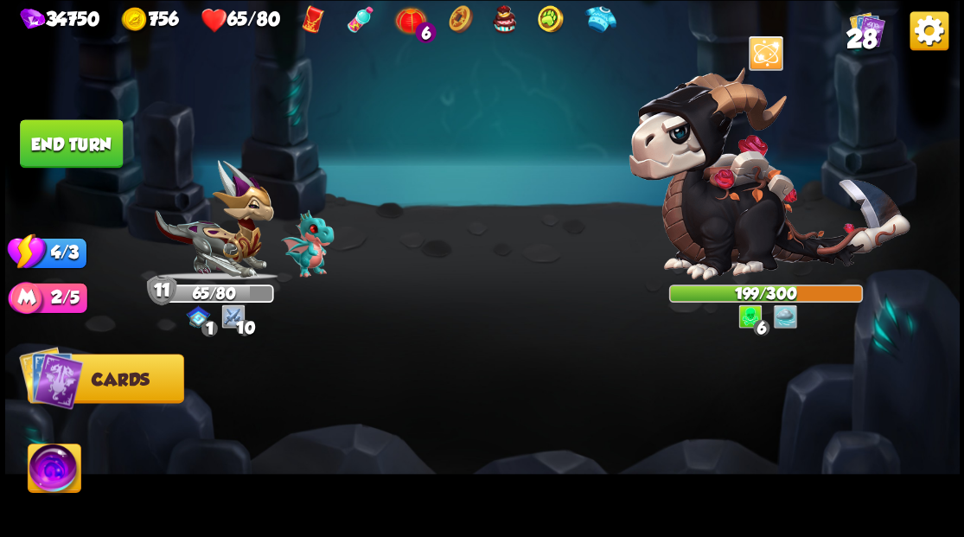
click at [67, 138] on button "End turn" at bounding box center [71, 143] width 103 height 48
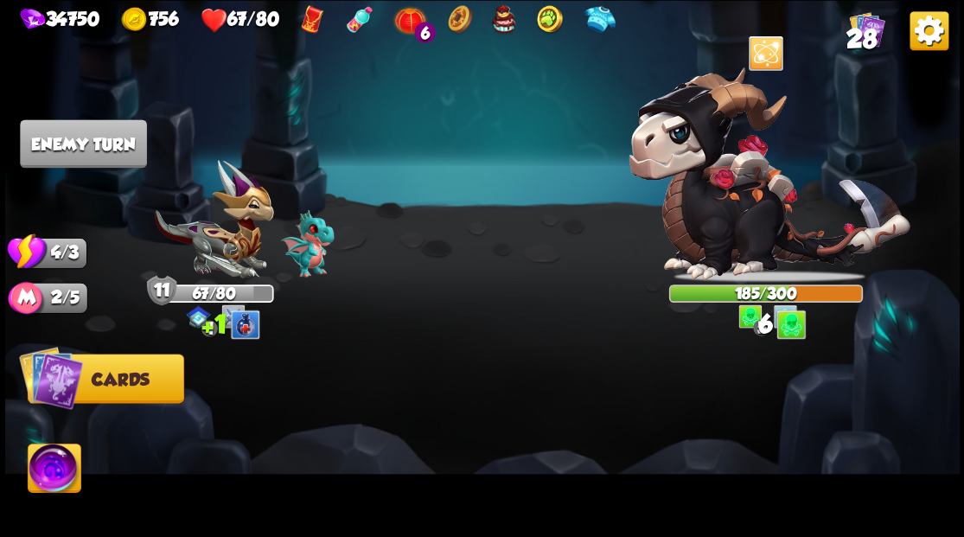
click at [743, 206] on img at bounding box center [769, 173] width 281 height 213
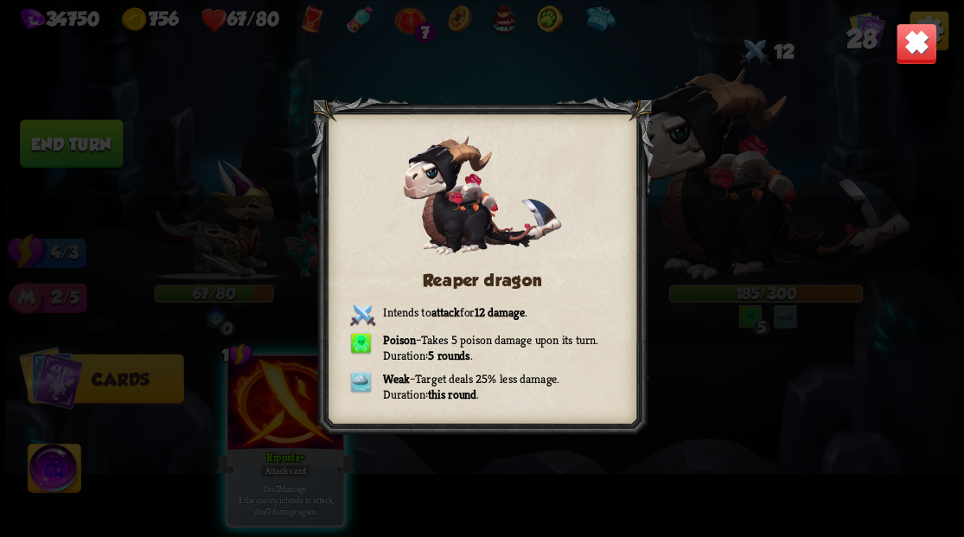
click at [908, 43] on img at bounding box center [916, 43] width 42 height 42
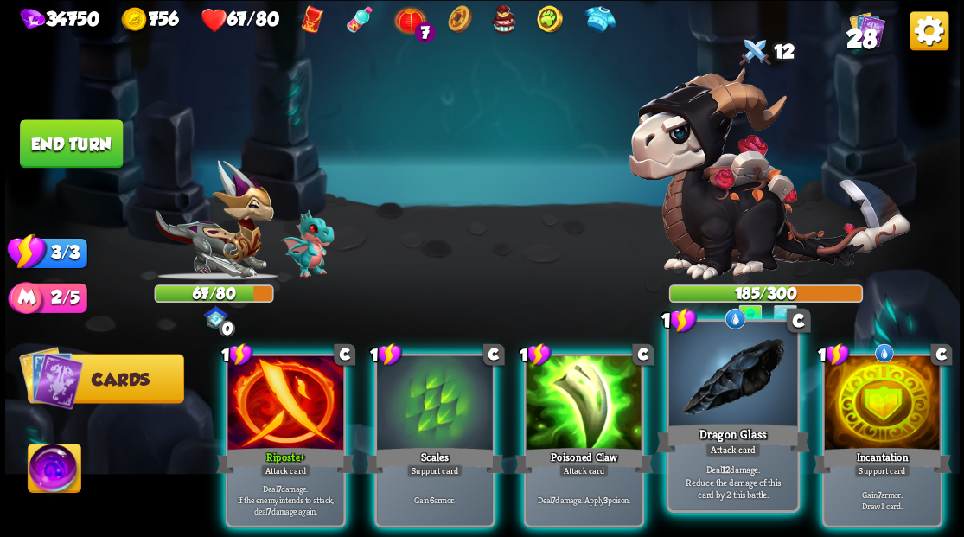
click at [714, 393] on div at bounding box center [732, 376] width 128 height 108
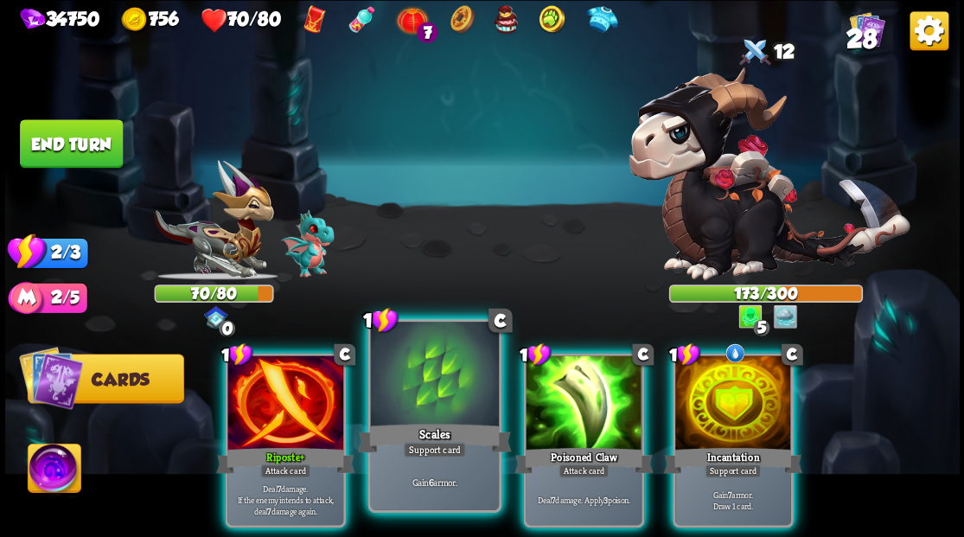
click at [438, 381] on div at bounding box center [434, 376] width 128 height 108
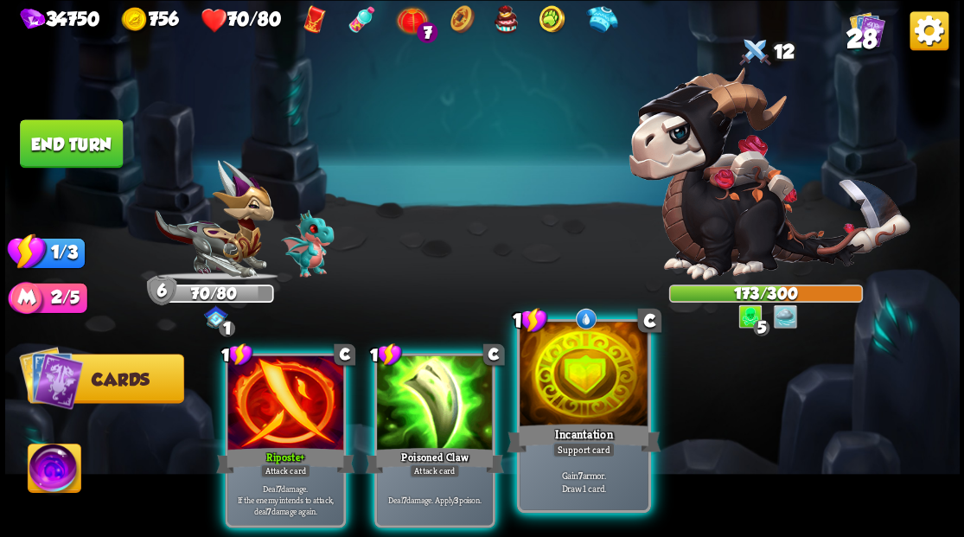
click at [588, 413] on div at bounding box center [584, 376] width 128 height 108
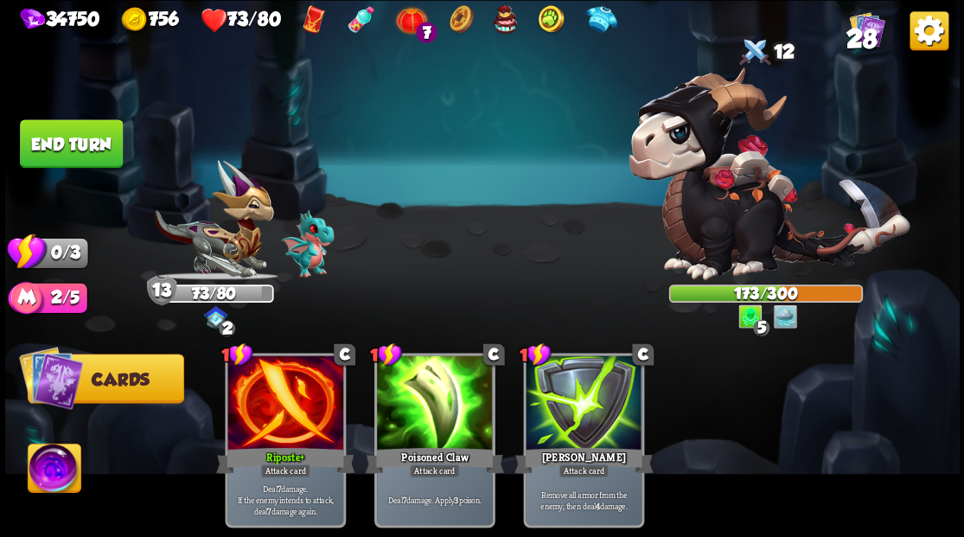
click at [73, 138] on button "End turn" at bounding box center [71, 143] width 103 height 48
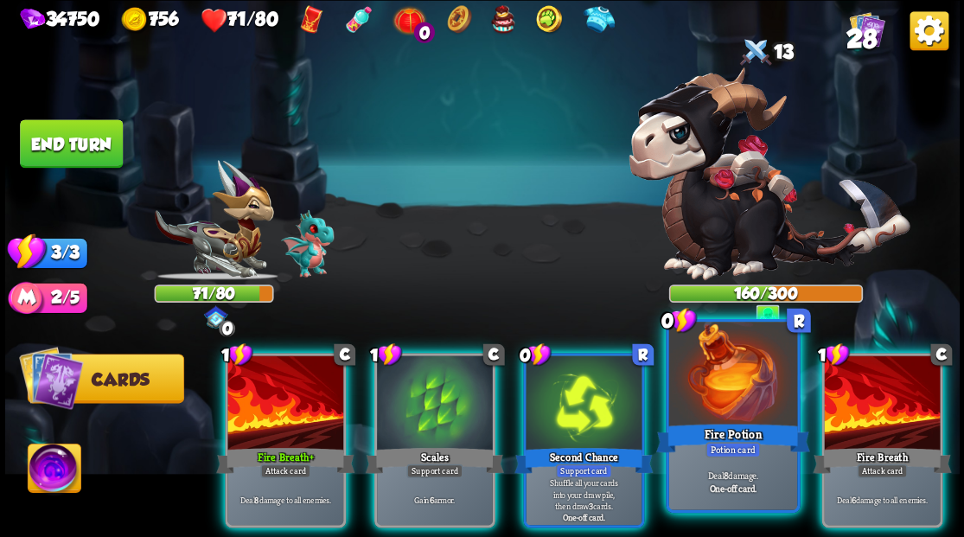
click at [731, 413] on div at bounding box center [732, 376] width 128 height 108
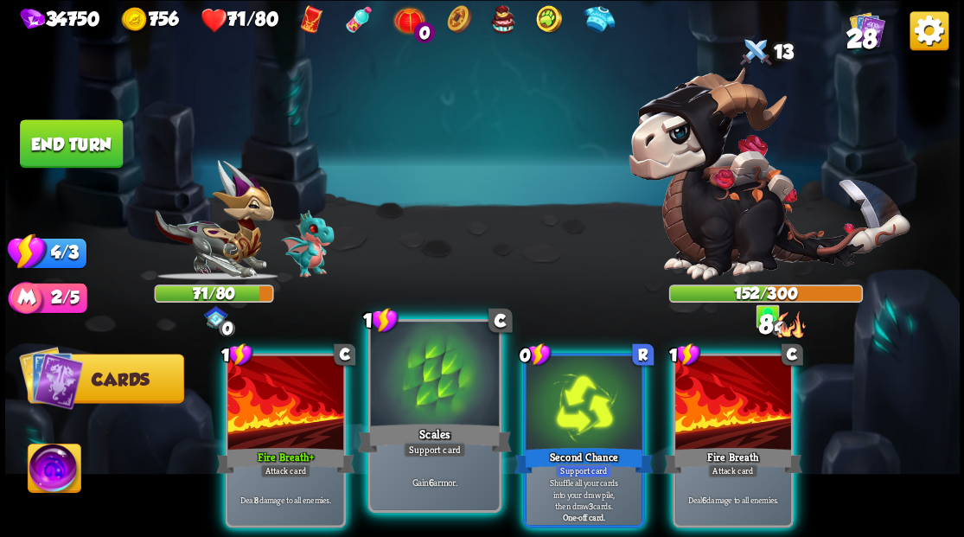
click at [409, 391] on div at bounding box center [434, 376] width 128 height 108
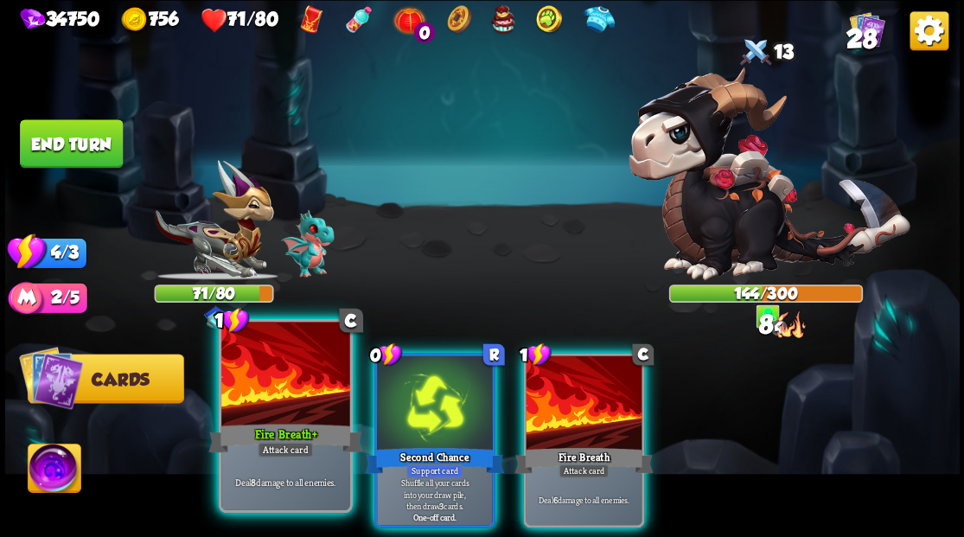
click at [296, 391] on div at bounding box center [285, 376] width 128 height 108
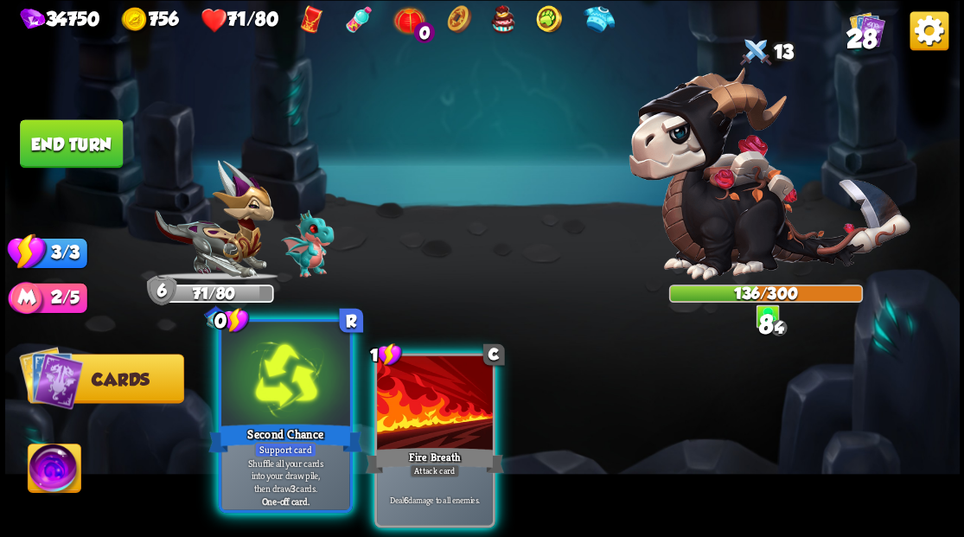
click at [269, 369] on div at bounding box center [285, 376] width 128 height 108
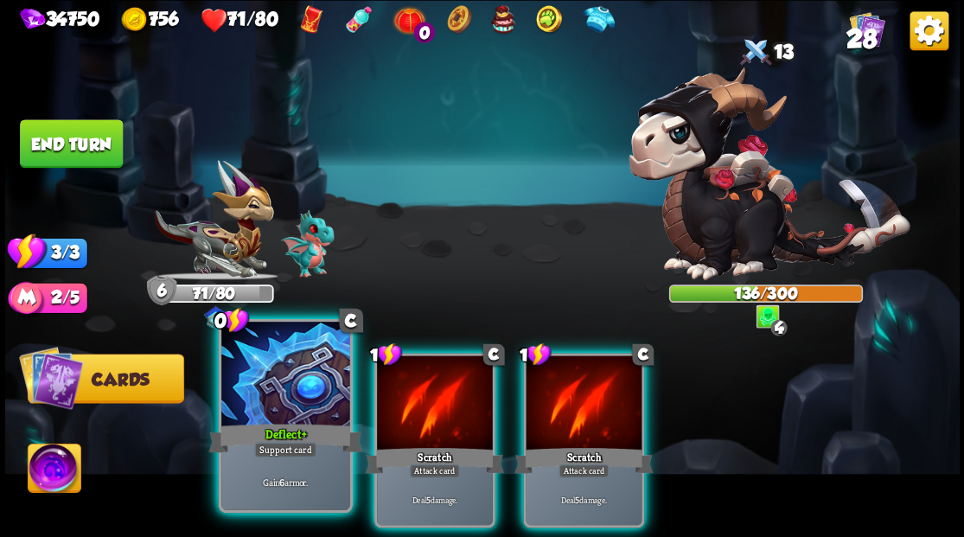
click at [274, 406] on div at bounding box center [285, 376] width 128 height 108
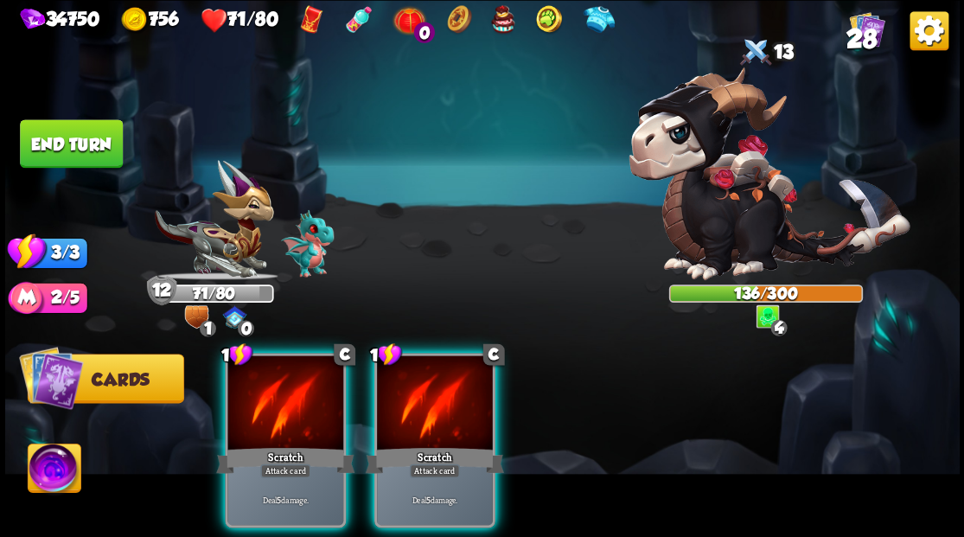
click at [274, 406] on div at bounding box center [285, 404] width 116 height 98
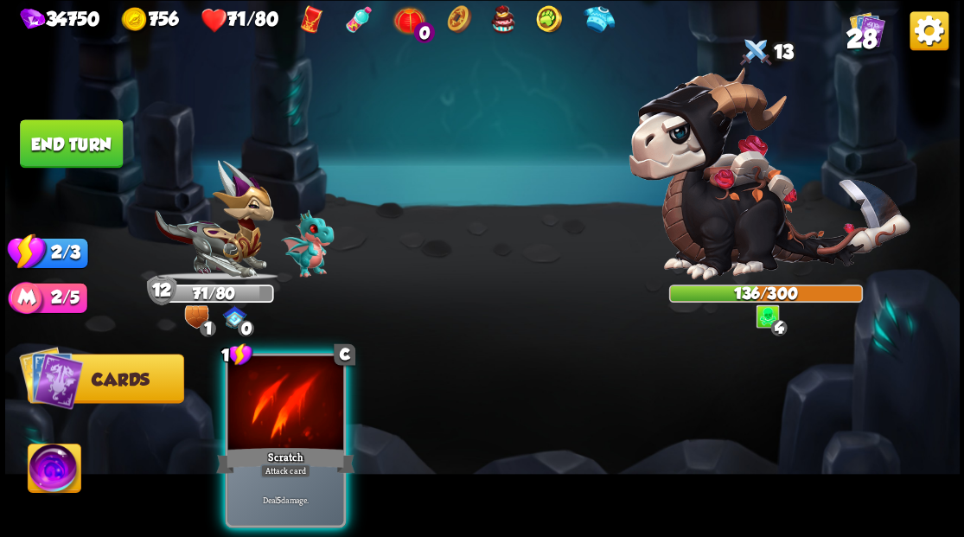
click at [274, 406] on div at bounding box center [285, 404] width 116 height 98
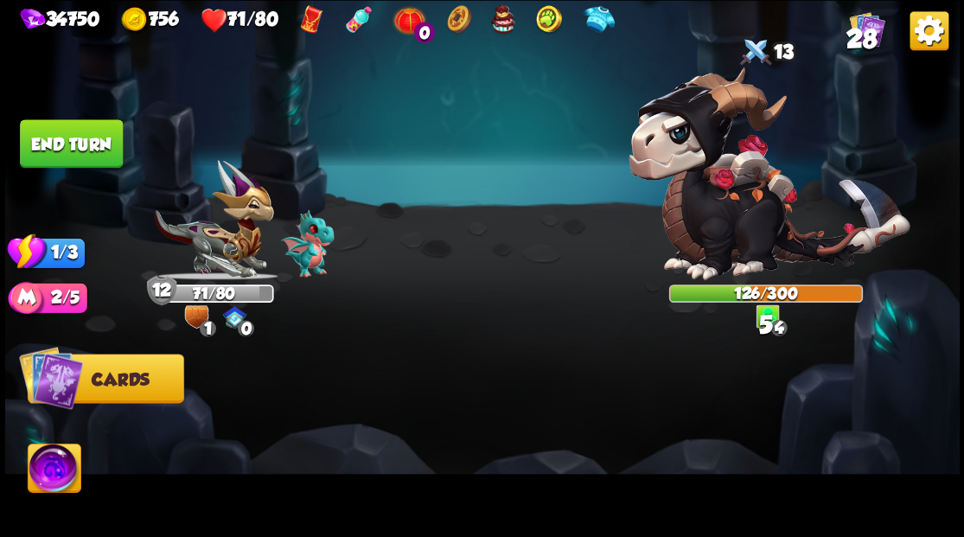
click at [69, 144] on button "End turn" at bounding box center [71, 143] width 103 height 48
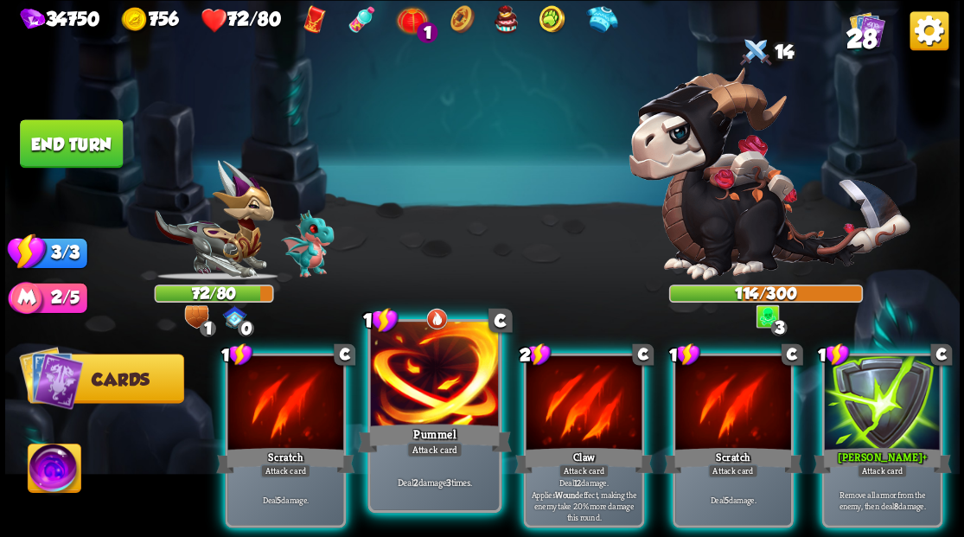
click at [413, 407] on div at bounding box center [434, 376] width 128 height 108
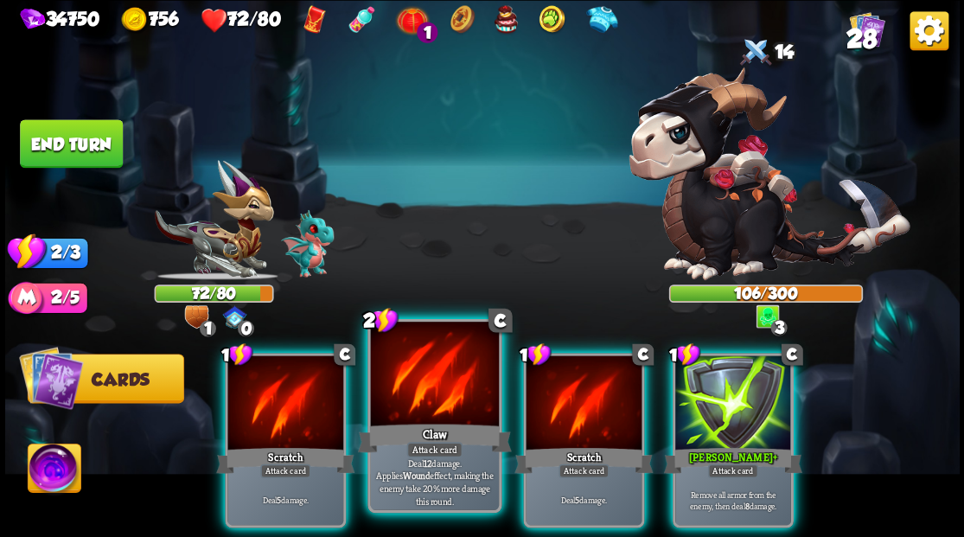
click at [429, 381] on div at bounding box center [434, 376] width 128 height 108
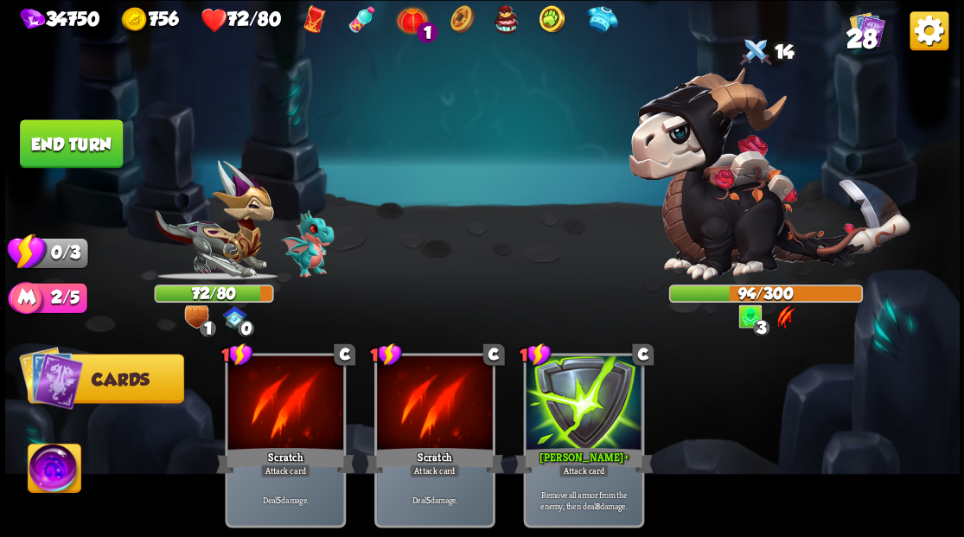
click at [77, 145] on button "End turn" at bounding box center [71, 143] width 103 height 48
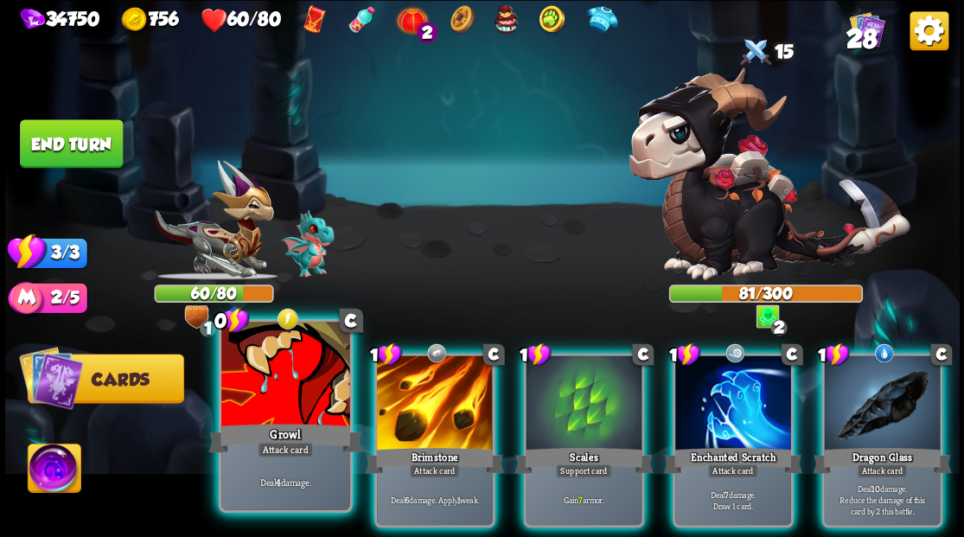
click at [282, 383] on div at bounding box center [285, 376] width 128 height 108
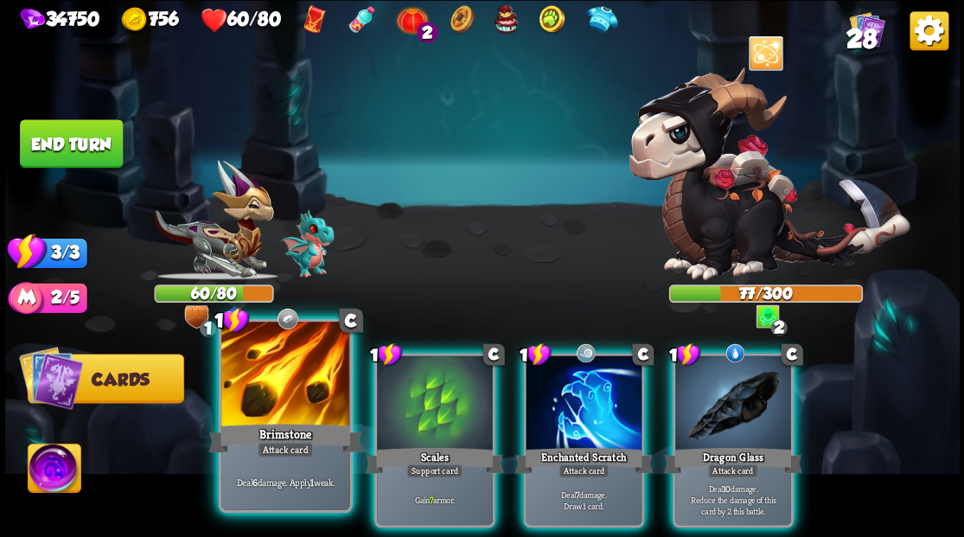
click at [289, 411] on div at bounding box center [285, 376] width 128 height 108
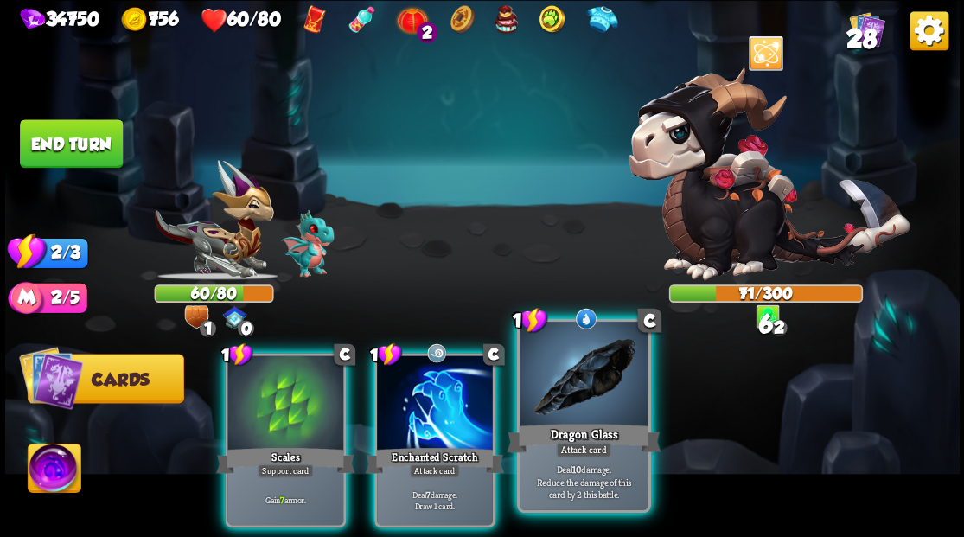
click at [564, 393] on div at bounding box center [584, 376] width 128 height 108
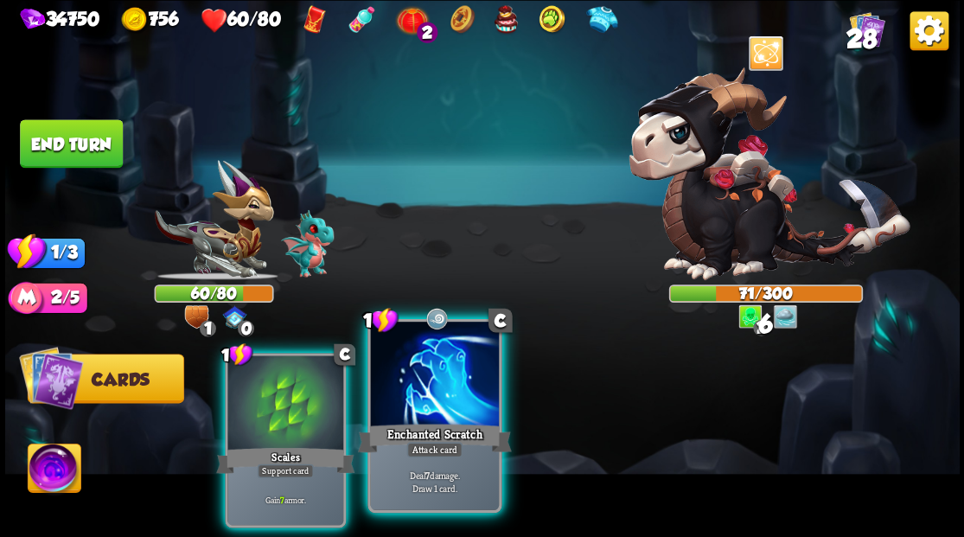
click at [449, 391] on div at bounding box center [434, 376] width 128 height 108
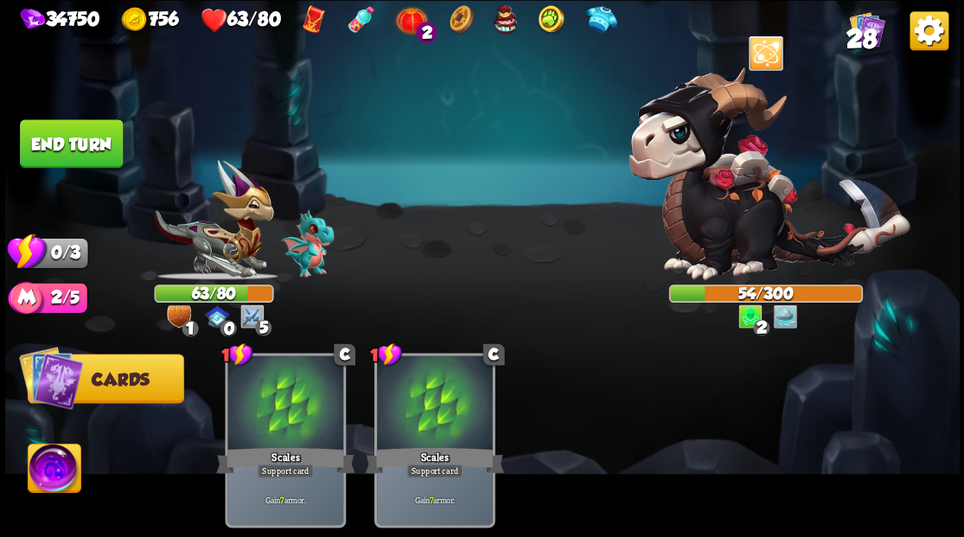
click at [88, 139] on button "End turn" at bounding box center [71, 143] width 103 height 48
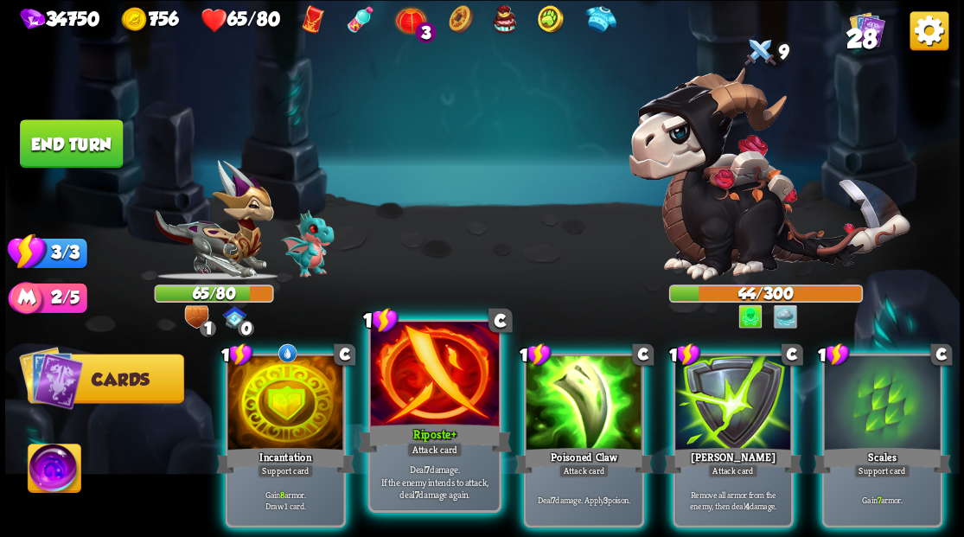
click at [448, 374] on div at bounding box center [434, 376] width 128 height 108
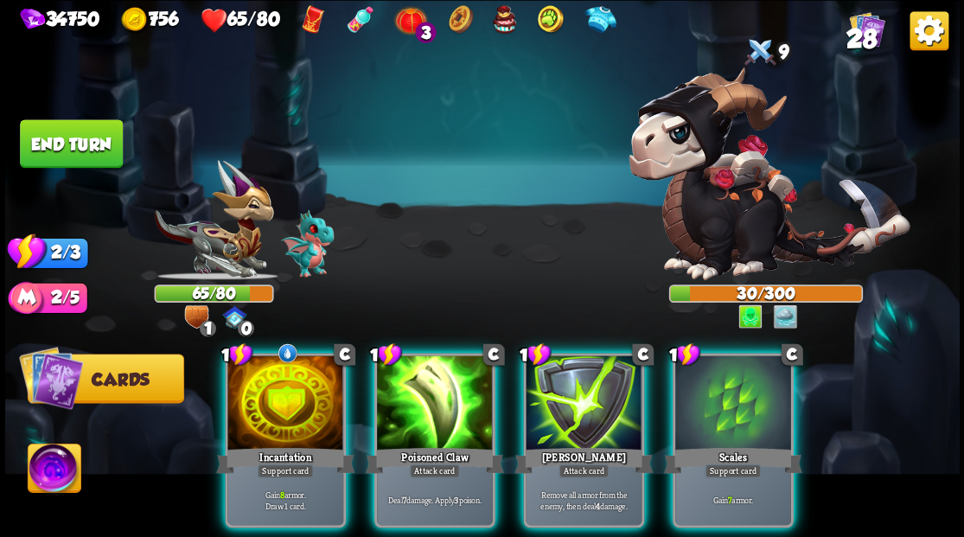
drag, startPoint x: 289, startPoint y: 375, endPoint x: 317, endPoint y: 317, distance: 65.0
click at [288, 375] on div at bounding box center [285, 404] width 116 height 98
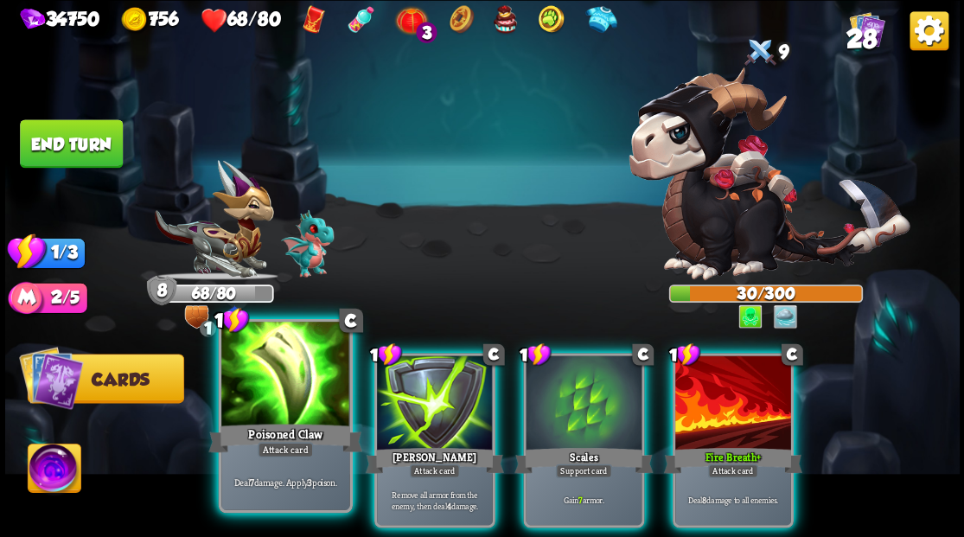
click at [282, 378] on div at bounding box center [285, 376] width 128 height 108
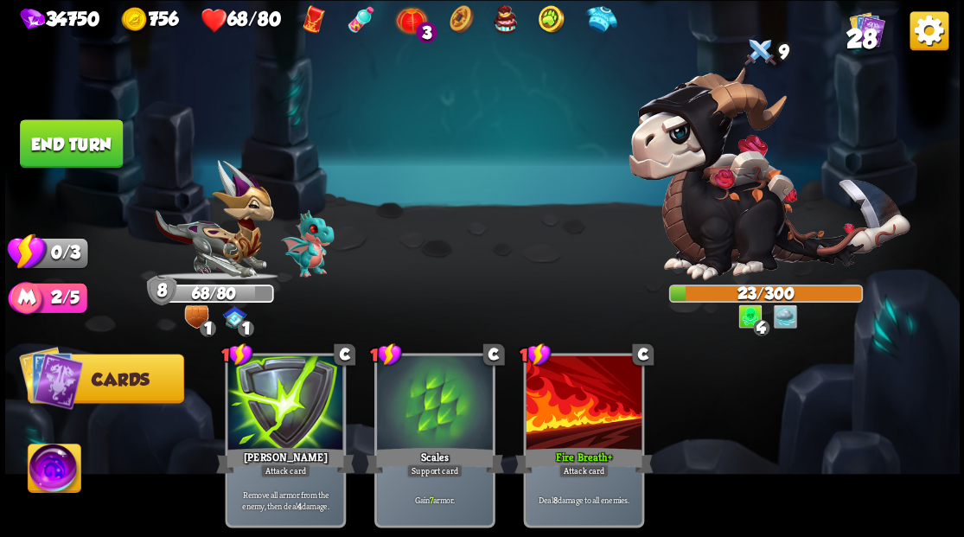
click at [88, 144] on button "End turn" at bounding box center [71, 143] width 103 height 48
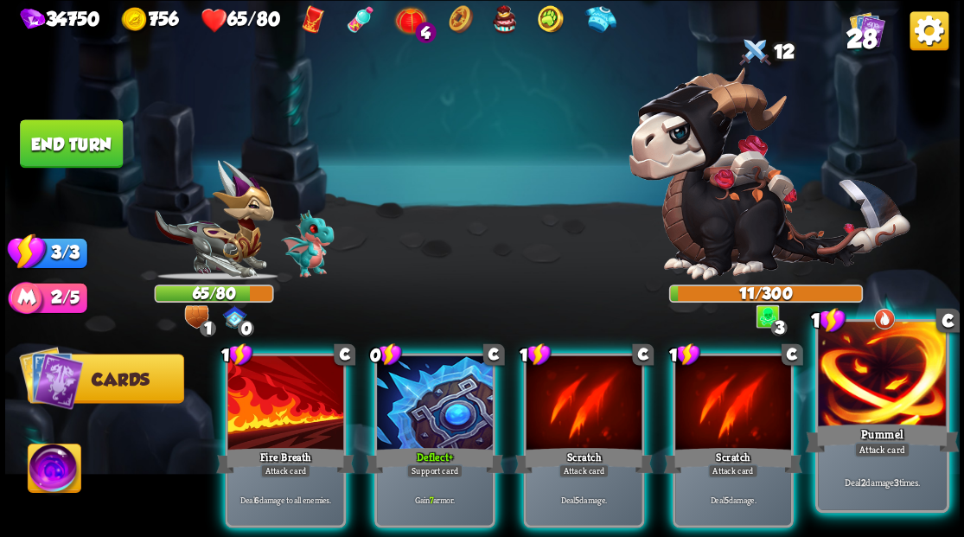
click at [879, 381] on div at bounding box center [882, 376] width 128 height 108
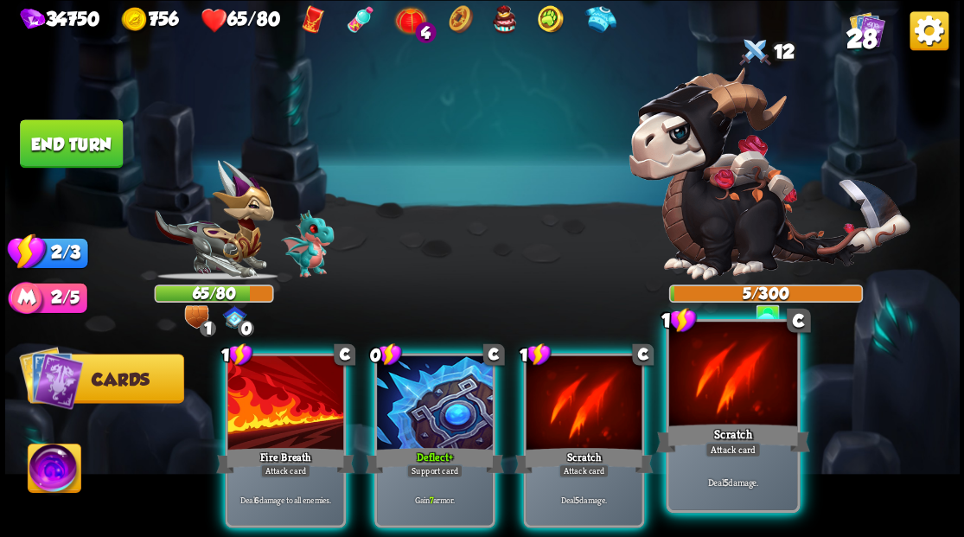
click at [741, 396] on div at bounding box center [732, 376] width 128 height 108
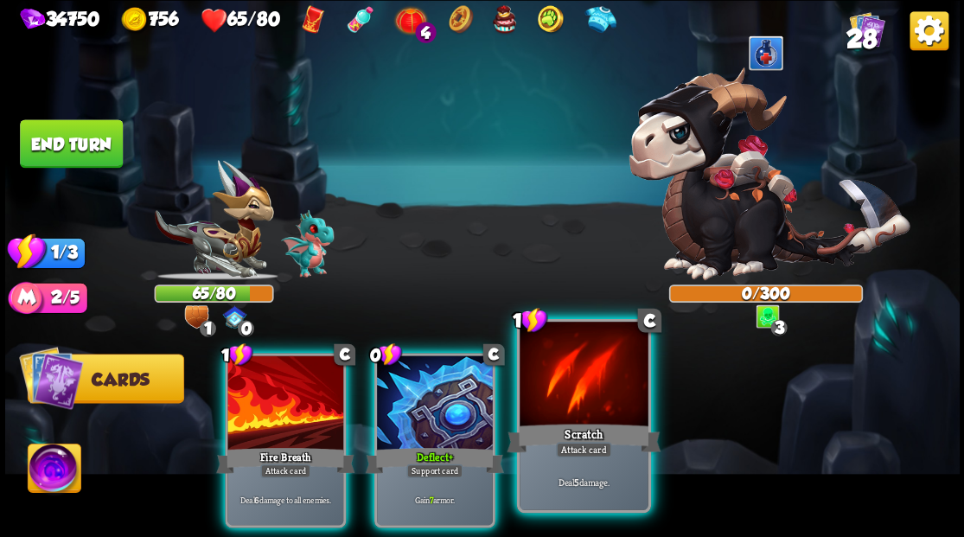
click at [568, 377] on div at bounding box center [584, 376] width 128 height 108
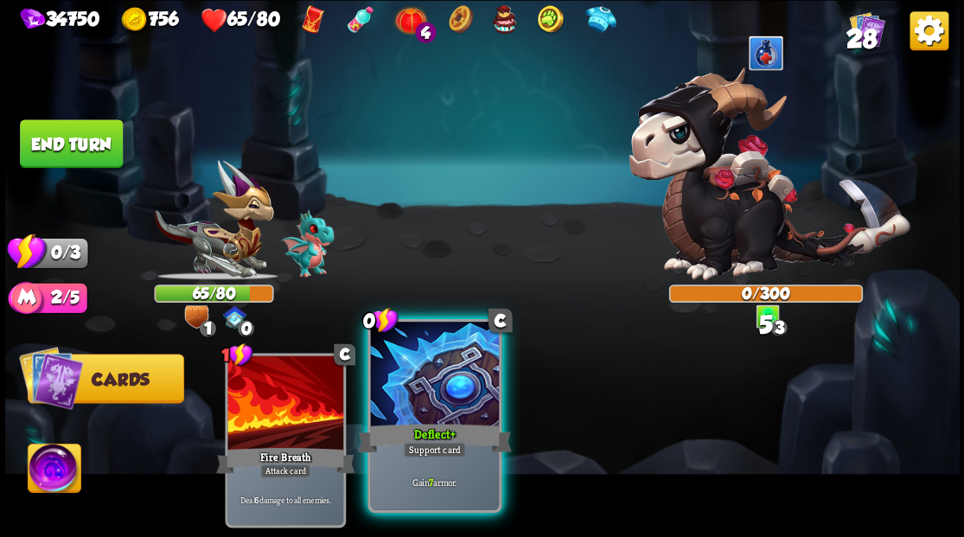
click at [432, 394] on div at bounding box center [434, 376] width 128 height 108
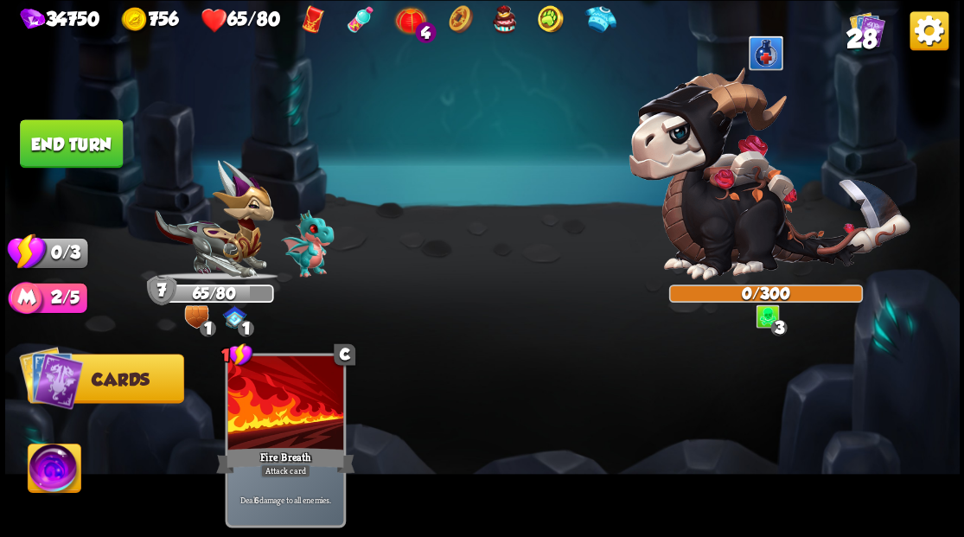
click at [81, 147] on button "End turn" at bounding box center [71, 143] width 103 height 48
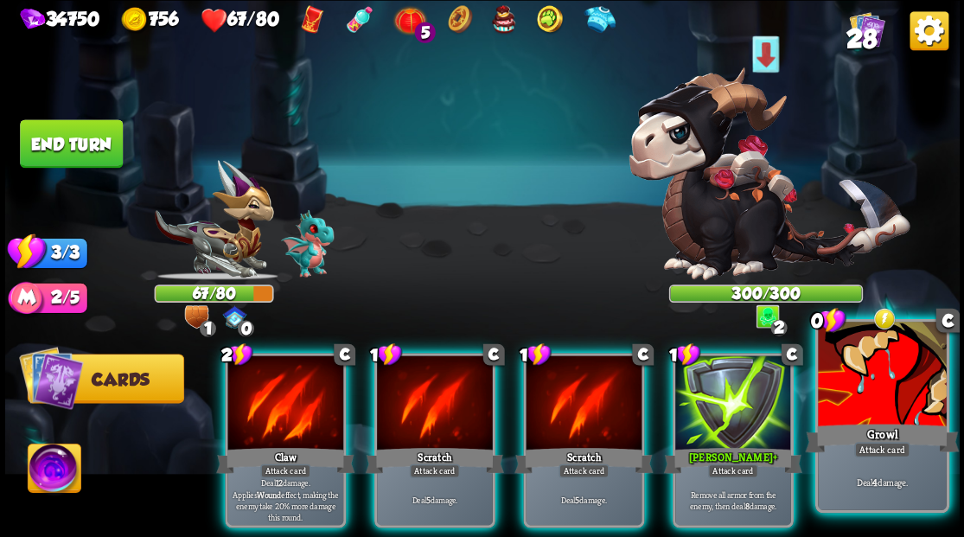
click at [892, 396] on div at bounding box center [882, 376] width 128 height 108
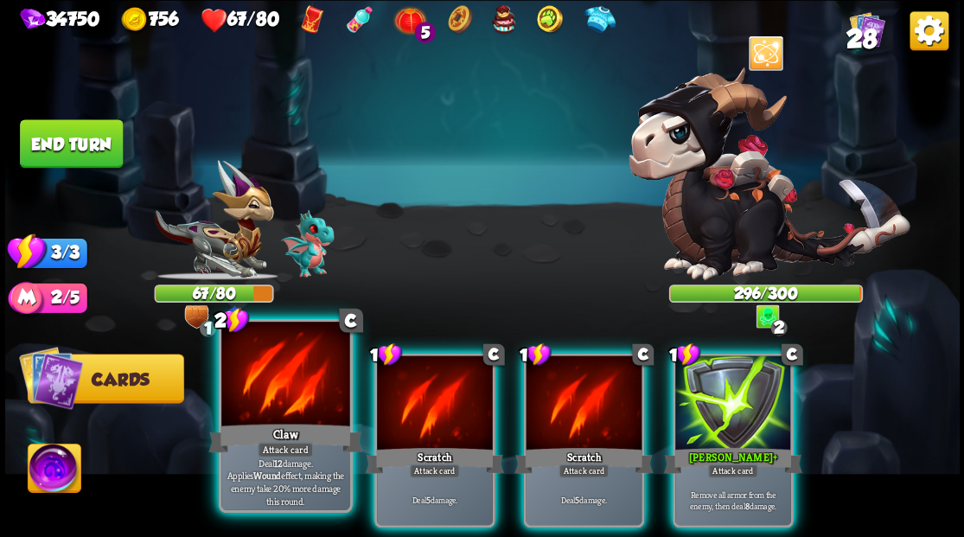
click at [263, 411] on div at bounding box center [285, 376] width 128 height 108
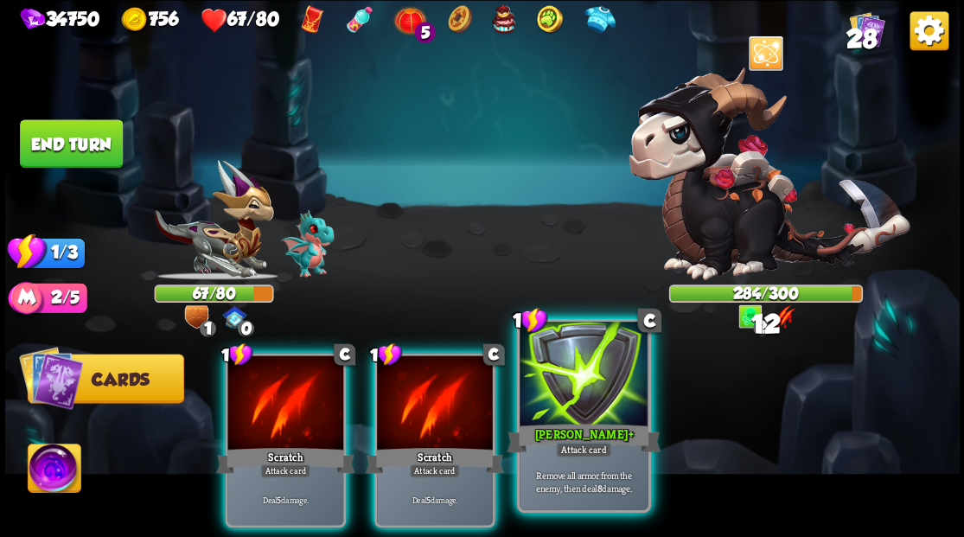
click at [571, 403] on div at bounding box center [584, 376] width 128 height 108
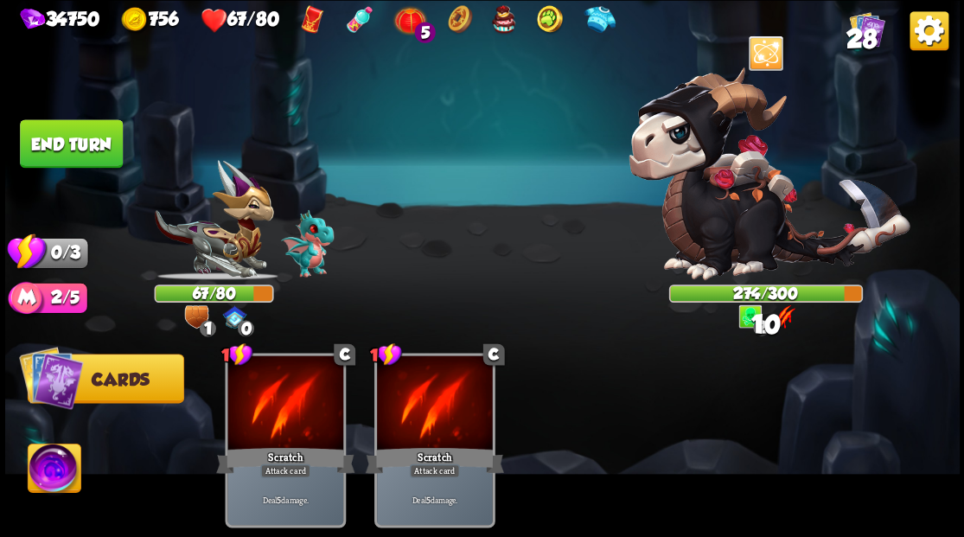
click at [82, 131] on button "End turn" at bounding box center [71, 143] width 103 height 48
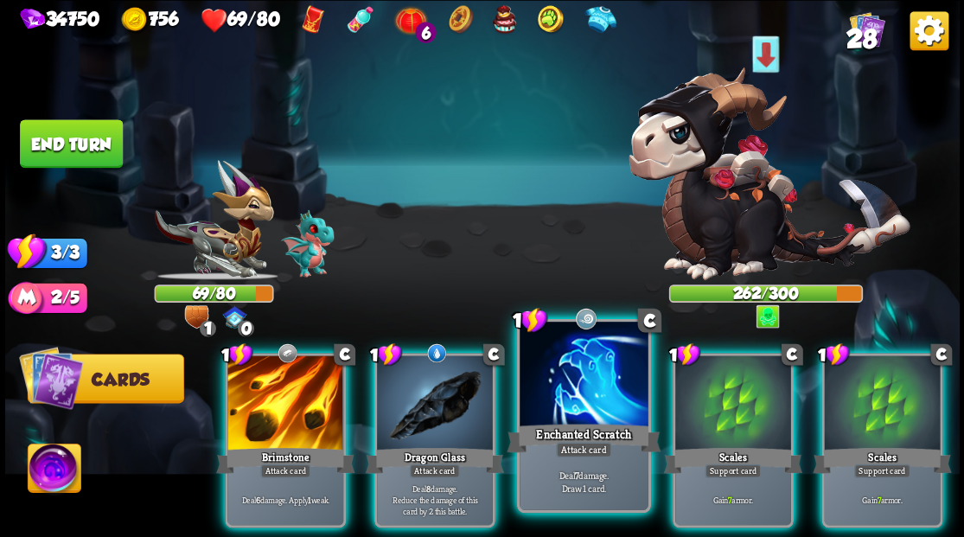
click at [574, 365] on div at bounding box center [584, 376] width 128 height 108
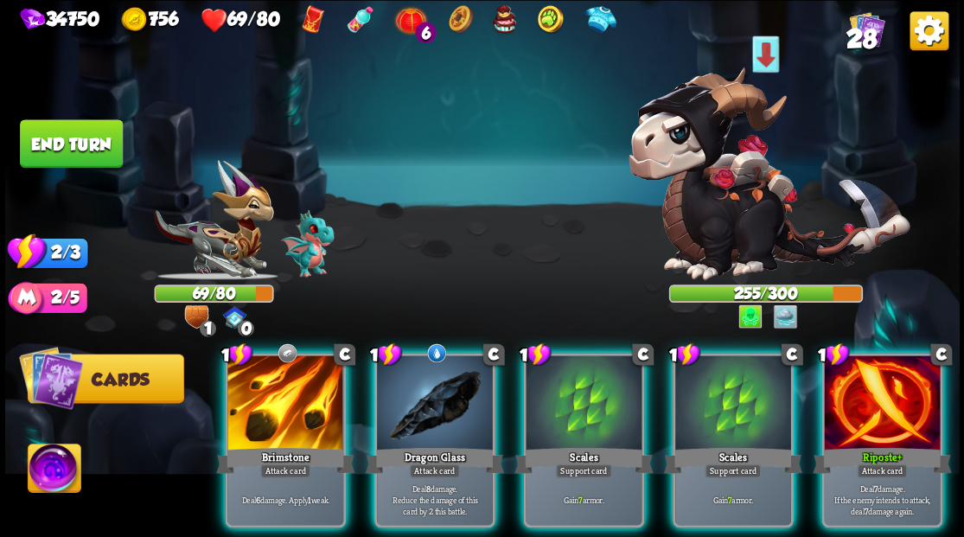
click at [751, 195] on img at bounding box center [769, 173] width 281 height 213
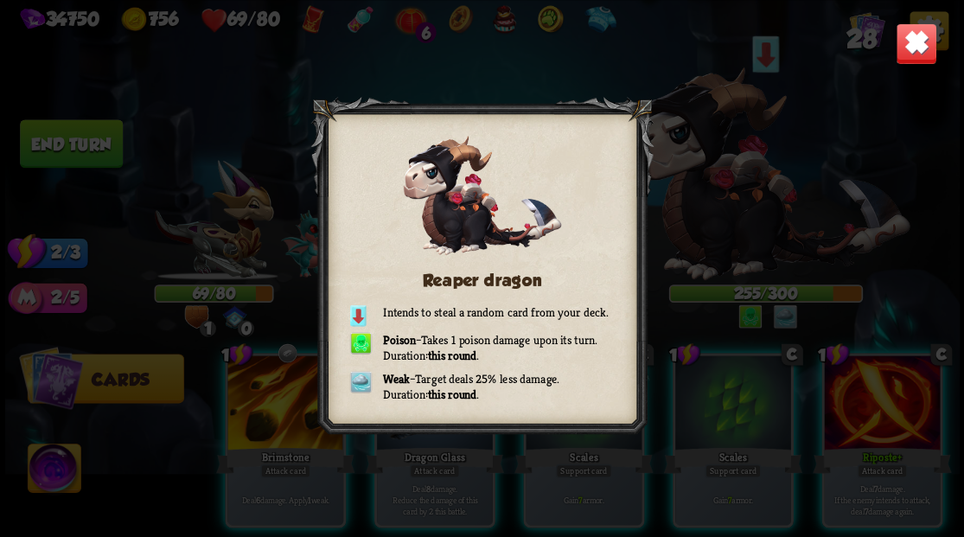
click at [926, 27] on div "Reaper dragon Intends to steal a random card from your deck. Poison – Takes 1 p…" at bounding box center [482, 268] width 955 height 537
click at [908, 51] on img at bounding box center [916, 43] width 42 height 42
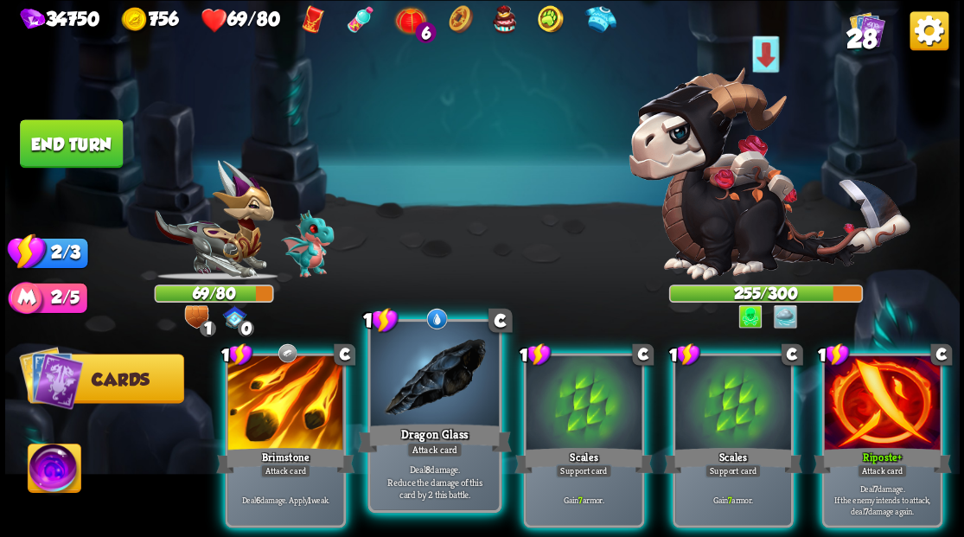
click at [424, 398] on div at bounding box center [434, 376] width 128 height 108
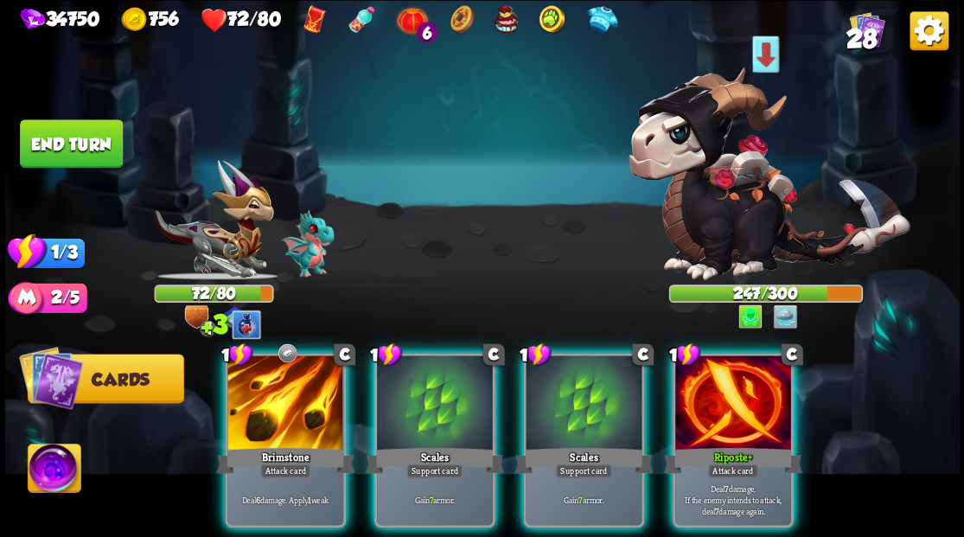
click at [719, 401] on div at bounding box center [733, 404] width 116 height 98
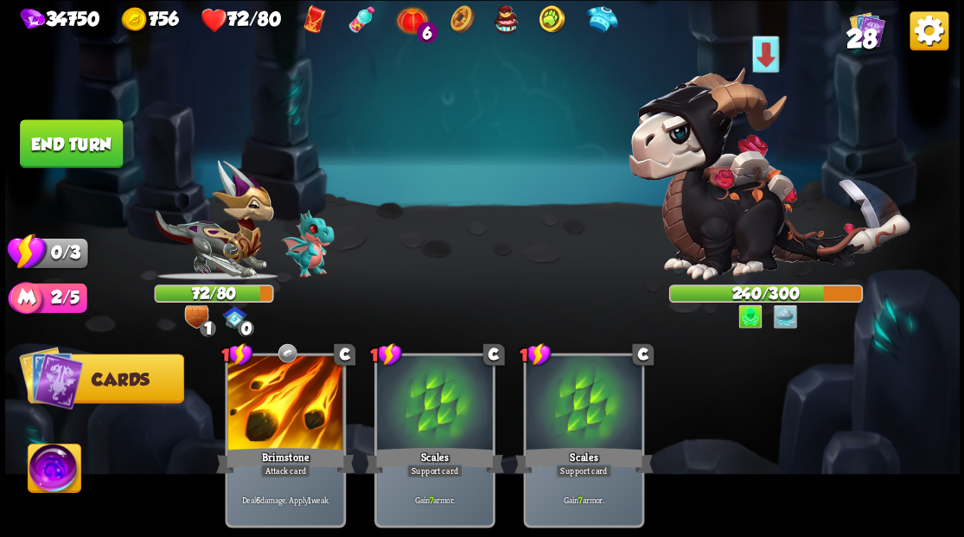
click at [71, 131] on button "End turn" at bounding box center [71, 143] width 103 height 48
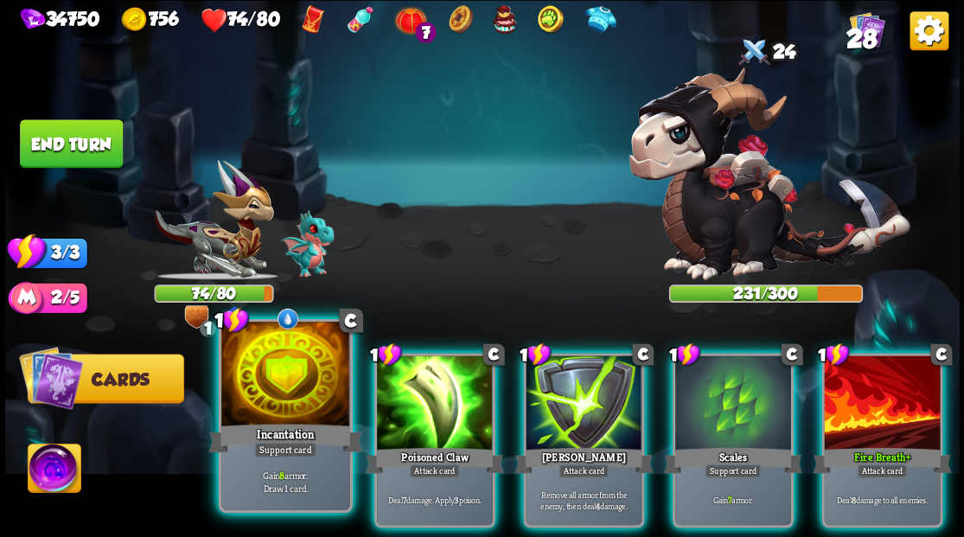
click at [284, 406] on div at bounding box center [285, 376] width 128 height 108
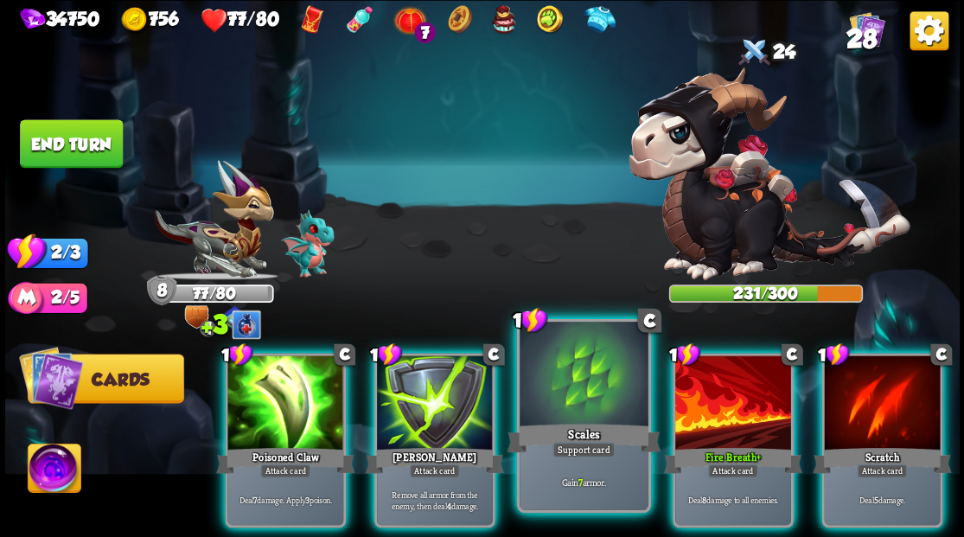
click at [566, 380] on div at bounding box center [584, 376] width 128 height 108
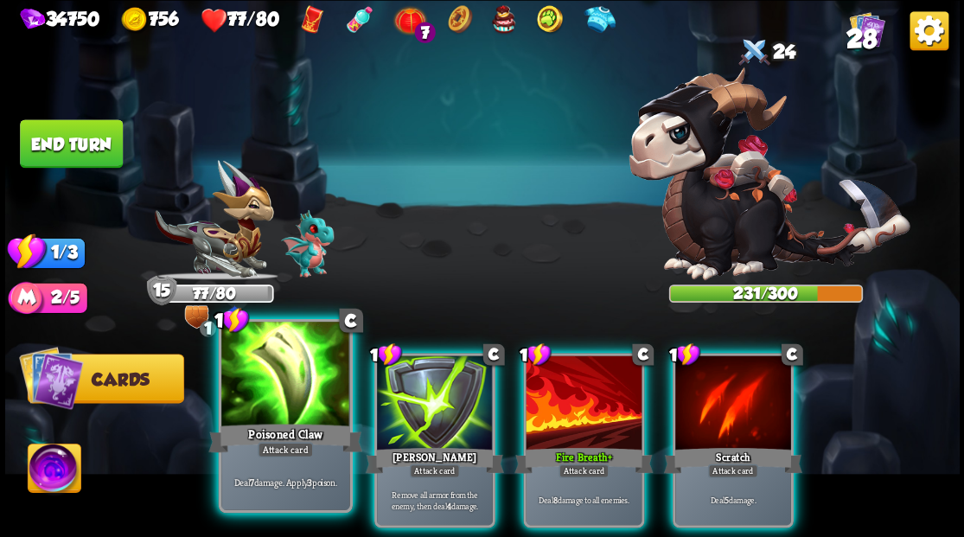
click at [284, 378] on div at bounding box center [285, 376] width 128 height 108
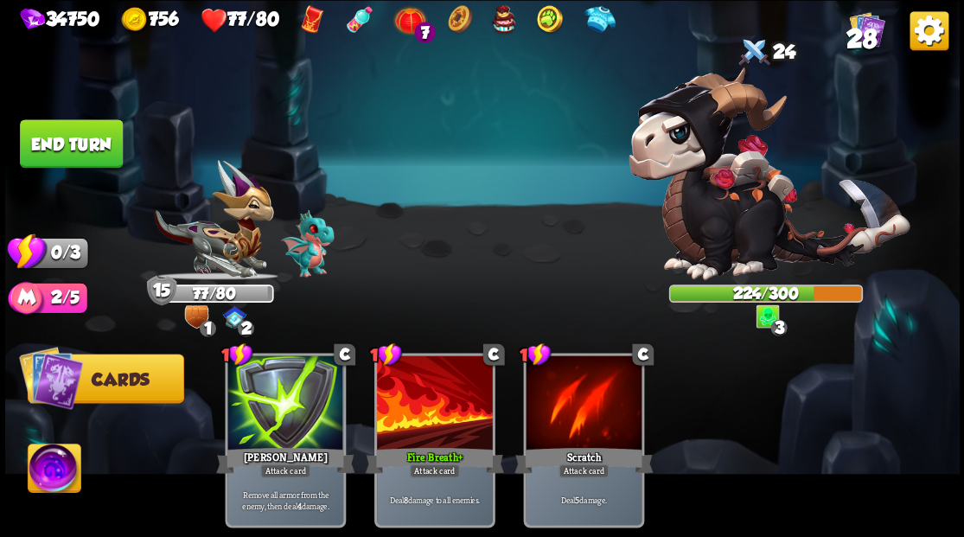
click at [85, 140] on button "End turn" at bounding box center [71, 143] width 103 height 48
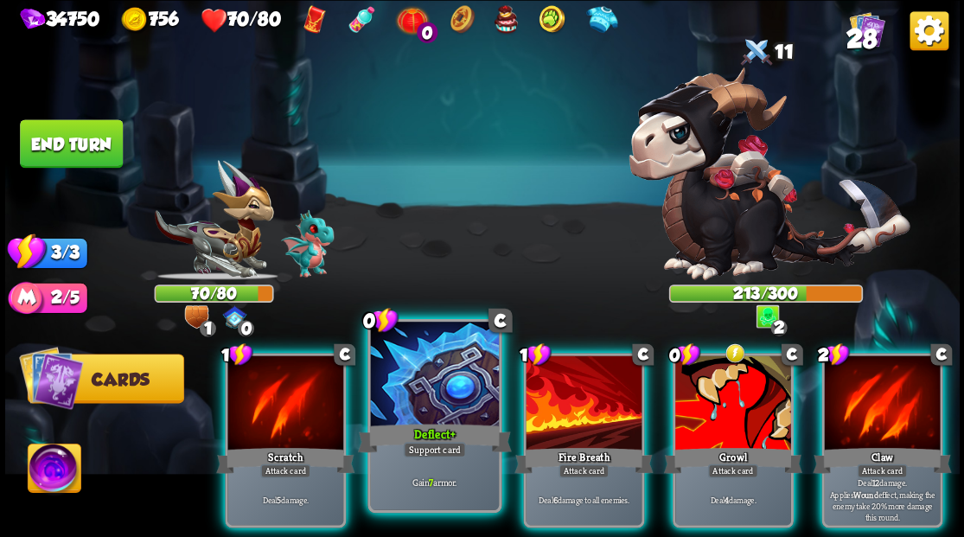
click at [433, 396] on div at bounding box center [434, 376] width 128 height 108
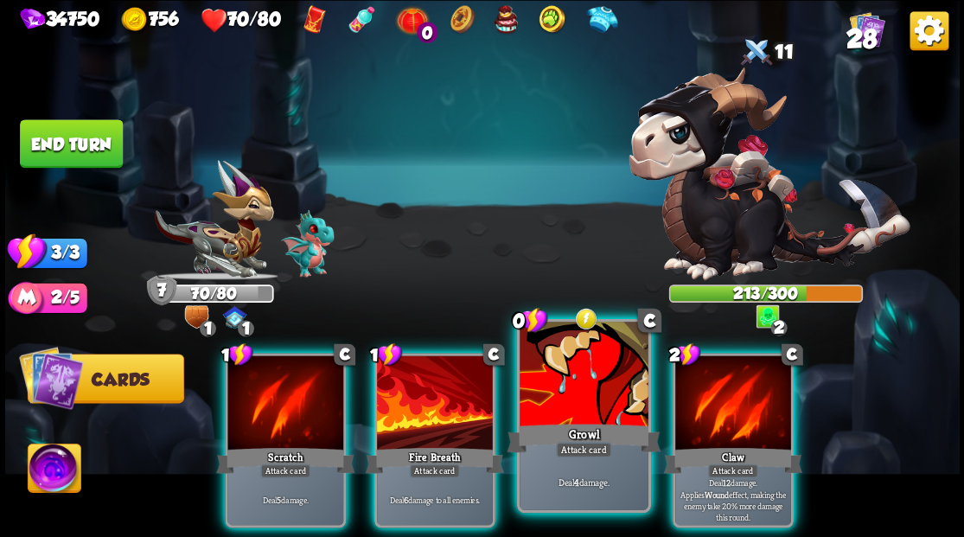
click at [579, 394] on div at bounding box center [584, 376] width 128 height 108
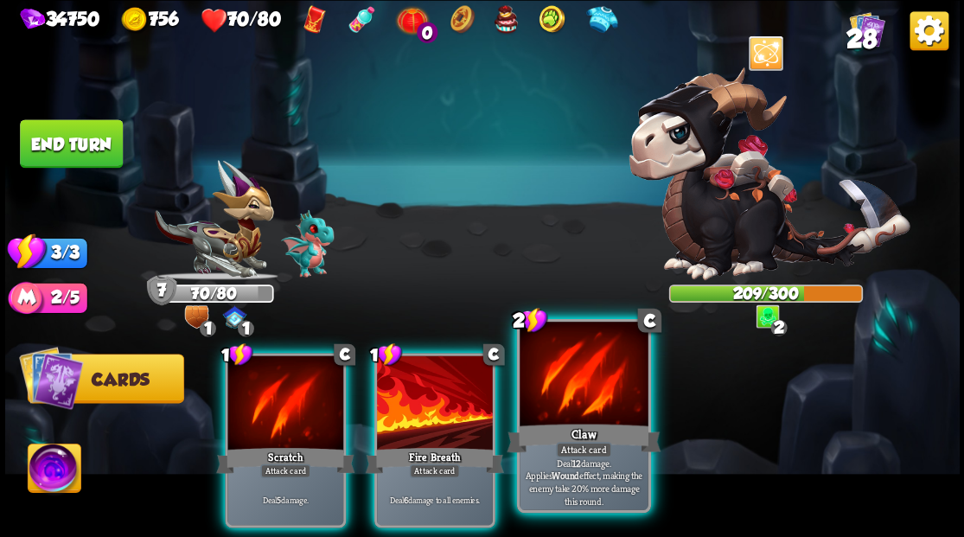
click at [574, 389] on div at bounding box center [584, 376] width 128 height 108
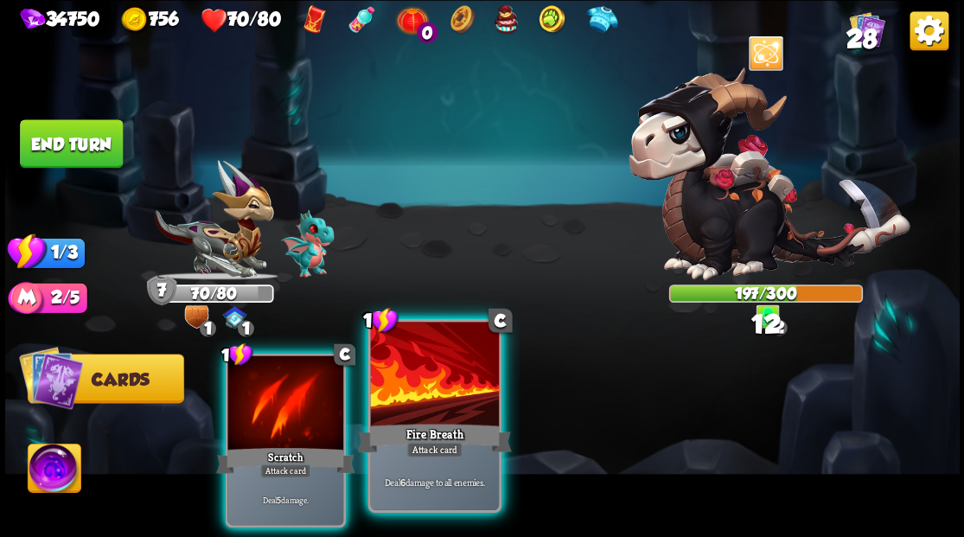
click at [451, 390] on div at bounding box center [434, 376] width 128 height 108
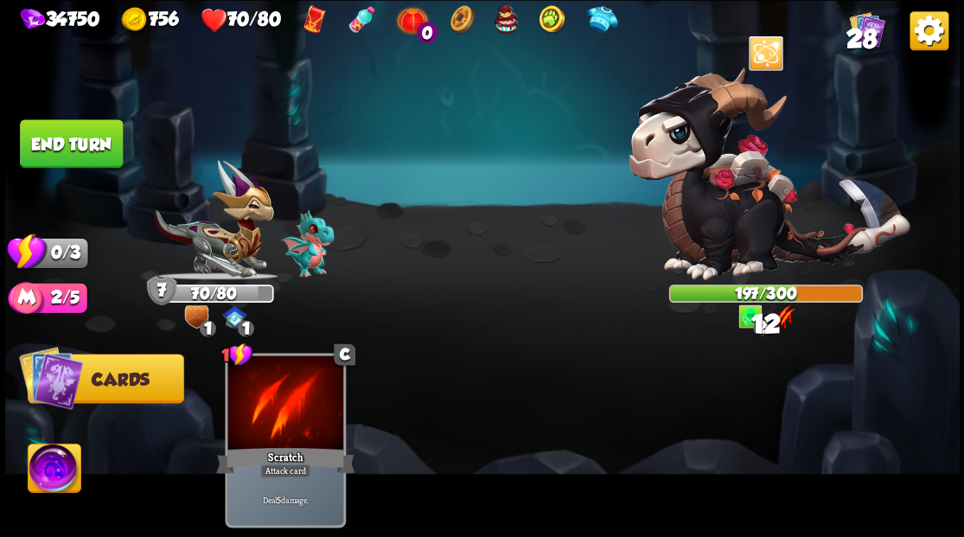
drag, startPoint x: 80, startPoint y: 149, endPoint x: 528, endPoint y: 155, distance: 448.9
click at [81, 149] on button "End turn" at bounding box center [71, 142] width 106 height 49
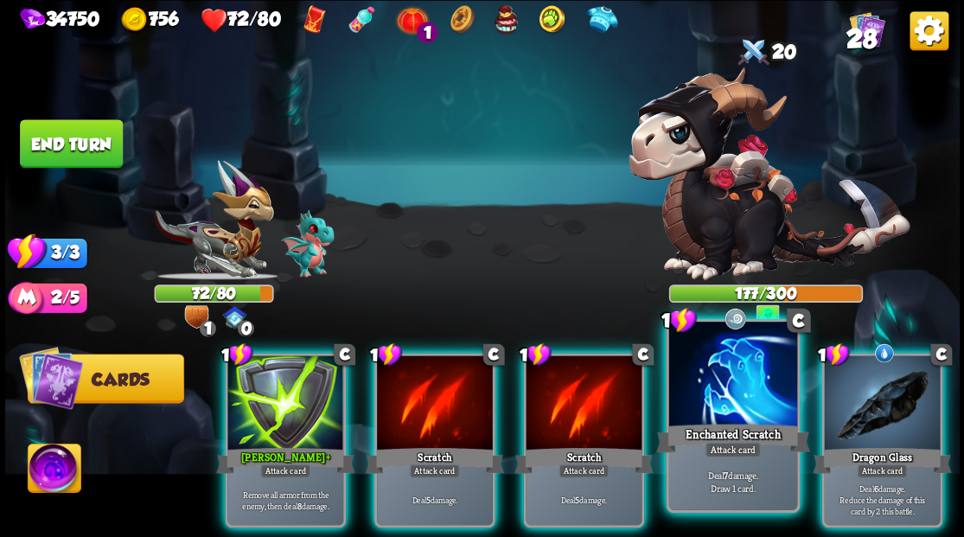
click at [740, 402] on div at bounding box center [732, 376] width 128 height 108
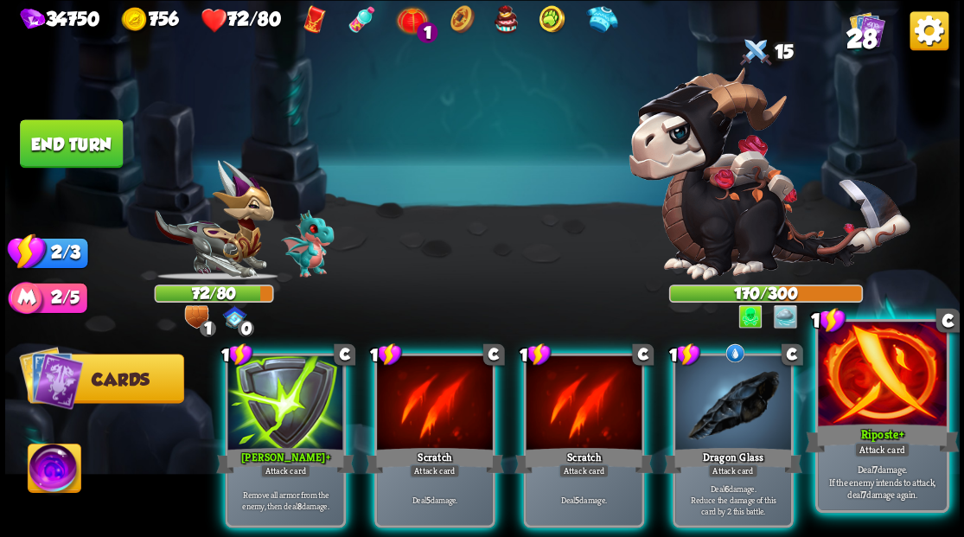
click at [882, 405] on div at bounding box center [882, 376] width 128 height 108
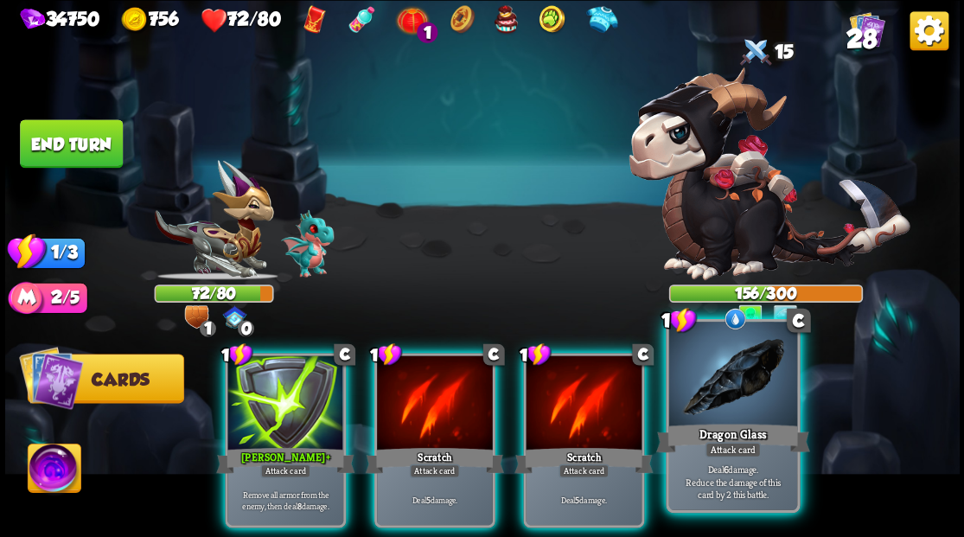
click at [731, 405] on div at bounding box center [732, 376] width 128 height 108
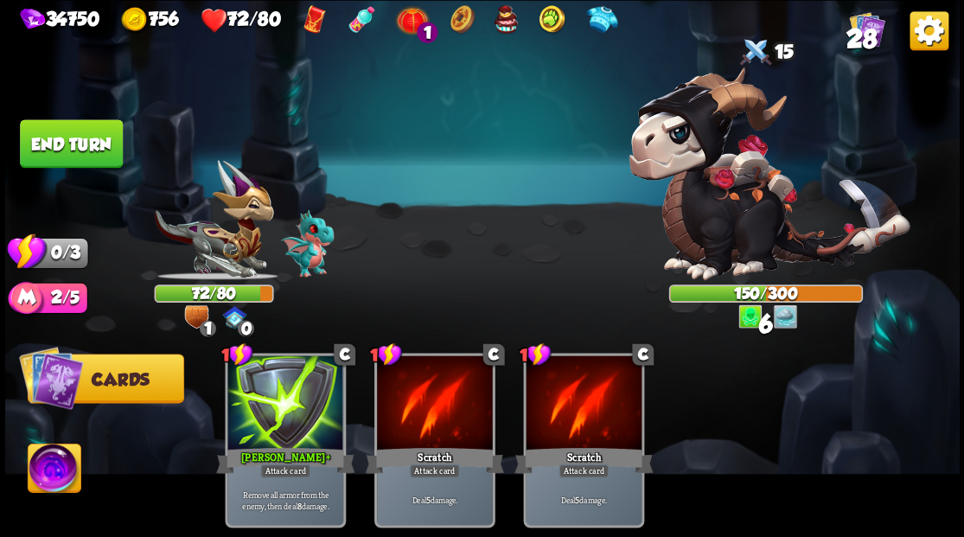
click at [70, 130] on button "End turn" at bounding box center [71, 143] width 103 height 48
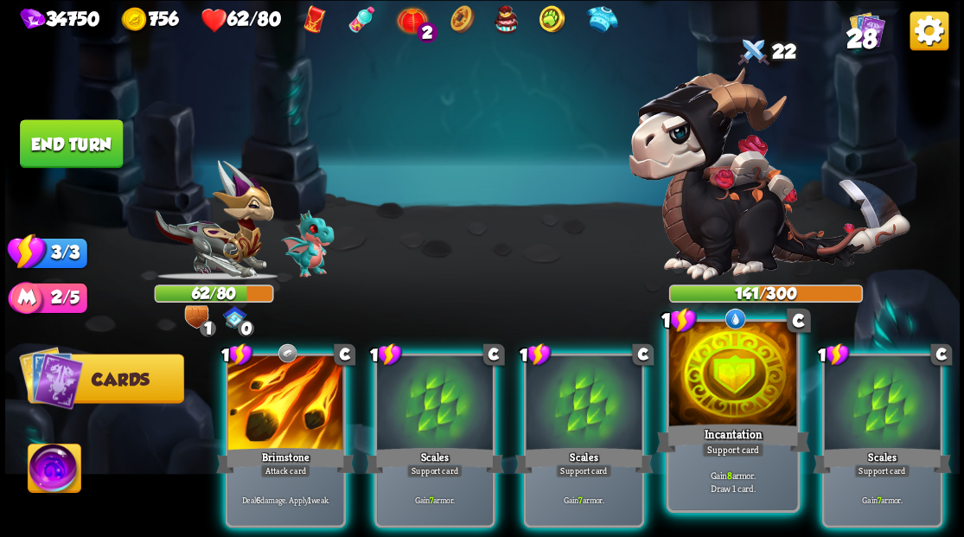
click at [723, 397] on div at bounding box center [732, 376] width 128 height 108
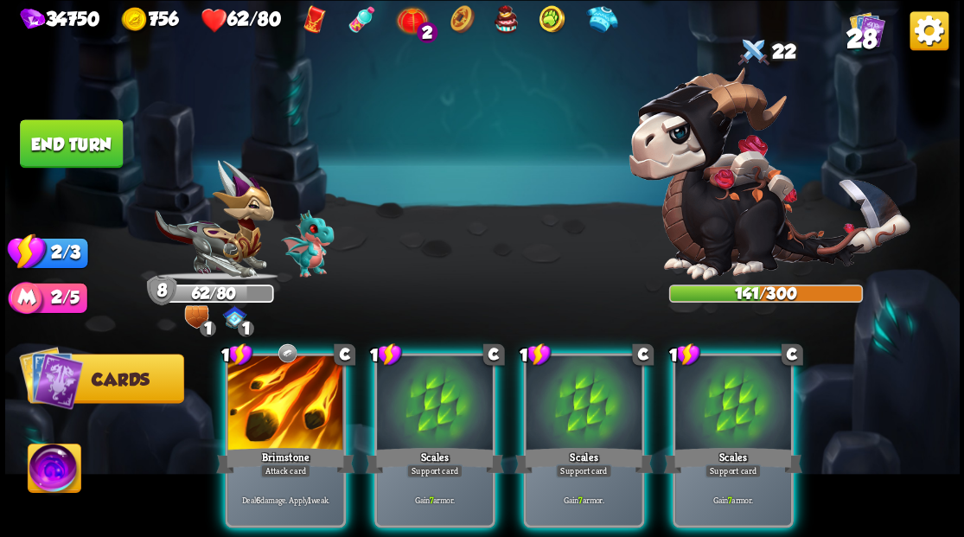
click at [723, 397] on div at bounding box center [733, 404] width 116 height 98
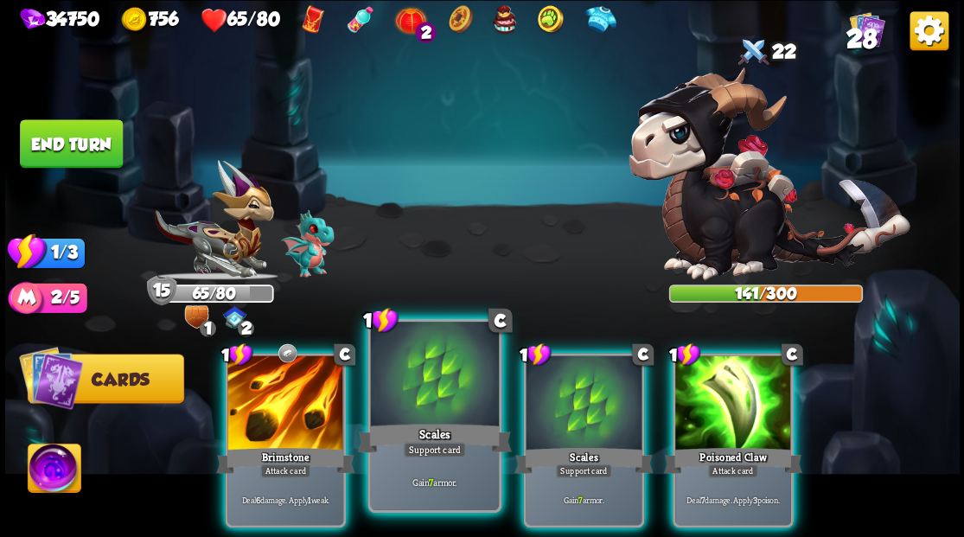
click at [431, 421] on div "Scales" at bounding box center [434, 437] width 154 height 35
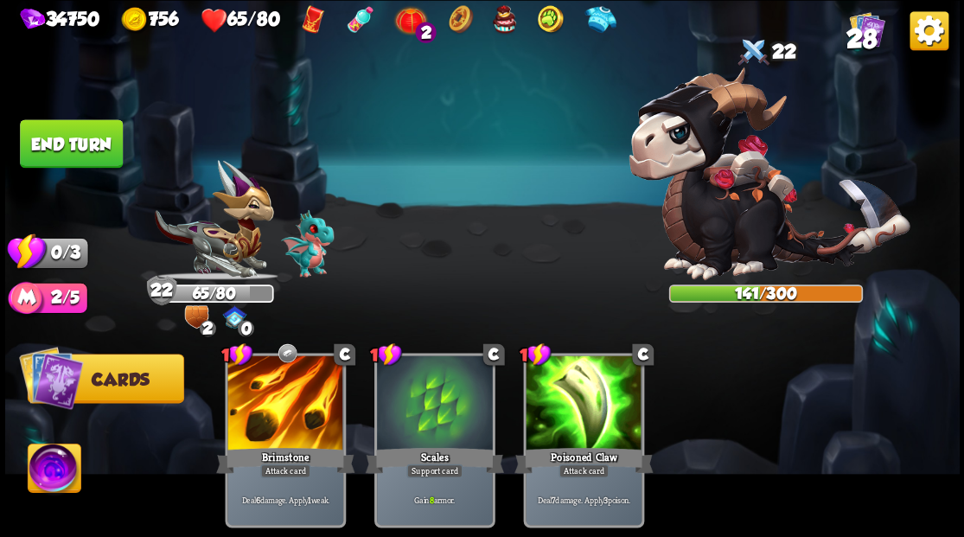
click at [83, 156] on button "End turn" at bounding box center [71, 143] width 103 height 48
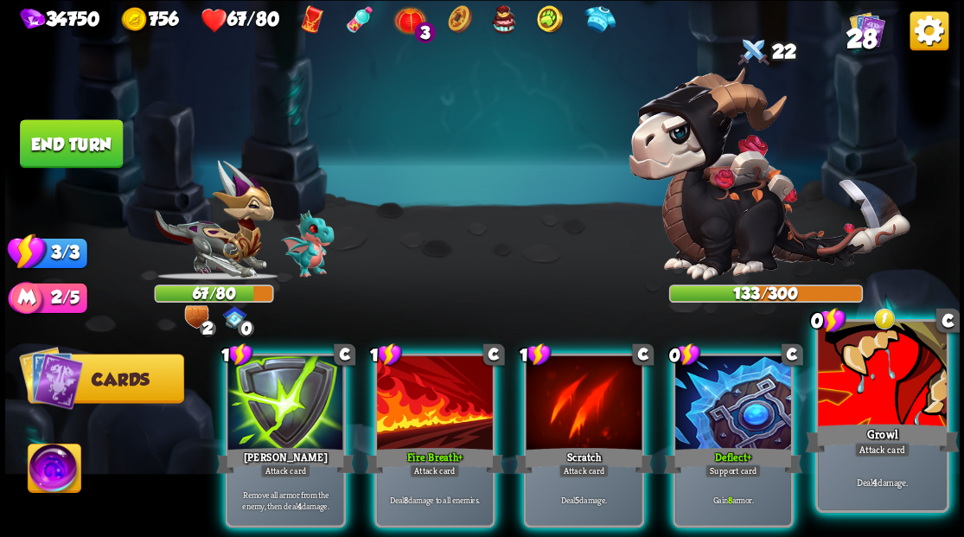
click at [886, 413] on div at bounding box center [882, 376] width 128 height 108
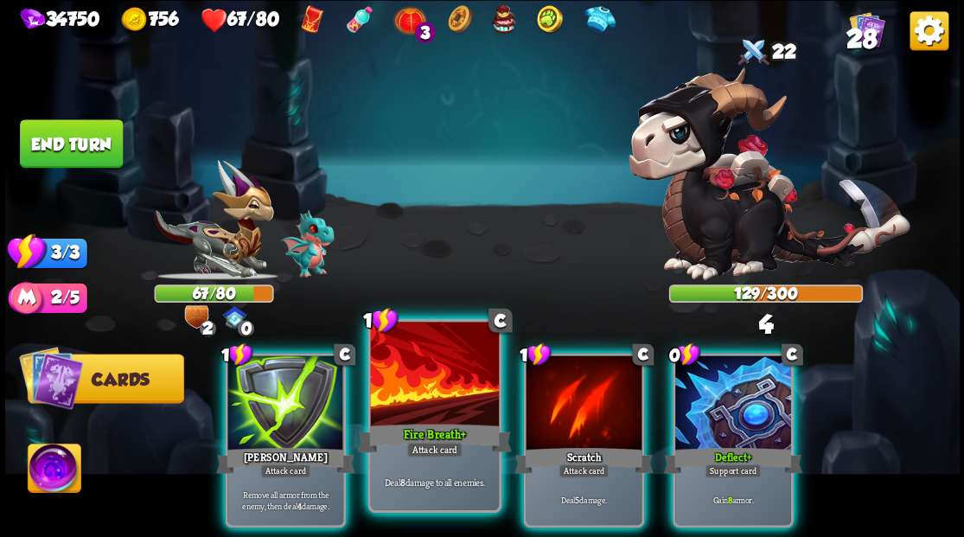
click at [446, 381] on div at bounding box center [434, 376] width 128 height 108
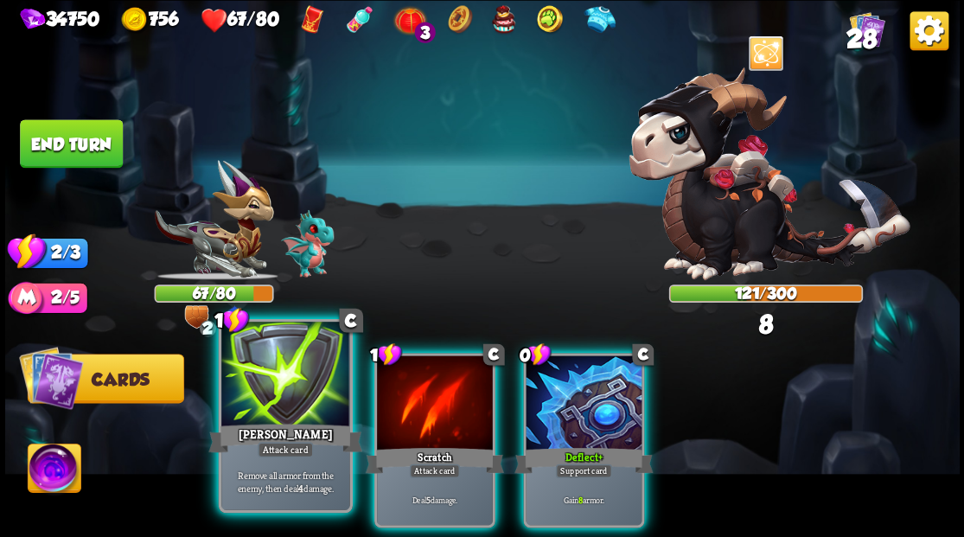
click at [274, 386] on div at bounding box center [285, 376] width 128 height 108
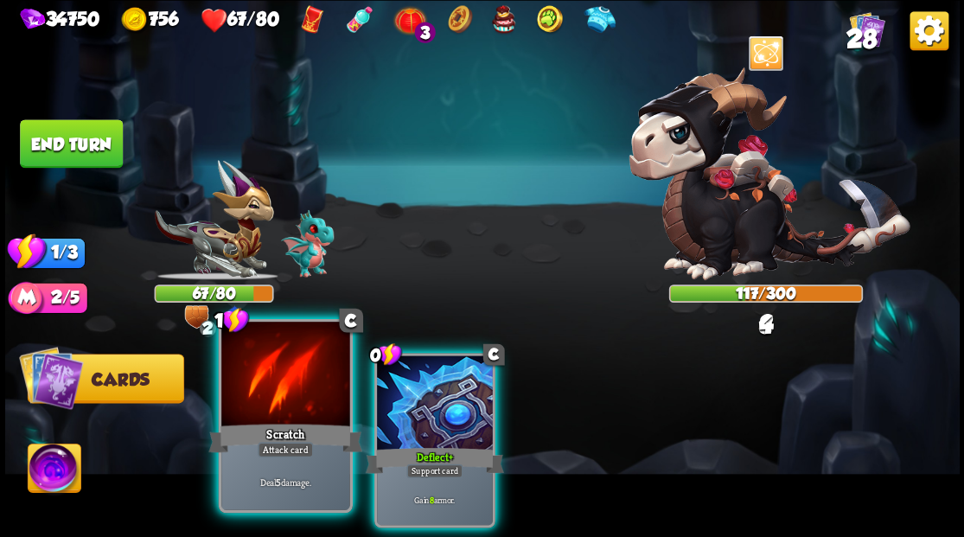
click at [274, 385] on div at bounding box center [285, 376] width 128 height 108
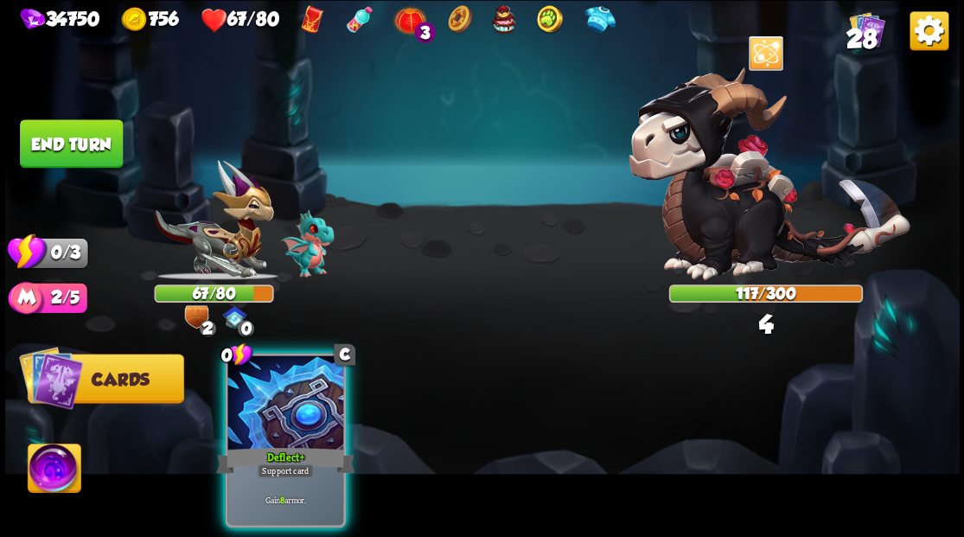
click at [274, 385] on div at bounding box center [285, 404] width 116 height 98
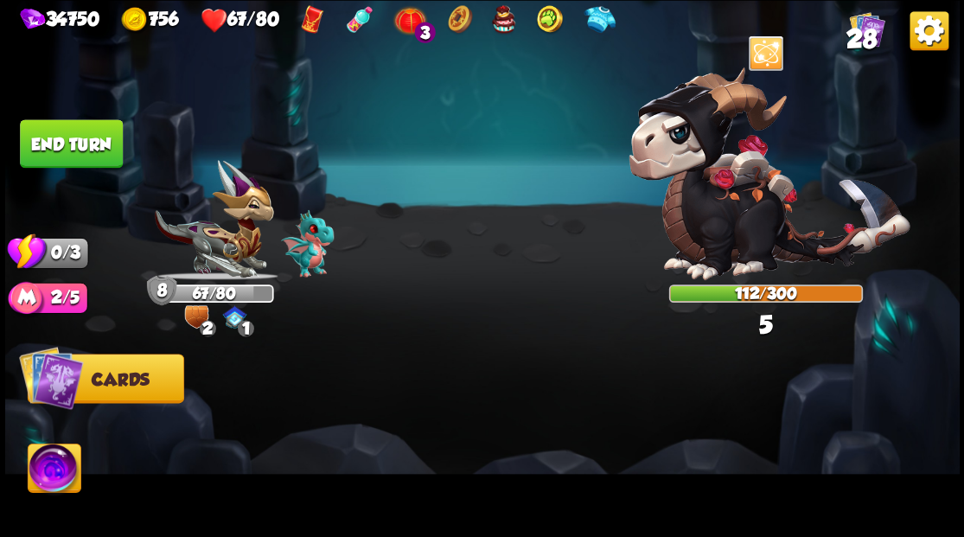
click at [57, 140] on button "End turn" at bounding box center [71, 143] width 103 height 48
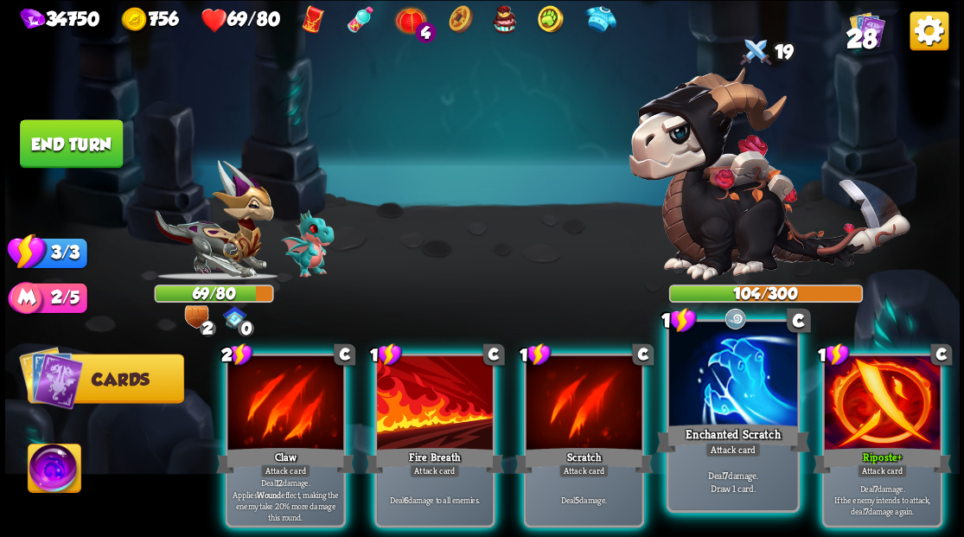
click at [710, 374] on div at bounding box center [732, 376] width 128 height 108
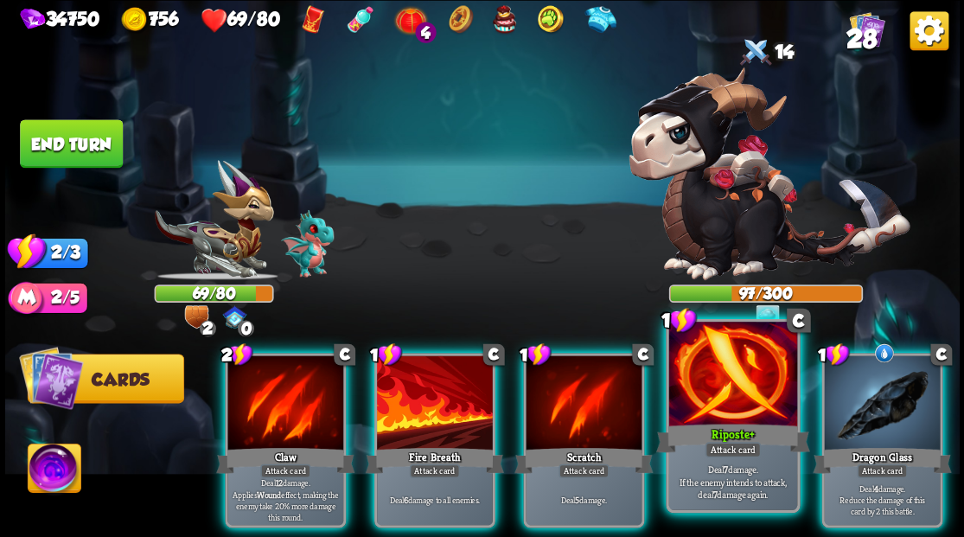
click at [738, 397] on div at bounding box center [732, 376] width 128 height 108
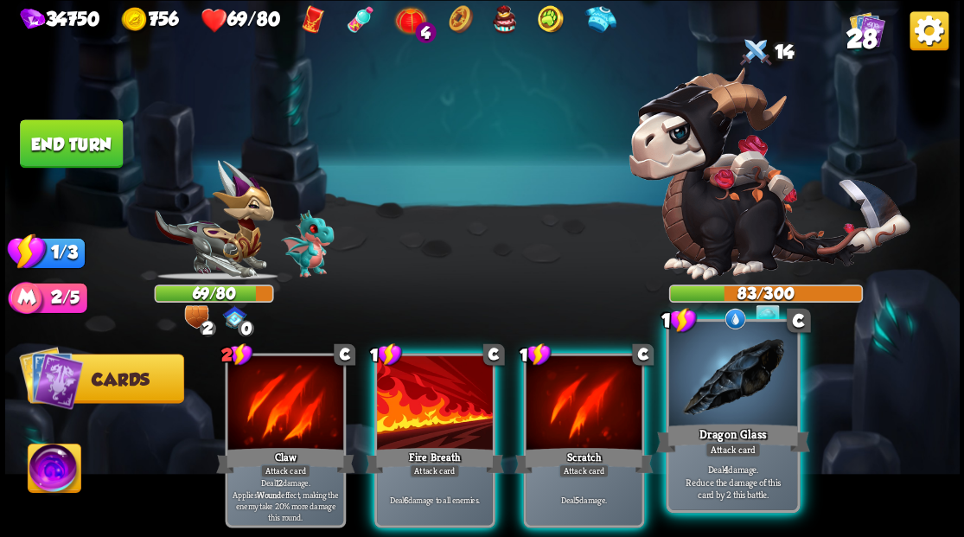
click at [730, 394] on div at bounding box center [732, 376] width 128 height 108
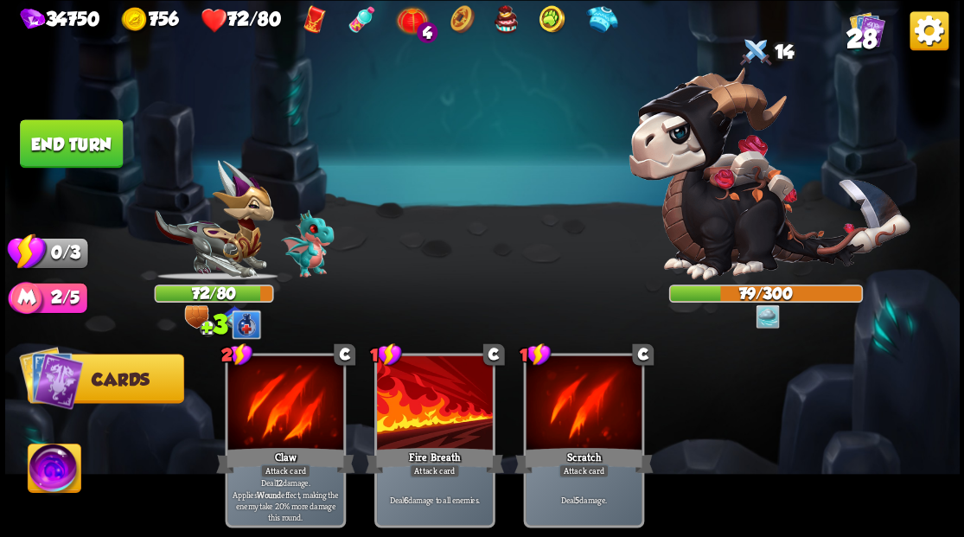
click at [70, 145] on button "End turn" at bounding box center [71, 143] width 105 height 49
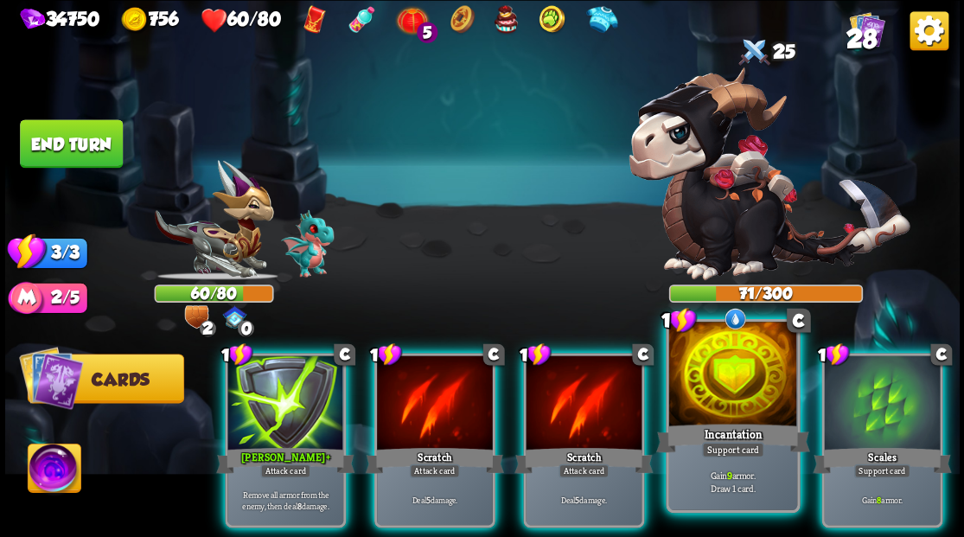
click at [720, 393] on div at bounding box center [732, 376] width 128 height 108
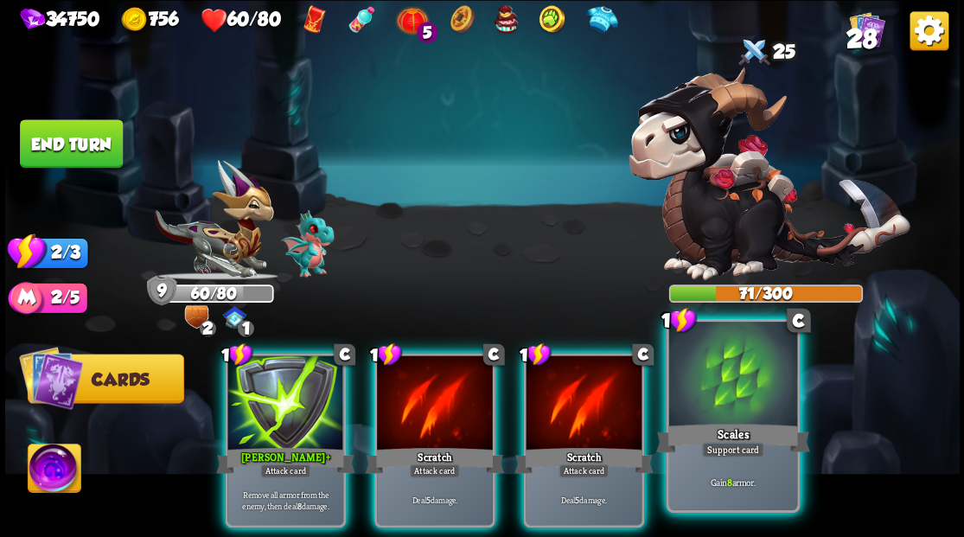
click at [720, 393] on div at bounding box center [732, 376] width 128 height 108
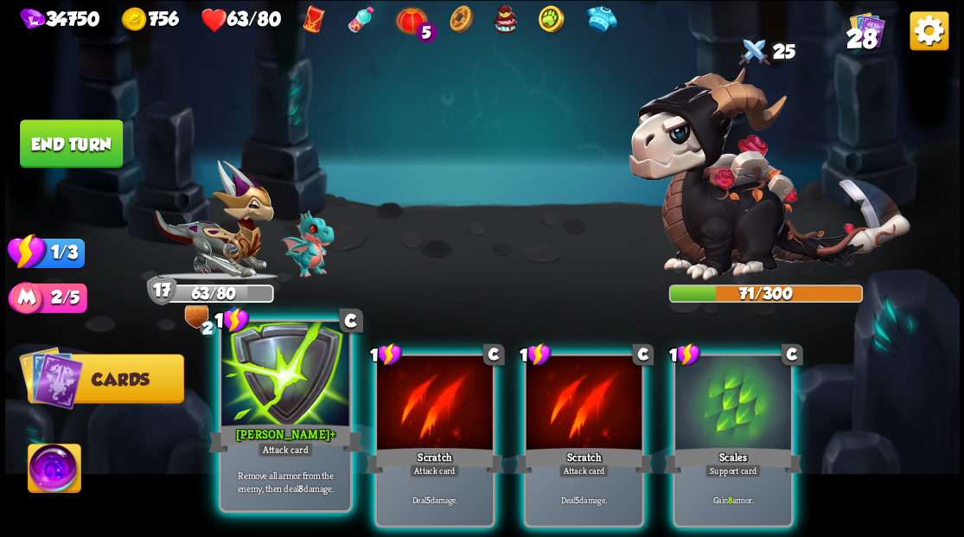
click at [277, 436] on div "Pierce +" at bounding box center [285, 437] width 154 height 35
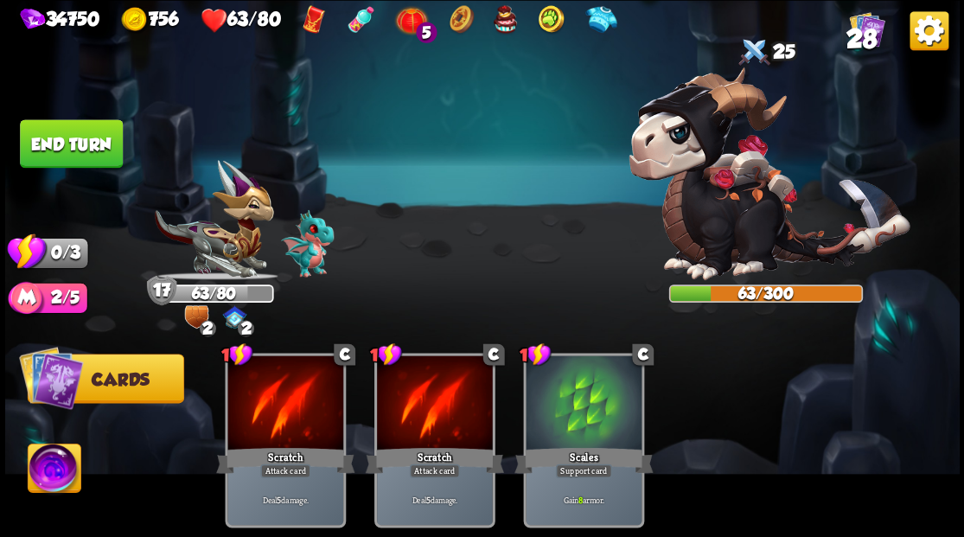
click at [57, 137] on button "End turn" at bounding box center [71, 143] width 103 height 48
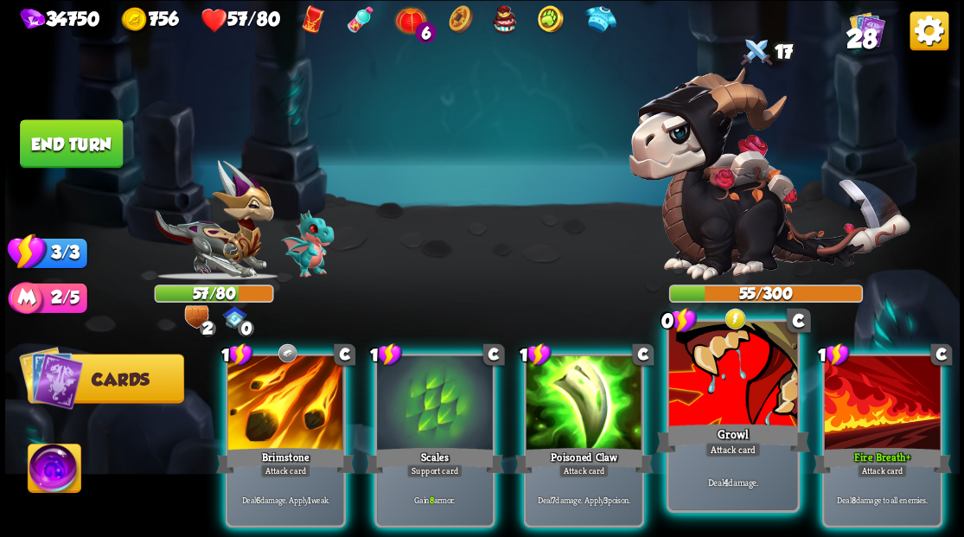
click at [733, 372] on div at bounding box center [732, 376] width 128 height 108
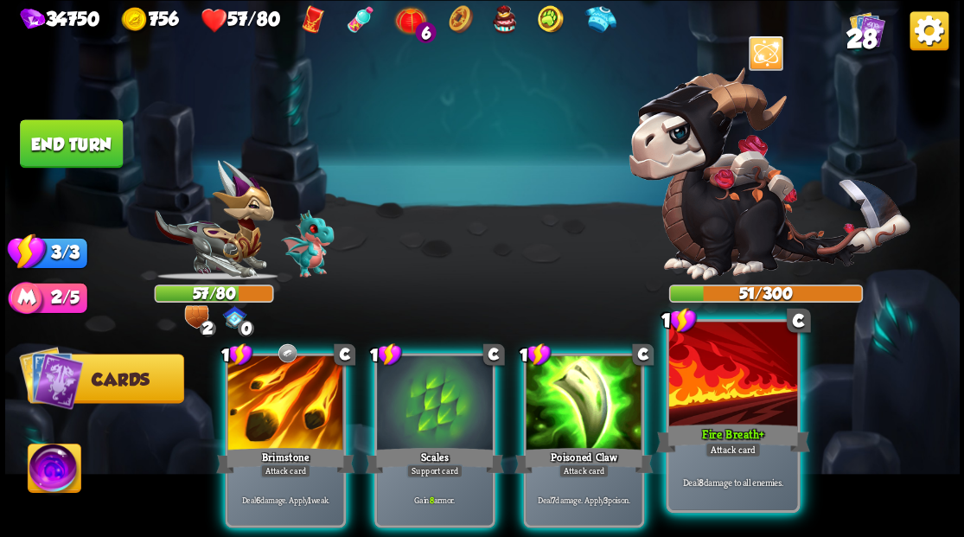
click at [733, 372] on div at bounding box center [732, 376] width 128 height 108
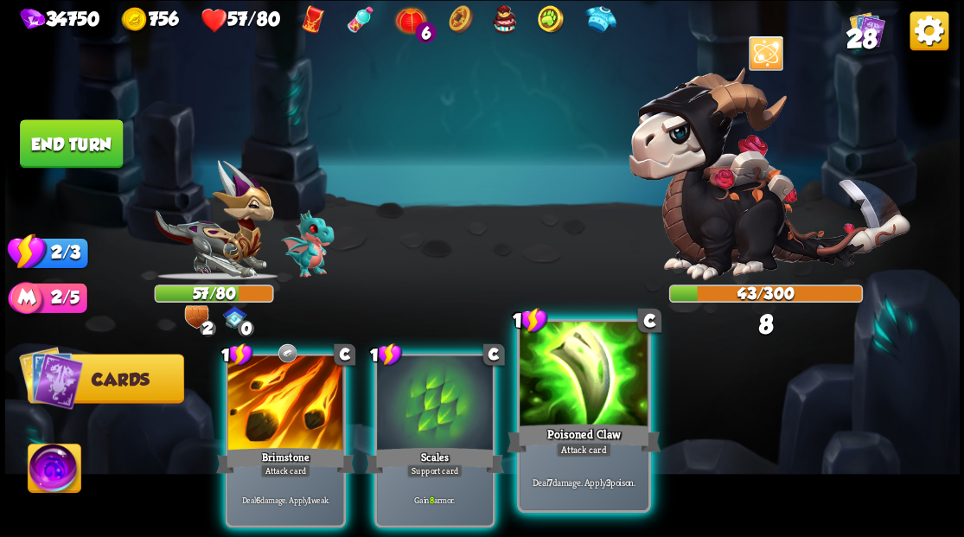
click at [564, 387] on div at bounding box center [584, 376] width 128 height 108
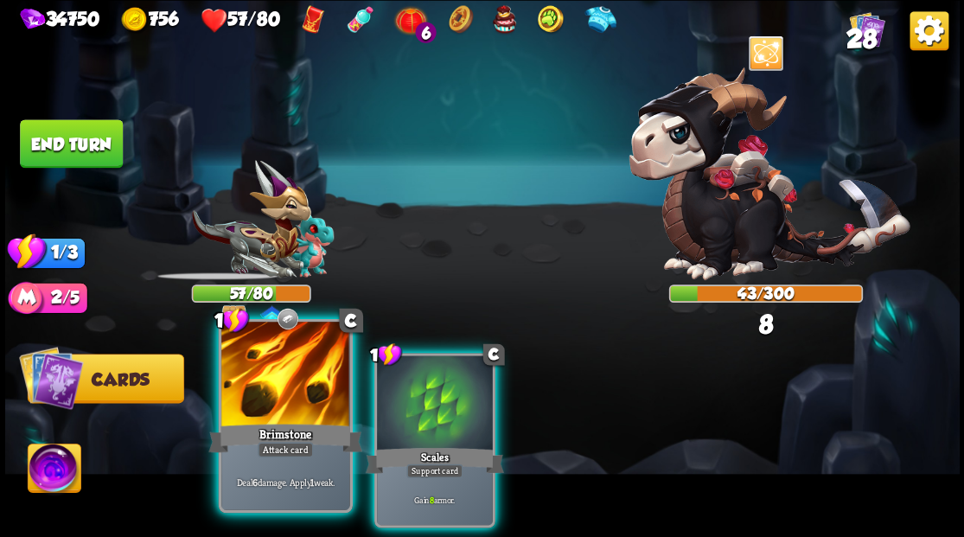
click at [270, 400] on div at bounding box center [285, 376] width 128 height 108
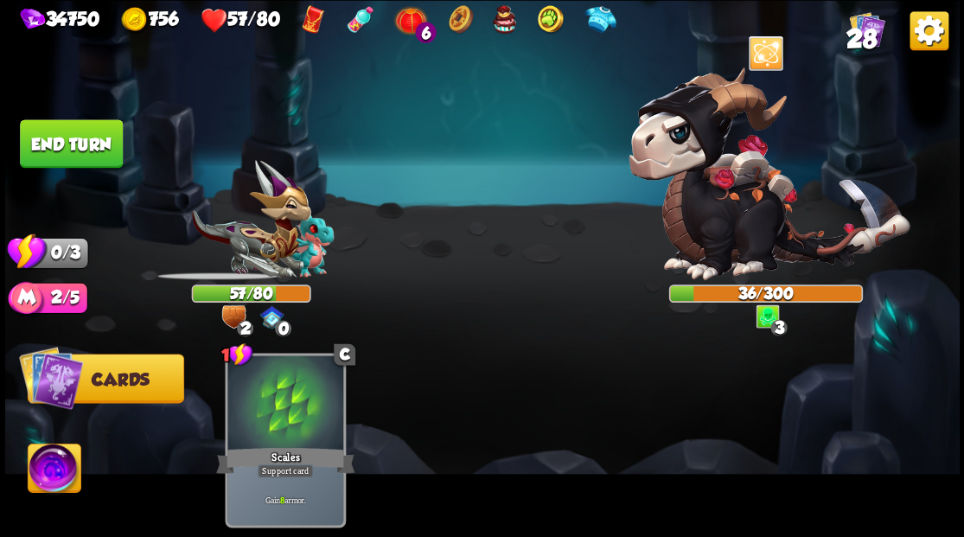
click at [63, 149] on button "End turn" at bounding box center [71, 143] width 103 height 48
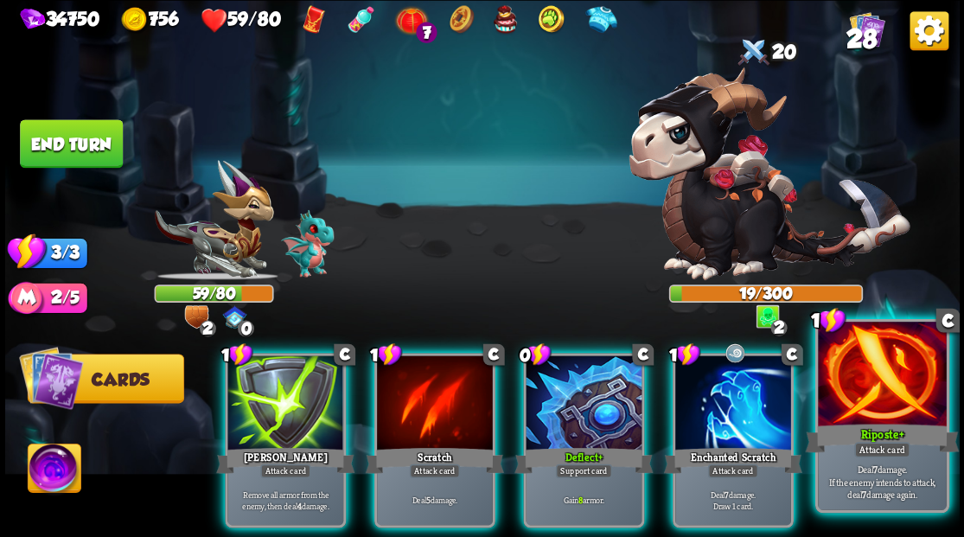
click at [910, 405] on div at bounding box center [882, 376] width 128 height 108
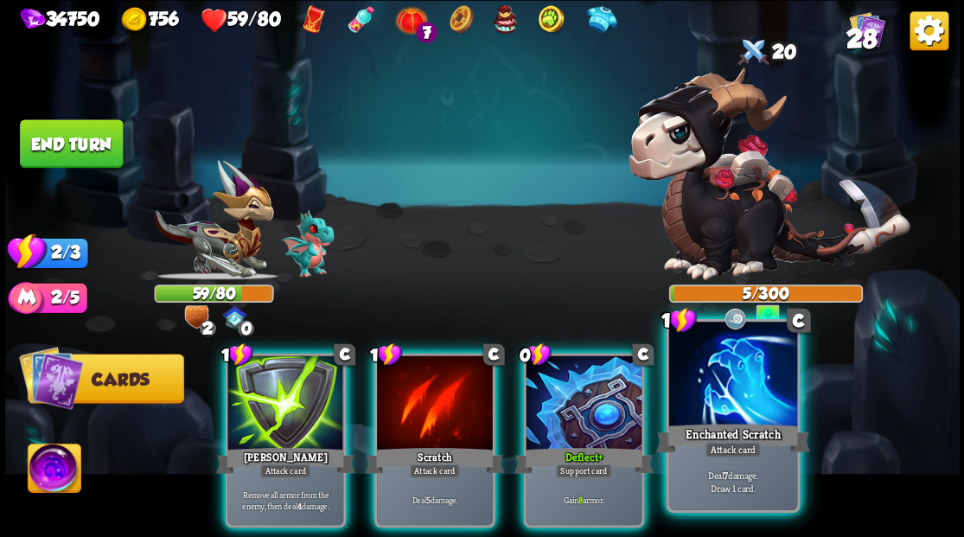
click at [748, 401] on div at bounding box center [732, 376] width 128 height 108
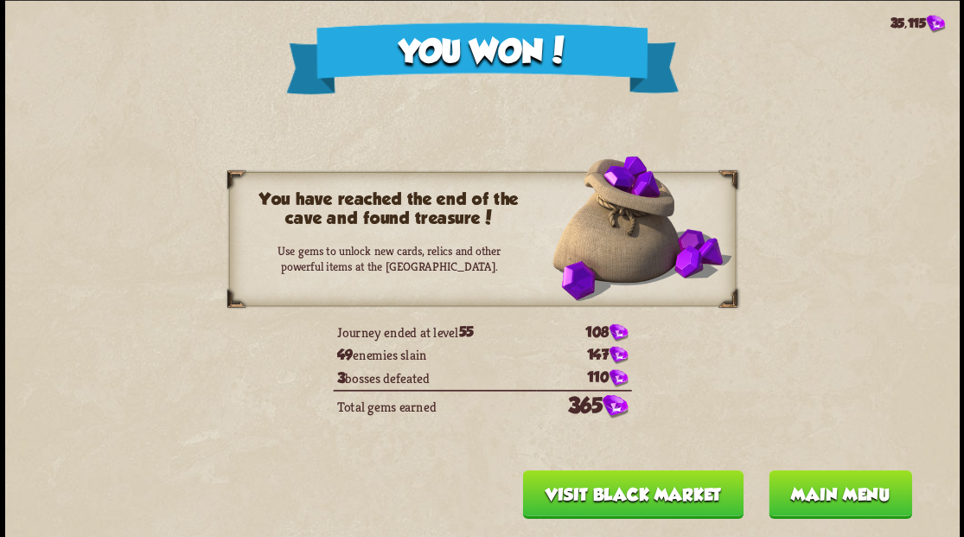
click at [837, 500] on button "Main menu" at bounding box center [840, 494] width 144 height 48
